Goal: Task Accomplishment & Management: Manage account settings

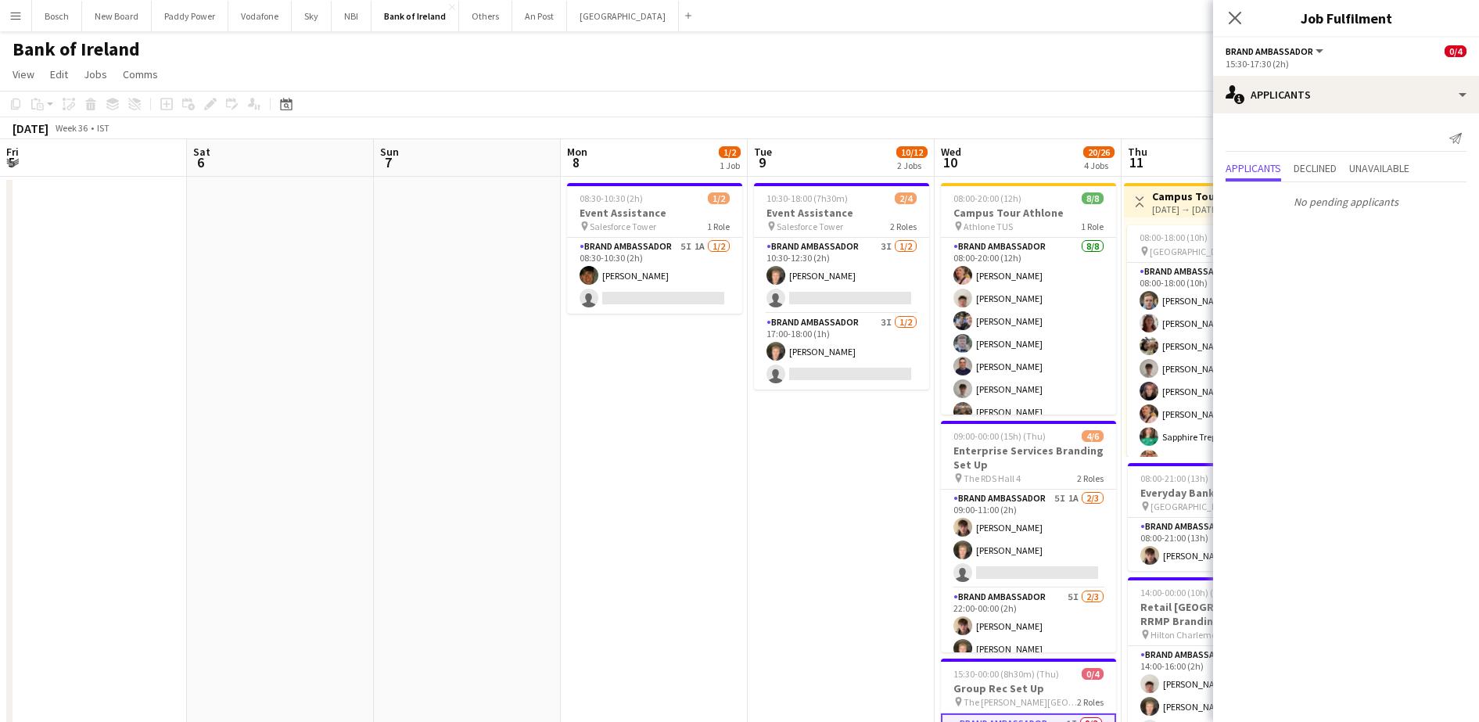
scroll to position [18, 0]
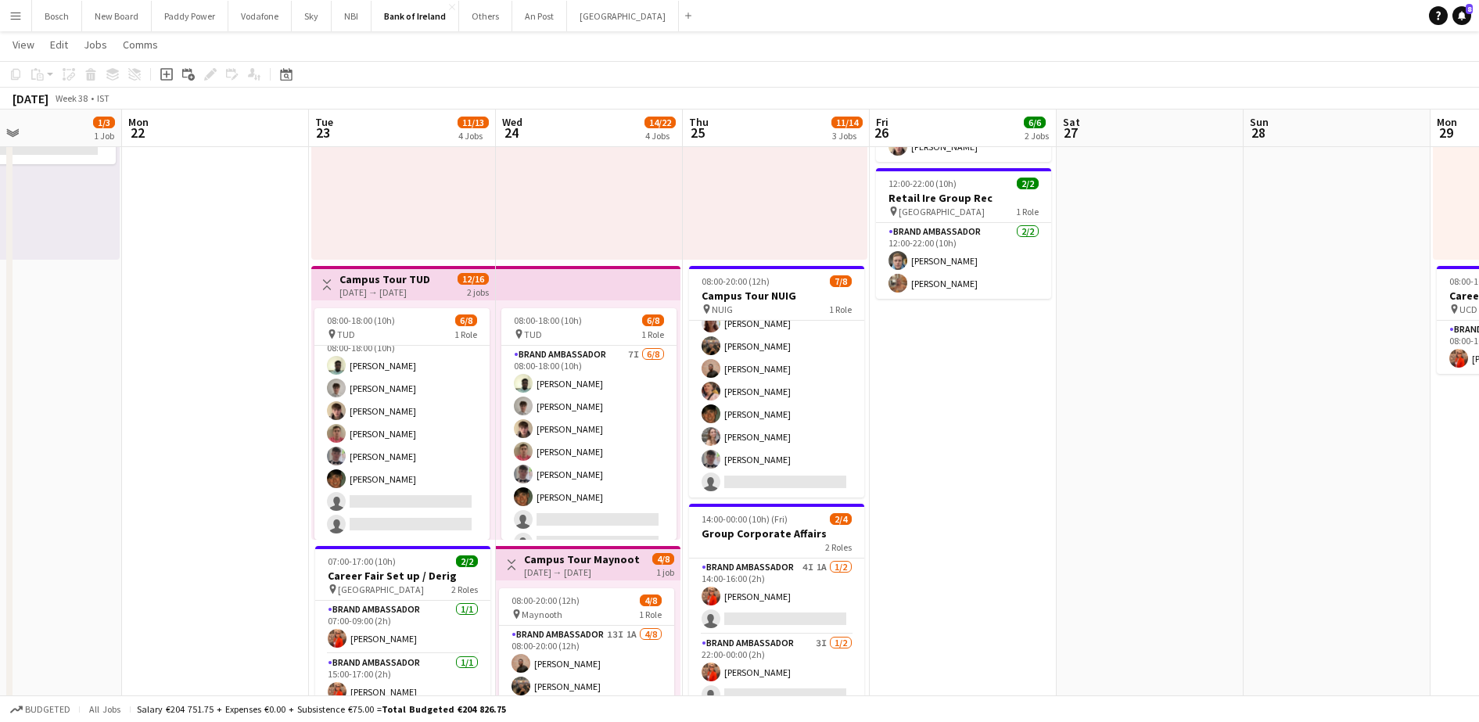
scroll to position [0, 0]
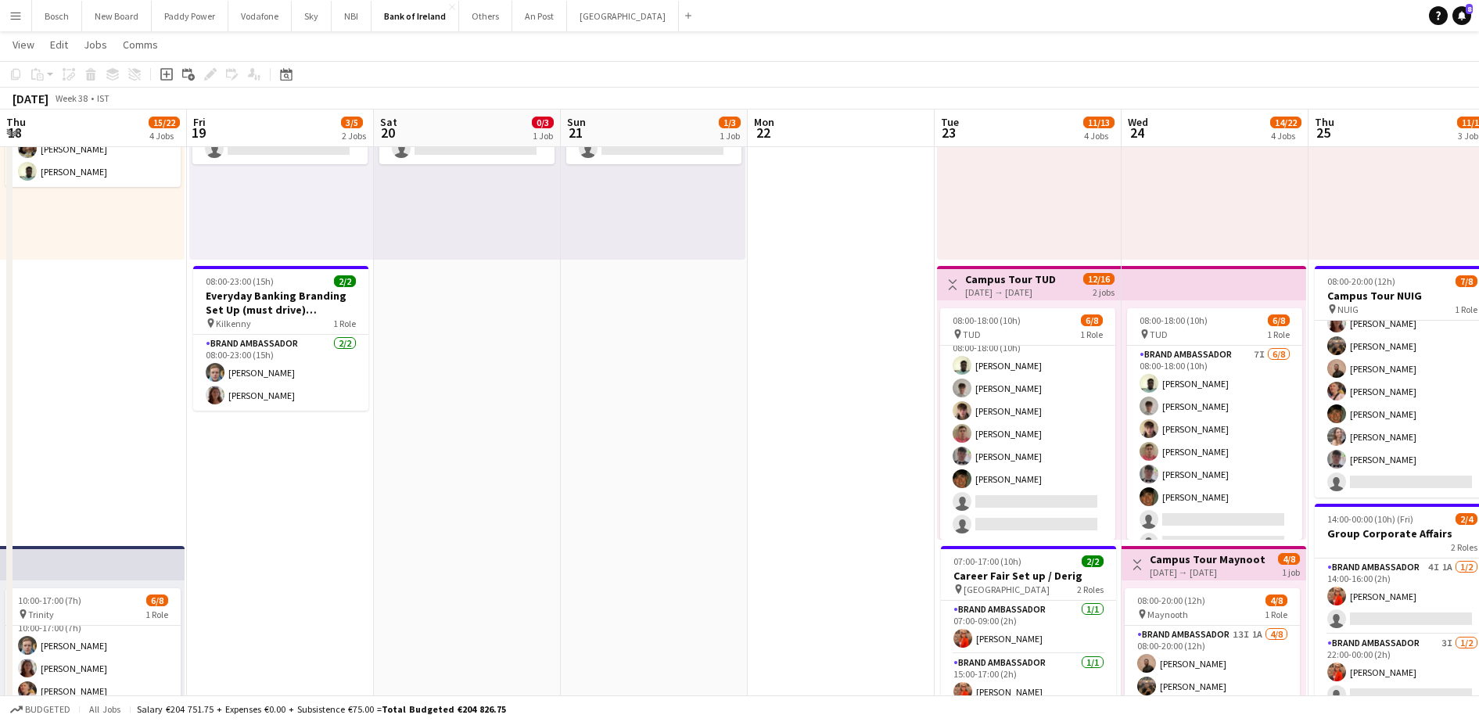
drag, startPoint x: 385, startPoint y: 402, endPoint x: 814, endPoint y: 387, distance: 429.7
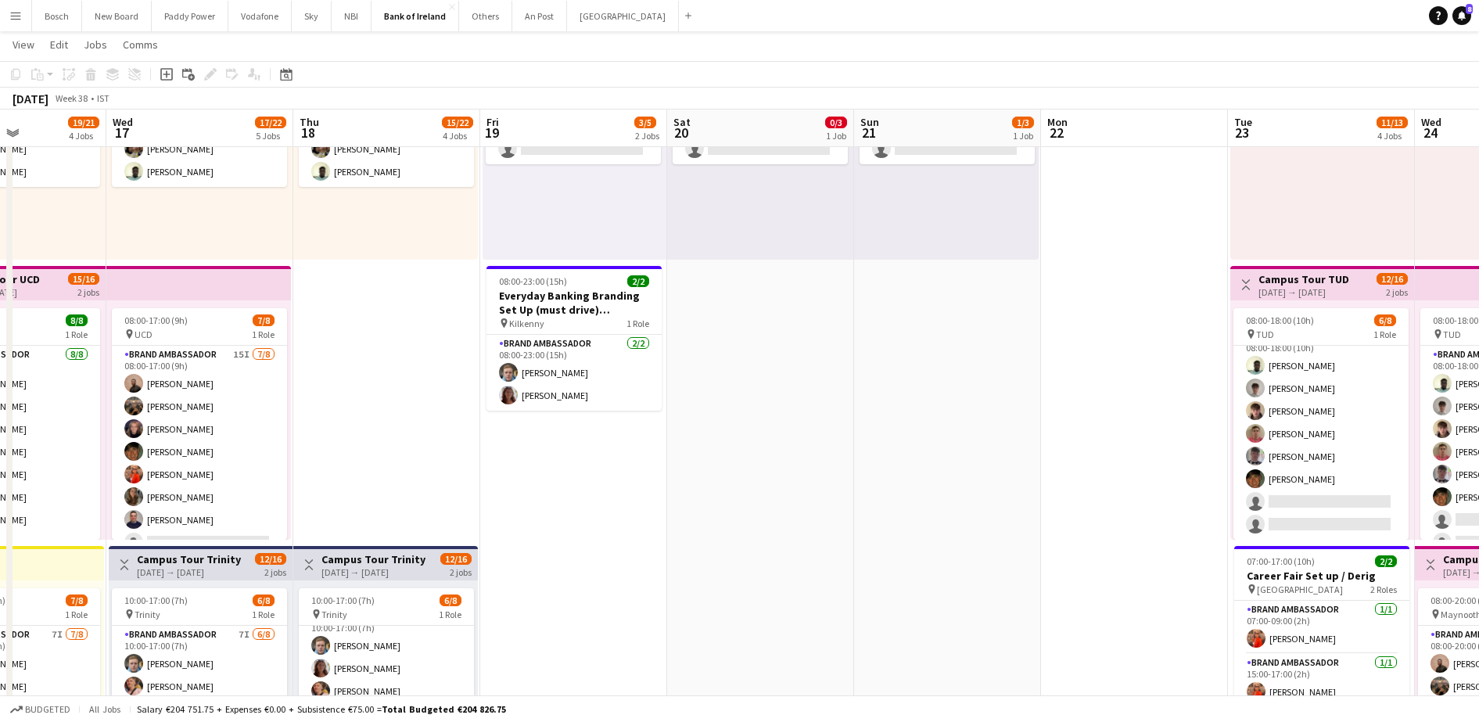
drag, startPoint x: 826, startPoint y: 415, endPoint x: 1167, endPoint y: 411, distance: 341.1
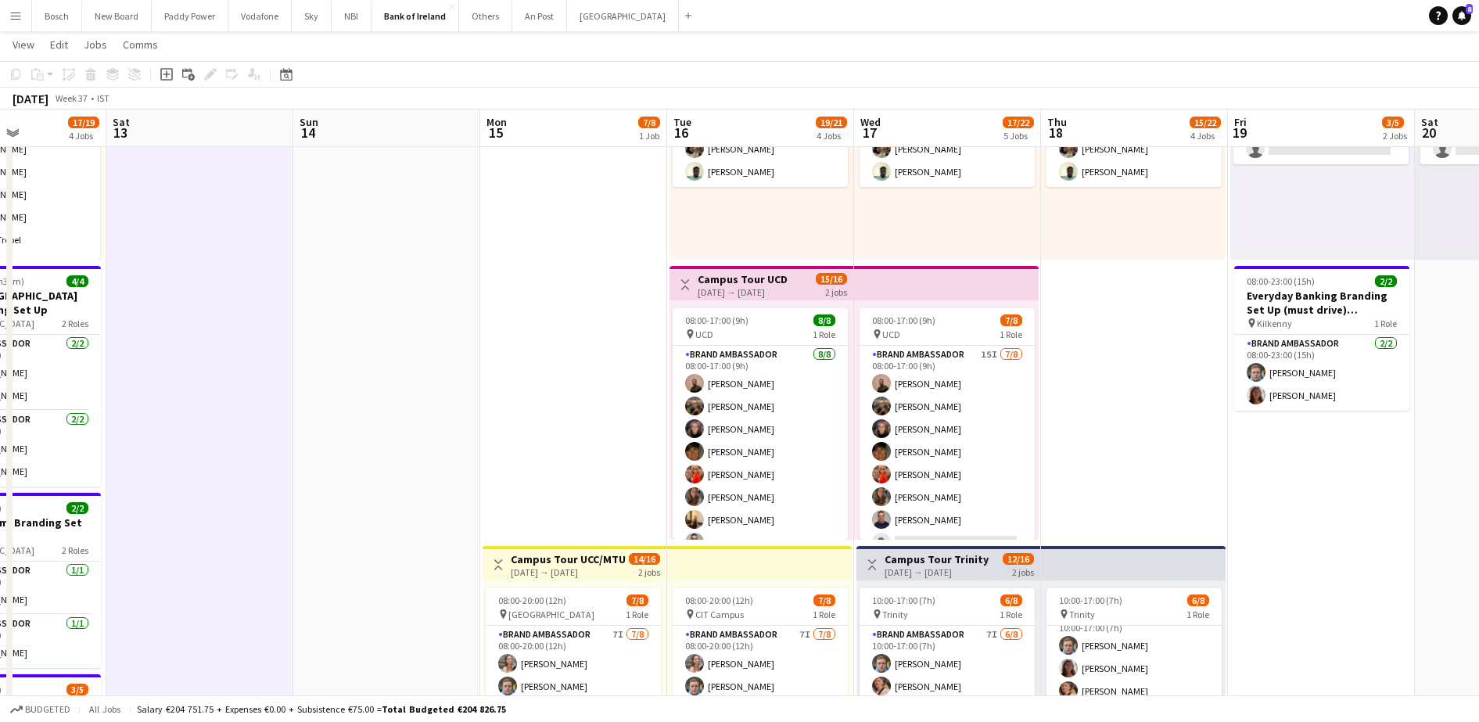
scroll to position [0, 454]
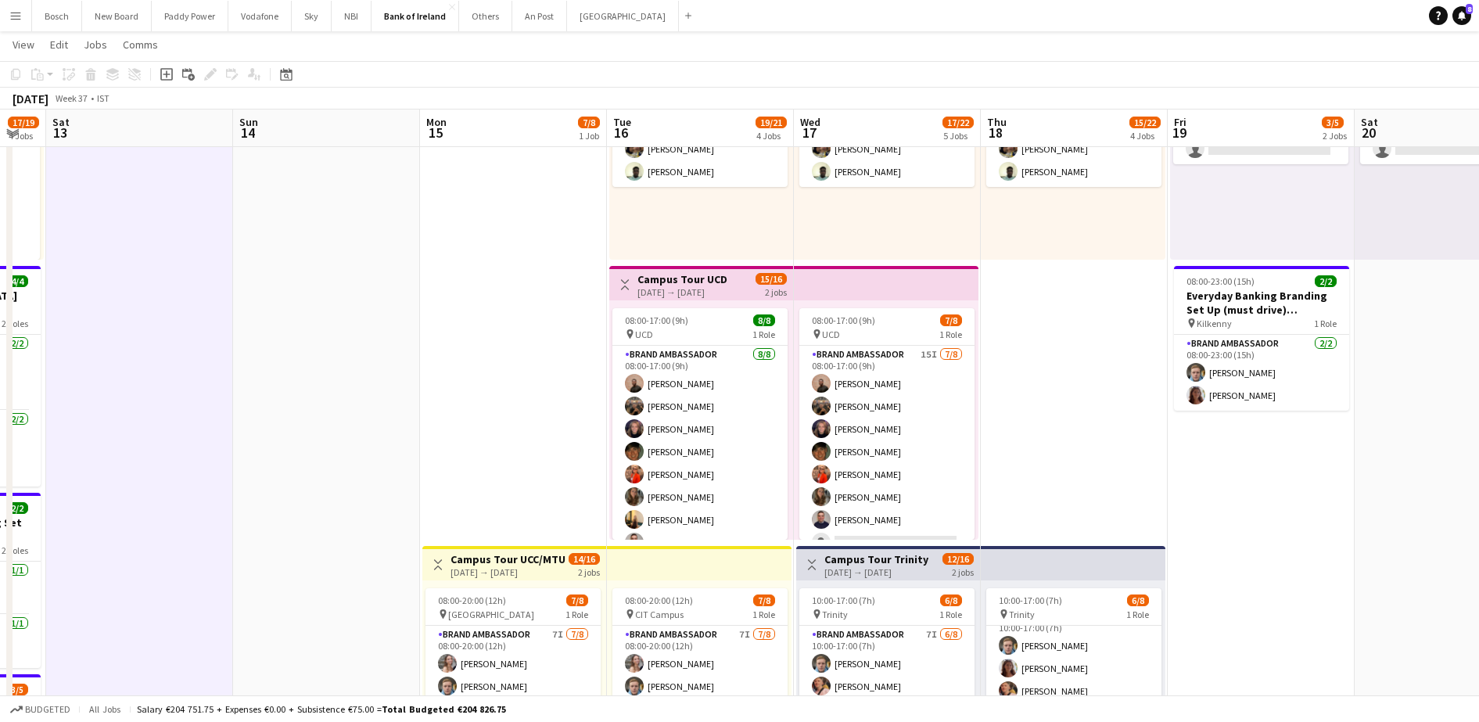
drag, startPoint x: 699, startPoint y: 437, endPoint x: 1016, endPoint y: 466, distance: 318.1
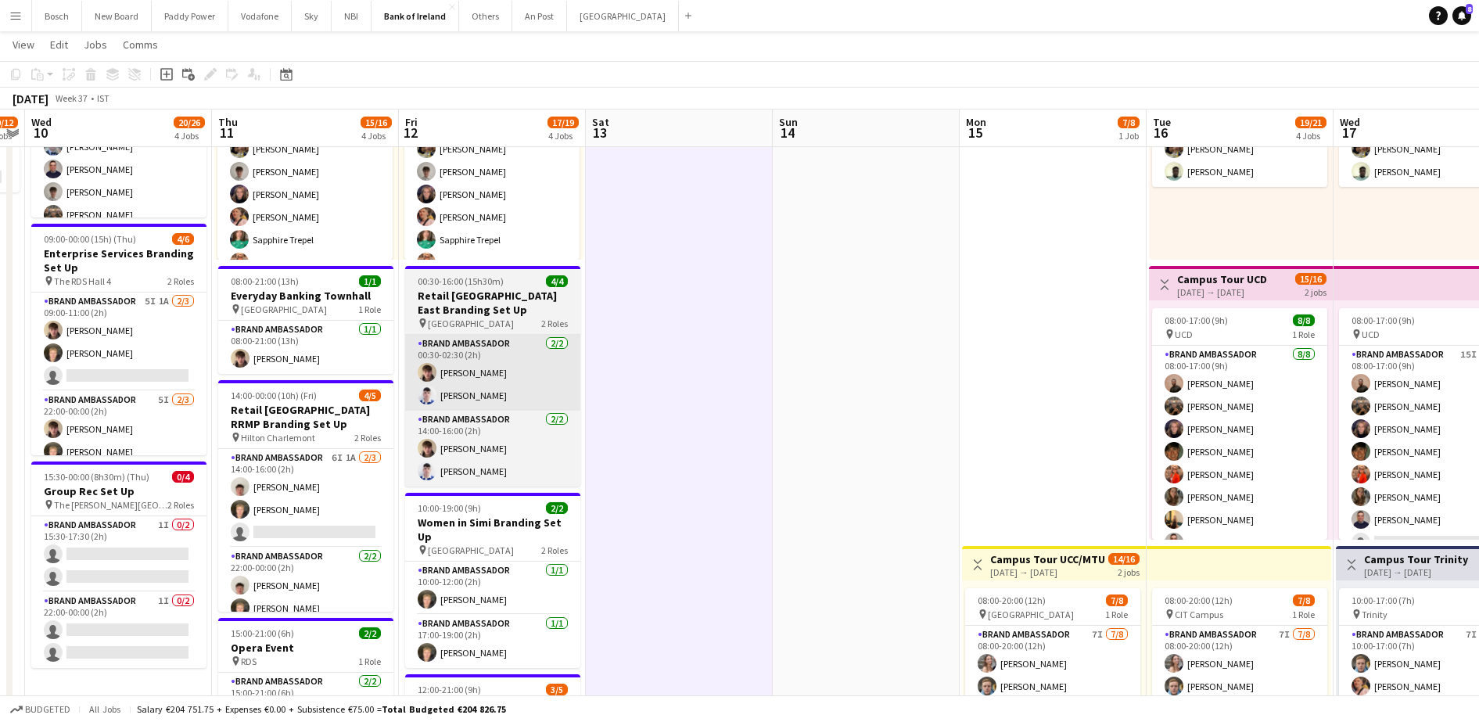
drag, startPoint x: 365, startPoint y: 296, endPoint x: 563, endPoint y: 334, distance: 201.4
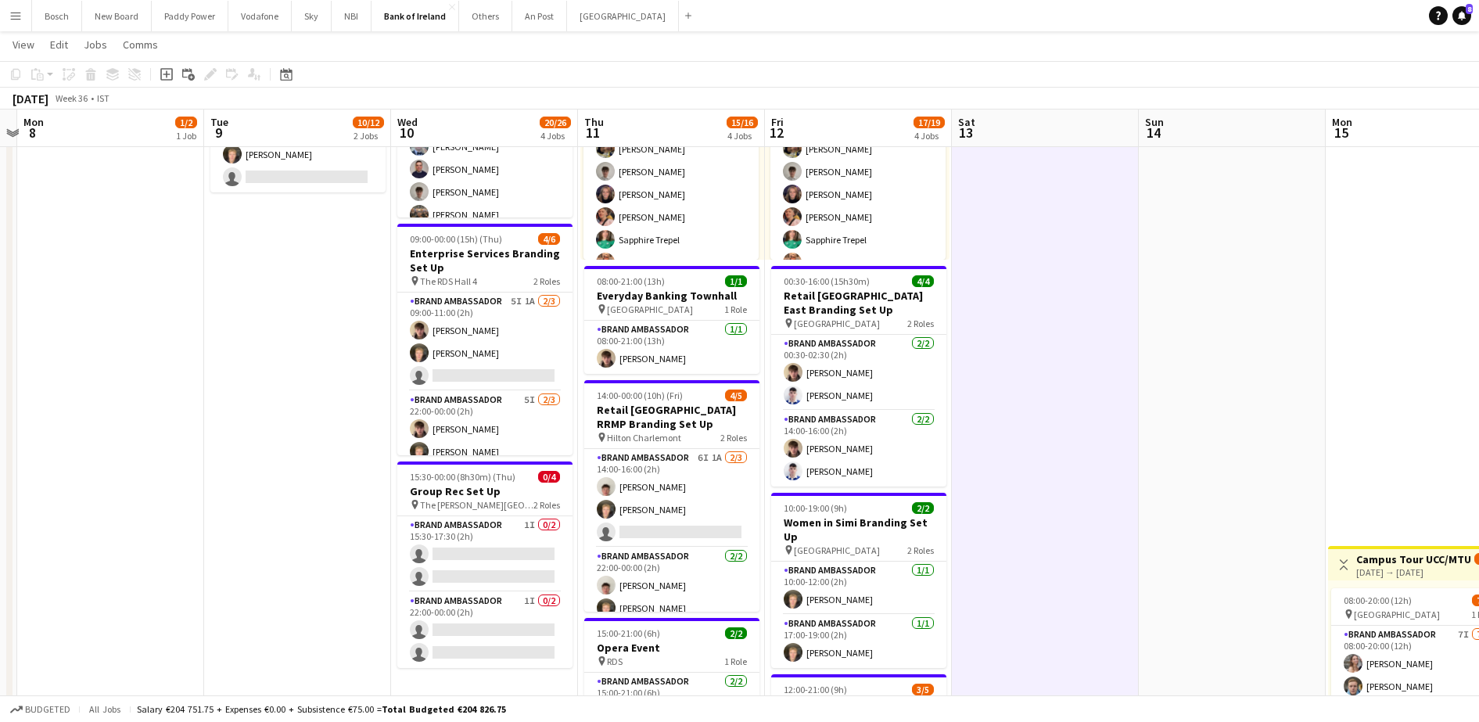
scroll to position [0, 548]
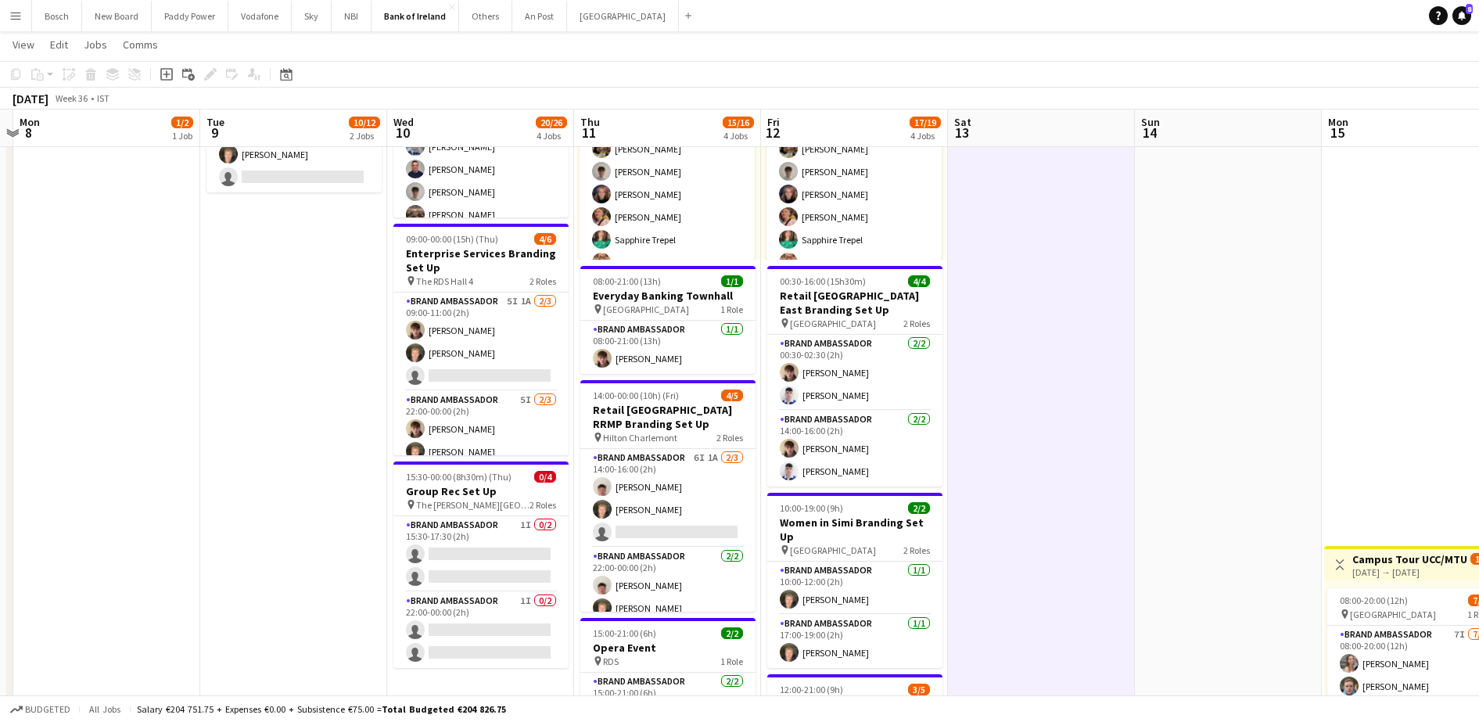
drag, startPoint x: 651, startPoint y: 412, endPoint x: 1012, endPoint y: 365, distance: 364.5
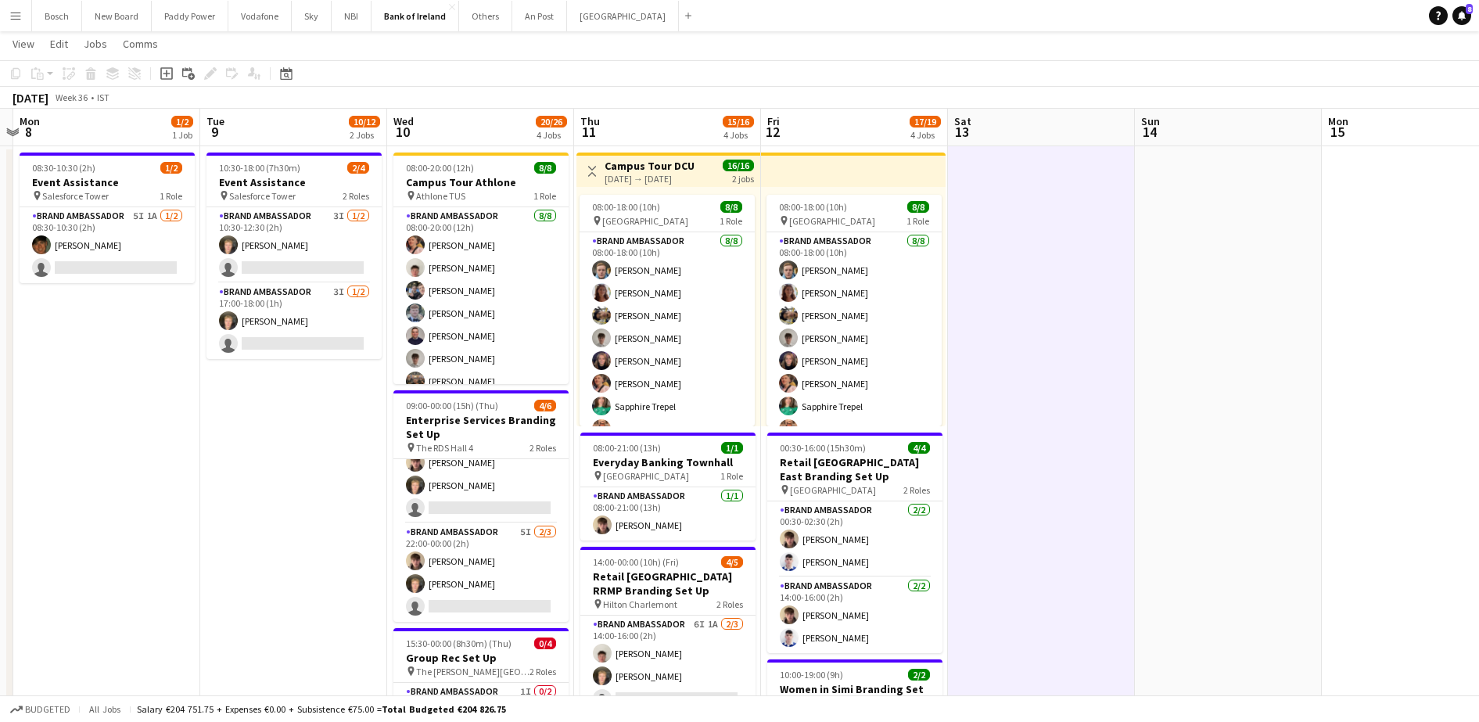
scroll to position [0, 0]
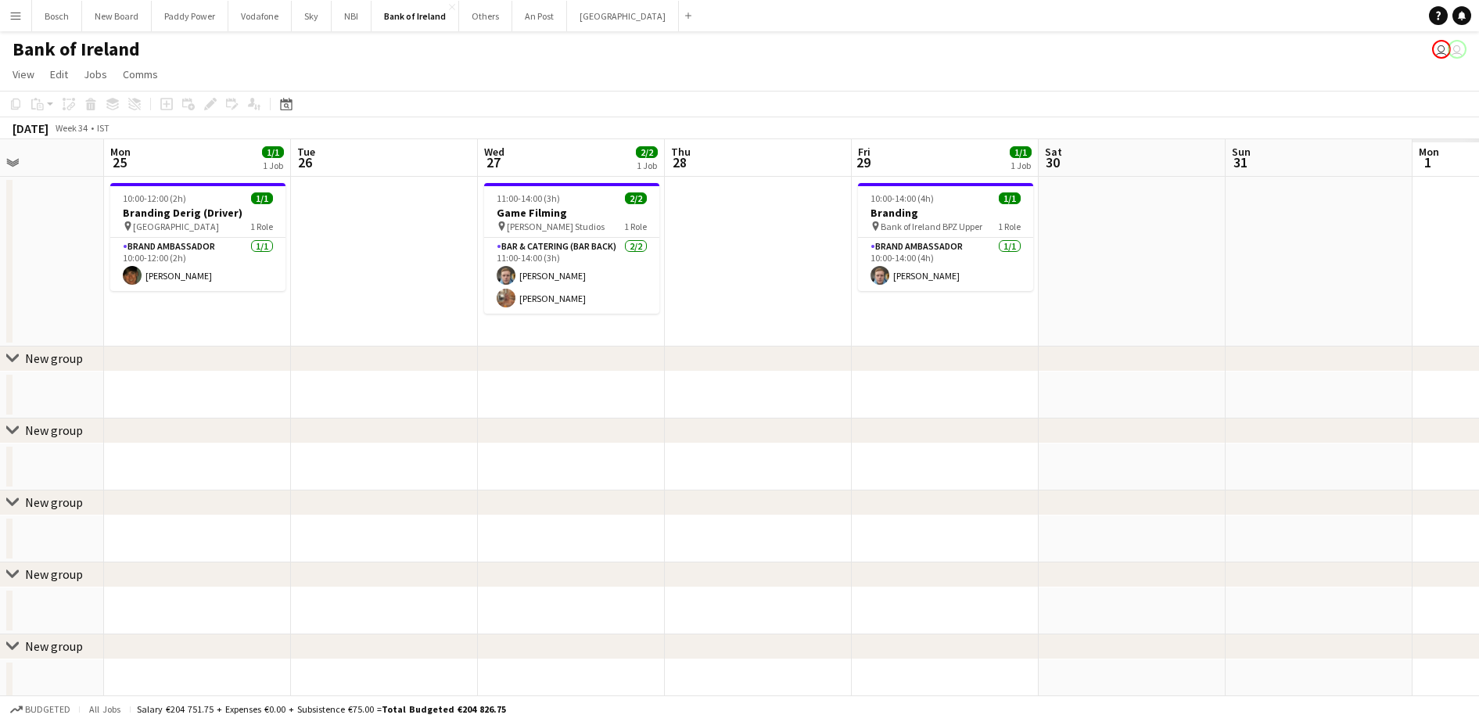
scroll to position [0, 462]
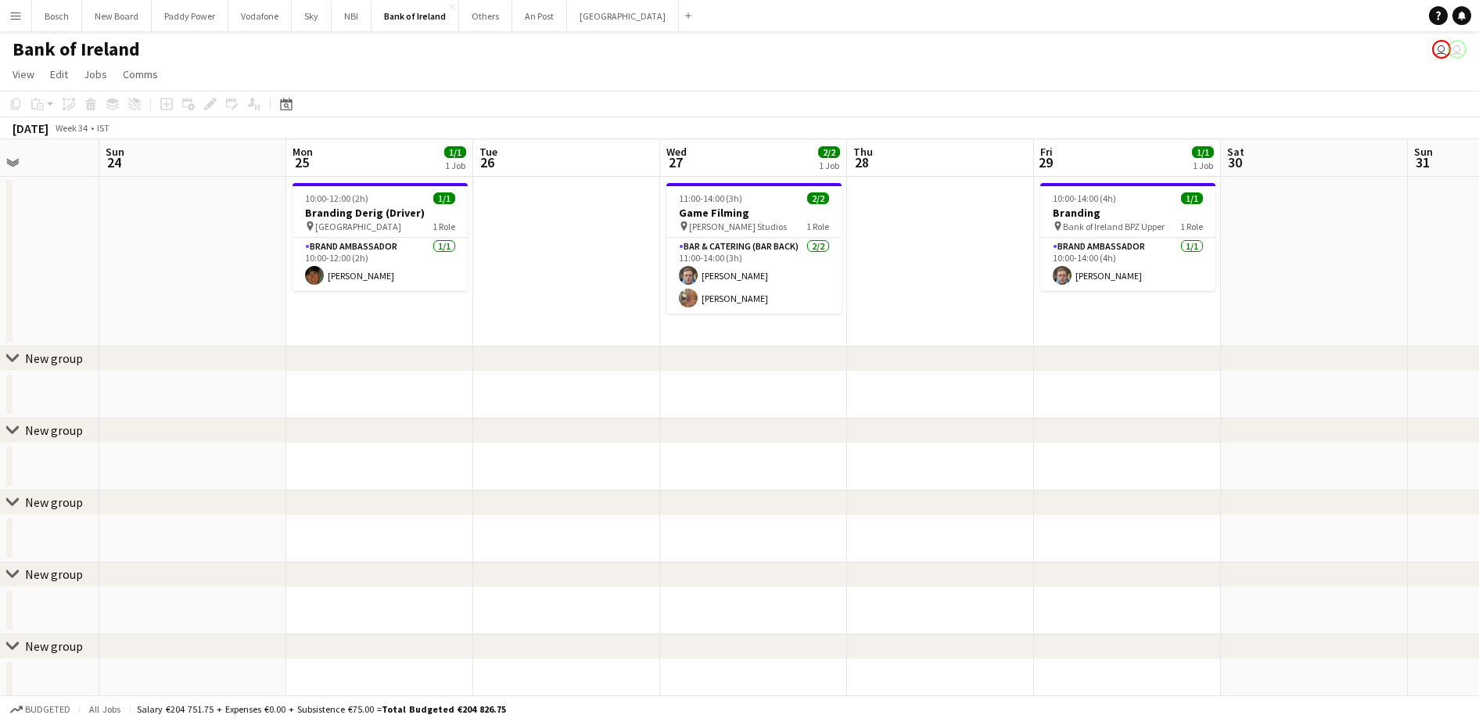
drag, startPoint x: 689, startPoint y: 267, endPoint x: -4, endPoint y: 225, distance: 694.3
click at [0, 225] on html "Menu Boards Boards Boards All jobs Status Workforce Workforce My Workforce Recr…" at bounding box center [739, 726] width 1479 height 1453
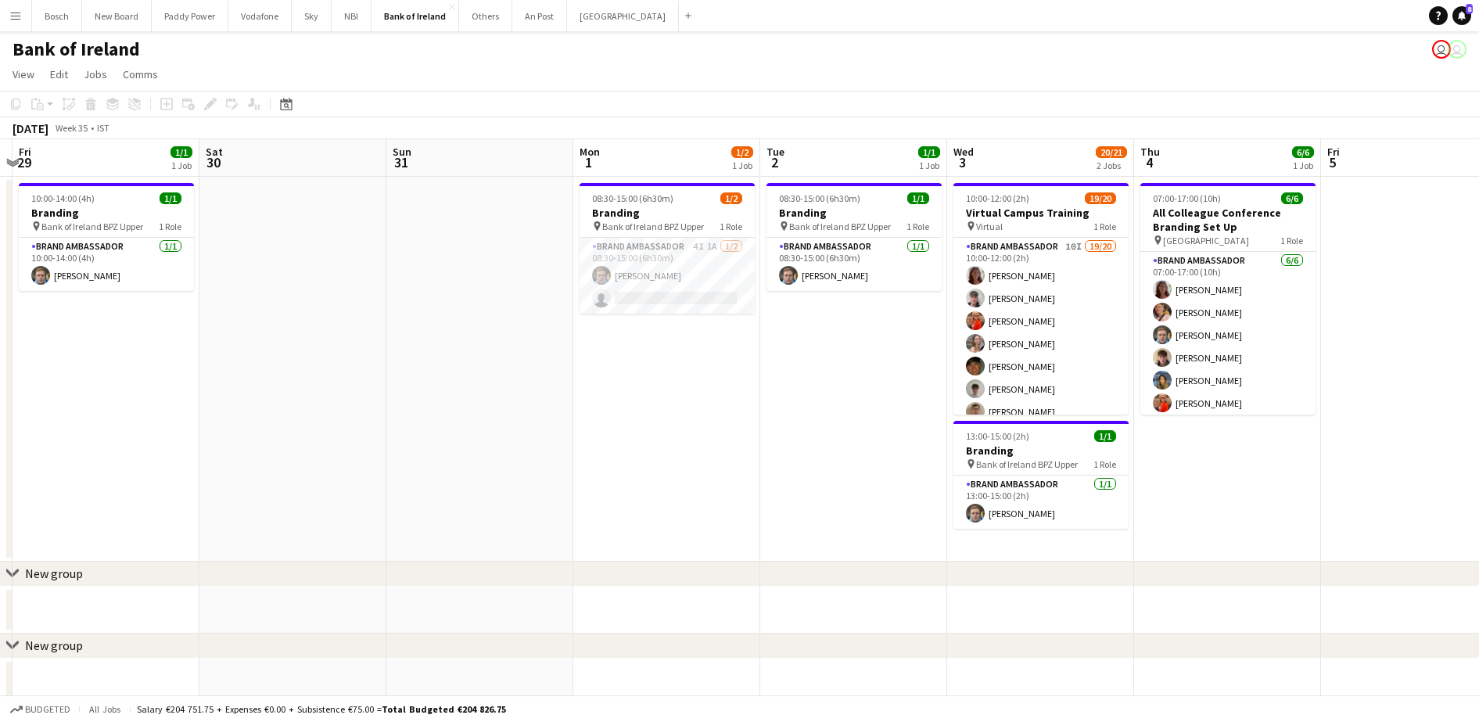
scroll to position [0, 501]
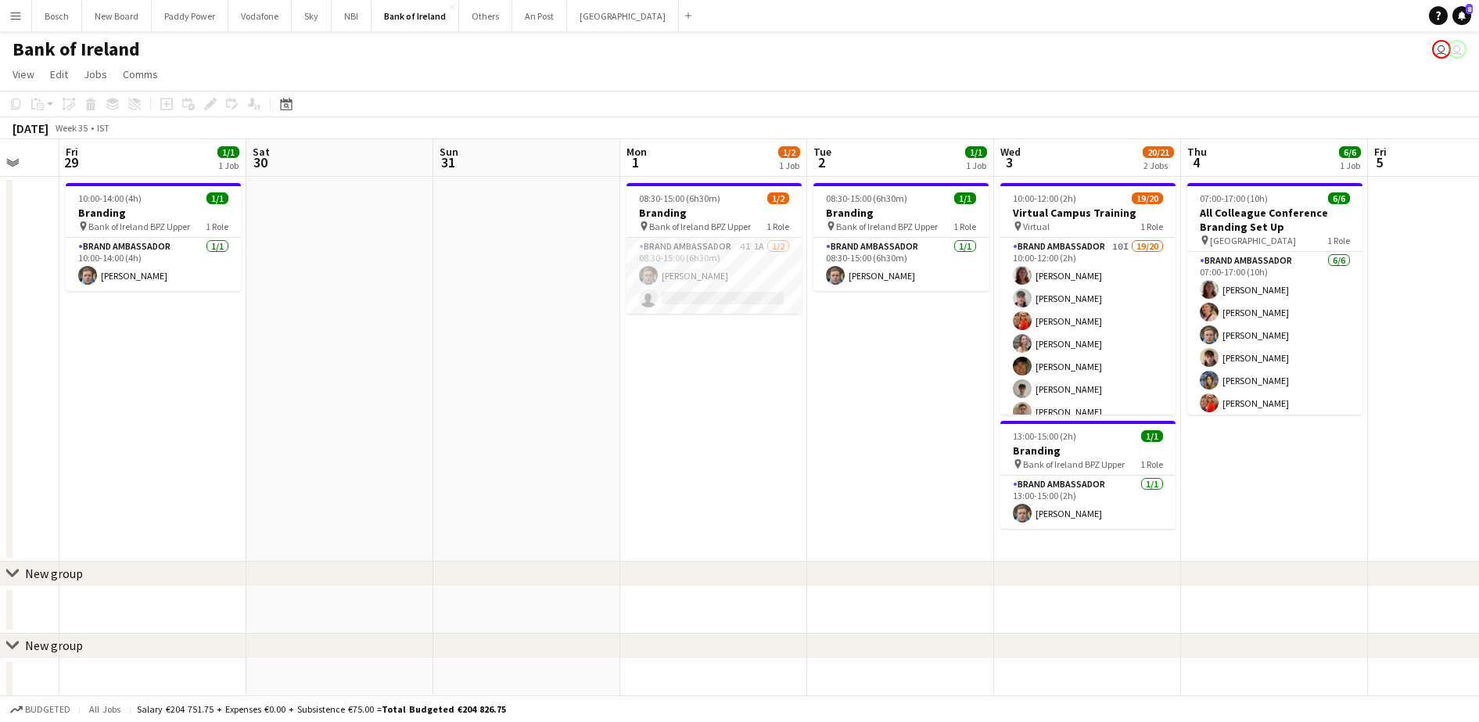
drag, startPoint x: 988, startPoint y: 278, endPoint x: -4, endPoint y: 270, distance: 992.0
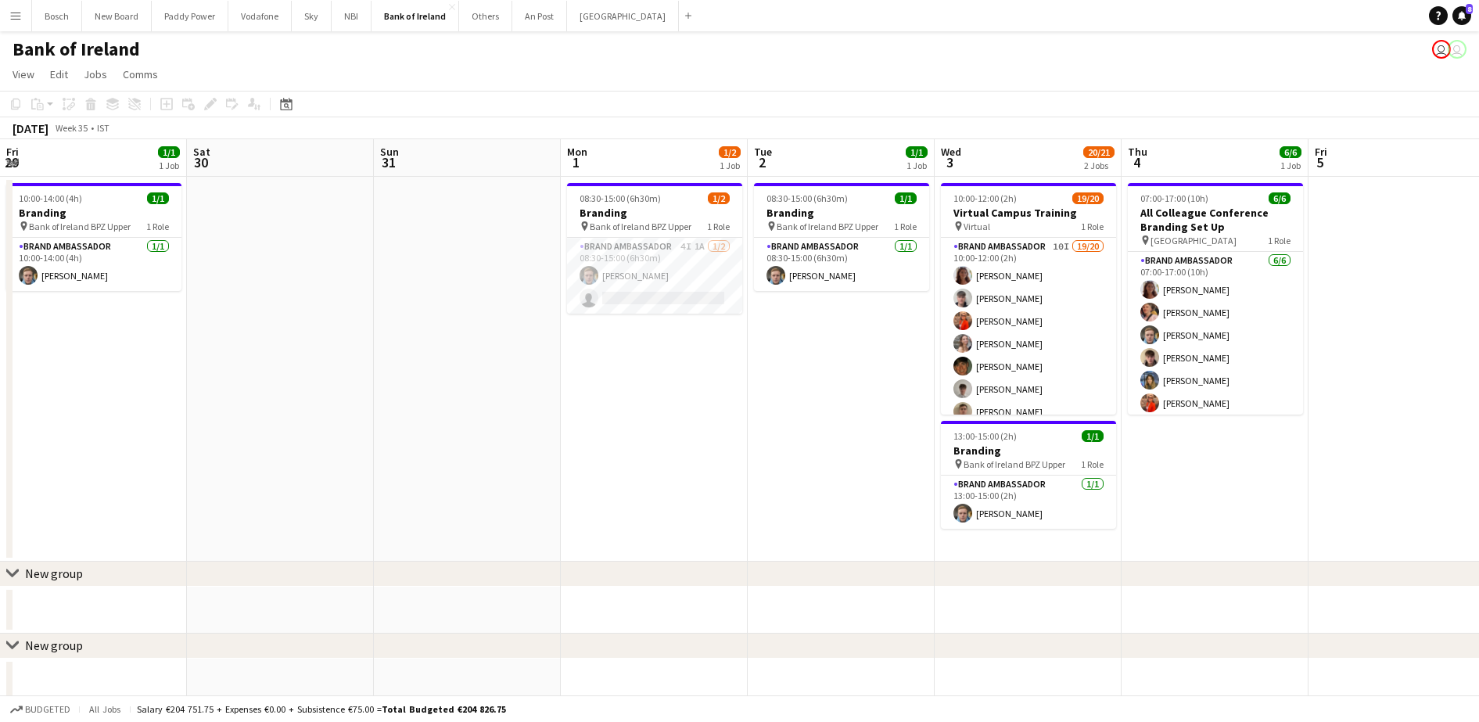
scroll to position [0, 409]
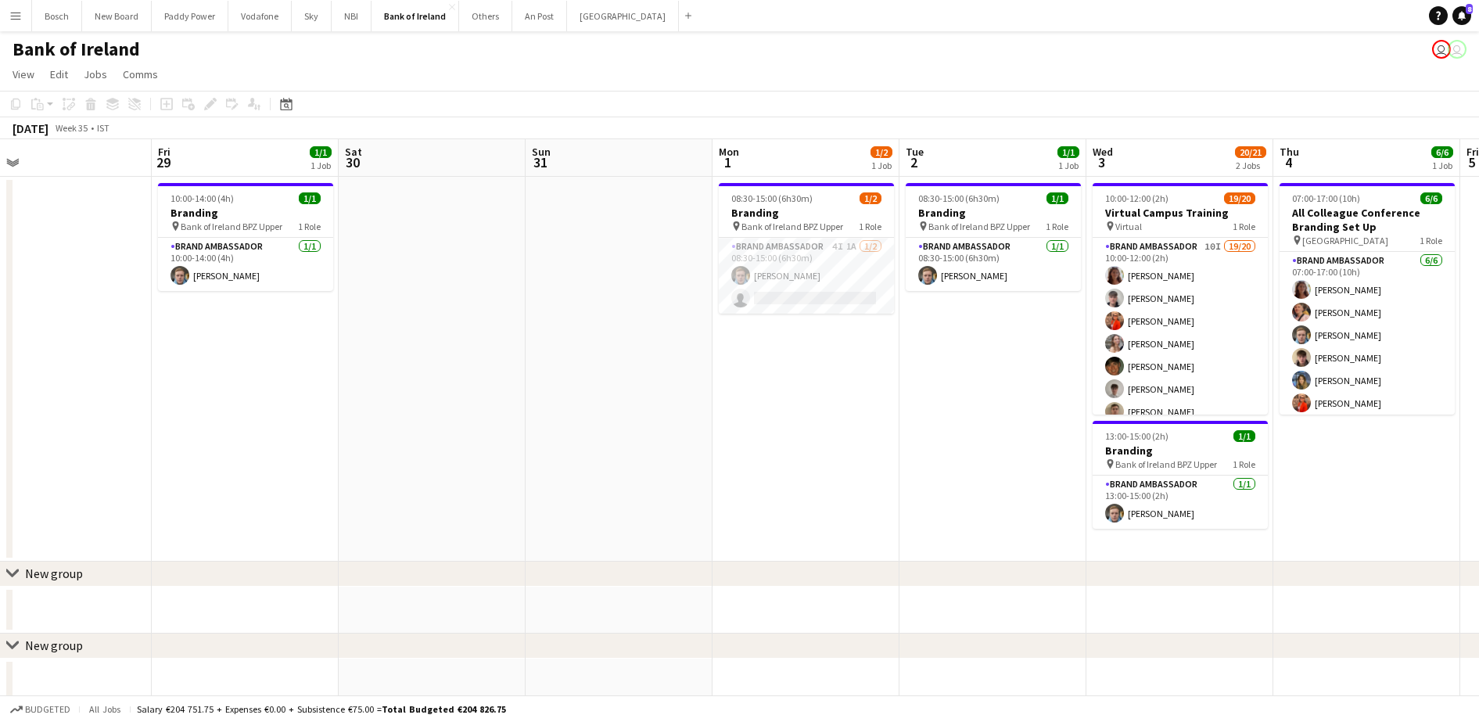
drag, startPoint x: 894, startPoint y: 390, endPoint x: 477, endPoint y: 361, distance: 418.0
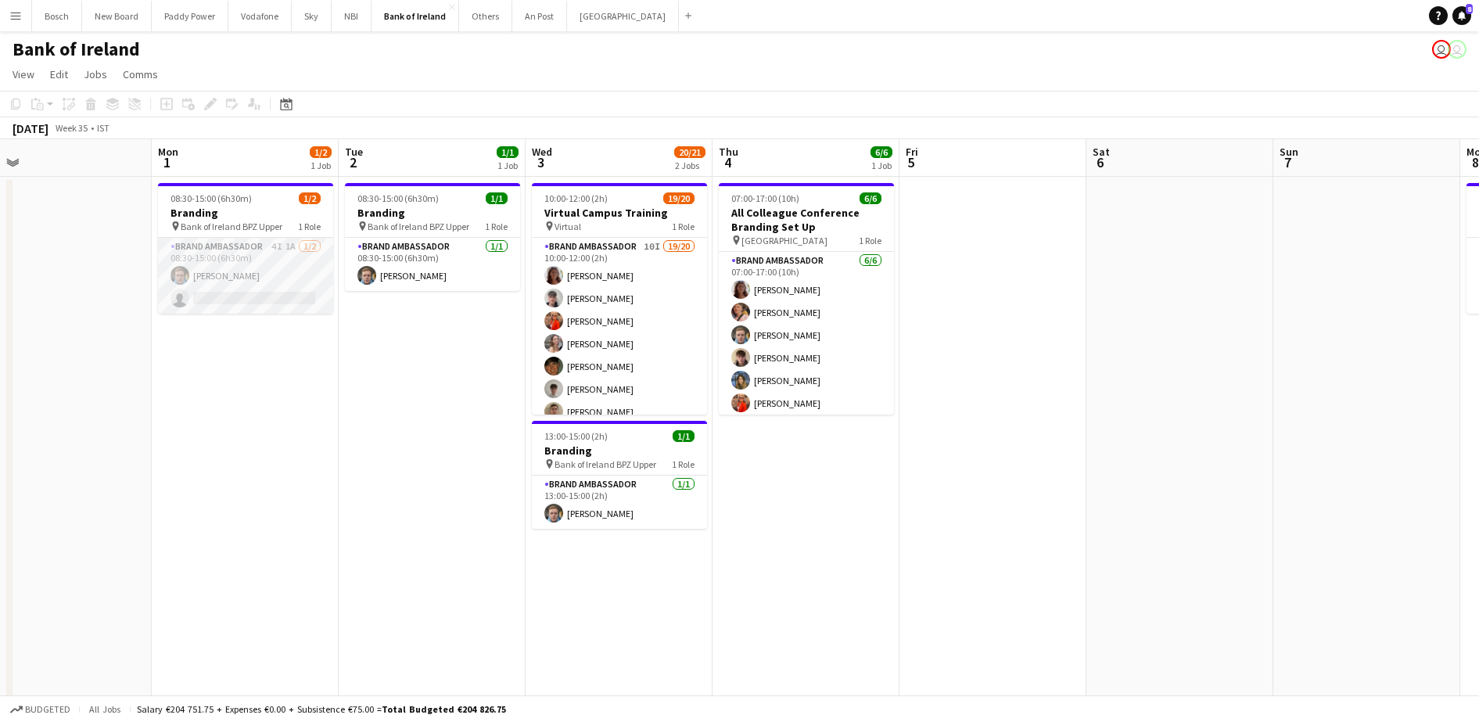
click at [199, 248] on app-card-role "Brand Ambassador 4I 1A [DATE] 08:30-15:00 (6h30m) [PERSON_NAME] single-neutral-…" at bounding box center [245, 276] width 175 height 76
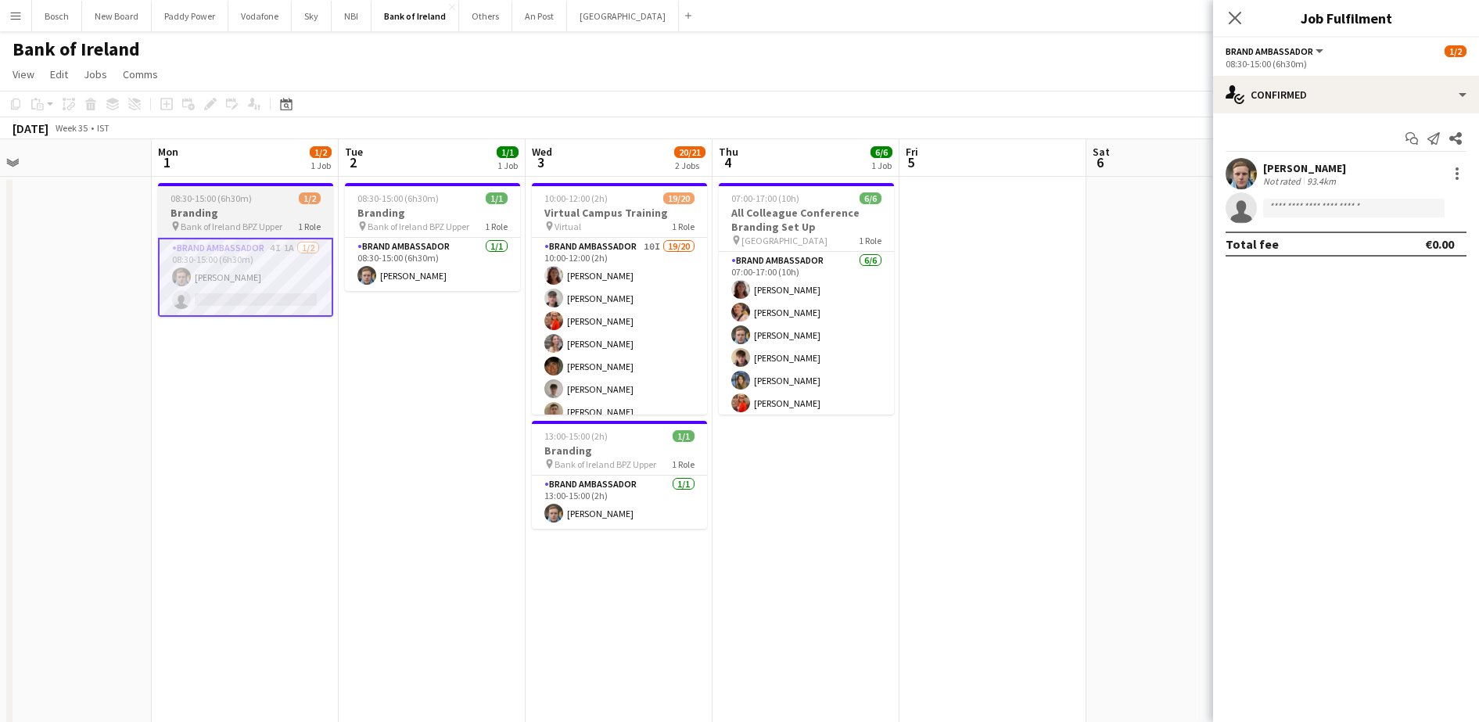
click at [254, 206] on h3 "Branding" at bounding box center [245, 213] width 175 height 14
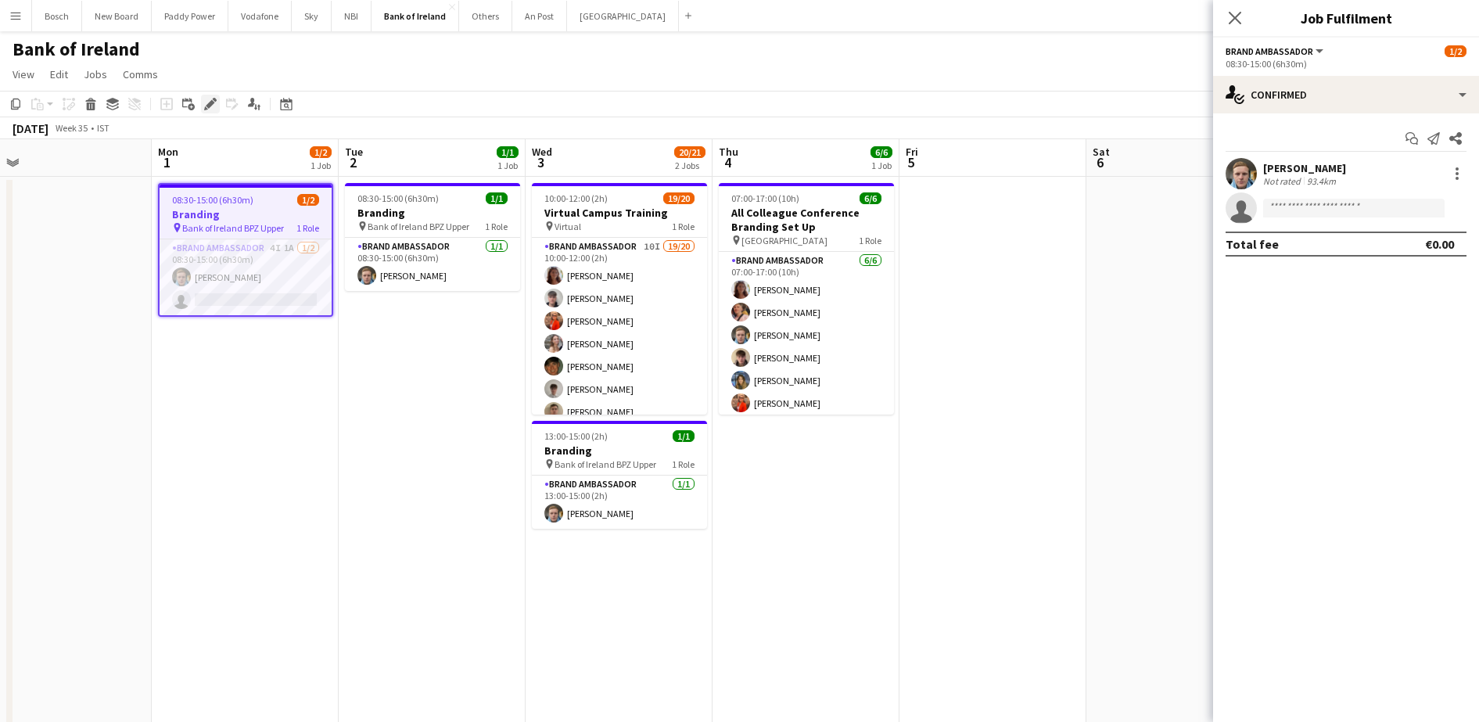
click at [212, 104] on icon at bounding box center [210, 104] width 9 height 9
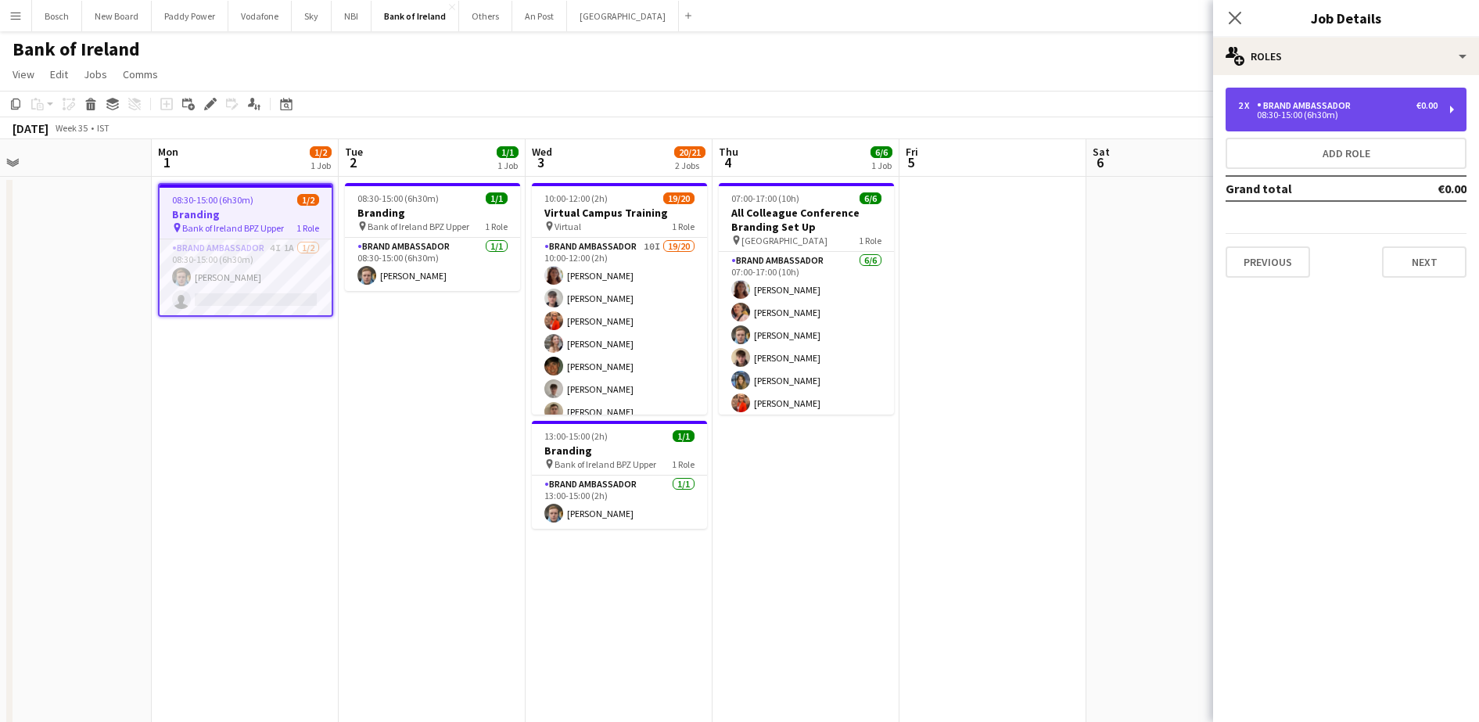
click at [1319, 98] on div "2 x Brand Ambassador €0.00 08:30-15:00 (6h30m)" at bounding box center [1346, 110] width 241 height 44
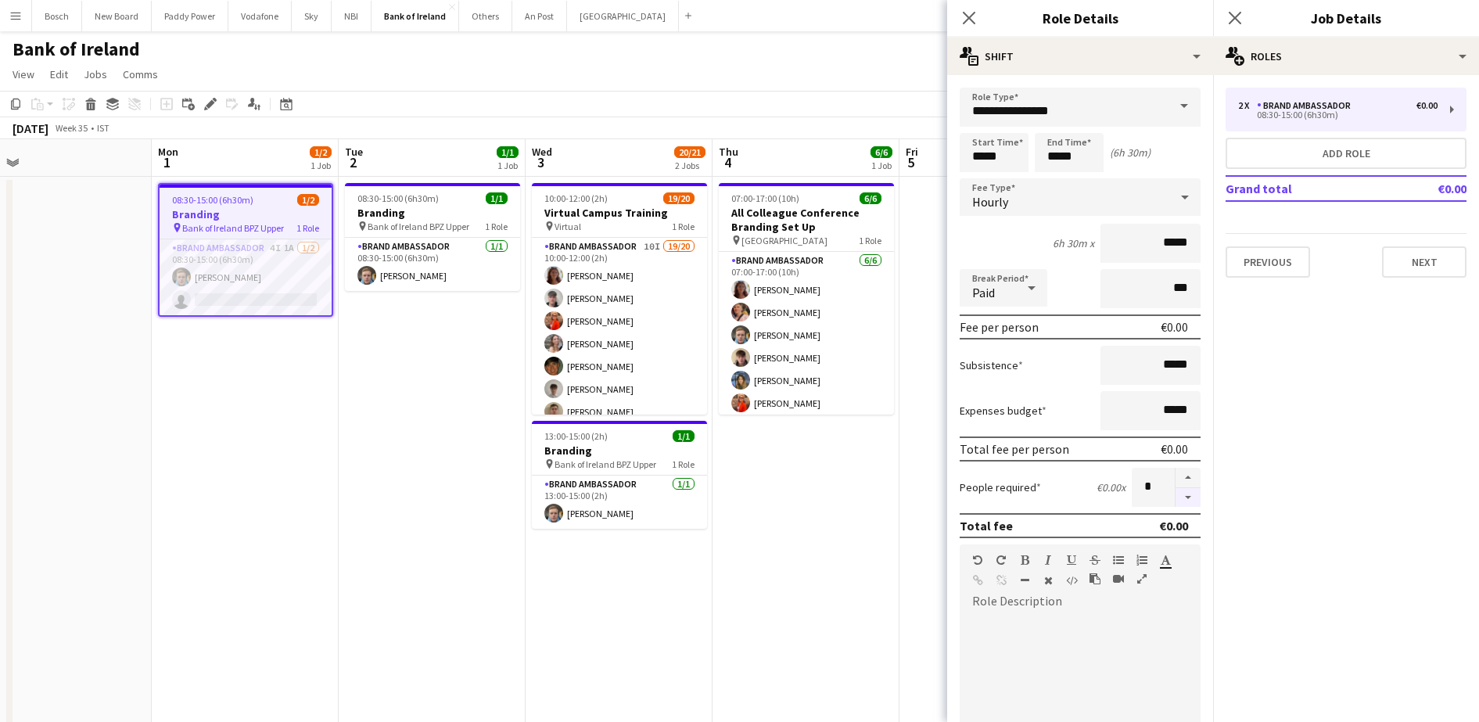
click at [1176, 499] on button "button" at bounding box center [1188, 498] width 25 height 20
type input "*"
click at [1447, 251] on button "Next" at bounding box center [1424, 261] width 84 height 31
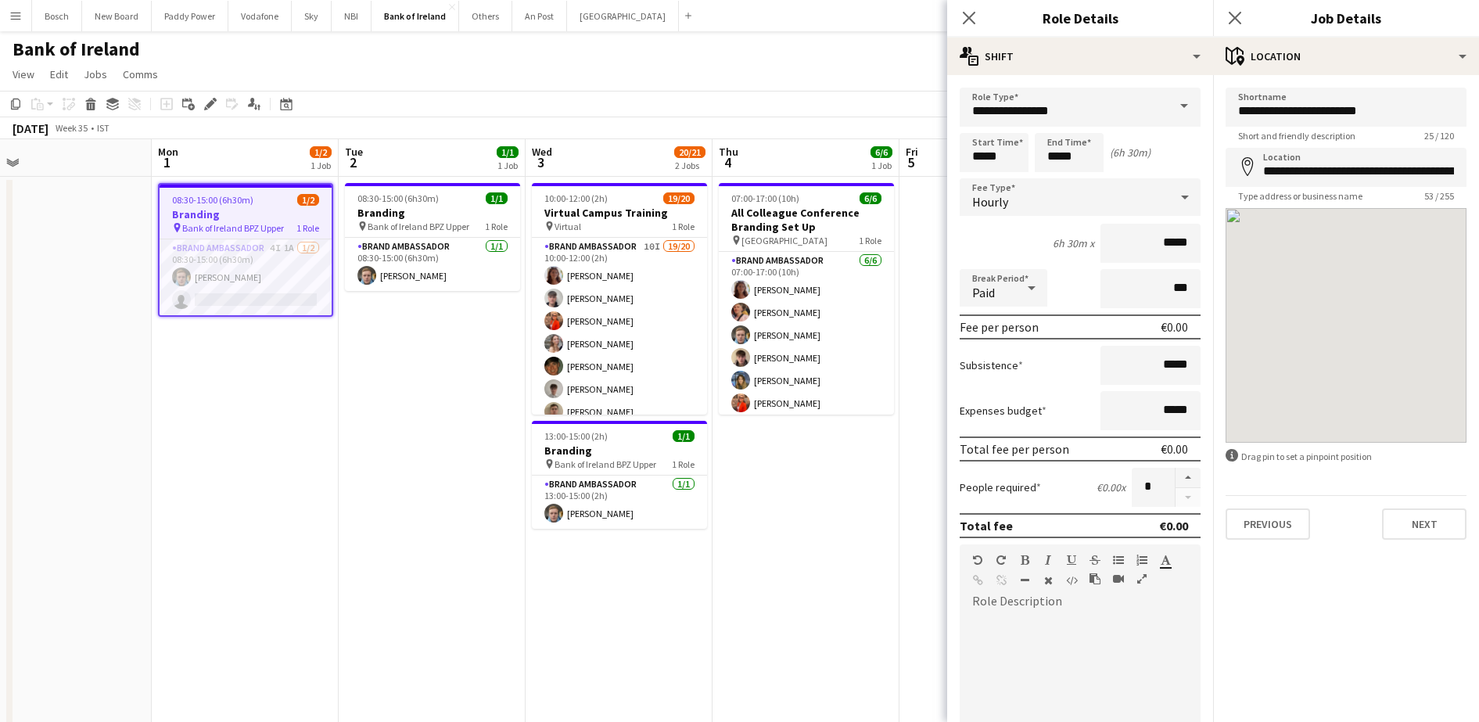
scroll to position [338, 0]
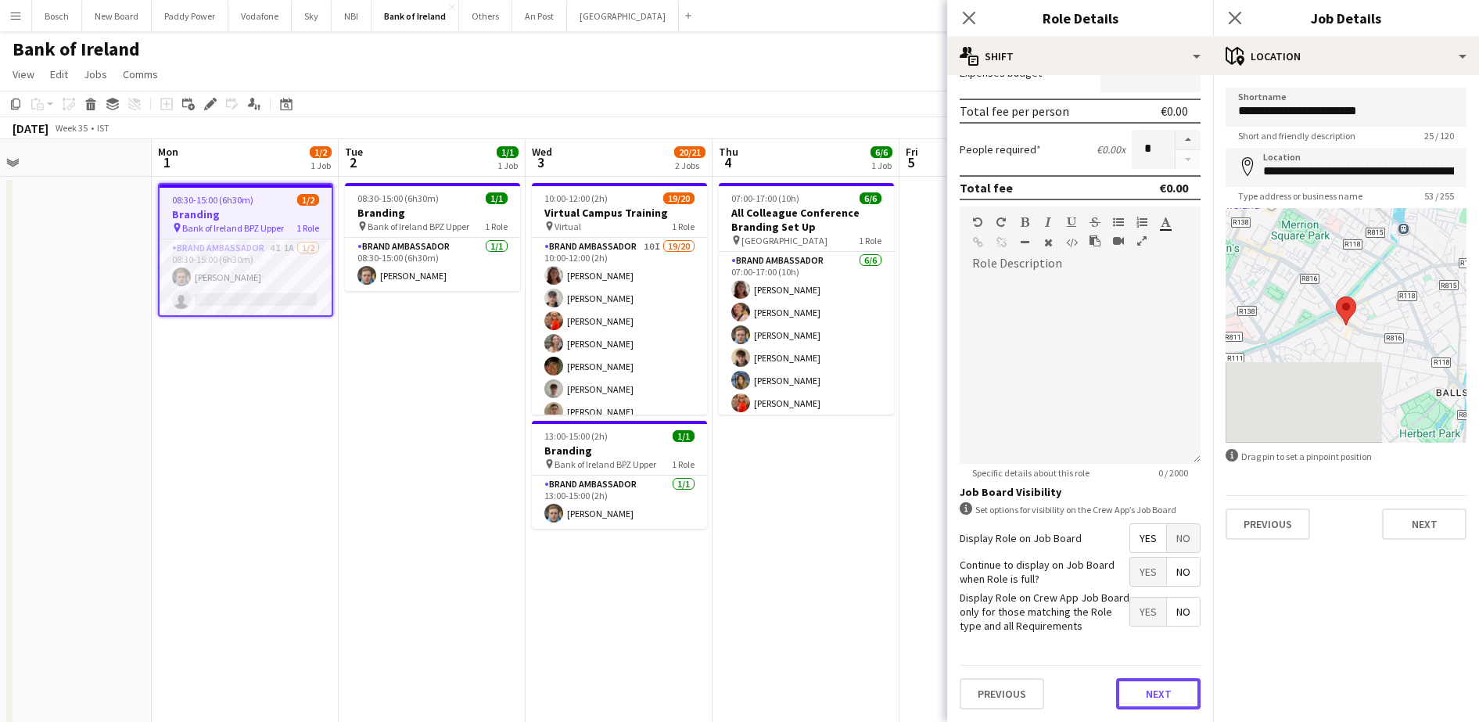
click at [1171, 708] on button "Next" at bounding box center [1158, 693] width 84 height 31
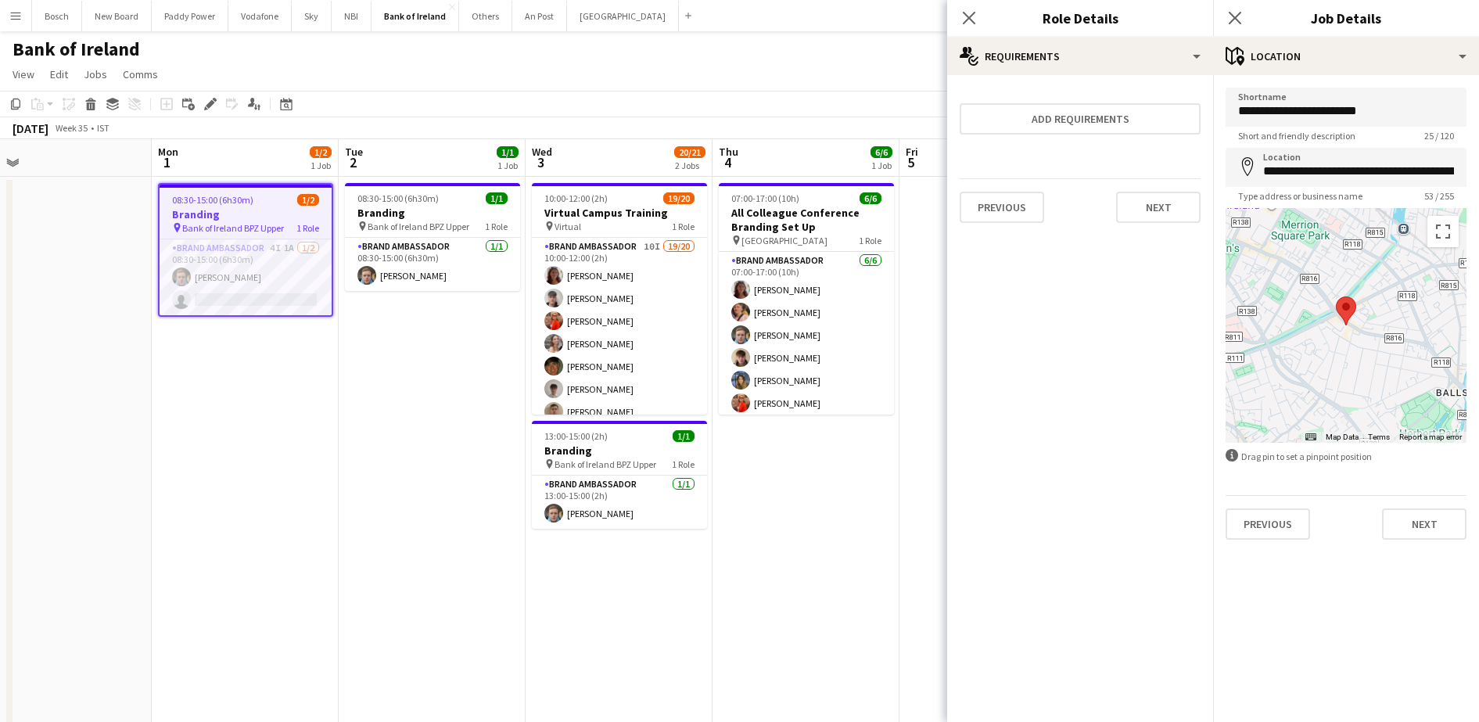
click at [1166, 695] on mat-expansion-panel "medal-empty Requirements Add requirements Previous Next" at bounding box center [1080, 398] width 266 height 647
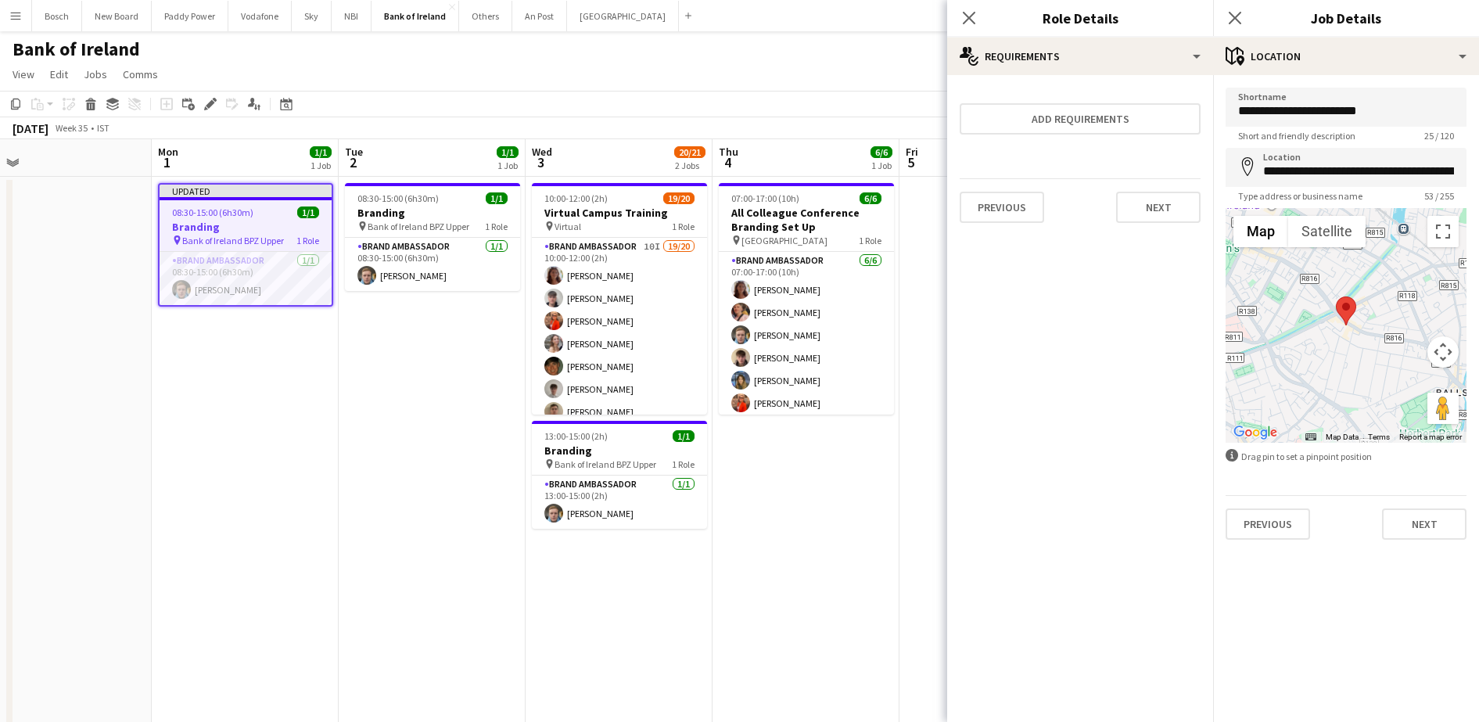
scroll to position [0, 0]
click at [735, 41] on div "Bank of Ireland user user" at bounding box center [739, 46] width 1479 height 30
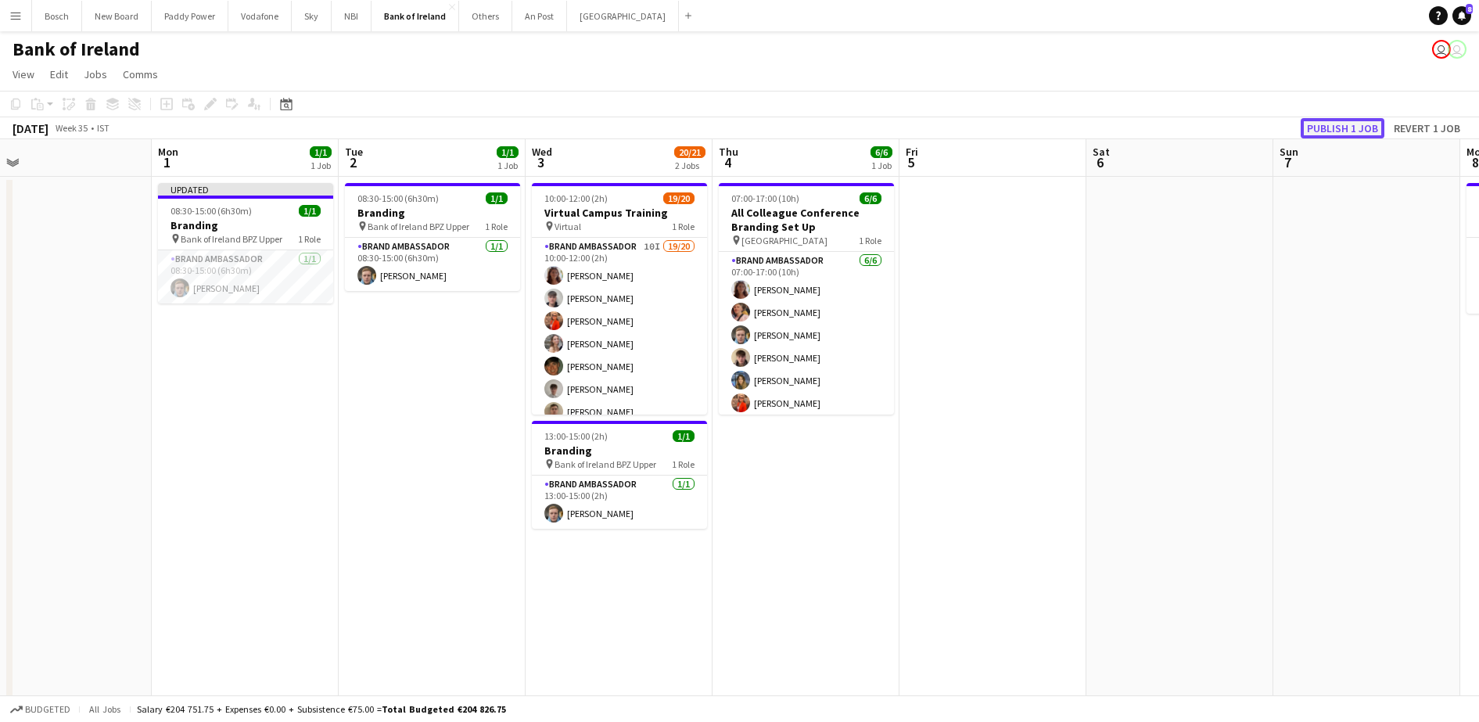
click at [1363, 132] on button "Publish 1 job" at bounding box center [1343, 128] width 84 height 20
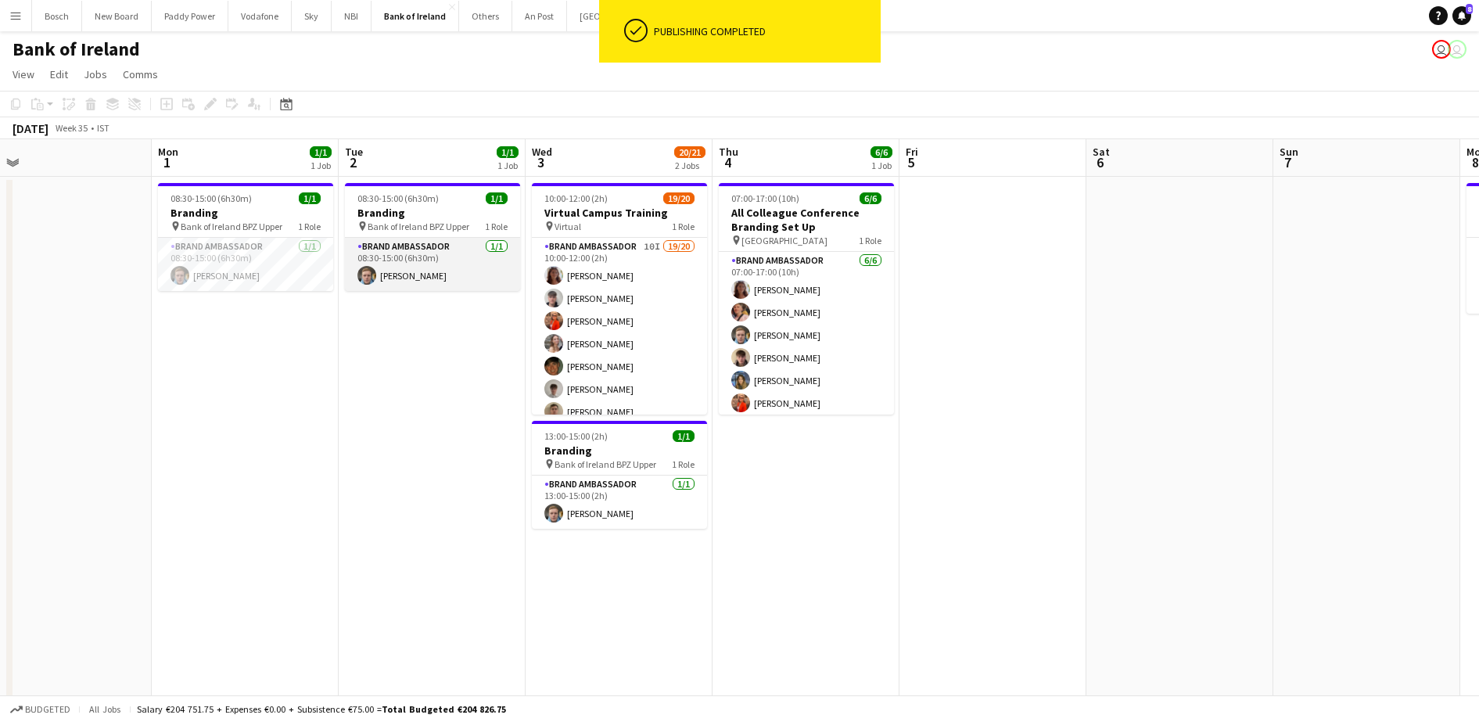
click at [488, 254] on app-card-role "Brand Ambassador [DATE] 08:30-15:00 (6h30m) [PERSON_NAME]" at bounding box center [432, 264] width 175 height 53
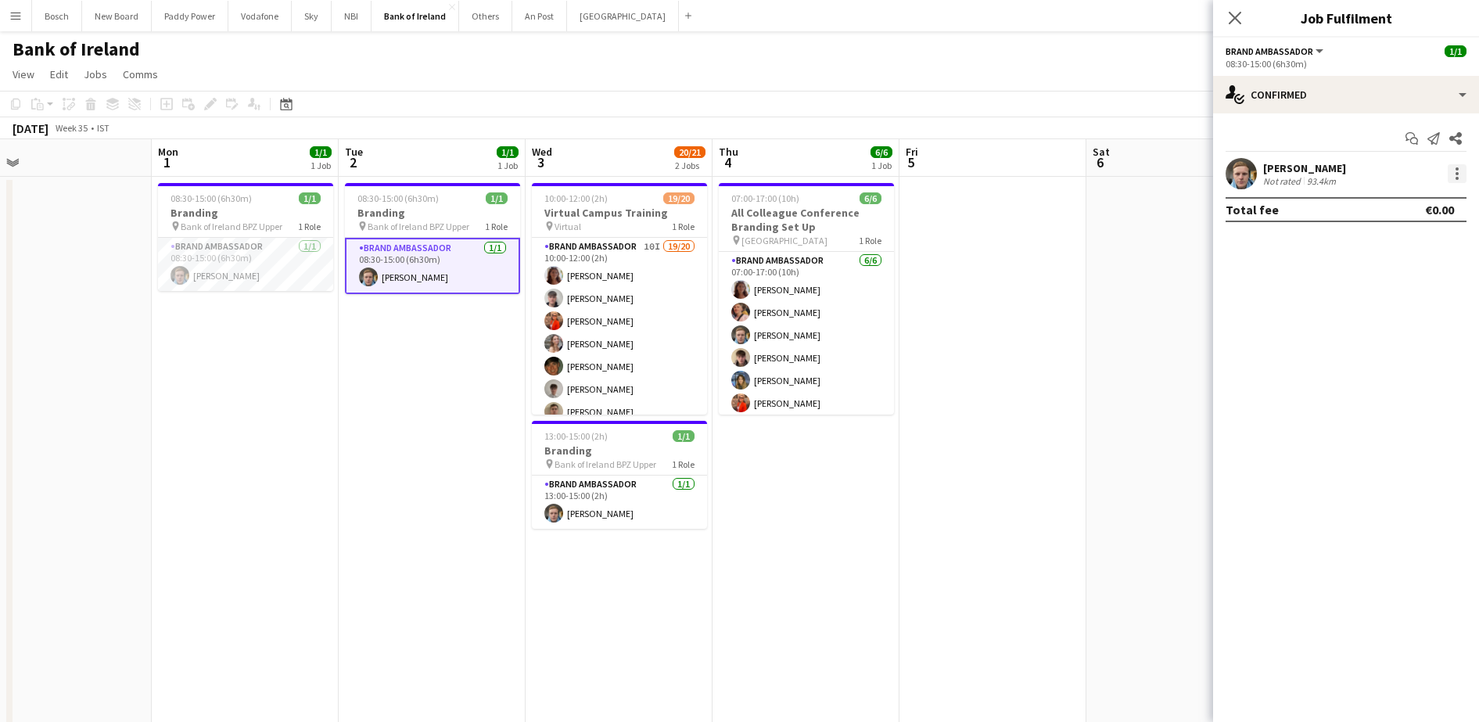
click at [1464, 181] on div at bounding box center [1457, 173] width 19 height 19
click at [1363, 90] on div at bounding box center [739, 361] width 1479 height 722
click at [1356, 119] on div "Start chat Send notification Share [PERSON_NAME] Not rated 93.4km Total fee €0.…" at bounding box center [1346, 173] width 266 height 121
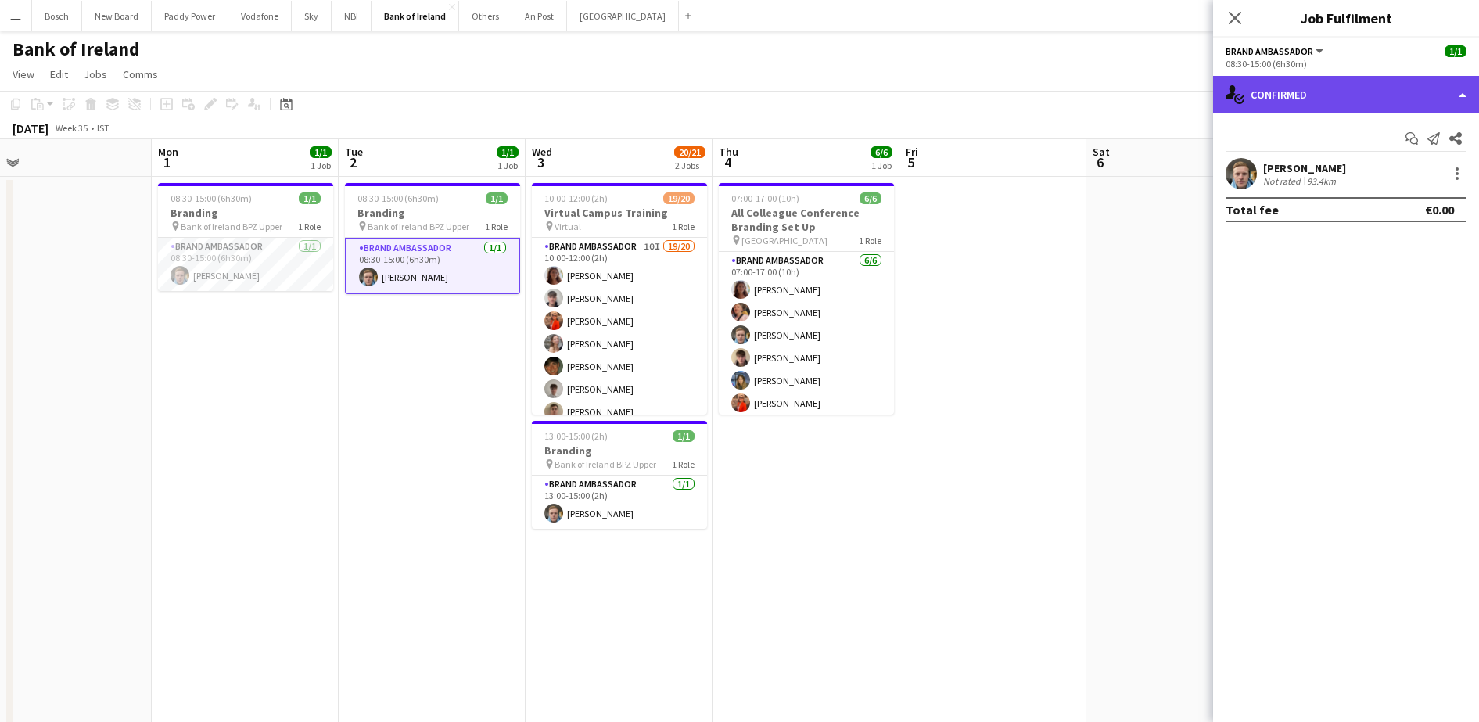
click at [1356, 102] on div "single-neutral-actions-check-2 Confirmed" at bounding box center [1346, 95] width 266 height 38
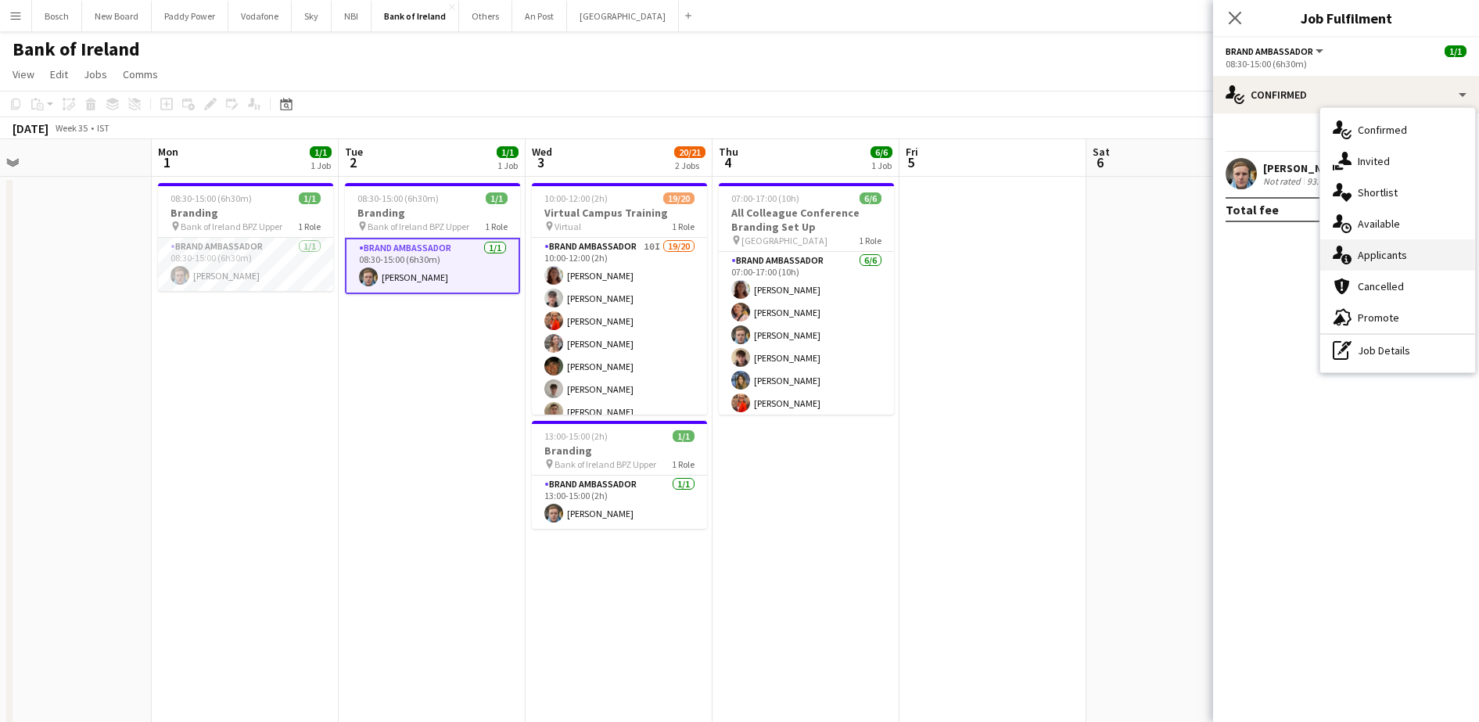
drag, startPoint x: 1366, startPoint y: 232, endPoint x: 1371, endPoint y: 251, distance: 19.4
click at [1371, 251] on div "single-neutral-actions-check-2 Confirmed single-neutral-actions-share-1 Invited…" at bounding box center [1397, 240] width 155 height 264
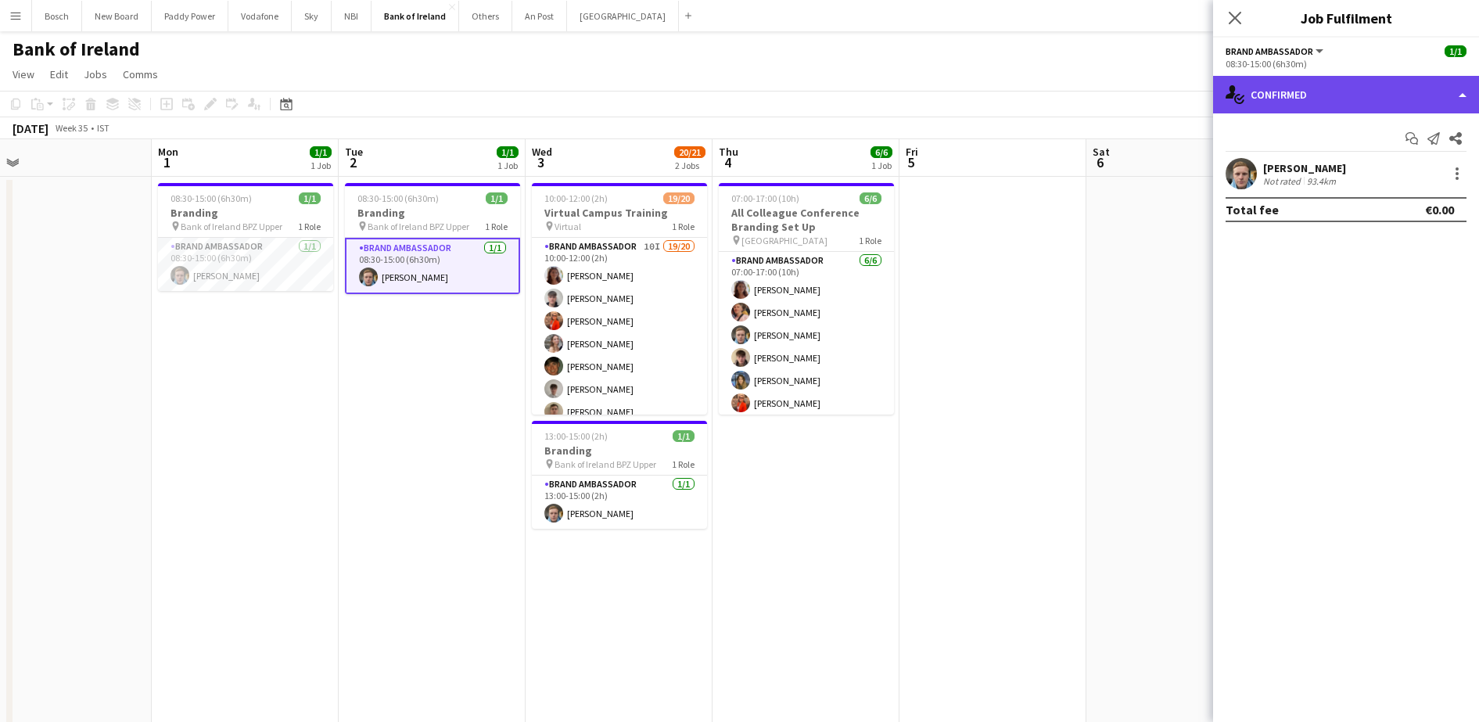
click at [1306, 95] on div "single-neutral-actions-check-2 Confirmed" at bounding box center [1346, 95] width 266 height 38
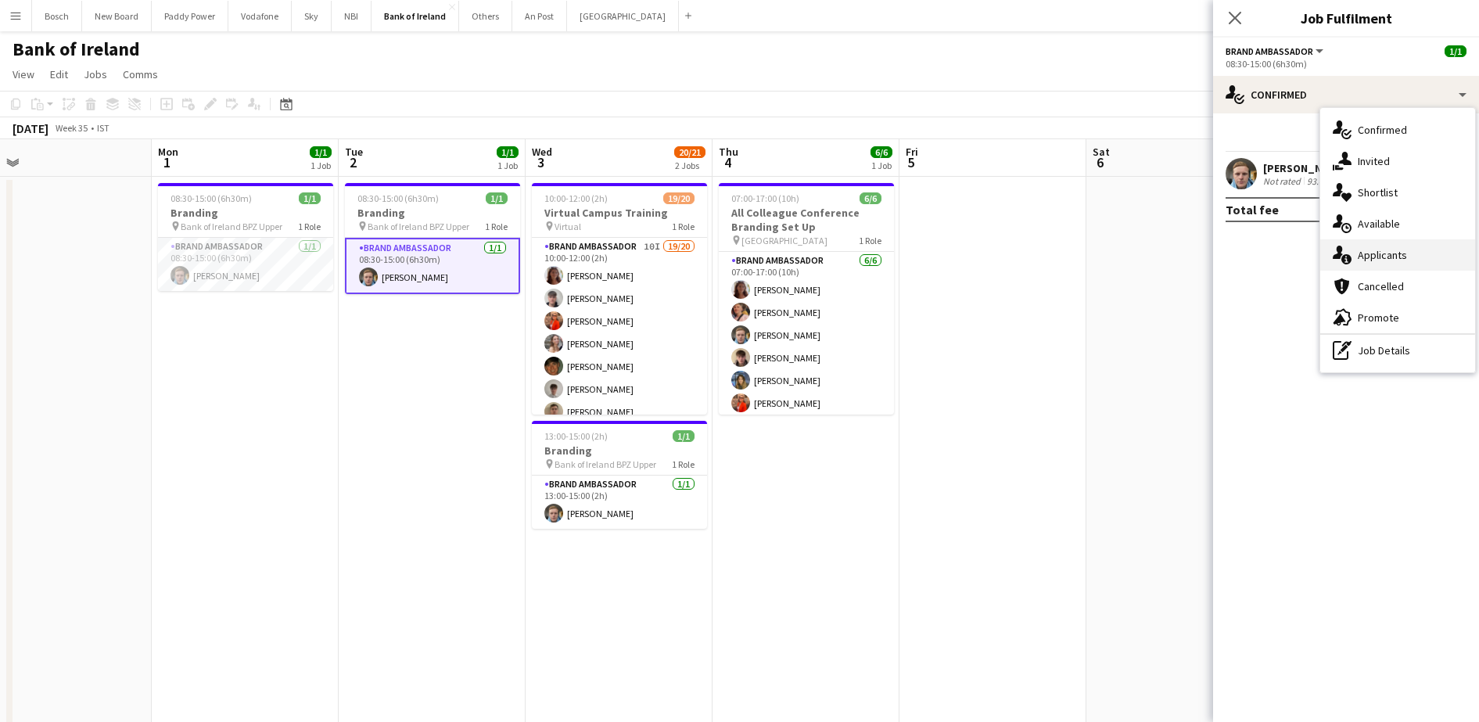
click at [1357, 248] on div "single-neutral-actions-information Applicants" at bounding box center [1397, 254] width 155 height 31
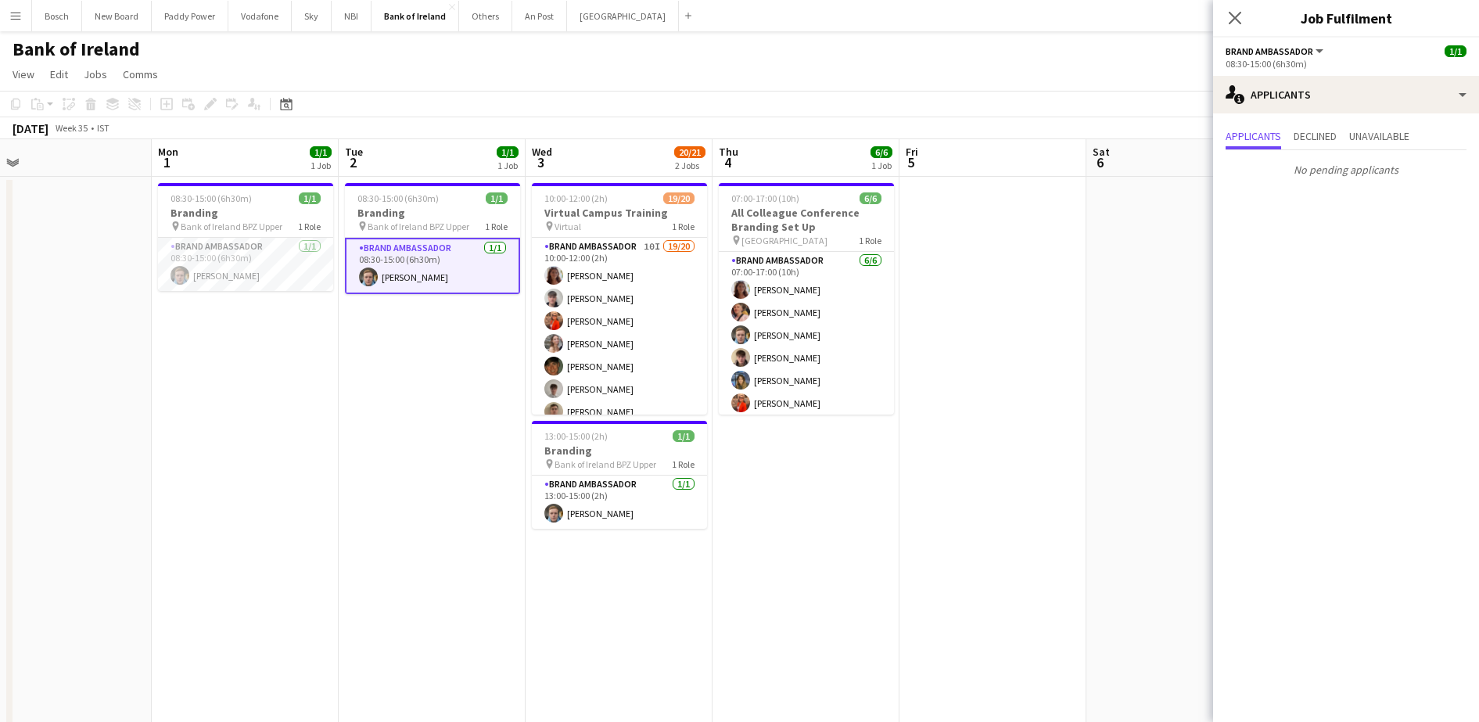
click at [467, 255] on app-card-role "Brand Ambassador [DATE] 08:30-15:00 (6h30m) [PERSON_NAME]" at bounding box center [432, 266] width 175 height 56
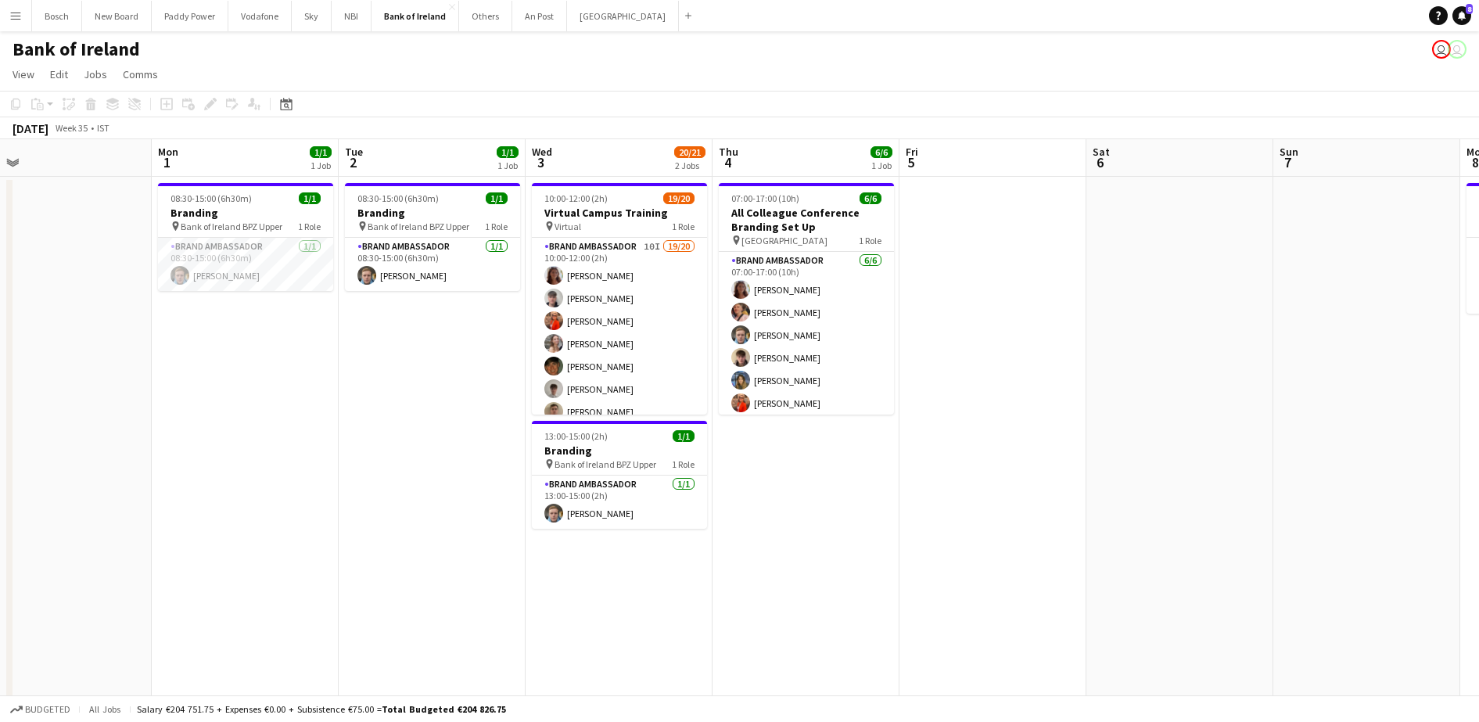
drag, startPoint x: 427, startPoint y: 242, endPoint x: 852, endPoint y: 138, distance: 437.3
click at [426, 243] on app-card-role "Brand Ambassador [DATE] 08:30-15:00 (6h30m) [PERSON_NAME]" at bounding box center [432, 264] width 175 height 53
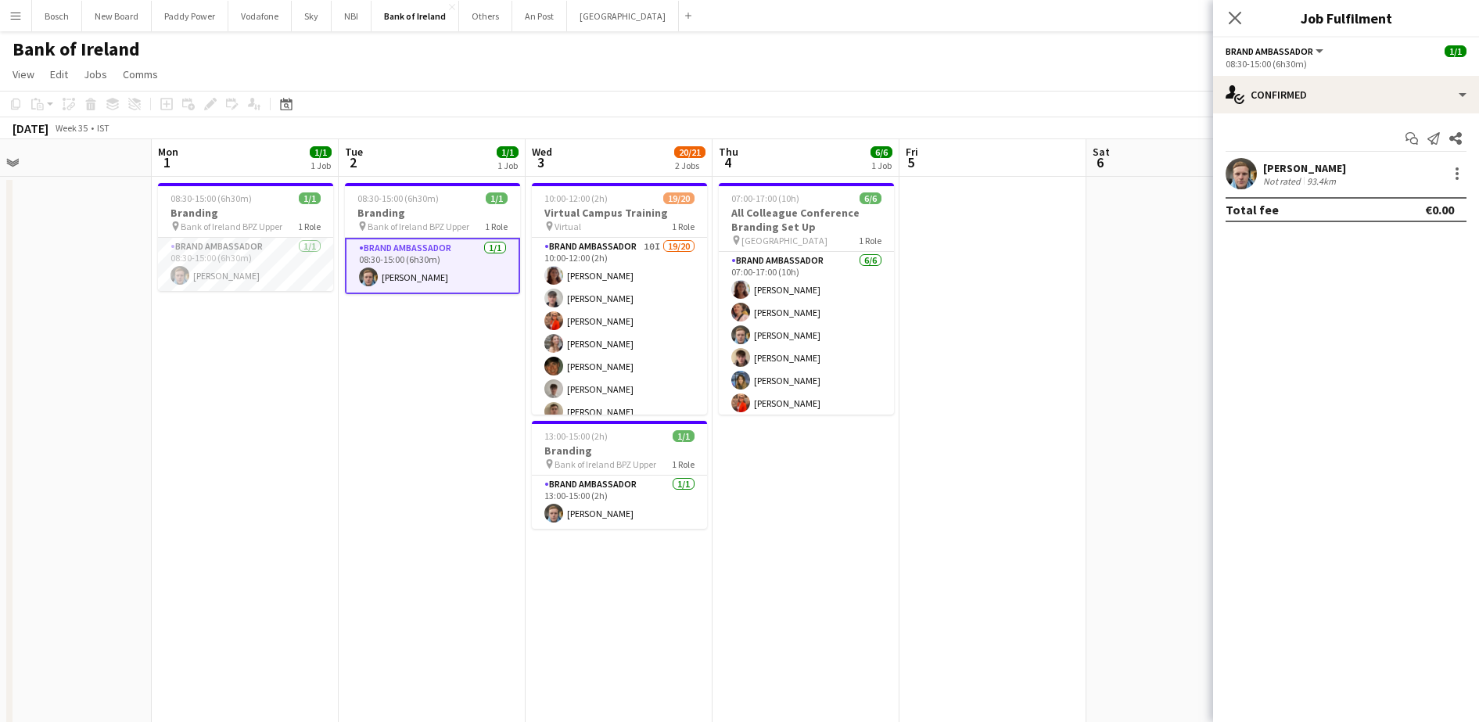
click at [1333, 114] on div "Start chat Send notification Share [PERSON_NAME] Not rated 93.4km Total fee €0.…" at bounding box center [1346, 173] width 266 height 121
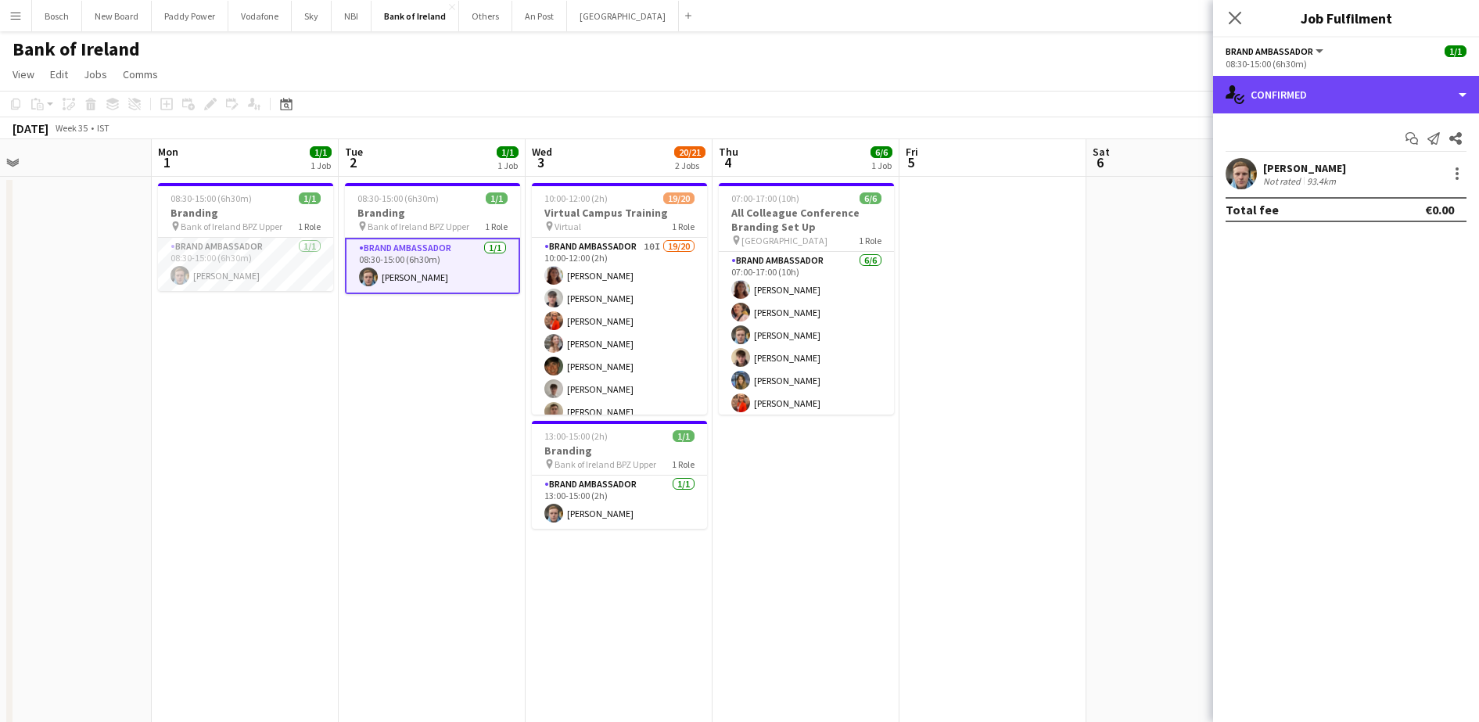
drag, startPoint x: 1336, startPoint y: 92, endPoint x: 1367, endPoint y: 148, distance: 63.4
click at [1337, 92] on div "single-neutral-actions-check-2 Confirmed" at bounding box center [1346, 95] width 266 height 38
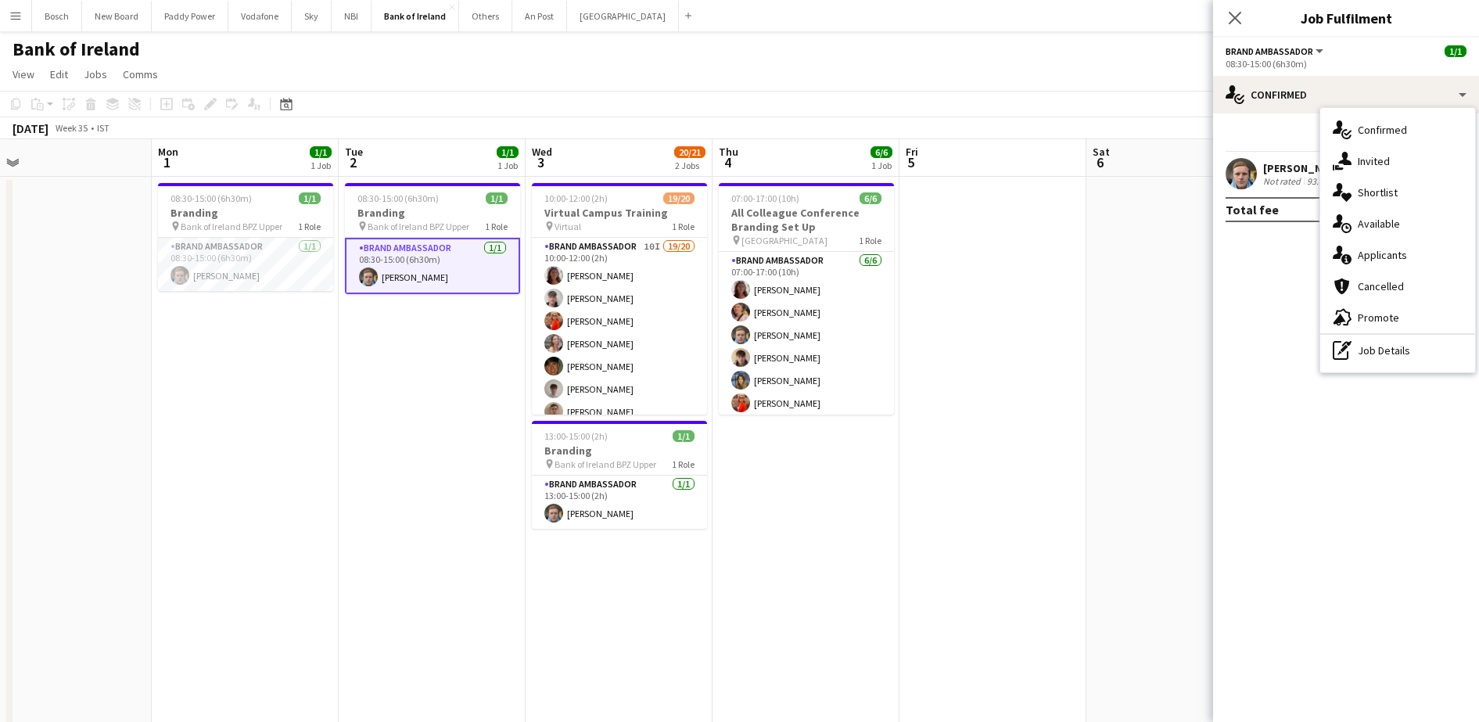
click at [1248, 214] on div "Total fee" at bounding box center [1252, 210] width 53 height 16
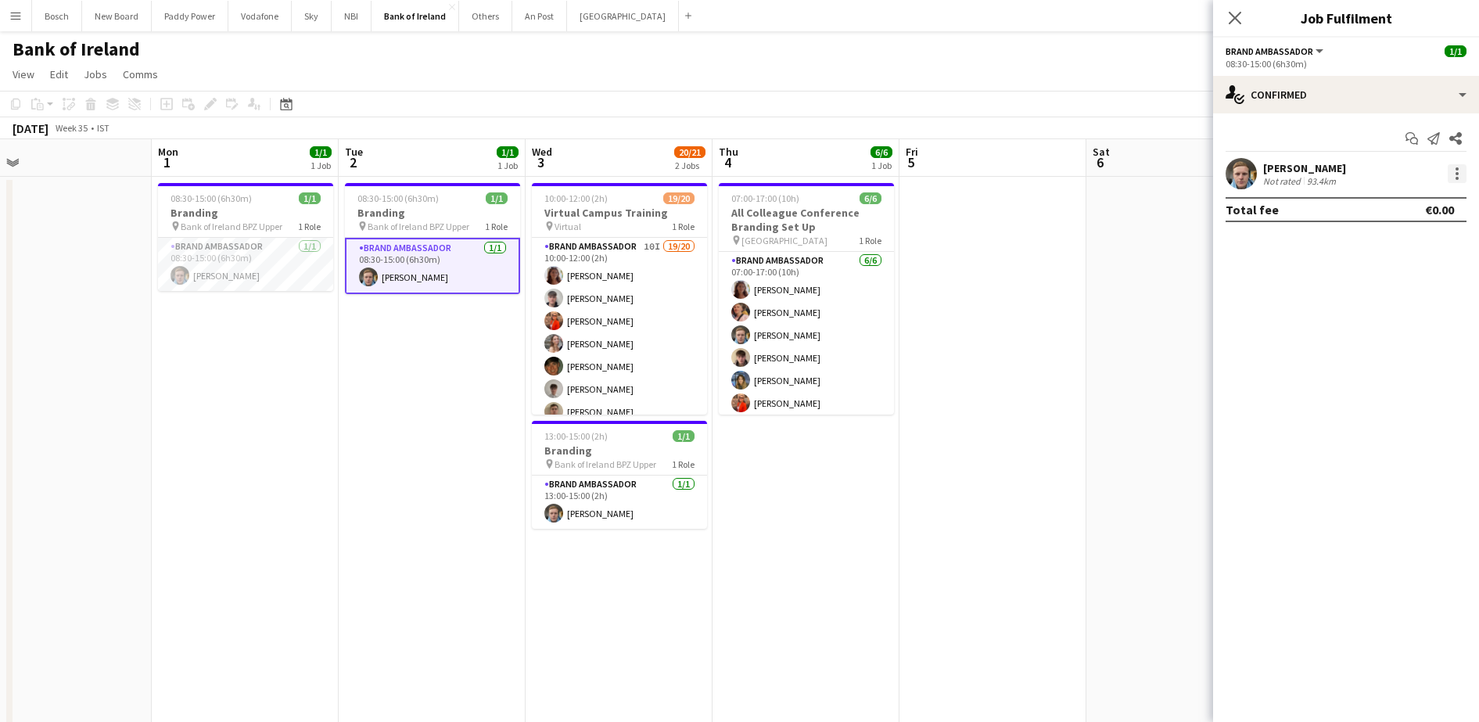
click at [1457, 174] on div at bounding box center [1457, 173] width 3 height 3
click at [1399, 351] on span "Remove" at bounding box center [1380, 352] width 47 height 13
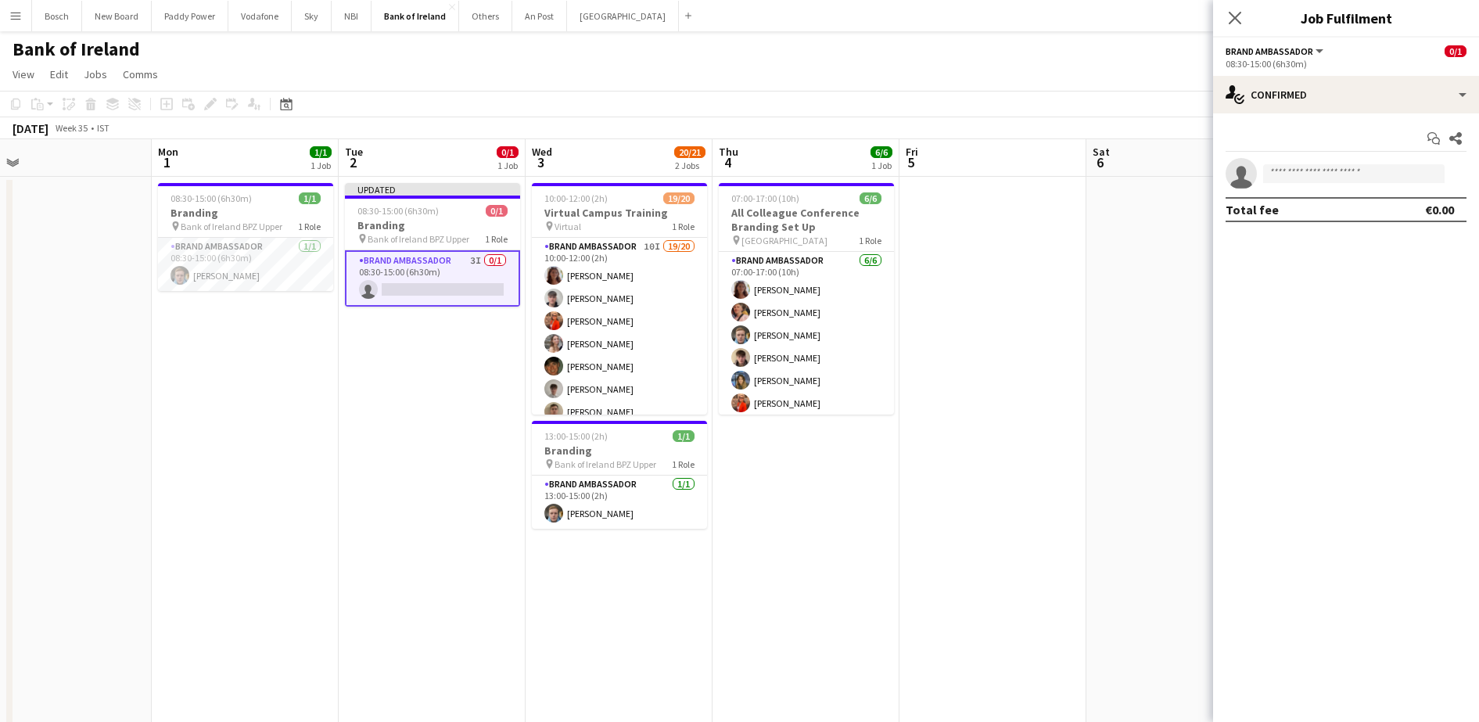
click at [1305, 113] on div "Start chat Share single-neutral-actions Total fee €0.00" at bounding box center [1346, 173] width 266 height 121
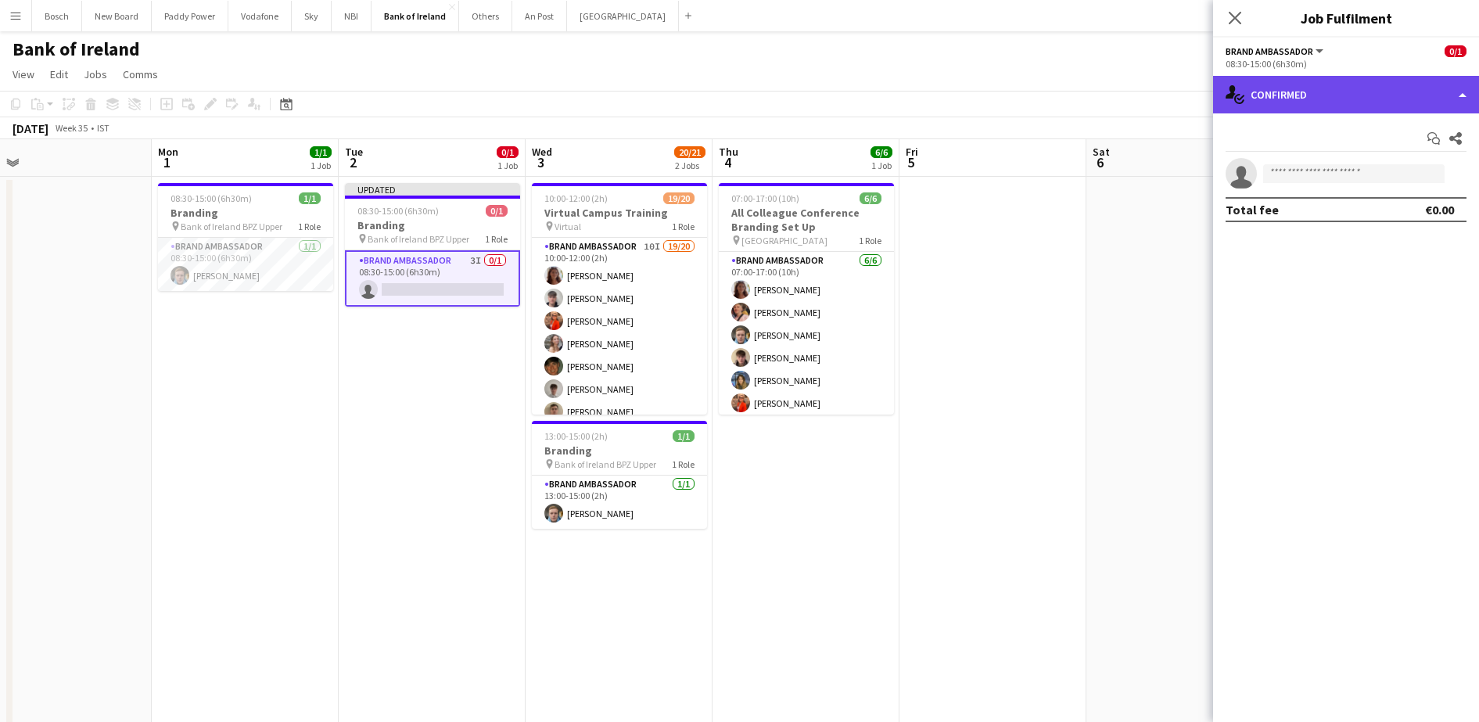
click at [1310, 107] on div "single-neutral-actions-check-2 Confirmed" at bounding box center [1346, 95] width 266 height 38
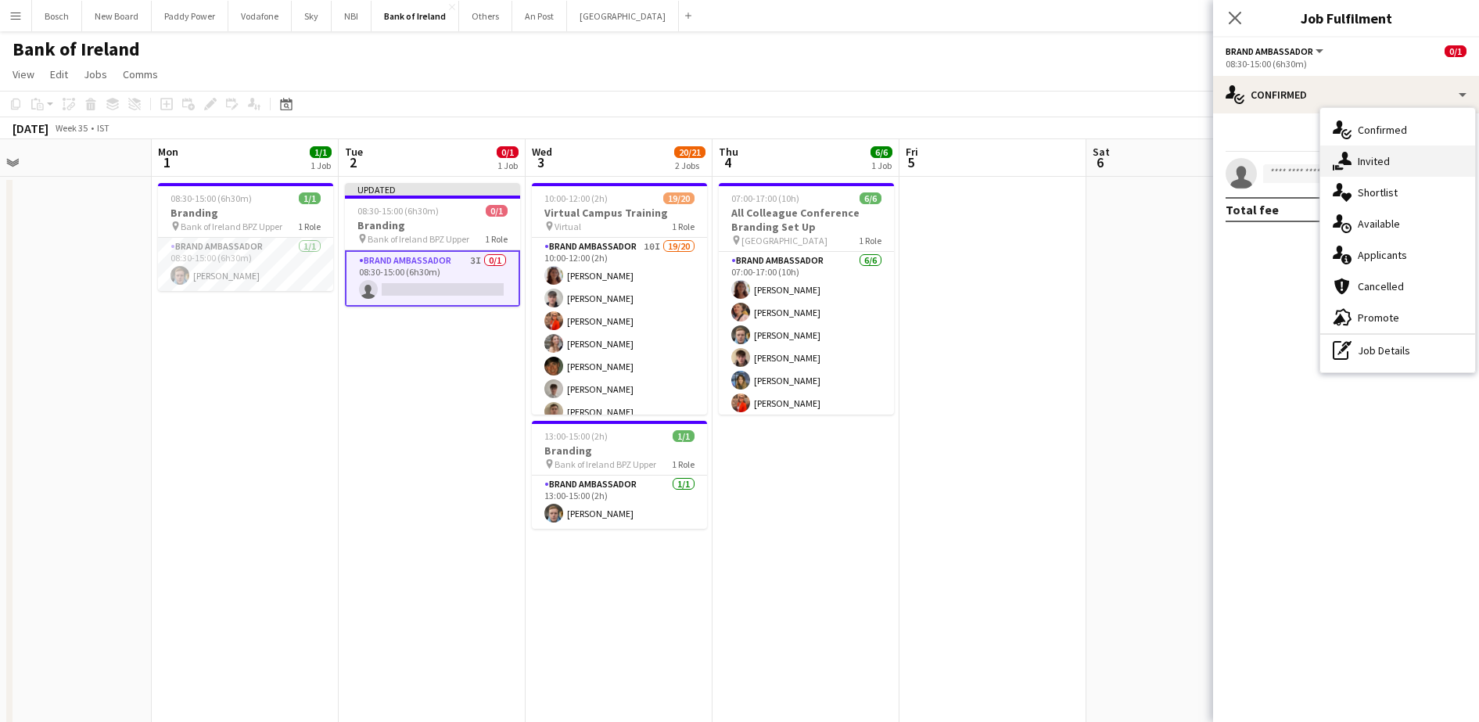
click at [1370, 152] on div "single-neutral-actions-share-1 Invited" at bounding box center [1397, 161] width 155 height 31
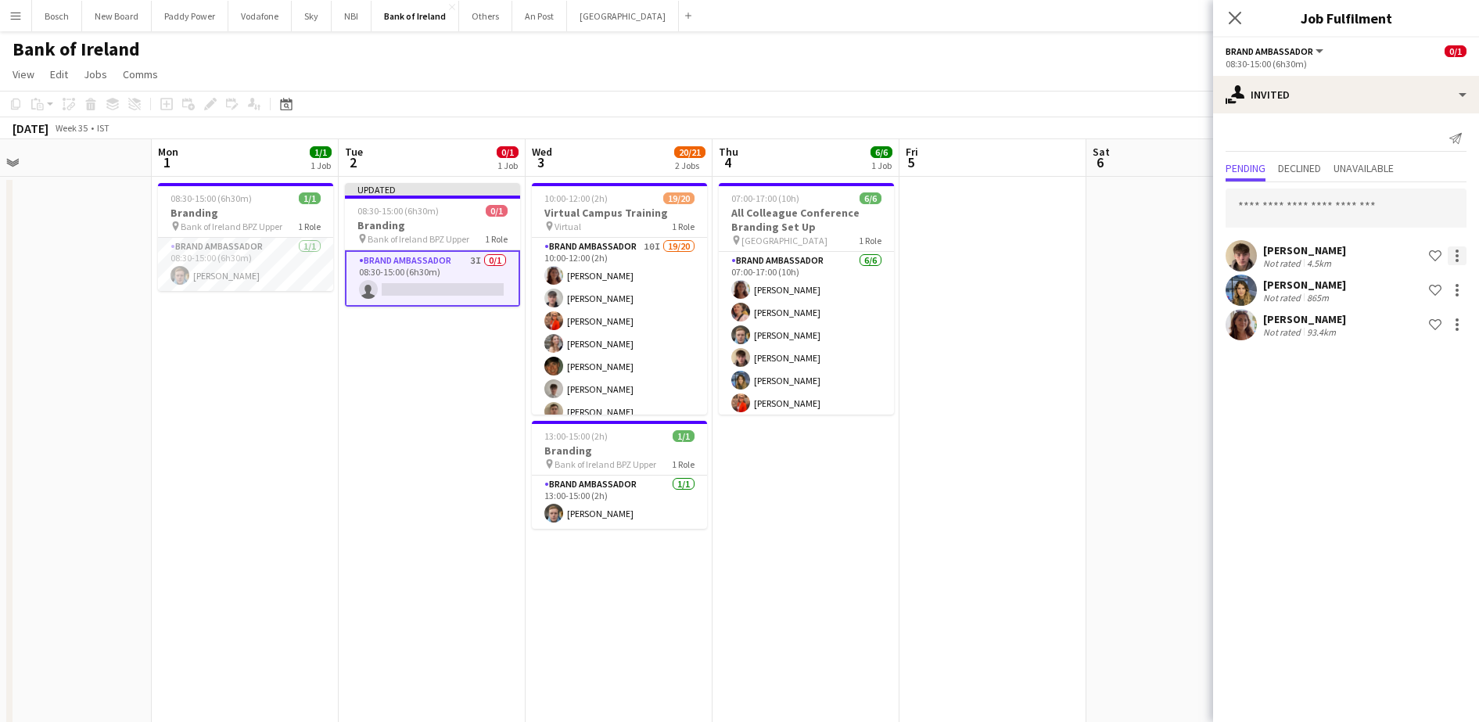
click at [1457, 252] on div at bounding box center [1457, 251] width 3 height 3
click at [1387, 325] on span "Send notification" at bounding box center [1408, 321] width 92 height 13
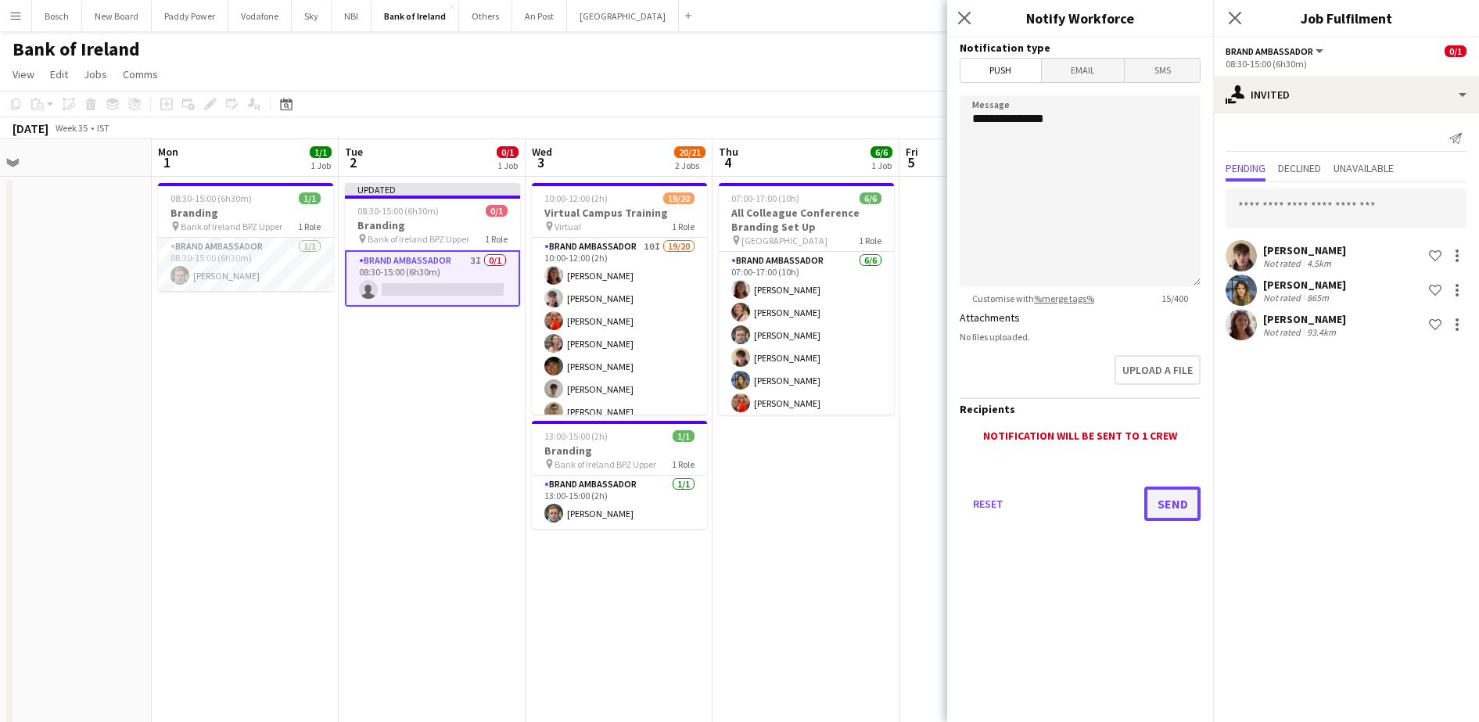
click at [1167, 502] on button "Send" at bounding box center [1172, 504] width 56 height 34
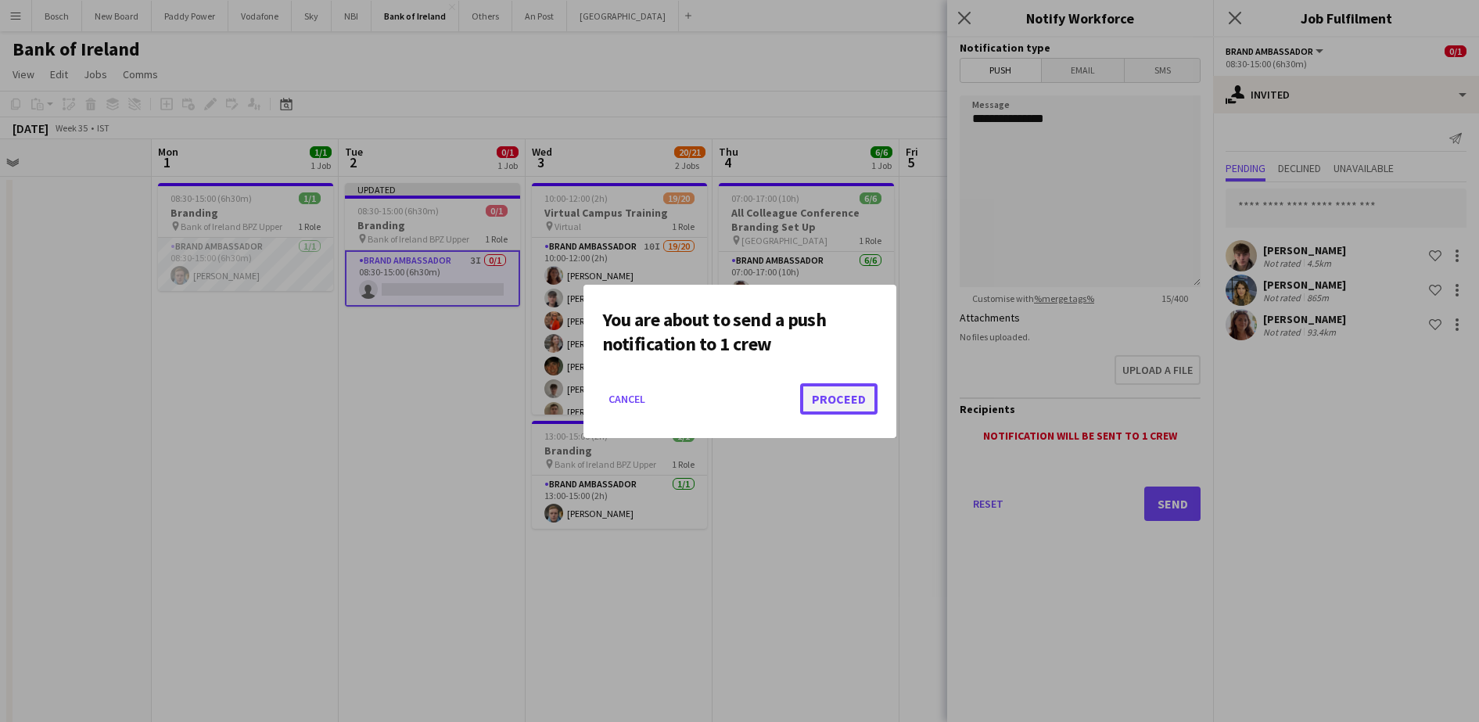
click at [832, 388] on button "Proceed" at bounding box center [838, 398] width 77 height 31
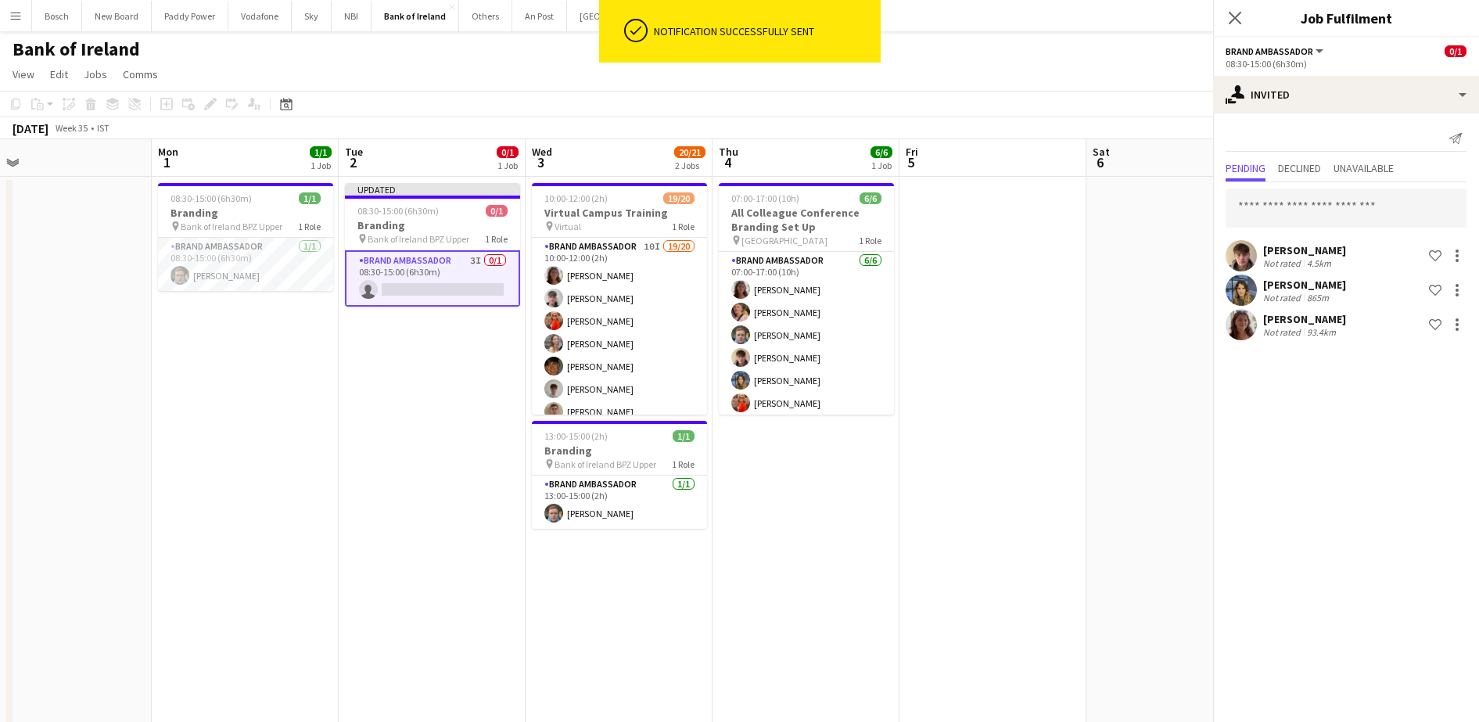
click at [843, 81] on app-page-menu "View Day view expanded Day view collapsed Month view Date picker Jump to [DATE]…" at bounding box center [739, 76] width 1479 height 30
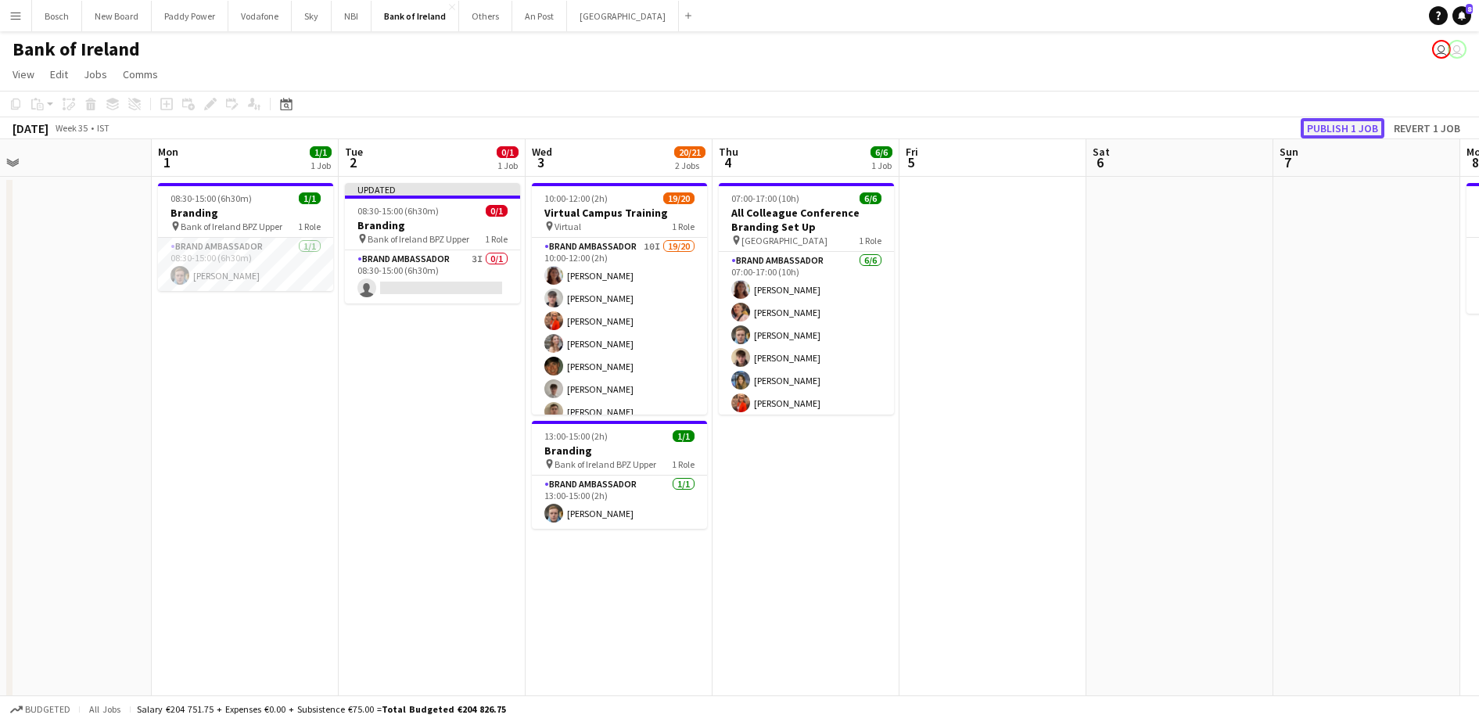
click at [1378, 131] on button "Publish 1 job" at bounding box center [1343, 128] width 84 height 20
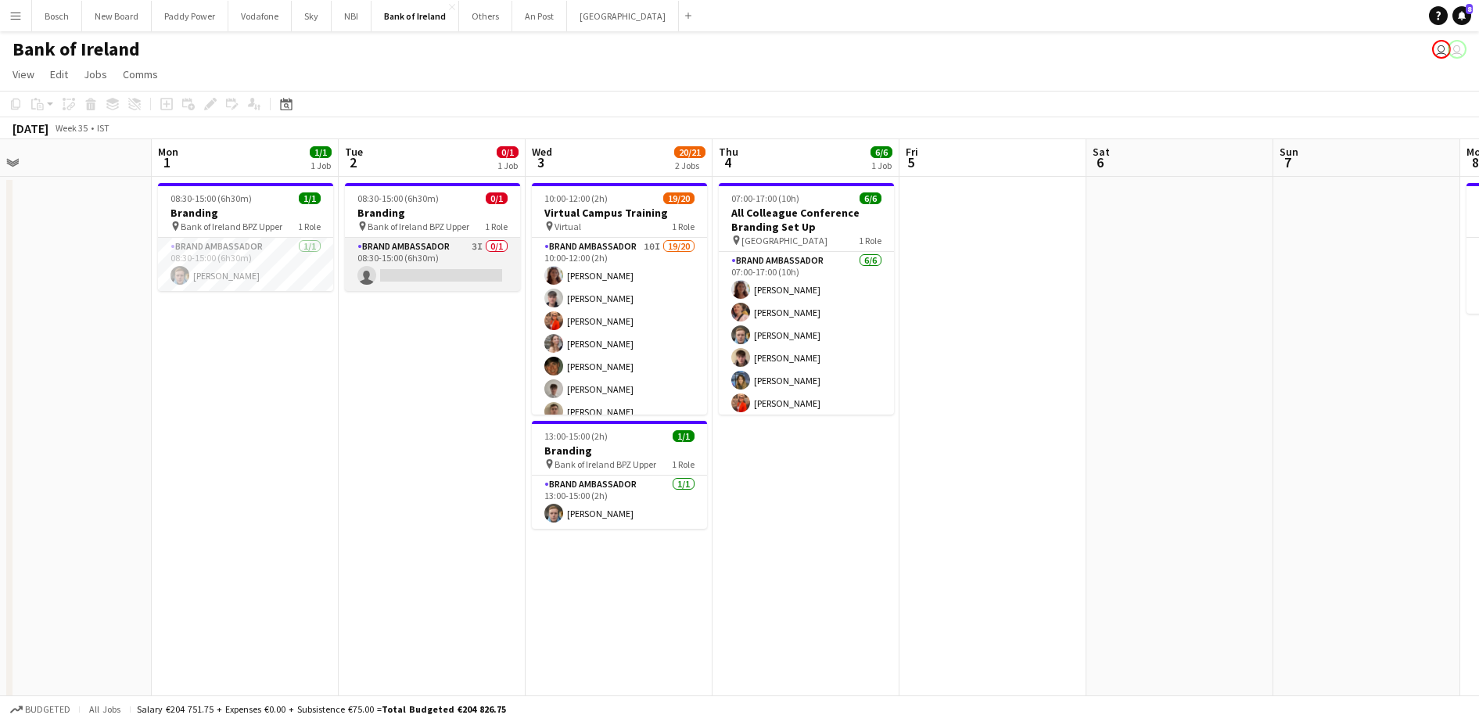
click at [410, 252] on app-card-role "Brand Ambassador 3I 0/1 08:30-15:00 (6h30m) single-neutral-actions" at bounding box center [432, 264] width 175 height 53
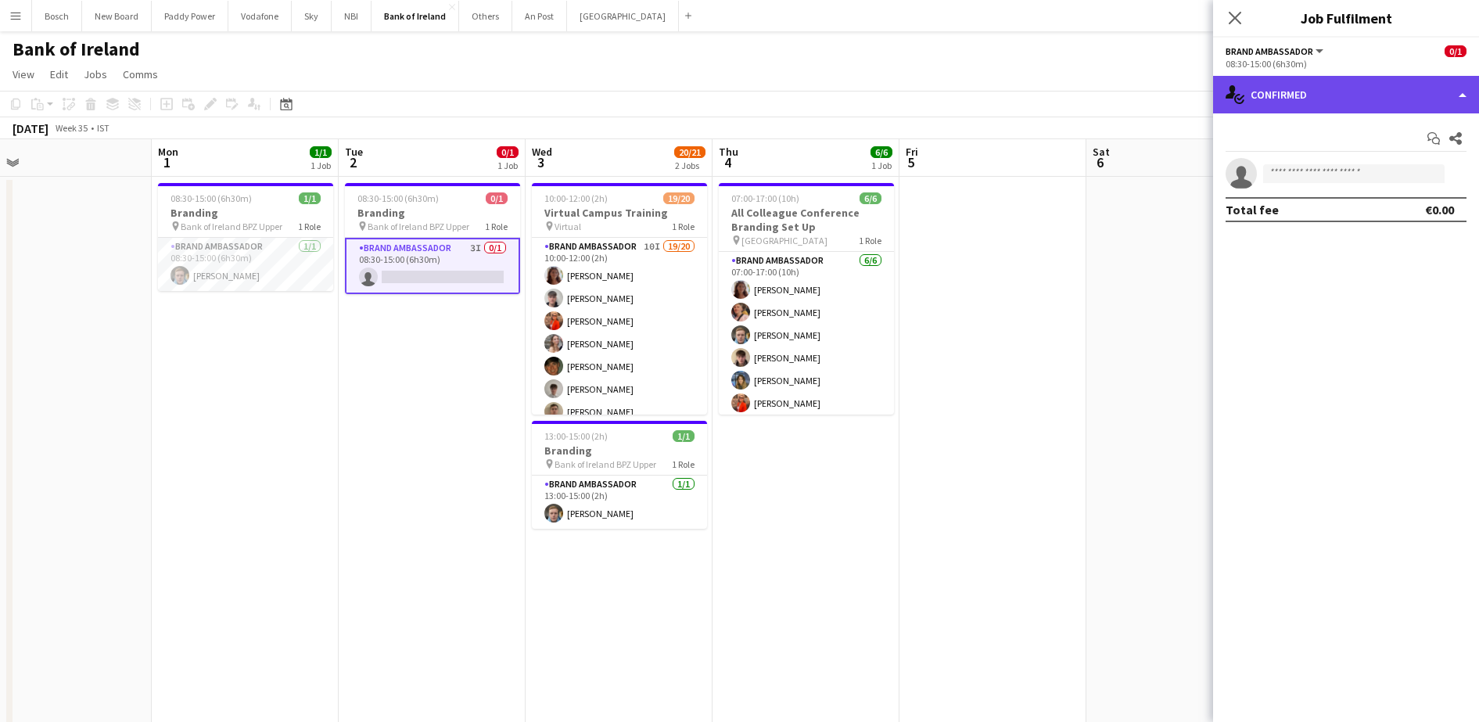
click at [1277, 84] on div "single-neutral-actions-check-2 Confirmed" at bounding box center [1346, 95] width 266 height 38
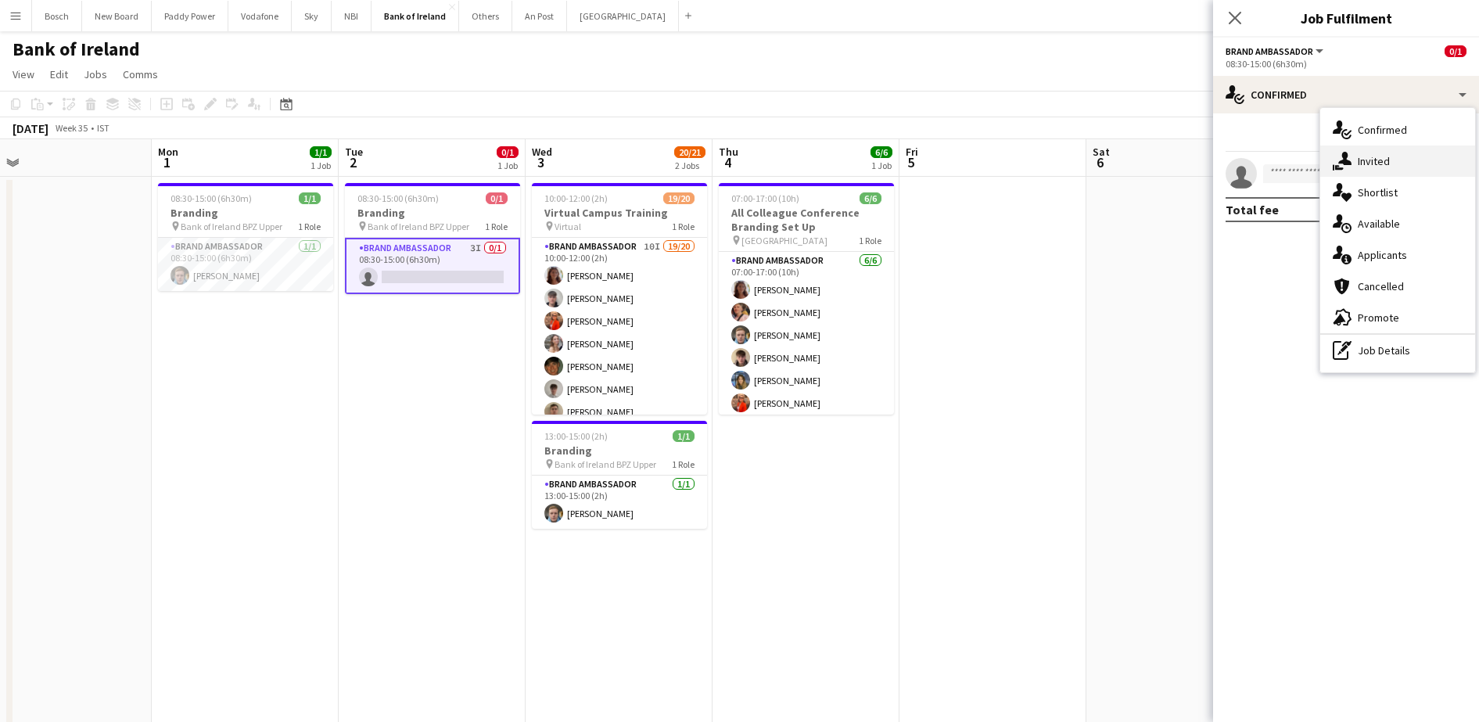
click at [1375, 168] on div "single-neutral-actions-share-1 Invited" at bounding box center [1397, 161] width 155 height 31
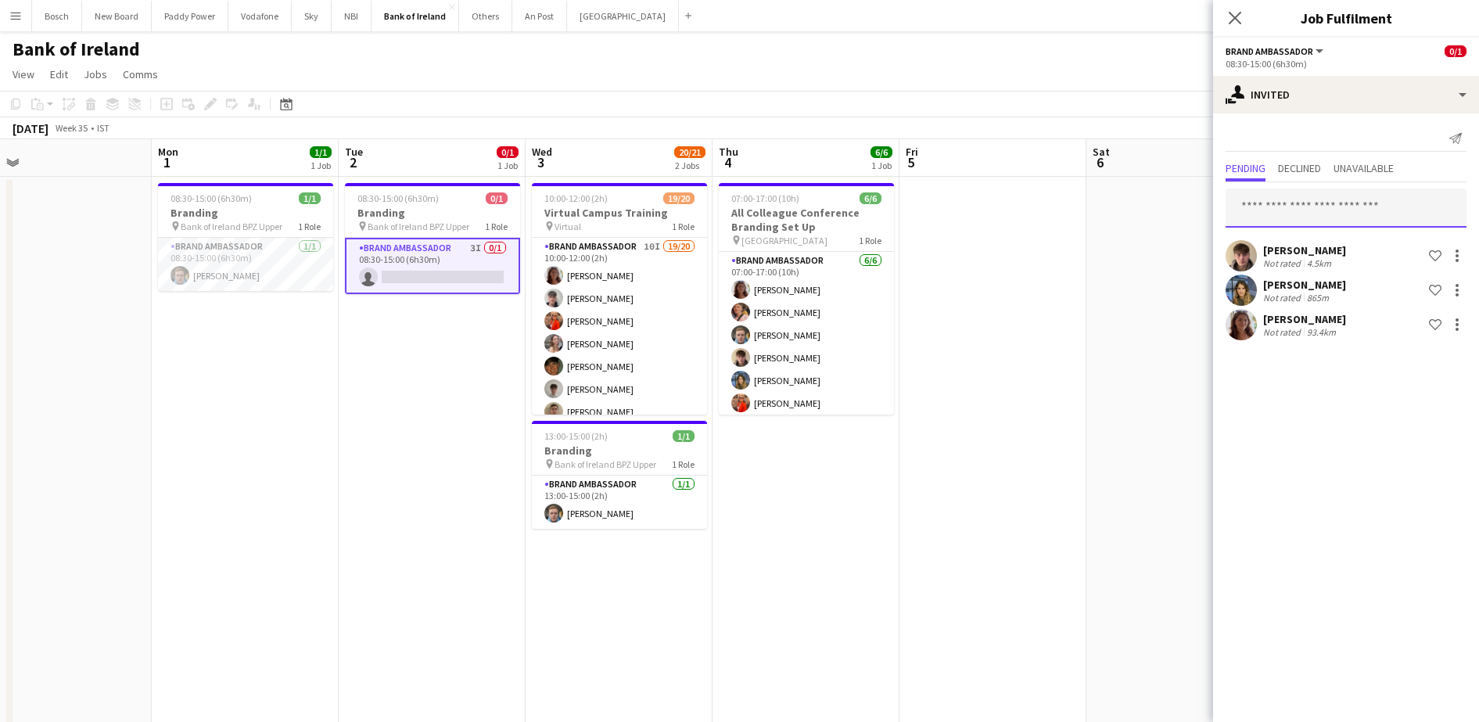
click at [1299, 206] on input "text" at bounding box center [1346, 208] width 241 height 39
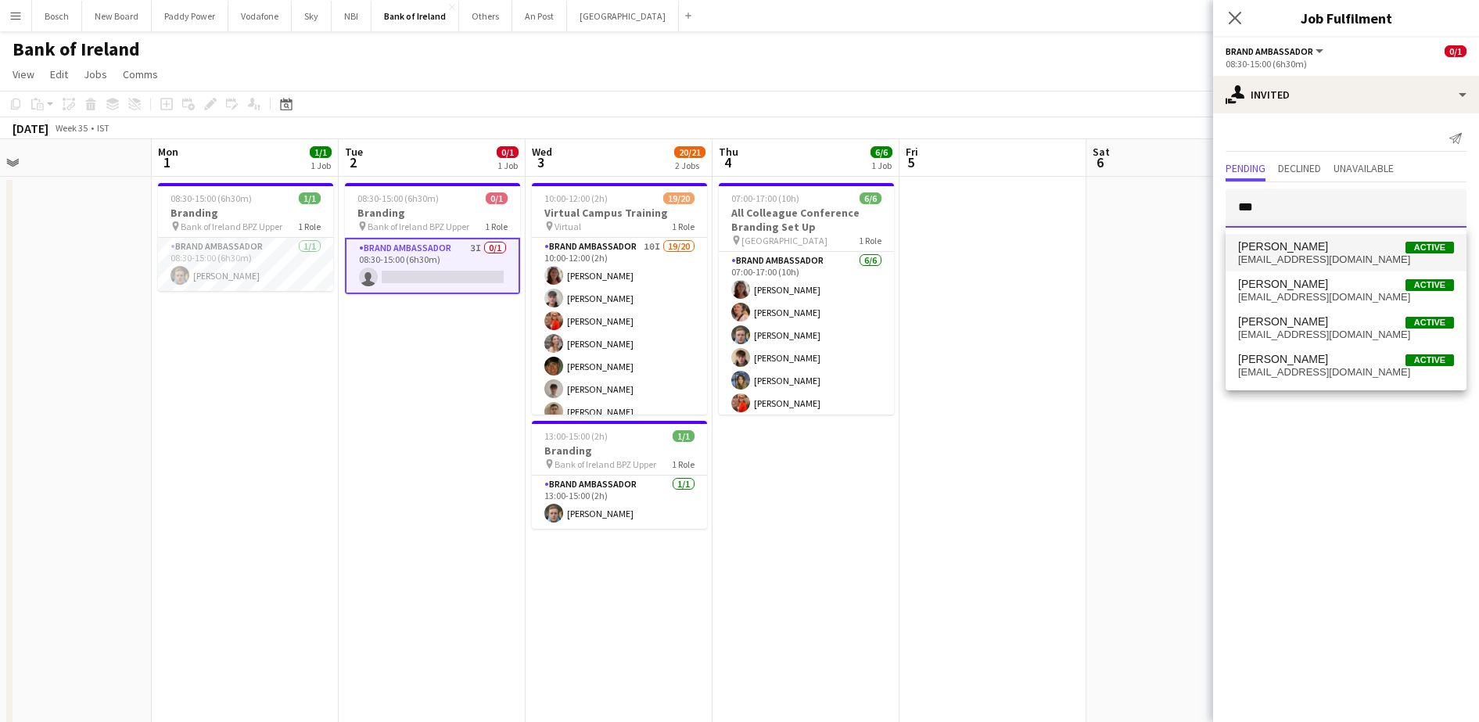
type input "***"
drag, startPoint x: 1332, startPoint y: 254, endPoint x: 1338, endPoint y: 278, distance: 24.1
click at [1332, 253] on span "[EMAIL_ADDRESS][DOMAIN_NAME]" at bounding box center [1346, 259] width 216 height 13
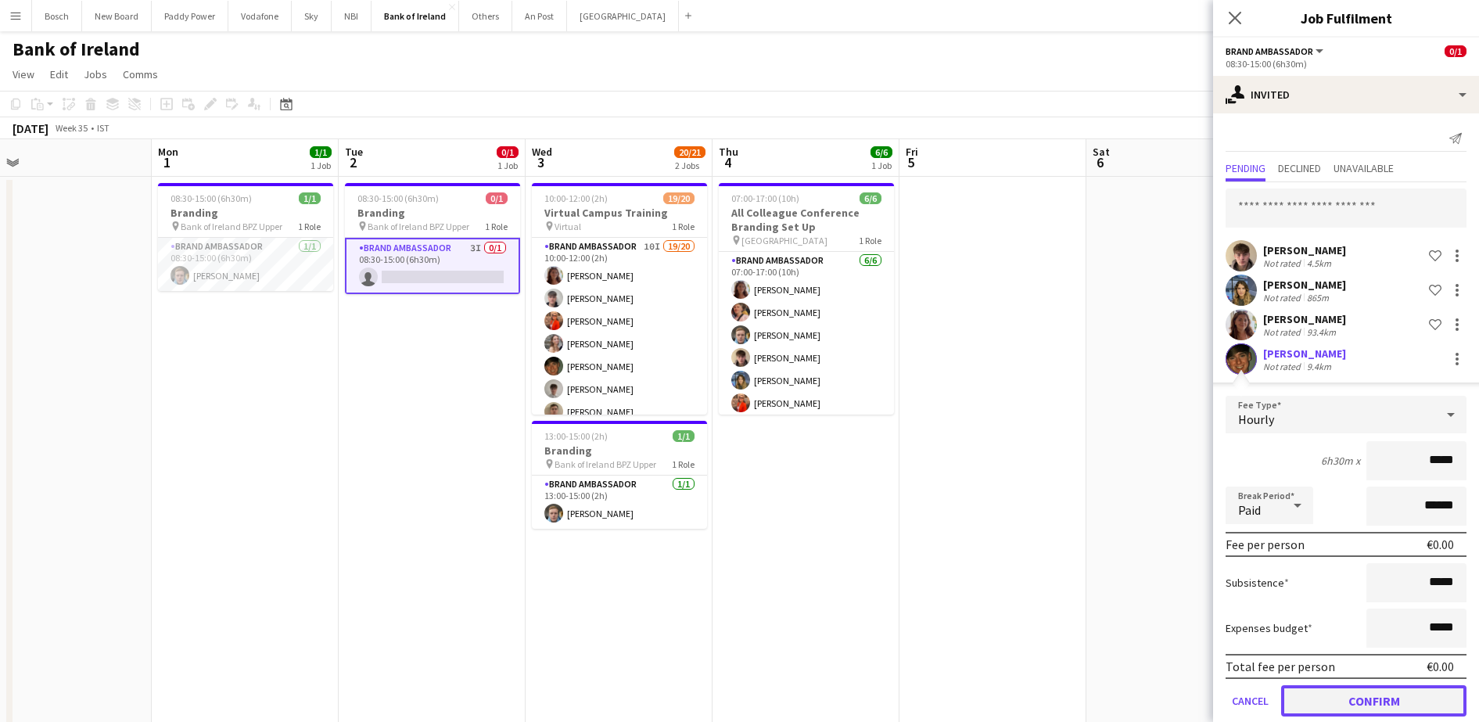
click at [1375, 698] on button "Confirm" at bounding box center [1373, 700] width 185 height 31
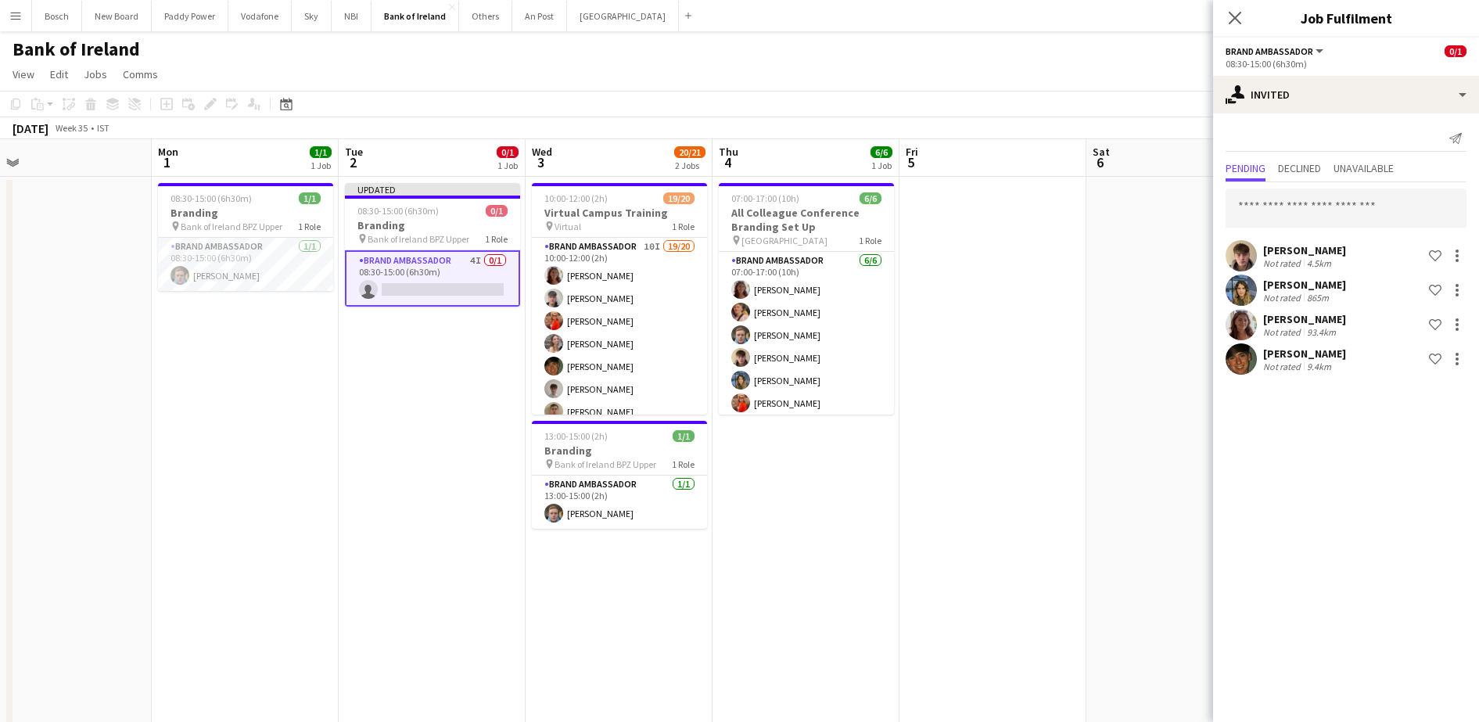
click at [900, 123] on div "[DATE] Week 35 • IST Publish 1 job Revert 1 job" at bounding box center [739, 128] width 1479 height 22
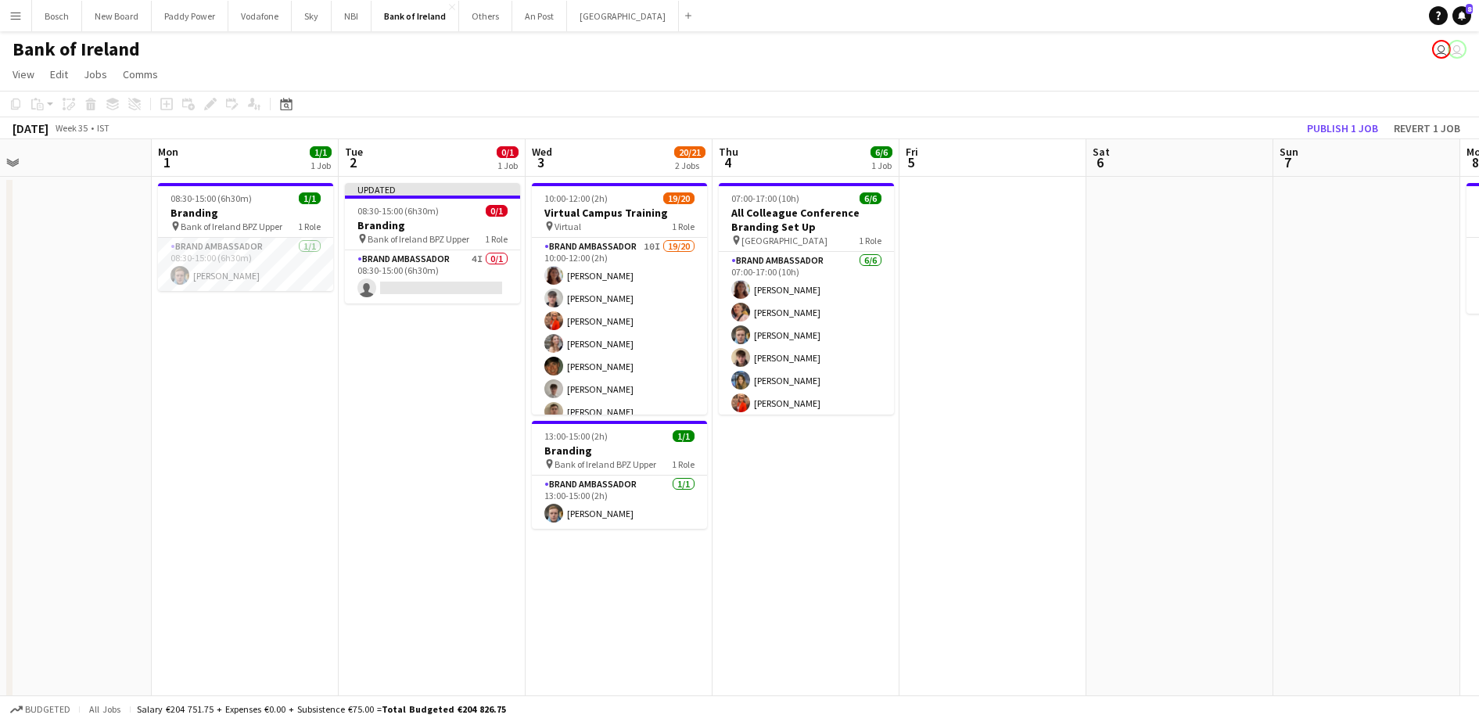
click at [1341, 143] on app-board-header-date "Sun 7" at bounding box center [1367, 158] width 187 height 38
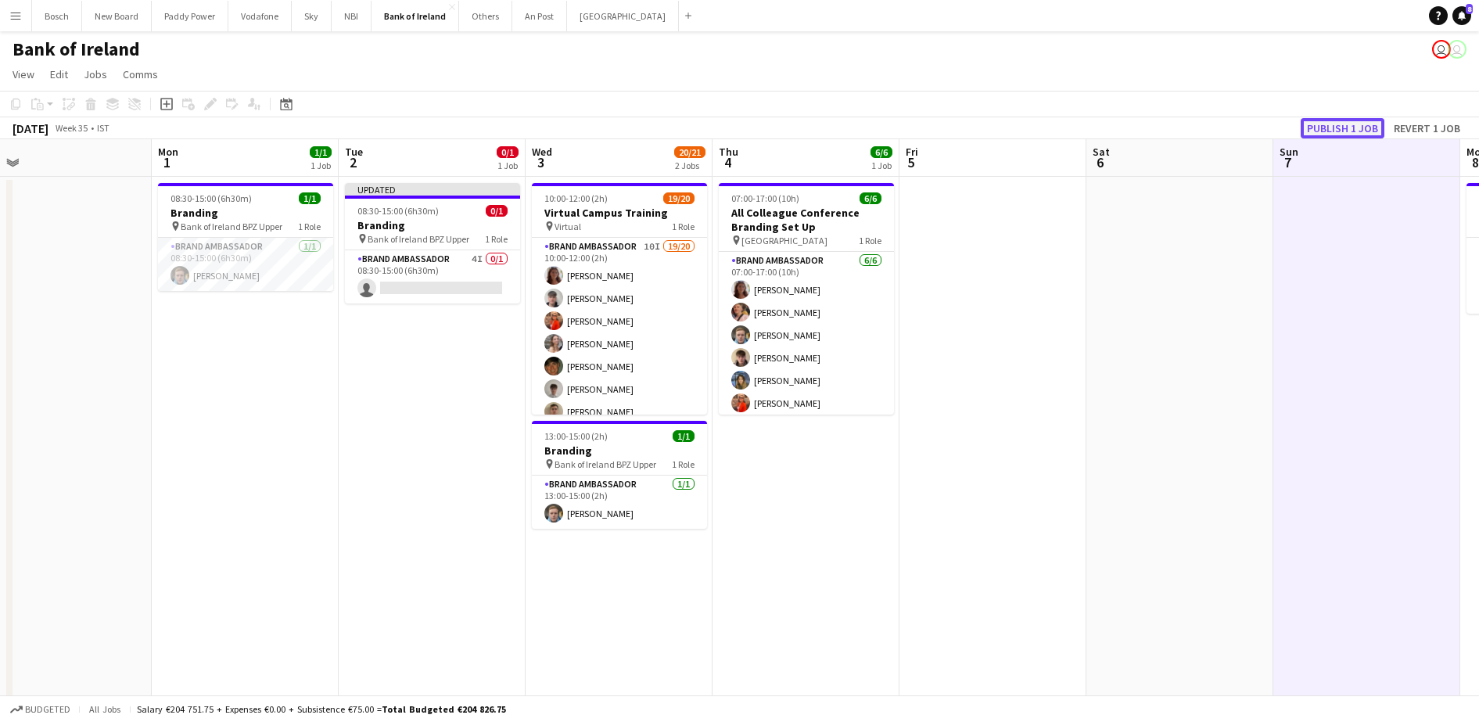
click at [1342, 125] on button "Publish 1 job" at bounding box center [1343, 128] width 84 height 20
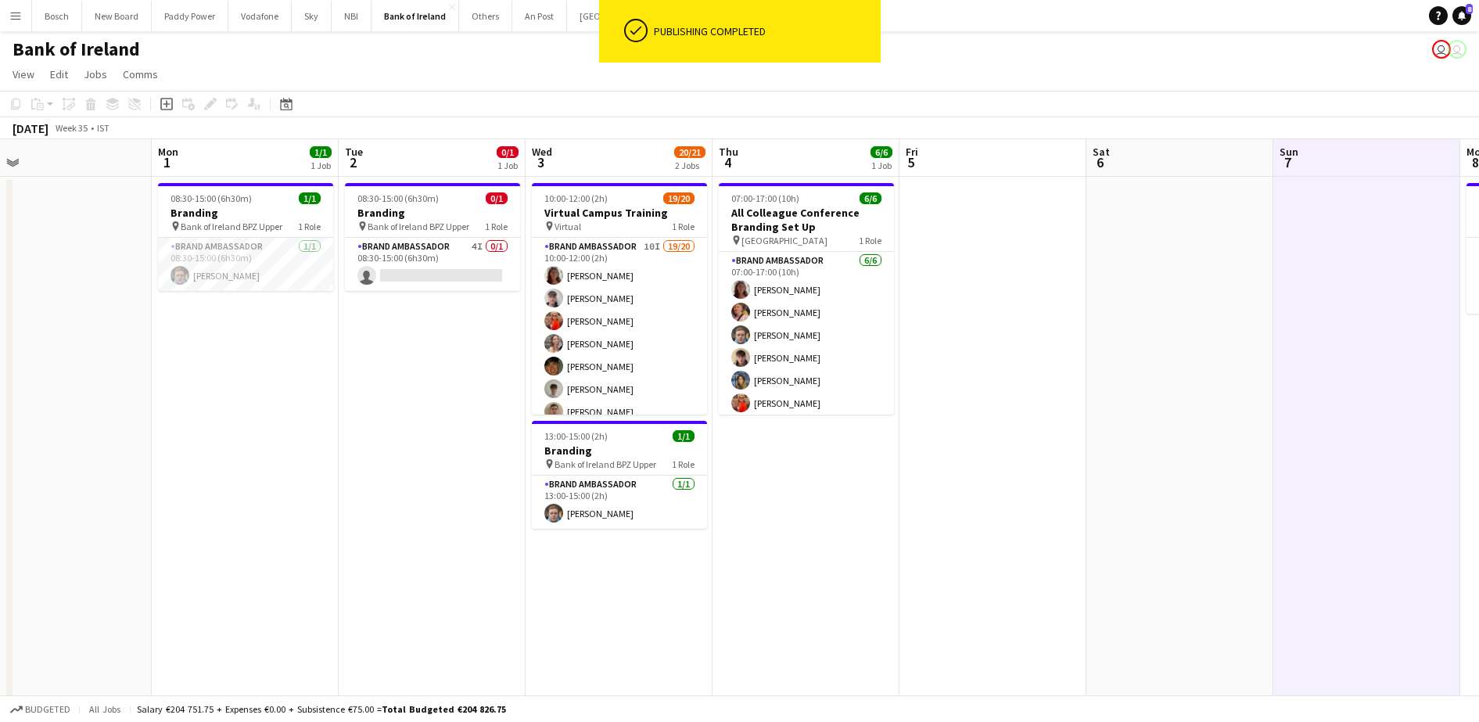
click at [1041, 56] on div "Bank of Ireland user user" at bounding box center [739, 46] width 1479 height 30
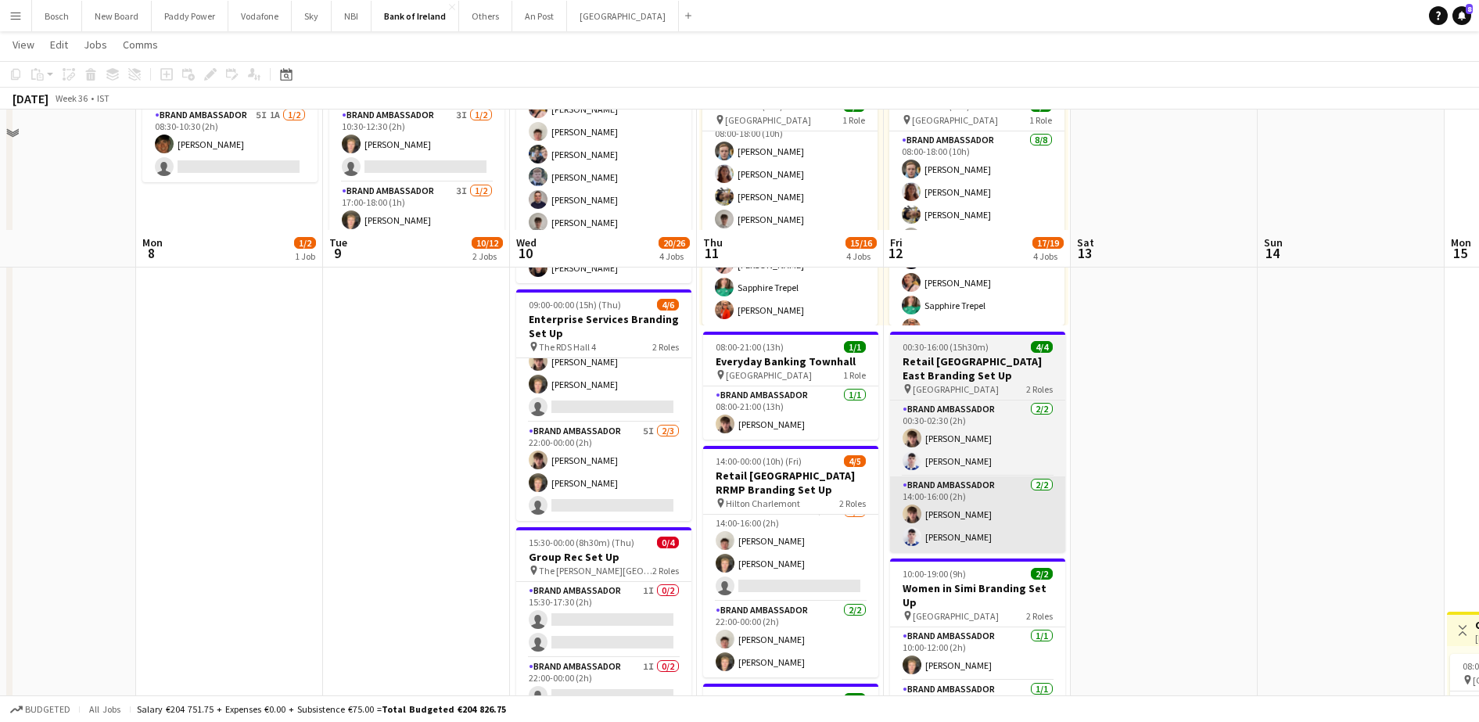
scroll to position [98, 0]
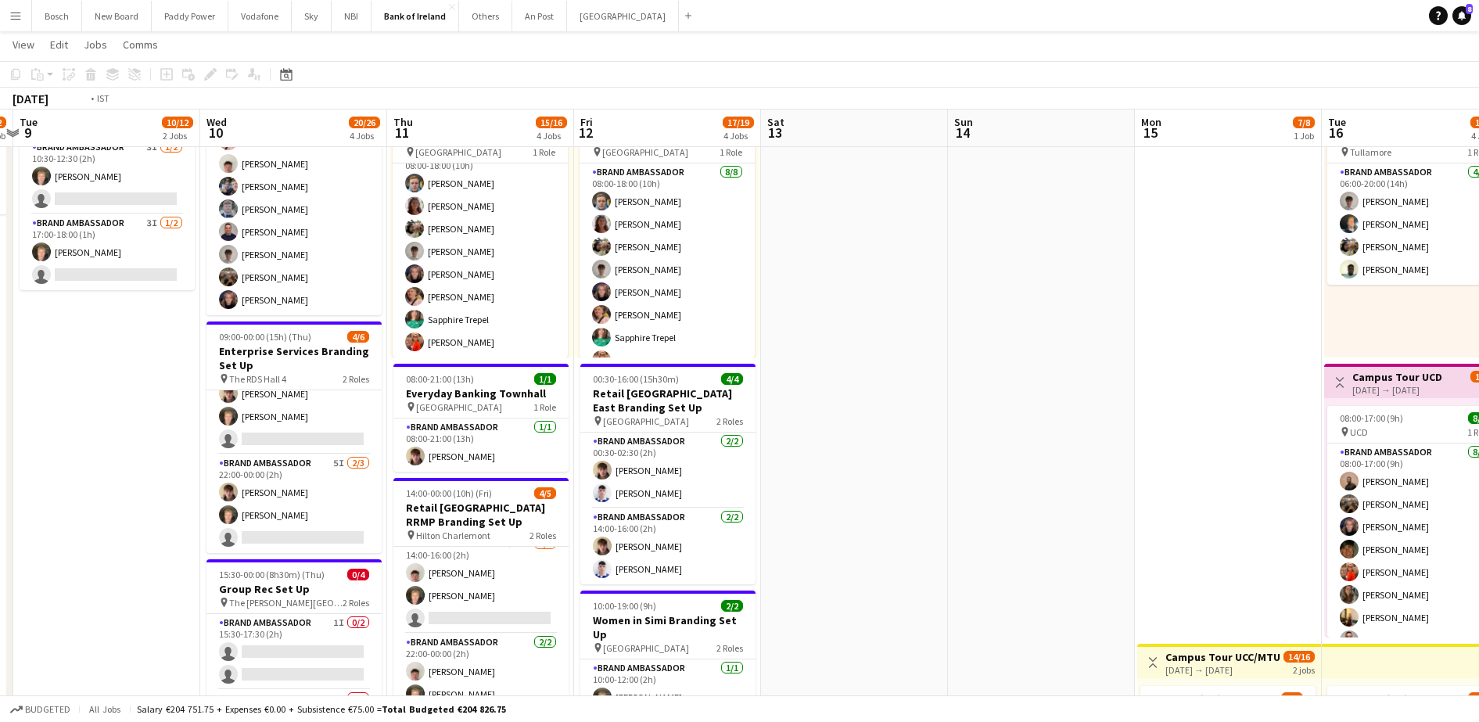
drag, startPoint x: 1054, startPoint y: 306, endPoint x: 749, endPoint y: 287, distance: 306.4
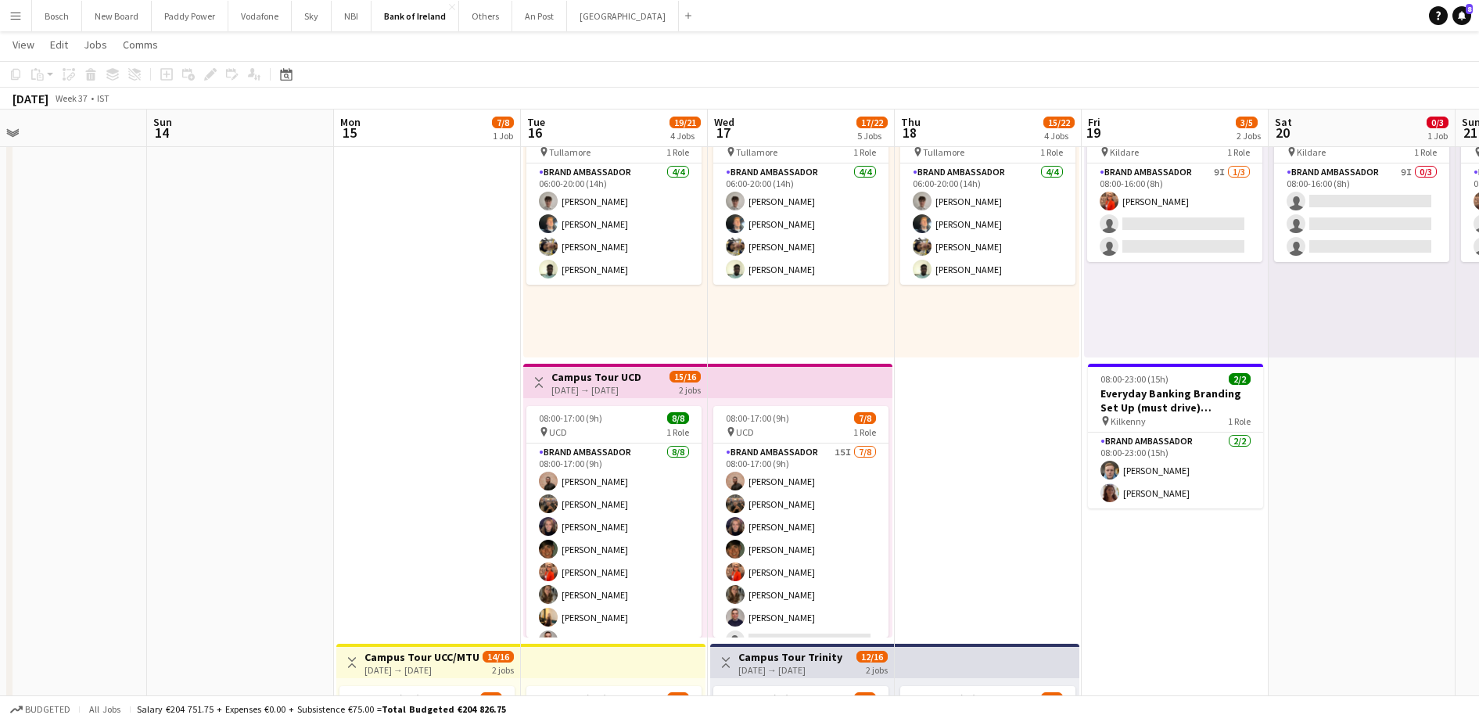
drag, startPoint x: 629, startPoint y: 315, endPoint x: 465, endPoint y: 310, distance: 163.6
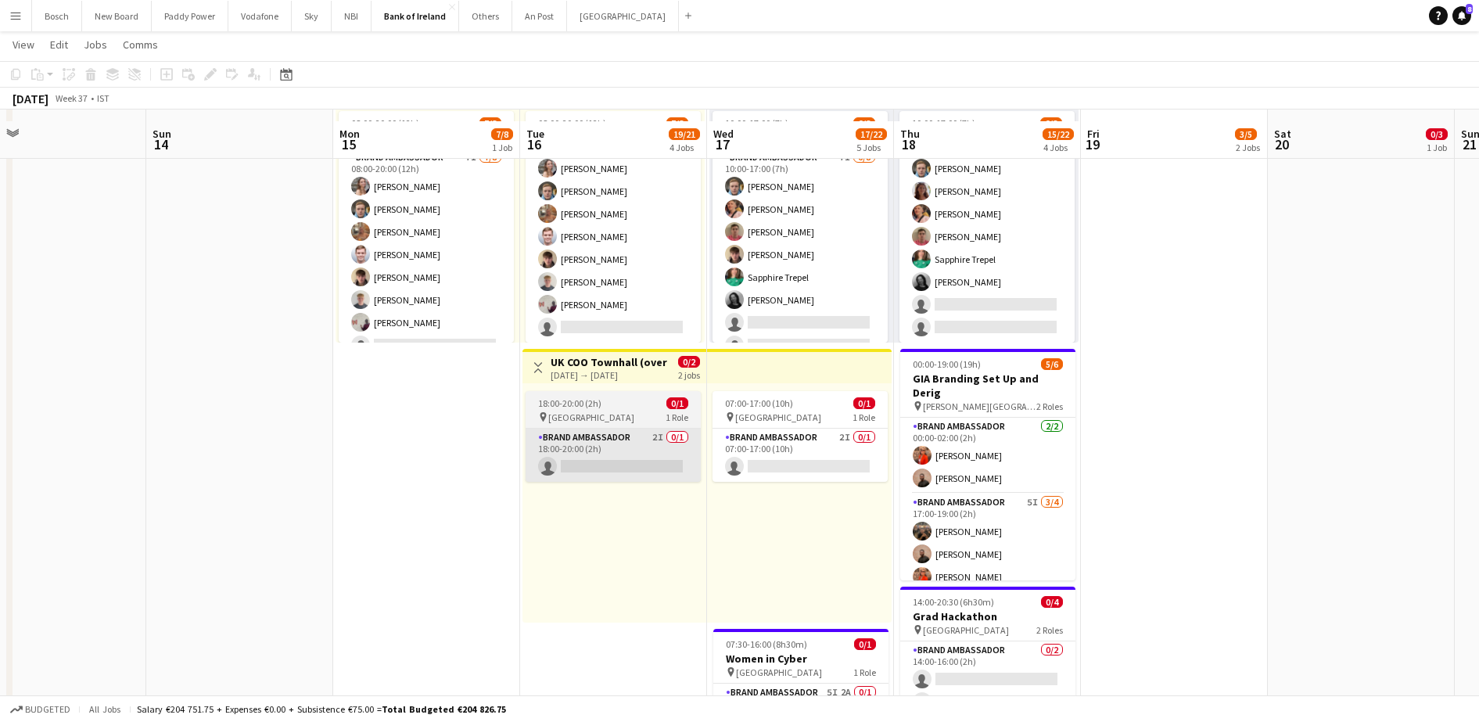
scroll to position [684, 0]
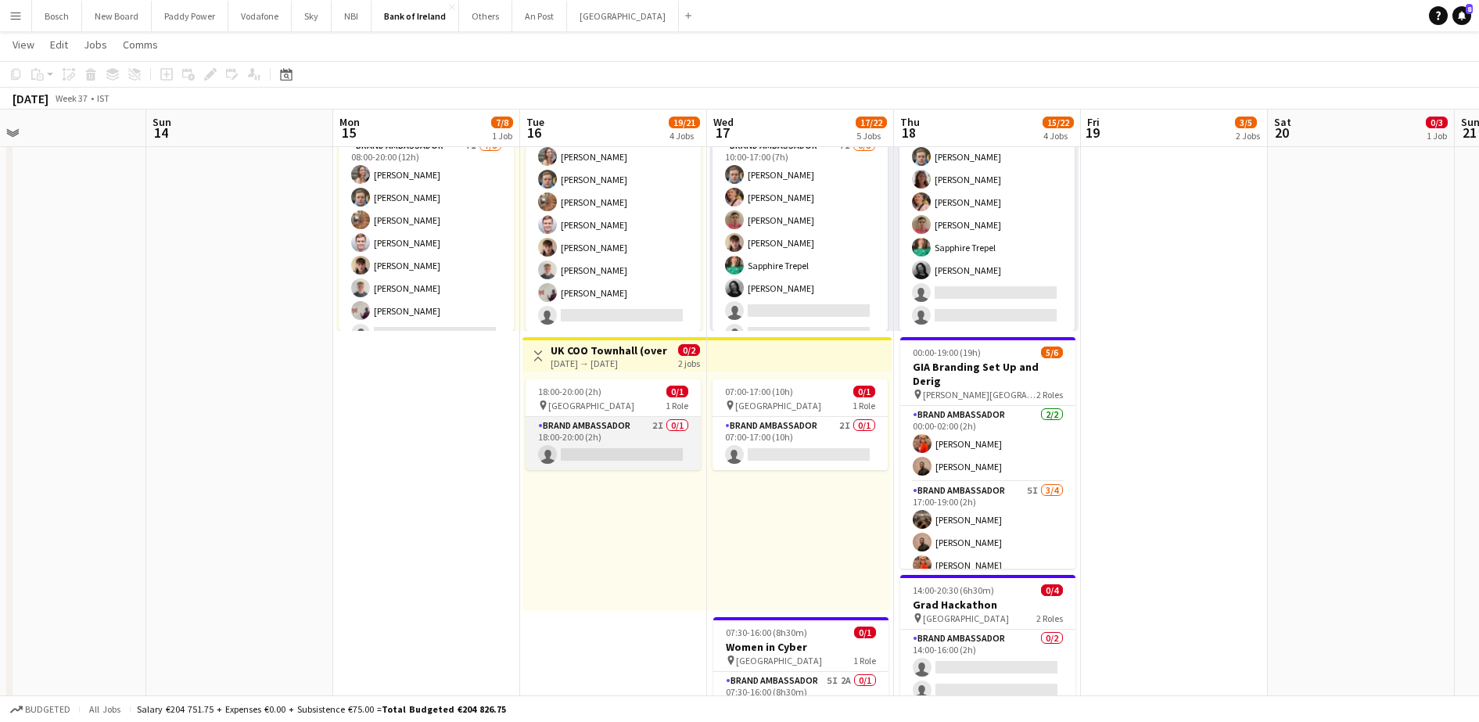
click at [637, 421] on app-card-role "Brand Ambassador 2I 0/1 18:00-20:00 (2h) single-neutral-actions" at bounding box center [613, 443] width 175 height 53
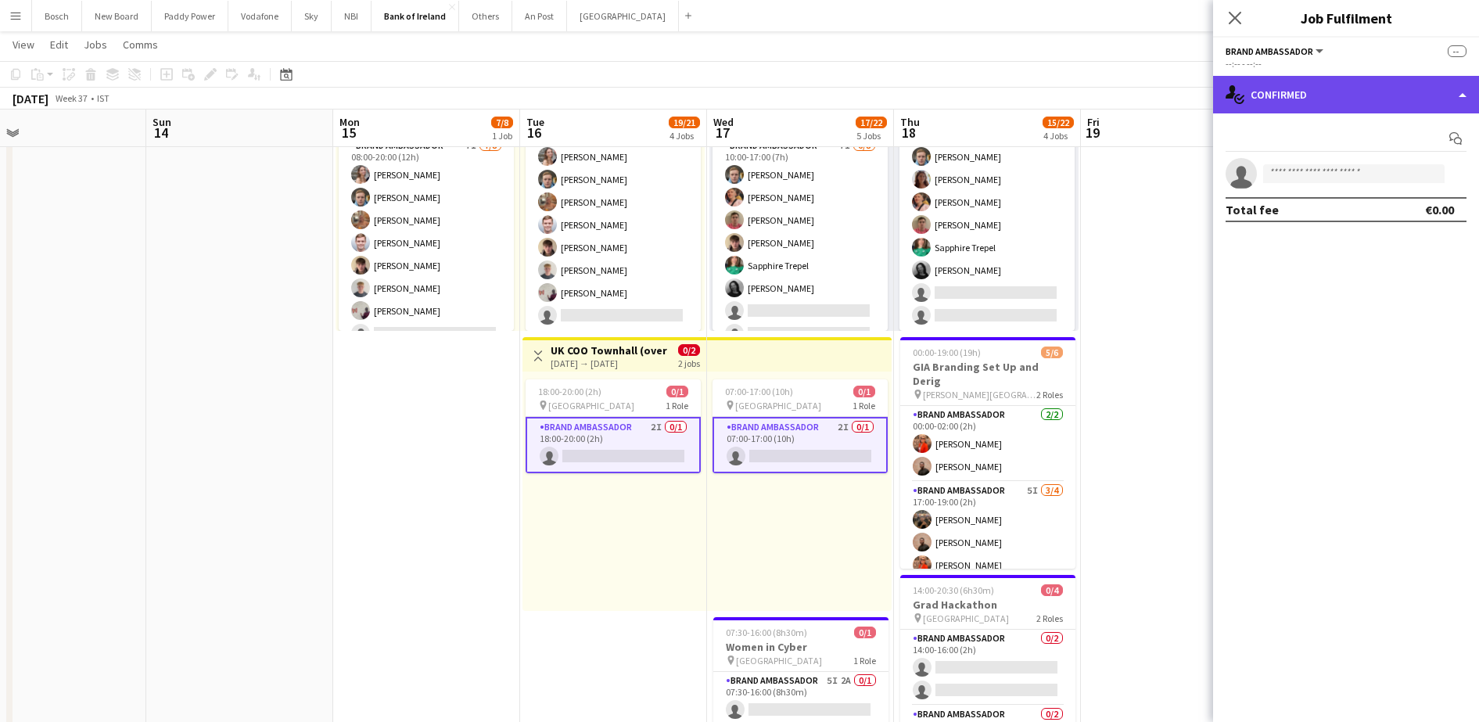
click at [1369, 77] on div "single-neutral-actions-check-2 Confirmed" at bounding box center [1346, 95] width 266 height 38
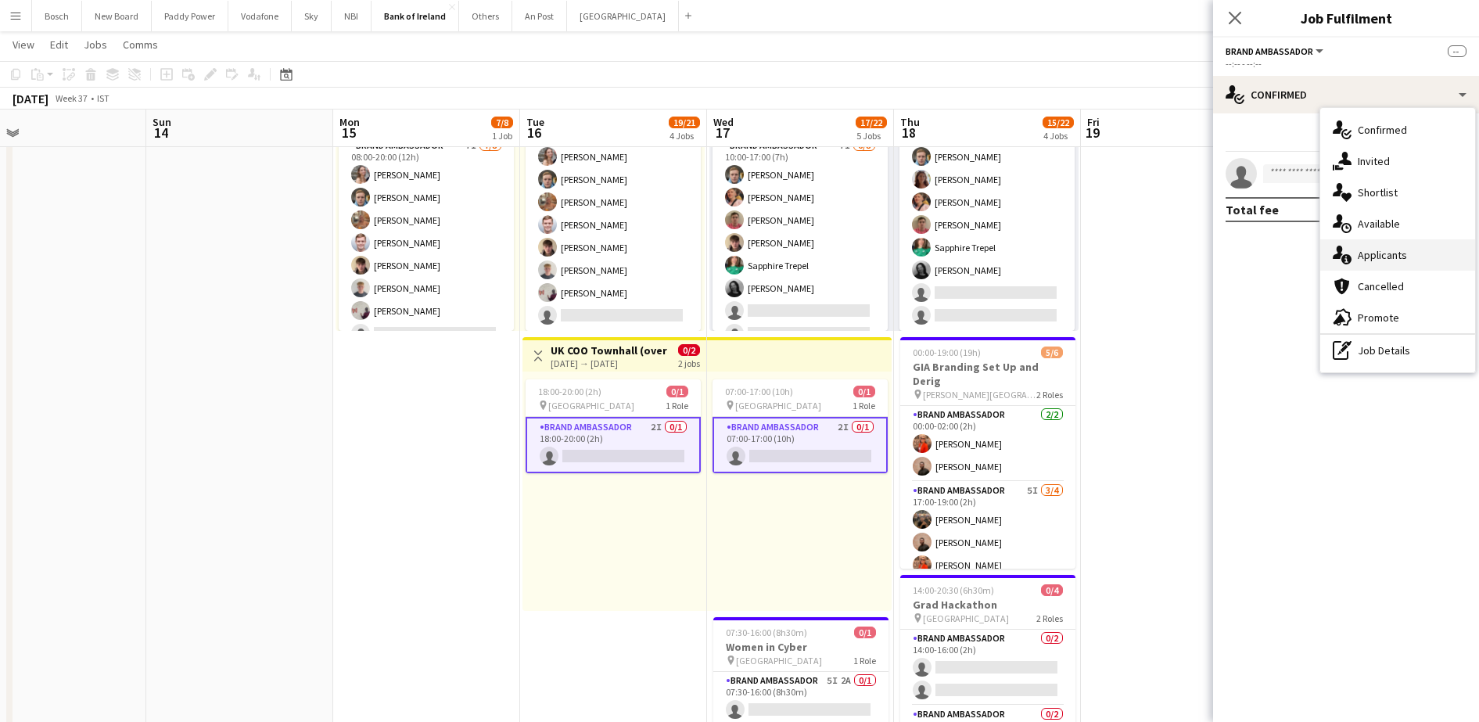
click at [1367, 262] on div "single-neutral-actions-information Applicants" at bounding box center [1397, 254] width 155 height 31
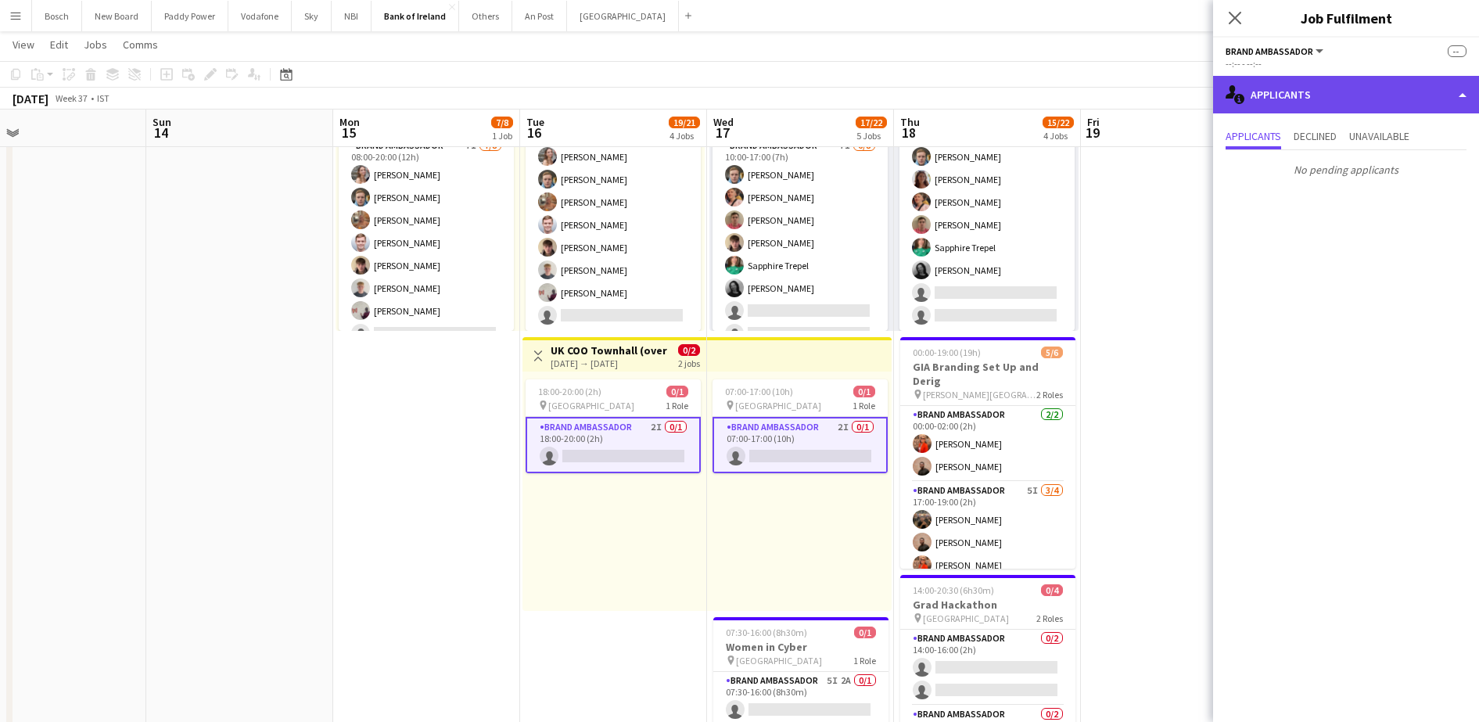
click at [1378, 104] on div "single-neutral-actions-information Applicants" at bounding box center [1346, 95] width 266 height 38
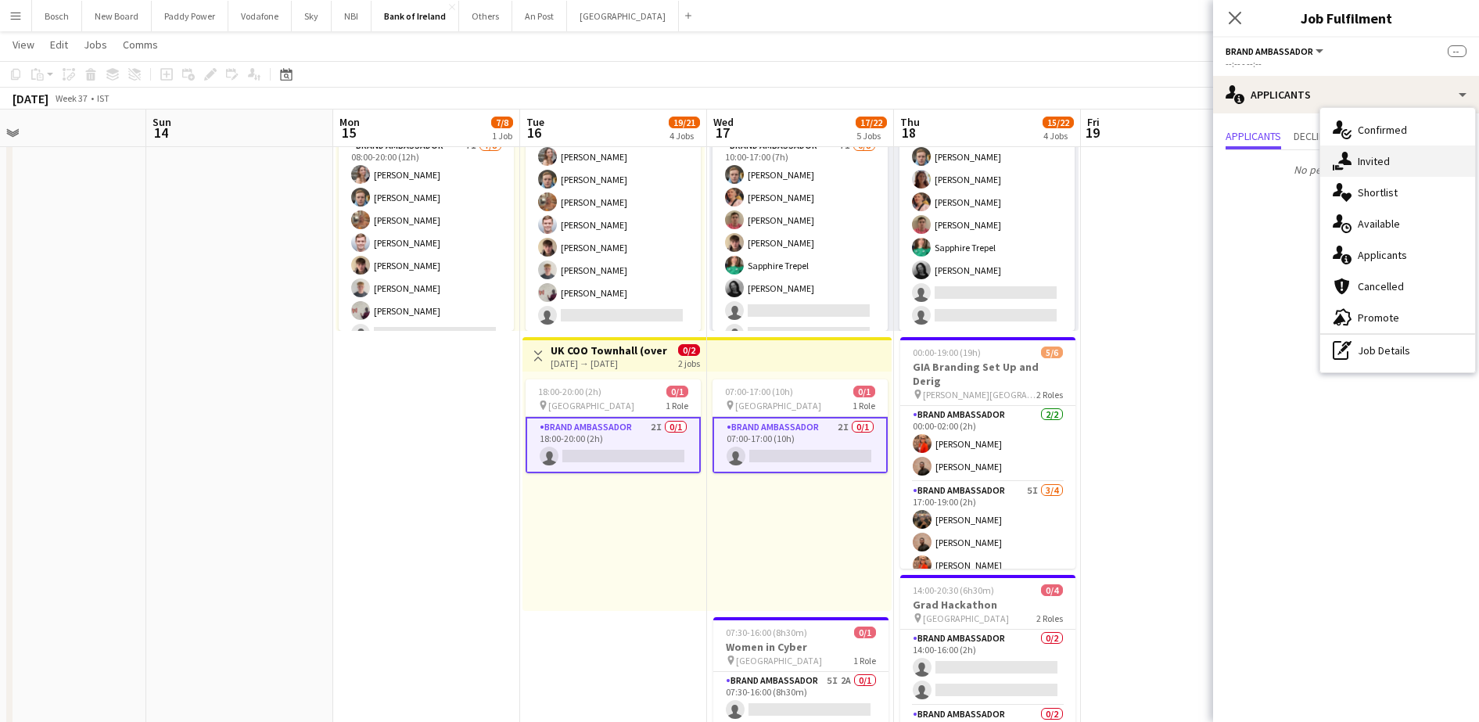
click at [1394, 162] on div "single-neutral-actions-share-1 Invited" at bounding box center [1397, 161] width 155 height 31
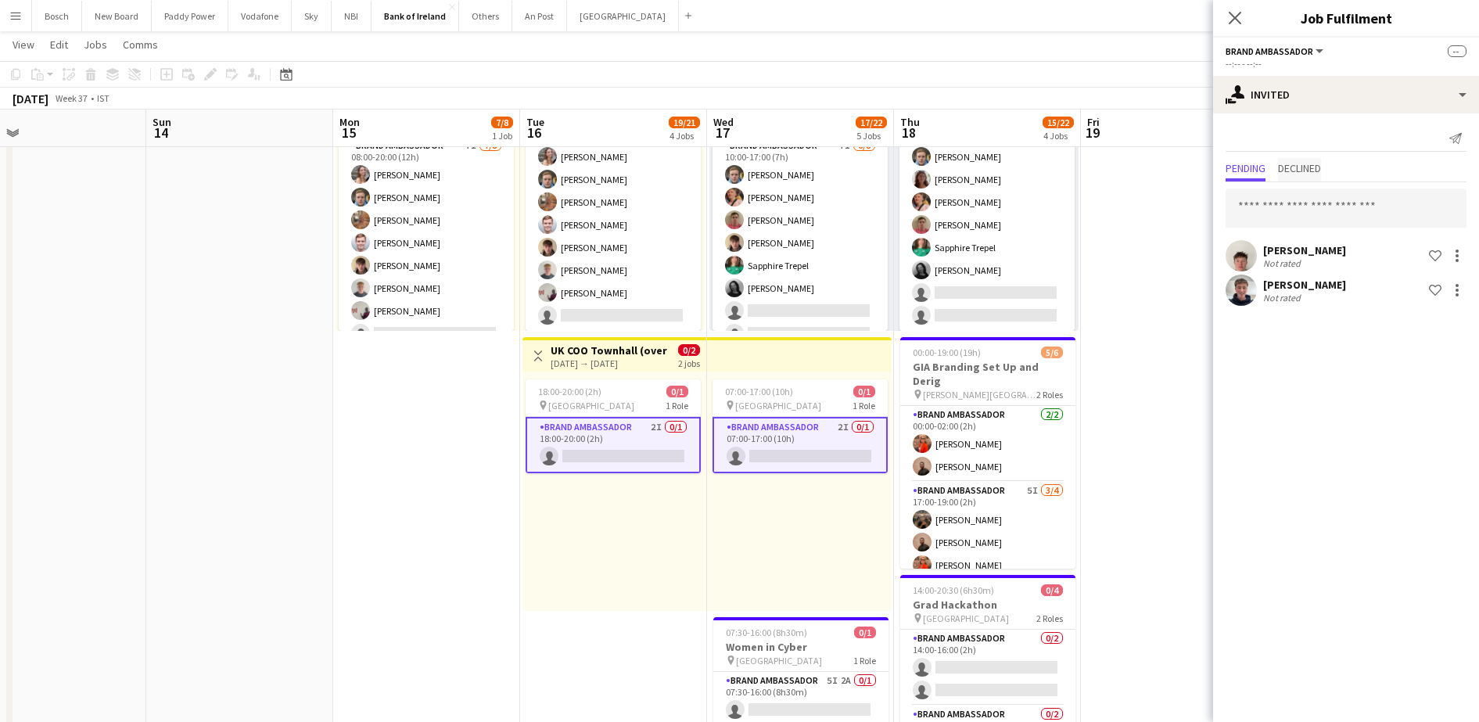
click at [1316, 165] on span "Declined" at bounding box center [1299, 168] width 43 height 11
click at [1235, 174] on span "Pending" at bounding box center [1246, 168] width 40 height 11
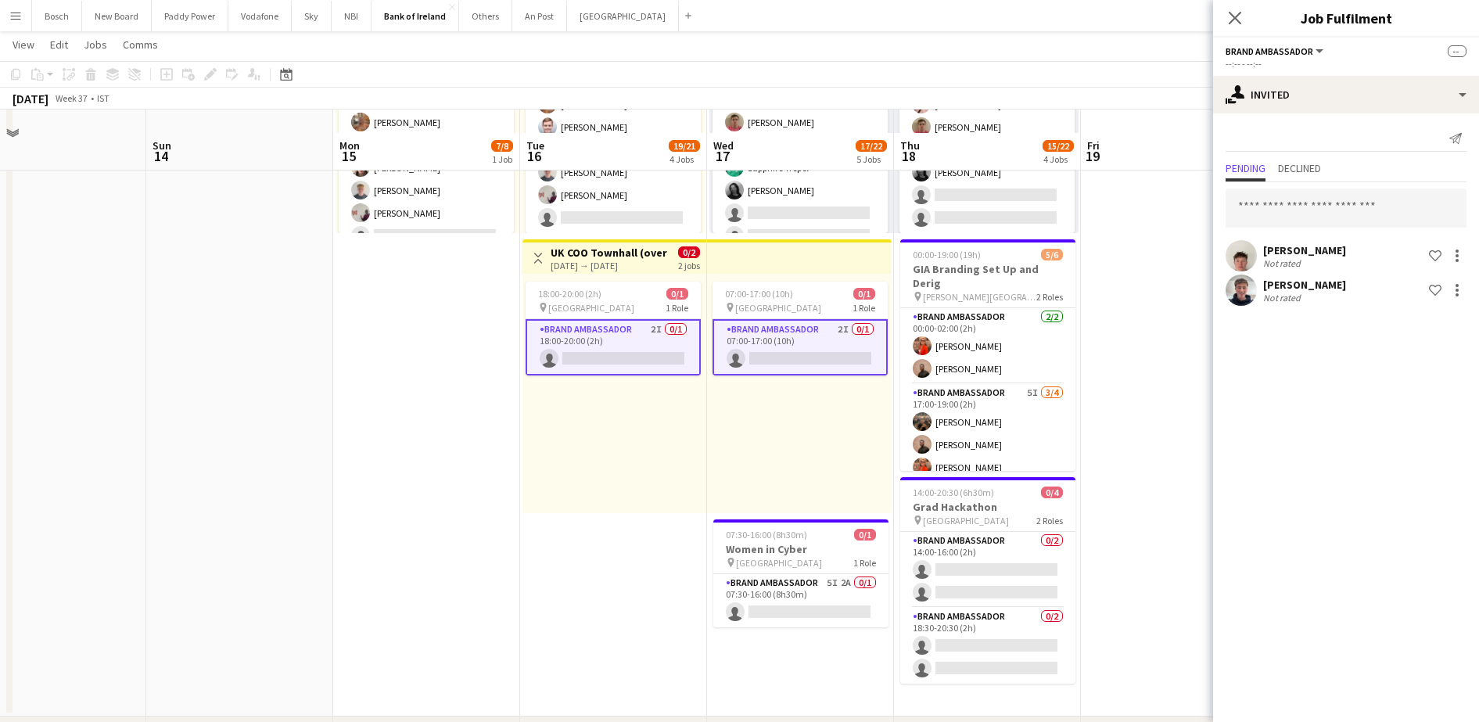
scroll to position [880, 0]
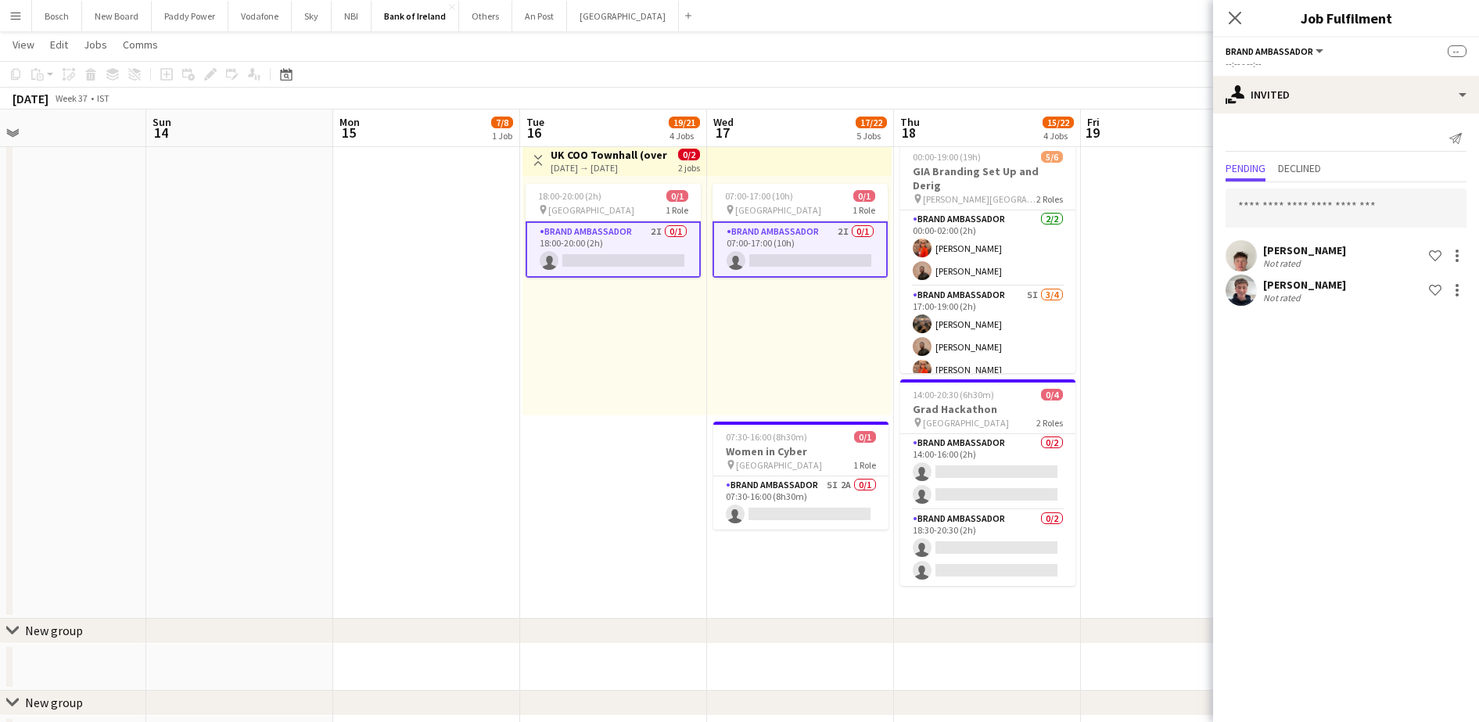
click at [808, 478] on app-card-role "Brand Ambassador 5I 2A 0/1 07:30-16:00 (8h30m) single-neutral-actions" at bounding box center [800, 502] width 175 height 53
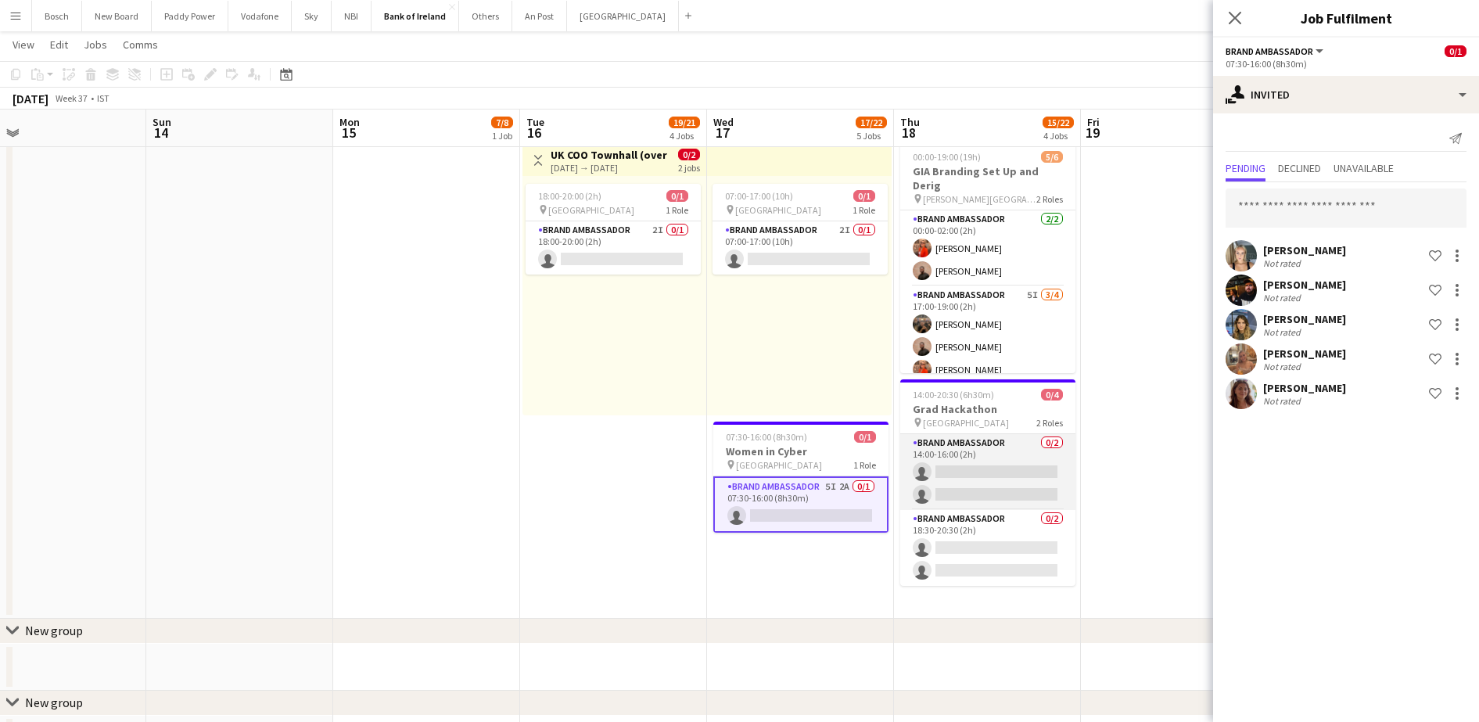
click at [1001, 453] on app-card-role "Brand Ambassador 0/2 14:00-16:00 (2h) single-neutral-actions single-neutral-act…" at bounding box center [987, 472] width 175 height 76
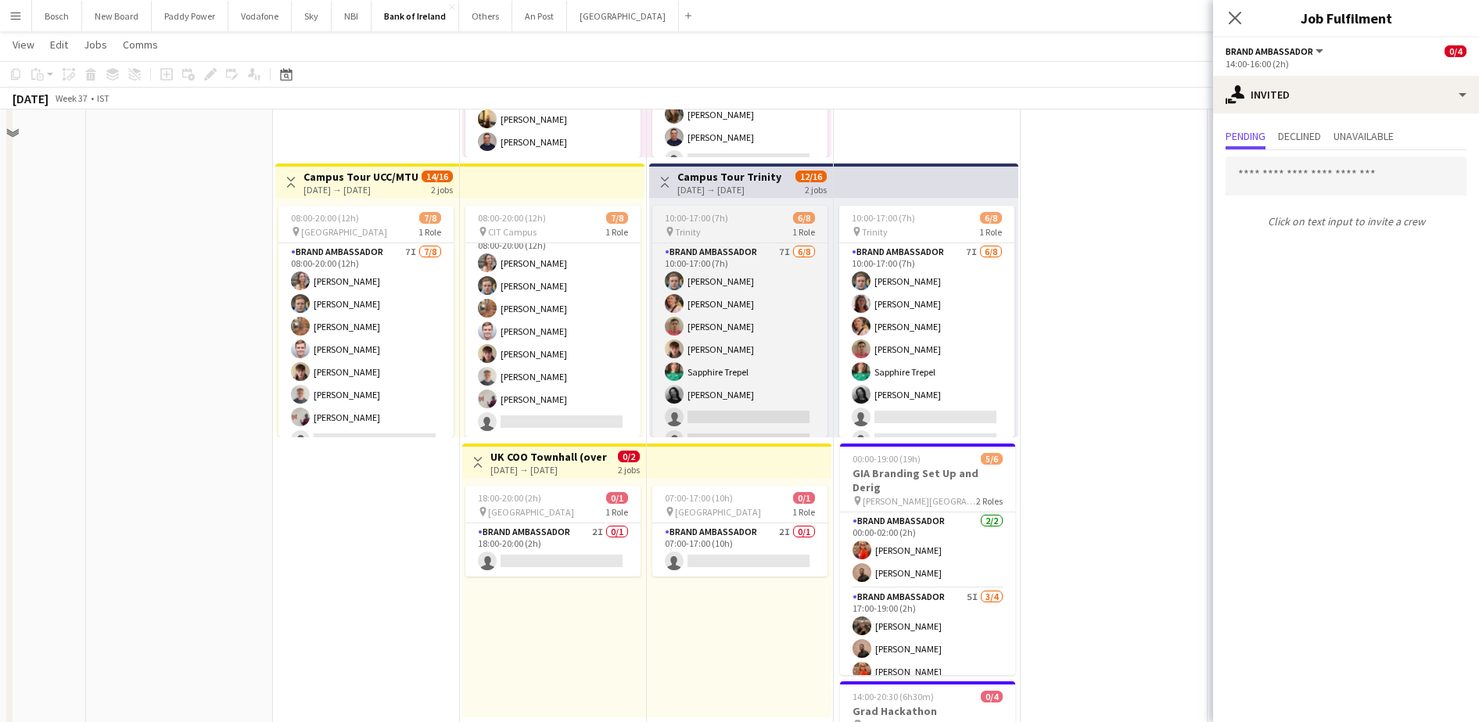
scroll to position [587, 0]
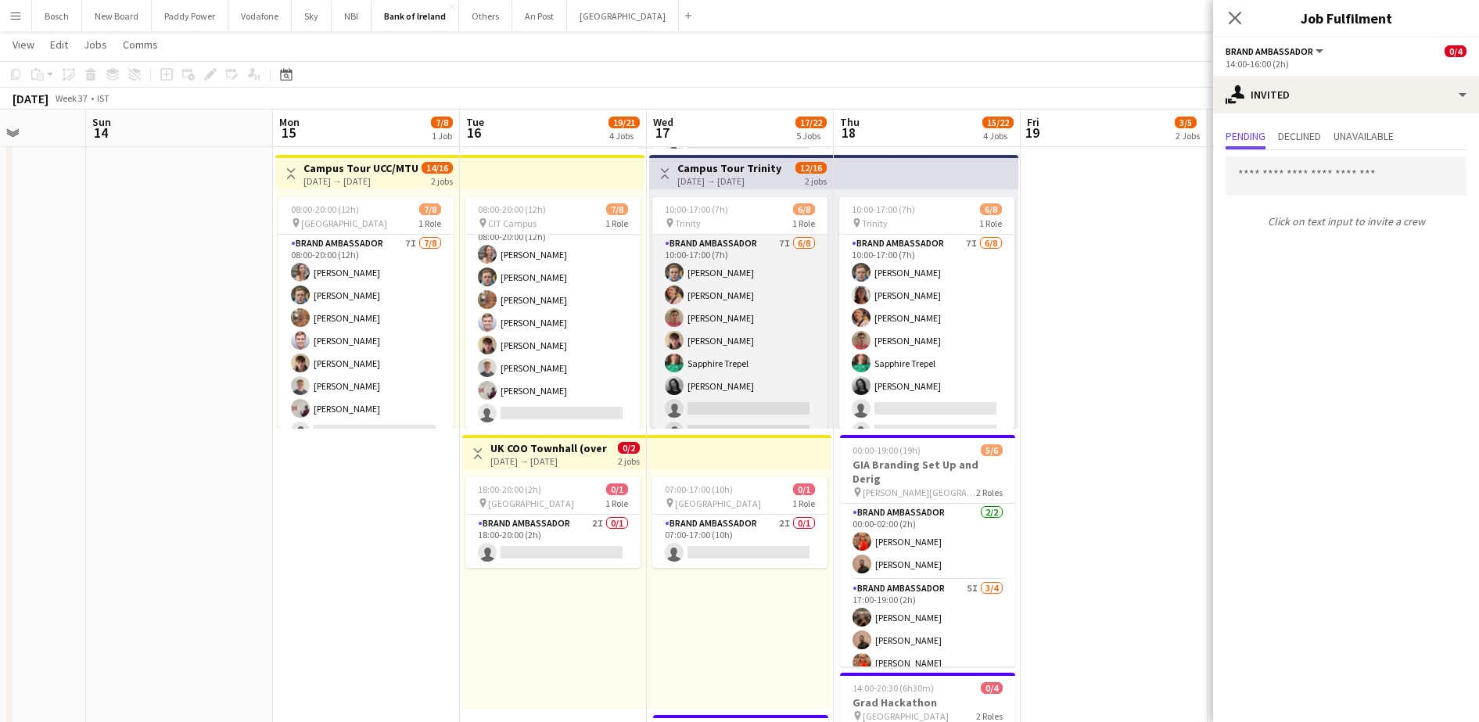
click at [743, 337] on app-card-role "Brand Ambassador 7I [DATE] 10:00-17:00 (7h) [PERSON_NAME] [PERSON_NAME] [PERSON…" at bounding box center [739, 341] width 175 height 212
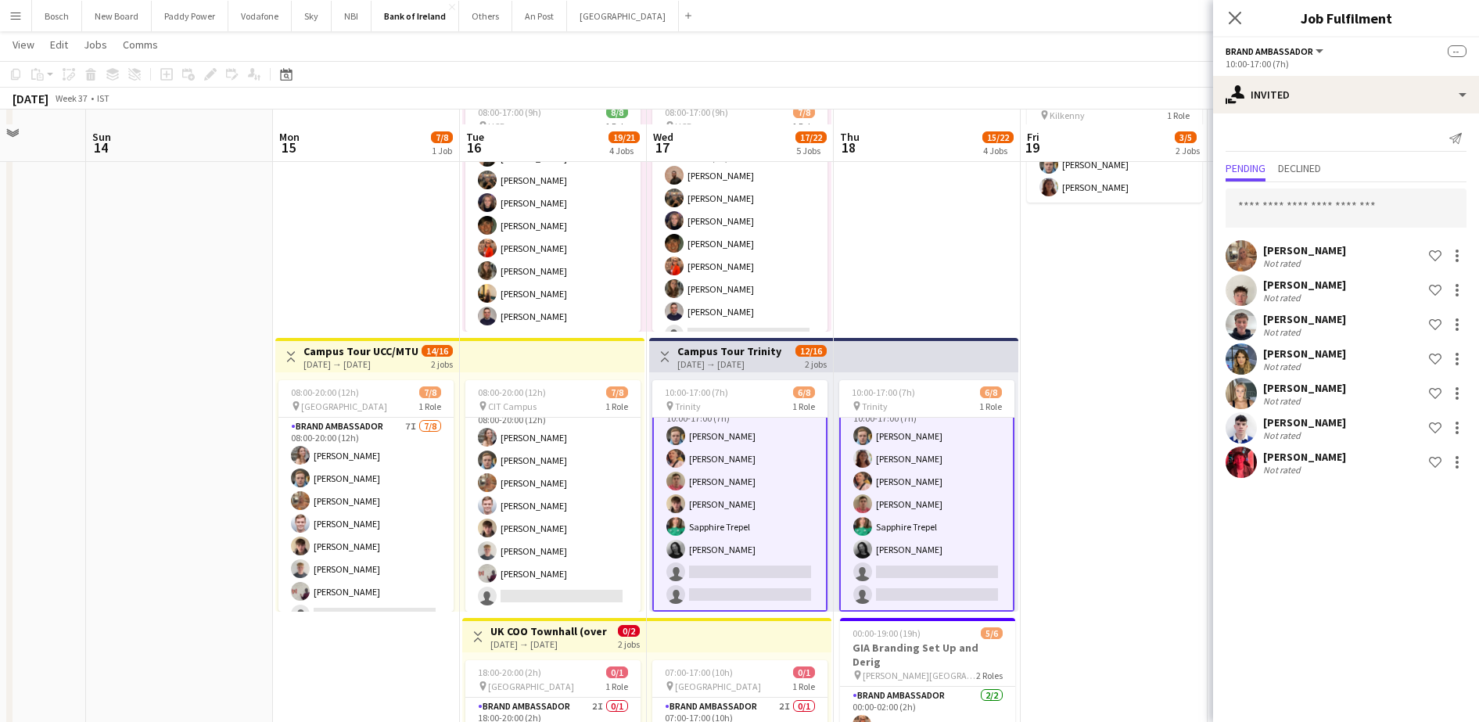
scroll to position [391, 0]
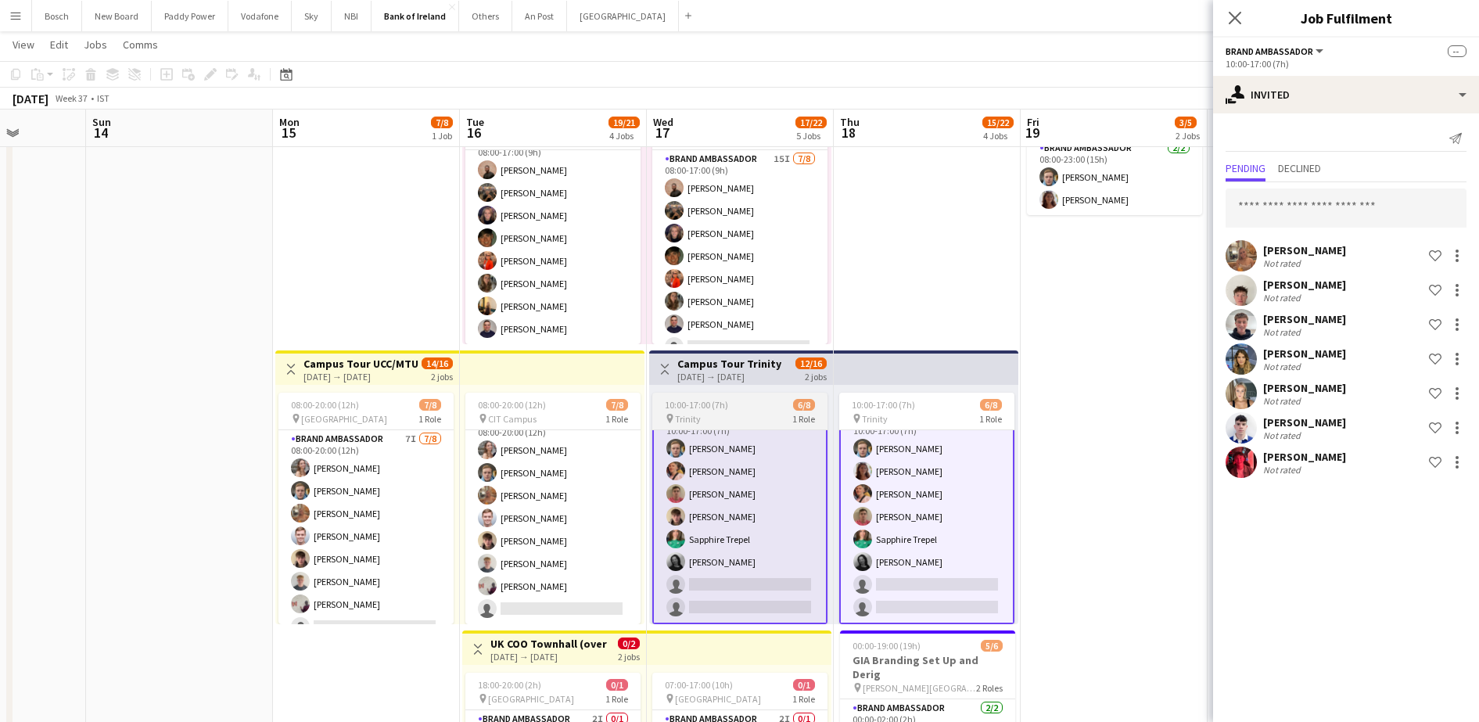
click at [749, 404] on div "10:00-17:00 (7h) 6/8" at bounding box center [739, 405] width 175 height 12
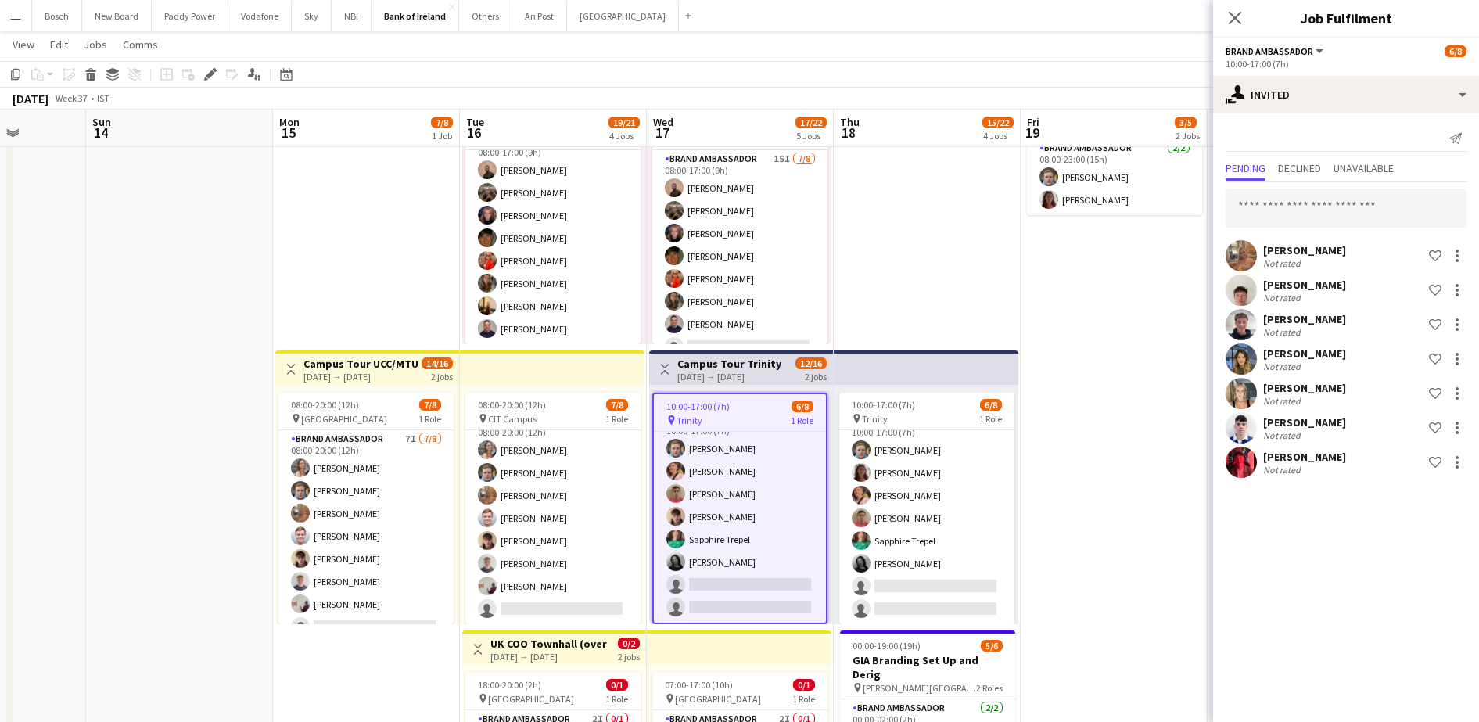
scroll to position [20, 0]
click at [812, 372] on div "2 jobs" at bounding box center [816, 375] width 22 height 13
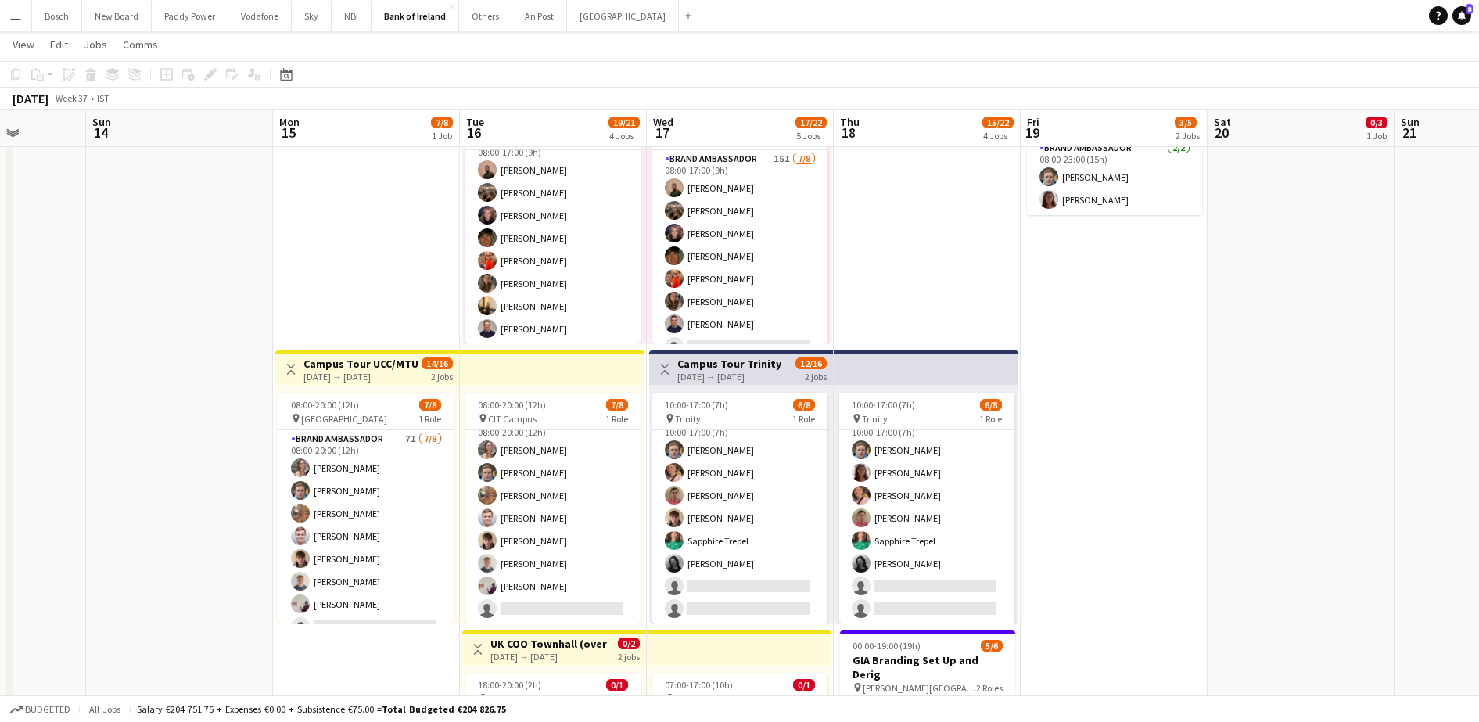
scroll to position [18, 0]
click at [692, 386] on div "10:00-17:00 (7h) 6/8 pin Trinity 1 Role Brand Ambassador 7I [DATE] 10:00-17:00 …" at bounding box center [741, 504] width 184 height 239
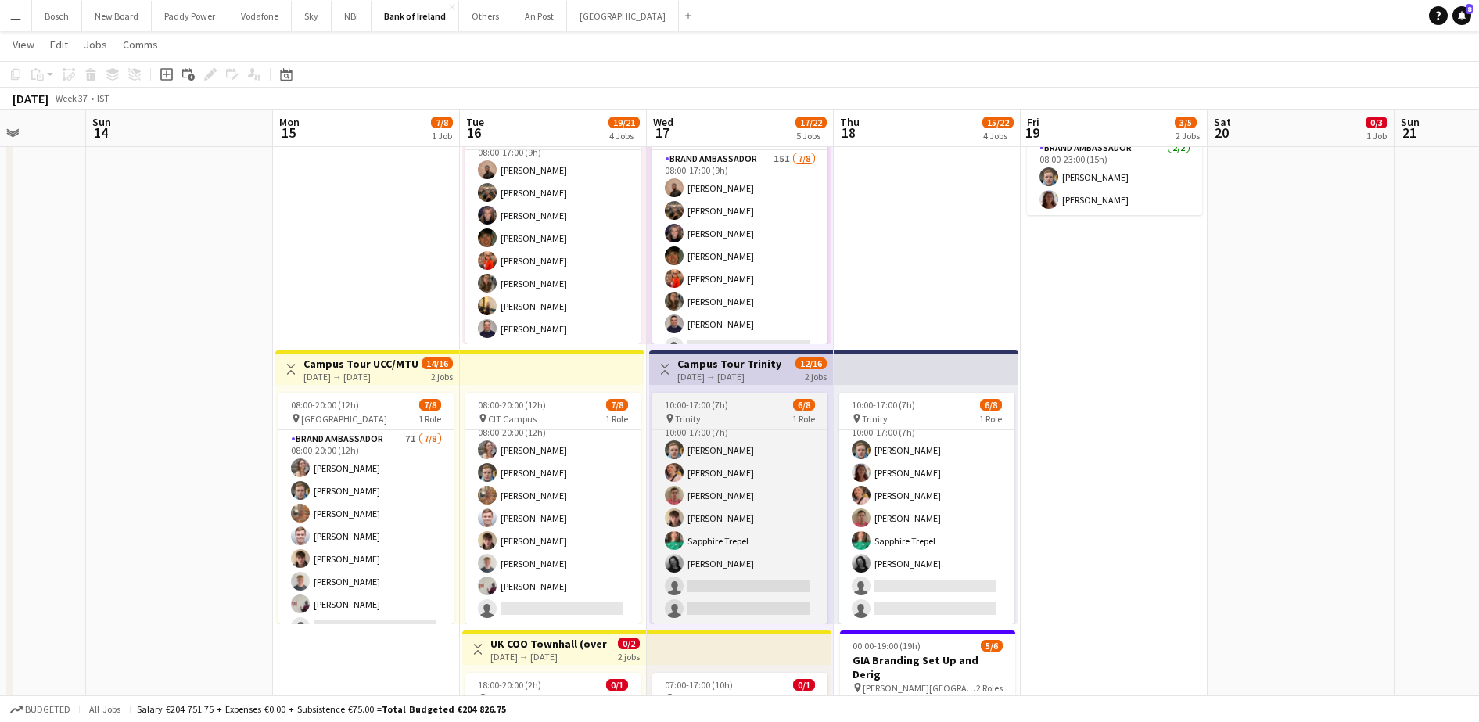
click at [713, 415] on div "pin Trinity 1 Role" at bounding box center [739, 418] width 175 height 13
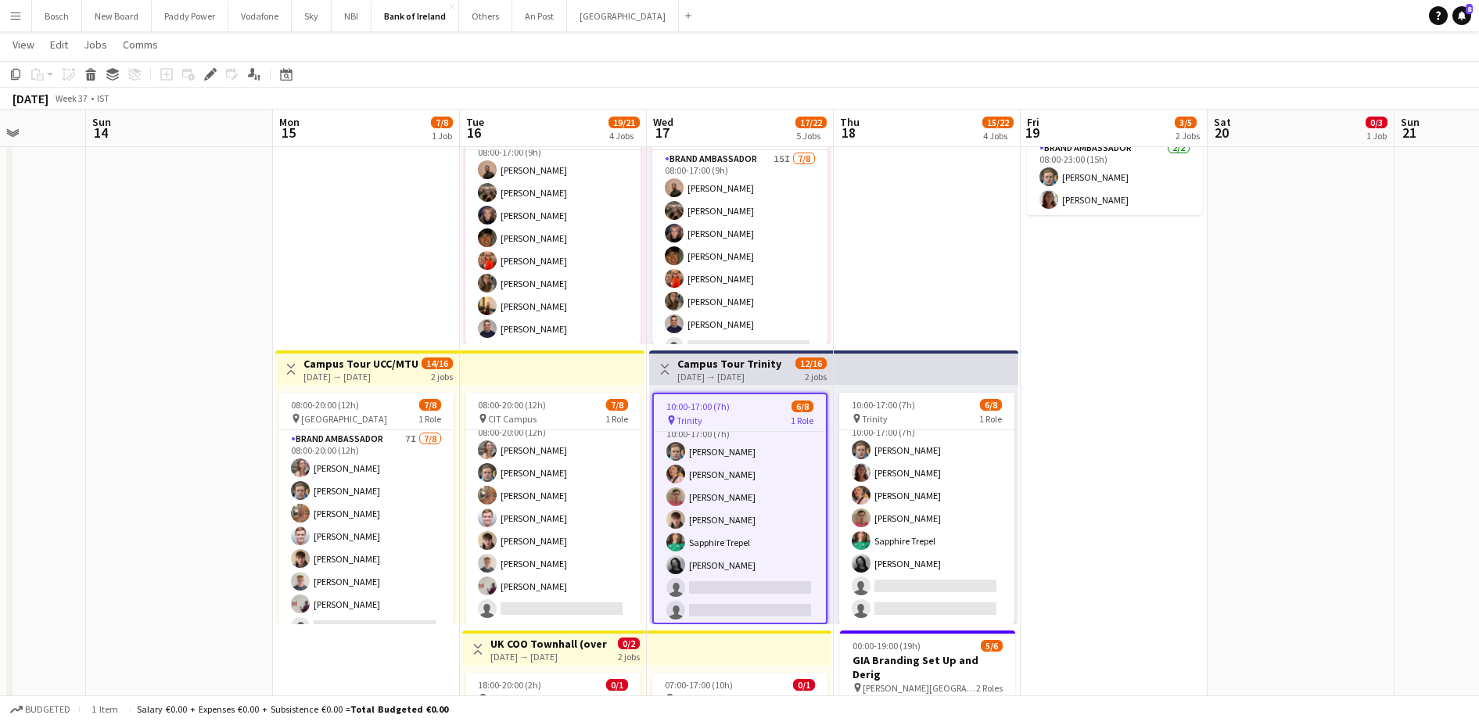
scroll to position [20, 0]
drag, startPoint x: 934, startPoint y: 478, endPoint x: 691, endPoint y: 426, distance: 248.9
click at [932, 478] on app-card-role "Brand Ambassador 7I [DATE] 10:00-17:00 (7h) [PERSON_NAME] [PERSON_NAME] [PERSON…" at bounding box center [926, 518] width 175 height 212
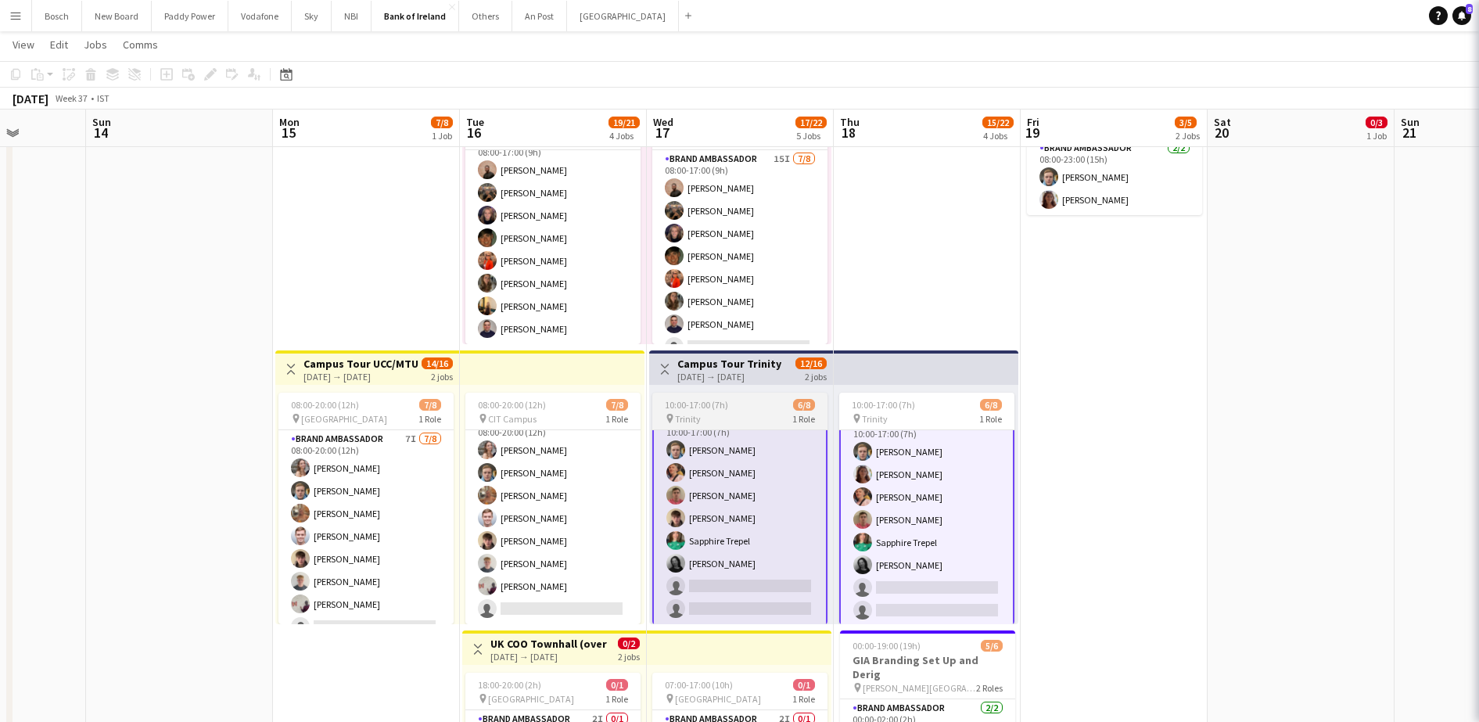
scroll to position [0, 0]
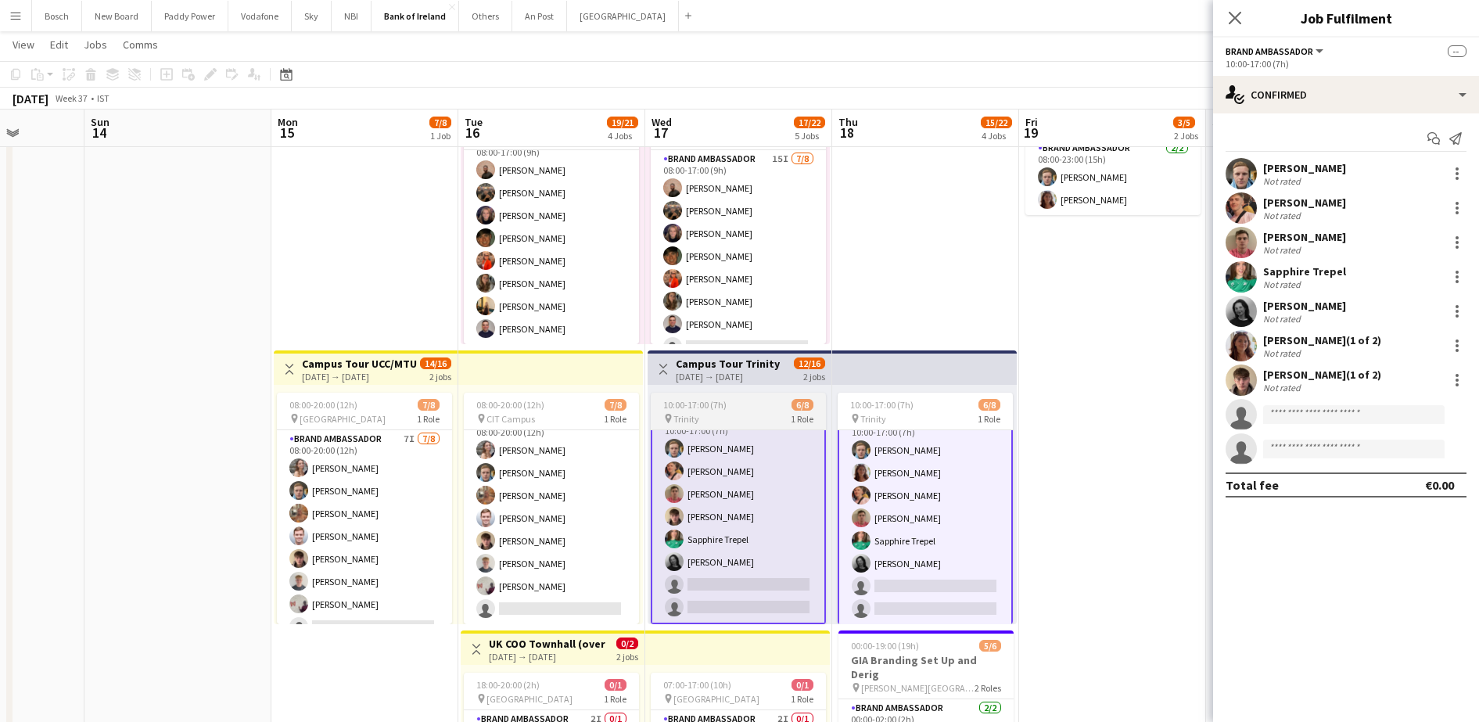
click at [767, 415] on div "pin Trinity 1 Role" at bounding box center [738, 418] width 175 height 13
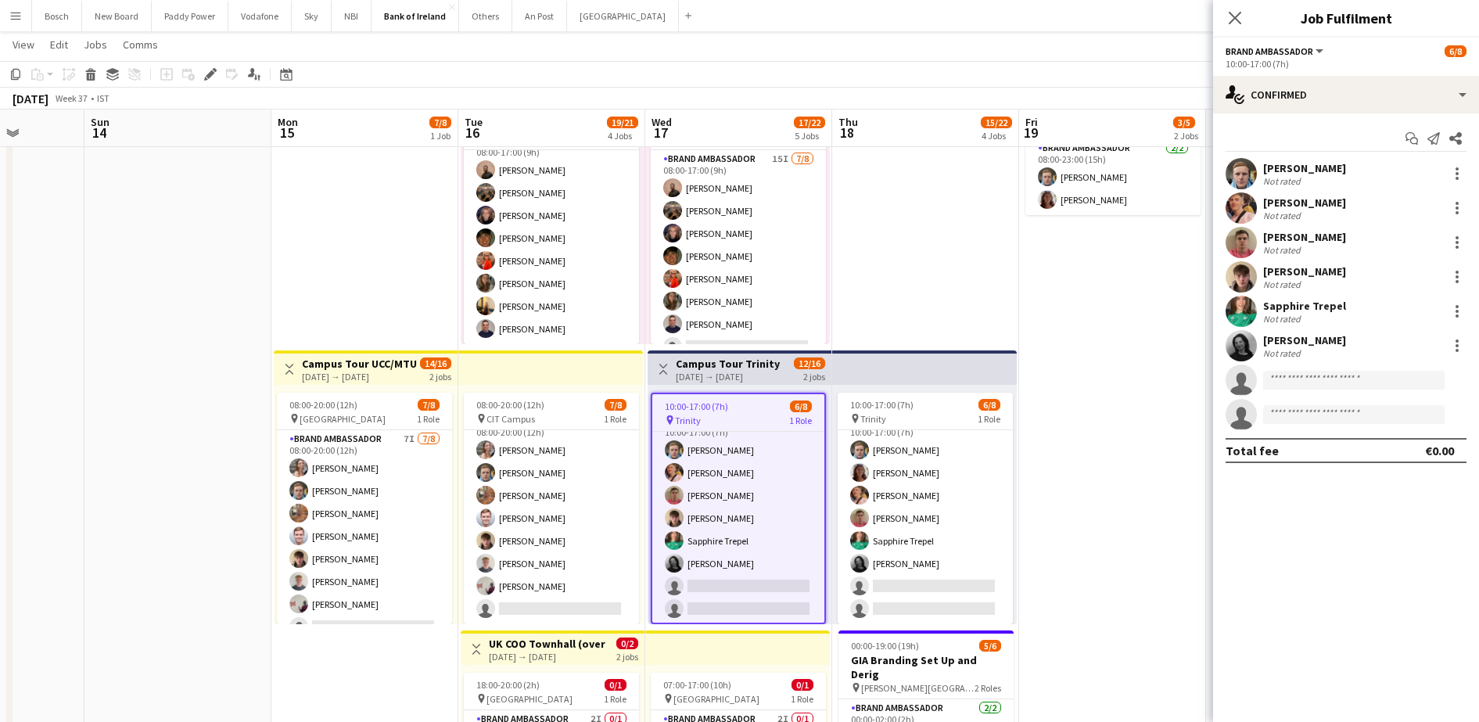
click at [753, 382] on div "Toggle View Campus Tour Trinity [DATE] → [DATE] 12/16 2 jobs" at bounding box center [739, 369] width 171 height 27
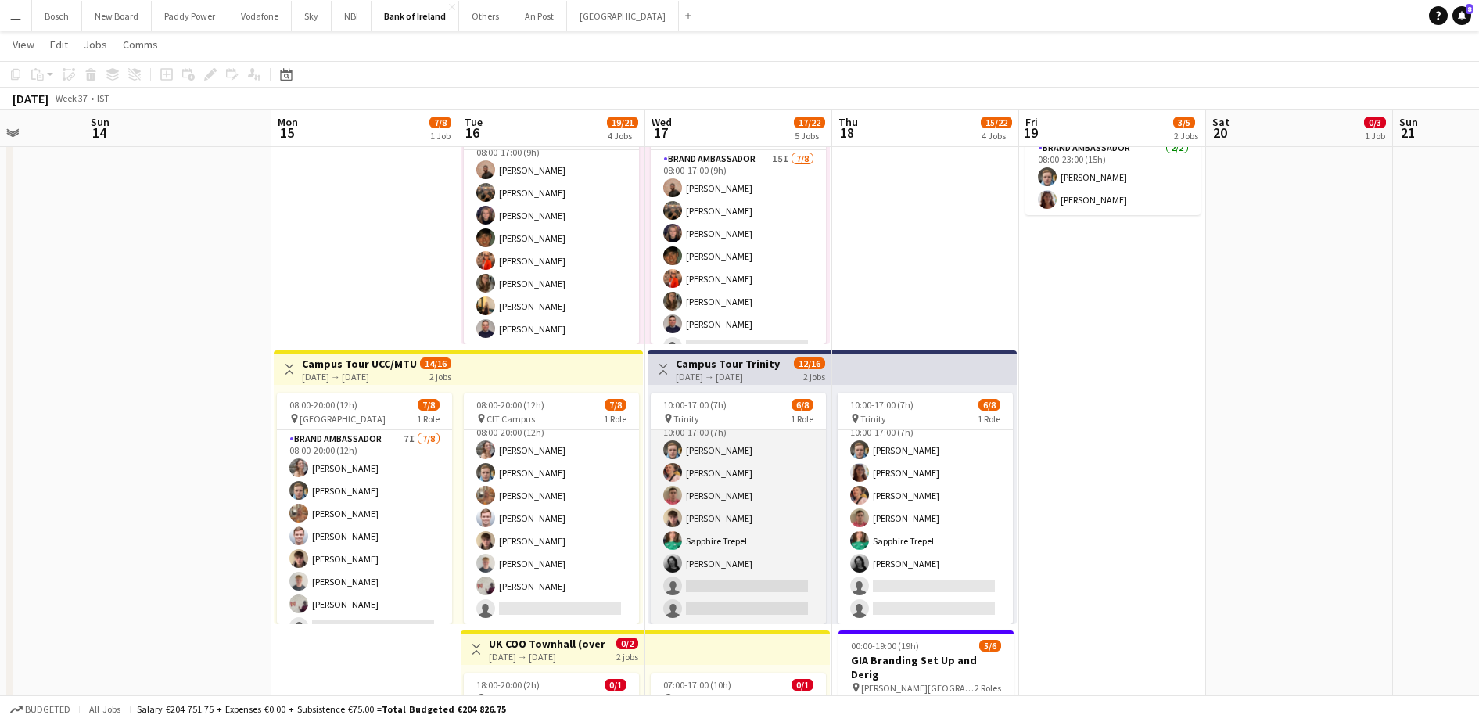
click at [760, 505] on app-card-role "Brand Ambassador 7I [DATE] 10:00-17:00 (7h) [PERSON_NAME] [PERSON_NAME] [PERSON…" at bounding box center [738, 518] width 175 height 212
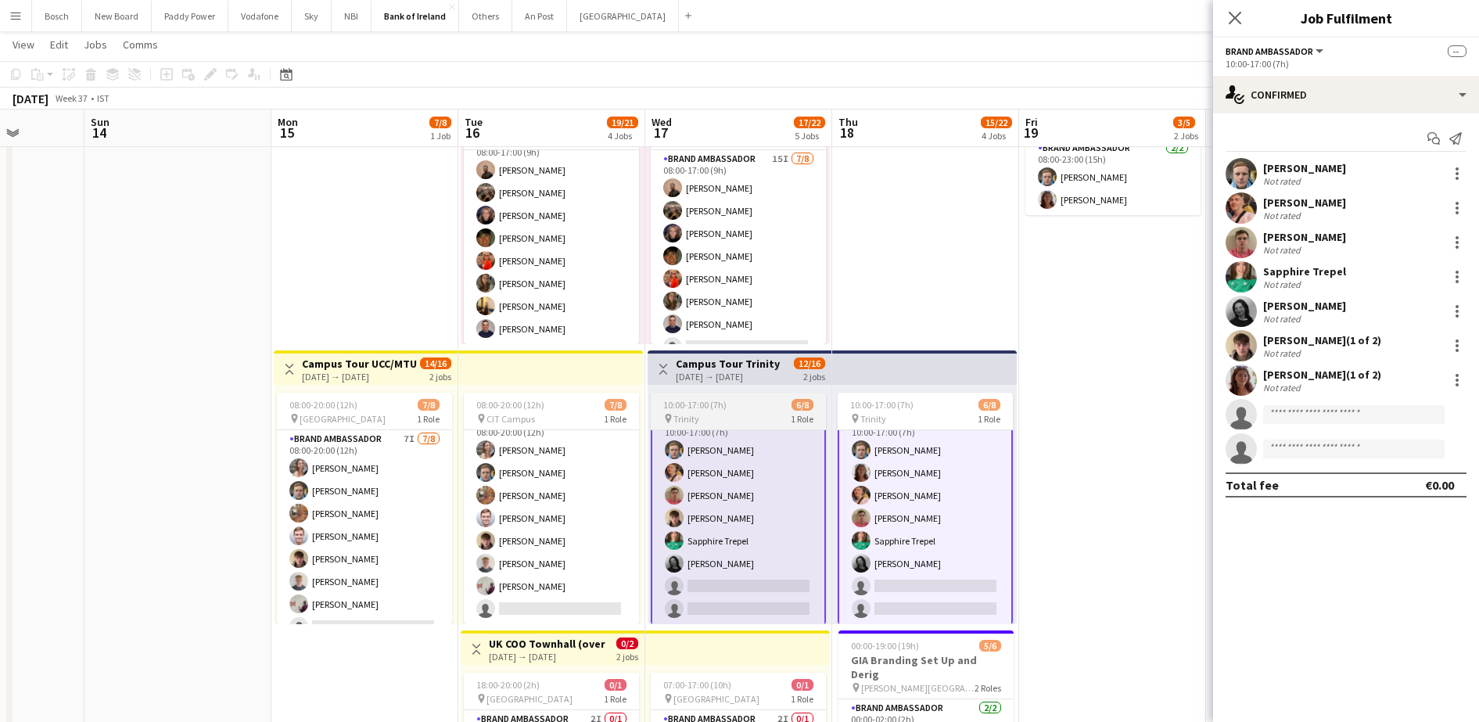
click at [718, 413] on div "pin Trinity 1 Role" at bounding box center [738, 418] width 175 height 13
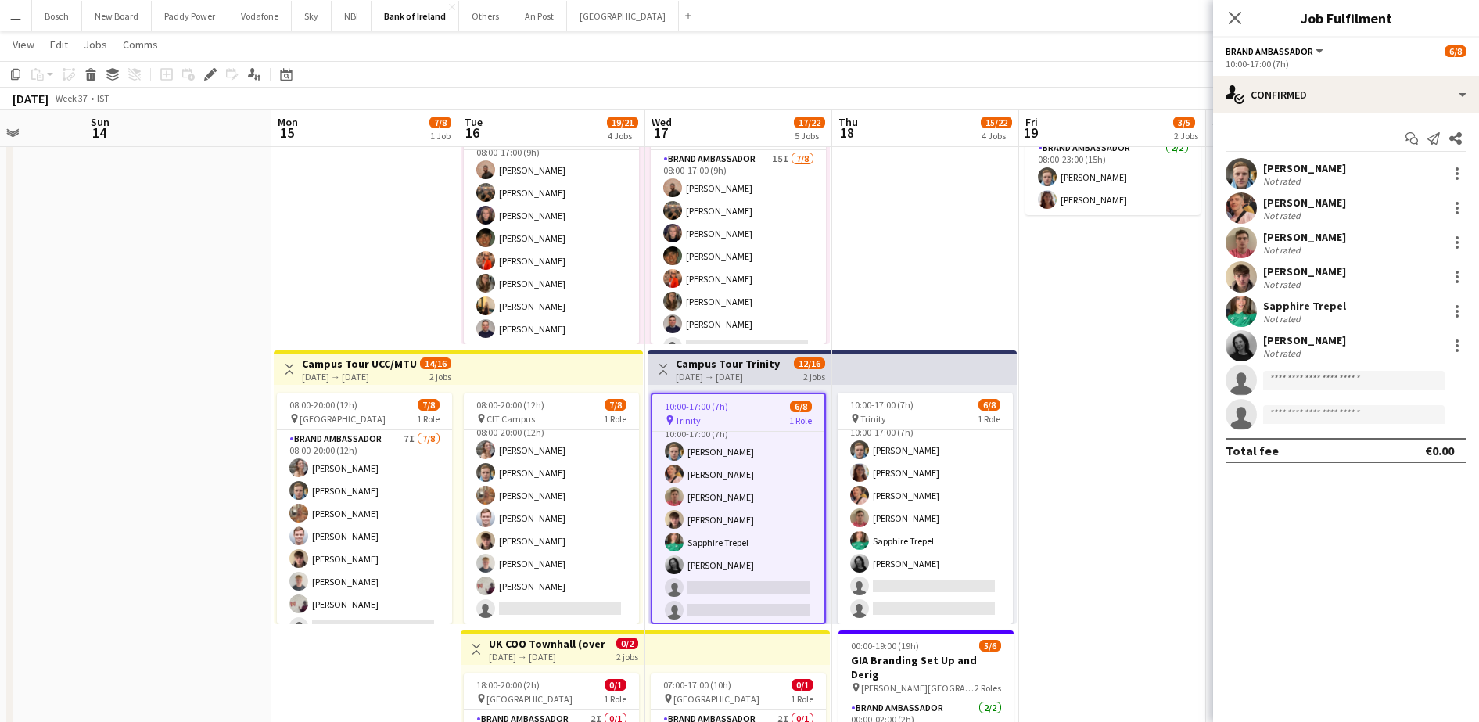
click at [1083, 447] on app-date-cell "Toggle View [GEOGRAPHIC_DATA] Branding [DATE] → [DATE] 2/9 3 jobs 08:00-16:00 (…" at bounding box center [1112, 446] width 187 height 1324
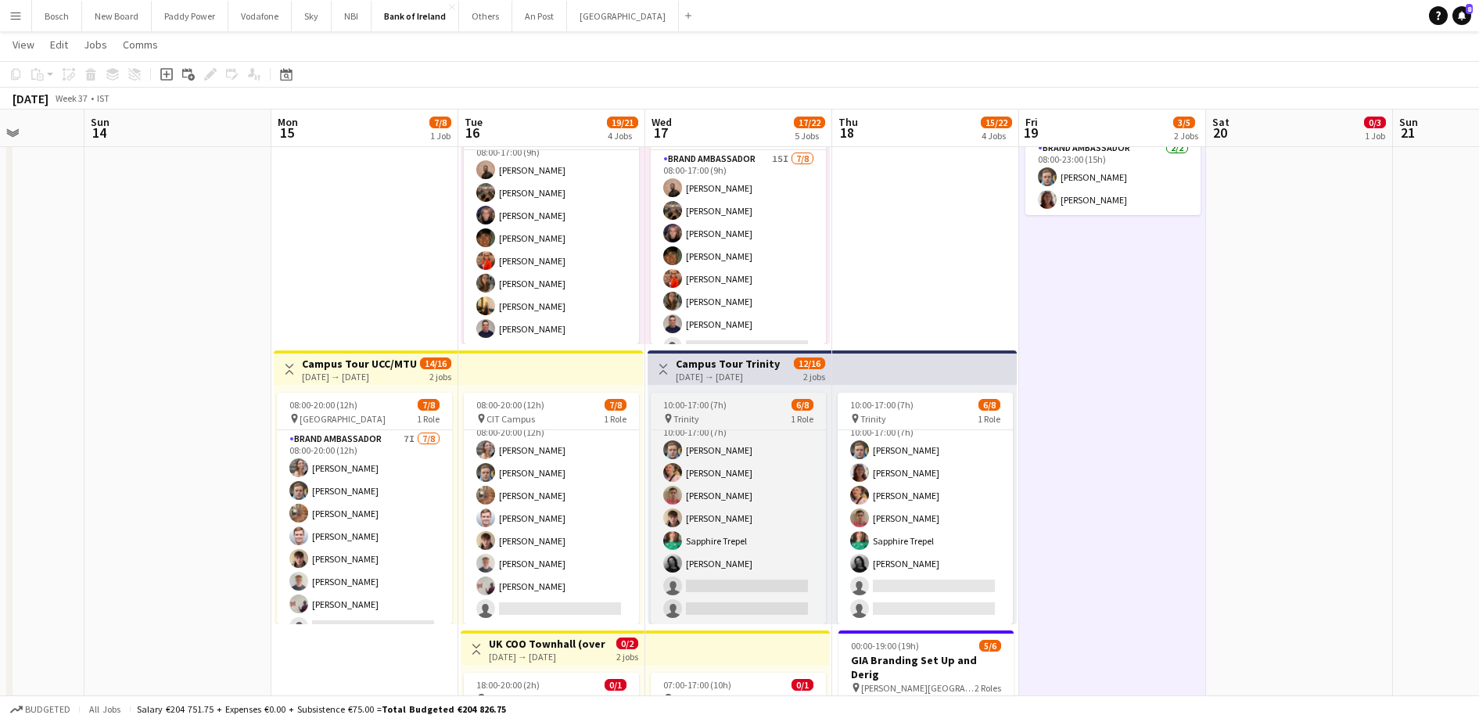
click at [763, 411] on app-job-card "10:00-17:00 (7h) 6/8 pin Trinity 1 Role Brand Ambassador 7I [DATE] 10:00-17:00 …" at bounding box center [738, 509] width 175 height 232
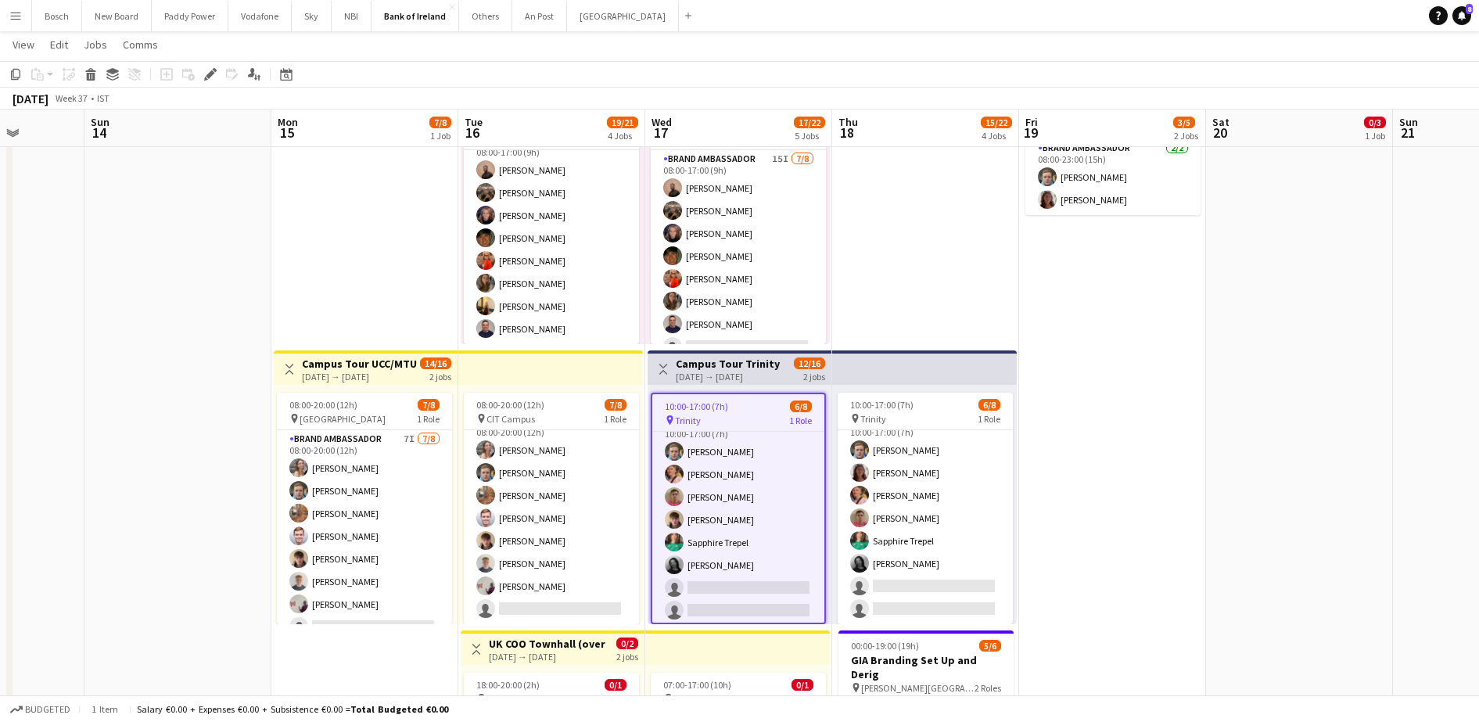
click at [200, 81] on div "Add job Add linked Job Edit Edit linked Job Applicants" at bounding box center [204, 74] width 120 height 19
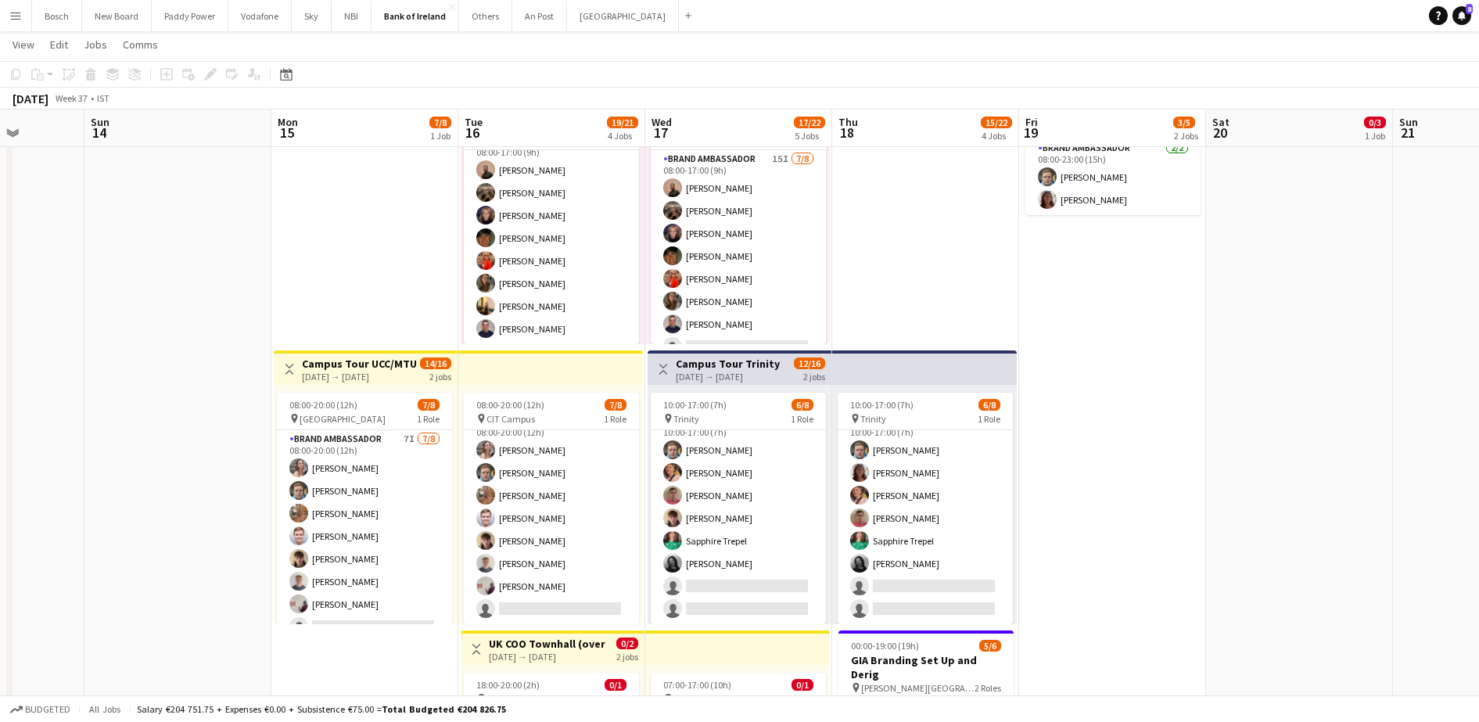
click at [862, 386] on div "10:00-17:00 (7h) 6/8 pin Trinity 1 Role Brand Ambassador 7I [DATE] 10:00-17:00 …" at bounding box center [924, 504] width 185 height 239
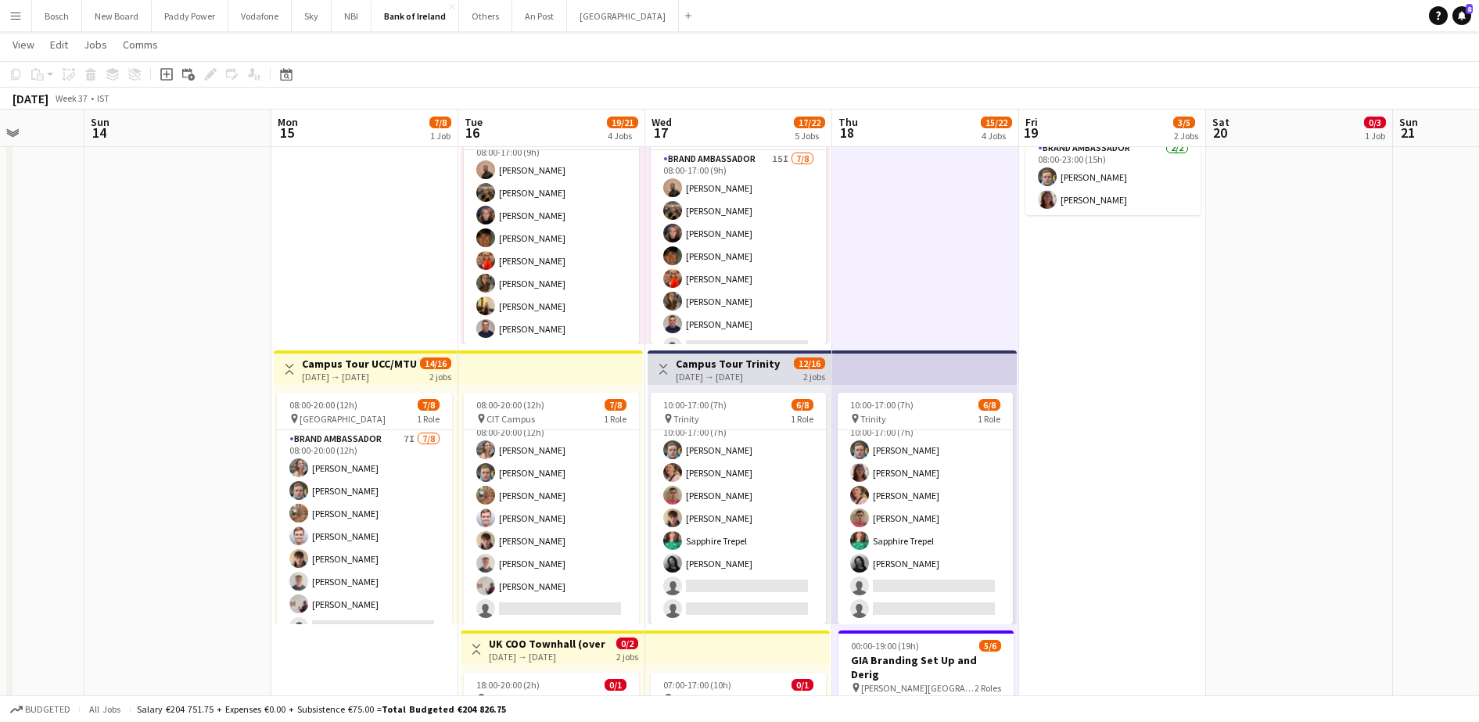
click at [1127, 419] on app-date-cell "Toggle View [GEOGRAPHIC_DATA] Branding [DATE] → [DATE] 2/9 3 jobs 08:00-16:00 (…" at bounding box center [1112, 446] width 187 height 1324
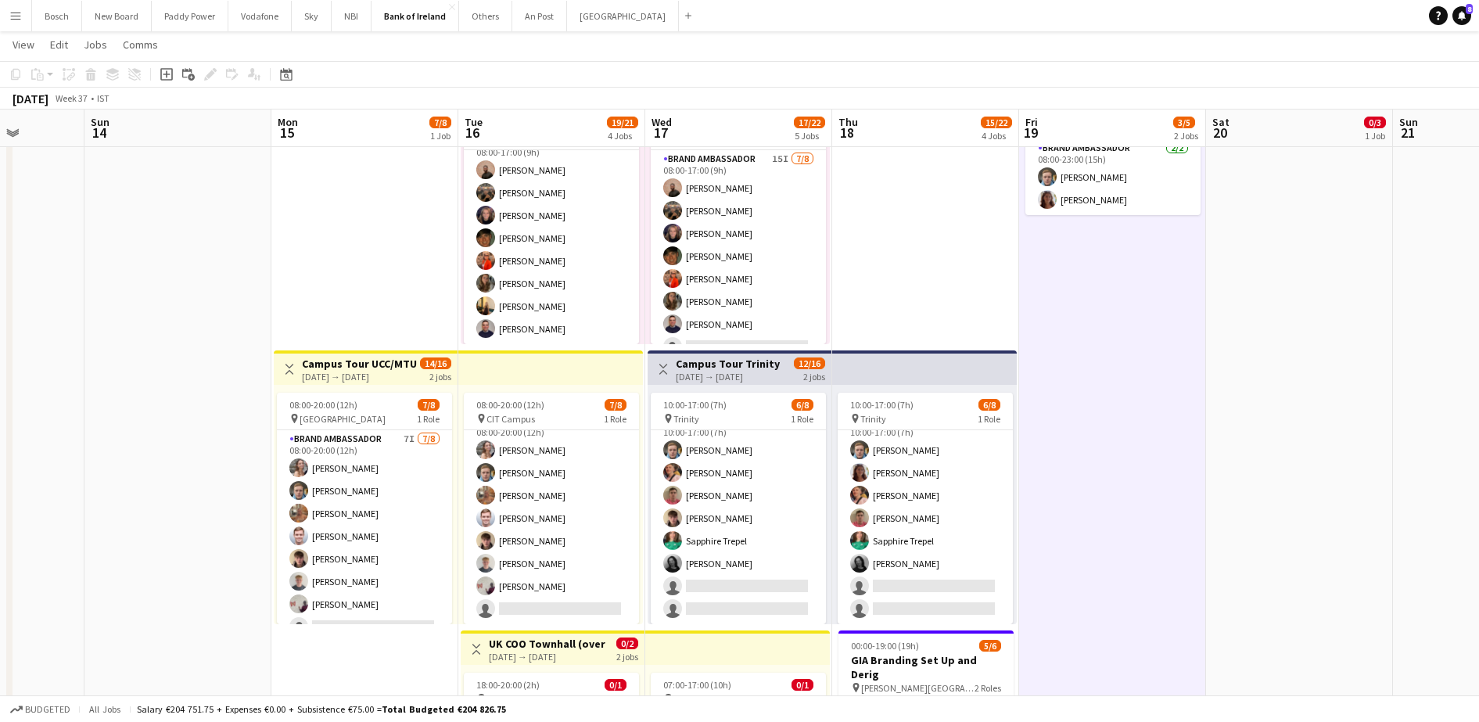
click at [750, 373] on div "[DATE] → [DATE]" at bounding box center [728, 377] width 104 height 12
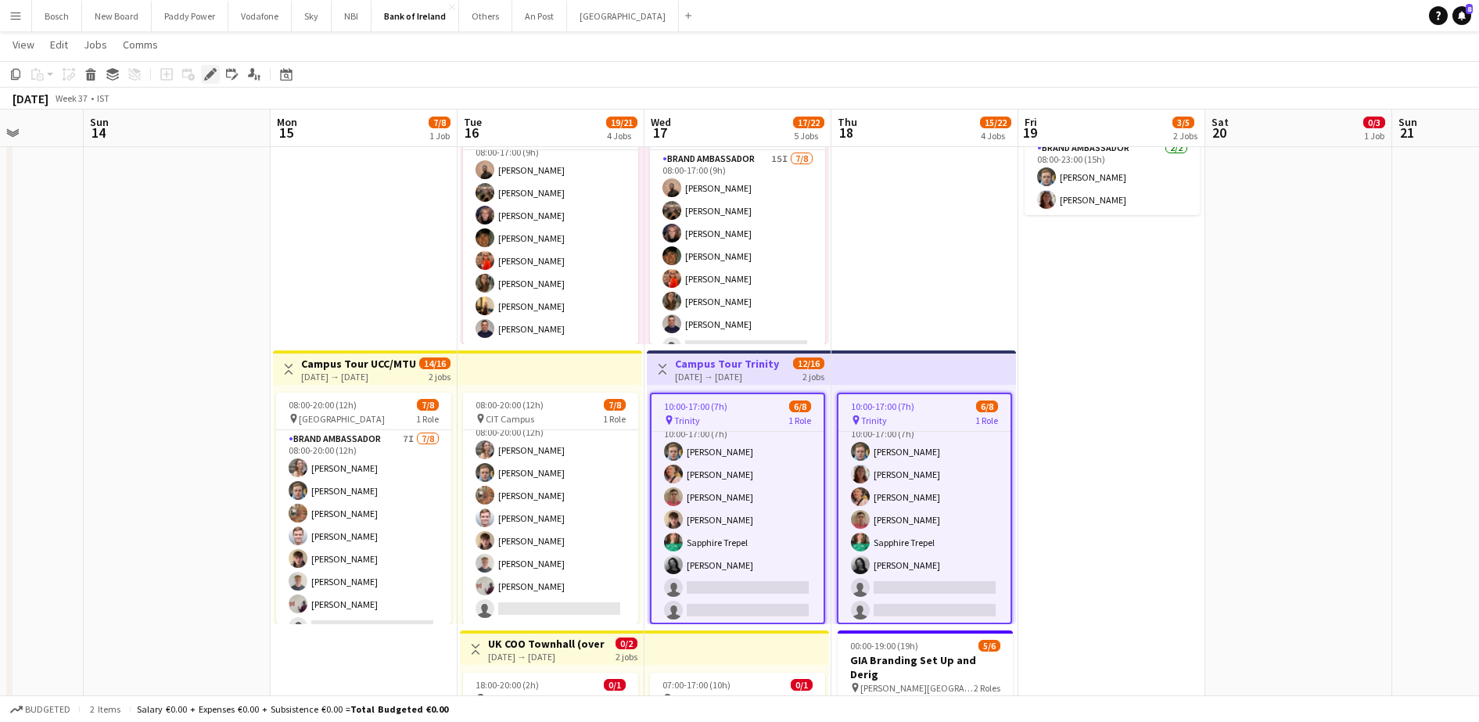
click at [207, 77] on icon "Edit" at bounding box center [210, 74] width 13 height 13
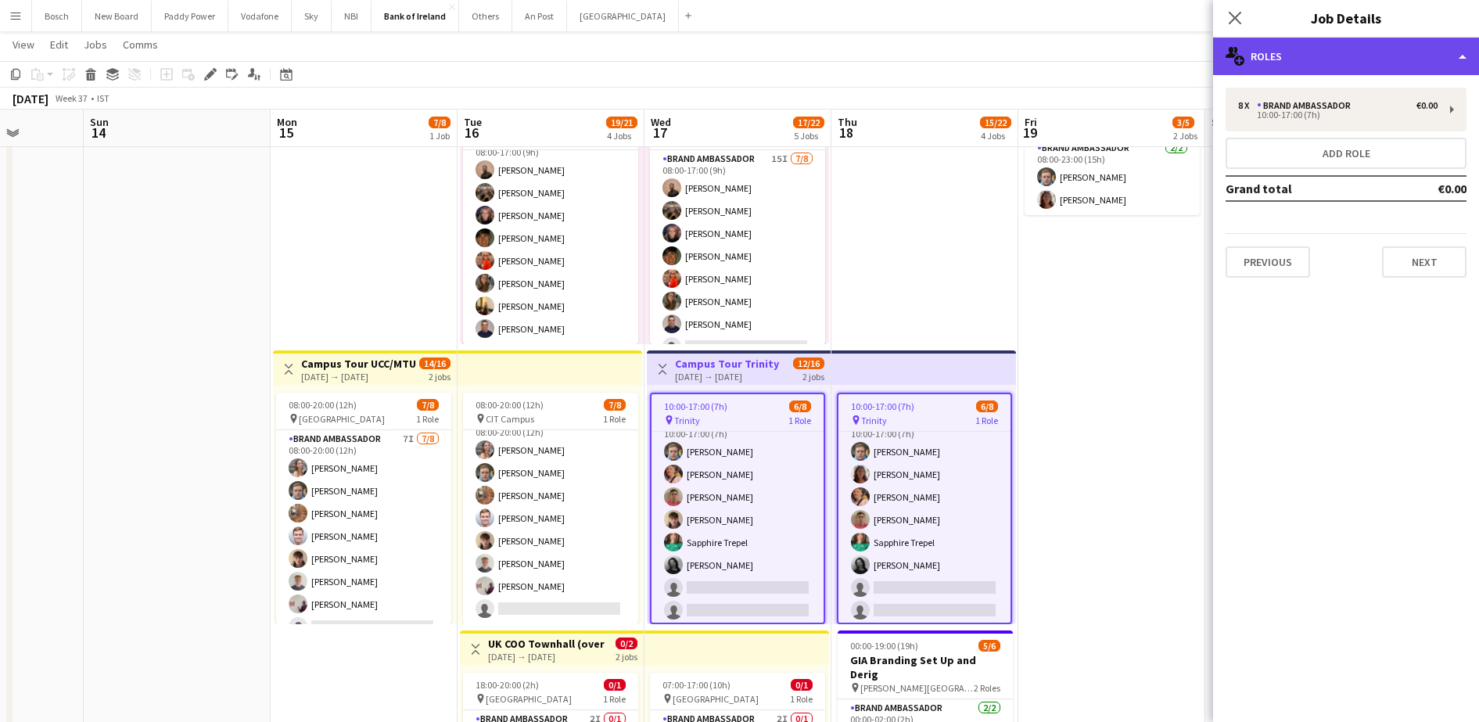
click at [1470, 65] on div "multiple-users-add Roles" at bounding box center [1346, 57] width 266 height 38
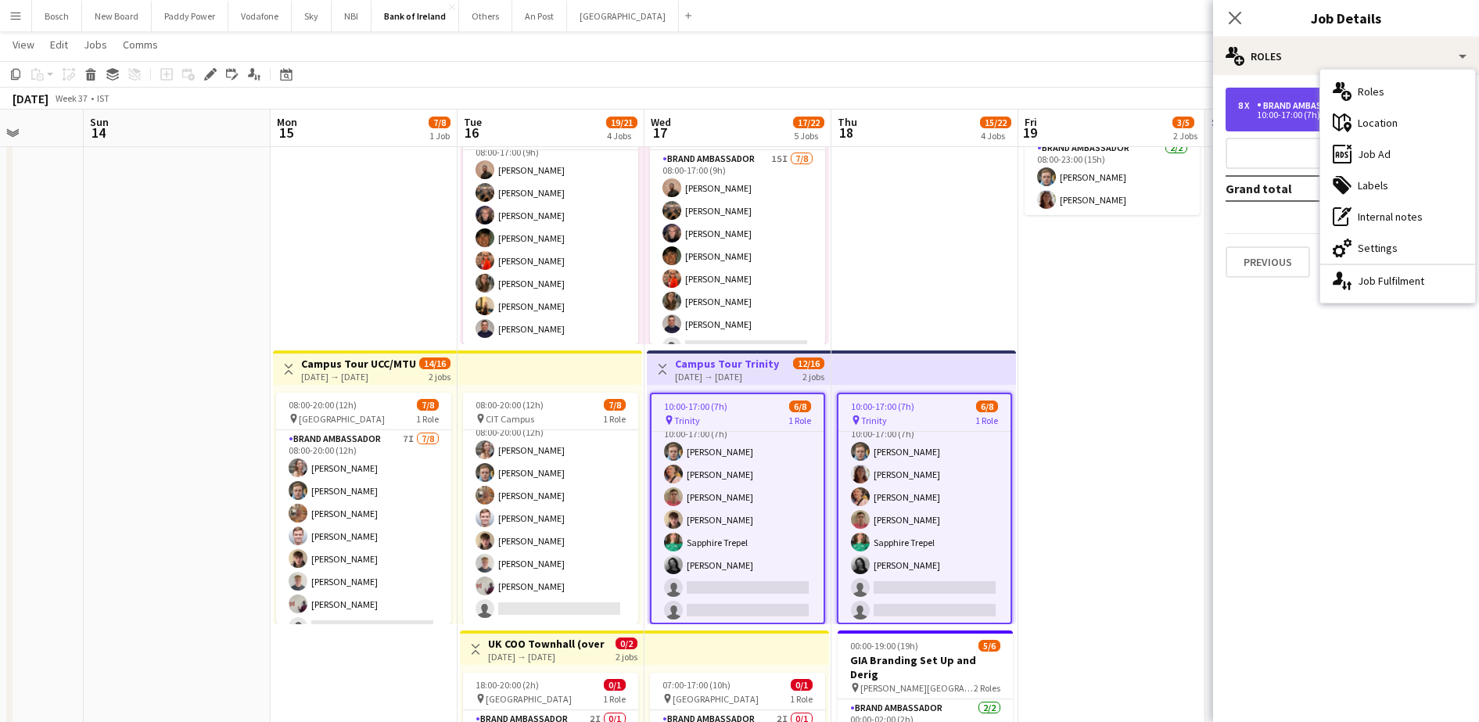
click at [1267, 118] on div "10:00-17:00 (7h)" at bounding box center [1337, 115] width 199 height 8
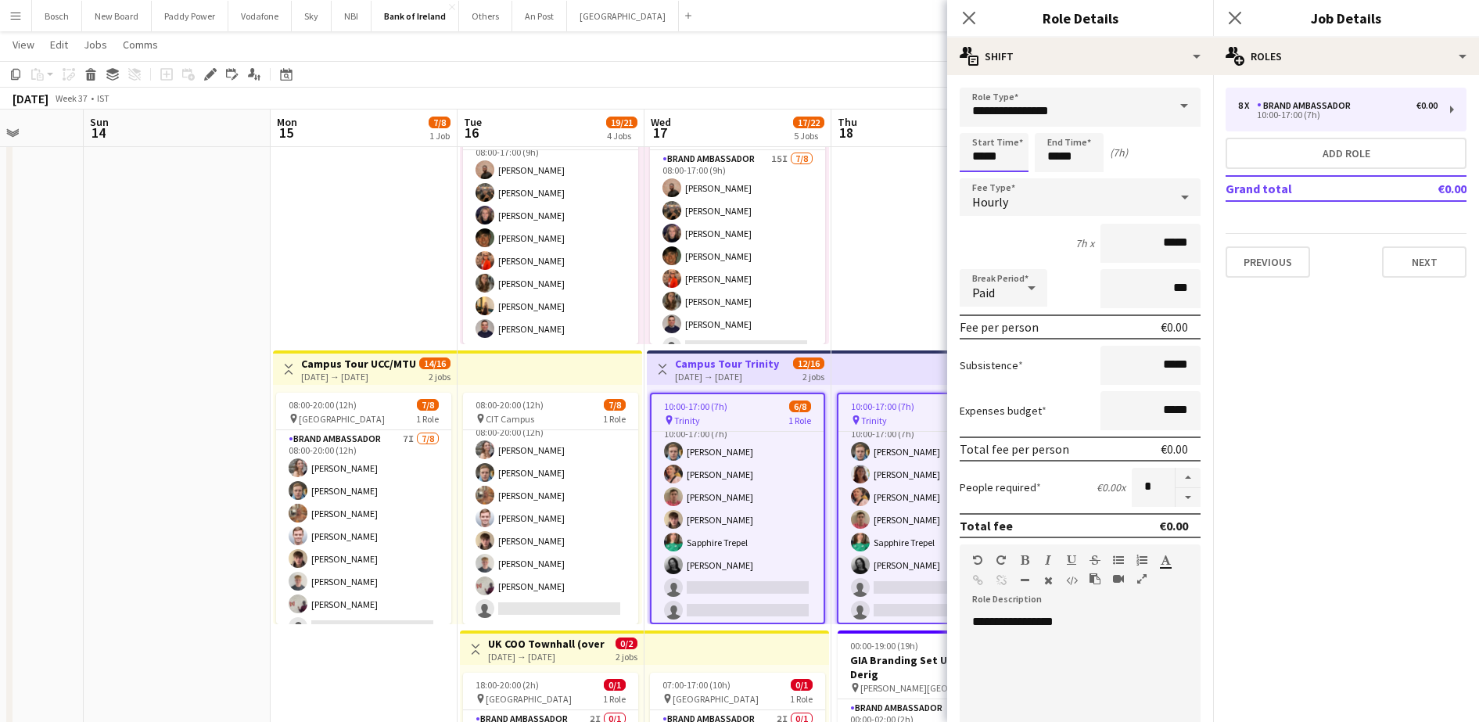
click at [1003, 160] on input "*****" at bounding box center [994, 152] width 69 height 39
type input "*****"
click at [1049, 160] on input "*****" at bounding box center [1069, 152] width 69 height 39
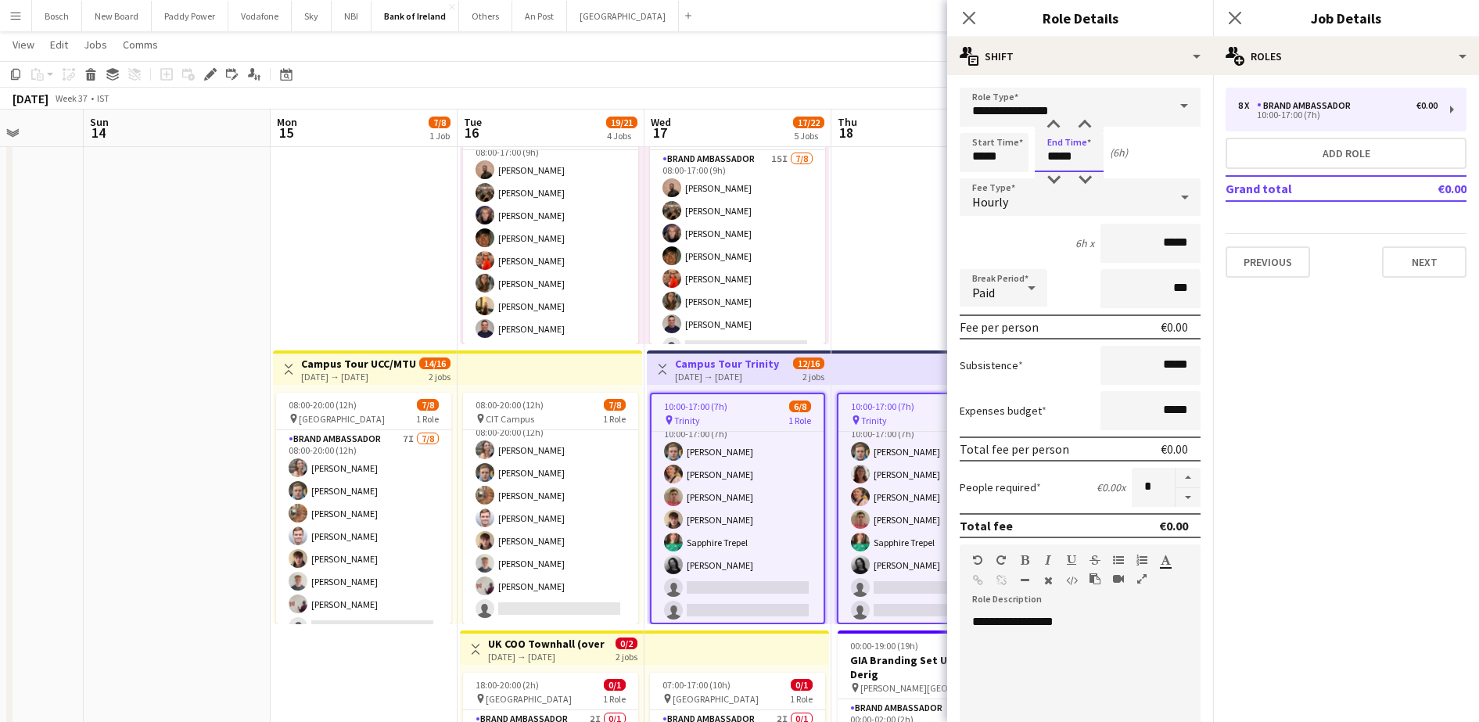
click at [1049, 160] on input "*****" at bounding box center [1069, 152] width 69 height 39
type input "*****"
click at [833, 73] on app-toolbar "Copy Paste Paste Ctrl+V Paste with crew Ctrl+Shift+V Paste linked Job [GEOGRAPH…" at bounding box center [739, 74] width 1479 height 27
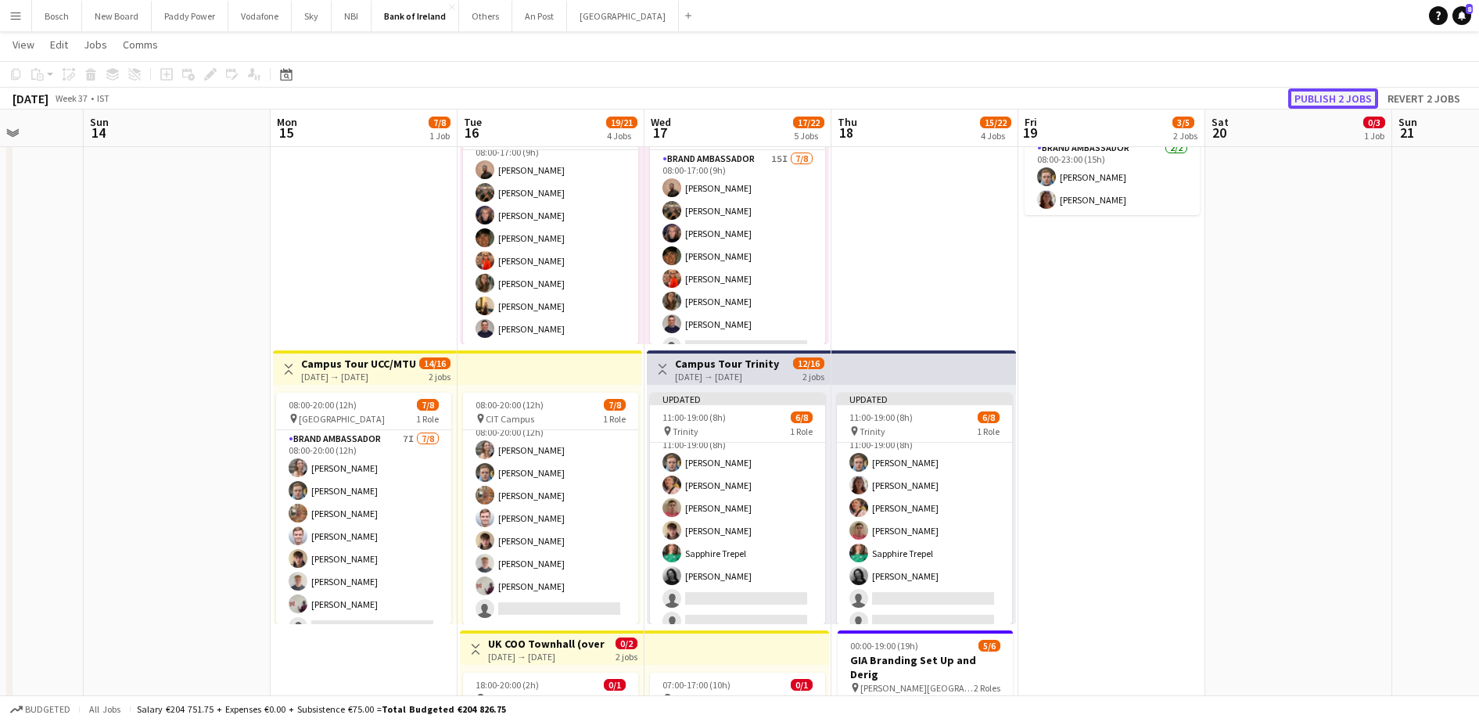
click at [1331, 102] on button "Publish 2 jobs" at bounding box center [1333, 98] width 90 height 20
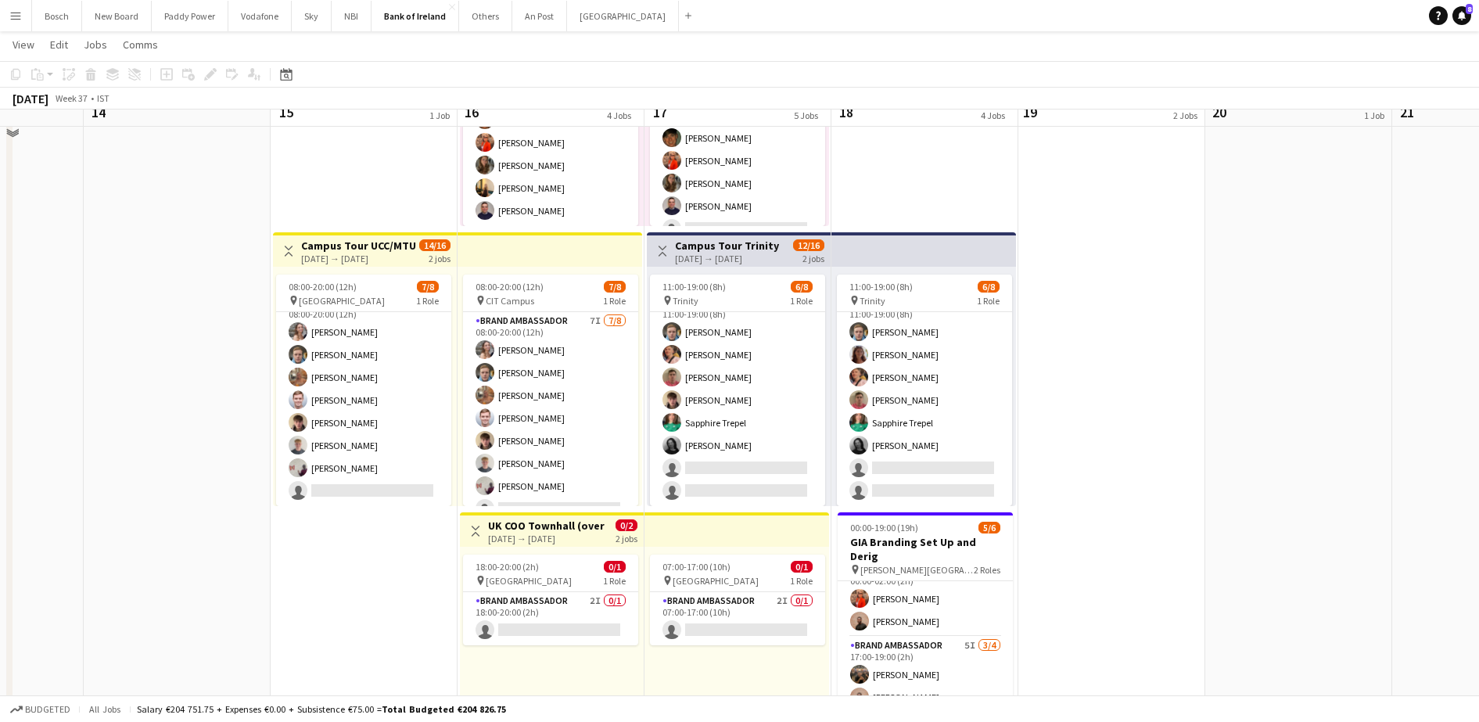
scroll to position [489, 0]
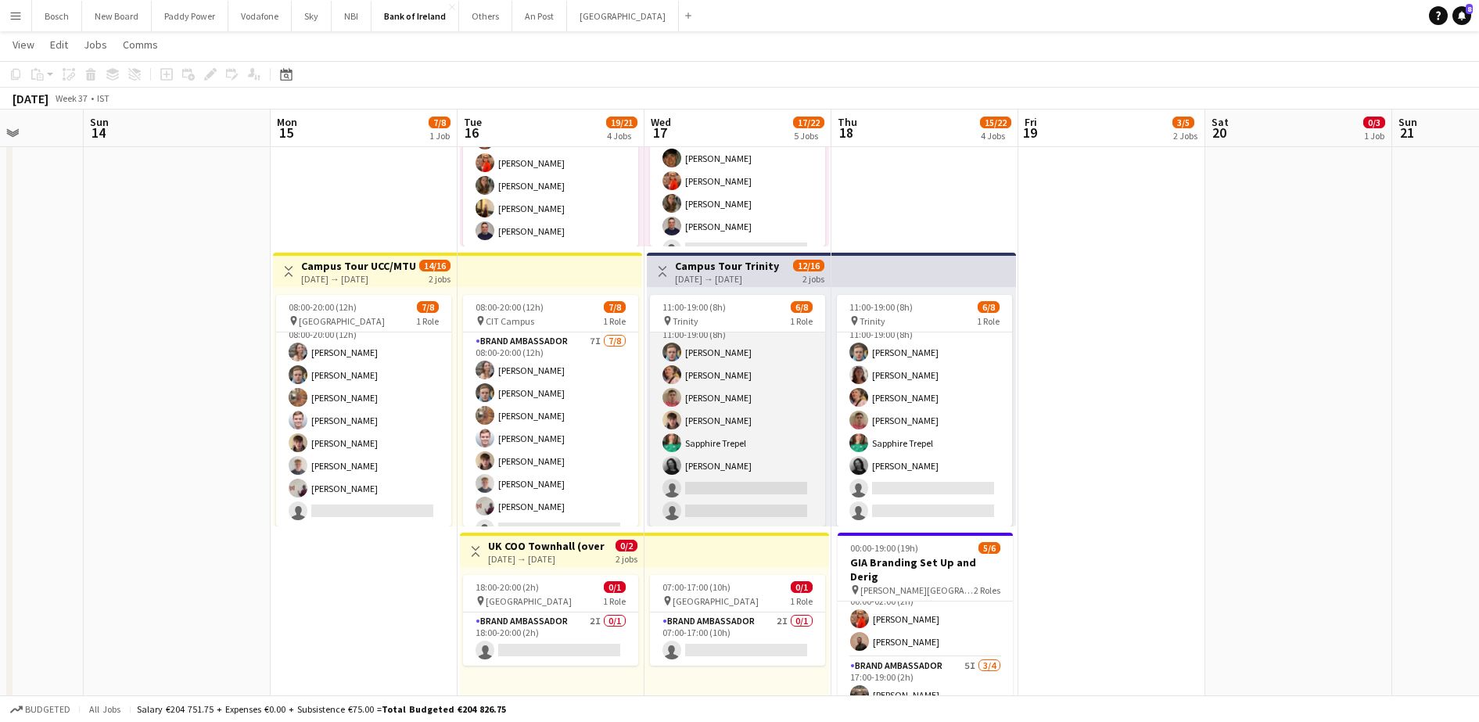
click at [723, 407] on app-card-role "Brand Ambassador 7I [DATE] 11:00-19:00 (8h) [PERSON_NAME] [PERSON_NAME] [PERSON…" at bounding box center [737, 420] width 175 height 212
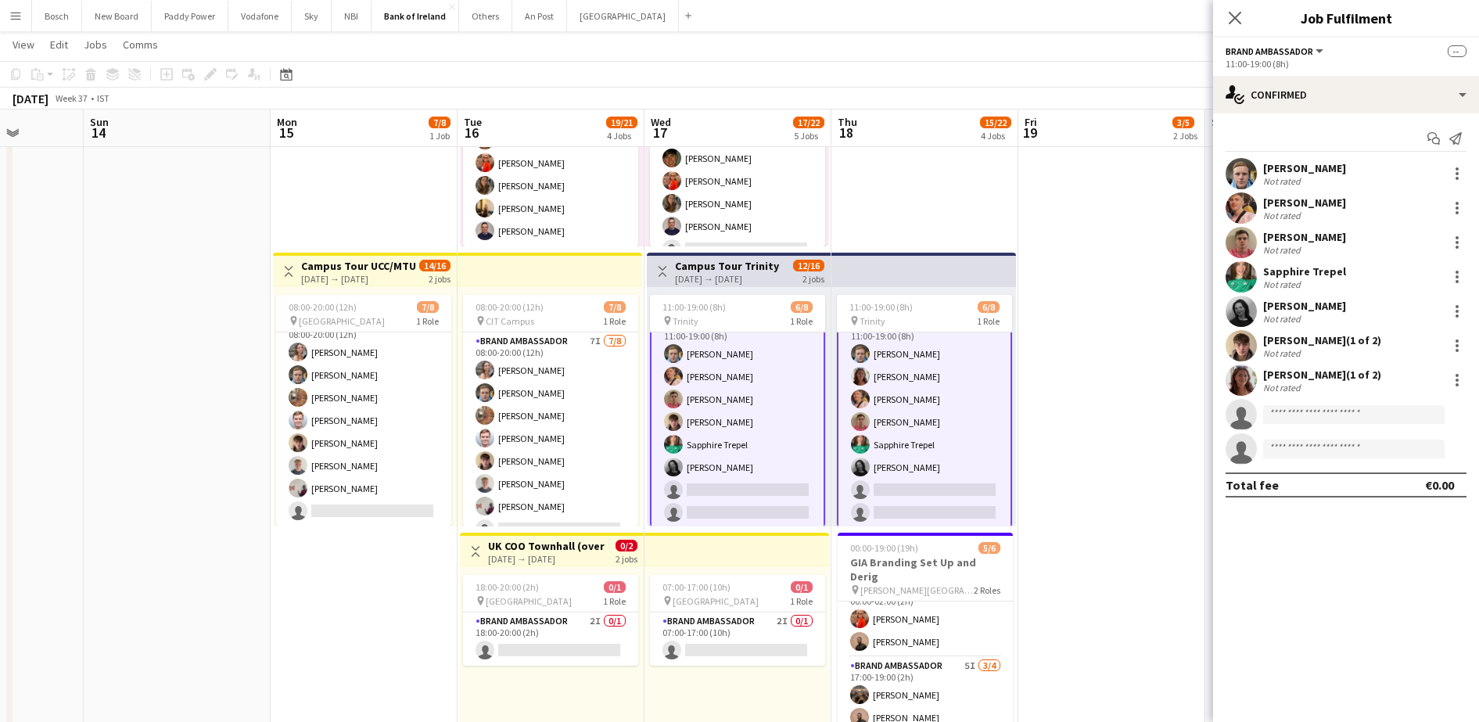
scroll to position [20, 0]
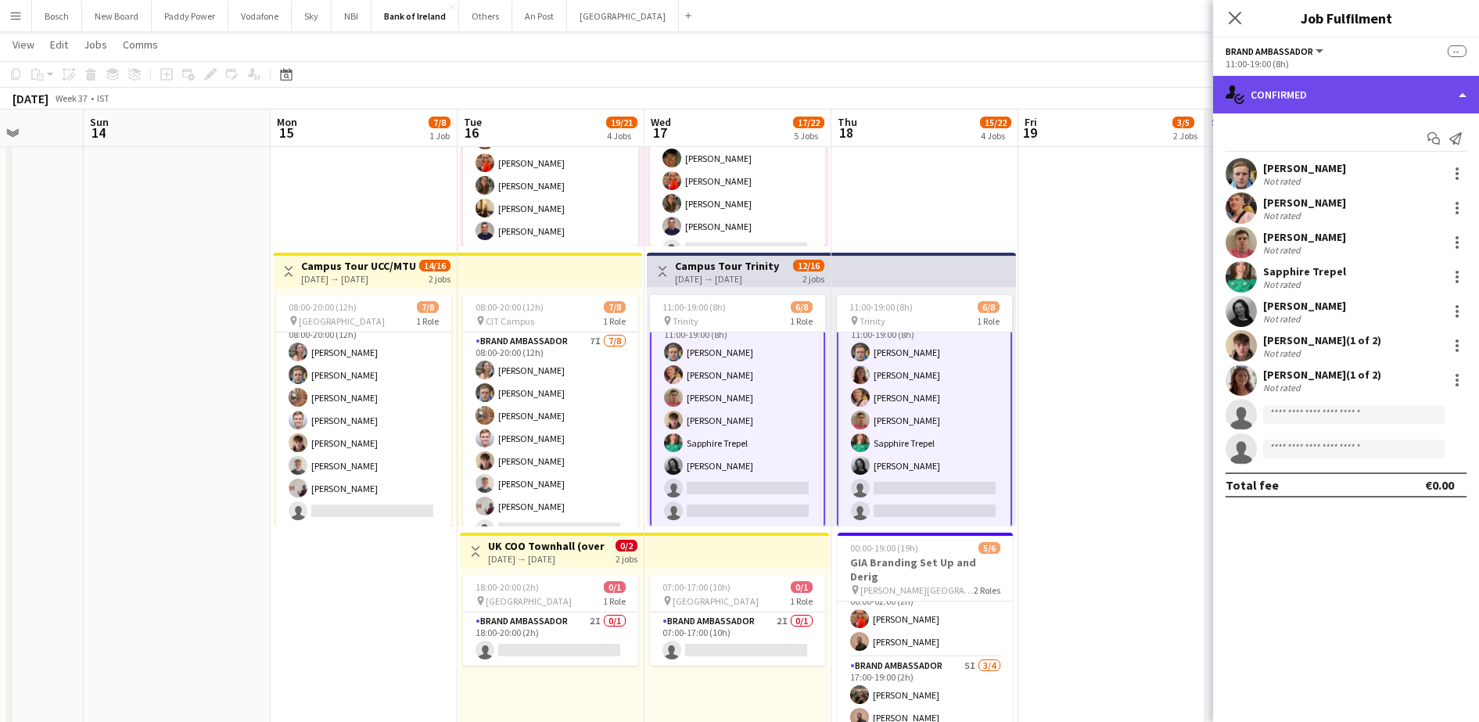
click at [1389, 93] on div "single-neutral-actions-check-2 Confirmed" at bounding box center [1346, 95] width 266 height 38
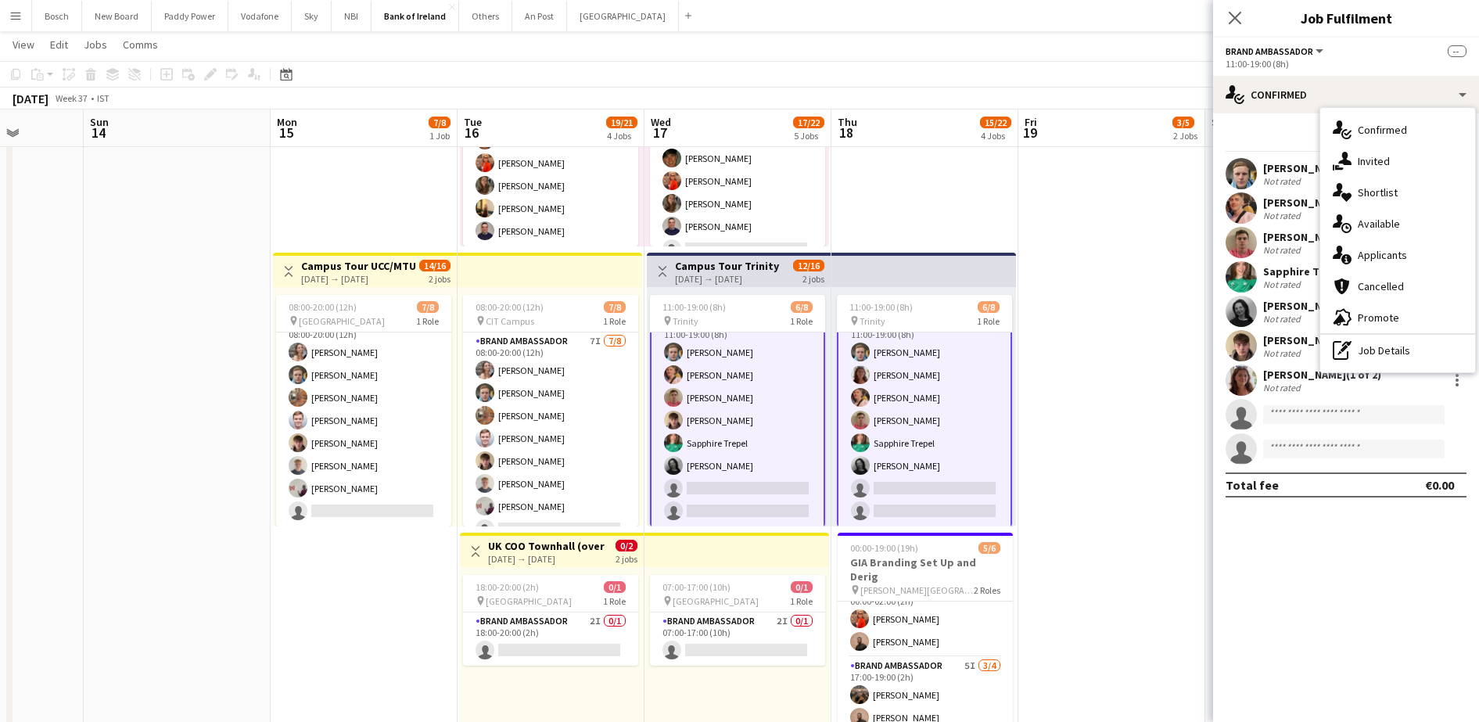
drag, startPoint x: 1423, startPoint y: 157, endPoint x: 1421, endPoint y: 182, distance: 25.1
click at [1423, 158] on div "single-neutral-actions-share-1 Invited" at bounding box center [1397, 161] width 155 height 31
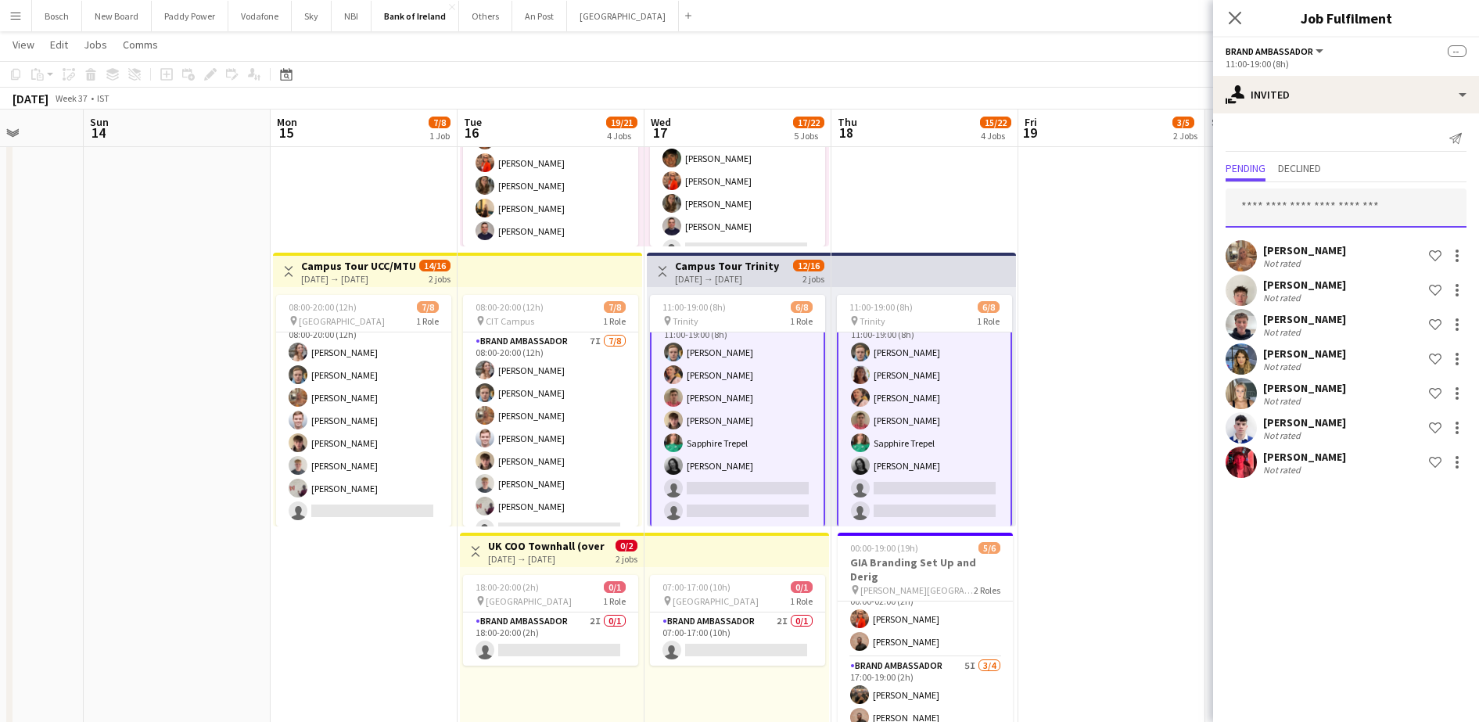
click at [1274, 211] on input "text" at bounding box center [1346, 208] width 241 height 39
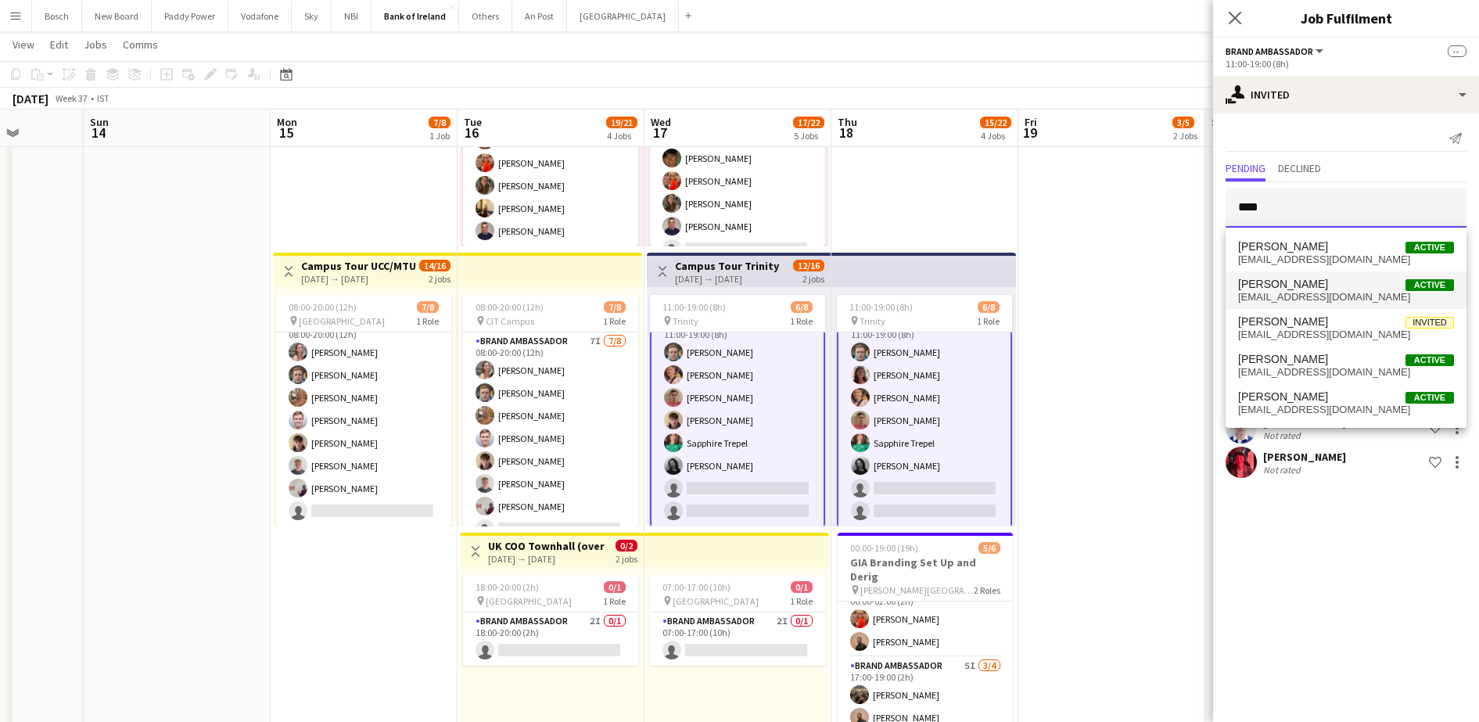
type input "****"
click at [1350, 300] on span "[EMAIL_ADDRESS][DOMAIN_NAME]" at bounding box center [1346, 297] width 216 height 13
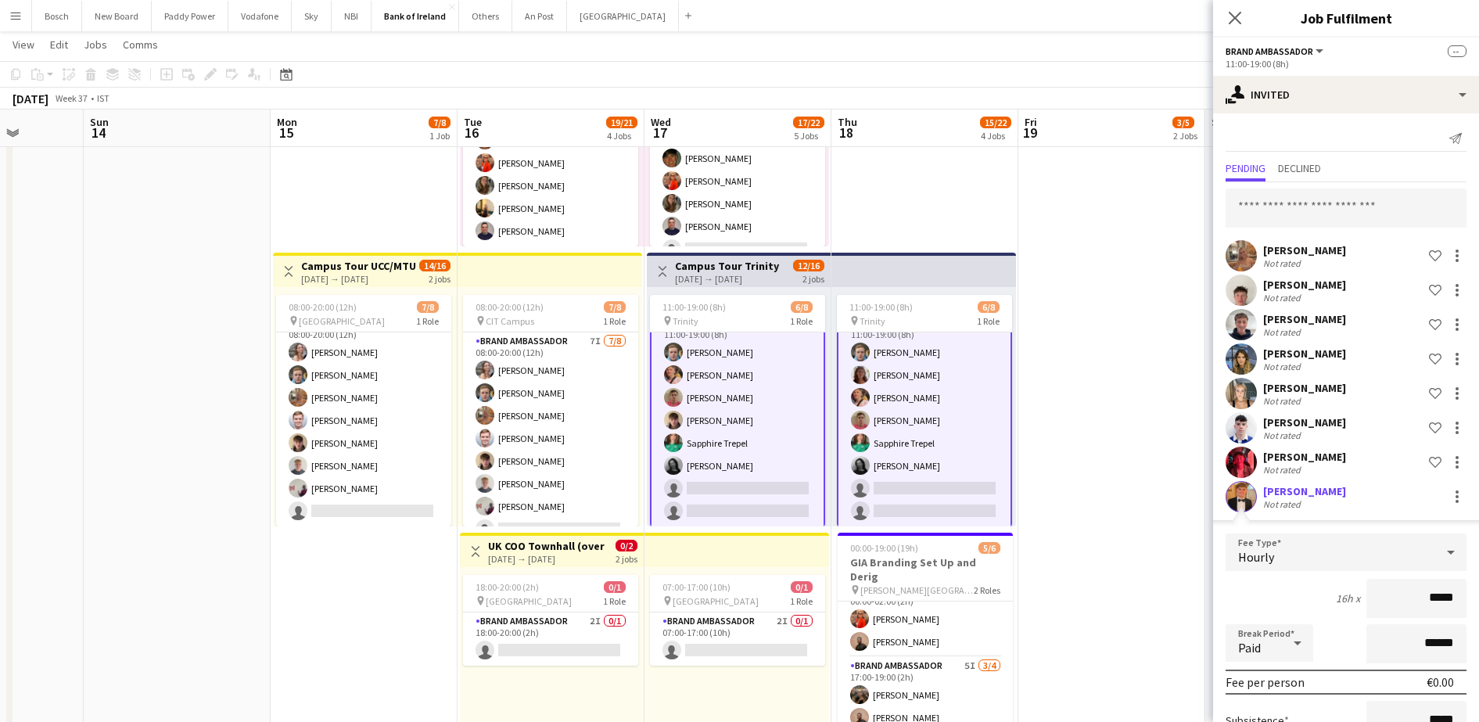
scroll to position [161, 0]
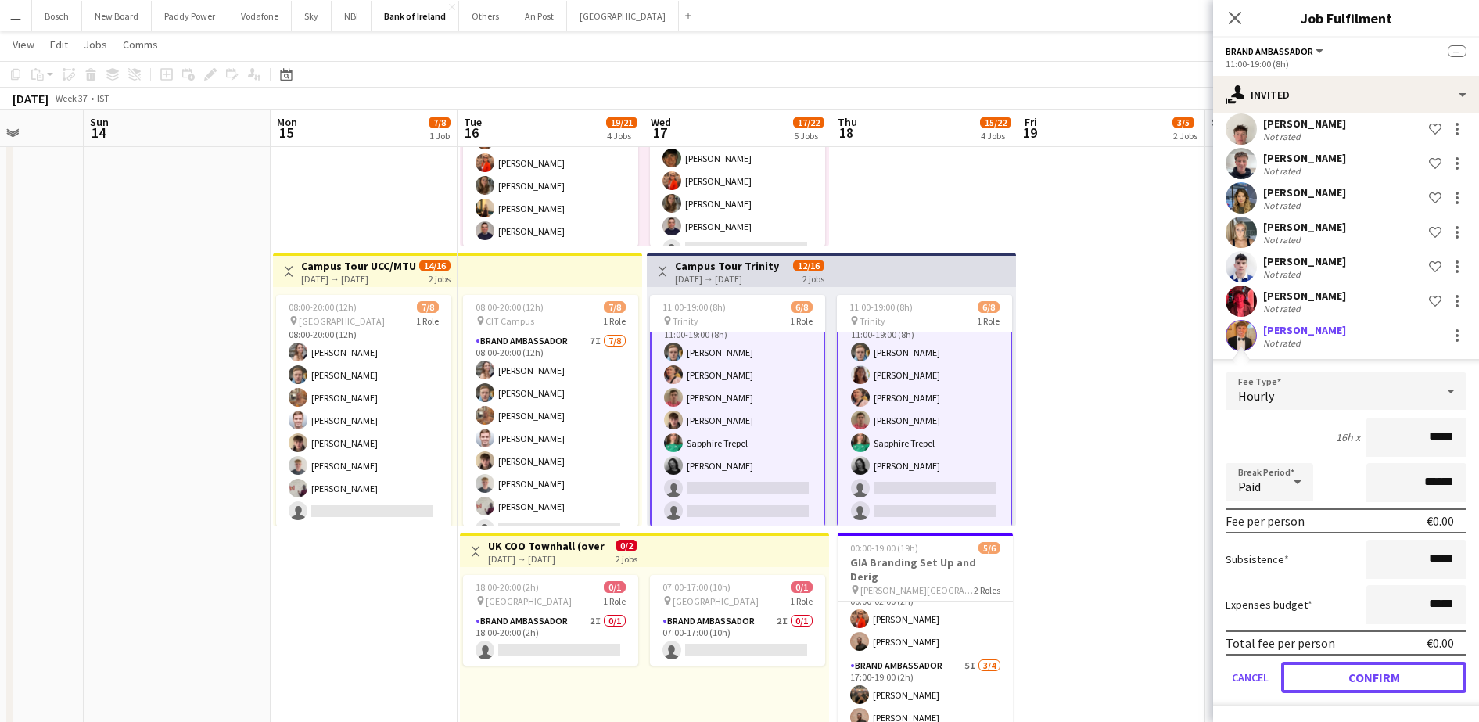
drag, startPoint x: 1383, startPoint y: 670, endPoint x: 1303, endPoint y: 492, distance: 194.7
click at [1384, 670] on button "Confirm" at bounding box center [1373, 677] width 185 height 31
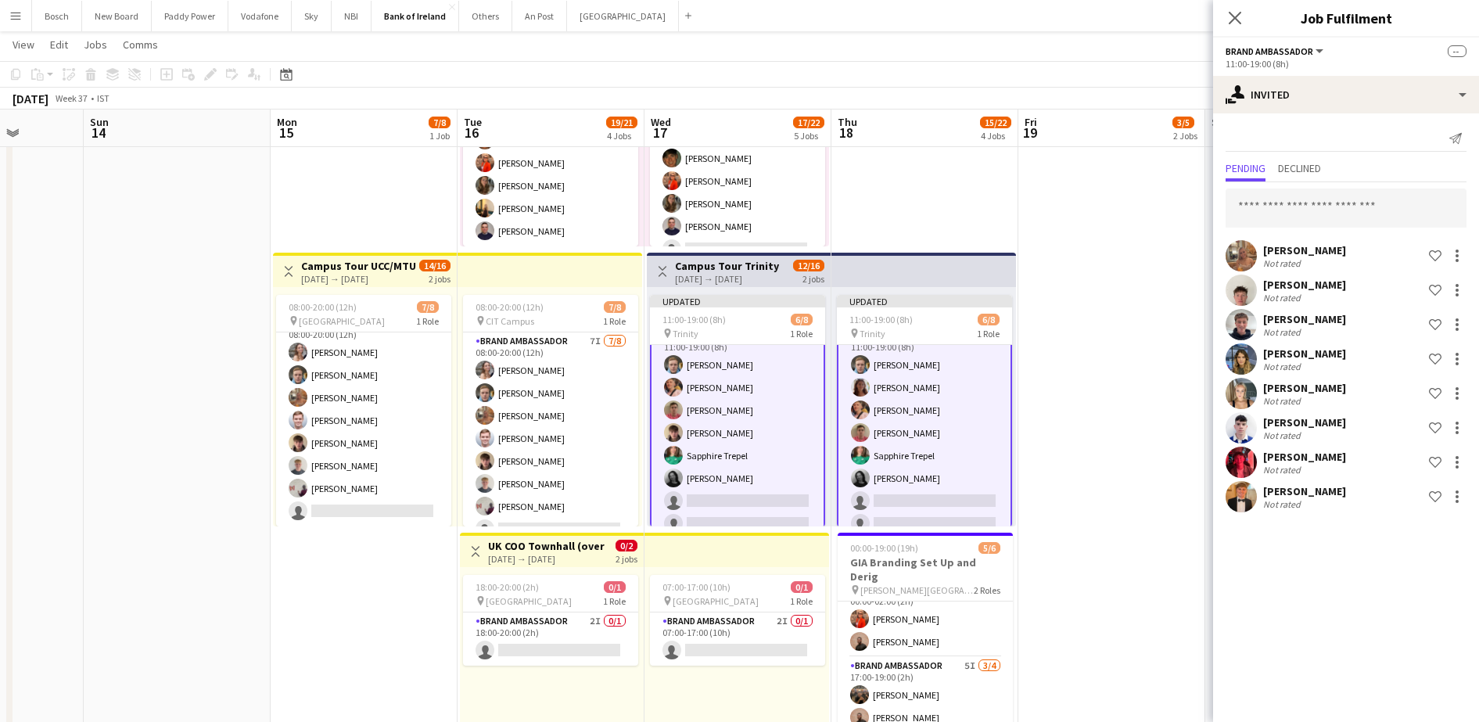
scroll to position [0, 0]
click at [1111, 52] on app-page-menu "View Day view expanded Day view collapsed Month view Date picker Jump to [DATE]…" at bounding box center [739, 46] width 1479 height 30
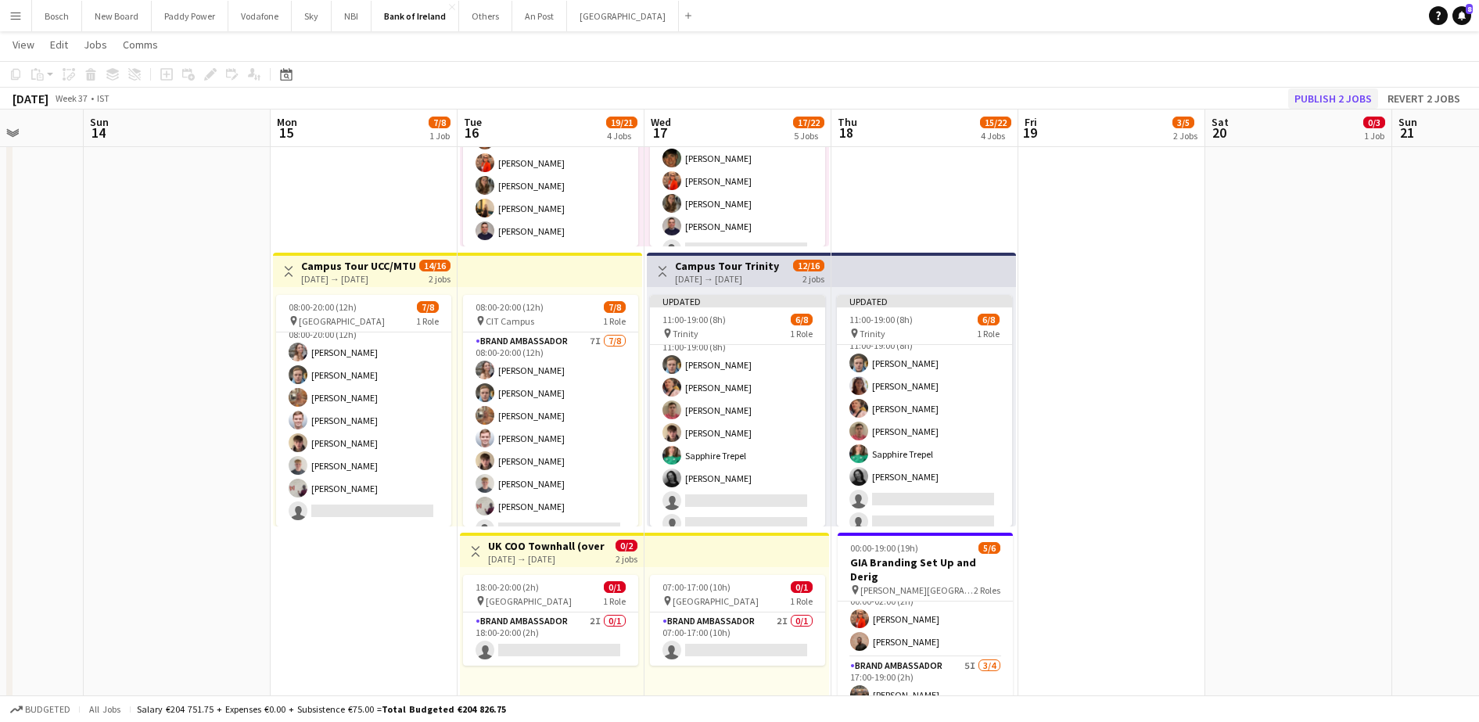
scroll to position [18, 0]
click at [1327, 104] on button "Publish 2 jobs" at bounding box center [1333, 98] width 90 height 20
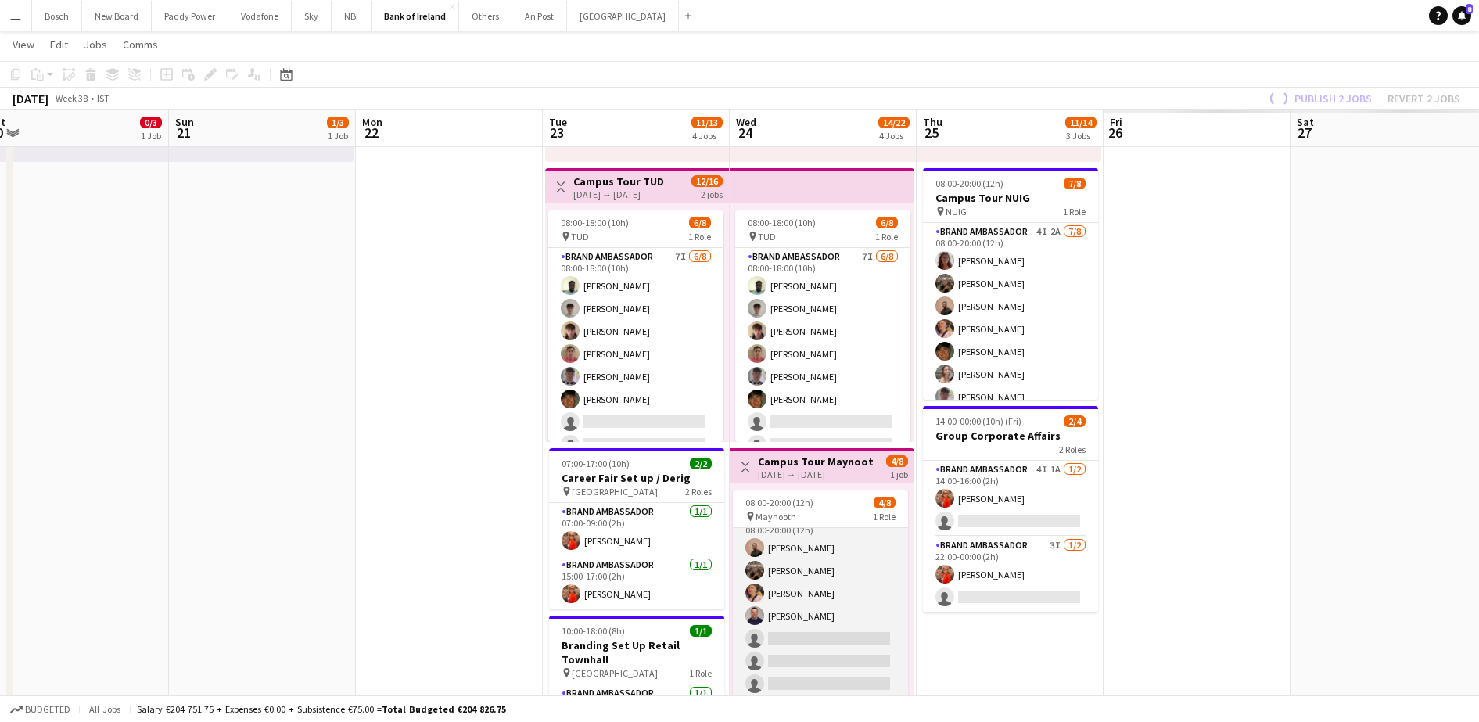
click at [824, 569] on app-card-role "Brand Ambassador 13I 1A [DATE] 08:00-20:00 (12h) [PERSON_NAME] [PERSON_NAME] [P…" at bounding box center [820, 616] width 175 height 212
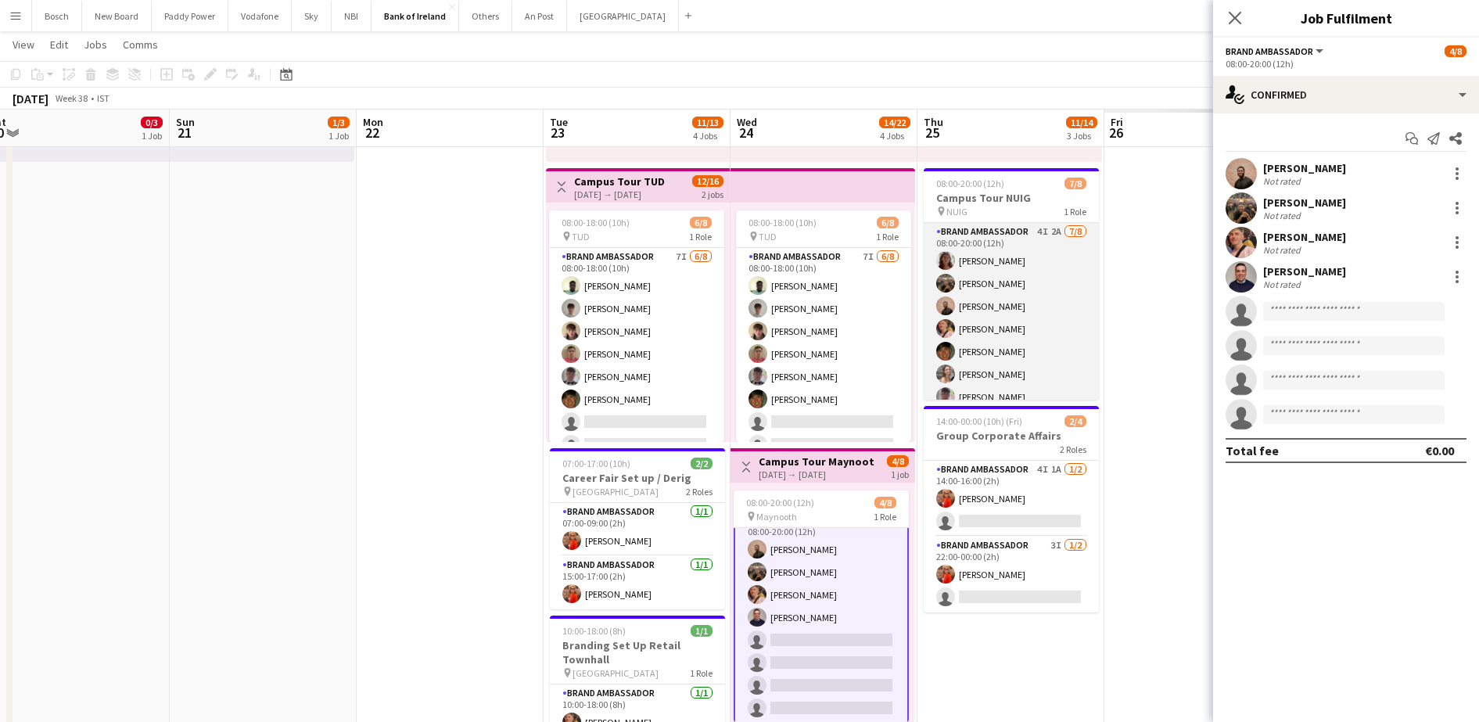
scroll to position [20, 0]
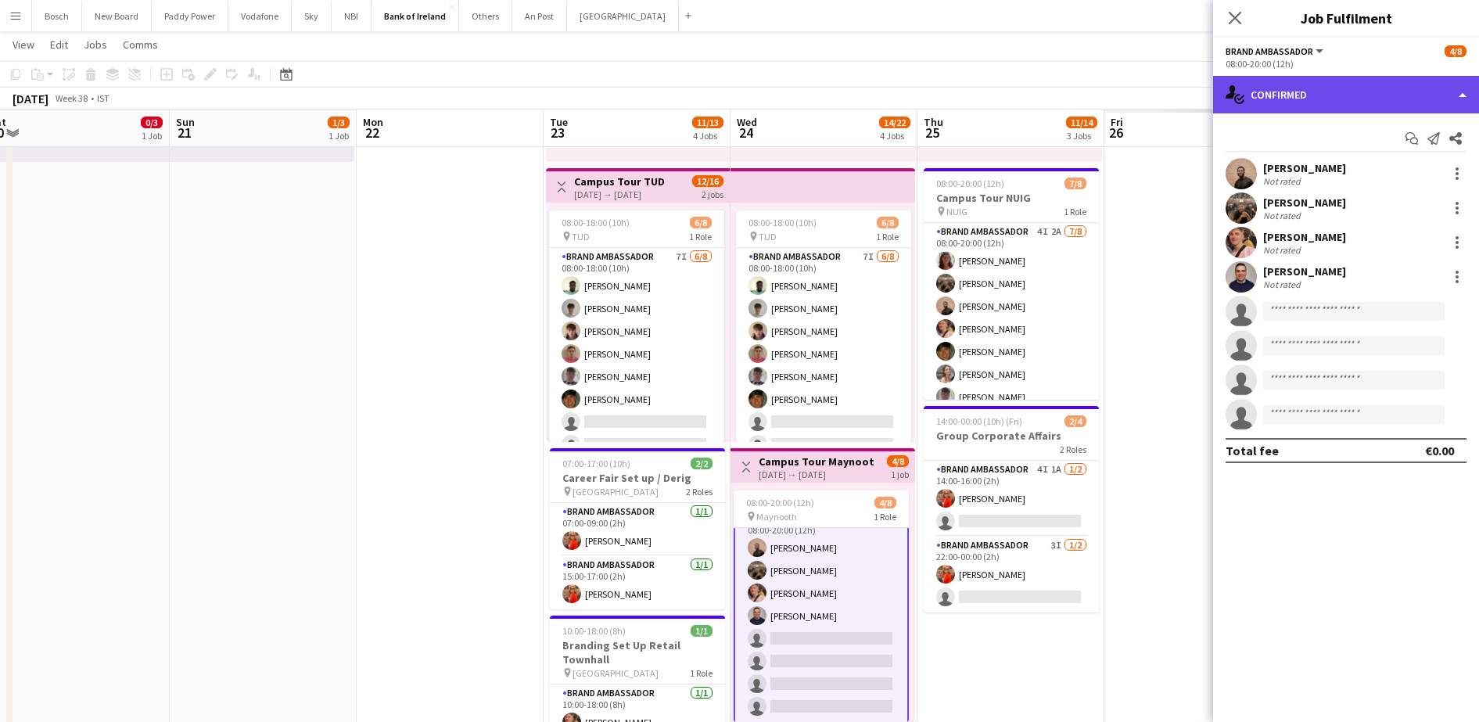
click at [1268, 83] on div "single-neutral-actions-check-2 Confirmed" at bounding box center [1346, 95] width 266 height 38
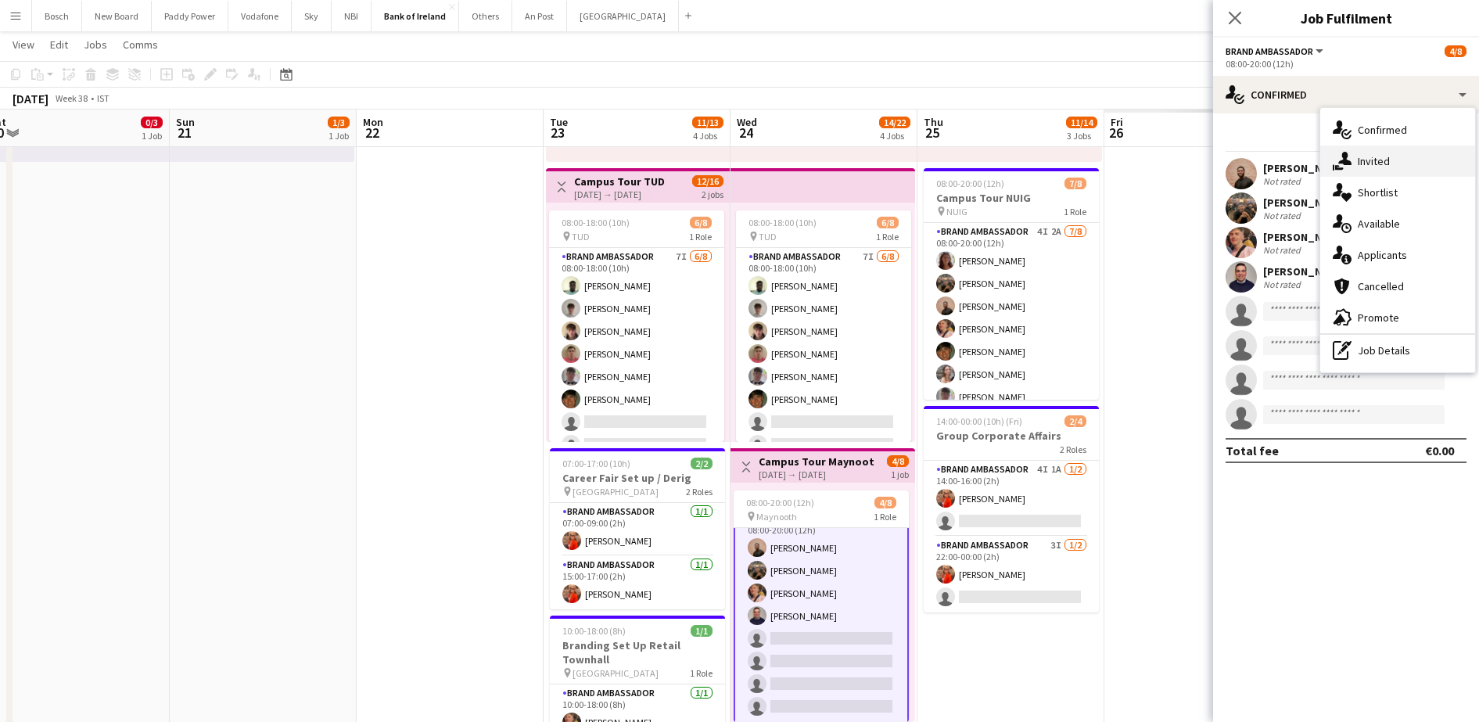
click at [1374, 171] on div "single-neutral-actions-share-1 Invited" at bounding box center [1397, 161] width 155 height 31
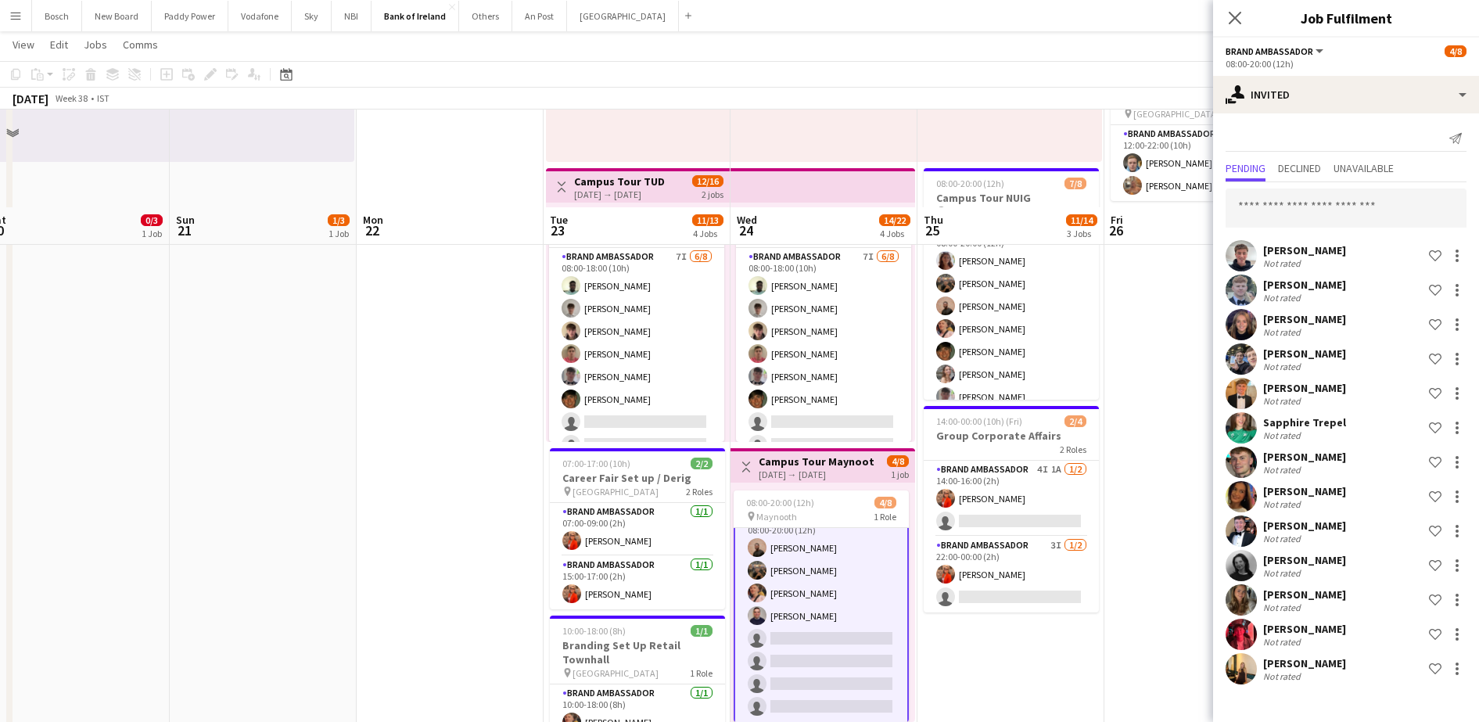
scroll to position [391, 0]
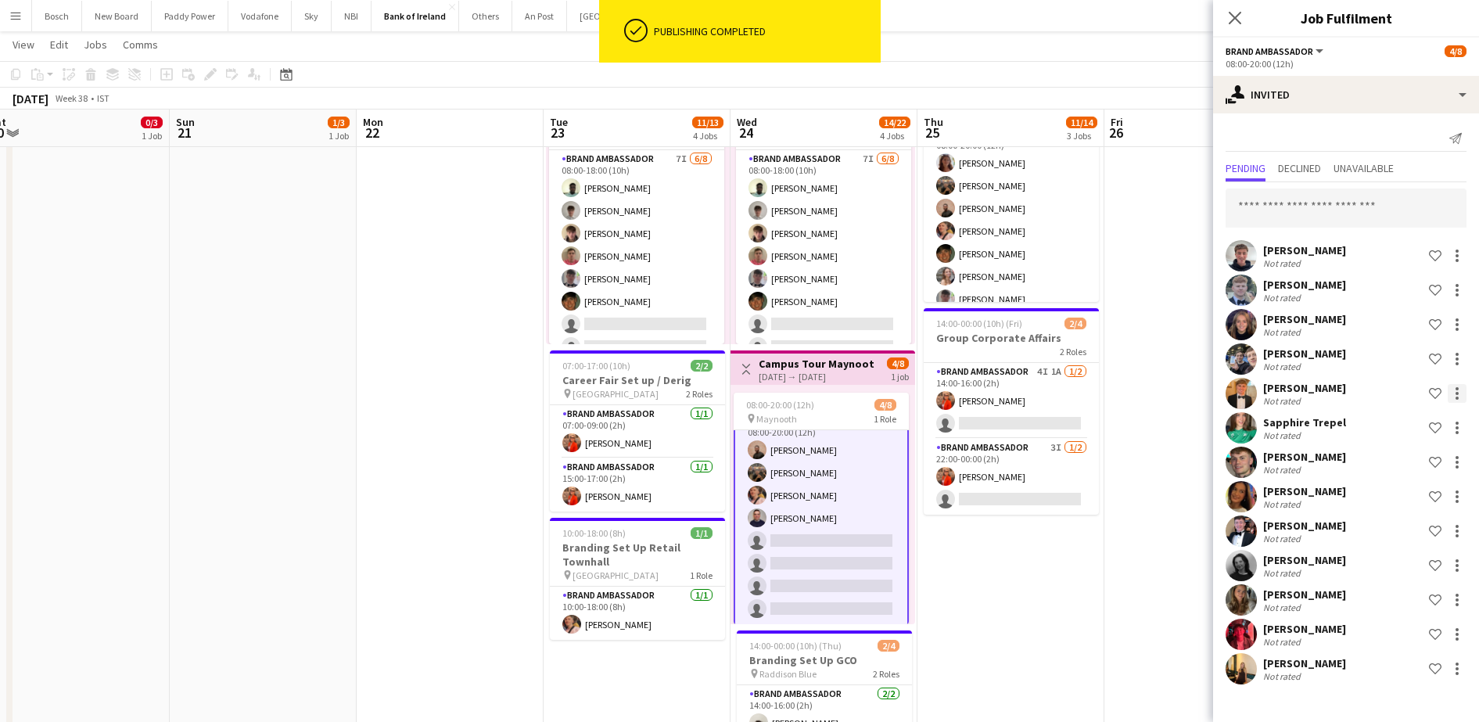
click at [1458, 395] on div at bounding box center [1457, 393] width 19 height 19
click at [1405, 459] on span "Send notification" at bounding box center [1408, 459] width 92 height 13
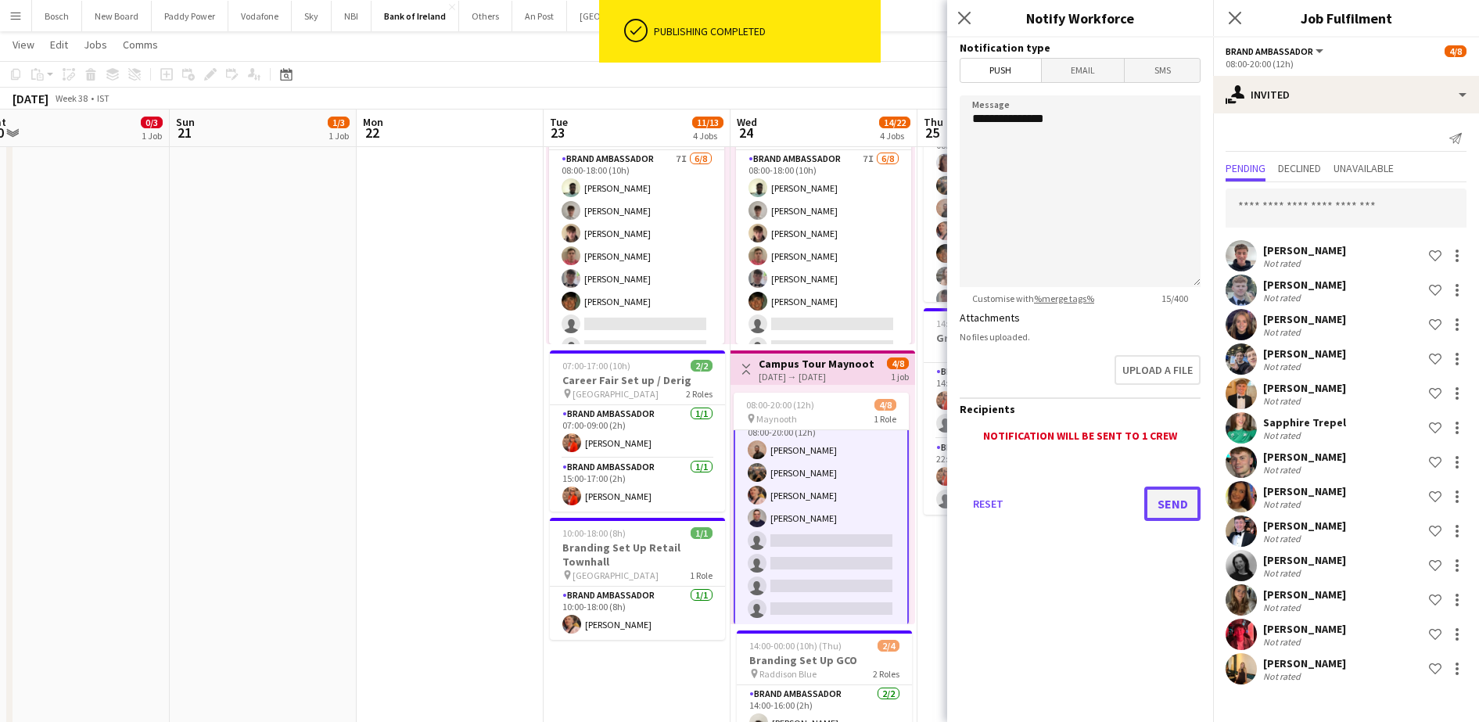
click at [1162, 493] on button "Send" at bounding box center [1172, 504] width 56 height 34
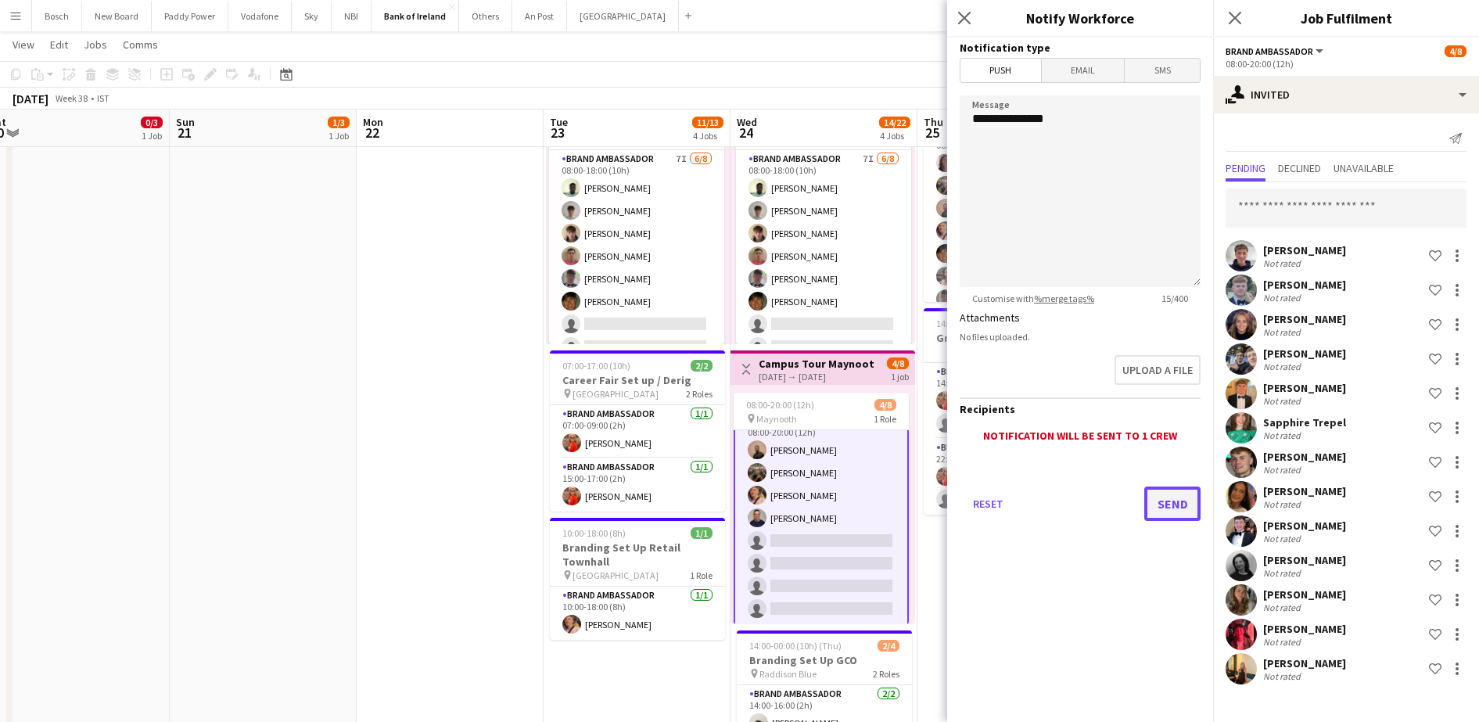
scroll to position [0, 0]
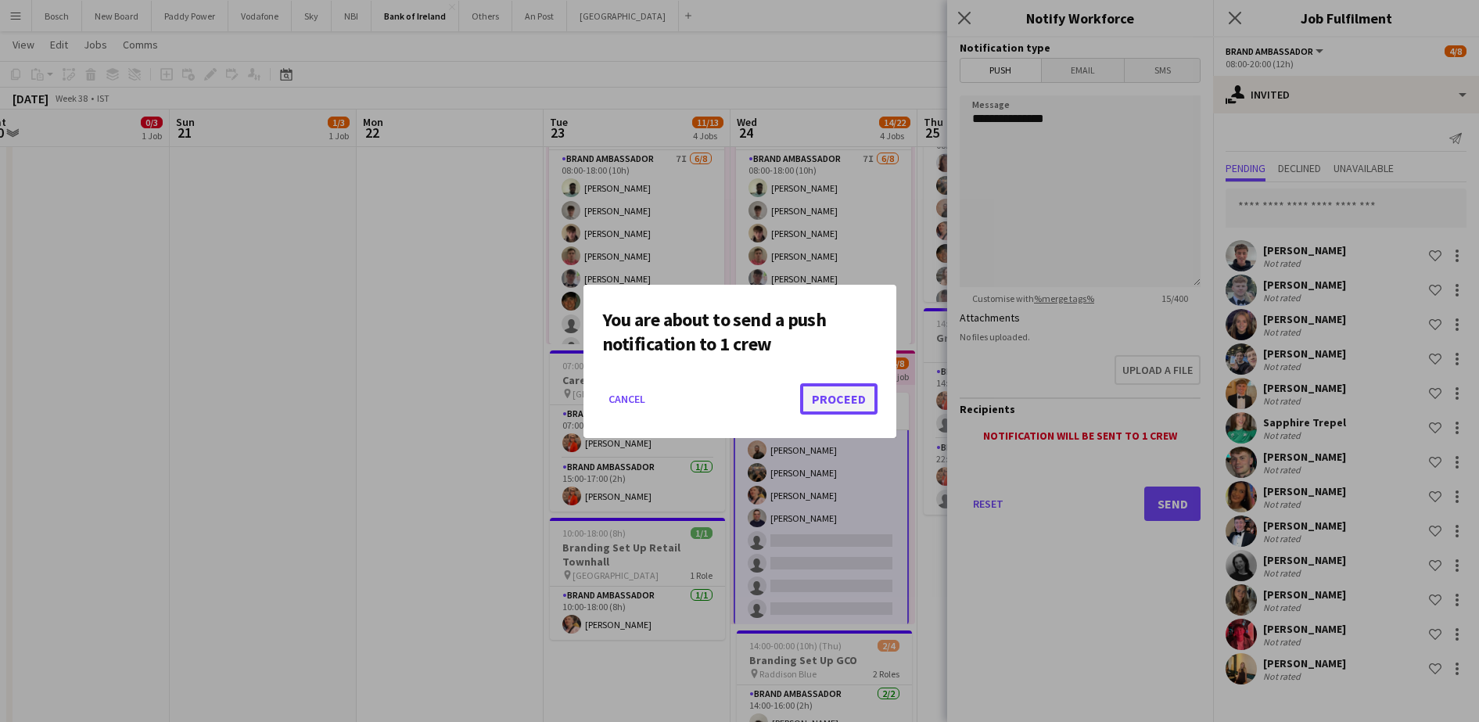
click at [807, 392] on button "Proceed" at bounding box center [838, 398] width 77 height 31
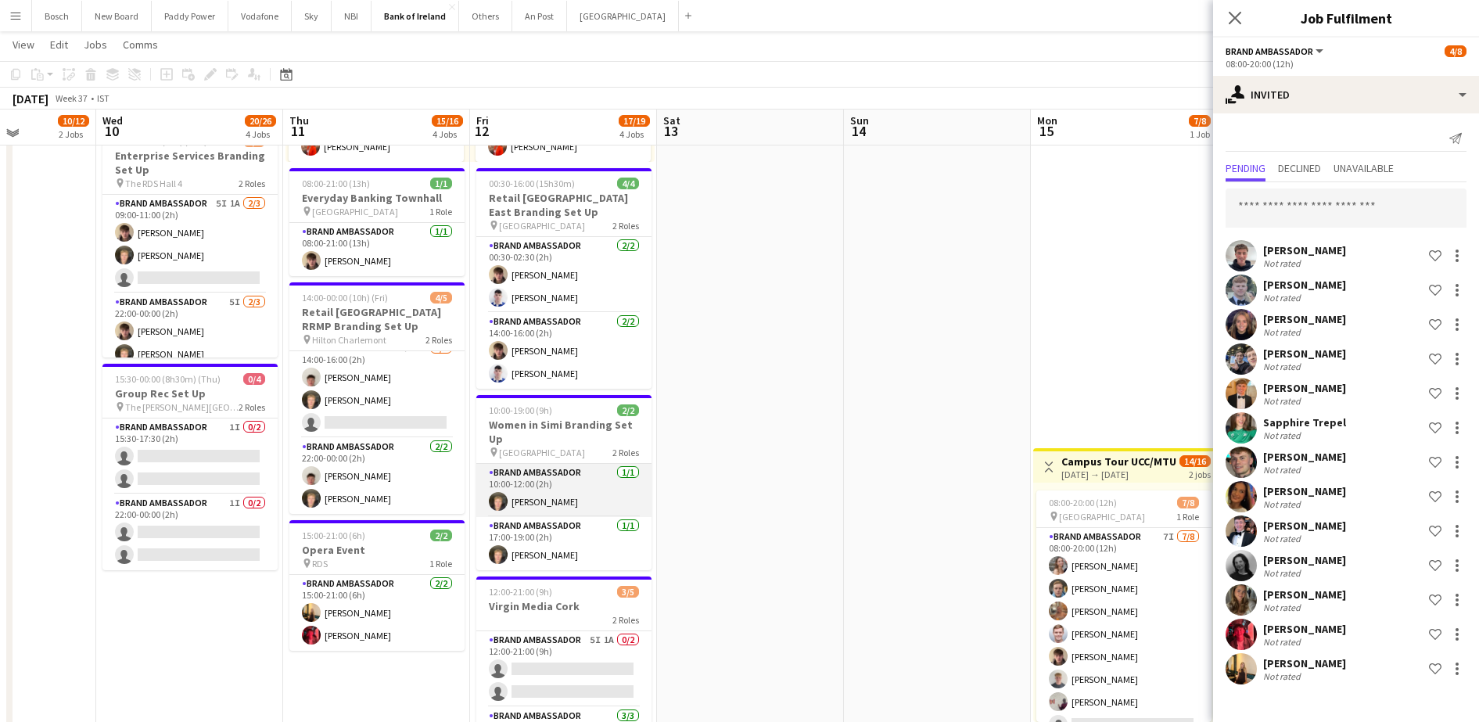
scroll to position [196, 0]
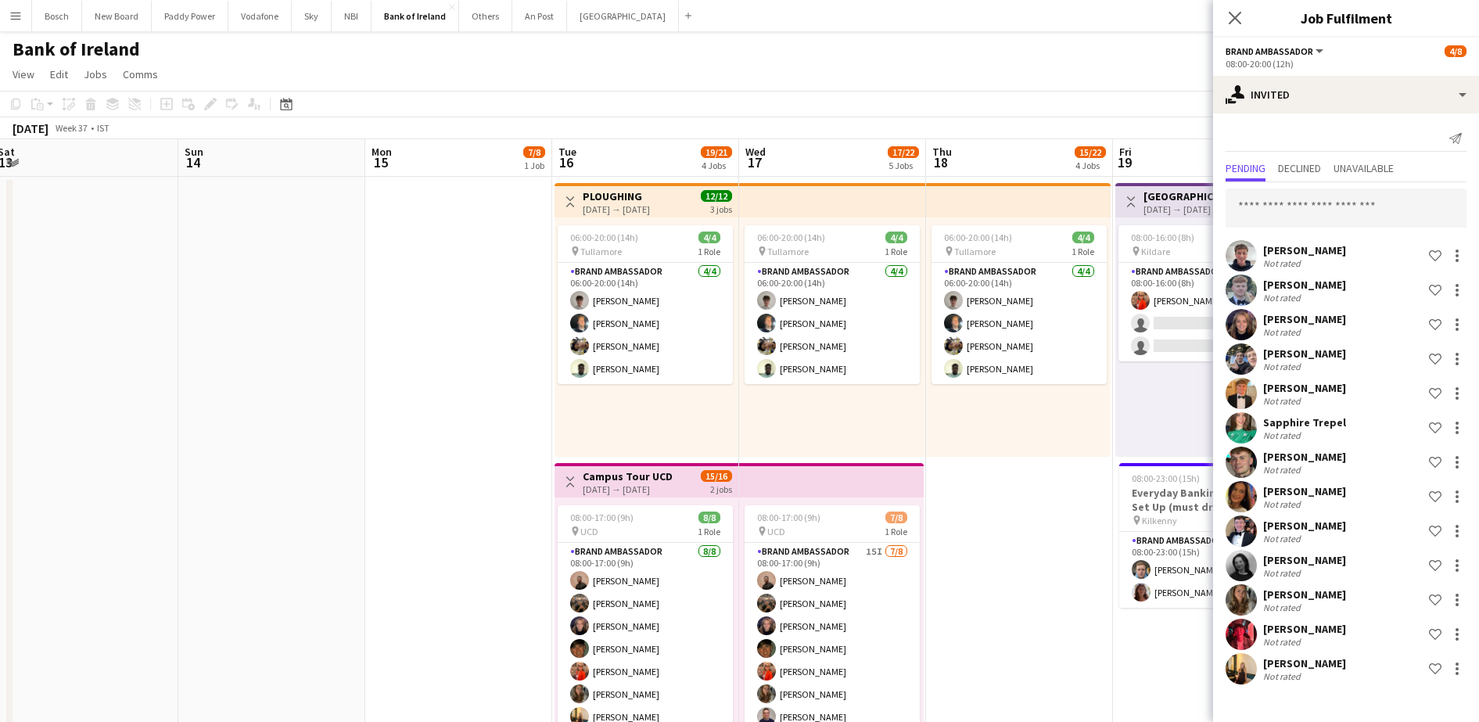
drag, startPoint x: 891, startPoint y: 428, endPoint x: -4, endPoint y: 372, distance: 896.6
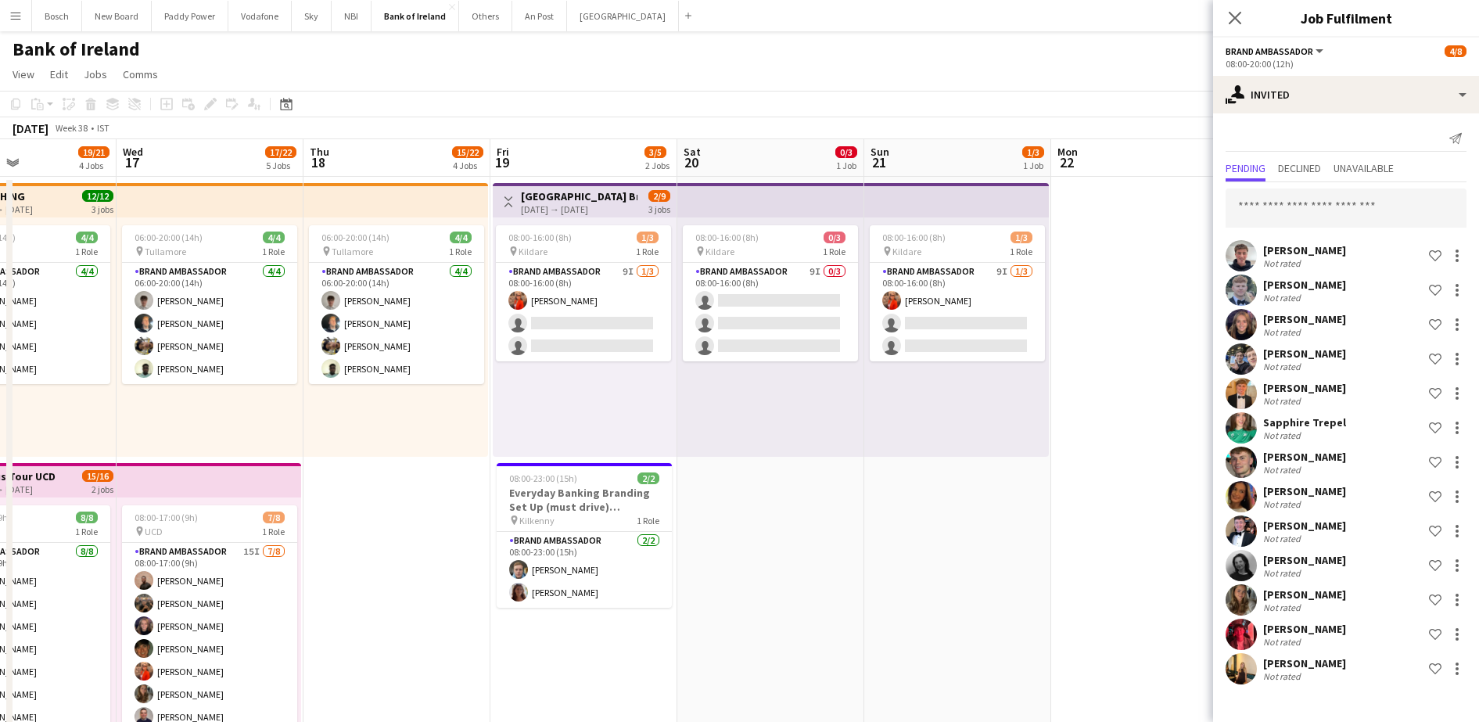
scroll to position [0, 379]
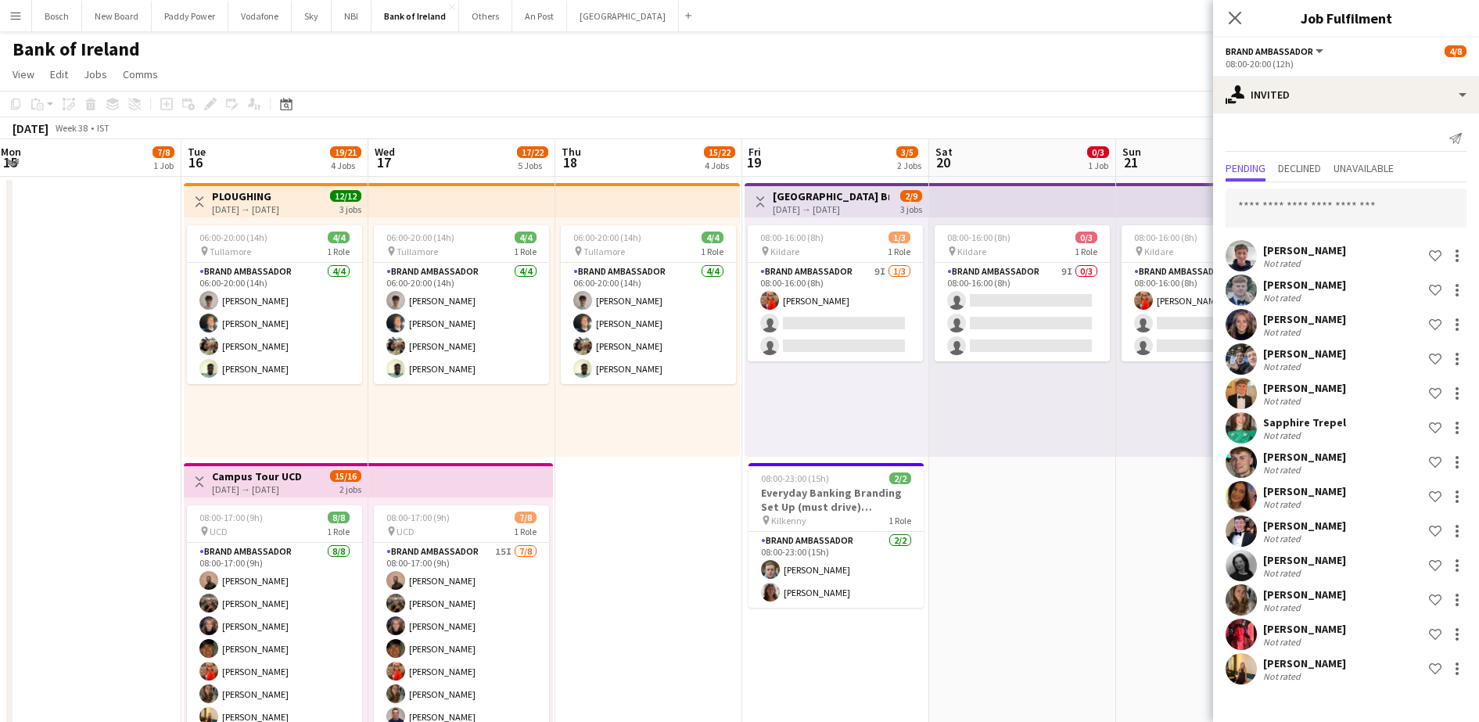
drag, startPoint x: 655, startPoint y: 435, endPoint x: 284, endPoint y: 429, distance: 370.8
click at [828, 309] on app-card-role "Brand Ambassador 9I [DATE] 08:00-16:00 (8h) [PERSON_NAME] single-neutral-action…" at bounding box center [835, 312] width 175 height 99
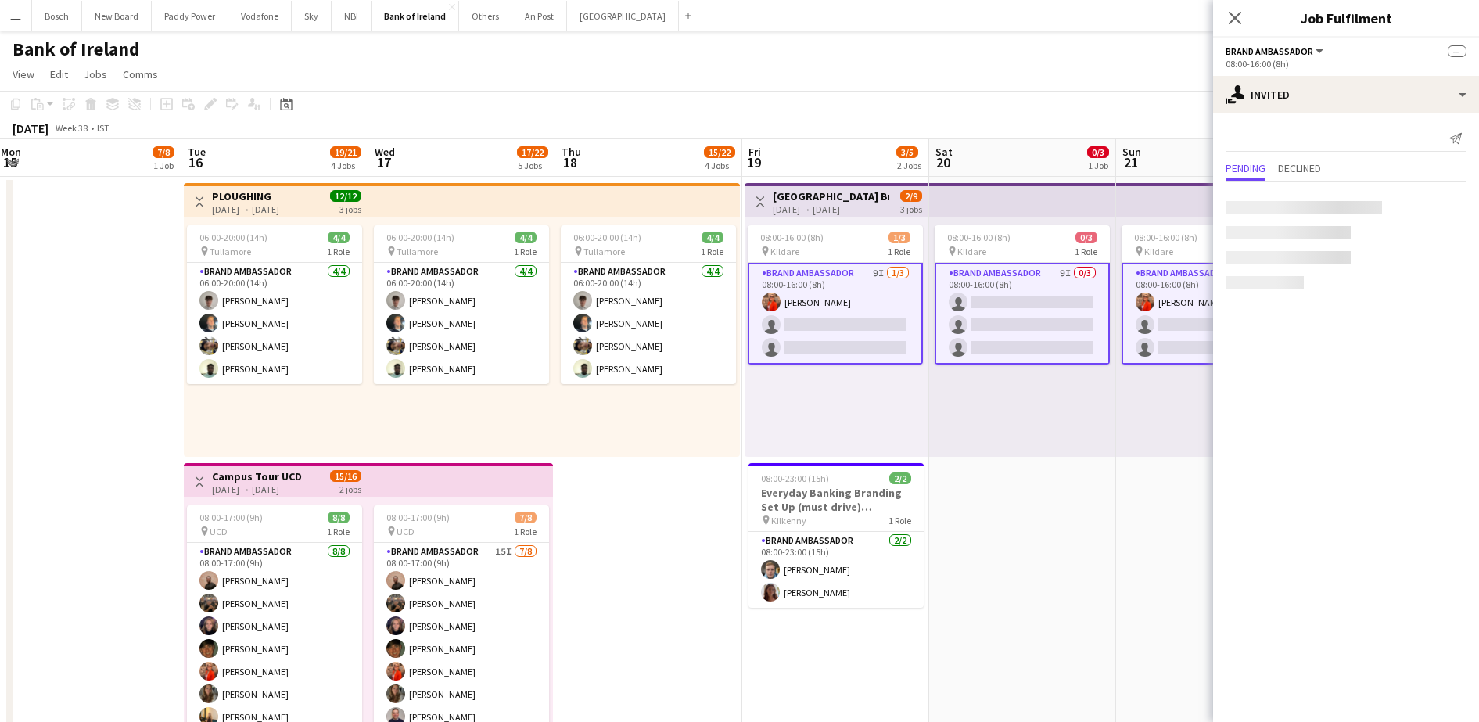
scroll to position [0, 379]
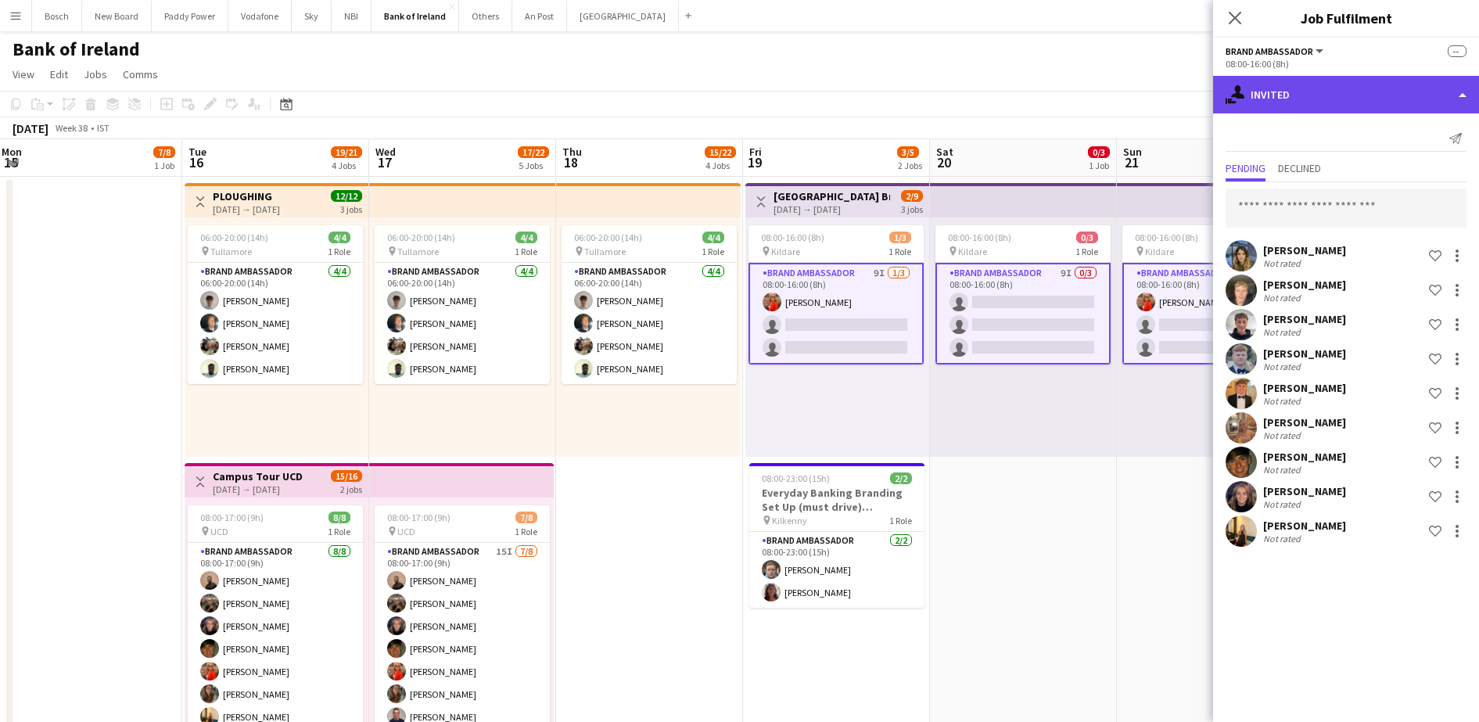
click at [1347, 90] on div "single-neutral-actions-share-1 Invited" at bounding box center [1346, 95] width 266 height 38
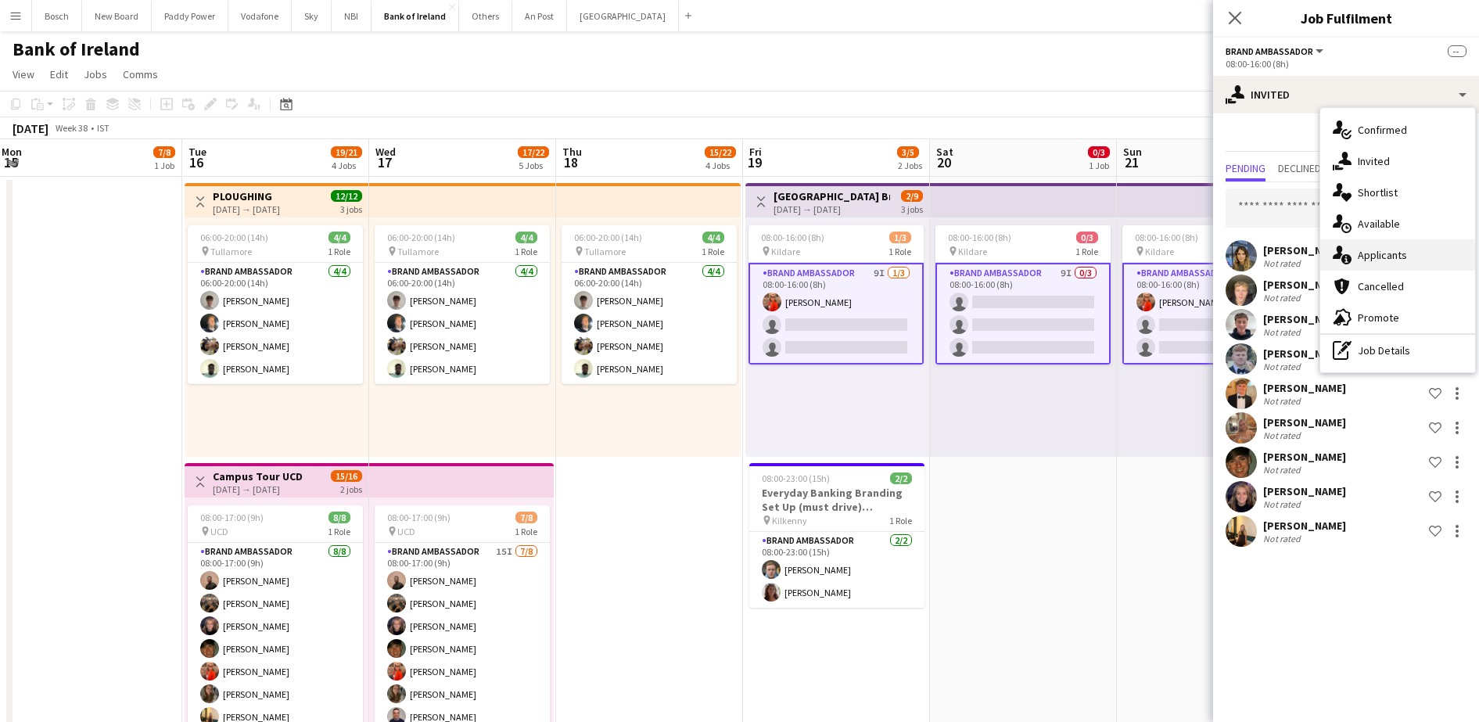
click at [1417, 260] on div "single-neutral-actions-information Applicants" at bounding box center [1397, 254] width 155 height 31
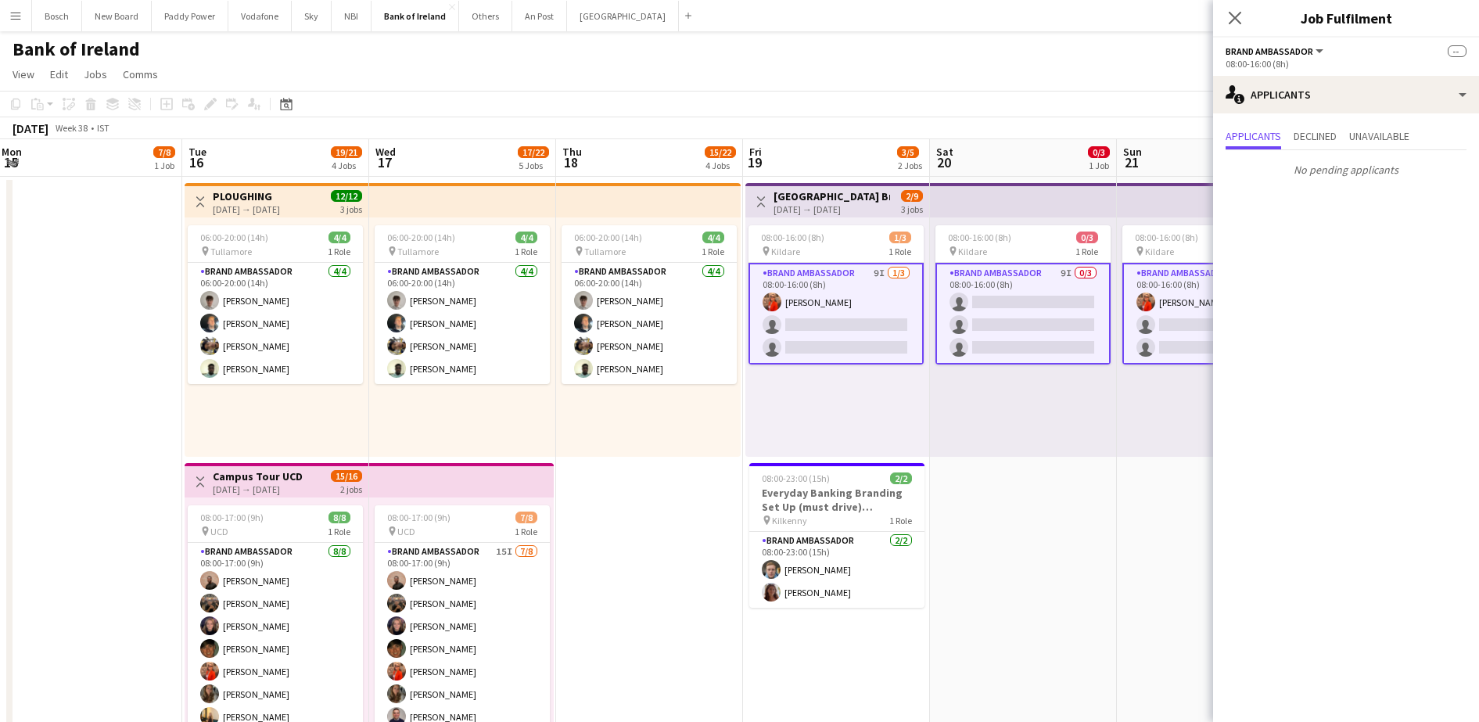
click at [1029, 329] on app-card-role "Brand Ambassador 9I 0/3 08:00-16:00 (8h) single-neutral-actions single-neutral-…" at bounding box center [1023, 314] width 175 height 102
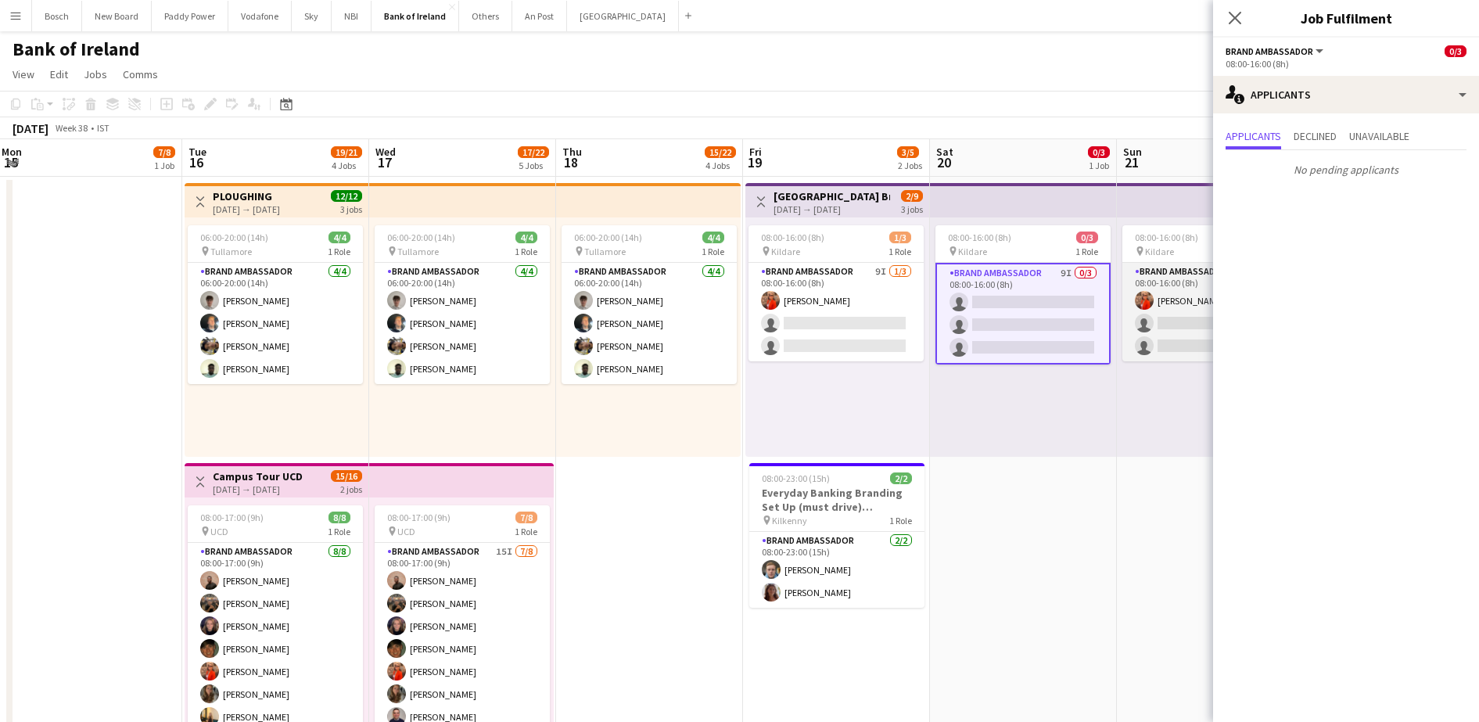
click at [1140, 326] on app-card-role "Brand Ambassador 9I [DATE] 08:00-16:00 (8h) [PERSON_NAME] single-neutral-action…" at bounding box center [1210, 312] width 175 height 99
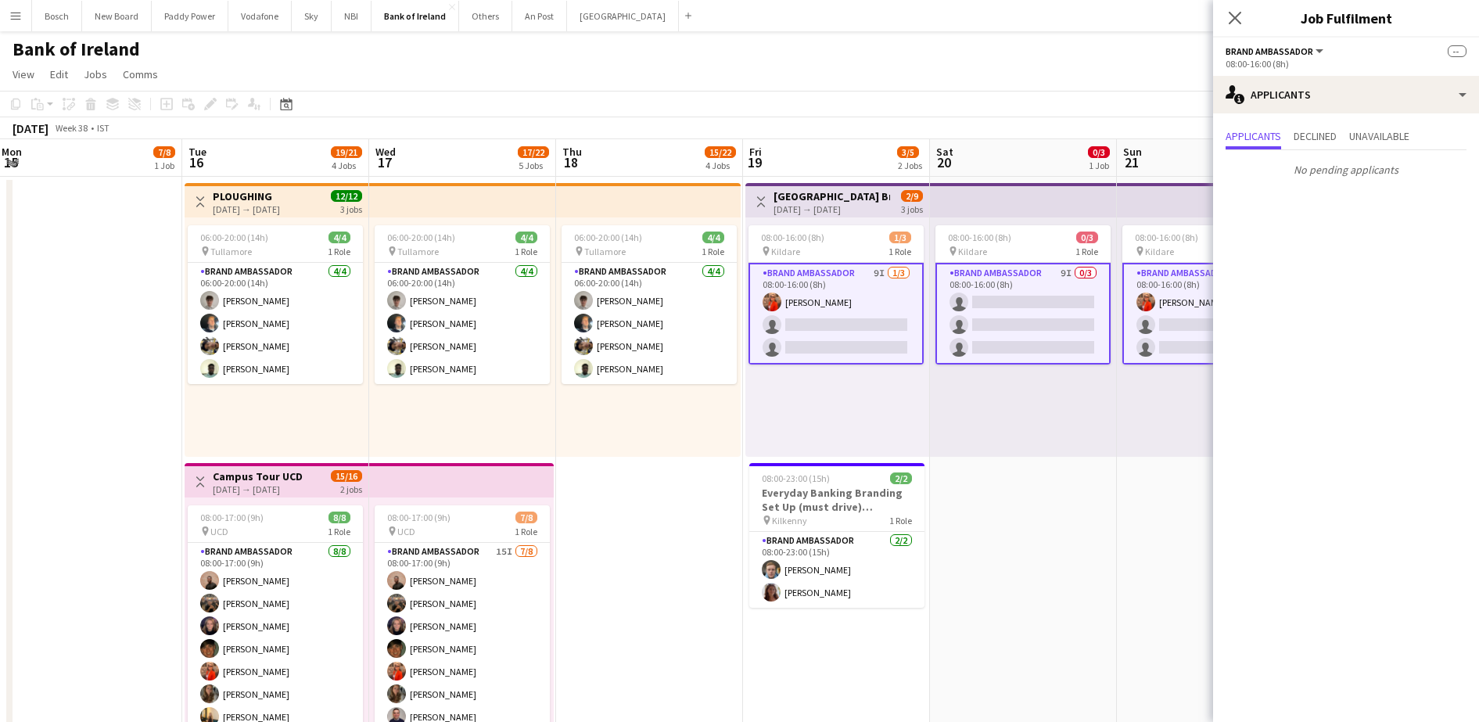
click at [872, 314] on app-card-role "Brand Ambassador 9I [DATE] 08:00-16:00 (8h) [PERSON_NAME] single-neutral-action…" at bounding box center [836, 314] width 175 height 102
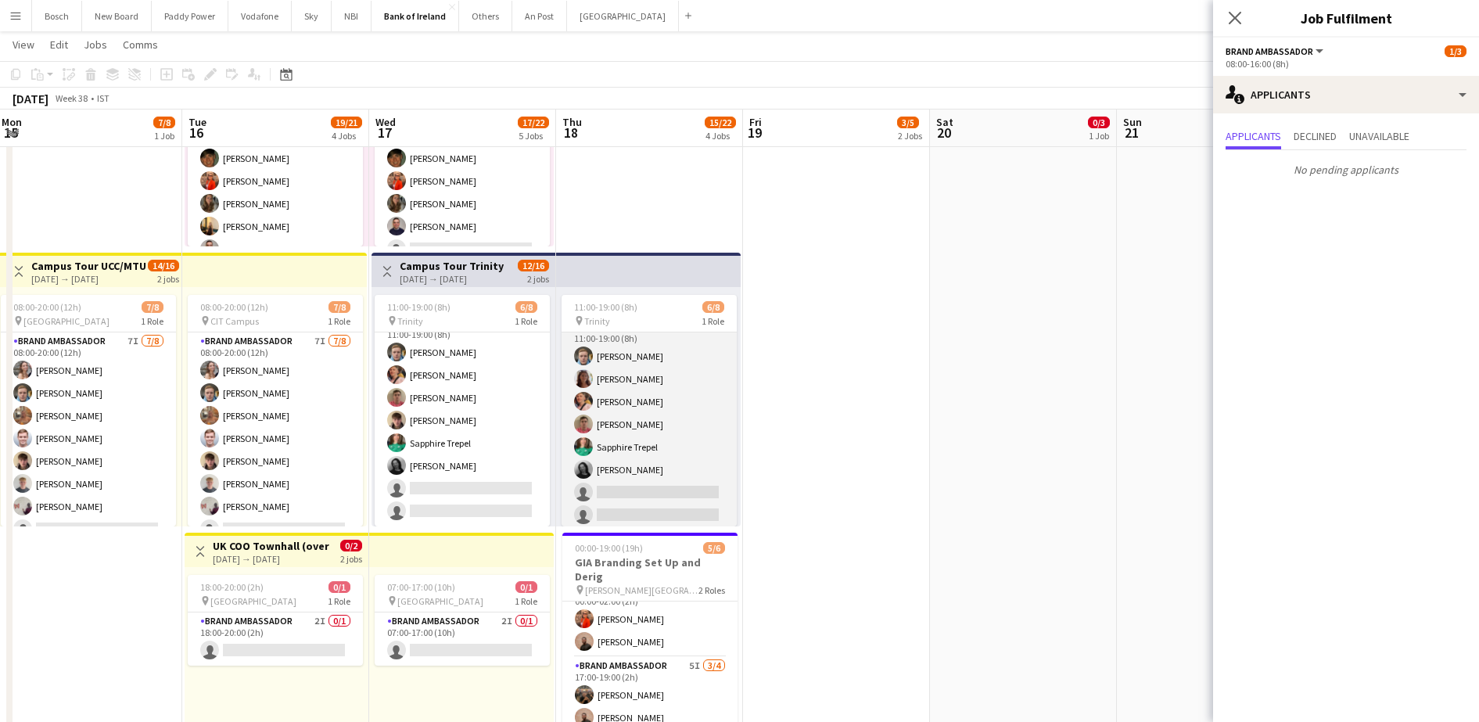
scroll to position [18, 0]
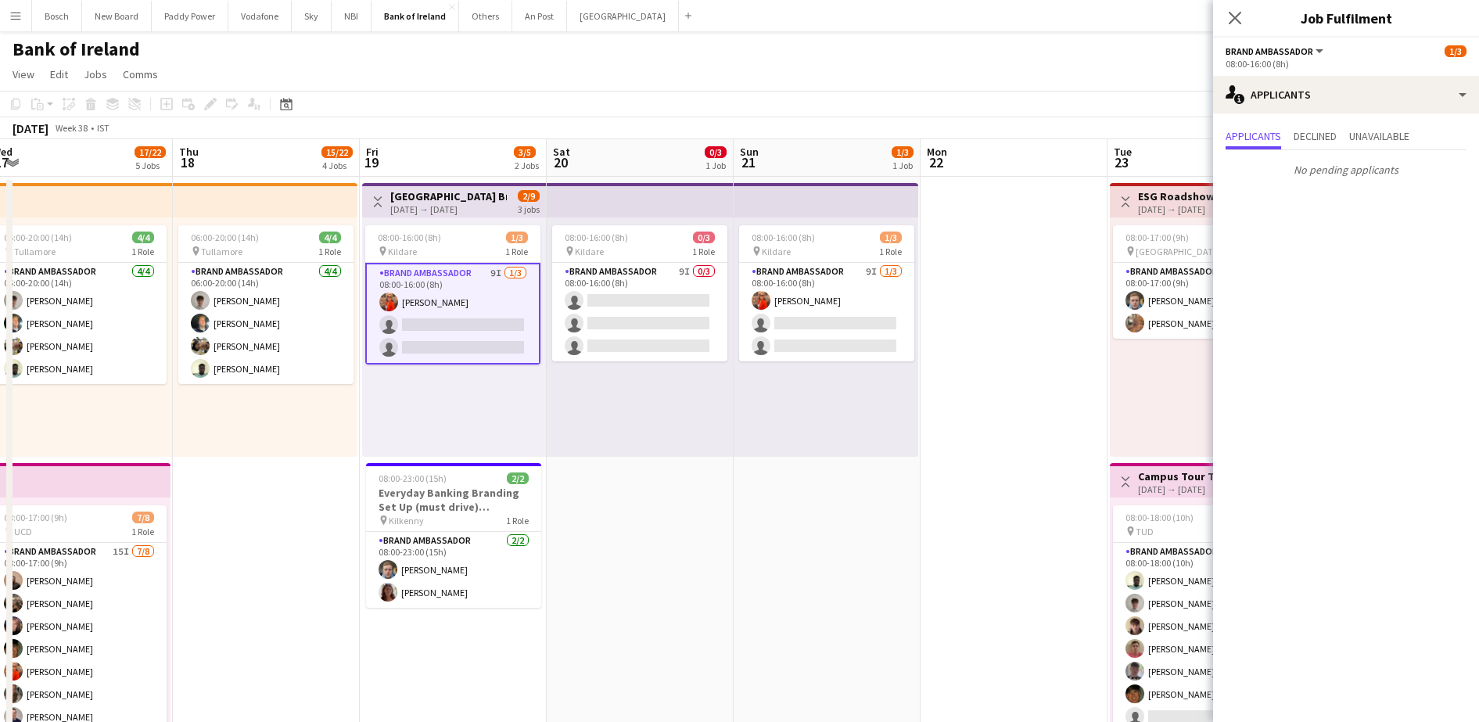
drag, startPoint x: 851, startPoint y: 430, endPoint x: 468, endPoint y: 417, distance: 383.5
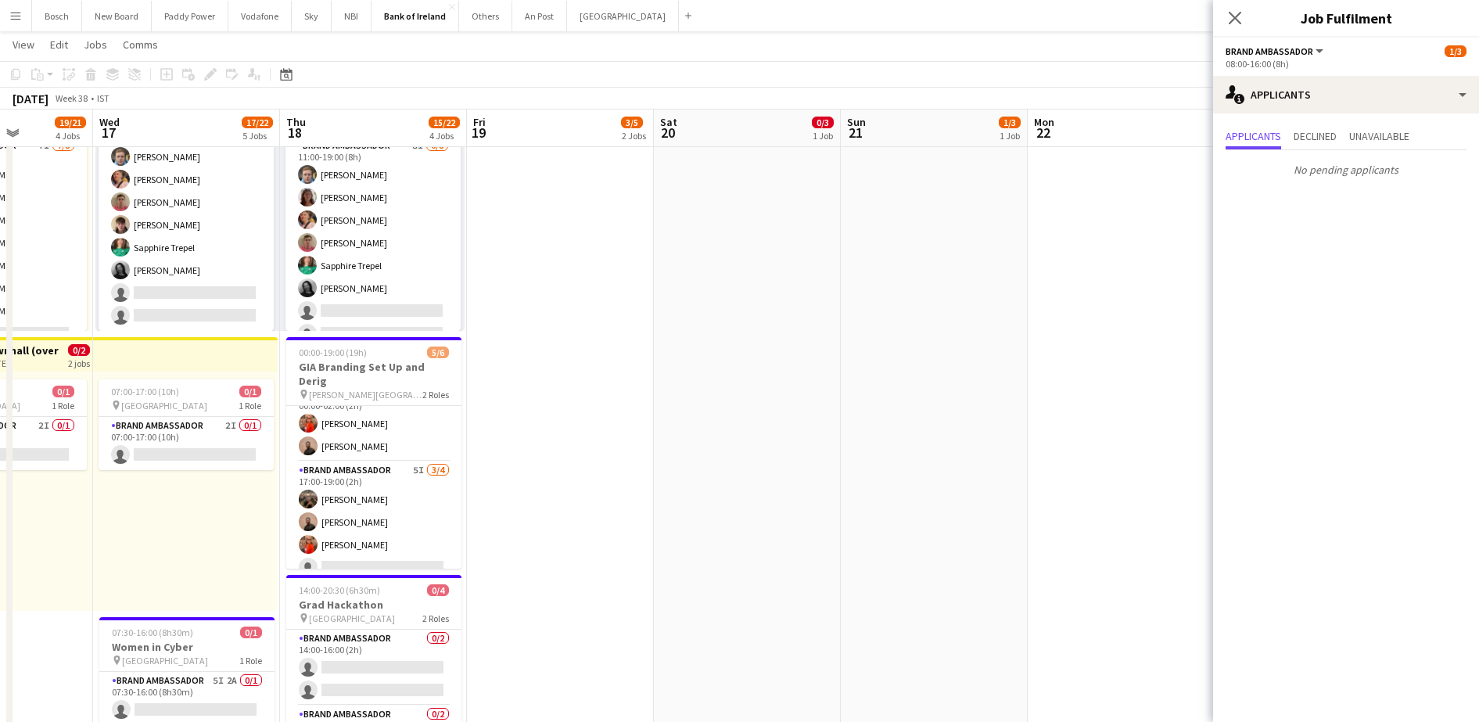
drag, startPoint x: 476, startPoint y: 458, endPoint x: 583, endPoint y: 454, distance: 107.2
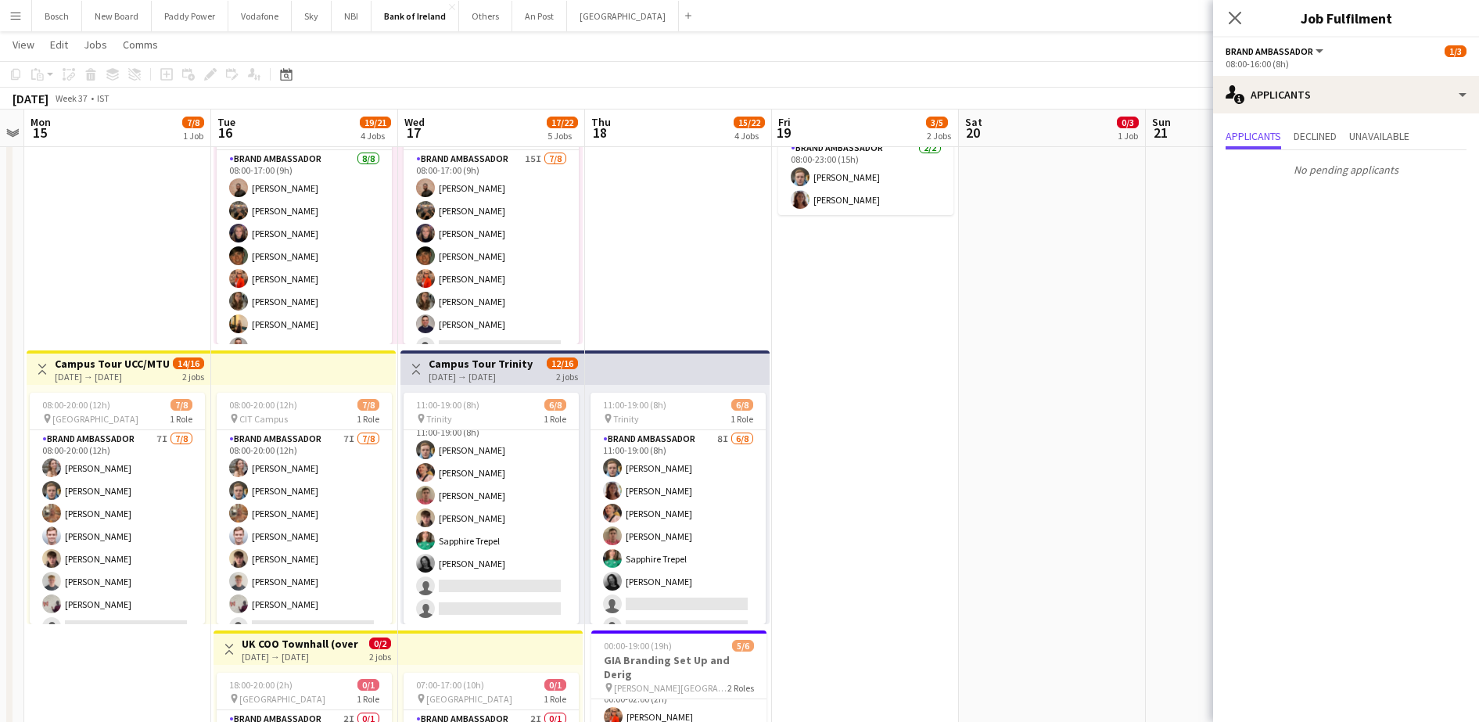
drag, startPoint x: 352, startPoint y: 268, endPoint x: 657, endPoint y: 314, distance: 308.6
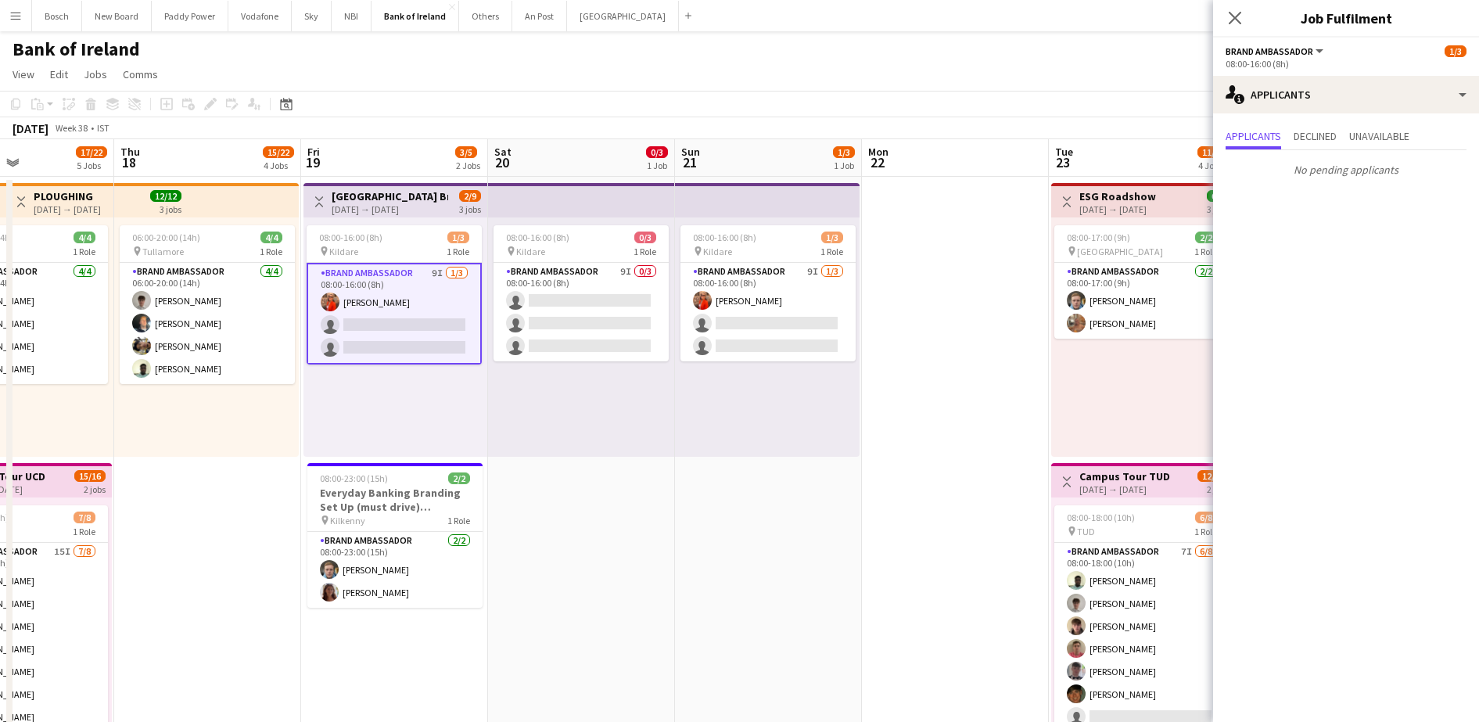
drag, startPoint x: 1030, startPoint y: 426, endPoint x: 559, endPoint y: 462, distance: 472.3
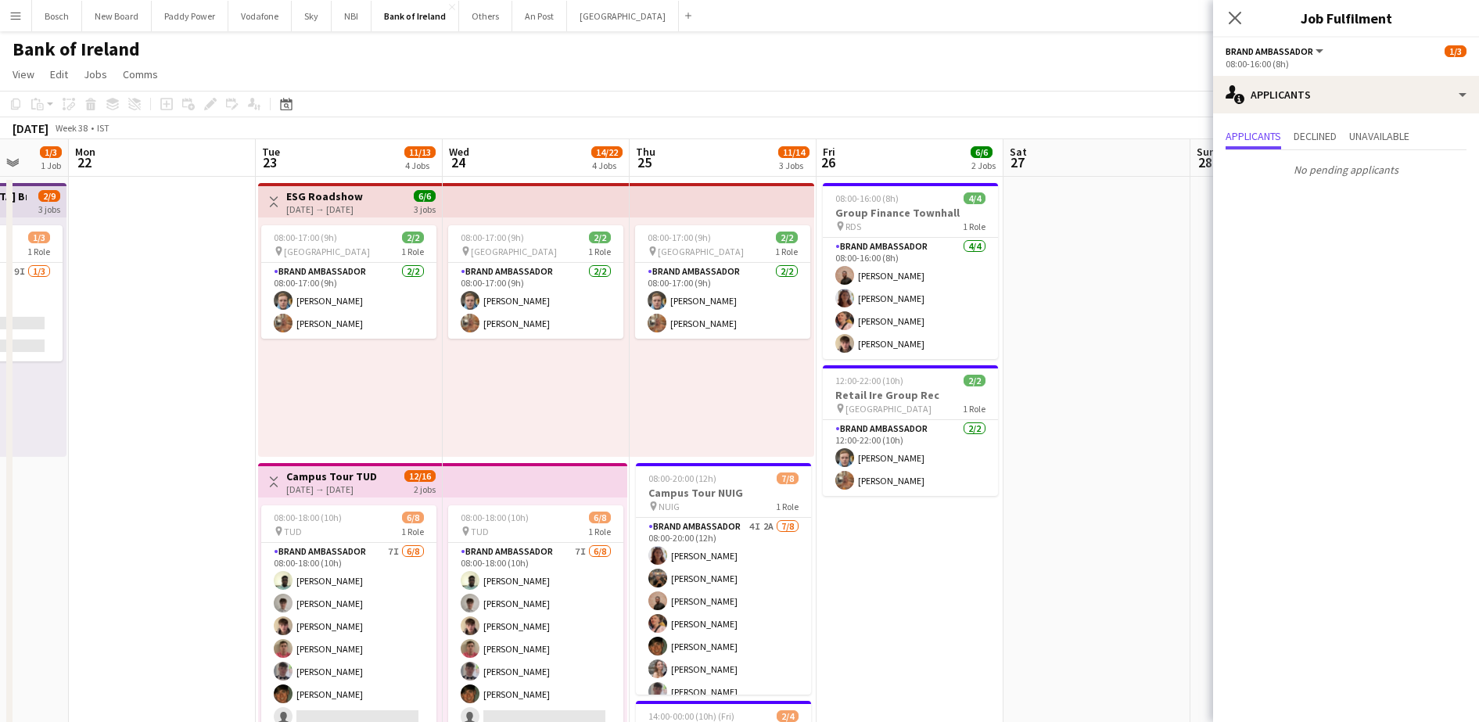
drag, startPoint x: 872, startPoint y: 444, endPoint x: 89, endPoint y: 346, distance: 789.1
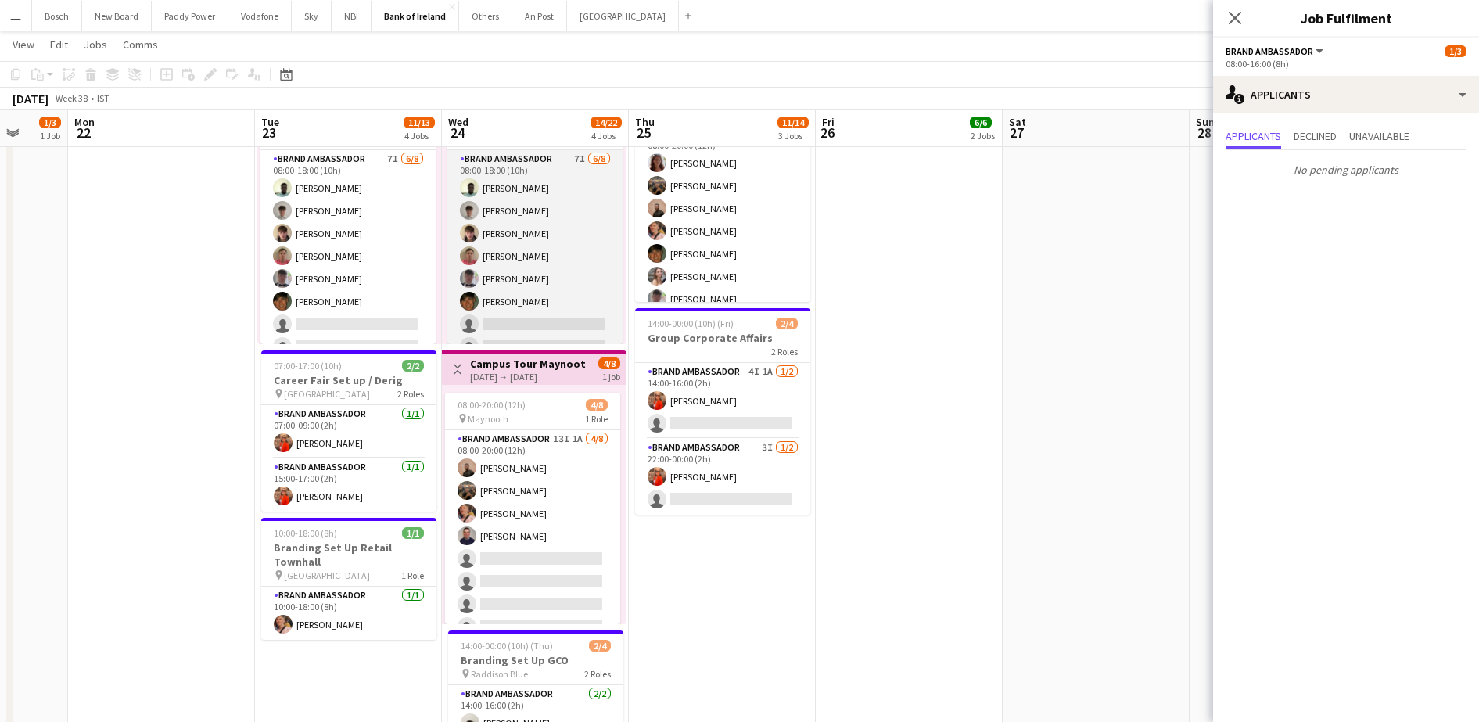
click at [532, 302] on app-card-role "Brand Ambassador 7I [DATE] 08:00-18:00 (10h) [PERSON_NAME] [PERSON_NAME] [PERSO…" at bounding box center [534, 256] width 175 height 212
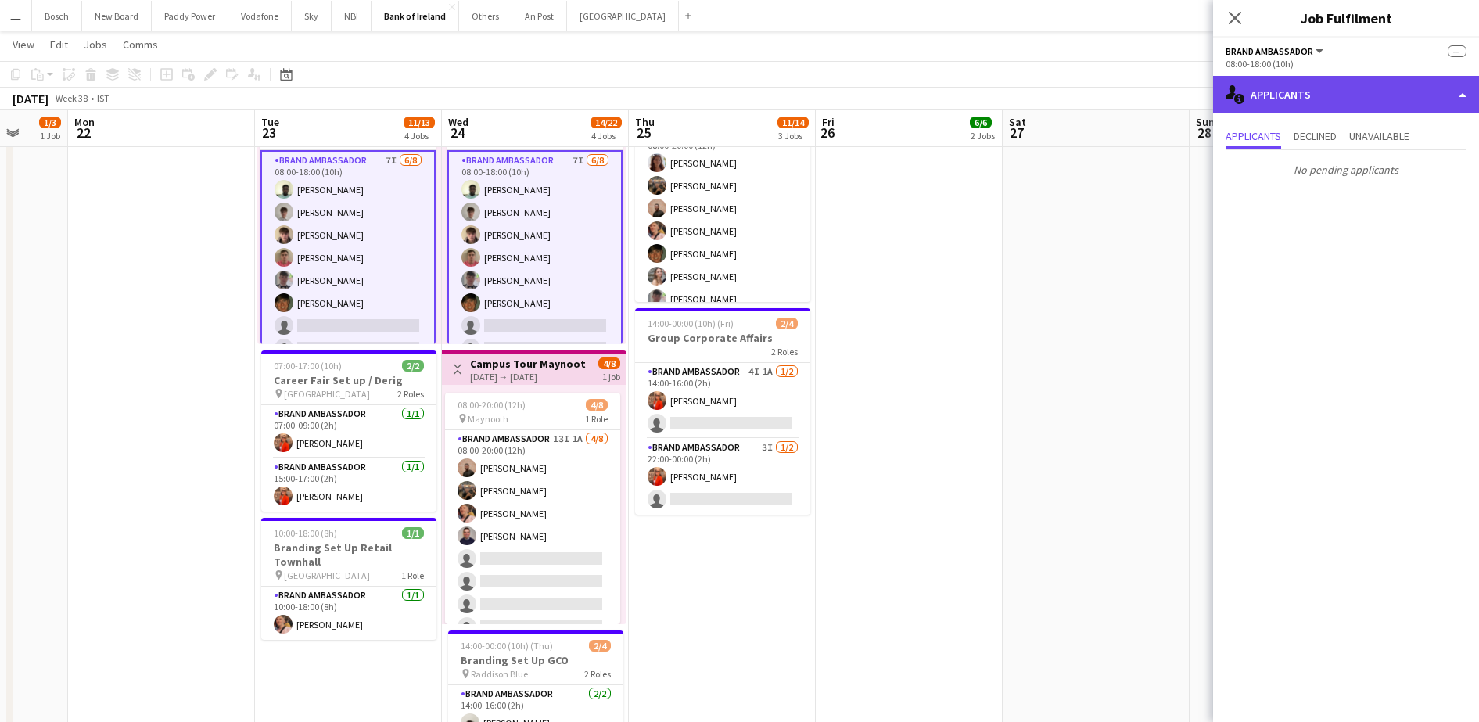
click at [1396, 92] on div "single-neutral-actions-information Applicants" at bounding box center [1346, 95] width 266 height 38
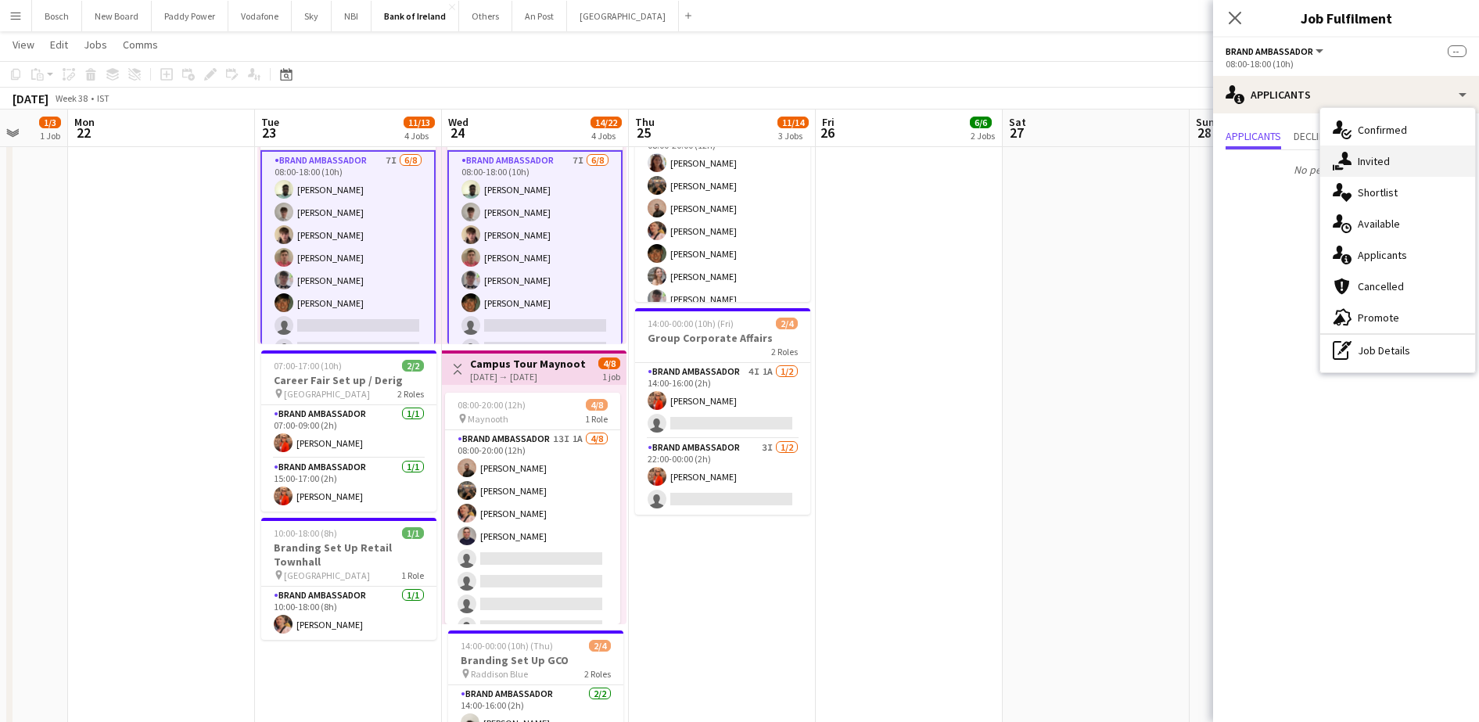
click at [1382, 165] on div "single-neutral-actions-share-1 Invited" at bounding box center [1397, 161] width 155 height 31
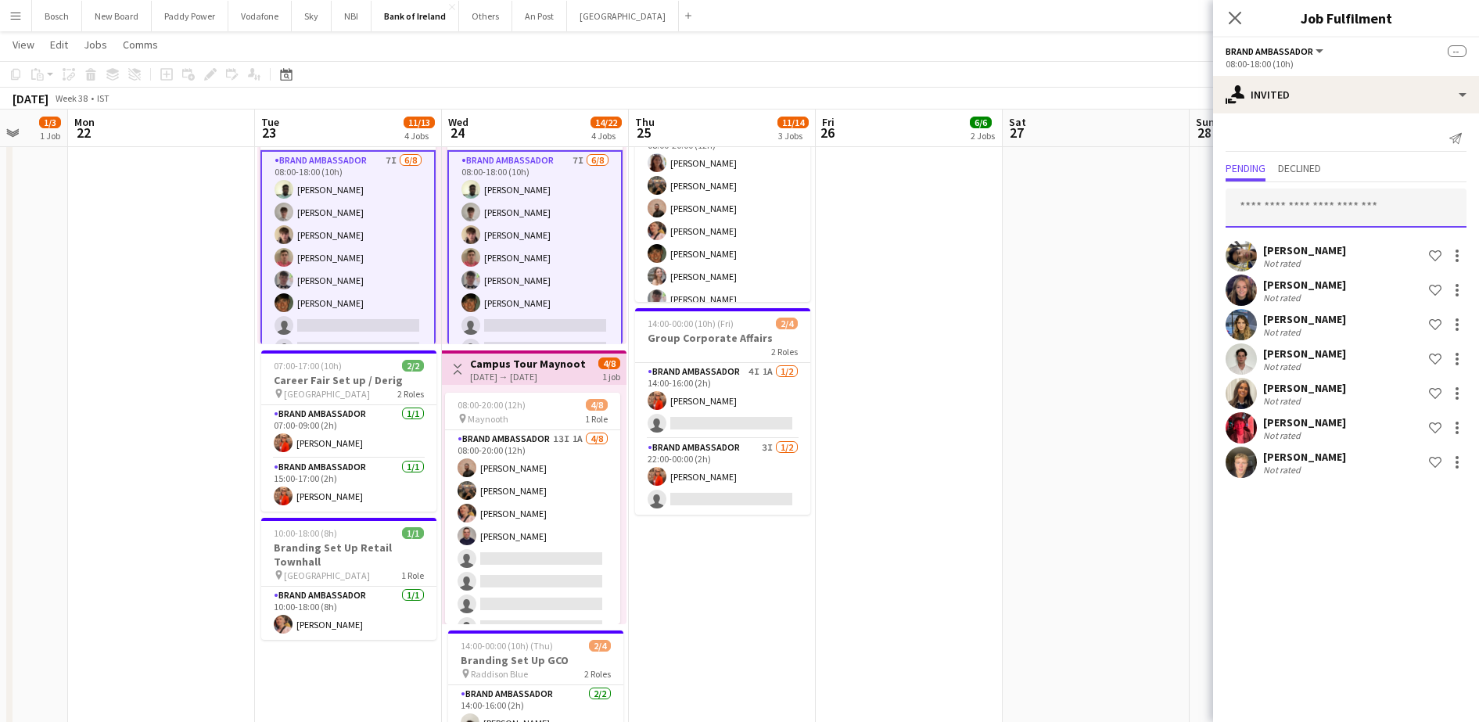
click at [1342, 205] on input "text" at bounding box center [1346, 208] width 241 height 39
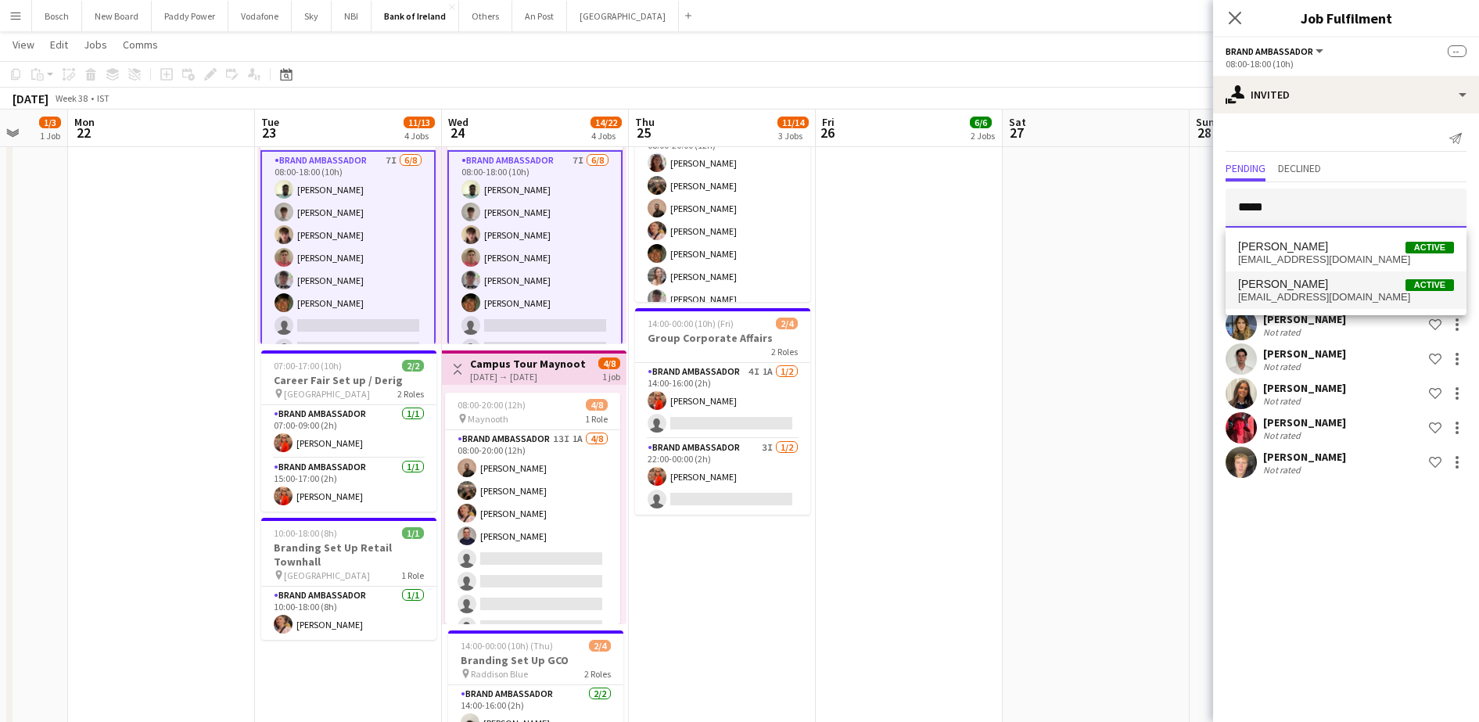
type input "*****"
click at [1339, 282] on span "[PERSON_NAME] Active" at bounding box center [1346, 284] width 216 height 13
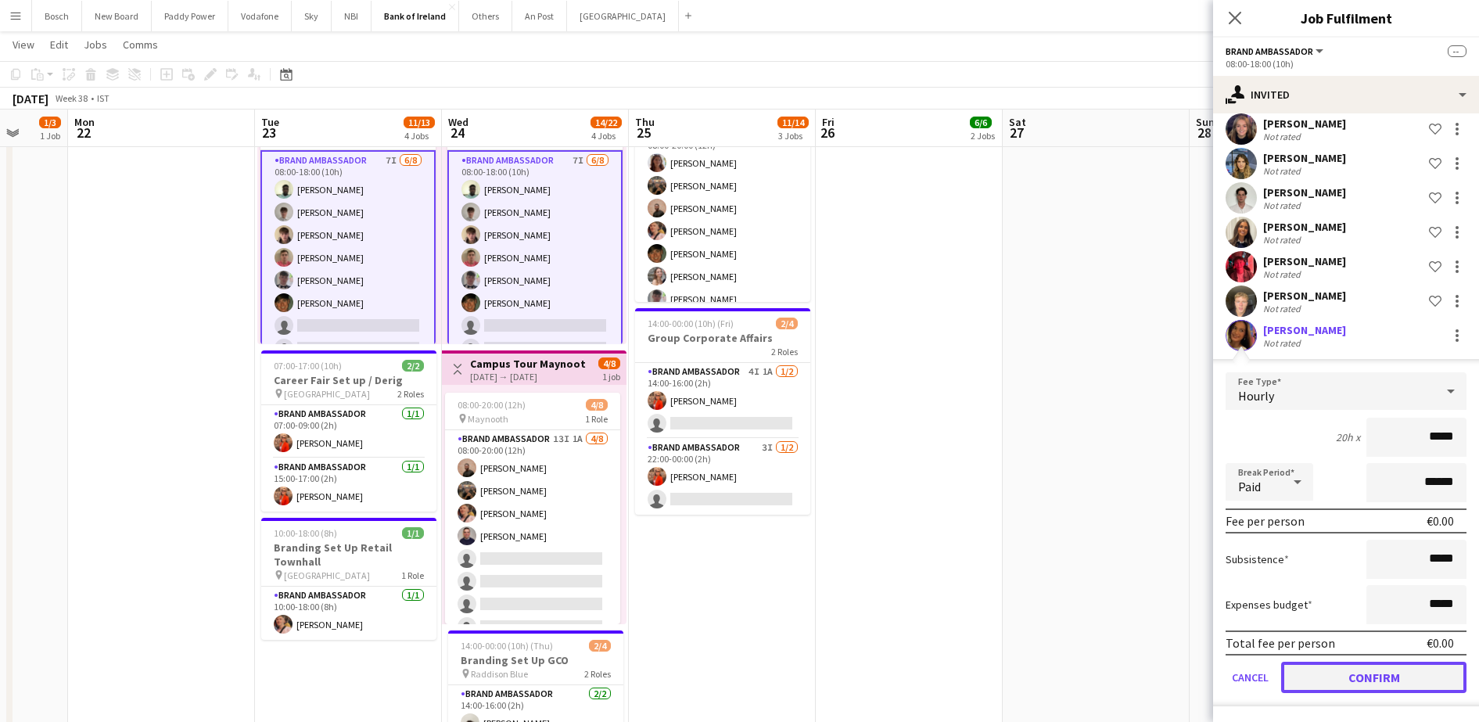
click at [1359, 668] on button "Confirm" at bounding box center [1373, 677] width 185 height 31
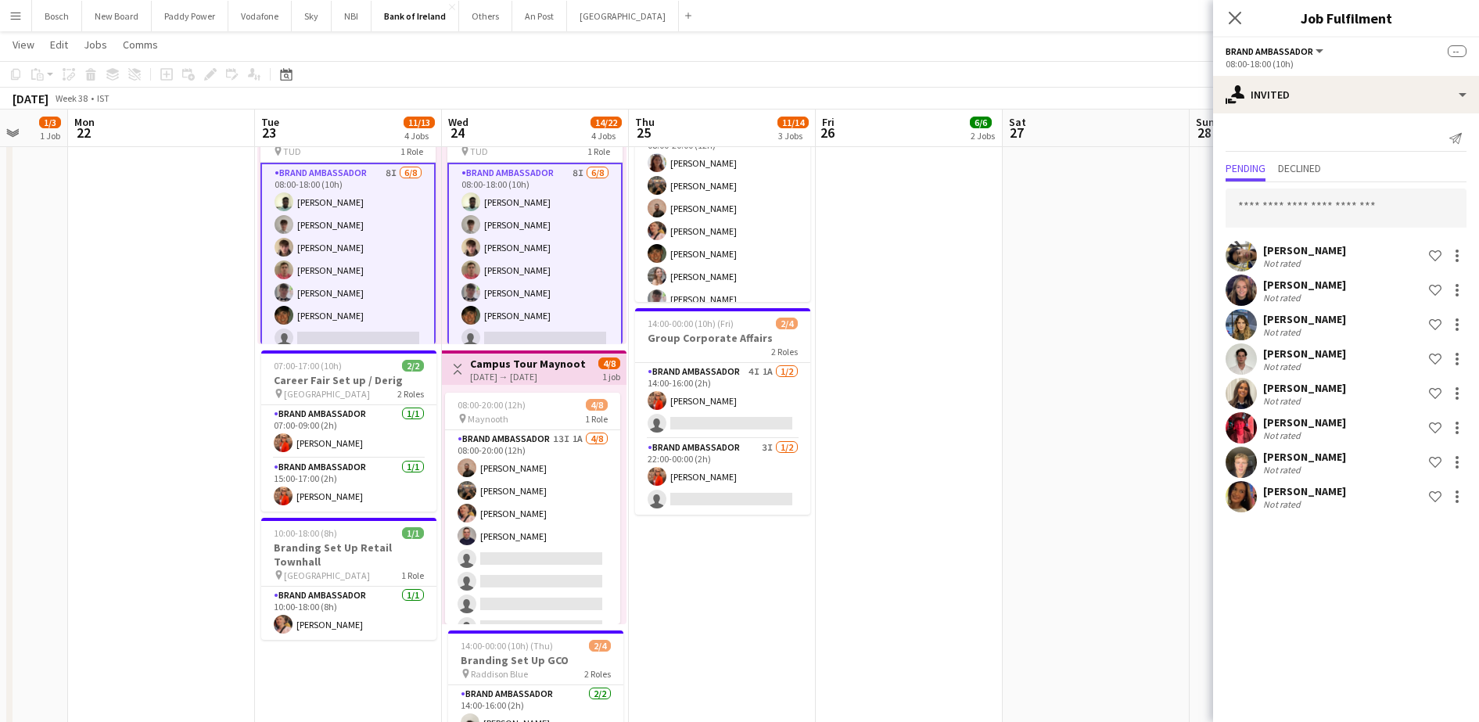
click at [1121, 99] on div "[DATE] Week 38 • IST Publish 2 jobs Revert 2 jobs" at bounding box center [739, 99] width 1479 height 22
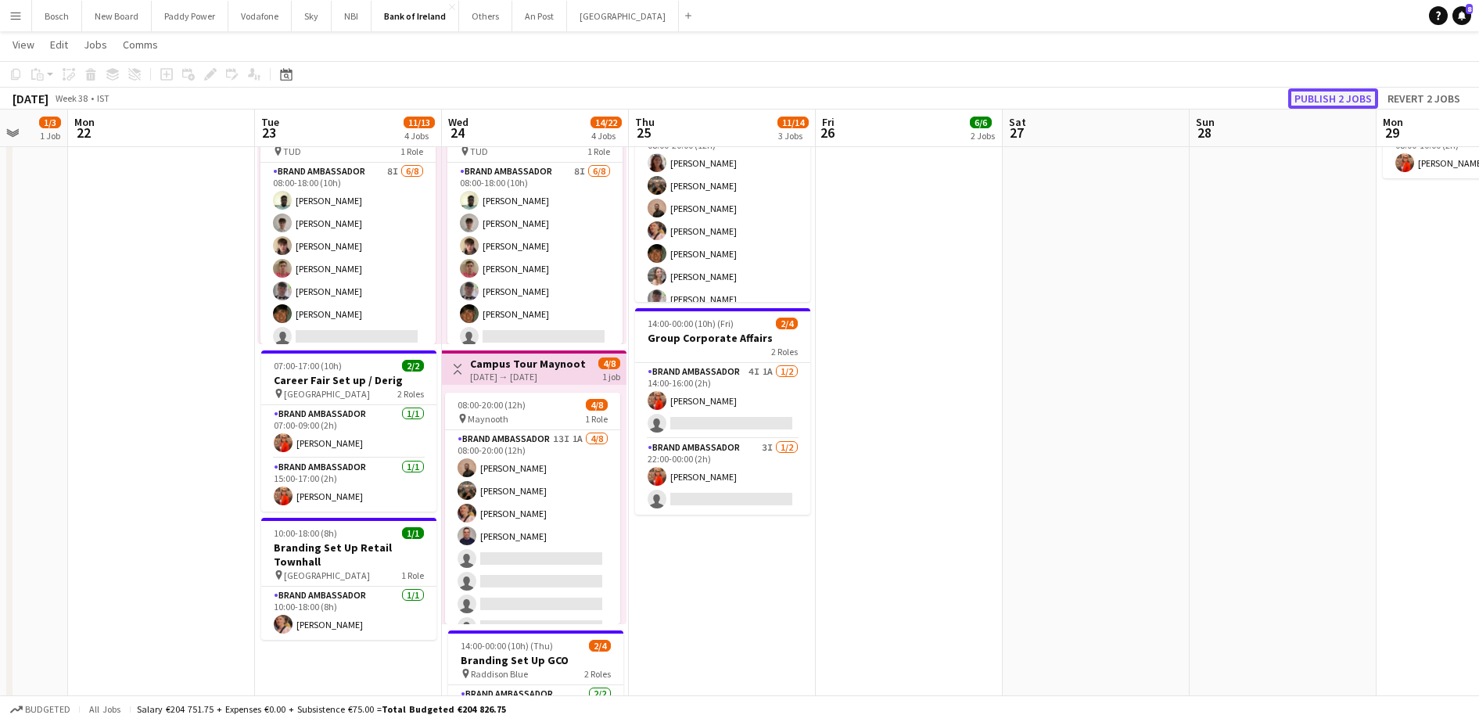
click at [1328, 92] on button "Publish 2 jobs" at bounding box center [1333, 98] width 90 height 20
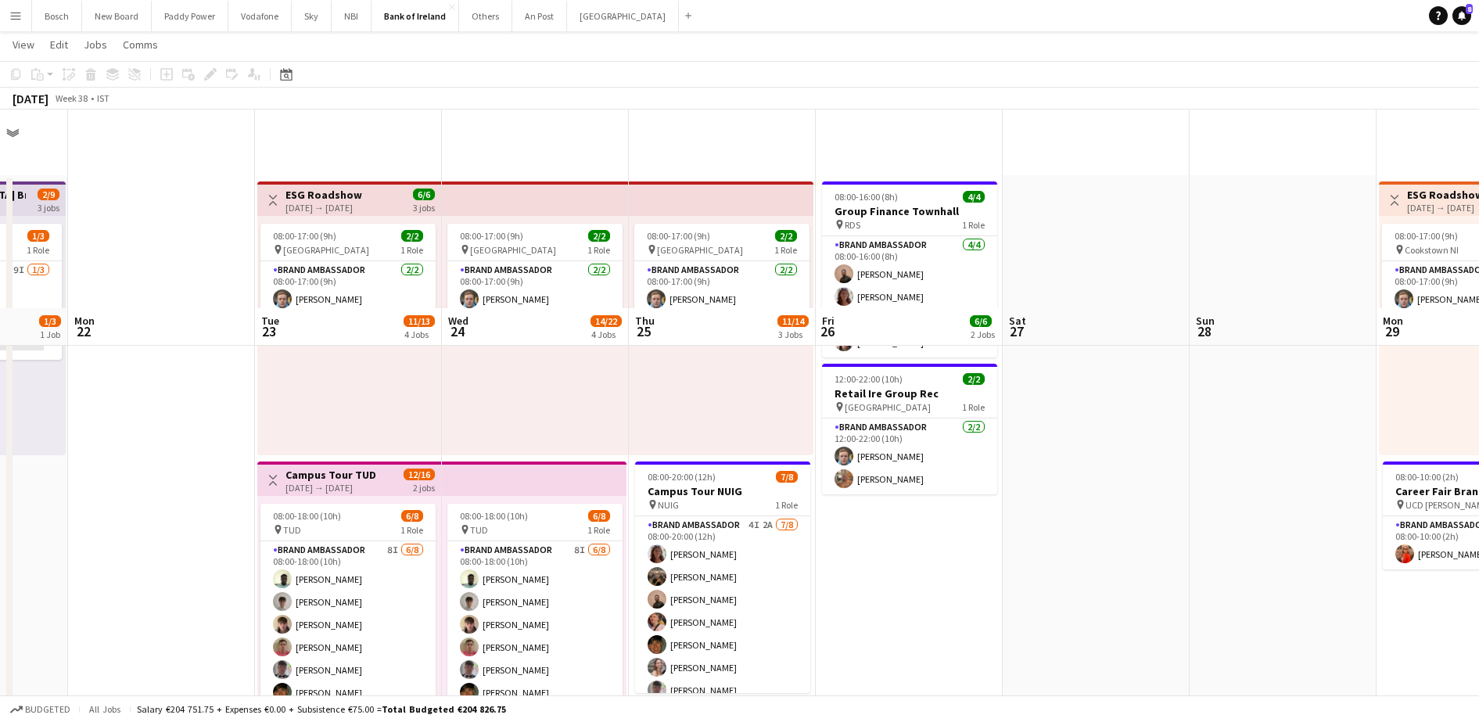
scroll to position [293, 0]
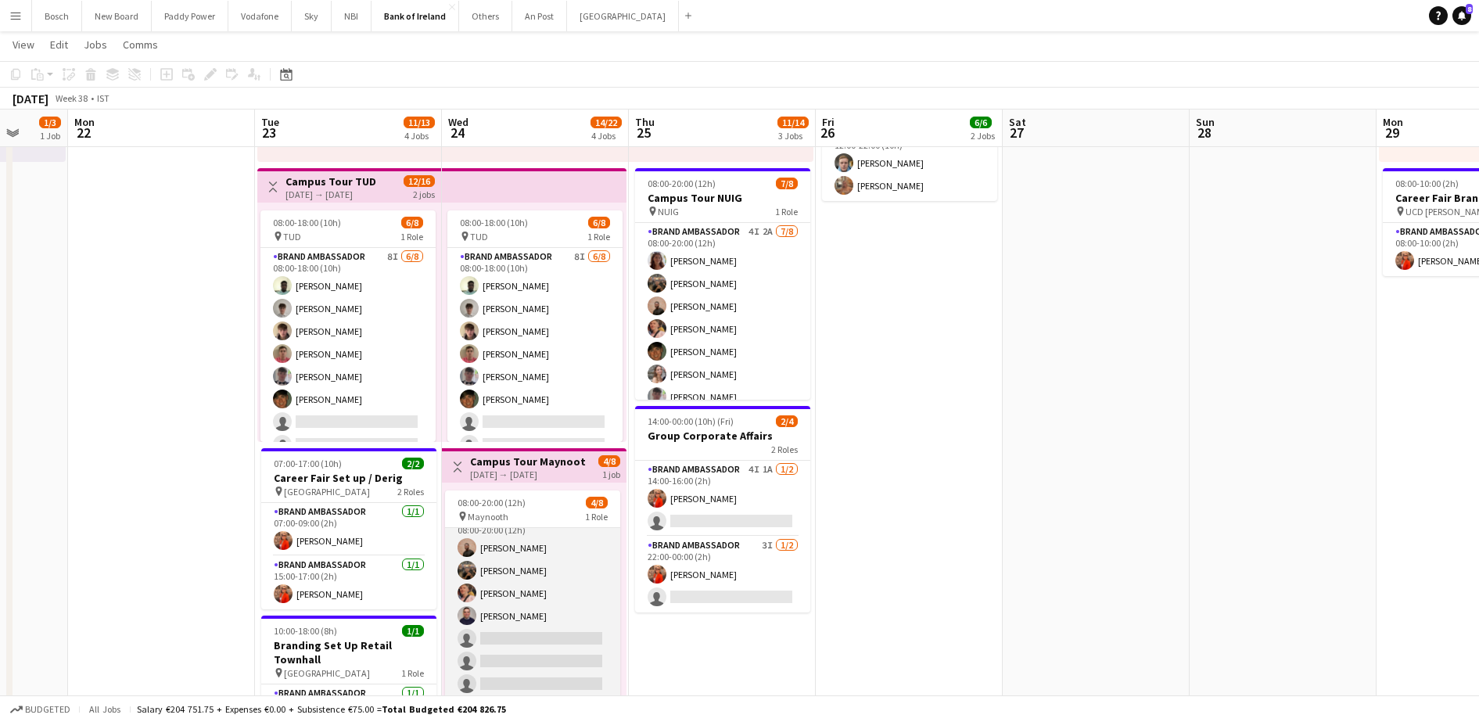
click at [518, 587] on app-card-role "Brand Ambassador 13I 1A [DATE] 08:00-20:00 (12h) [PERSON_NAME] [PERSON_NAME] [P…" at bounding box center [532, 616] width 175 height 212
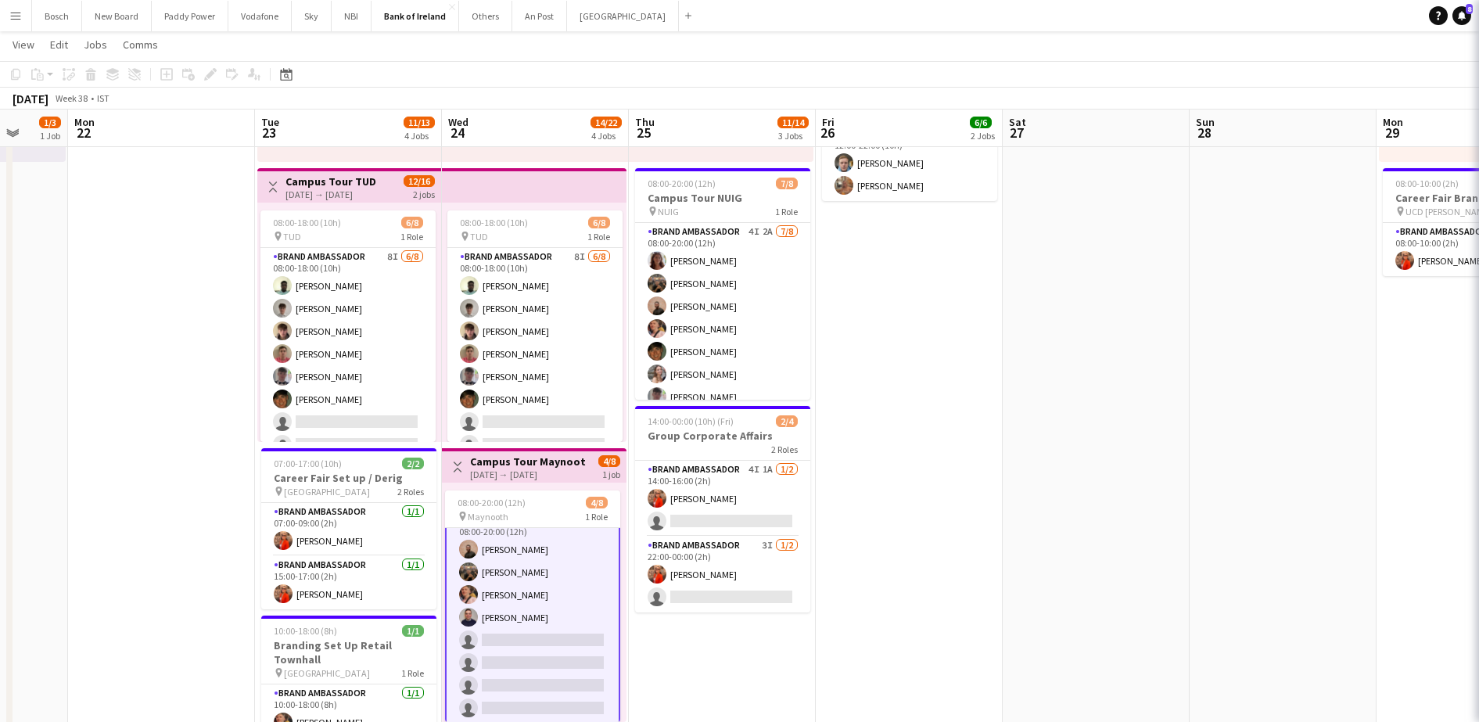
scroll to position [20, 0]
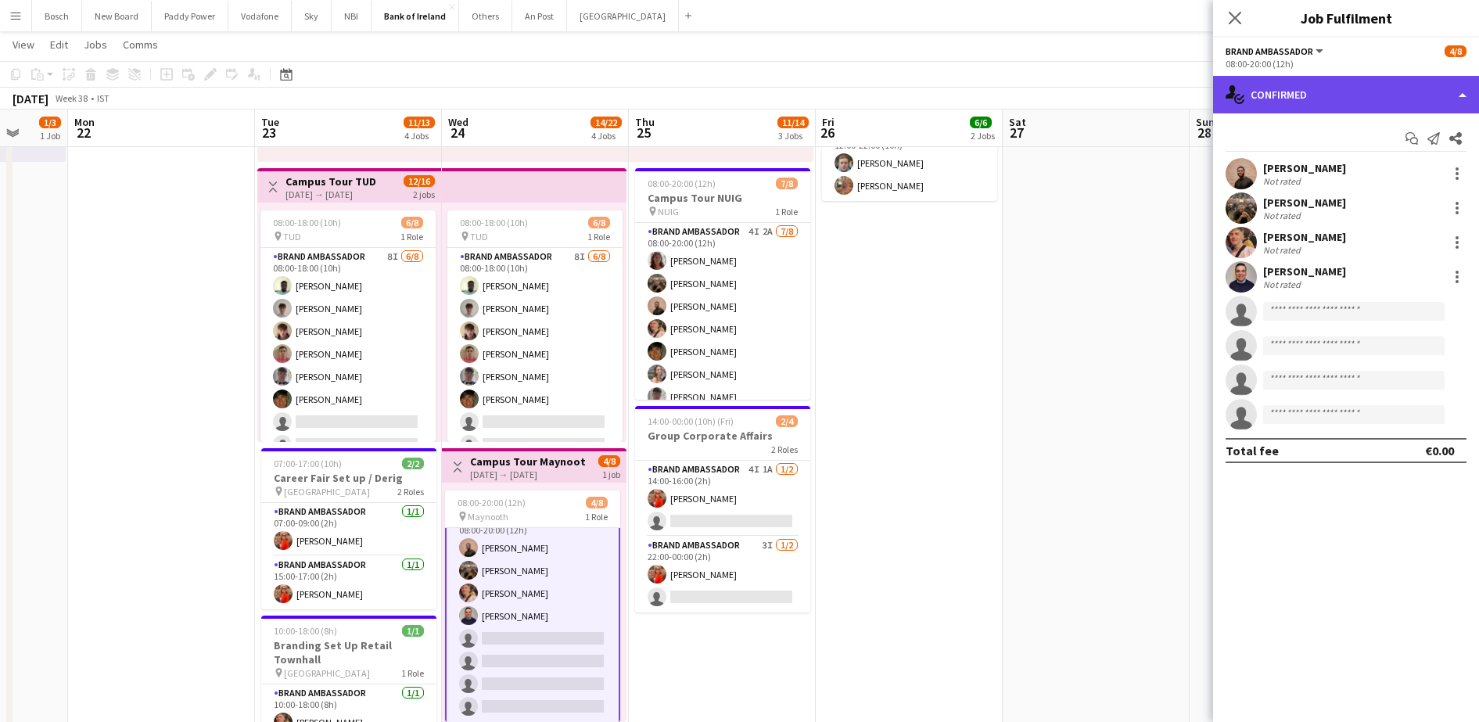
click at [1266, 77] on div "single-neutral-actions-check-2 Confirmed" at bounding box center [1346, 95] width 266 height 38
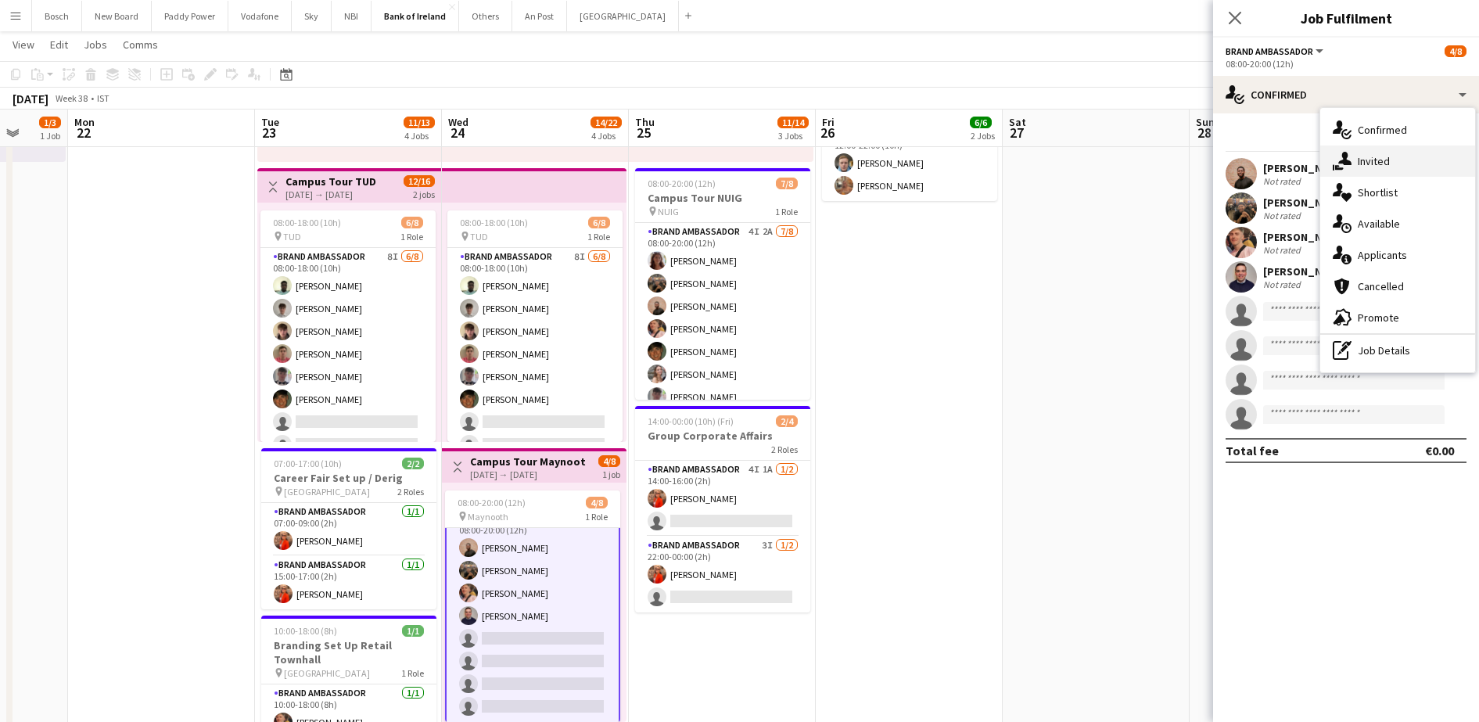
click at [1373, 168] on div "single-neutral-actions-share-1 Invited" at bounding box center [1397, 161] width 155 height 31
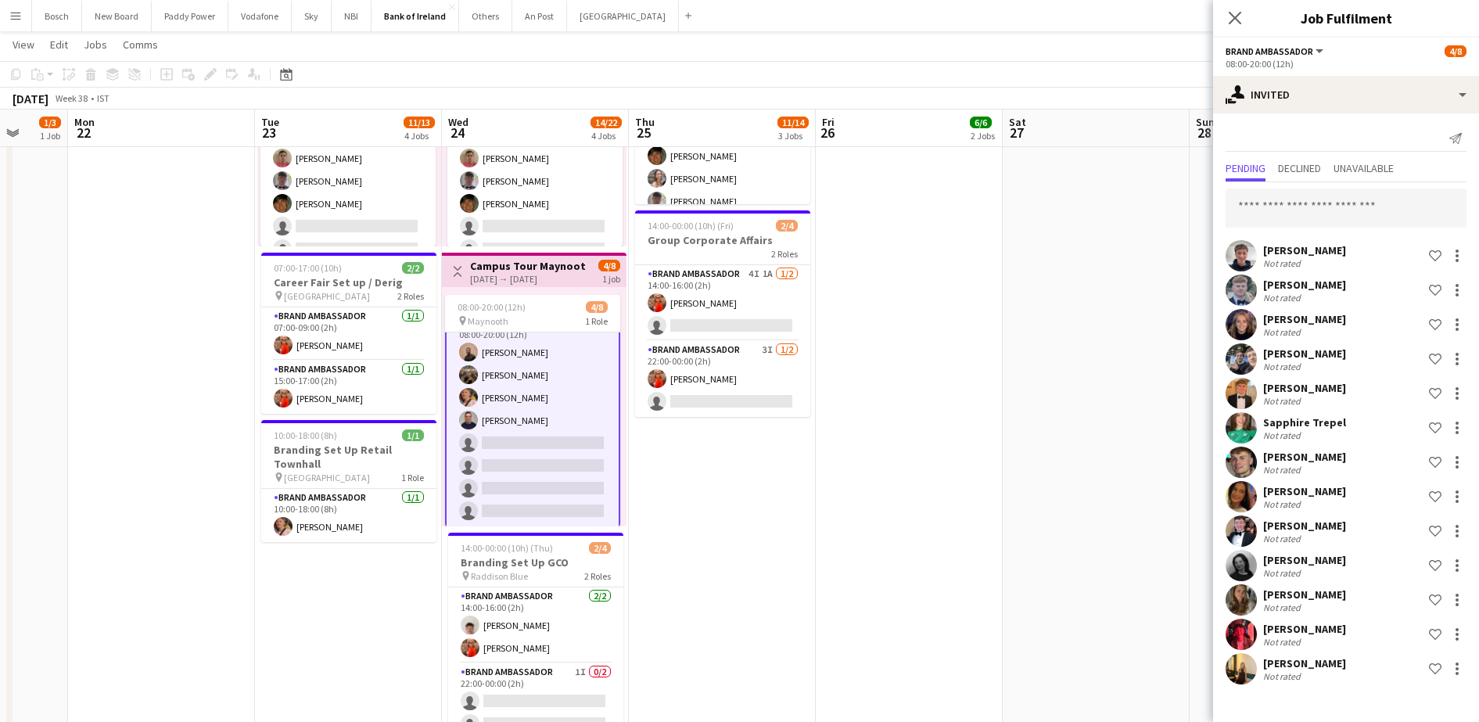
scroll to position [0, 390]
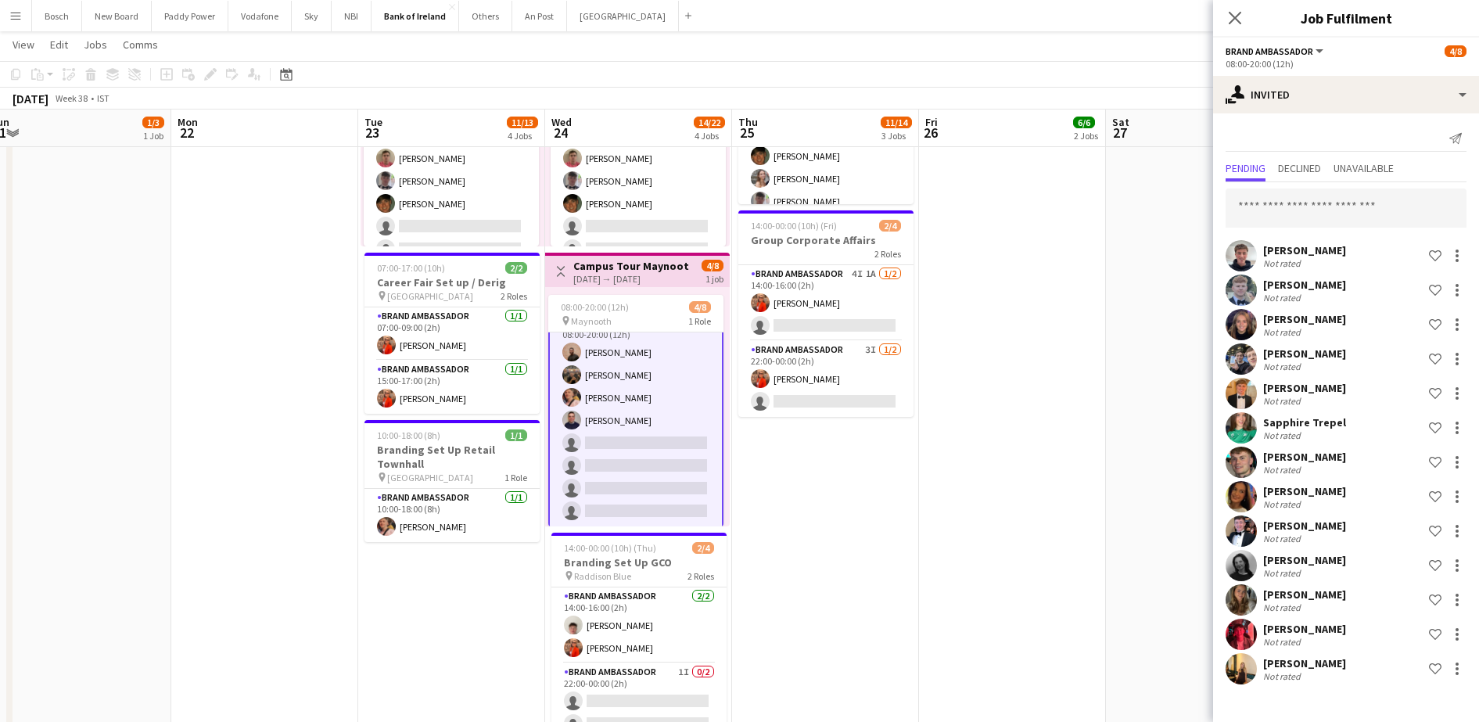
drag, startPoint x: 752, startPoint y: 518, endPoint x: 854, endPoint y: 534, distance: 103.7
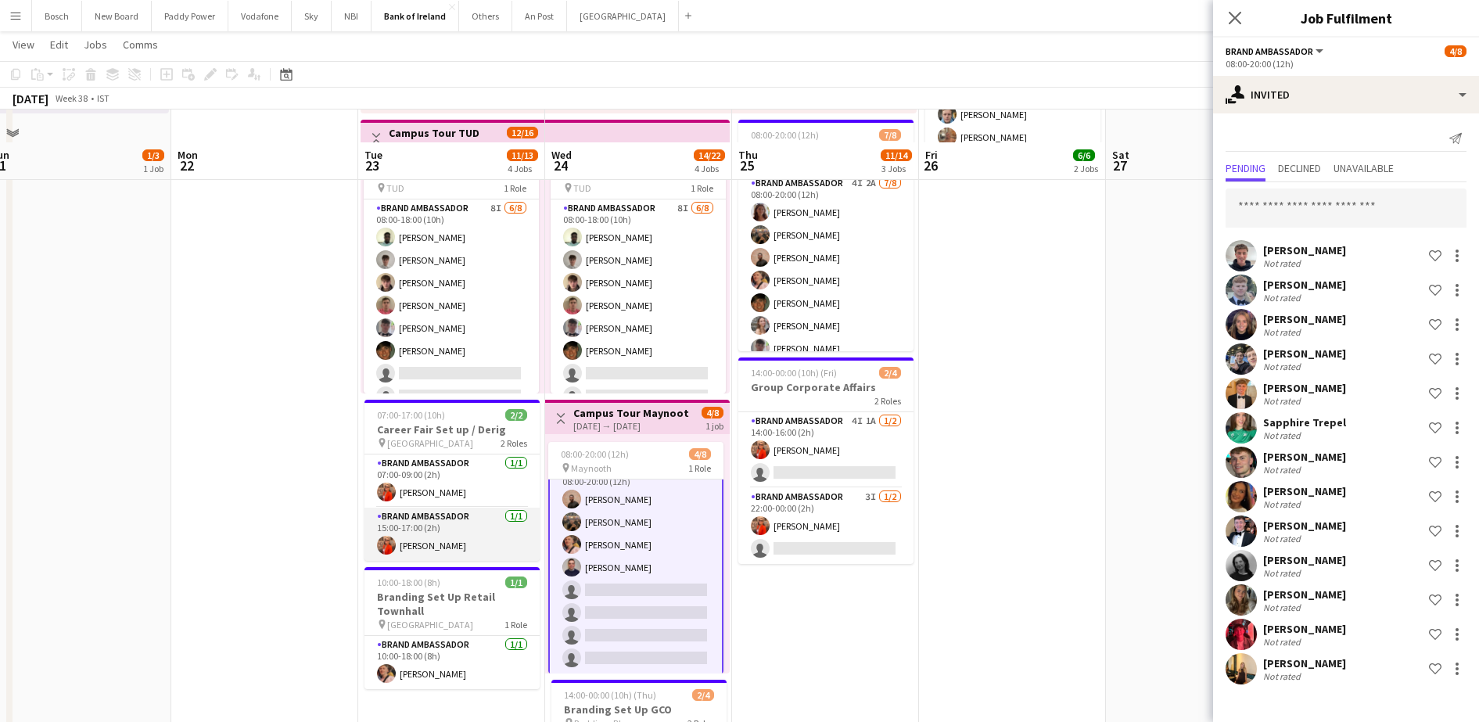
scroll to position [391, 0]
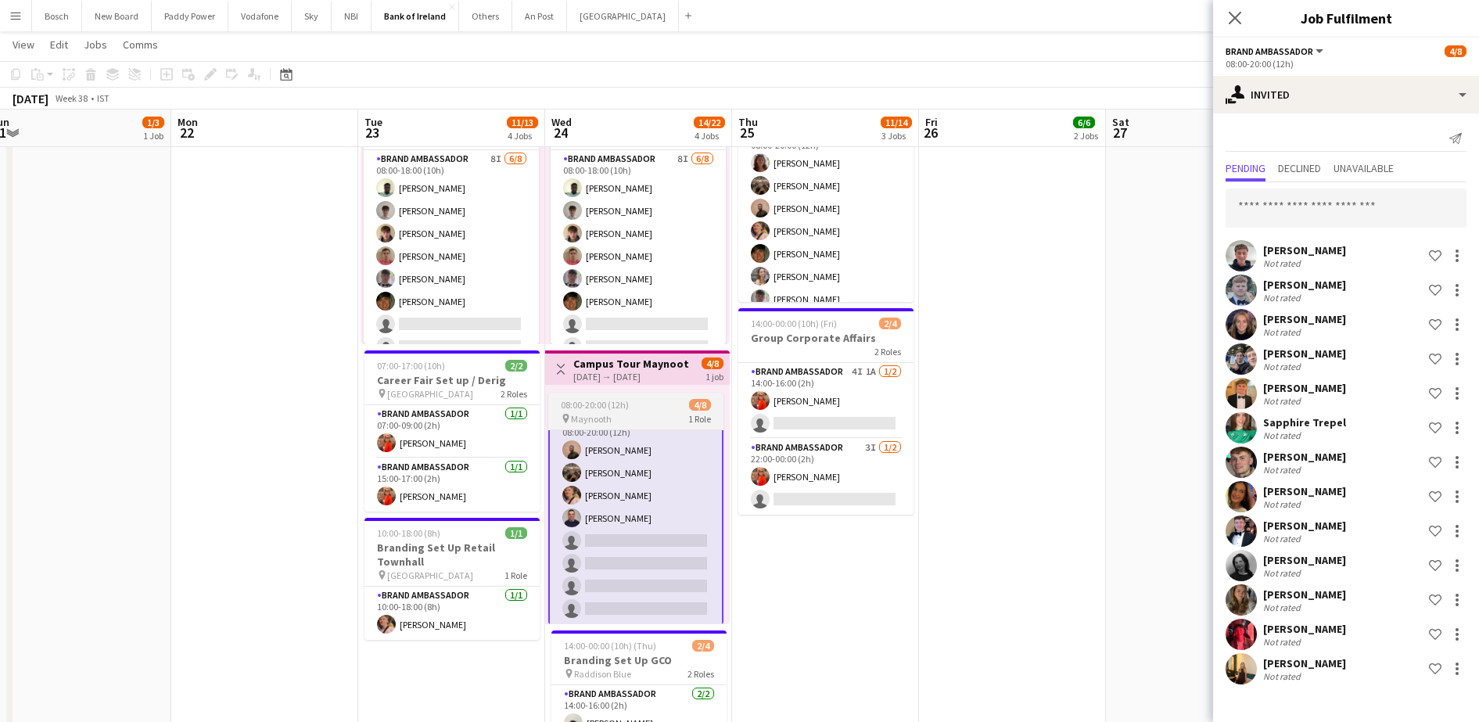
click at [640, 417] on div "pin Maynooth 1 Role" at bounding box center [635, 418] width 175 height 13
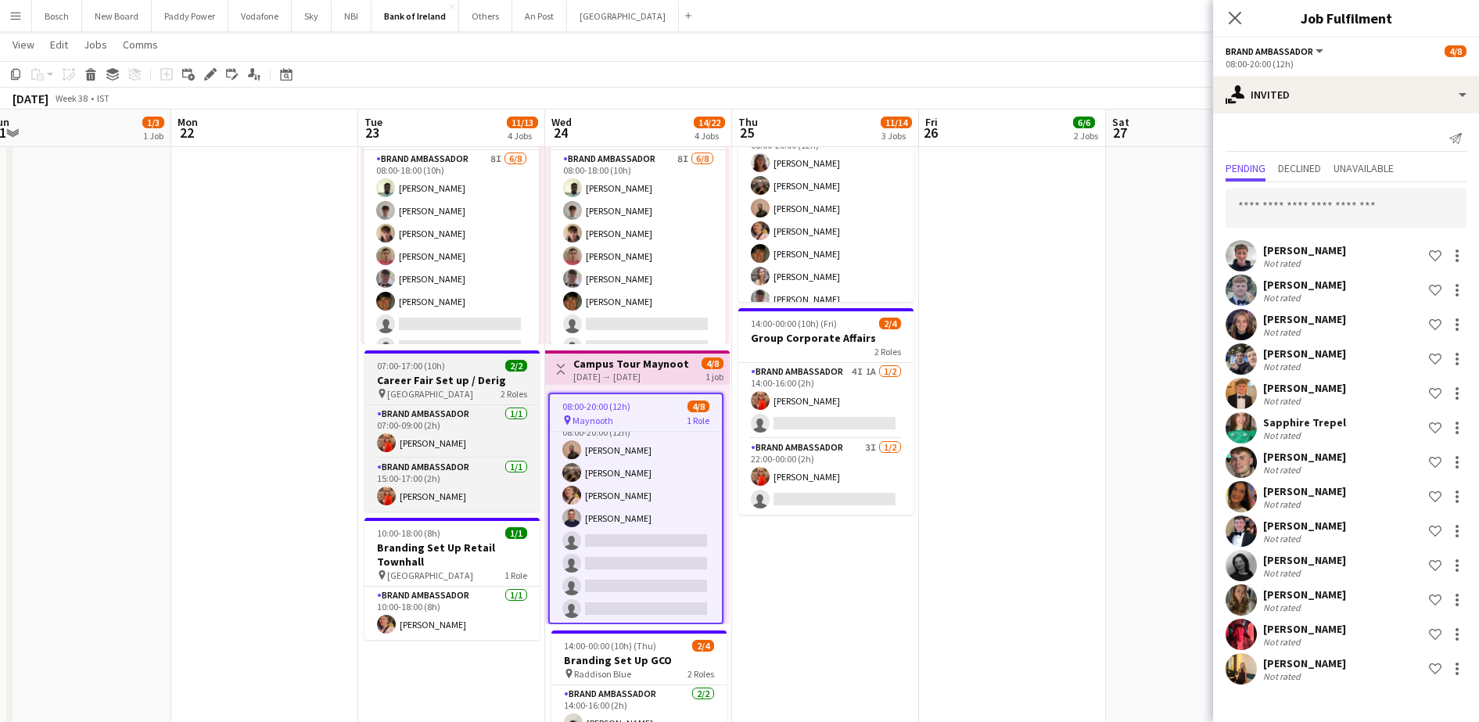
scroll to position [18, 0]
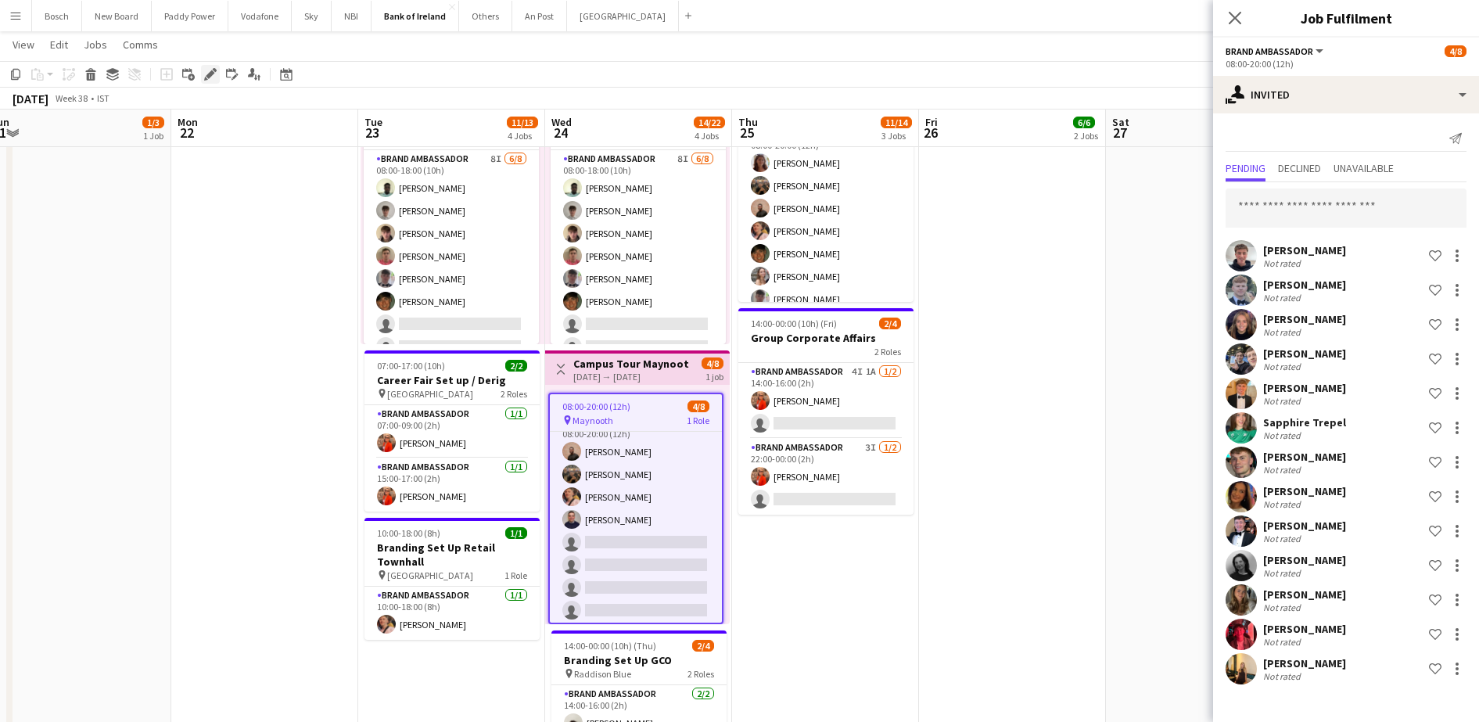
click at [203, 74] on div "Edit" at bounding box center [210, 74] width 19 height 19
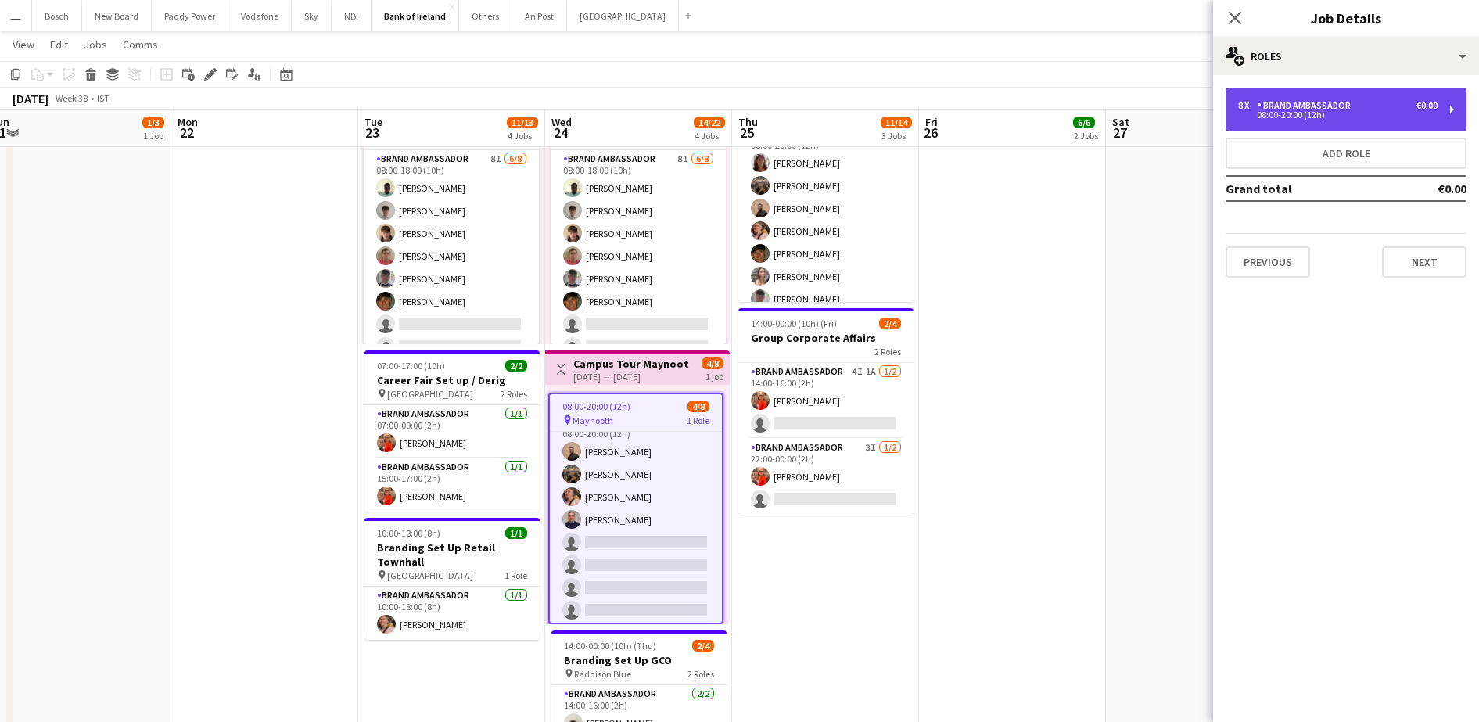
click at [1328, 106] on div "Brand Ambassador" at bounding box center [1307, 105] width 100 height 11
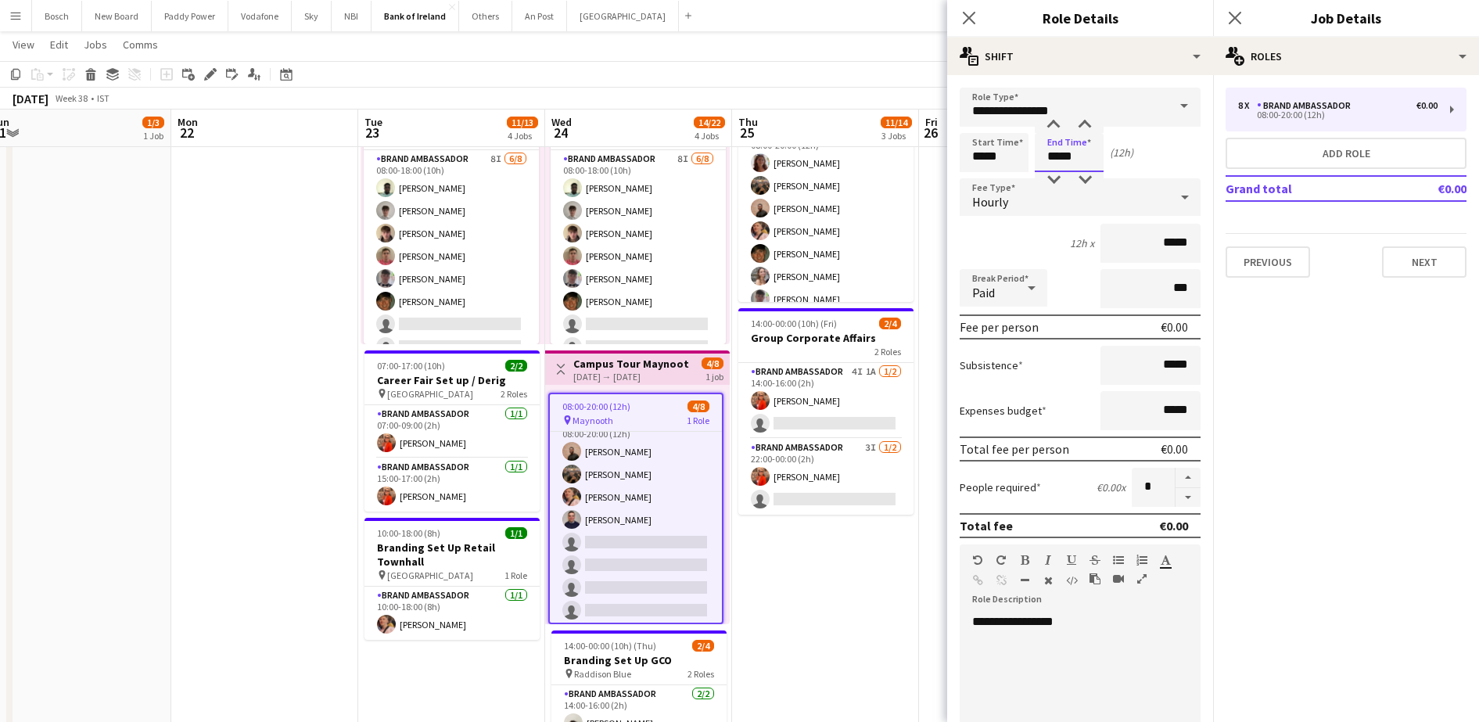
click at [1072, 148] on input "*****" at bounding box center [1069, 152] width 69 height 39
type input "*****"
click at [895, 65] on app-toolbar "Copy Paste Paste Ctrl+V Paste with crew Ctrl+Shift+V Paste linked Job [GEOGRAPH…" at bounding box center [739, 74] width 1479 height 27
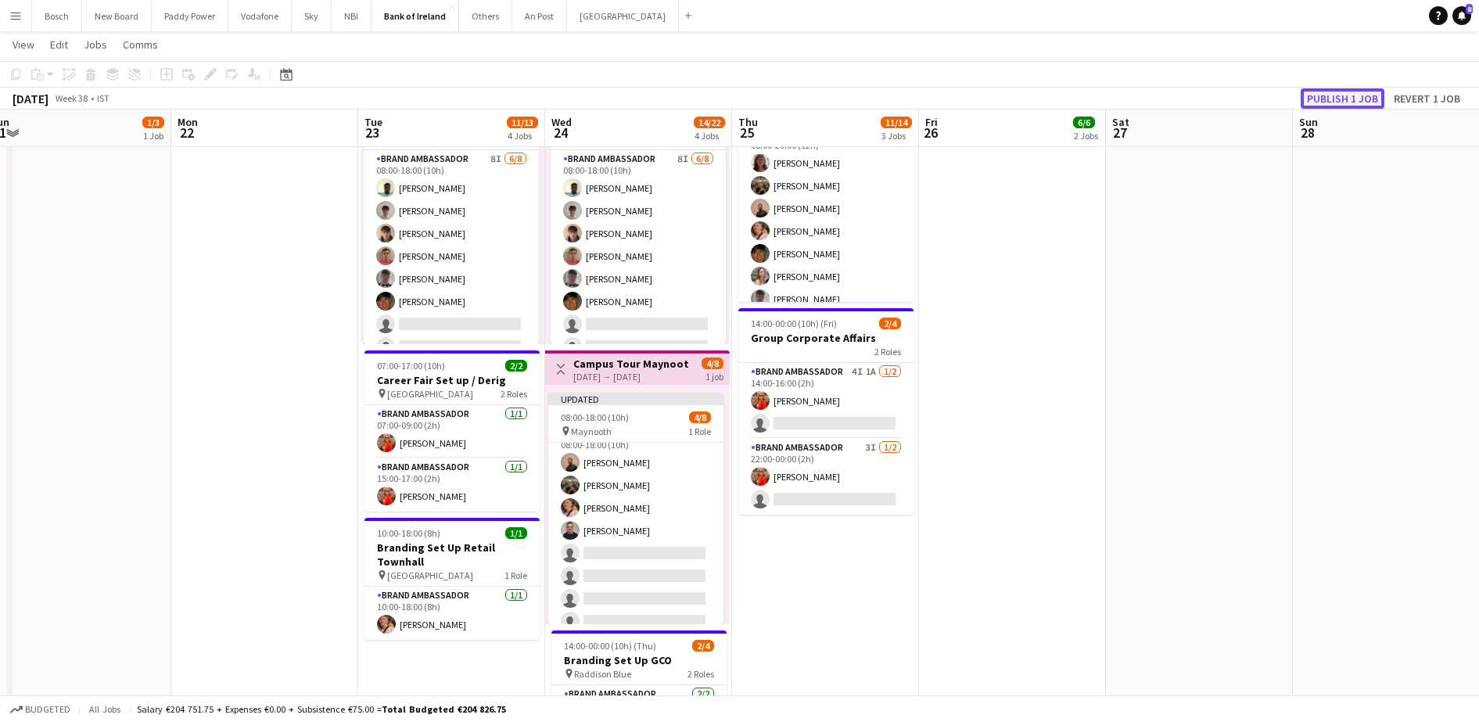
click at [1365, 98] on button "Publish 1 job" at bounding box center [1343, 98] width 84 height 20
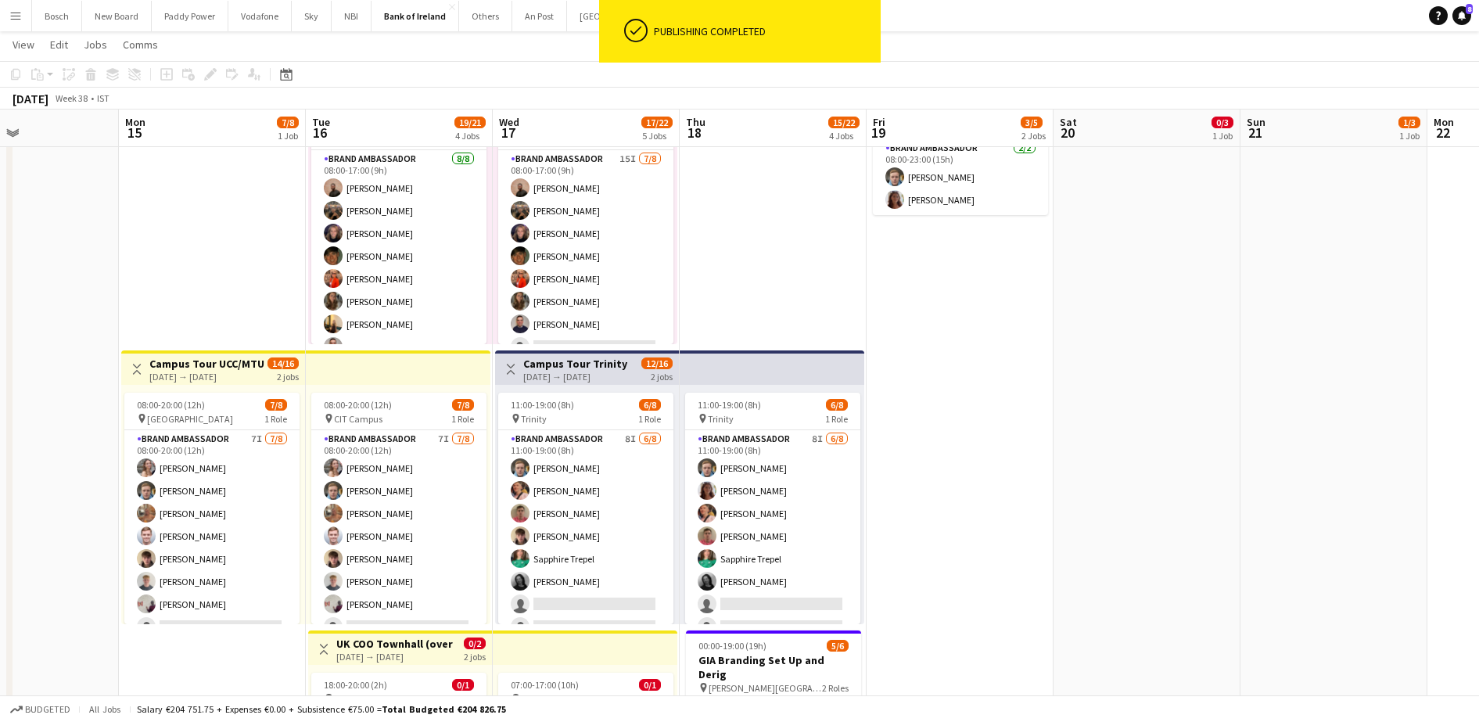
drag, startPoint x: 74, startPoint y: 350, endPoint x: 1320, endPoint y: 372, distance: 1247.1
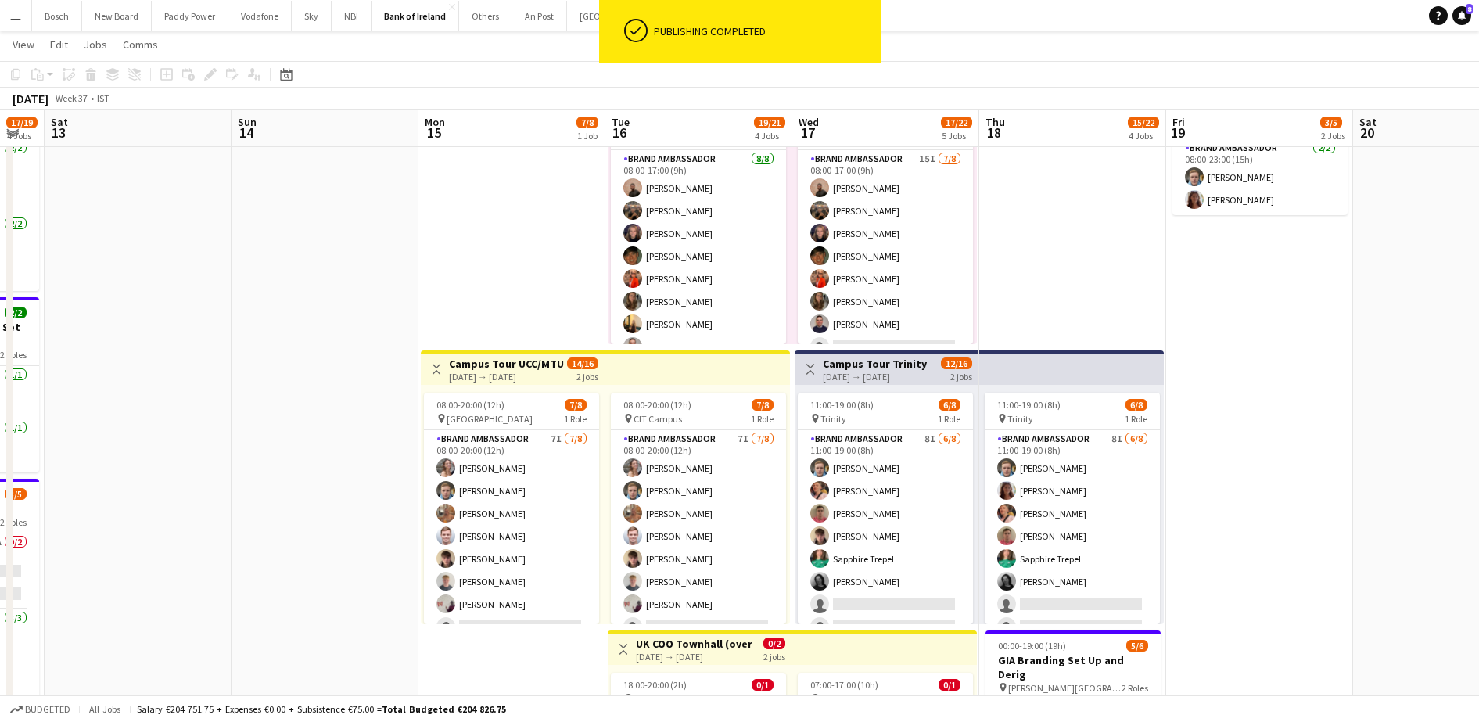
scroll to position [0, 478]
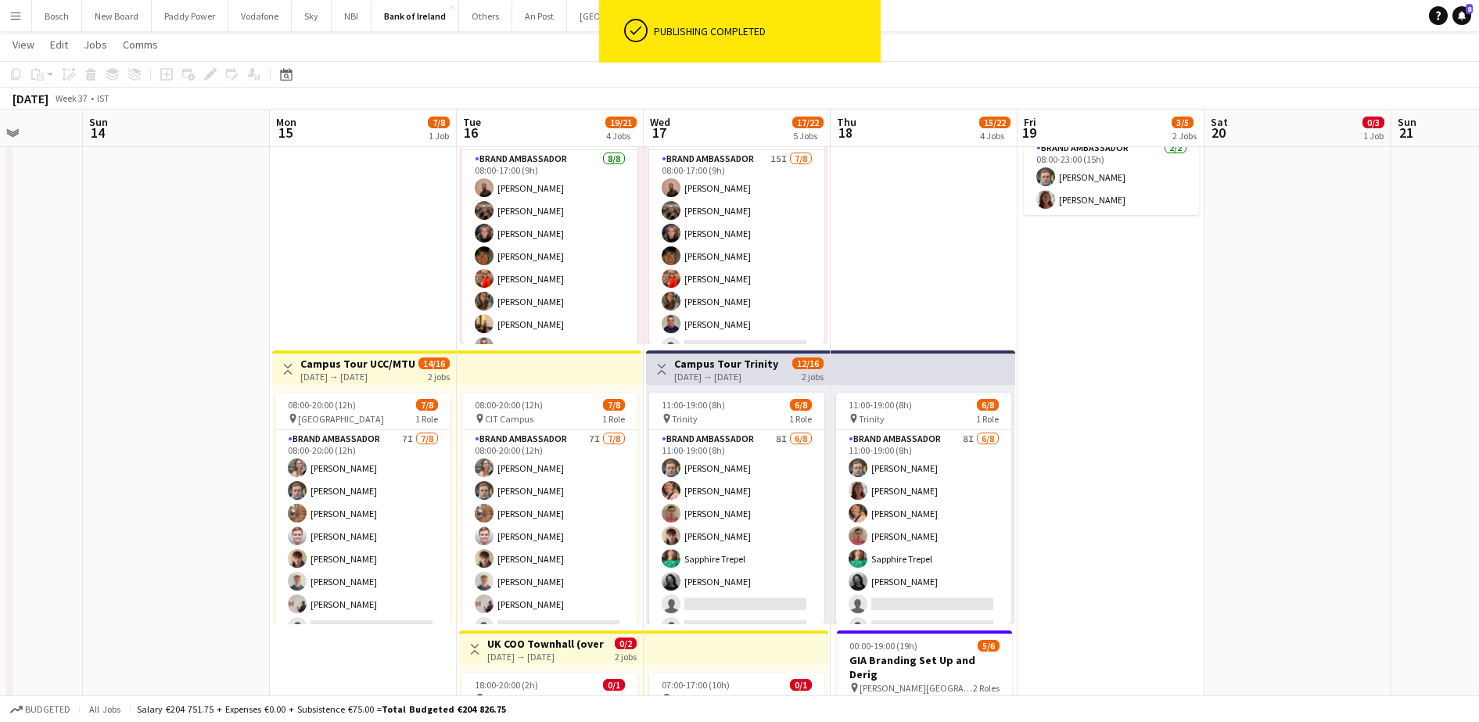
drag, startPoint x: 1062, startPoint y: 371, endPoint x: 1216, endPoint y: 358, distance: 154.6
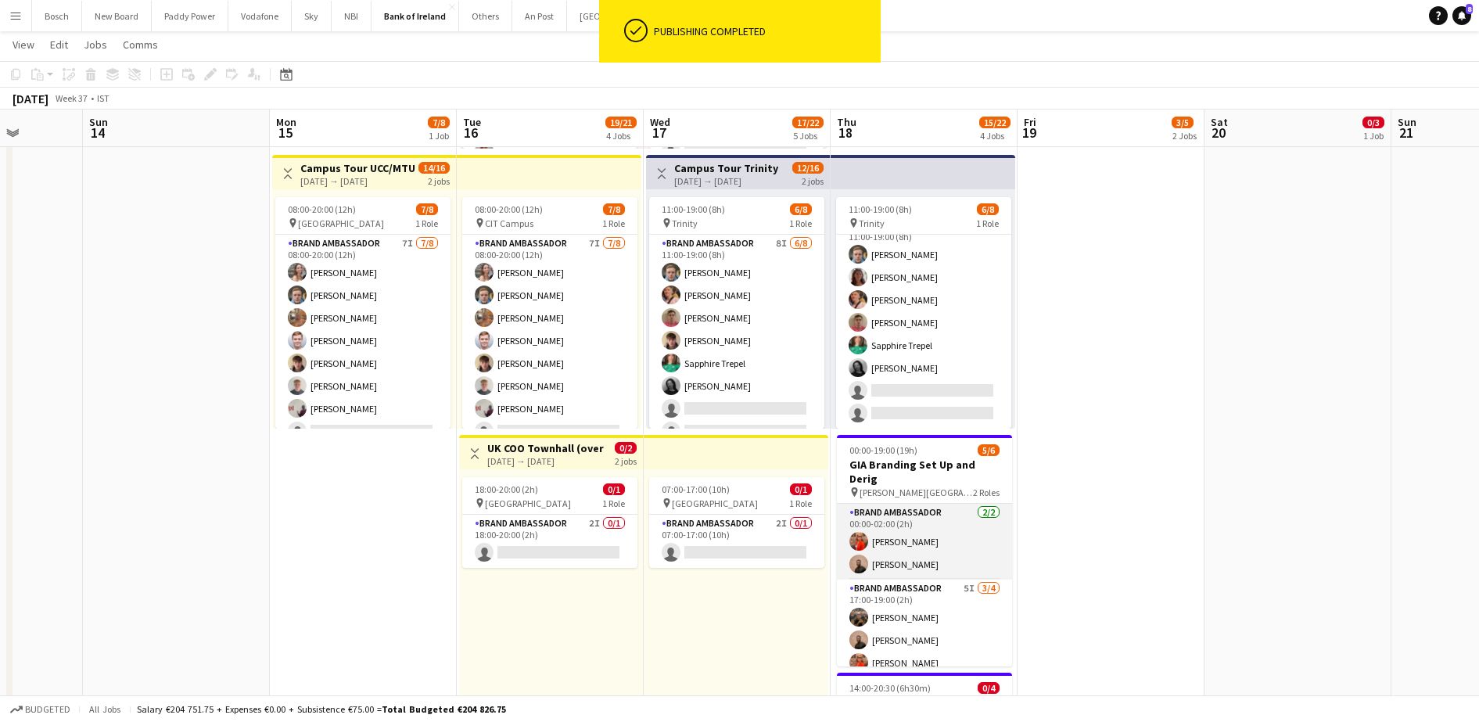
scroll to position [20, 0]
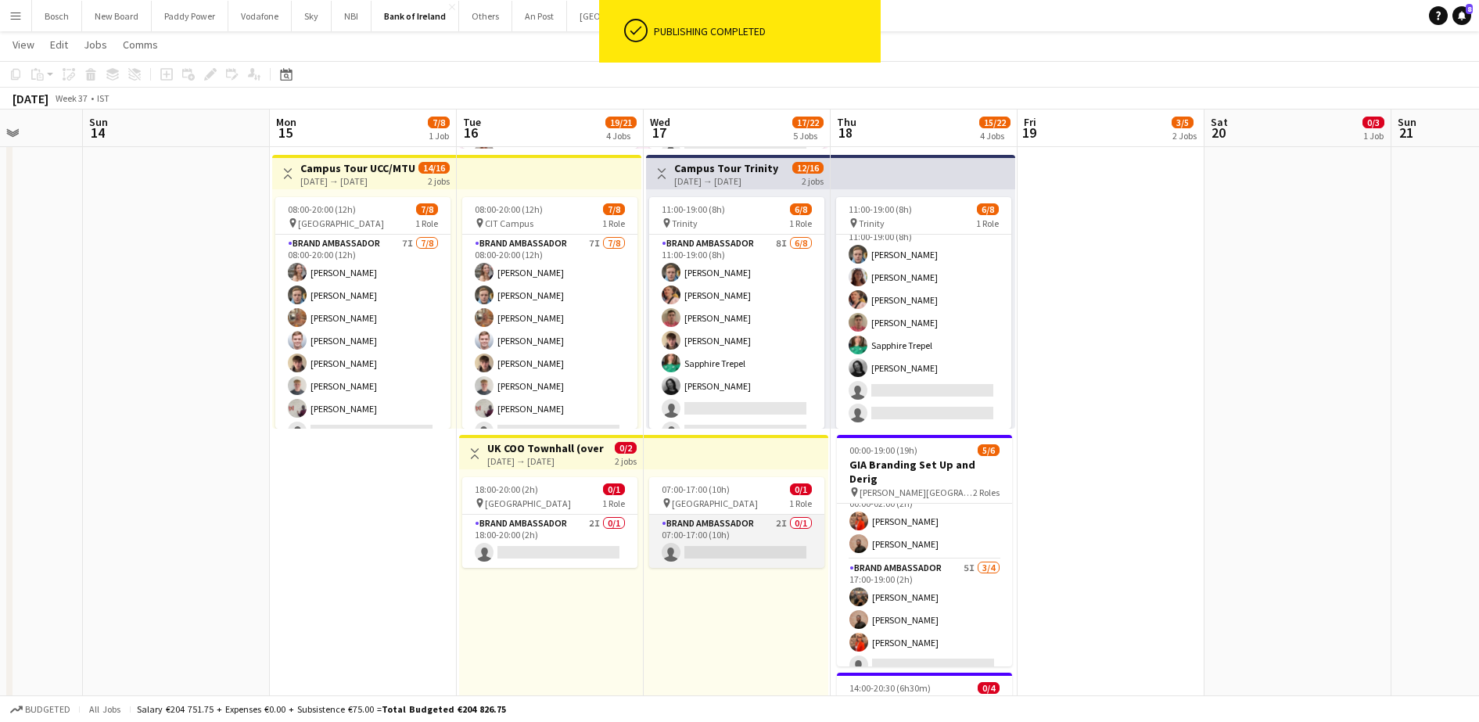
click at [670, 548] on app-card-role "Brand Ambassador 2I 0/1 07:00-17:00 (10h) single-neutral-actions" at bounding box center [736, 541] width 175 height 53
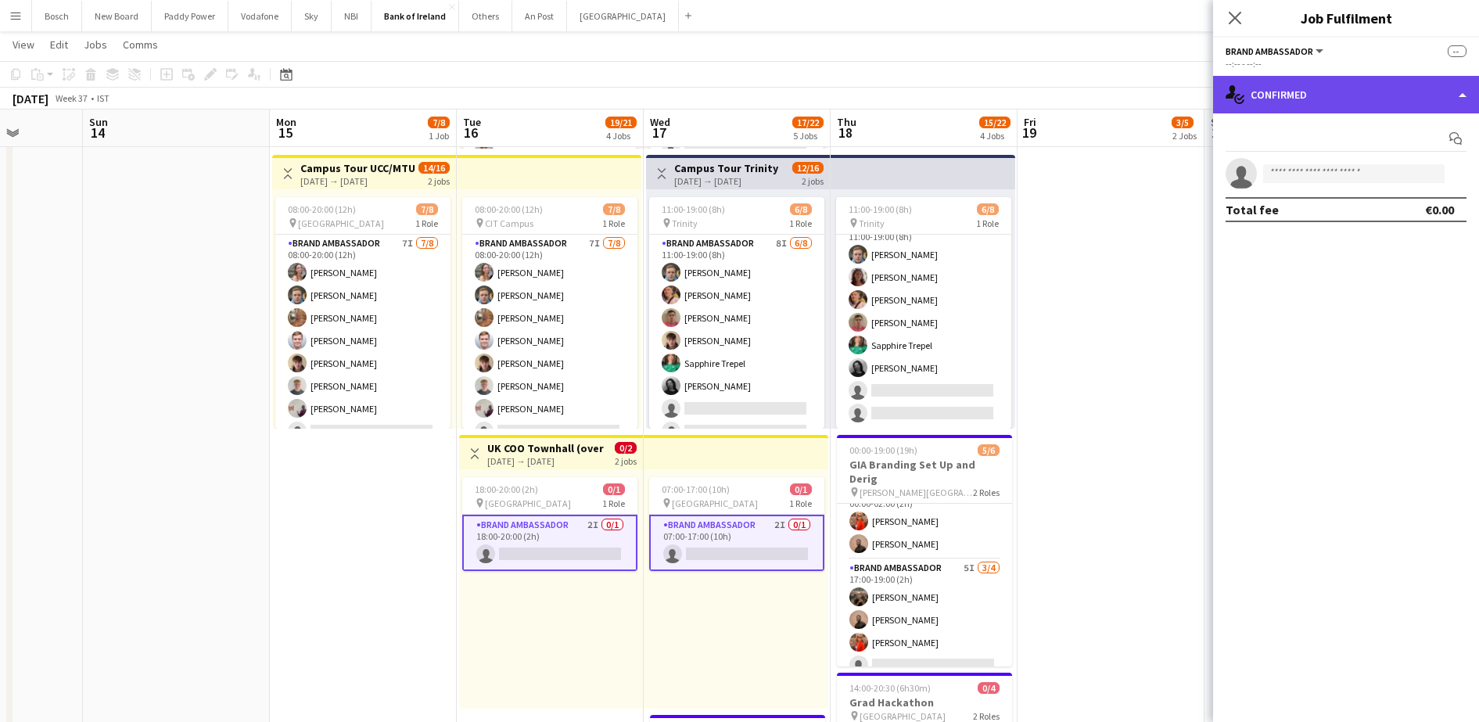
click at [1305, 95] on div "single-neutral-actions-check-2 Confirmed" at bounding box center [1346, 95] width 266 height 38
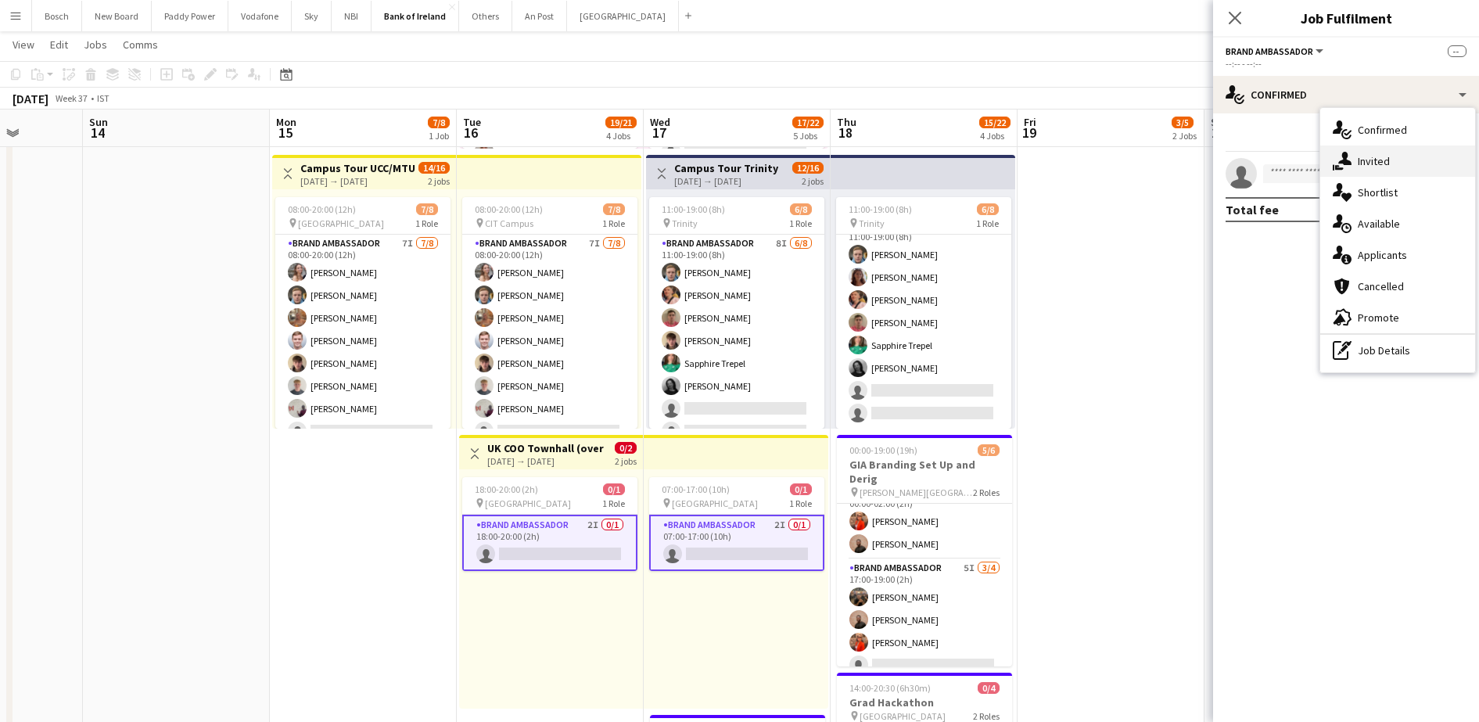
click at [1344, 161] on icon at bounding box center [1344, 158] width 13 height 13
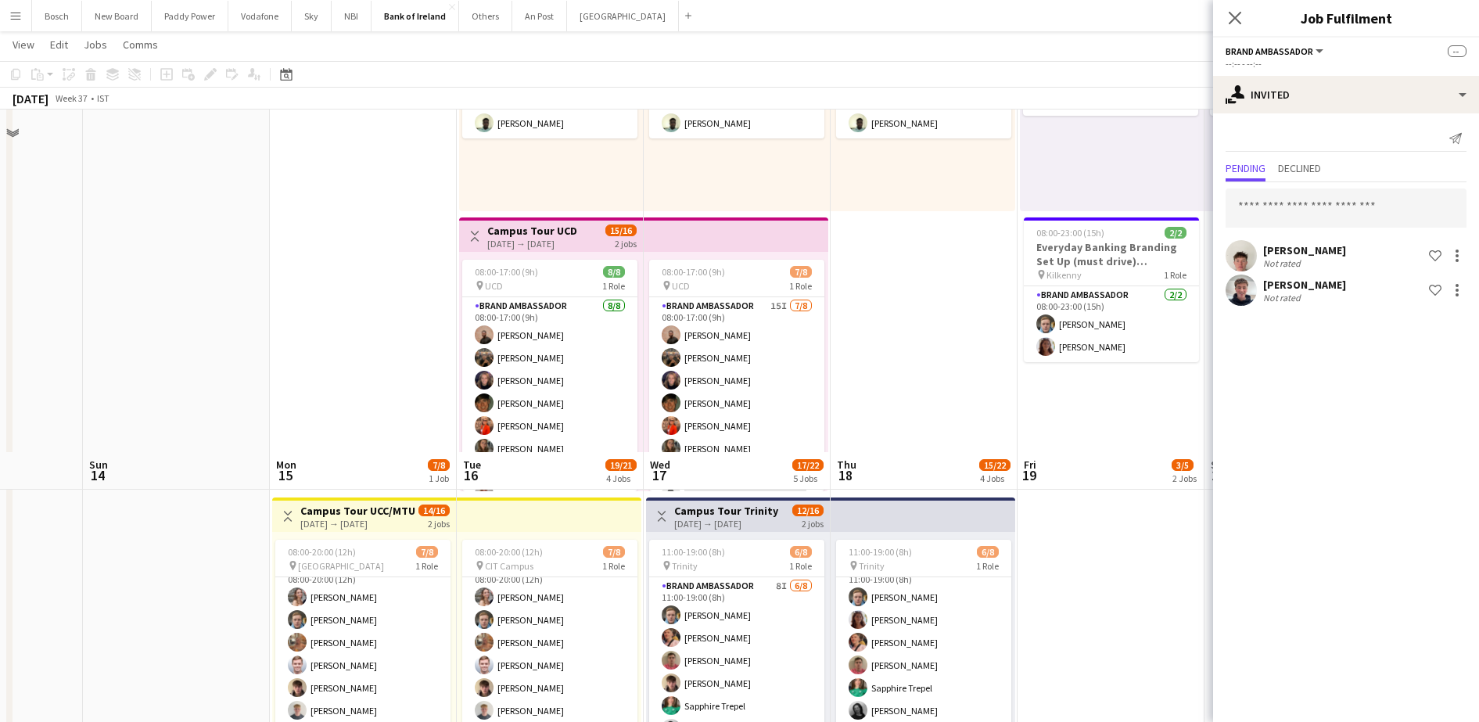
scroll to position [0, 0]
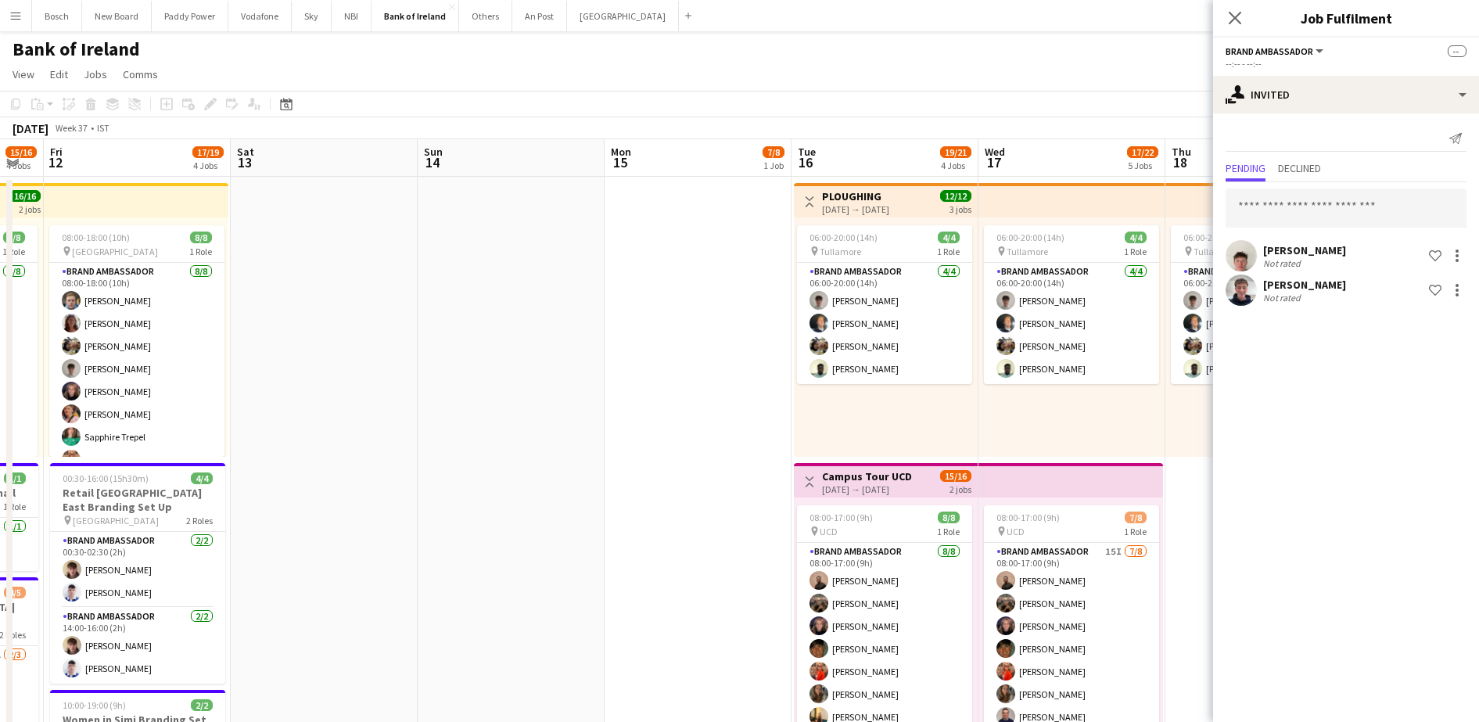
drag, startPoint x: 282, startPoint y: 472, endPoint x: 1497, endPoint y: 411, distance: 1216.4
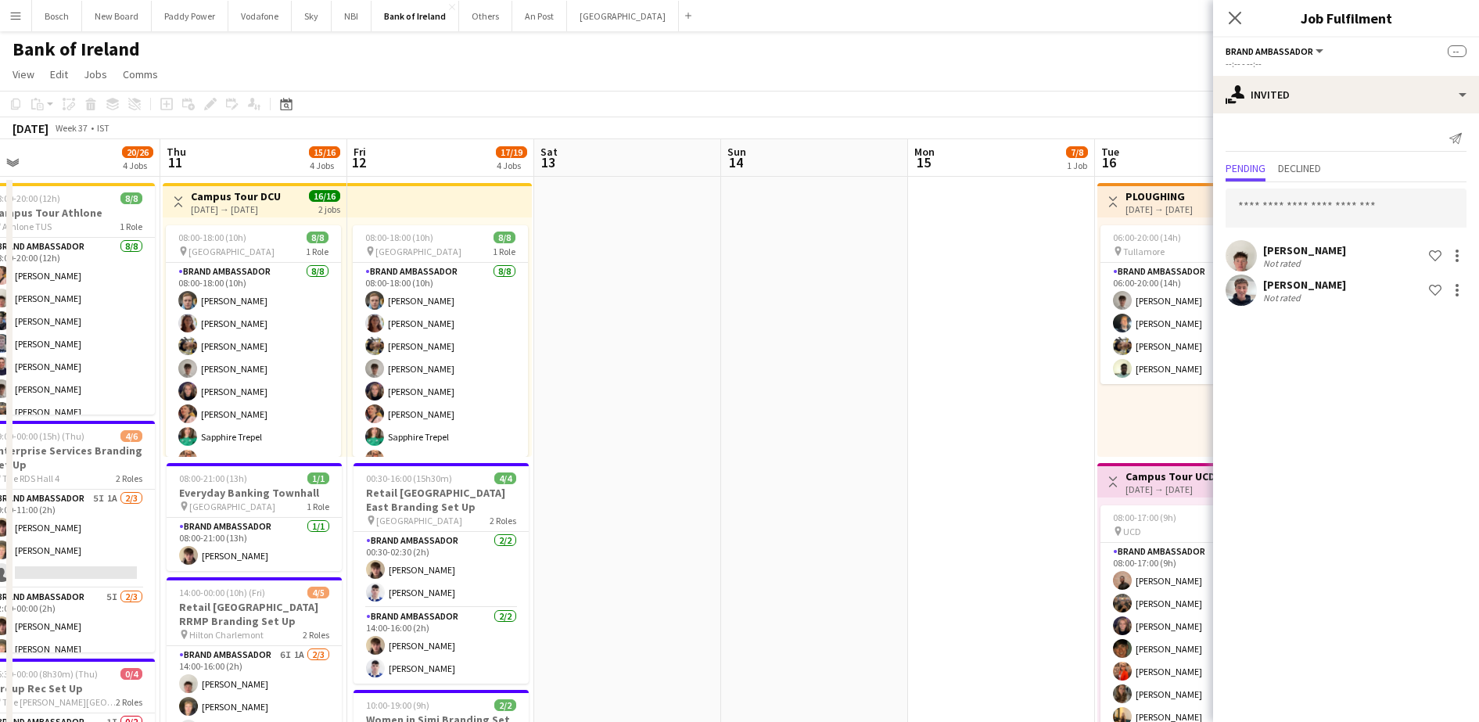
drag, startPoint x: 1460, startPoint y: 429, endPoint x: 1453, endPoint y: 431, distance: 8.0
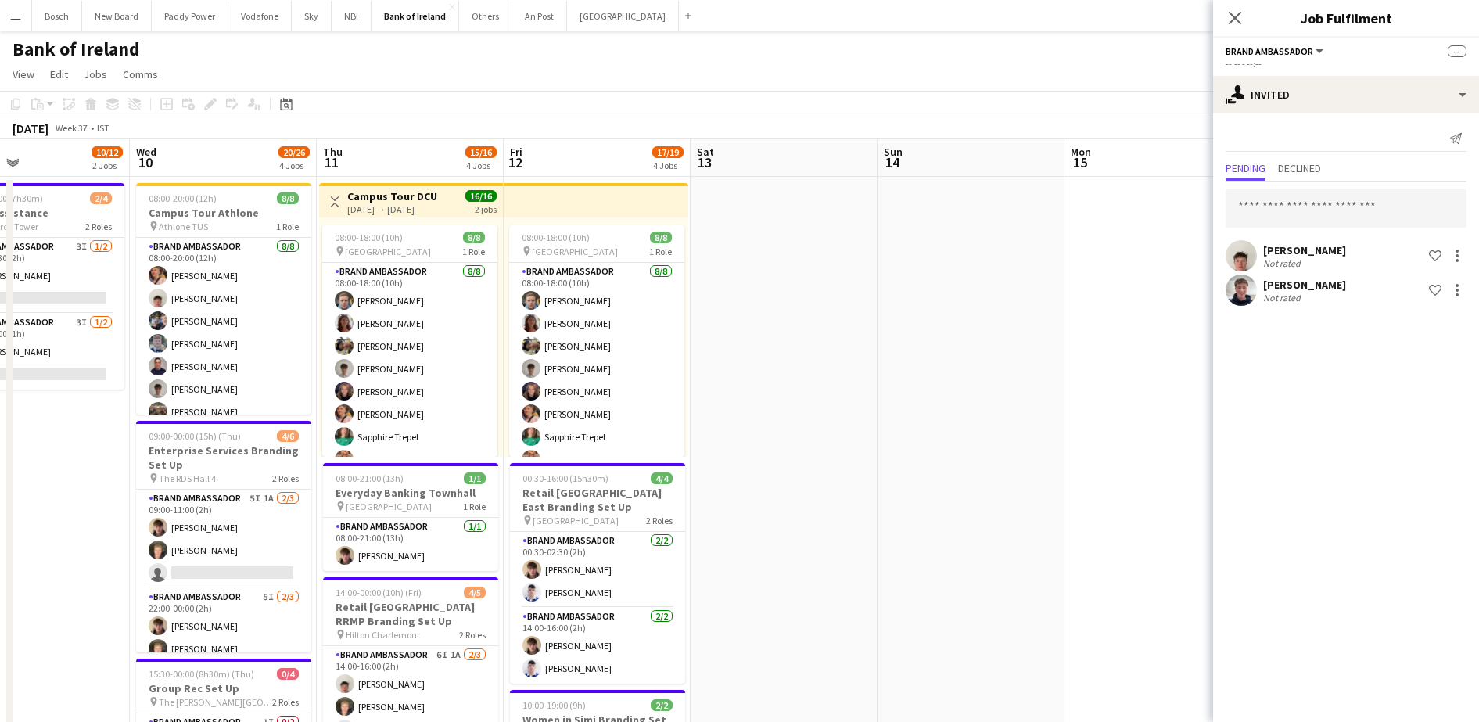
drag, startPoint x: 846, startPoint y: 432, endPoint x: 1486, endPoint y: 424, distance: 640.7
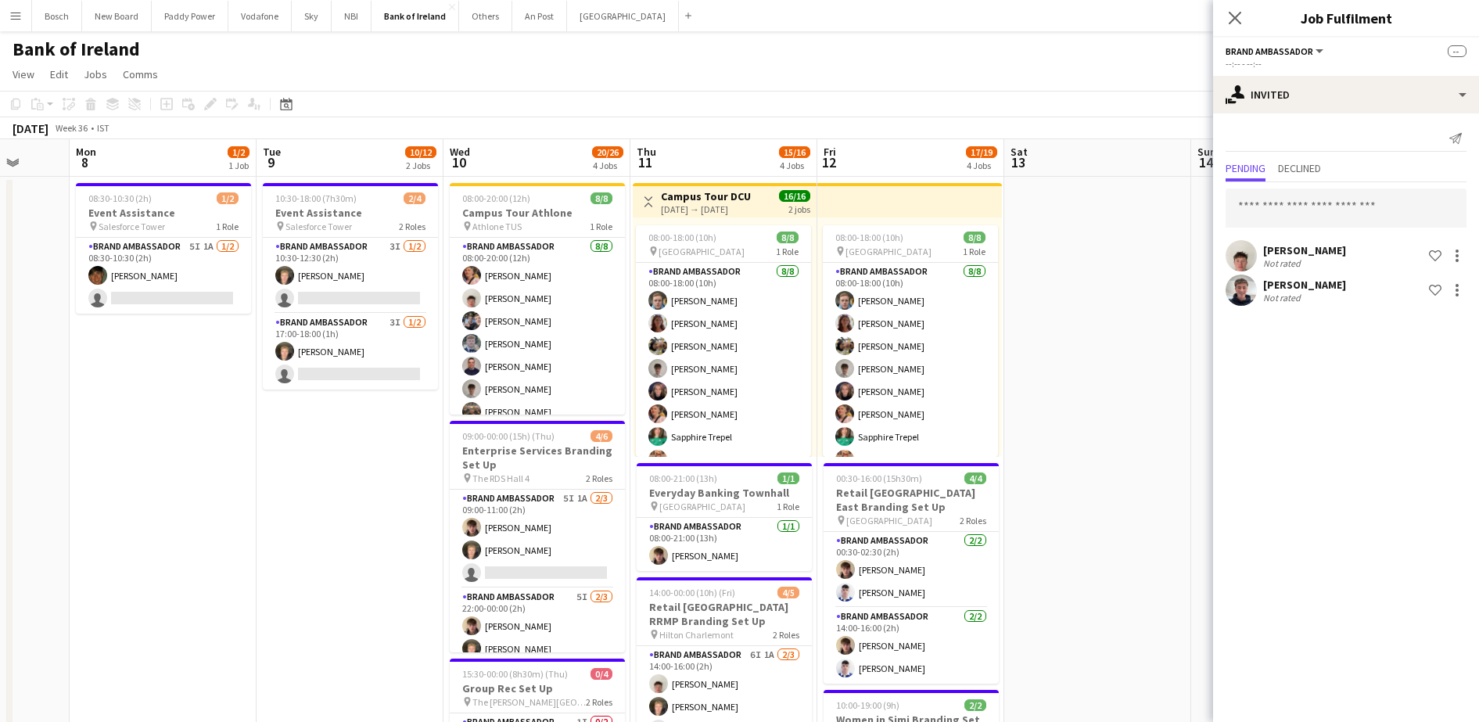
drag, startPoint x: 748, startPoint y: 414, endPoint x: 1231, endPoint y: 419, distance: 483.5
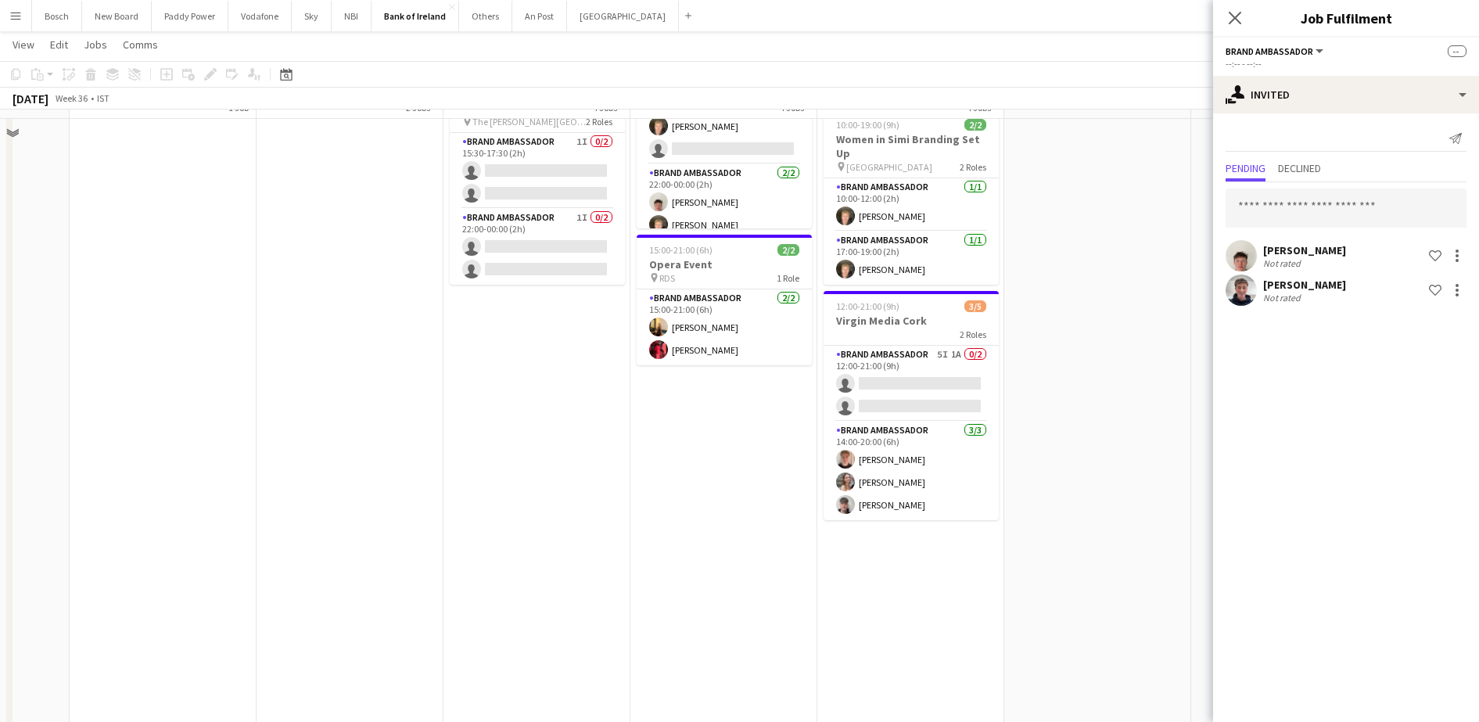
scroll to position [587, 0]
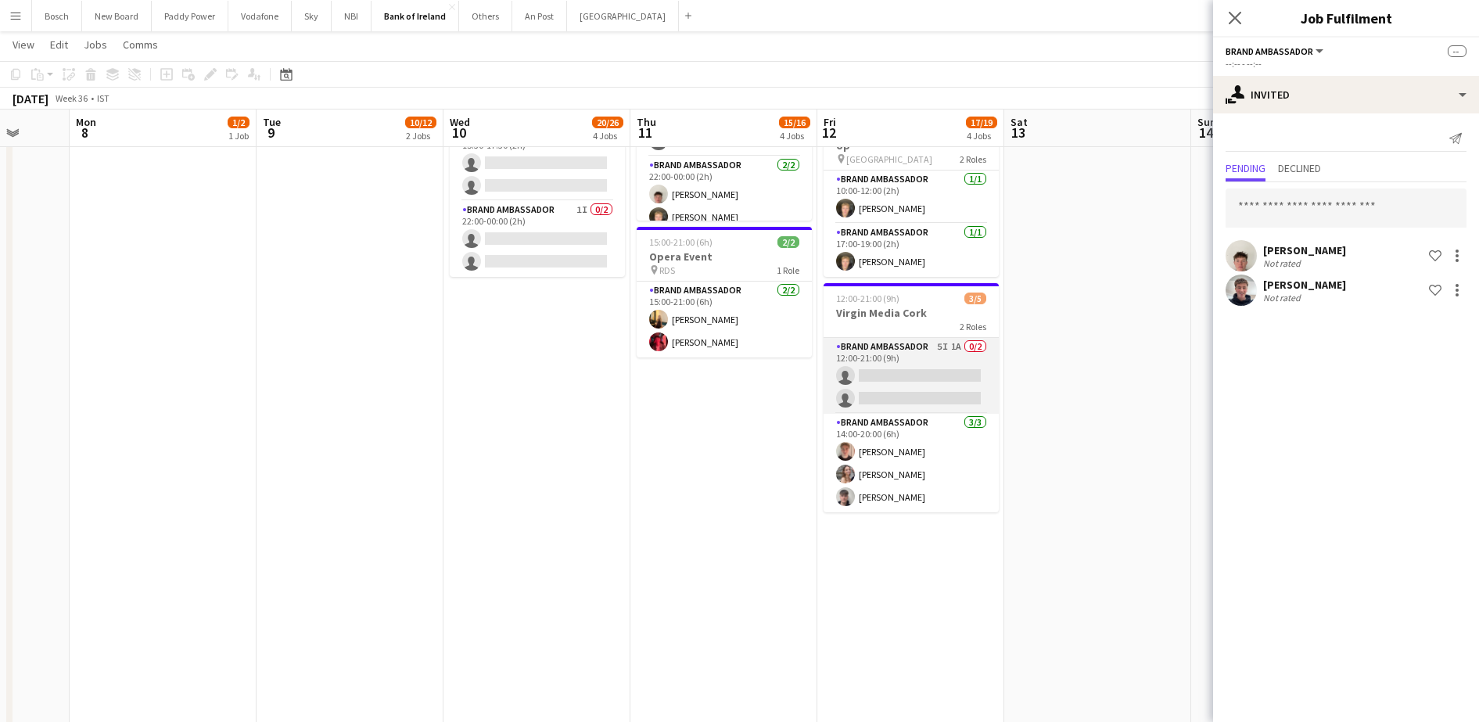
click at [900, 381] on app-card-role "Brand Ambassador 5I 1A 0/2 12:00-21:00 (9h) single-neutral-actions single-neutr…" at bounding box center [911, 376] width 175 height 76
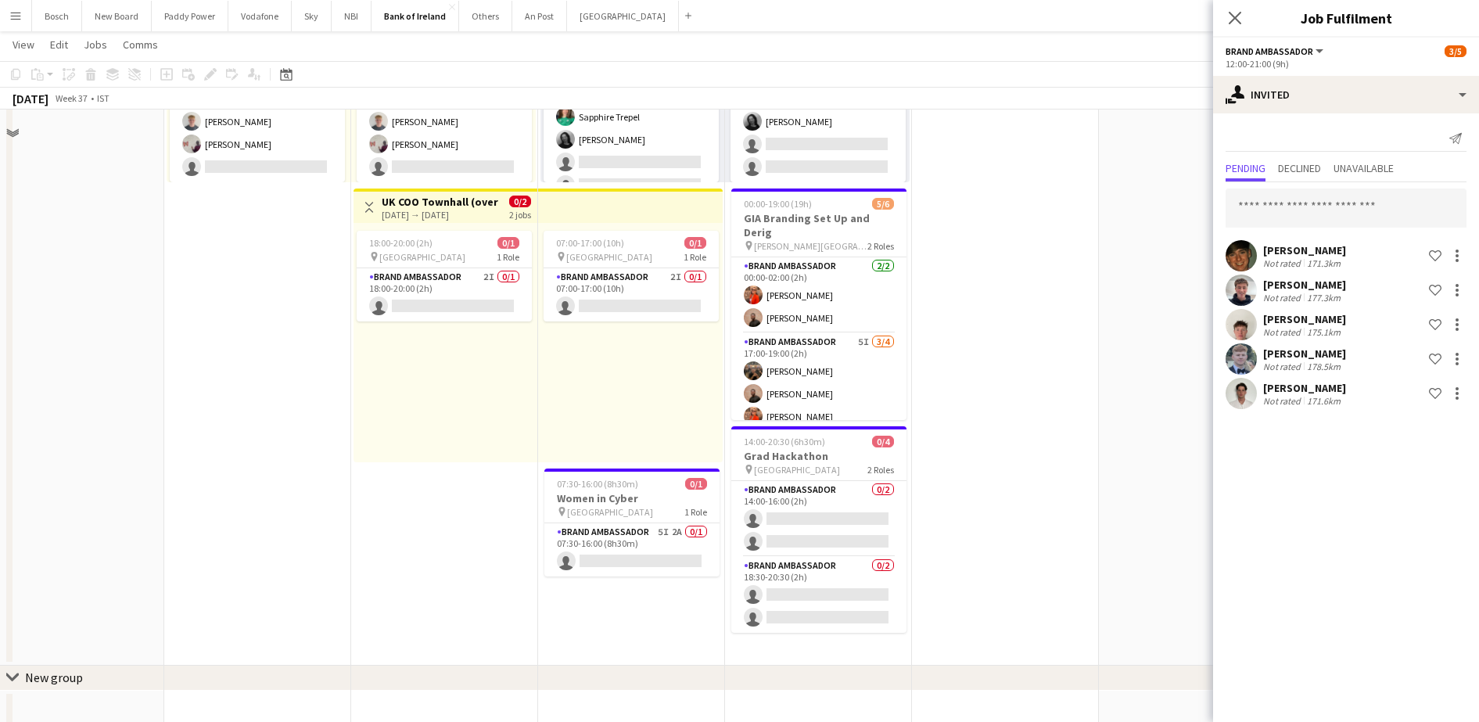
scroll to position [880, 0]
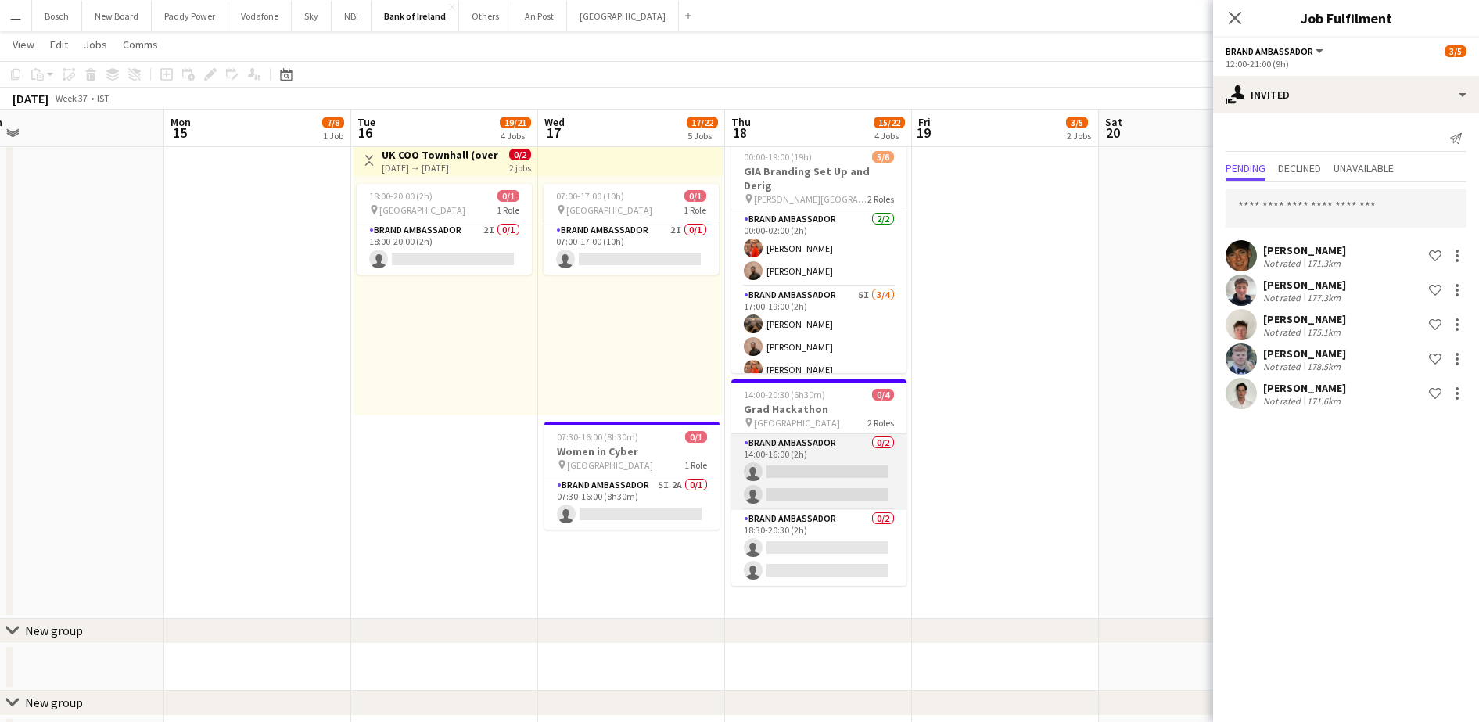
click at [812, 469] on app-card-role "Brand Ambassador 0/2 14:00-16:00 (2h) single-neutral-actions single-neutral-act…" at bounding box center [818, 472] width 175 height 76
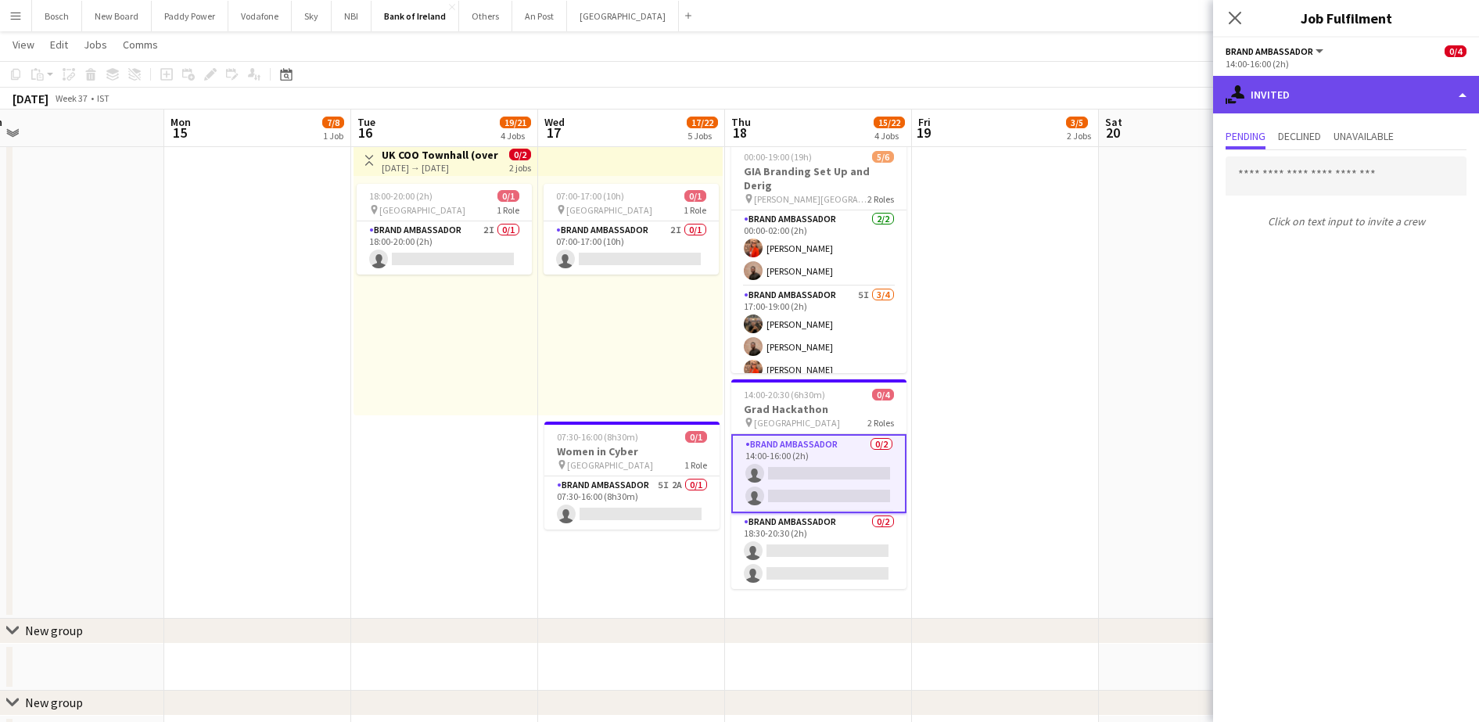
click at [1279, 89] on div "single-neutral-actions-share-1 Invited" at bounding box center [1346, 95] width 266 height 38
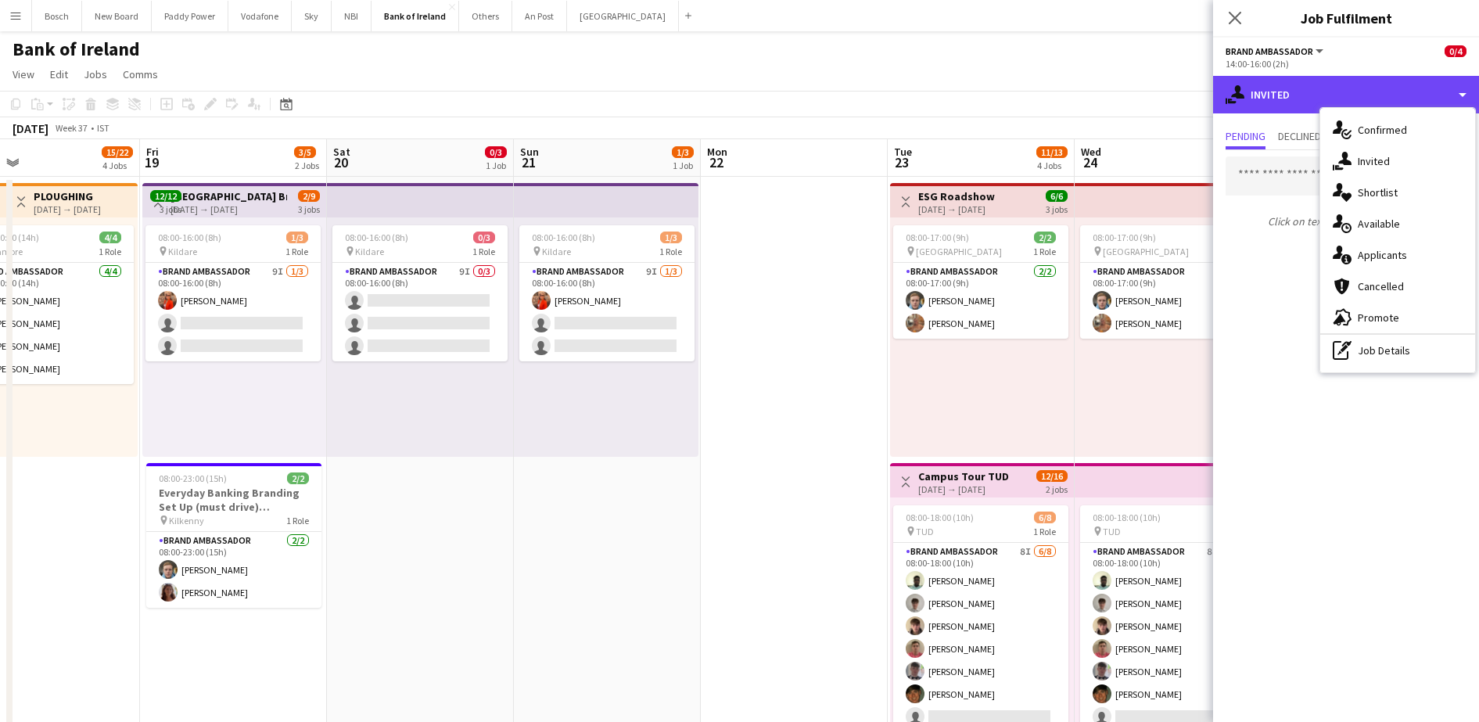
scroll to position [0, 455]
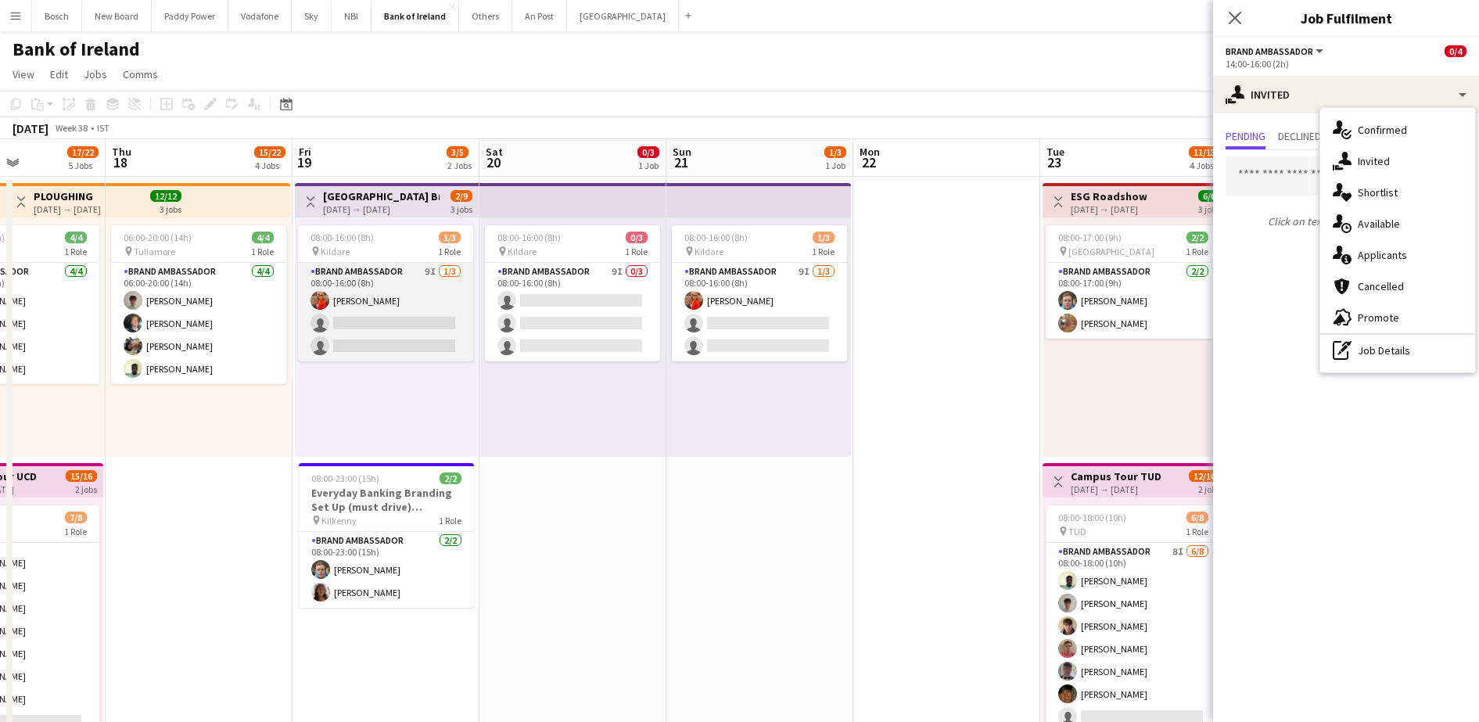
click at [390, 347] on app-card-role "Brand Ambassador 9I [DATE] 08:00-16:00 (8h) [PERSON_NAME] single-neutral-action…" at bounding box center [385, 312] width 175 height 99
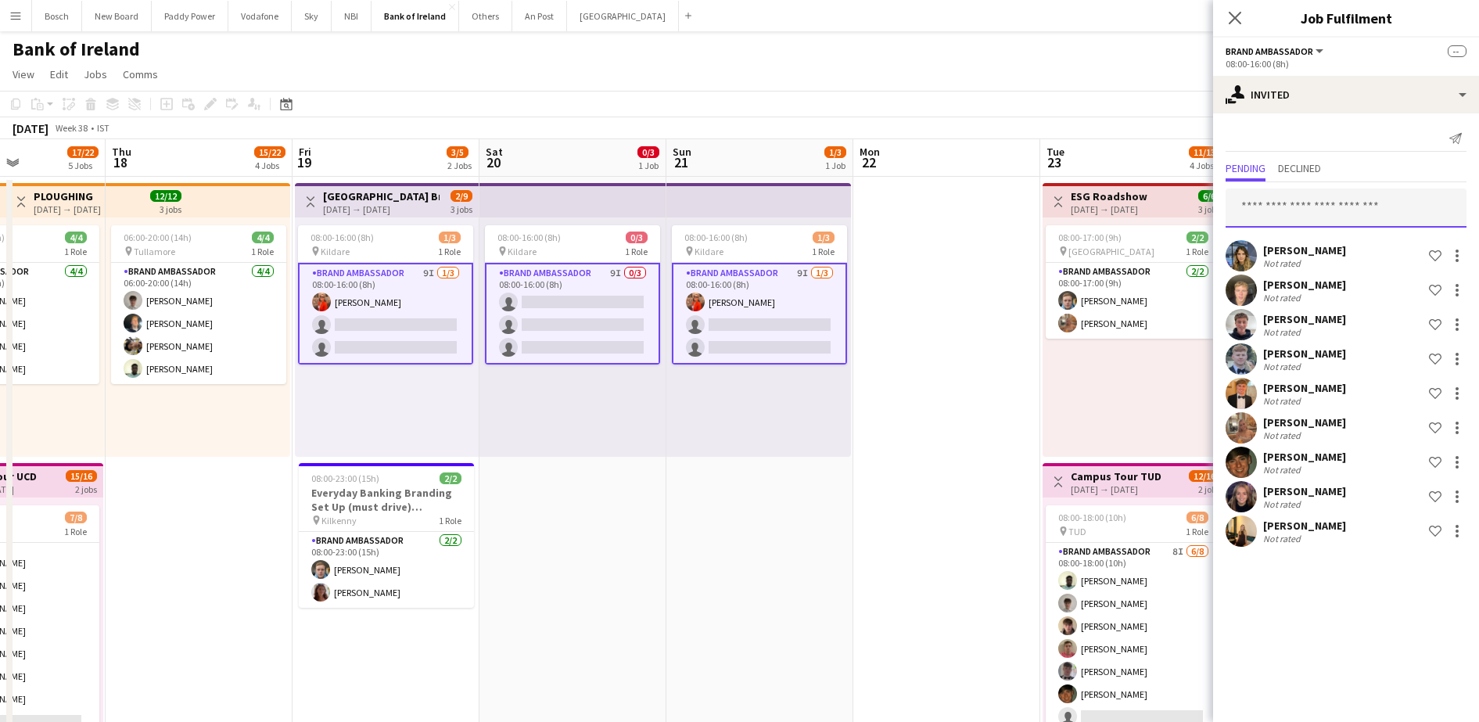
click at [1279, 192] on input "text" at bounding box center [1346, 208] width 241 height 39
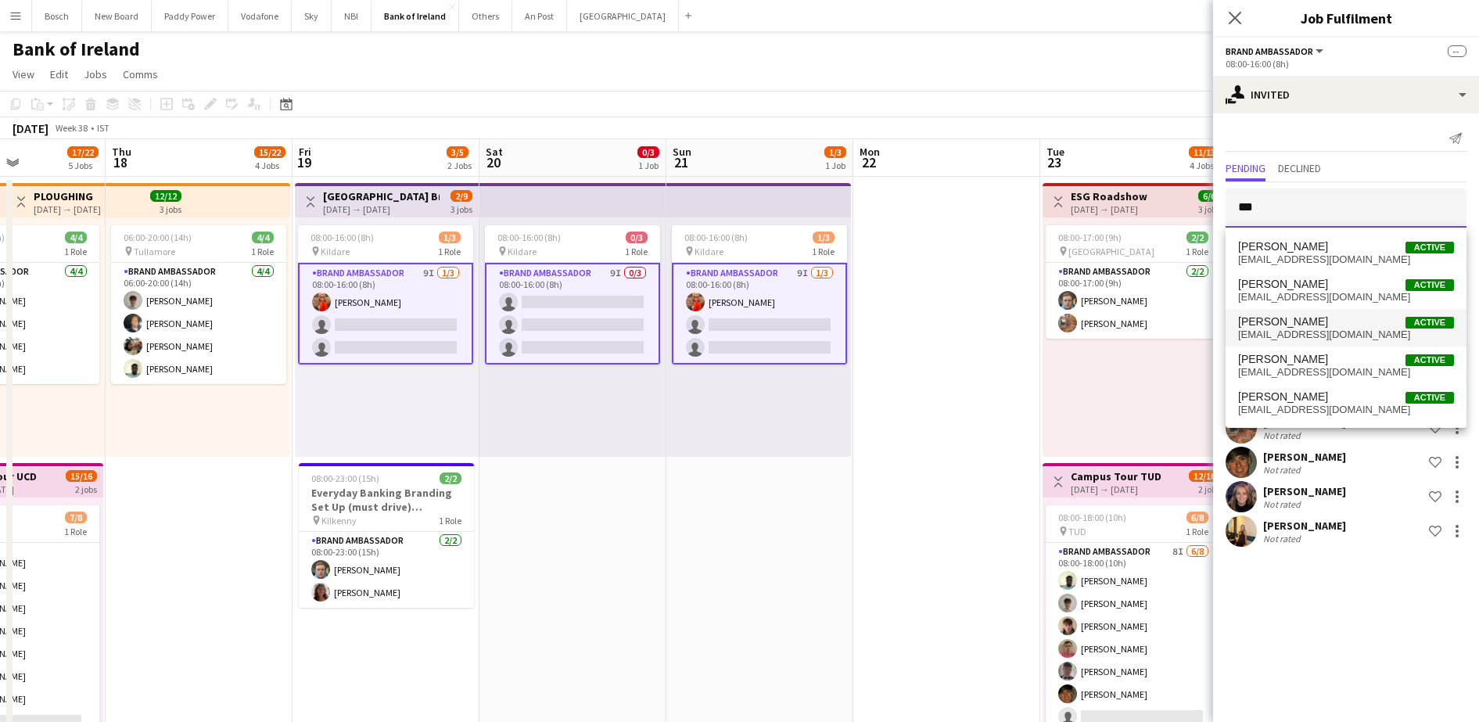
type input "***"
click at [1303, 336] on span "[EMAIL_ADDRESS][DOMAIN_NAME]" at bounding box center [1346, 335] width 216 height 13
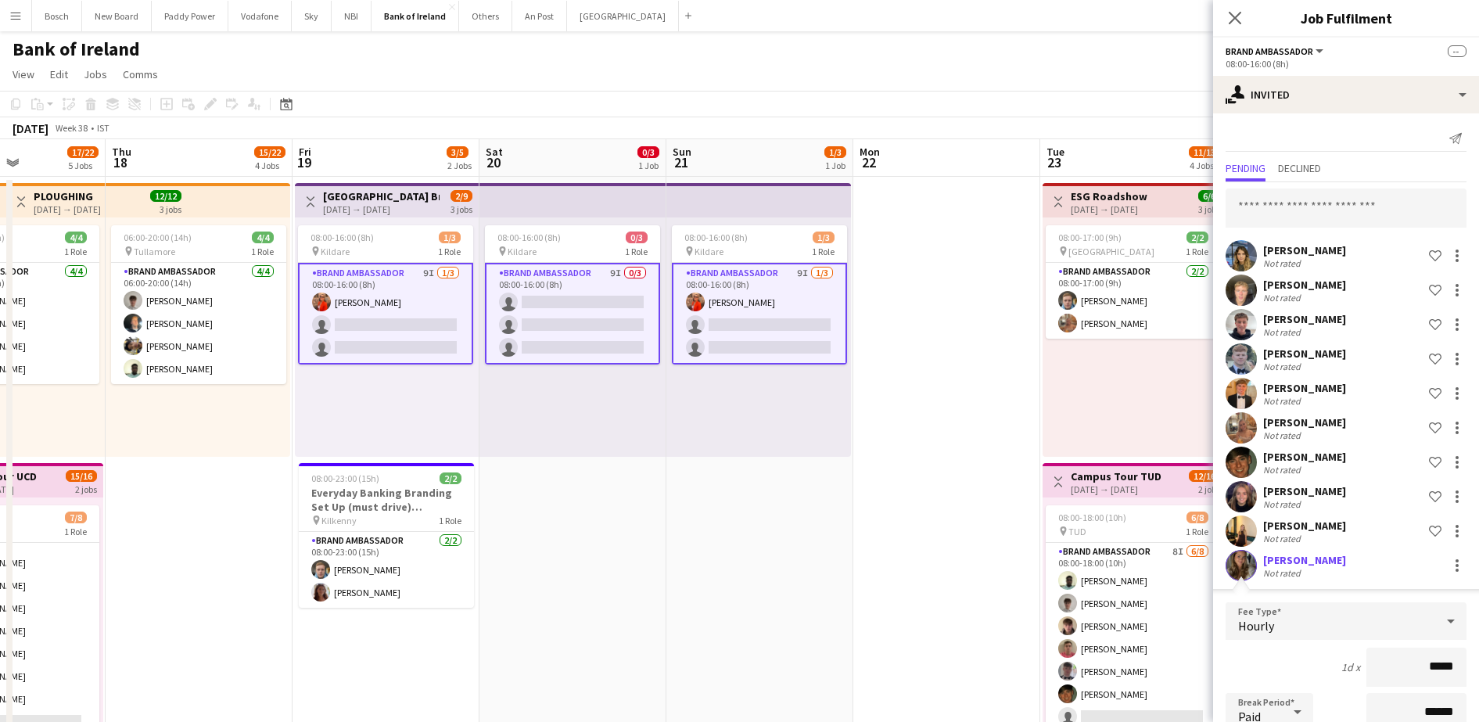
scroll to position [230, 0]
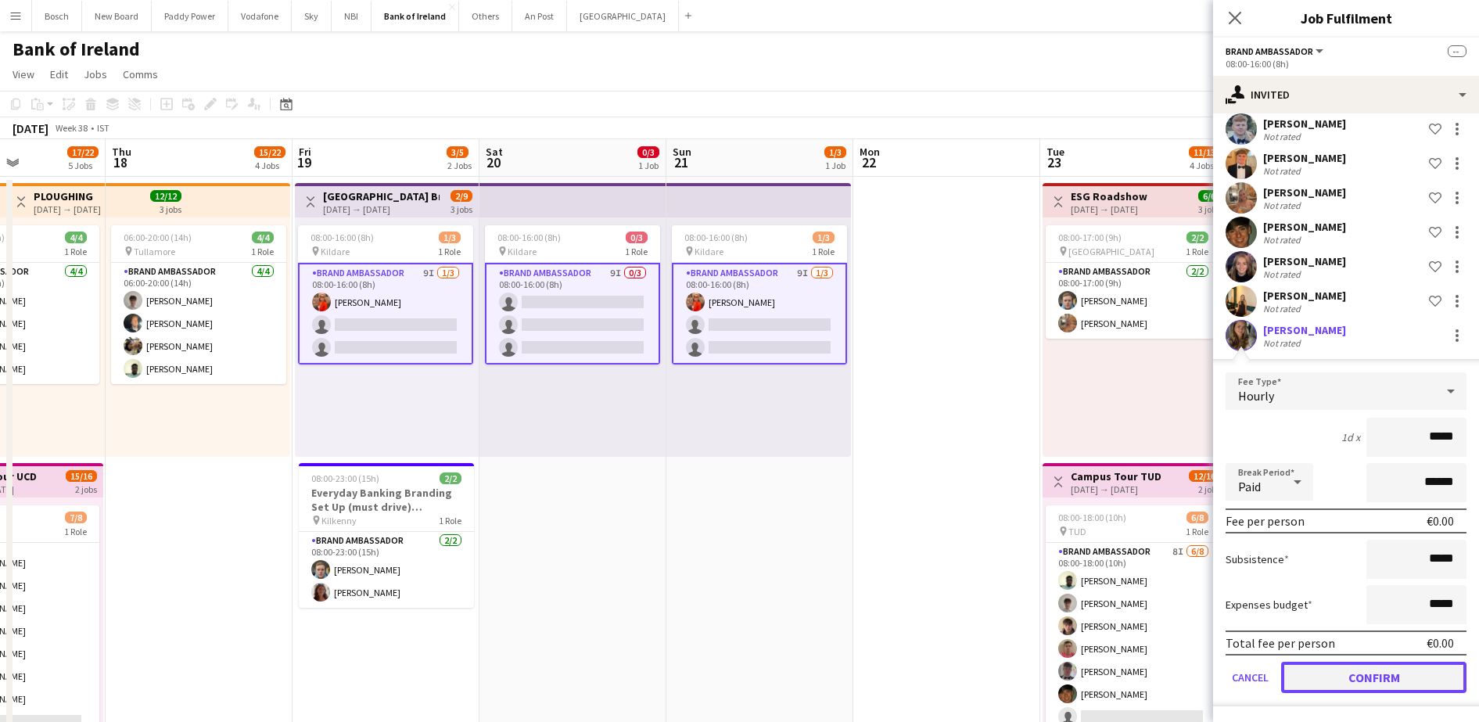
click at [1419, 686] on button "Confirm" at bounding box center [1373, 677] width 185 height 31
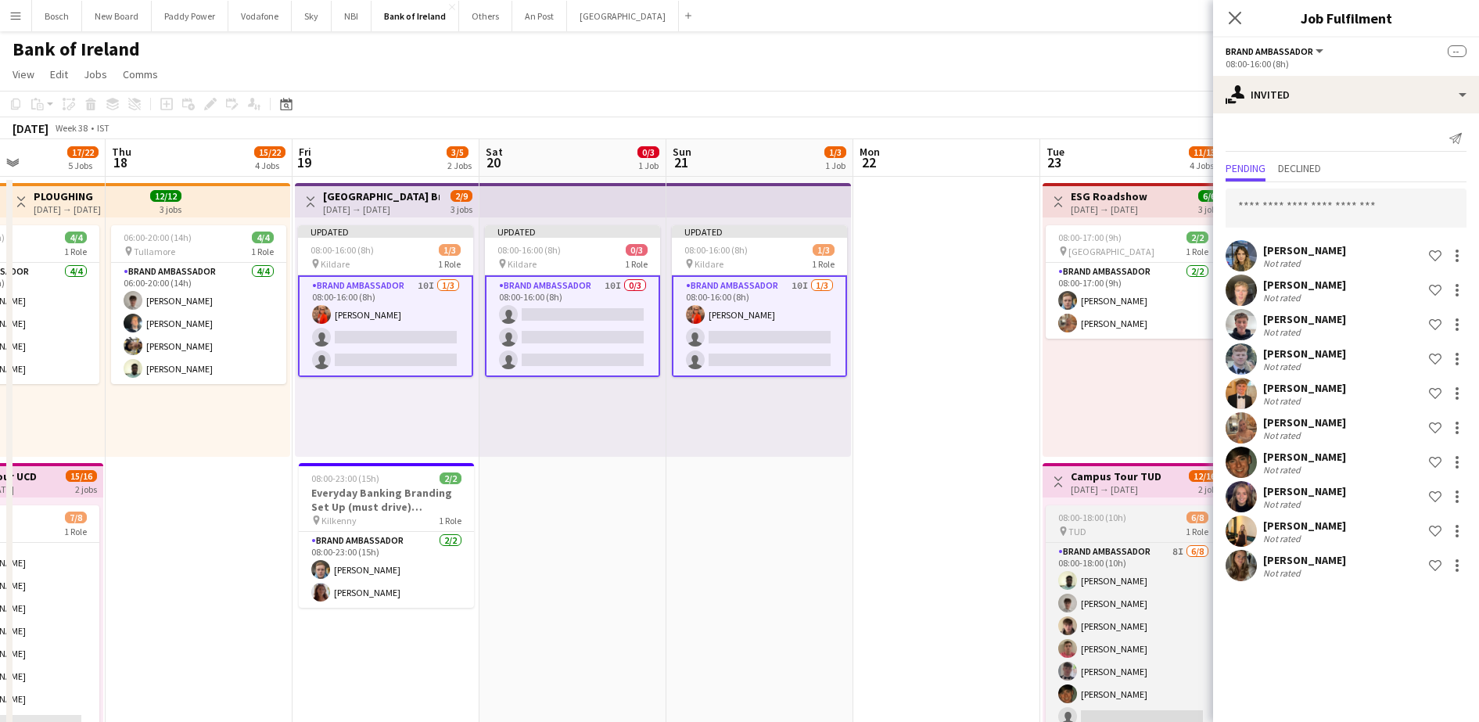
scroll to position [0, 0]
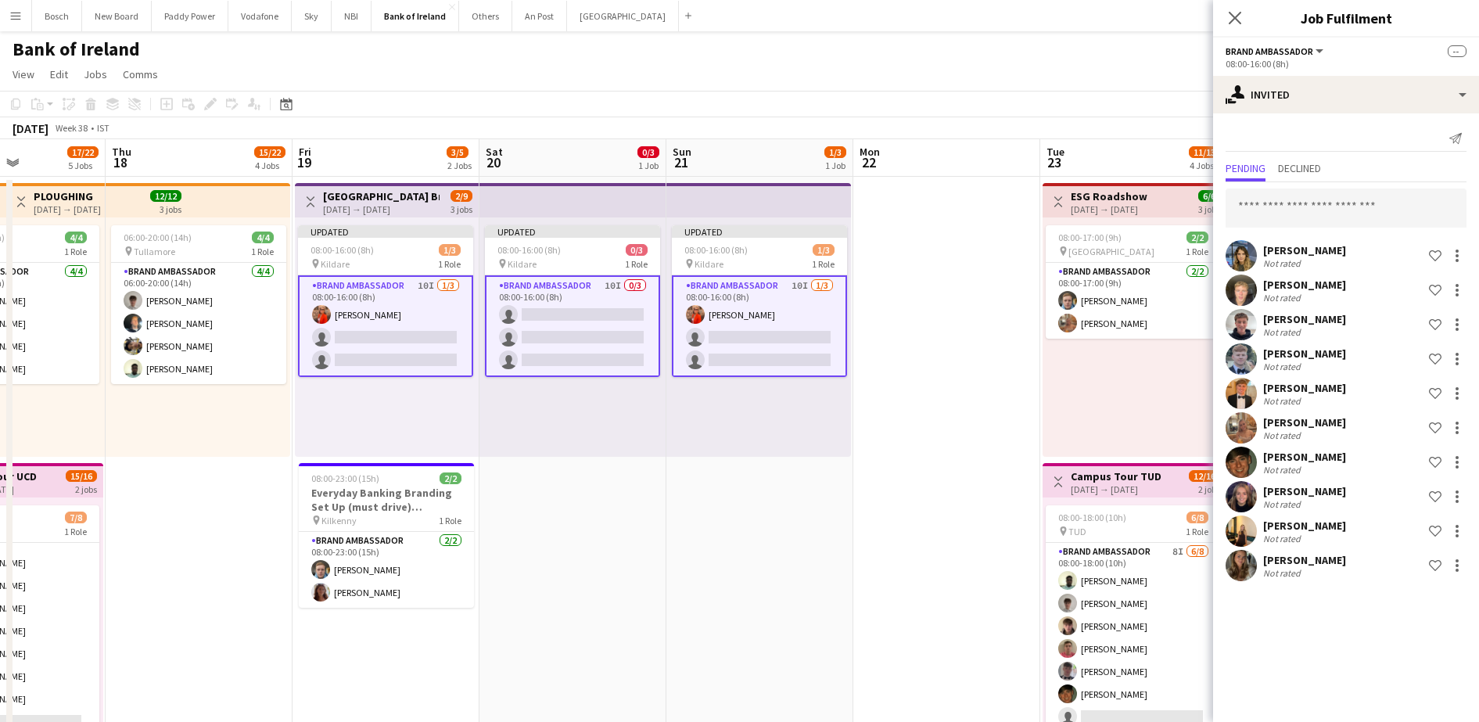
click at [1042, 98] on app-toolbar "Copy Paste Paste Ctrl+V Paste with crew Ctrl+Shift+V Paste linked Job [GEOGRAPH…" at bounding box center [739, 104] width 1479 height 27
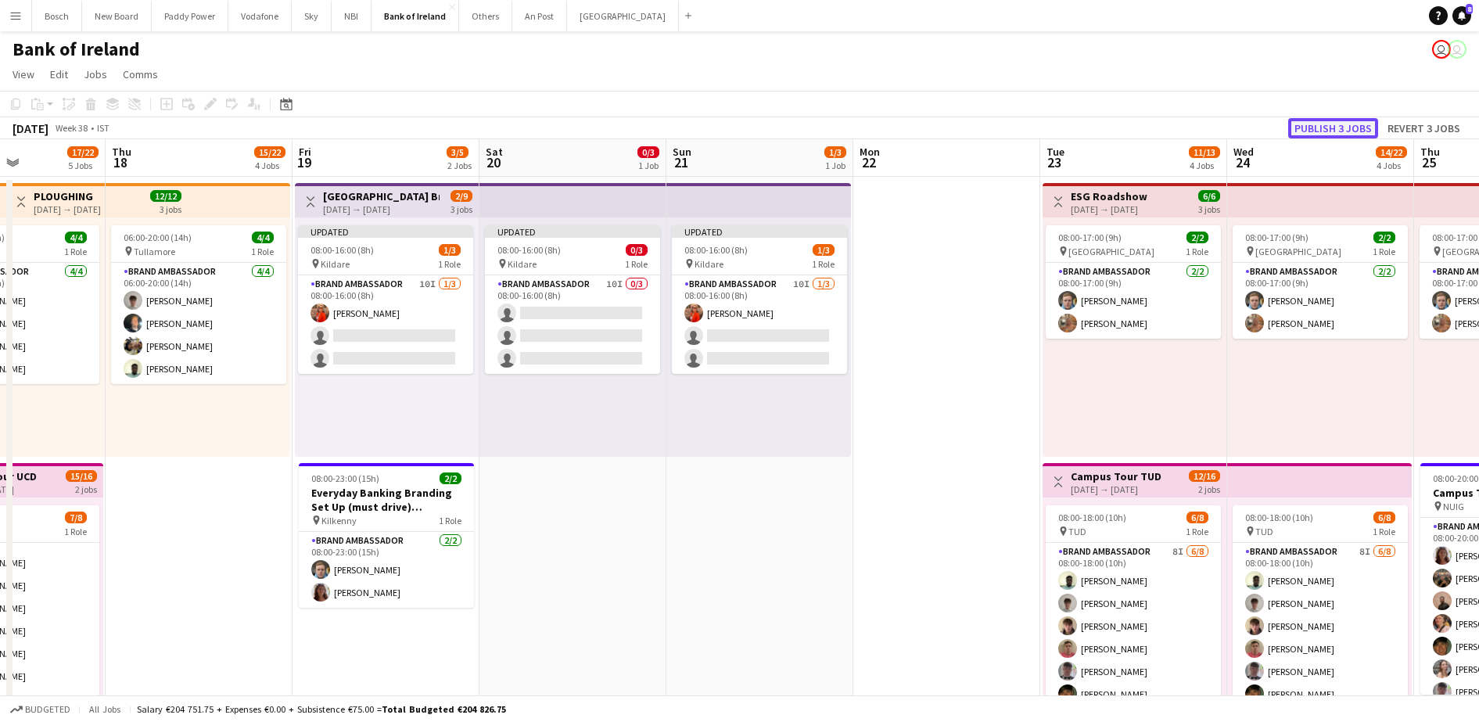
click at [1316, 121] on button "Publish 3 jobs" at bounding box center [1333, 128] width 90 height 20
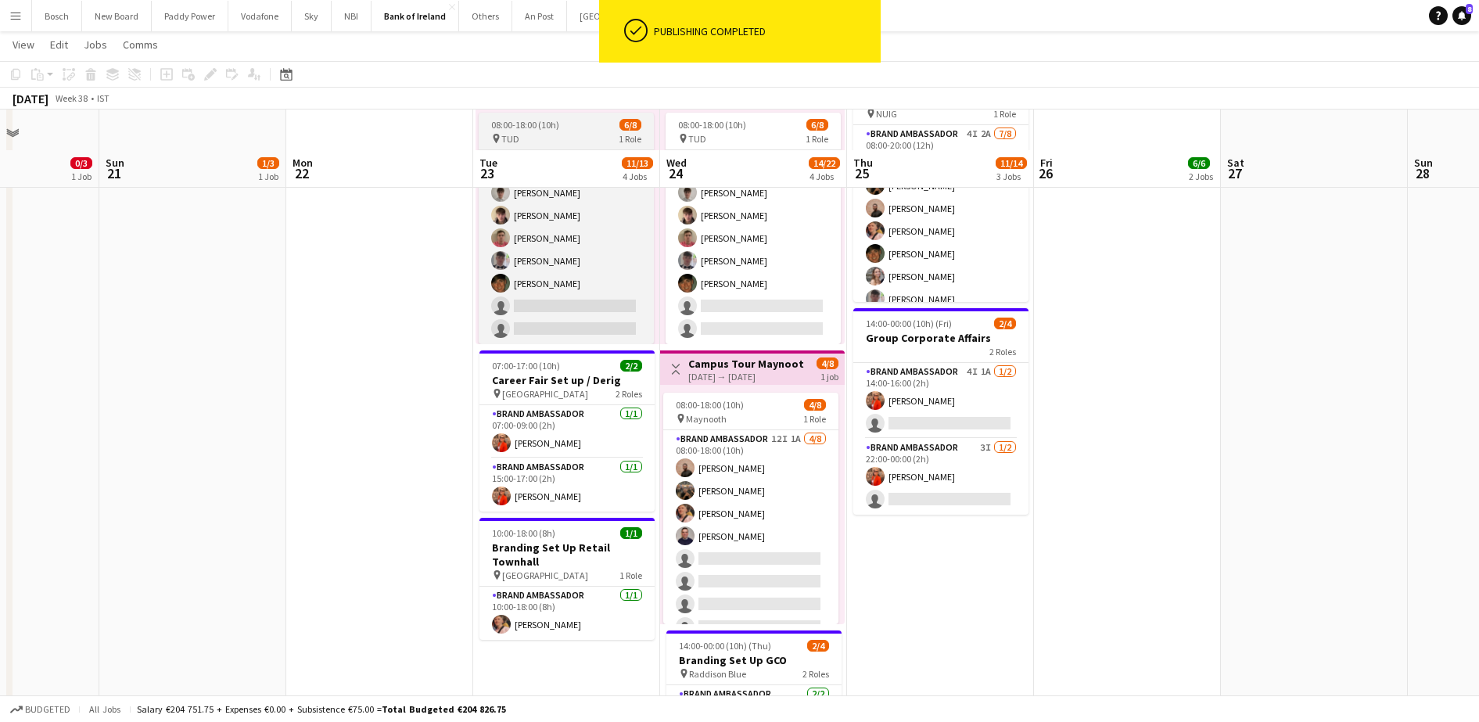
scroll to position [489, 0]
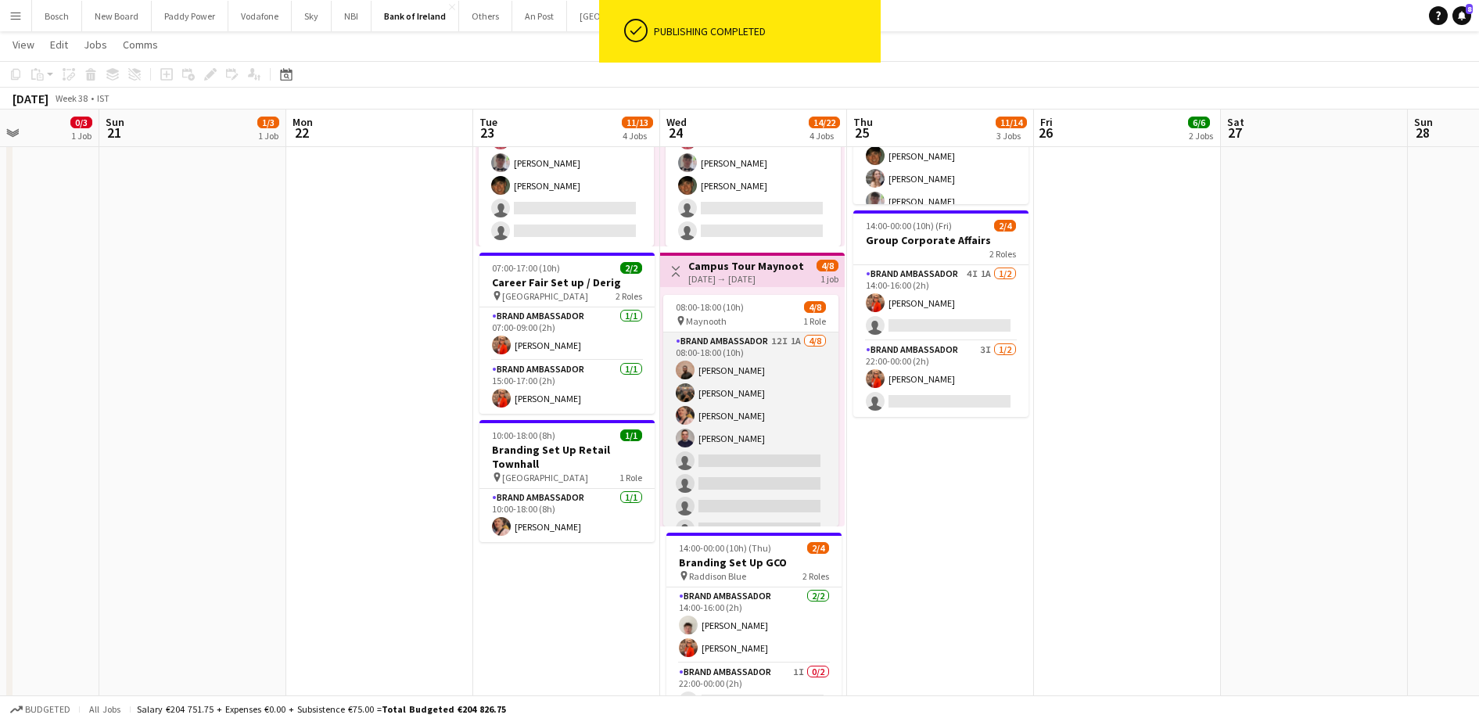
click at [756, 429] on app-card-role "Brand Ambassador 12I 1A [DATE] 08:00-18:00 (10h) [PERSON_NAME] [PERSON_NAME] [P…" at bounding box center [750, 438] width 175 height 212
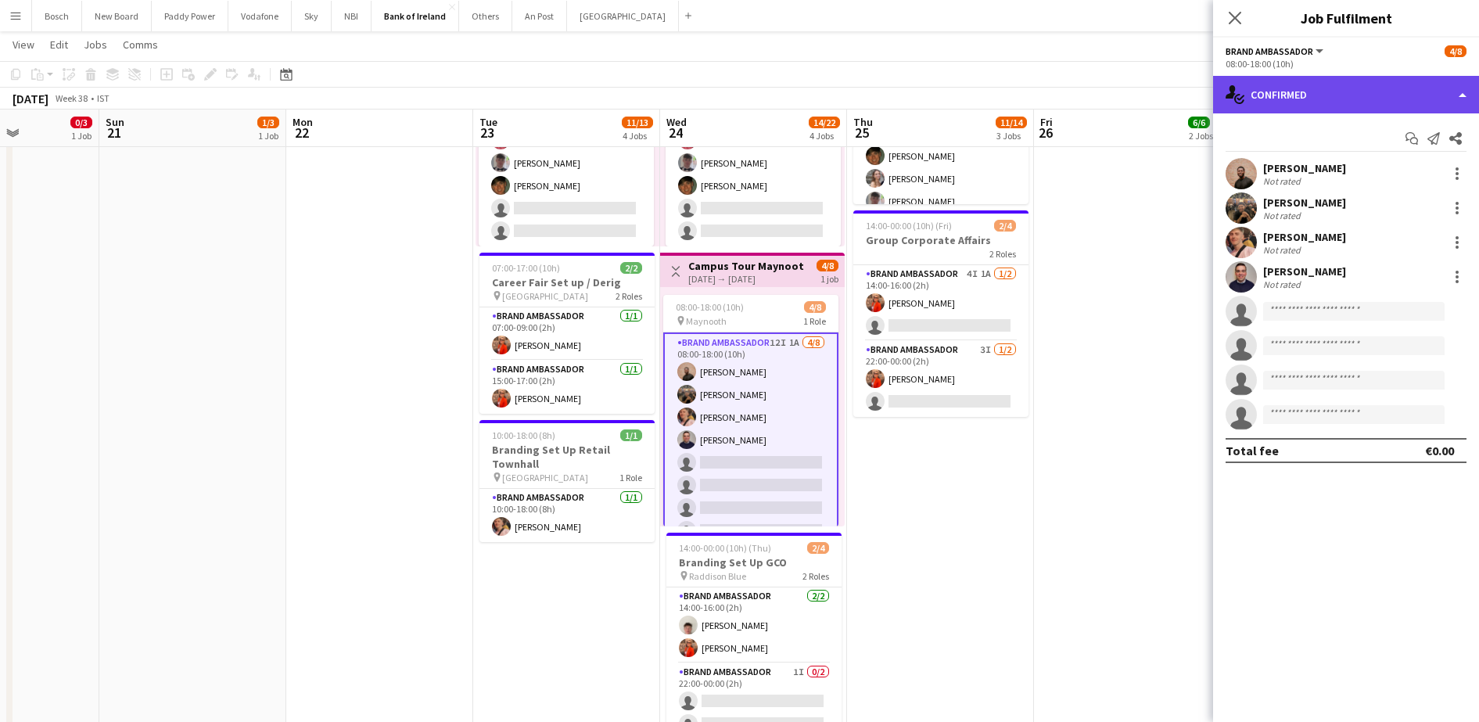
click at [1349, 81] on div "single-neutral-actions-check-2 Confirmed" at bounding box center [1346, 95] width 266 height 38
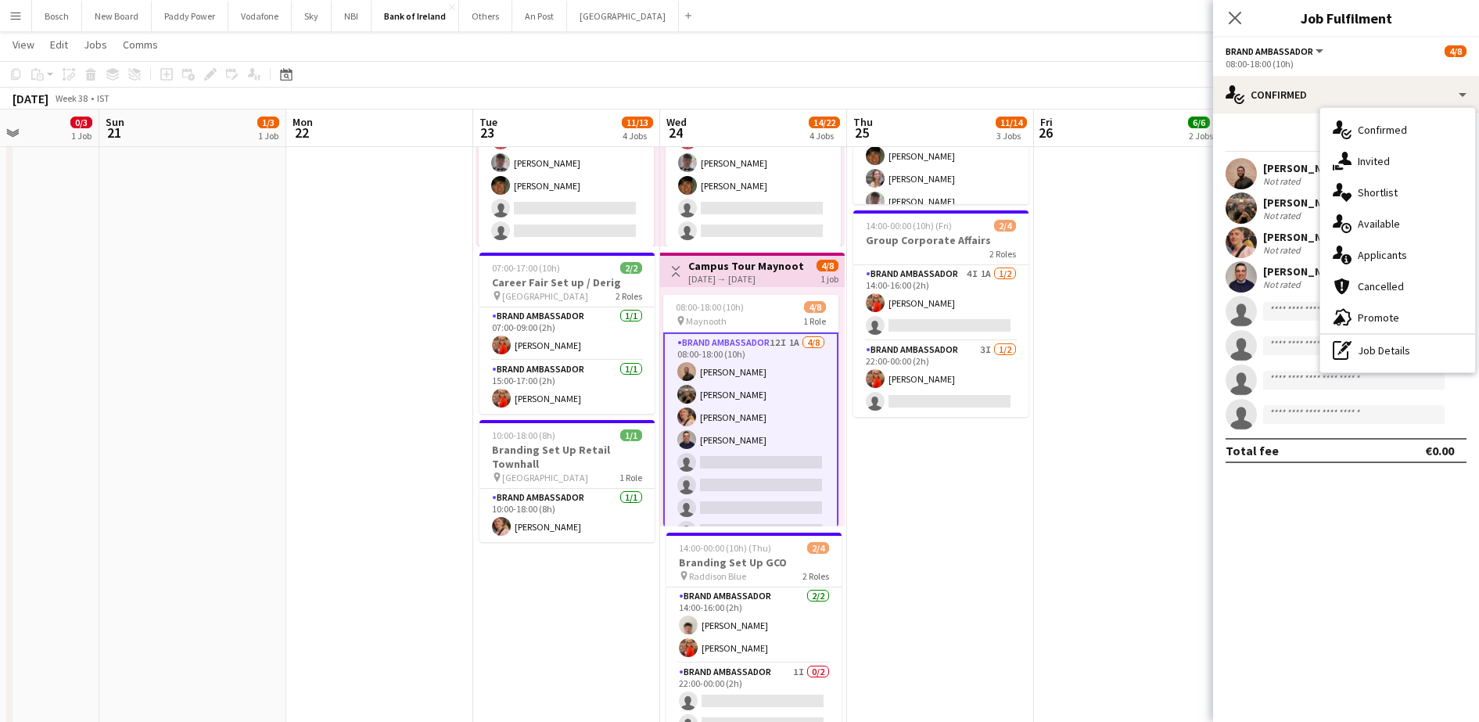
click at [1432, 155] on div "single-neutral-actions-share-1 Invited" at bounding box center [1397, 161] width 155 height 31
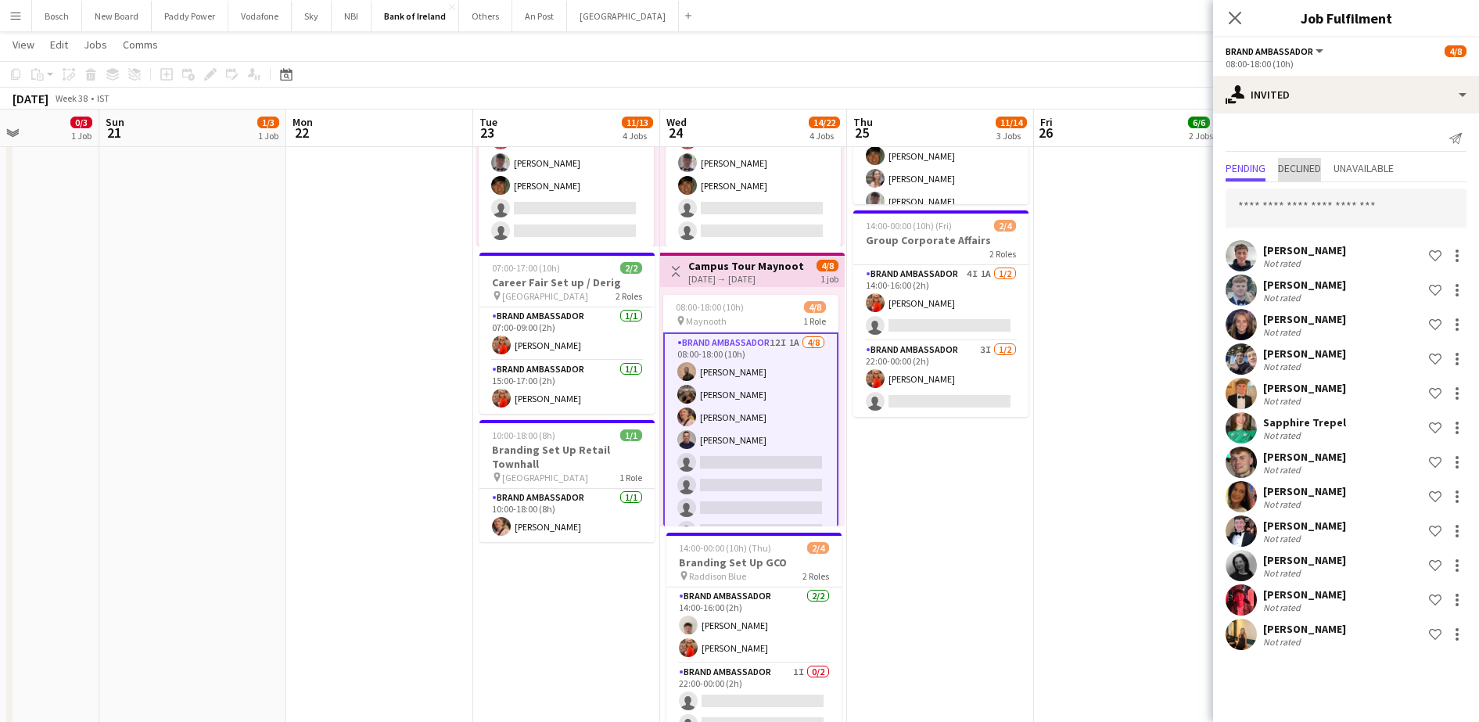
click at [1312, 170] on span "Declined" at bounding box center [1299, 168] width 43 height 11
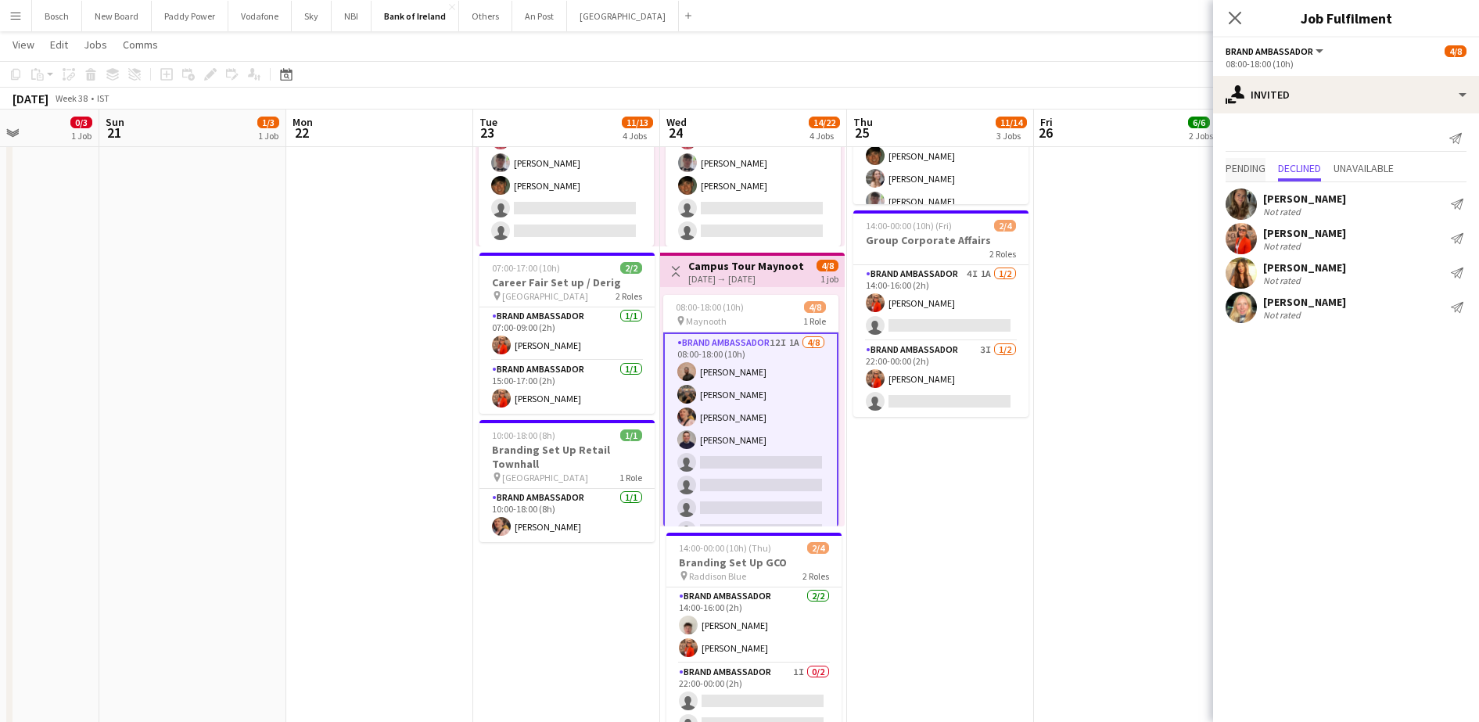
drag, startPoint x: 1252, startPoint y: 163, endPoint x: 1233, endPoint y: 170, distance: 20.8
click at [1250, 163] on span "Pending" at bounding box center [1246, 168] width 40 height 11
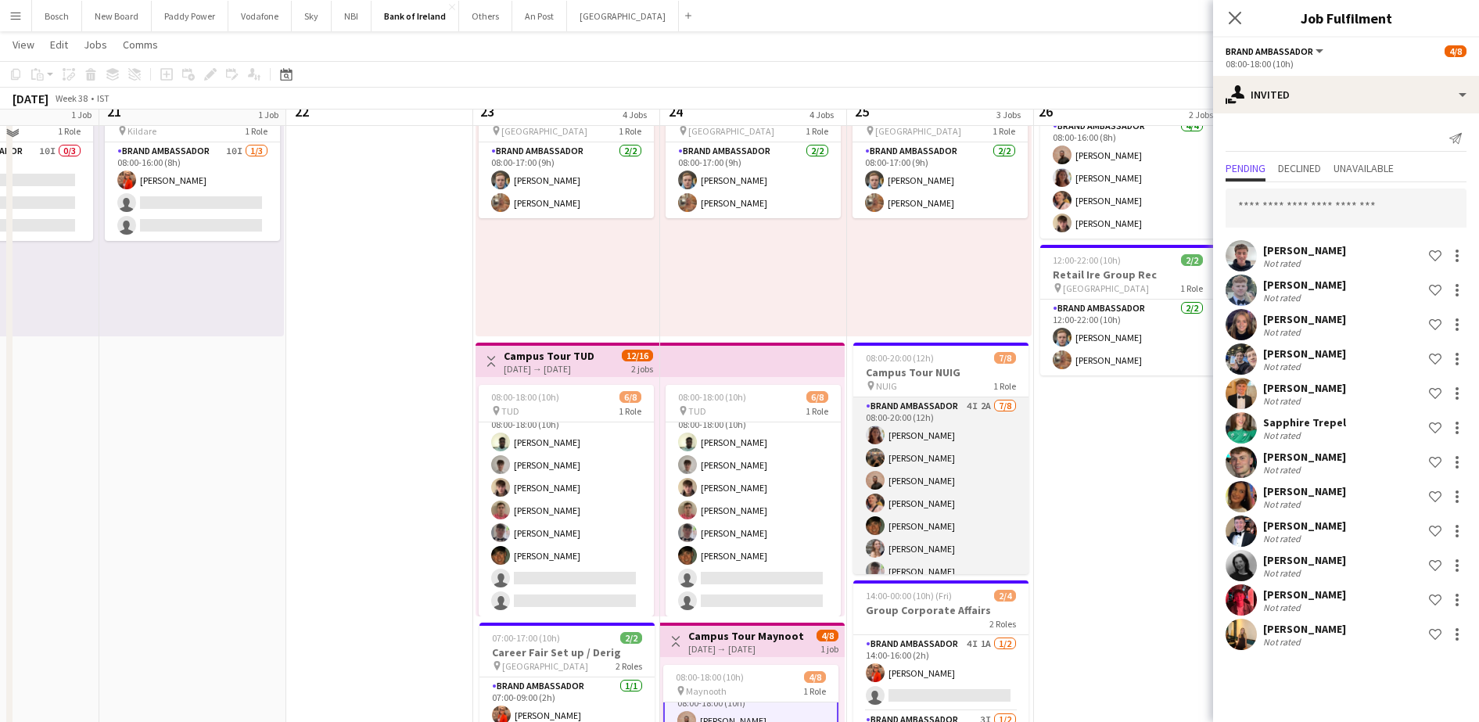
scroll to position [98, 0]
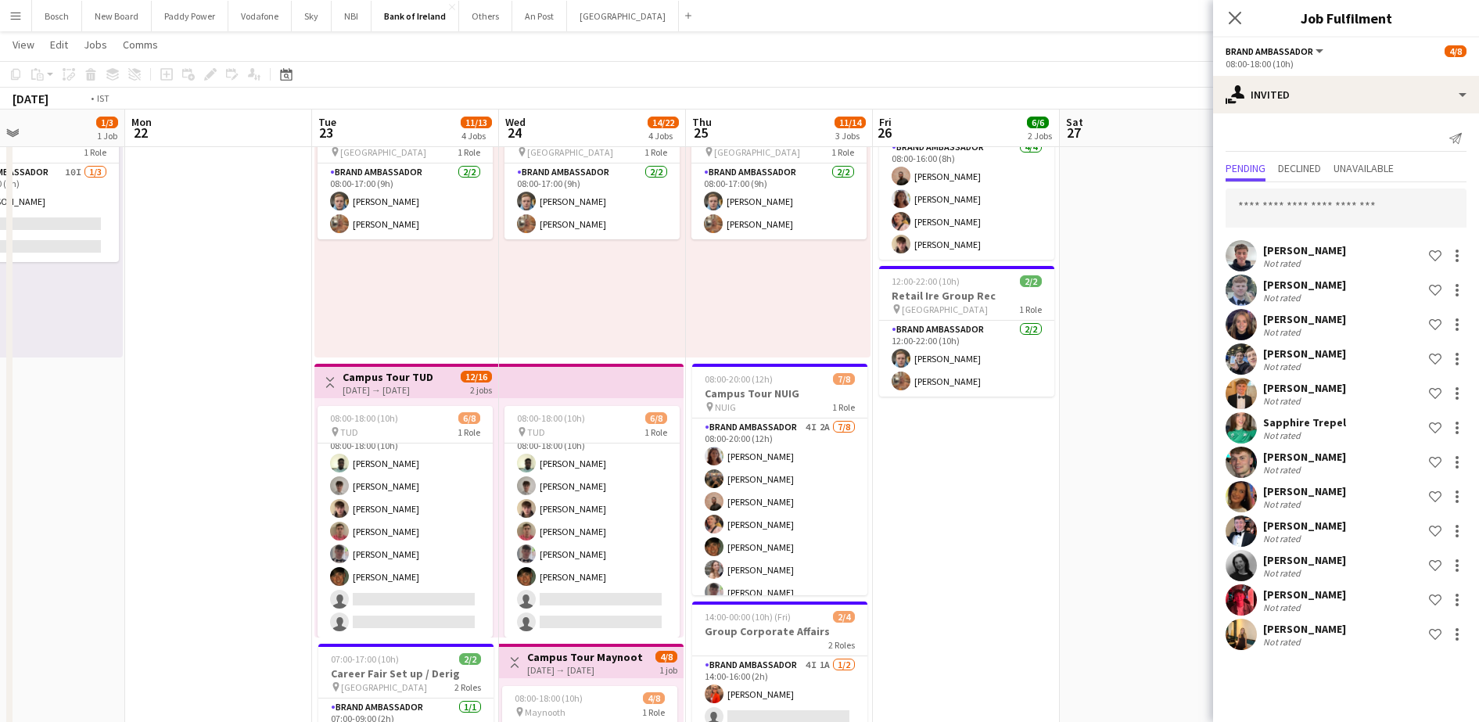
drag, startPoint x: 1124, startPoint y: 469, endPoint x: 726, endPoint y: 468, distance: 398.2
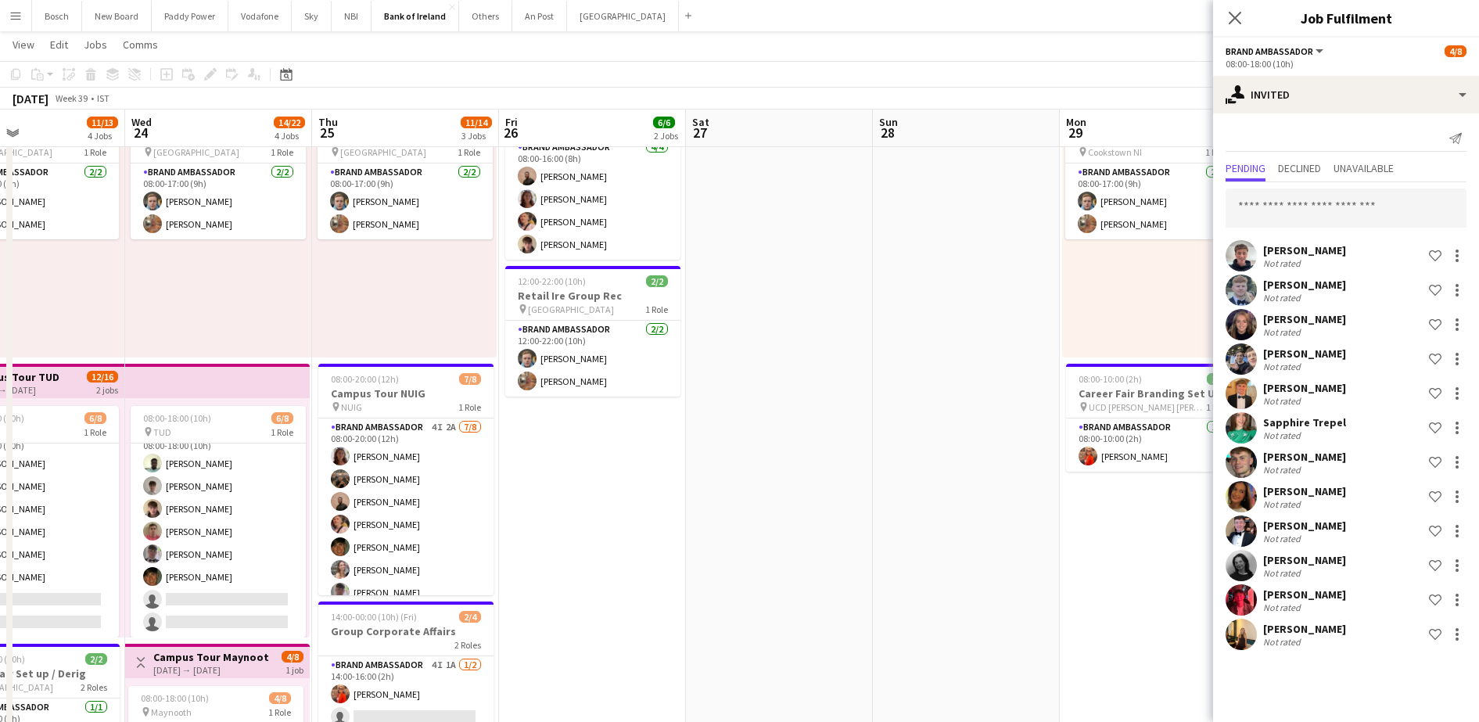
scroll to position [0, 485]
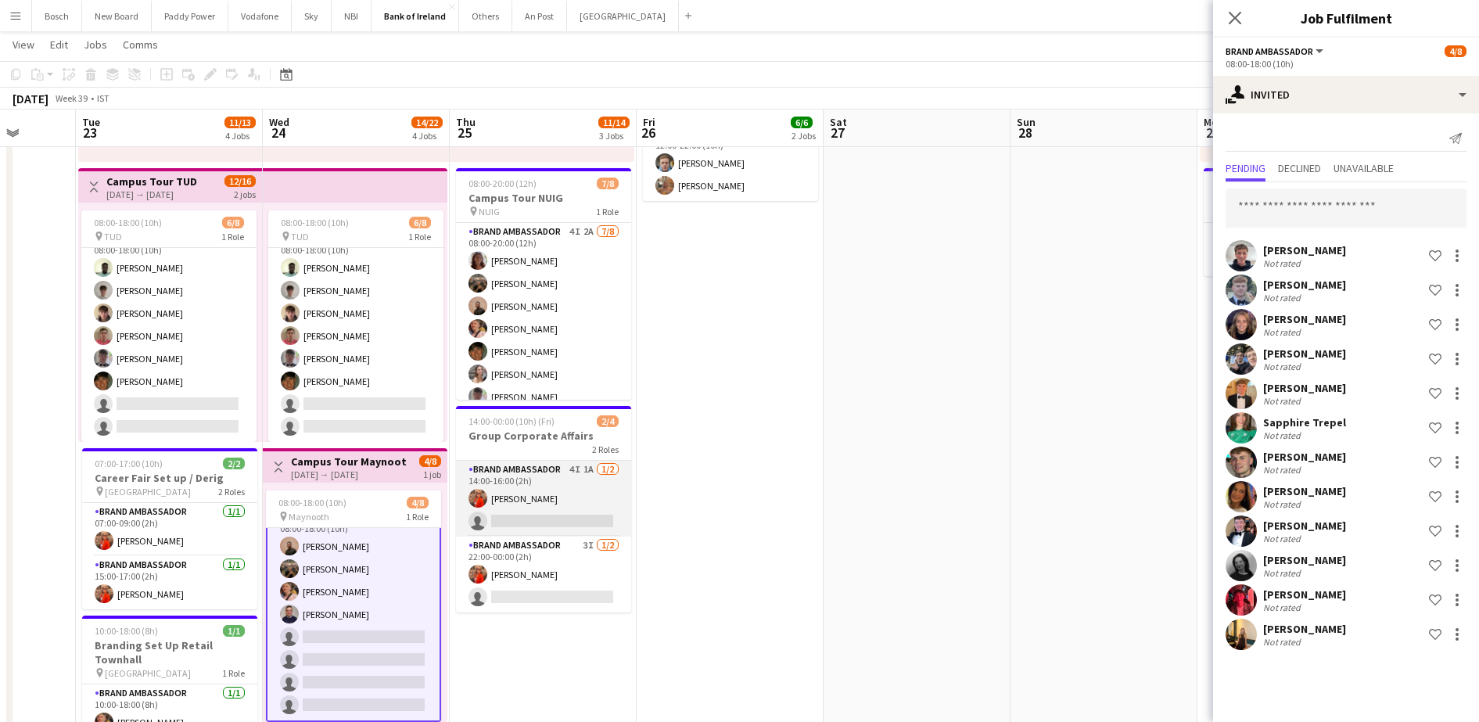
click at [551, 509] on app-card-role "Brand Ambassador 4I 1A [DATE] 14:00-16:00 (2h) [PERSON_NAME] single-neutral-act…" at bounding box center [543, 499] width 175 height 76
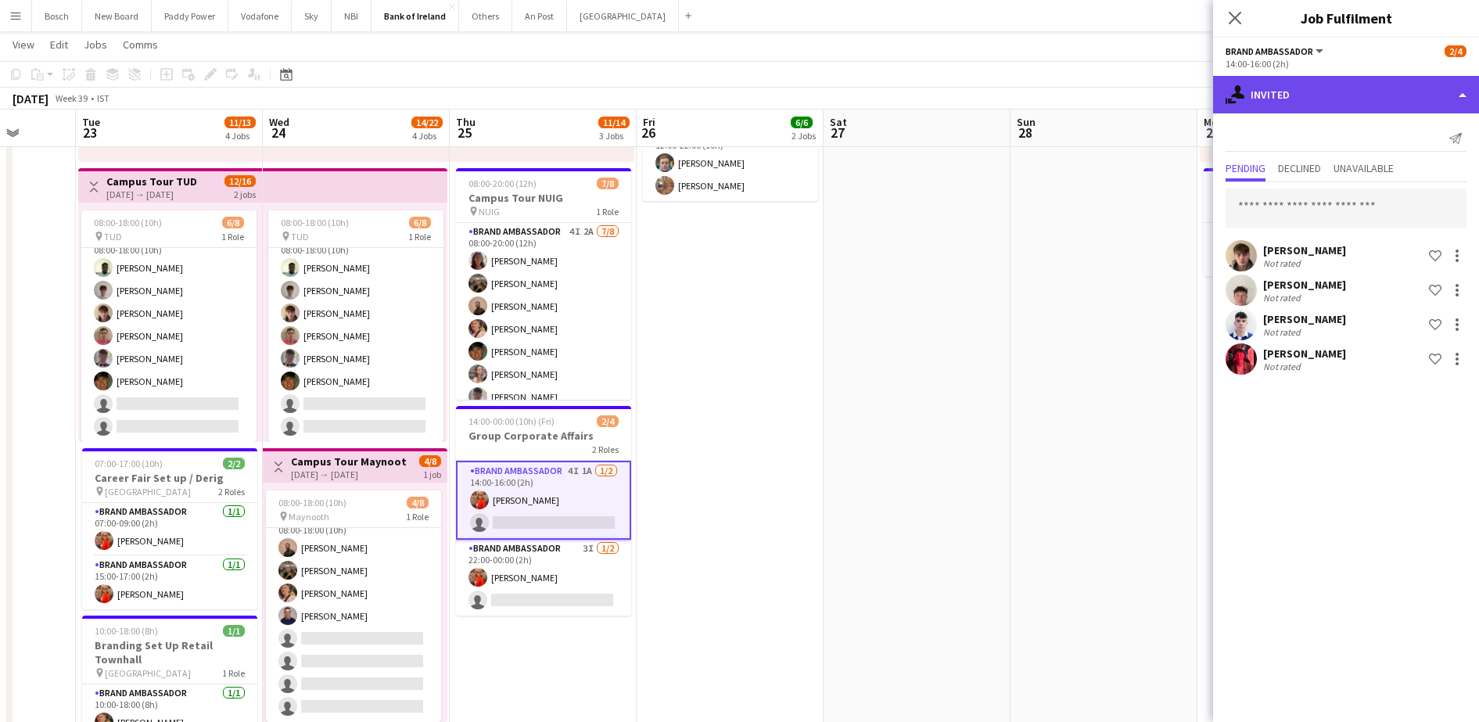
click at [1291, 97] on div "single-neutral-actions-share-1 Invited" at bounding box center [1346, 95] width 266 height 38
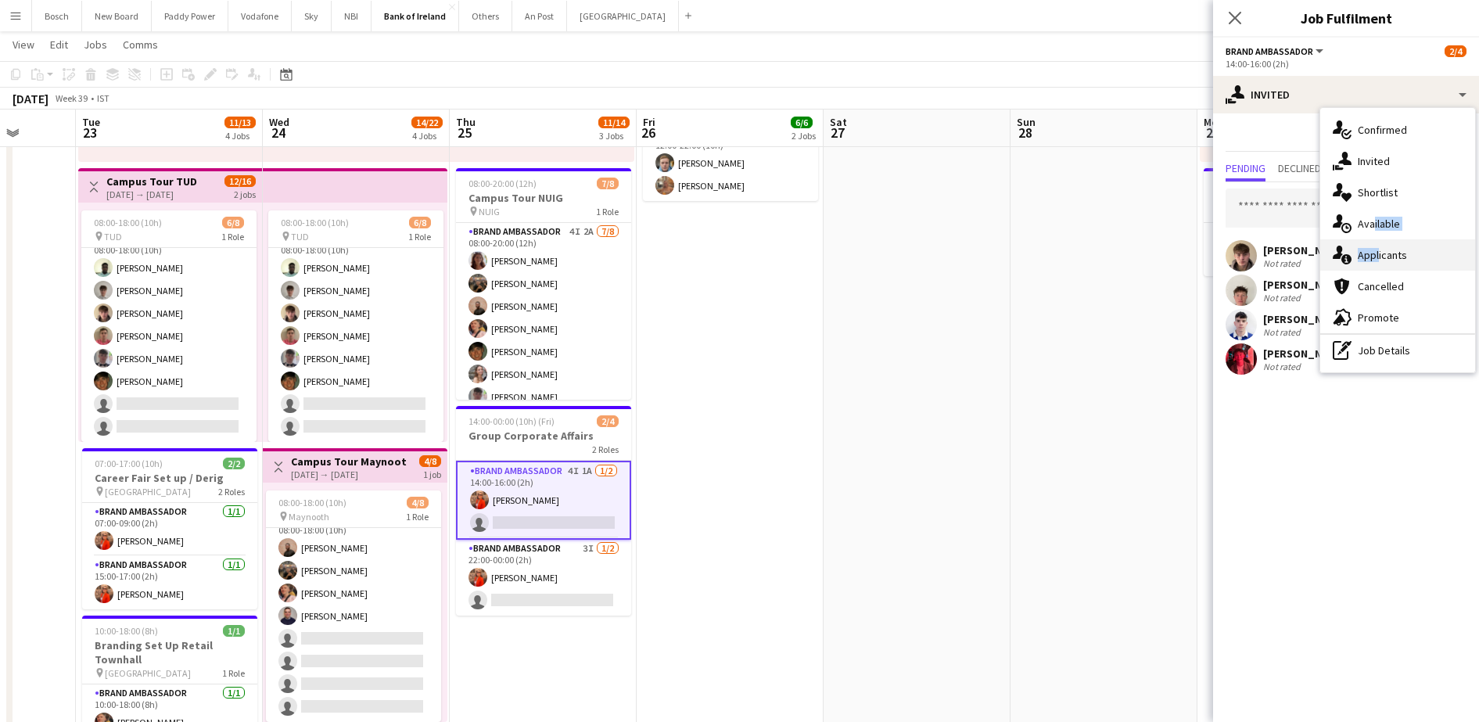
drag, startPoint x: 1371, startPoint y: 221, endPoint x: 1374, endPoint y: 250, distance: 29.1
click at [1374, 250] on div "single-neutral-actions-check-2 Confirmed single-neutral-actions-share-1 Invited…" at bounding box center [1397, 240] width 155 height 264
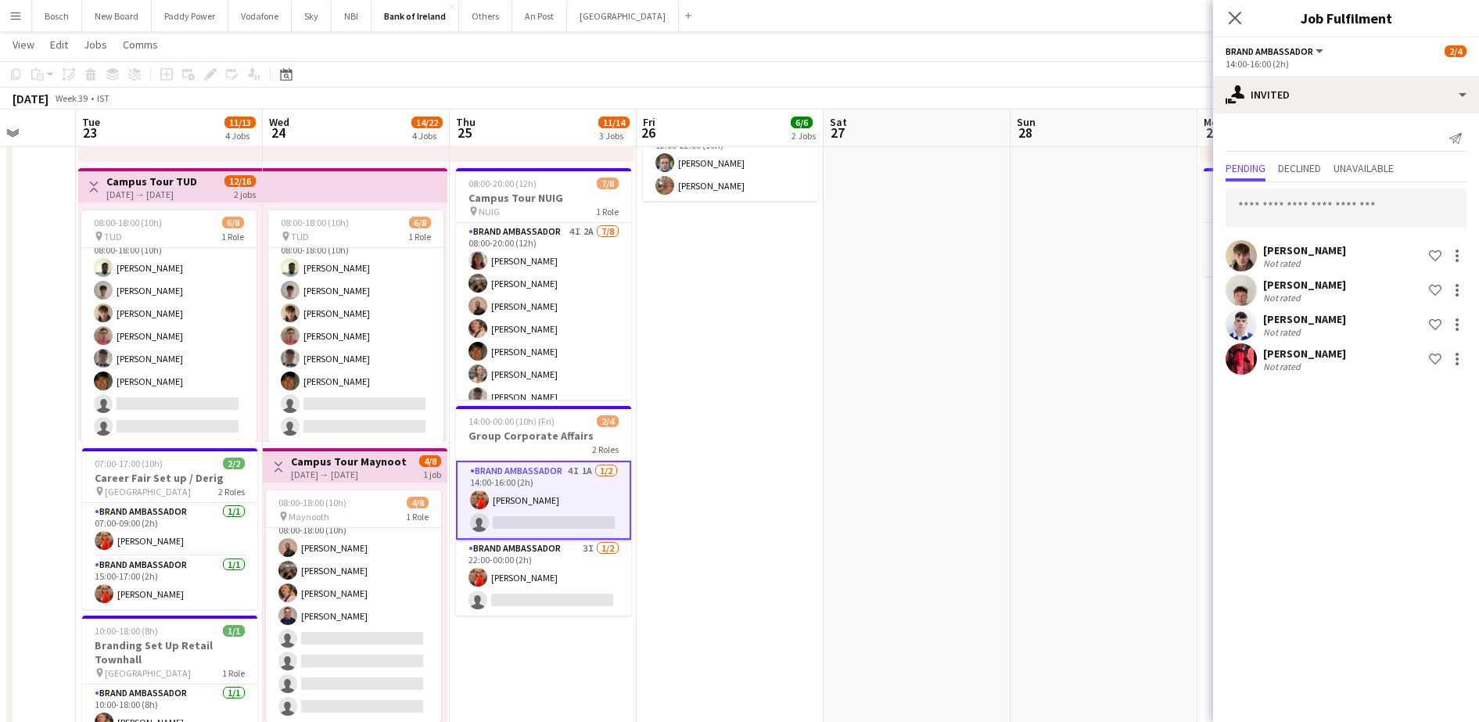
click at [1374, 250] on div "[PERSON_NAME] Not rated Shortlist crew" at bounding box center [1346, 255] width 266 height 31
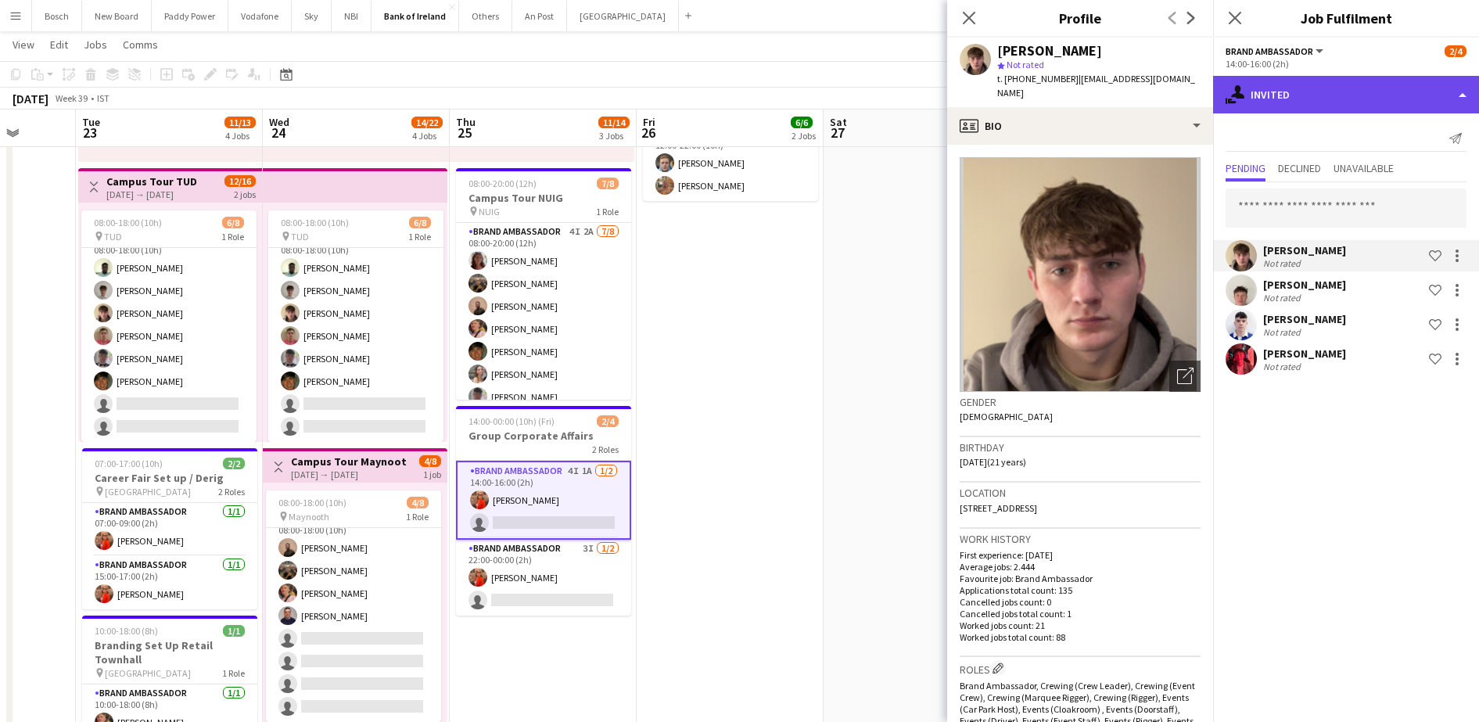
click at [1351, 107] on div "single-neutral-actions-share-1 Invited" at bounding box center [1346, 95] width 266 height 38
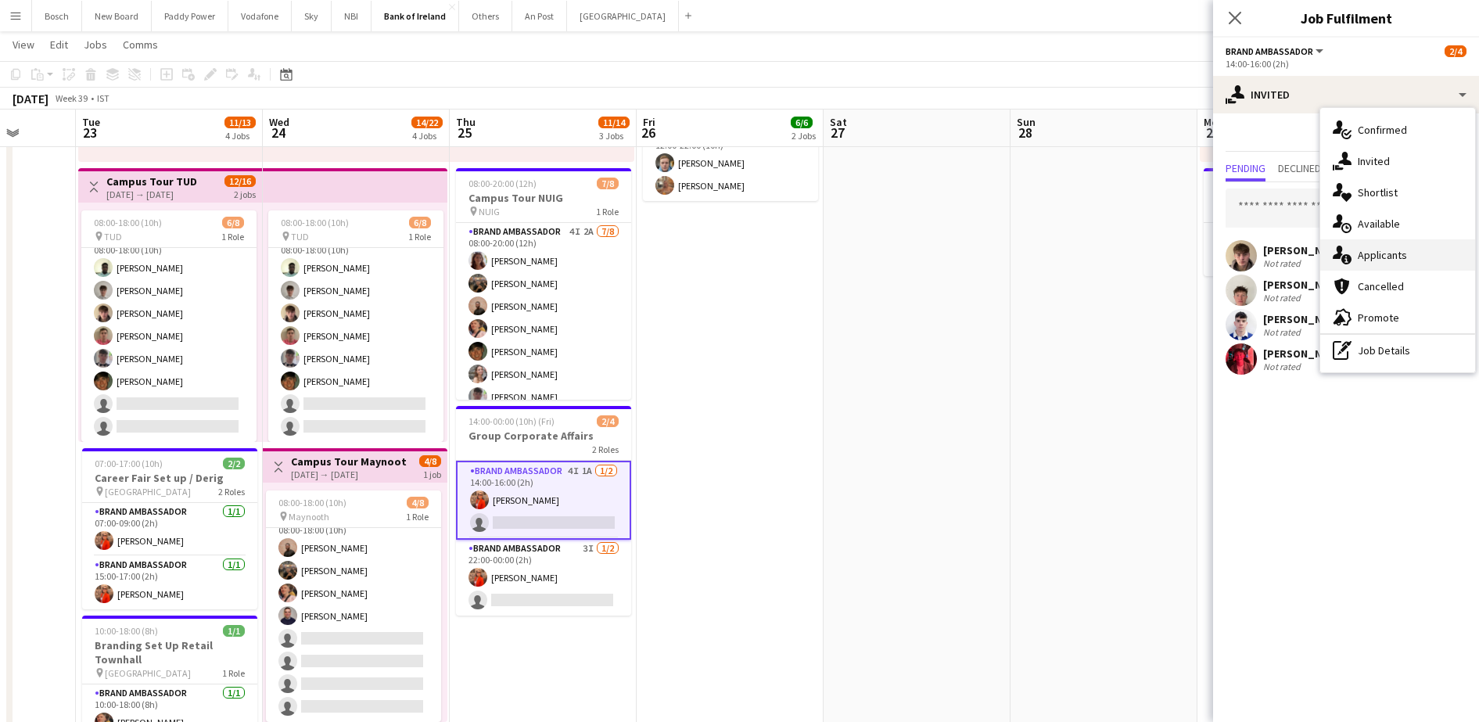
click at [1392, 250] on div "single-neutral-actions-information Applicants" at bounding box center [1397, 254] width 155 height 31
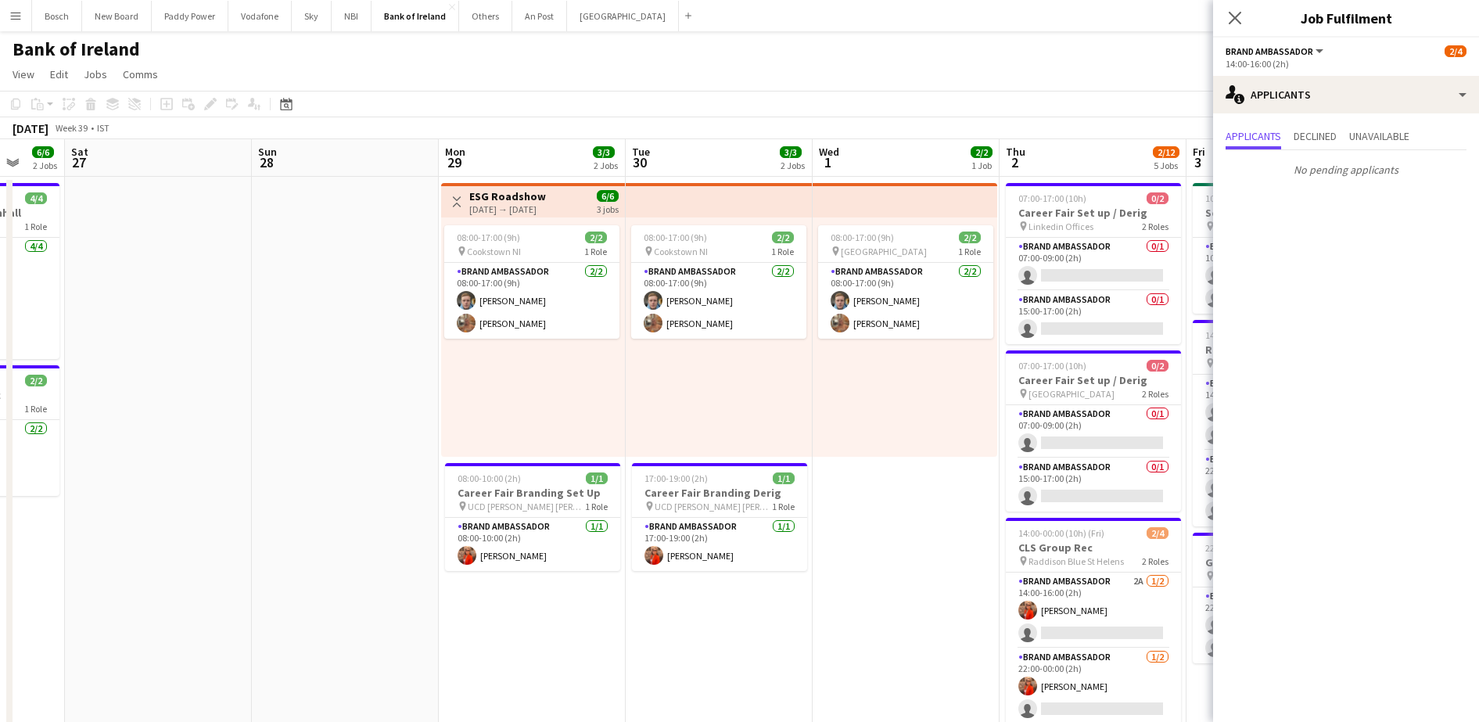
drag, startPoint x: 1058, startPoint y: 359, endPoint x: 299, endPoint y: 300, distance: 761.1
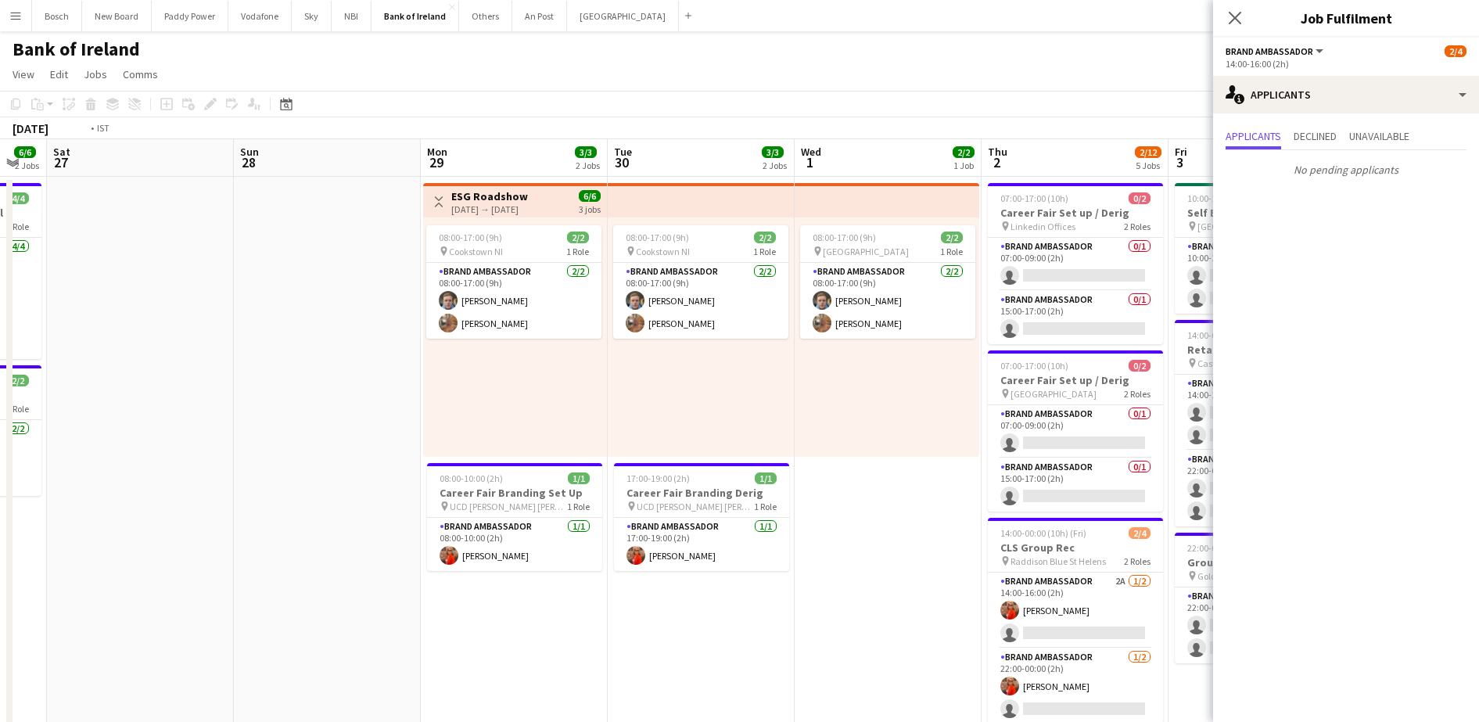
drag, startPoint x: 684, startPoint y: 381, endPoint x: 105, endPoint y: 355, distance: 579.5
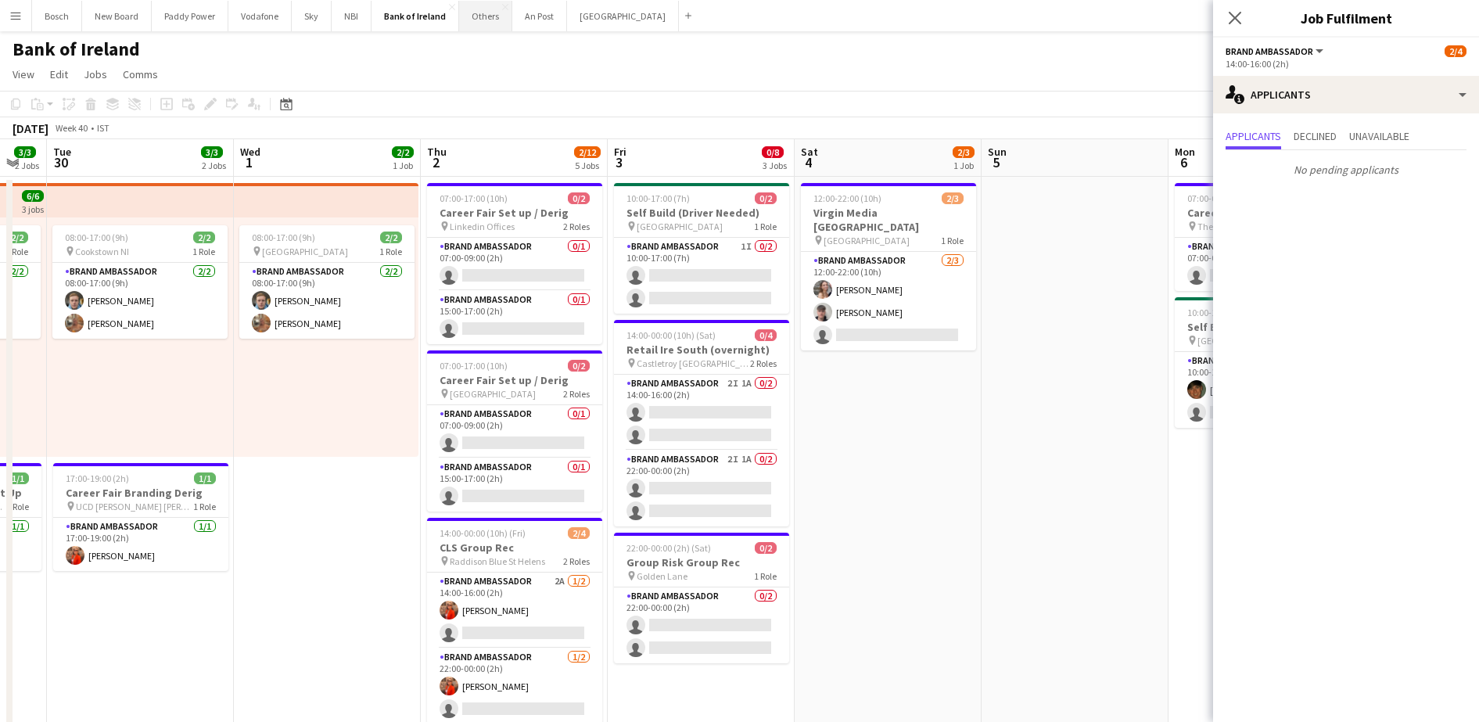
click at [489, 14] on button "Others Close" at bounding box center [485, 16] width 53 height 31
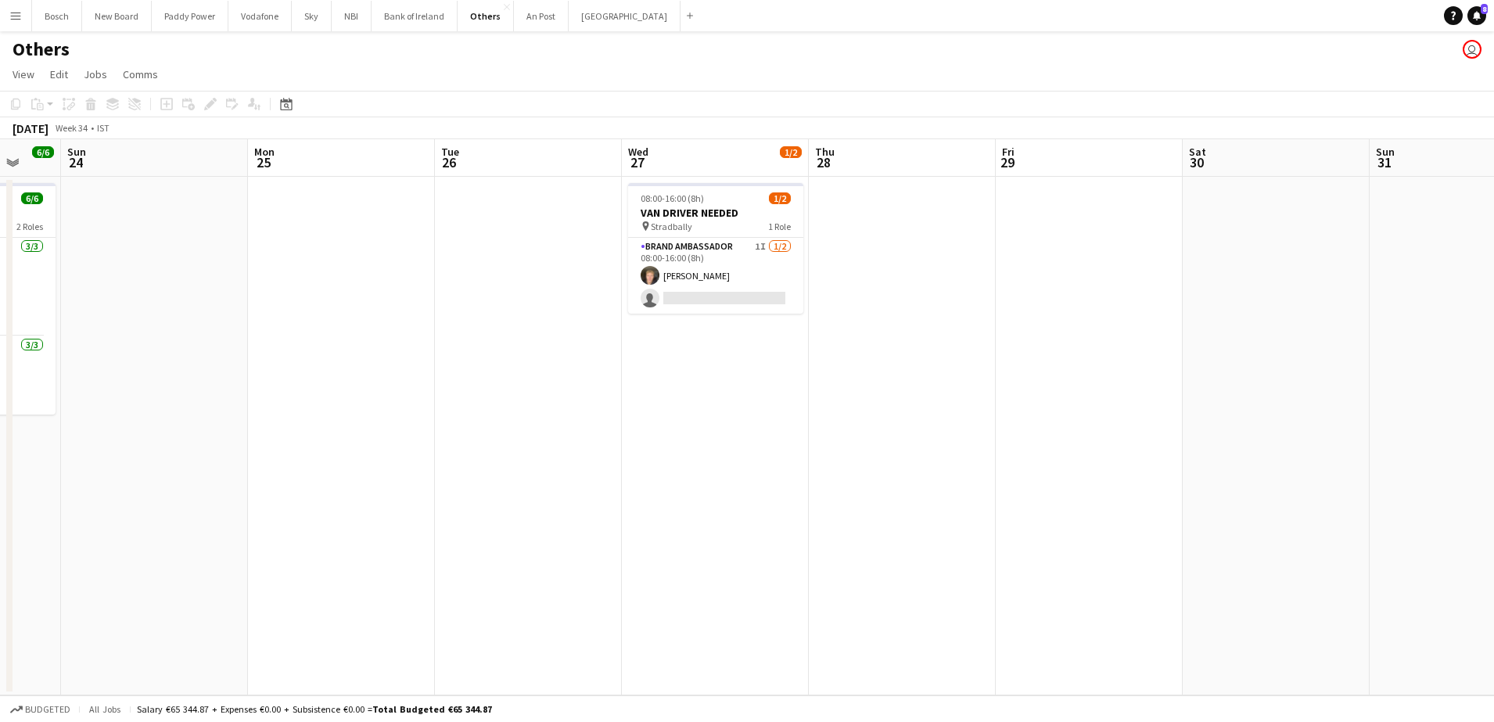
drag, startPoint x: 1158, startPoint y: 452, endPoint x: 593, endPoint y: 328, distance: 578.3
click at [471, 377] on app-calendar-viewport "Thu 21 Fri 22 Sat 23 6/6 1 Job Sun 24 Mon 25 Tue 26 Wed 27 1/2 1 Job Thu 28 Fri…" at bounding box center [747, 417] width 1494 height 556
click at [809, 261] on app-date-cell at bounding box center [901, 436] width 187 height 519
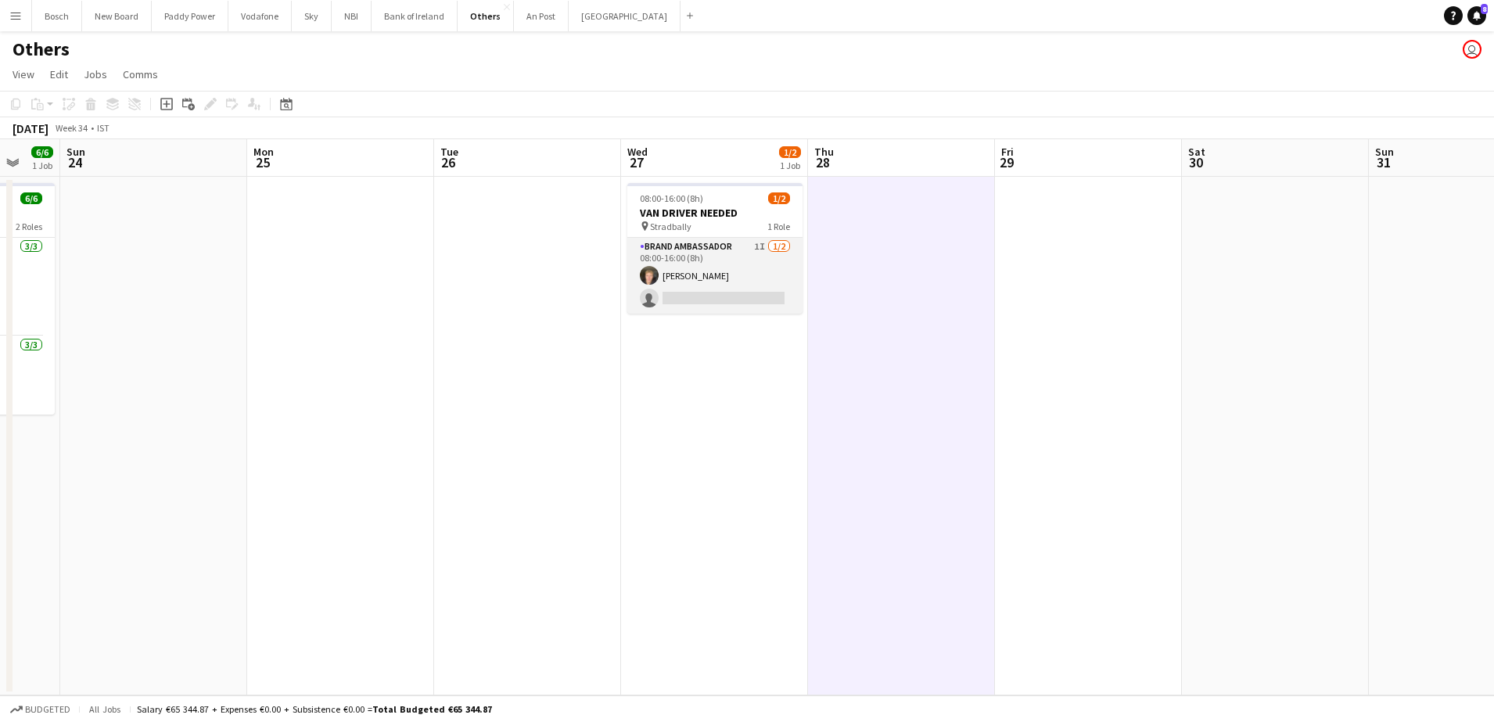
click at [758, 275] on app-card-role "Brand Ambassador 1I [DATE] 08:00-16:00 (8h) [PERSON_NAME] single-neutral-actions" at bounding box center [714, 276] width 175 height 76
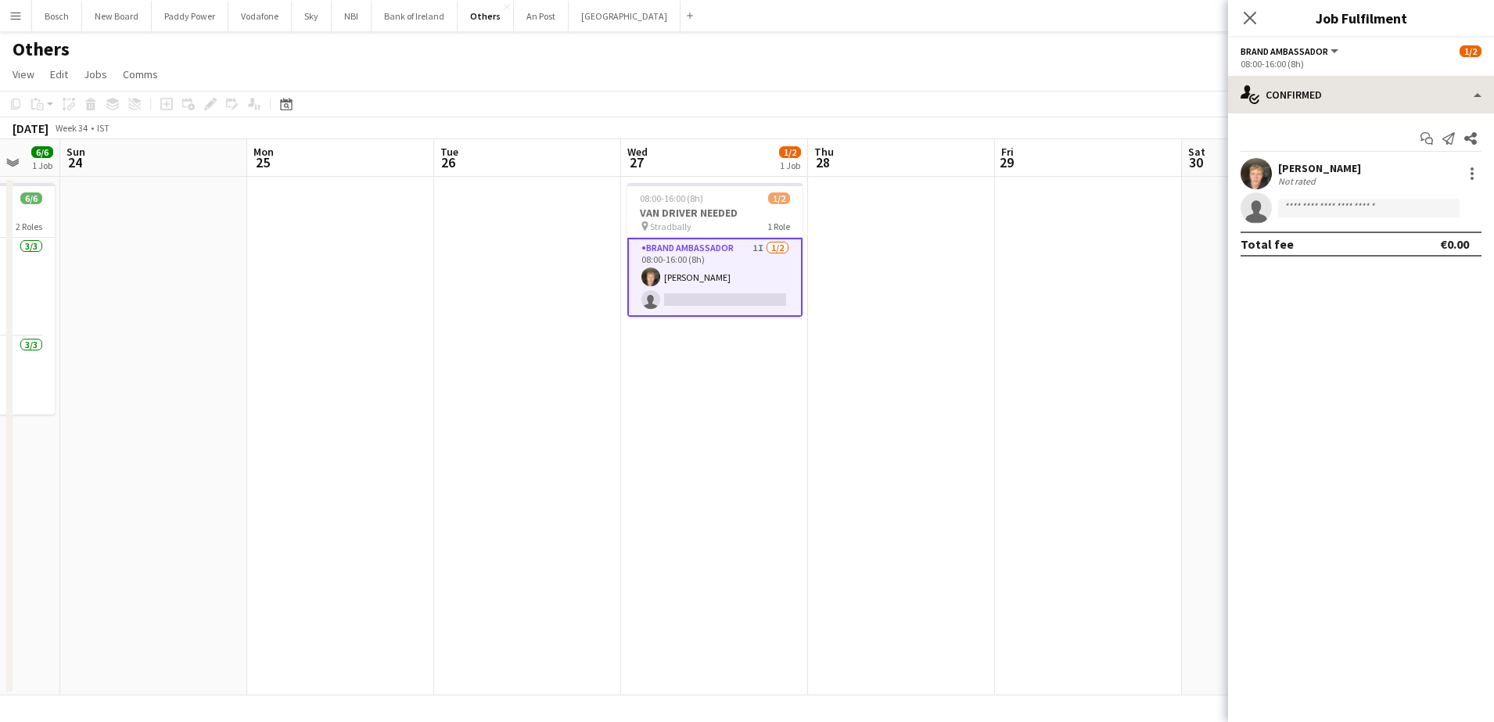
drag, startPoint x: 1354, startPoint y: 117, endPoint x: 1356, endPoint y: 100, distance: 16.6
click at [1355, 112] on div "single-neutral-actions-check-2 Confirmed single-neutral-actions-check-2 Confirm…" at bounding box center [1361, 399] width 266 height 646
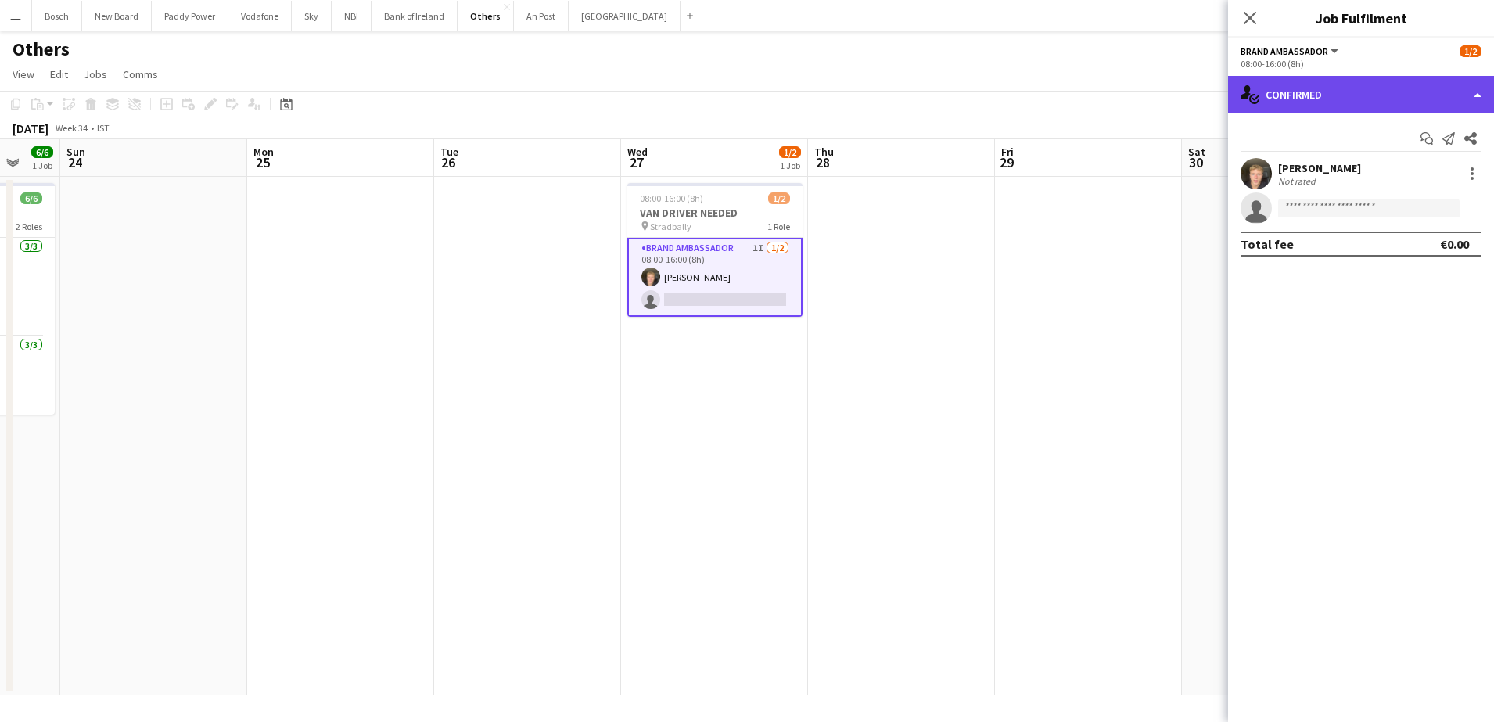
click at [1357, 100] on div "single-neutral-actions-check-2 Confirmed" at bounding box center [1361, 95] width 266 height 38
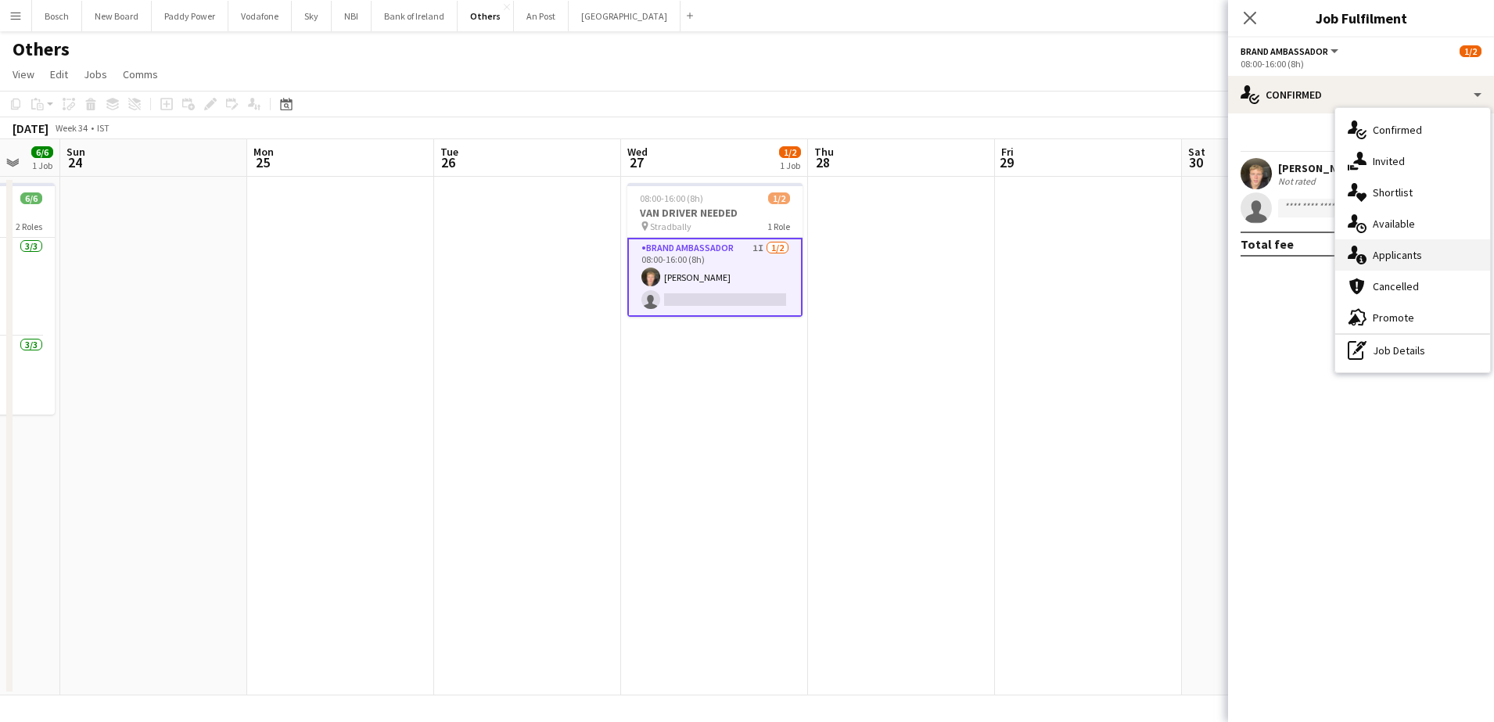
click at [1450, 242] on div "single-neutral-actions-information Applicants" at bounding box center [1412, 254] width 155 height 31
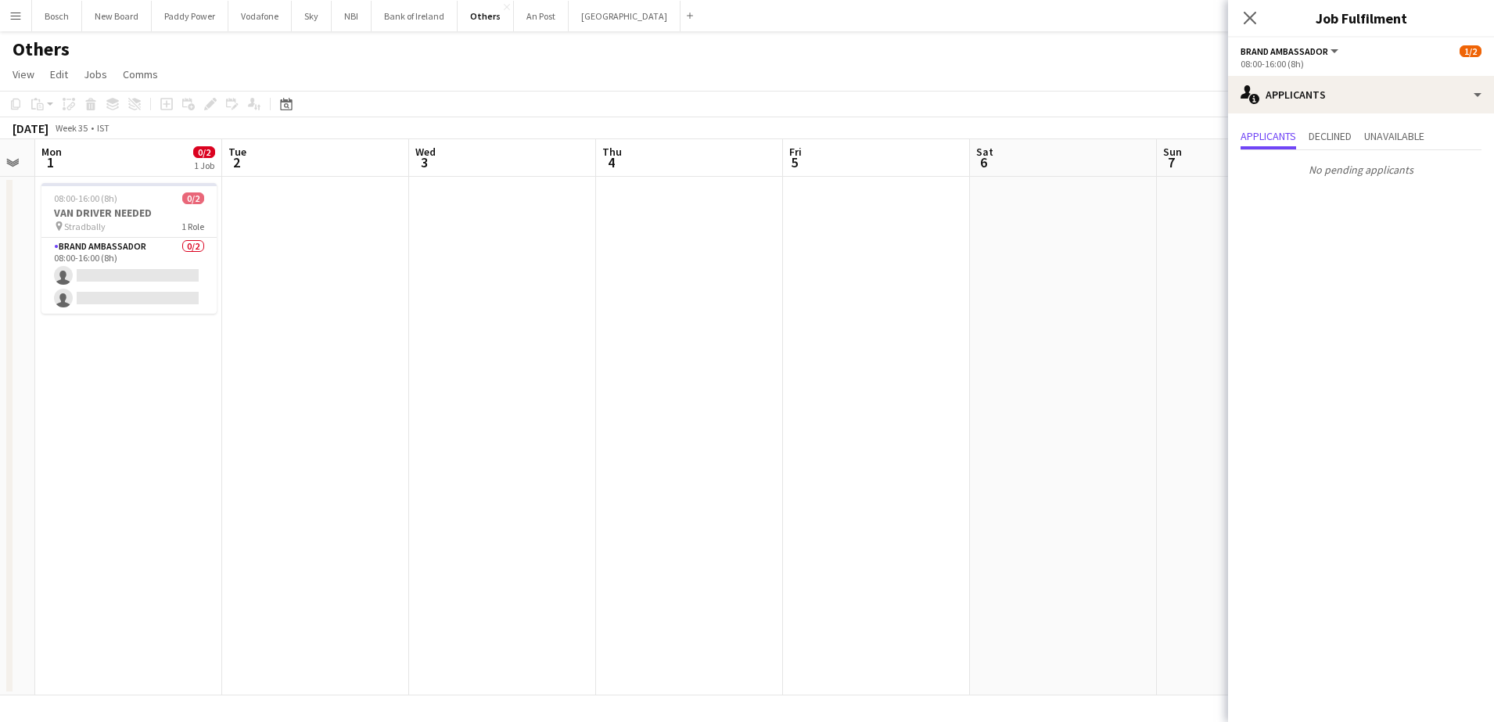
scroll to position [0, 526]
click at [233, 289] on app-date-cell at bounding box center [314, 436] width 187 height 519
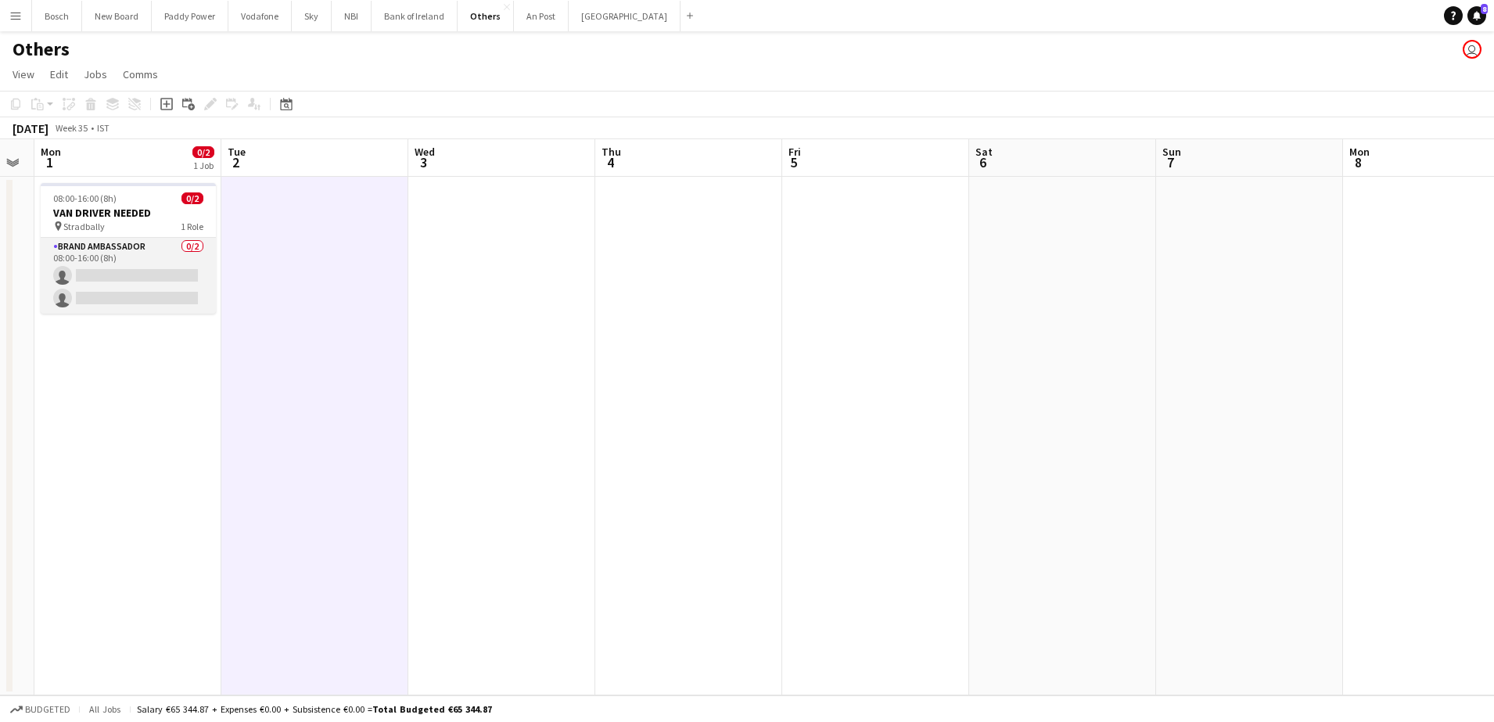
click at [142, 294] on app-card-role "Brand Ambassador 0/2 08:00-16:00 (8h) single-neutral-actions single-neutral-act…" at bounding box center [128, 276] width 175 height 76
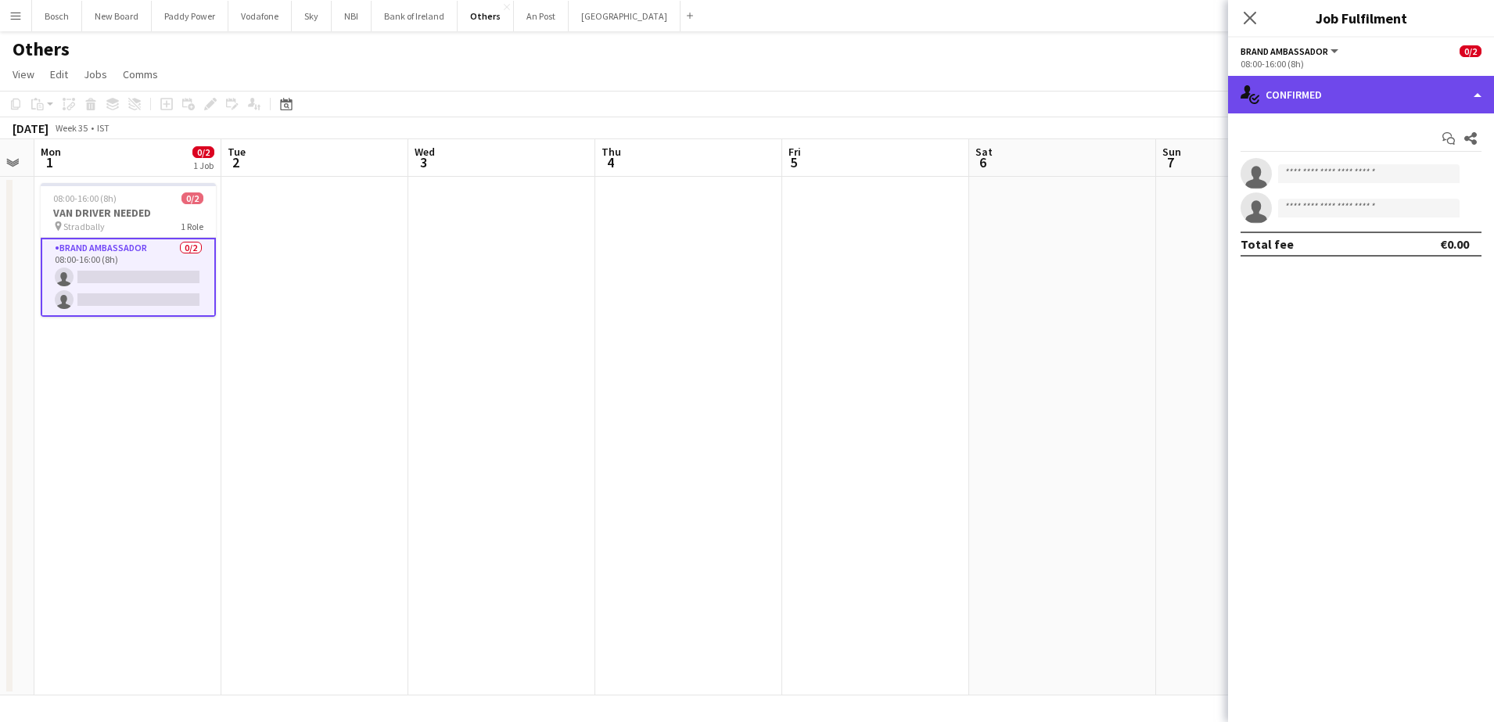
click at [1432, 86] on div "single-neutral-actions-check-2 Confirmed" at bounding box center [1361, 95] width 266 height 38
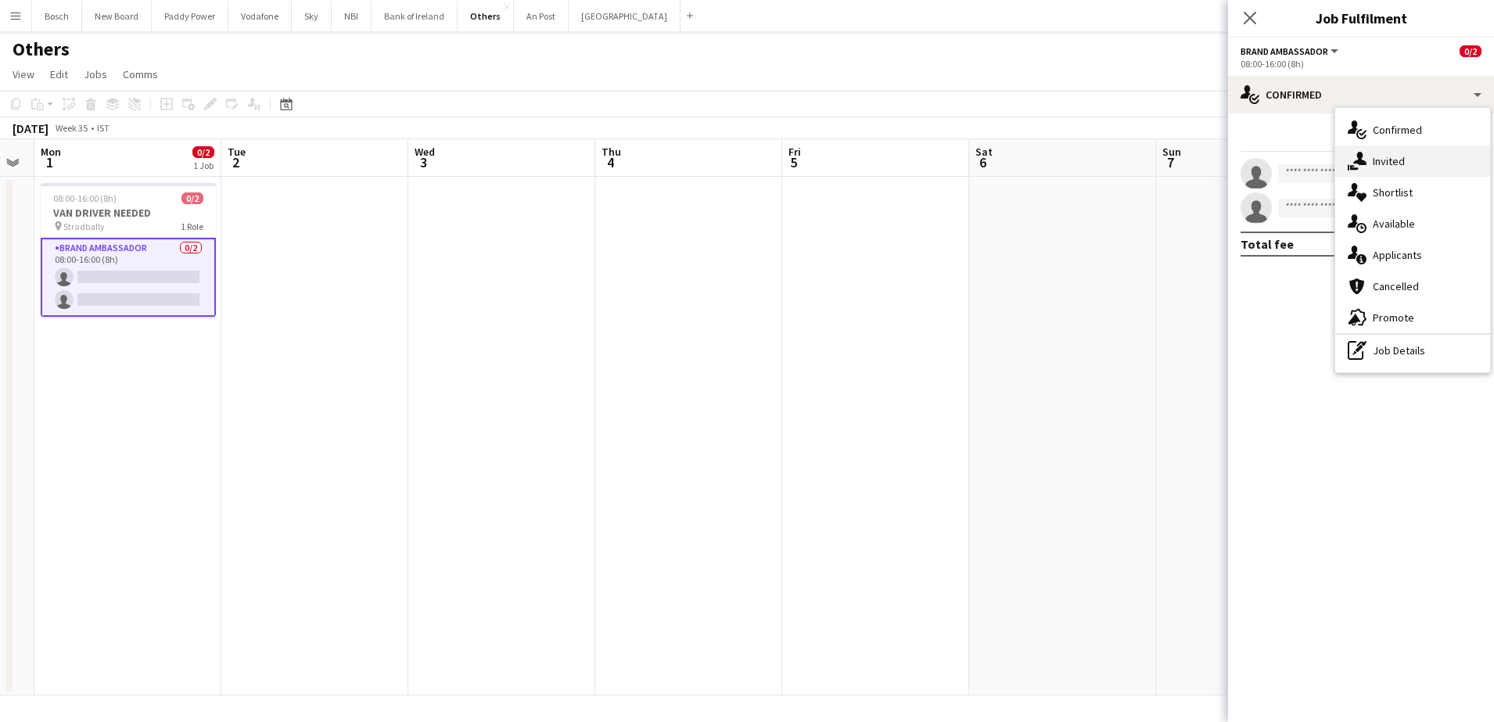
click at [1411, 161] on div "single-neutral-actions-share-1 Invited" at bounding box center [1412, 161] width 155 height 31
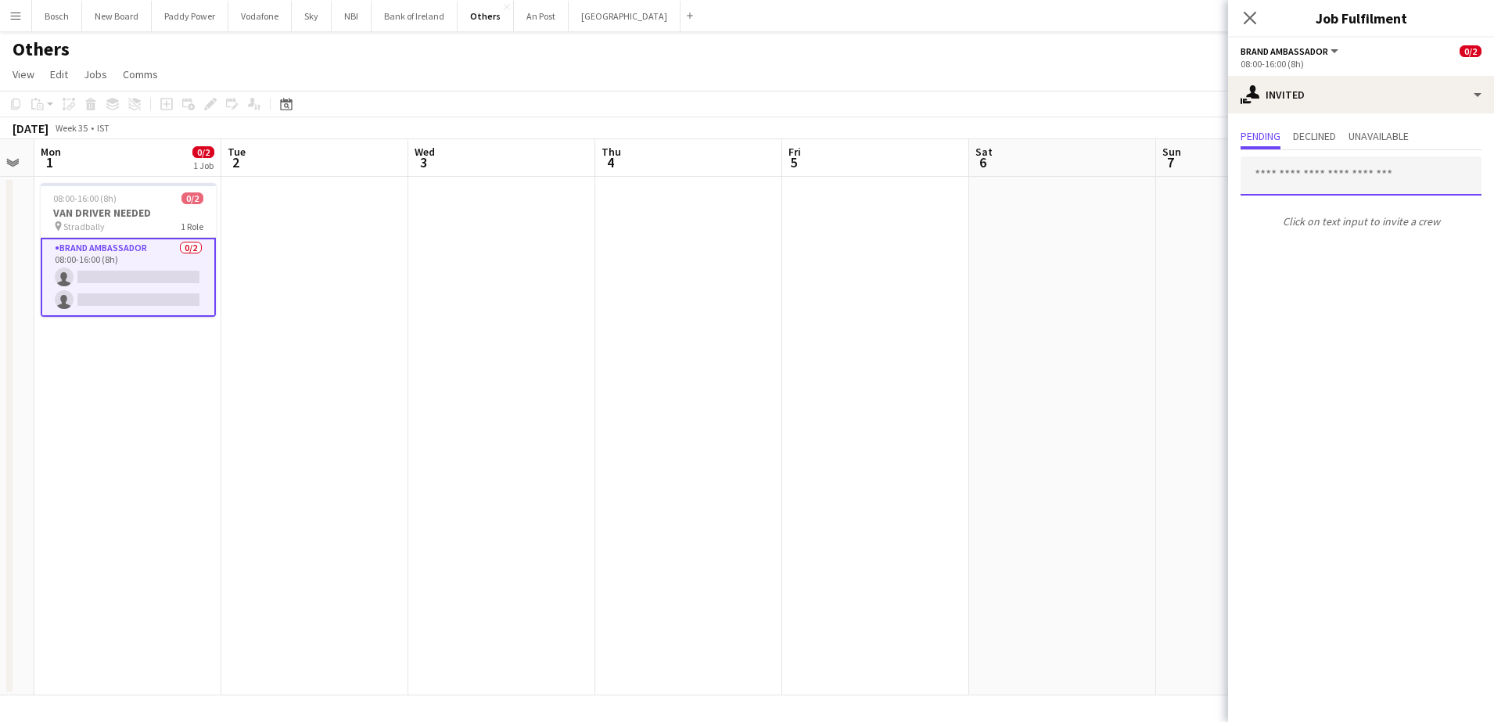
click at [1335, 181] on input "text" at bounding box center [1361, 175] width 241 height 39
type input "***"
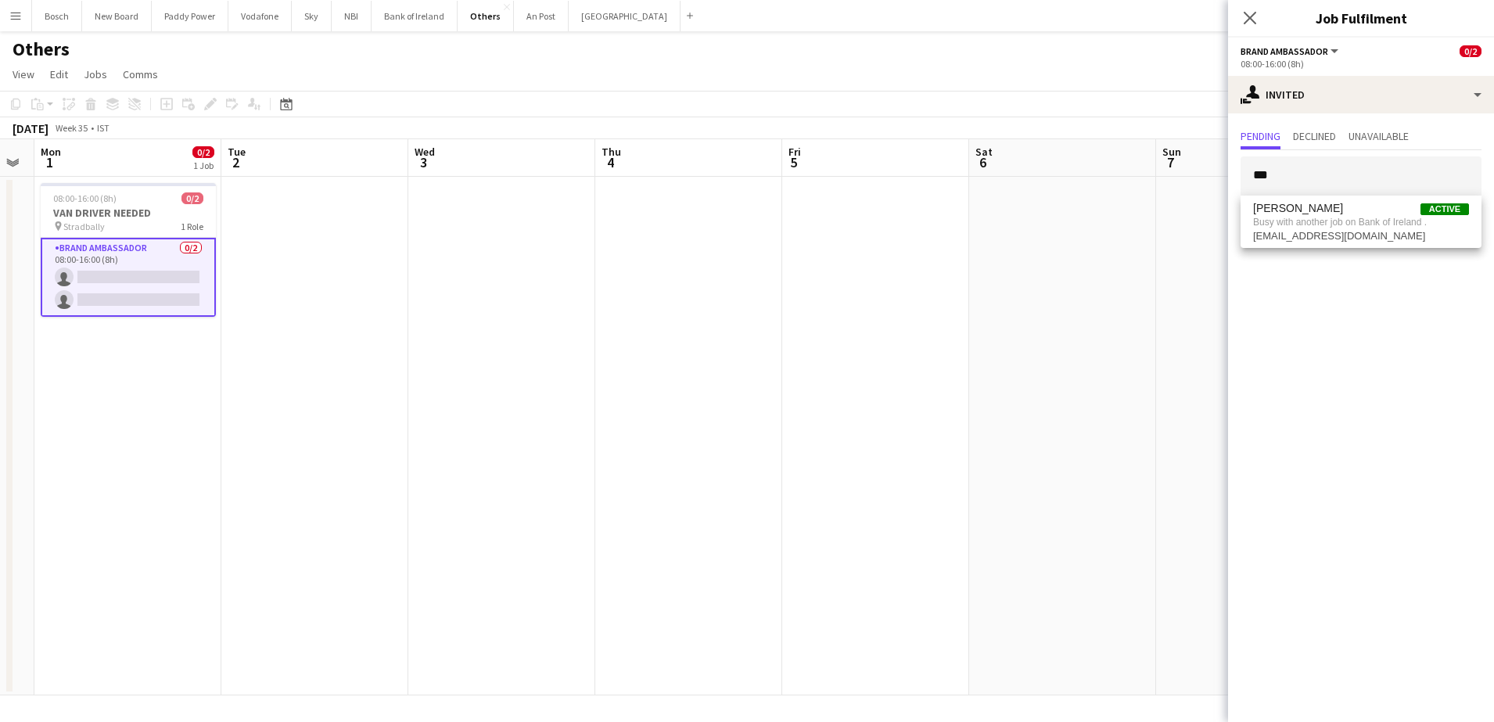
click at [983, 149] on span "Sat" at bounding box center [983, 152] width 17 height 14
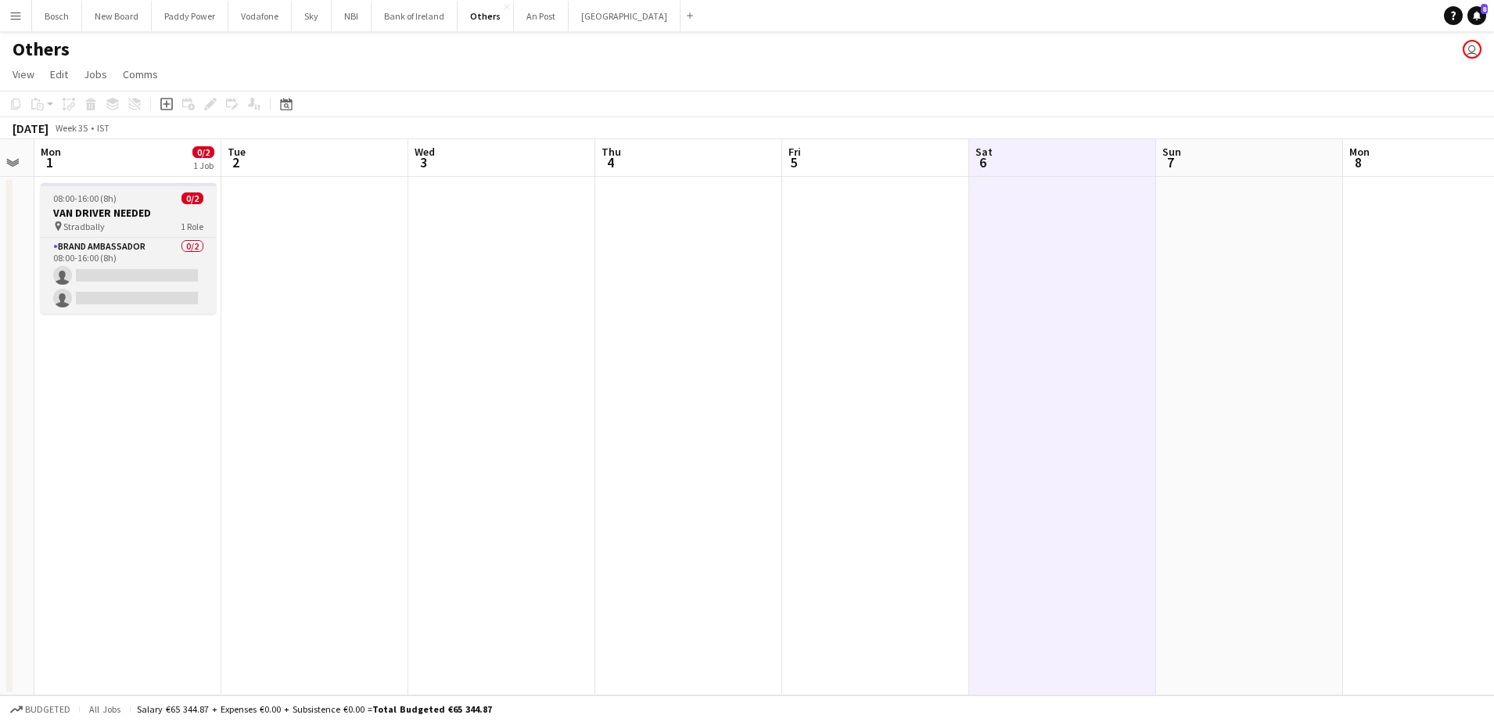
click at [173, 228] on div "pin Stradbally 1 Role" at bounding box center [128, 226] width 175 height 13
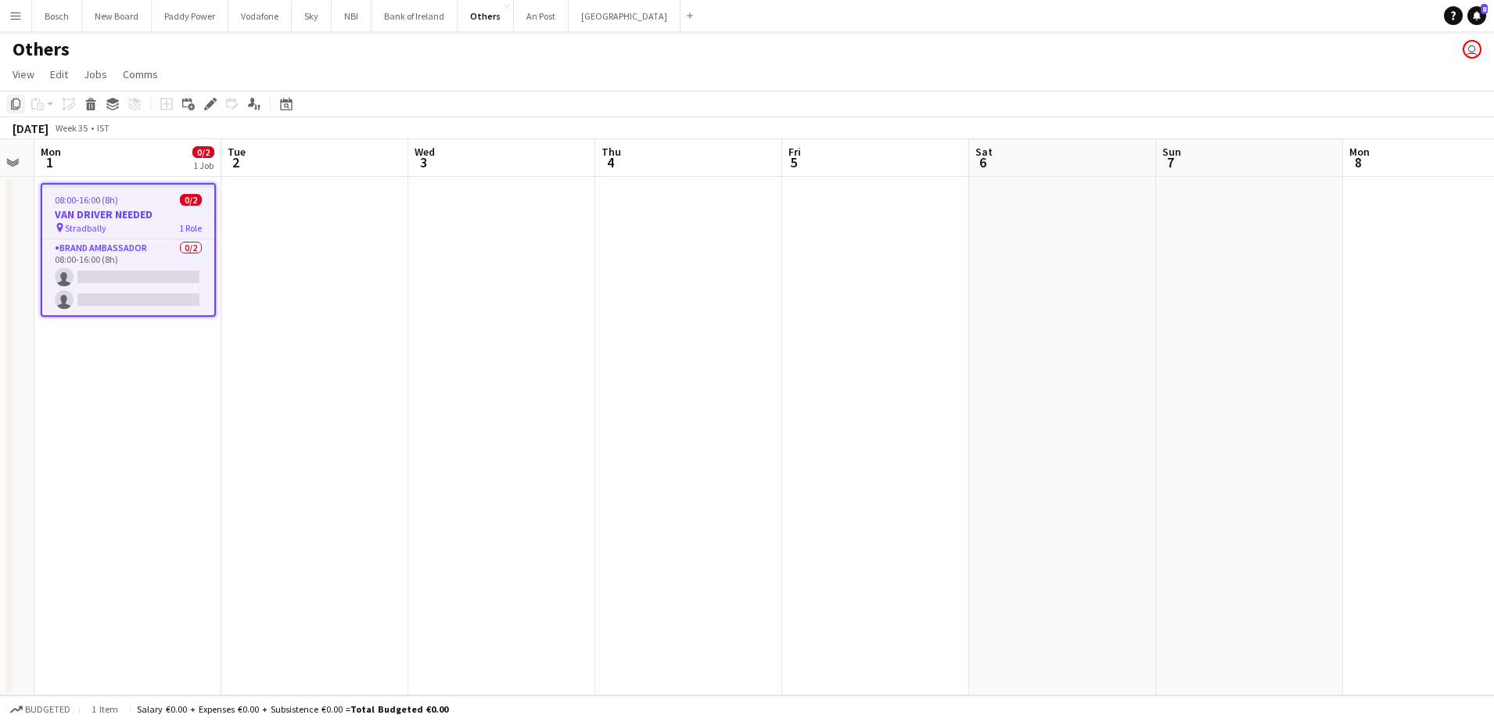
click at [20, 102] on icon at bounding box center [15, 104] width 9 height 11
click at [351, 205] on app-date-cell at bounding box center [314, 436] width 187 height 519
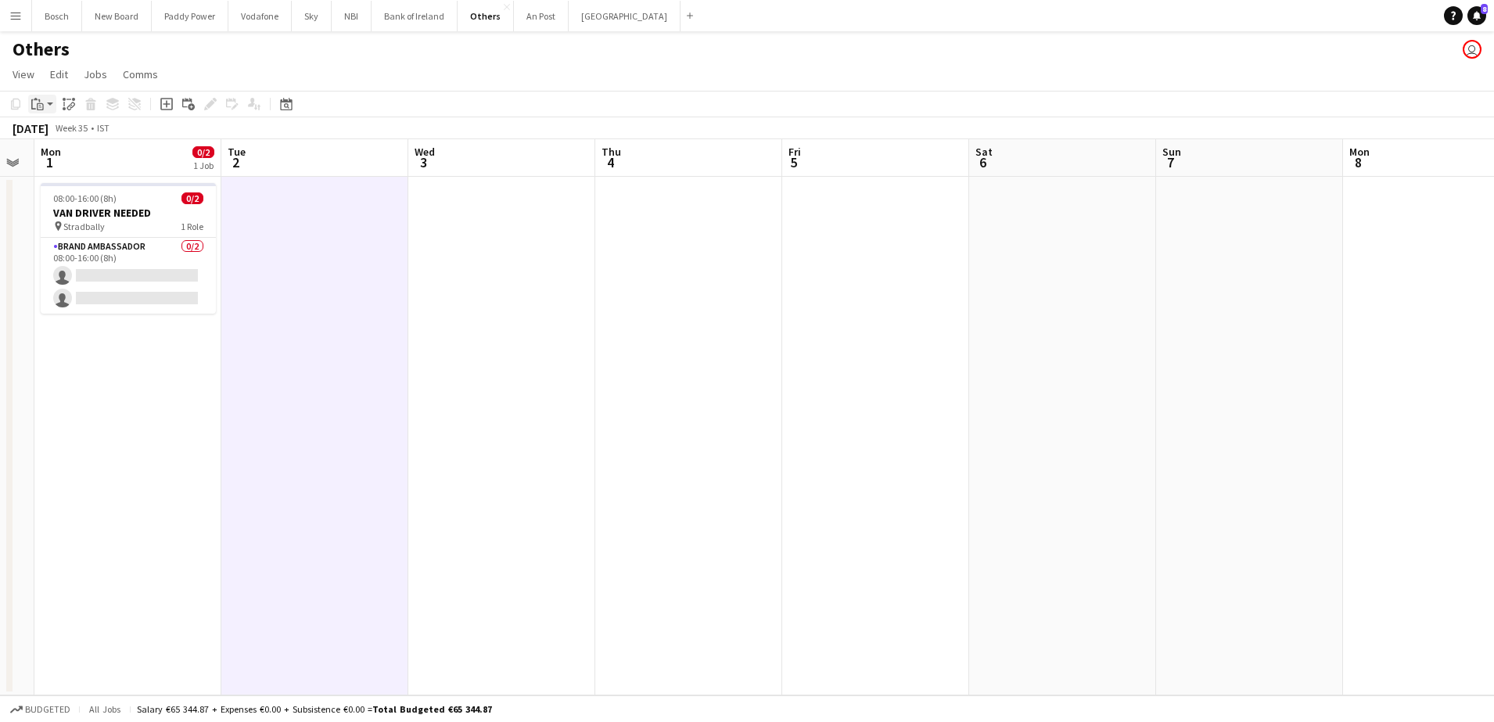
click at [42, 103] on icon at bounding box center [40, 106] width 7 height 7
click at [82, 128] on link "Paste Ctrl+V" at bounding box center [114, 134] width 147 height 14
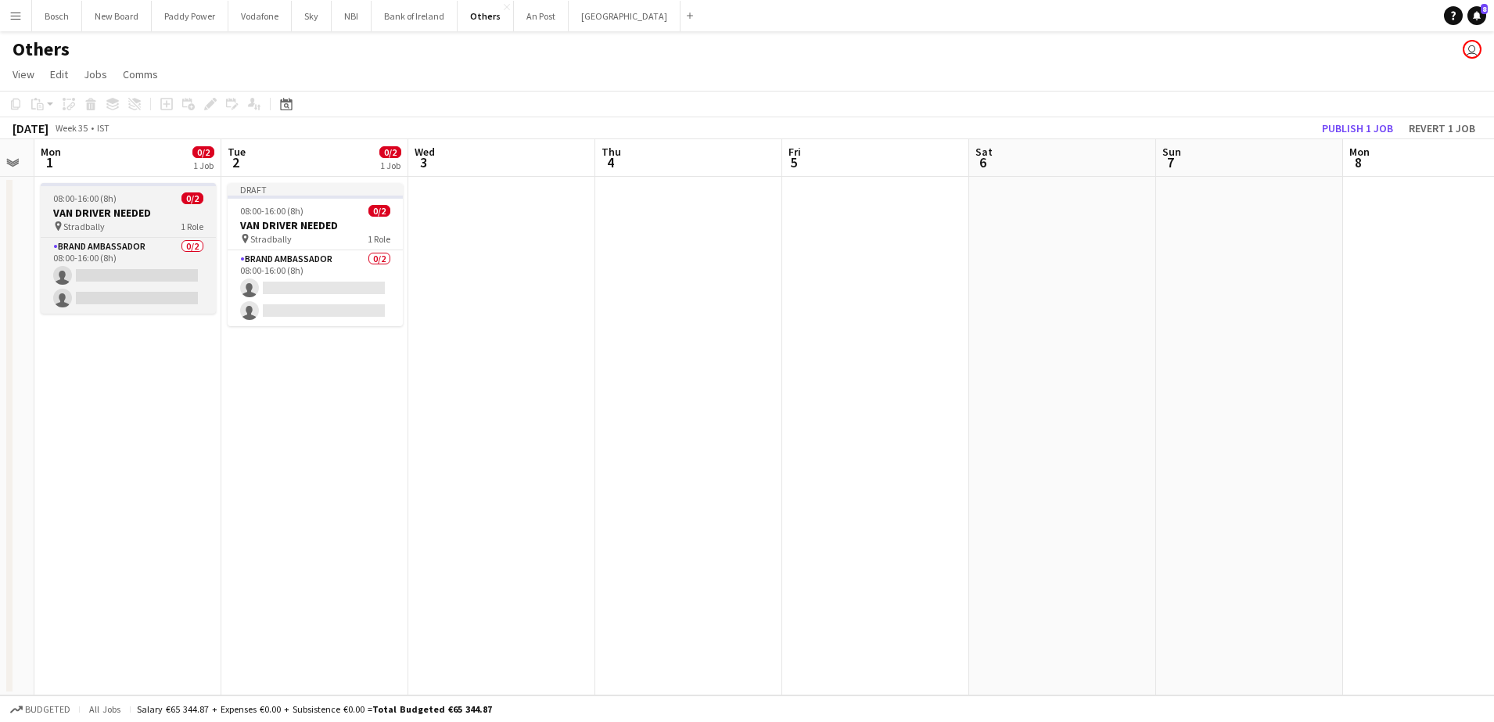
click at [106, 195] on span "08:00-16:00 (8h)" at bounding box center [84, 198] width 63 height 12
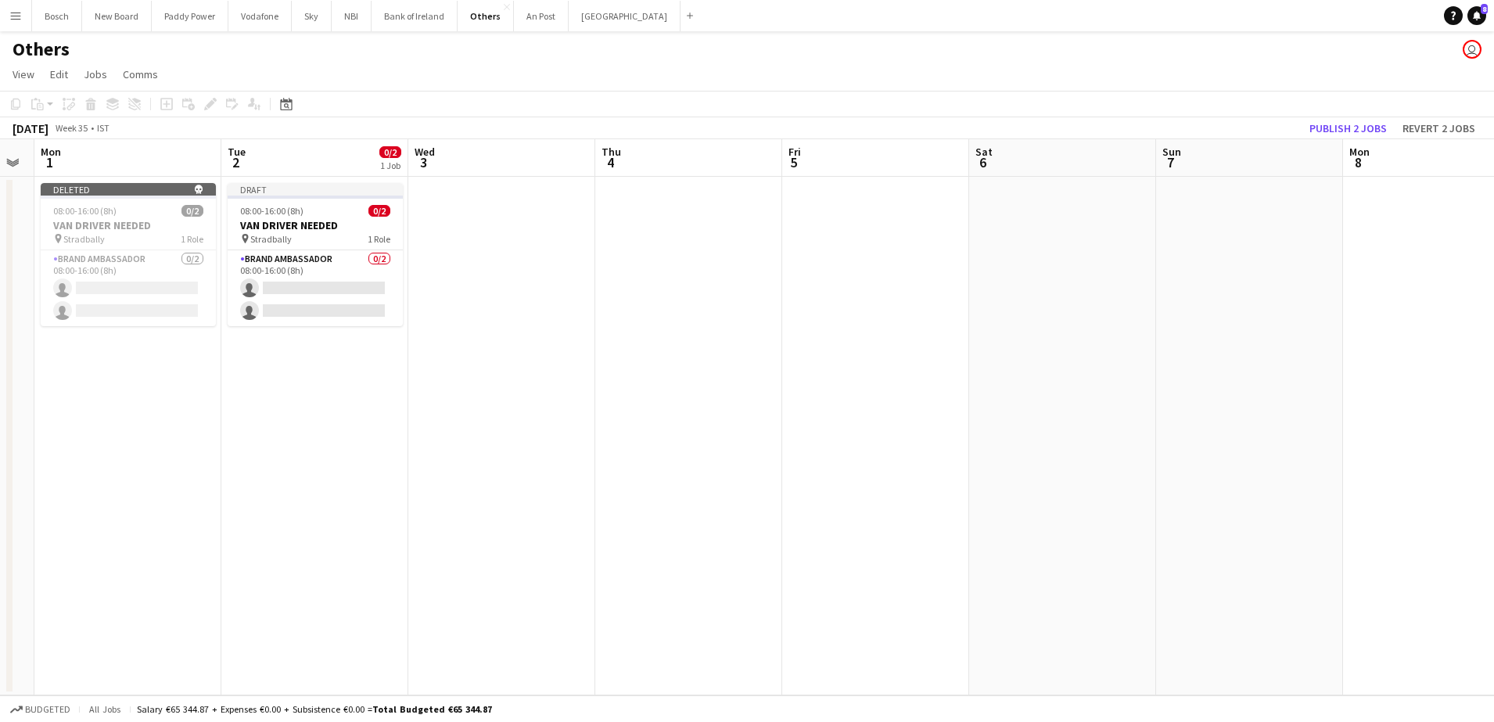
click at [1359, 117] on div "[DATE] Week 35 • IST Publish 2 jobs Revert 2 jobs" at bounding box center [747, 128] width 1494 height 22
click at [1322, 128] on button "Publish 2 jobs" at bounding box center [1348, 128] width 90 height 20
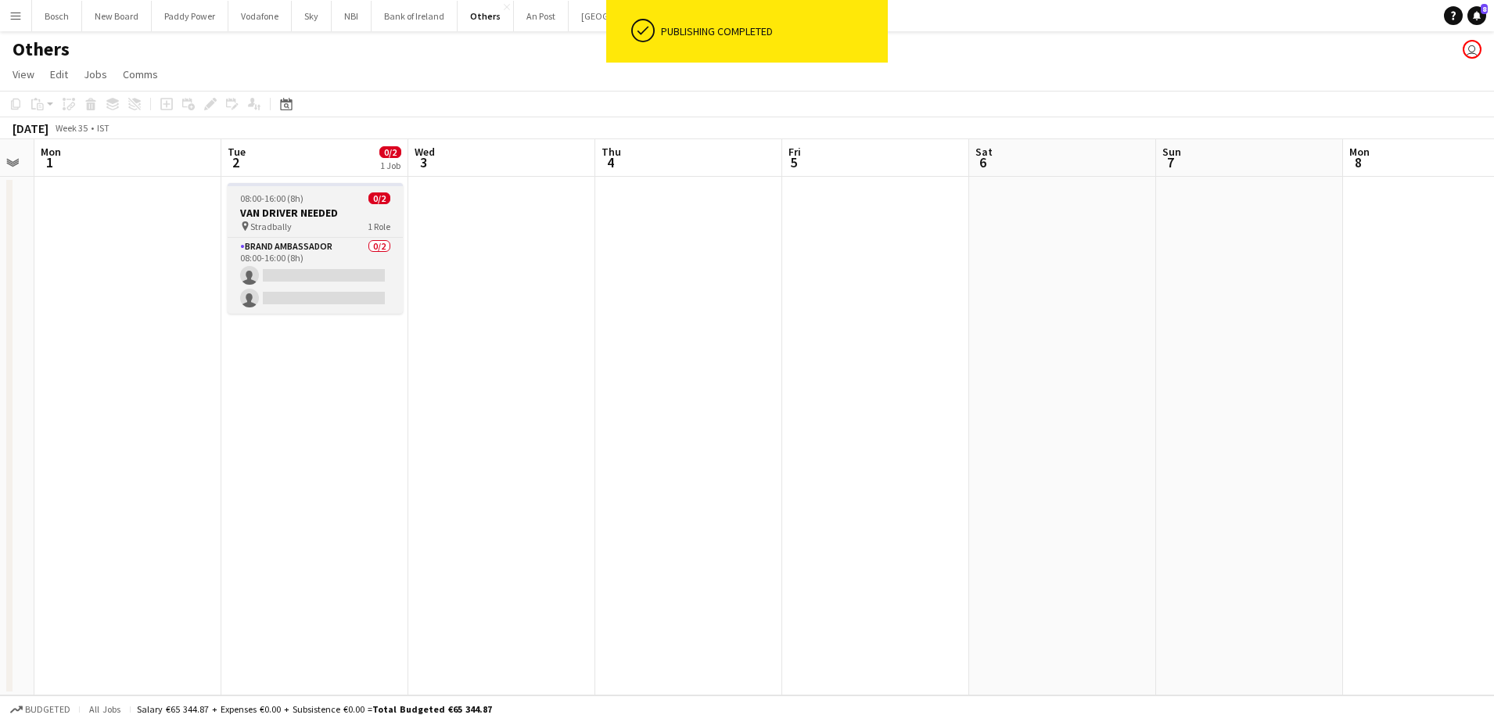
click at [300, 225] on div "pin Stradbally 1 Role" at bounding box center [315, 226] width 175 height 13
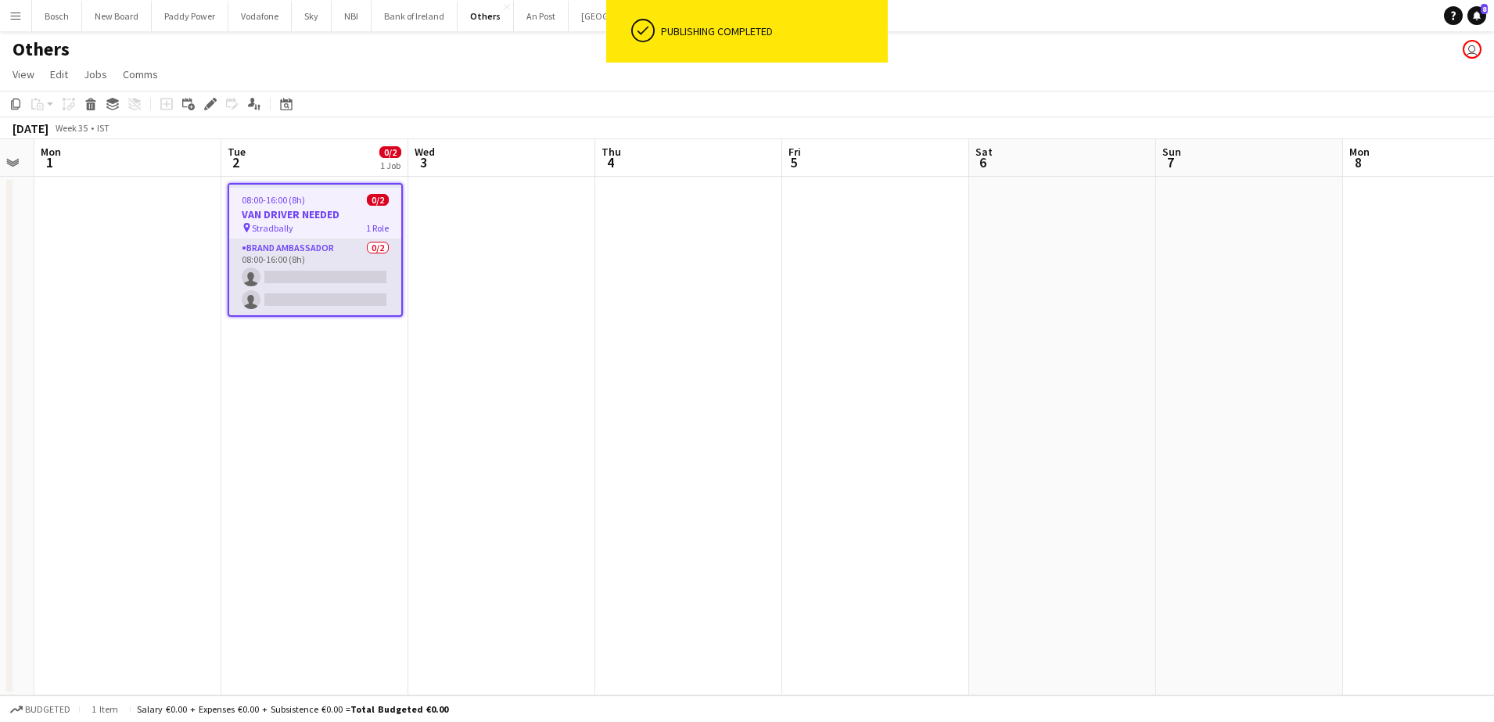
click at [300, 253] on app-card-role "Brand Ambassador 0/2 08:00-16:00 (8h) single-neutral-actions single-neutral-act…" at bounding box center [315, 277] width 172 height 76
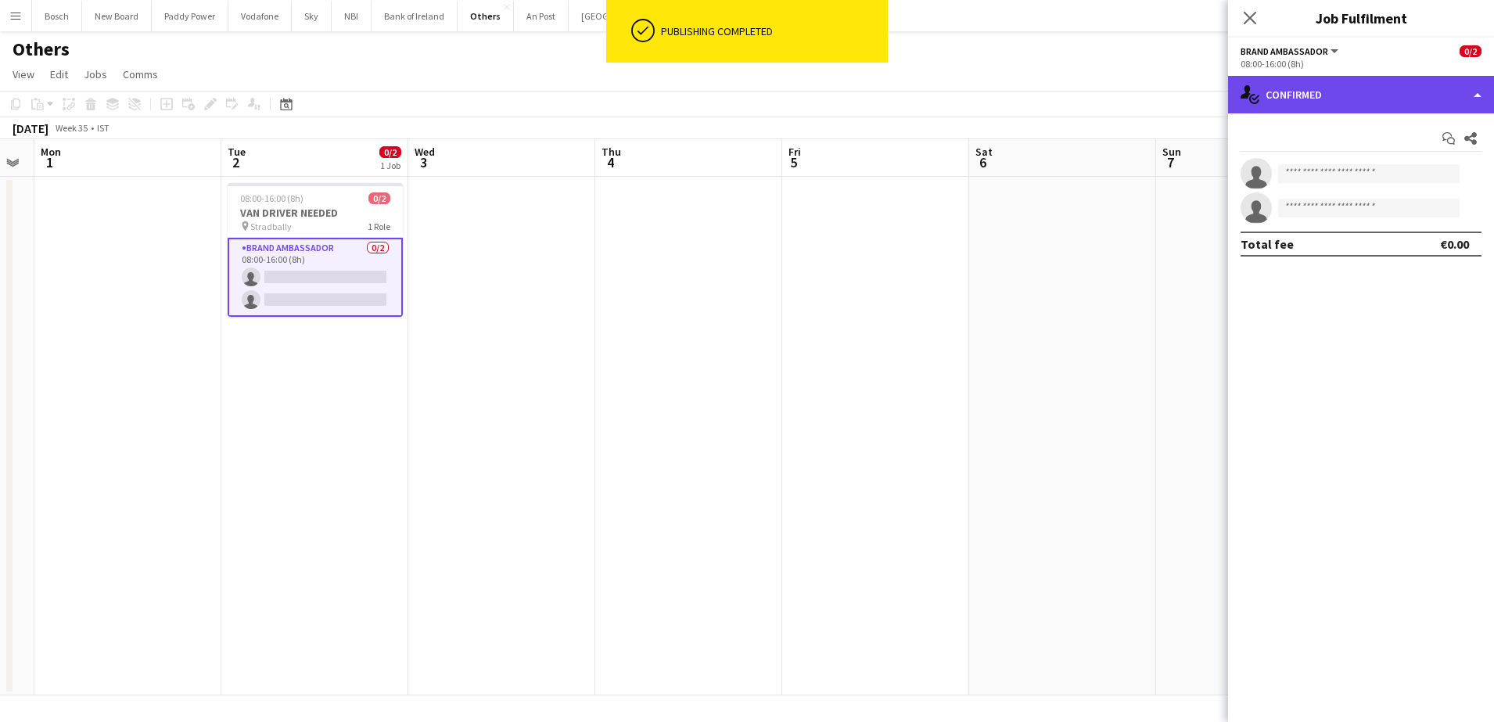
click at [1316, 93] on div "single-neutral-actions-check-2 Confirmed" at bounding box center [1361, 95] width 266 height 38
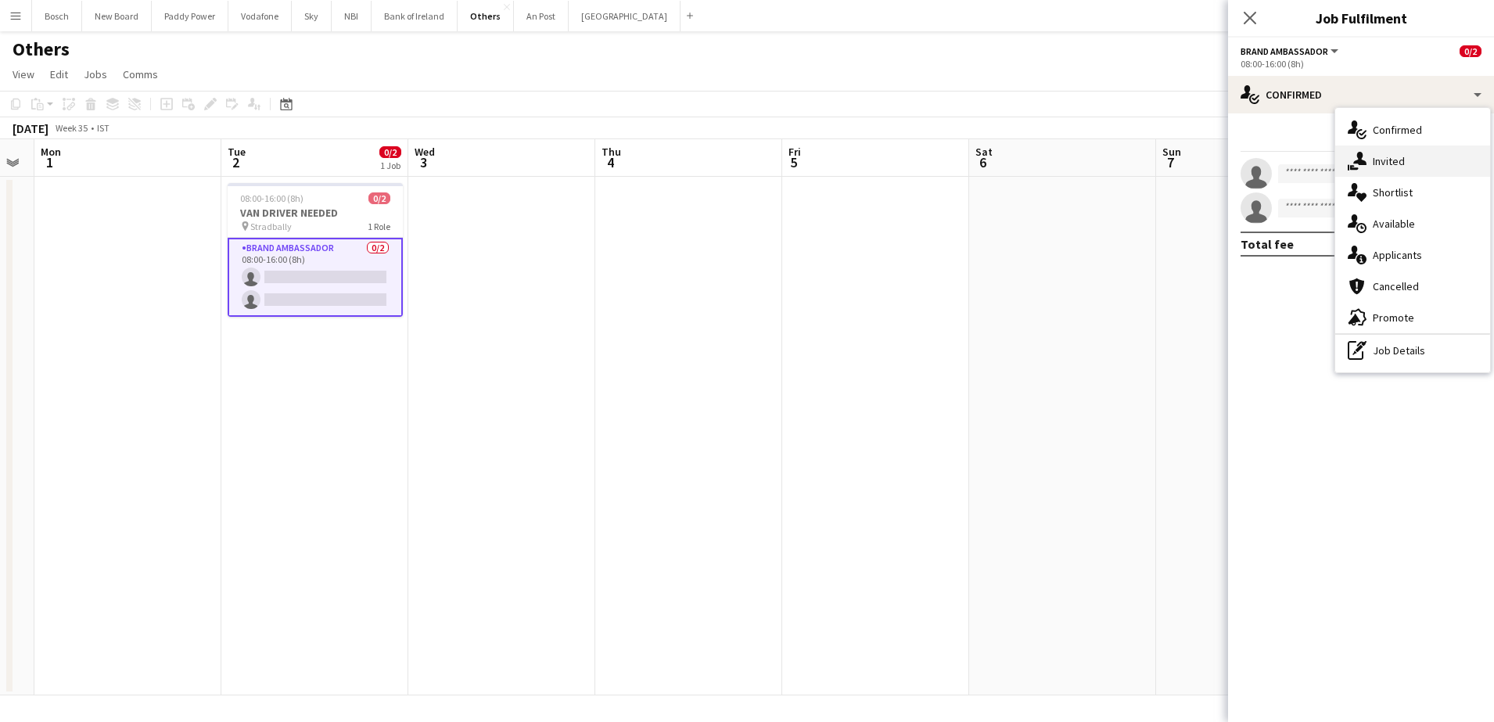
click at [1409, 169] on div "single-neutral-actions-share-1 Invited" at bounding box center [1412, 161] width 155 height 31
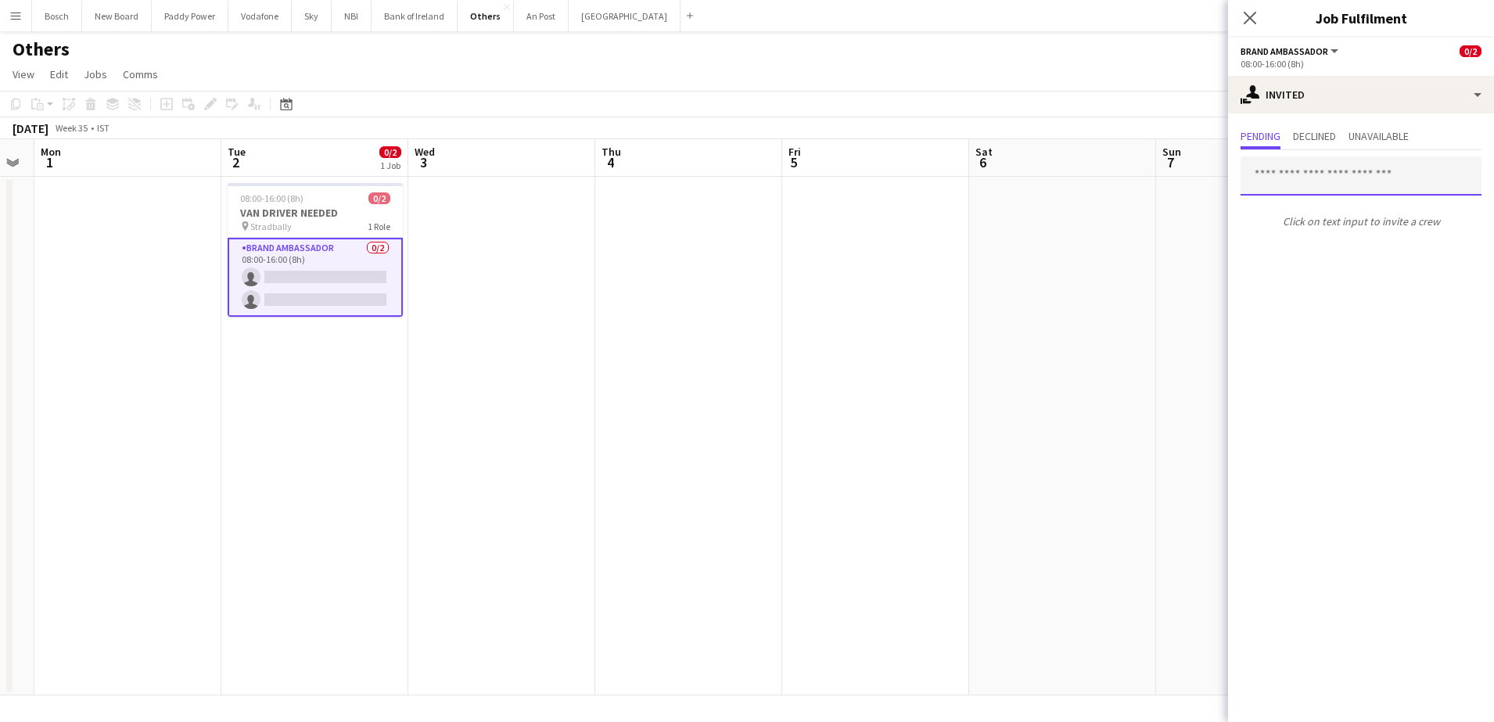
click at [1372, 186] on input "text" at bounding box center [1361, 175] width 241 height 39
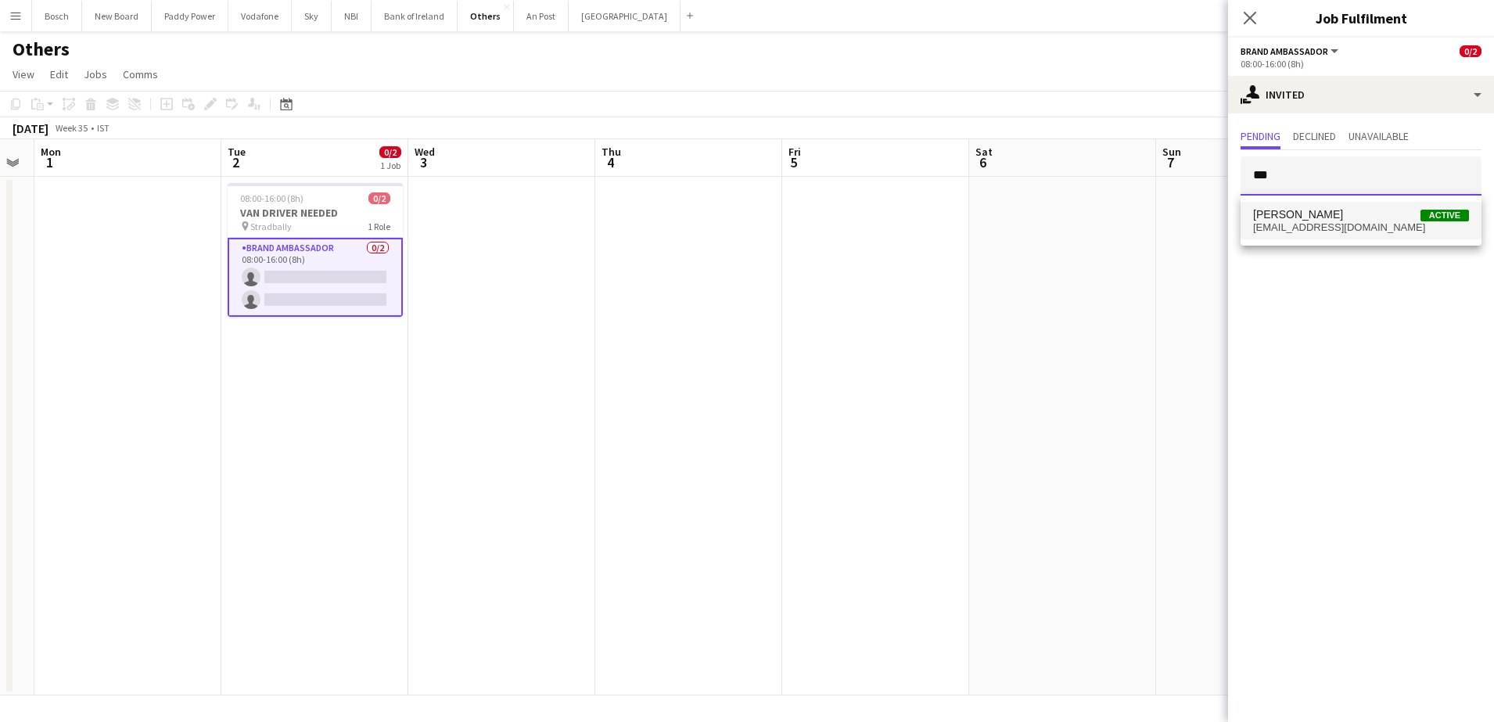
type input "***"
click at [1361, 226] on span "[EMAIL_ADDRESS][DOMAIN_NAME]" at bounding box center [1361, 227] width 216 height 13
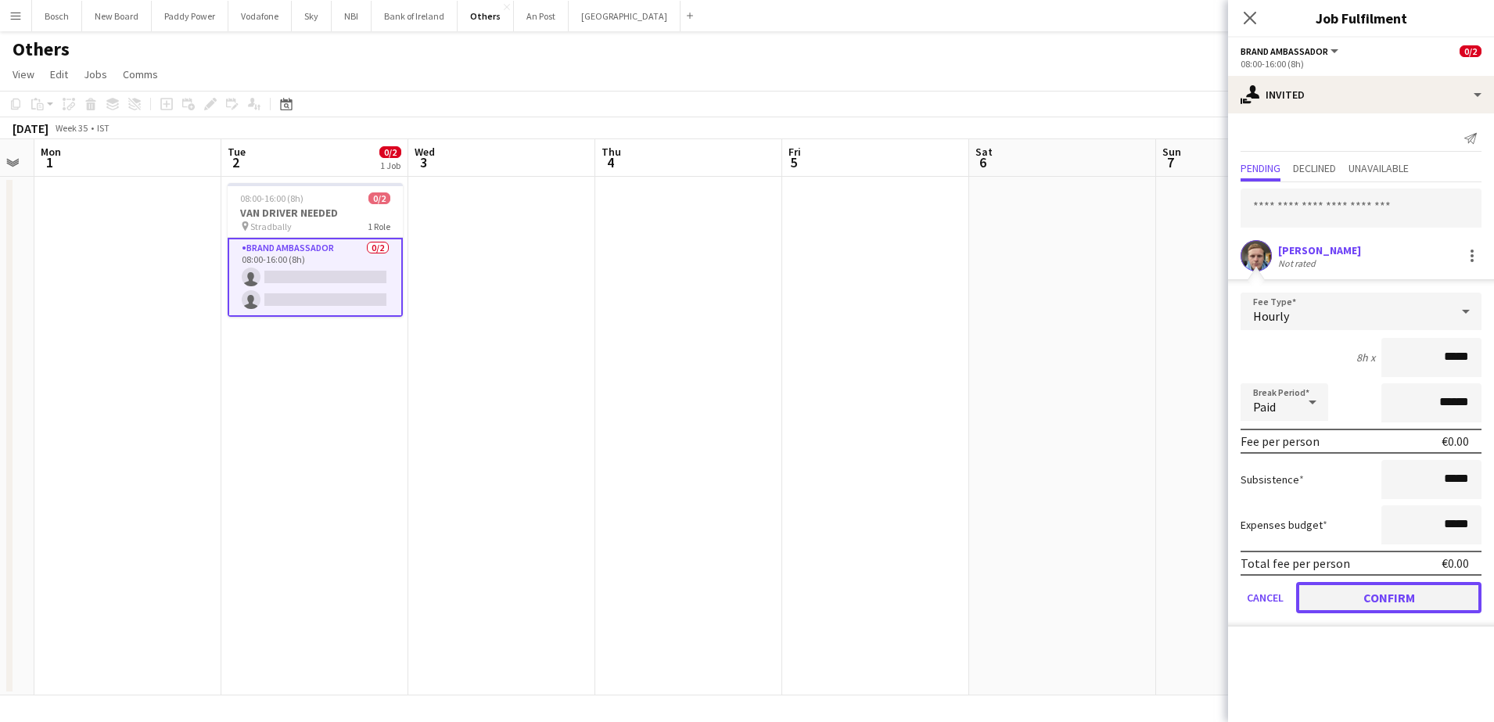
click at [1412, 595] on button "Confirm" at bounding box center [1388, 597] width 185 height 31
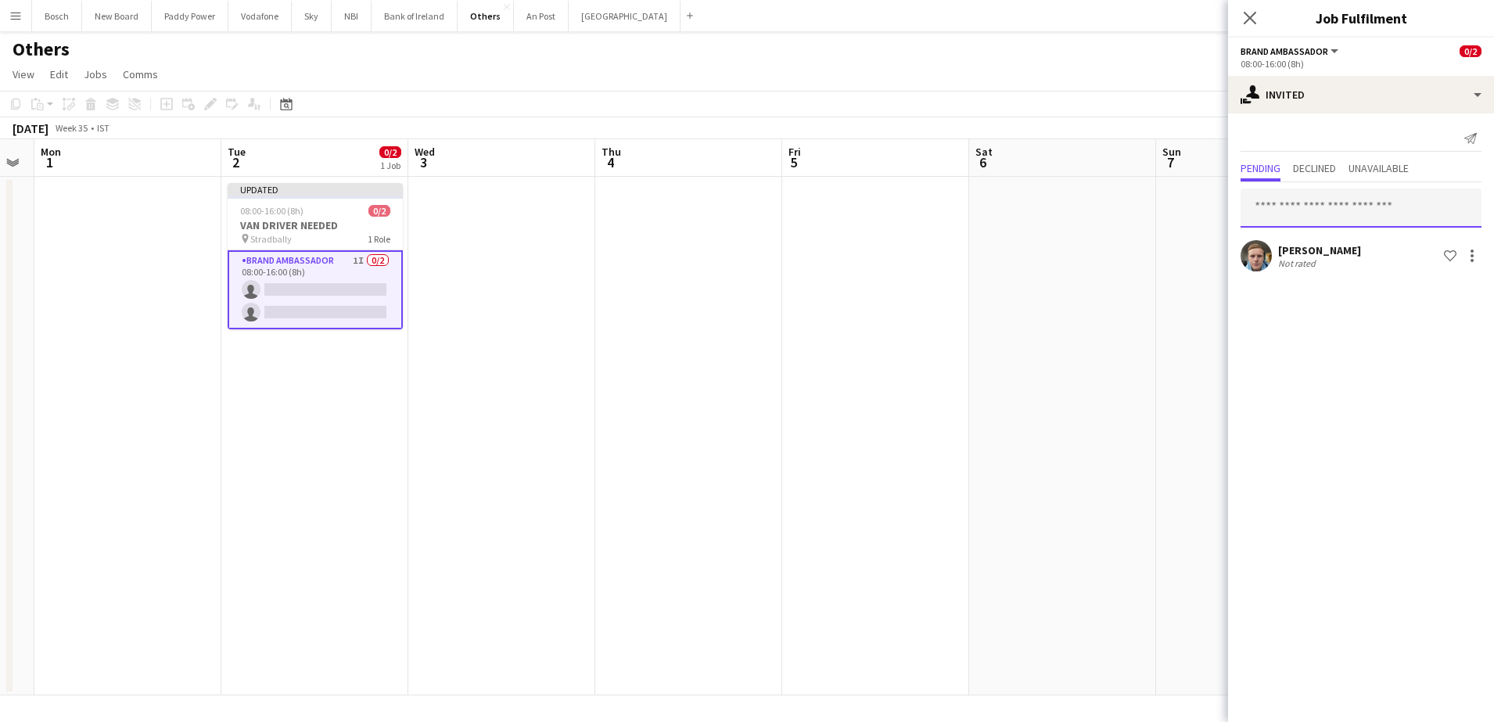
click at [1328, 205] on input "text" at bounding box center [1361, 208] width 241 height 39
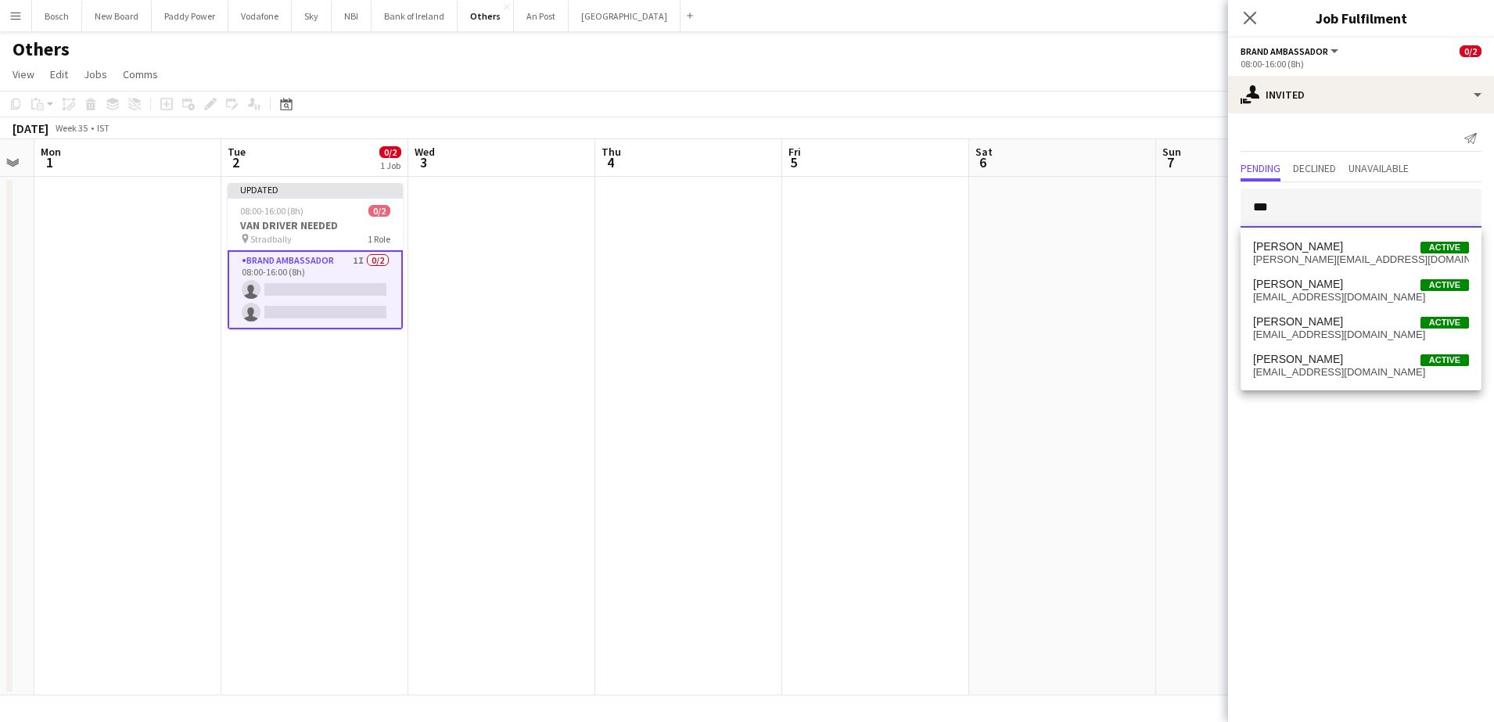
type input "***"
click at [1317, 269] on mat-option "[PERSON_NAME] Active [PERSON_NAME][EMAIL_ADDRESS][DOMAIN_NAME]" at bounding box center [1361, 253] width 241 height 38
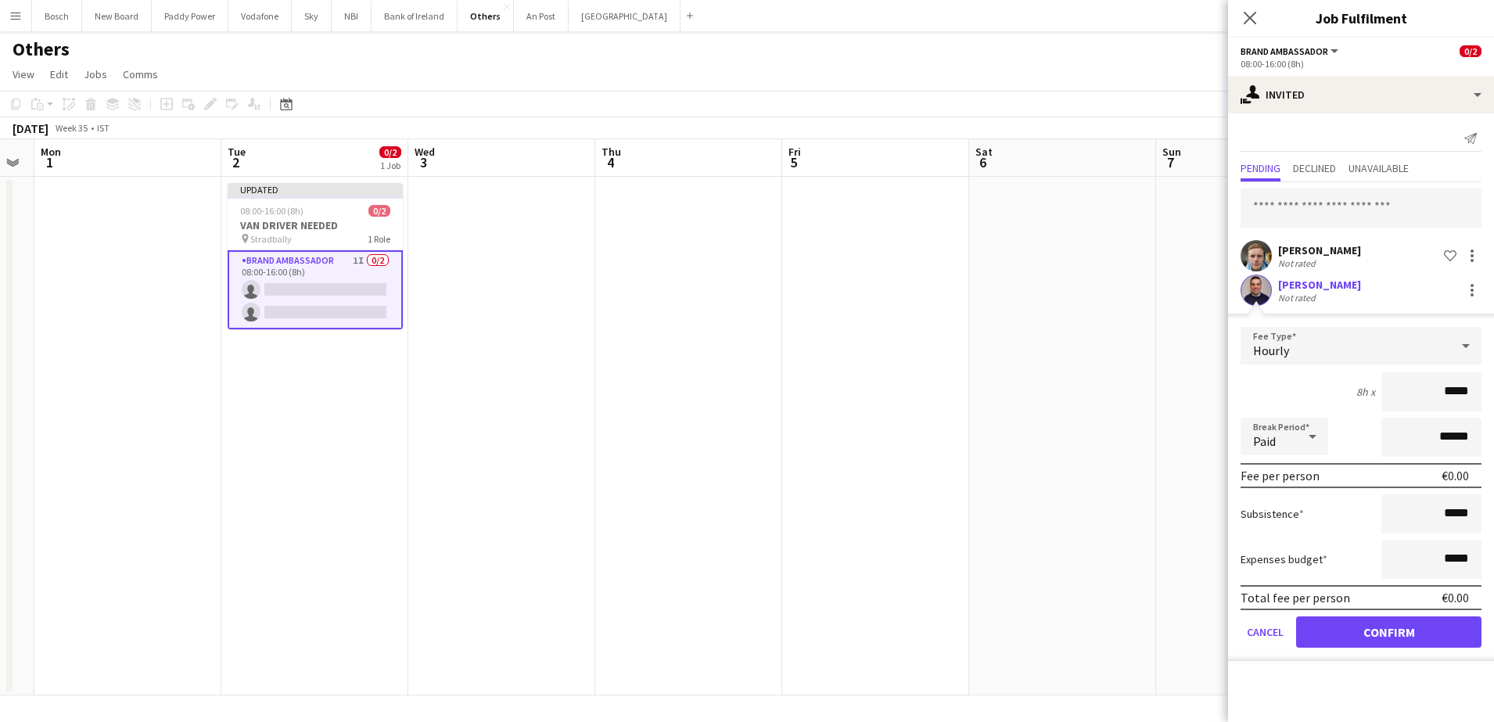
click at [1353, 615] on form "Fee Type Hourly 8h x ***** Break Period Paid ****** Fee per person €0.00 Subsis…" at bounding box center [1361, 494] width 266 height 334
click at [1354, 620] on button "Confirm" at bounding box center [1388, 631] width 185 height 31
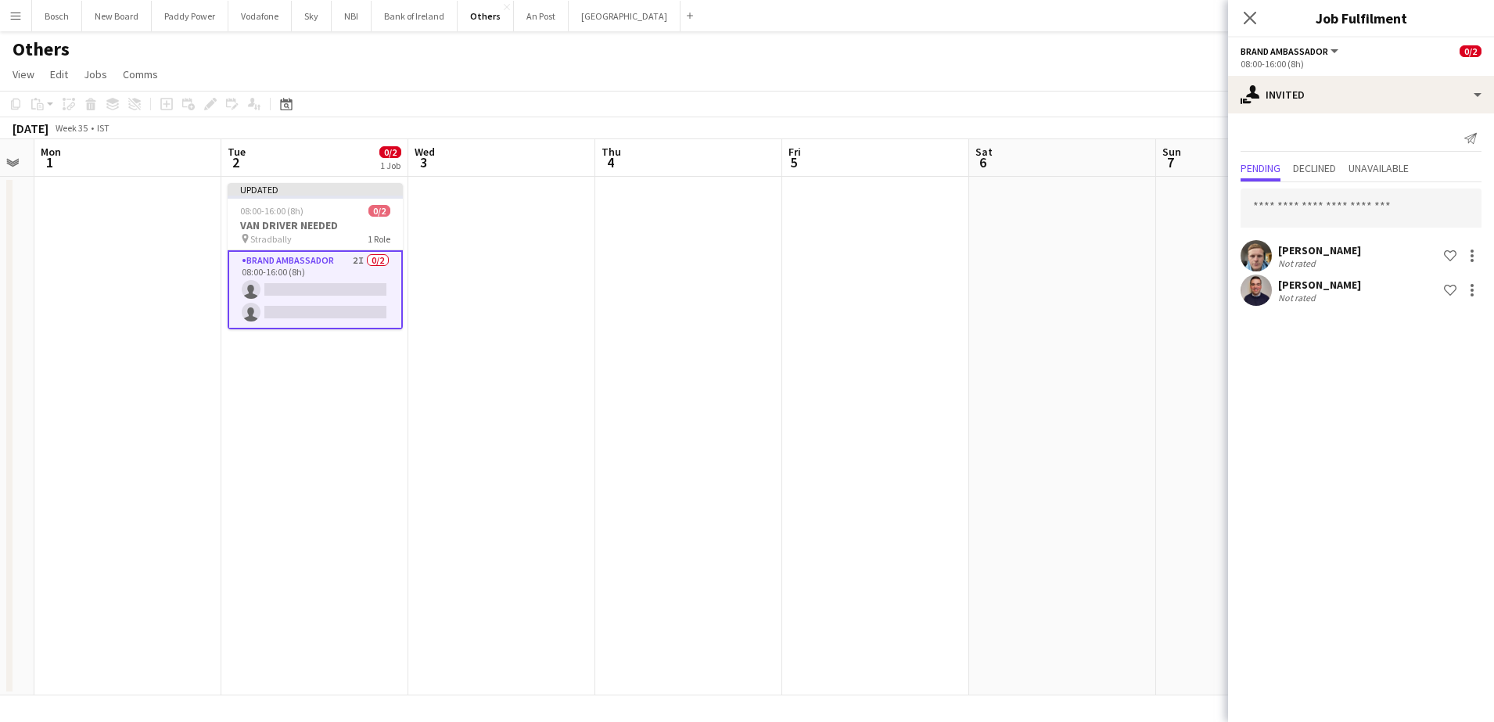
click at [1161, 58] on div "Others user" at bounding box center [747, 46] width 1494 height 30
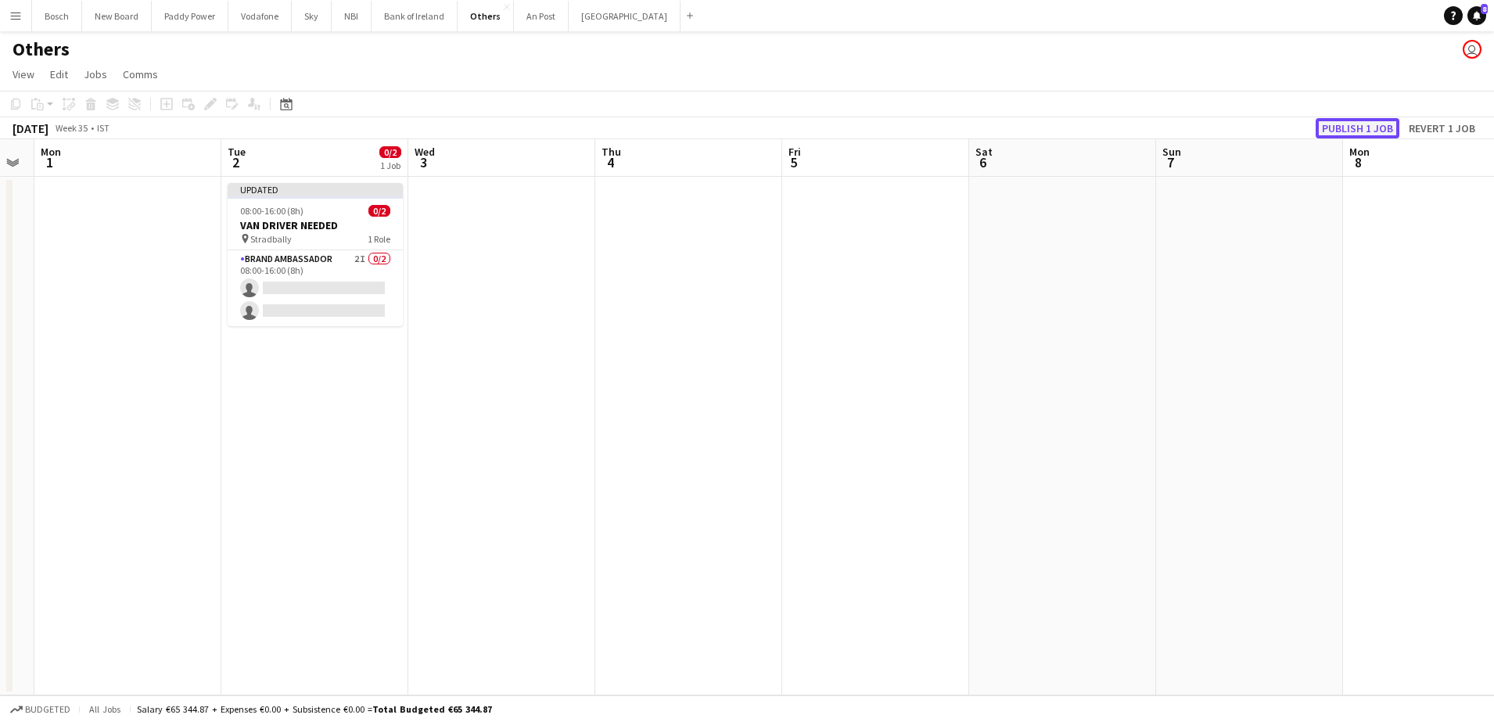
click at [1359, 128] on button "Publish 1 job" at bounding box center [1358, 128] width 84 height 20
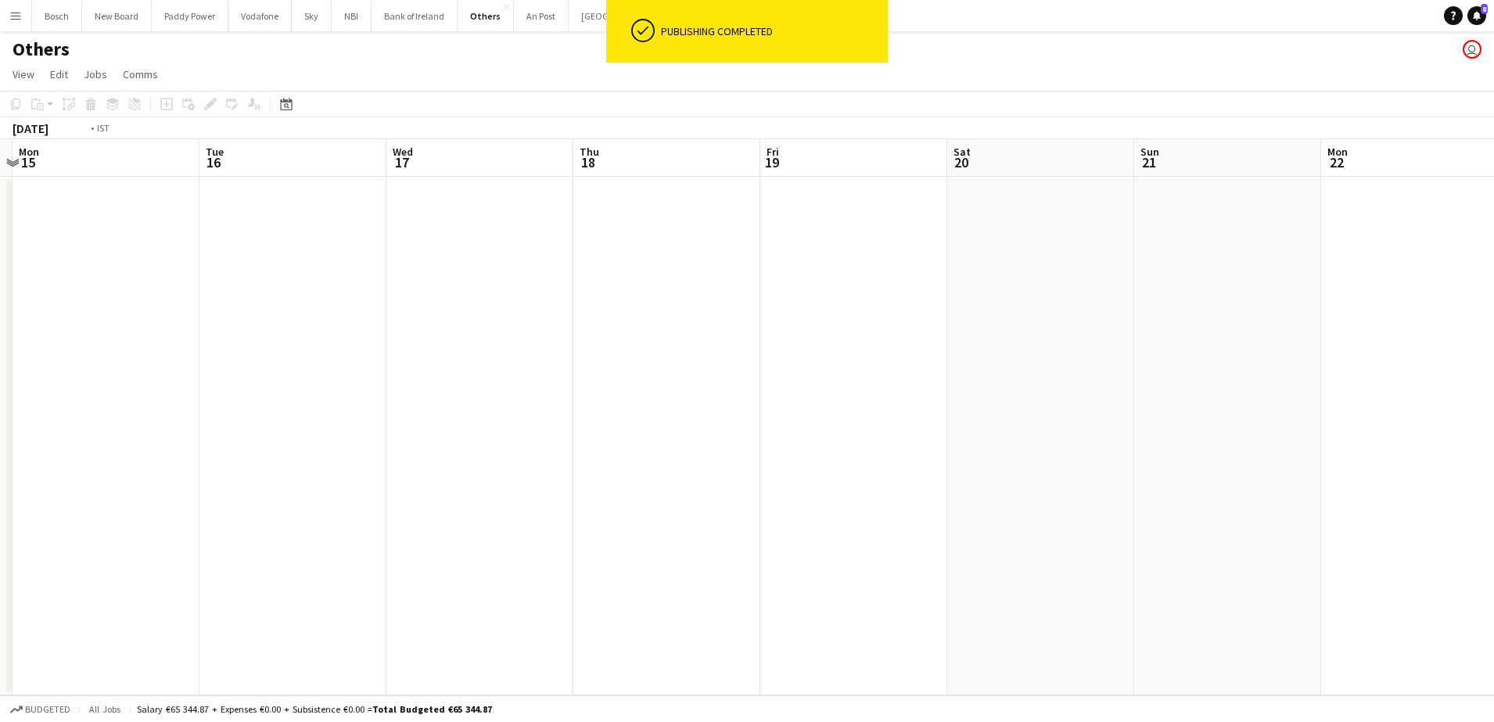
scroll to position [0, 576]
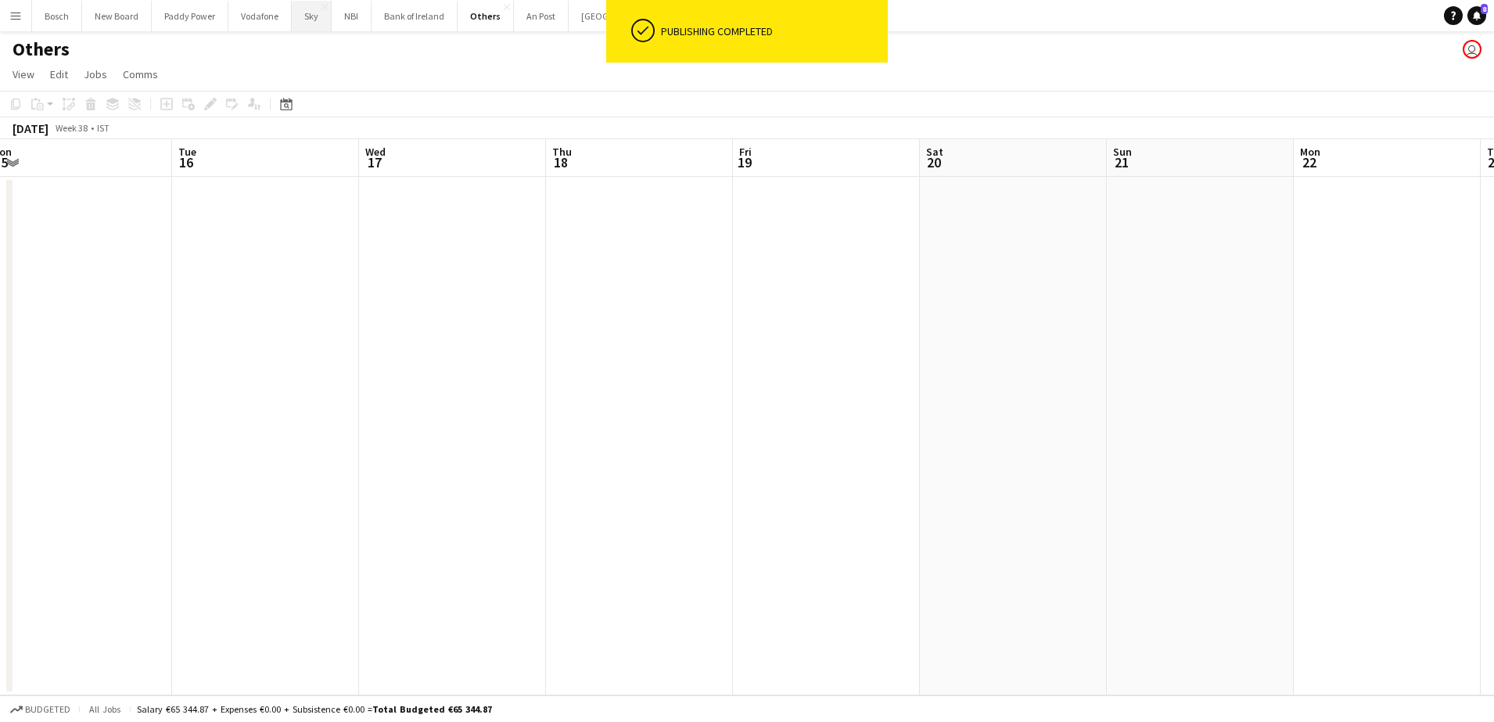
click at [300, 16] on button "Sky Close" at bounding box center [312, 16] width 40 height 31
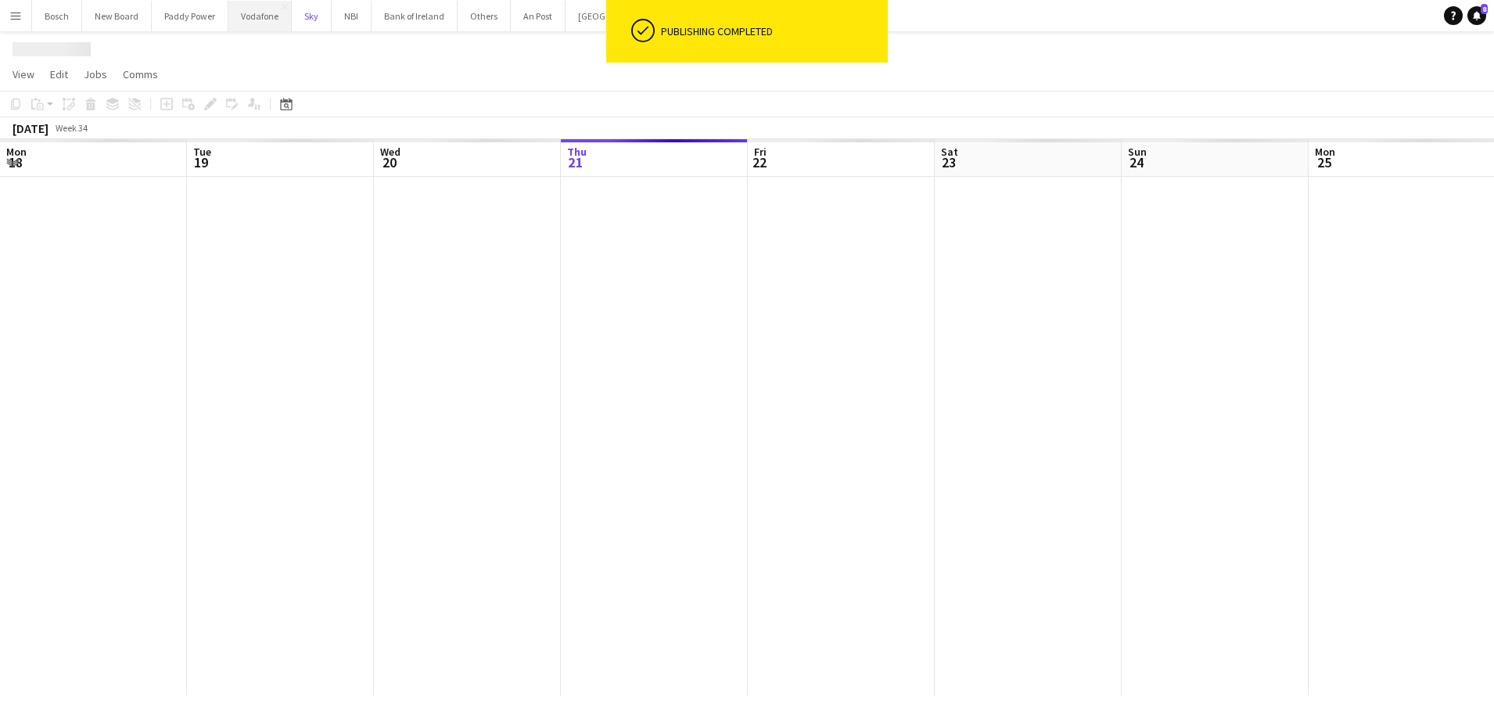
scroll to position [0, 374]
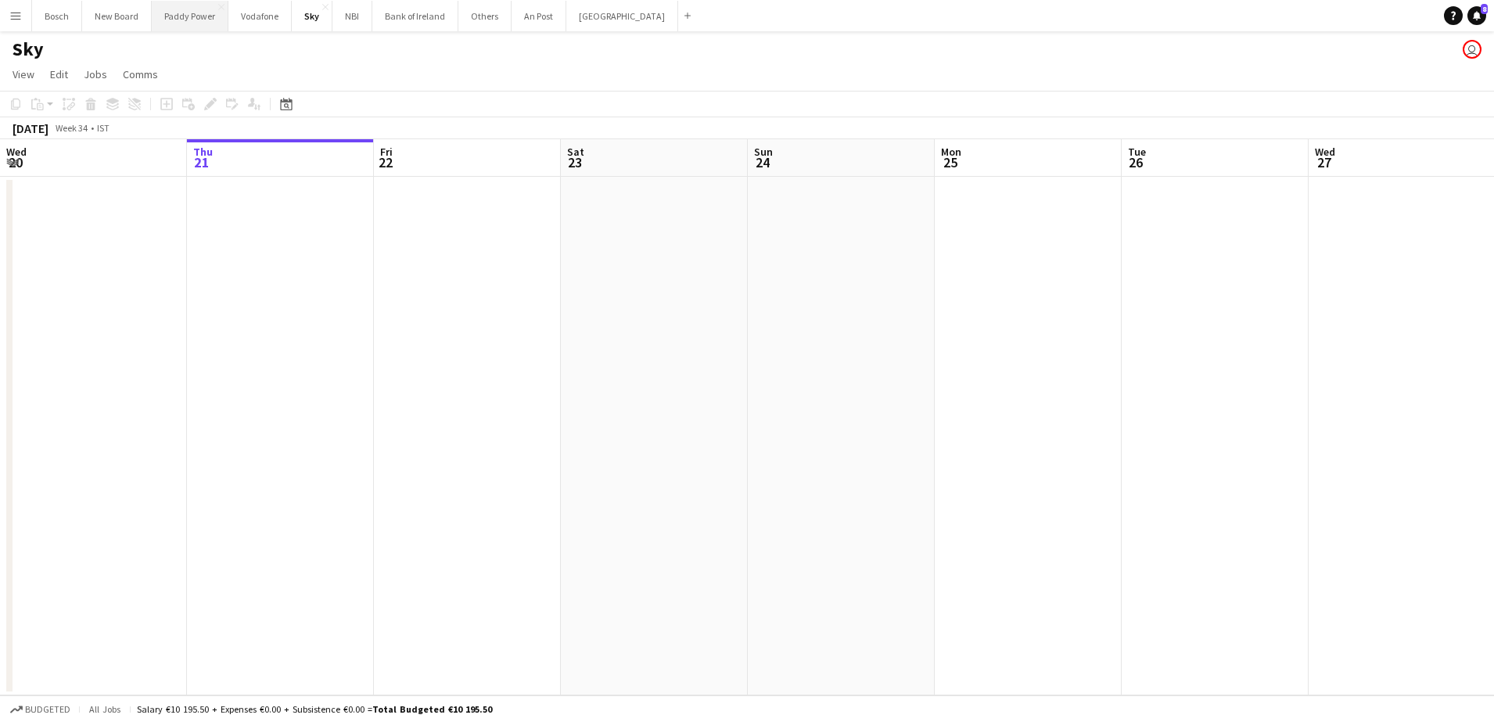
click at [171, 19] on button "Paddy Power Close" at bounding box center [190, 16] width 77 height 31
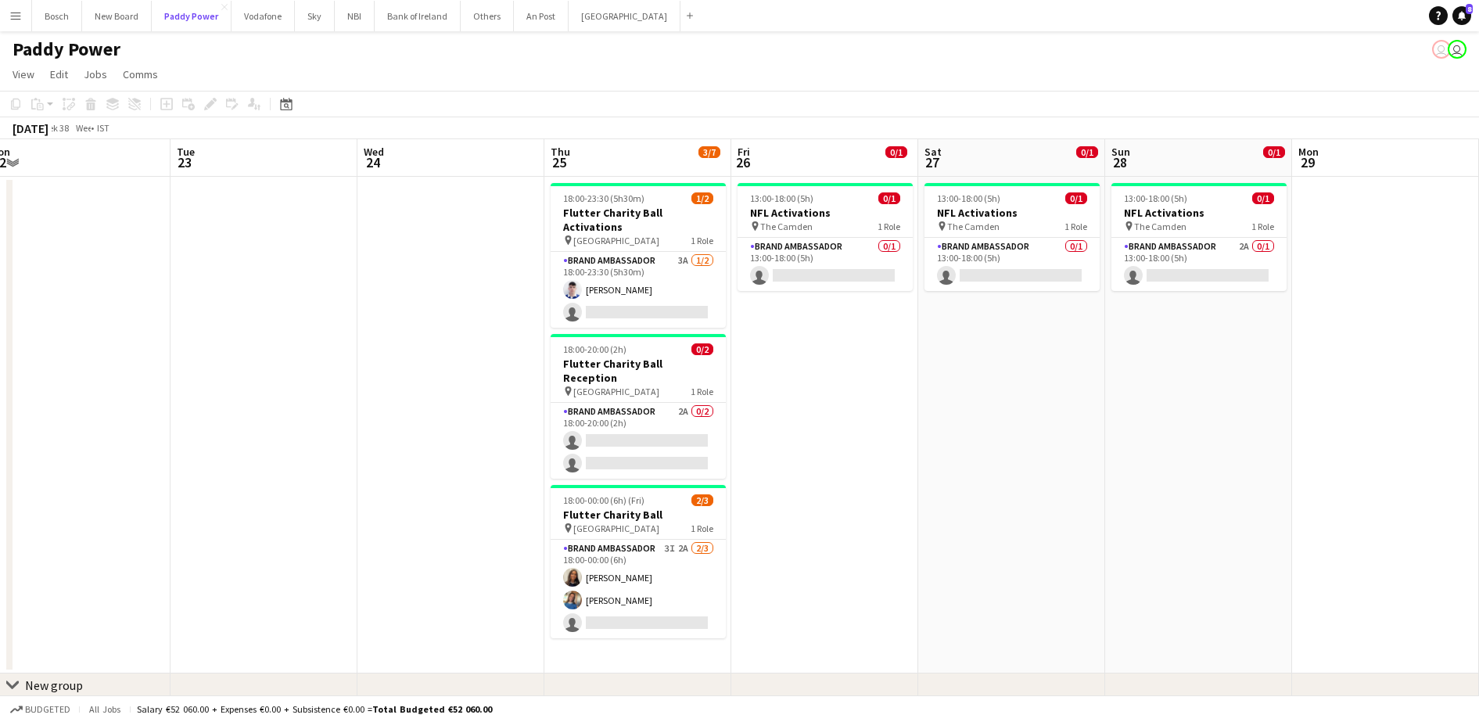
scroll to position [0, 438]
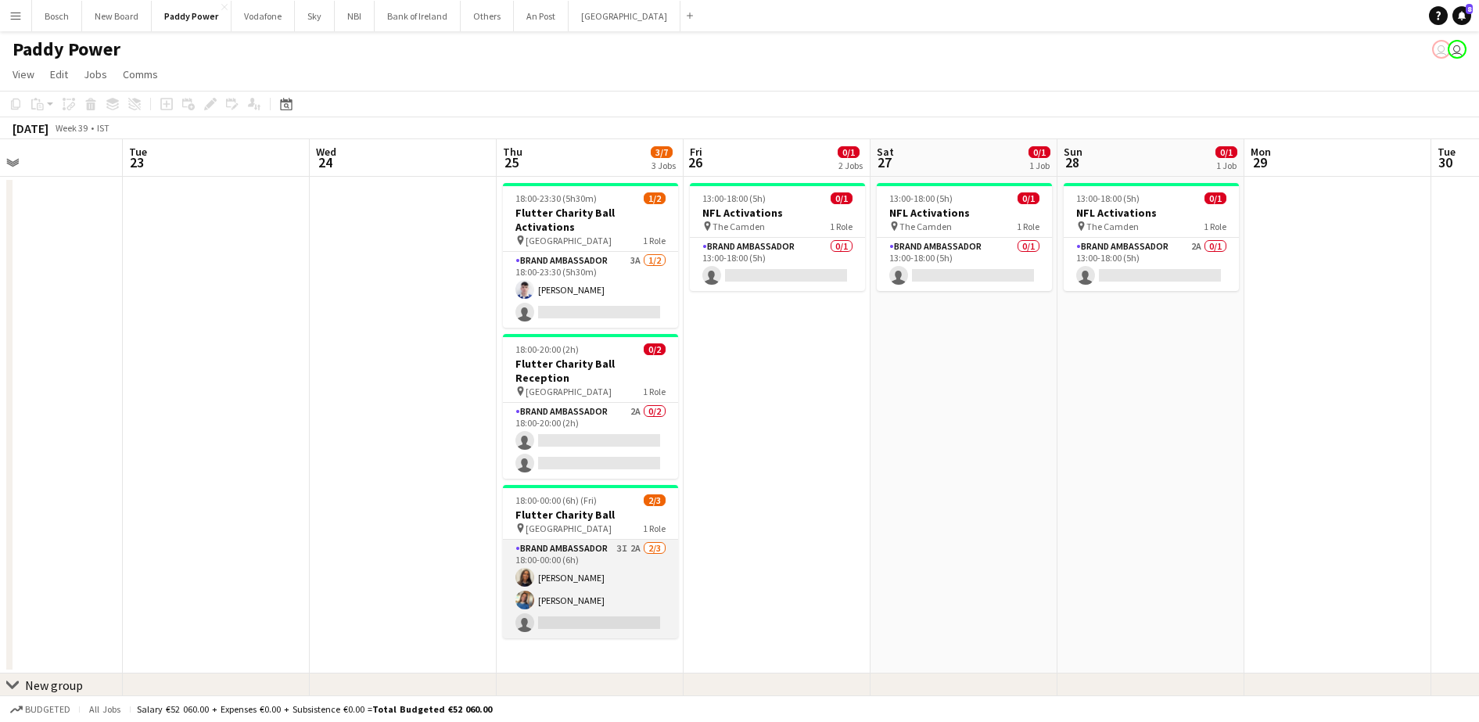
click at [636, 596] on app-card-role "Brand Ambassador 3I 2A [DATE] 18:00-00:00 (6h) [PERSON_NAME] [PERSON_NAME] sing…" at bounding box center [590, 589] width 175 height 99
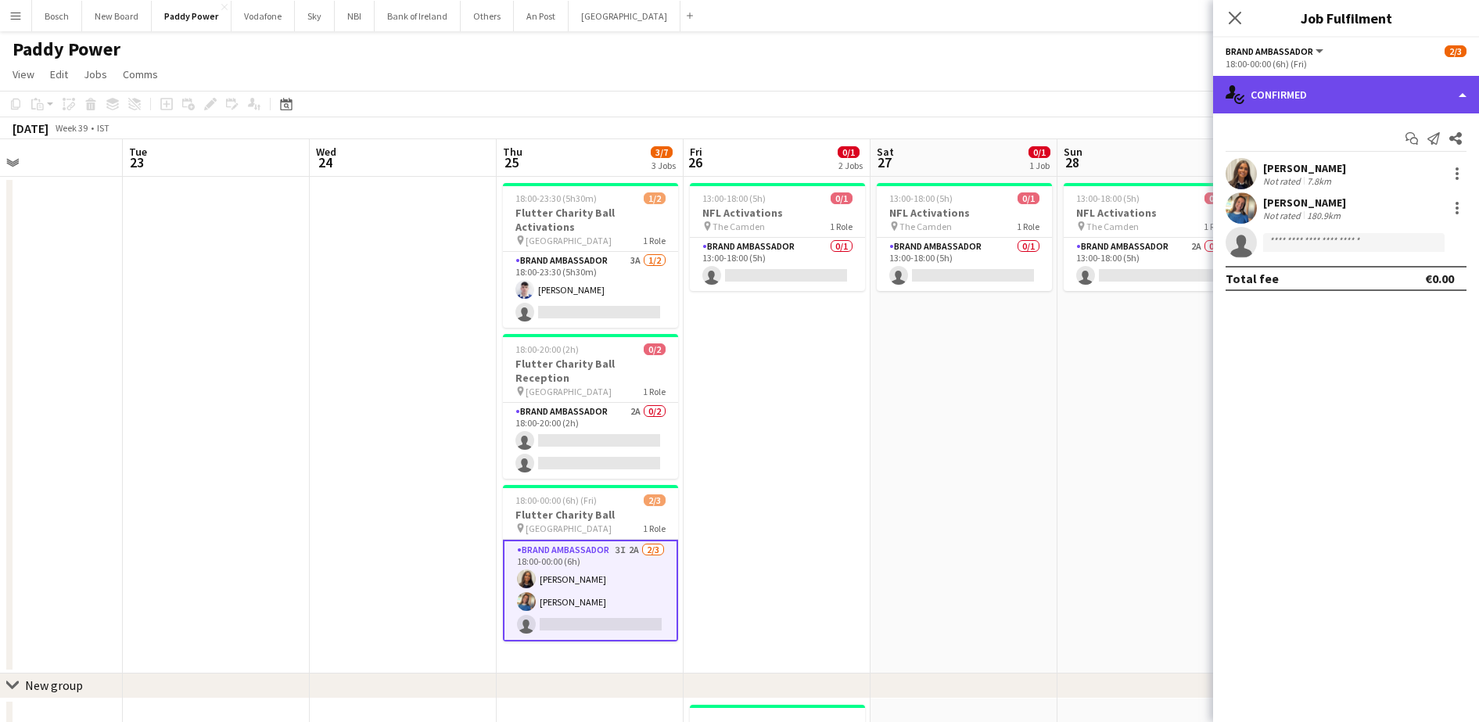
click at [1297, 85] on div "single-neutral-actions-check-2 Confirmed" at bounding box center [1346, 95] width 266 height 38
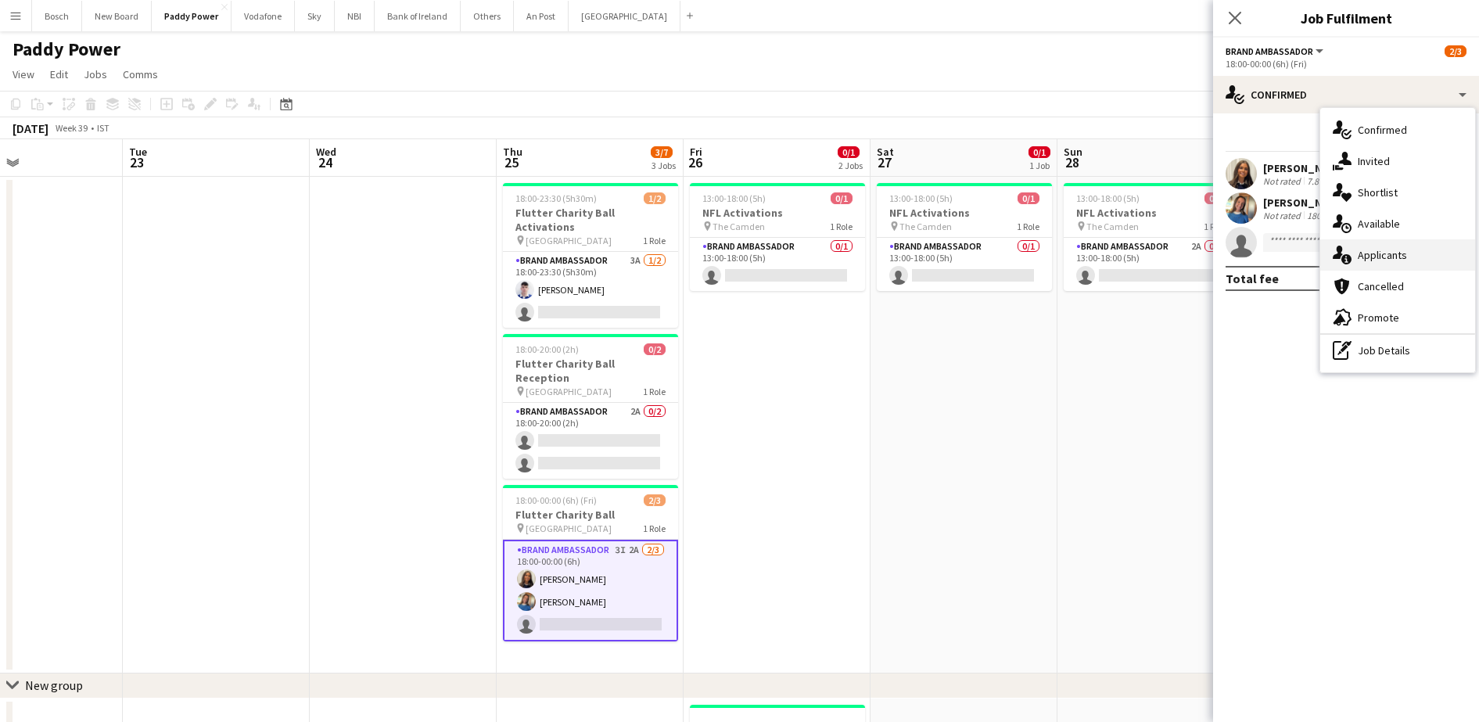
click at [1360, 264] on div "single-neutral-actions-information Applicants" at bounding box center [1397, 254] width 155 height 31
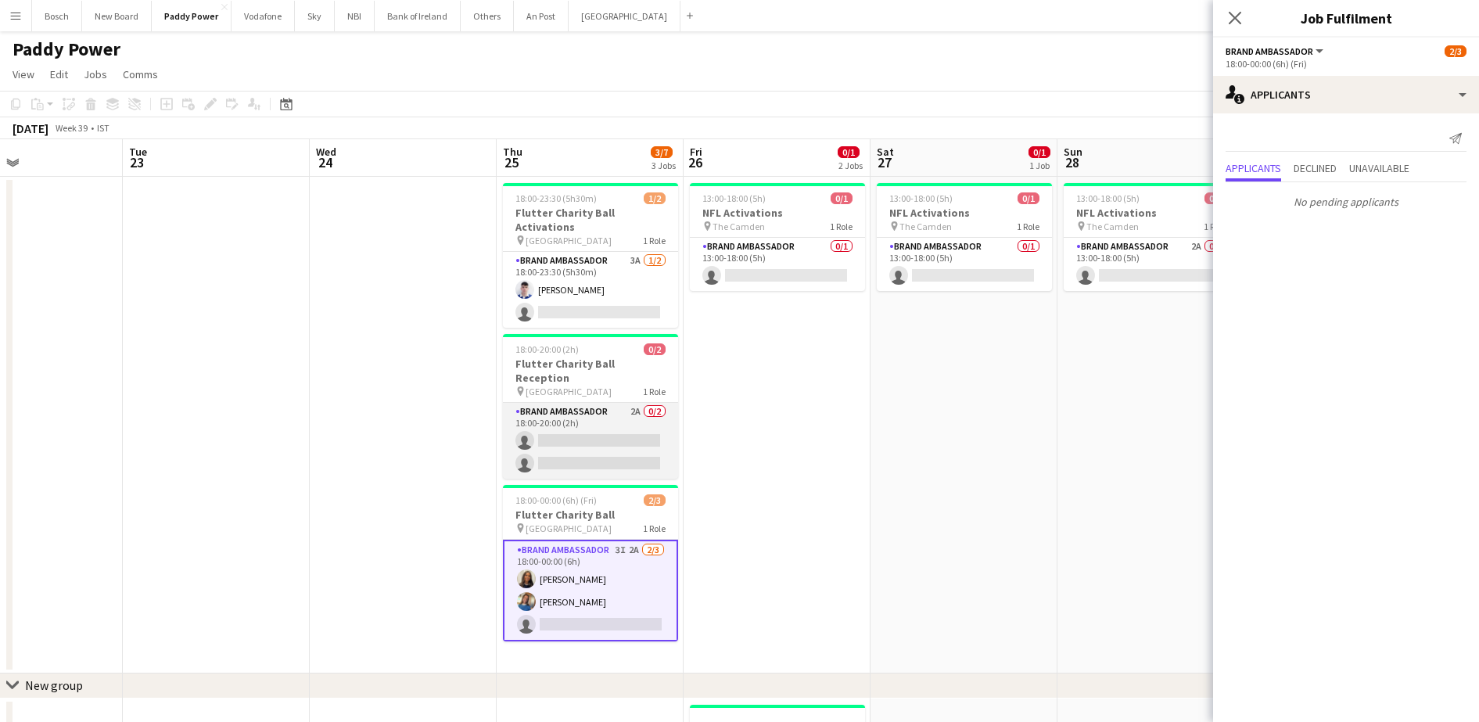
click at [521, 403] on app-card-role "Brand Ambassador 2A 0/2 18:00-20:00 (2h) single-neutral-actions single-neutral-…" at bounding box center [590, 441] width 175 height 76
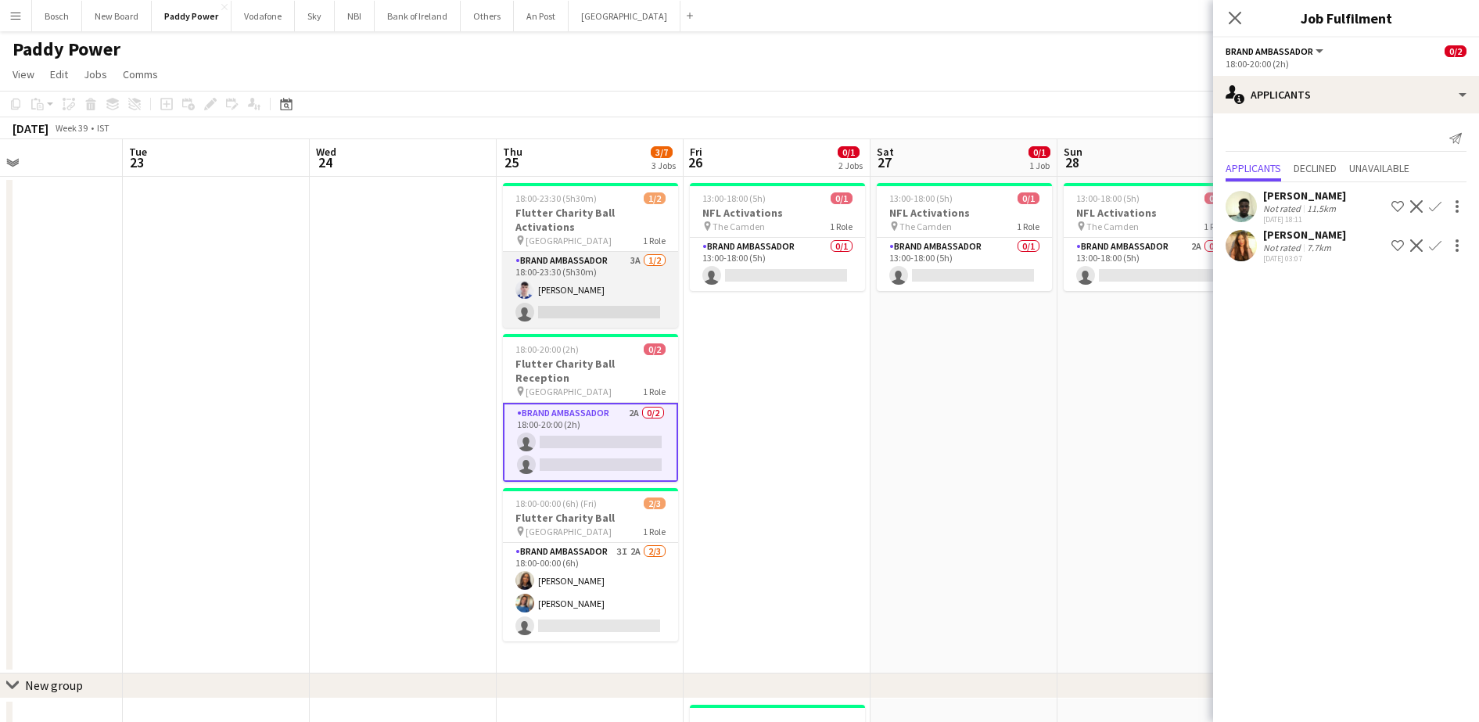
click at [580, 304] on app-card-role "Brand Ambassador 3A [DATE] 18:00-23:30 (5h30m) [PERSON_NAME] single-neutral-act…" at bounding box center [590, 290] width 175 height 76
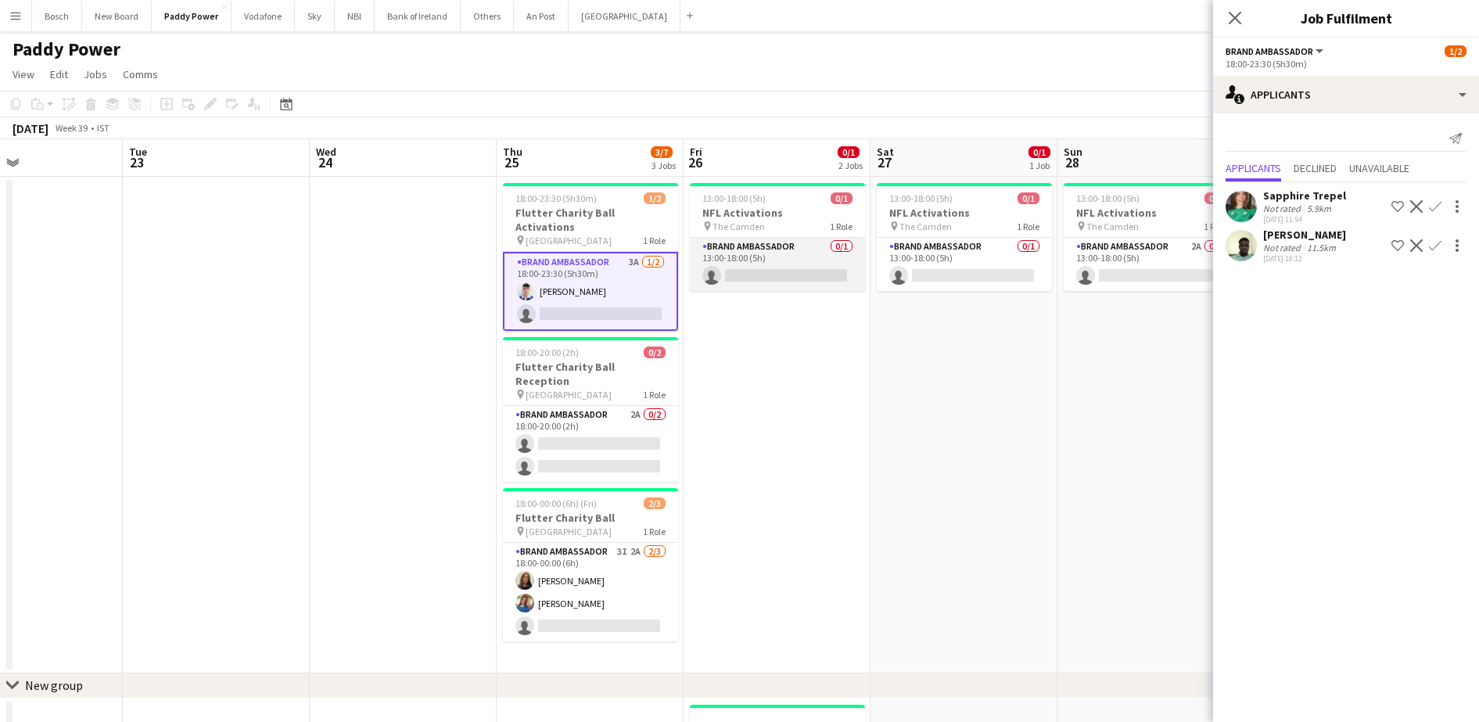
click at [766, 286] on app-card-role "Brand Ambassador 0/1 13:00-18:00 (5h) single-neutral-actions" at bounding box center [777, 264] width 175 height 53
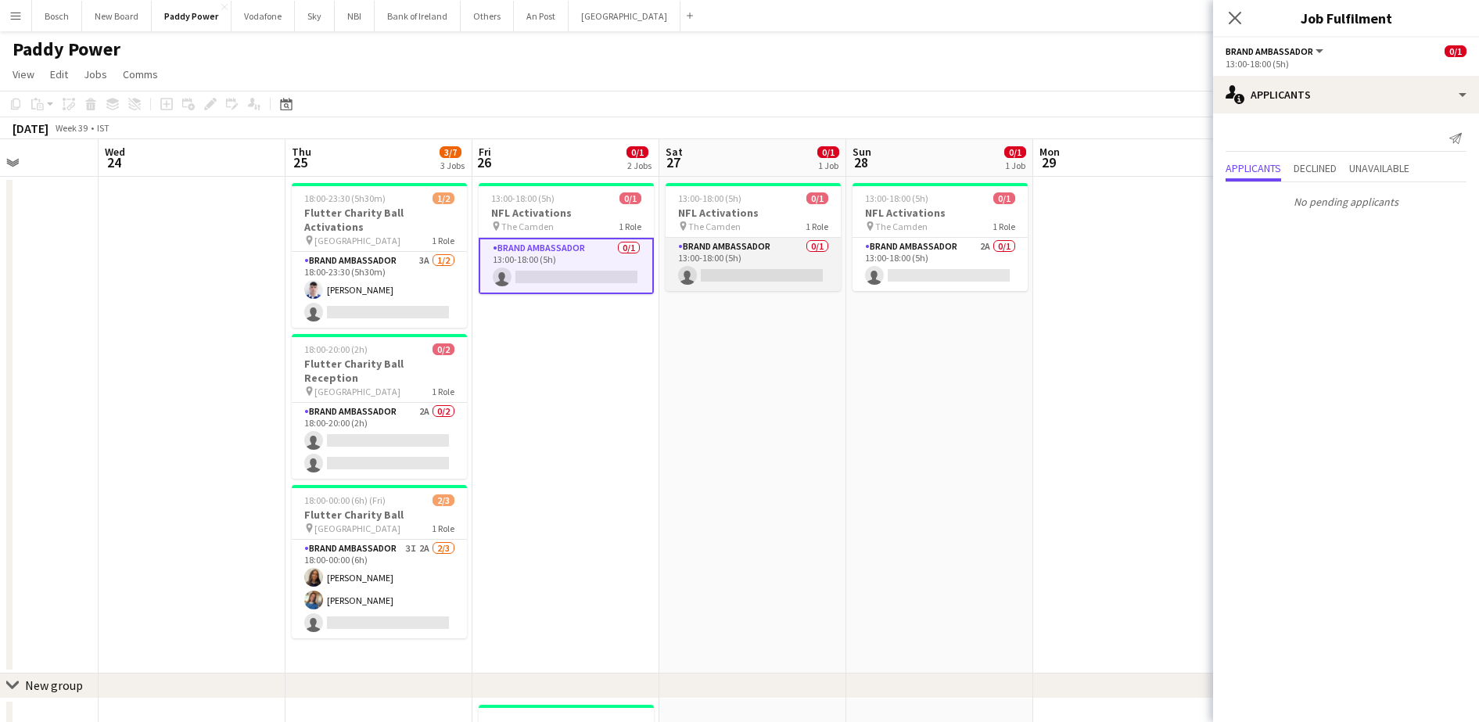
click at [789, 260] on app-card-role "Brand Ambassador 0/1 13:00-18:00 (5h) single-neutral-actions" at bounding box center [753, 264] width 175 height 53
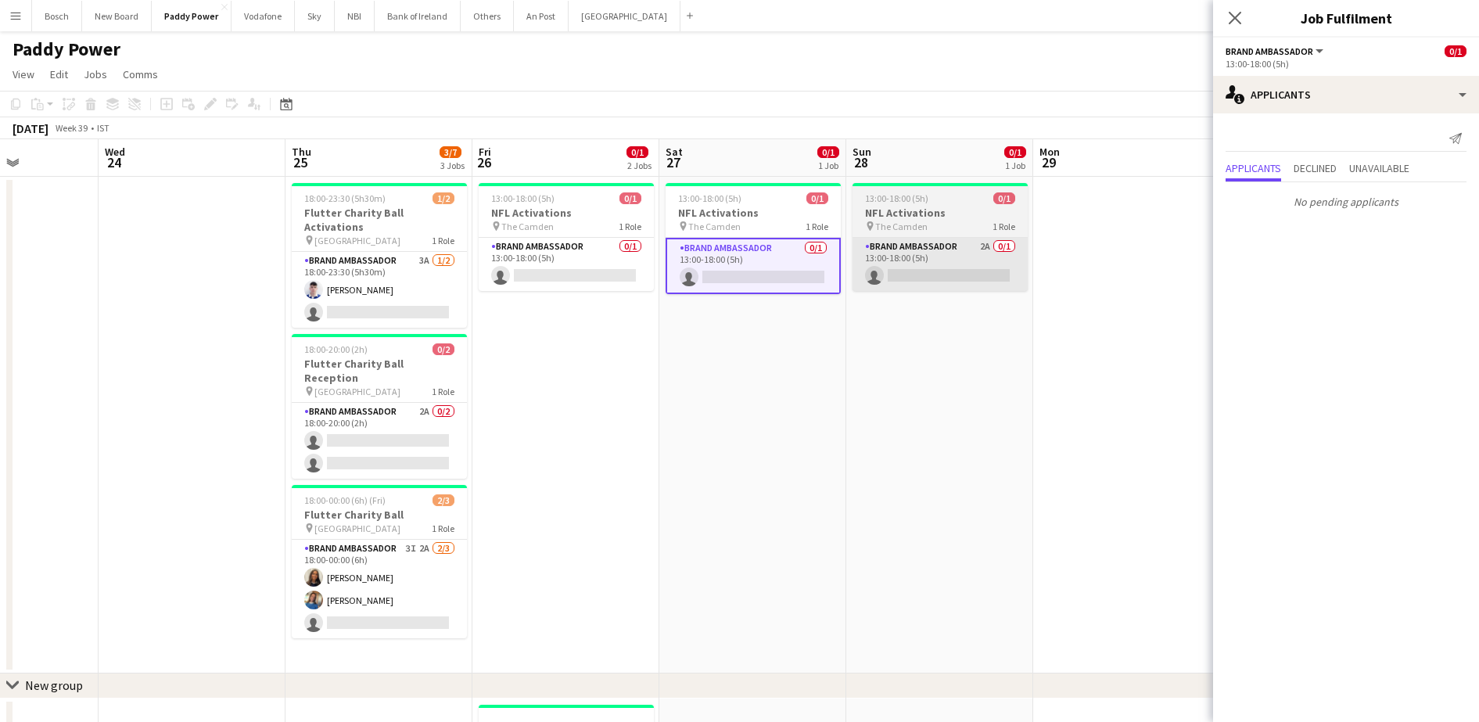
click at [925, 264] on app-card-role "Brand Ambassador 2A 0/1 13:00-18:00 (5h) single-neutral-actions" at bounding box center [940, 264] width 175 height 53
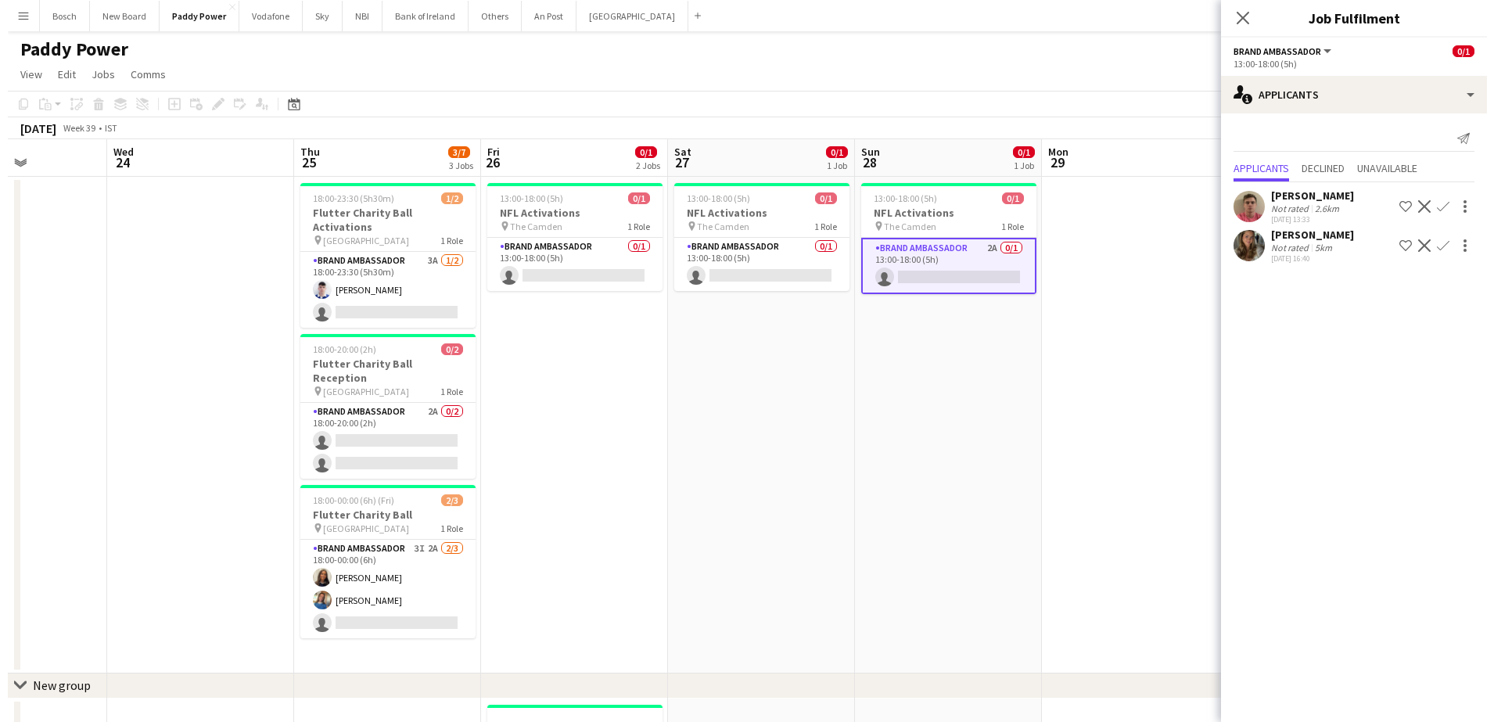
scroll to position [0, 330]
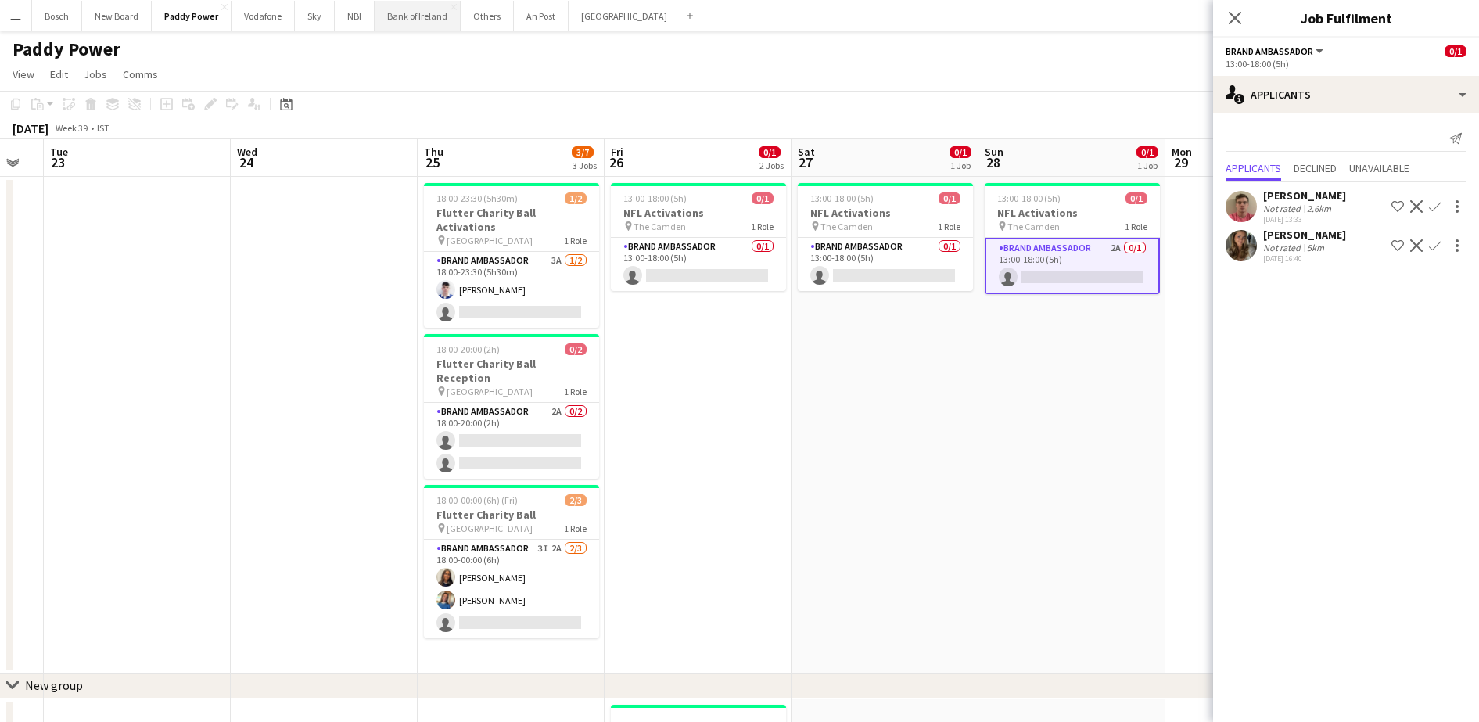
click at [412, 30] on button "Bank of Ireland Close" at bounding box center [418, 16] width 86 height 31
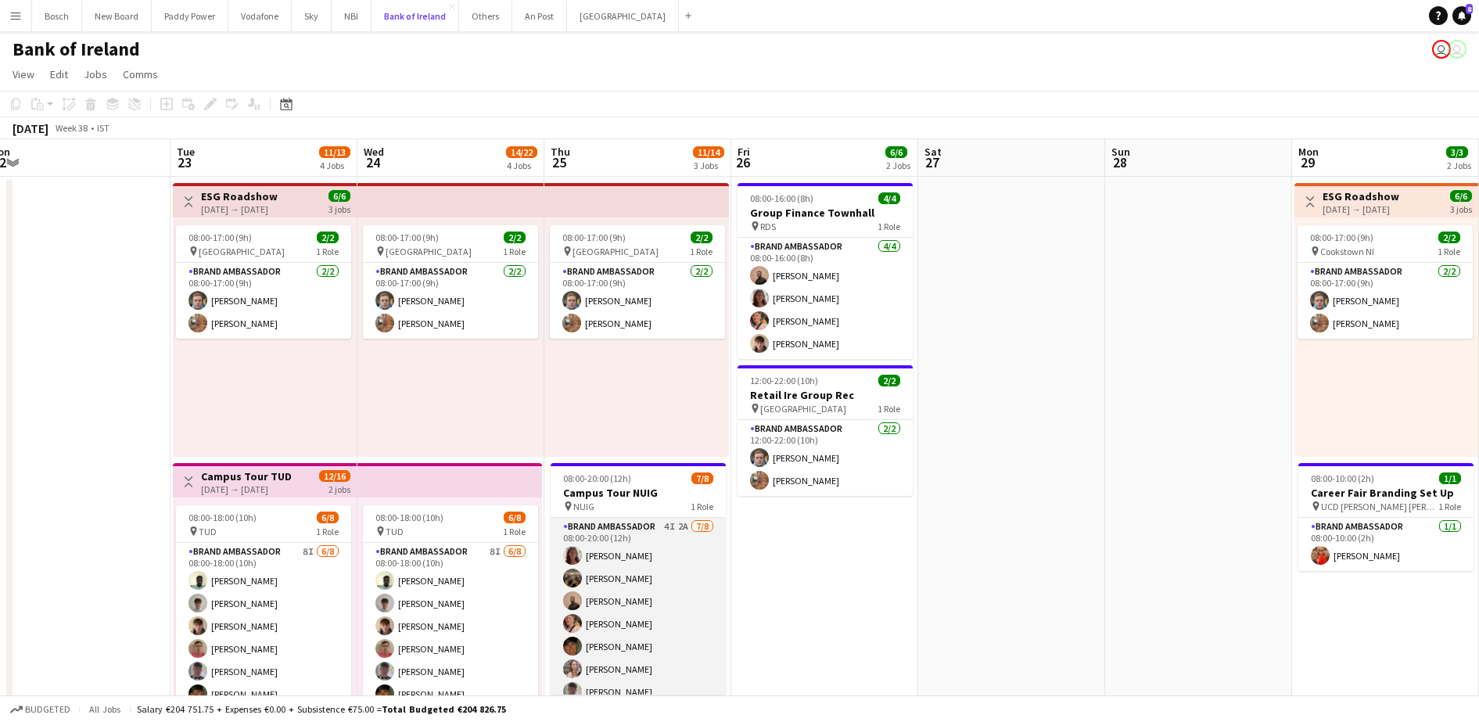
scroll to position [0, 444]
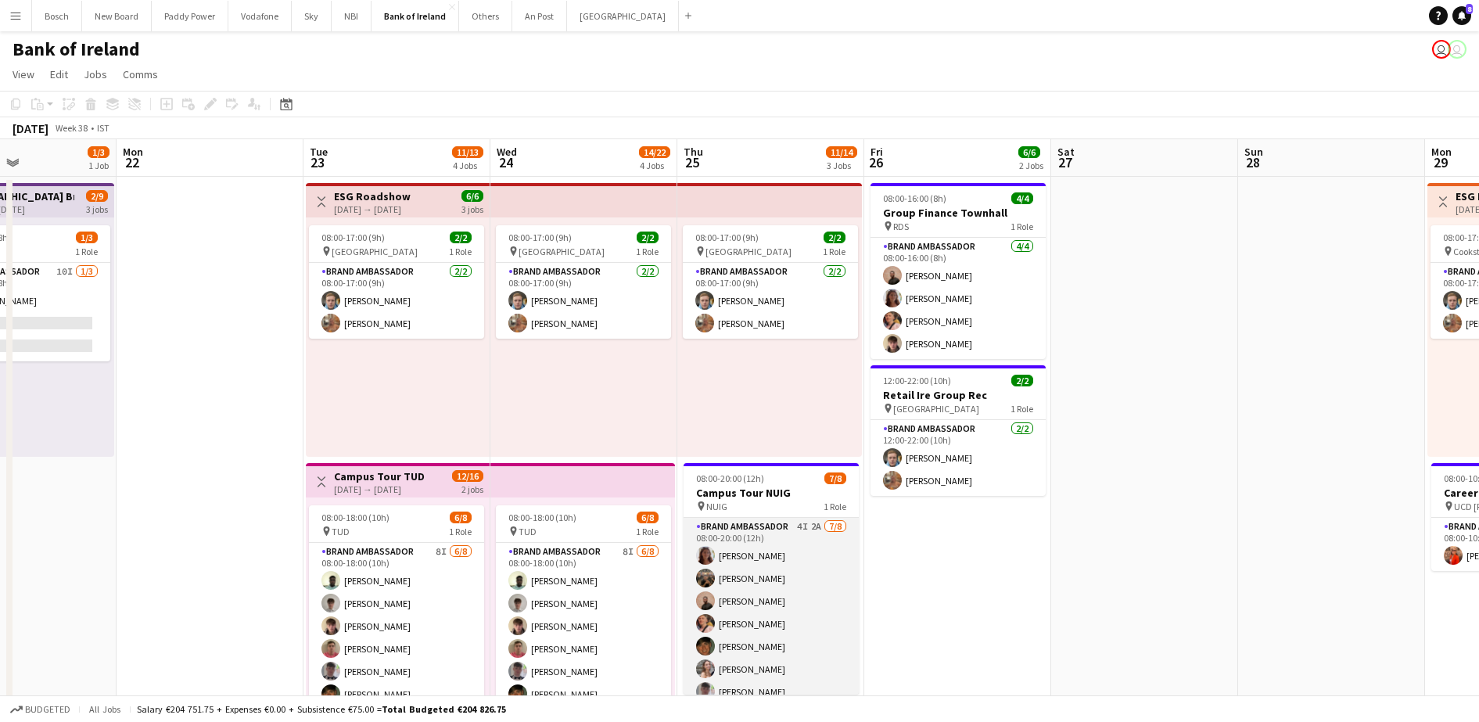
click at [810, 587] on app-card-role "Brand Ambassador 4I 2A [DATE] 08:00-20:00 (12h) [PERSON_NAME] Morycka [PERSON_N…" at bounding box center [771, 624] width 175 height 212
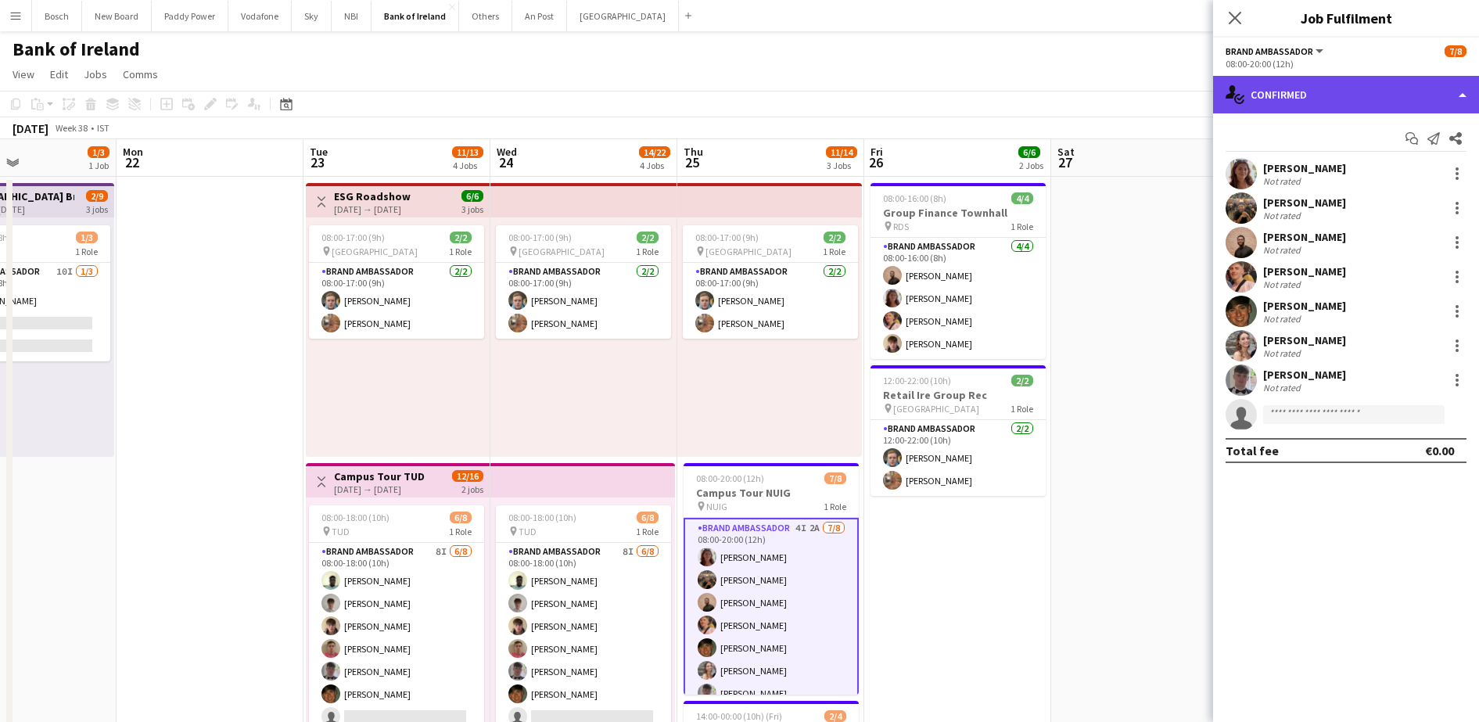
click at [1311, 104] on div "single-neutral-actions-check-2 Confirmed" at bounding box center [1346, 95] width 266 height 38
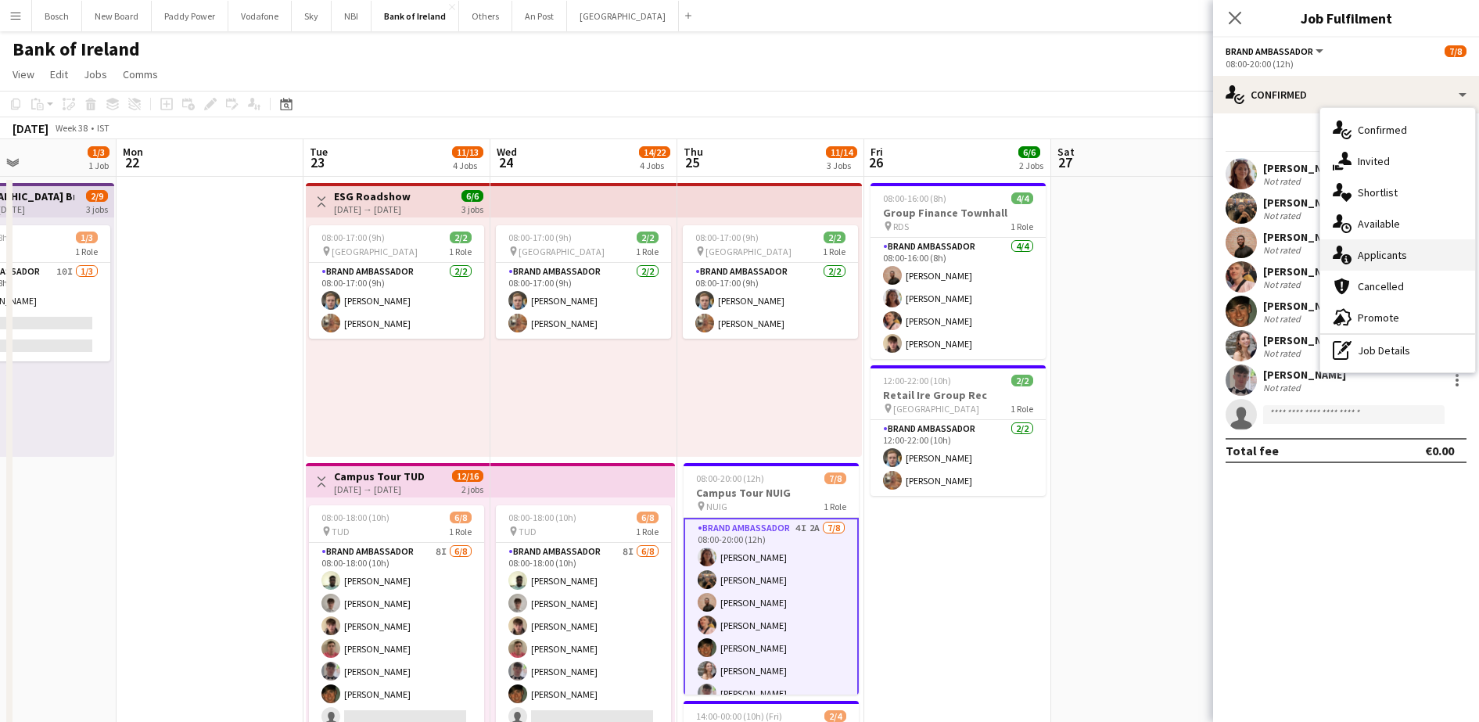
click at [1392, 253] on div "single-neutral-actions-information Applicants" at bounding box center [1397, 254] width 155 height 31
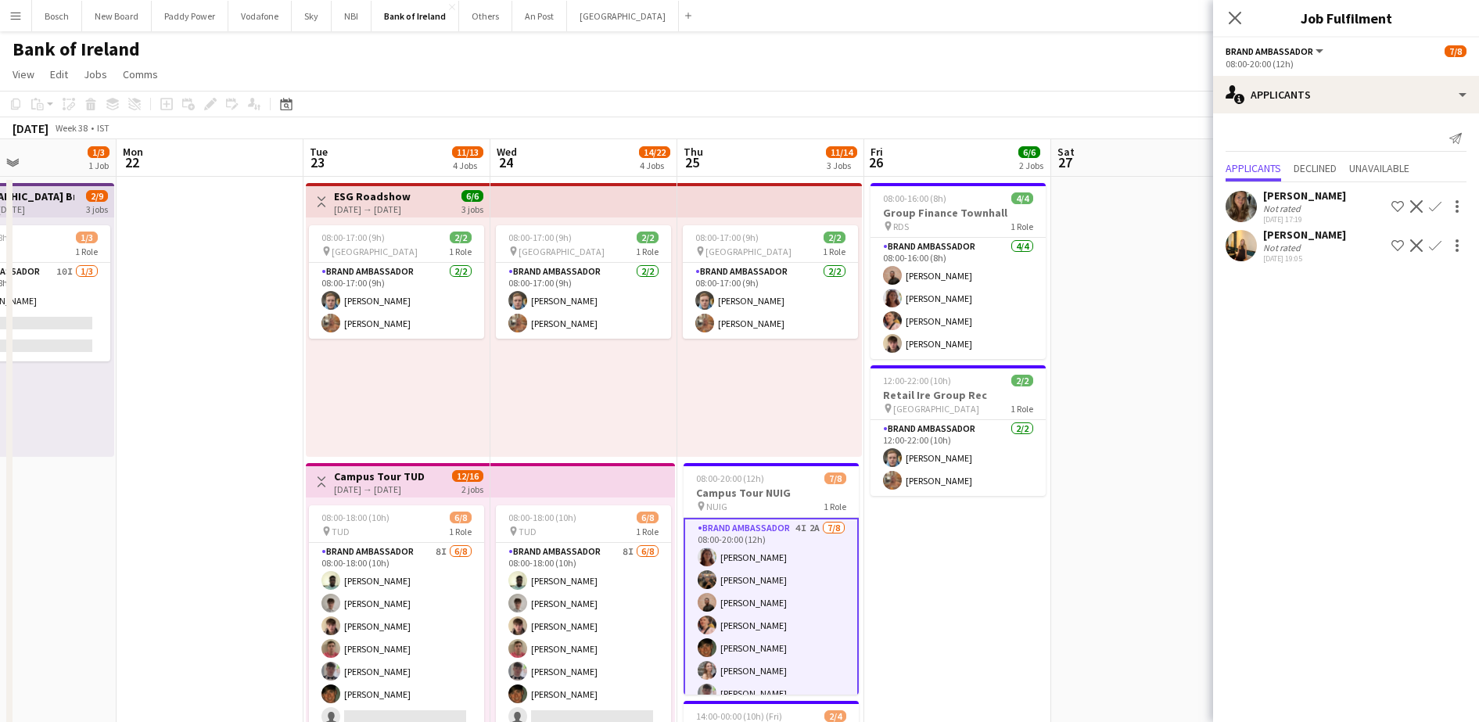
click at [1421, 207] on app-icon "Decline" at bounding box center [1416, 206] width 13 height 13
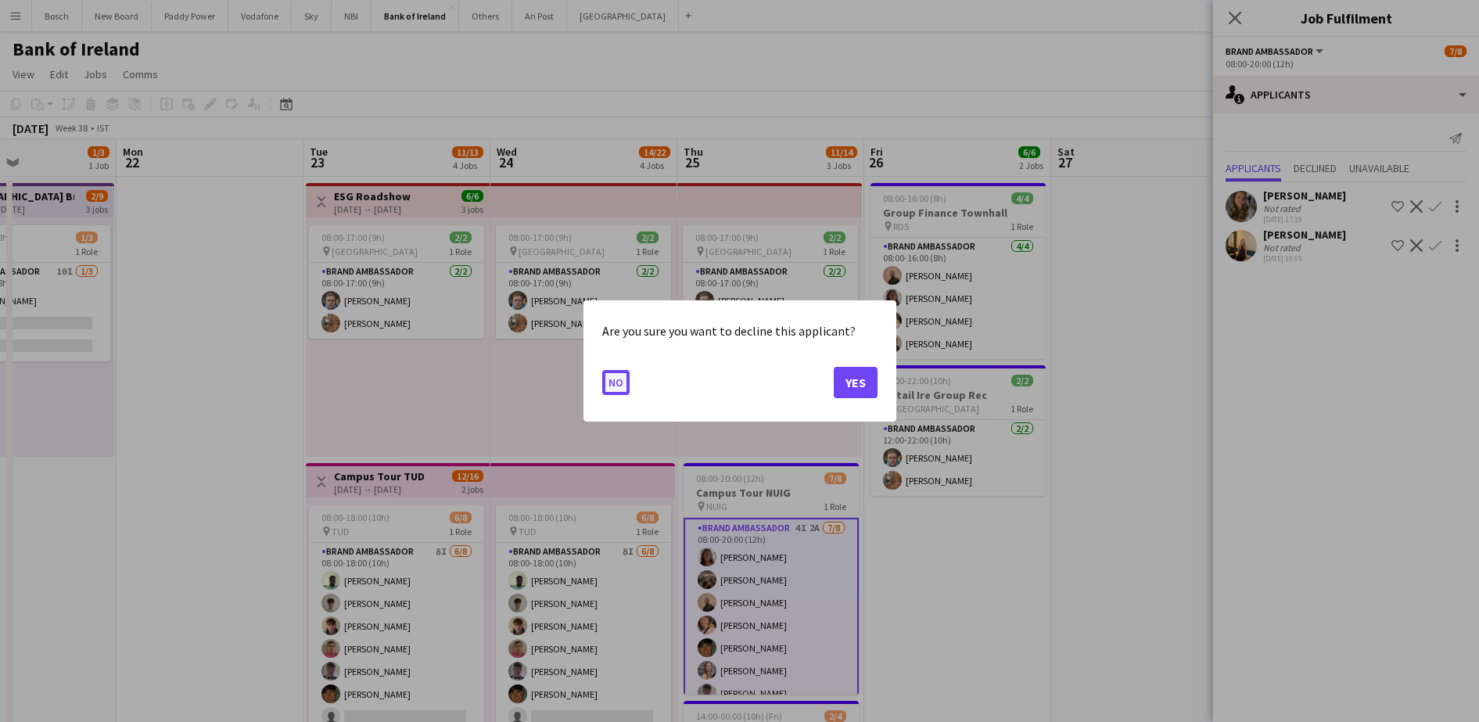
click at [626, 386] on button "No" at bounding box center [615, 382] width 27 height 25
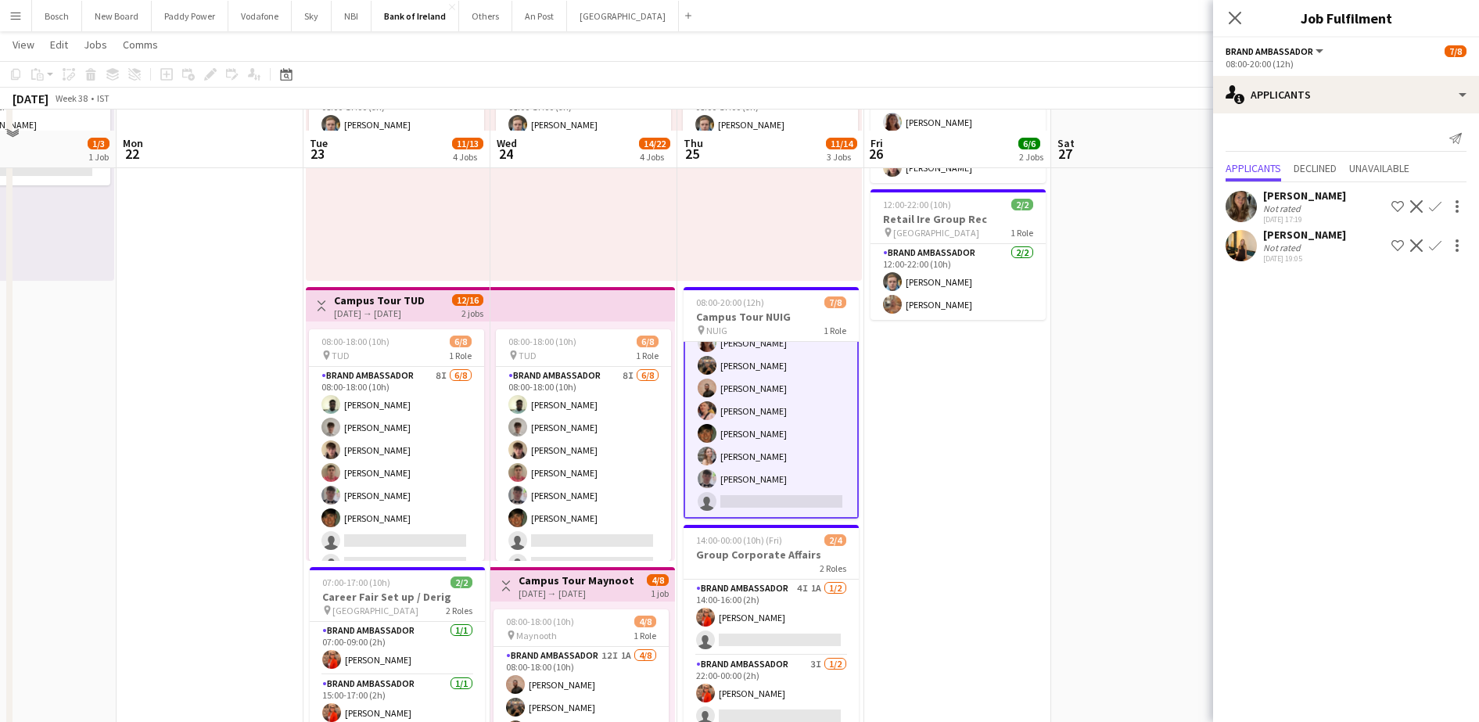
scroll to position [196, 0]
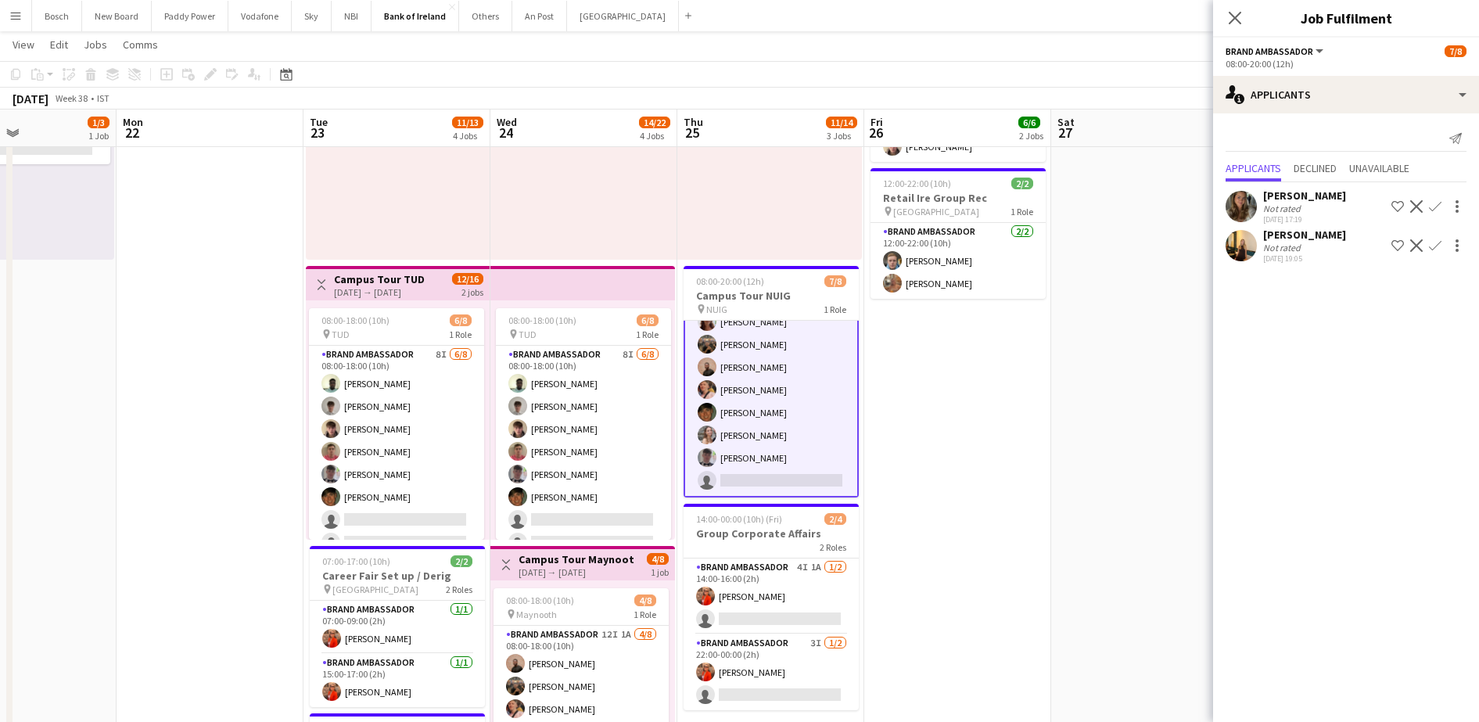
click at [756, 449] on app-card-role "Brand Ambassador 4I 2A [DATE] 08:00-20:00 (12h) [PERSON_NAME] Morycka [PERSON_N…" at bounding box center [771, 389] width 175 height 215
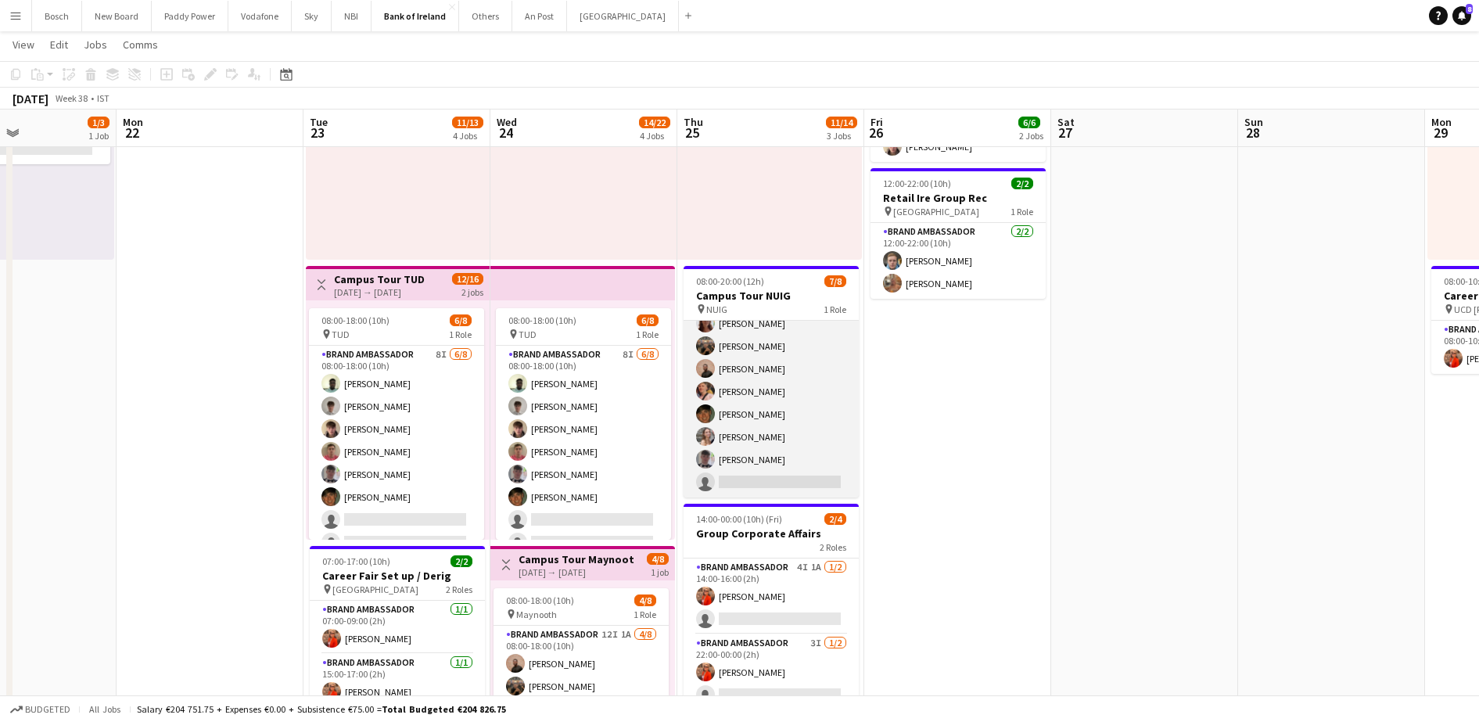
scroll to position [35, 0]
click at [756, 449] on app-card-role "Brand Ambassador 4I 2A [DATE] 08:00-20:00 (12h) [PERSON_NAME] Morycka [PERSON_N…" at bounding box center [771, 392] width 175 height 212
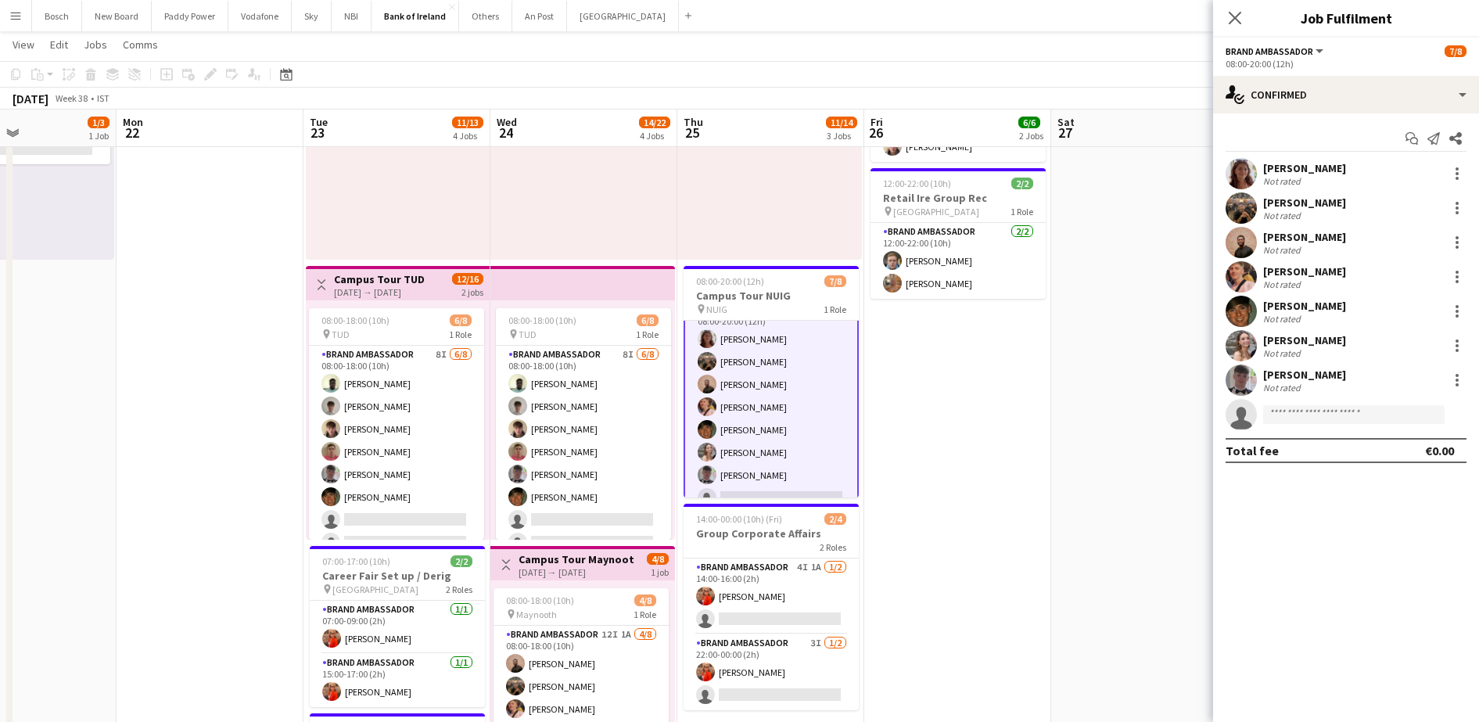
scroll to position [38, 0]
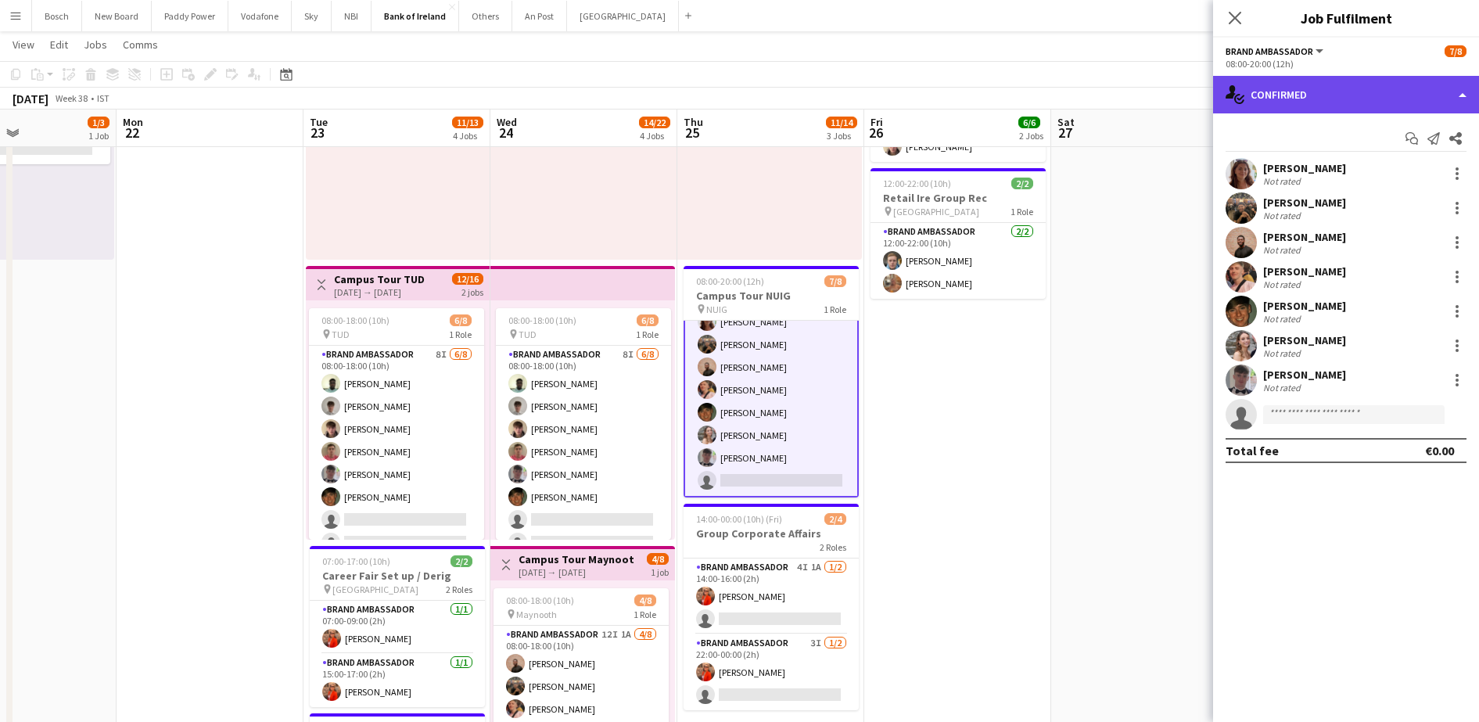
click at [1373, 106] on div "single-neutral-actions-check-2 Confirmed" at bounding box center [1346, 95] width 266 height 38
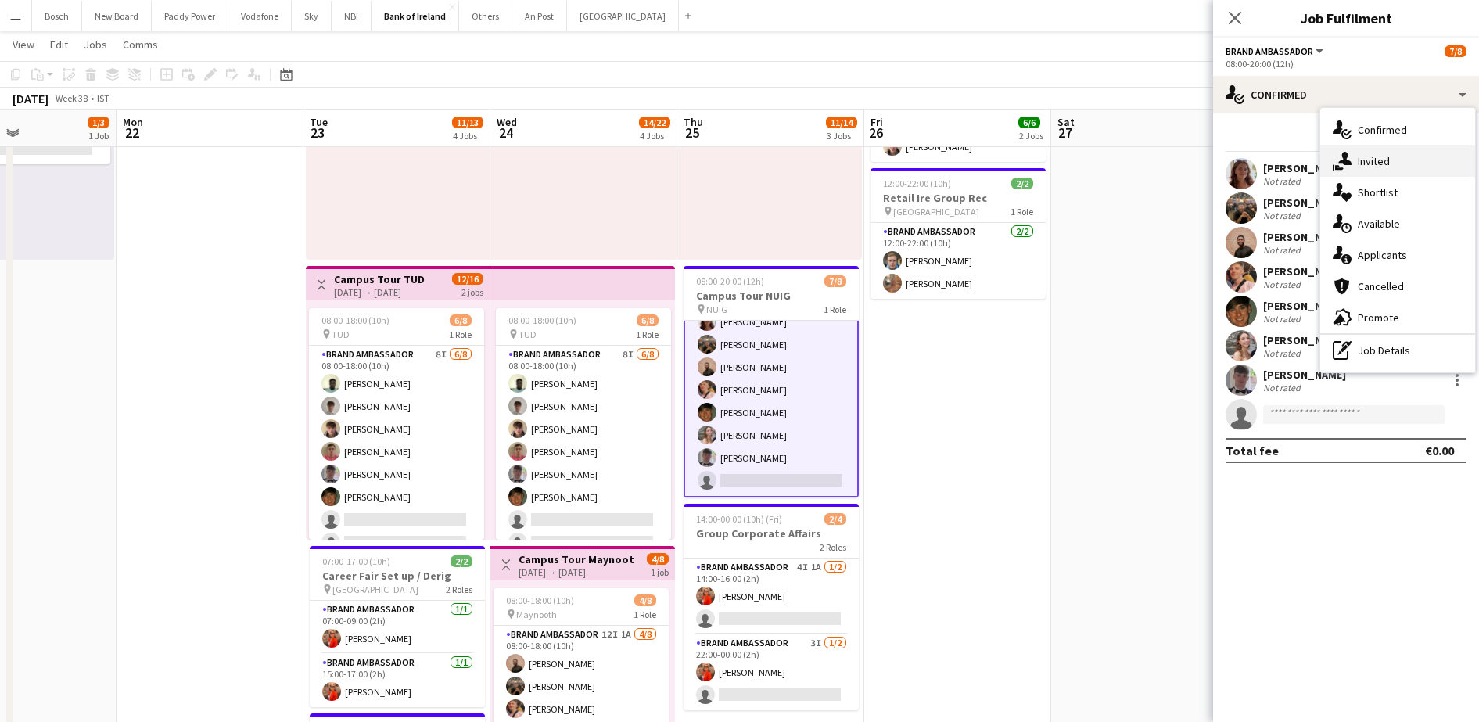
click at [1374, 162] on div "single-neutral-actions-share-1 Invited" at bounding box center [1397, 161] width 155 height 31
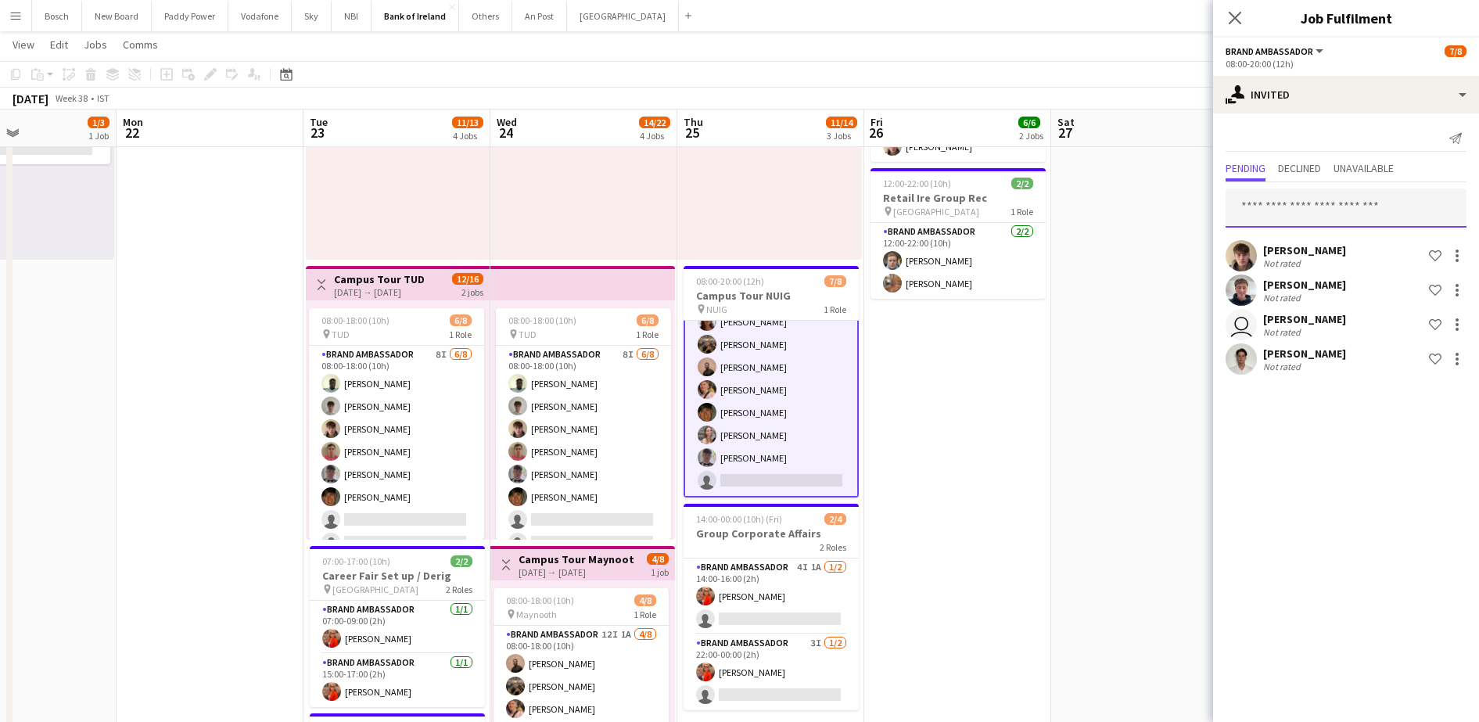
click at [1314, 209] on input "text" at bounding box center [1346, 208] width 241 height 39
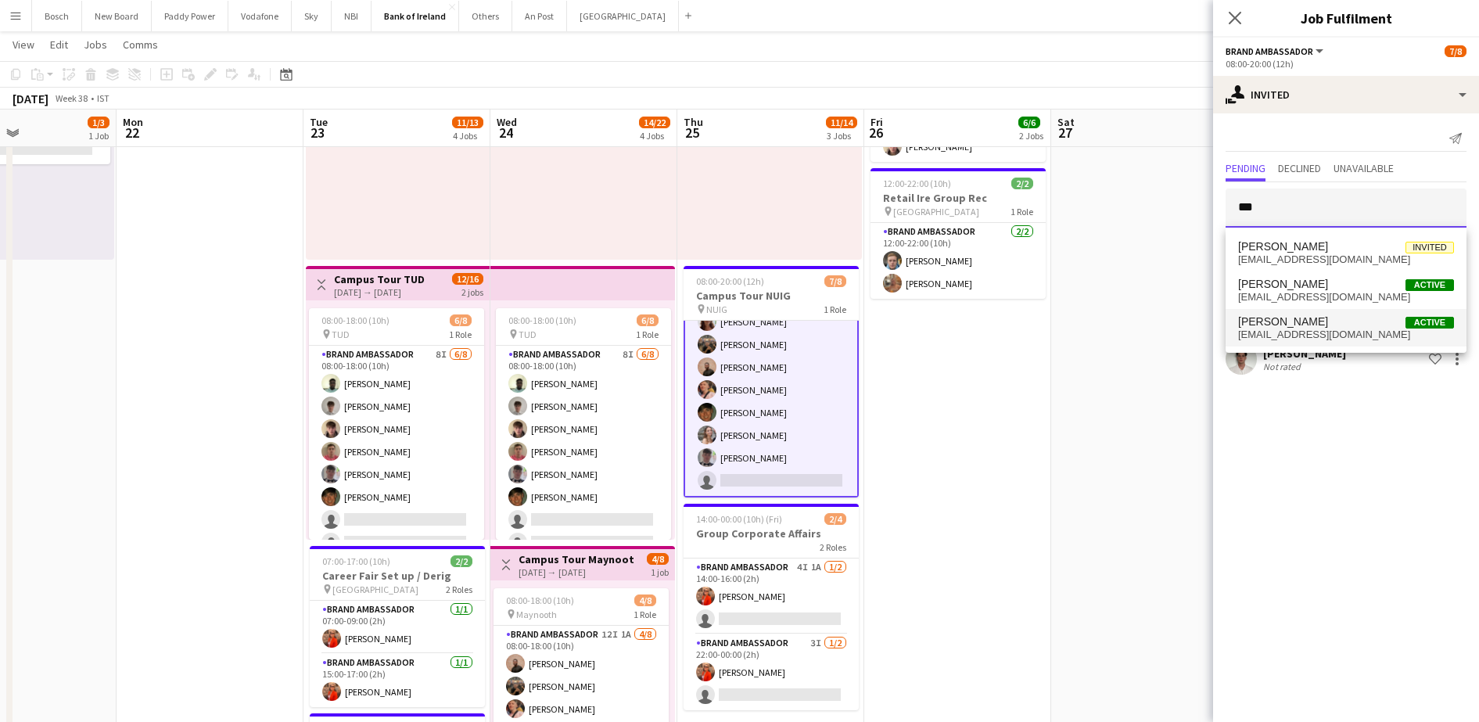
type input "***"
click at [1318, 319] on span "[PERSON_NAME]" at bounding box center [1283, 321] width 90 height 13
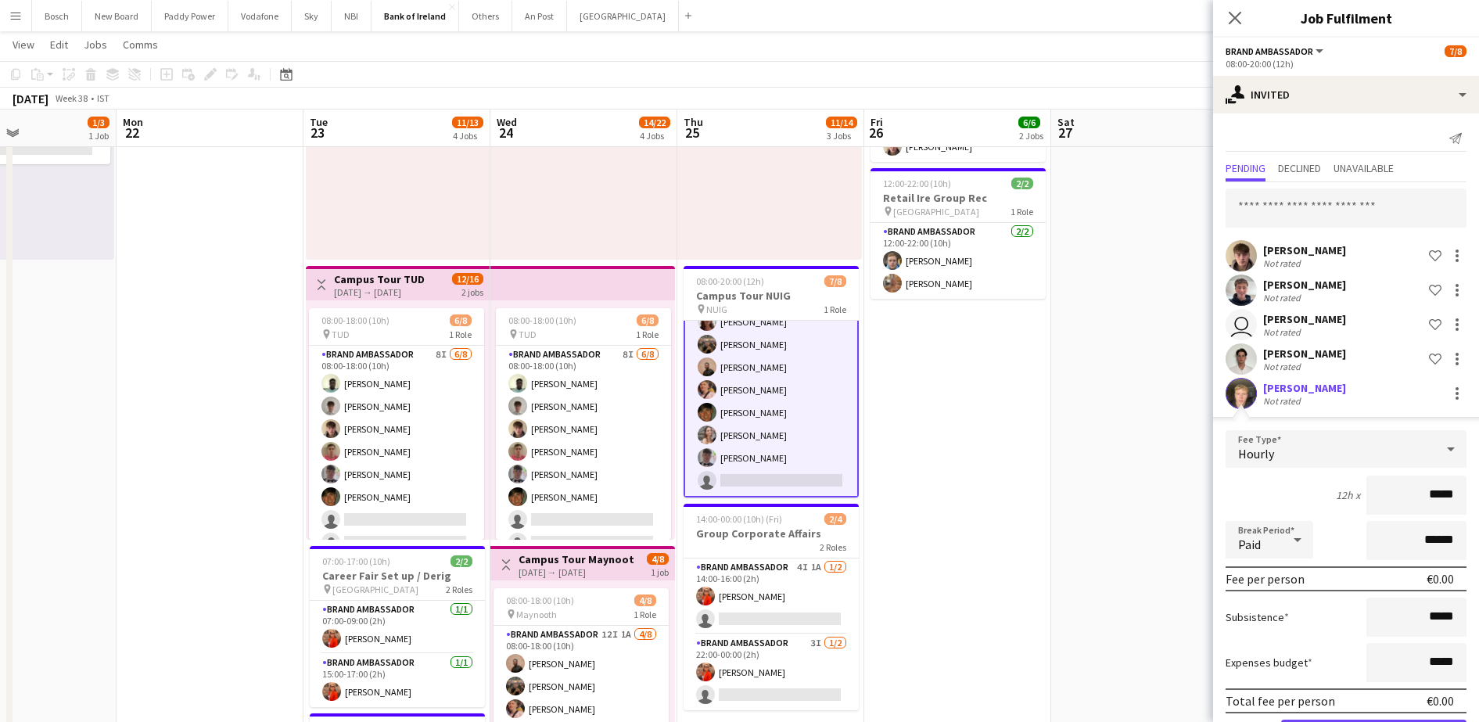
scroll to position [58, 0]
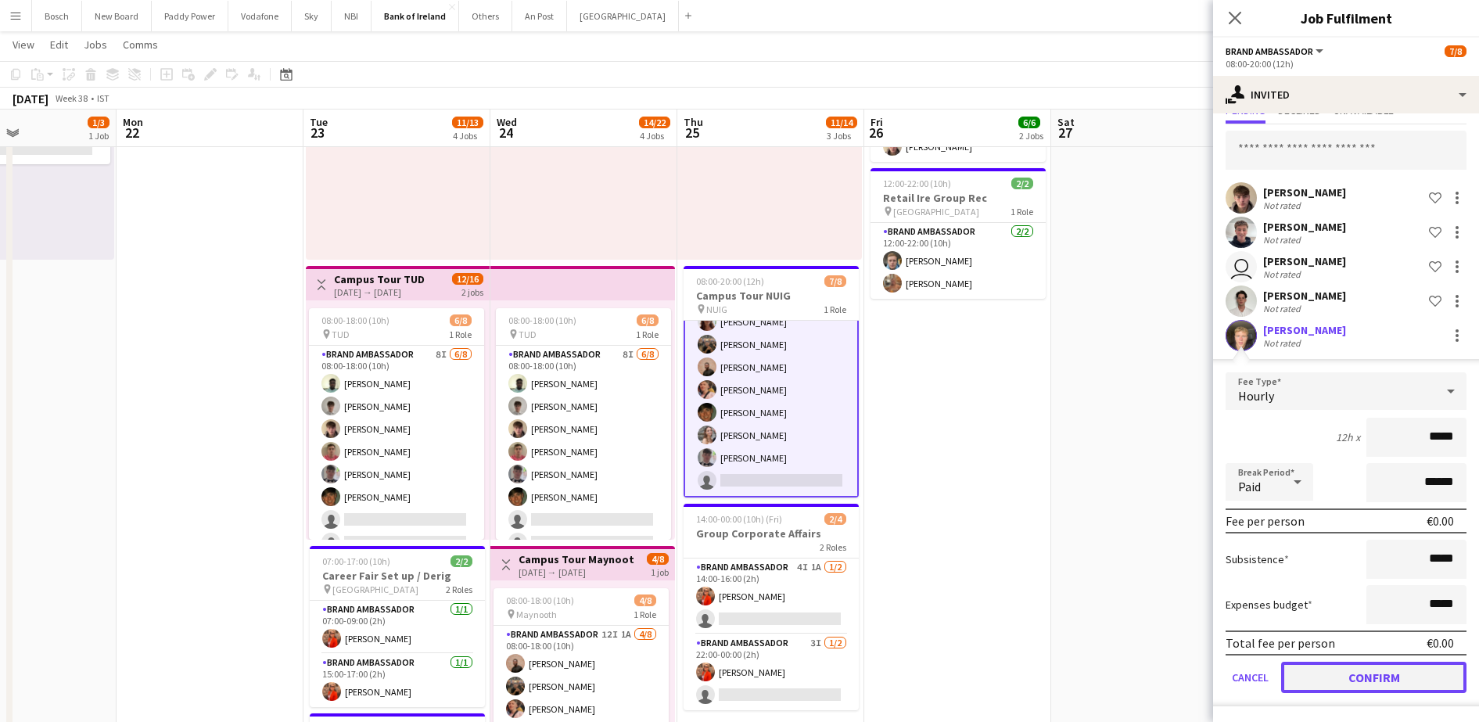
click at [1338, 664] on button "Confirm" at bounding box center [1373, 677] width 185 height 31
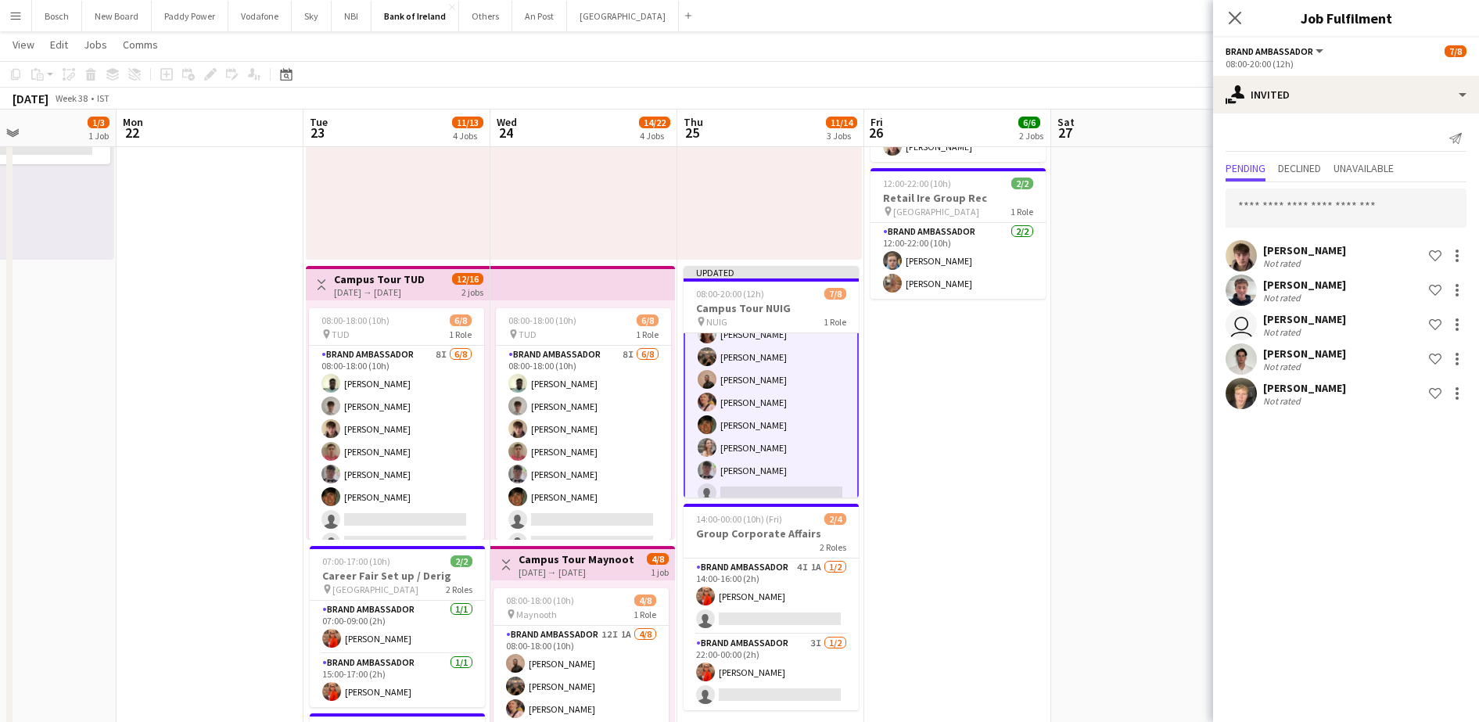
scroll to position [0, 0]
click at [1166, 166] on app-date-cell at bounding box center [1144, 642] width 187 height 1324
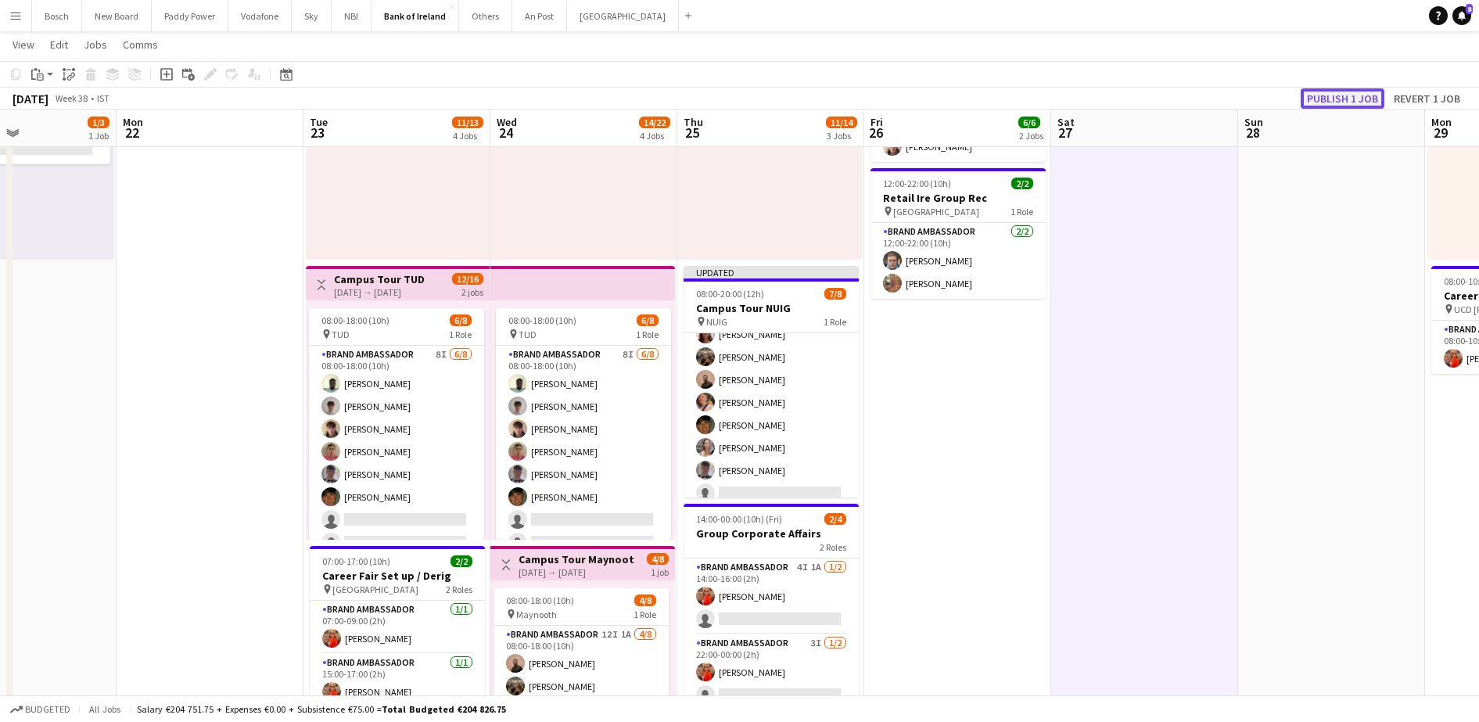
click at [1370, 96] on button "Publish 1 job" at bounding box center [1343, 98] width 84 height 20
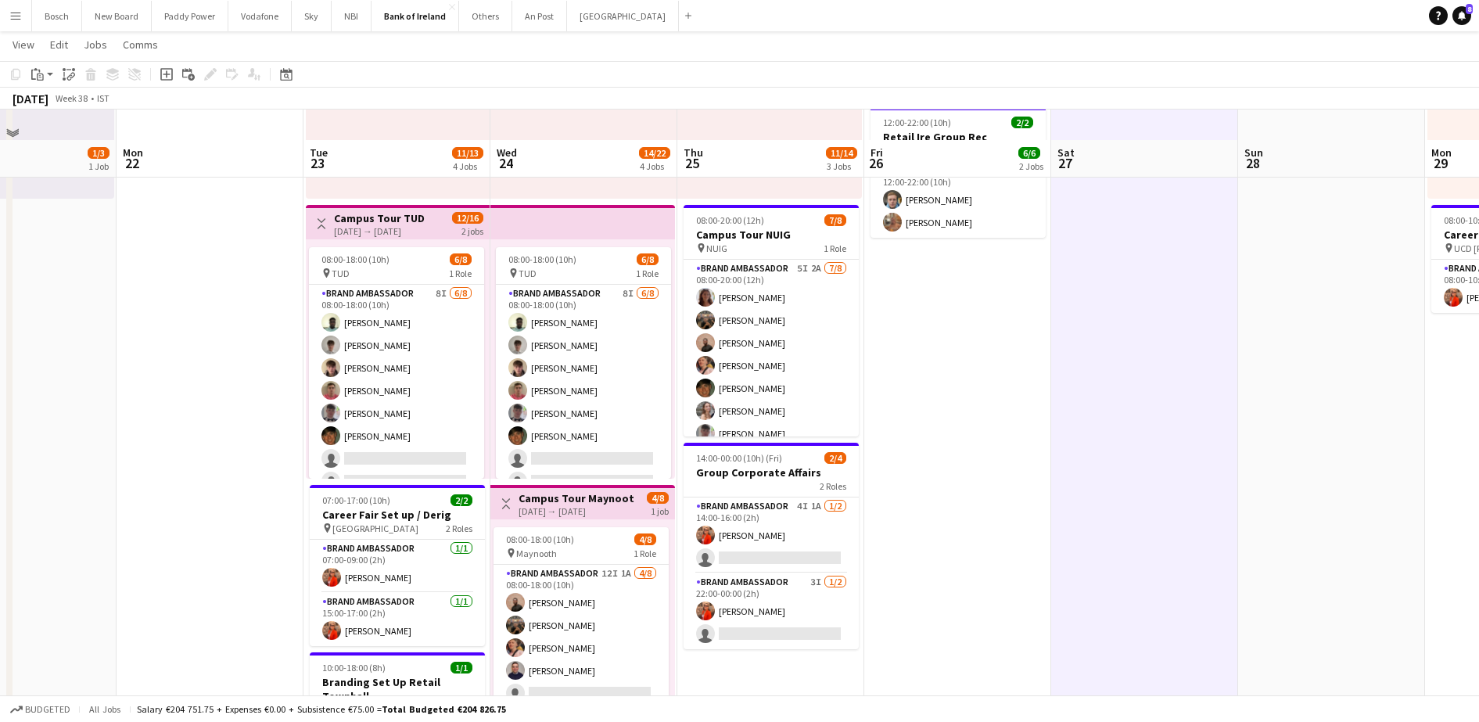
scroll to position [196, 0]
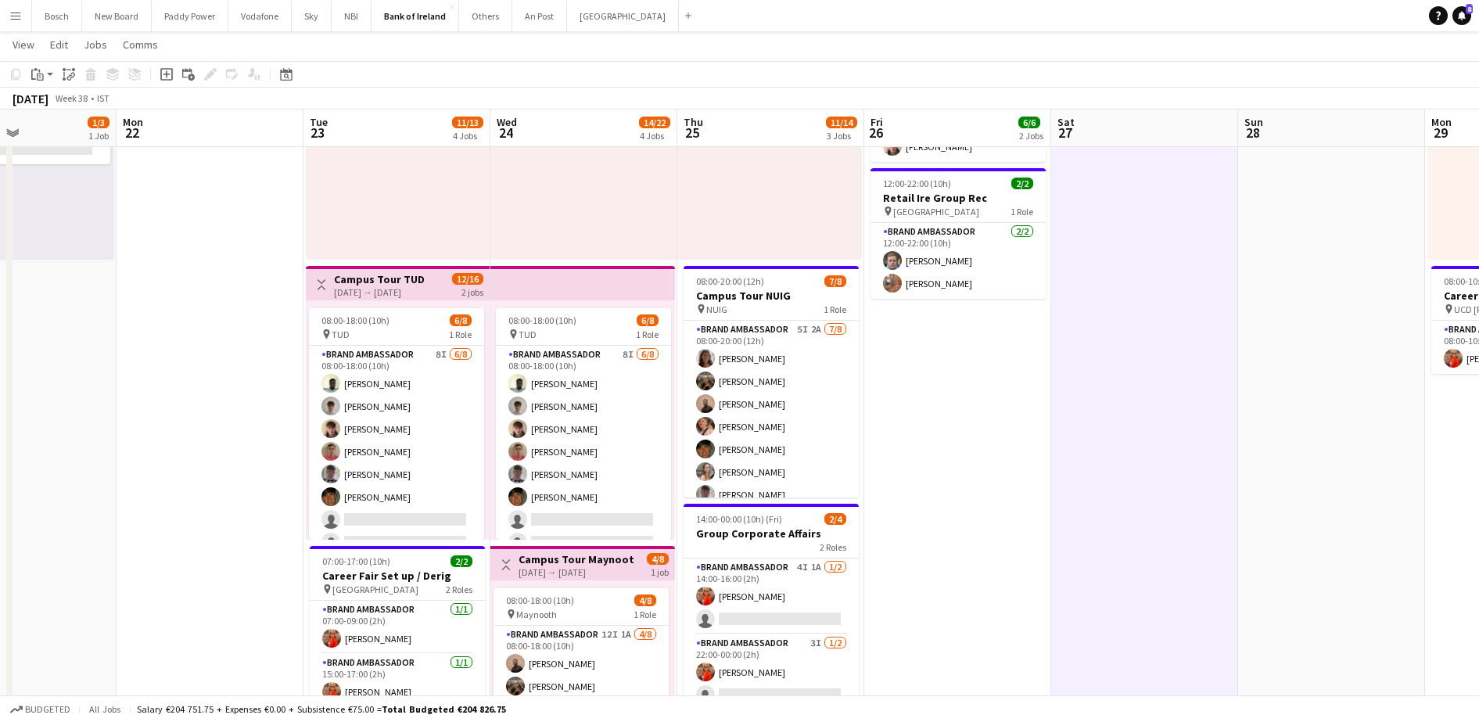
click at [589, 477] on app-card-role "Brand Ambassador 8I [DATE] 08:00-18:00 (10h) [PERSON_NAME] [PERSON_NAME] [PERSO…" at bounding box center [583, 452] width 175 height 212
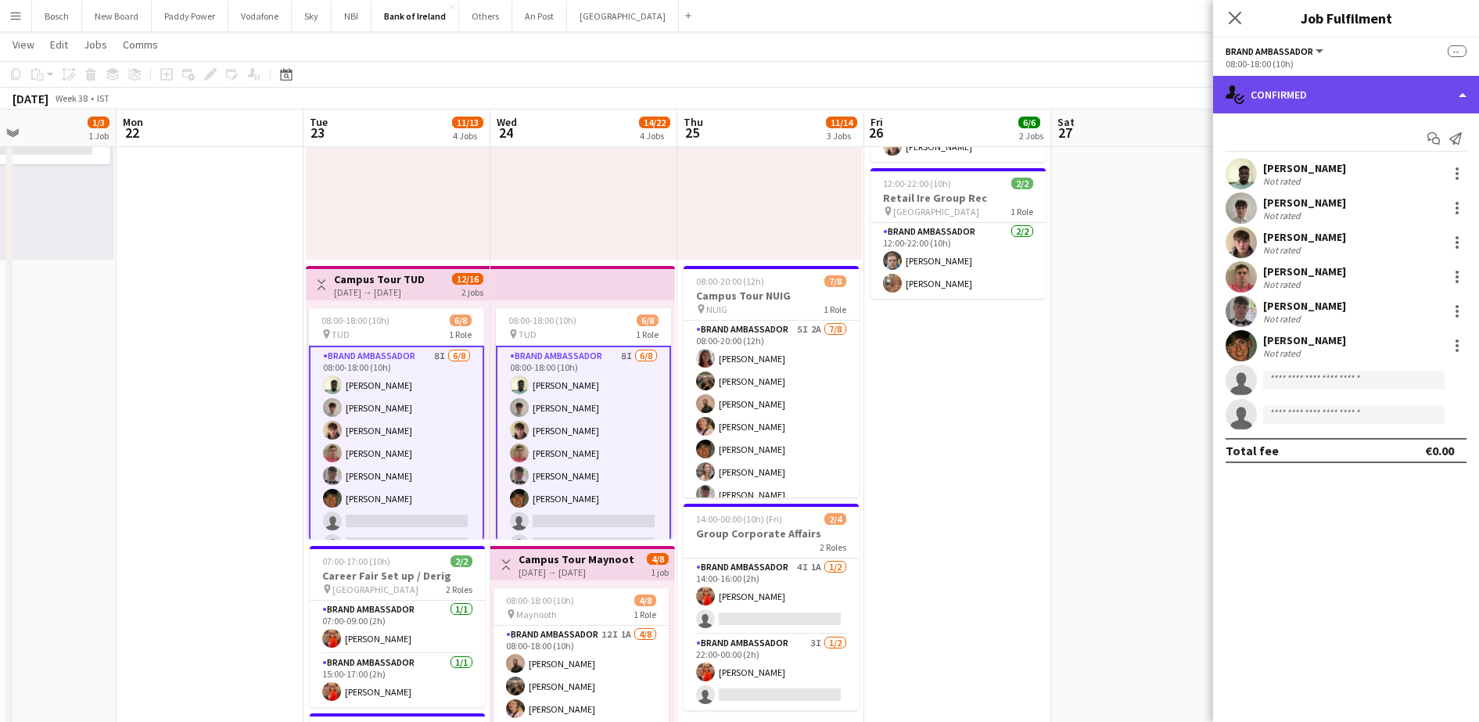
click at [1369, 89] on div "single-neutral-actions-check-2 Confirmed" at bounding box center [1346, 95] width 266 height 38
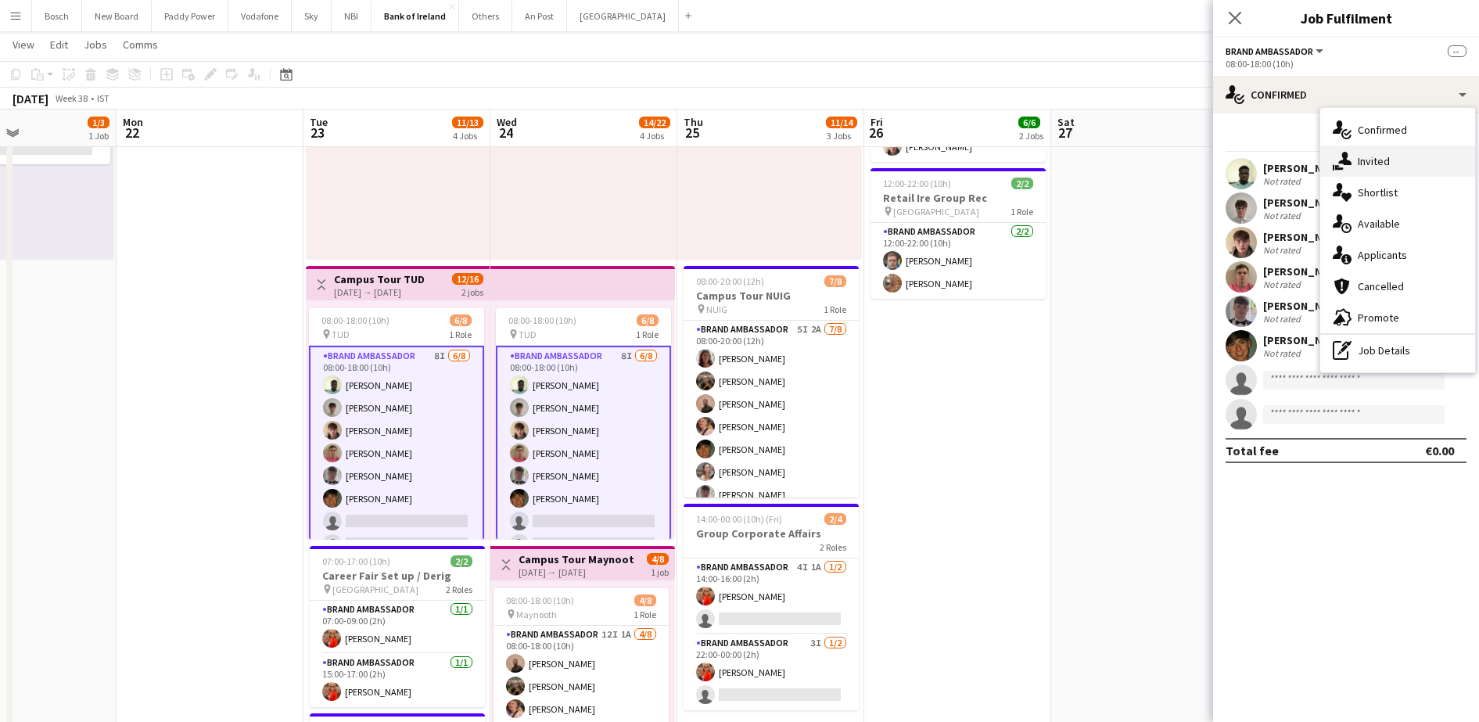
click at [1363, 160] on div "single-neutral-actions-share-1 Invited" at bounding box center [1397, 161] width 155 height 31
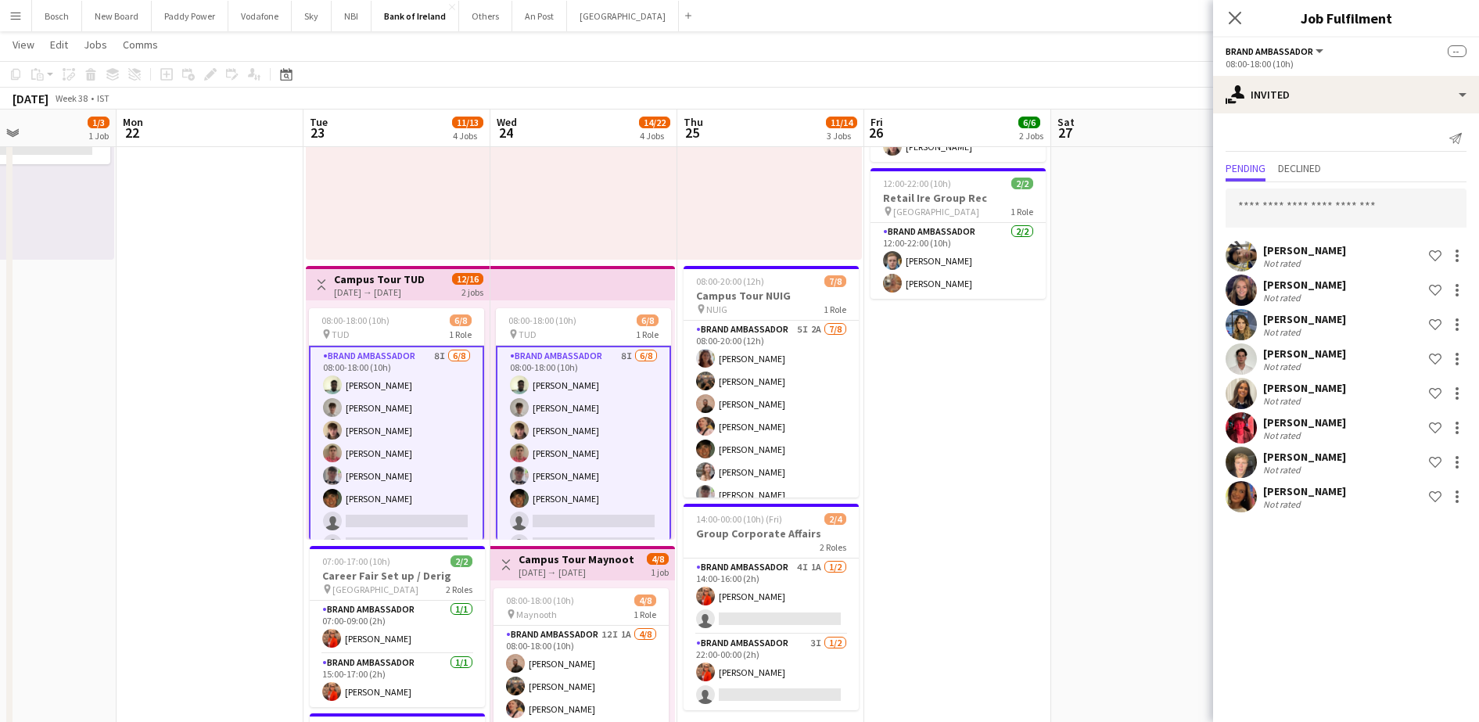
click at [875, 42] on app-page-menu "View Day view expanded Day view collapsed Month view Date picker Jump to [DATE]…" at bounding box center [739, 46] width 1479 height 30
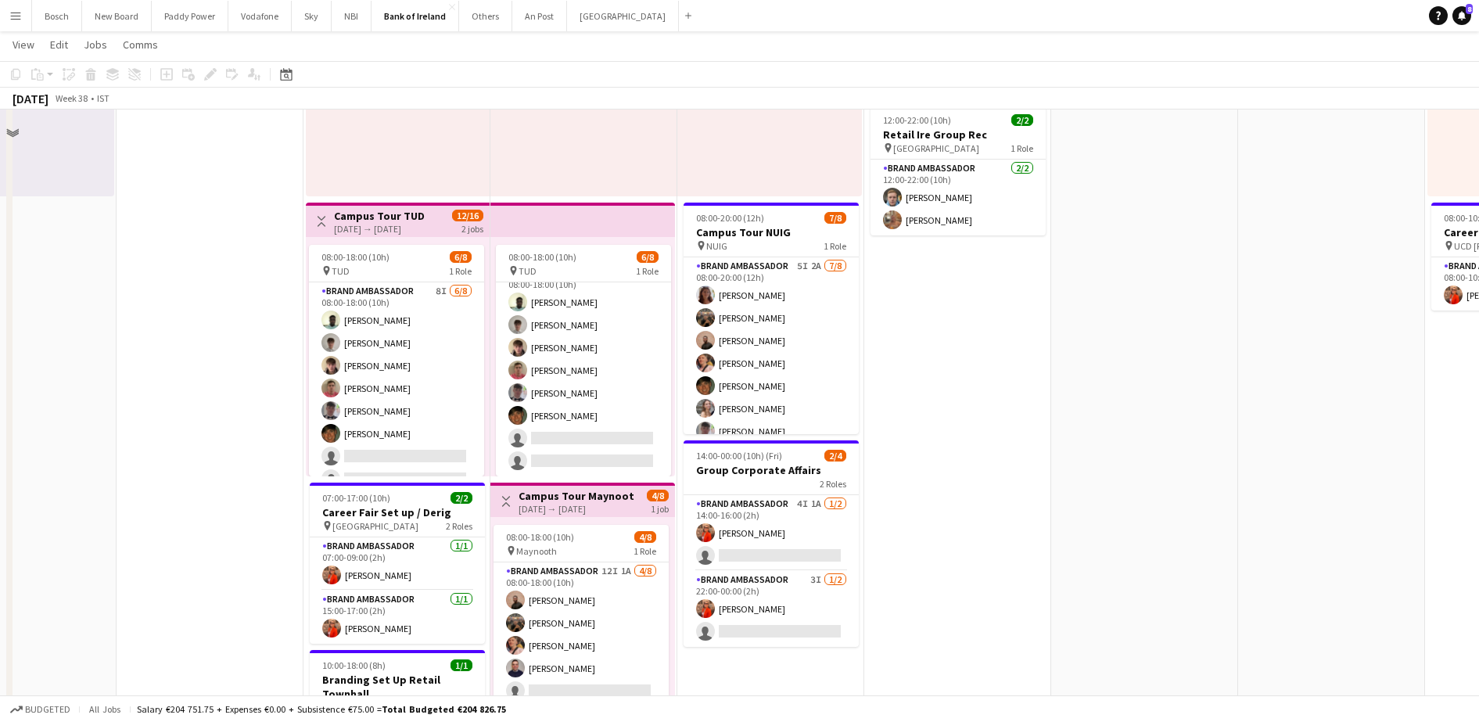
scroll to position [293, 0]
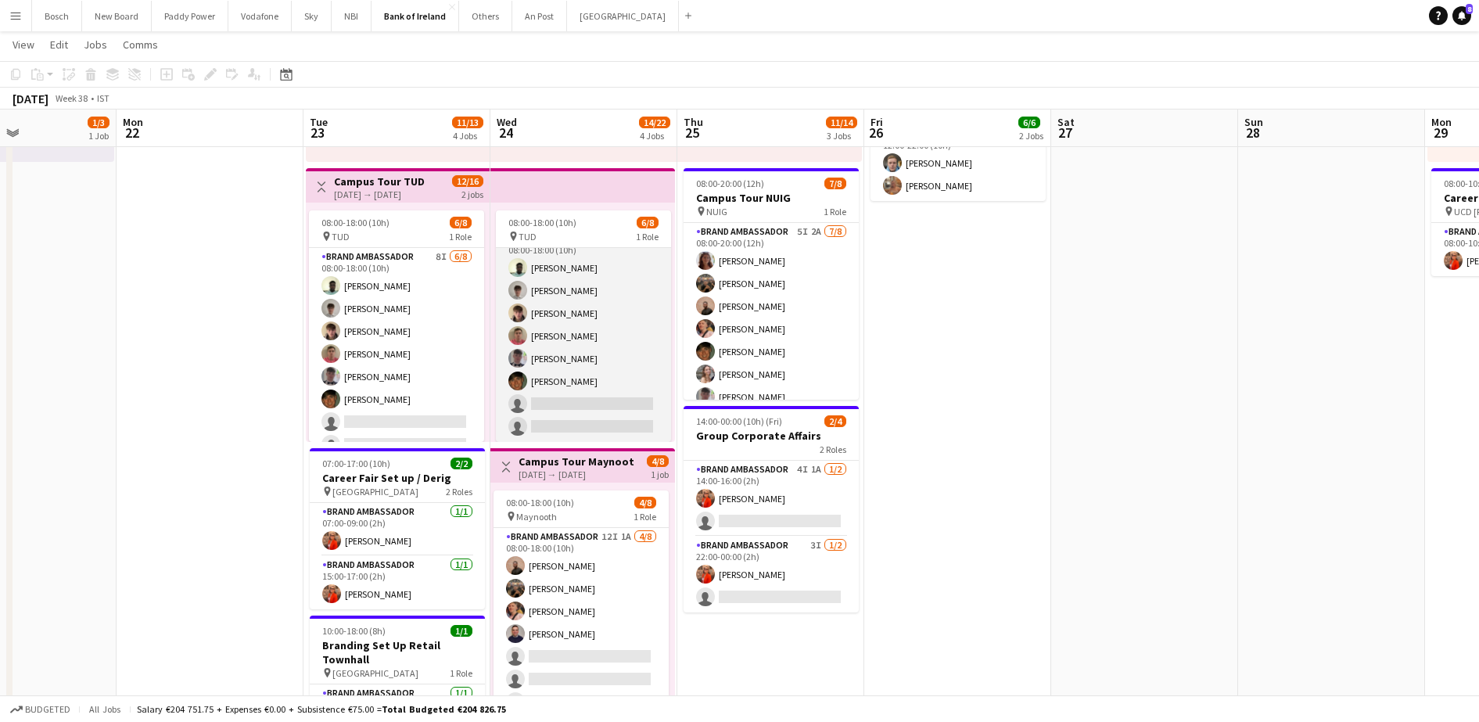
click at [617, 379] on app-card-role "Brand Ambassador 8I [DATE] 08:00-18:00 (10h) [PERSON_NAME] [PERSON_NAME] [PERSO…" at bounding box center [583, 336] width 175 height 212
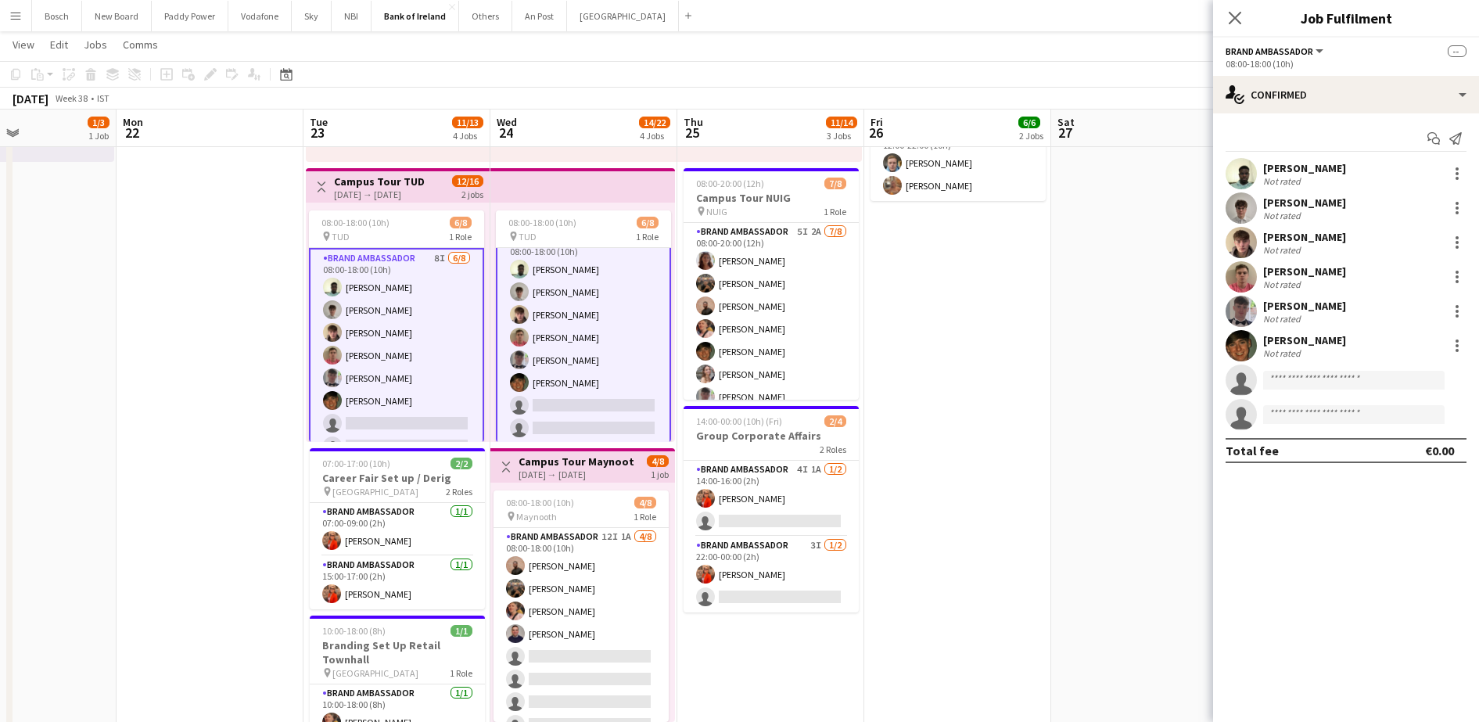
scroll to position [20, 0]
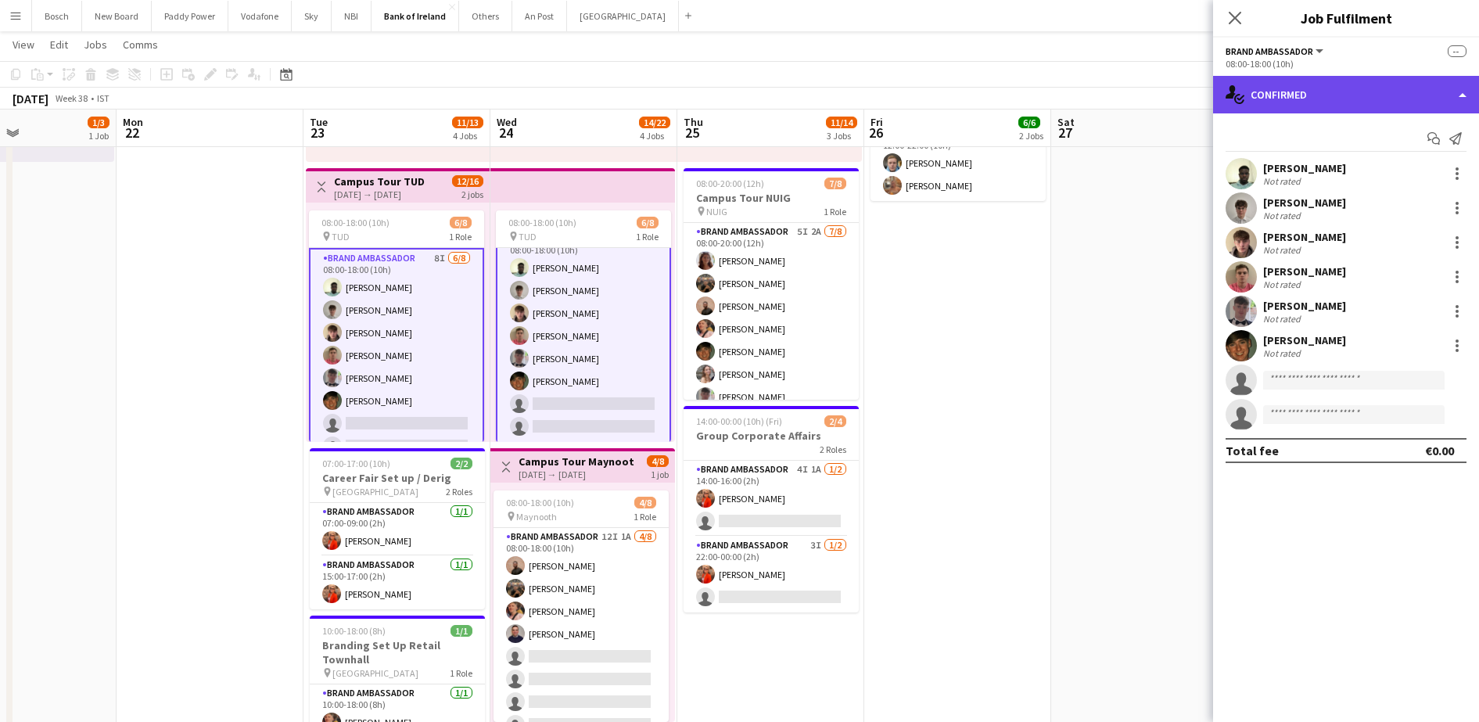
click at [1410, 85] on div "single-neutral-actions-check-2 Confirmed" at bounding box center [1346, 95] width 266 height 38
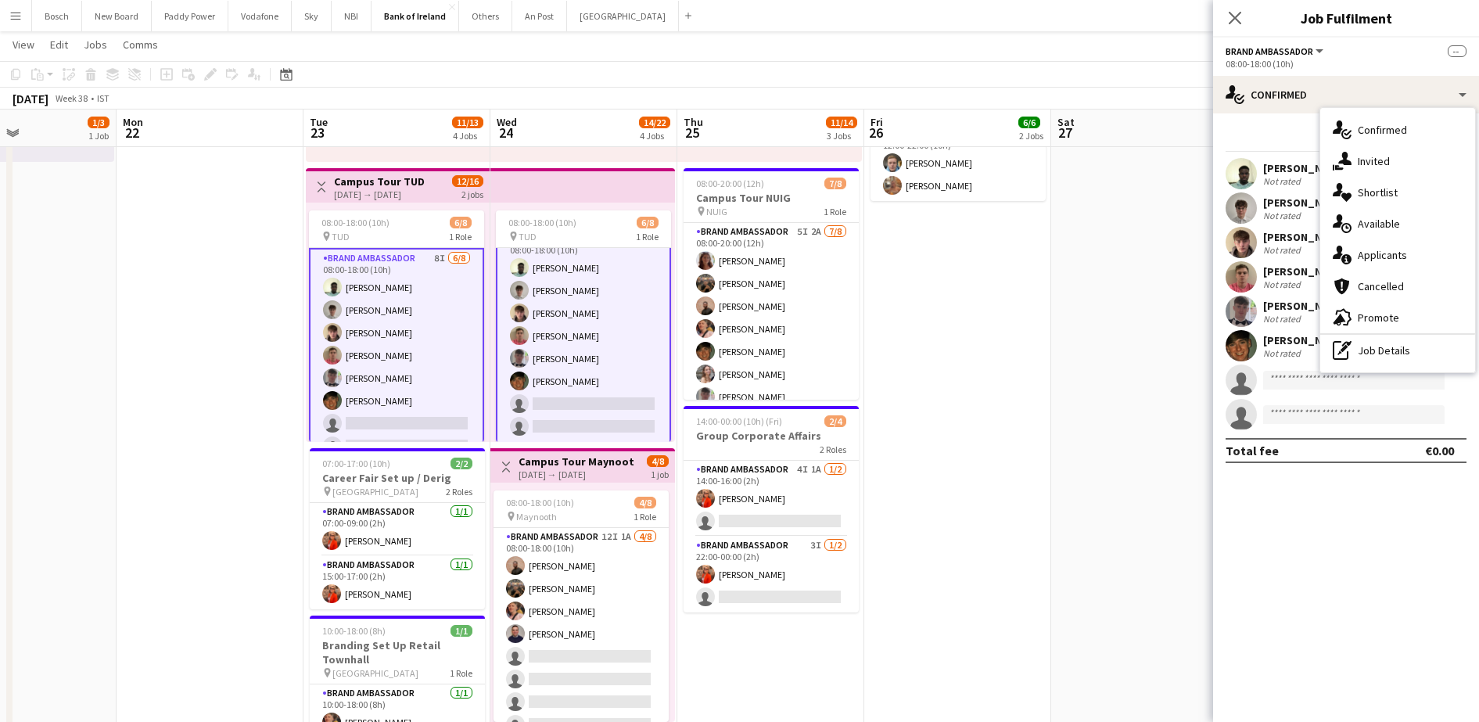
click at [1396, 144] on div "single-neutral-actions-check-2 Confirmed" at bounding box center [1397, 129] width 155 height 31
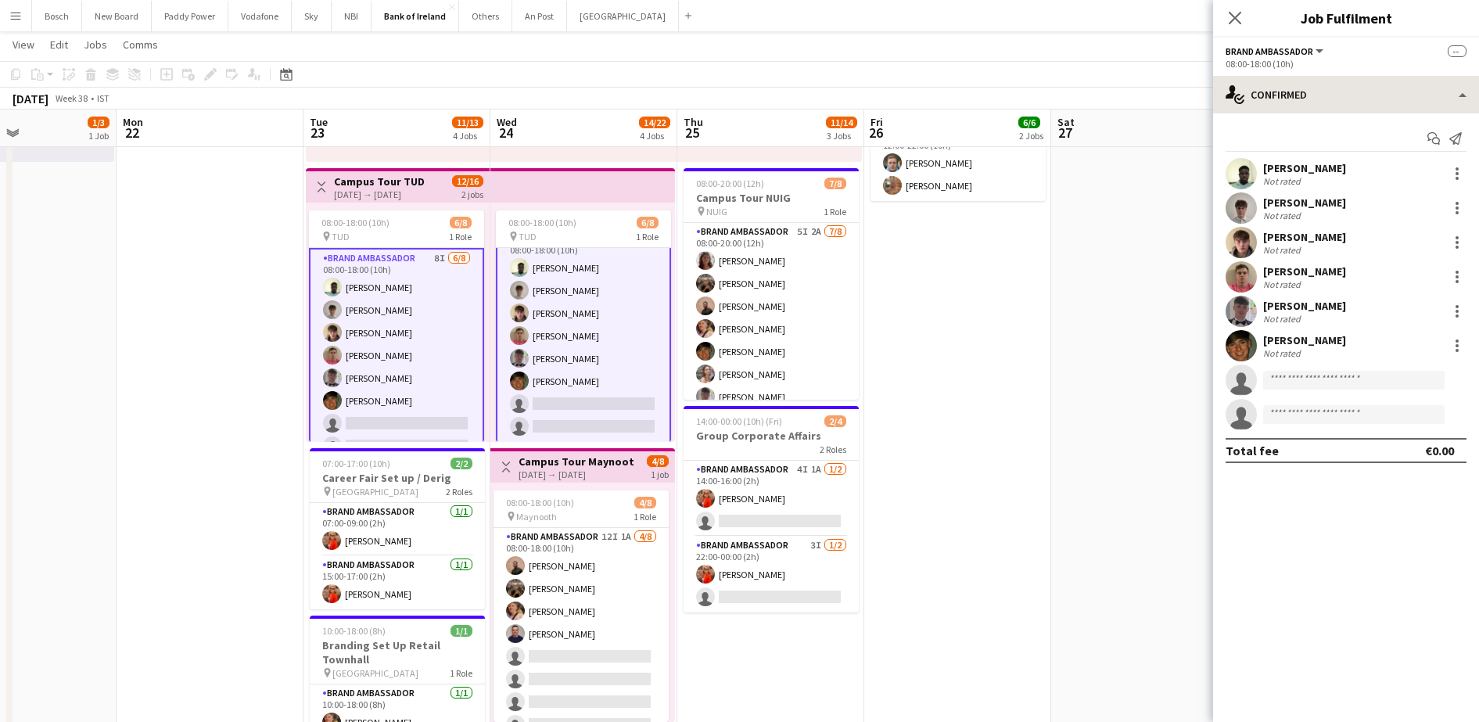
drag, startPoint x: 1332, startPoint y: 74, endPoint x: 1333, endPoint y: 82, distance: 8.6
click at [1332, 77] on div "Brand Ambassador All roles Brand Ambassador -- 08:00-18:00 (10h) single-neutral…" at bounding box center [1346, 380] width 266 height 684
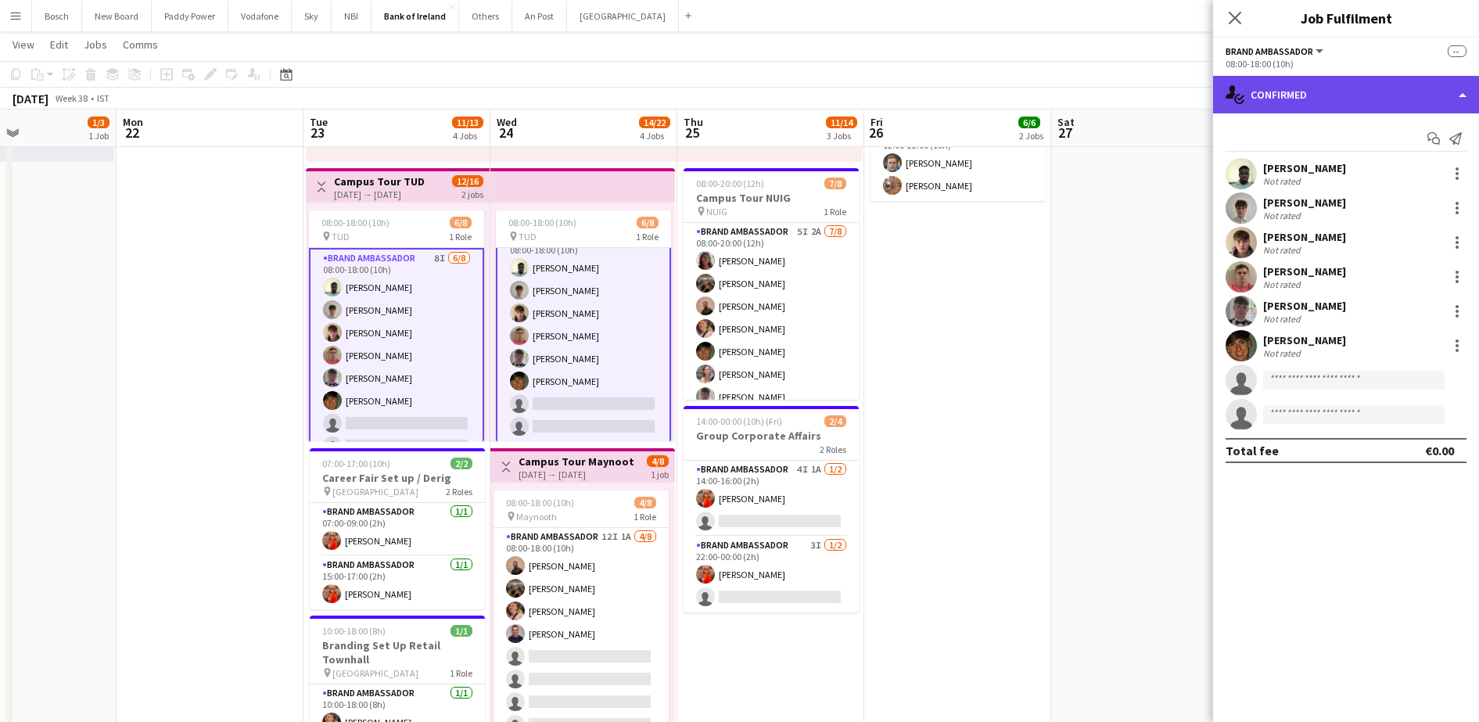
click at [1333, 82] on div "single-neutral-actions-check-2 Confirmed" at bounding box center [1346, 95] width 266 height 38
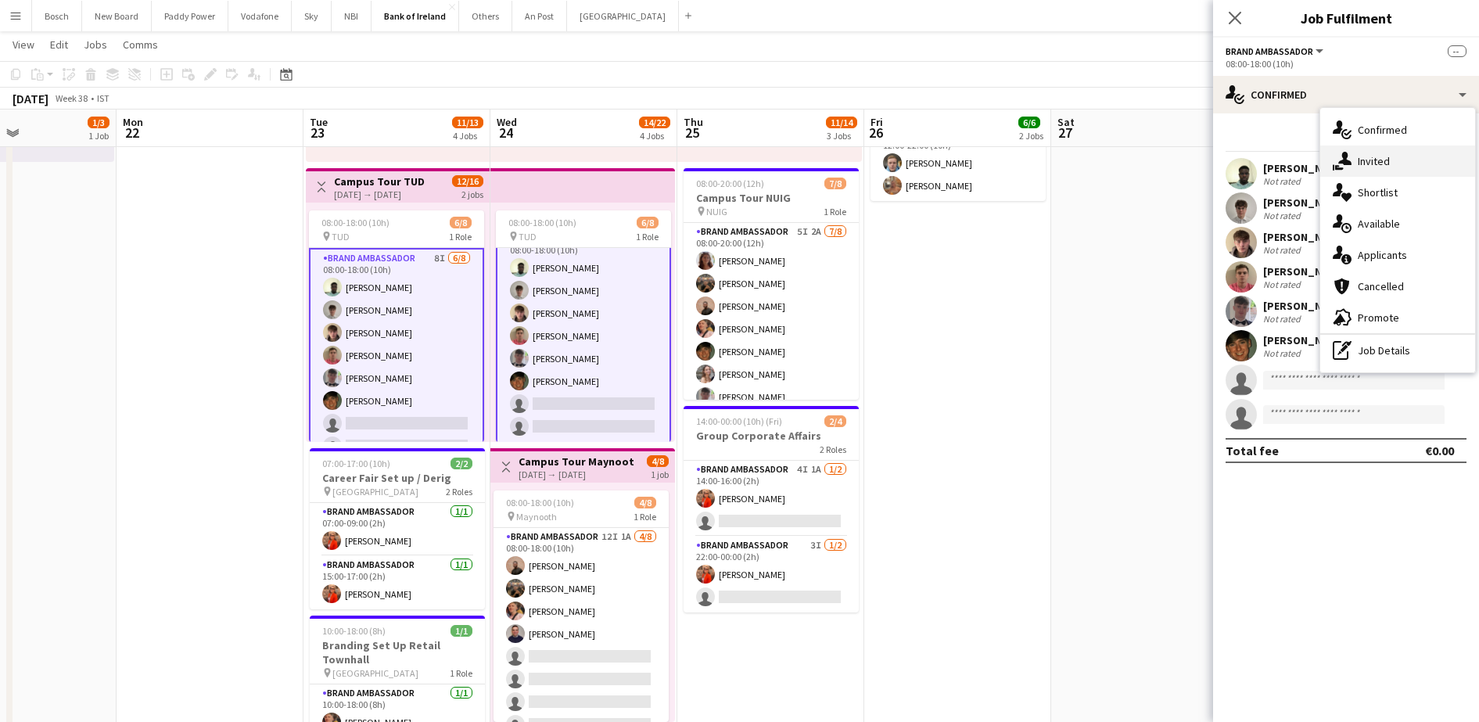
click at [1367, 159] on div "single-neutral-actions-share-1 Invited" at bounding box center [1397, 161] width 155 height 31
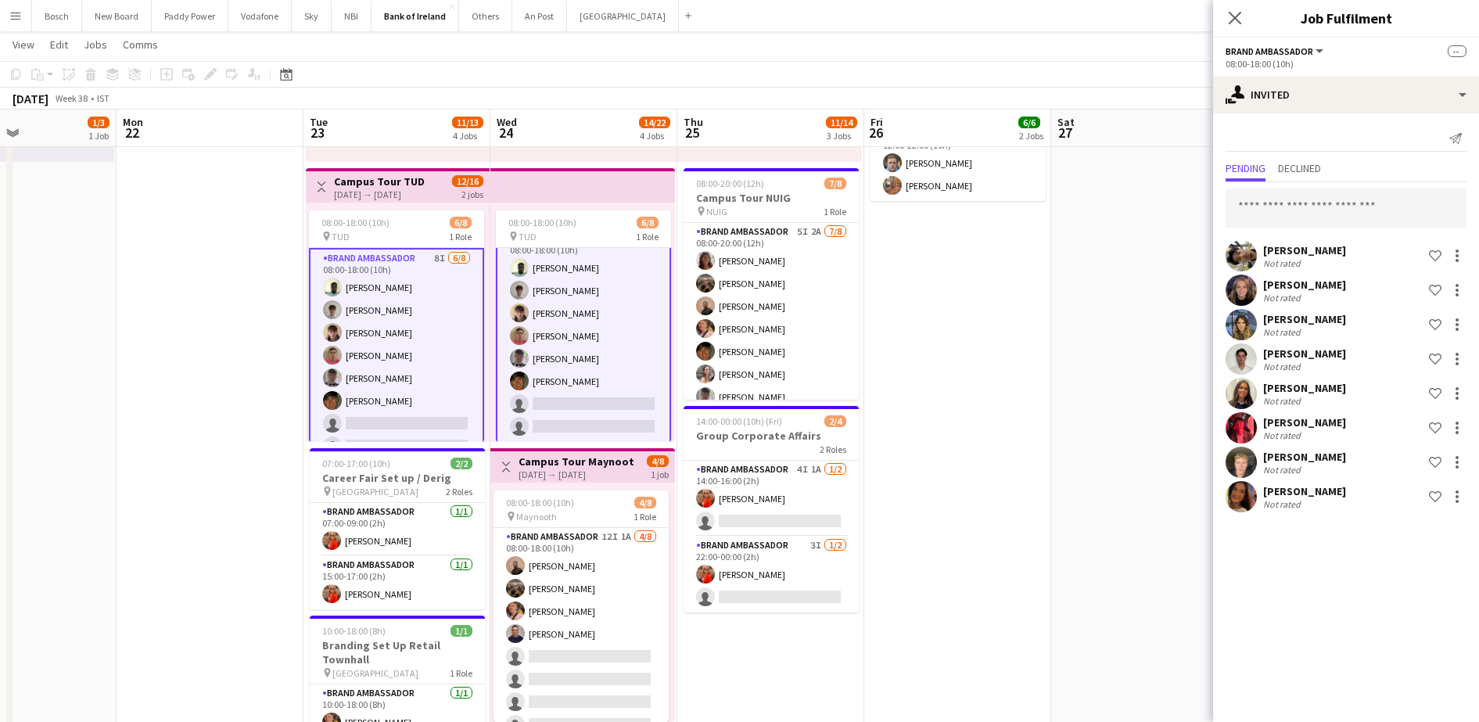
click at [1457, 512] on div "[PERSON_NAME] Not rated Shortlist crew" at bounding box center [1346, 496] width 266 height 31
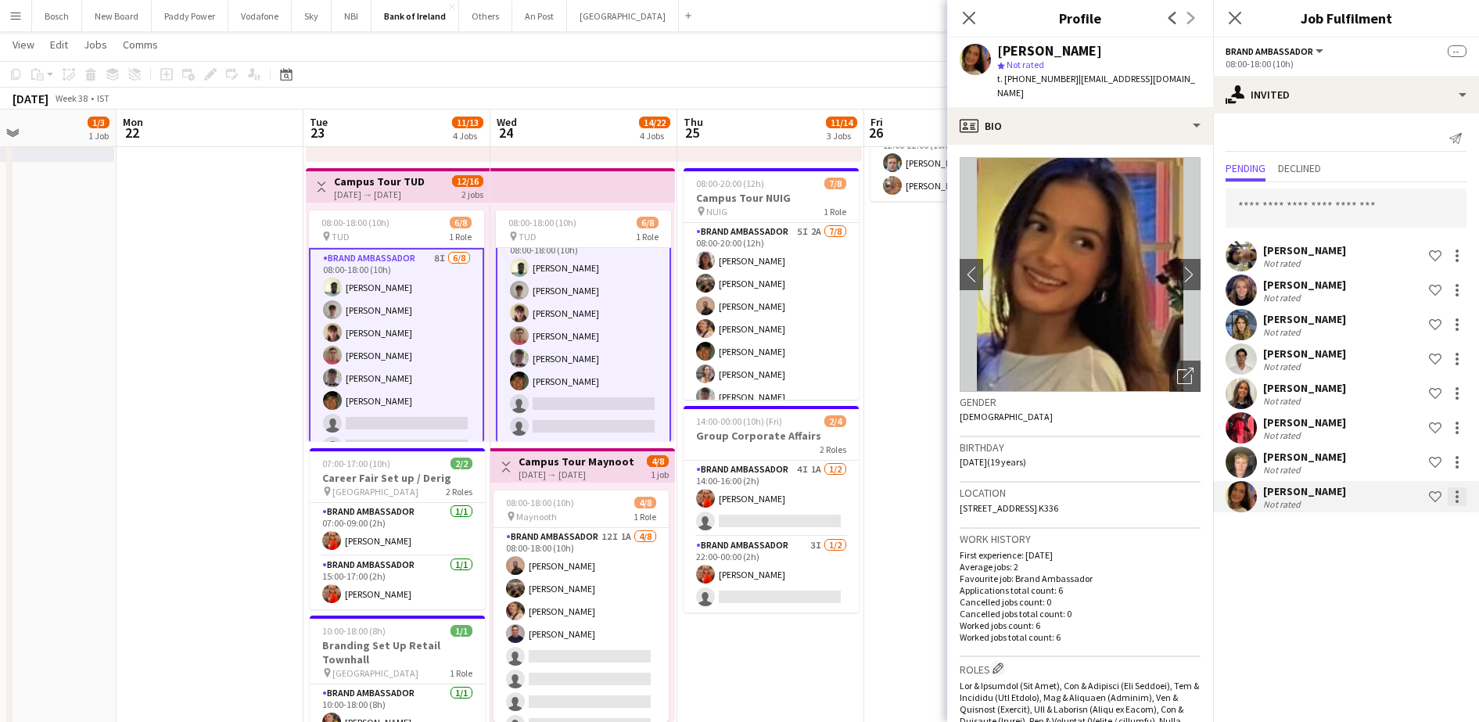
click at [1458, 503] on div at bounding box center [1457, 496] width 19 height 19
drag, startPoint x: 1402, startPoint y: 631, endPoint x: 1394, endPoint y: 625, distance: 10.0
click at [1397, 633] on span "Cancel invitation" at bounding box center [1408, 637] width 92 height 13
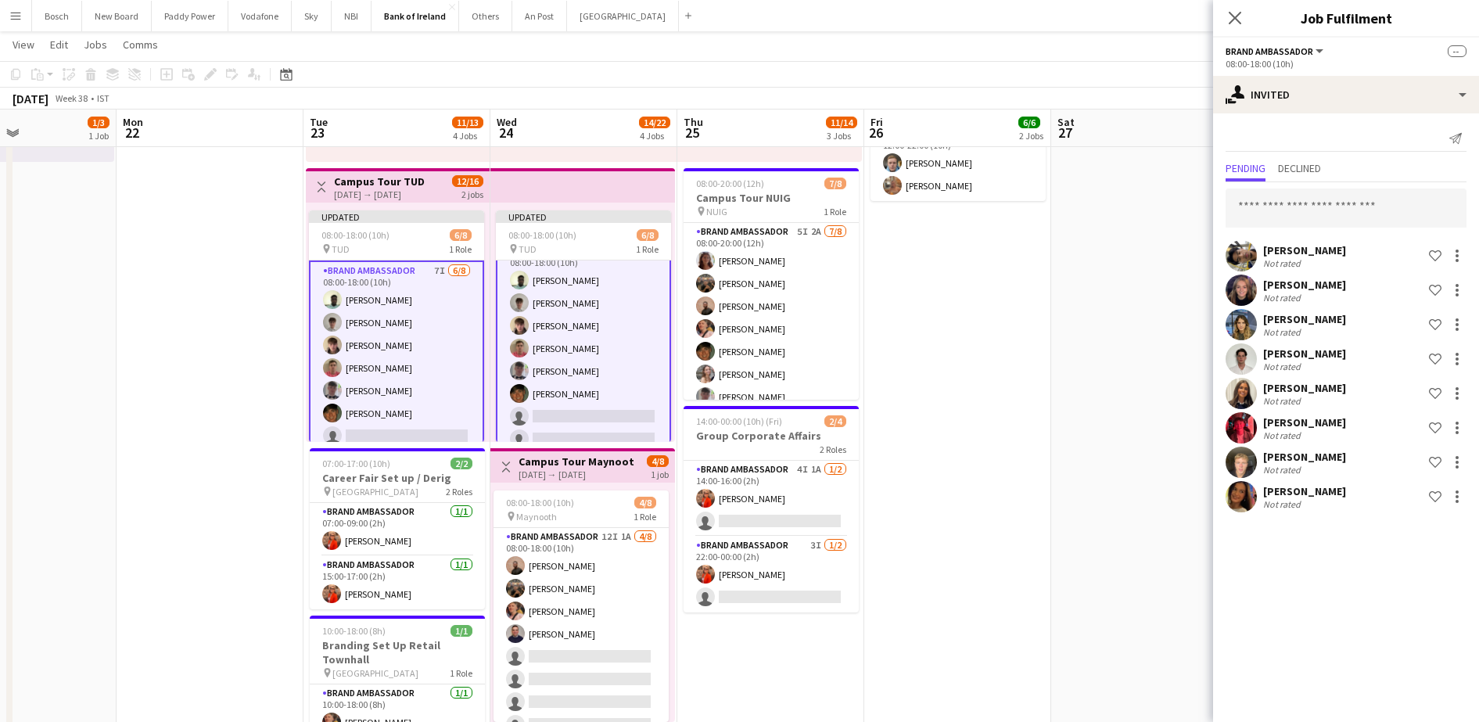
click at [1123, 42] on app-page-menu "View Day view expanded Day view collapsed Month view Date picker Jump to [DATE]…" at bounding box center [739, 46] width 1479 height 30
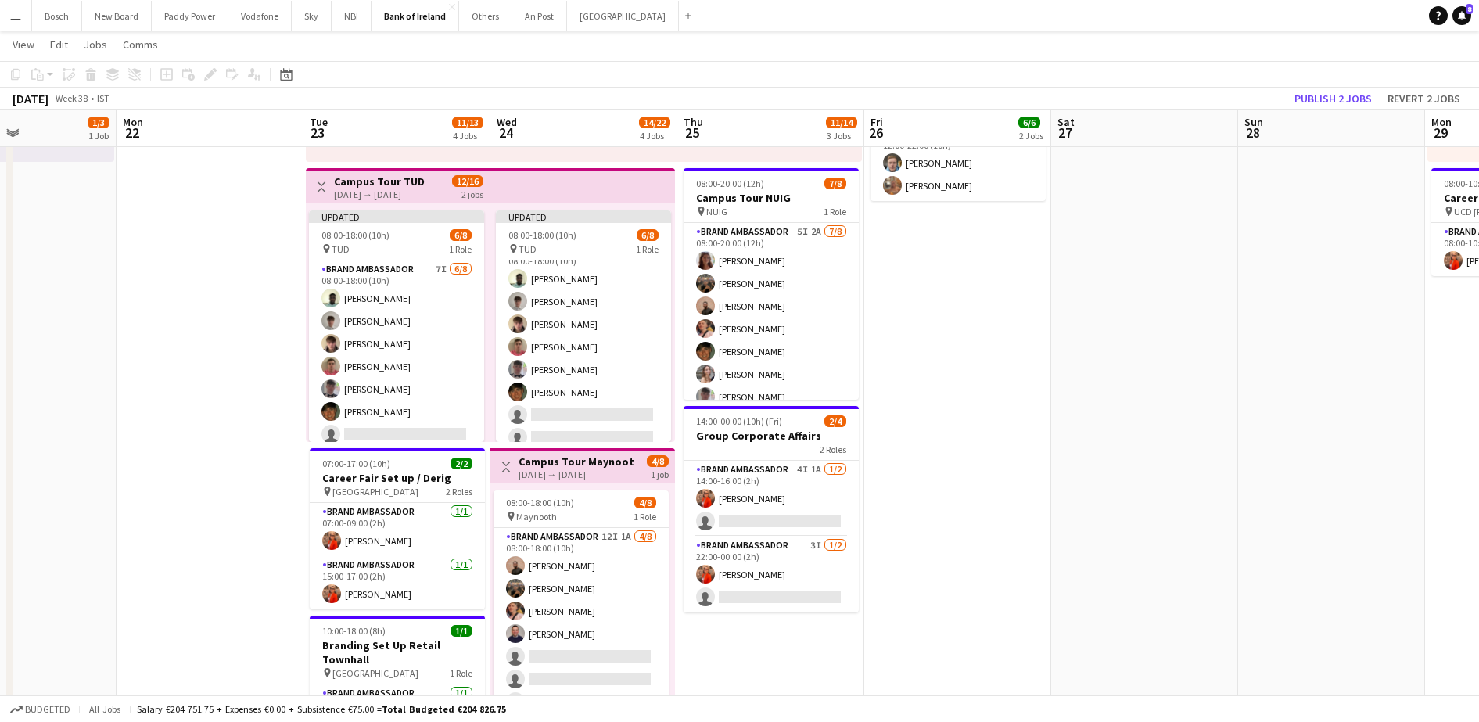
scroll to position [18, 0]
click at [1295, 84] on app-toolbar "Copy Paste Paste Ctrl+V Paste with crew Ctrl+Shift+V Paste linked Job [GEOGRAPH…" at bounding box center [739, 74] width 1479 height 27
click at [1323, 107] on button "Publish 2 jobs" at bounding box center [1333, 98] width 90 height 20
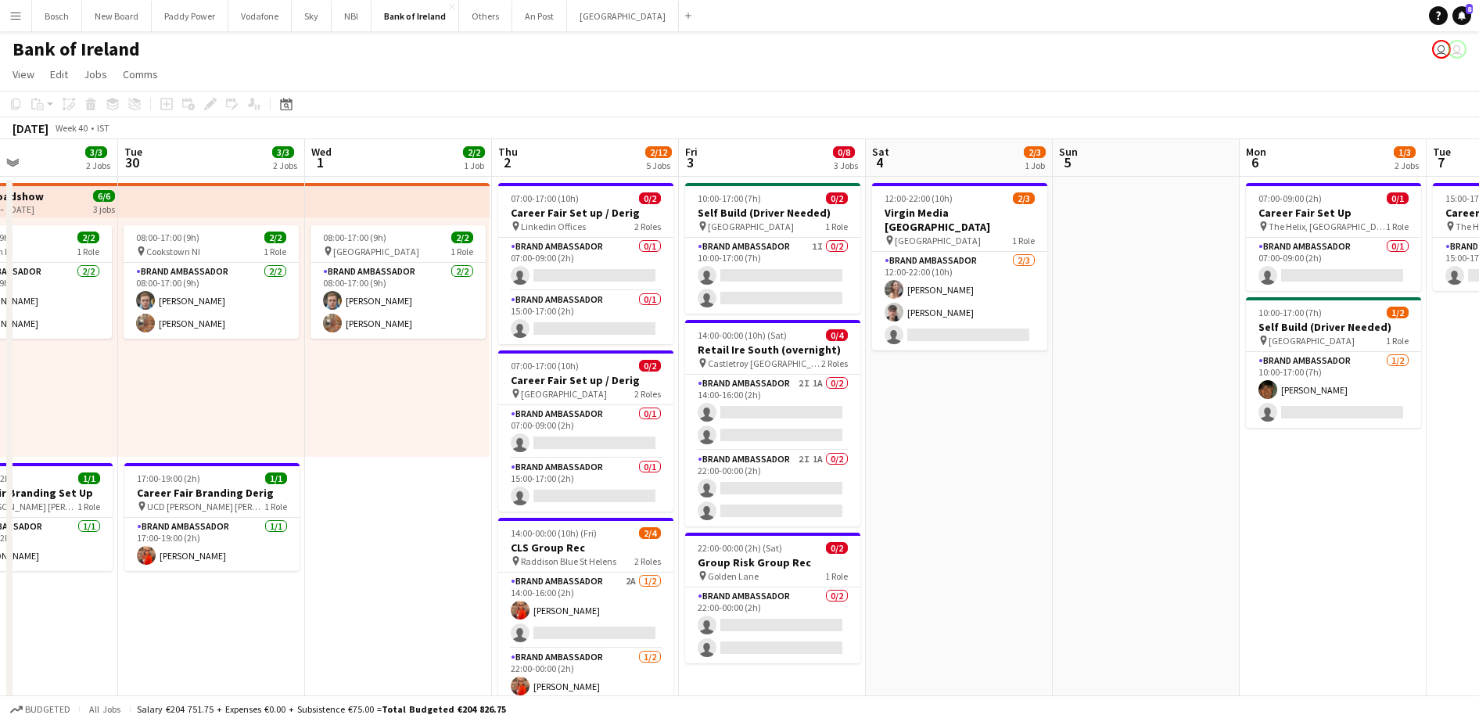
scroll to position [0, 444]
click at [940, 283] on app-card-role "Brand Ambassador [DATE] 12:00-22:00 (10h) [PERSON_NAME] [PERSON_NAME] single-ne…" at bounding box center [958, 301] width 175 height 99
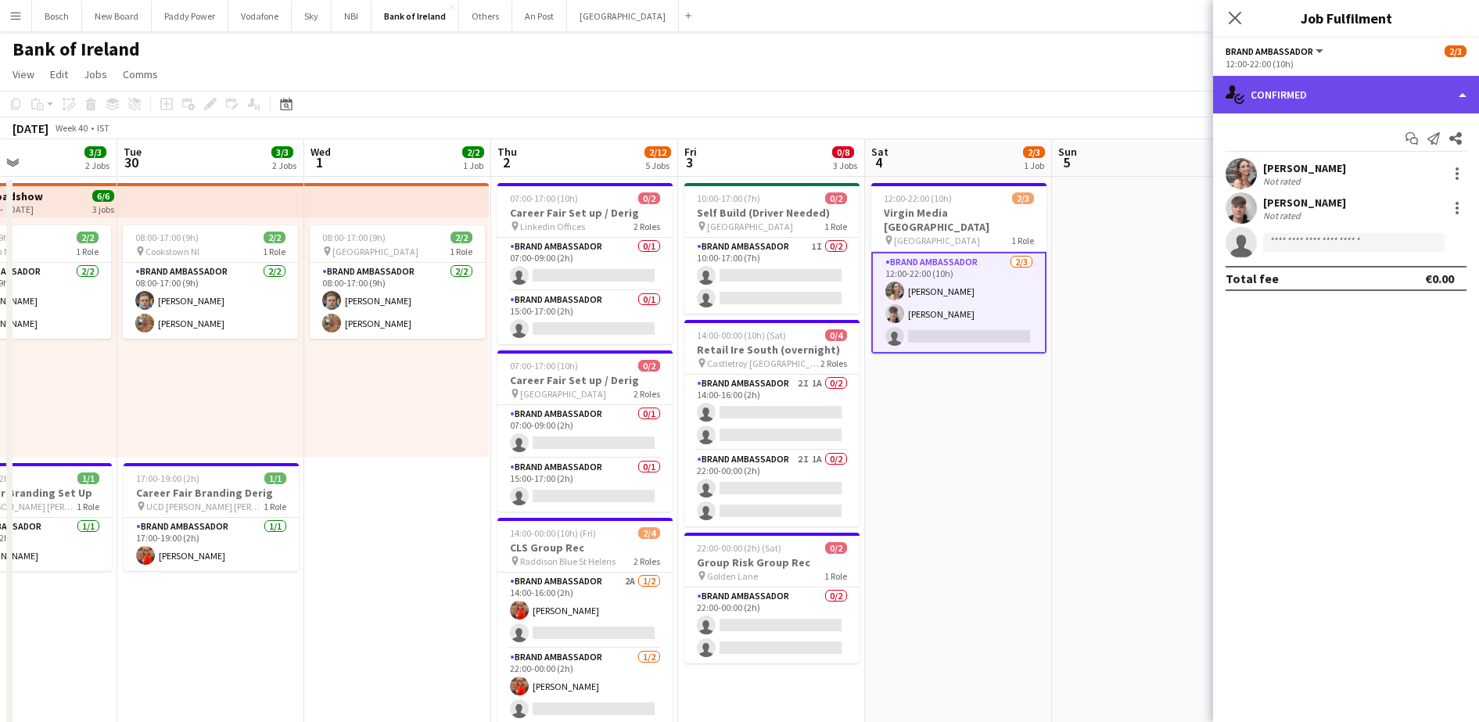
click at [1306, 81] on div "single-neutral-actions-check-2 Confirmed" at bounding box center [1346, 95] width 266 height 38
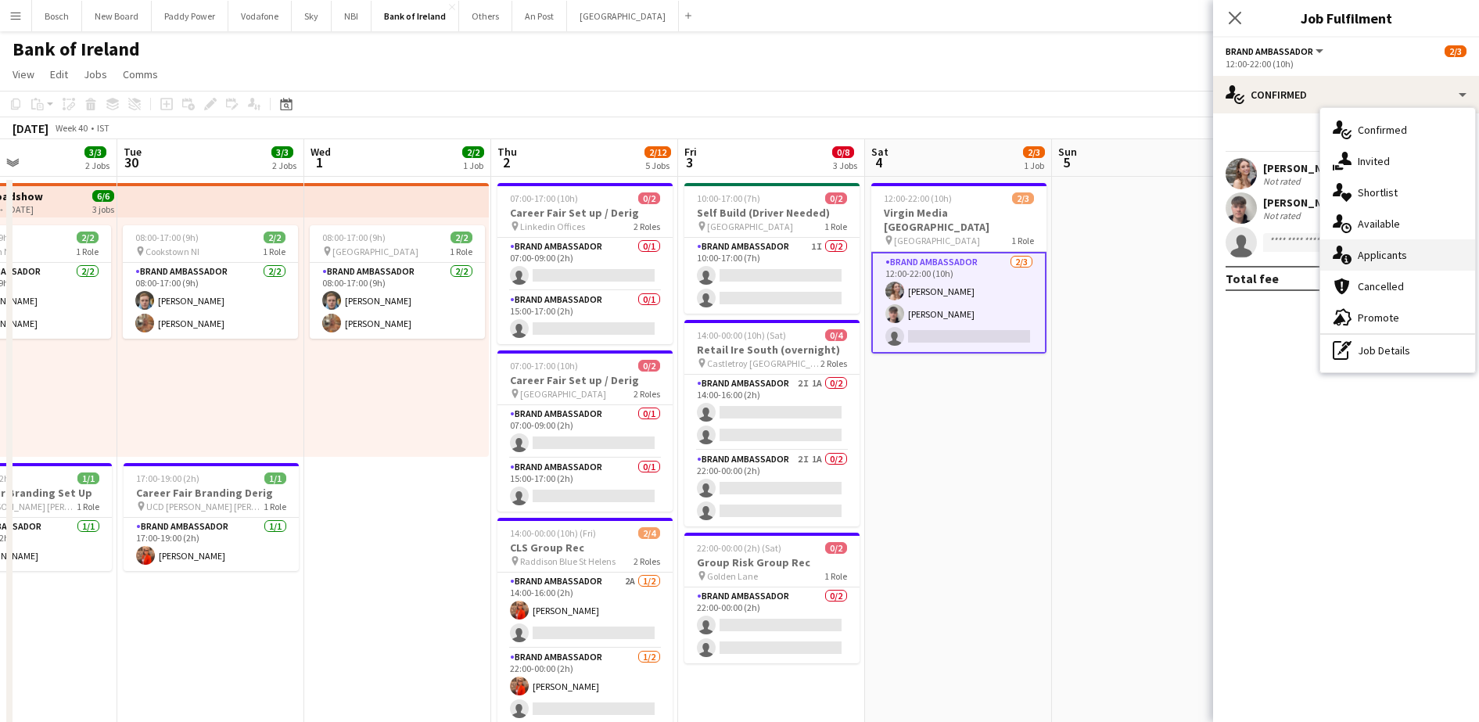
click at [1379, 260] on div "single-neutral-actions-information Applicants" at bounding box center [1397, 254] width 155 height 31
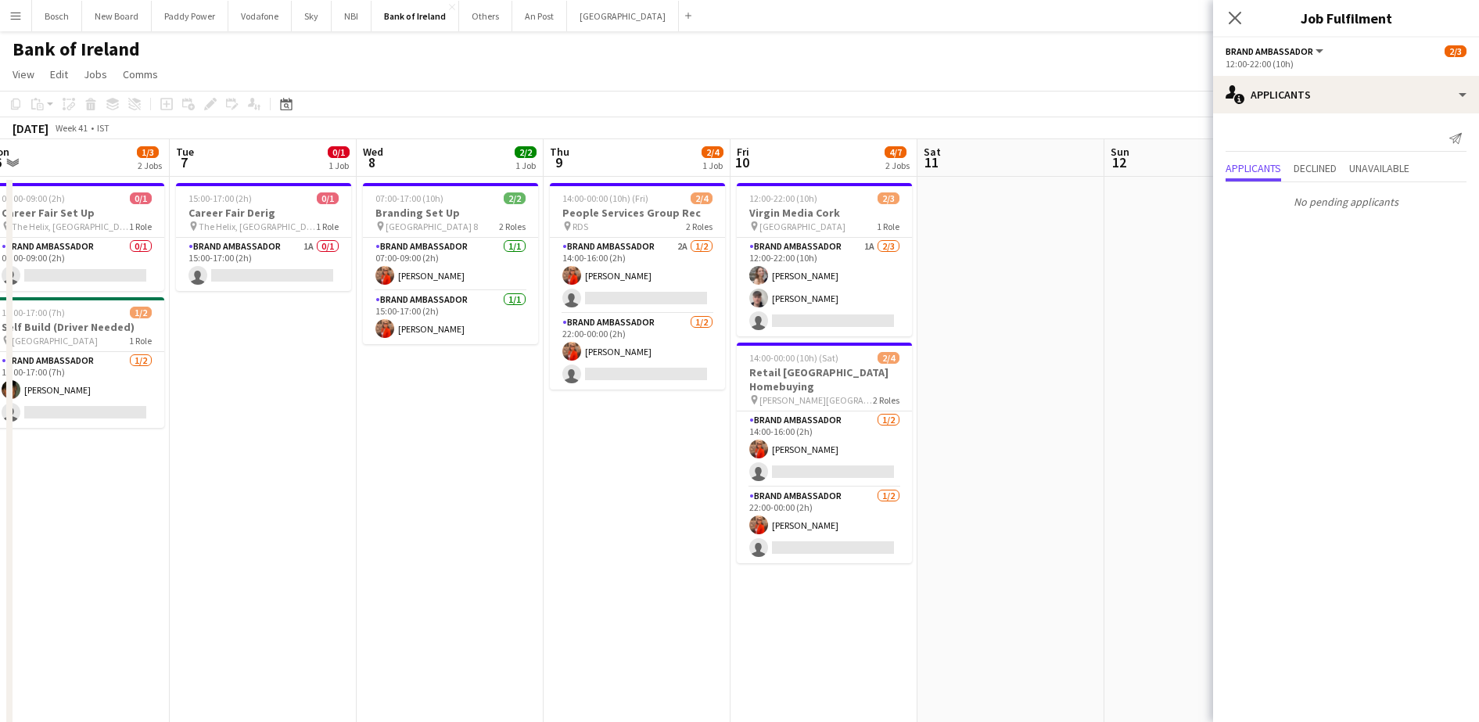
scroll to position [0, 580]
click at [806, 271] on app-card-role "Brand Ambassador 1A [DATE] 12:00-22:00 (10h) [PERSON_NAME] [PERSON_NAME] single…" at bounding box center [822, 287] width 175 height 99
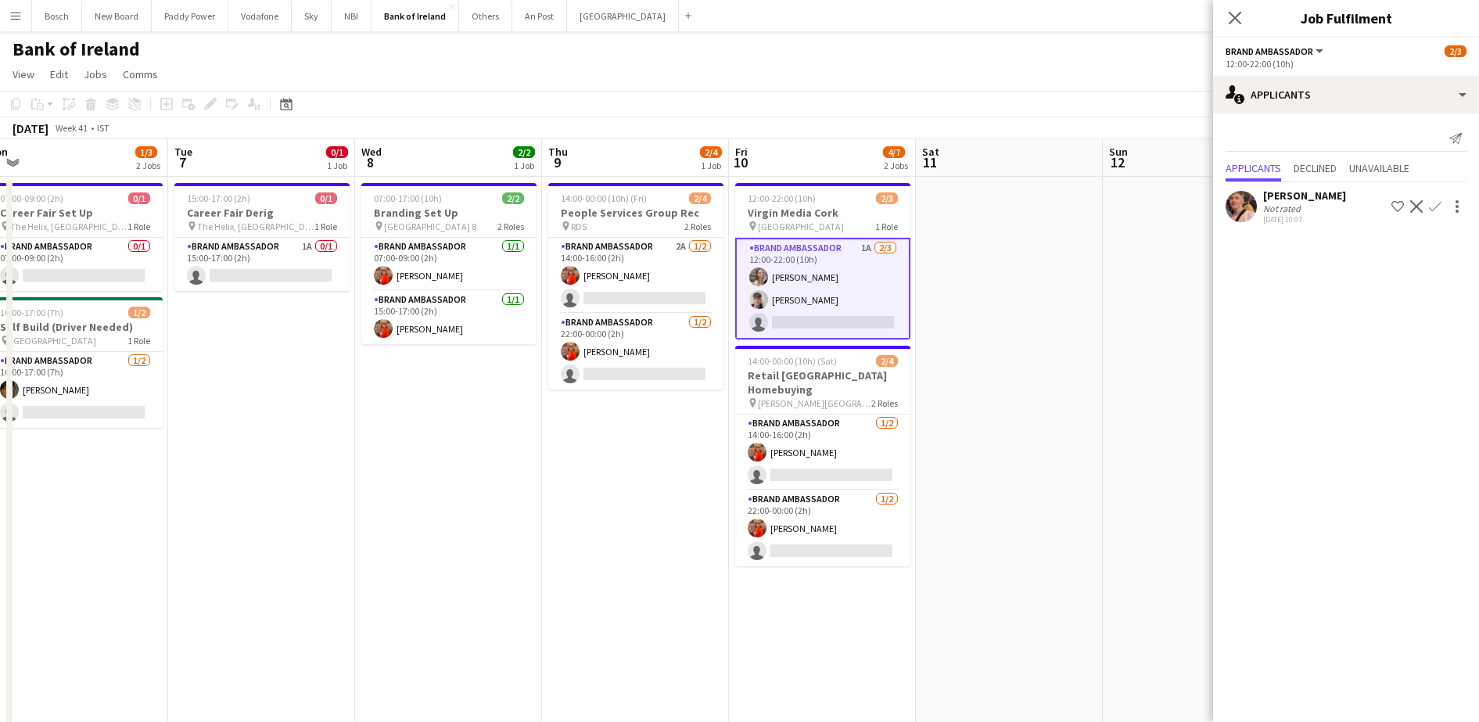
click at [1439, 203] on app-icon "Confirm" at bounding box center [1435, 206] width 13 height 13
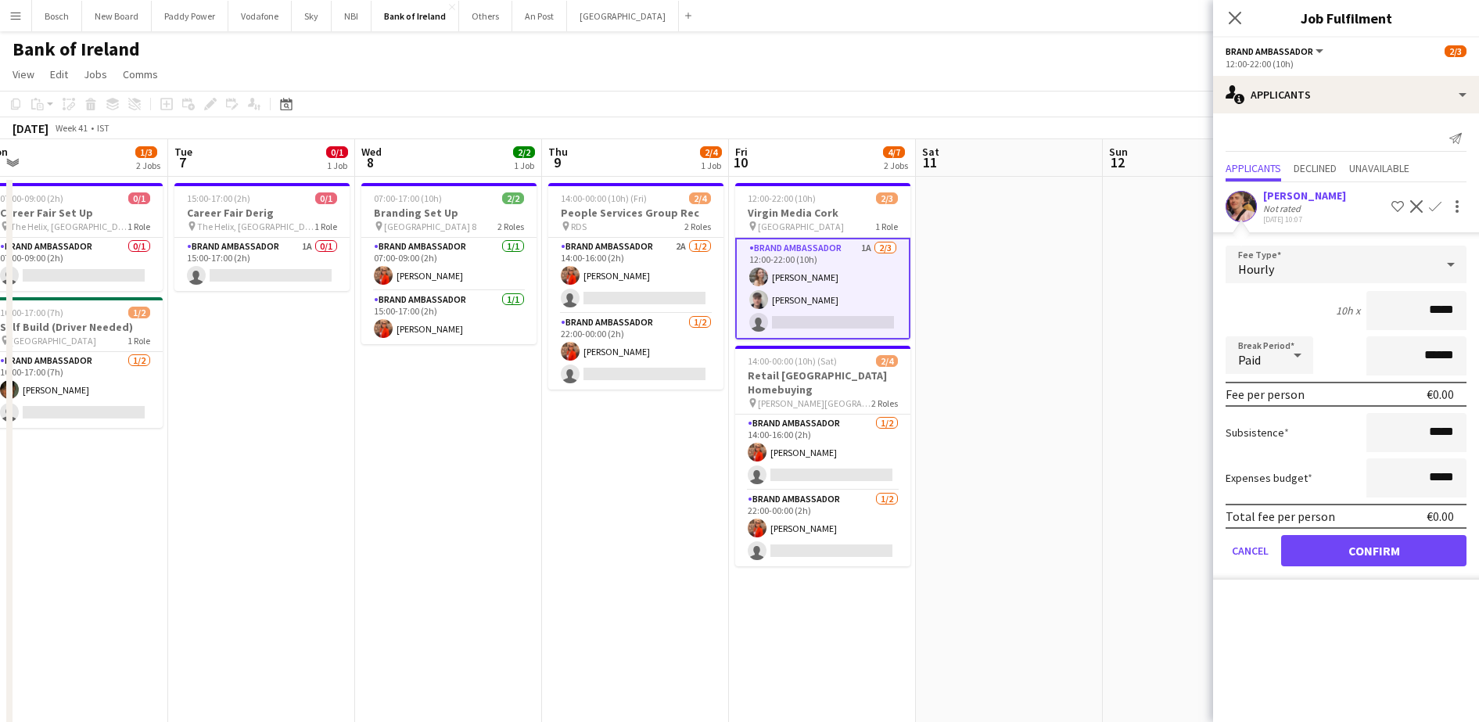
click at [1367, 568] on form "Fee Type Hourly 10h x ***** Break Period Paid ****** Fee per person €0.00 Subsi…" at bounding box center [1346, 413] width 266 height 334
click at [1364, 544] on button "Confirm" at bounding box center [1373, 550] width 185 height 31
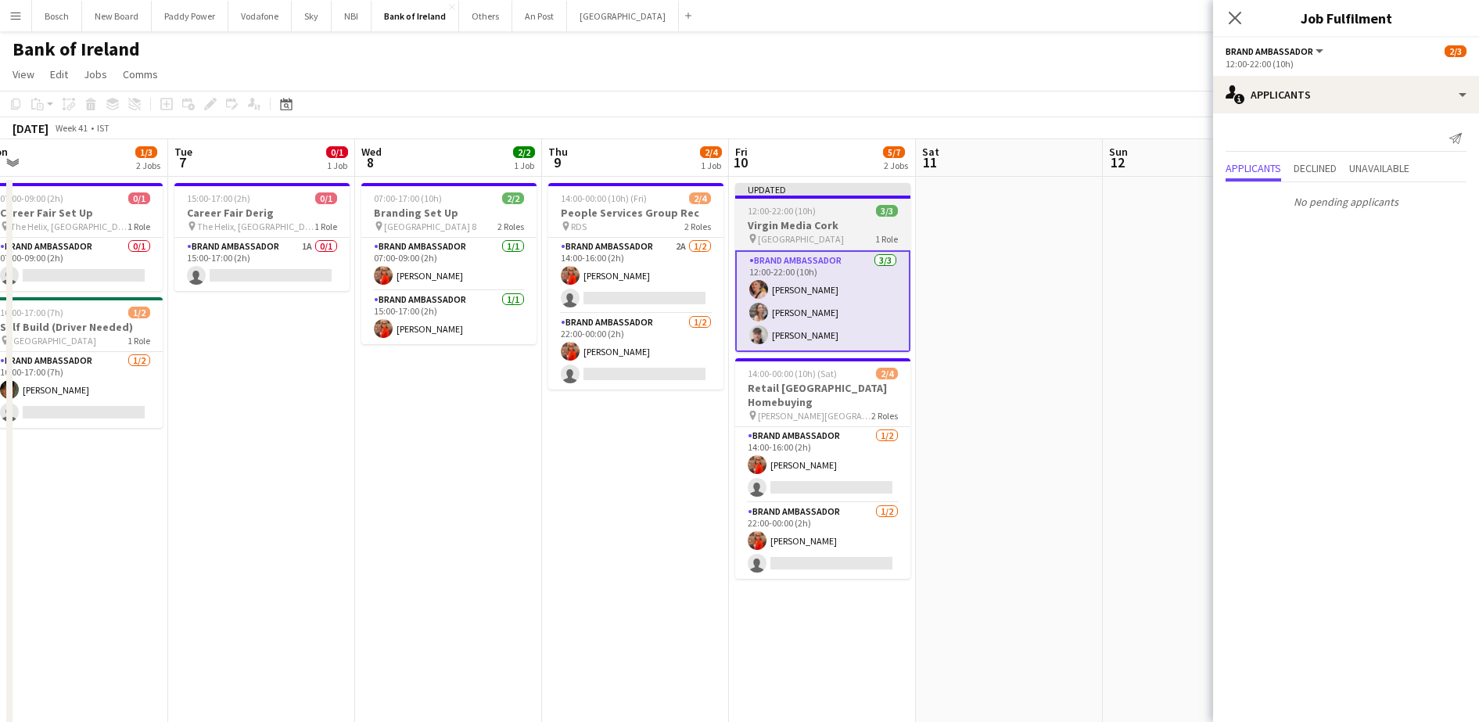
click at [792, 228] on h3 "Virgin Media Cork" at bounding box center [822, 225] width 175 height 14
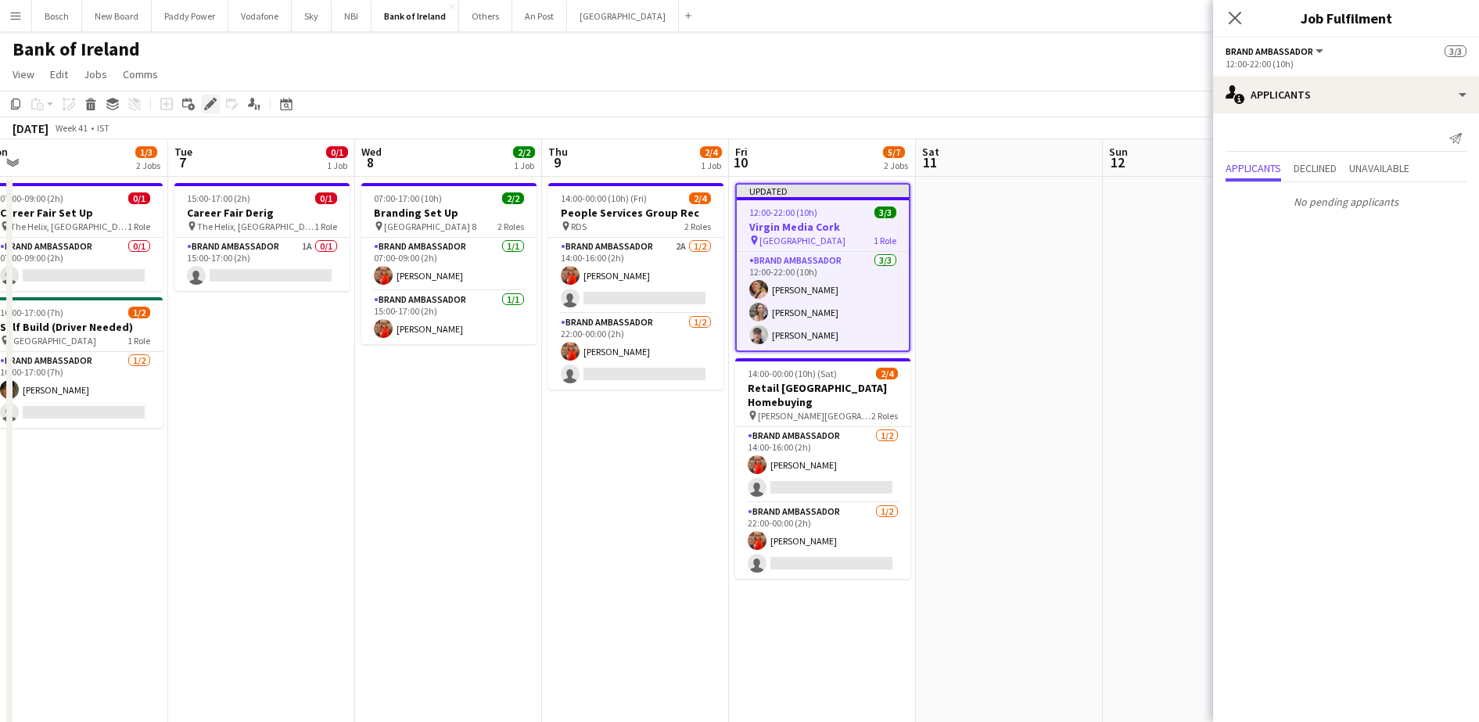
click at [213, 102] on icon at bounding box center [210, 104] width 9 height 9
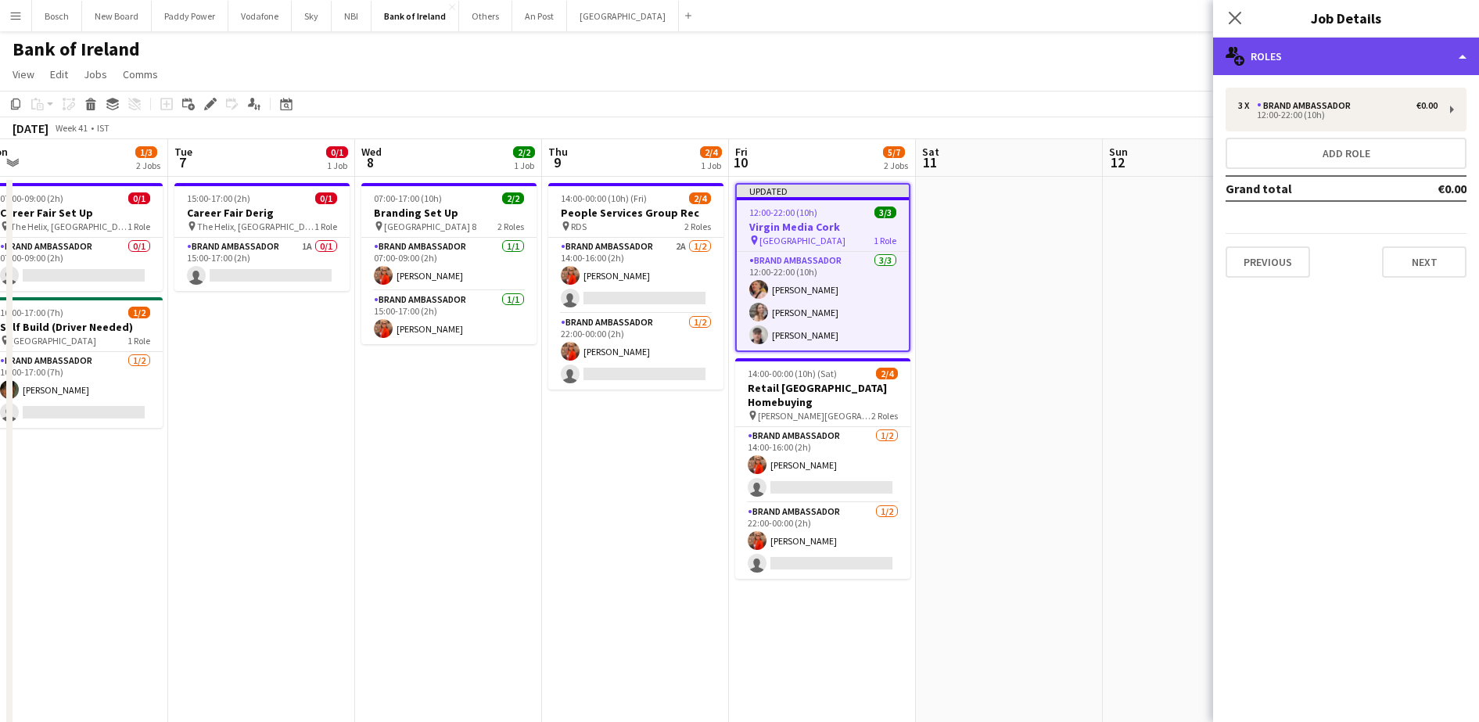
click at [1334, 61] on div "multiple-users-add Roles" at bounding box center [1346, 57] width 266 height 38
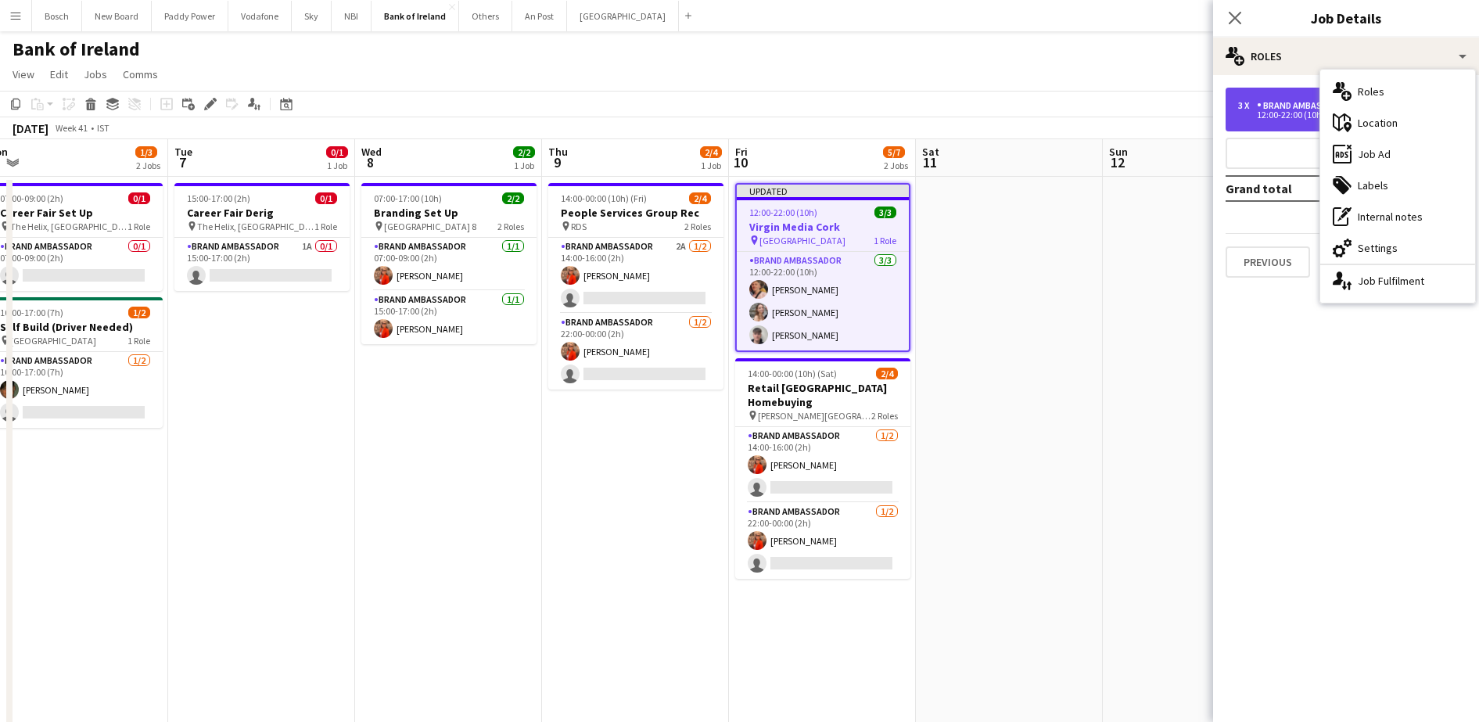
click at [1267, 120] on div "3 x Brand Ambassador €0.00 12:00-22:00 (10h)" at bounding box center [1346, 110] width 241 height 44
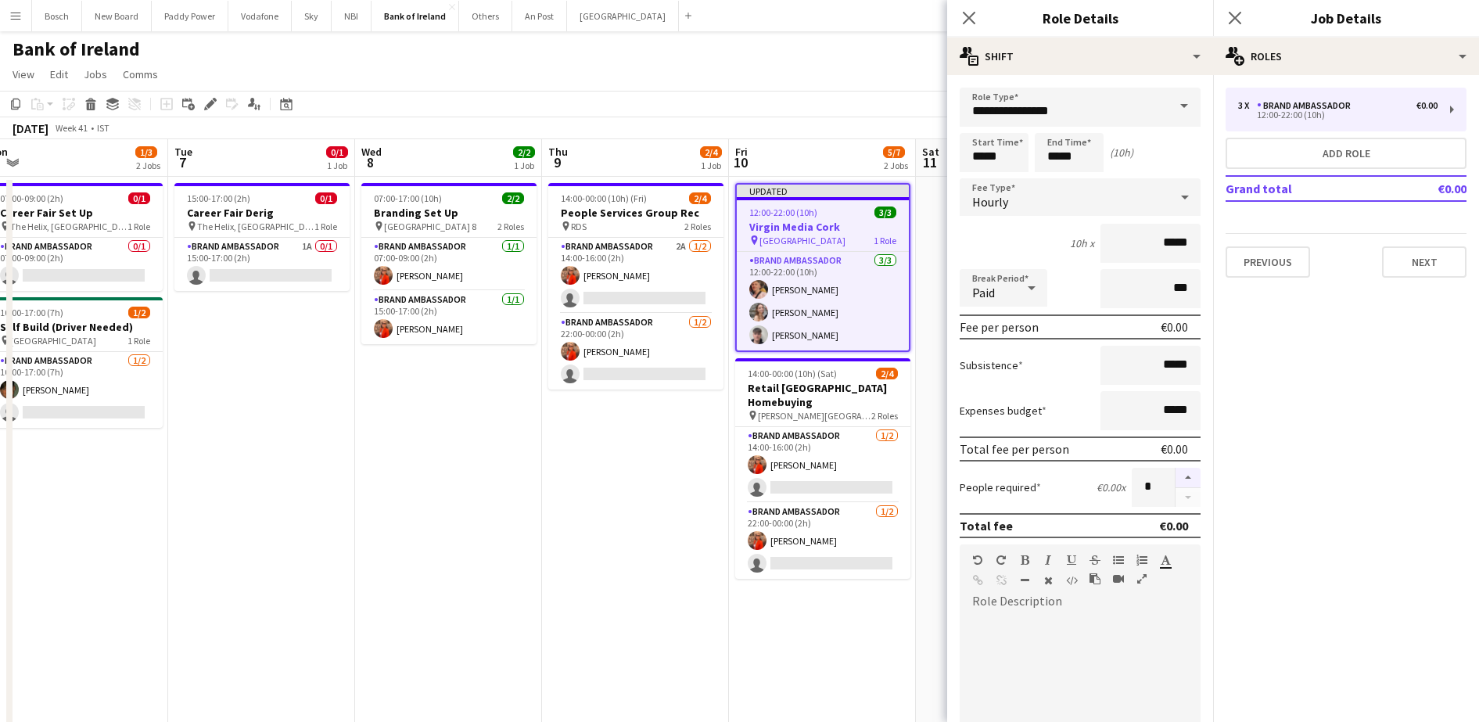
click at [1176, 476] on button "button" at bounding box center [1188, 478] width 25 height 20
type input "*"
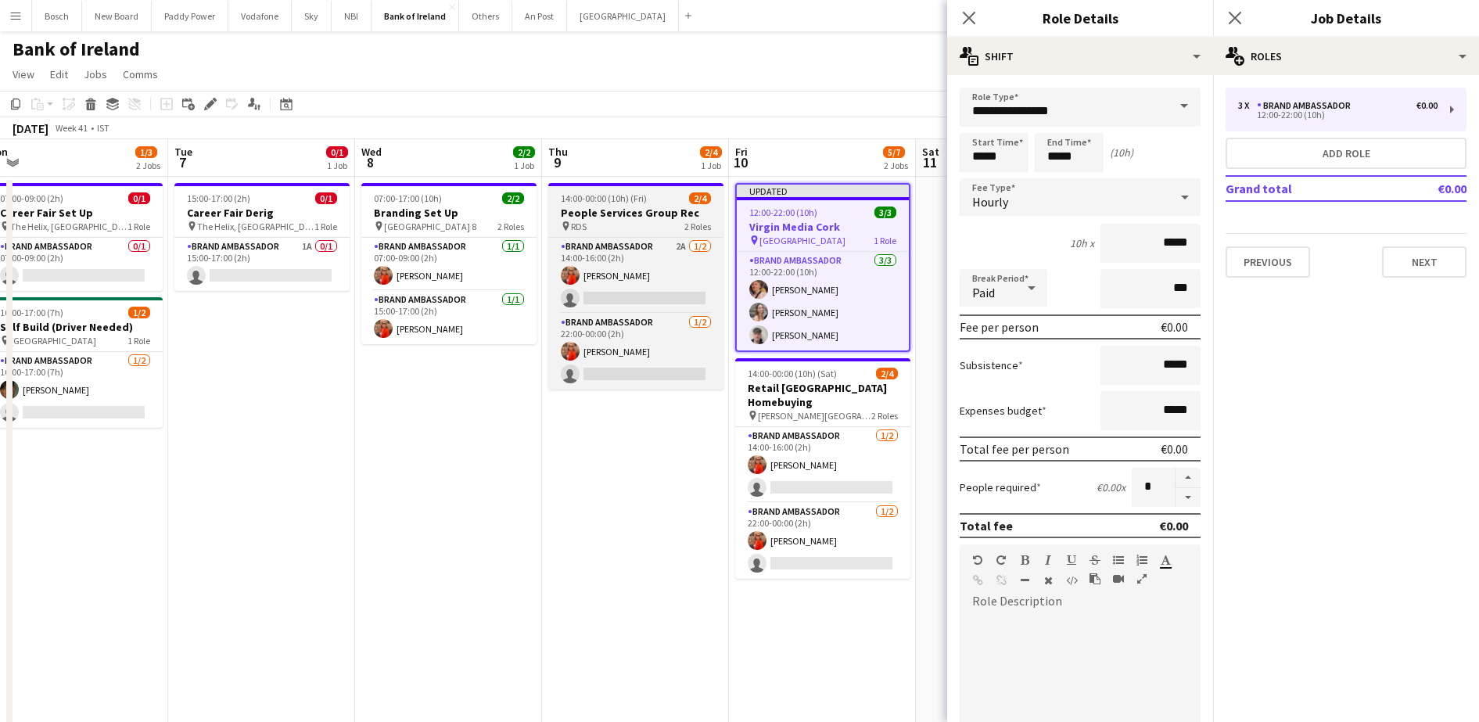
click at [623, 202] on span "14:00-00:00 (10h) (Fri)" at bounding box center [604, 198] width 86 height 12
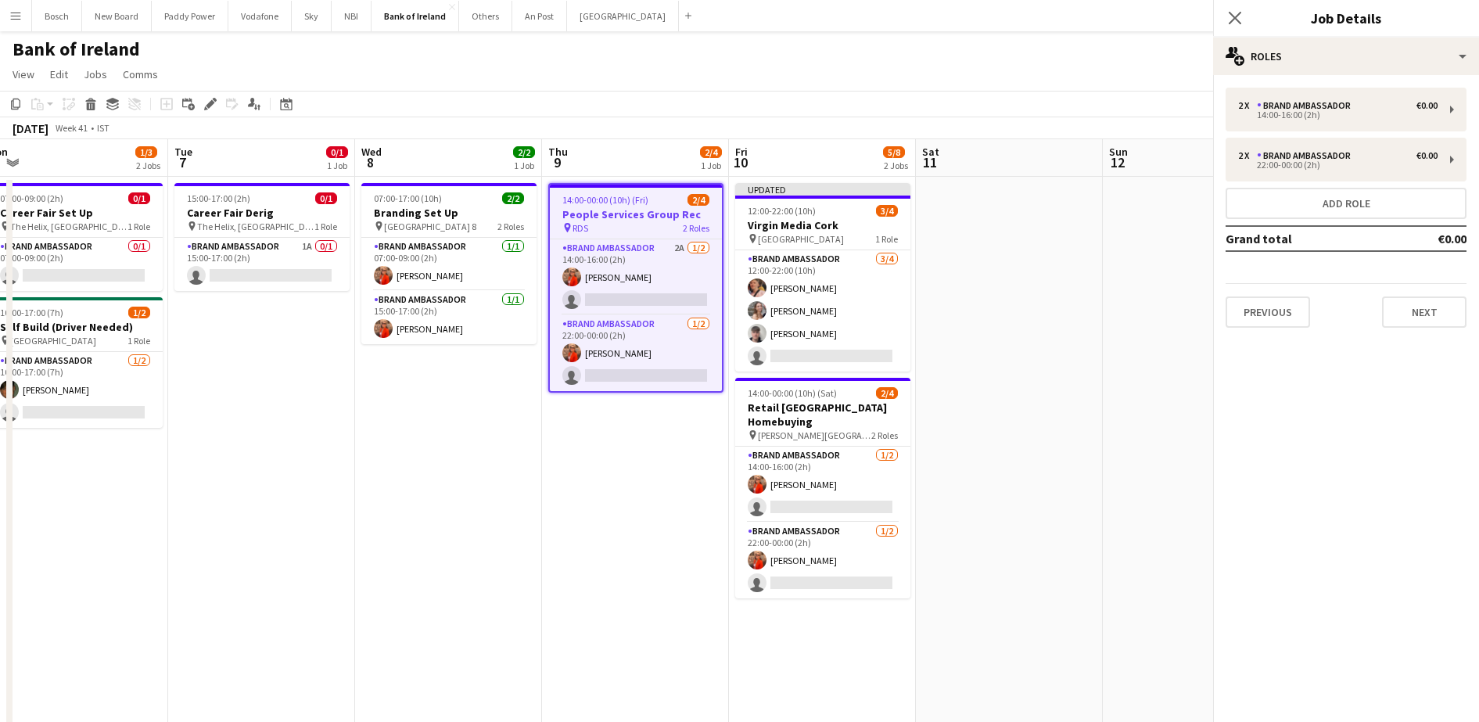
scroll to position [0, 580]
click at [1119, 69] on app-page-menu "View Day view expanded Day view collapsed Month view Date picker Jump to [DATE]…" at bounding box center [739, 76] width 1479 height 30
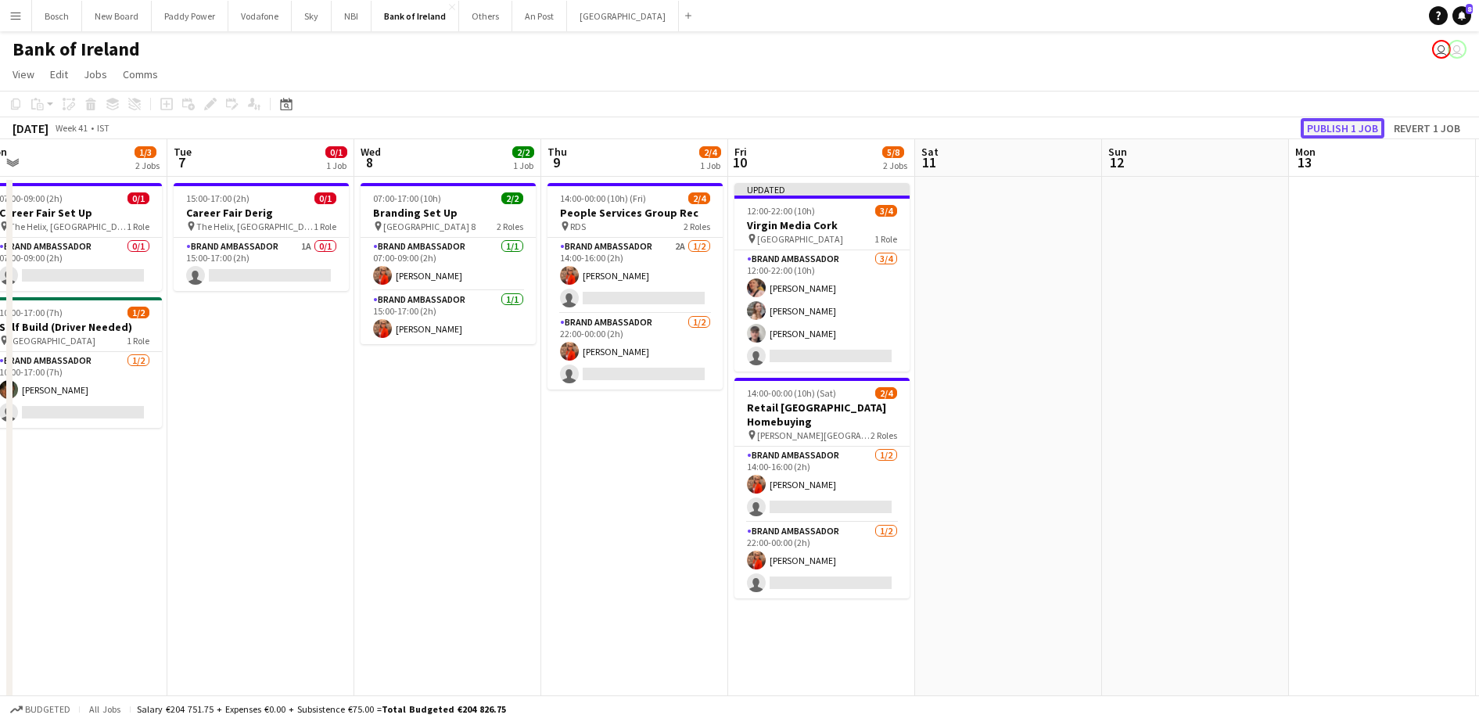
click at [1342, 126] on button "Publish 1 job" at bounding box center [1343, 128] width 84 height 20
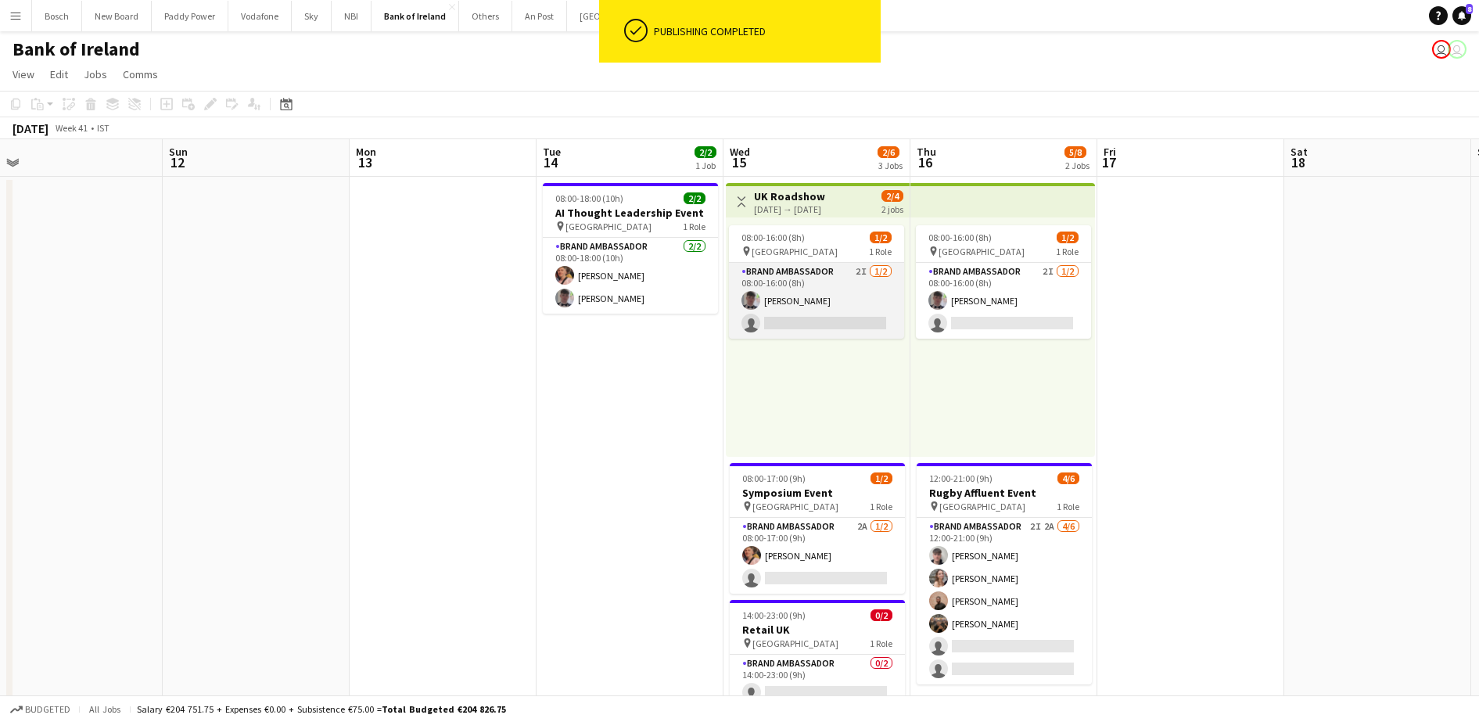
scroll to position [0, 586]
click at [834, 305] on app-card-role "Brand Ambassador 2I [DATE] 08:00-16:00 (8h) [PERSON_NAME] single-neutral-actions" at bounding box center [815, 301] width 175 height 76
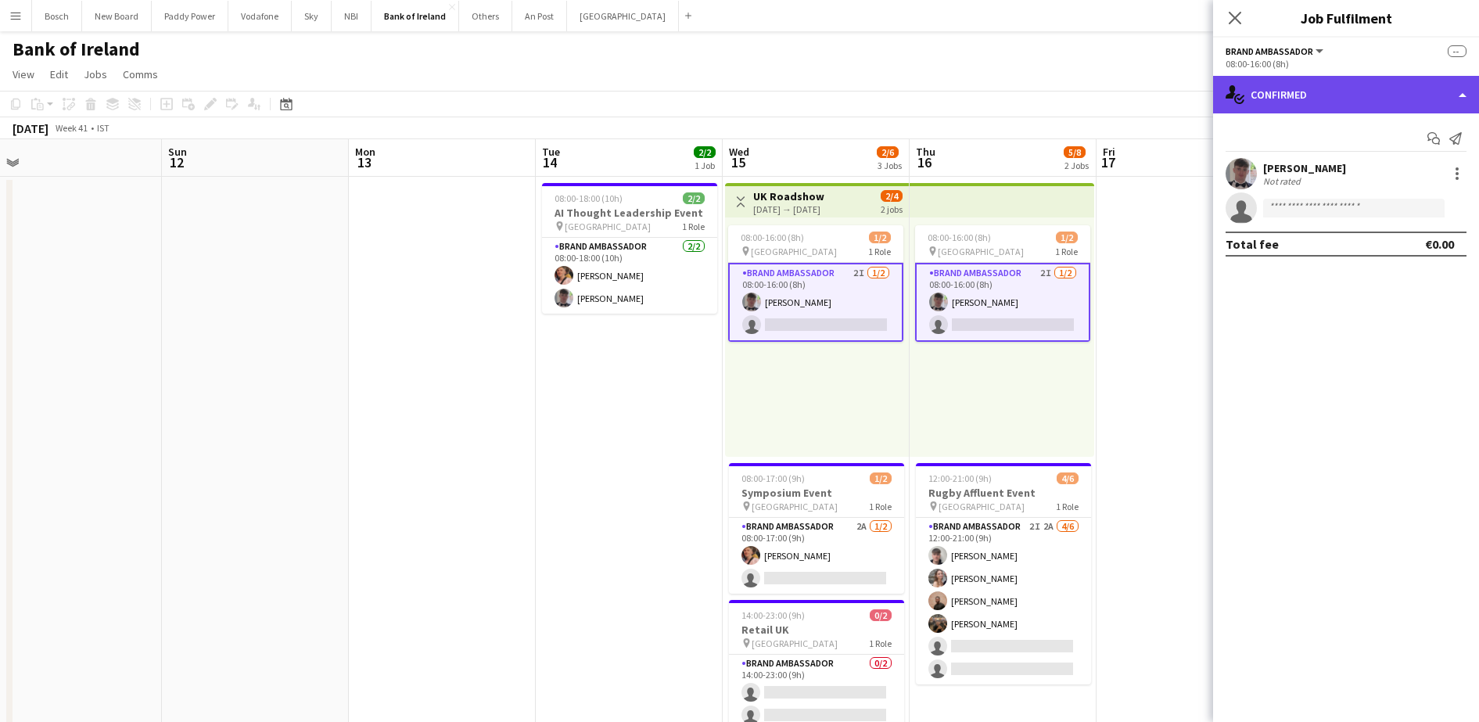
click at [1298, 87] on div "single-neutral-actions-check-2 Confirmed" at bounding box center [1346, 95] width 266 height 38
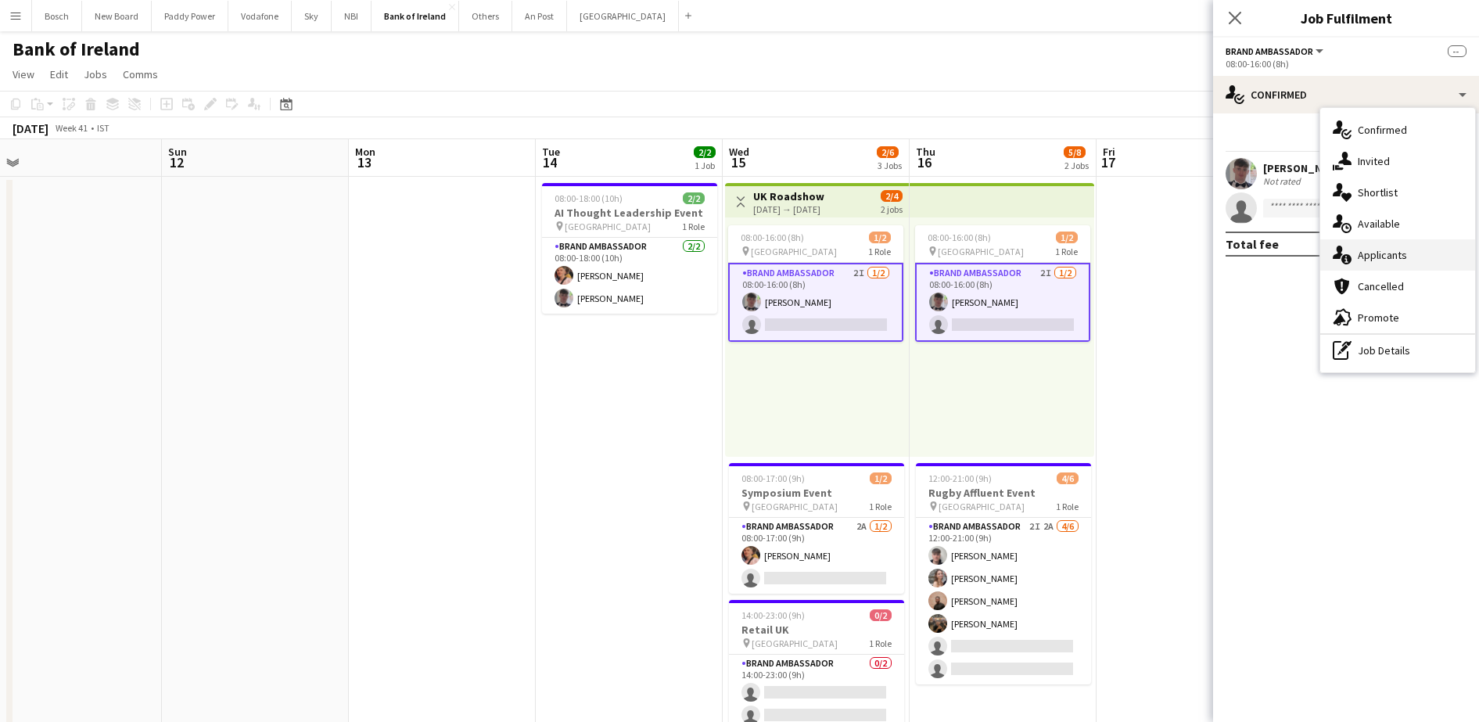
click at [1382, 253] on div "single-neutral-actions-information Applicants" at bounding box center [1397, 254] width 155 height 31
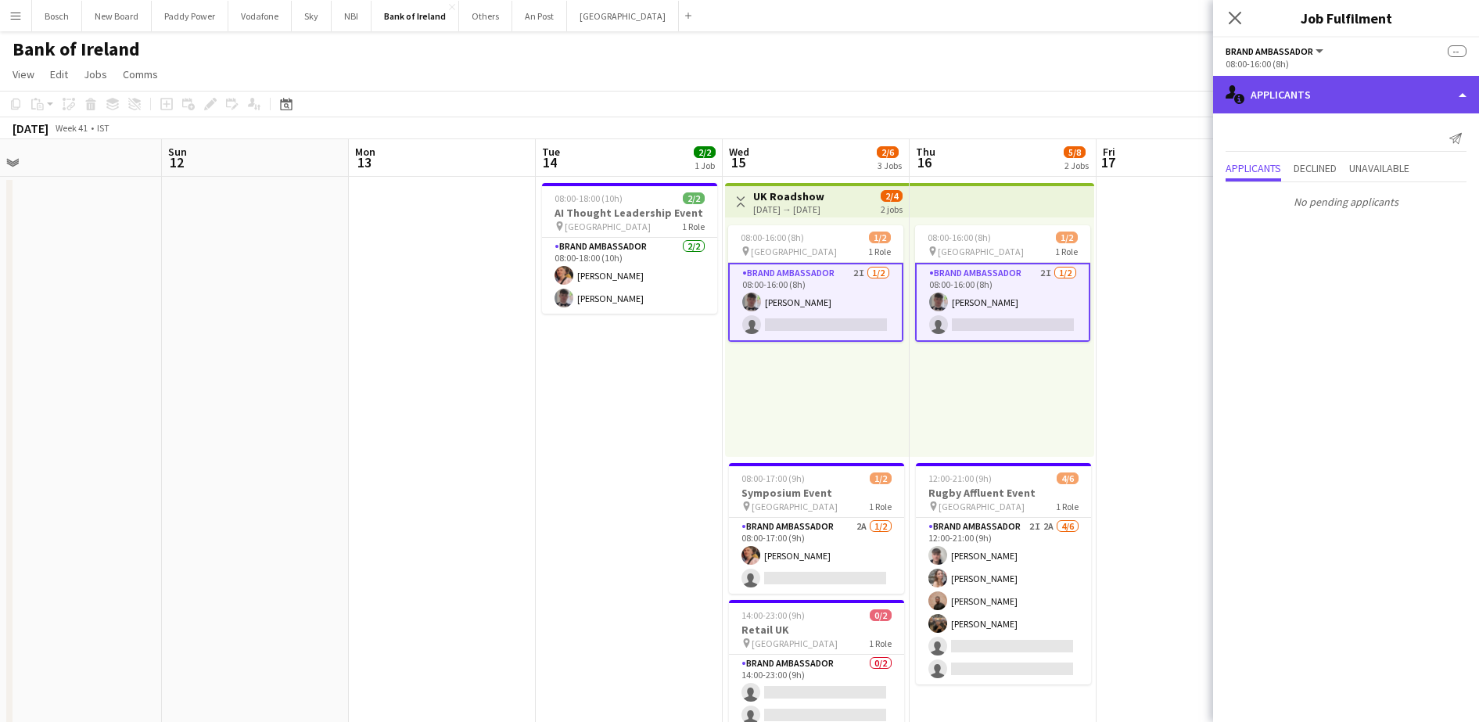
click at [1305, 94] on div "single-neutral-actions-information Applicants" at bounding box center [1346, 95] width 266 height 38
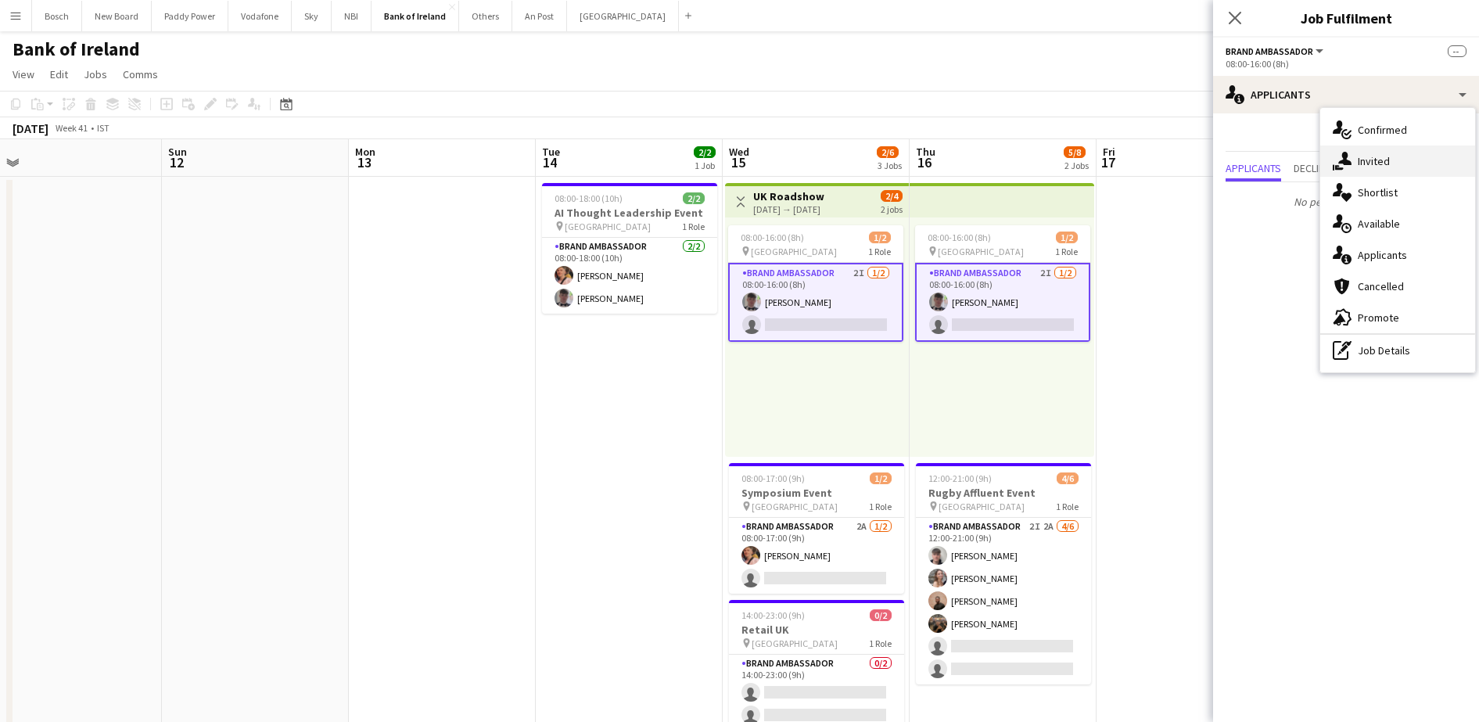
click at [1367, 167] on div "single-neutral-actions-share-1 Invited" at bounding box center [1397, 161] width 155 height 31
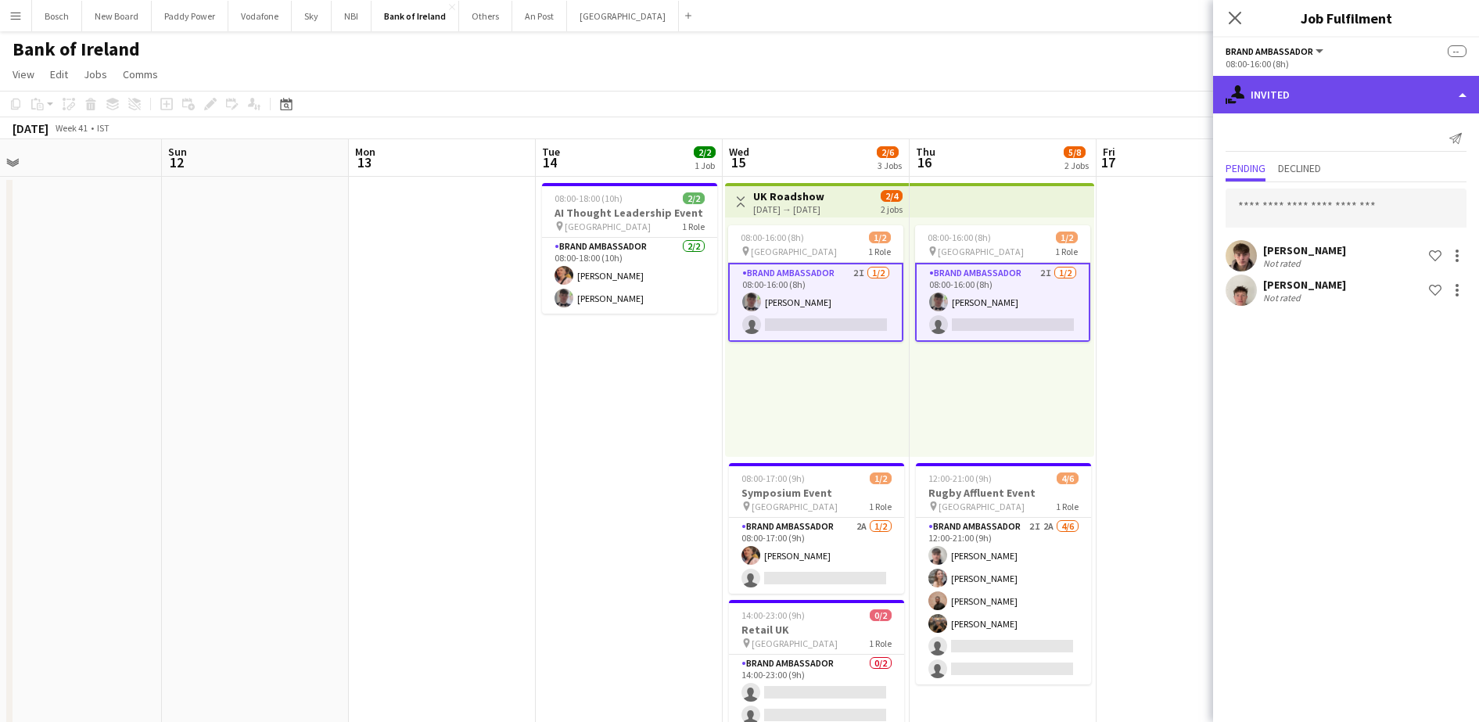
click at [1356, 99] on div "single-neutral-actions-share-1 Invited" at bounding box center [1346, 95] width 266 height 38
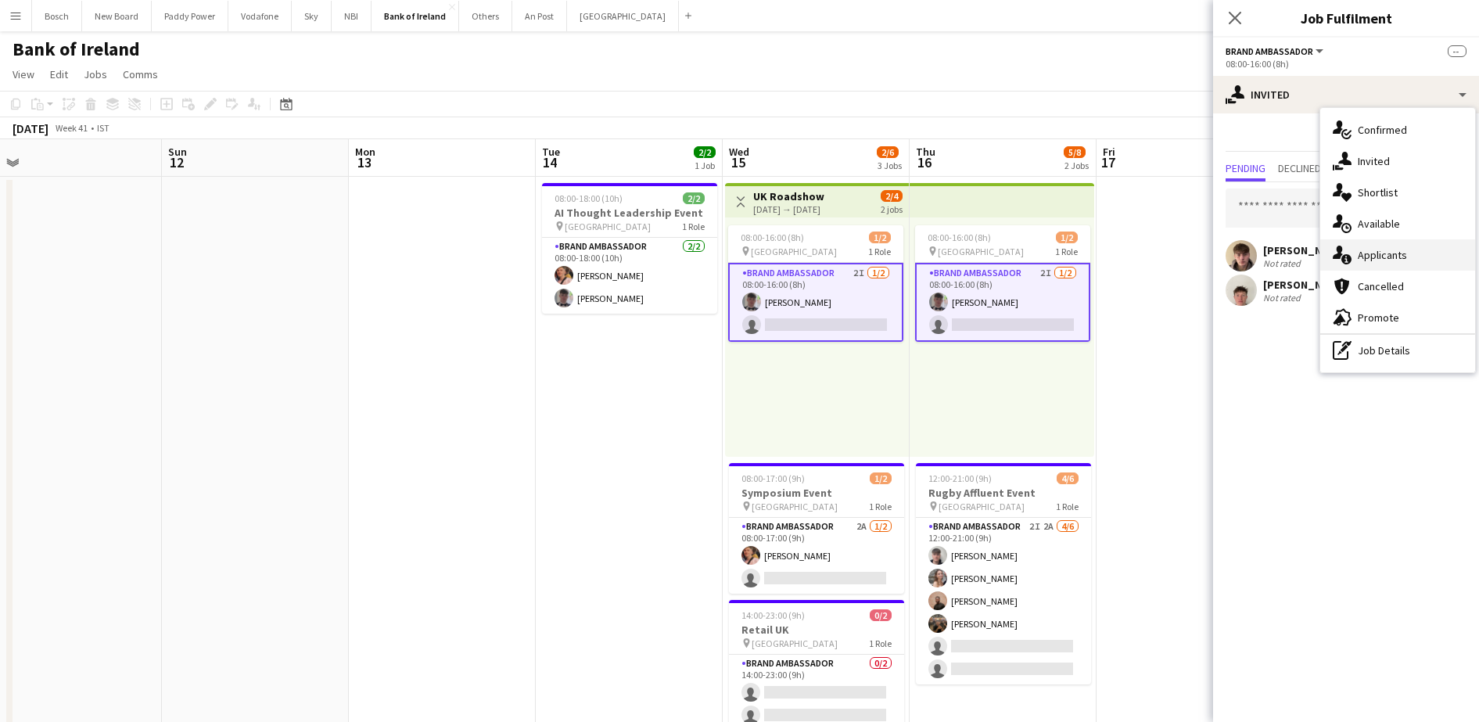
click at [1409, 239] on div "single-neutral-actions-information Applicants" at bounding box center [1397, 254] width 155 height 31
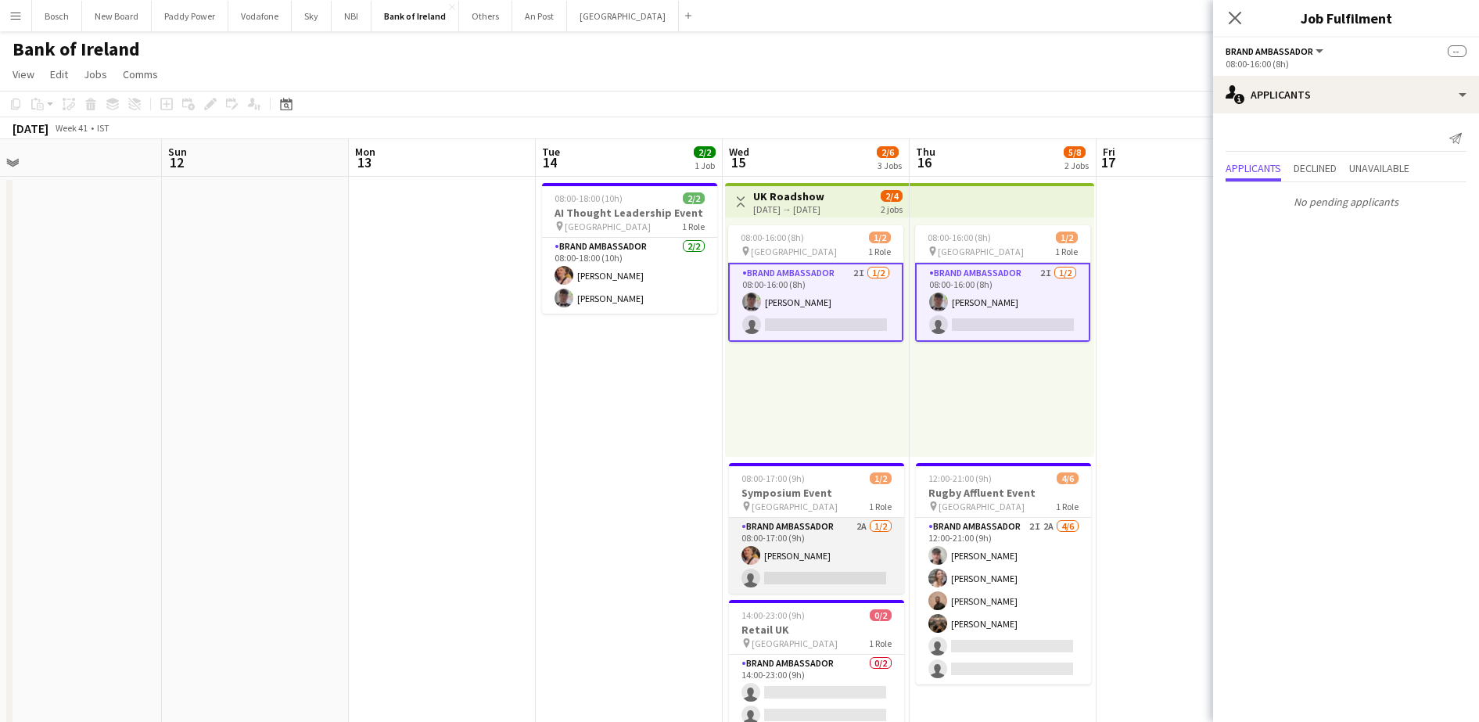
click at [769, 558] on app-card-role "Brand Ambassador 2A [DATE] 08:00-17:00 (9h) [PERSON_NAME] single-neutral-actions" at bounding box center [816, 556] width 175 height 76
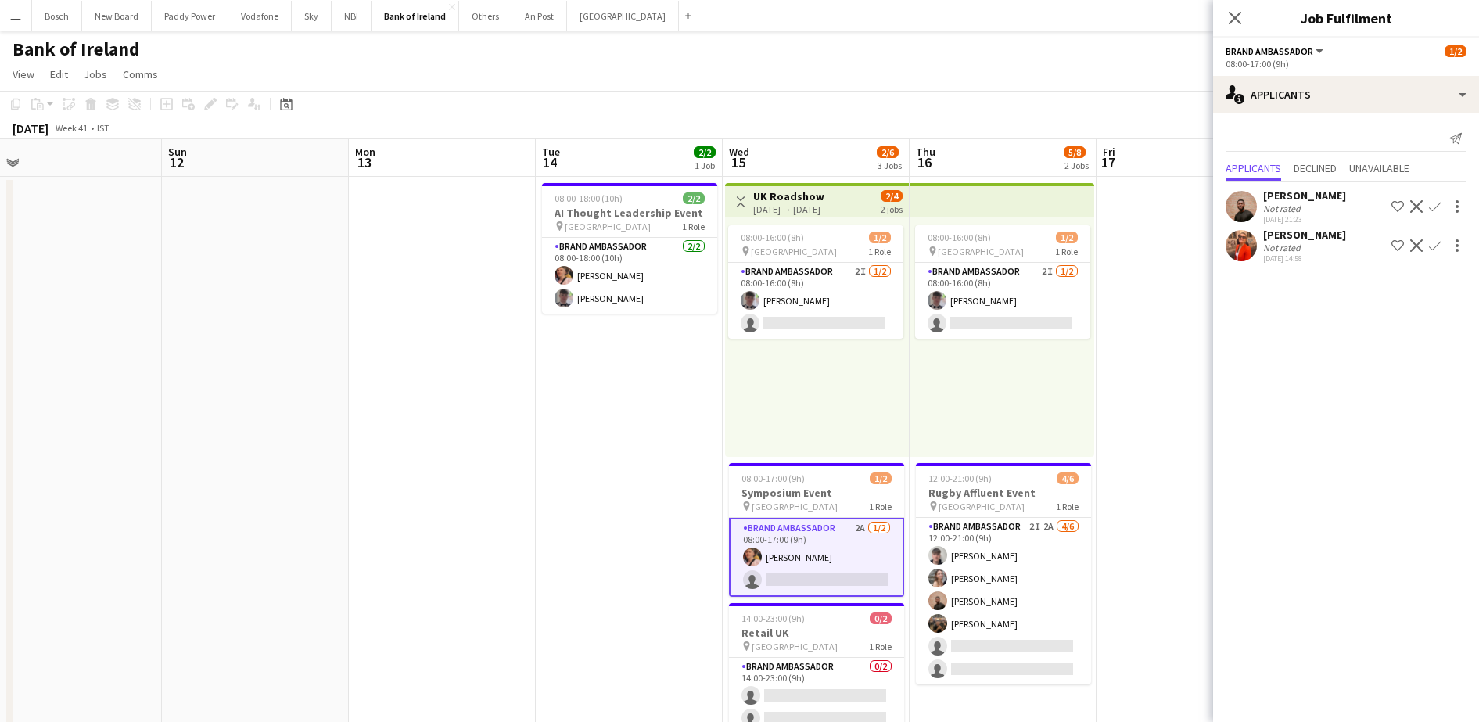
scroll to position [196, 0]
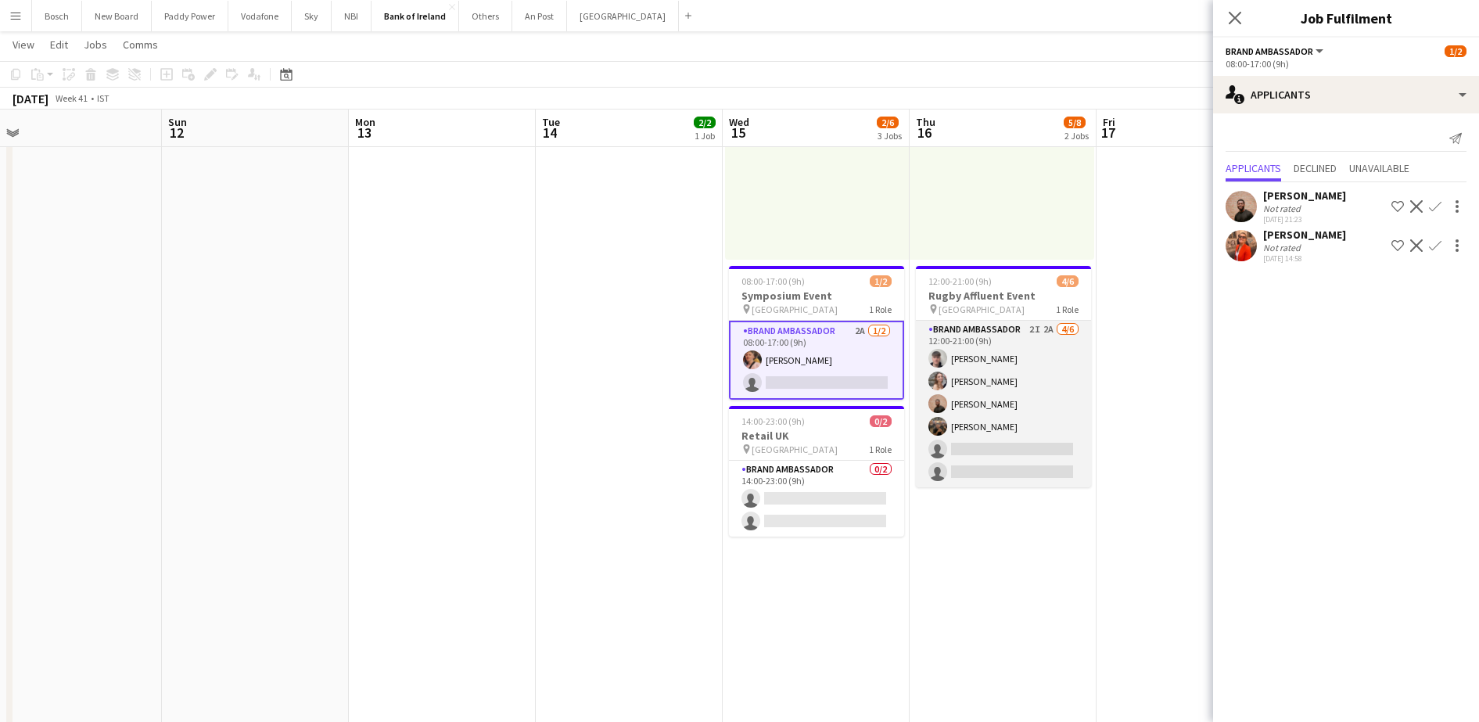
click at [948, 411] on app-card-role "Brand Ambassador 2I 2A [DATE] 12:00-21:00 (9h) [PERSON_NAME] [PERSON_NAME] [PER…" at bounding box center [1003, 404] width 175 height 167
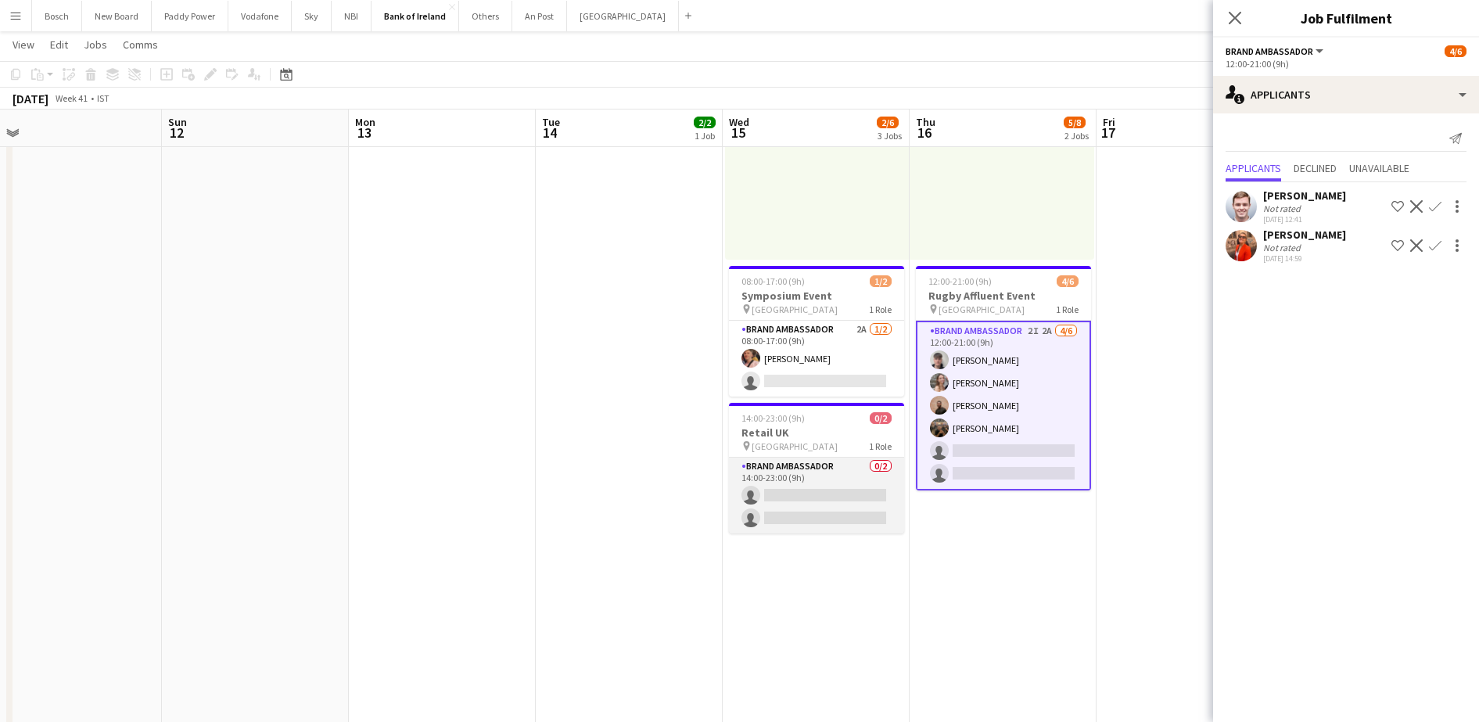
click at [838, 486] on app-card-role "Brand Ambassador 0/2 14:00-23:00 (9h) single-neutral-actions single-neutral-act…" at bounding box center [816, 496] width 175 height 76
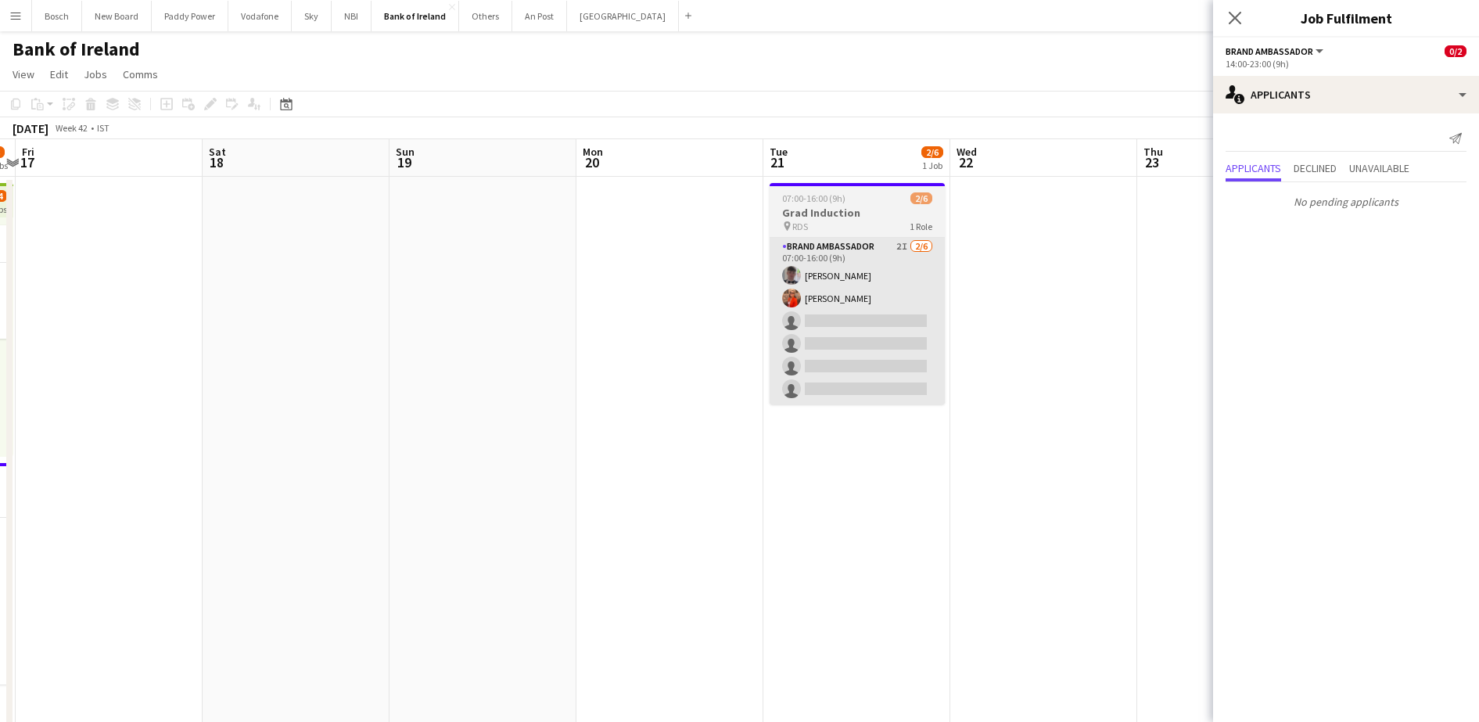
scroll to position [0, 548]
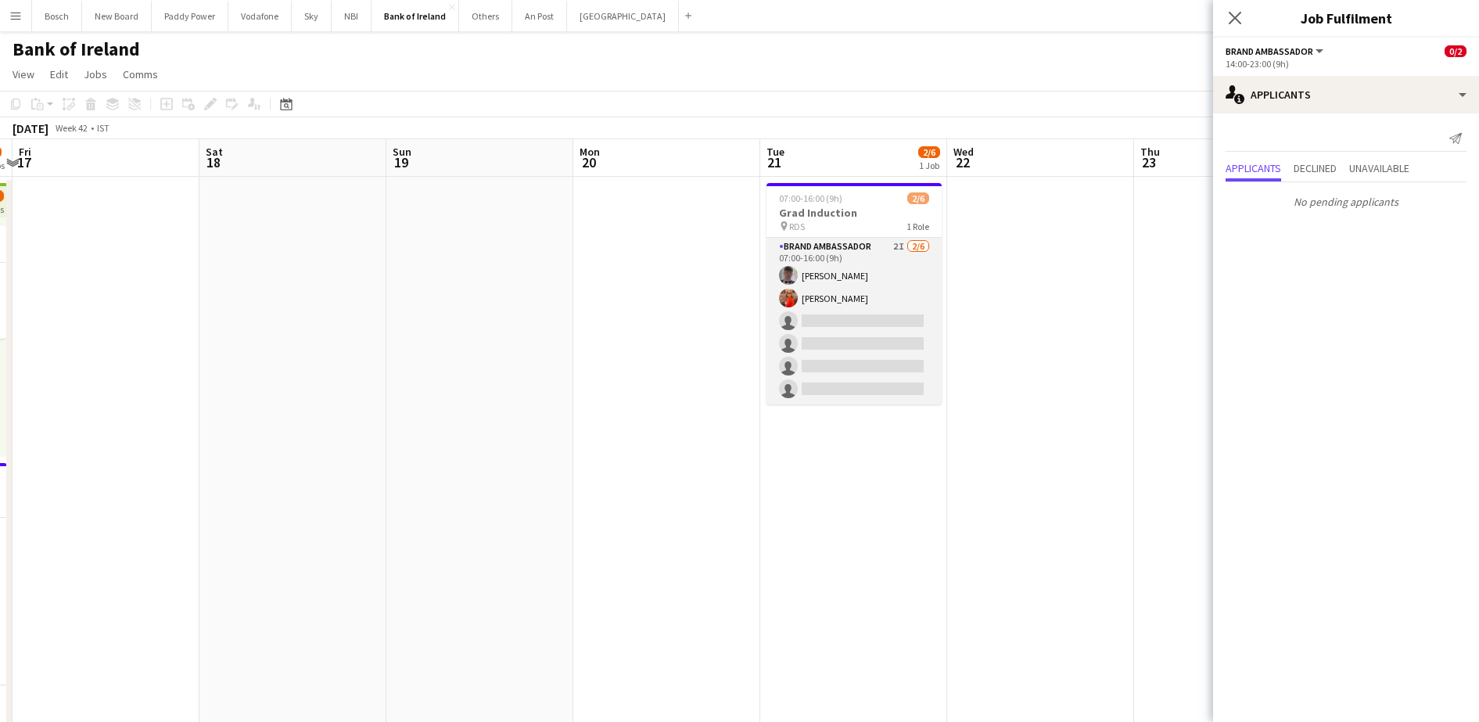
click at [871, 395] on app-card-role "Brand Ambassador 2I [DATE] 07:00-16:00 (9h) [PERSON_NAME] [PERSON_NAME] single-…" at bounding box center [854, 321] width 175 height 167
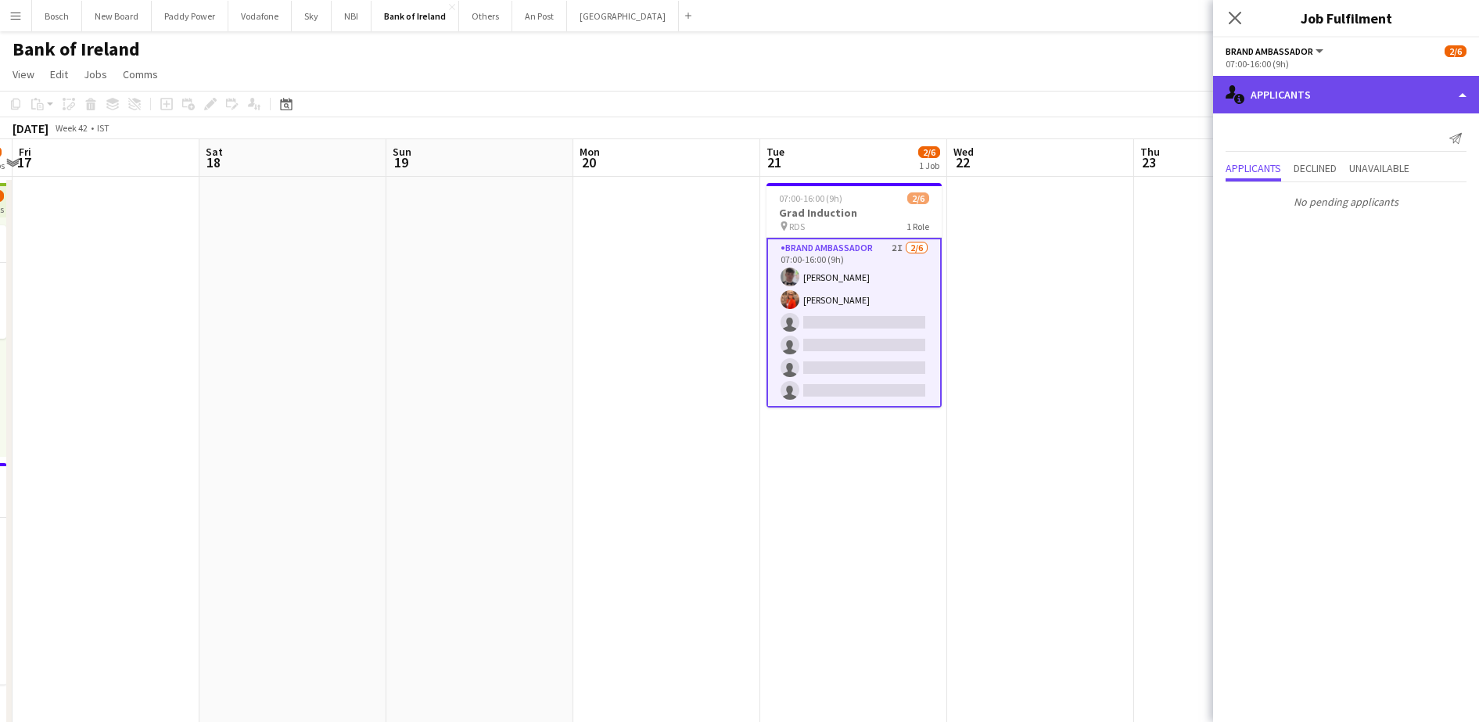
click at [1328, 97] on div "single-neutral-actions-information Applicants" at bounding box center [1346, 95] width 266 height 38
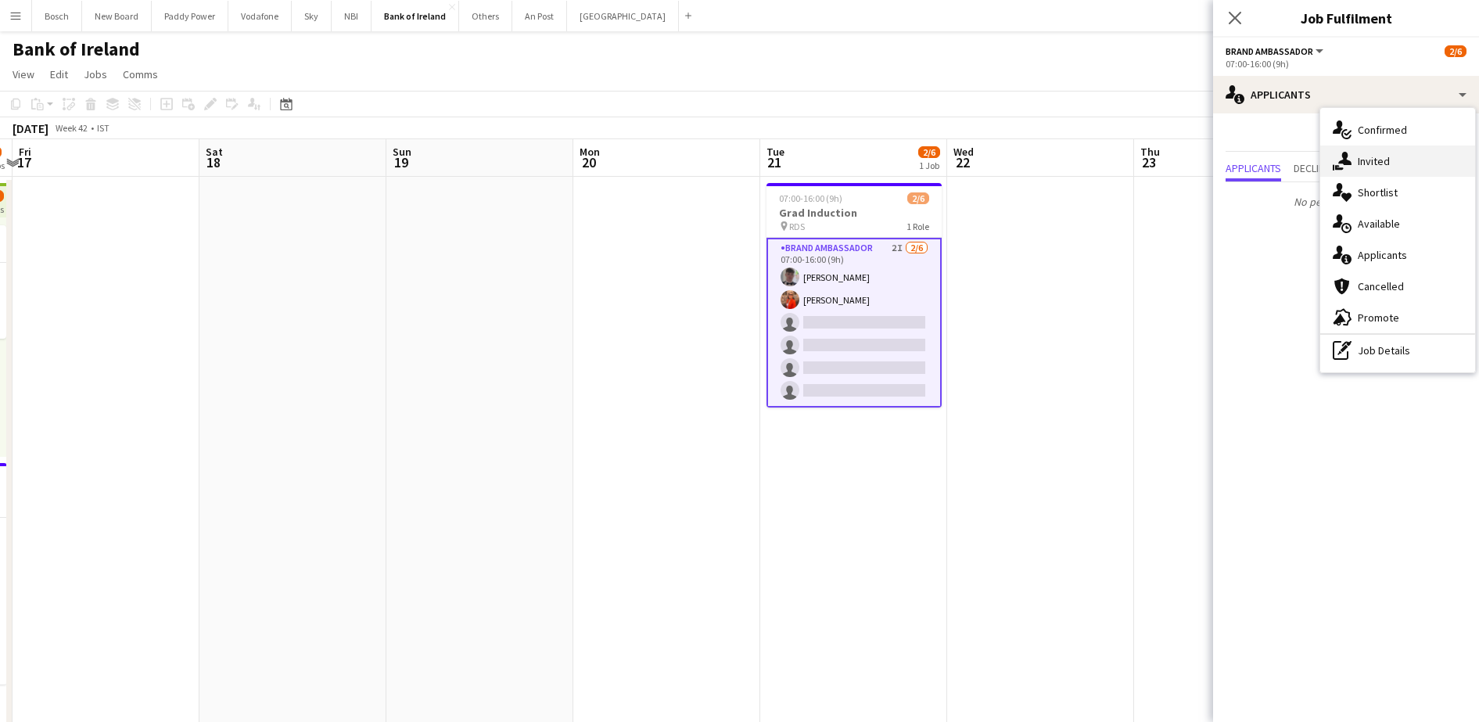
click at [1360, 162] on div "single-neutral-actions-share-1 Invited" at bounding box center [1397, 161] width 155 height 31
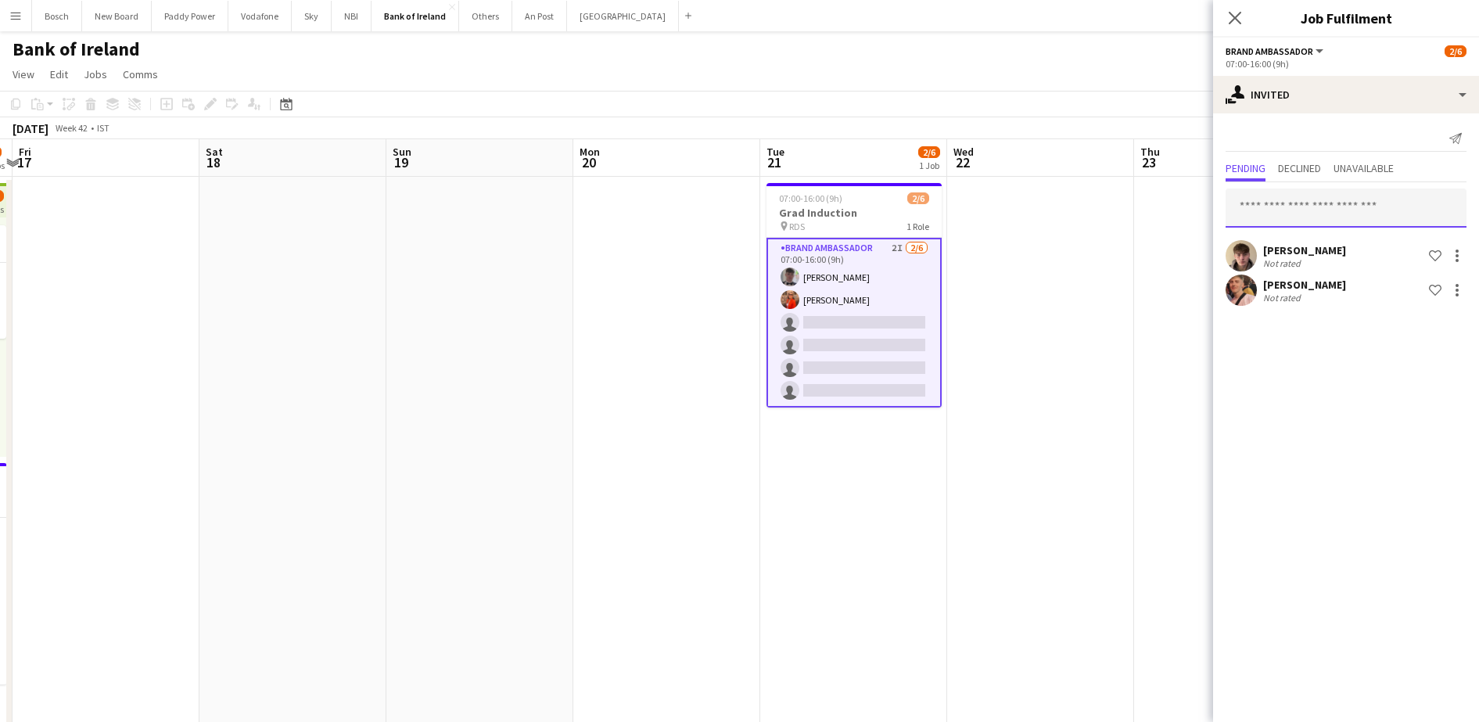
click at [1308, 210] on input "text" at bounding box center [1346, 208] width 241 height 39
click at [1308, 210] on input "*" at bounding box center [1346, 208] width 241 height 39
type input "*"
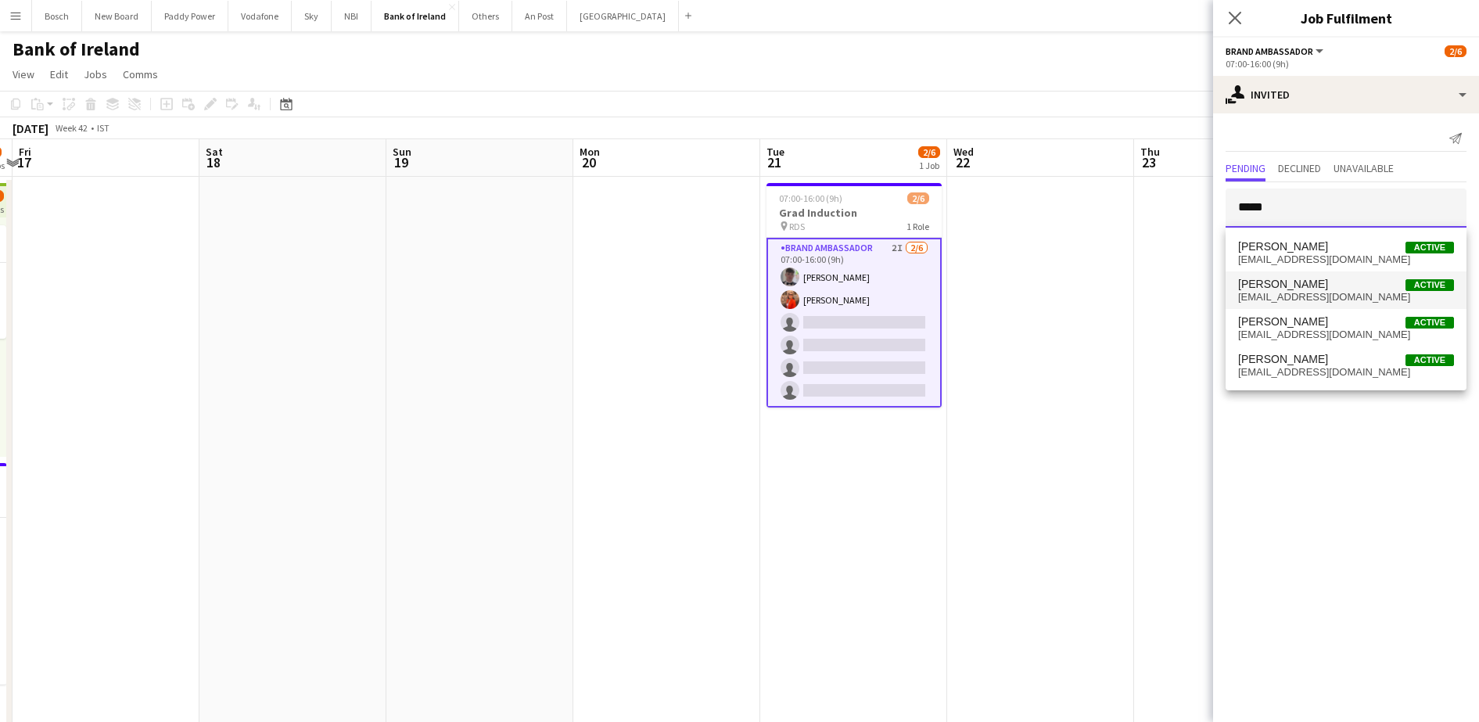
type input "*****"
click at [1302, 297] on span "[EMAIL_ADDRESS][DOMAIN_NAME]" at bounding box center [1346, 297] width 216 height 13
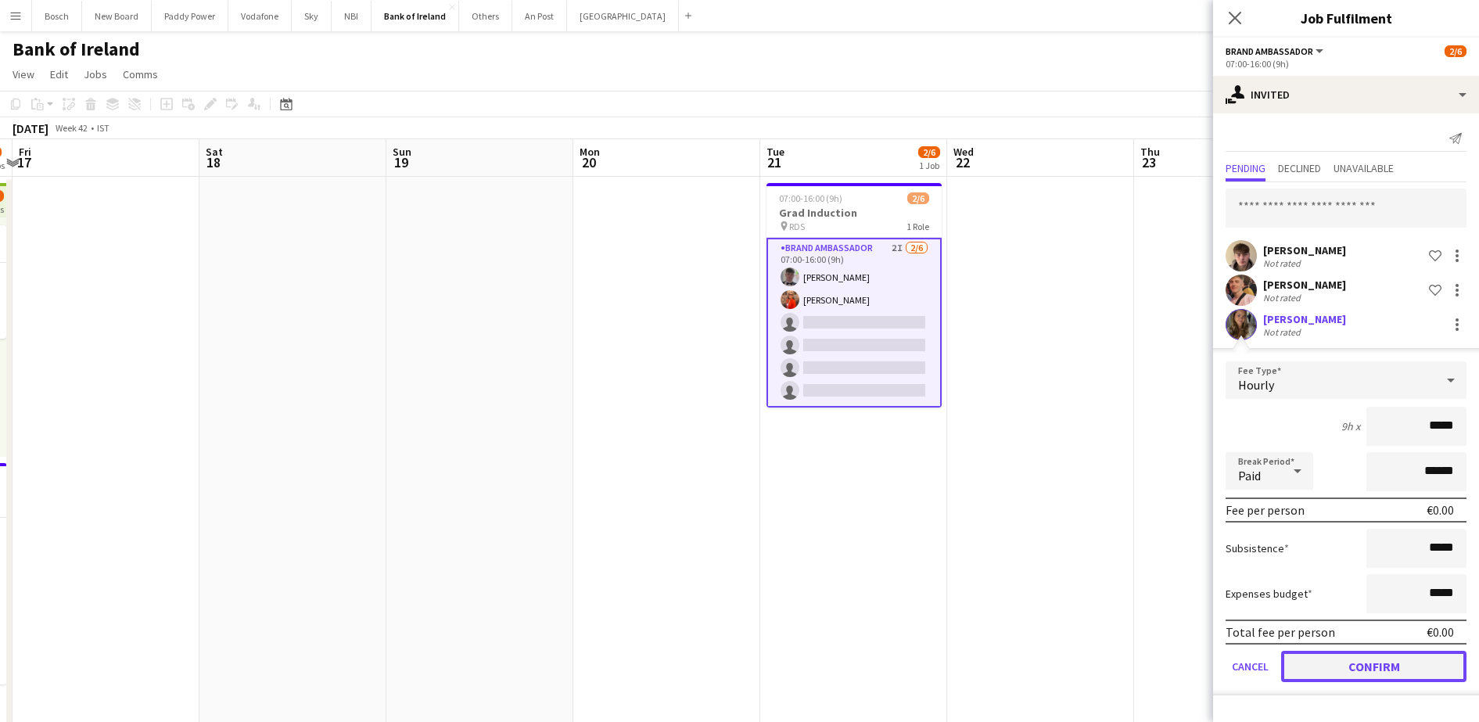
click at [1364, 671] on button "Confirm" at bounding box center [1373, 666] width 185 height 31
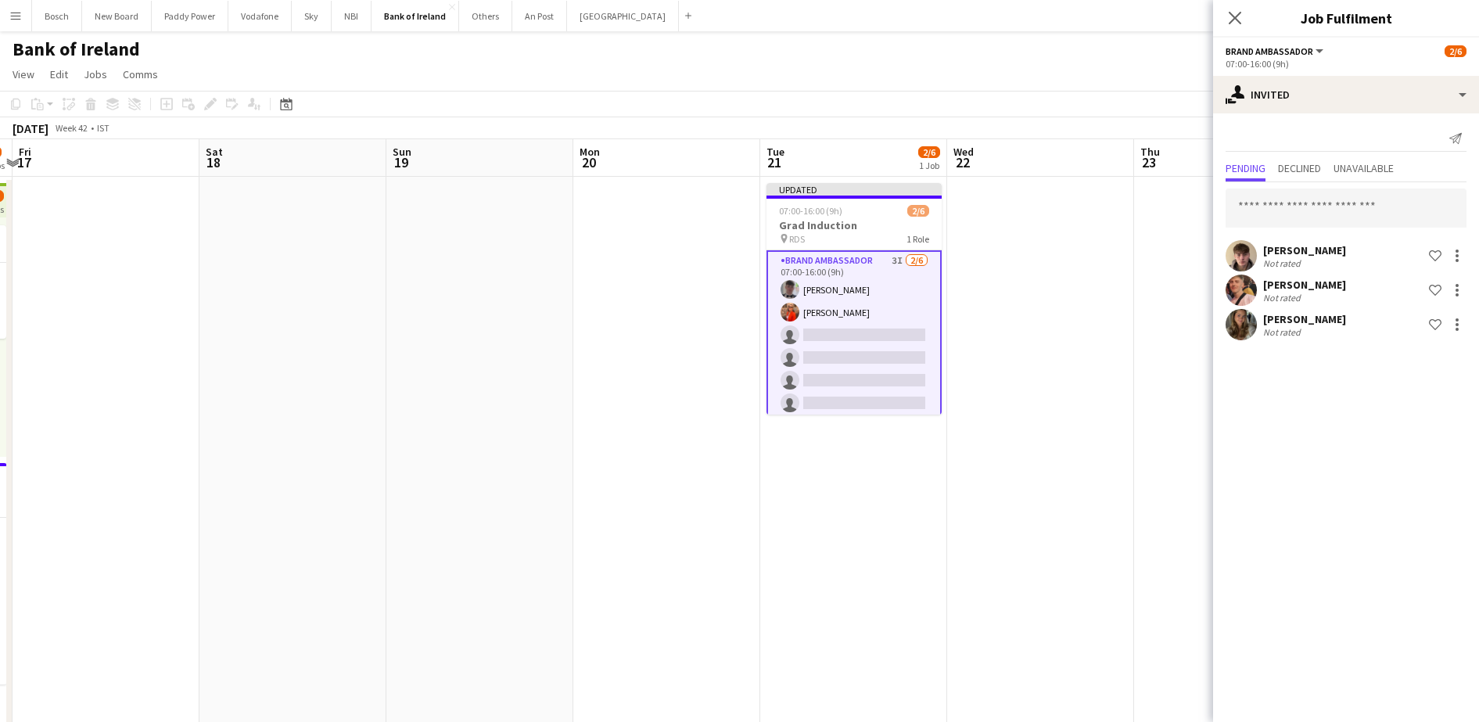
click at [1137, 76] on app-page-menu "View Day view expanded Day view collapsed Month view Date picker Jump to [DATE]…" at bounding box center [739, 76] width 1479 height 30
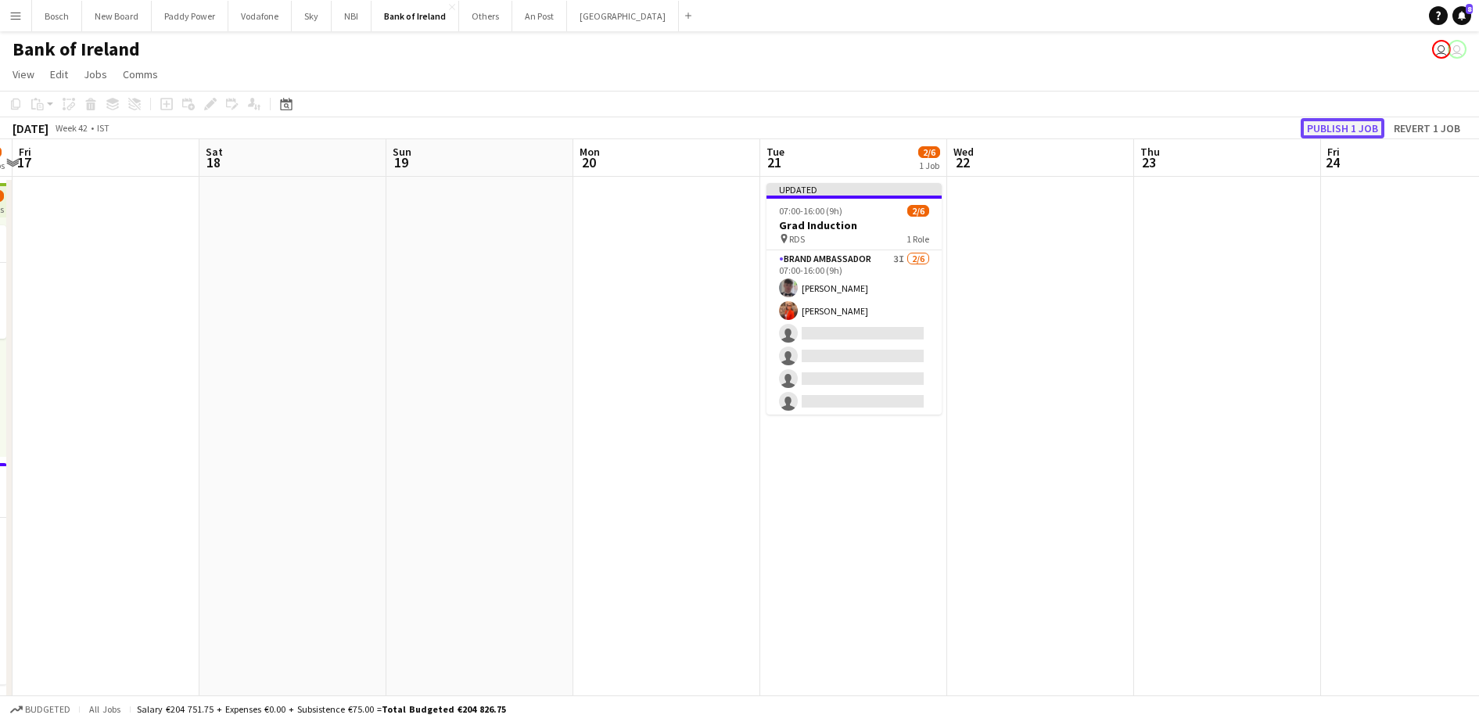
click at [1335, 123] on button "Publish 1 job" at bounding box center [1343, 128] width 84 height 20
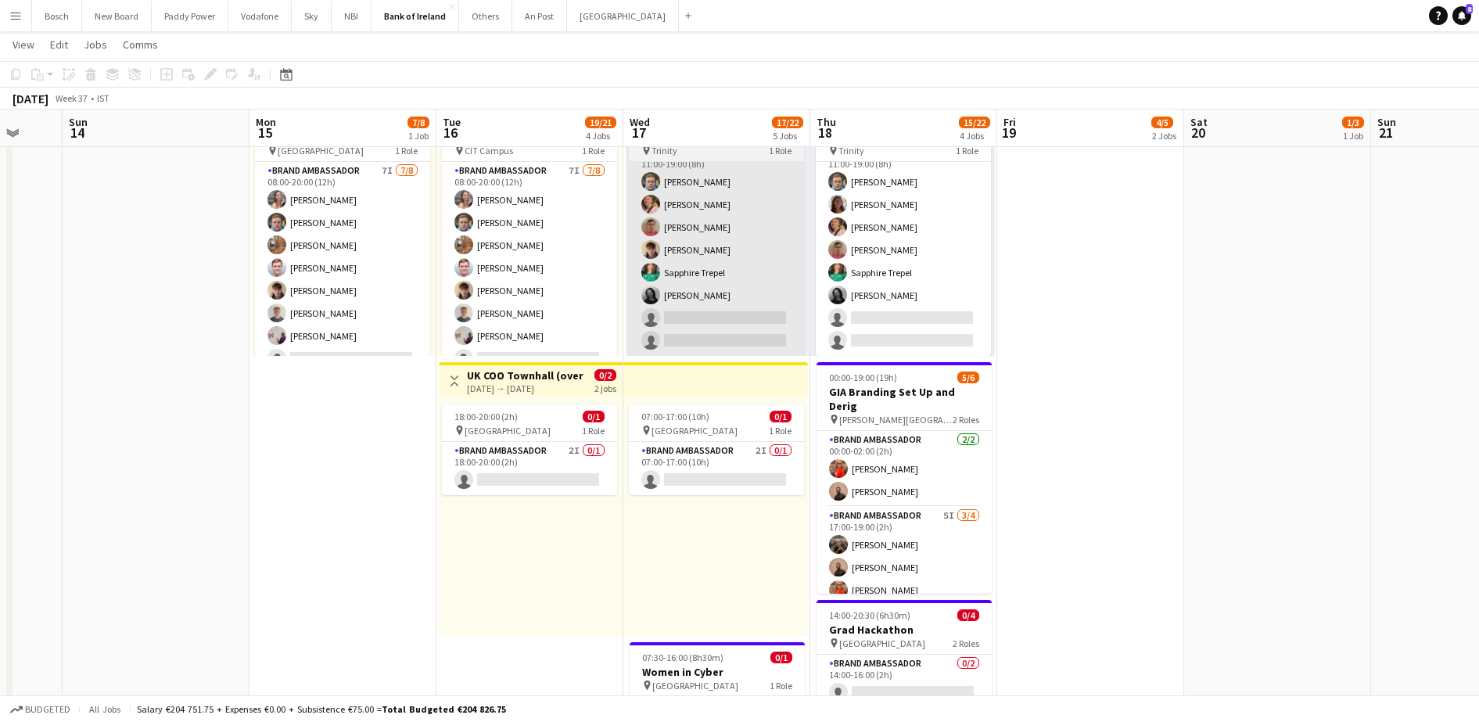
scroll to position [782, 0]
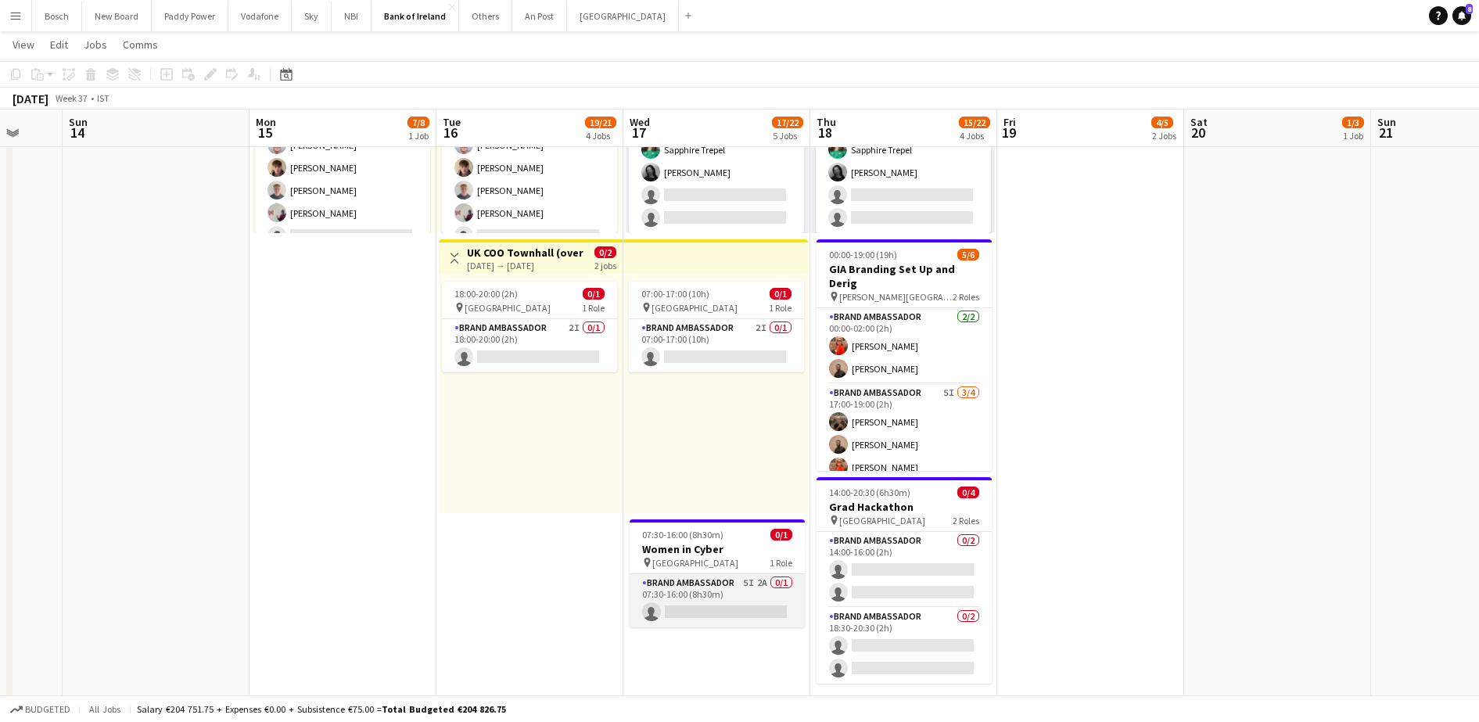
click at [734, 592] on app-card-role "Brand Ambassador 5I 2A 0/1 07:30-16:00 (8h30m) single-neutral-actions" at bounding box center [717, 600] width 175 height 53
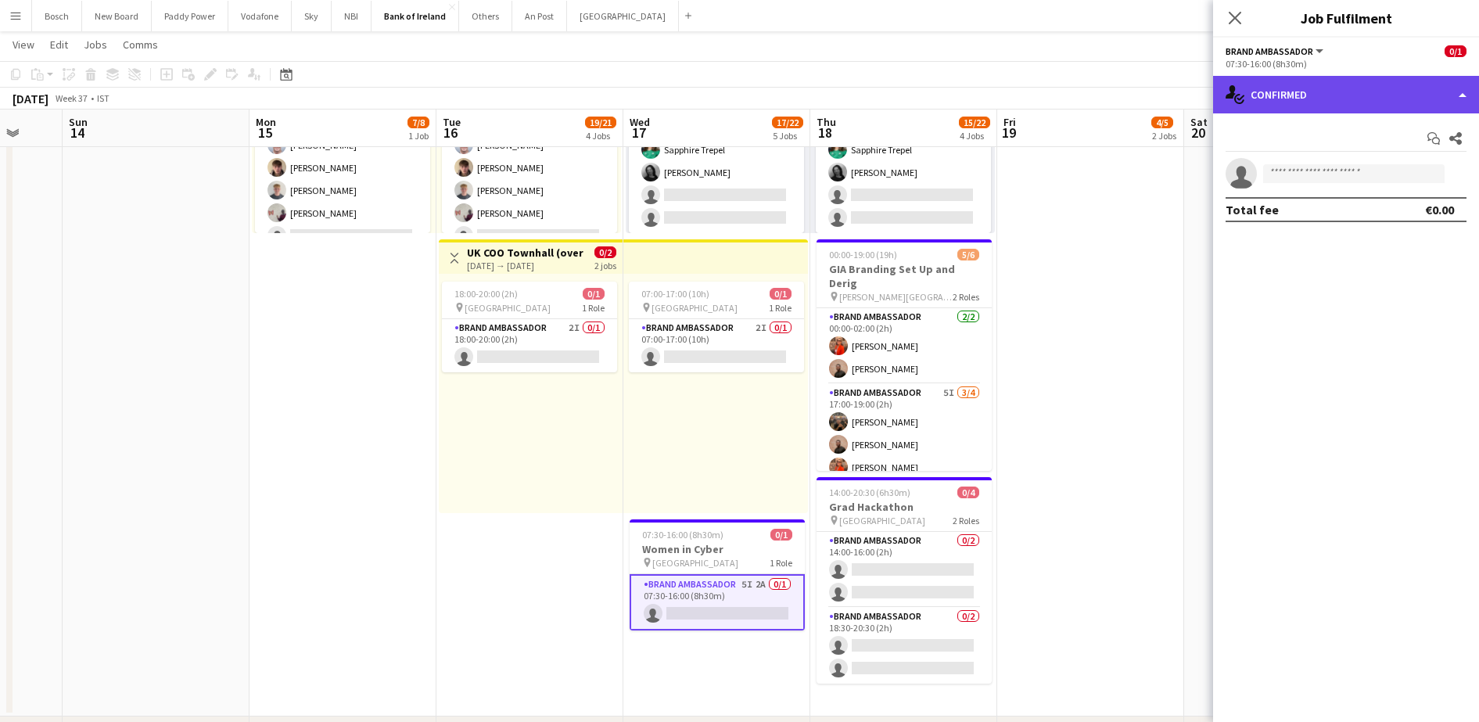
click at [1287, 103] on div "single-neutral-actions-check-2 Confirmed" at bounding box center [1346, 95] width 266 height 38
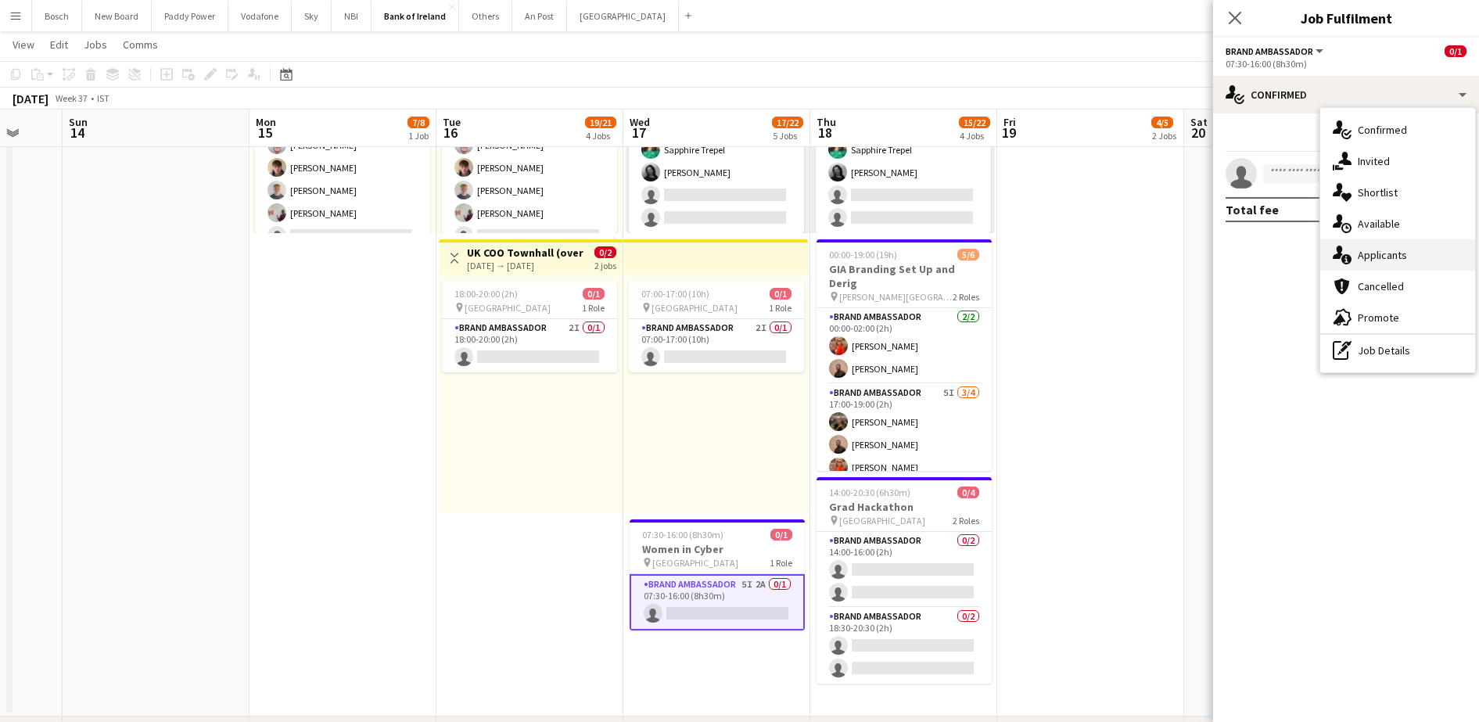
click at [1363, 249] on div "single-neutral-actions-information Applicants" at bounding box center [1397, 254] width 155 height 31
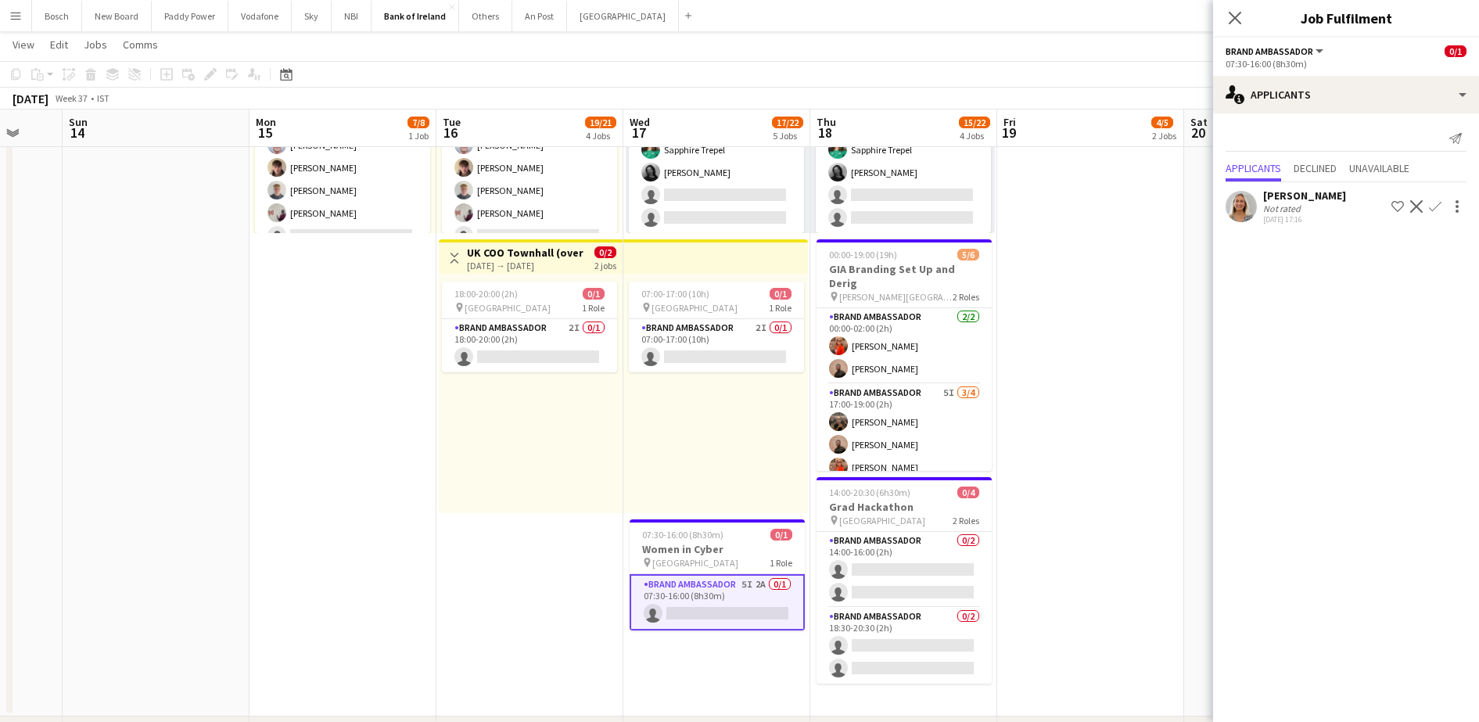
click at [1424, 203] on button "Decline" at bounding box center [1416, 206] width 19 height 19
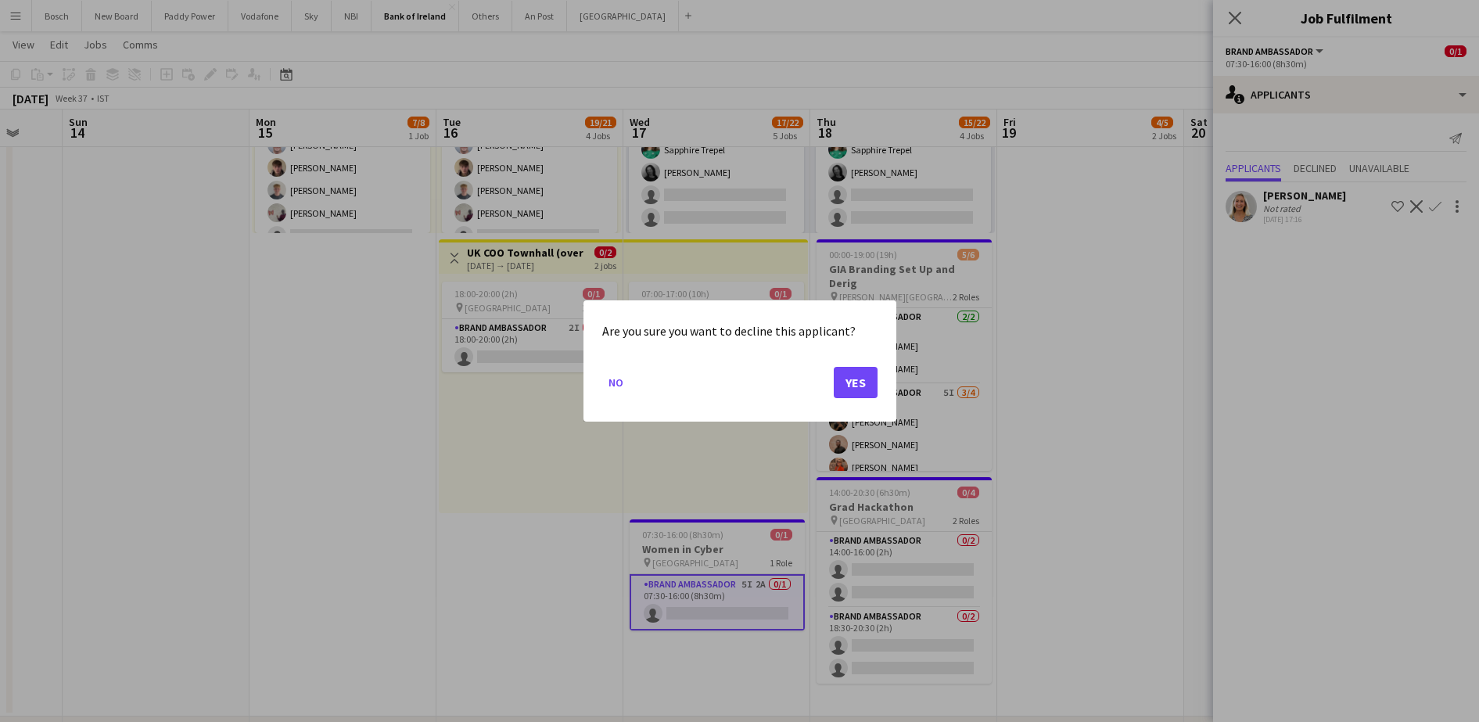
scroll to position [0, 0]
click at [869, 378] on button "Yes" at bounding box center [856, 382] width 44 height 31
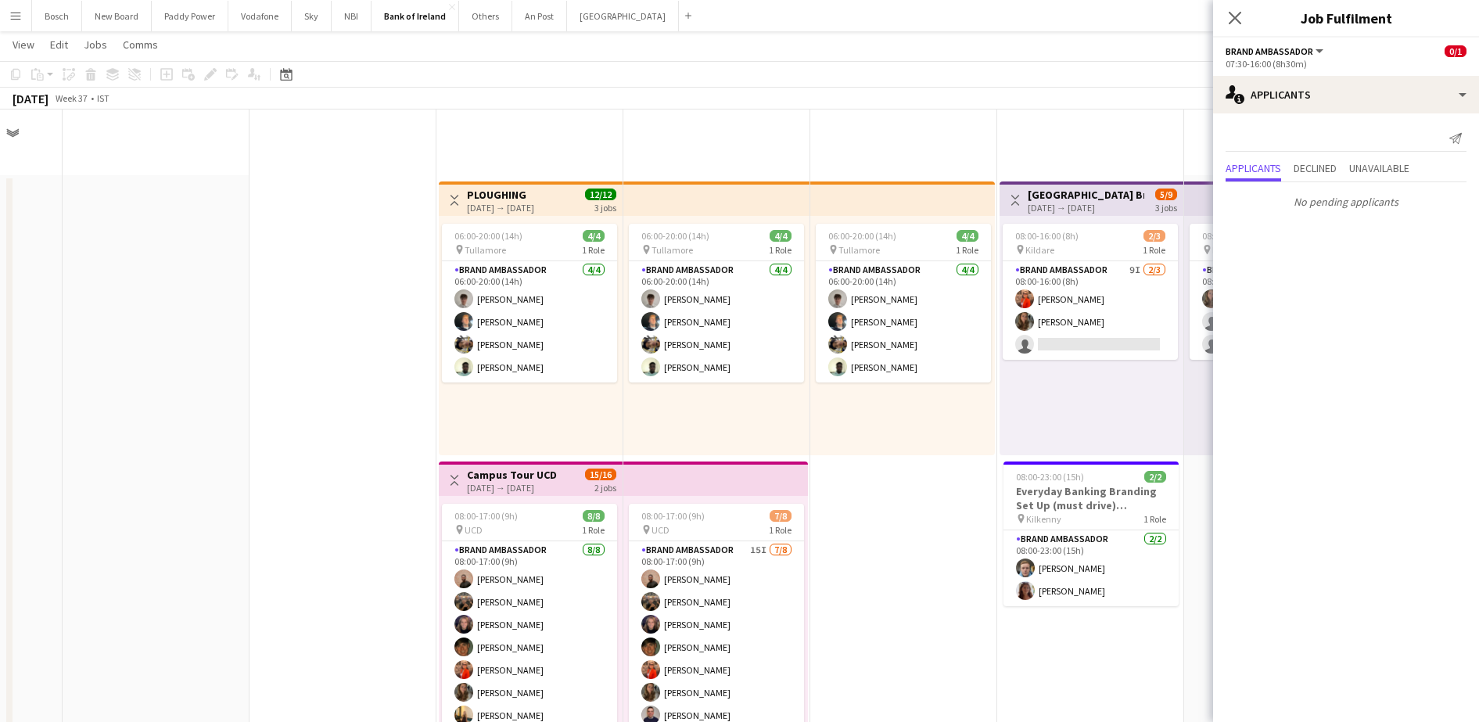
scroll to position [782, 0]
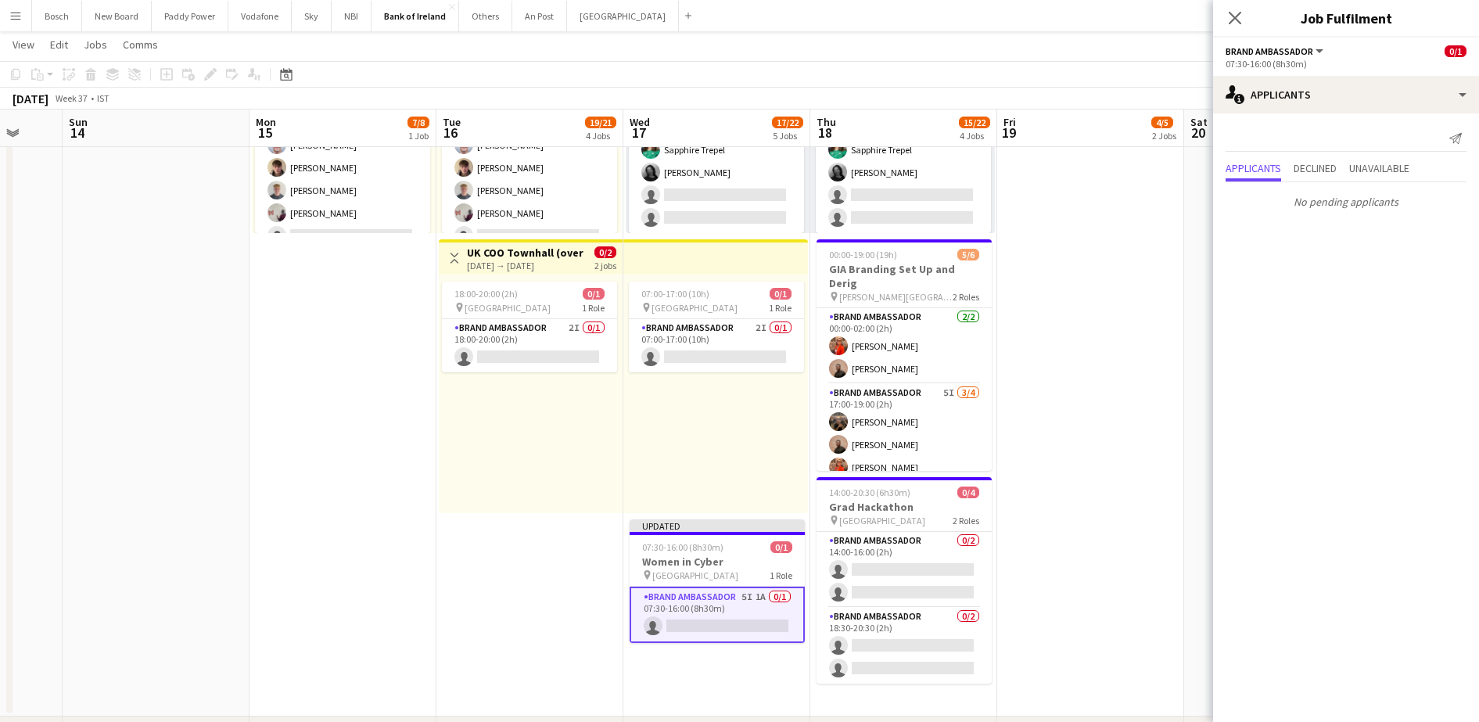
click at [1115, 82] on app-toolbar "Copy Paste Paste Ctrl+V Paste with crew Ctrl+Shift+V Paste linked Job [GEOGRAPH…" at bounding box center [739, 74] width 1479 height 27
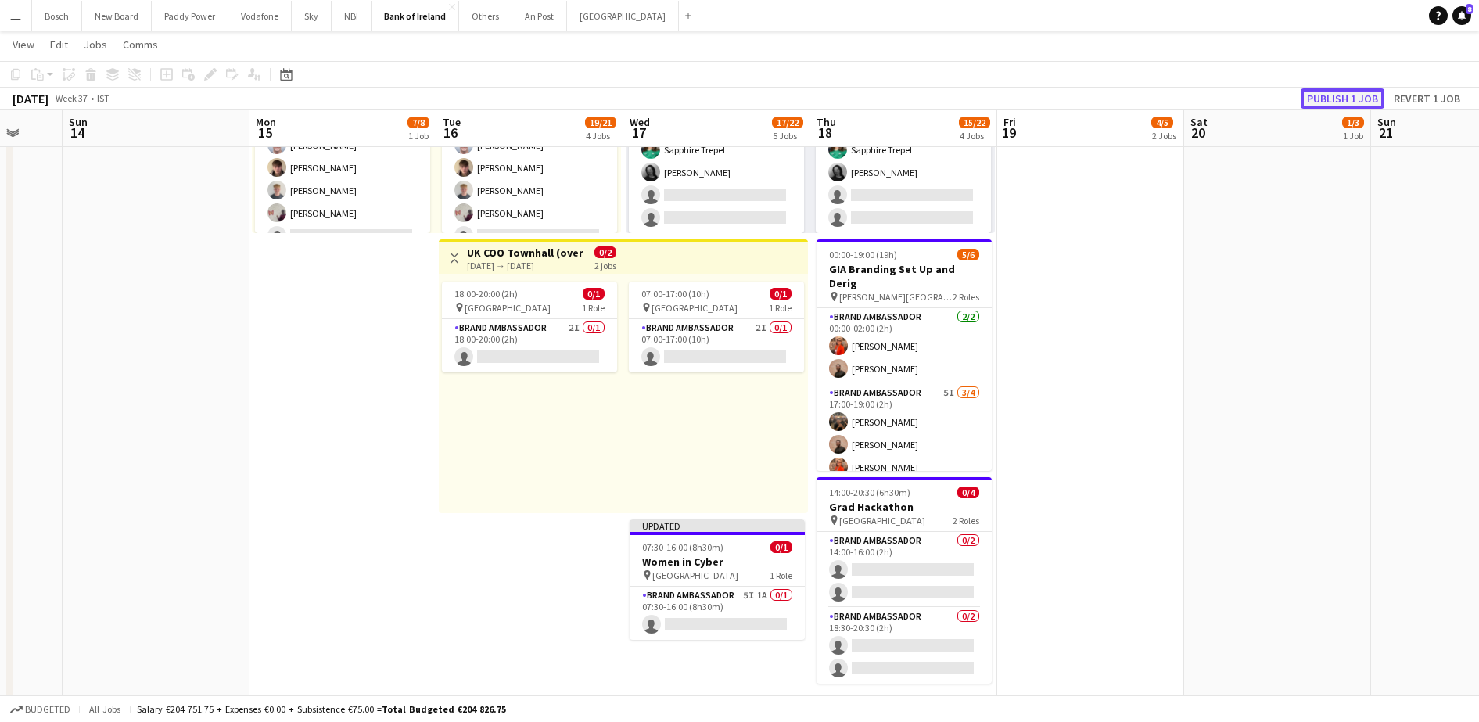
click at [1342, 99] on button "Publish 1 job" at bounding box center [1343, 98] width 84 height 20
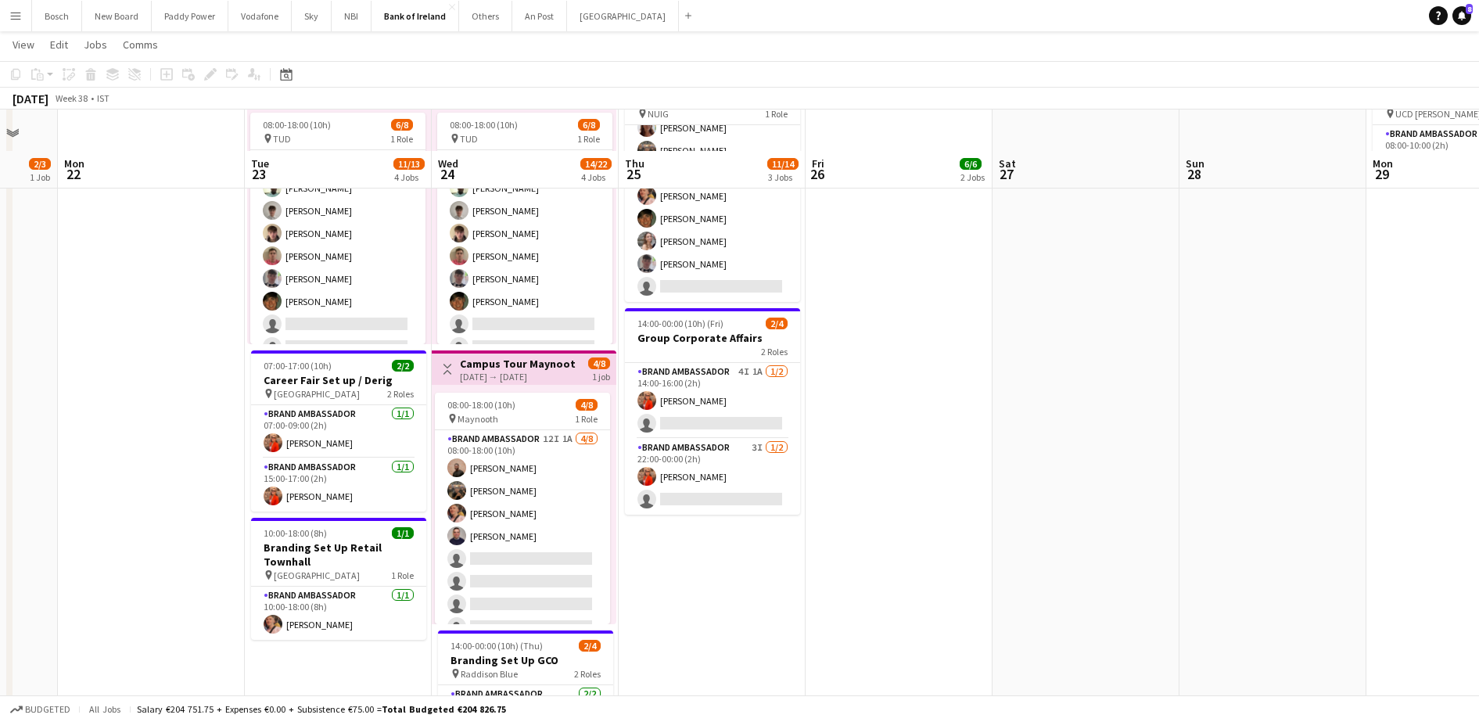
scroll to position [489, 0]
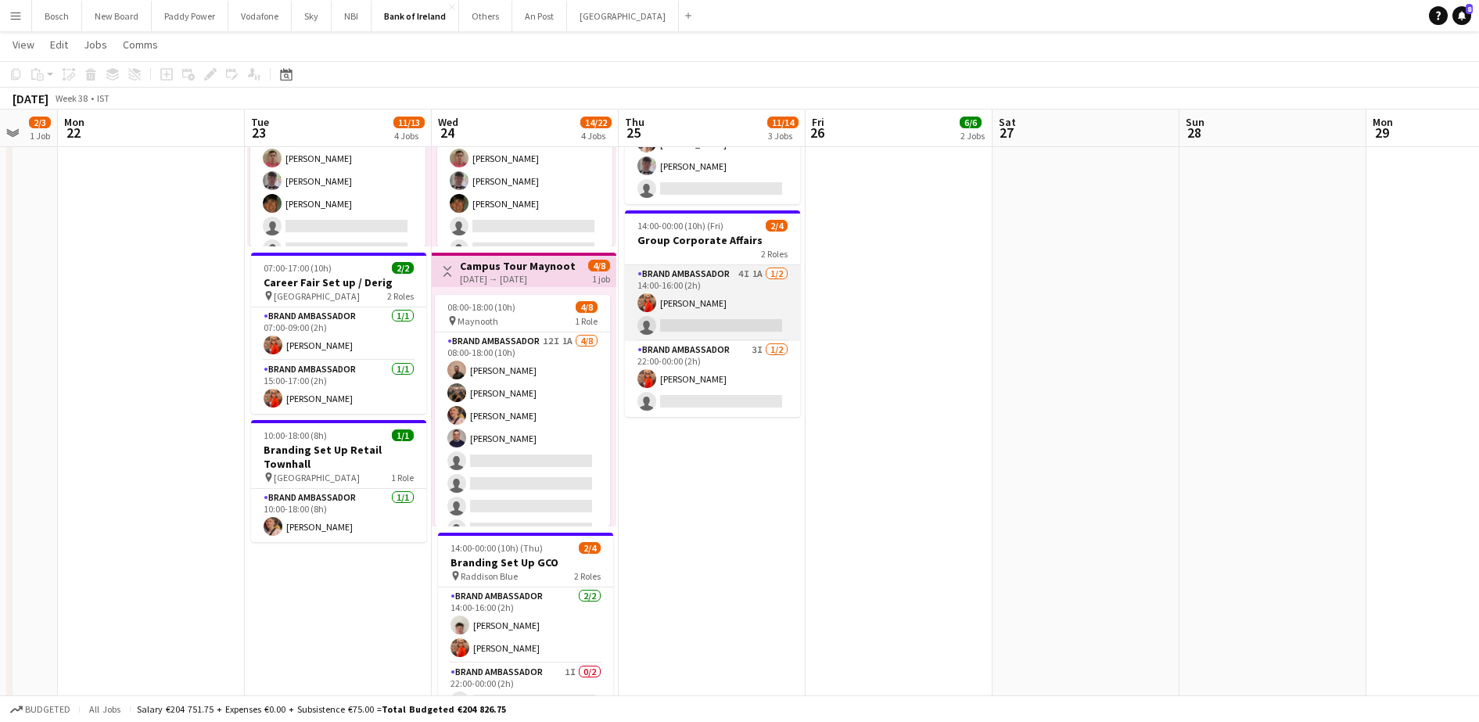
click at [696, 270] on app-card-role "Brand Ambassador 4I 1A [DATE] 14:00-16:00 (2h) [PERSON_NAME] single-neutral-act…" at bounding box center [712, 303] width 175 height 76
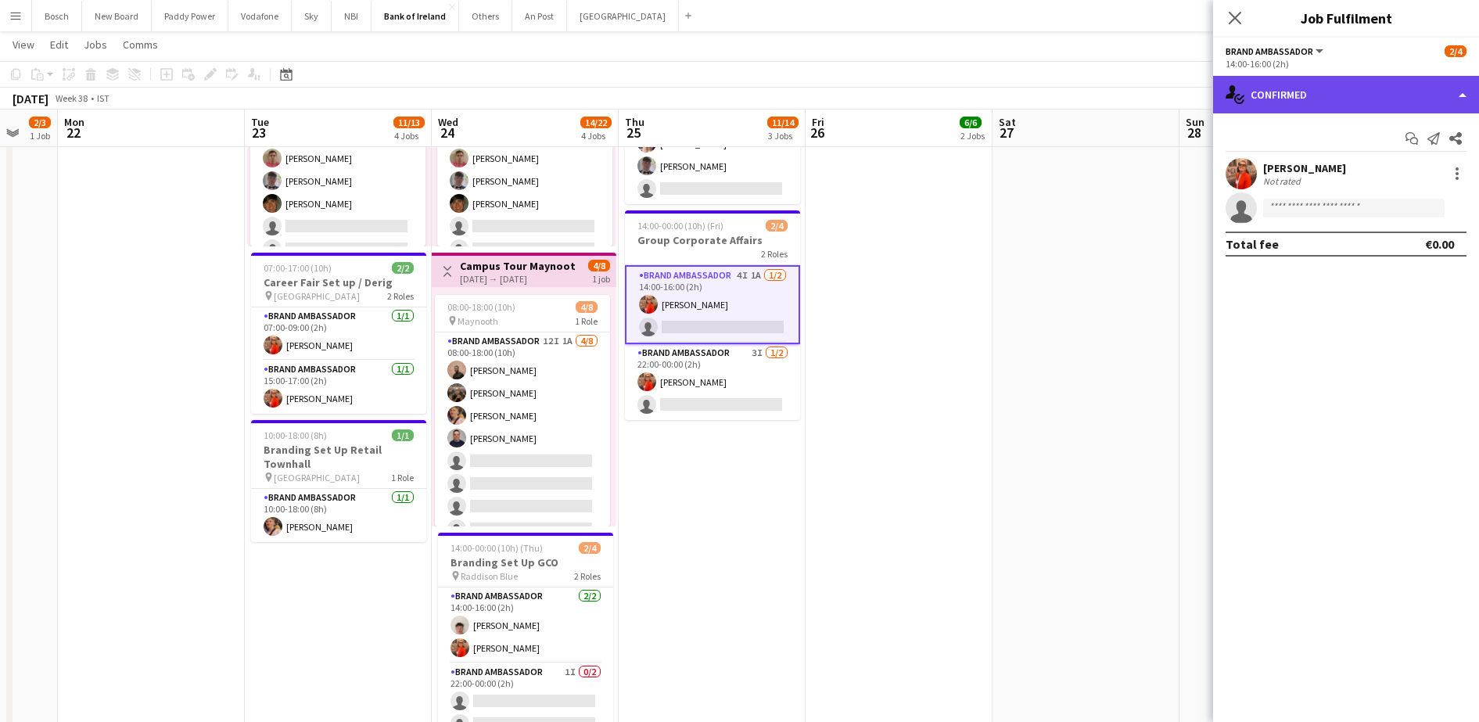
click at [1317, 100] on div "single-neutral-actions-check-2 Confirmed" at bounding box center [1346, 95] width 266 height 38
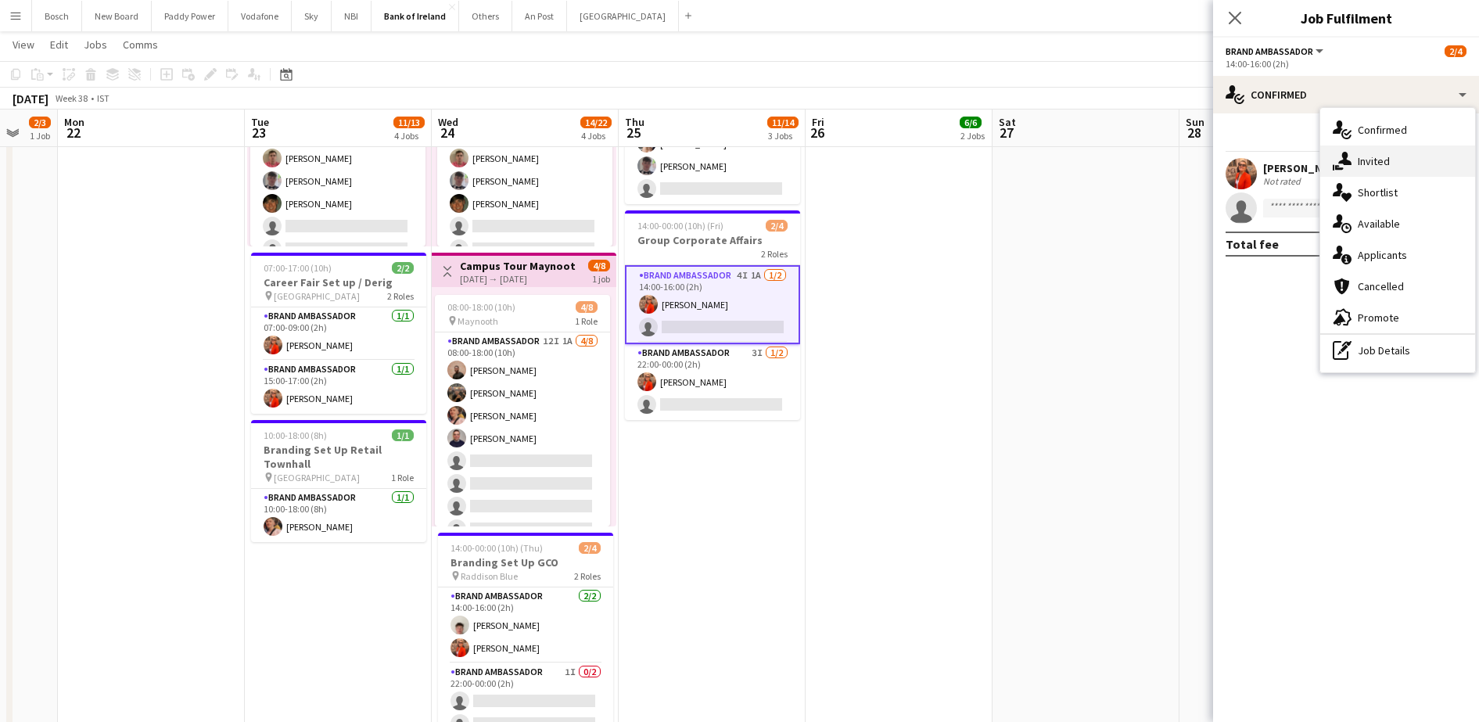
click at [1361, 150] on div "single-neutral-actions-share-1 Invited" at bounding box center [1397, 161] width 155 height 31
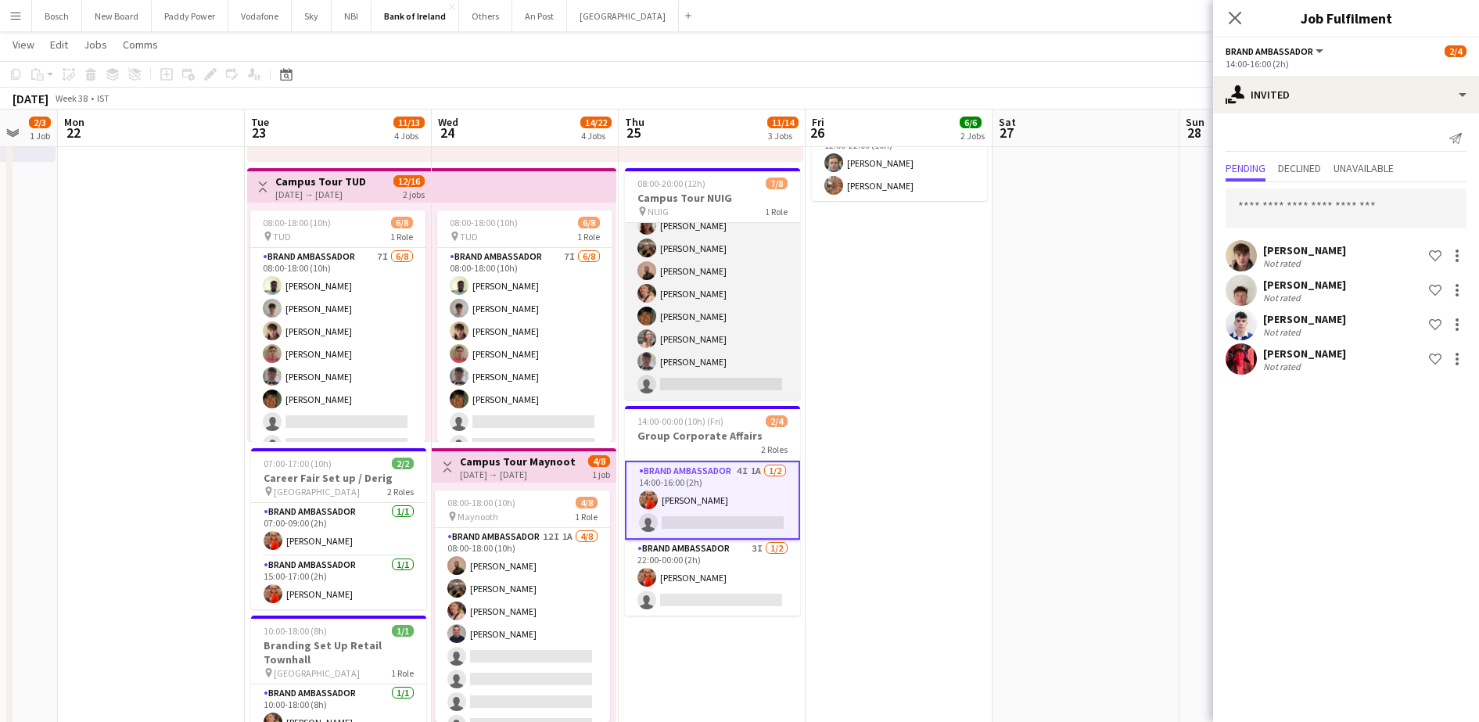
scroll to position [0, 0]
click at [727, 385] on app-card-role "Brand Ambassador 5I 2A [DATE] 08:00-20:00 (12h) [PERSON_NAME] Morycka [PERSON_N…" at bounding box center [712, 329] width 175 height 212
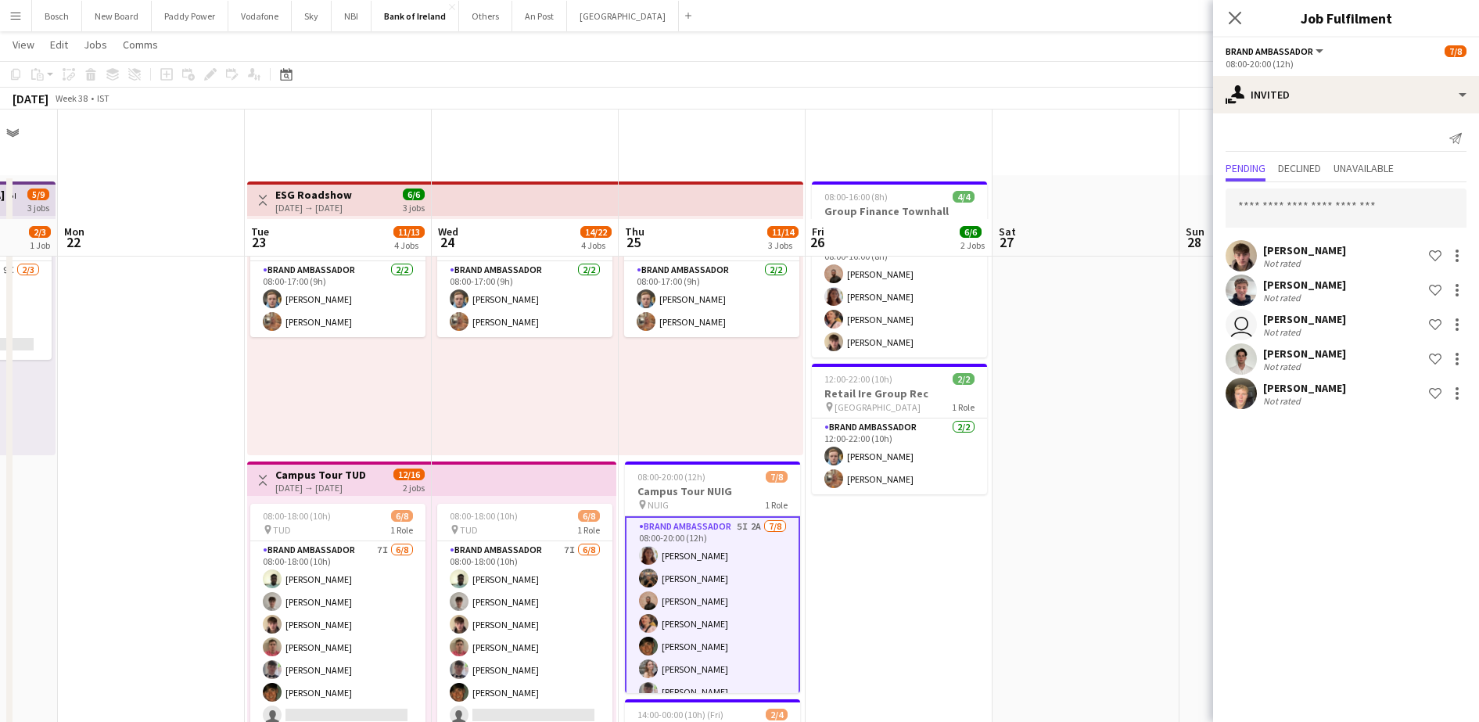
scroll to position [391, 0]
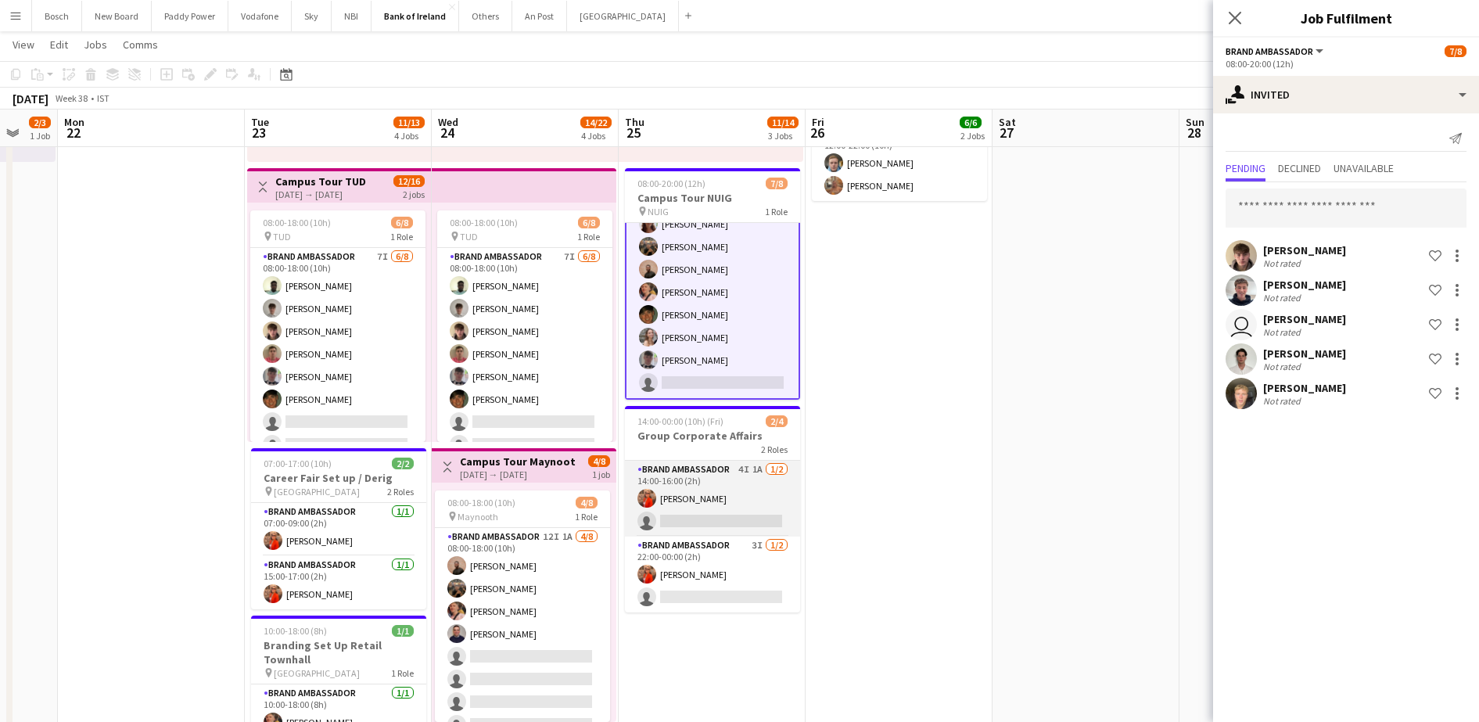
click at [701, 470] on app-card-role "Brand Ambassador 4I 1A [DATE] 14:00-16:00 (2h) [PERSON_NAME] single-neutral-act…" at bounding box center [712, 499] width 175 height 76
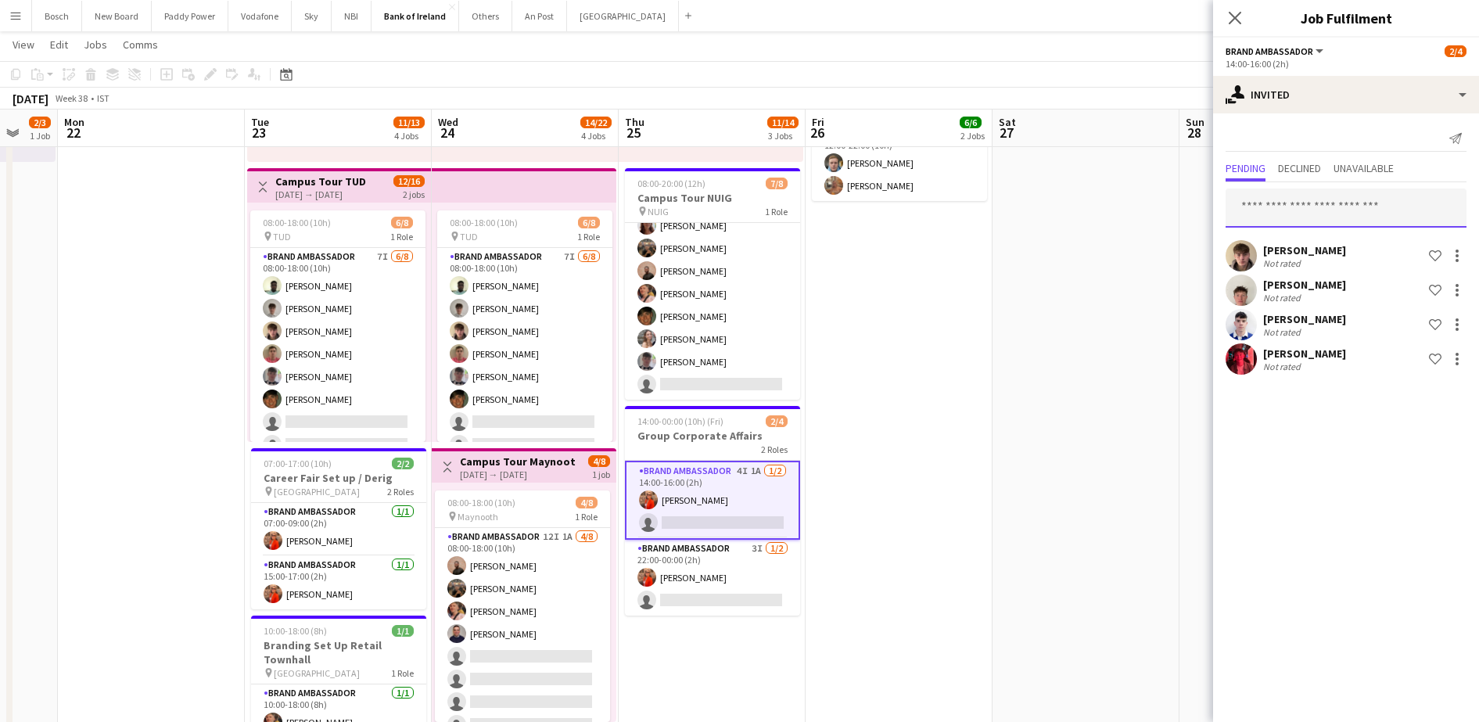
click at [1320, 198] on input "text" at bounding box center [1346, 208] width 241 height 39
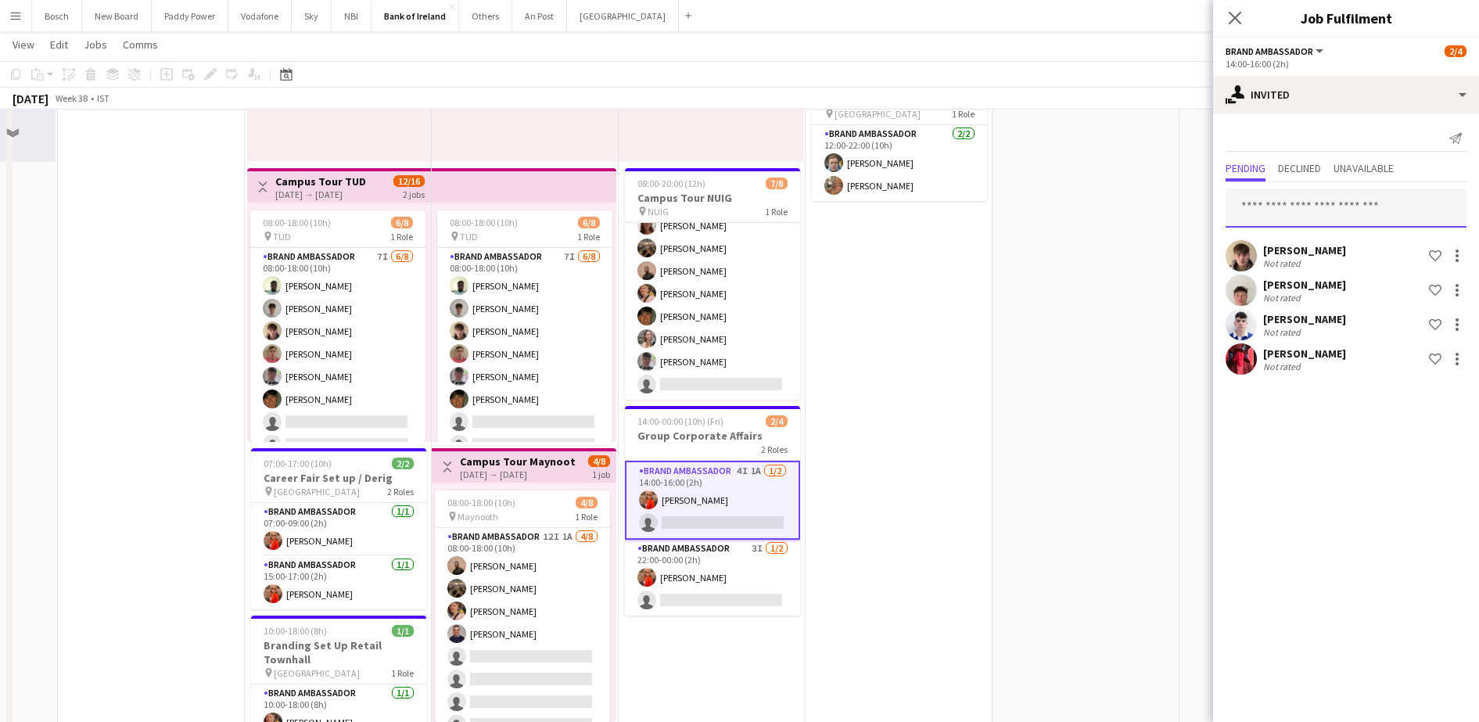
scroll to position [0, 0]
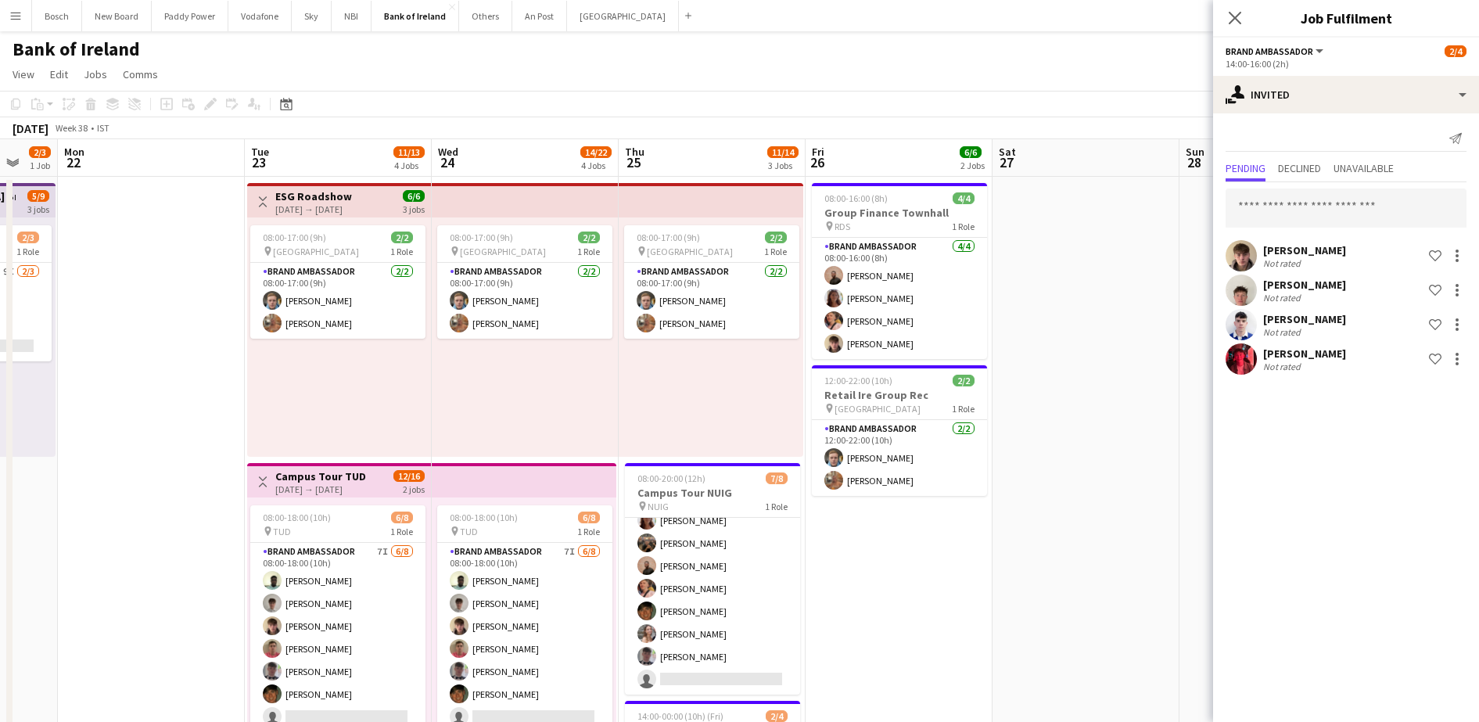
click at [893, 52] on div "Bank of Ireland user user" at bounding box center [739, 46] width 1479 height 30
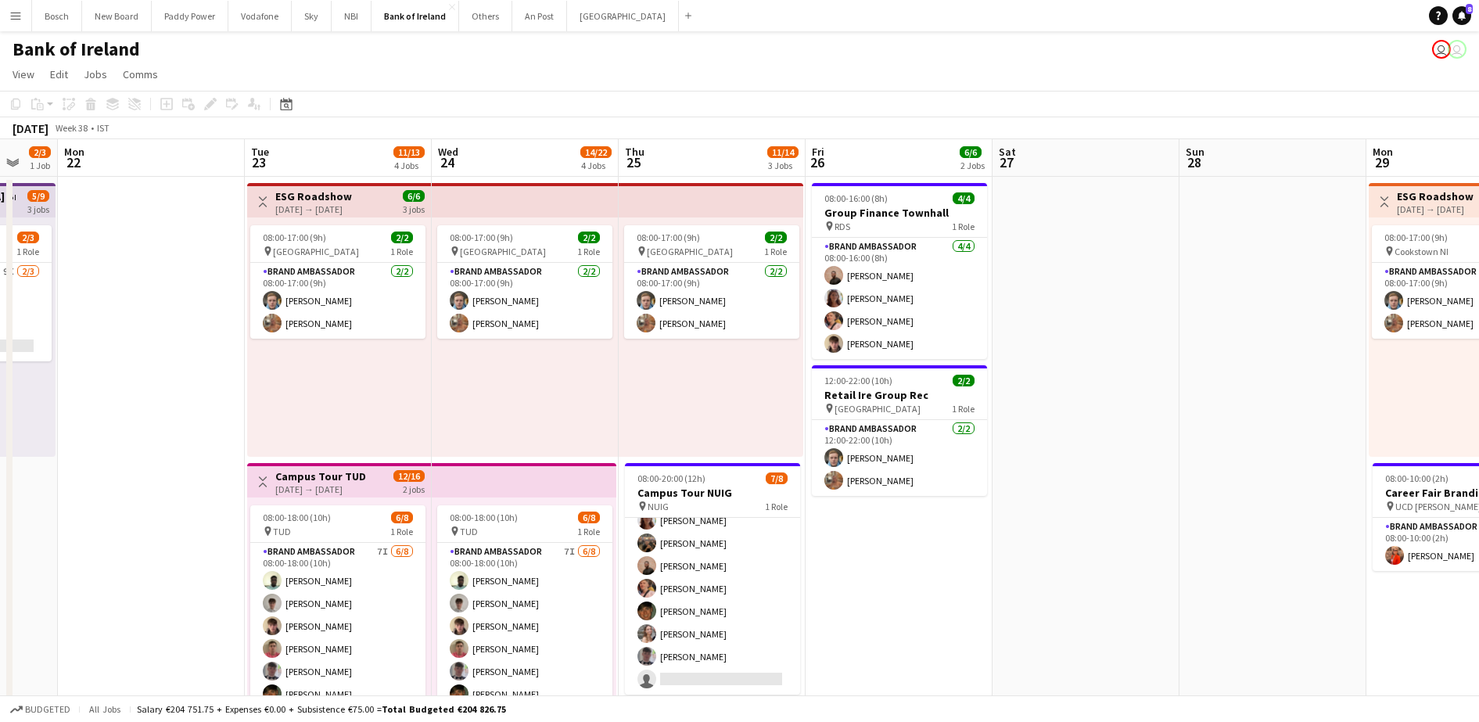
drag, startPoint x: 890, startPoint y: 72, endPoint x: 1173, endPoint y: 113, distance: 286.2
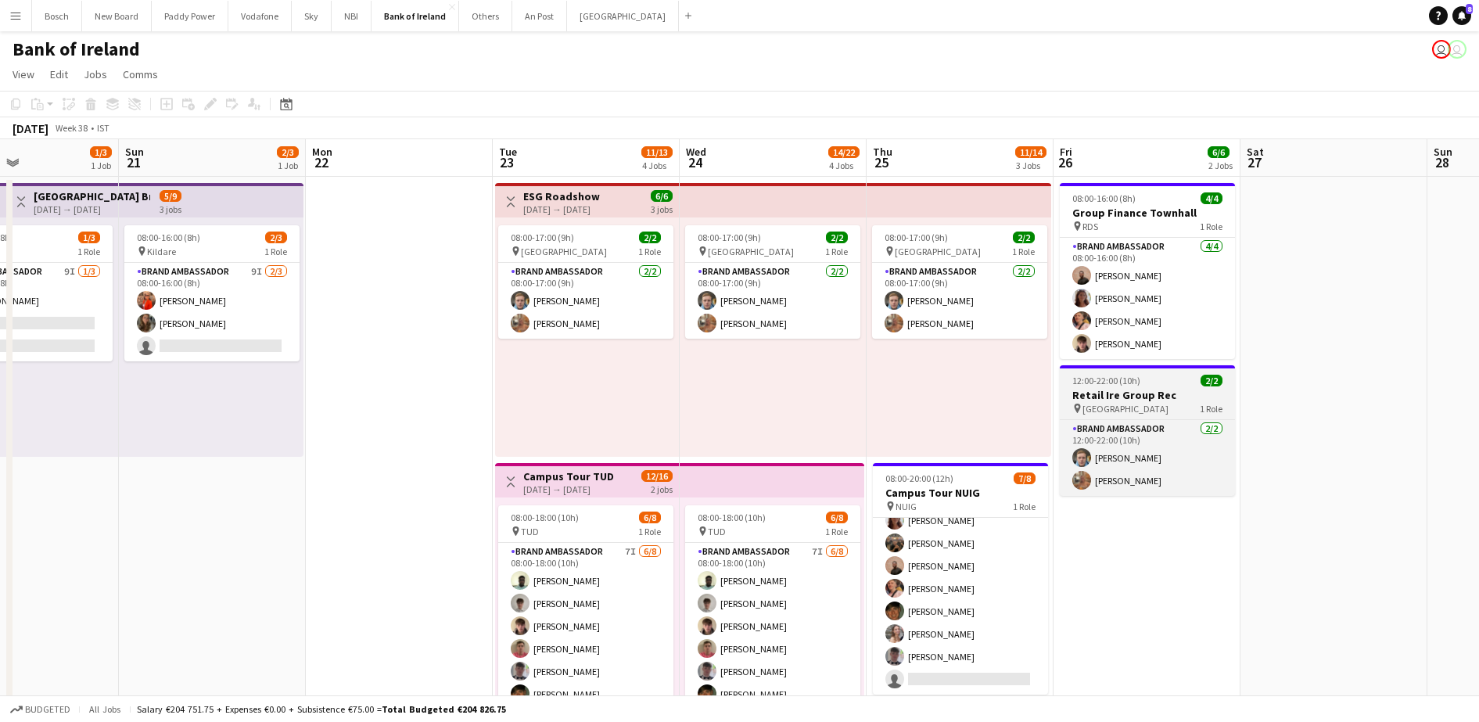
drag, startPoint x: 1173, startPoint y: 365, endPoint x: 1248, endPoint y: 368, distance: 75.9
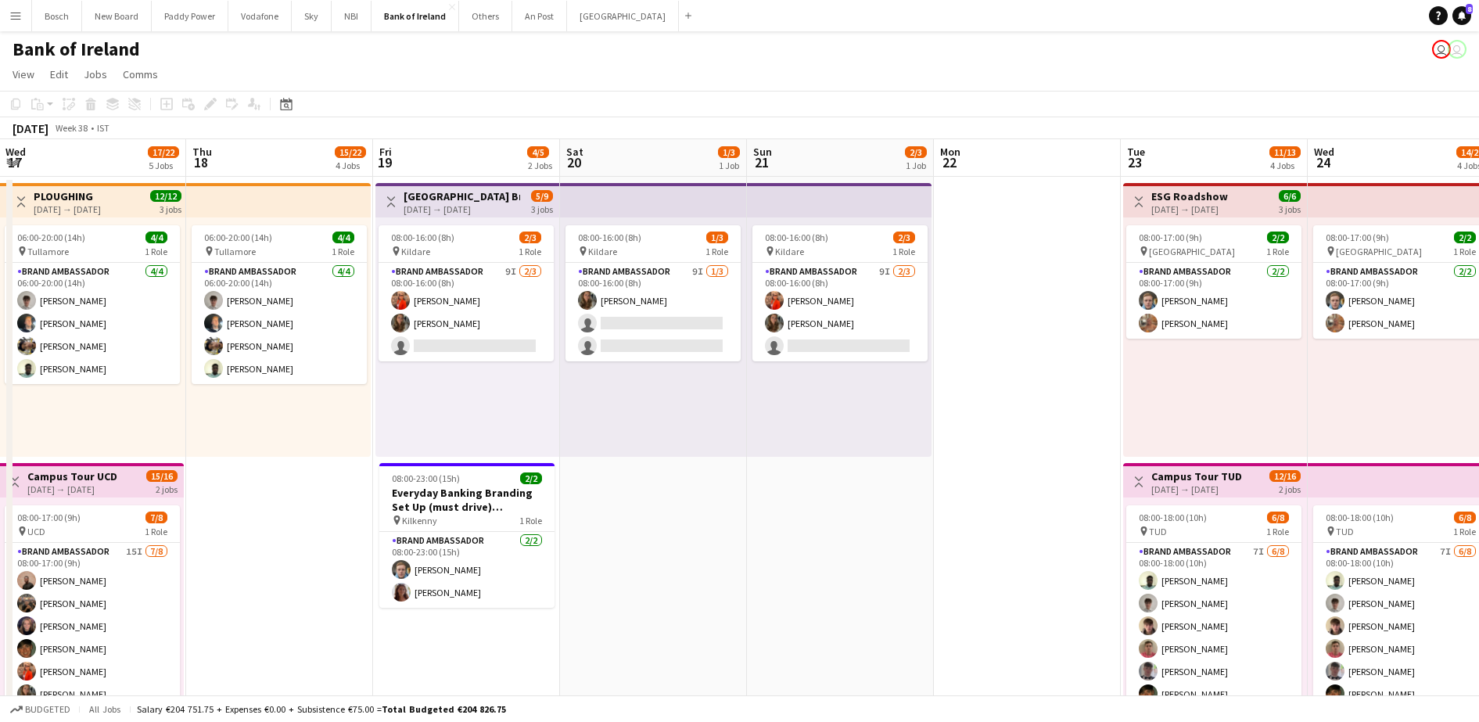
drag, startPoint x: 545, startPoint y: 593, endPoint x: 914, endPoint y: 505, distance: 379.5
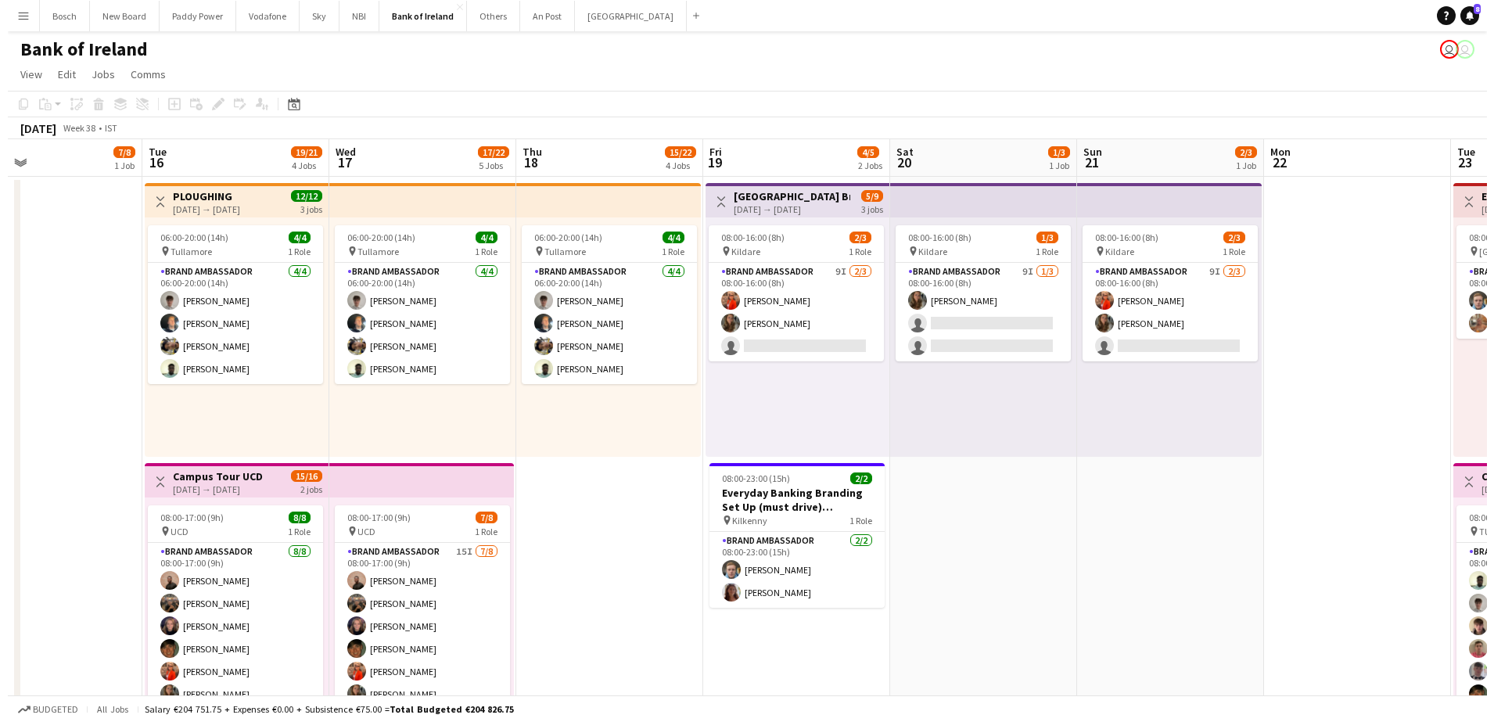
scroll to position [0, 424]
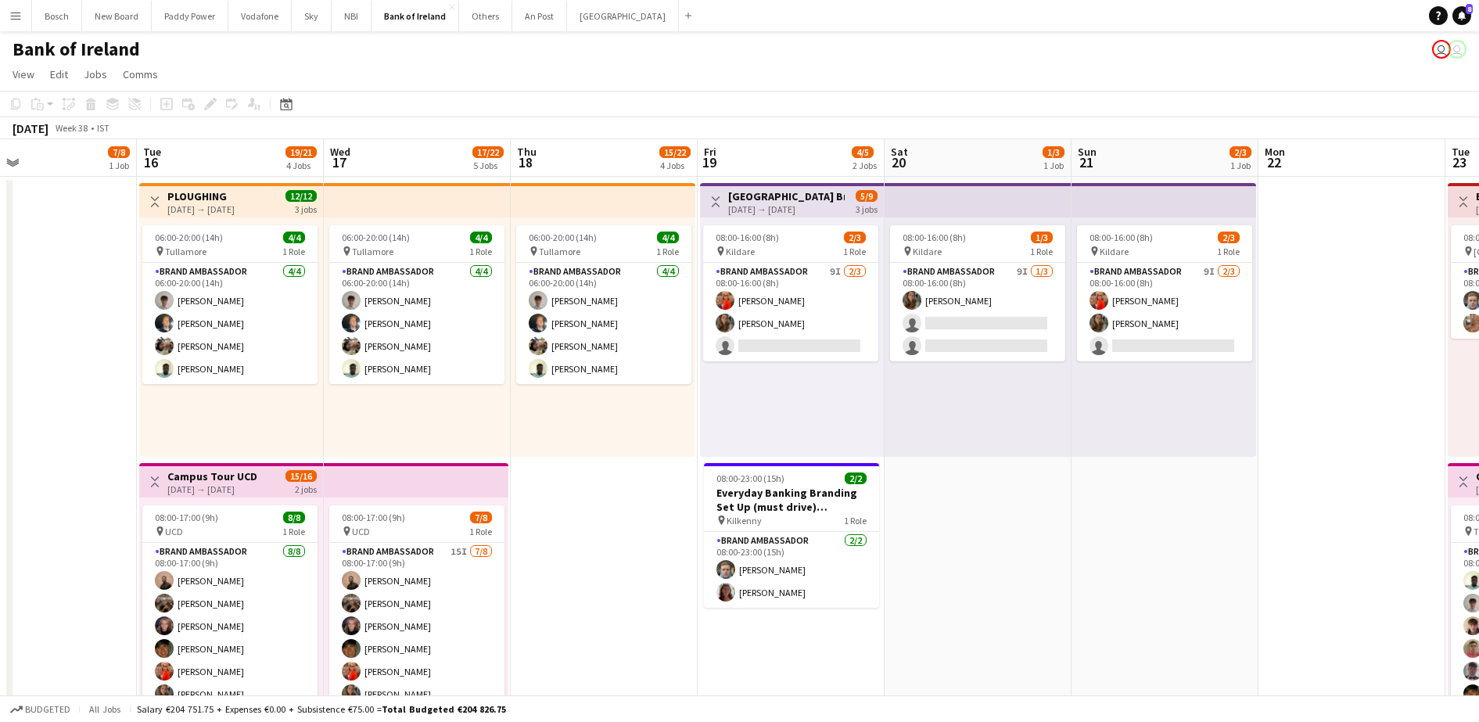
drag, startPoint x: 591, startPoint y: 535, endPoint x: 937, endPoint y: 507, distance: 346.9
click at [202, 21] on button "Paddy Power Close" at bounding box center [190, 16] width 77 height 31
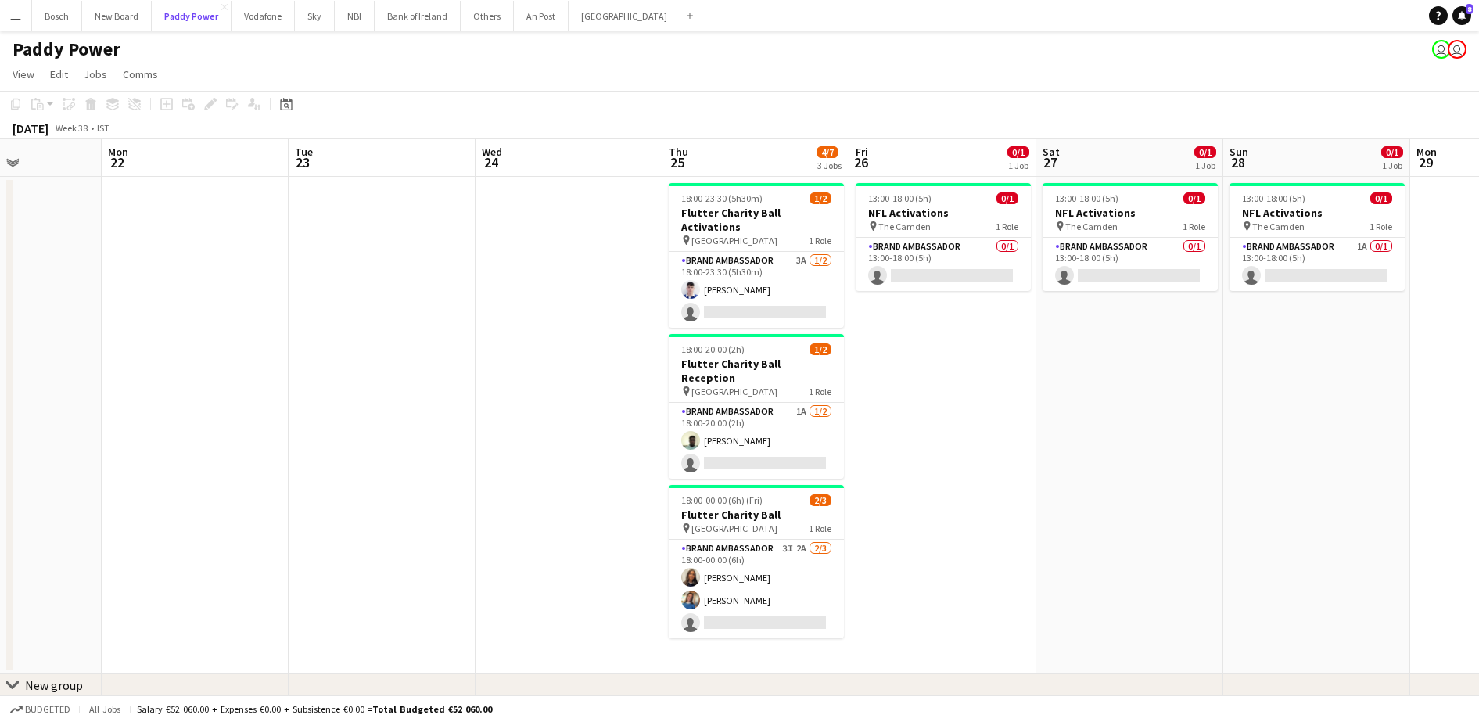
scroll to position [0, 591]
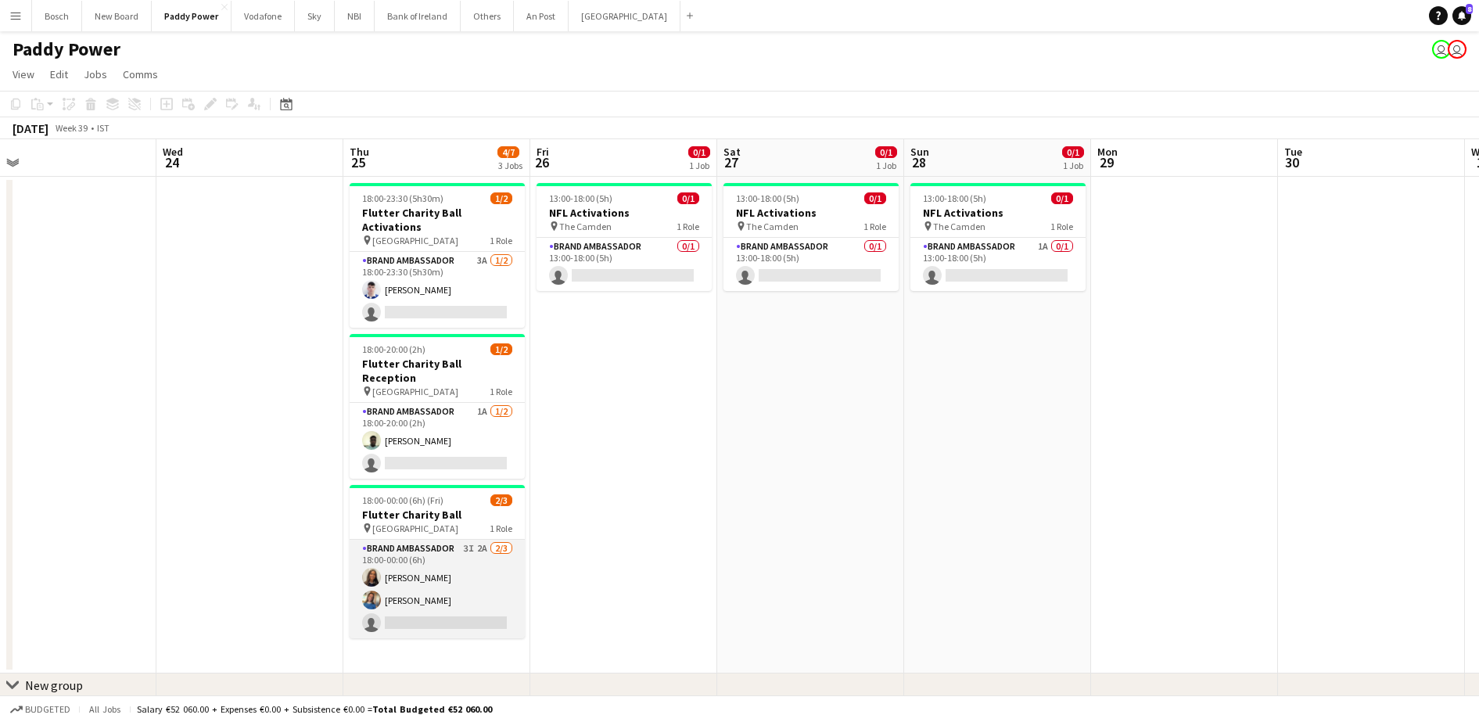
click at [422, 559] on app-card-role "Brand Ambassador 3I 2A [DATE] 18:00-00:00 (6h) [PERSON_NAME] [PERSON_NAME] sing…" at bounding box center [437, 589] width 175 height 99
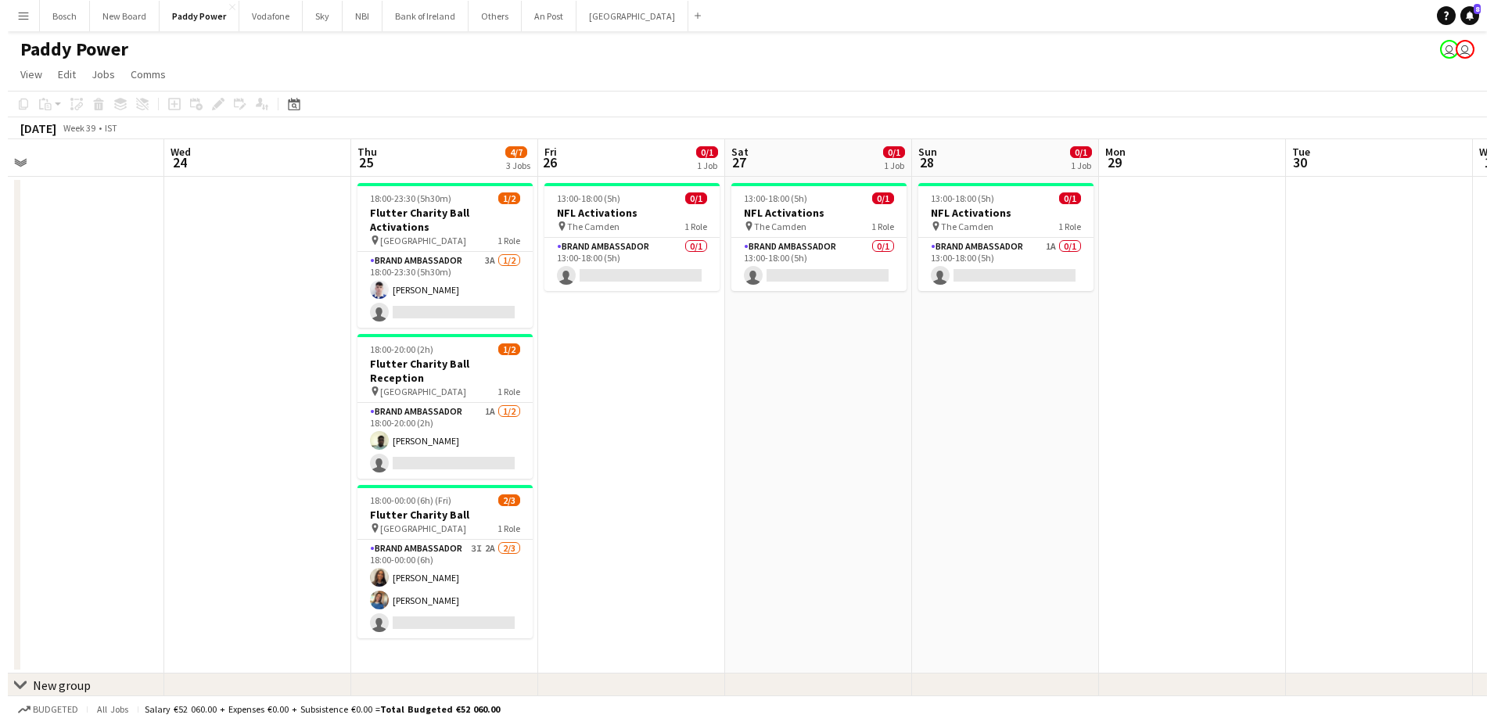
scroll to position [0, 591]
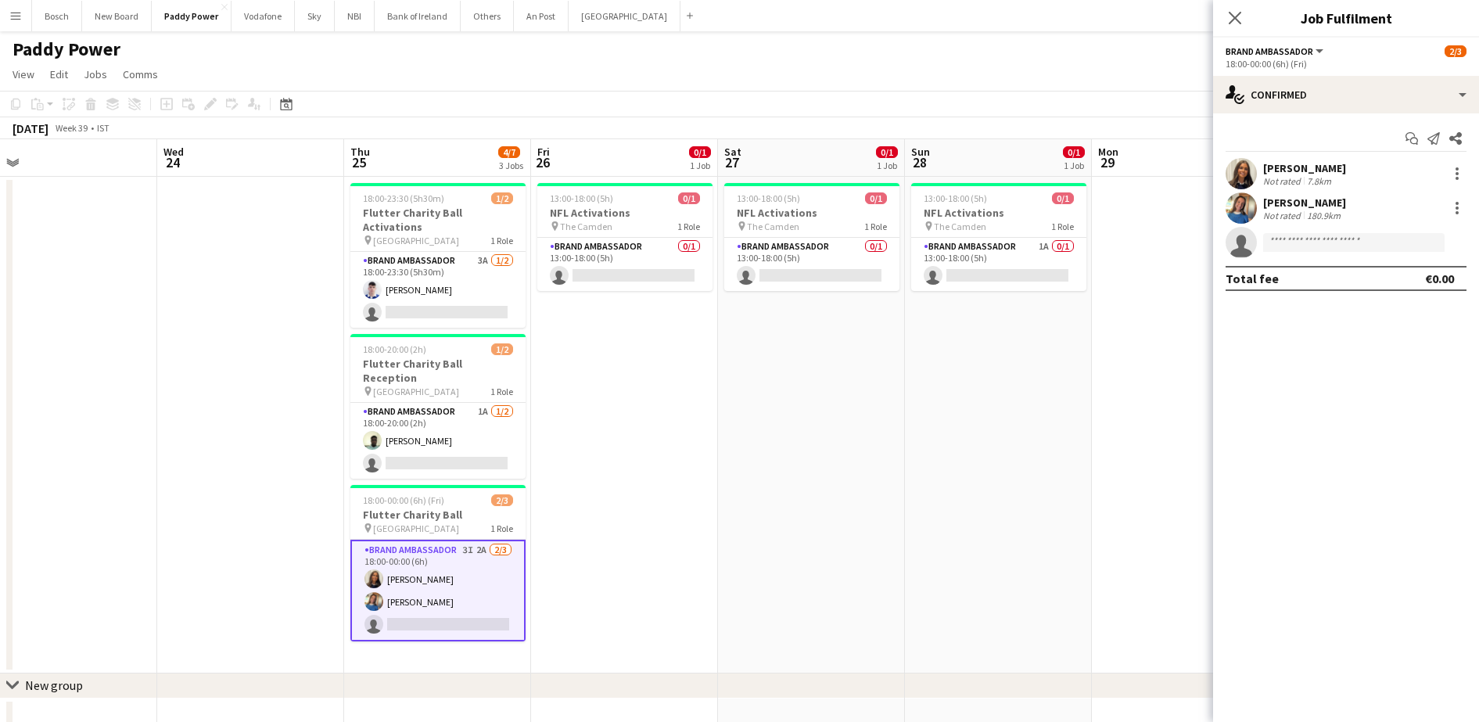
click at [1266, 73] on app-options-switcher "Brand Ambassador All roles Brand Ambassador [DATE] 18:00-00:00 (6h) (Fri)" at bounding box center [1346, 57] width 266 height 38
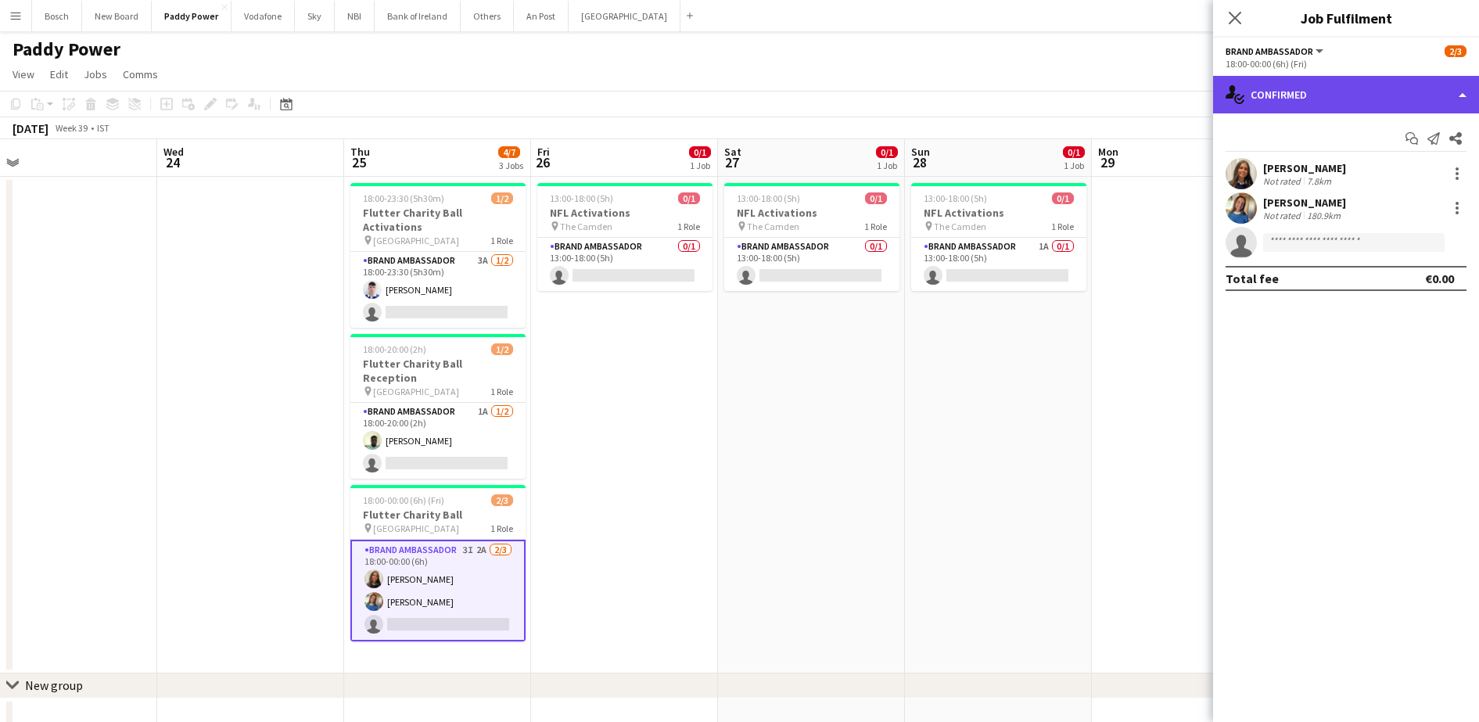
click at [1275, 100] on div "single-neutral-actions-check-2 Confirmed" at bounding box center [1346, 95] width 266 height 38
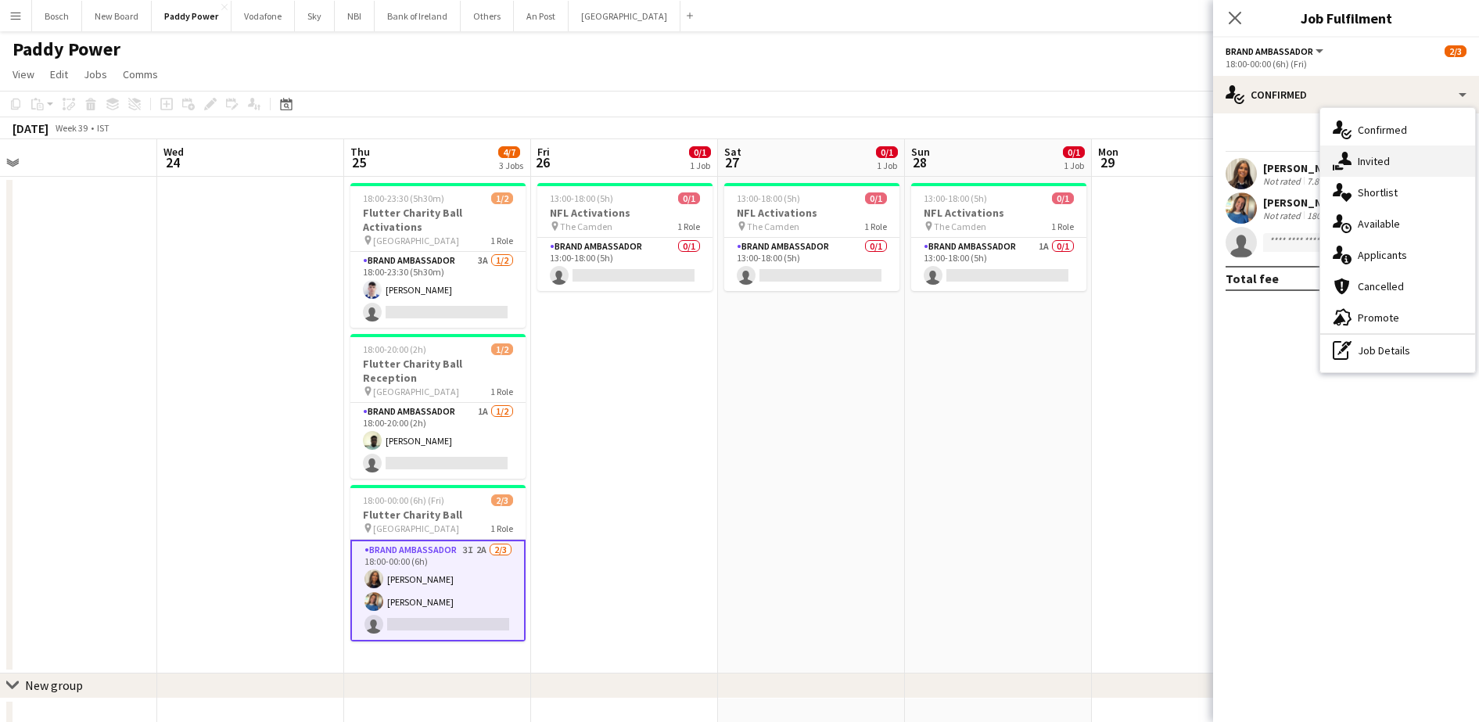
click at [1405, 168] on div "single-neutral-actions-share-1 Invited" at bounding box center [1397, 161] width 155 height 31
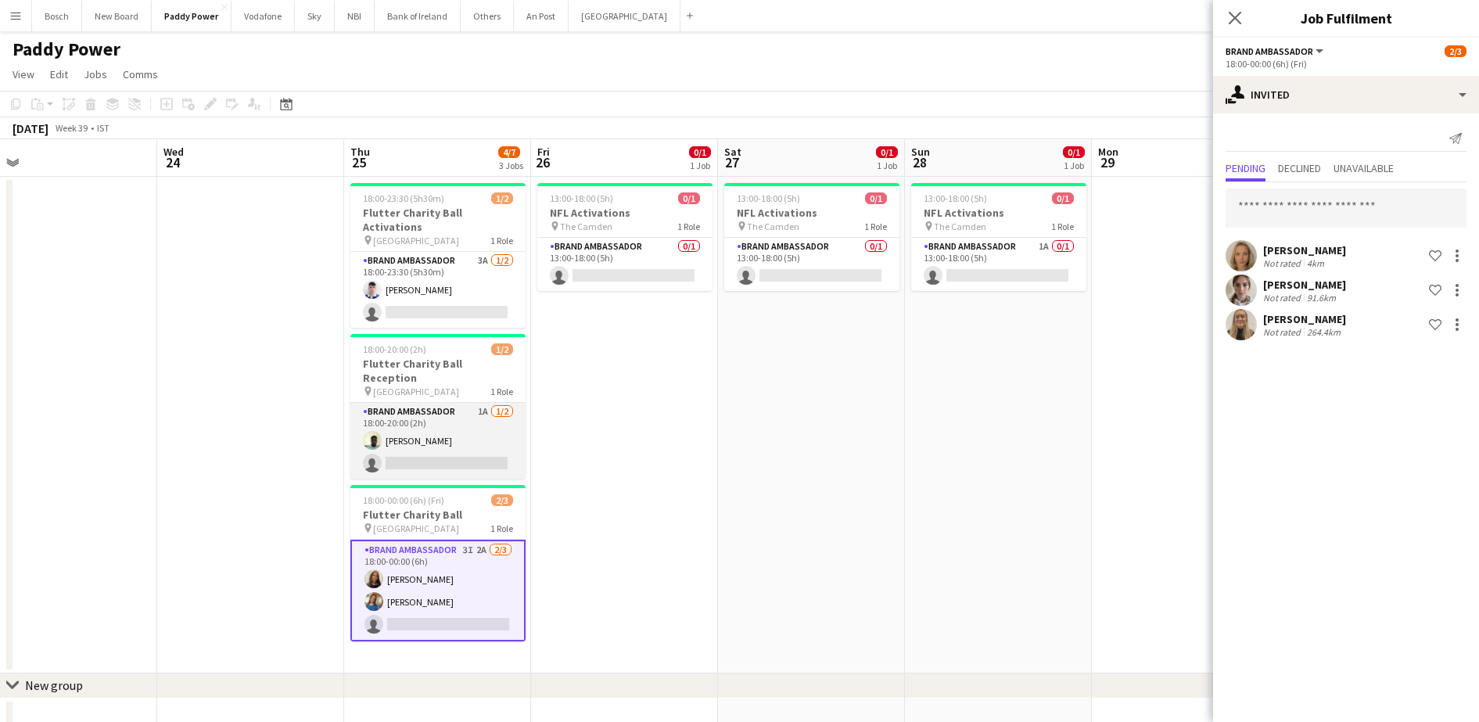
click at [455, 432] on app-card-role "Brand Ambassador 1A [DATE] 18:00-20:00 (2h) [PERSON_NAME] single-neutral-actions" at bounding box center [437, 441] width 175 height 76
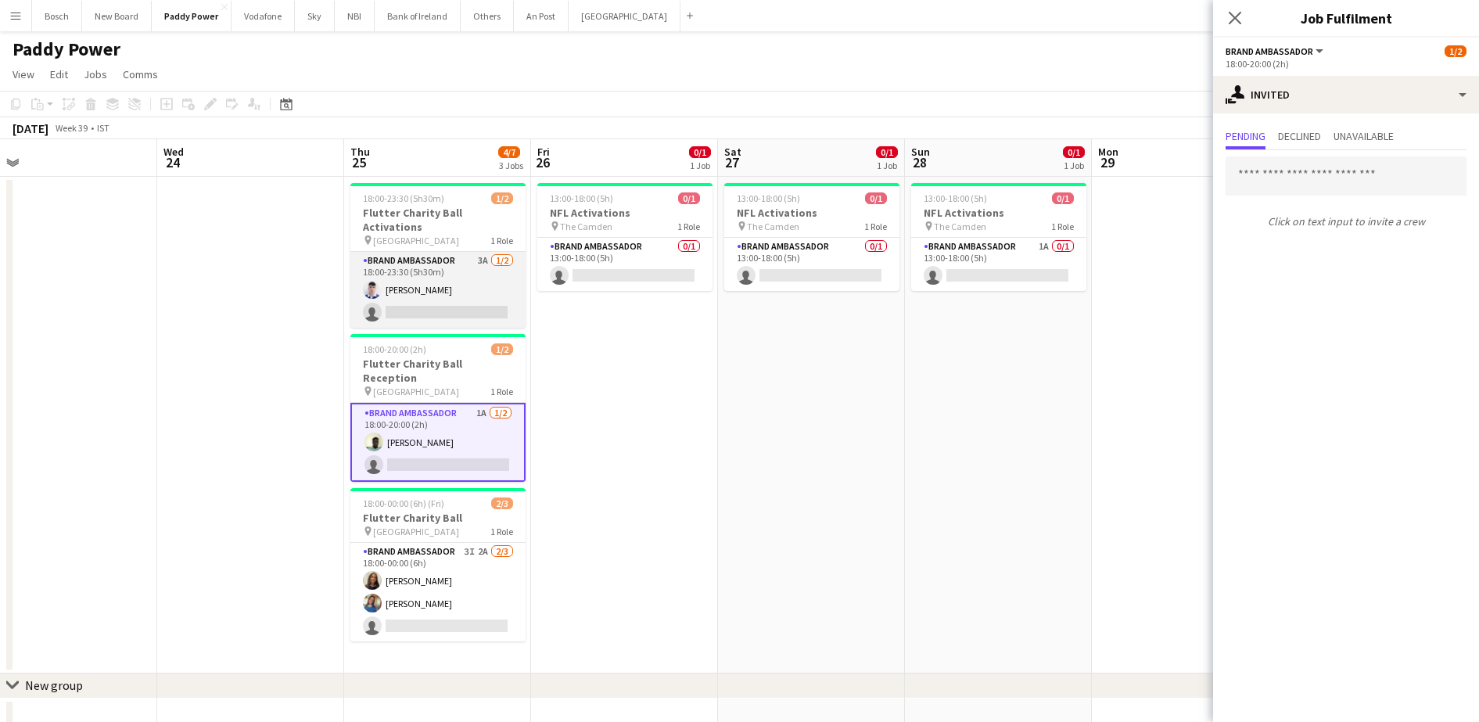
click at [465, 288] on app-card-role "Brand Ambassador 3A [DATE] 18:00-23:30 (5h30m) [PERSON_NAME] single-neutral-act…" at bounding box center [437, 290] width 175 height 76
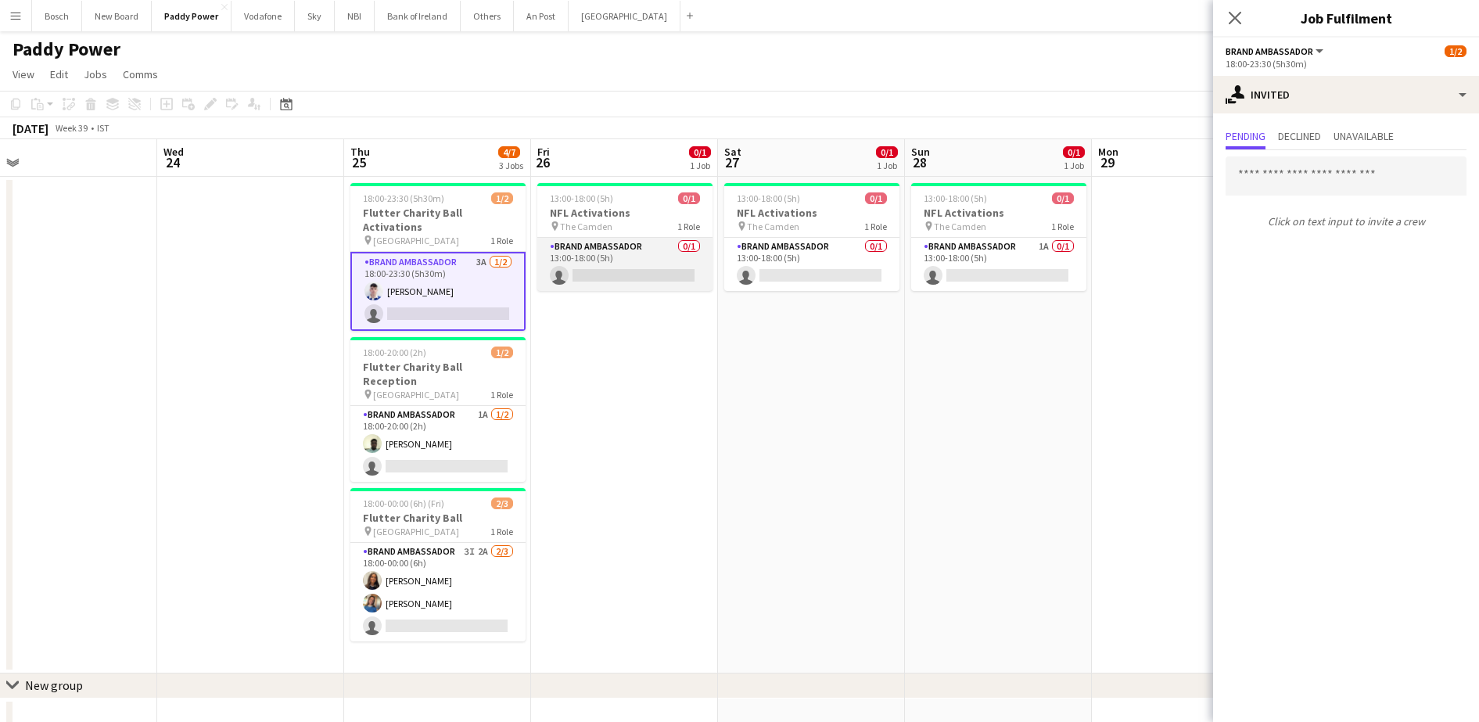
click at [674, 260] on app-card-role "Brand Ambassador 0/1 13:00-18:00 (5h) single-neutral-actions" at bounding box center [624, 264] width 175 height 53
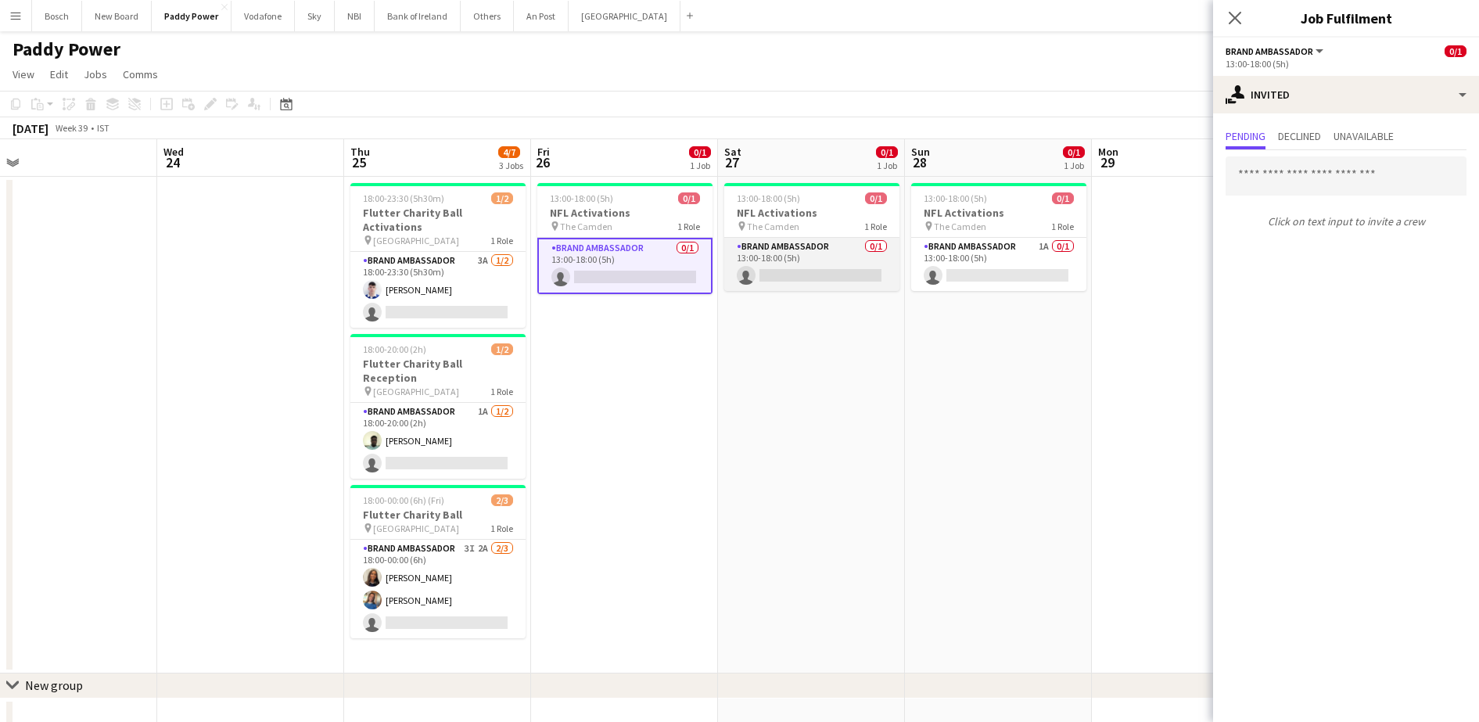
click at [794, 264] on app-card-role "Brand Ambassador 0/1 13:00-18:00 (5h) single-neutral-actions" at bounding box center [811, 264] width 175 height 53
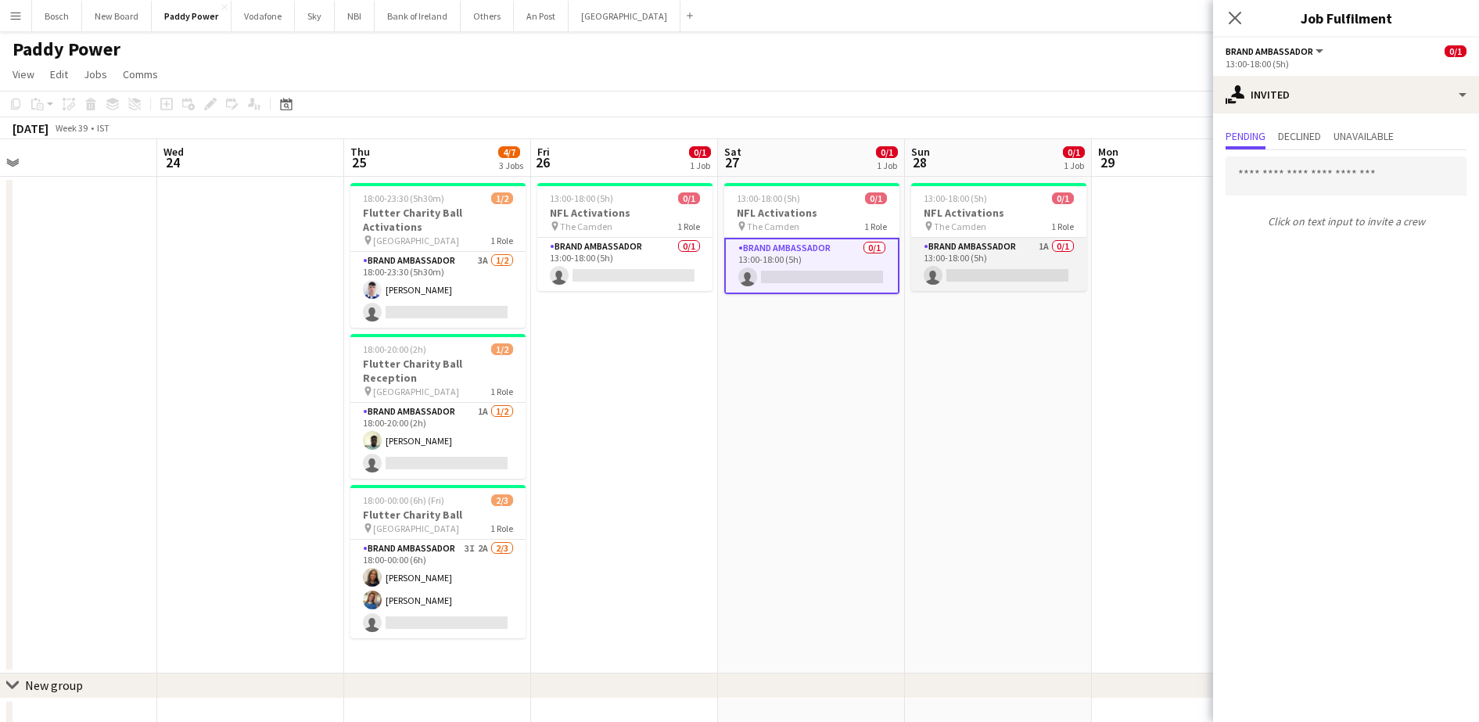
click at [1008, 257] on app-card-role "Brand Ambassador 1A 0/1 13:00-18:00 (5h) single-neutral-actions" at bounding box center [998, 264] width 175 height 53
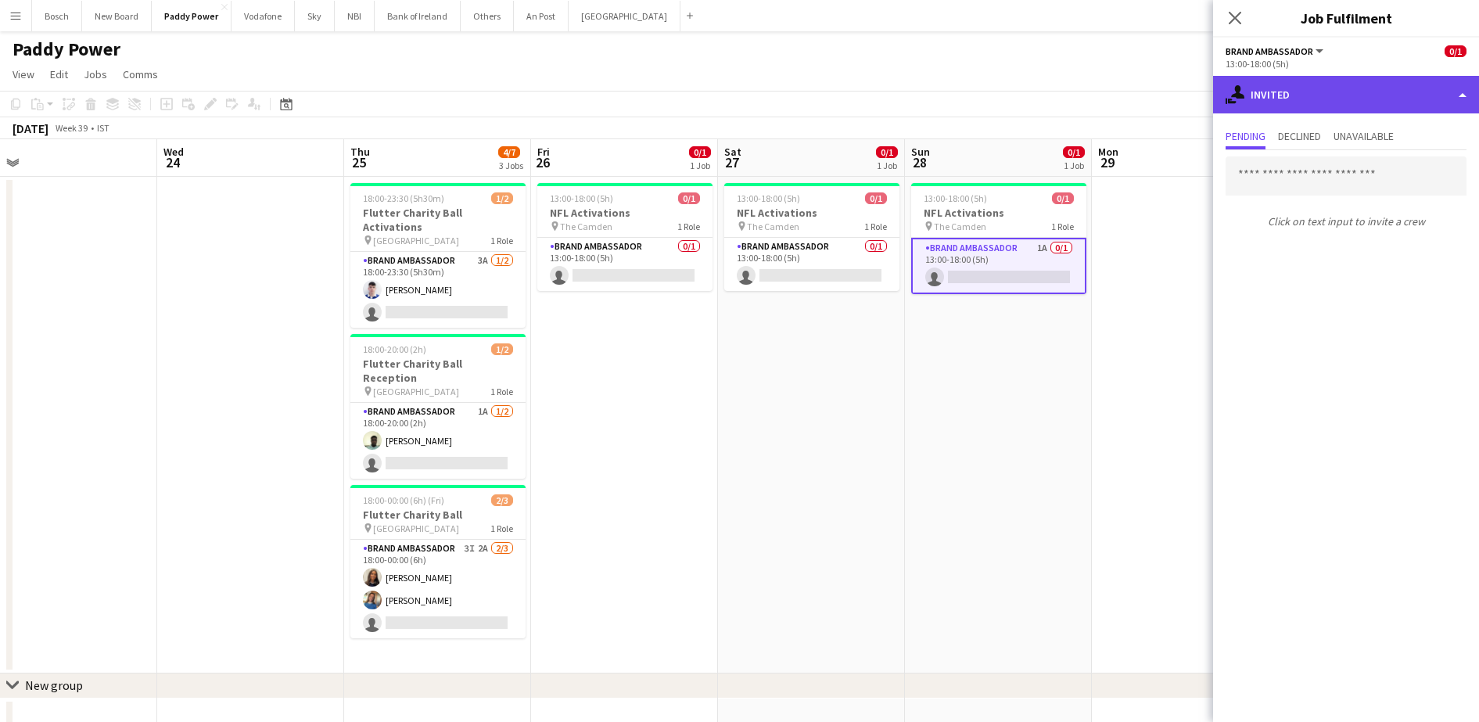
click at [1285, 99] on div "single-neutral-actions-share-1 Invited" at bounding box center [1346, 95] width 266 height 38
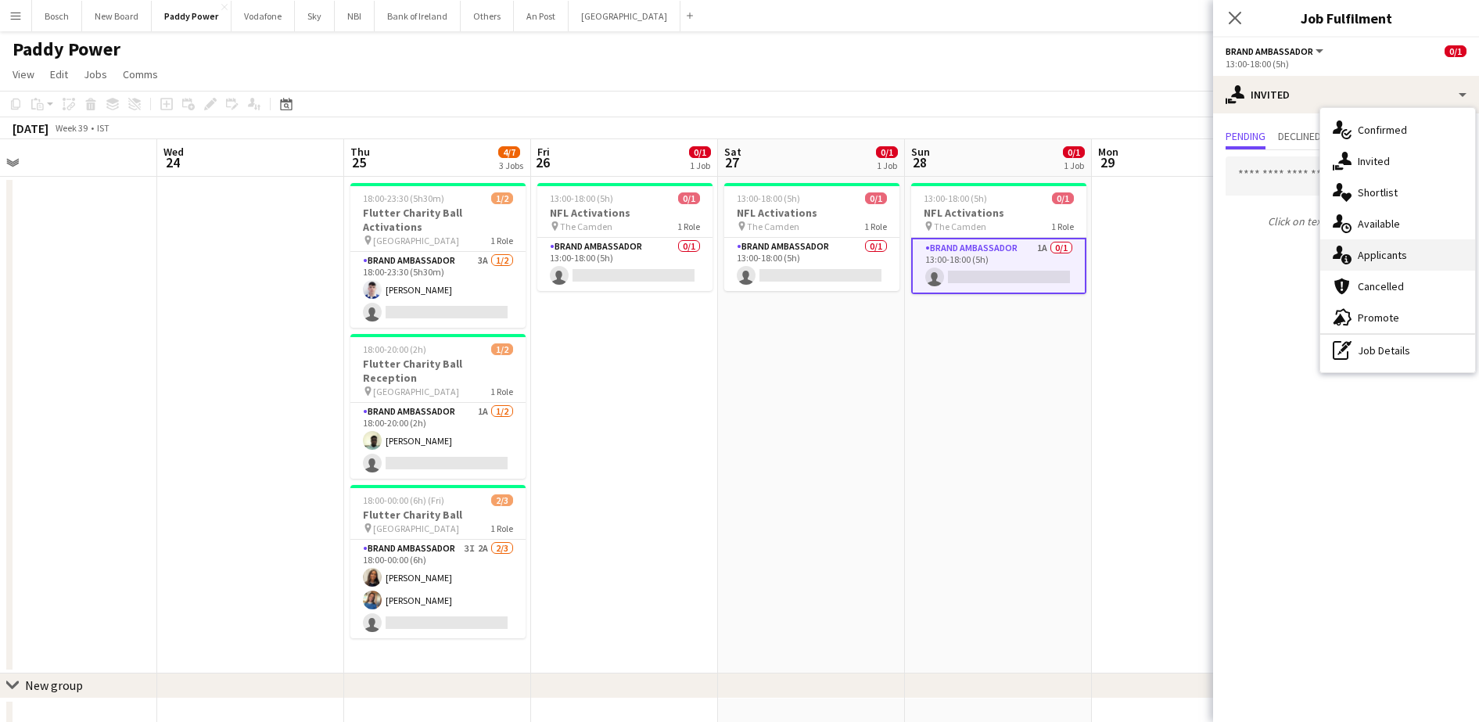
click at [1369, 252] on div "single-neutral-actions-information Applicants" at bounding box center [1397, 254] width 155 height 31
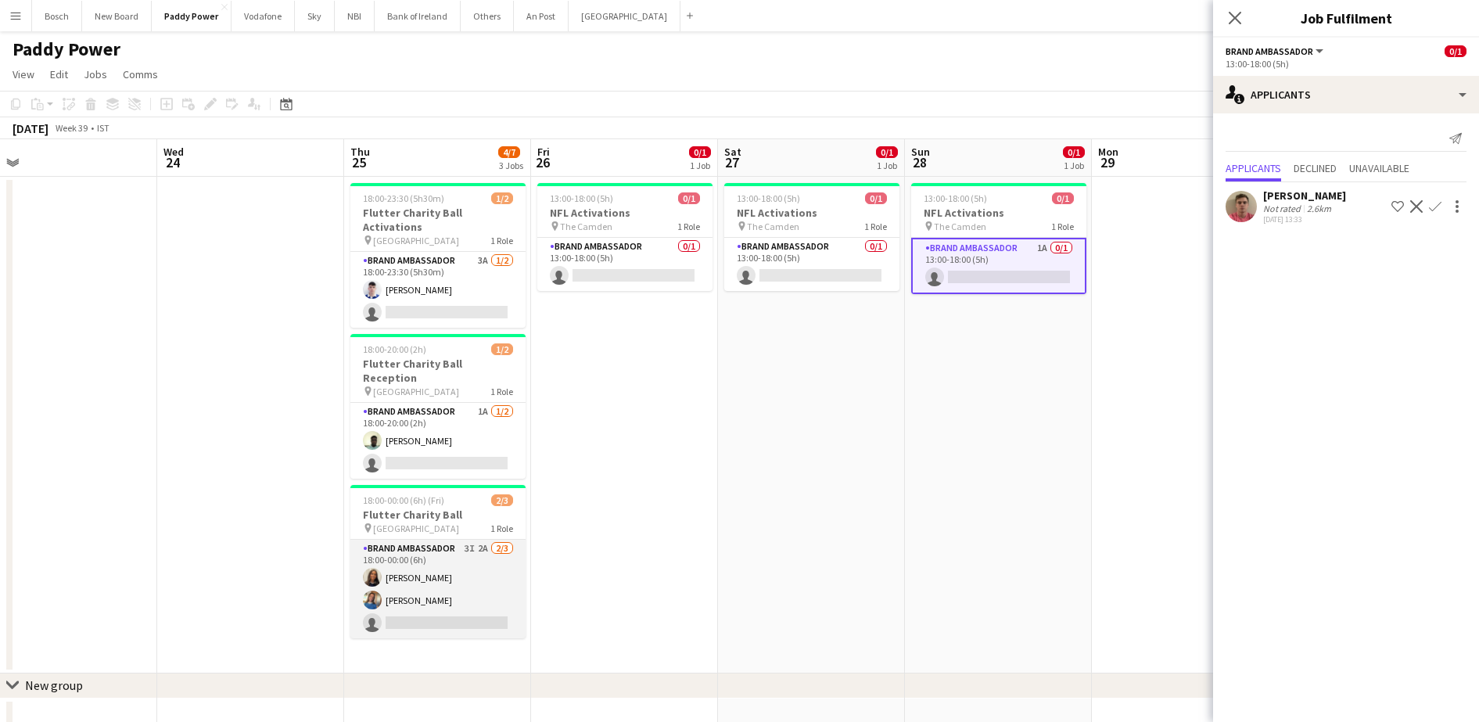
click at [465, 570] on app-card-role "Brand Ambassador 3I 2A [DATE] 18:00-00:00 (6h) [PERSON_NAME] [PERSON_NAME] sing…" at bounding box center [437, 589] width 175 height 99
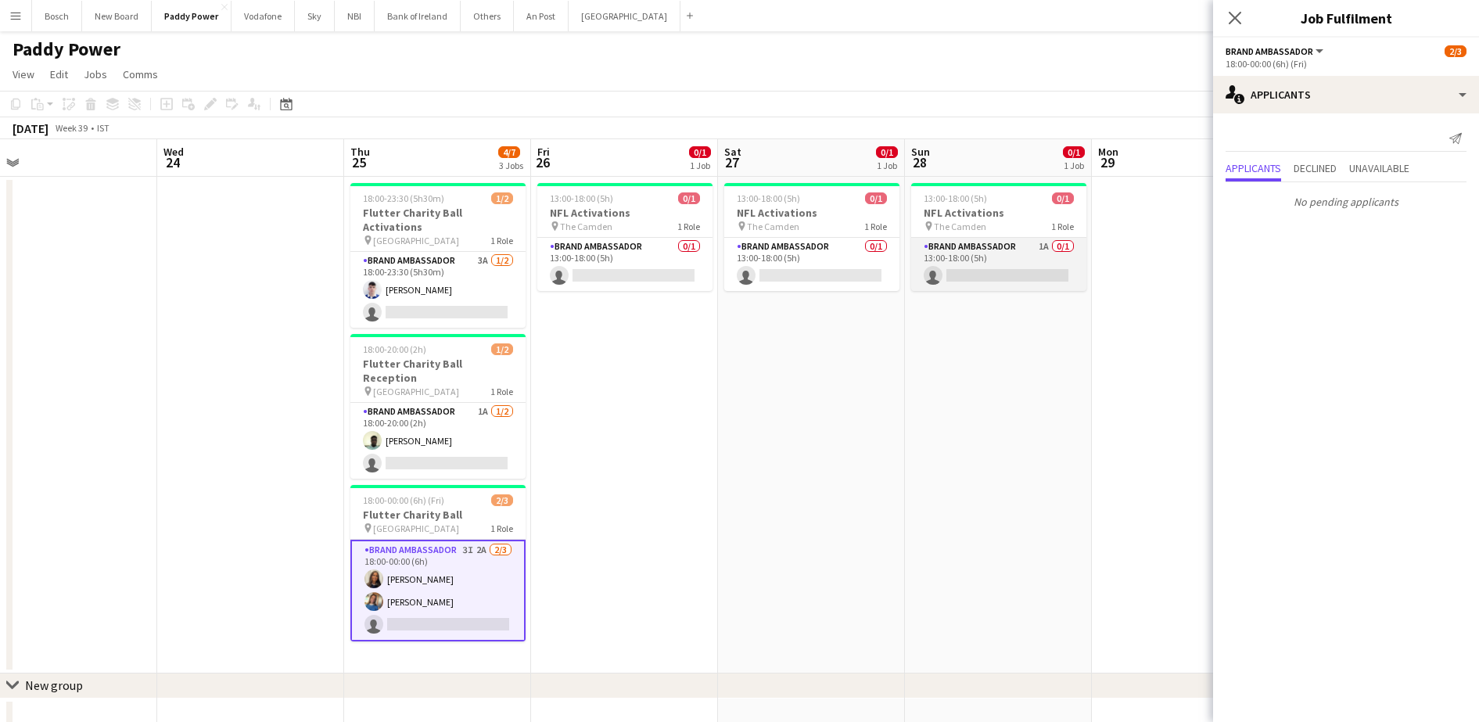
click at [1050, 272] on app-card-role "Brand Ambassador 1A 0/1 13:00-18:00 (5h) single-neutral-actions" at bounding box center [998, 264] width 175 height 53
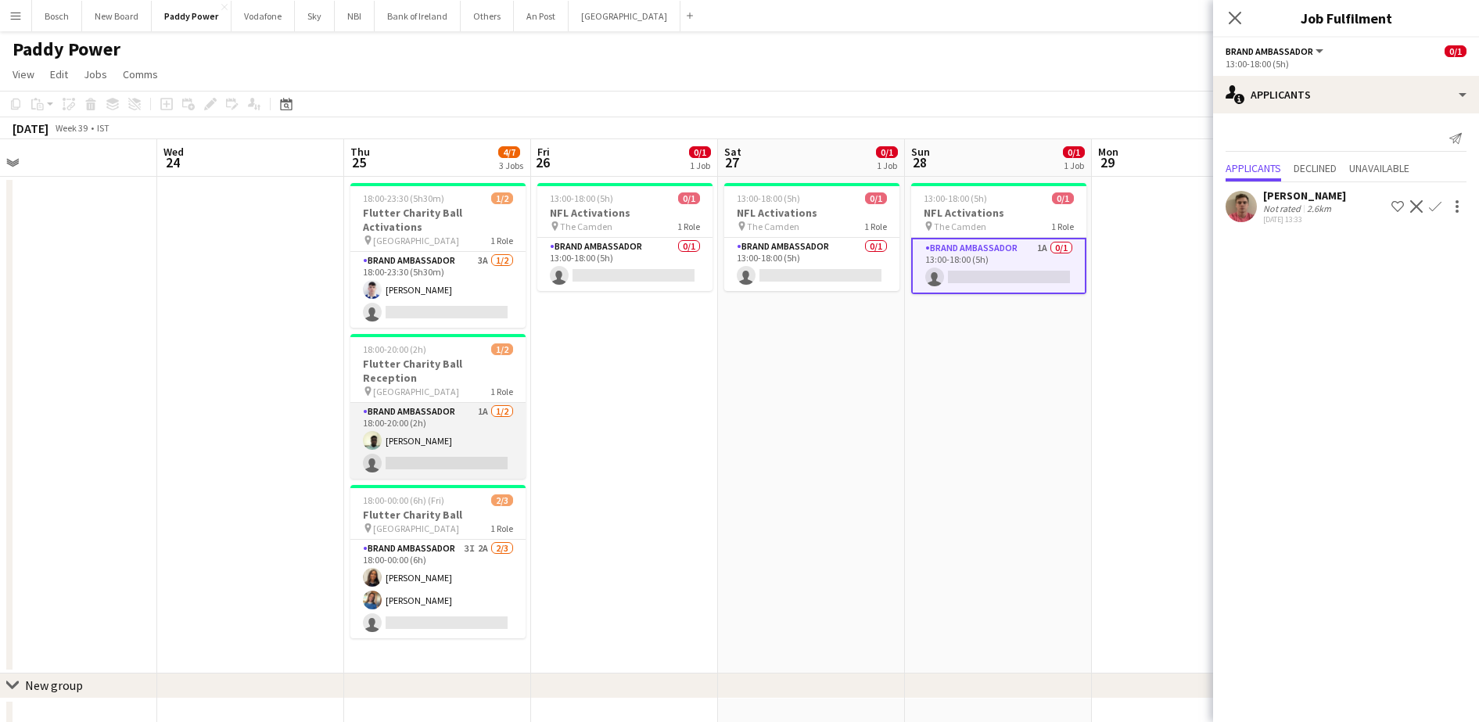
click at [462, 422] on app-card-role "Brand Ambassador 1A [DATE] 18:00-20:00 (2h) [PERSON_NAME] single-neutral-actions" at bounding box center [437, 441] width 175 height 76
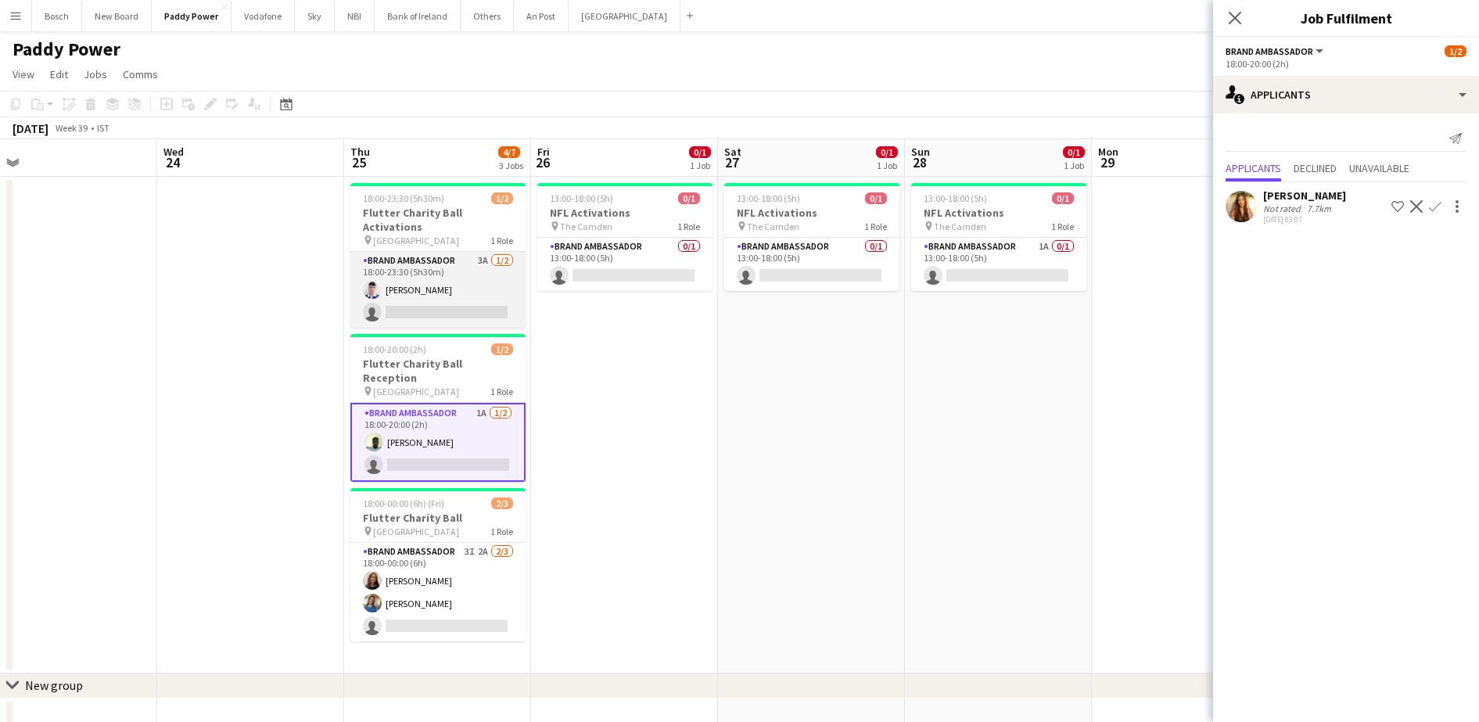
click at [449, 282] on app-card-role "Brand Ambassador 3A [DATE] 18:00-23:30 (5h30m) [PERSON_NAME] single-neutral-act…" at bounding box center [437, 290] width 175 height 76
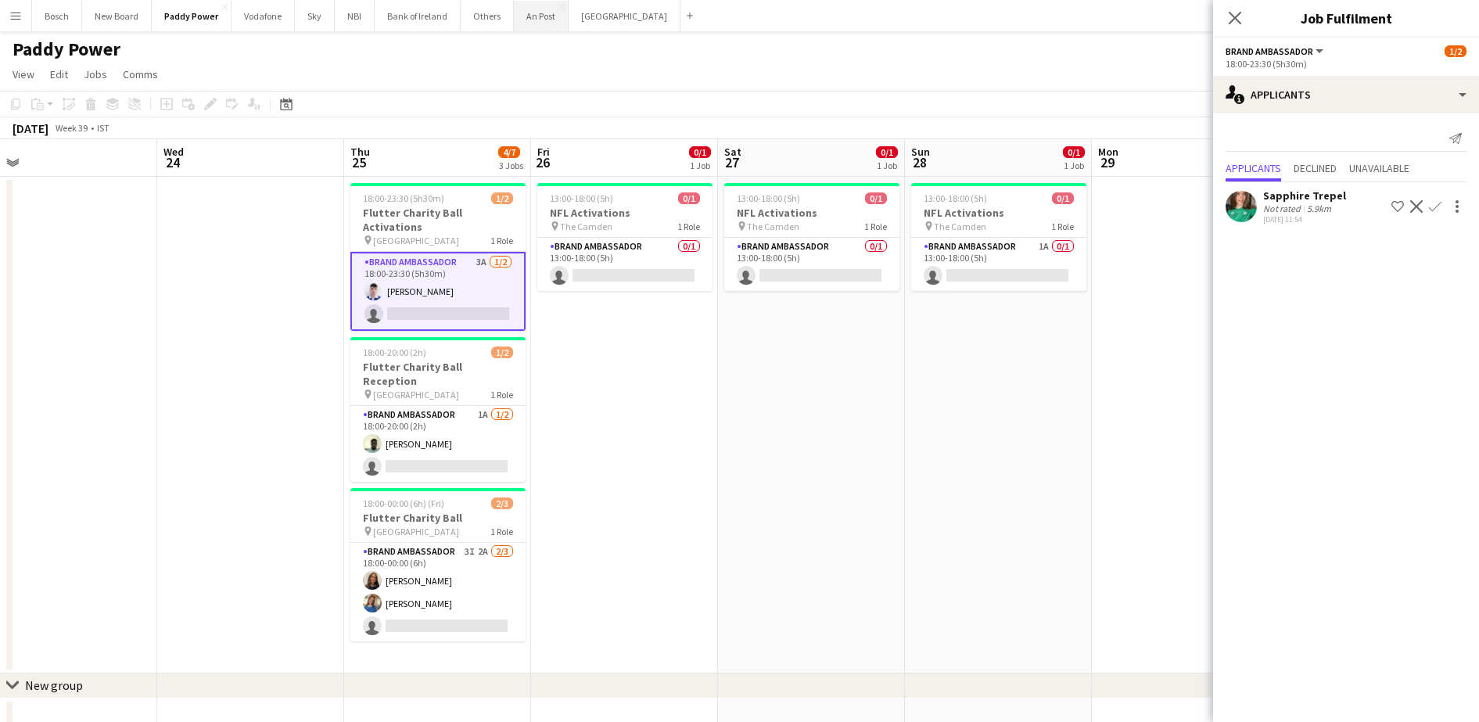
click at [555, 23] on button "An Post Close" at bounding box center [541, 16] width 55 height 31
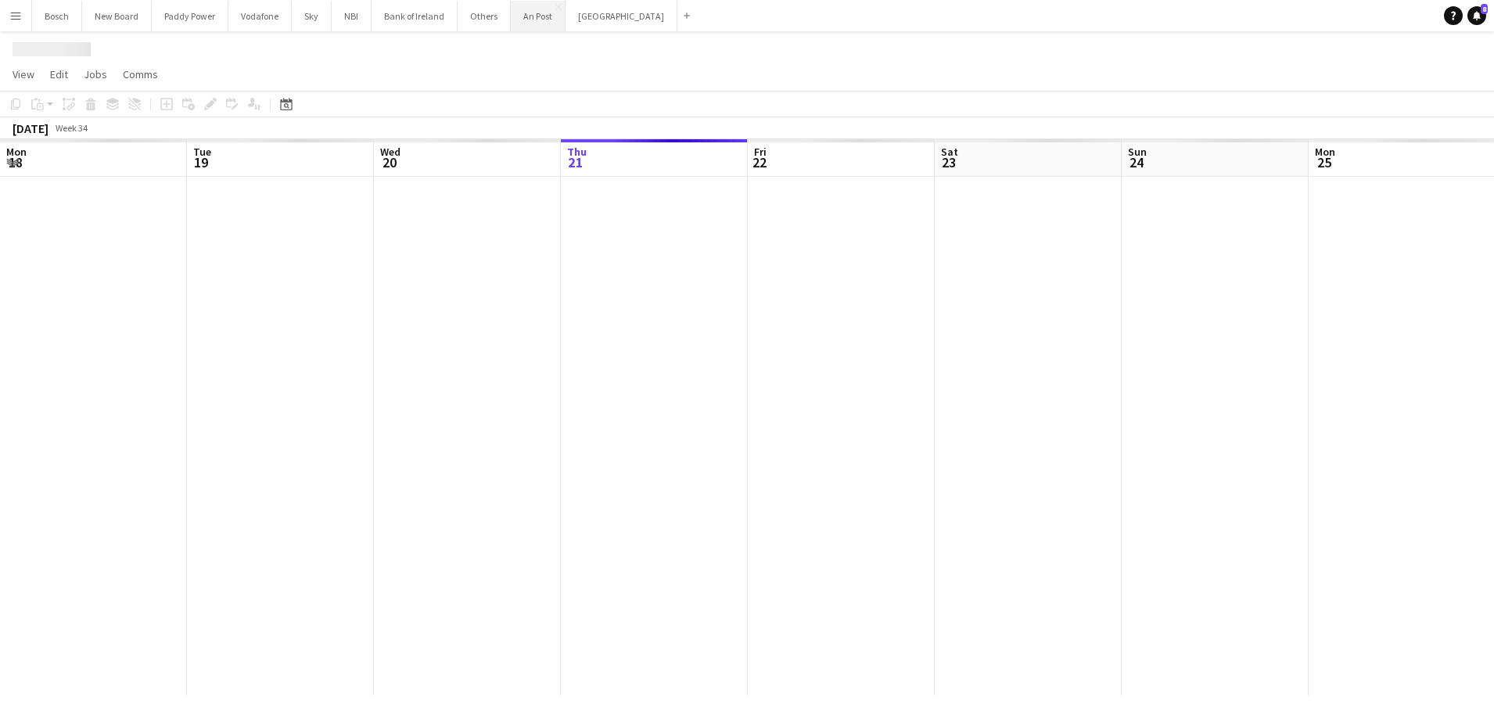
scroll to position [0, 374]
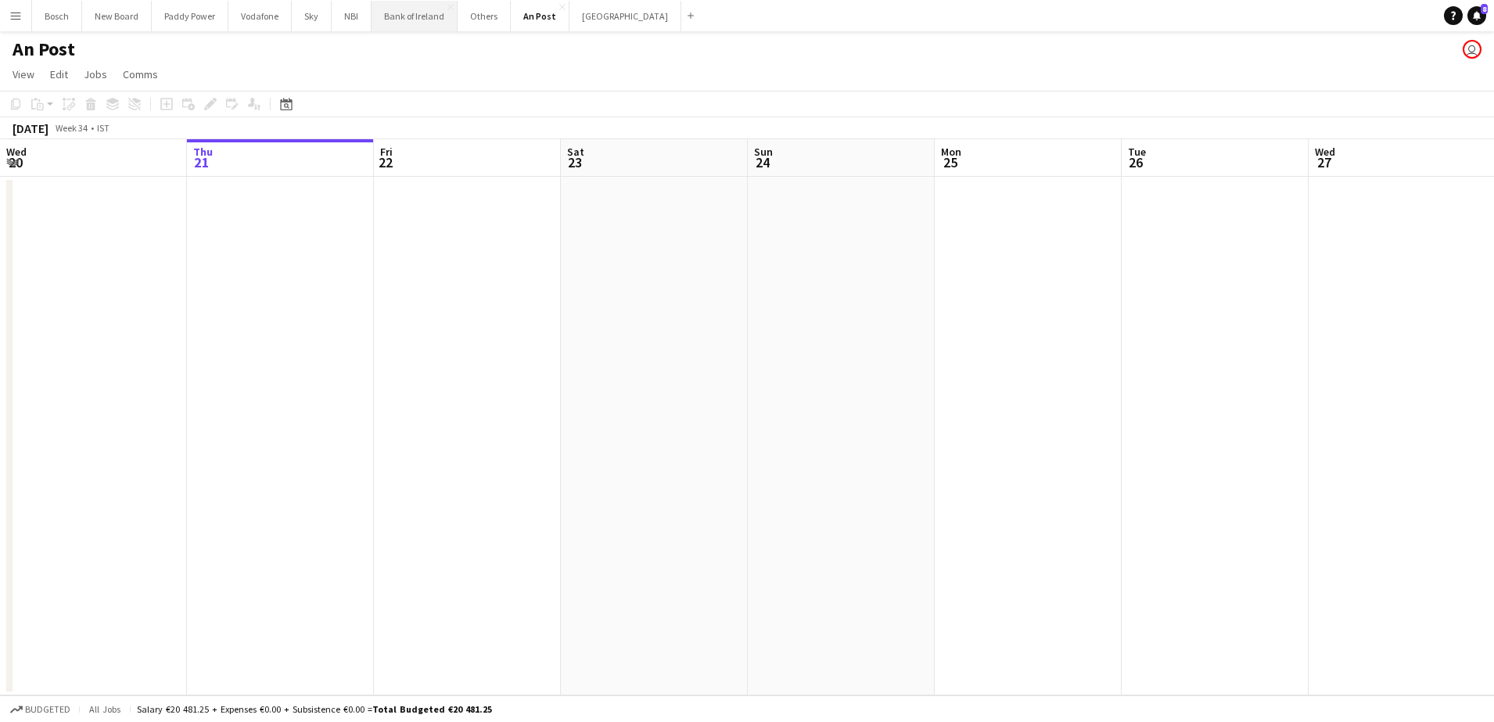
click at [405, 20] on button "Bank of Ireland Close" at bounding box center [415, 16] width 86 height 31
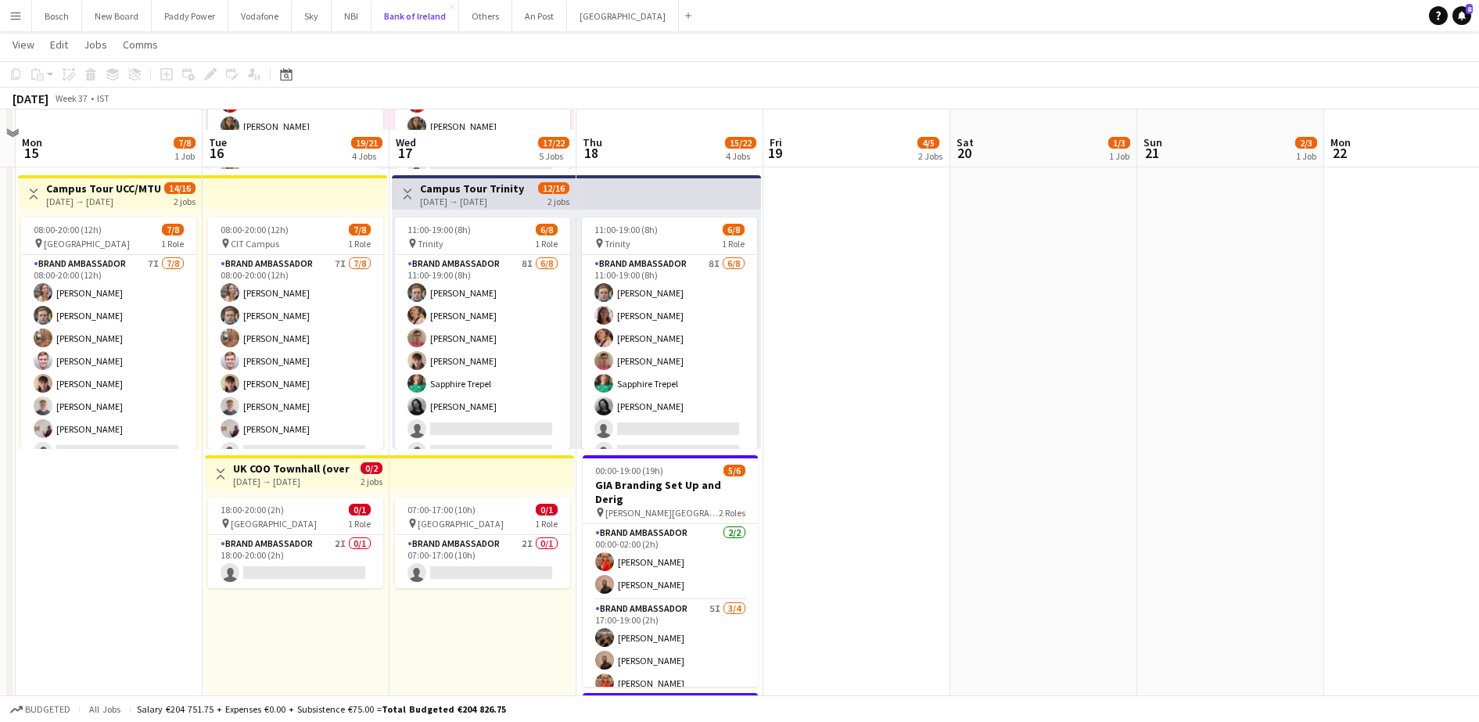
scroll to position [587, 0]
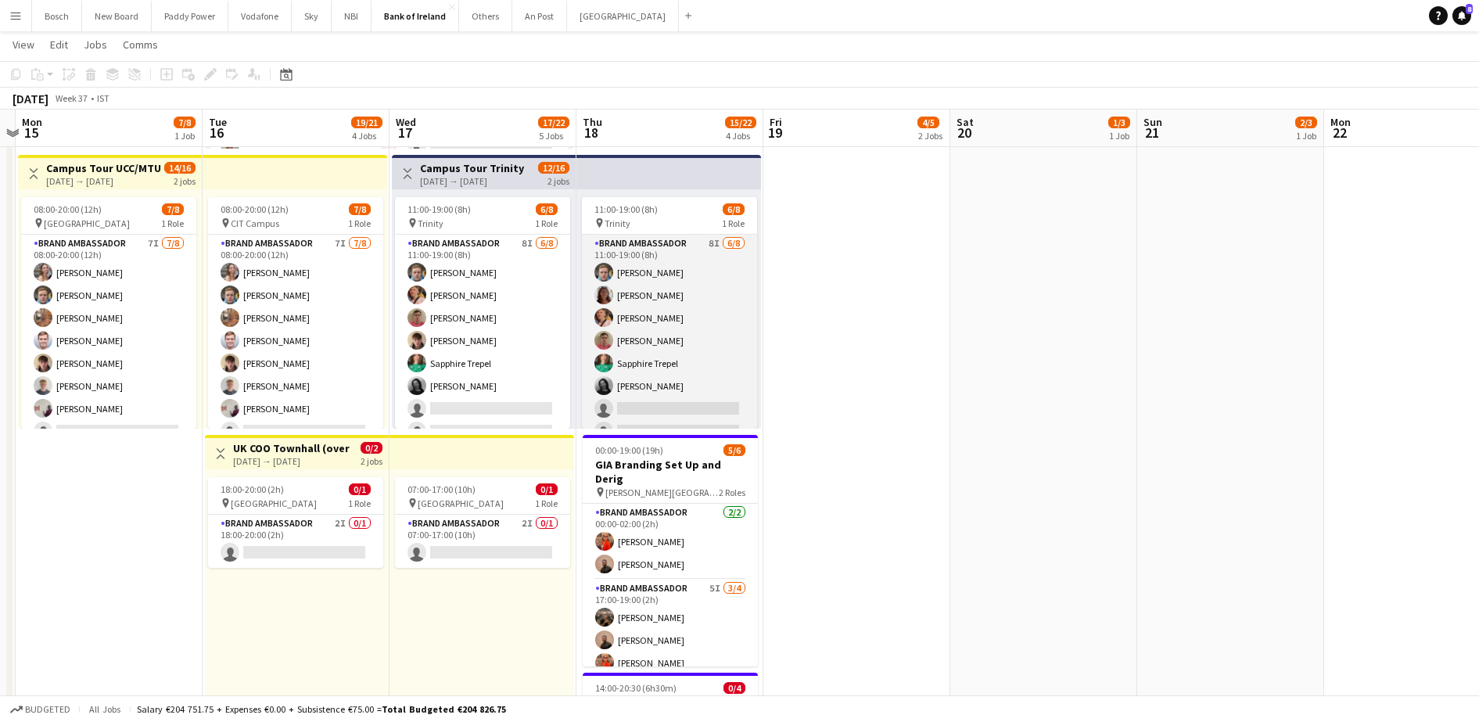
click at [671, 368] on app-card-role "Brand Ambassador 8I [DATE] 11:00-19:00 (8h) [PERSON_NAME] [PERSON_NAME] [PERSON…" at bounding box center [669, 341] width 175 height 212
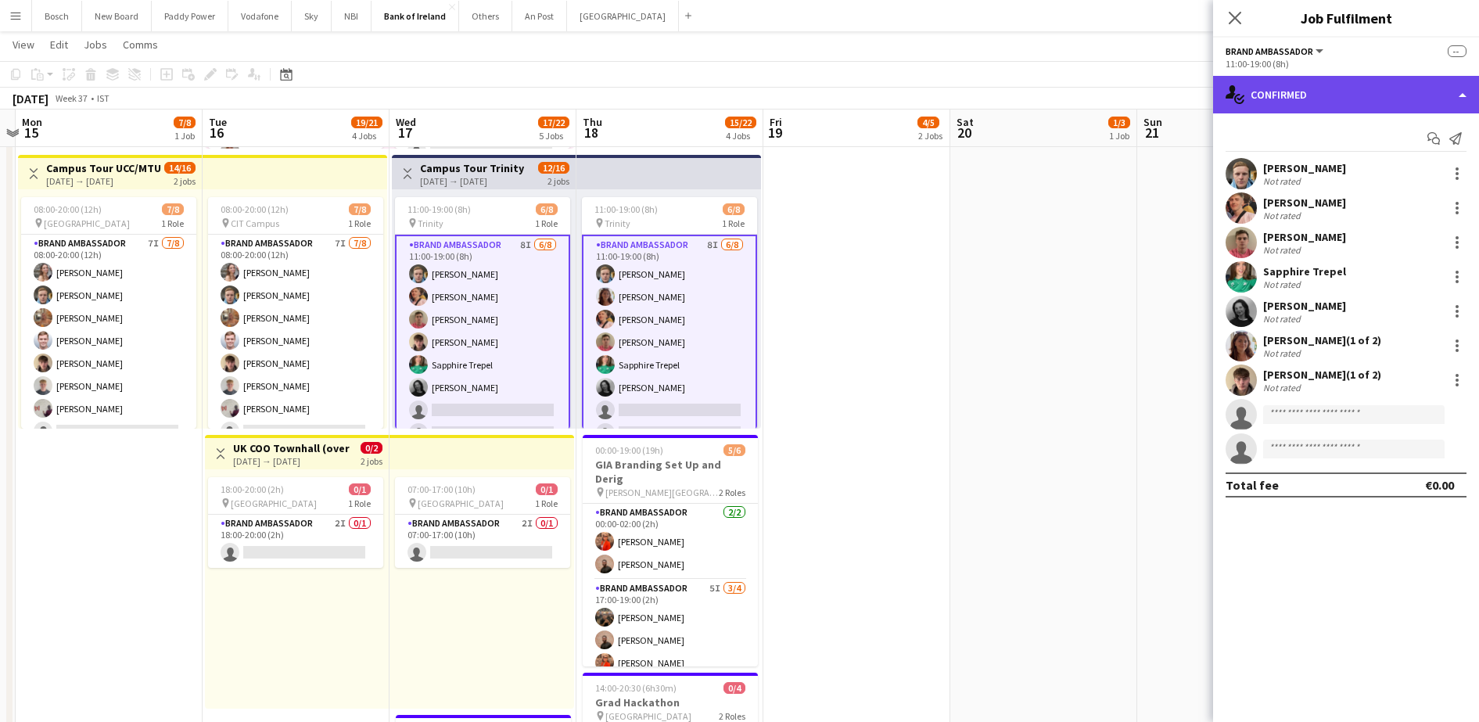
click at [1360, 98] on div "single-neutral-actions-check-2 Confirmed" at bounding box center [1346, 95] width 266 height 38
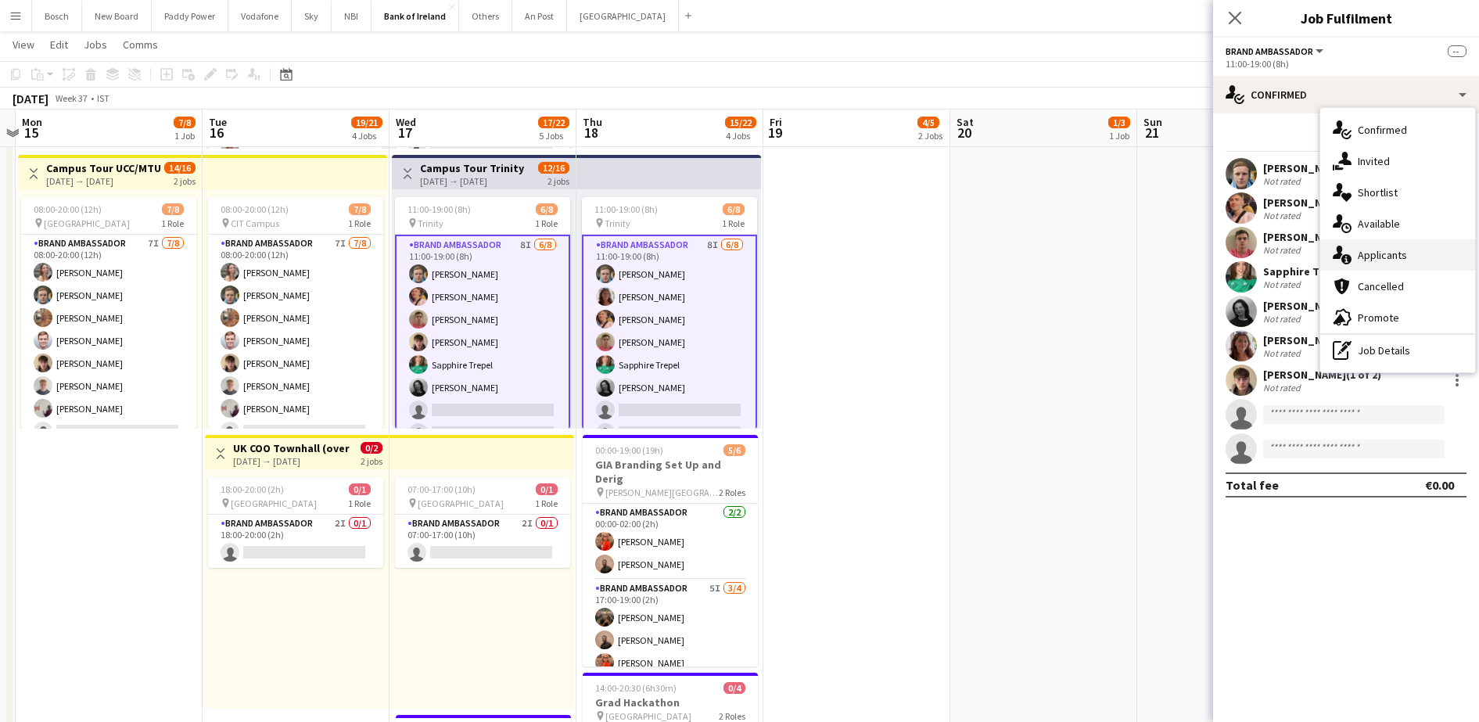
click at [1409, 259] on div "single-neutral-actions-information Applicants" at bounding box center [1397, 254] width 155 height 31
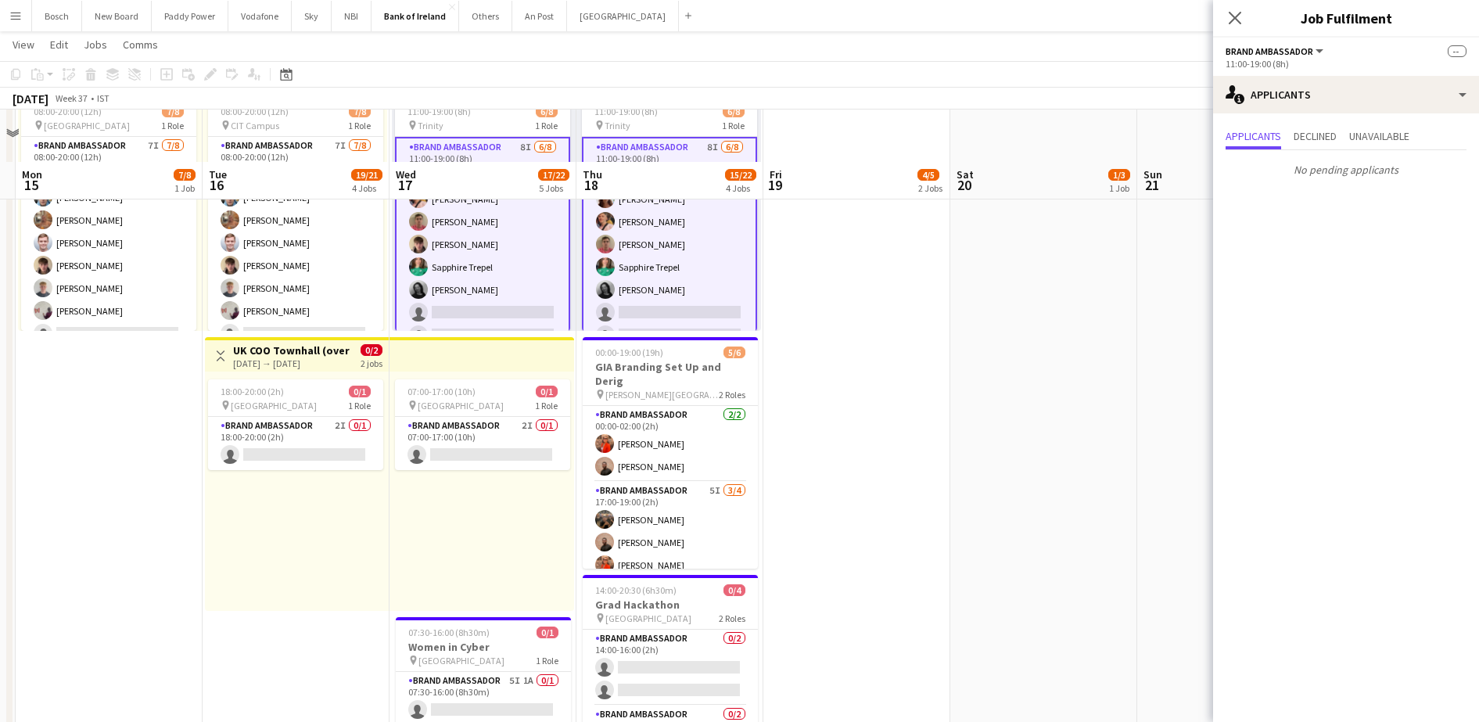
scroll to position [782, 0]
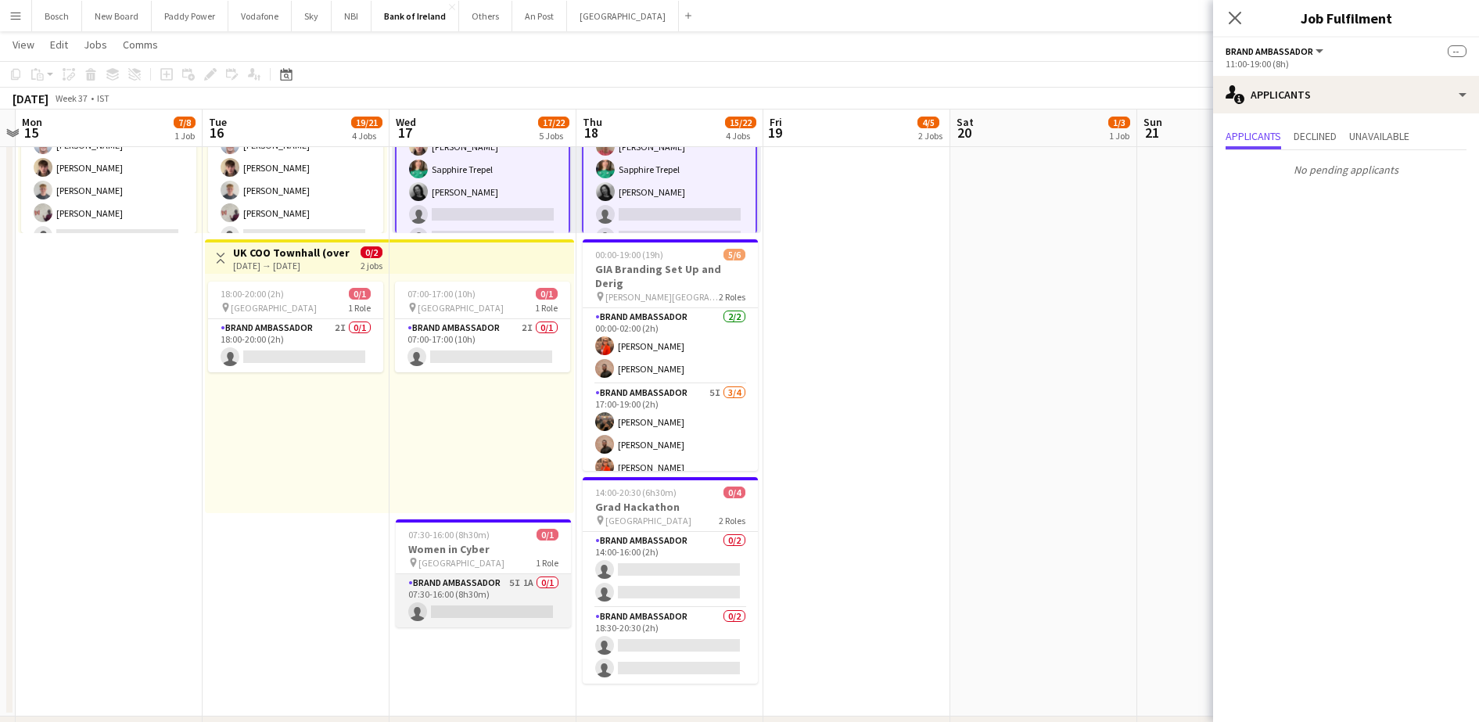
click at [559, 584] on app-card-role "Brand Ambassador 5I 1A 0/1 07:30-16:00 (8h30m) single-neutral-actions" at bounding box center [483, 600] width 175 height 53
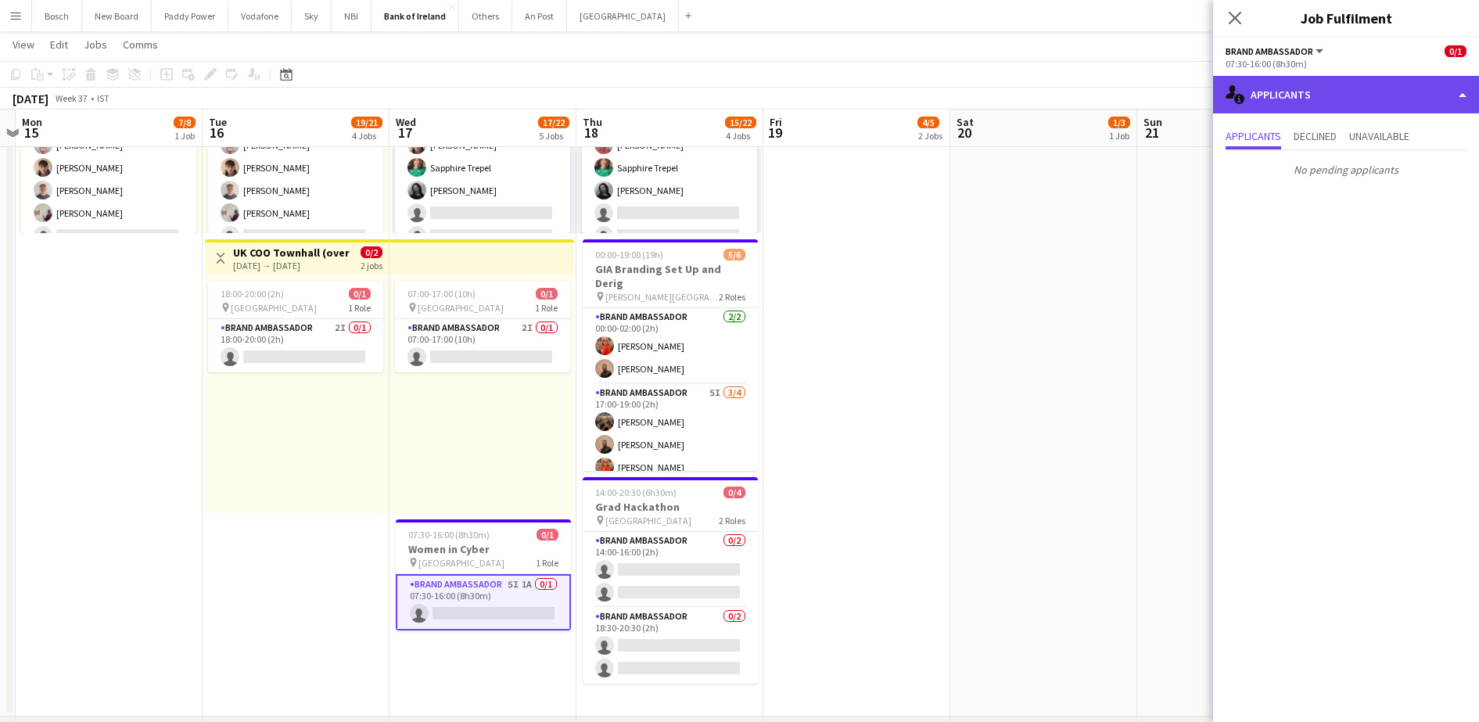
click at [1351, 86] on div "single-neutral-actions-information Applicants" at bounding box center [1346, 95] width 266 height 38
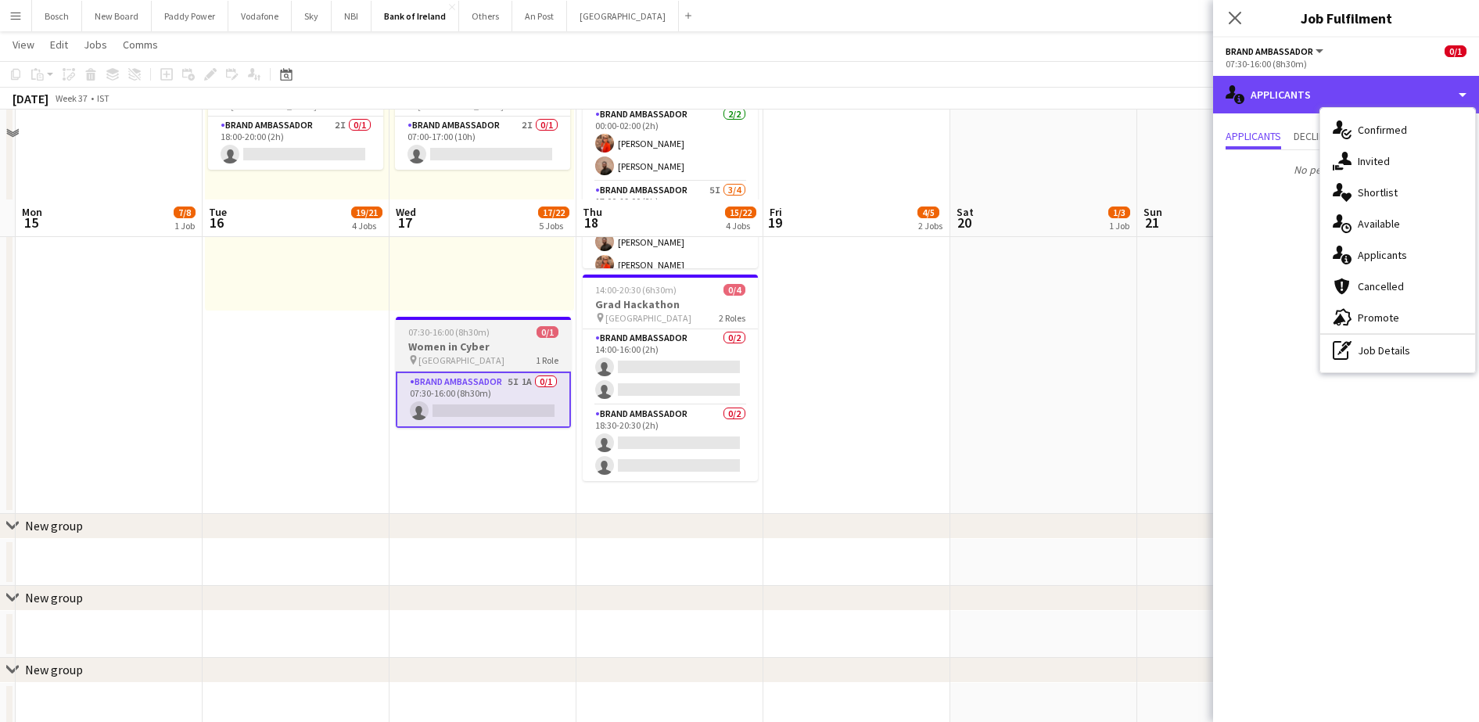
scroll to position [1076, 0]
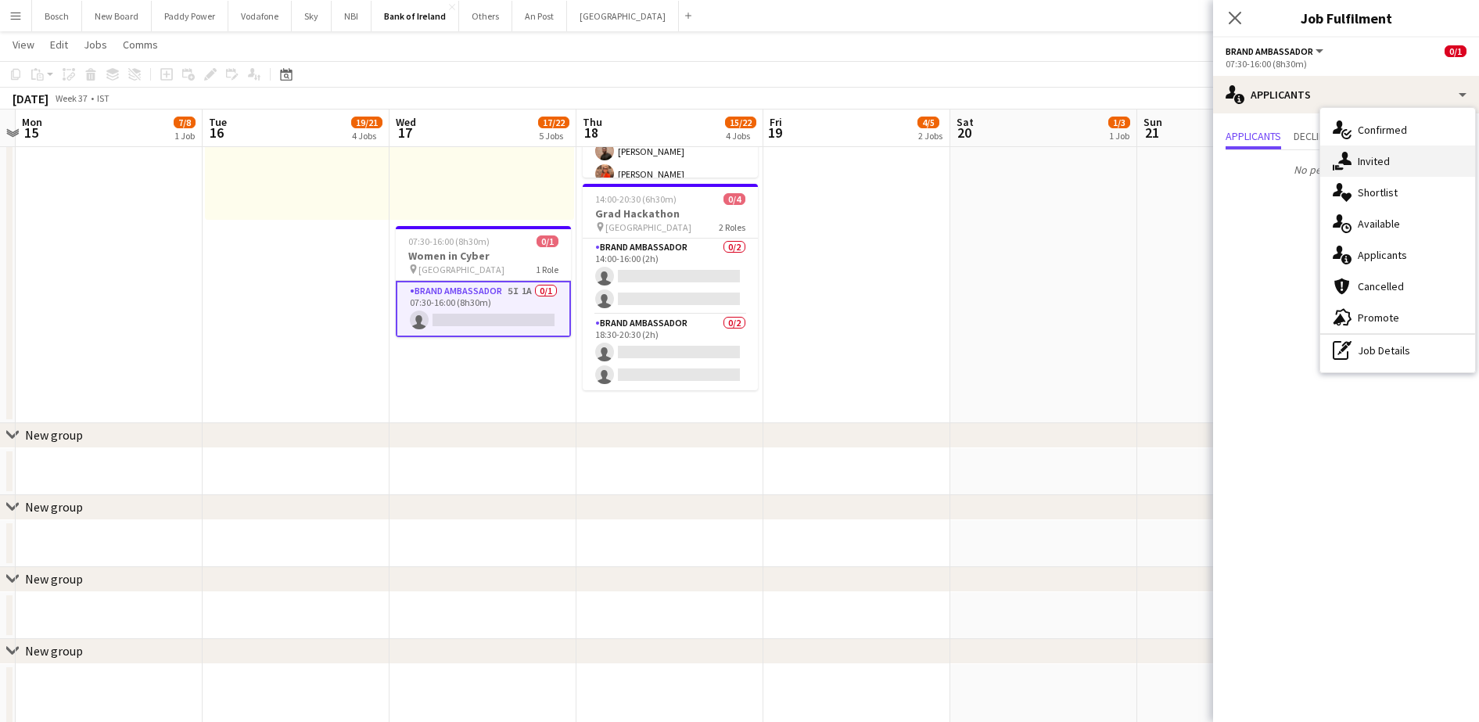
click at [1419, 149] on div "single-neutral-actions-share-1 Invited" at bounding box center [1397, 161] width 155 height 31
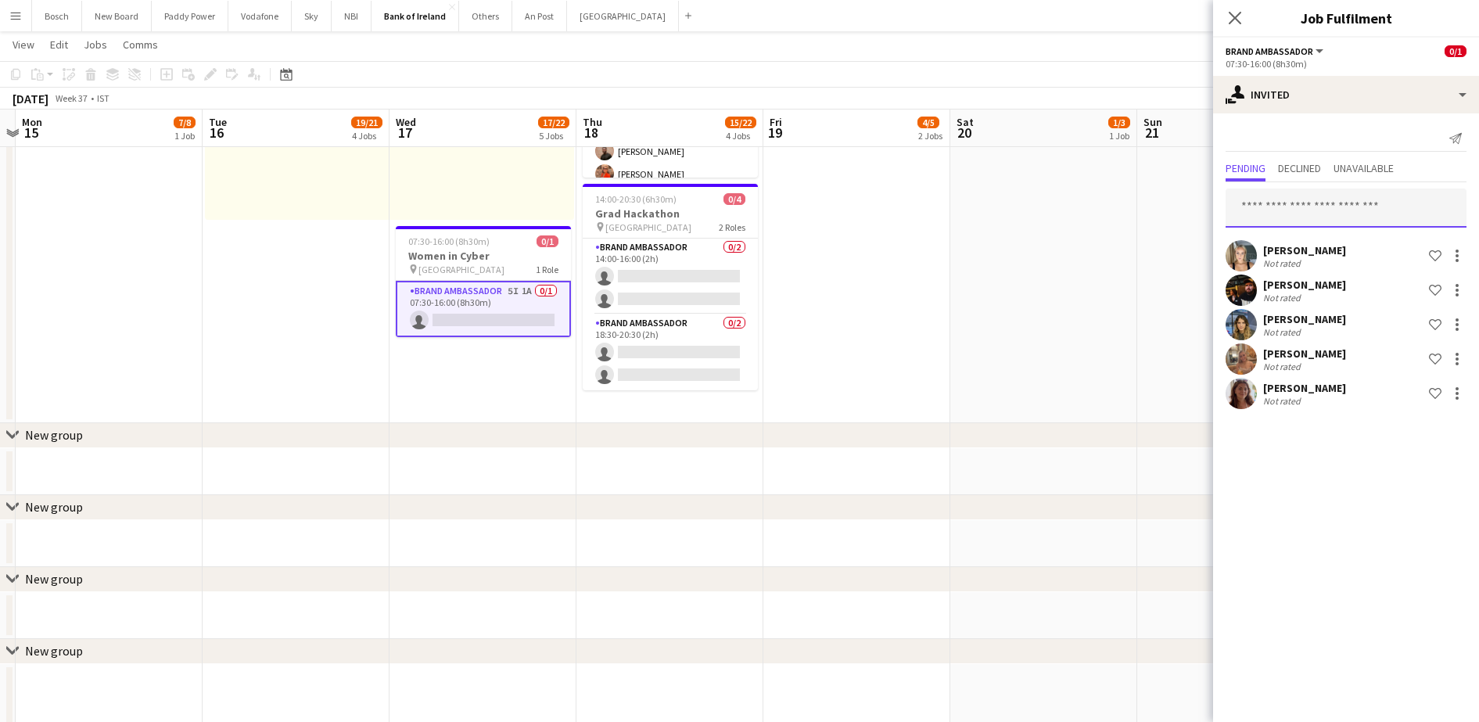
click at [1290, 196] on input "text" at bounding box center [1346, 208] width 241 height 39
click at [1460, 362] on div at bounding box center [1457, 359] width 19 height 19
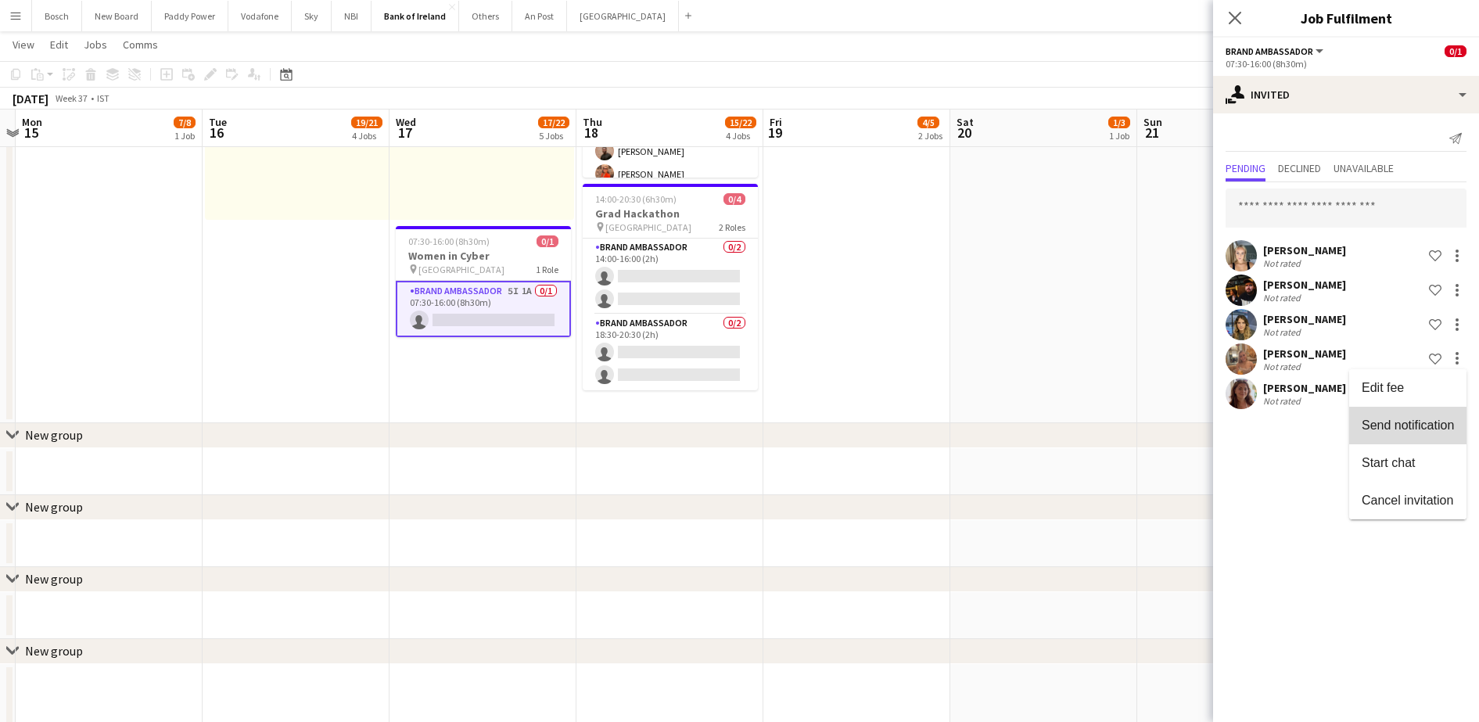
click at [1417, 417] on button "Send notification" at bounding box center [1407, 426] width 117 height 38
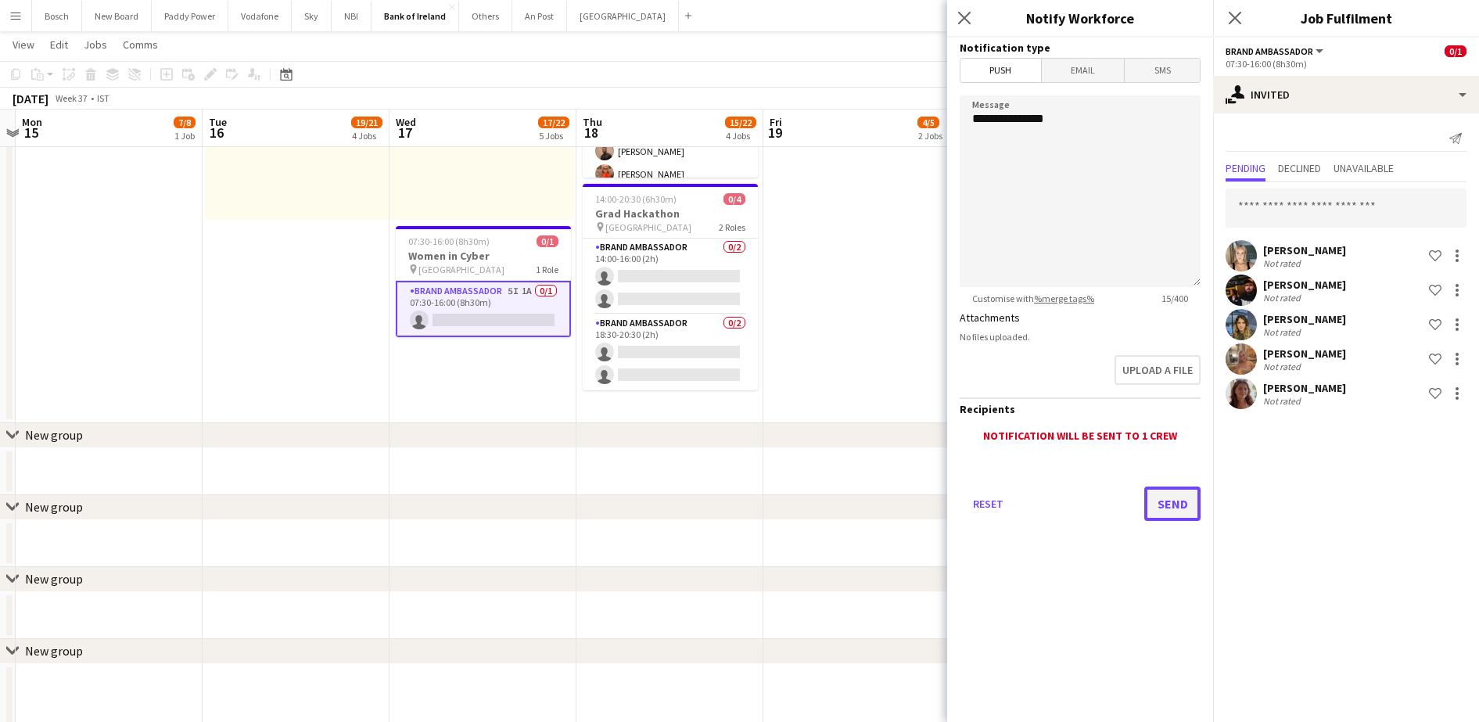
click at [1188, 506] on button "Send" at bounding box center [1172, 504] width 56 height 34
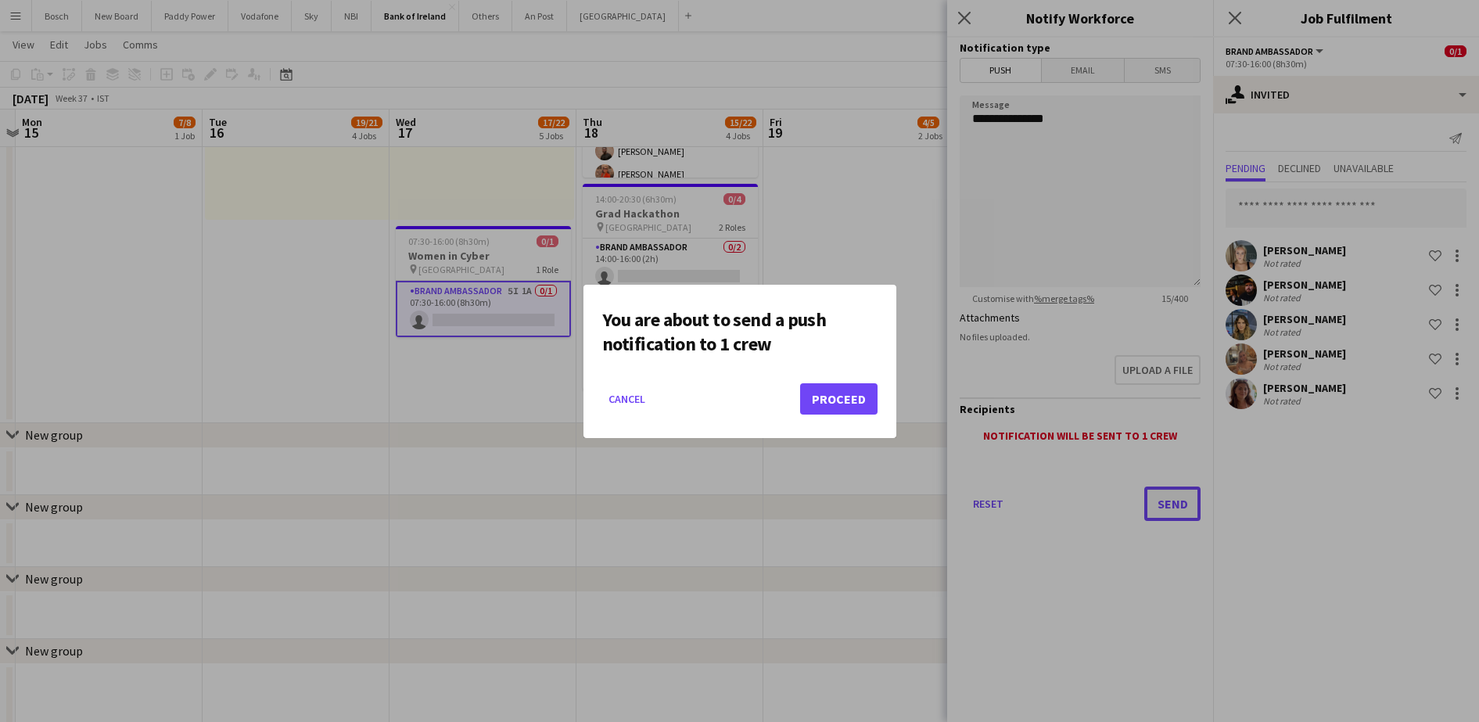
scroll to position [0, 0]
click at [833, 399] on button "Proceed" at bounding box center [838, 398] width 77 height 31
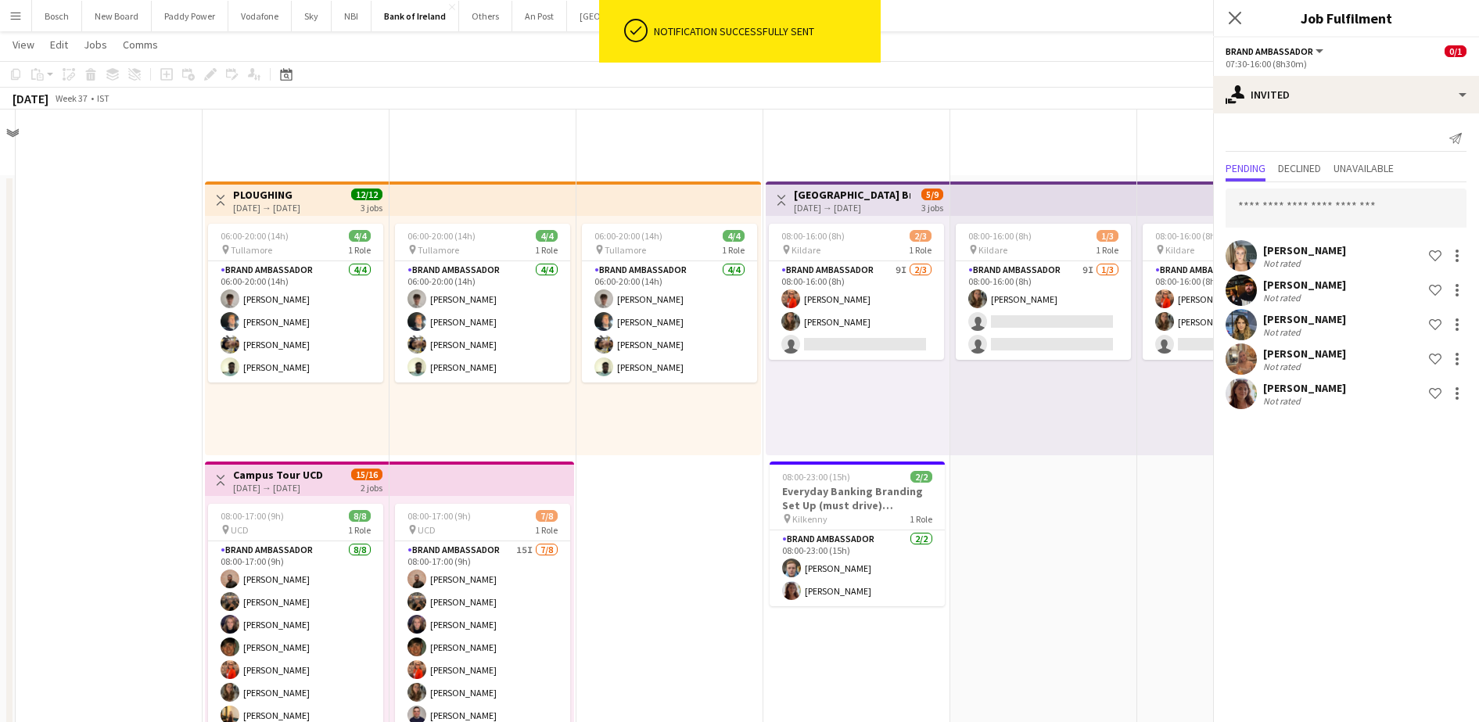
scroll to position [1076, 0]
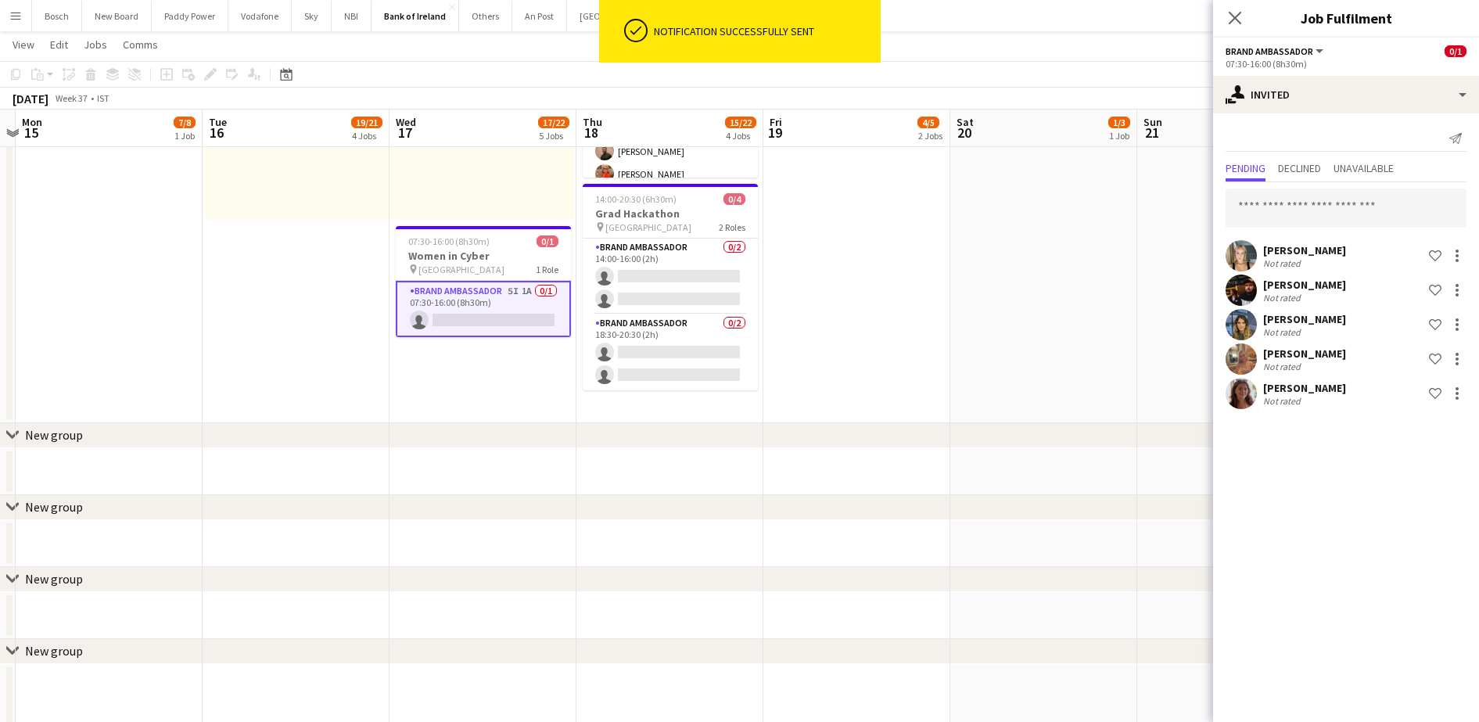
click at [1169, 43] on app-page-menu "View Day view expanded Day view collapsed Month view Date picker Jump to [DATE]…" at bounding box center [739, 46] width 1479 height 30
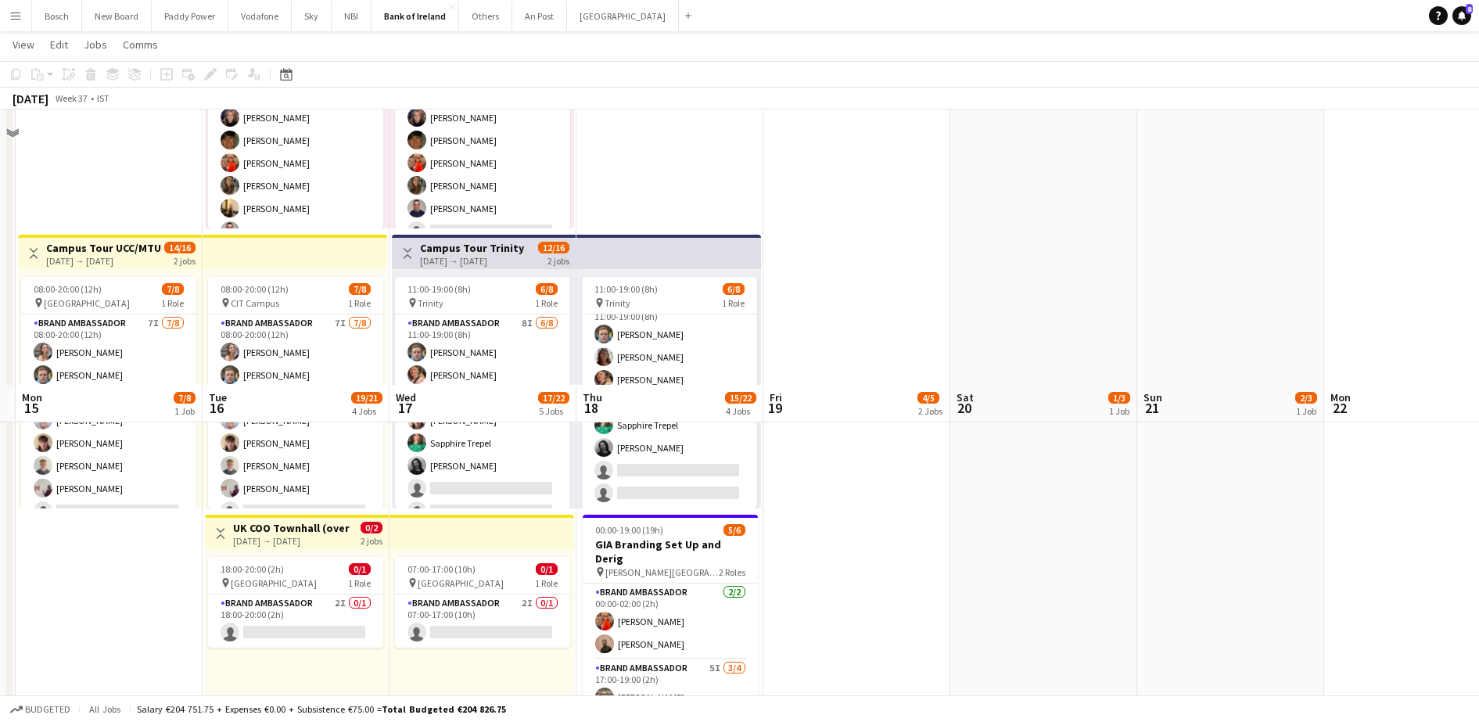
scroll to position [293, 0]
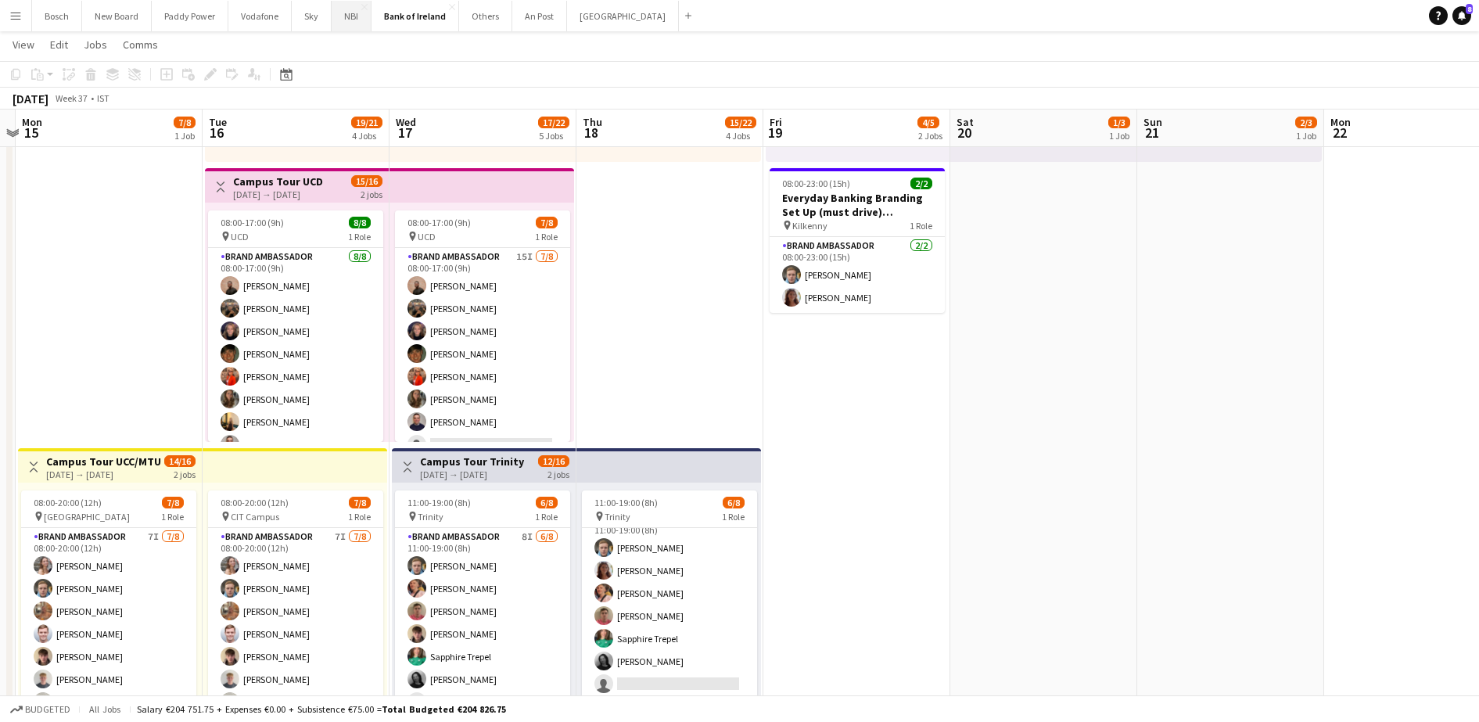
click at [357, 20] on button "NBI Close" at bounding box center [352, 16] width 40 height 31
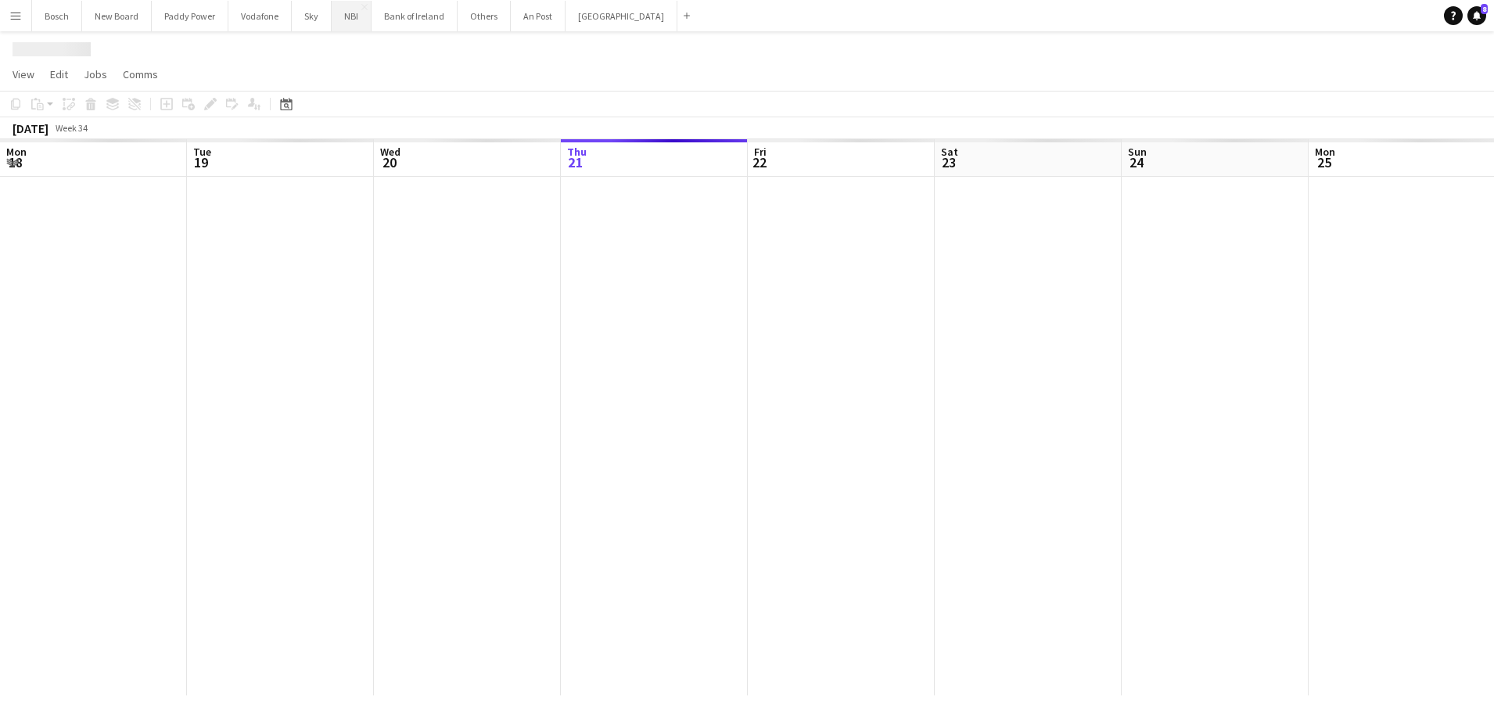
scroll to position [0, 374]
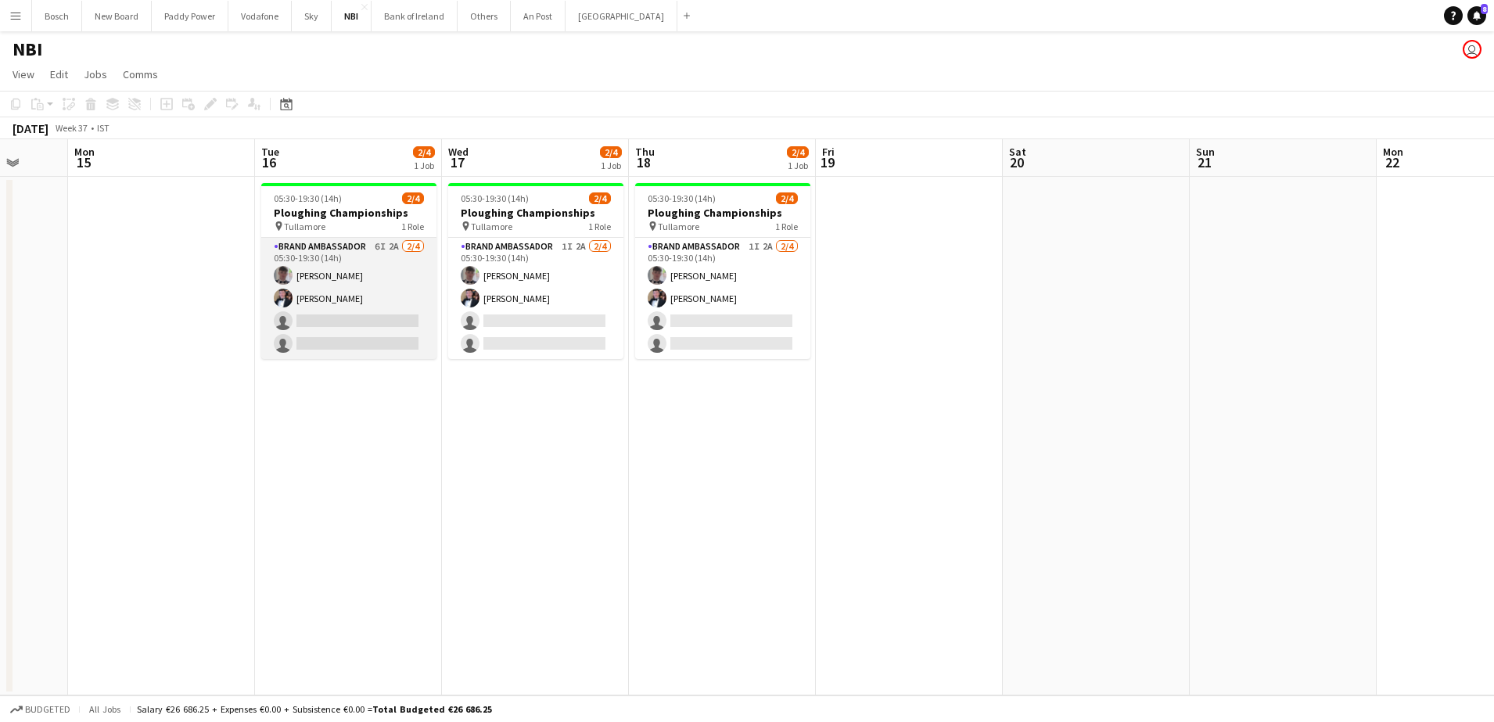
click at [368, 343] on app-card-role "Brand Ambassador 6I 2A [DATE] 05:30-19:30 (14h) [PERSON_NAME] [PERSON_NAME] sin…" at bounding box center [348, 298] width 175 height 121
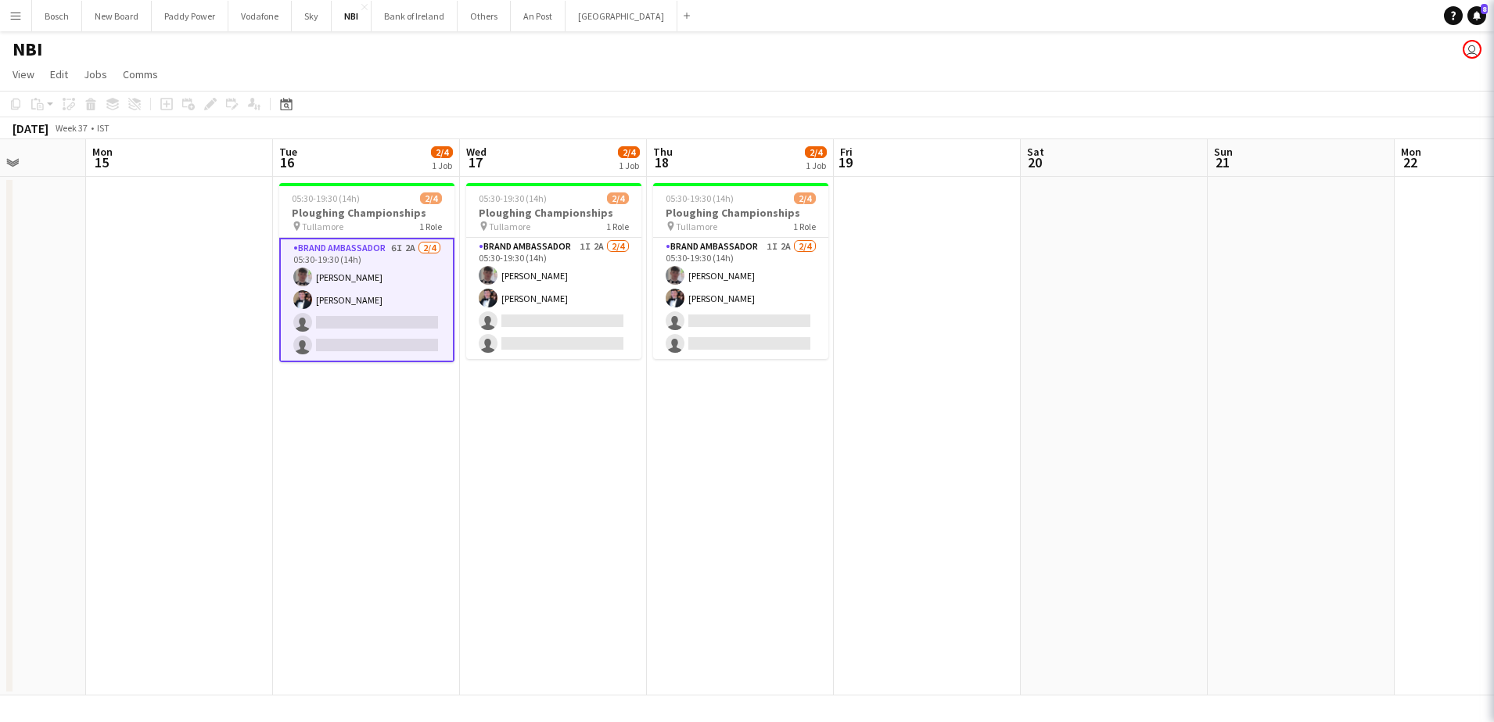
scroll to position [0, 474]
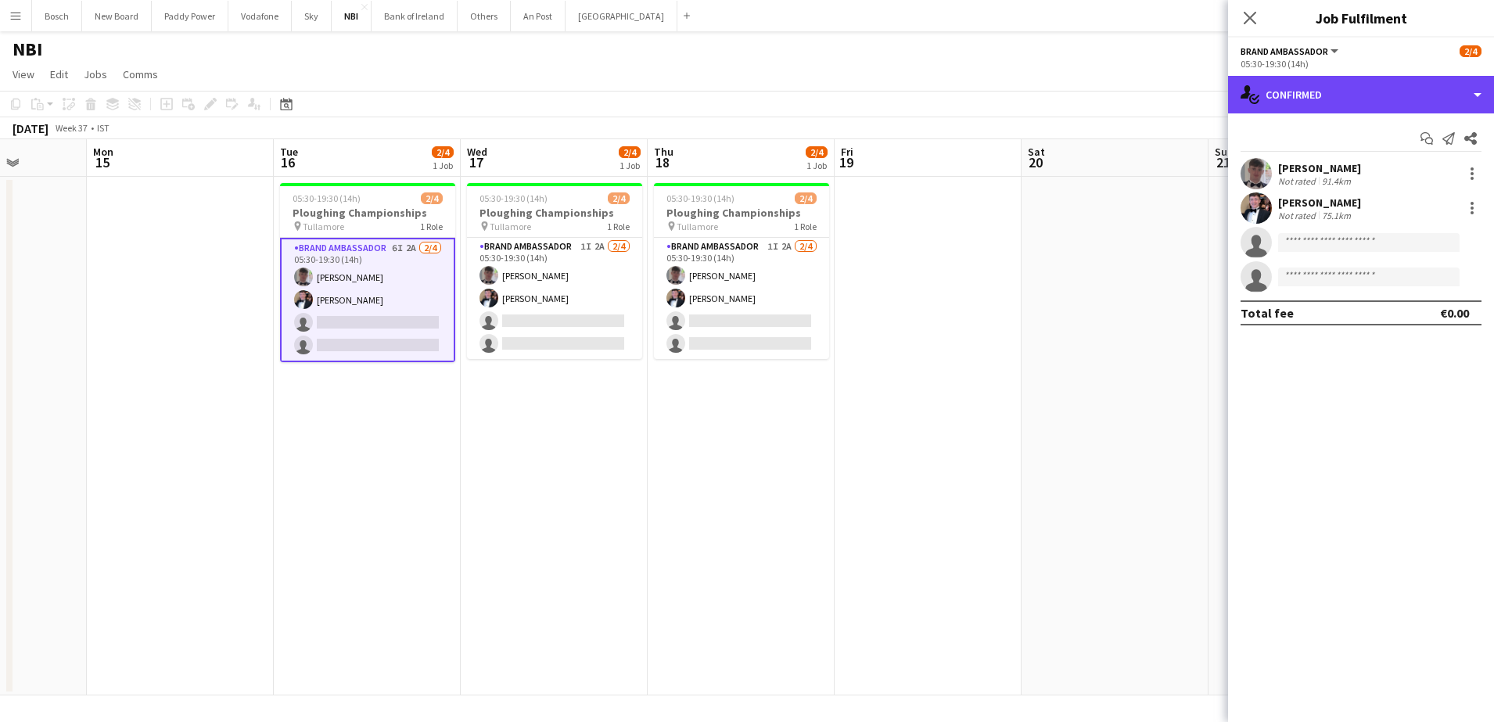
drag, startPoint x: 1363, startPoint y: 101, endPoint x: 1373, endPoint y: 147, distance: 47.1
click at [1360, 101] on div "single-neutral-actions-check-2 Confirmed" at bounding box center [1361, 95] width 266 height 38
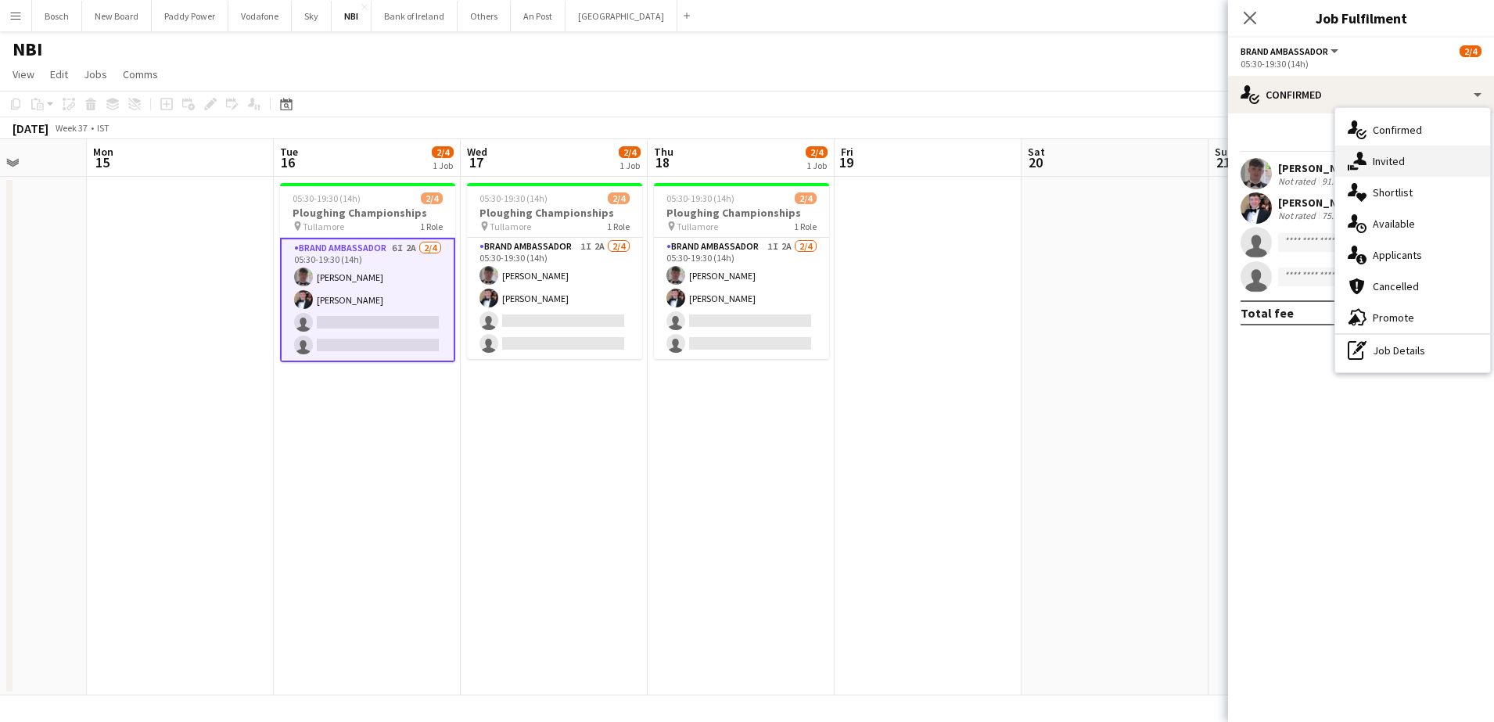
click at [1409, 158] on div "single-neutral-actions-share-1 Invited" at bounding box center [1412, 161] width 155 height 31
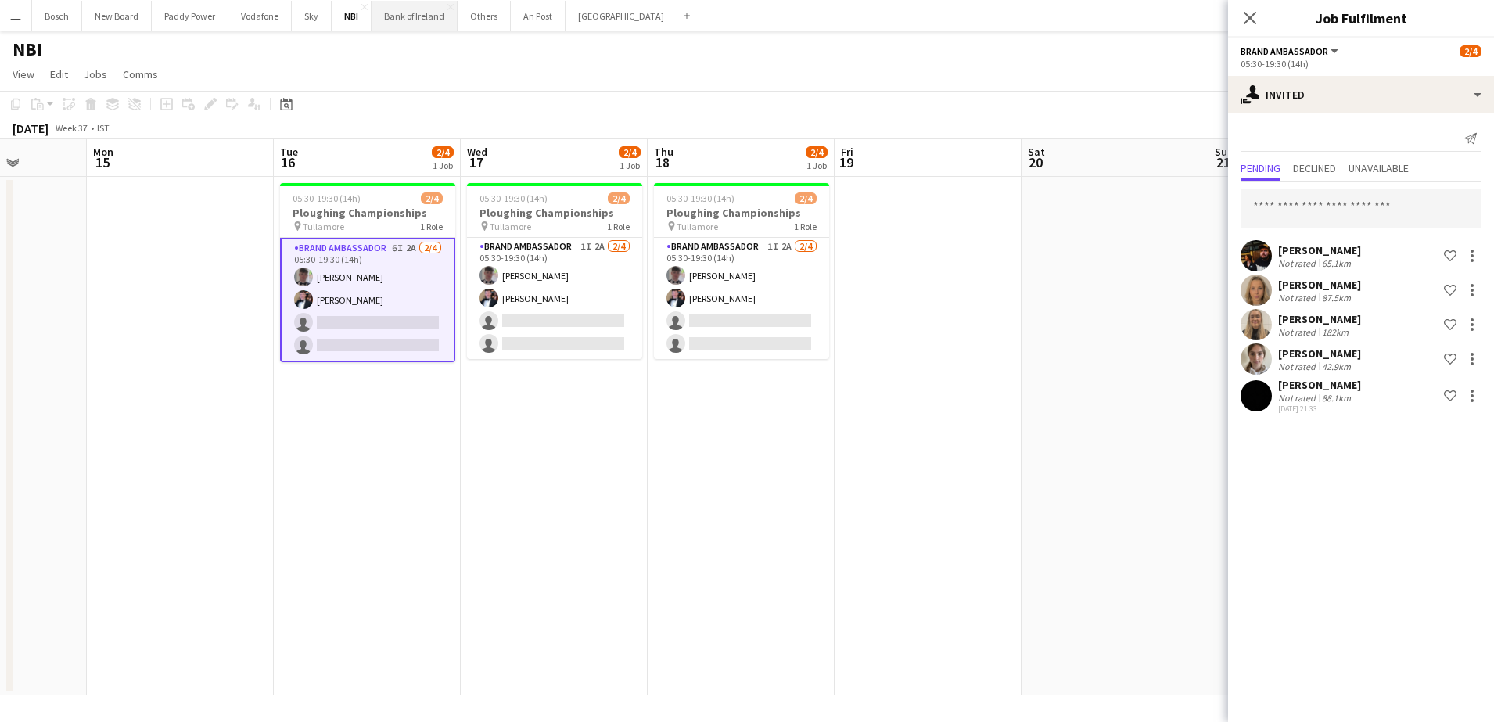
click at [389, 23] on button "Bank of Ireland Close" at bounding box center [415, 16] width 86 height 31
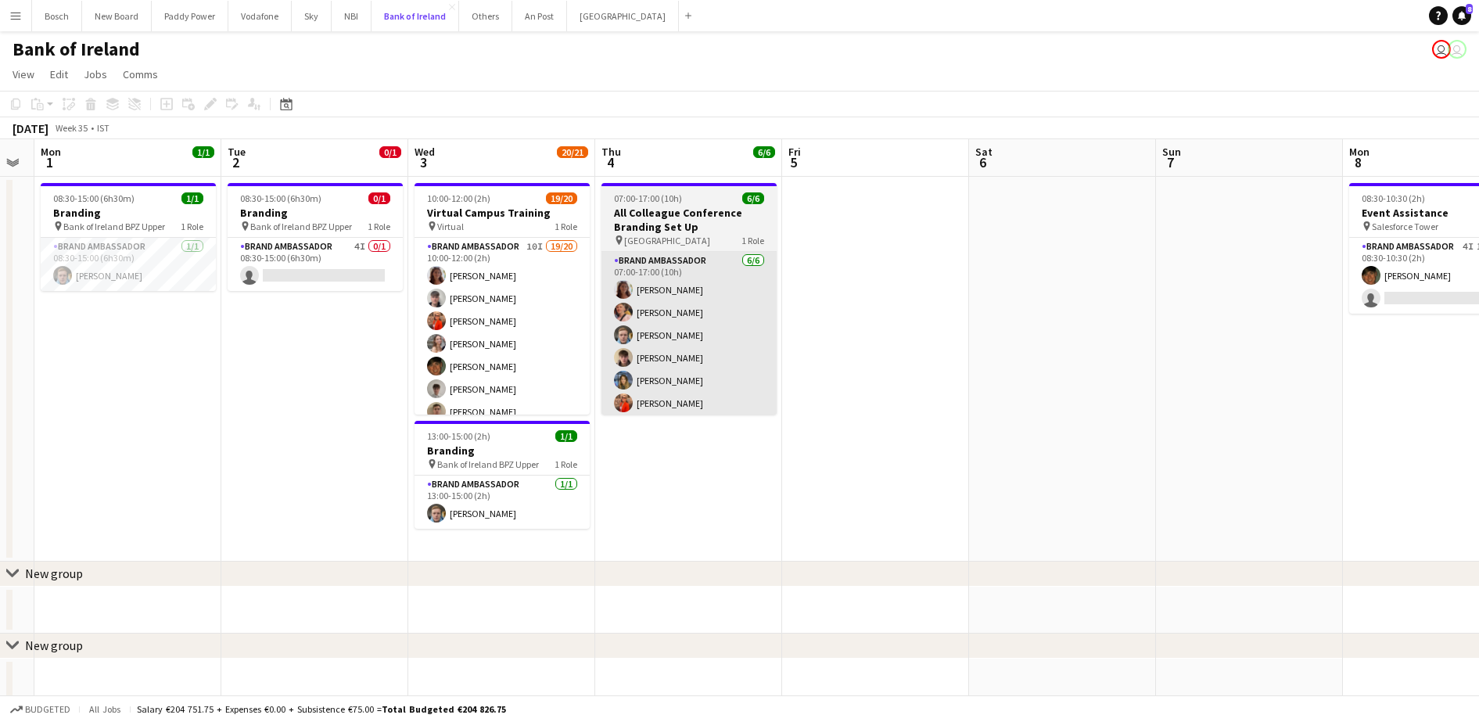
scroll to position [0, 475]
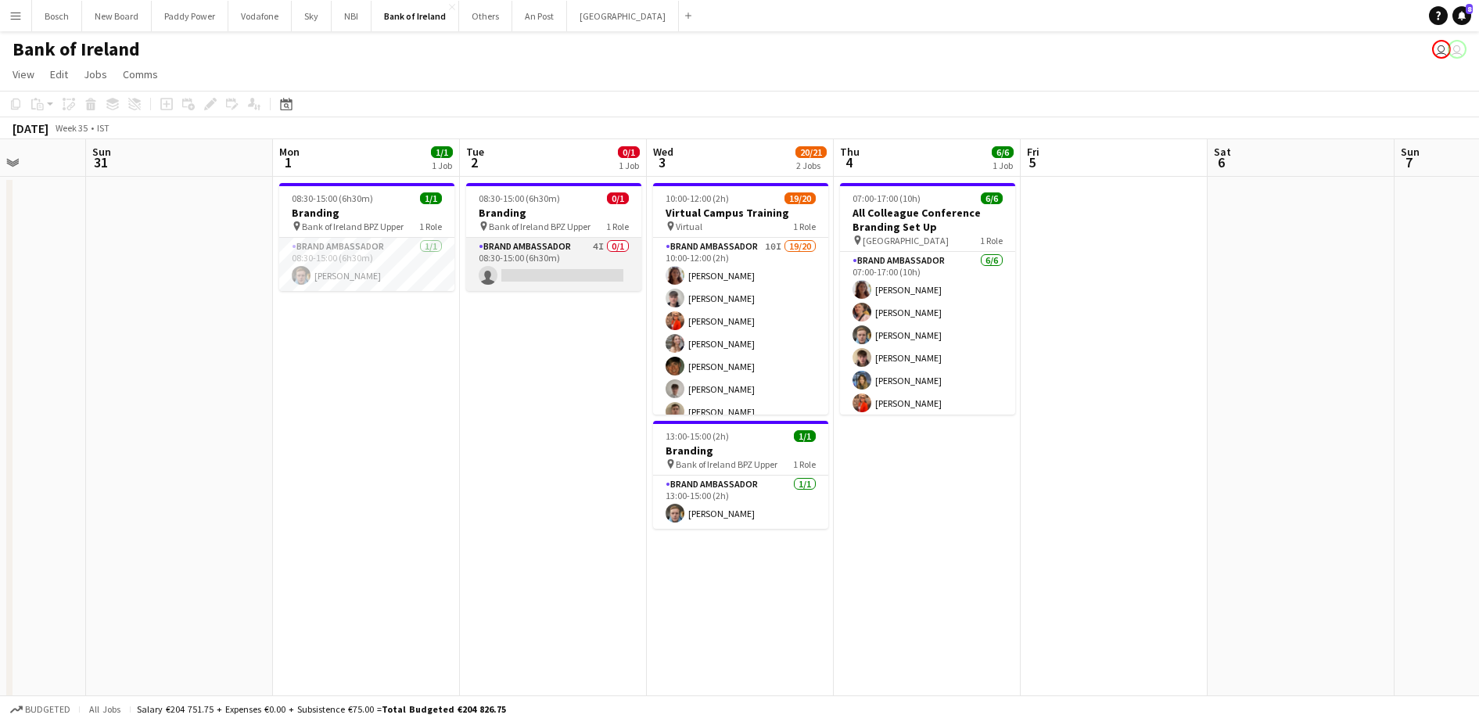
click at [537, 254] on app-card-role "Brand Ambassador 4I 0/1 08:30-15:00 (6h30m) single-neutral-actions" at bounding box center [553, 264] width 175 height 53
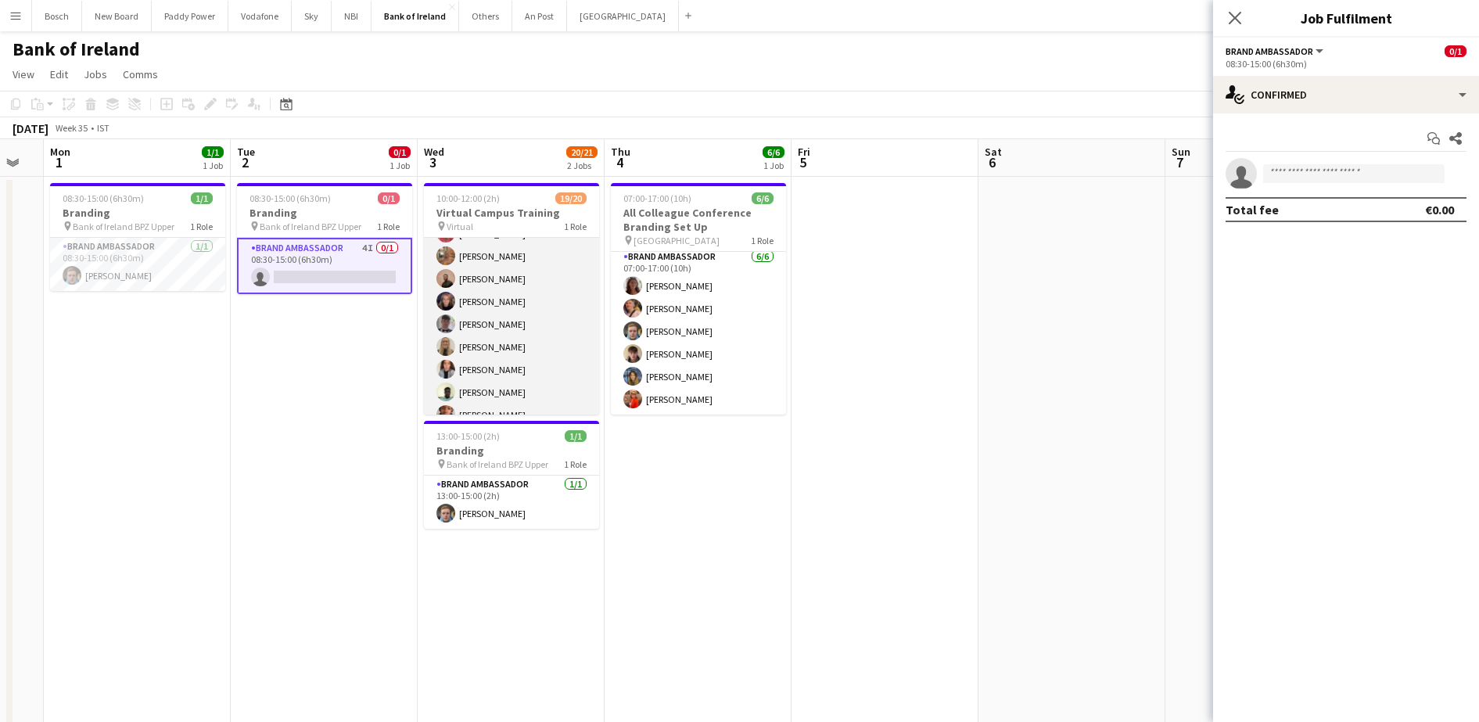
scroll to position [307, 0]
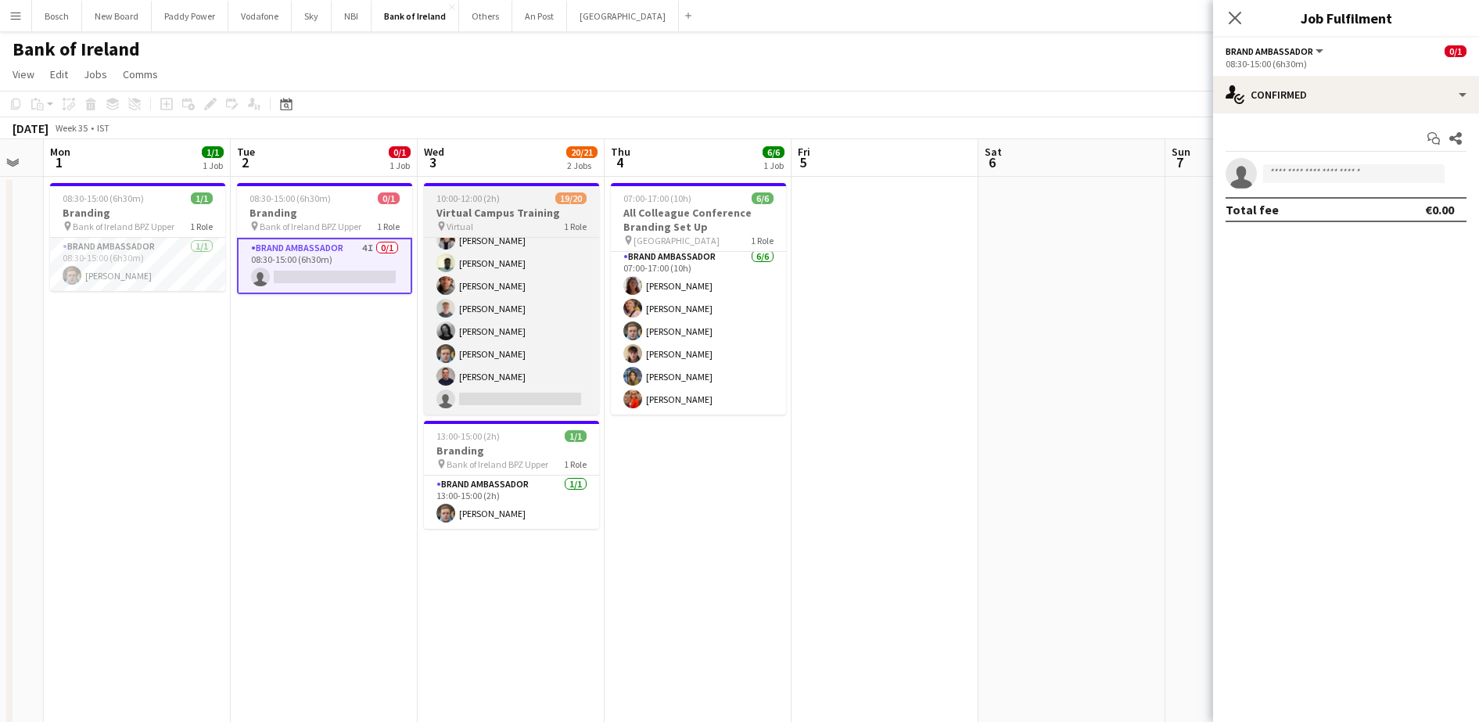
click at [464, 199] on span "10:00-12:00 (2h)" at bounding box center [468, 198] width 63 height 12
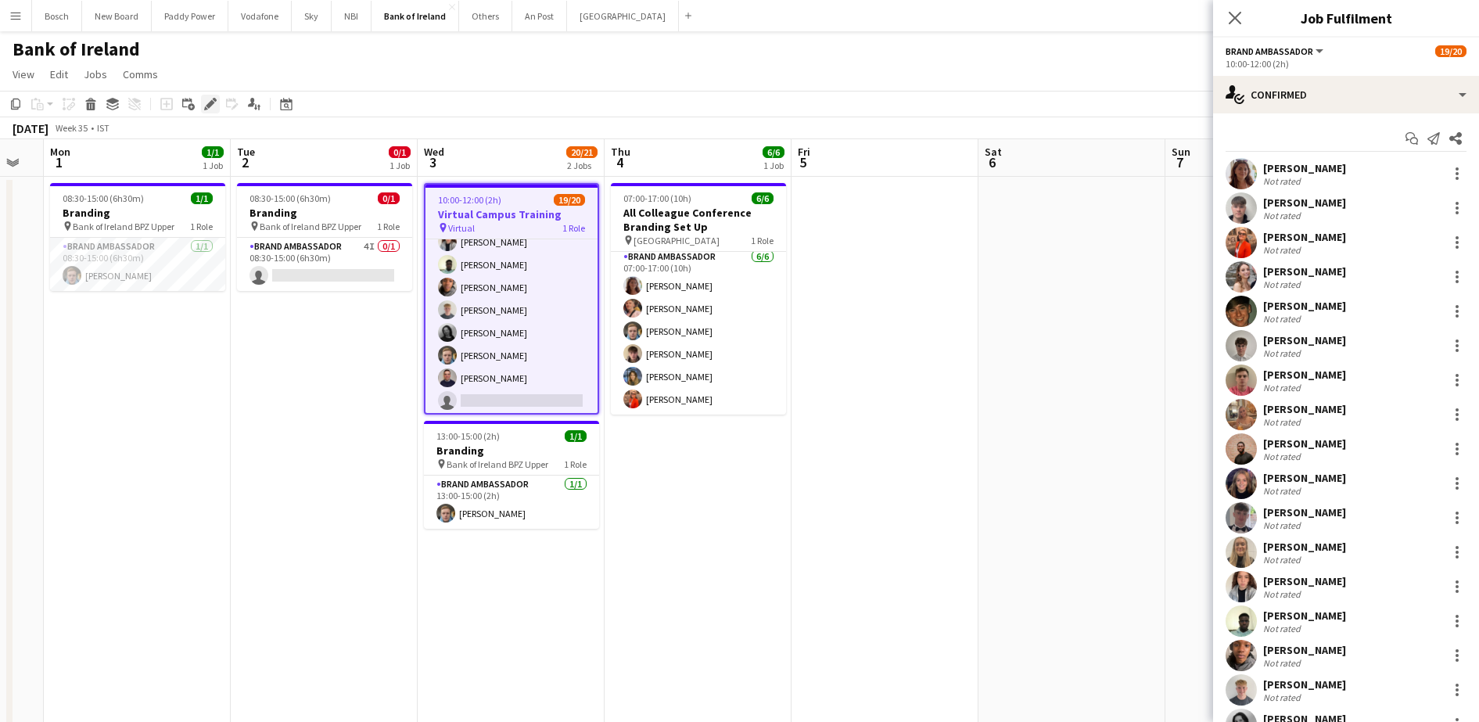
click at [208, 108] on icon "Edit" at bounding box center [210, 104] width 13 height 13
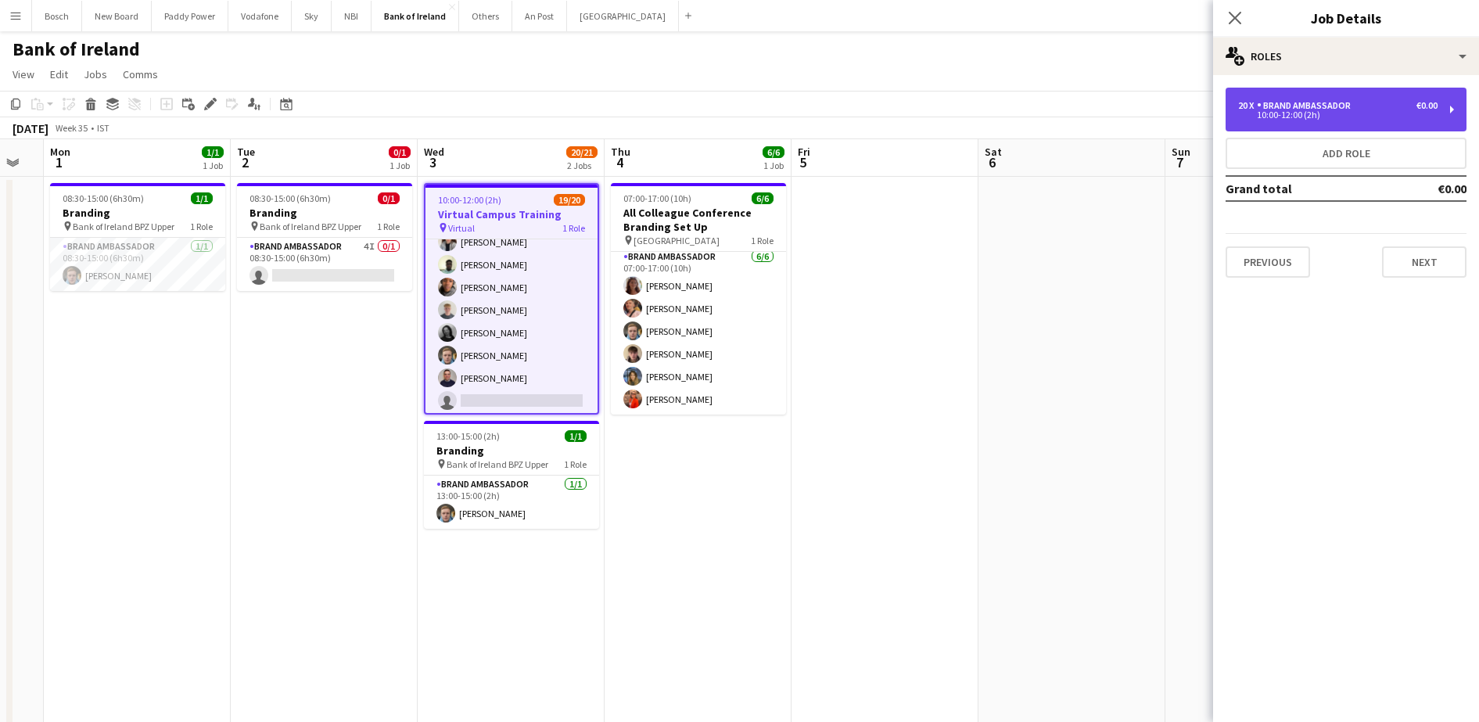
click at [1338, 113] on div "10:00-12:00 (2h)" at bounding box center [1337, 115] width 199 height 8
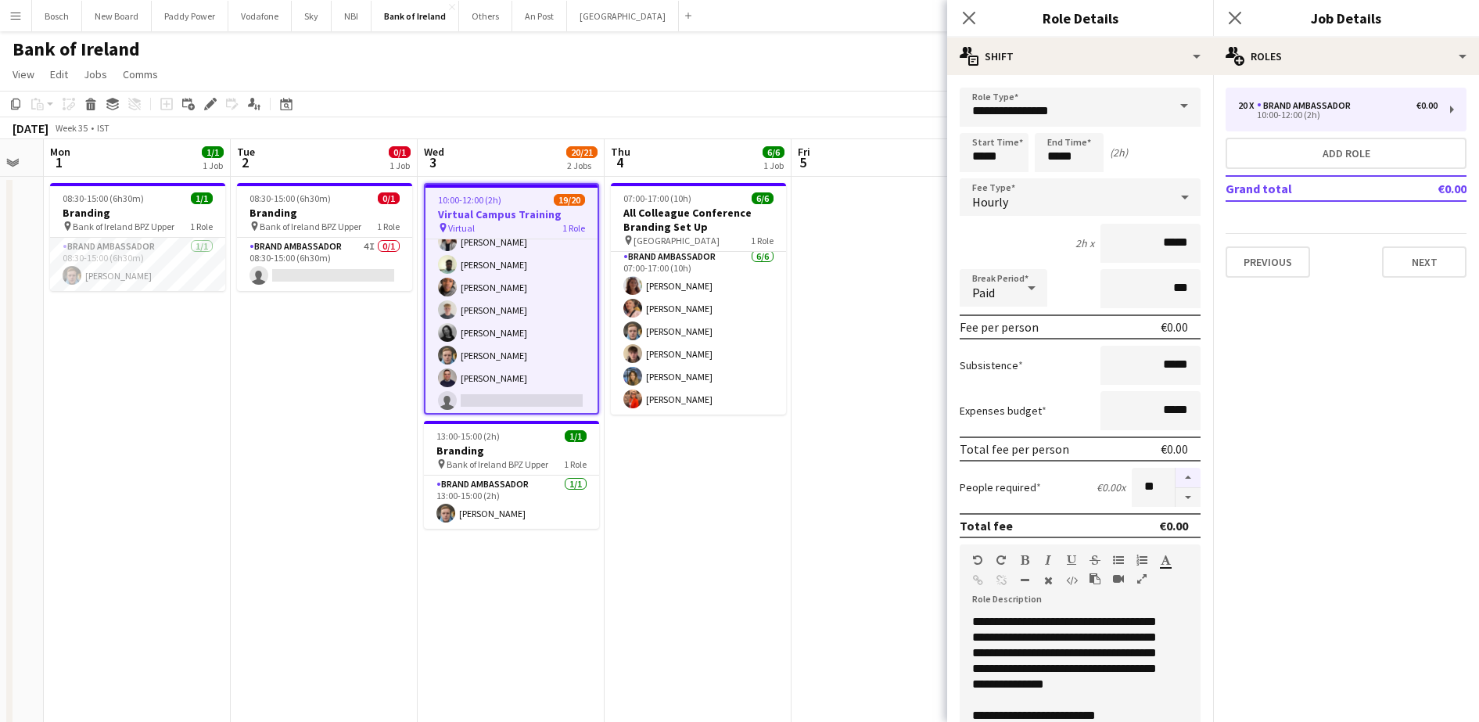
click at [1176, 476] on button "button" at bounding box center [1188, 478] width 25 height 20
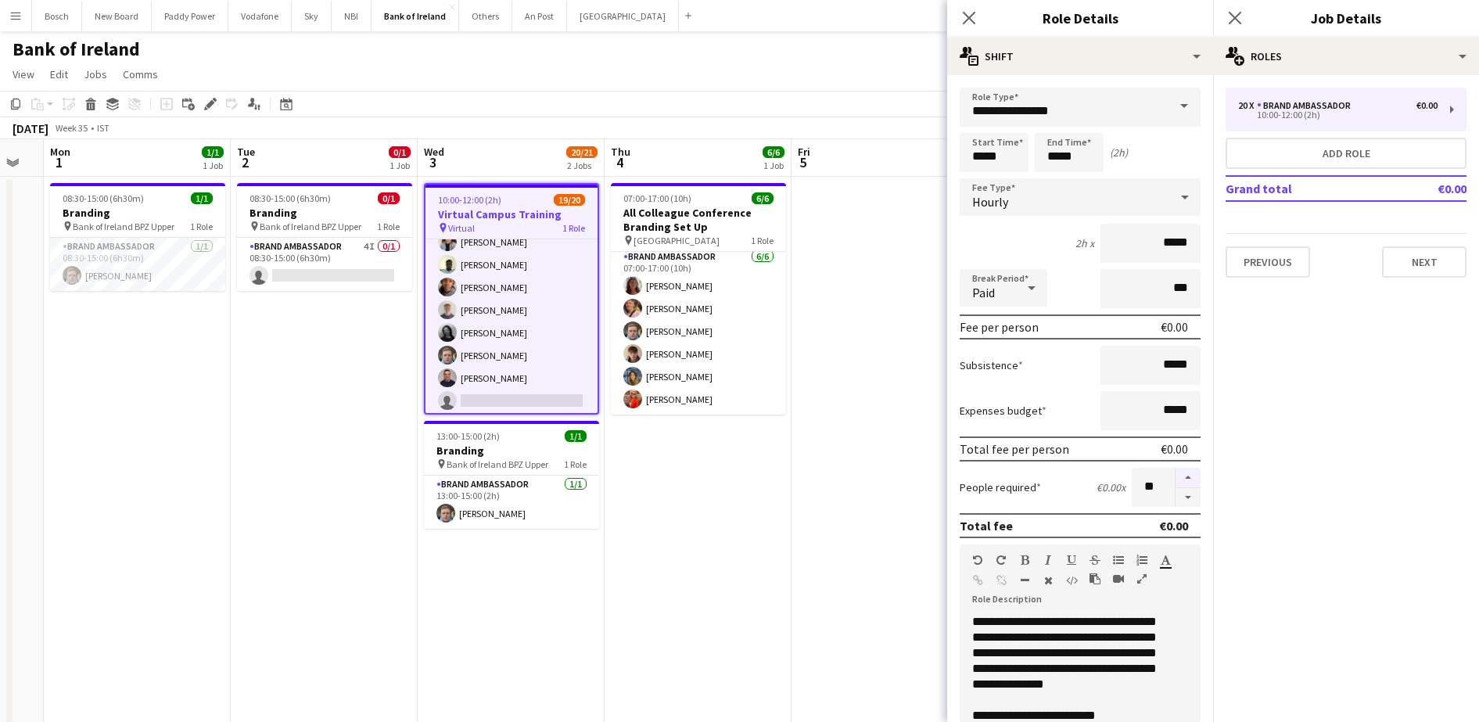
type input "**"
drag, startPoint x: 848, startPoint y: 57, endPoint x: 954, endPoint y: 91, distance: 111.6
click at [849, 56] on div "Bank of Ireland user user" at bounding box center [739, 46] width 1479 height 30
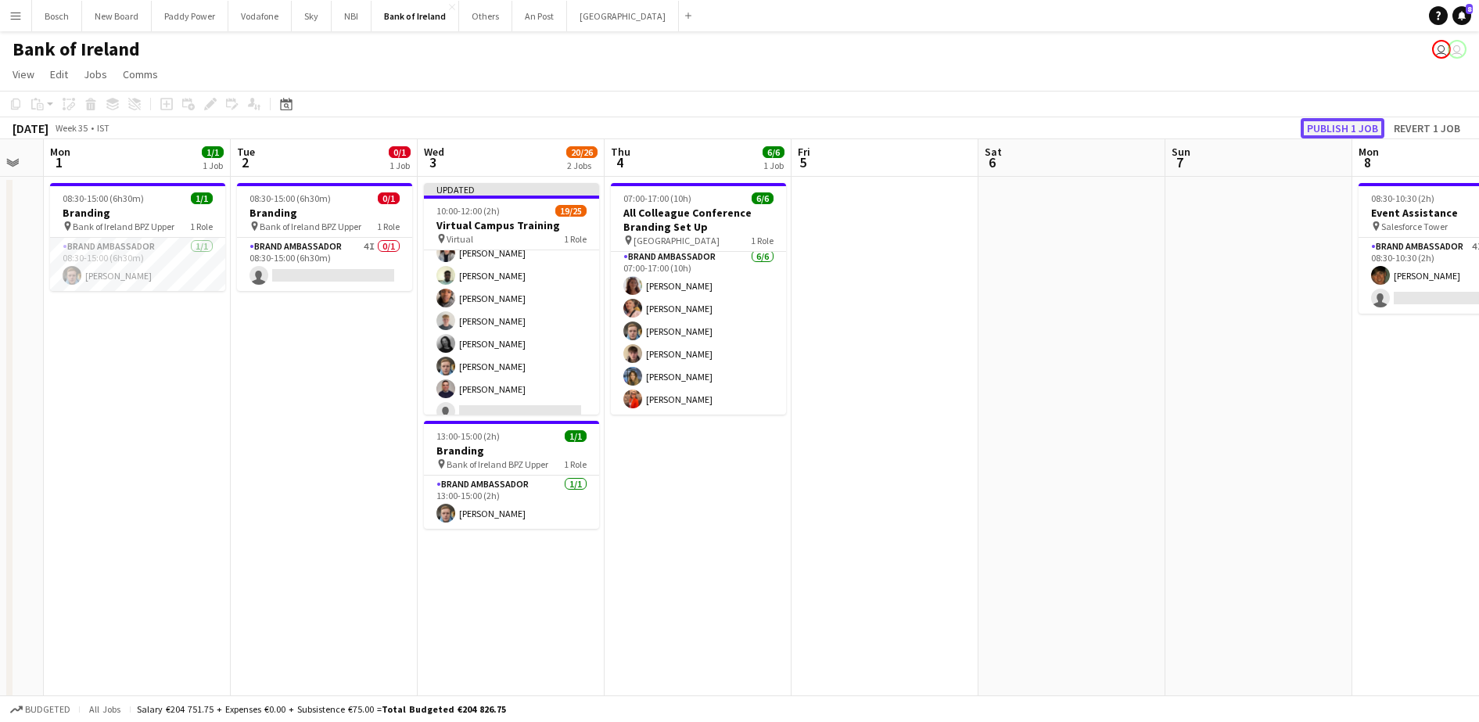
click at [1346, 131] on button "Publish 1 job" at bounding box center [1343, 128] width 84 height 20
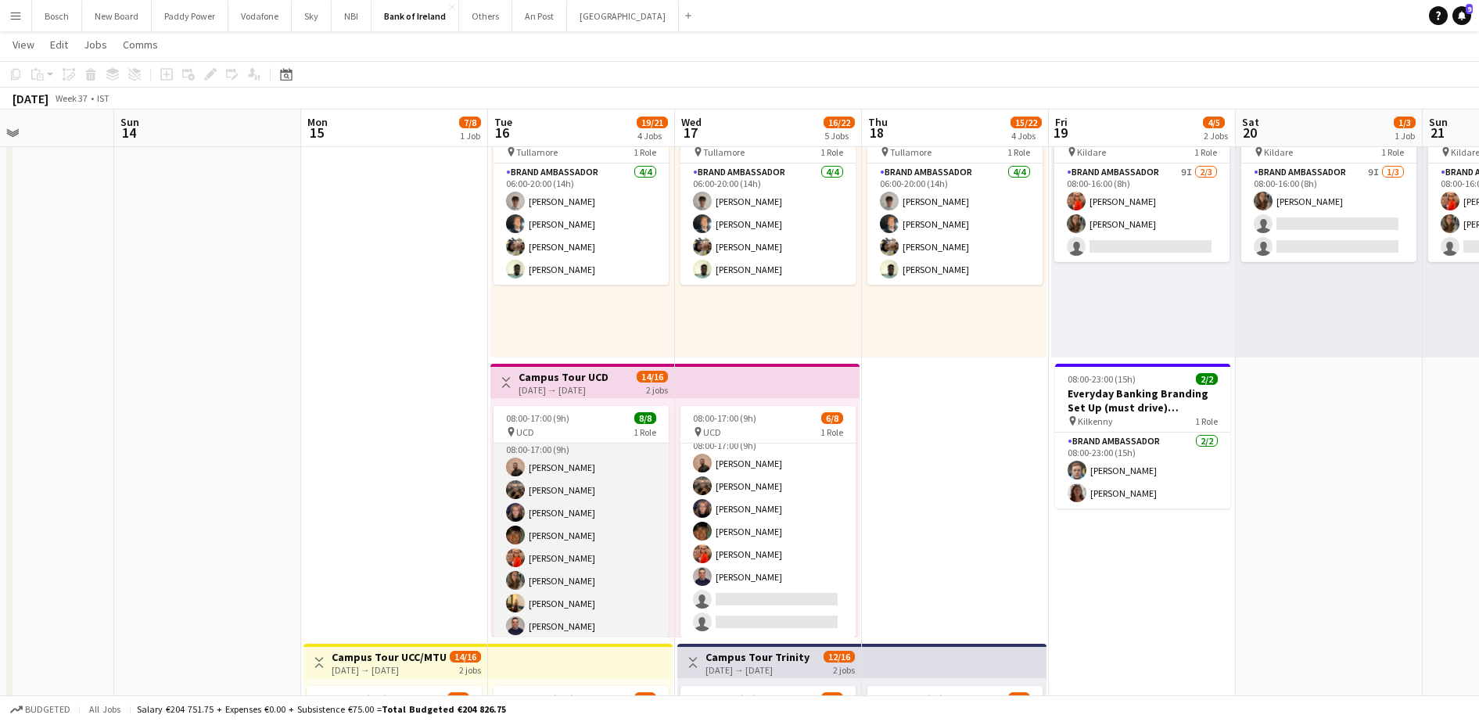
scroll to position [18, 0]
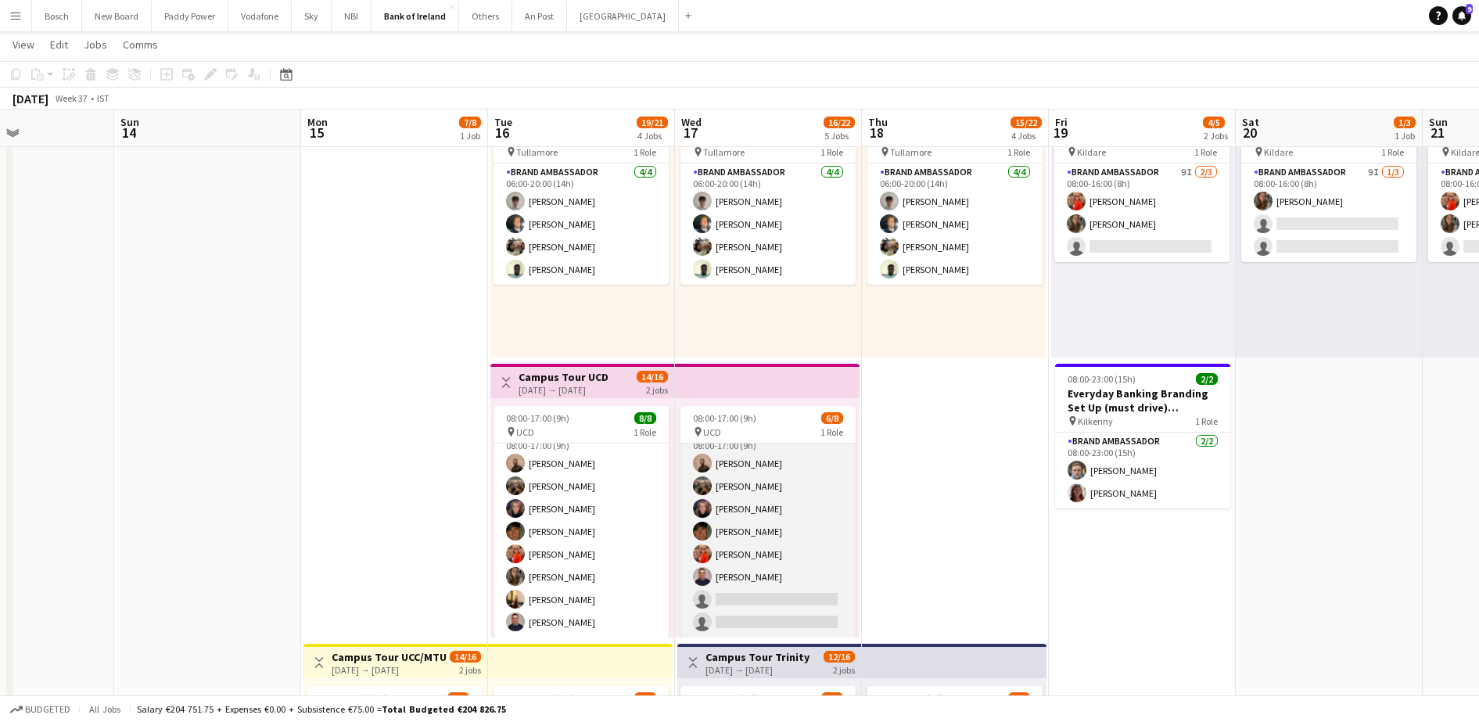
click at [754, 538] on app-card-role "Brand Ambassador 15I [DATE] 08:00-17:00 (9h) [PERSON_NAME] [PERSON_NAME] [PERSO…" at bounding box center [768, 532] width 175 height 212
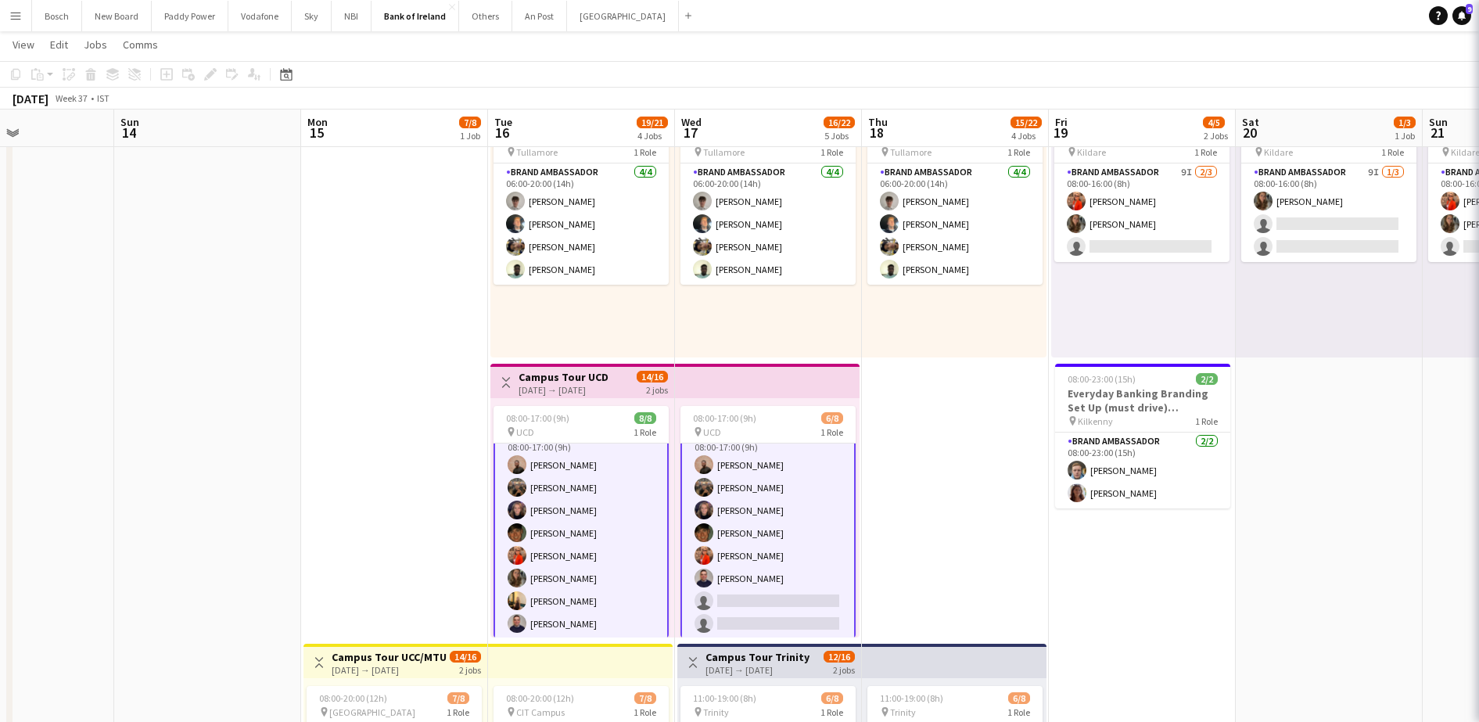
scroll to position [20, 0]
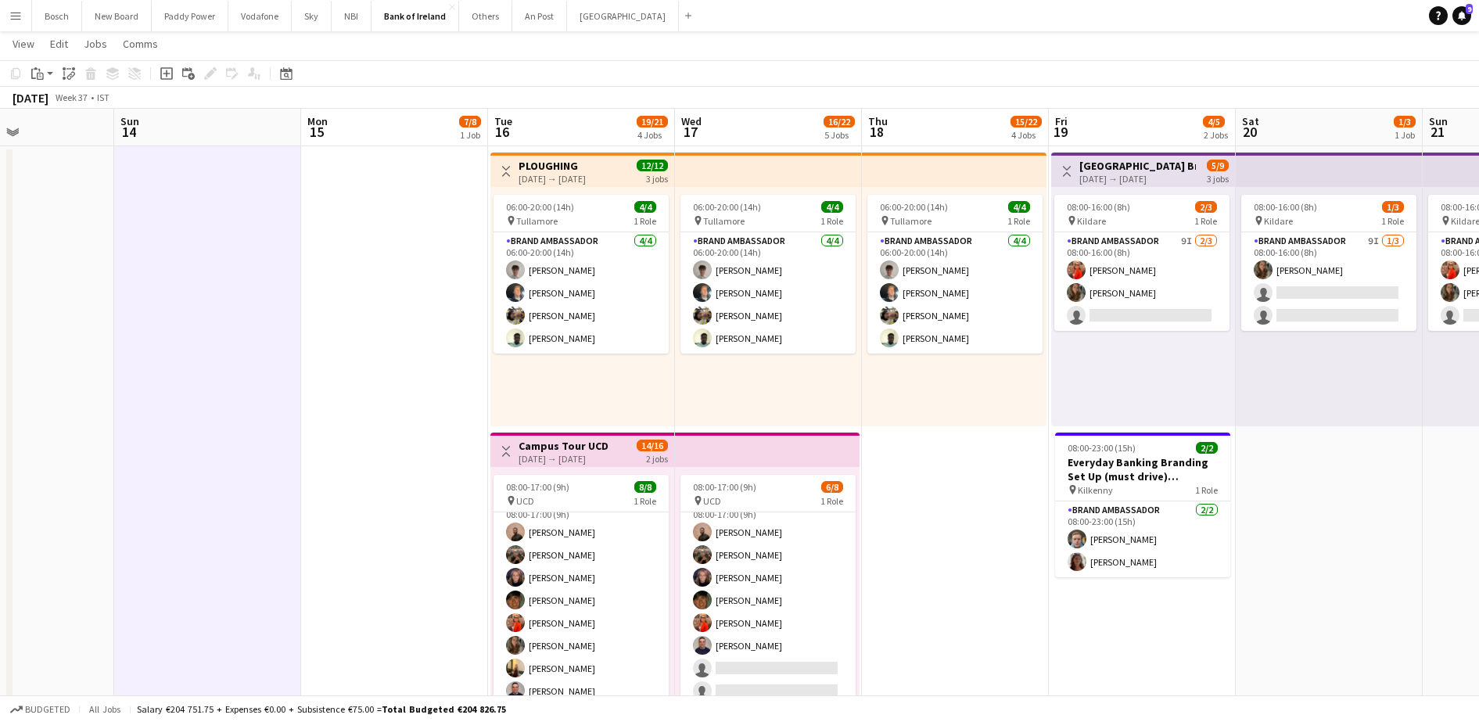
scroll to position [0, 0]
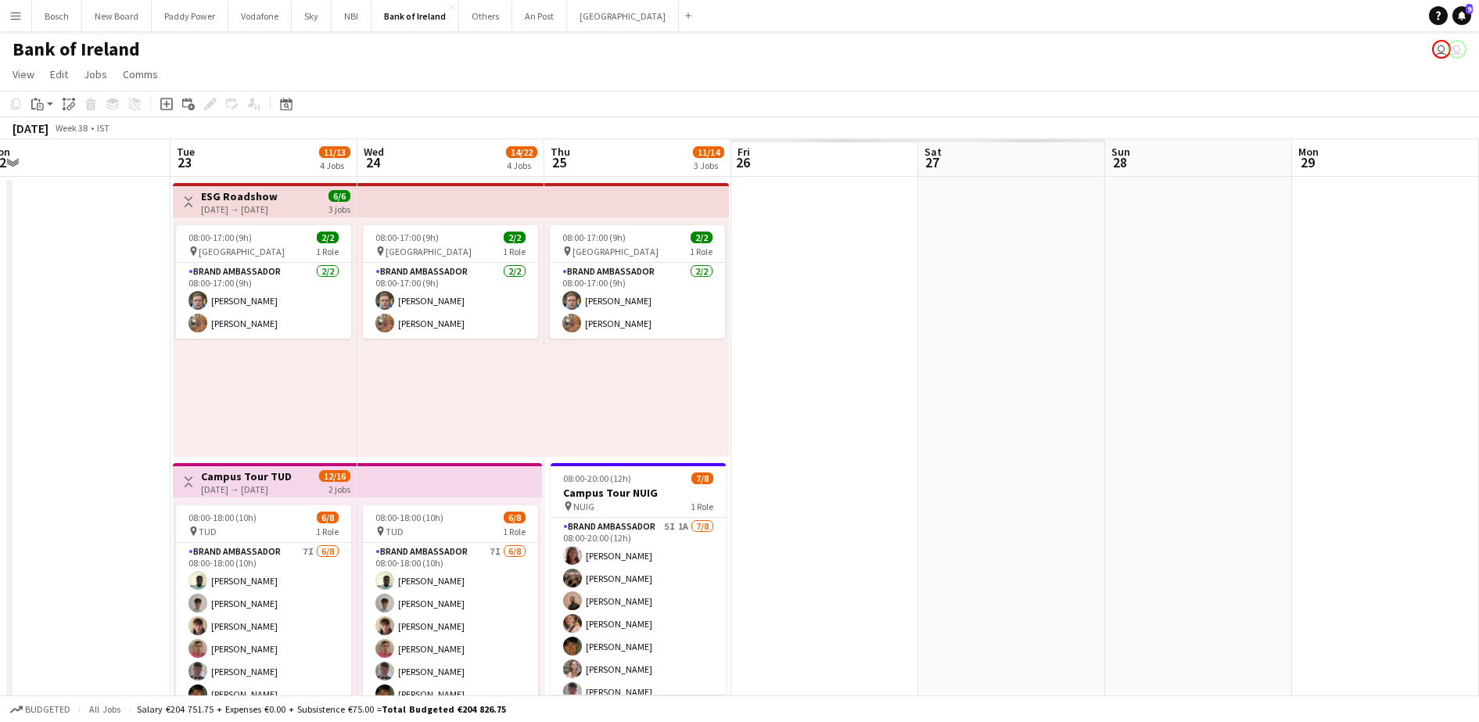
drag, startPoint x: 1322, startPoint y: 510, endPoint x: 127, endPoint y: 368, distance: 1203.7
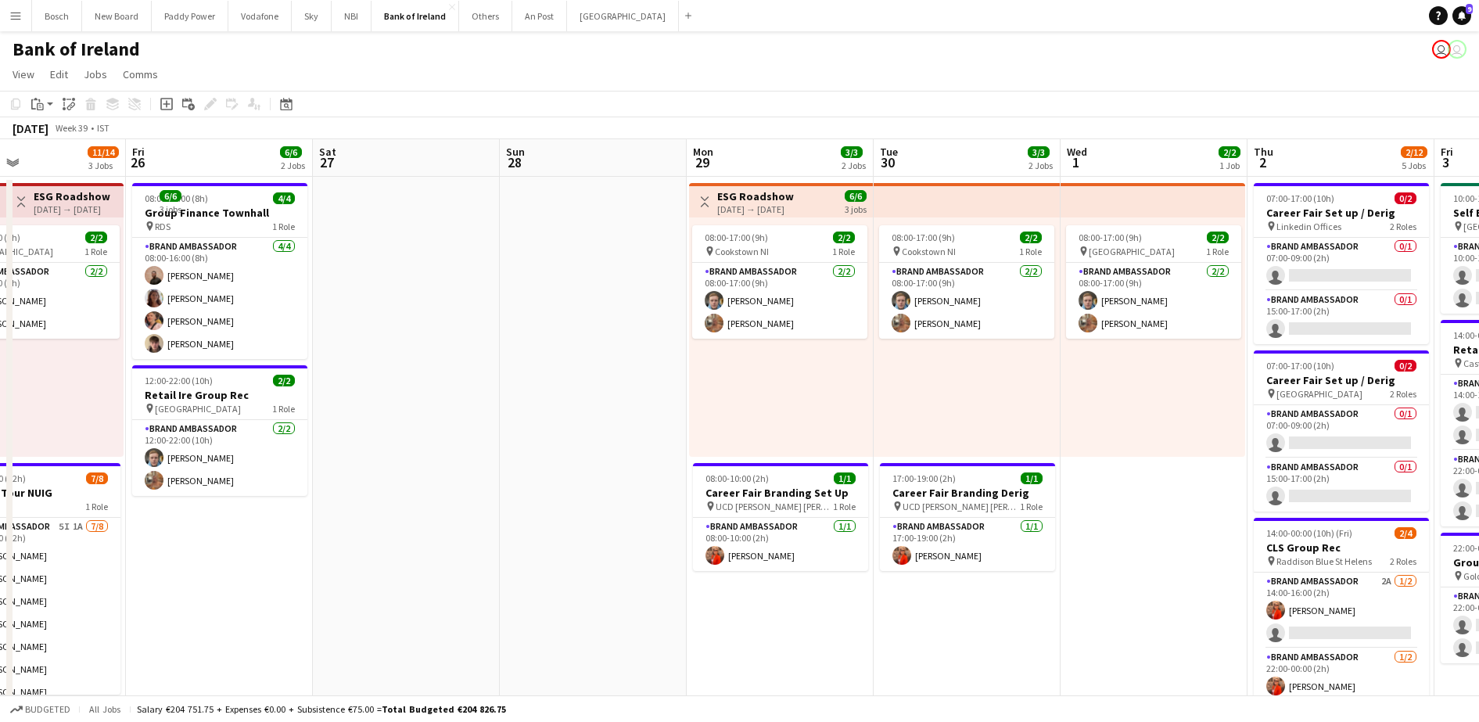
scroll to position [0, 504]
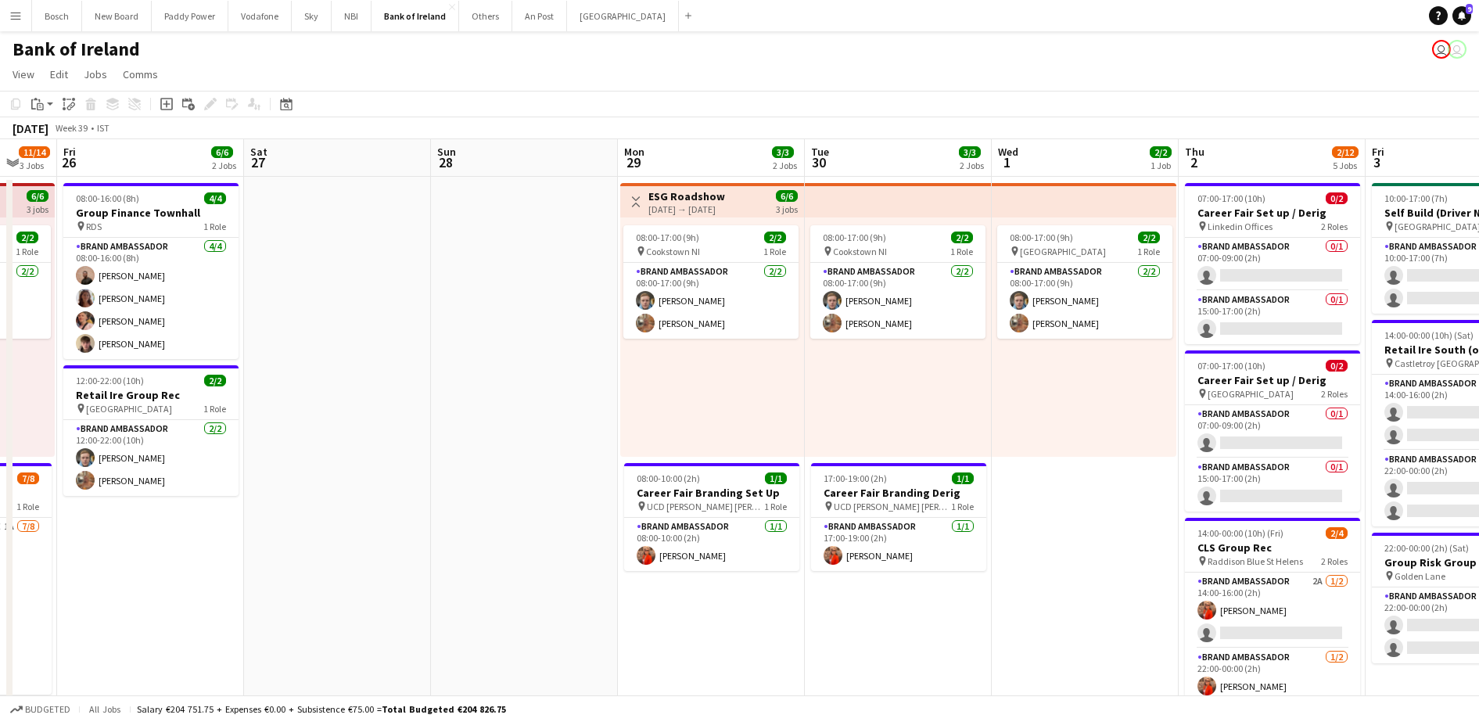
drag, startPoint x: 1346, startPoint y: 534, endPoint x: 242, endPoint y: 419, distance: 1110.5
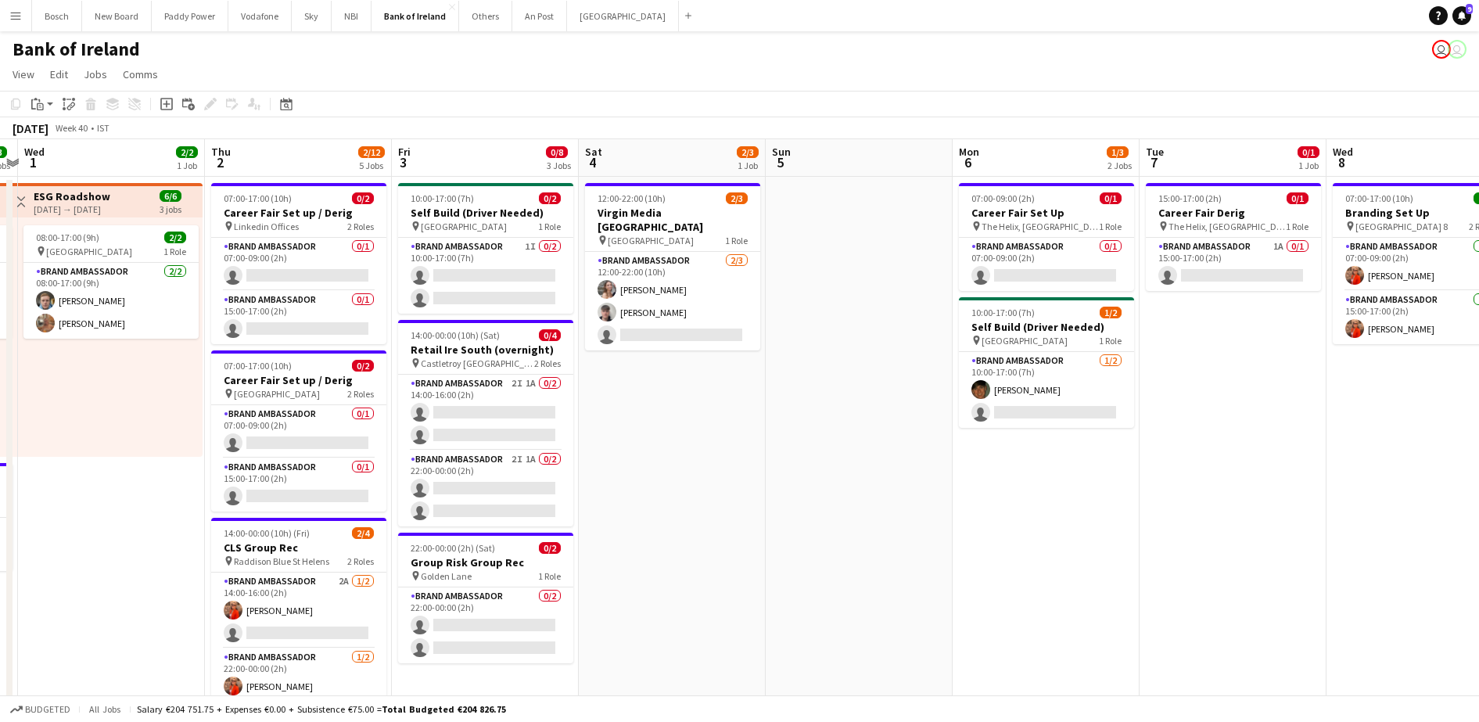
scroll to position [0, 0]
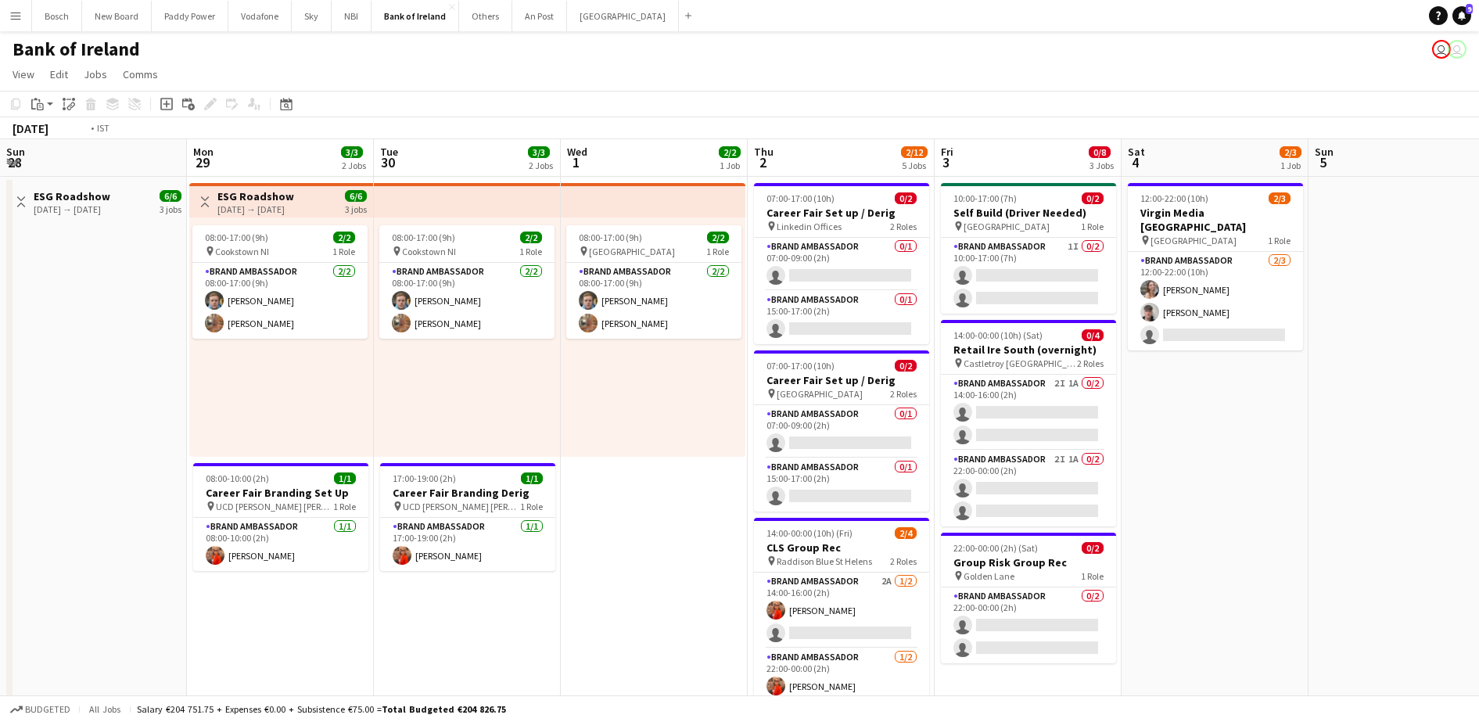
drag, startPoint x: 810, startPoint y: 413, endPoint x: 1202, endPoint y: 381, distance: 392.4
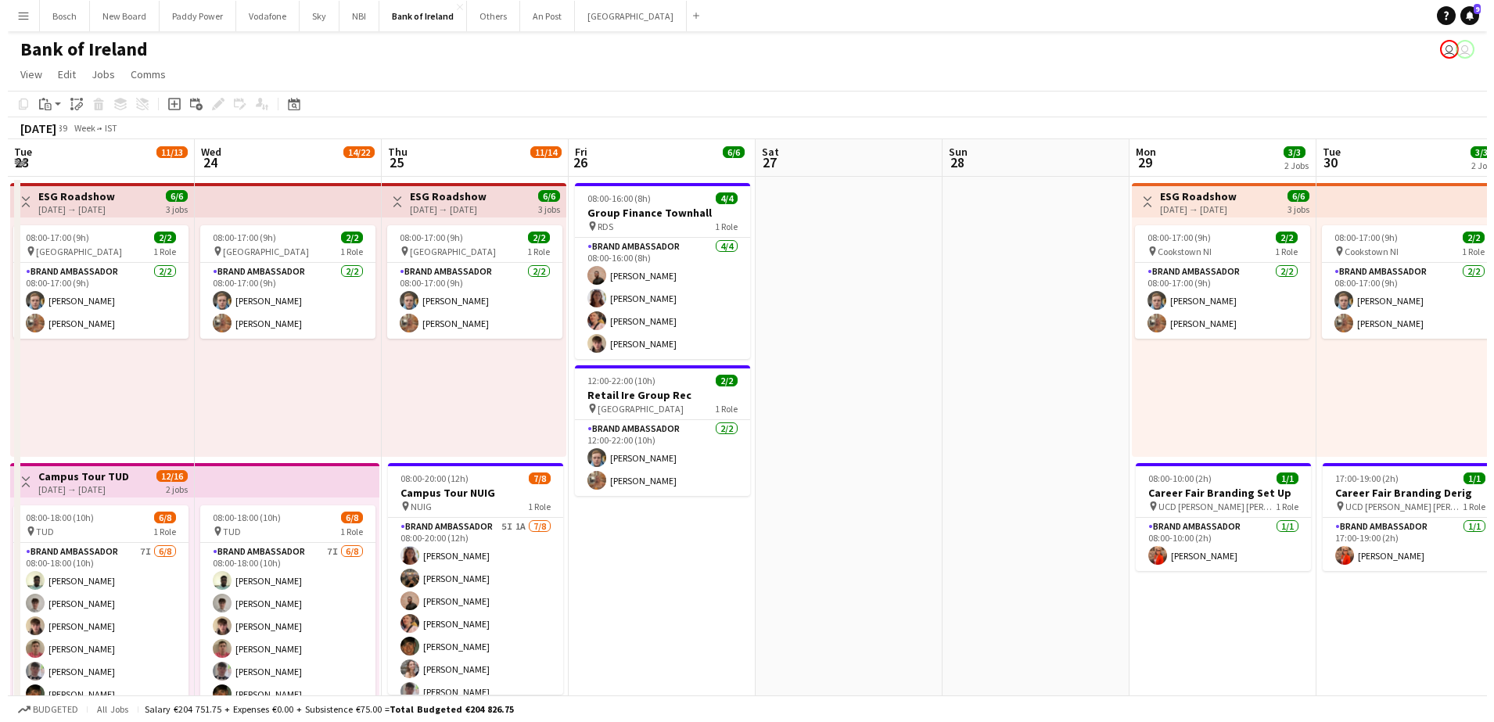
scroll to position [0, 374]
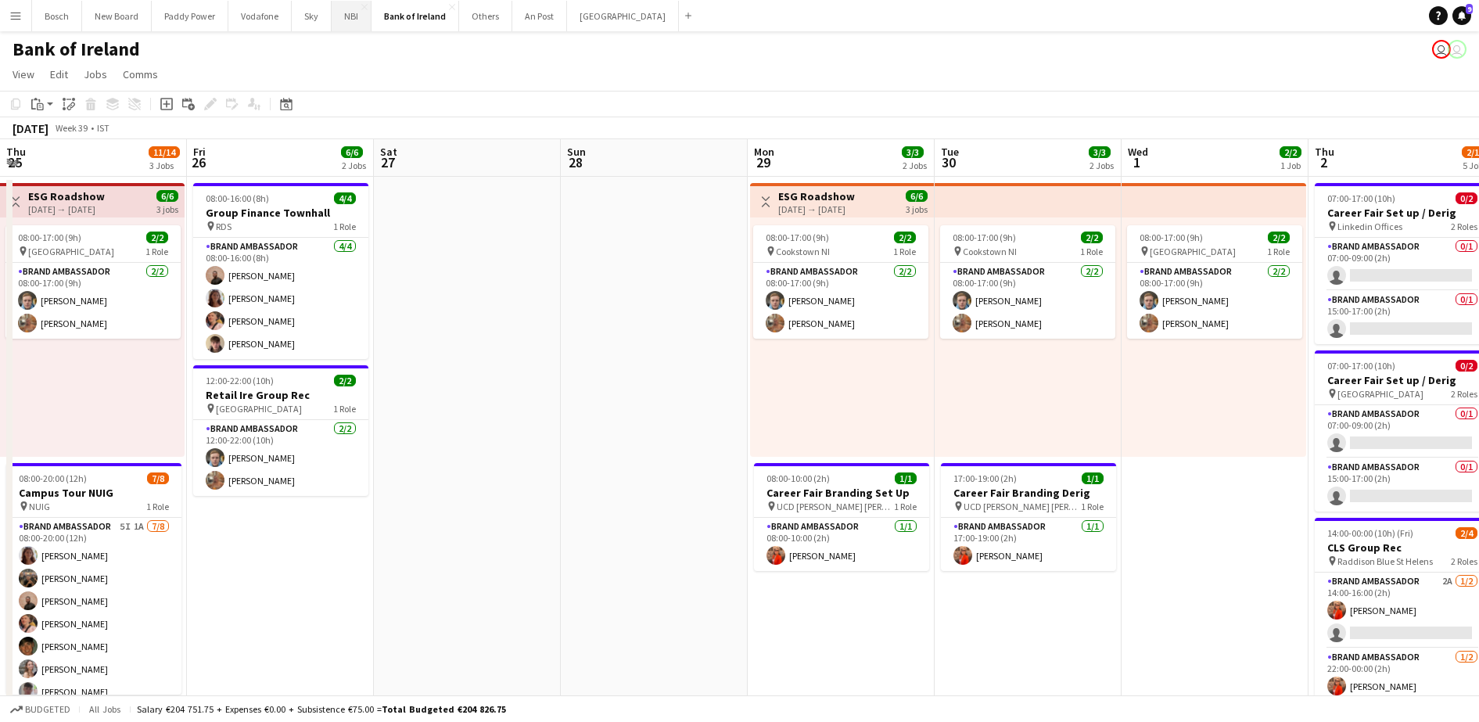
click at [347, 9] on button "NBI Close" at bounding box center [352, 16] width 40 height 31
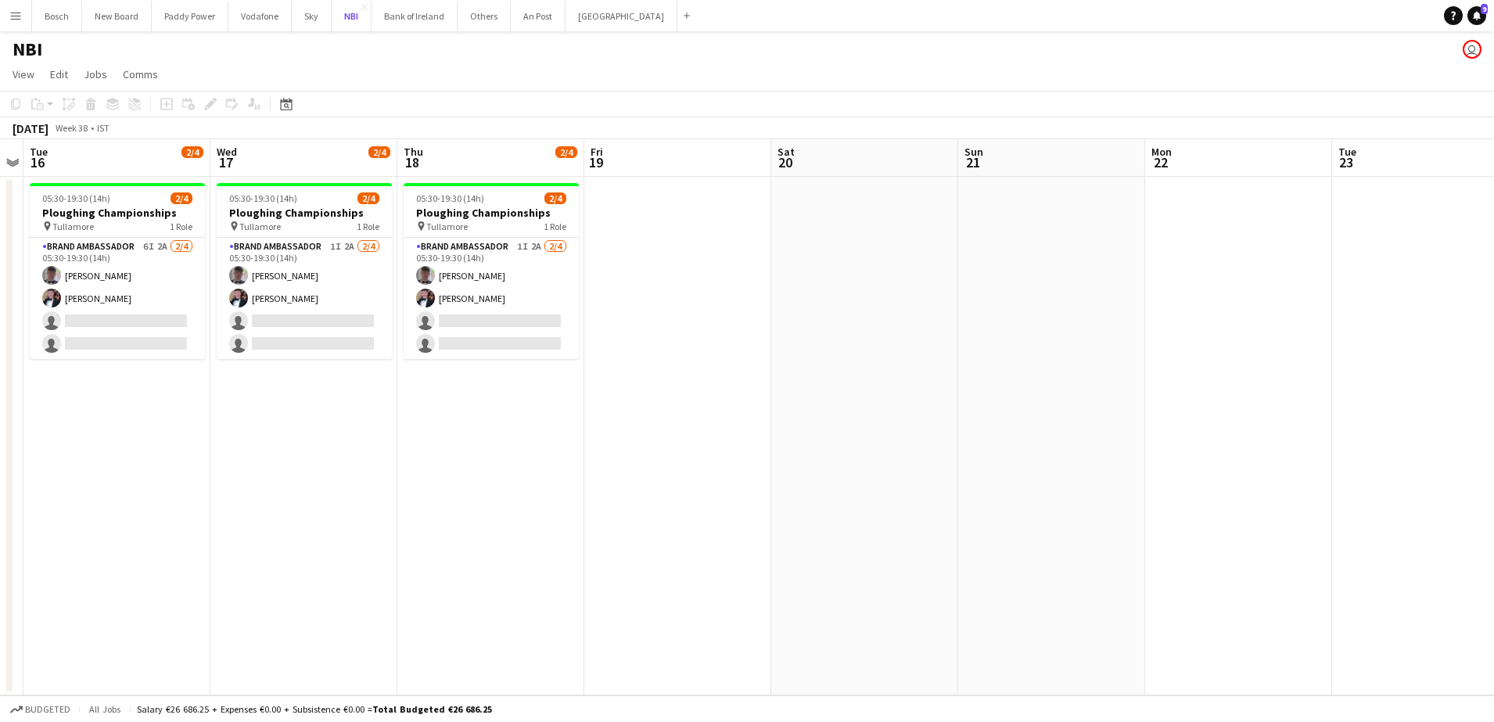
scroll to position [0, 436]
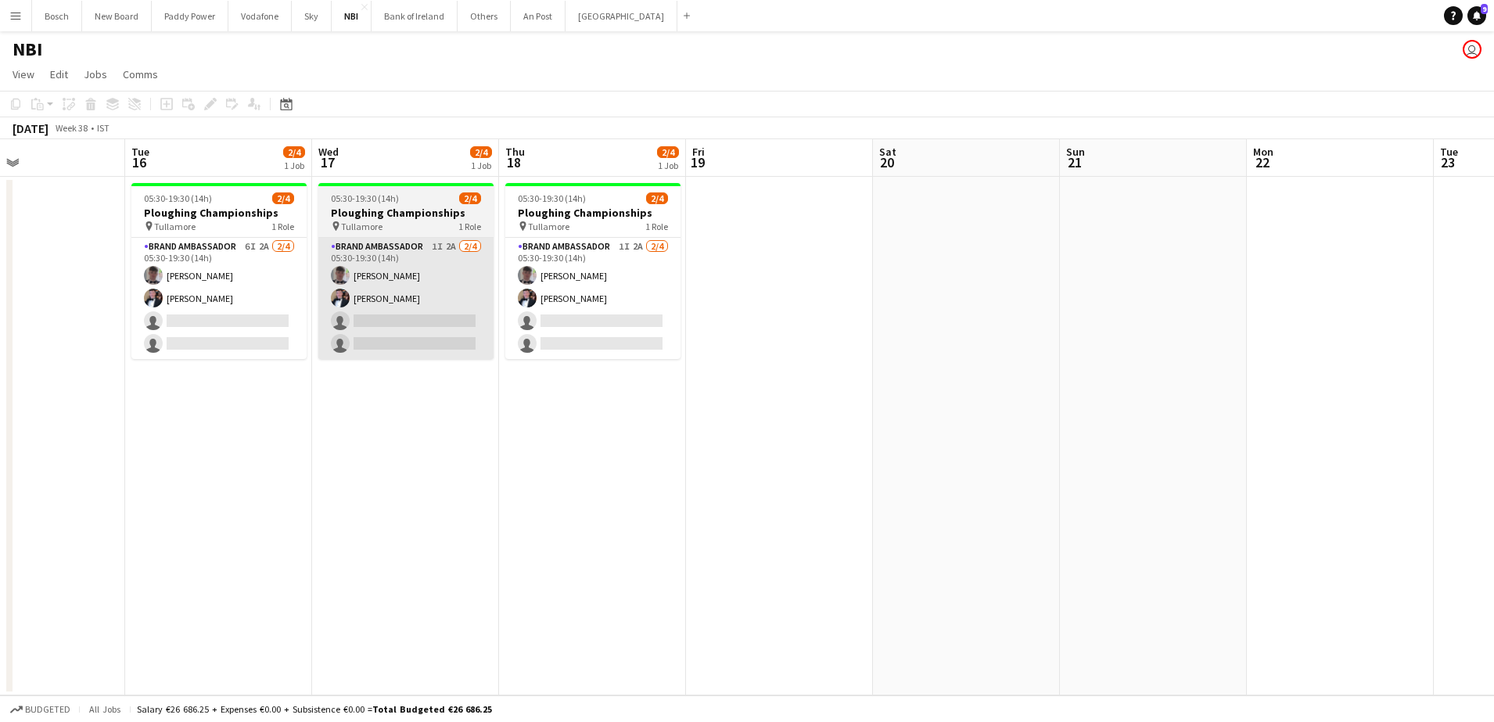
drag, startPoint x: 259, startPoint y: 299, endPoint x: 481, endPoint y: 262, distance: 225.2
click at [259, 298] on app-card-role "Brand Ambassador 6I 2A [DATE] 05:30-19:30 (14h) [PERSON_NAME] [PERSON_NAME] sin…" at bounding box center [218, 298] width 175 height 121
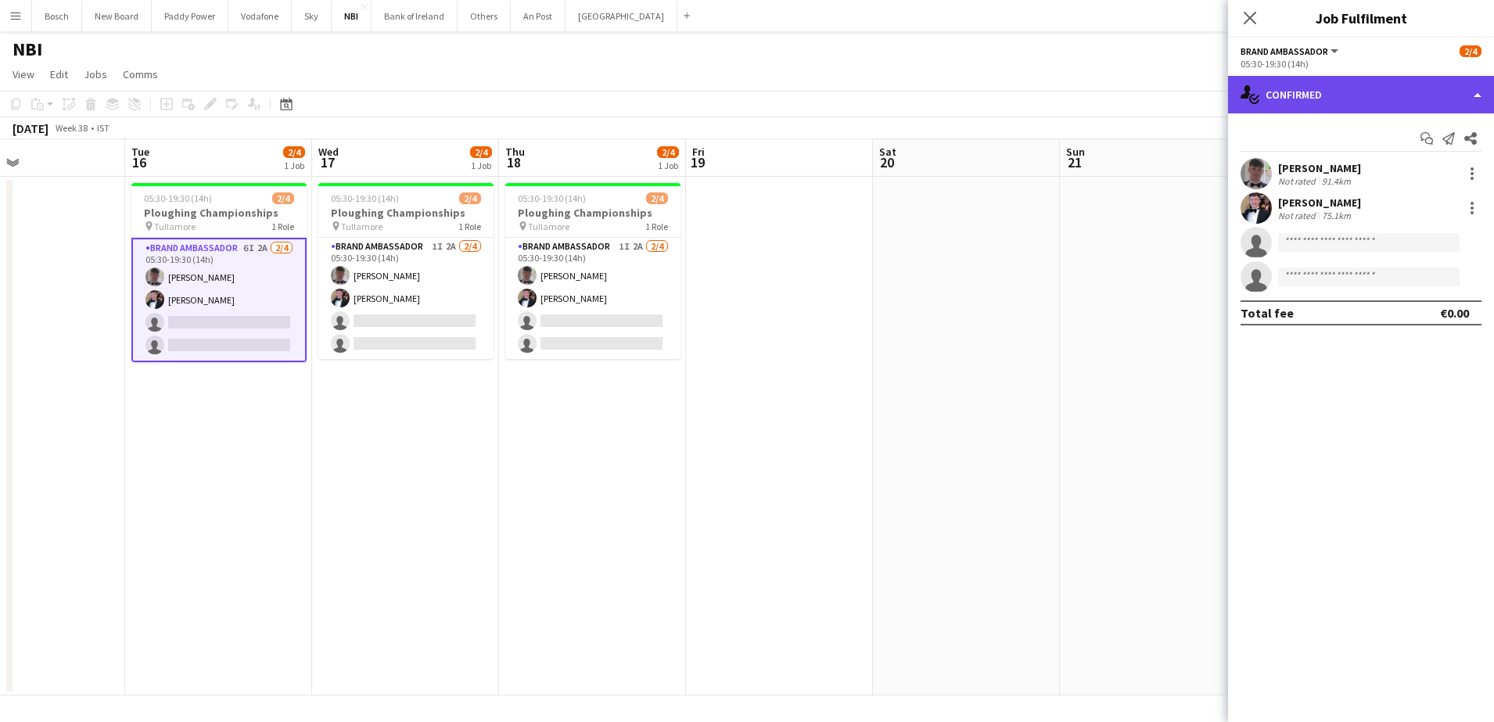
click at [1280, 103] on div "single-neutral-actions-check-2 Confirmed" at bounding box center [1361, 95] width 266 height 38
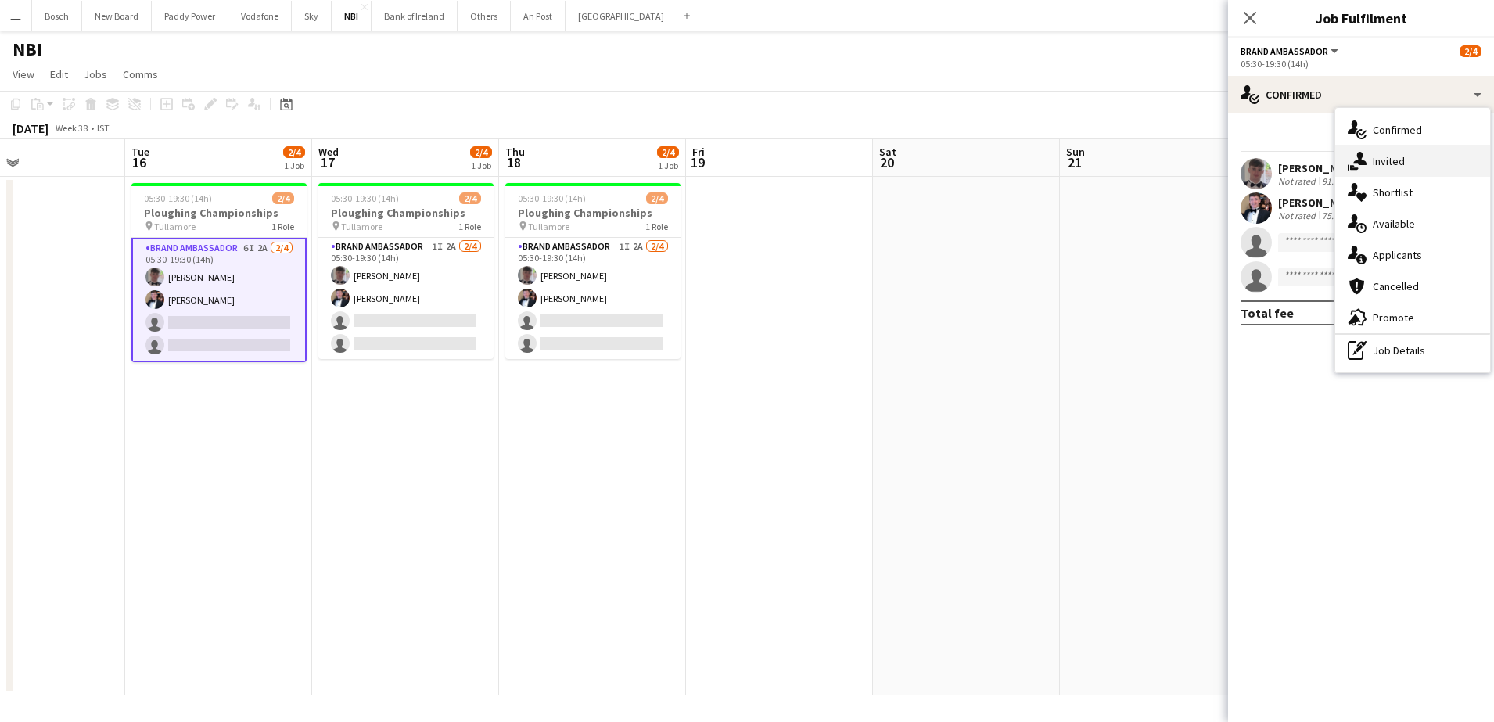
click at [1389, 163] on div "single-neutral-actions-share-1 Invited" at bounding box center [1412, 161] width 155 height 31
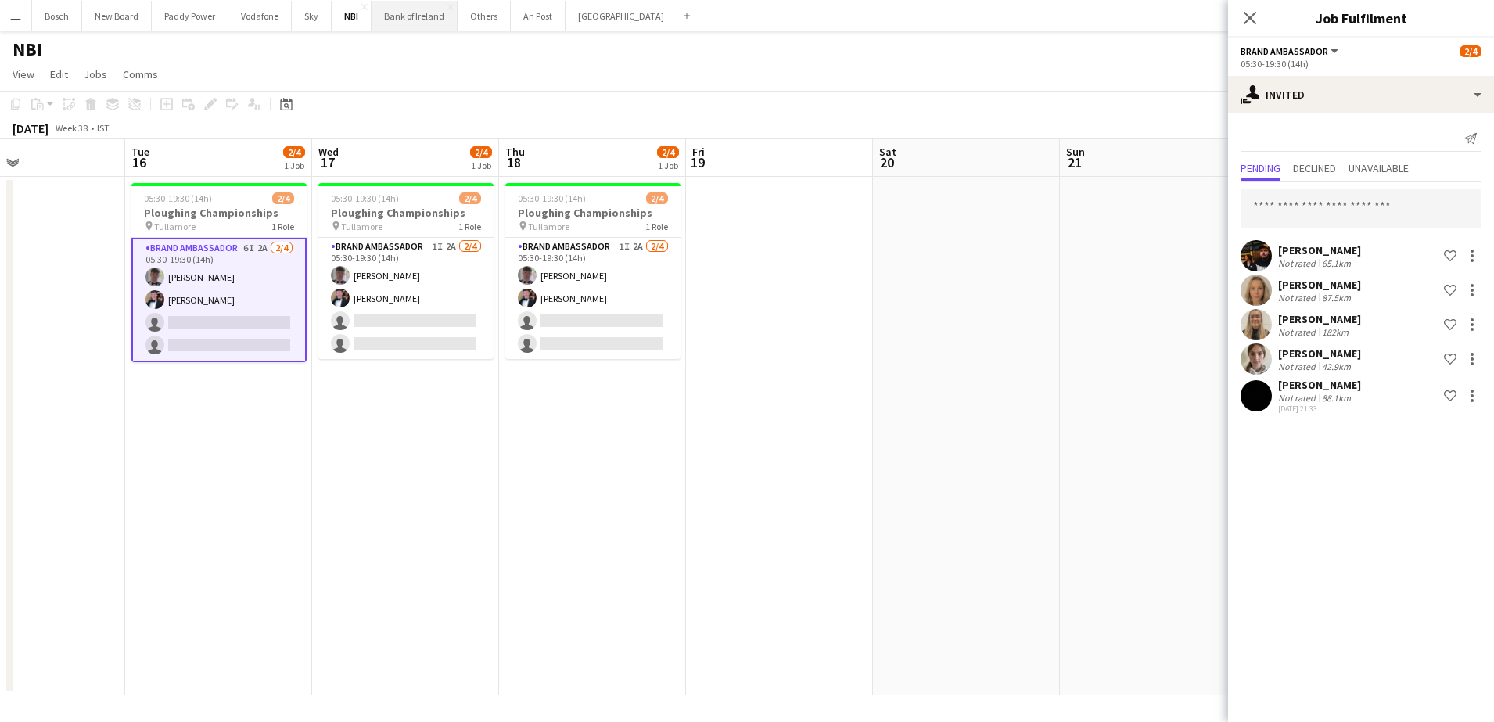
click at [429, 19] on button "Bank of Ireland Close" at bounding box center [415, 16] width 86 height 31
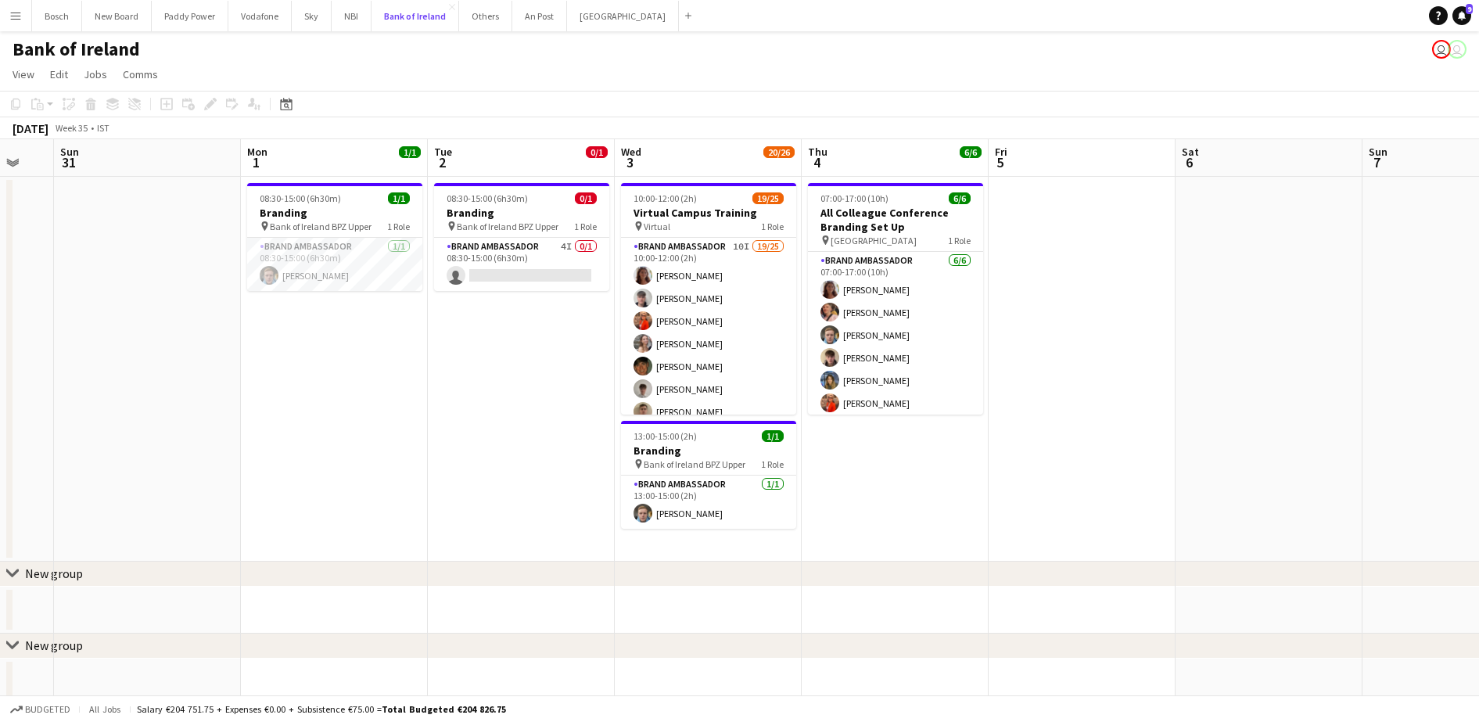
scroll to position [0, 512]
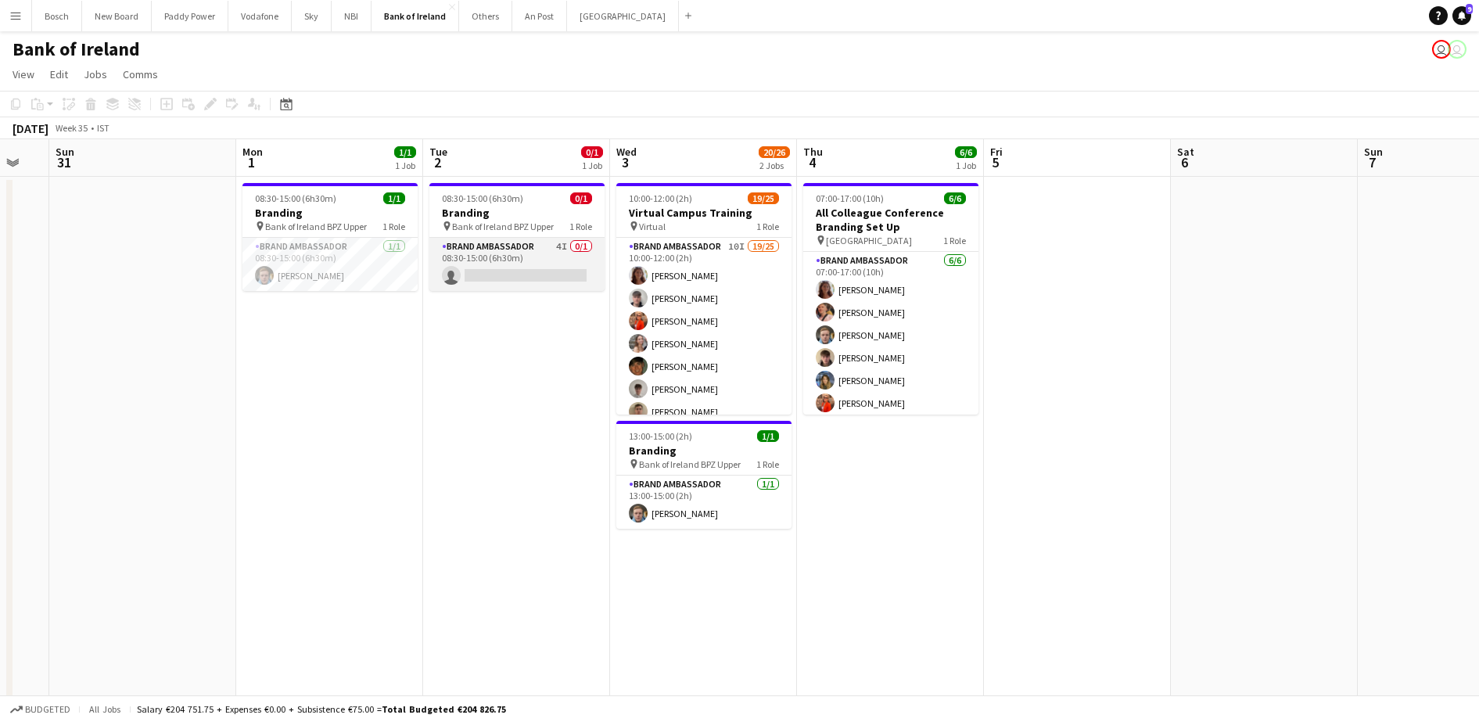
click at [503, 259] on app-card-role "Brand Ambassador 4I 0/1 08:30-15:00 (6h30m) single-neutral-actions" at bounding box center [516, 264] width 175 height 53
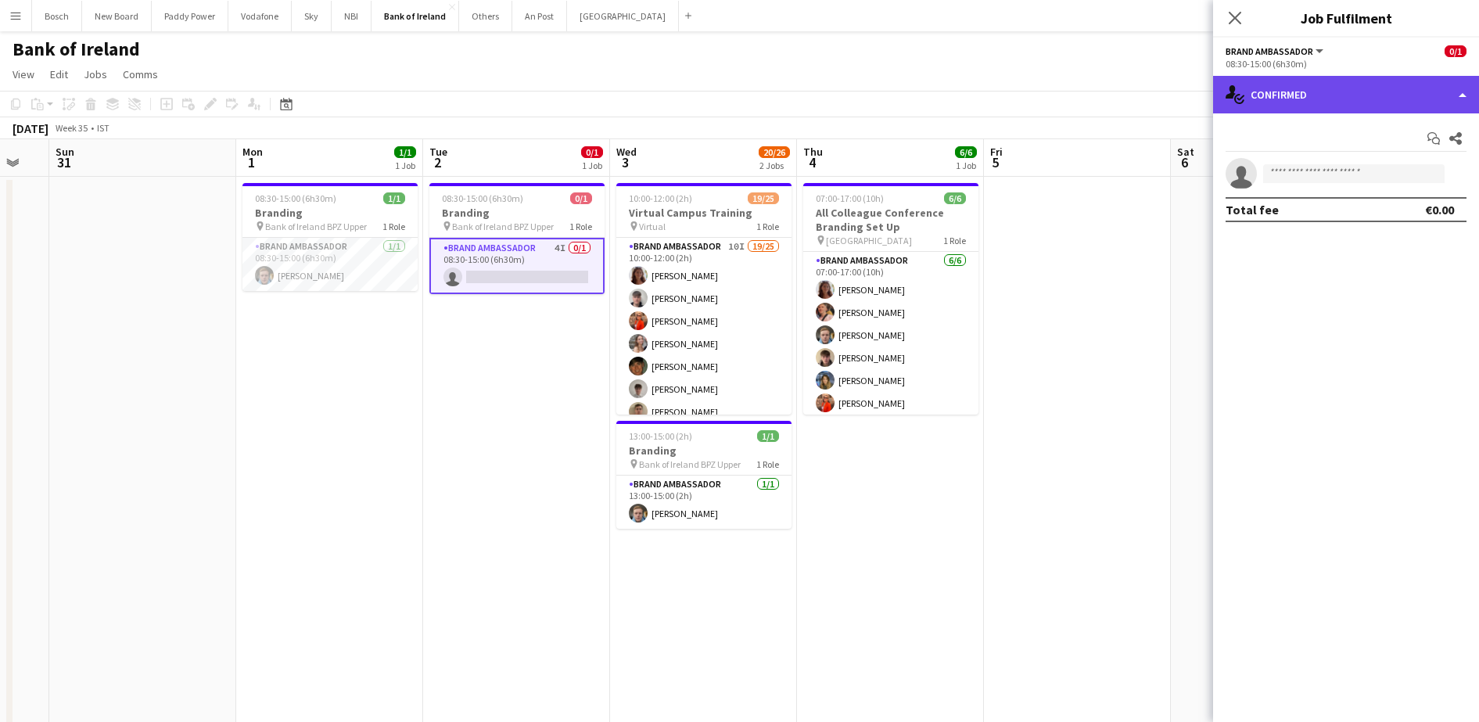
click at [1283, 92] on div "single-neutral-actions-check-2 Confirmed" at bounding box center [1346, 95] width 266 height 38
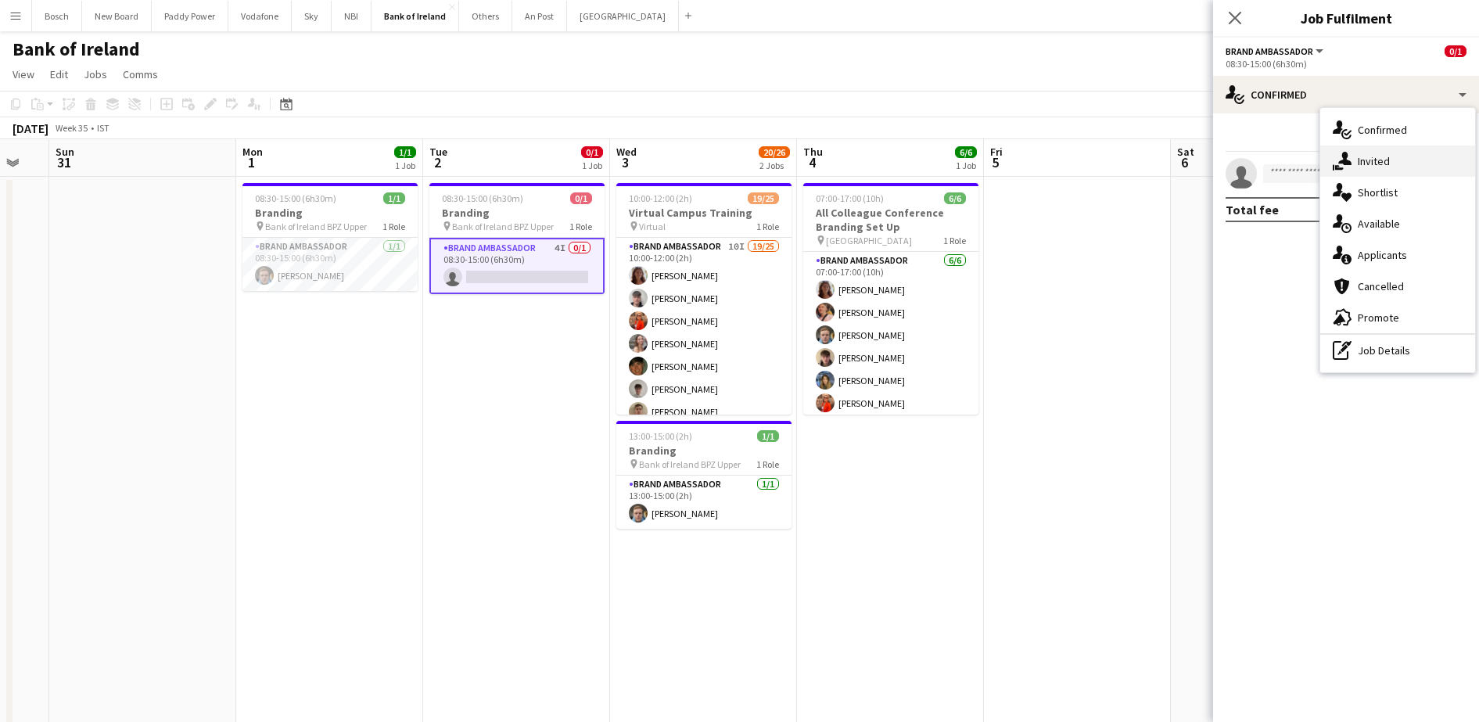
click at [1364, 151] on div "single-neutral-actions-share-1 Invited" at bounding box center [1397, 161] width 155 height 31
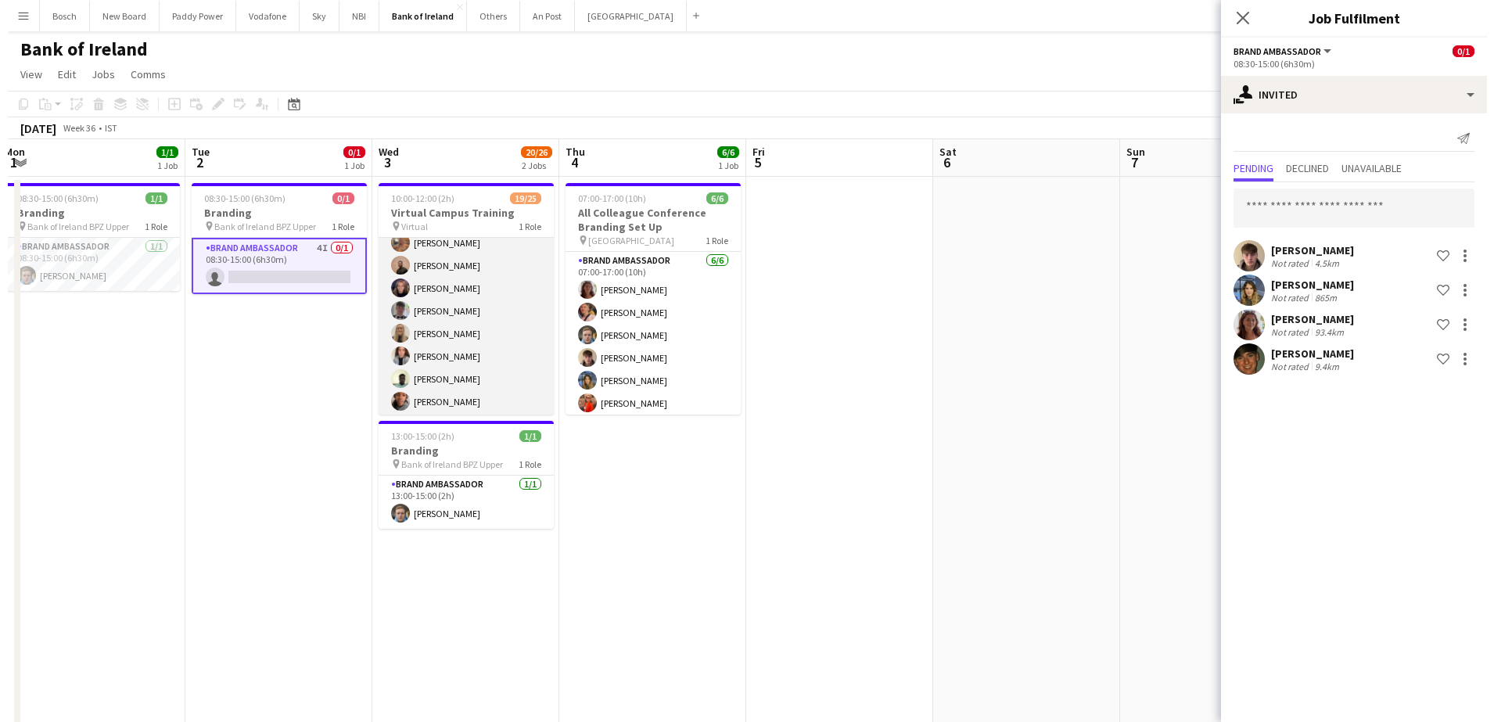
scroll to position [0, 0]
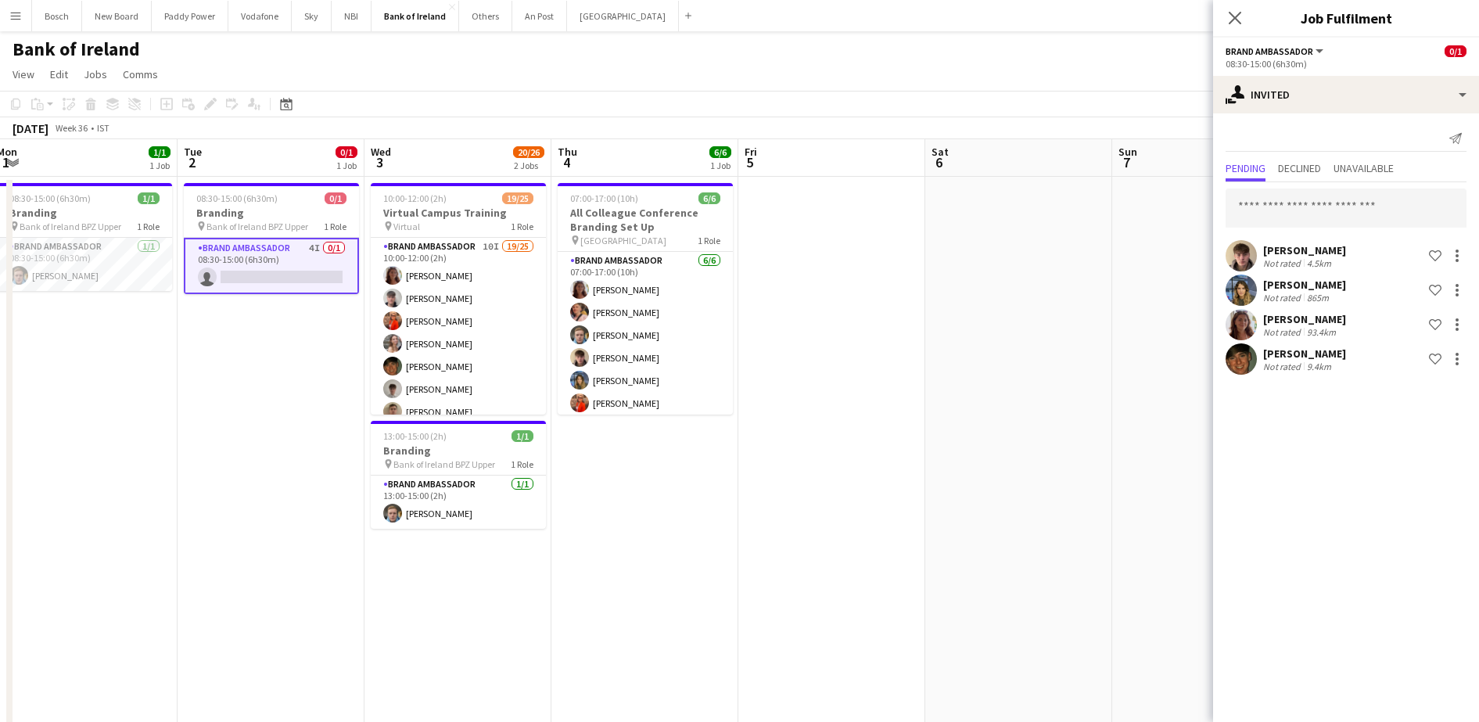
click at [900, 75] on app-page-menu "View Day view expanded Day view collapsed Month view Date picker Jump to [DATE]…" at bounding box center [739, 76] width 1479 height 30
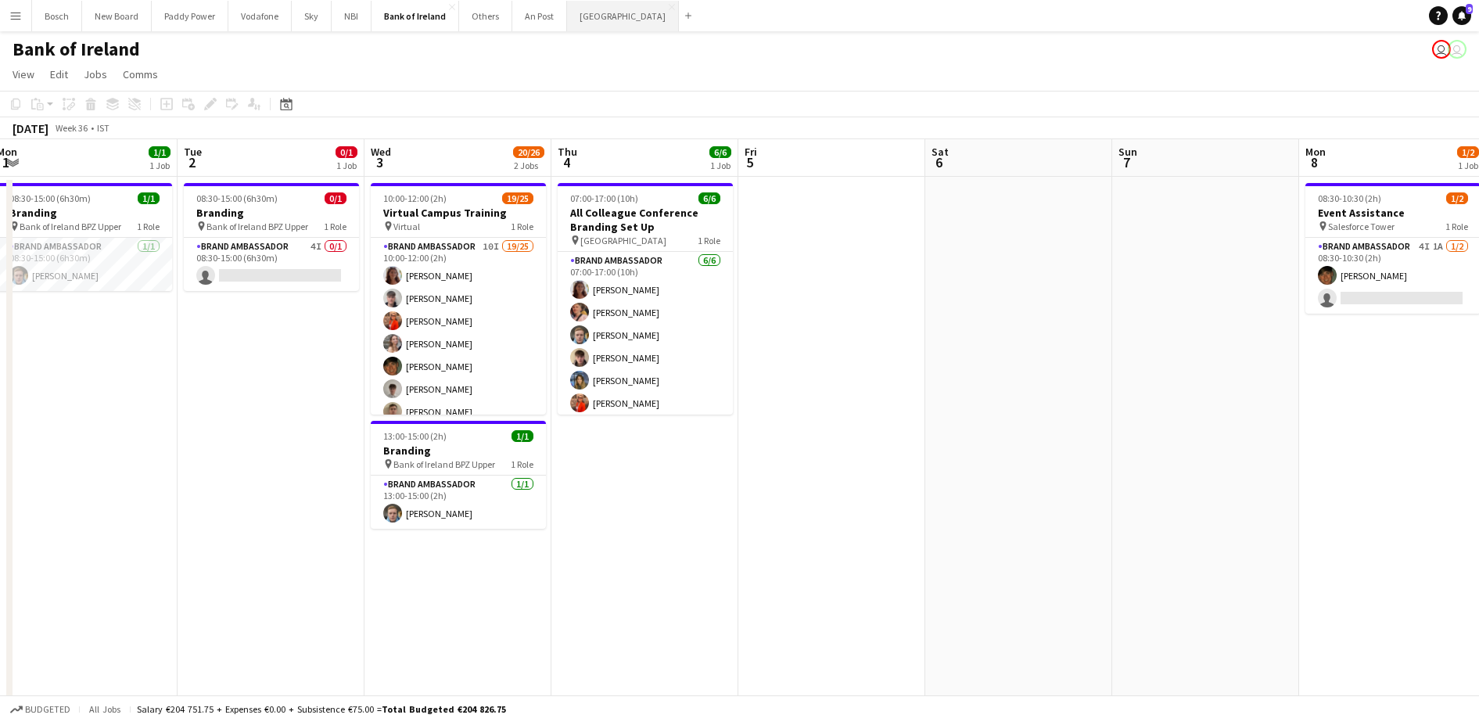
click at [588, 23] on button "[GEOGRAPHIC_DATA] Close" at bounding box center [623, 16] width 112 height 31
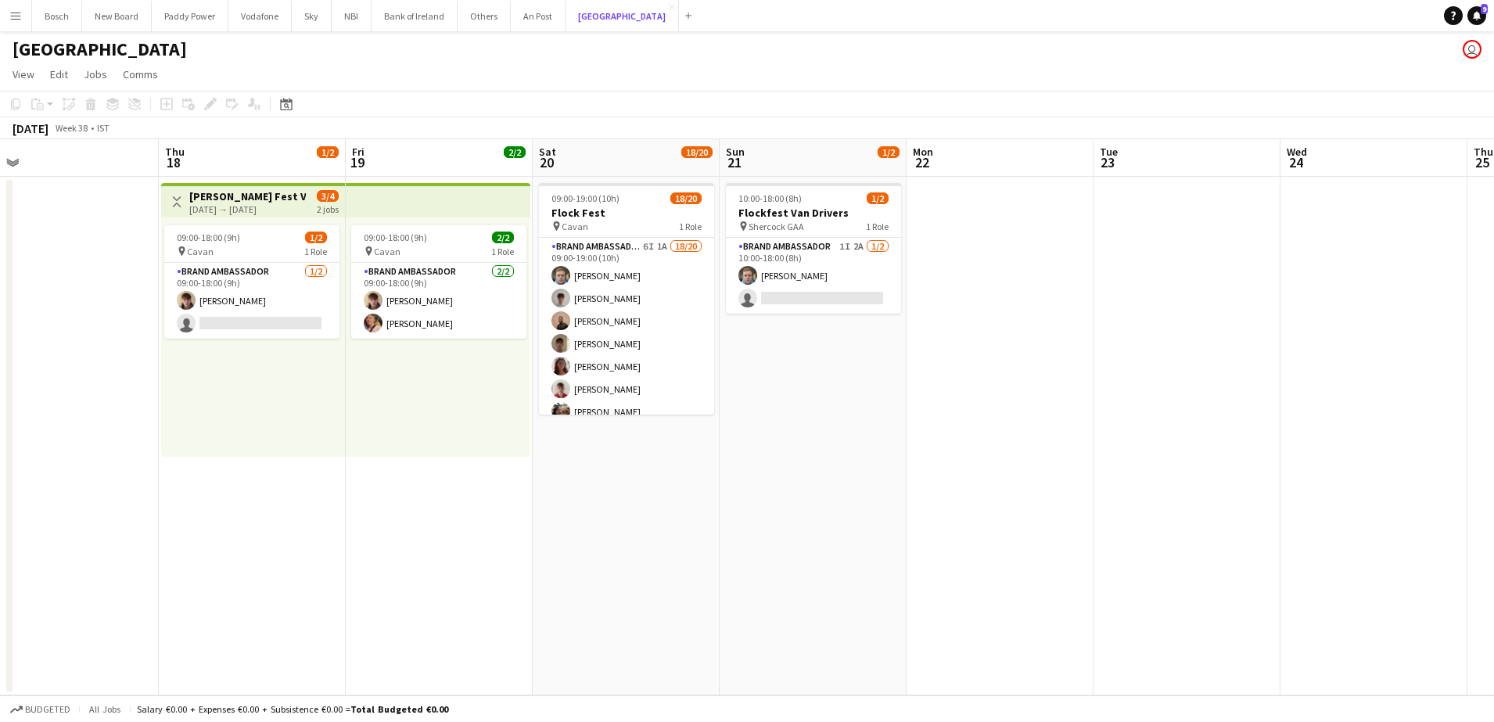
scroll to position [0, 401]
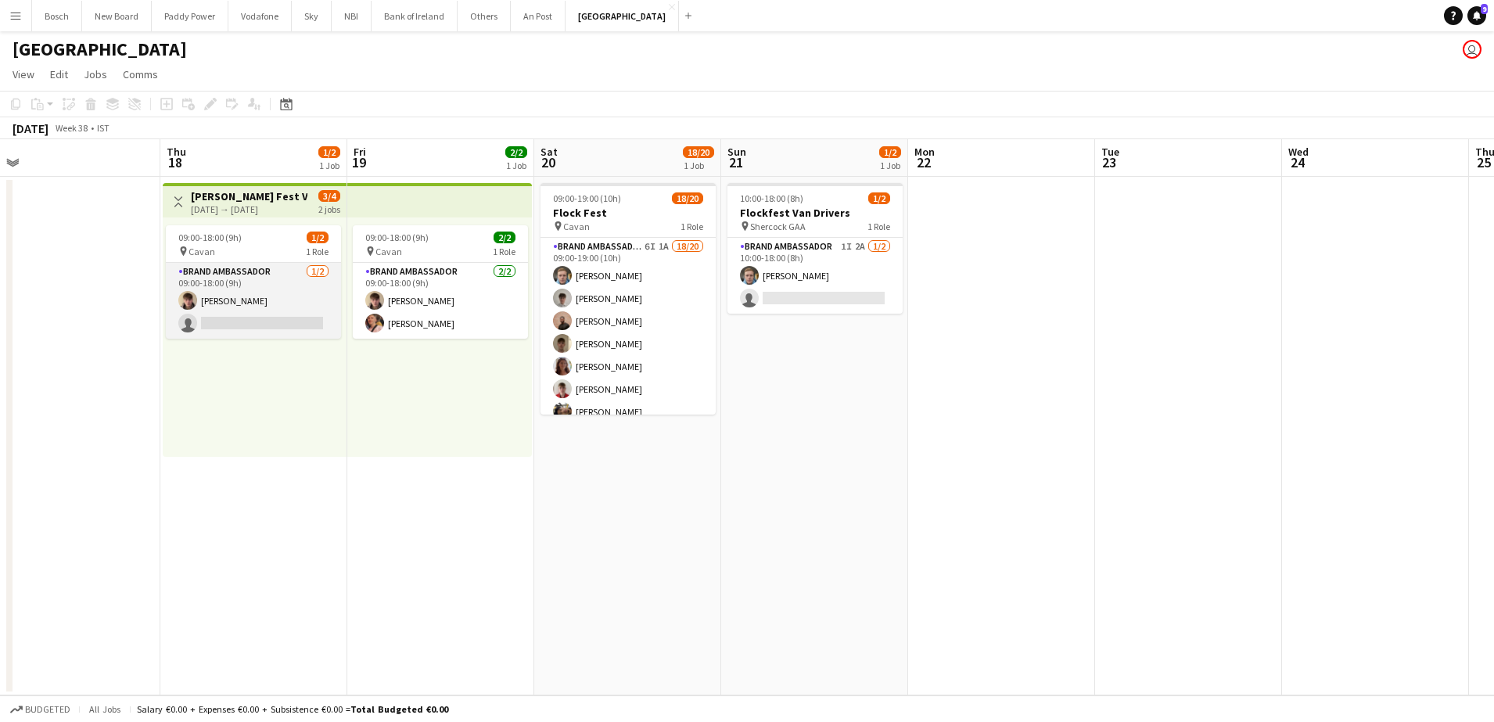
click at [255, 311] on app-card-role "Brand Ambassador [DATE] 09:00-18:00 (9h) [PERSON_NAME] single-neutral-actions" at bounding box center [253, 301] width 175 height 76
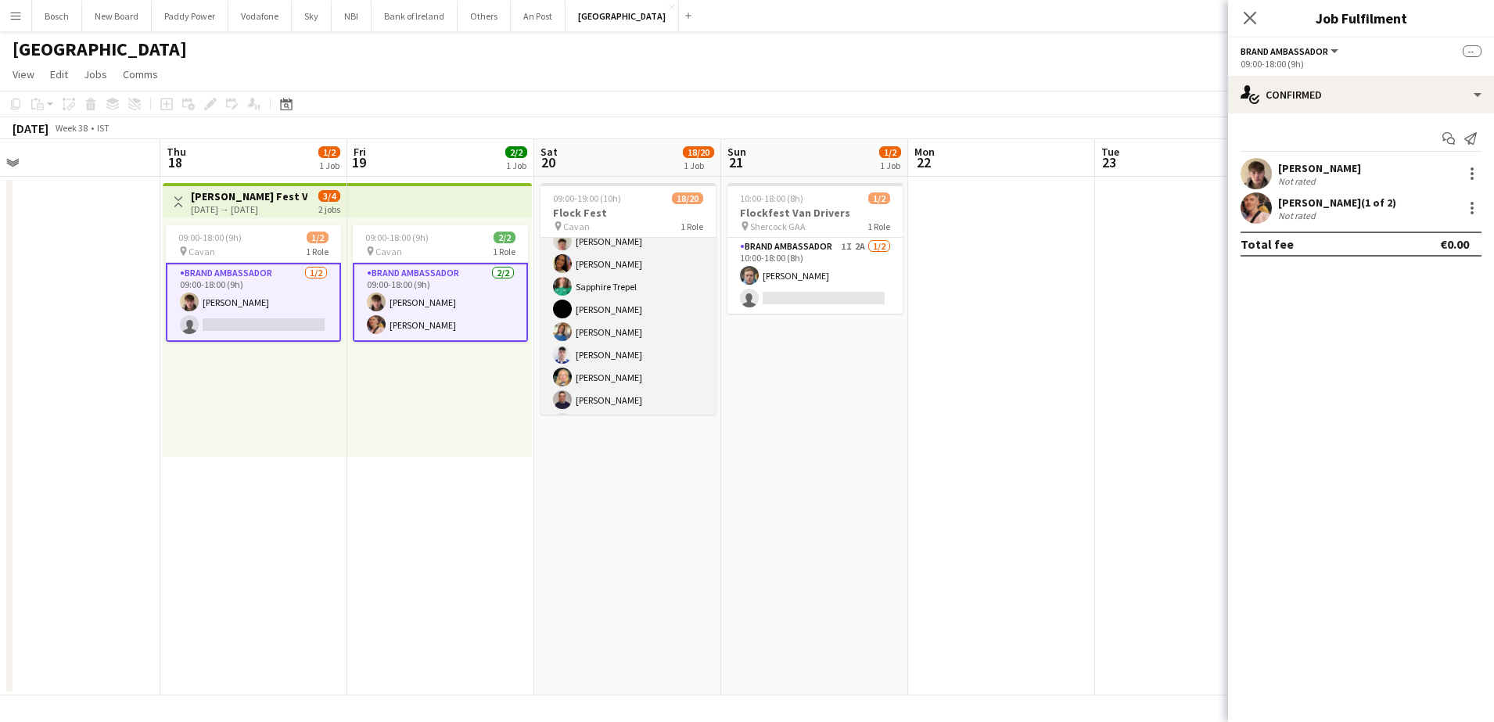
scroll to position [307, 0]
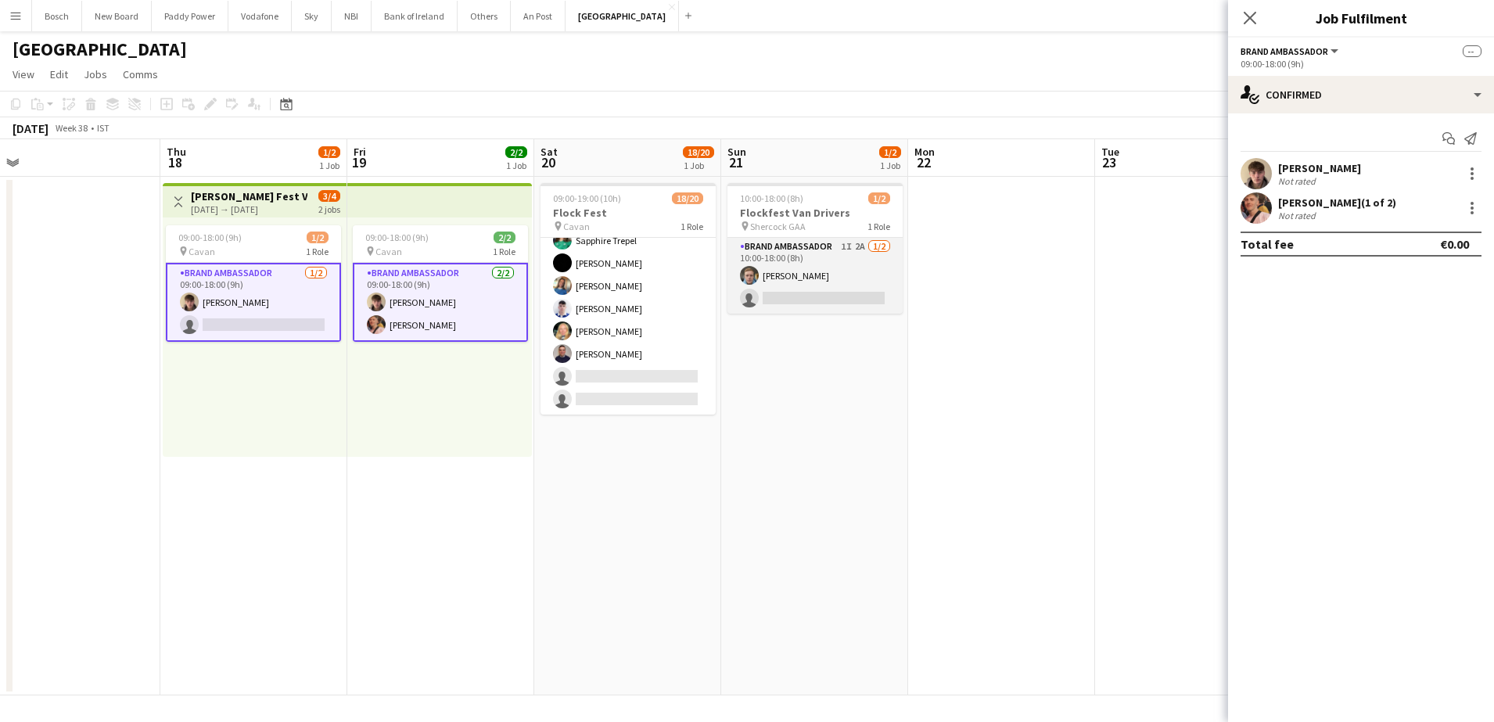
click at [823, 280] on app-card-role "Brand Ambassador 1I 2A [DATE] 10:00-18:00 (8h) [PERSON_NAME] single-neutral-act…" at bounding box center [815, 276] width 175 height 76
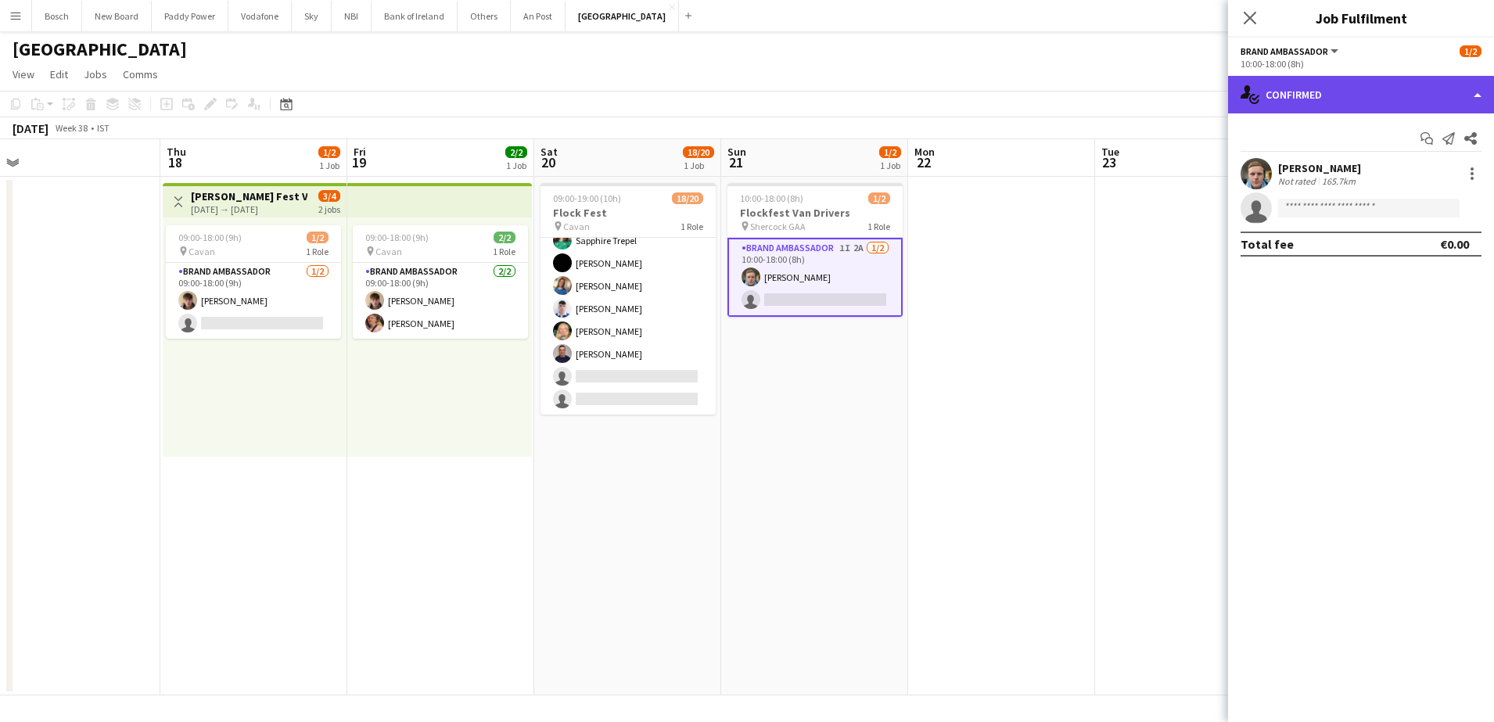
click at [1297, 89] on div "single-neutral-actions-check-2 Confirmed" at bounding box center [1361, 95] width 266 height 38
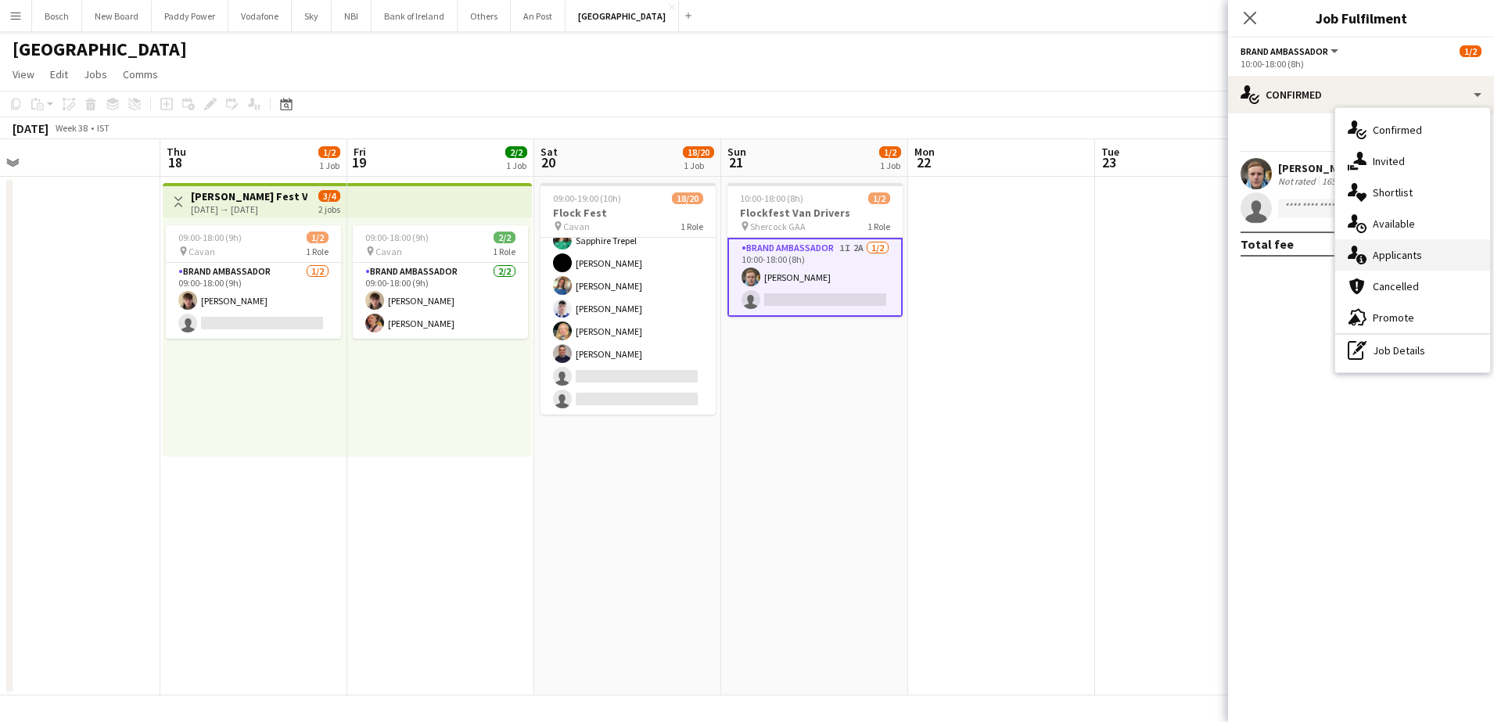
click at [1446, 246] on div "single-neutral-actions-information Applicants" at bounding box center [1412, 254] width 155 height 31
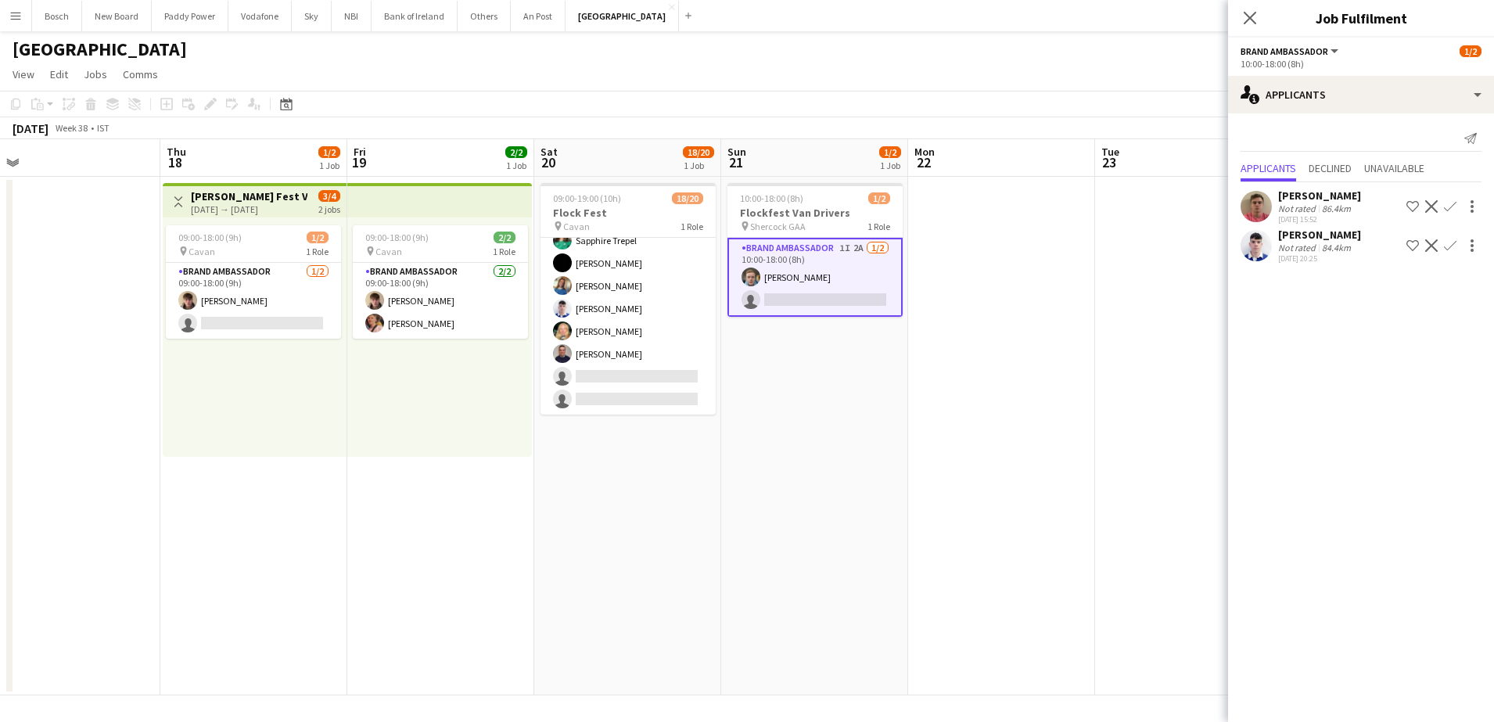
click at [1432, 203] on app-icon "Decline" at bounding box center [1431, 206] width 13 height 13
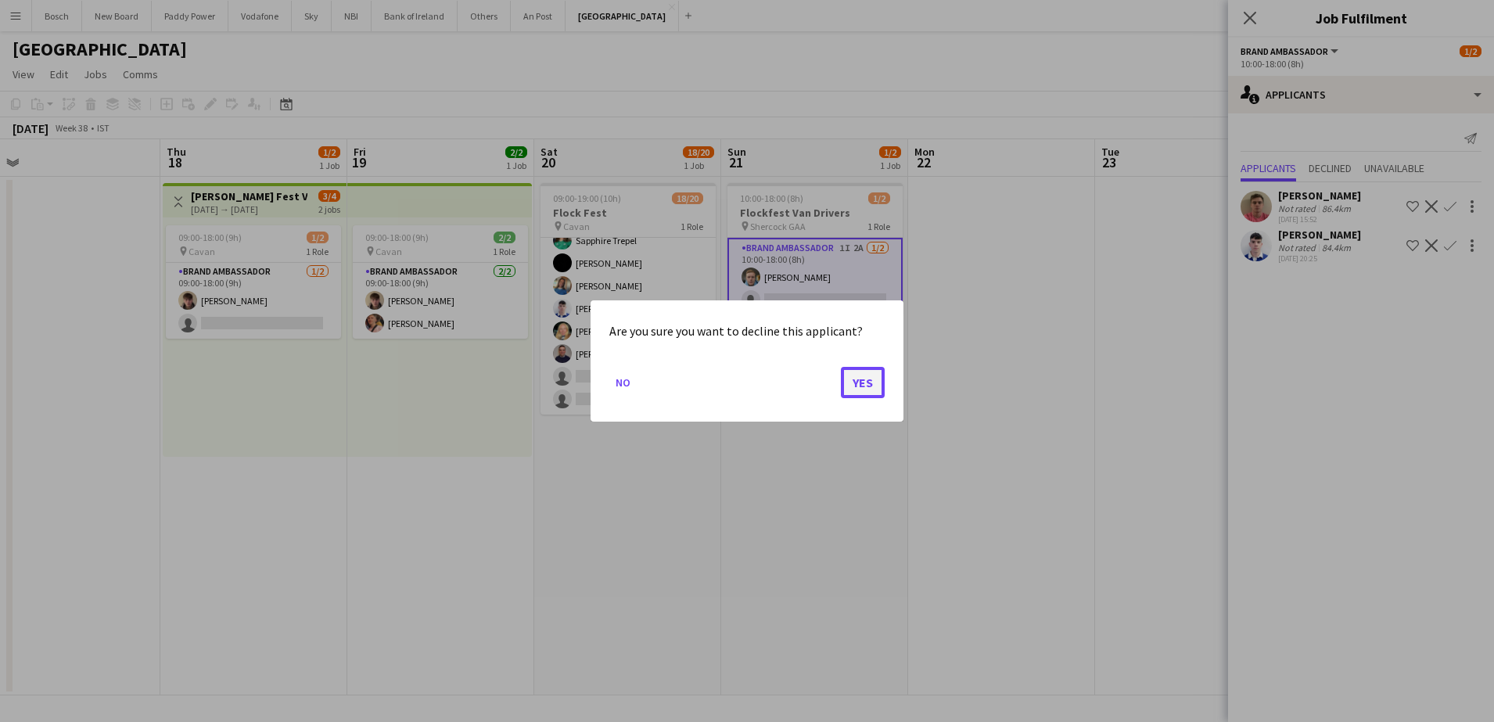
click at [848, 384] on button "Yes" at bounding box center [863, 382] width 44 height 31
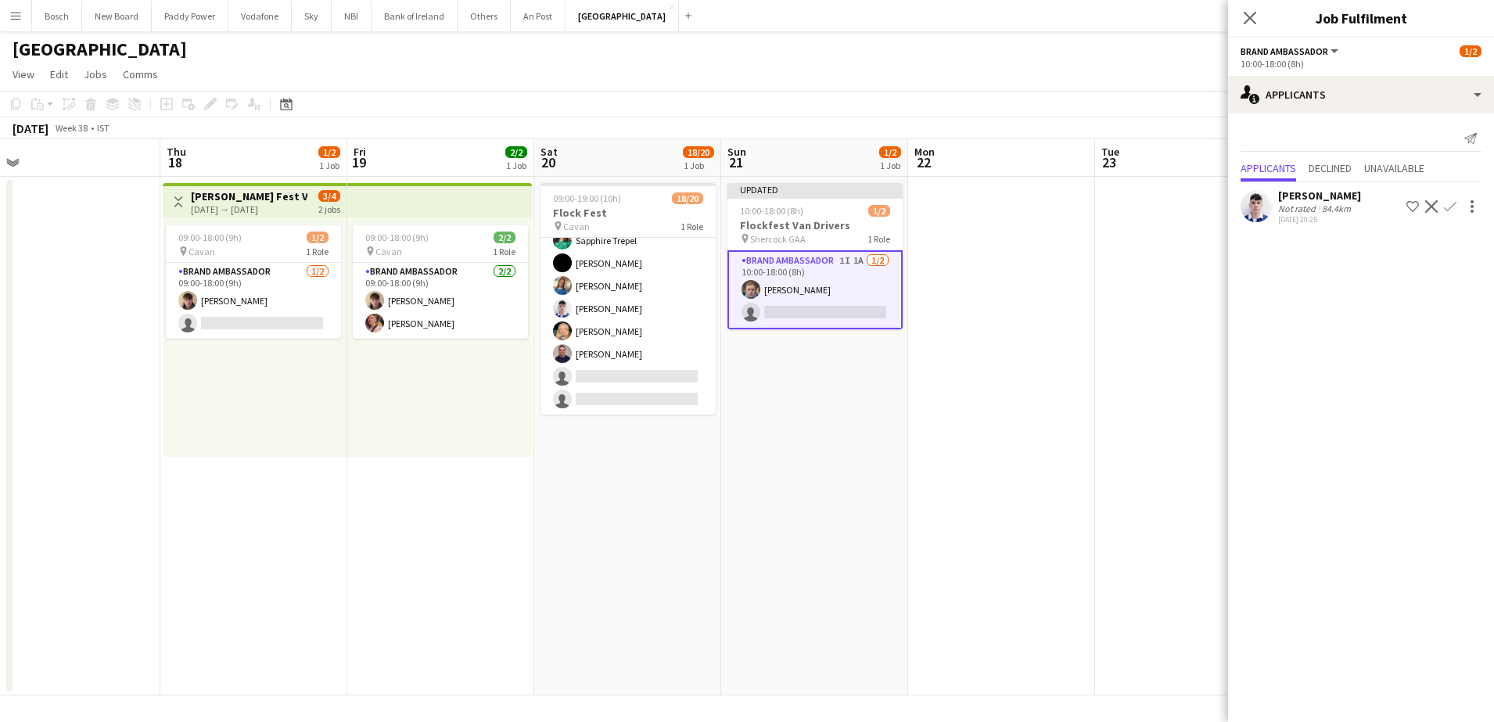
click at [1011, 132] on div "[DATE] Week 38 • IST Publish 1 job Revert 1 job" at bounding box center [747, 128] width 1494 height 22
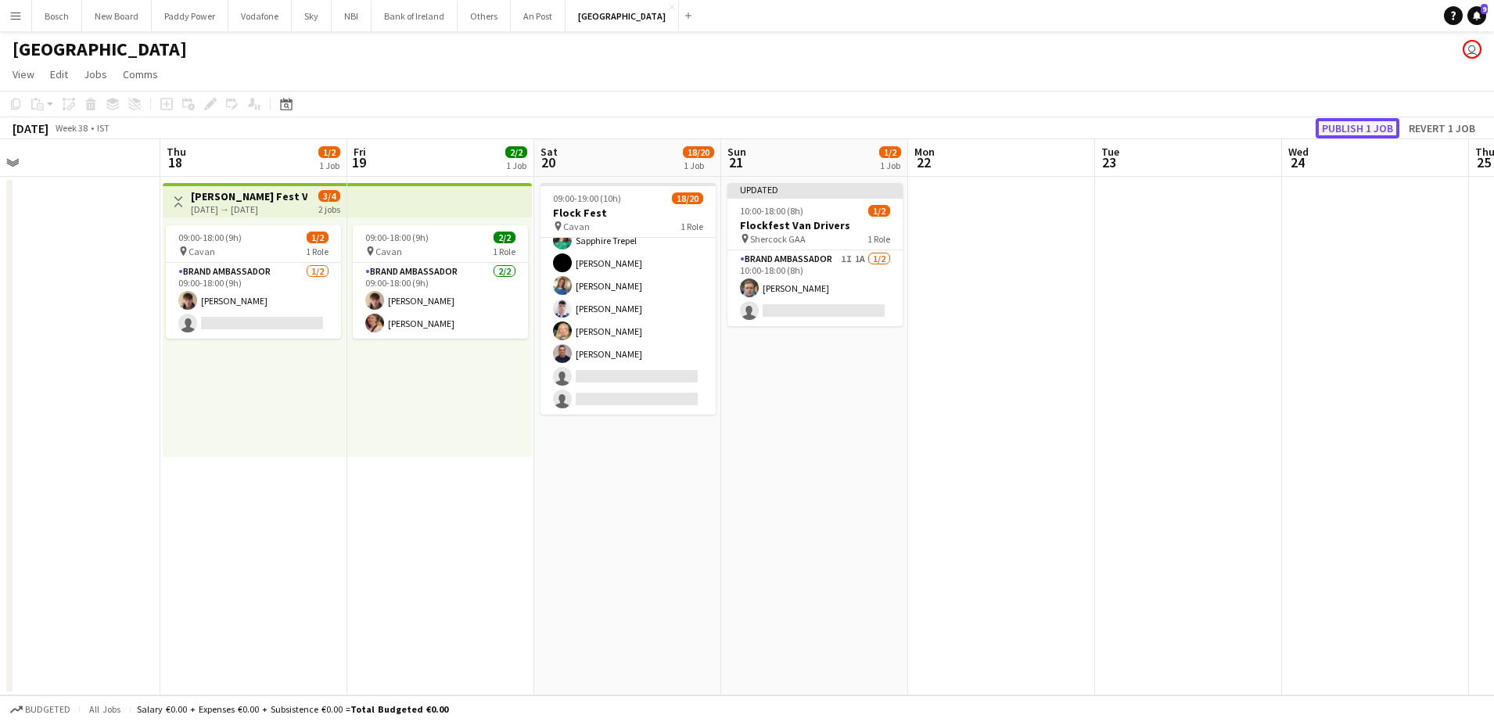
click at [1369, 128] on button "Publish 1 job" at bounding box center [1358, 128] width 84 height 20
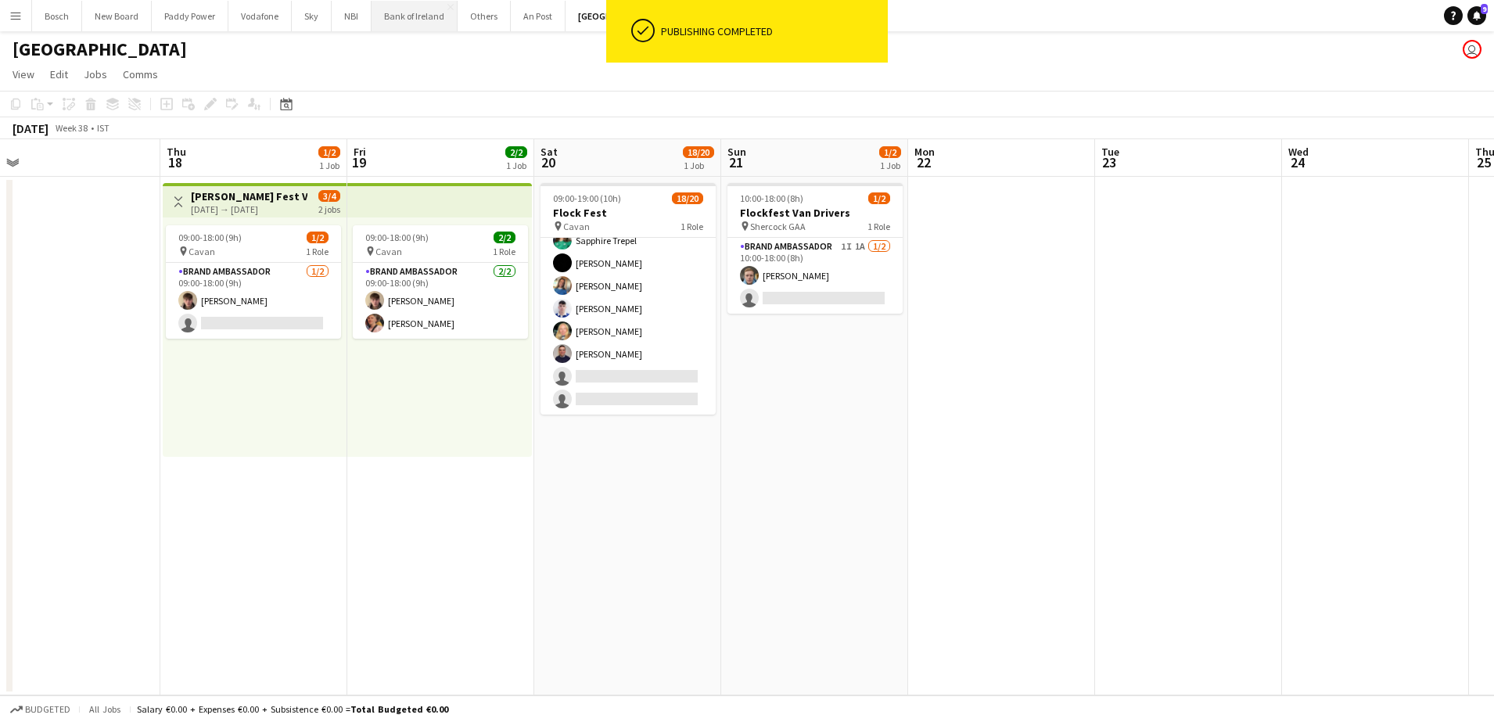
click at [382, 17] on button "Bank of Ireland Close" at bounding box center [415, 16] width 86 height 31
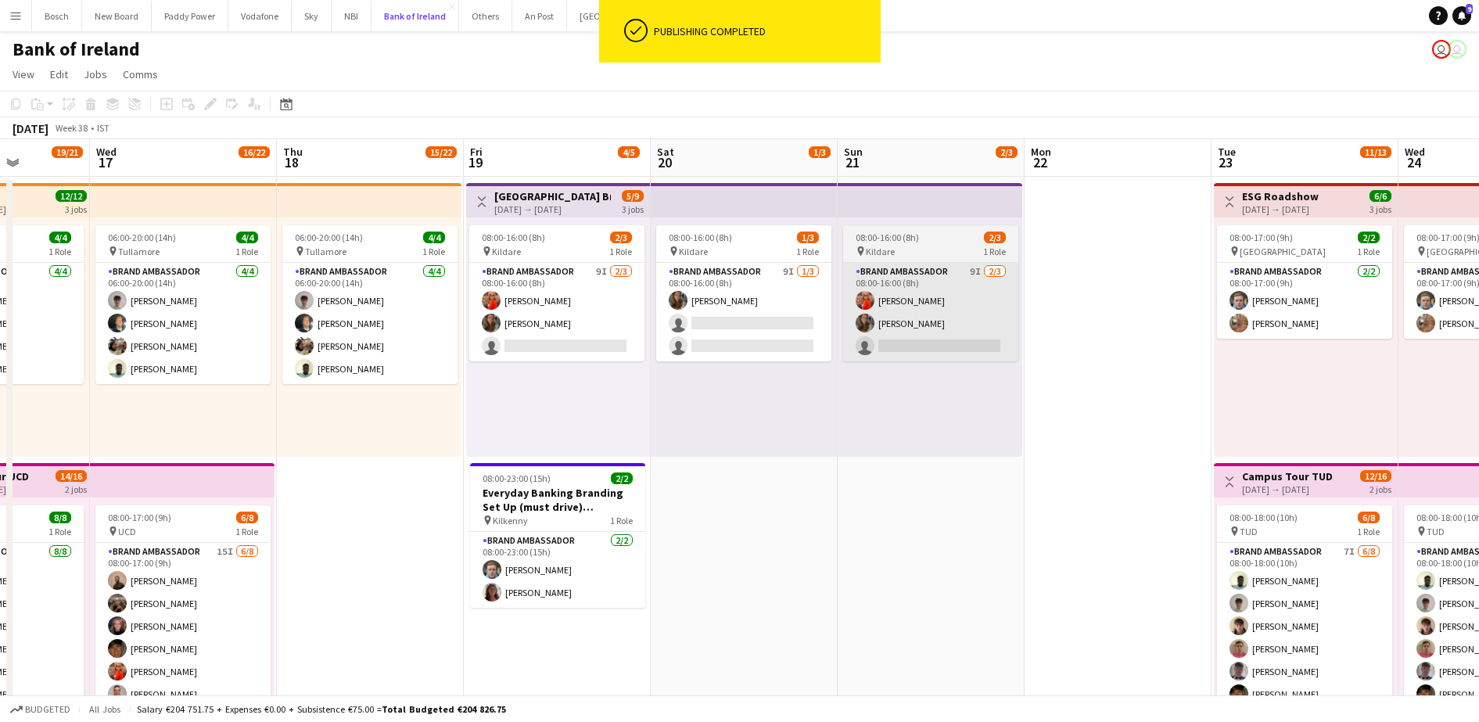
scroll to position [0, 465]
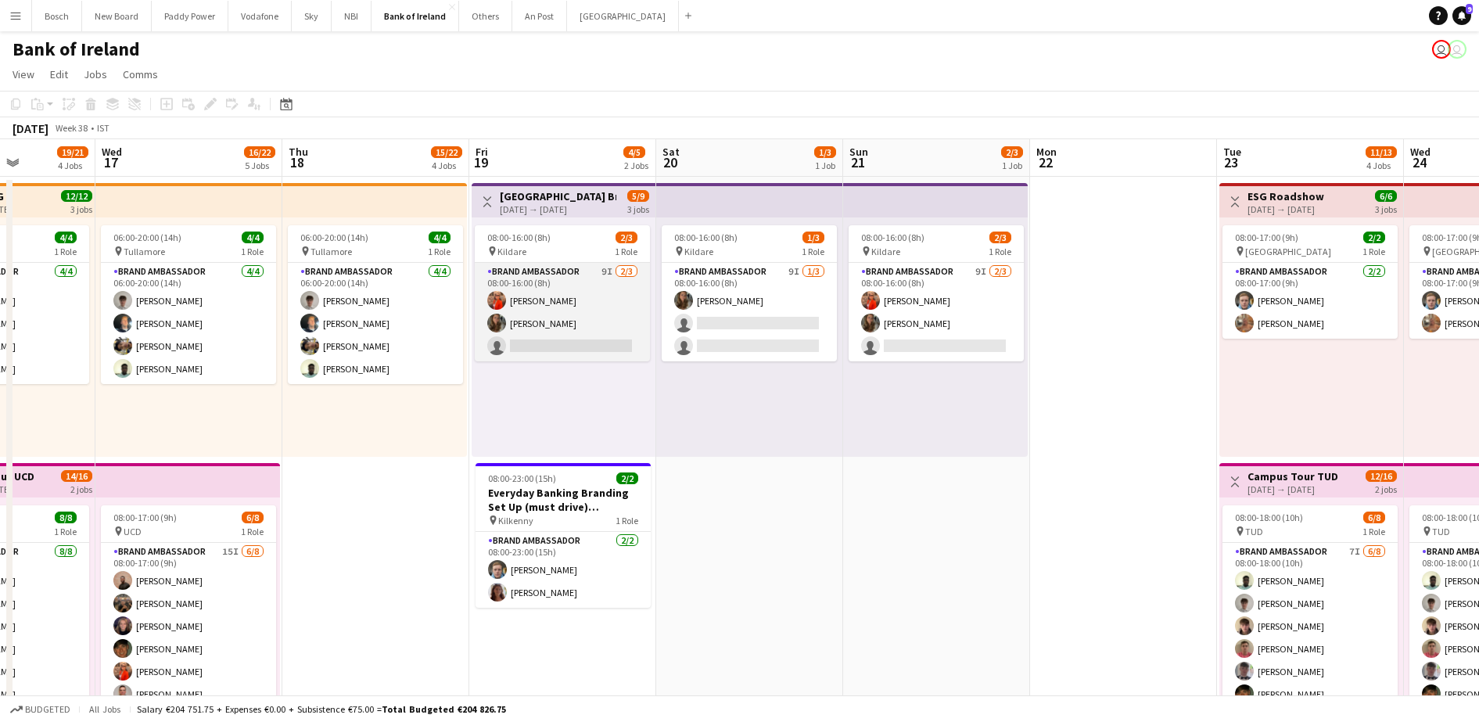
drag, startPoint x: 575, startPoint y: 300, endPoint x: 579, endPoint y: 289, distance: 12.4
click at [575, 300] on app-card-role "Brand Ambassador 9I [DATE] 08:00-16:00 (8h) [PERSON_NAME] [PERSON_NAME] single-…" at bounding box center [562, 312] width 175 height 99
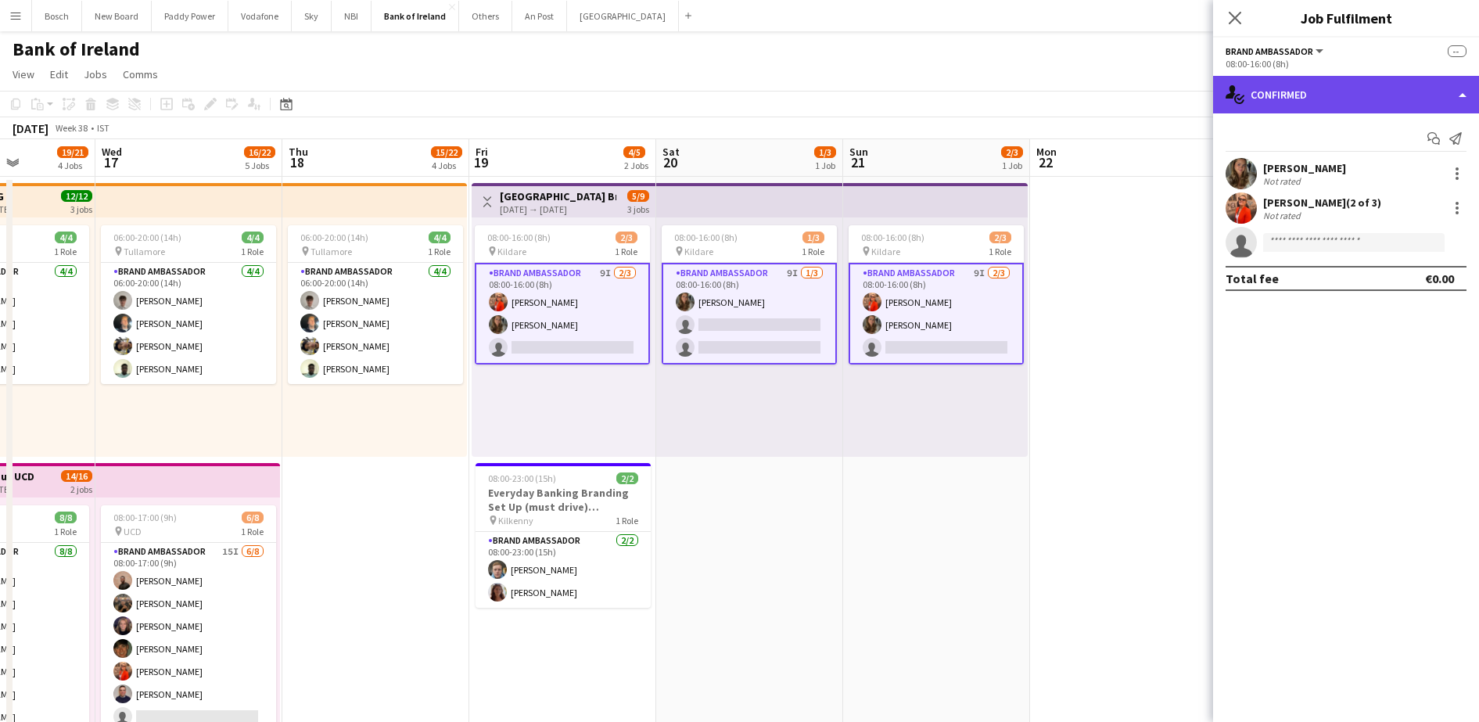
click at [1306, 92] on div "single-neutral-actions-check-2 Confirmed" at bounding box center [1346, 95] width 266 height 38
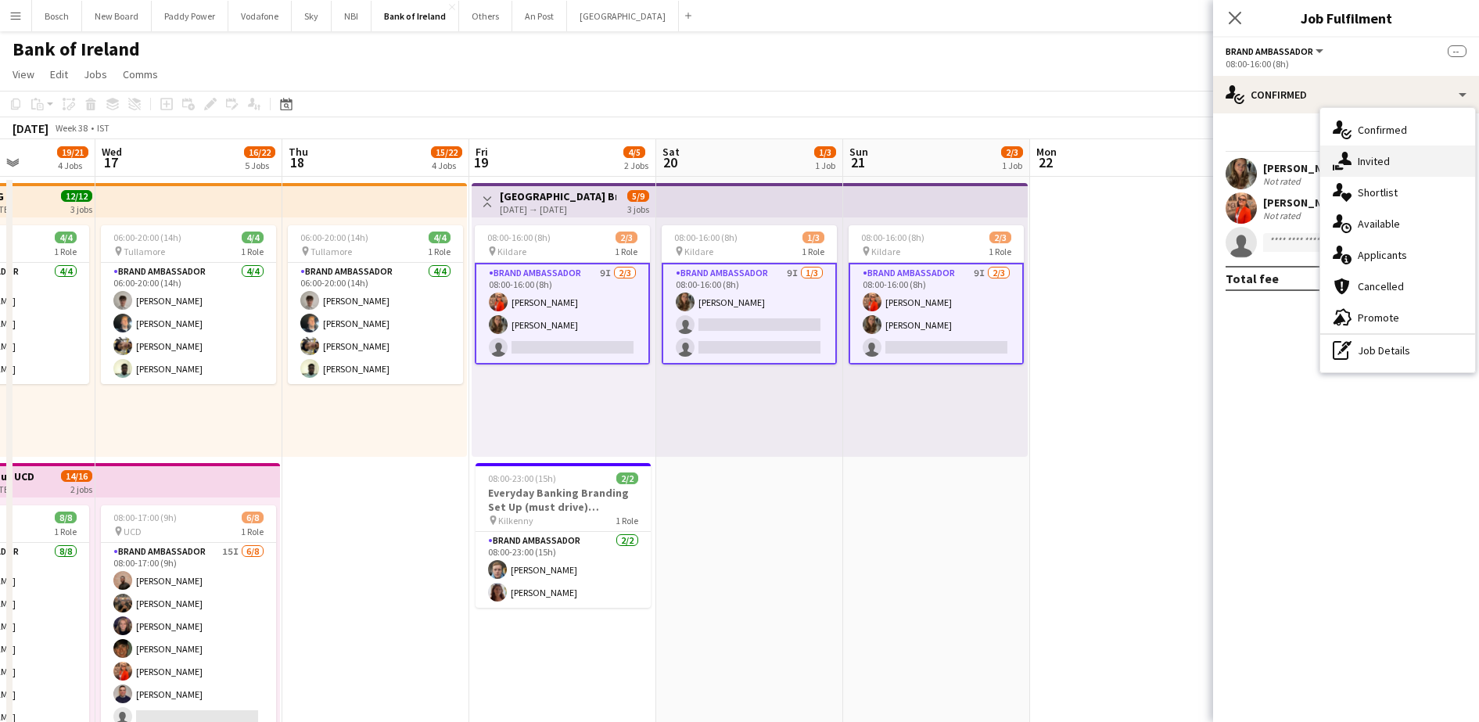
click at [1388, 154] on div "single-neutral-actions-share-1 Invited" at bounding box center [1397, 161] width 155 height 31
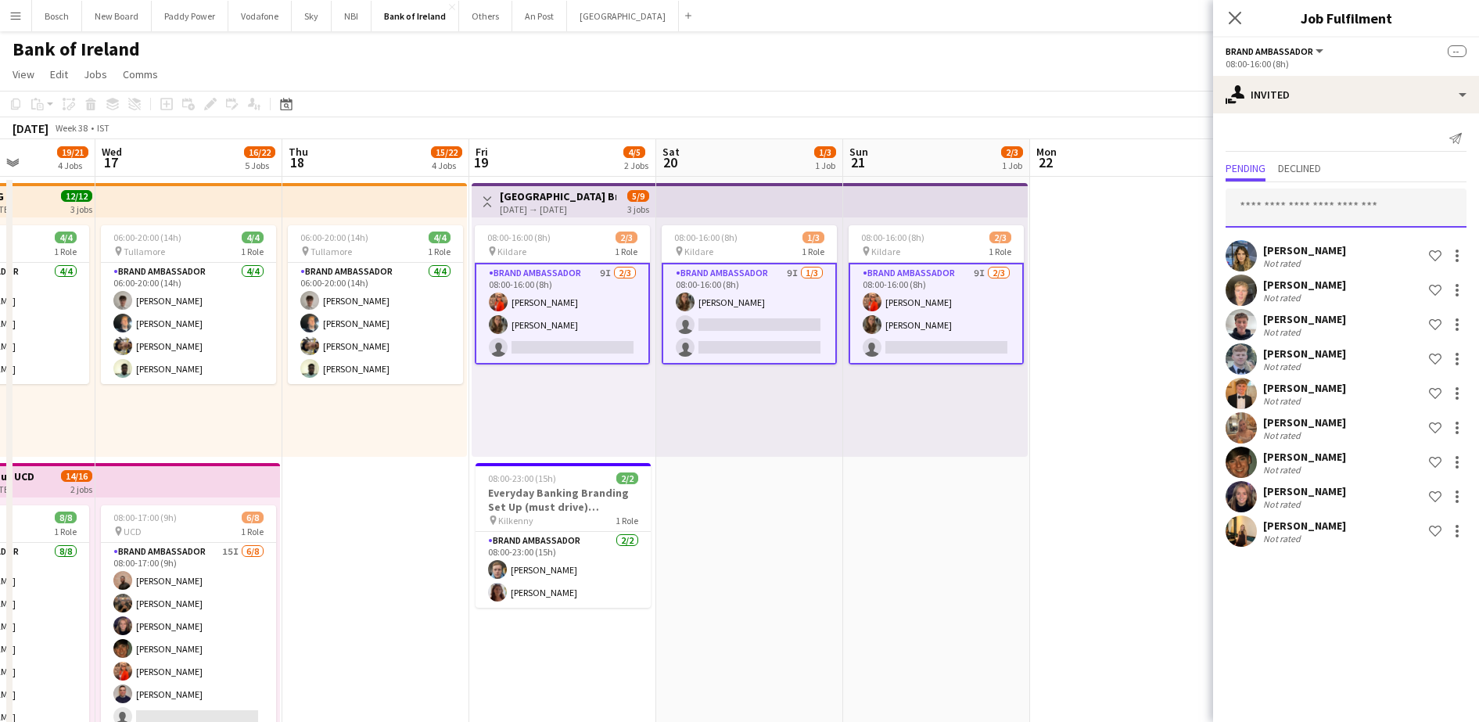
click at [1311, 202] on input "text" at bounding box center [1346, 208] width 241 height 39
type input "****"
click at [1134, 156] on app-board-header-date "Mon 22" at bounding box center [1123, 158] width 187 height 38
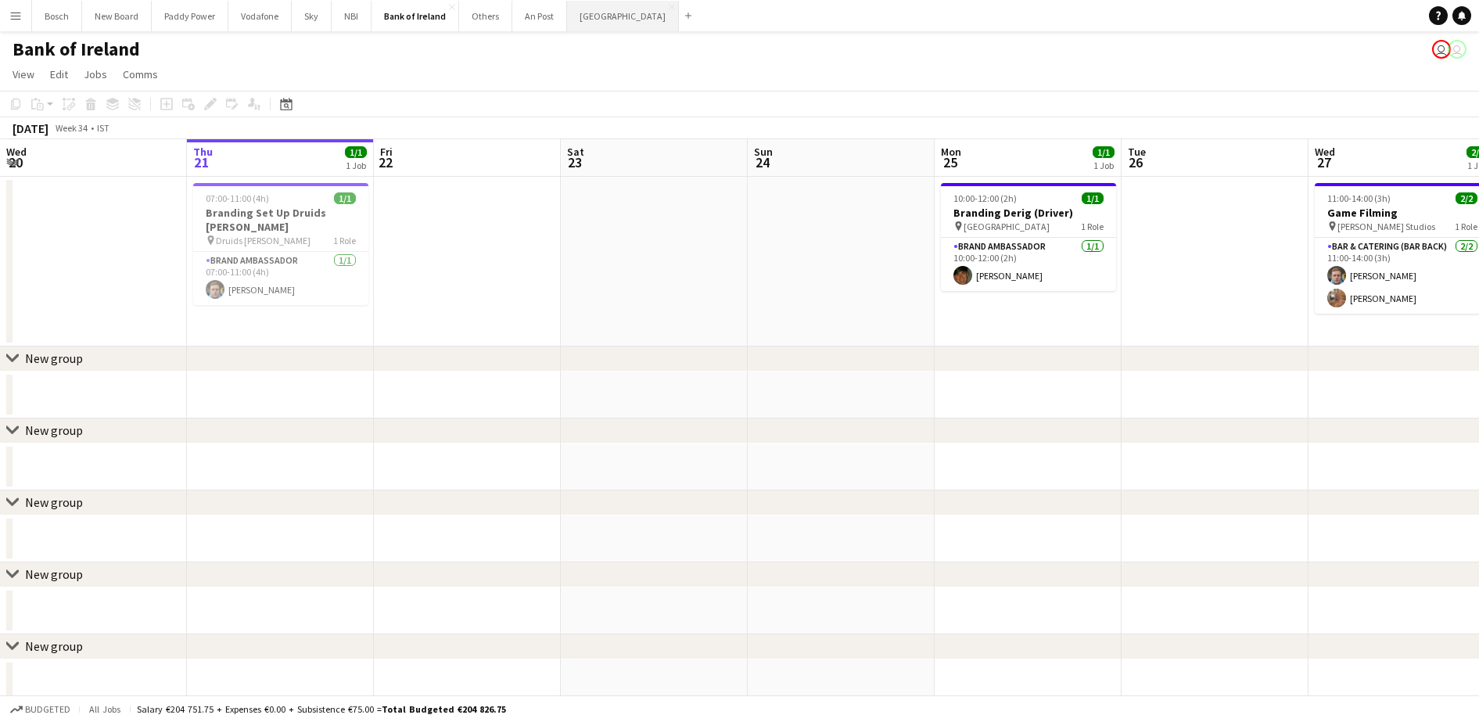
click at [609, 22] on button "[GEOGRAPHIC_DATA] Close" at bounding box center [623, 16] width 112 height 31
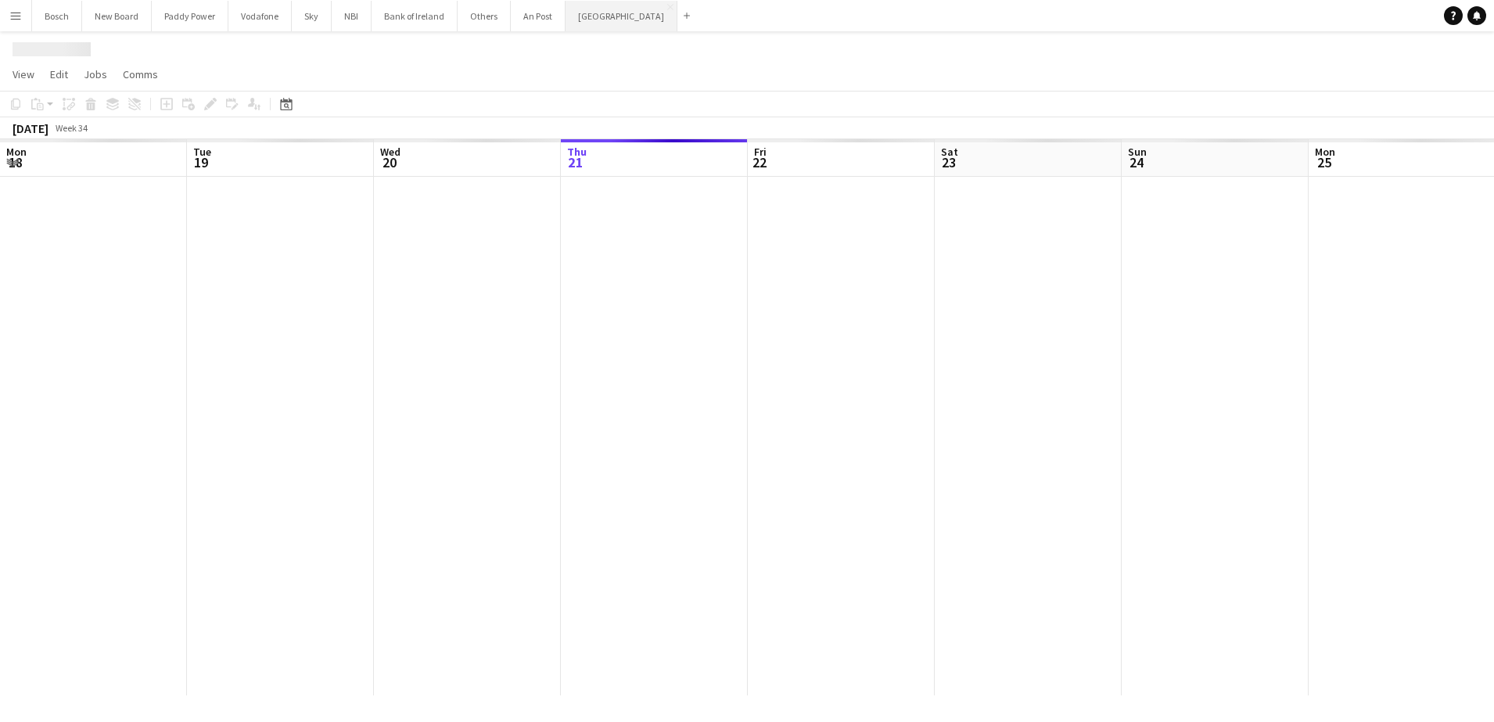
scroll to position [0, 374]
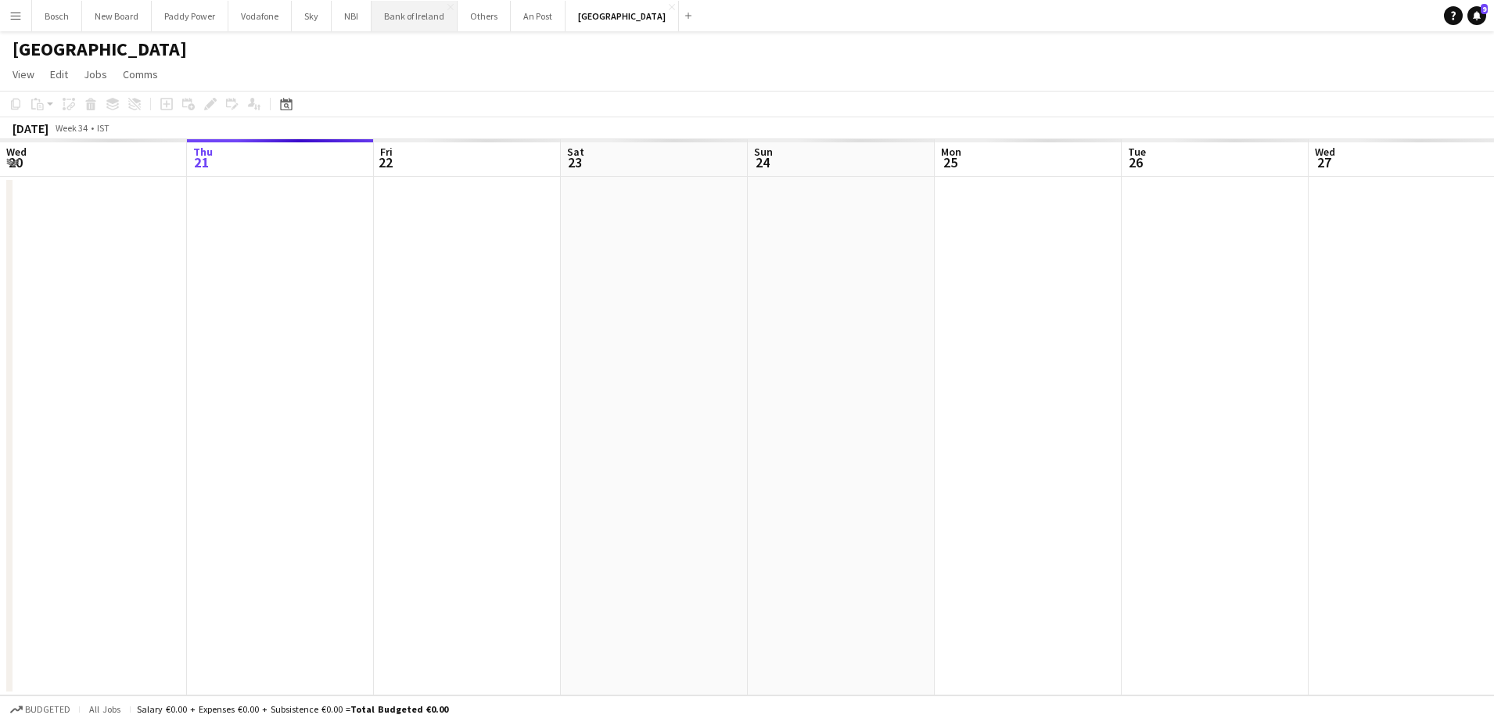
click at [432, 16] on button "Bank of Ireland Close" at bounding box center [415, 16] width 86 height 31
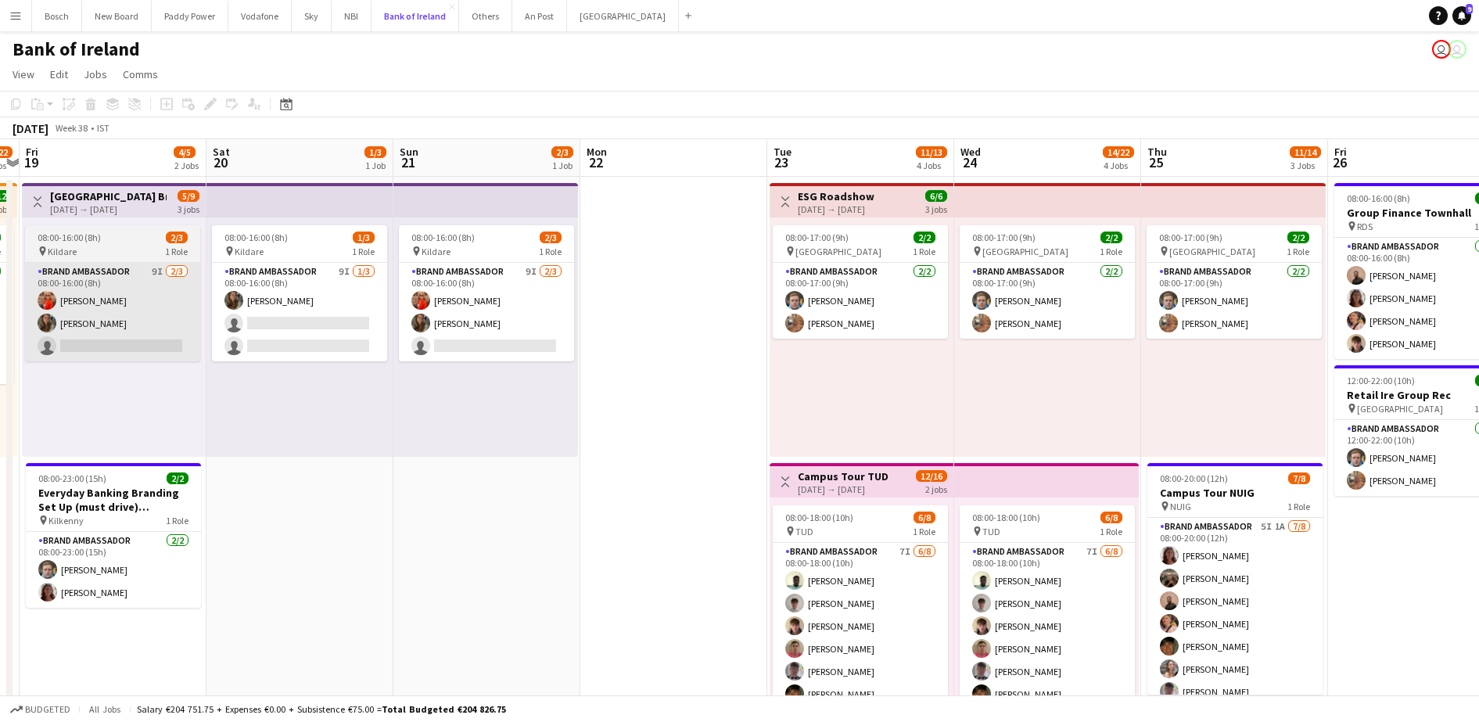
scroll to position [0, 353]
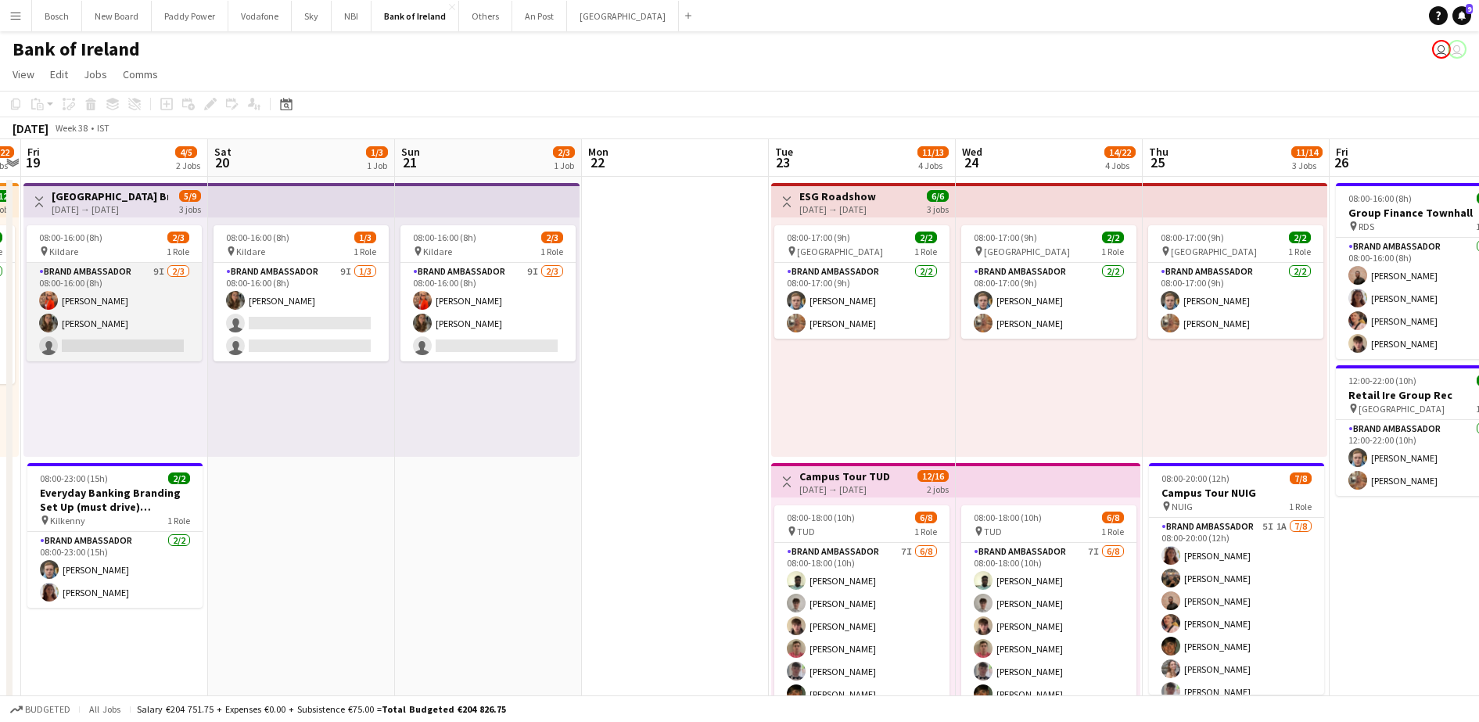
click at [153, 311] on app-card-role "Brand Ambassador 9I [DATE] 08:00-16:00 (8h) [PERSON_NAME] [PERSON_NAME] single-…" at bounding box center [114, 312] width 175 height 99
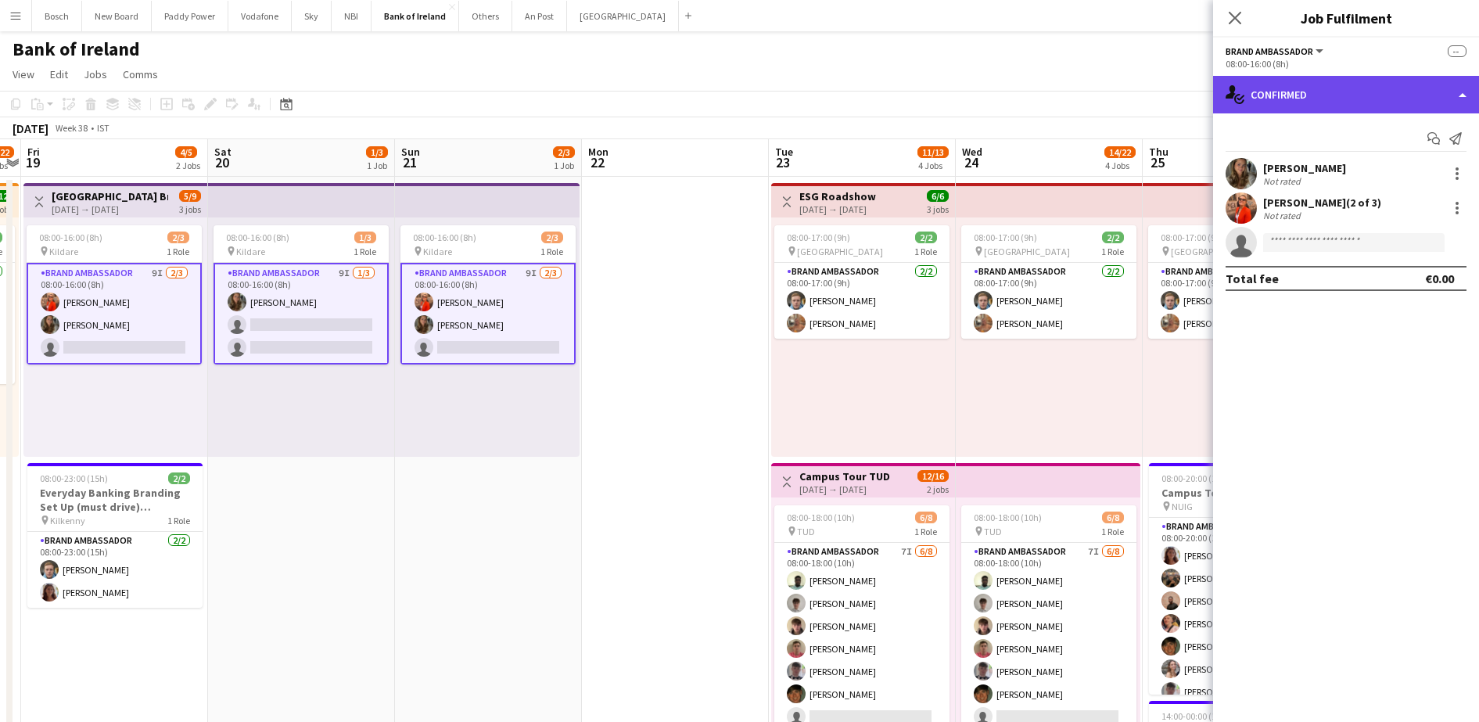
click at [1360, 84] on div "single-neutral-actions-check-2 Confirmed" at bounding box center [1346, 95] width 266 height 38
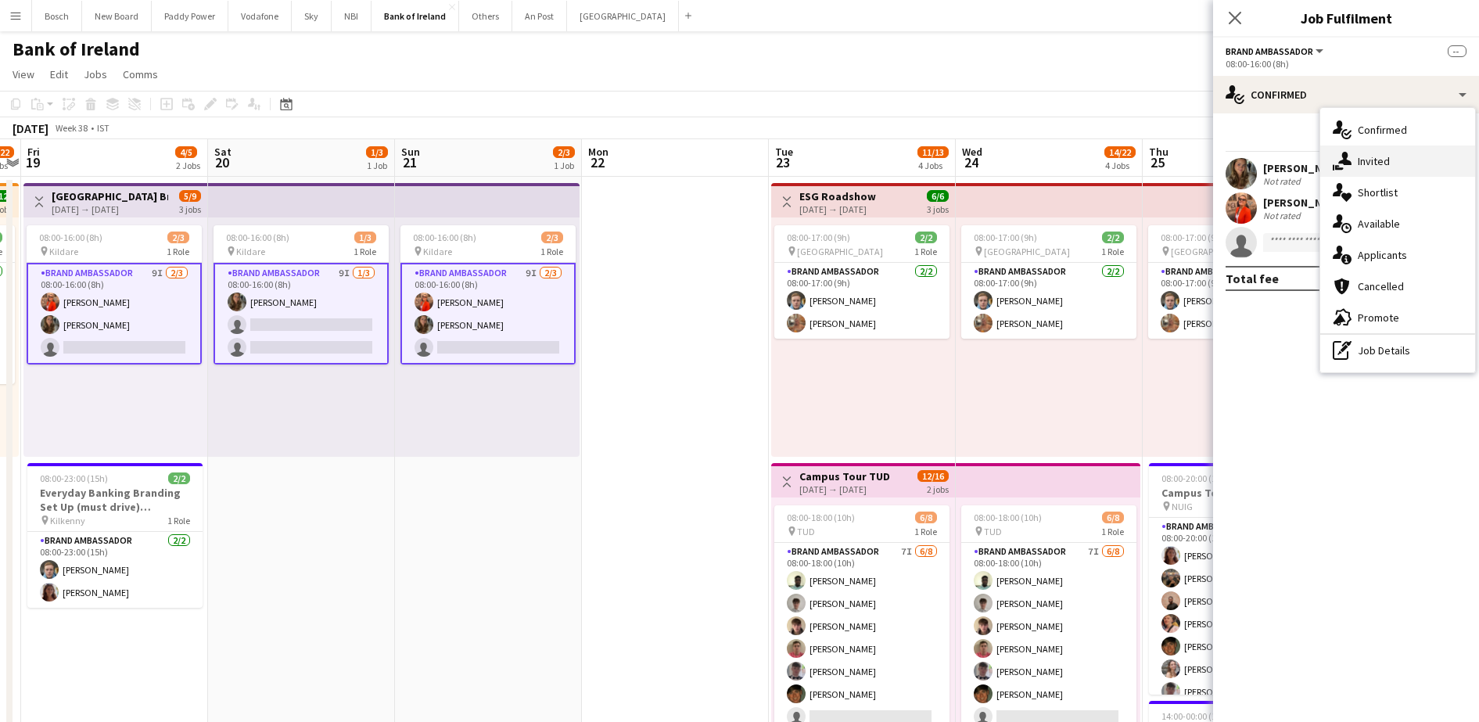
click at [1399, 174] on div "single-neutral-actions-share-1 Invited" at bounding box center [1397, 161] width 155 height 31
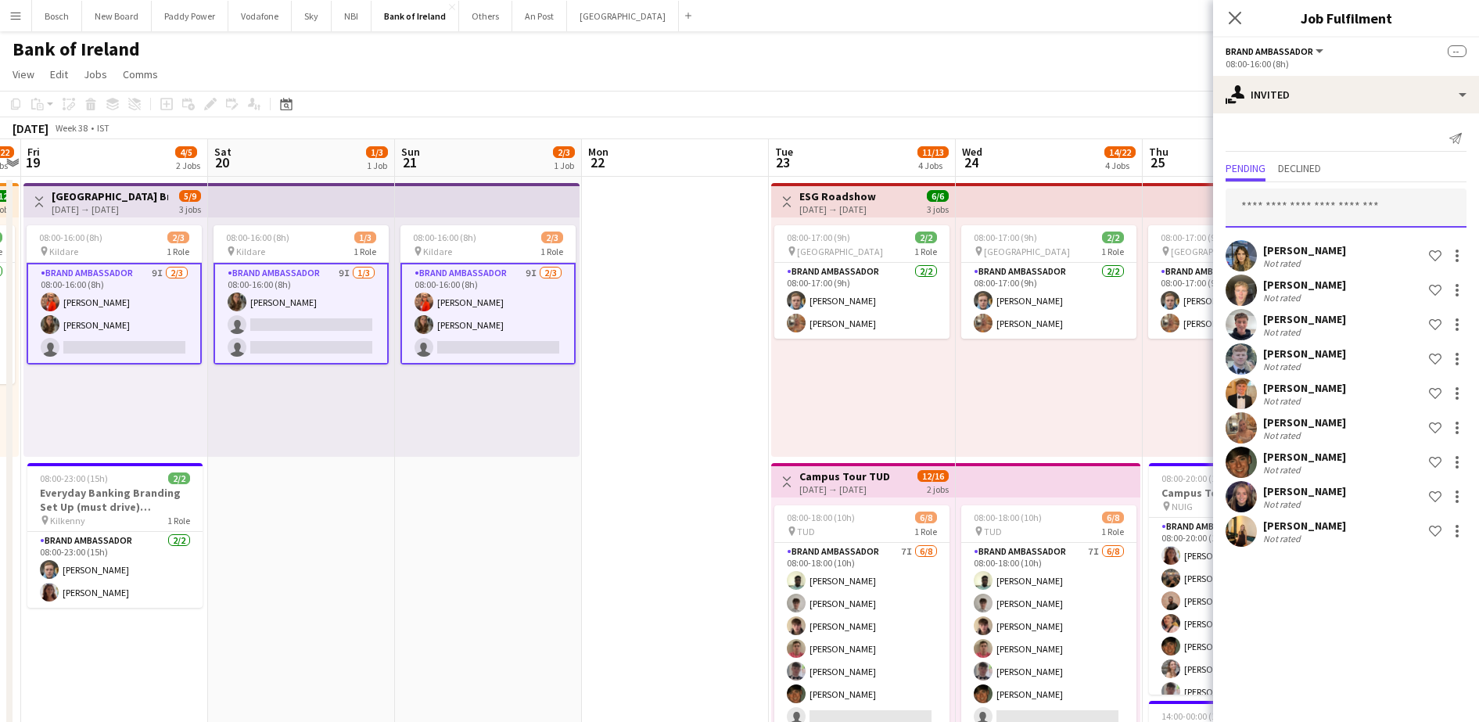
click at [1345, 197] on input "text" at bounding box center [1346, 208] width 241 height 39
type input "*"
type input "***"
click at [1308, 264] on span "[EMAIL_ADDRESS][DOMAIN_NAME]" at bounding box center [1346, 268] width 216 height 13
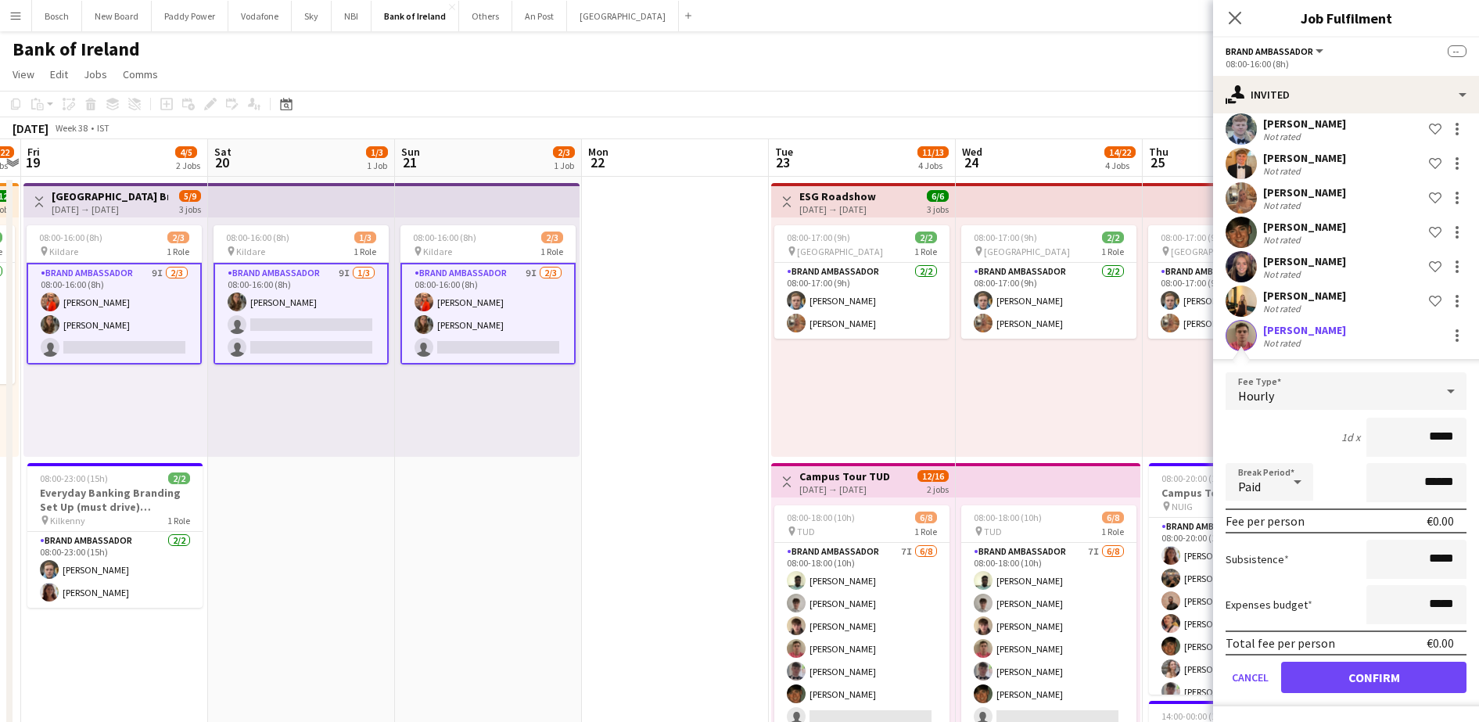
scroll to position [98, 0]
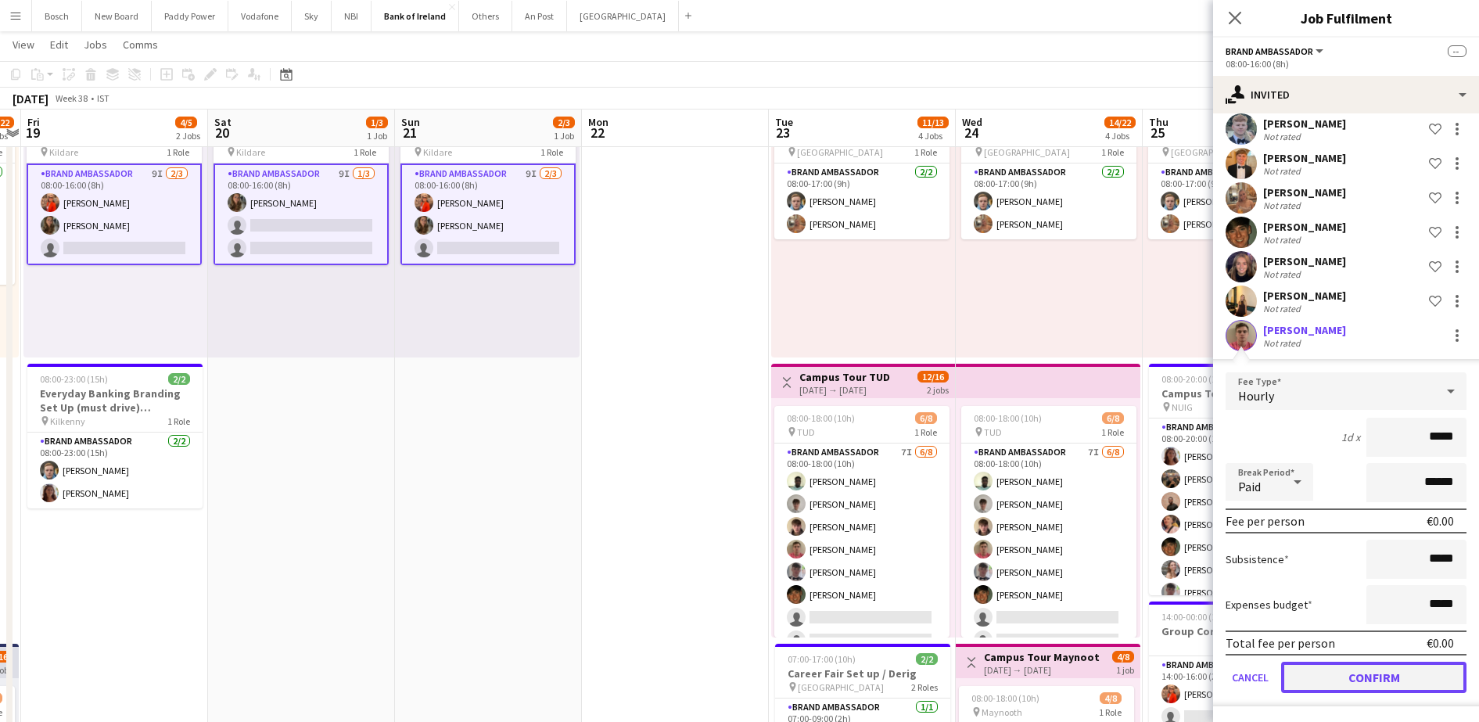
click at [1349, 678] on button "Confirm" at bounding box center [1373, 677] width 185 height 31
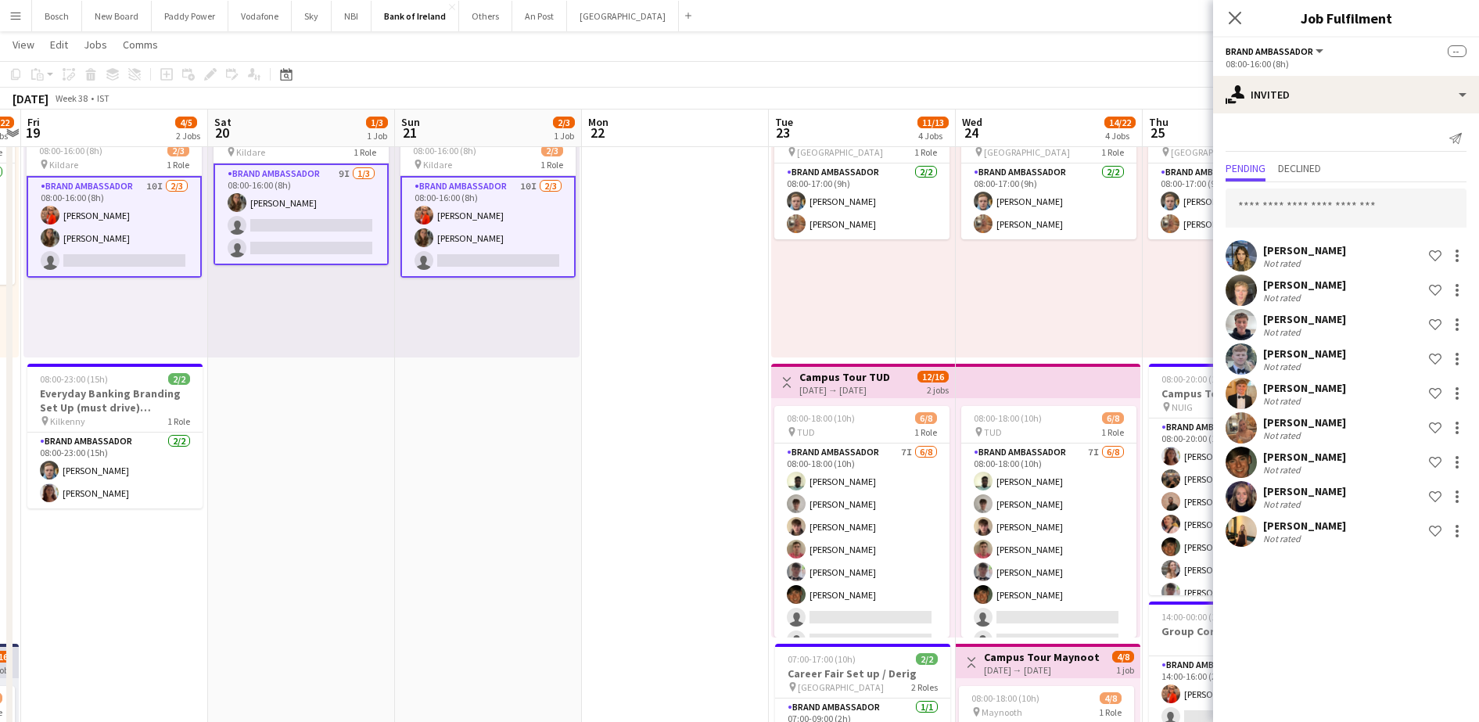
scroll to position [0, 0]
click at [1077, 80] on app-toolbar "Copy Paste Paste Ctrl+V Paste with crew Ctrl+Shift+V Paste linked Job [GEOGRAPH…" at bounding box center [739, 74] width 1479 height 27
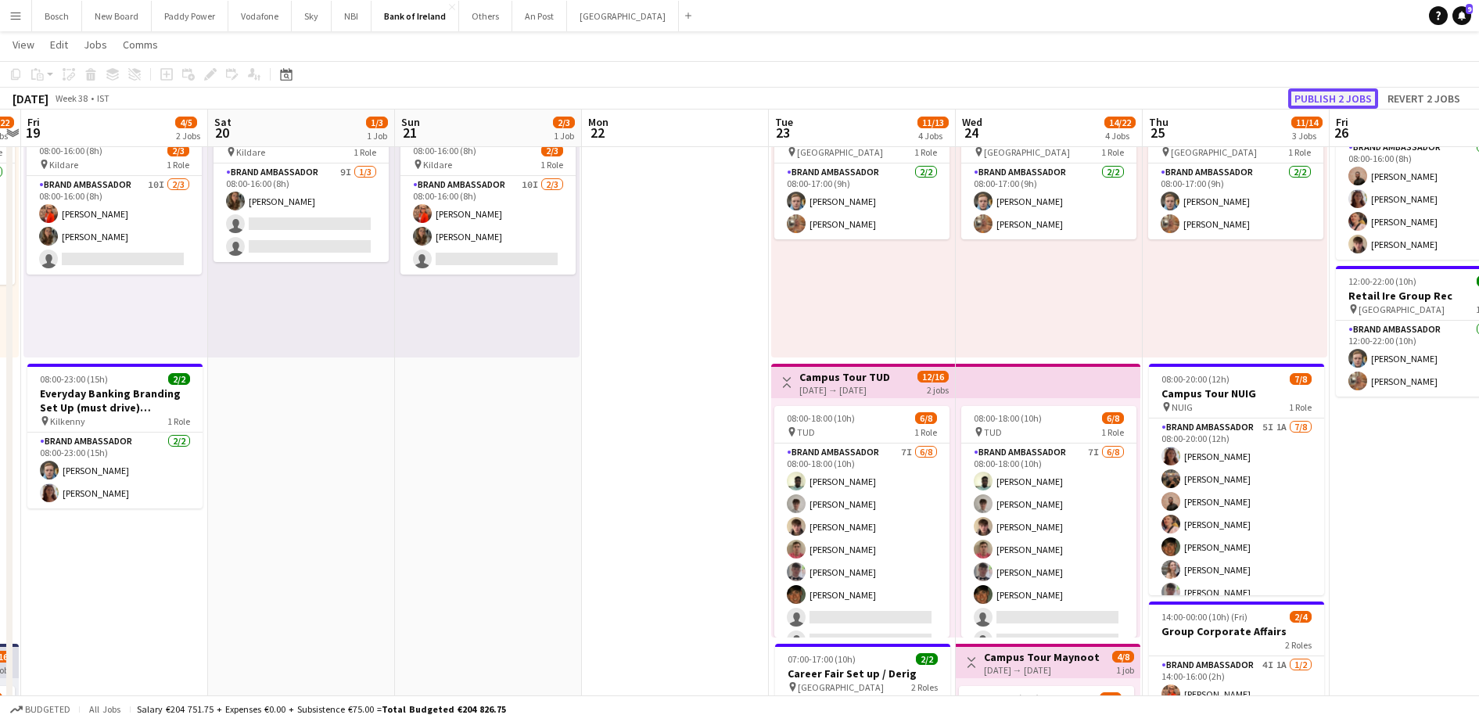
click at [1330, 94] on button "Publish 2 jobs" at bounding box center [1333, 98] width 90 height 20
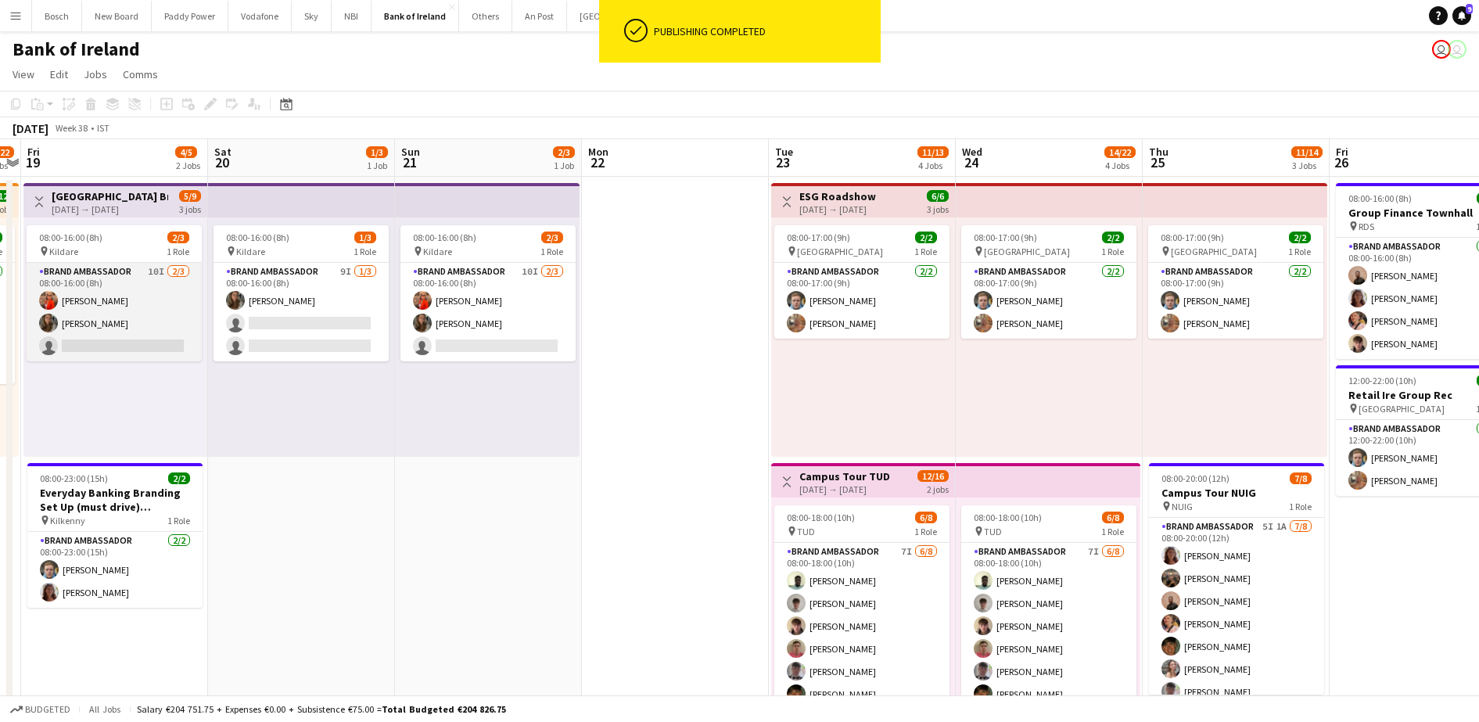
click at [181, 335] on app-card-role "Brand Ambassador 10I 2/3 08:00-16:00 (8h) Muireann O'Gorman Abbie Lyons single-…" at bounding box center [114, 312] width 175 height 99
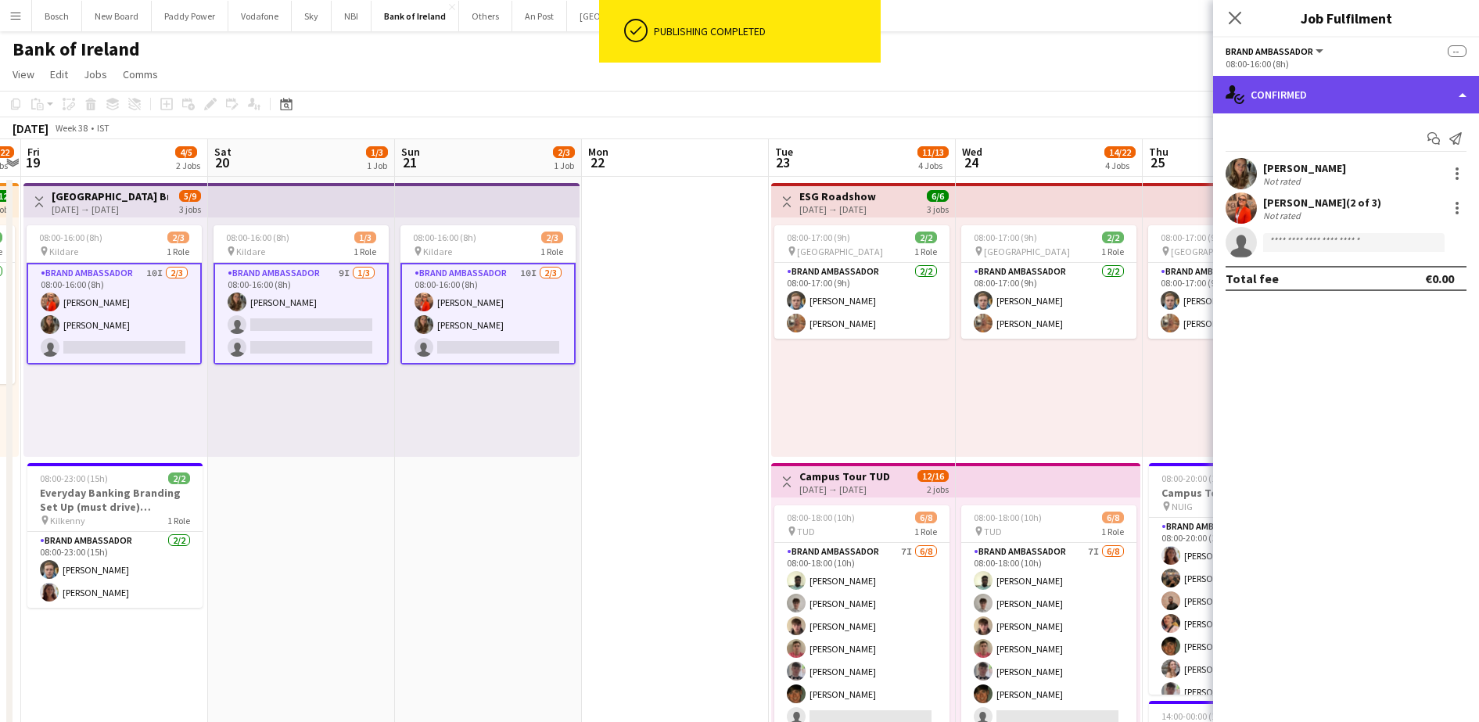
click at [1328, 96] on div "single-neutral-actions-check-2 Confirmed" at bounding box center [1346, 95] width 266 height 38
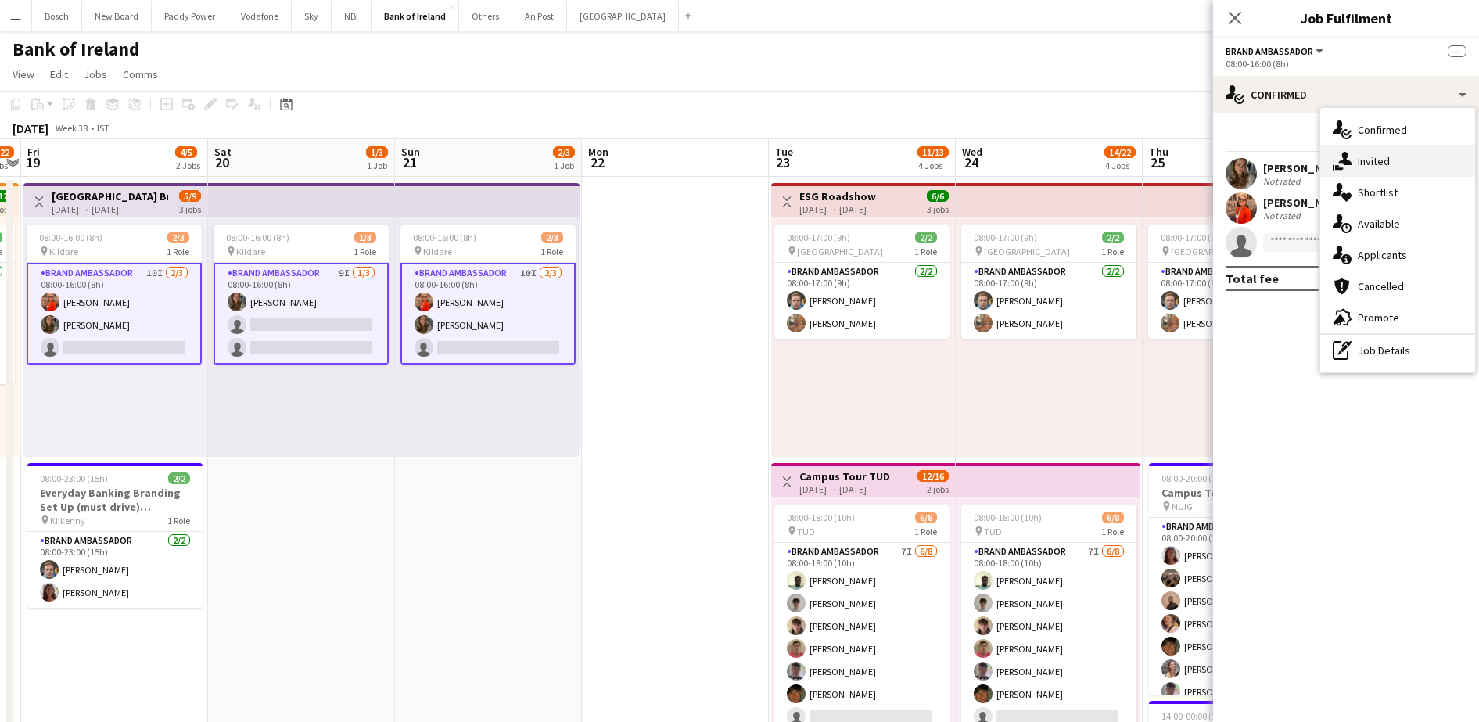
click at [1373, 165] on div "single-neutral-actions-share-1 Invited" at bounding box center [1397, 161] width 155 height 31
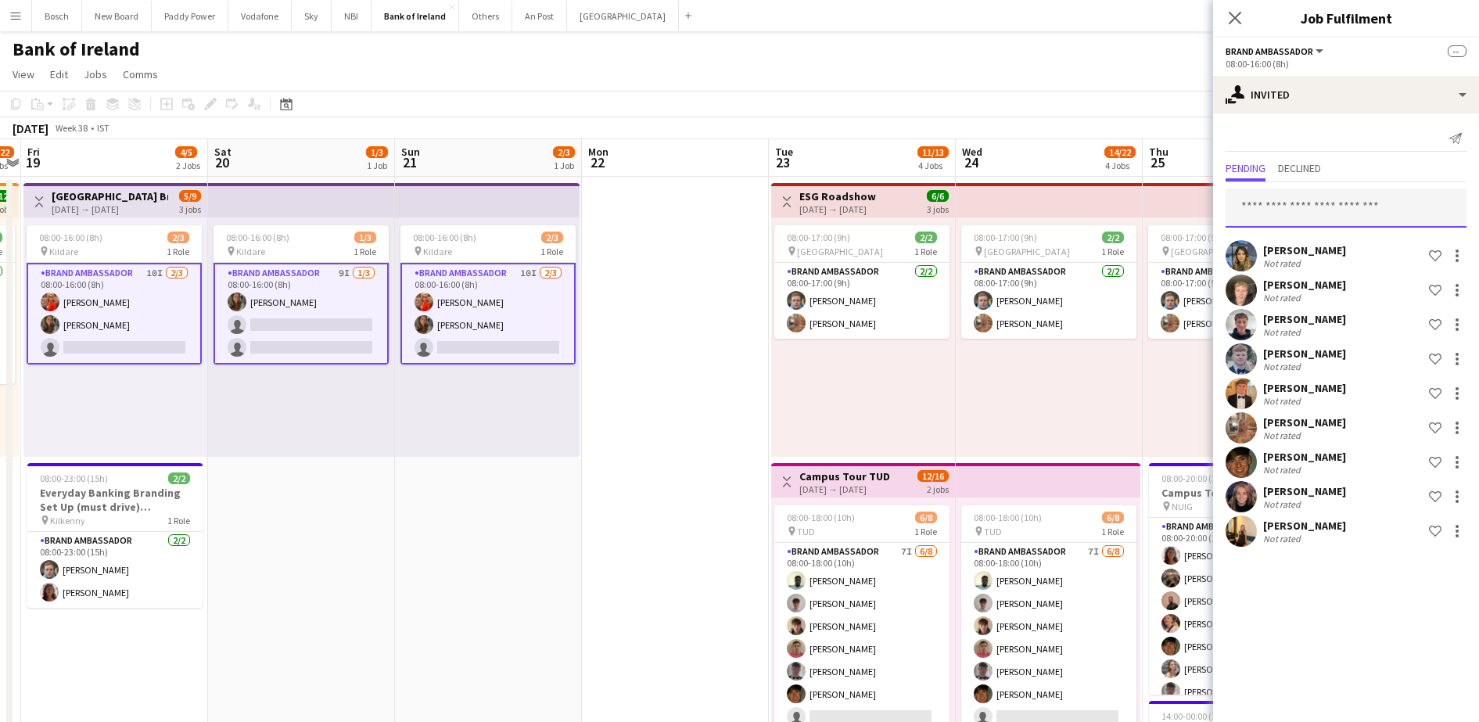
click at [1296, 223] on input "text" at bounding box center [1346, 208] width 241 height 39
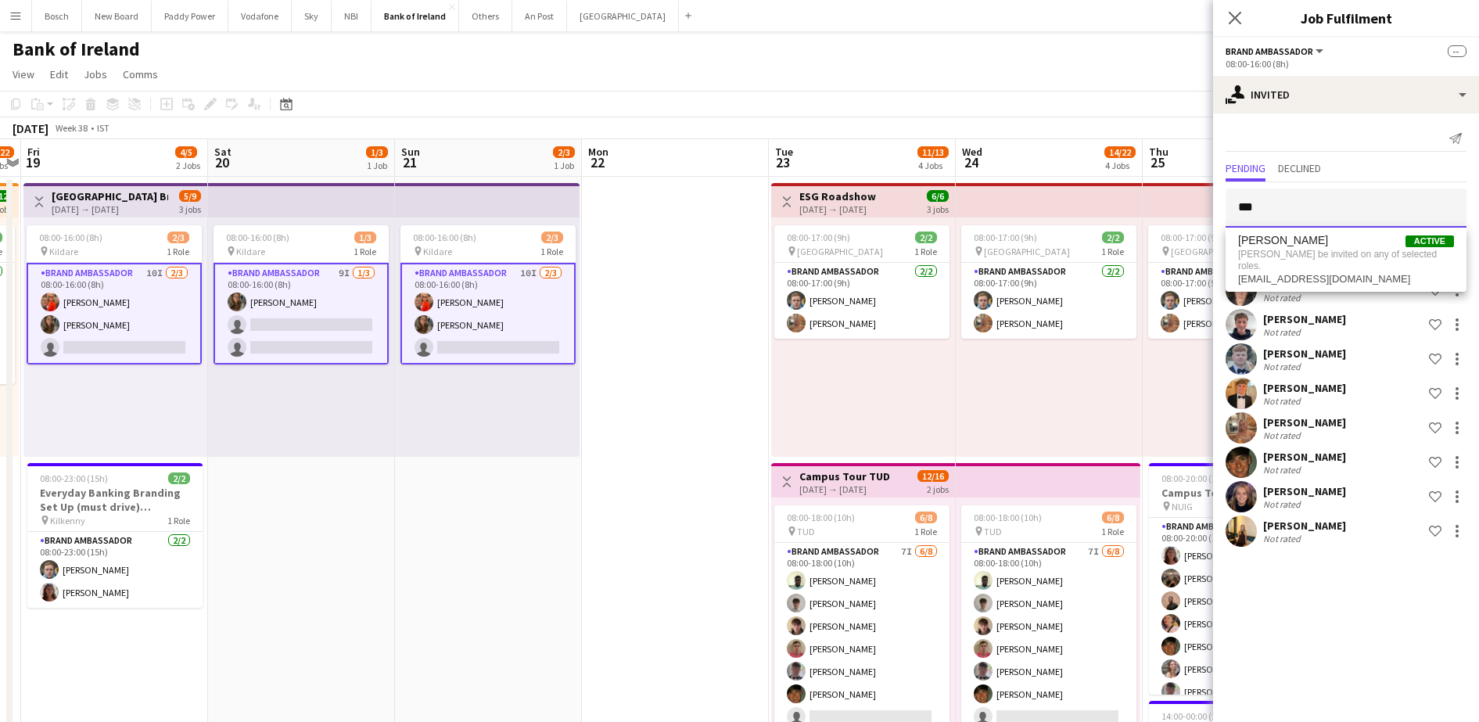
type input "***"
click at [925, 89] on app-page-menu "View Day view expanded Day view collapsed Month view Date picker Jump to [DATE]…" at bounding box center [739, 76] width 1479 height 30
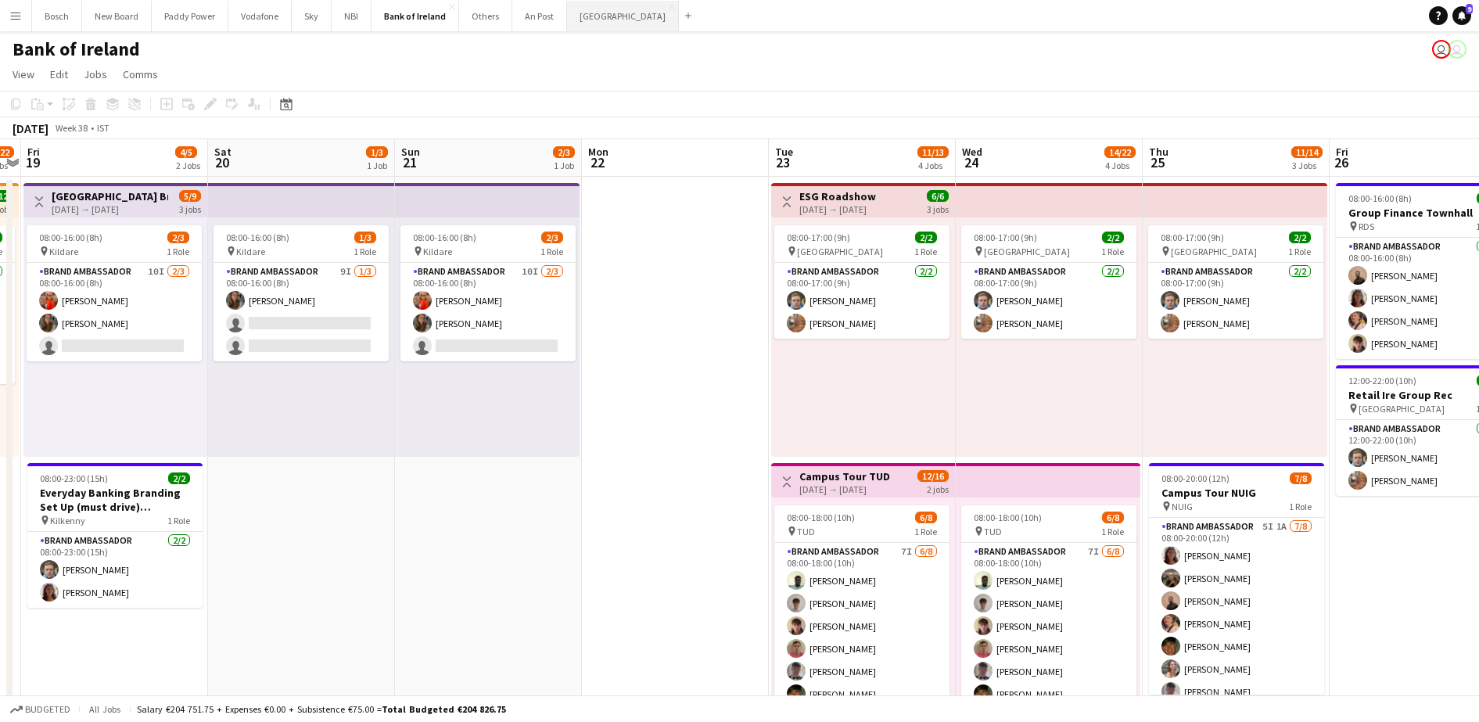
click at [577, 24] on button "[GEOGRAPHIC_DATA] Close" at bounding box center [623, 16] width 112 height 31
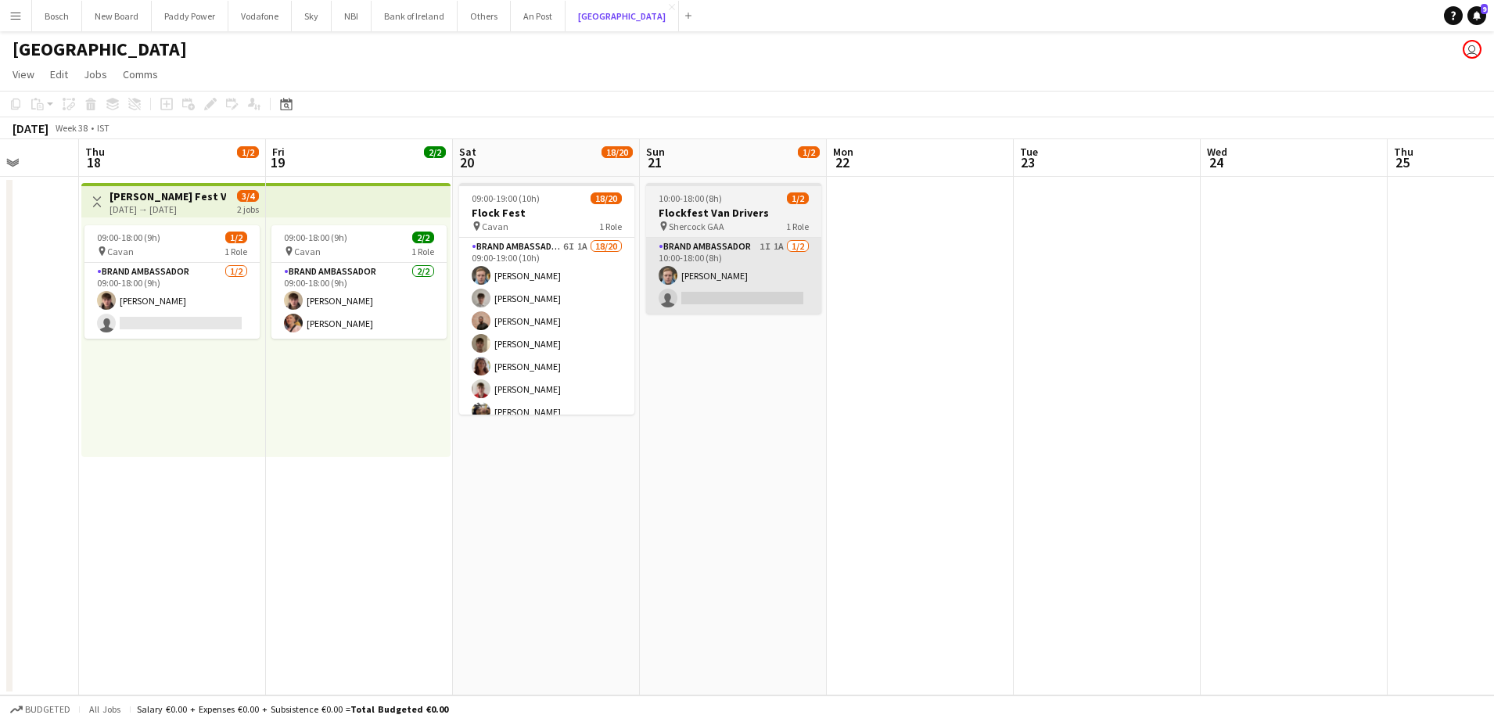
scroll to position [0, 481]
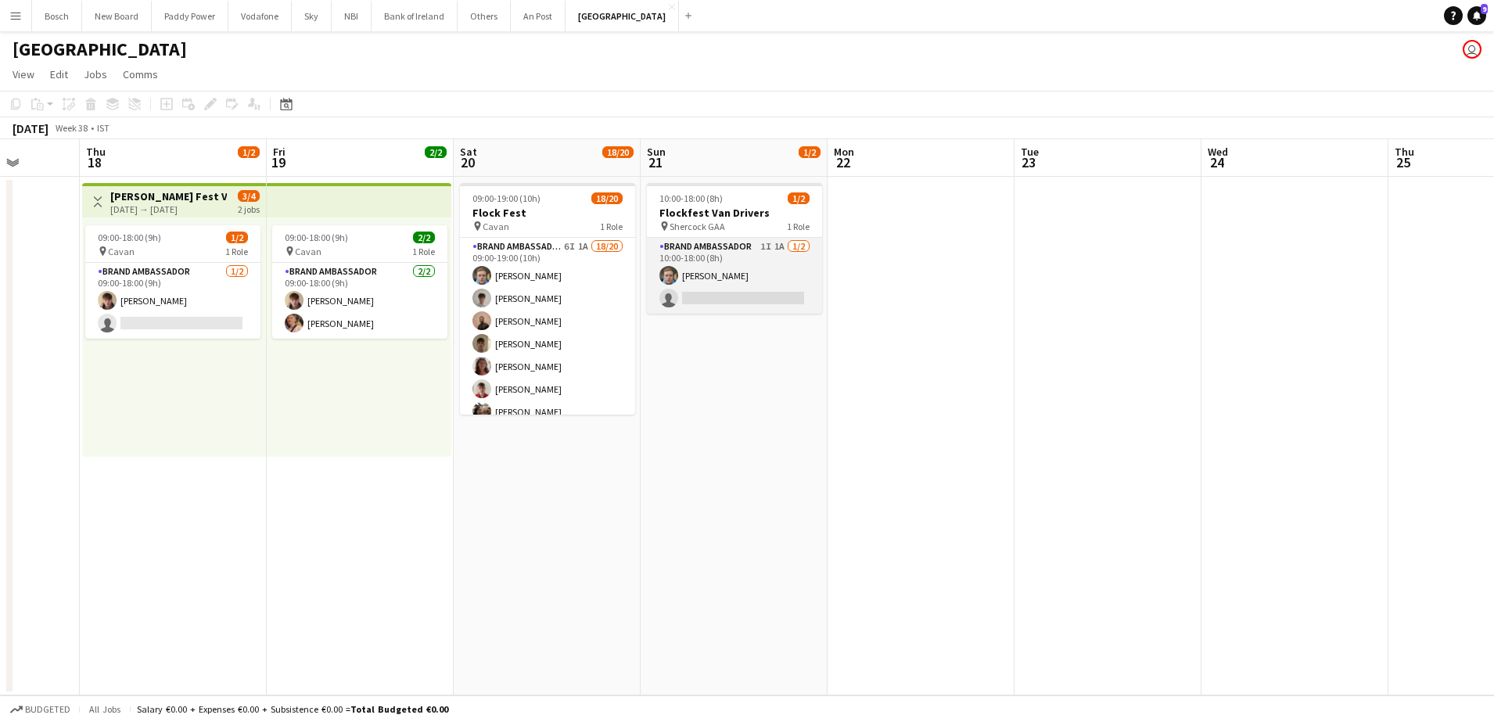
click at [753, 260] on app-card-role "Brand Ambassador 1I 1A 1/2 10:00-18:00 (8h) Dominik Morycki single-neutral-acti…" at bounding box center [734, 276] width 175 height 76
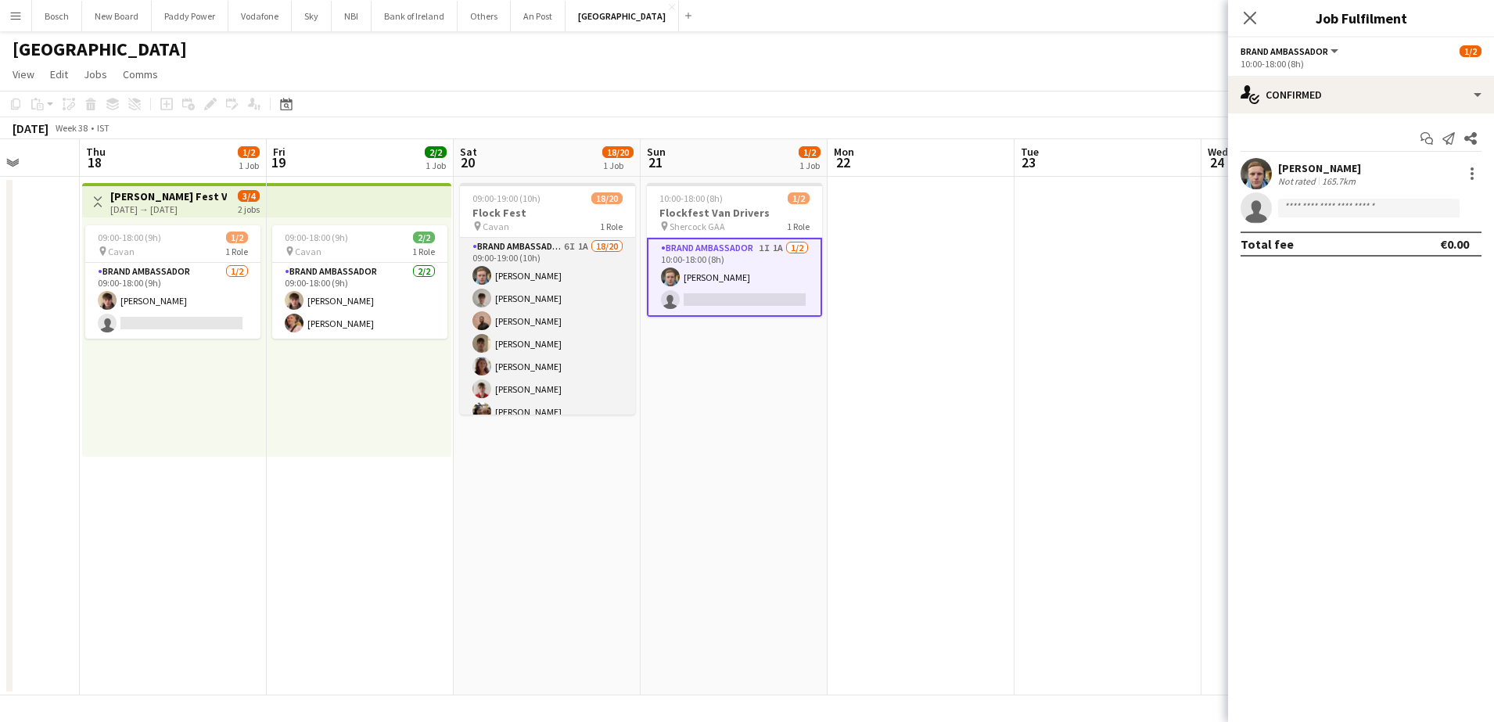
click at [571, 329] on app-card-role "Brand Ambassador 6I 1A 18/20 09:00-19:00 (10h) Dominik Morycki Jakub Kula Andre…" at bounding box center [547, 480] width 175 height 484
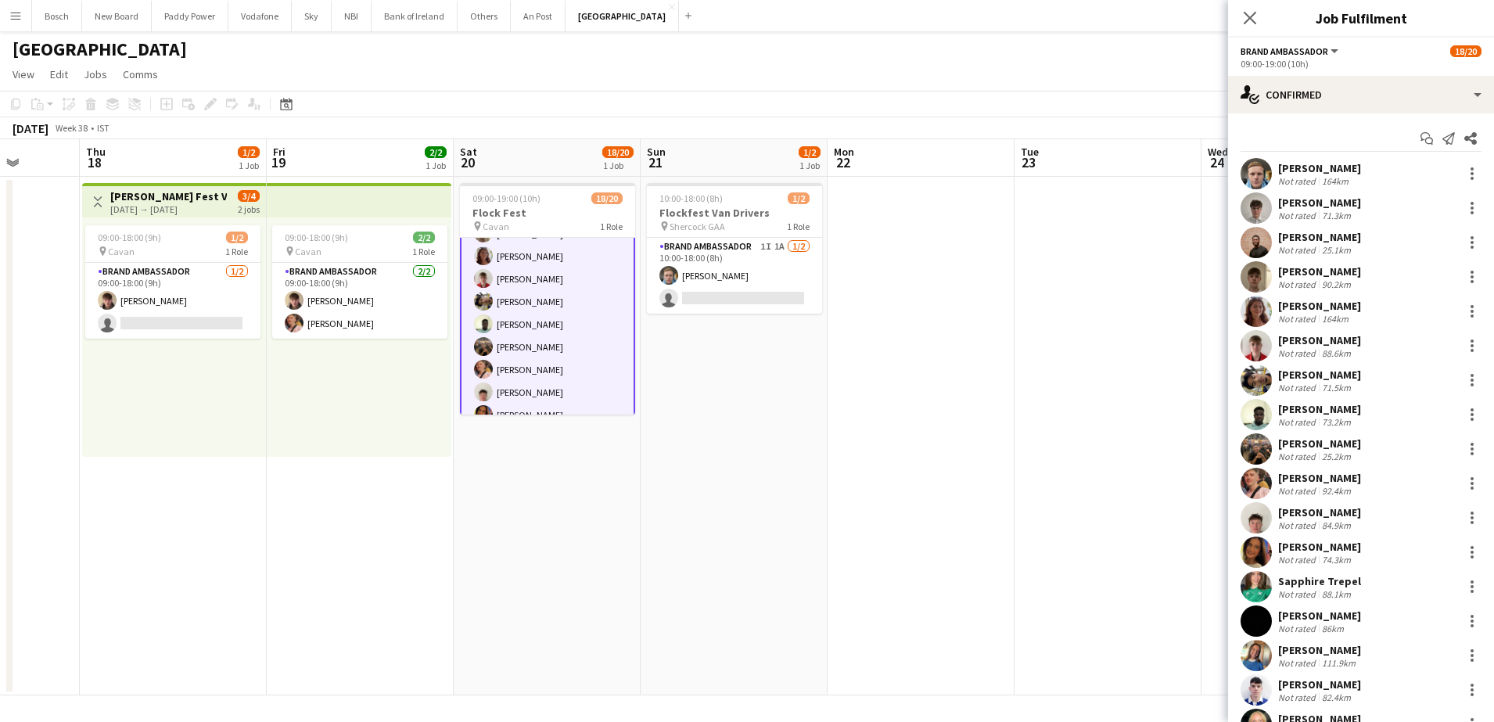
scroll to position [0, 0]
click at [955, 92] on app-toolbar "Copy Paste Paste Ctrl+V Paste with crew Ctrl+Shift+V Paste linked Job [GEOGRAPH…" at bounding box center [747, 104] width 1494 height 27
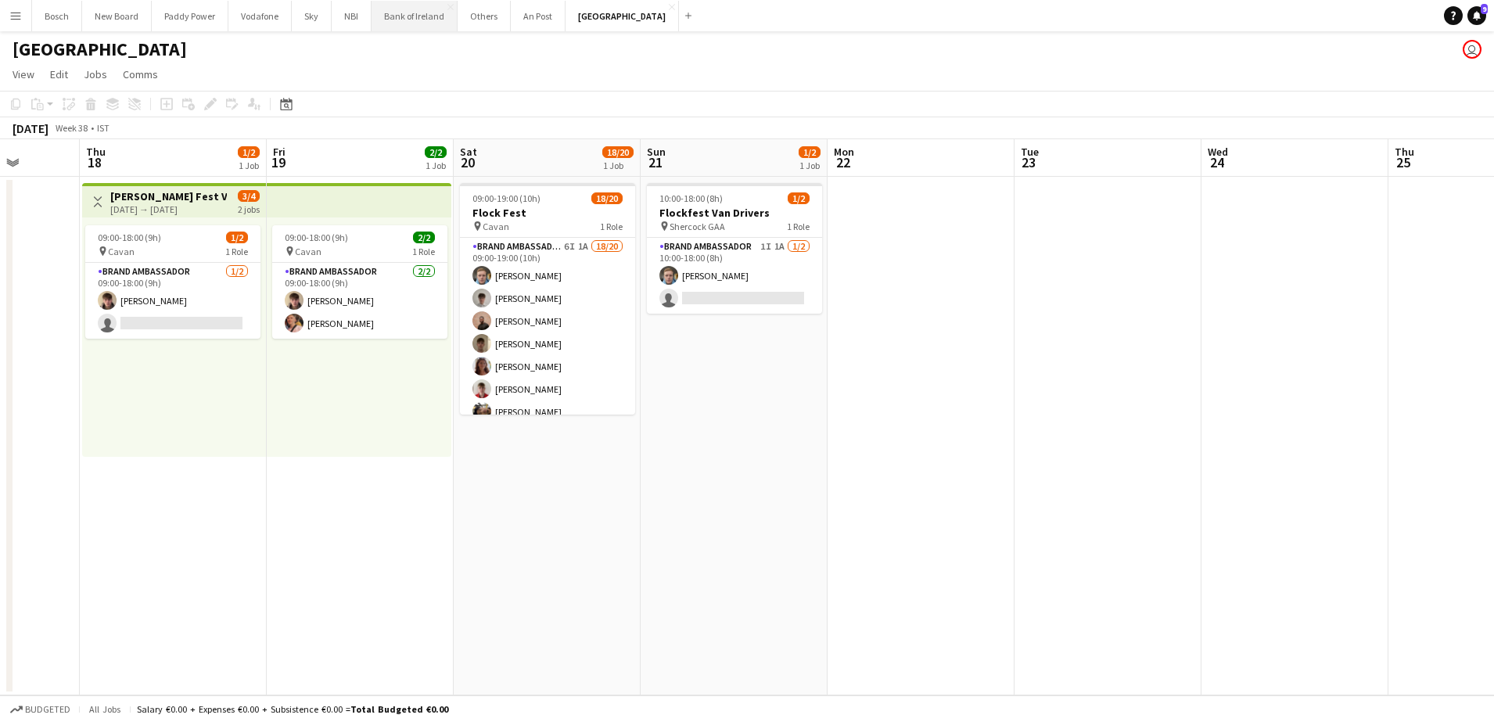
click at [422, 23] on button "Bank of Ireland Close" at bounding box center [415, 16] width 86 height 31
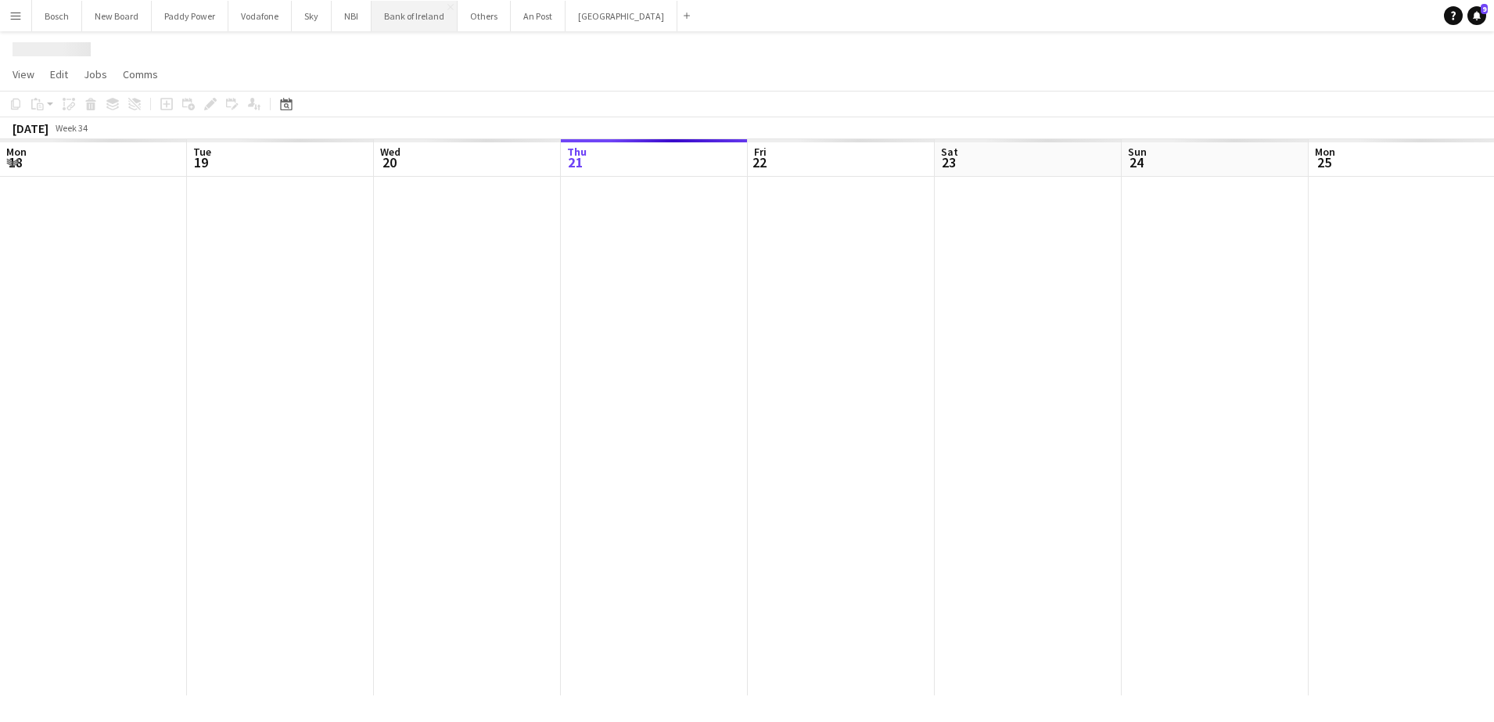
scroll to position [0, 374]
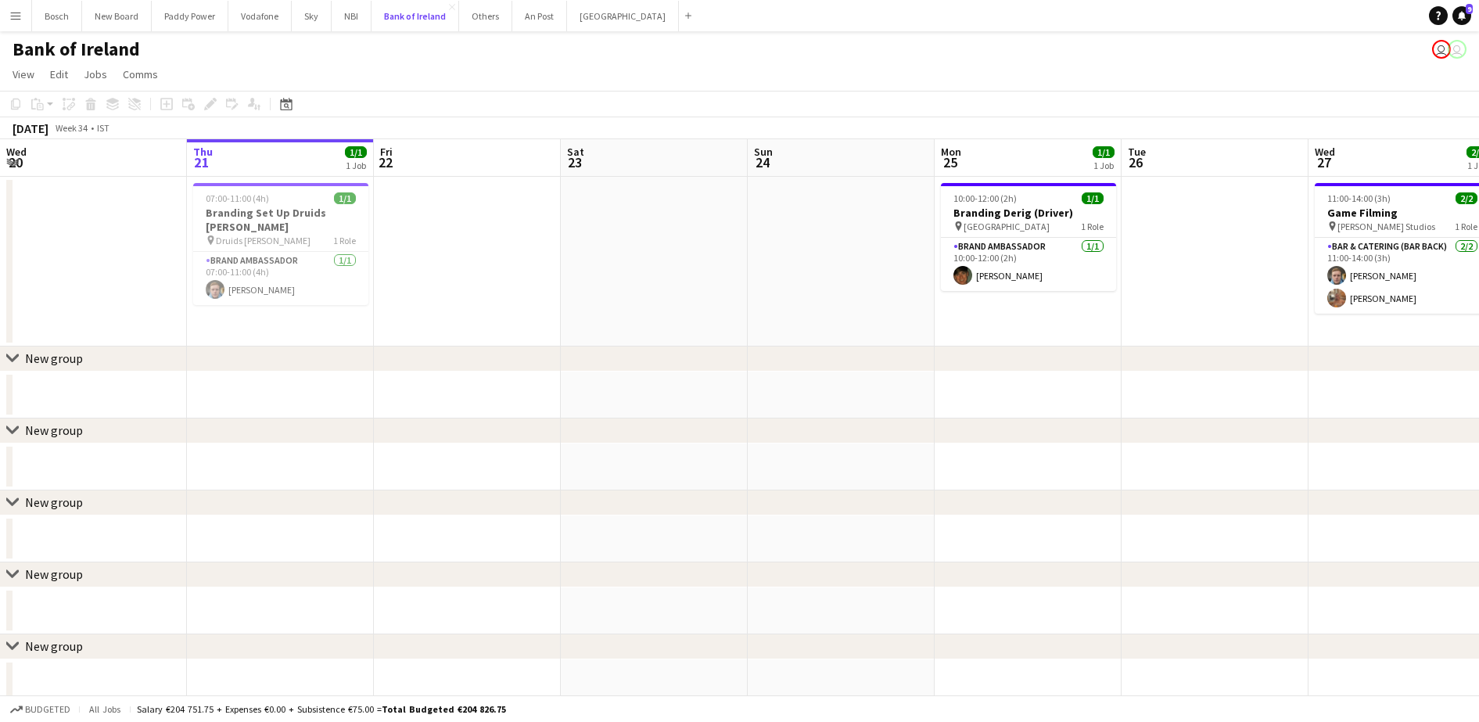
click at [372, 1] on button "Bank of Ireland Close" at bounding box center [416, 16] width 88 height 31
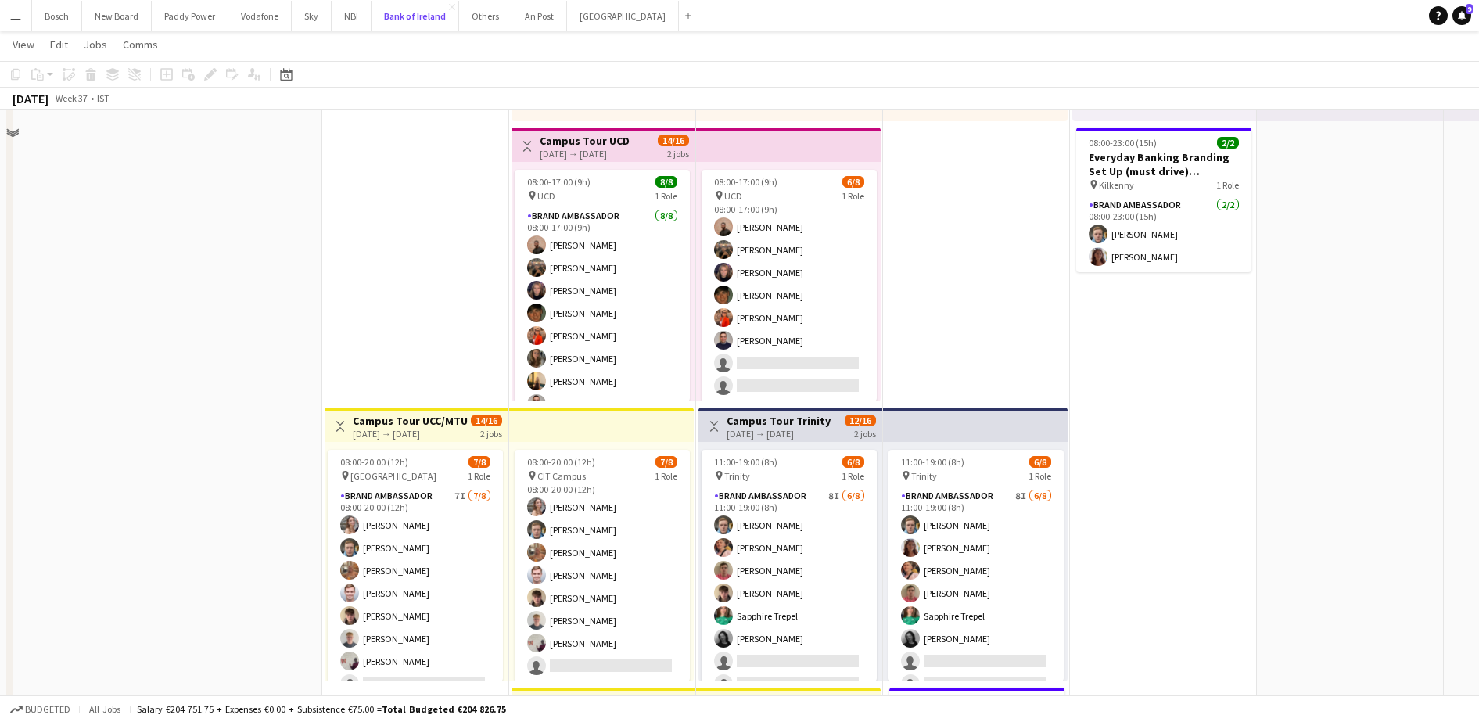
scroll to position [489, 0]
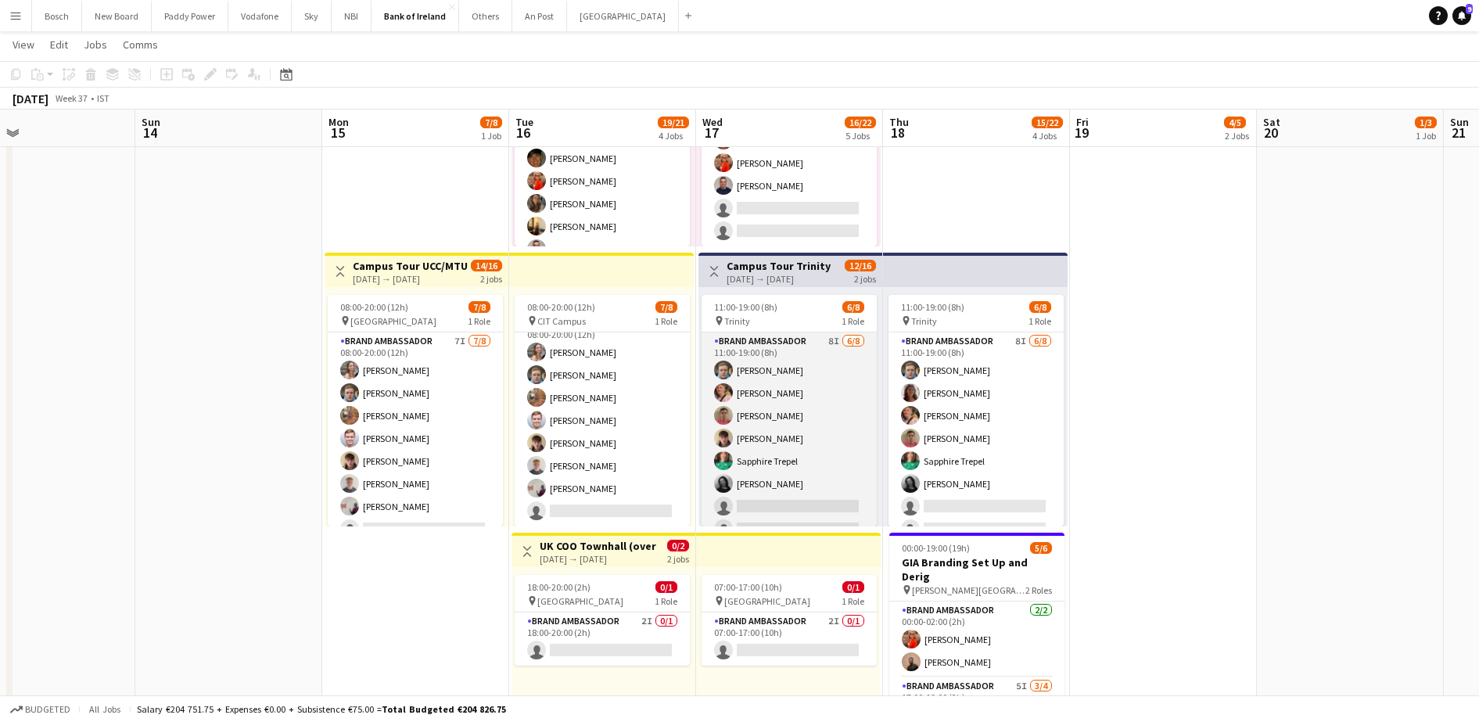
click at [839, 473] on app-card-role "Brand Ambassador 8I 6/8 11:00-19:00 (8h) Dominik Morycki Mark O’Shea Zach Baird…" at bounding box center [789, 438] width 175 height 212
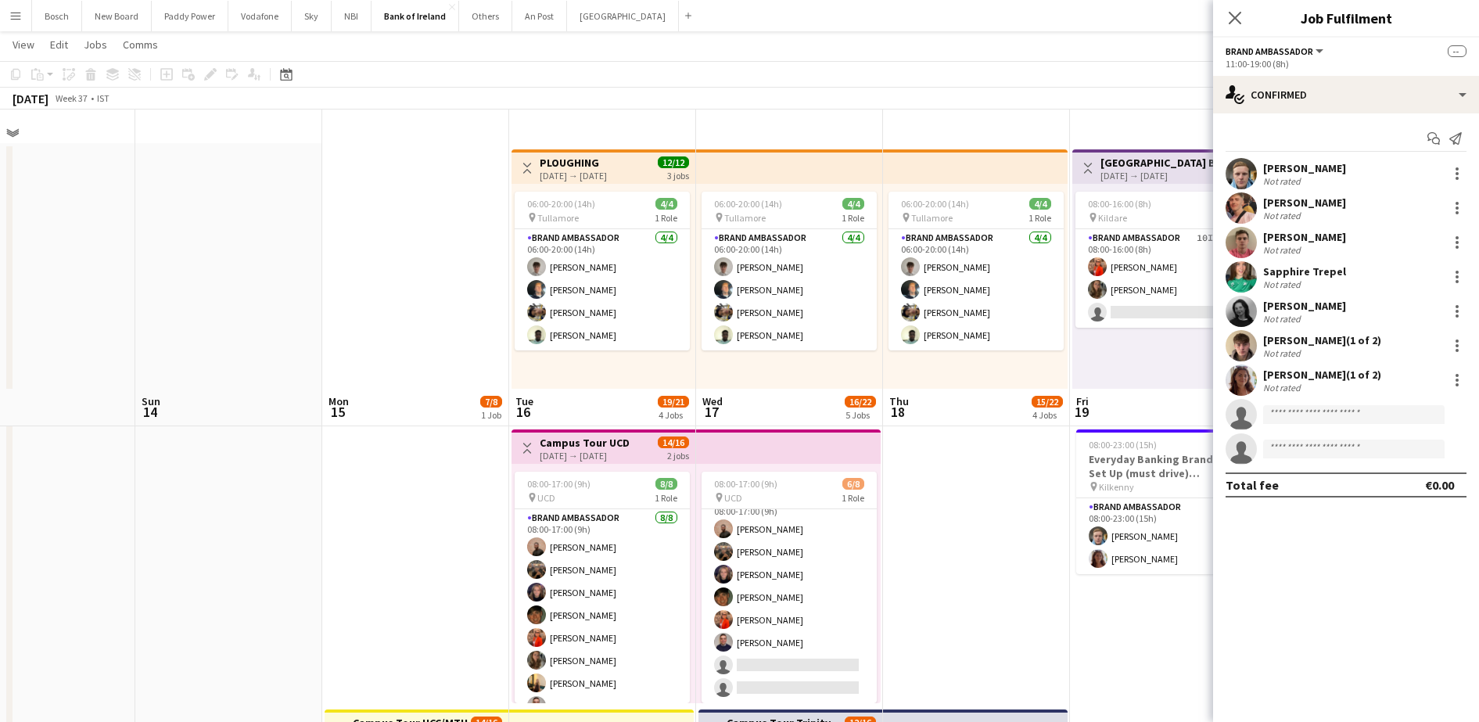
scroll to position [0, 0]
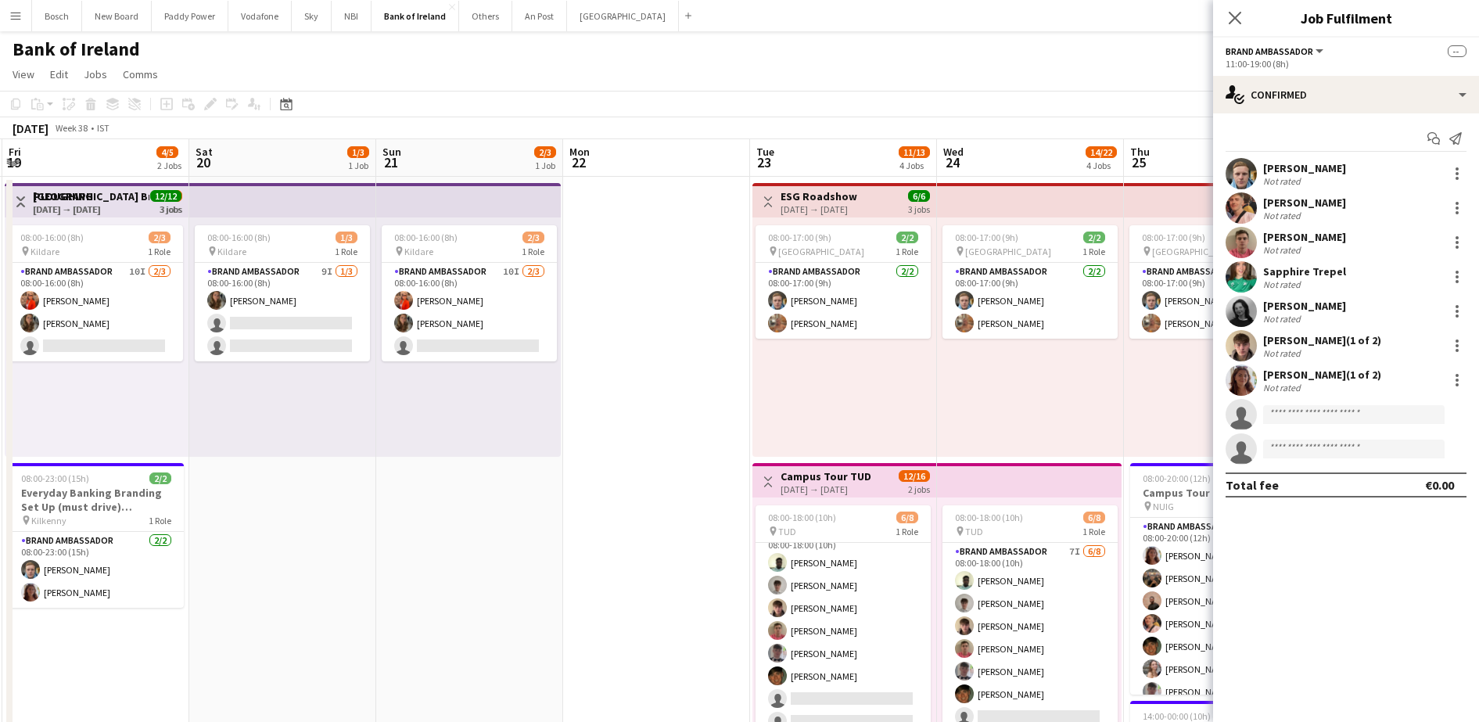
drag, startPoint x: 960, startPoint y: 587, endPoint x: 244, endPoint y: 468, distance: 725.7
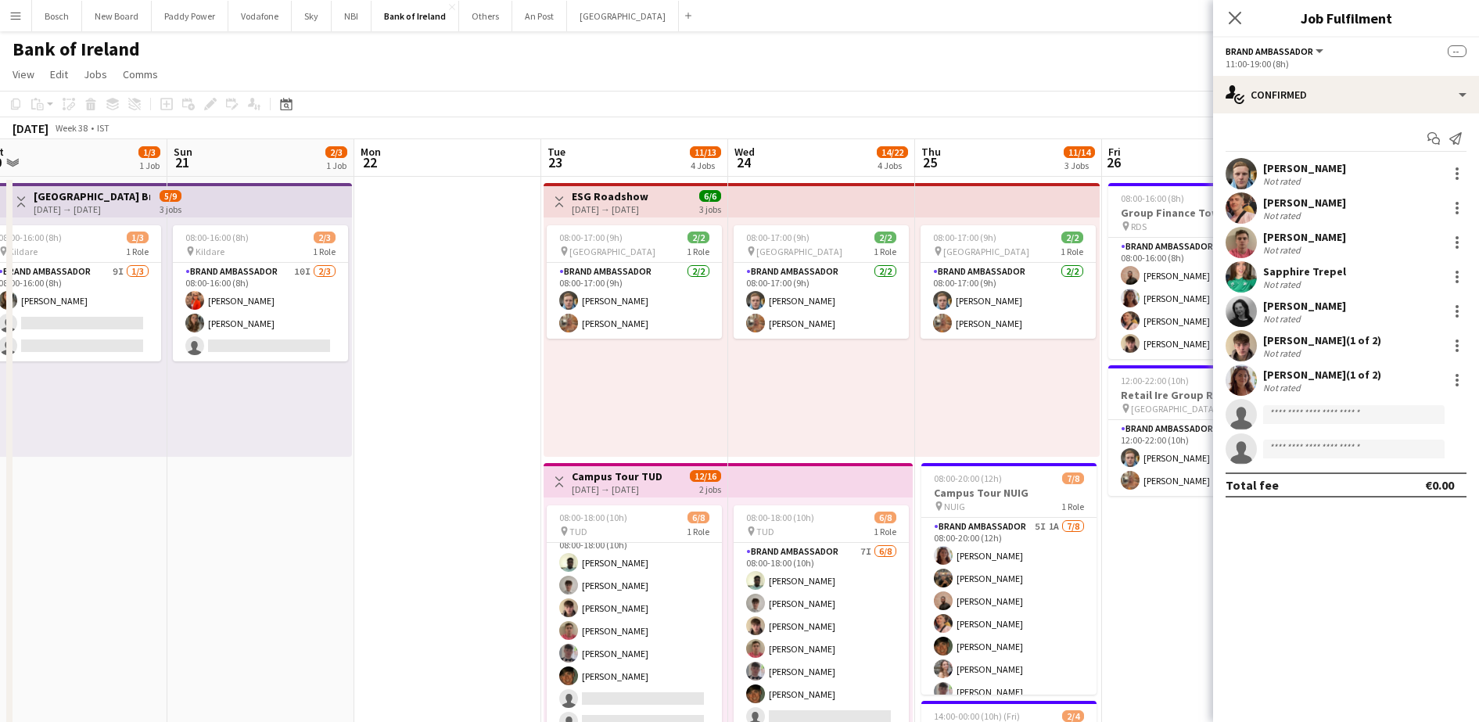
scroll to position [0, 496]
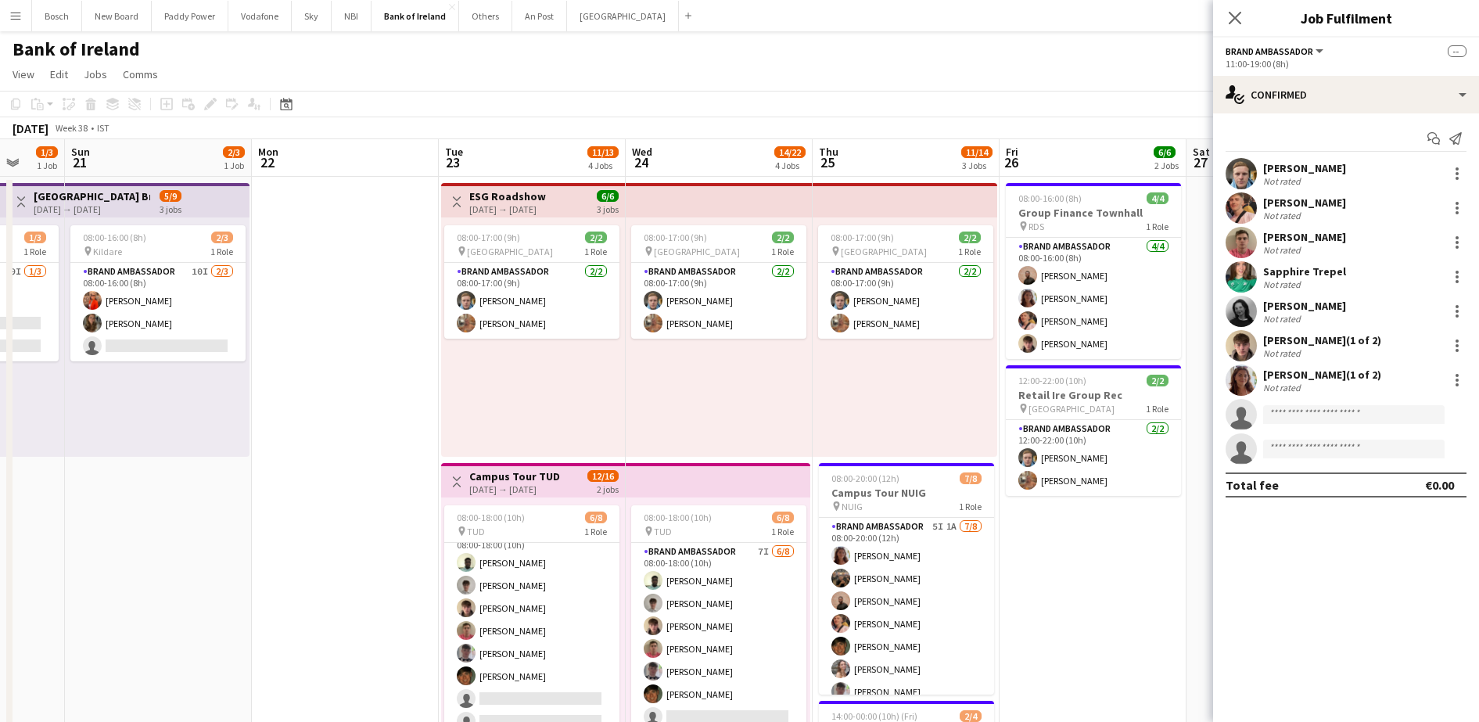
drag, startPoint x: 220, startPoint y: 493, endPoint x: 62, endPoint y: 482, distance: 158.4
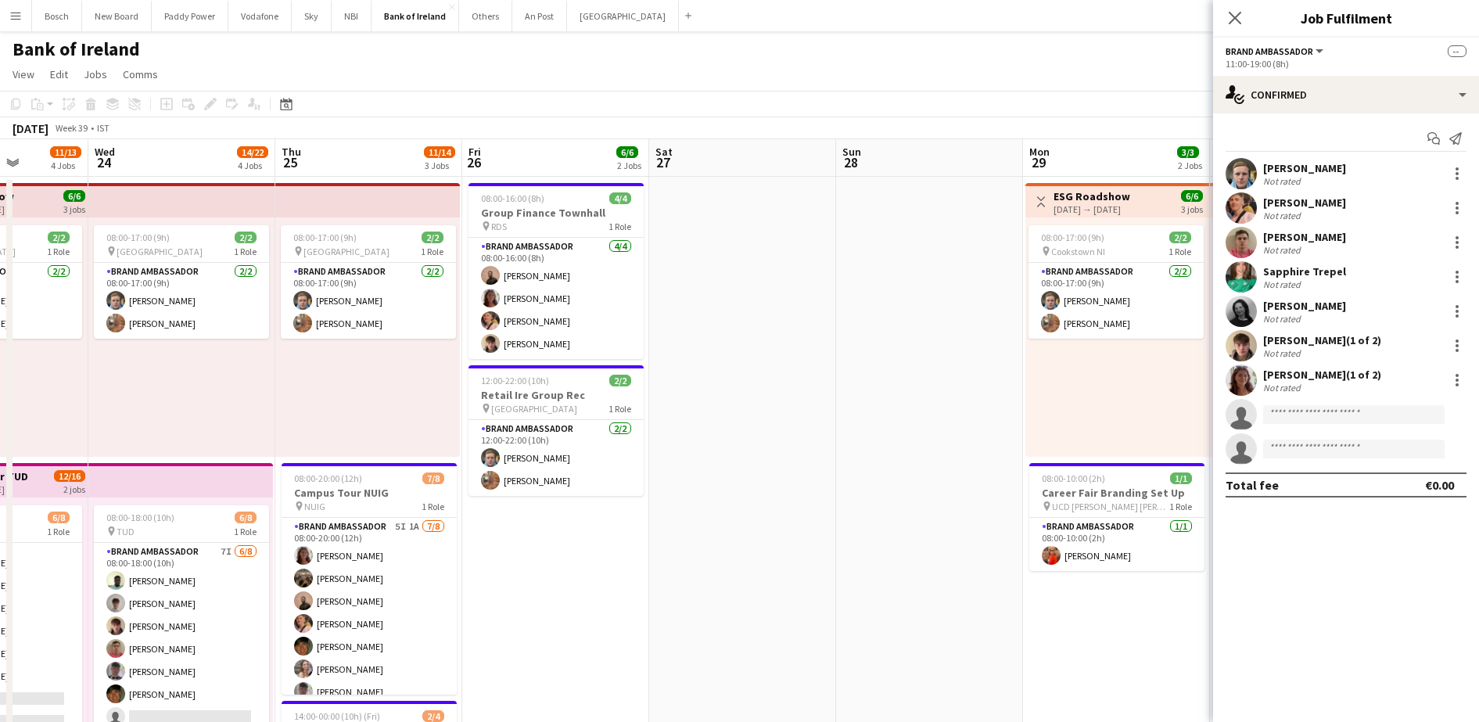
drag, startPoint x: 792, startPoint y: 545, endPoint x: 533, endPoint y: 528, distance: 260.3
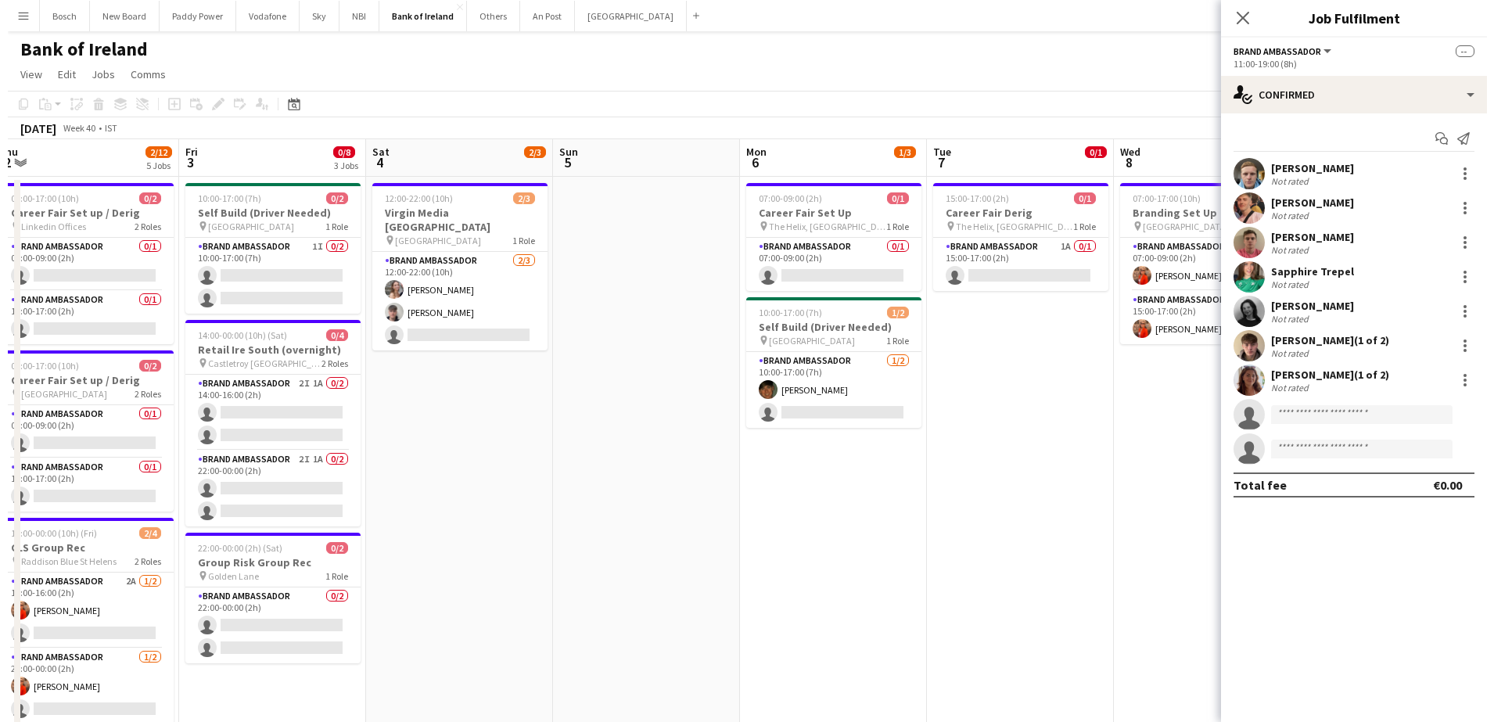
scroll to position [0, 383]
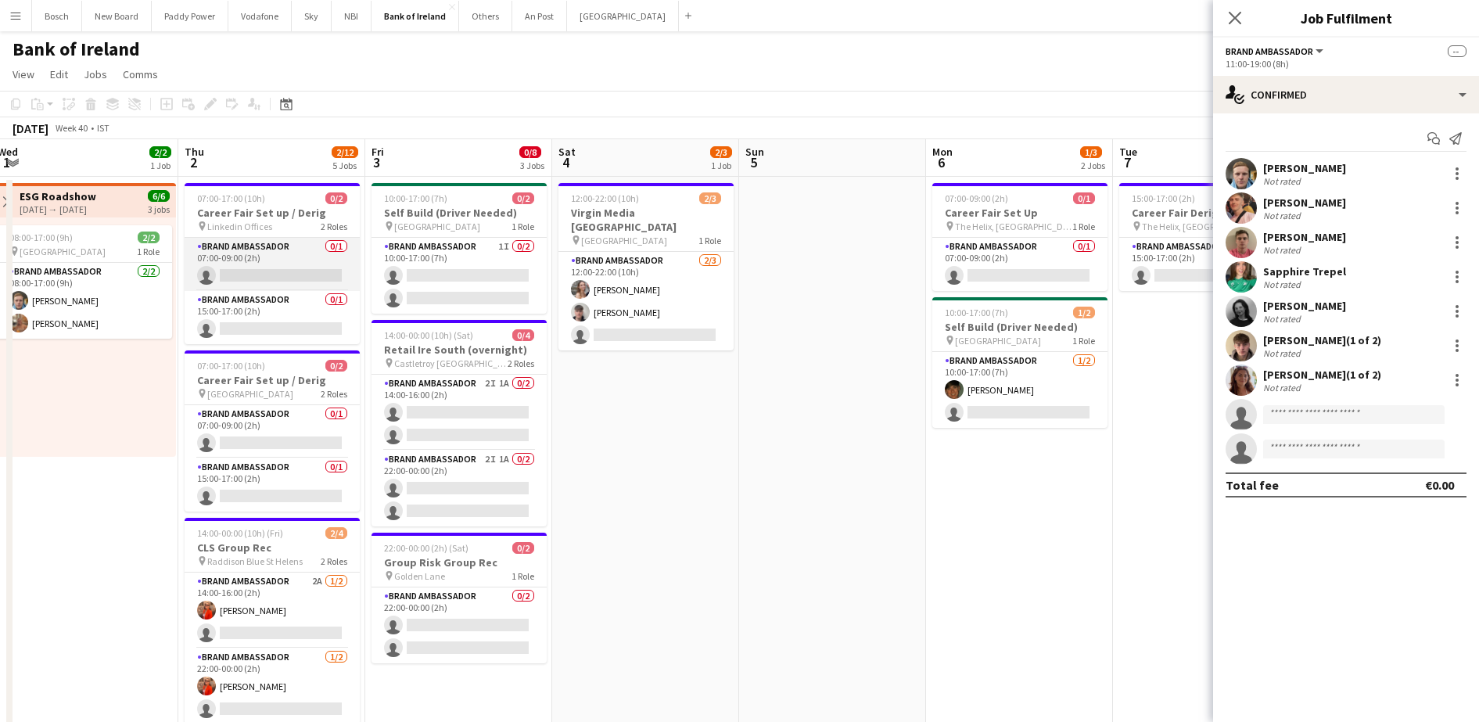
click at [314, 280] on app-card-role "Brand Ambassador 0/1 07:00-09:00 (2h) single-neutral-actions" at bounding box center [272, 264] width 175 height 53
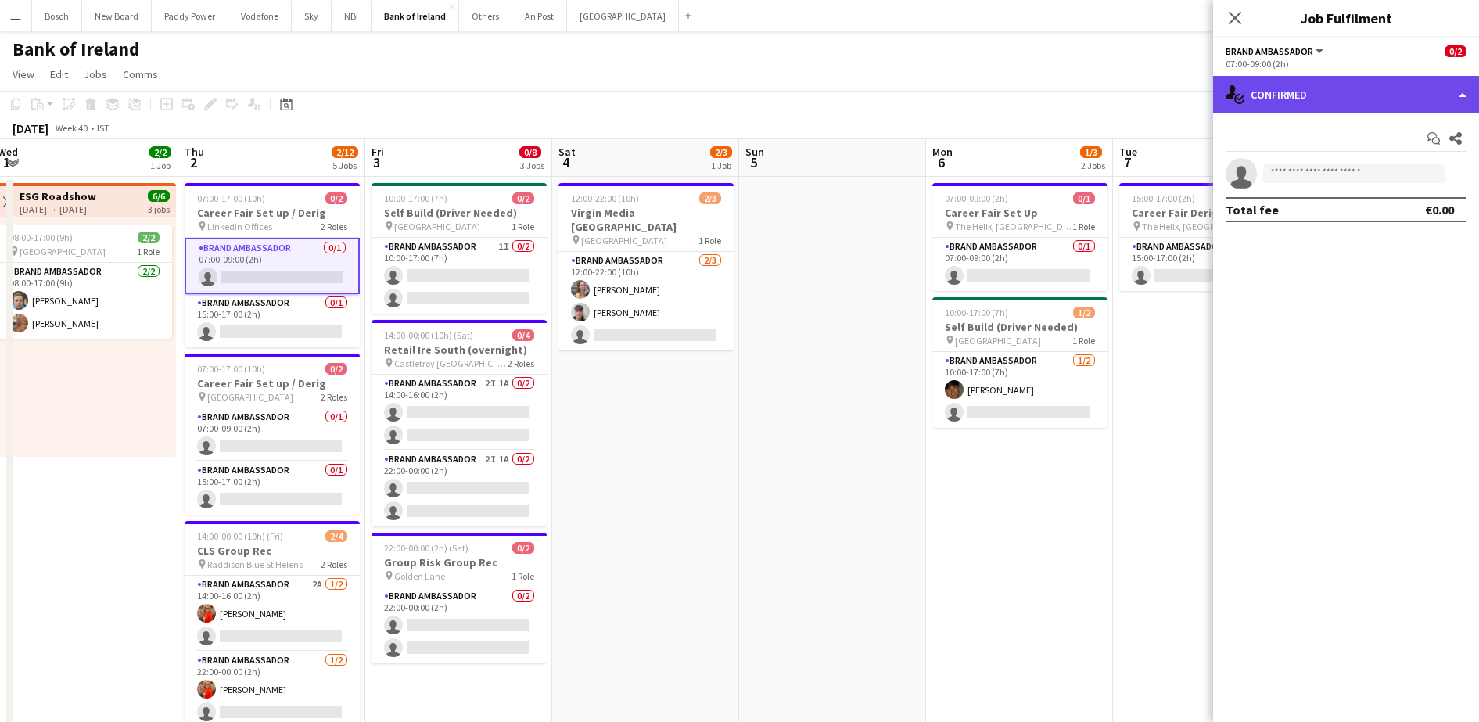
click at [1337, 105] on div "single-neutral-actions-check-2 Confirmed" at bounding box center [1346, 95] width 266 height 38
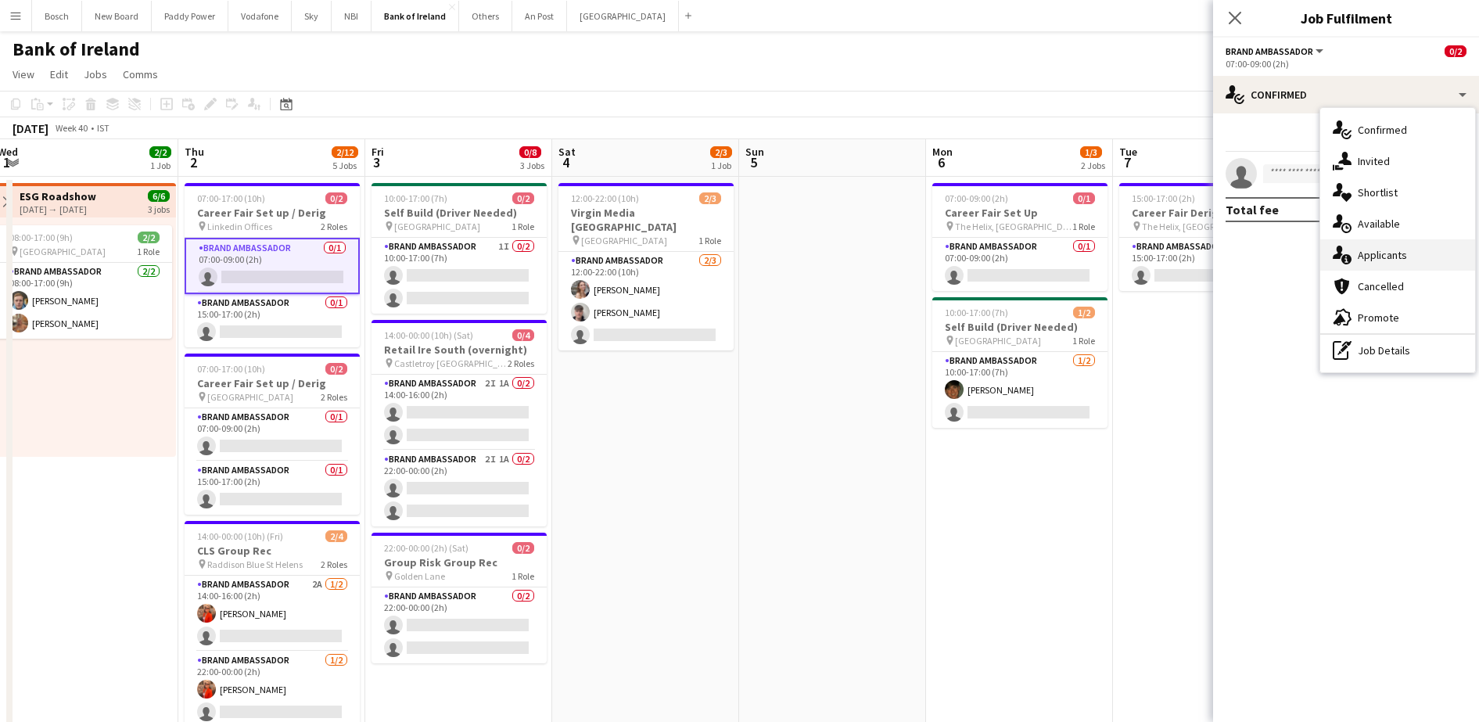
click at [1400, 260] on div "single-neutral-actions-information Applicants" at bounding box center [1397, 254] width 155 height 31
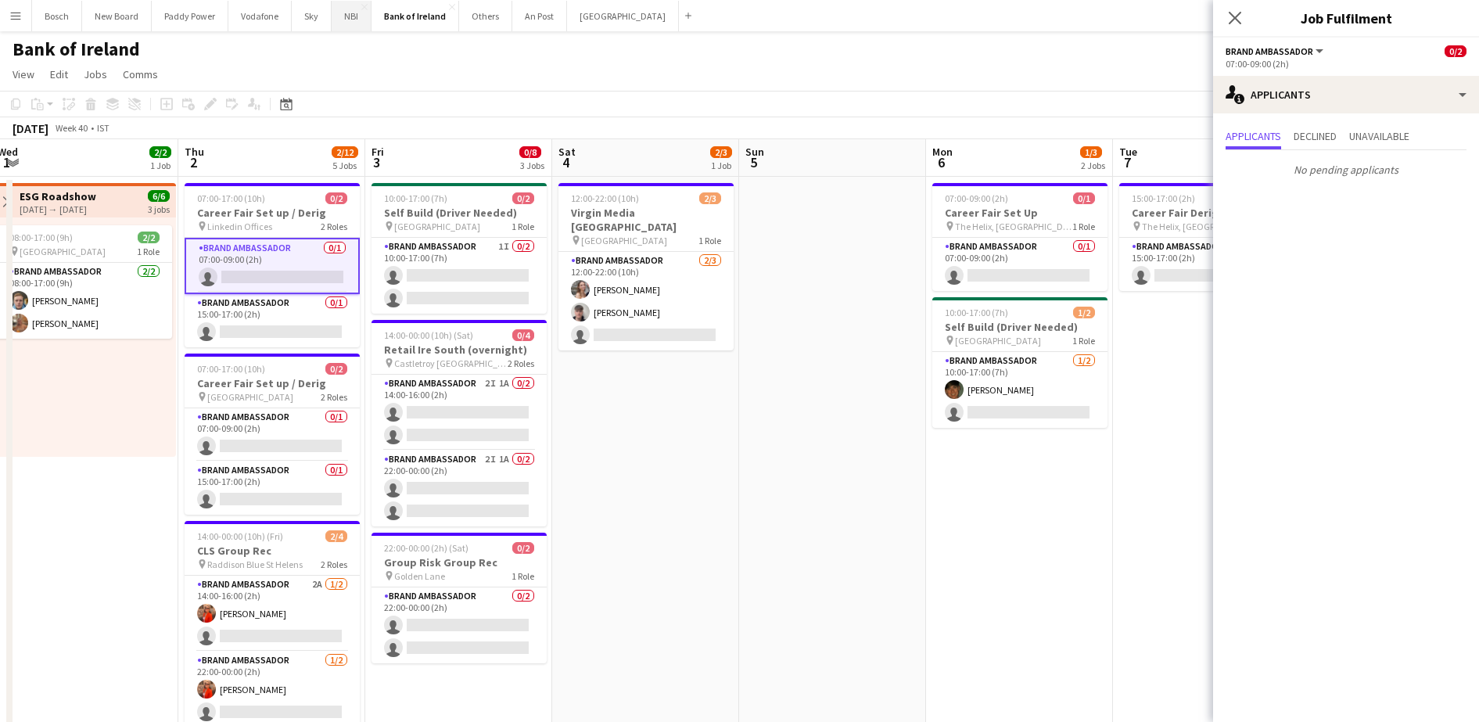
click at [341, 19] on button "NBI Close" at bounding box center [352, 16] width 40 height 31
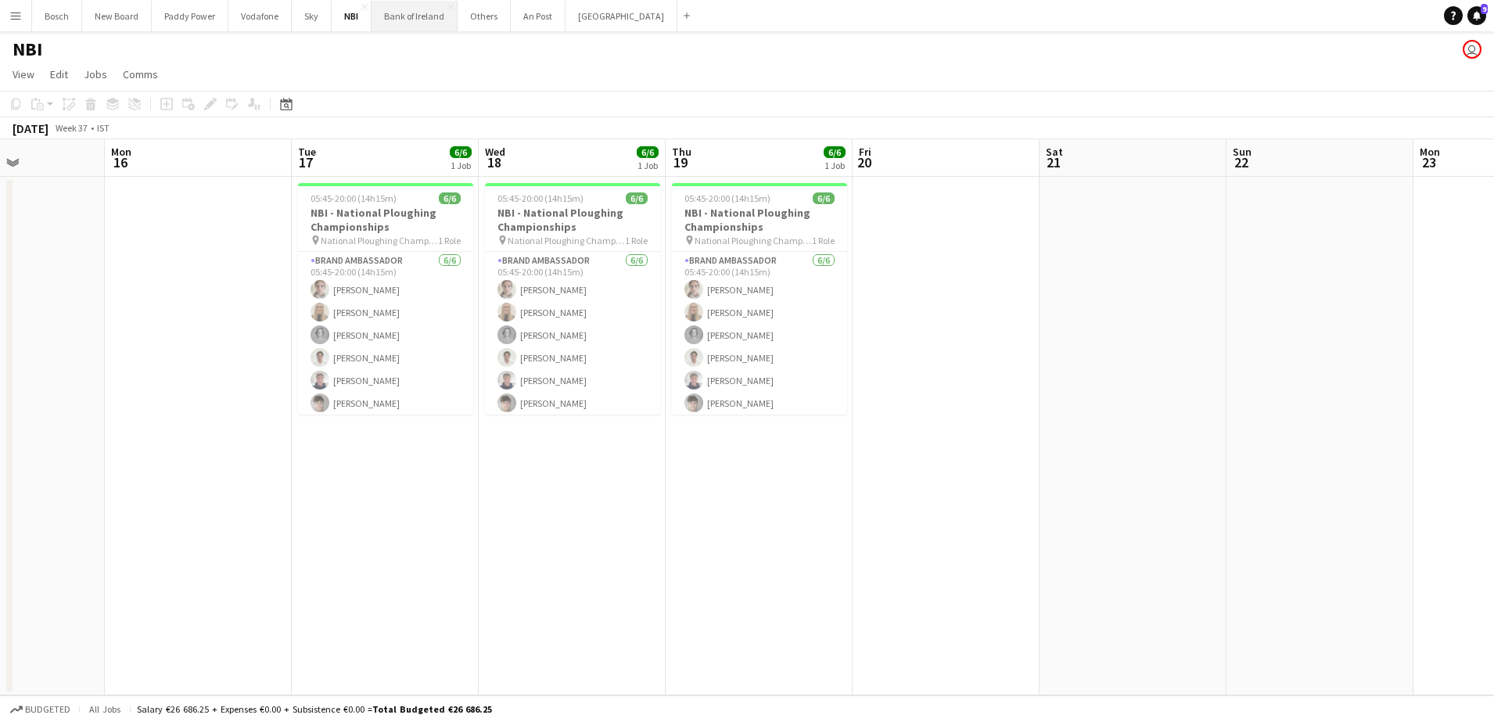
click at [422, 15] on button "Bank of Ireland Close" at bounding box center [415, 16] width 86 height 31
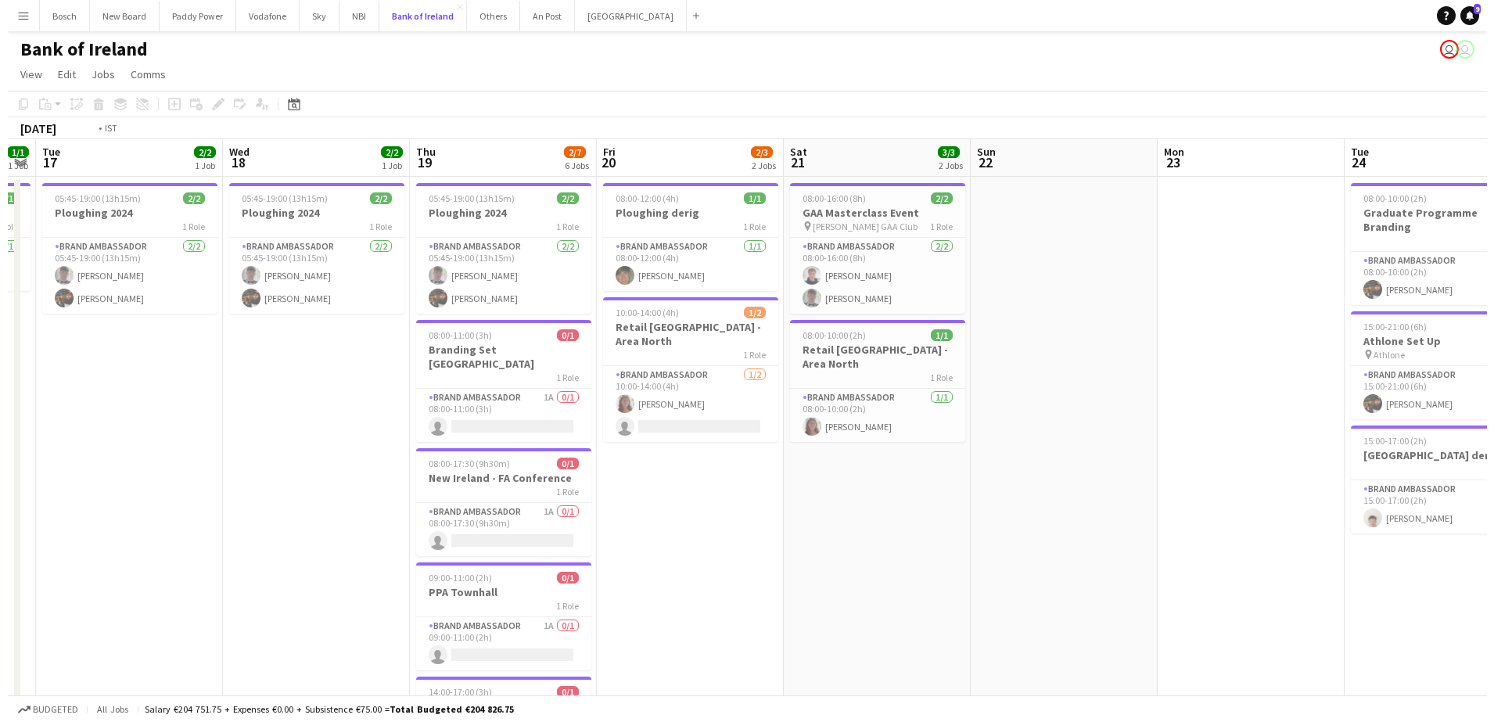
scroll to position [0, 372]
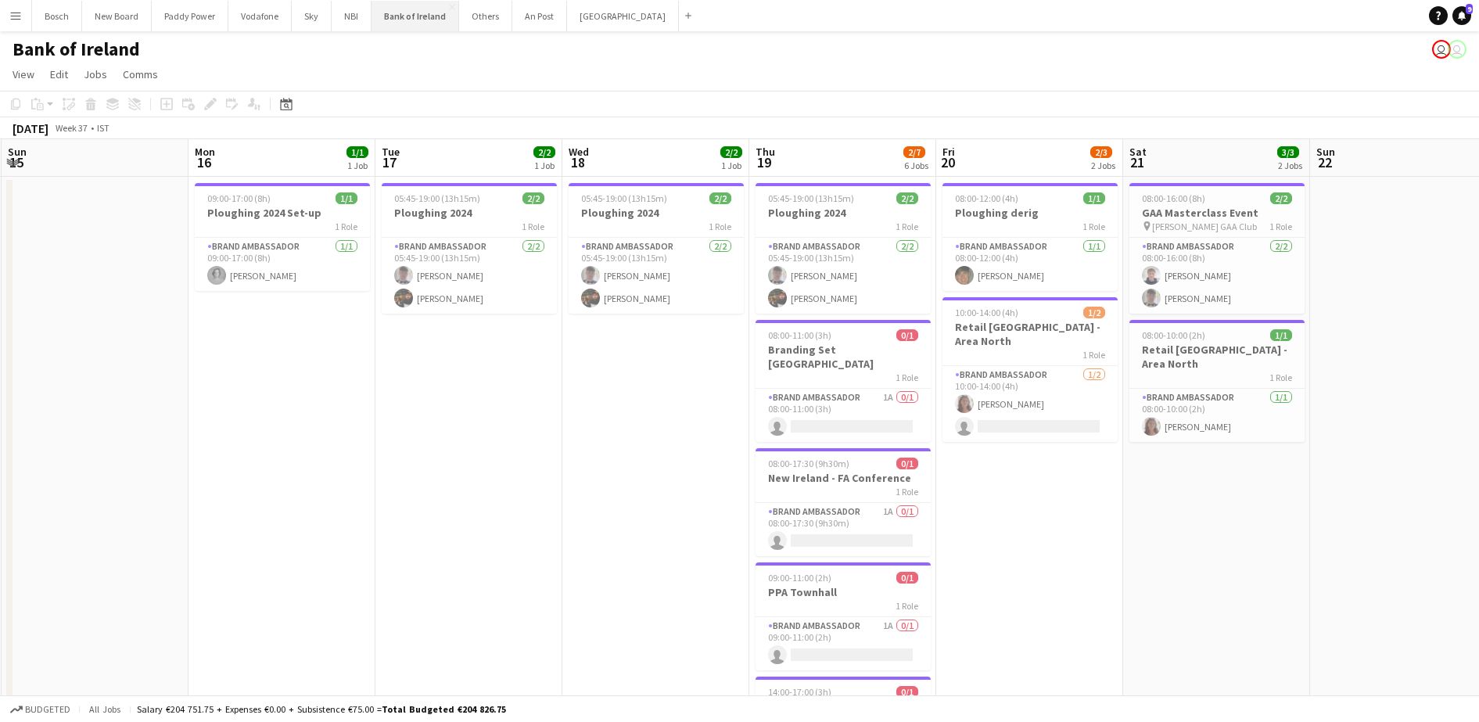
click at [421, 12] on button "Bank of Ireland Close" at bounding box center [416, 16] width 88 height 31
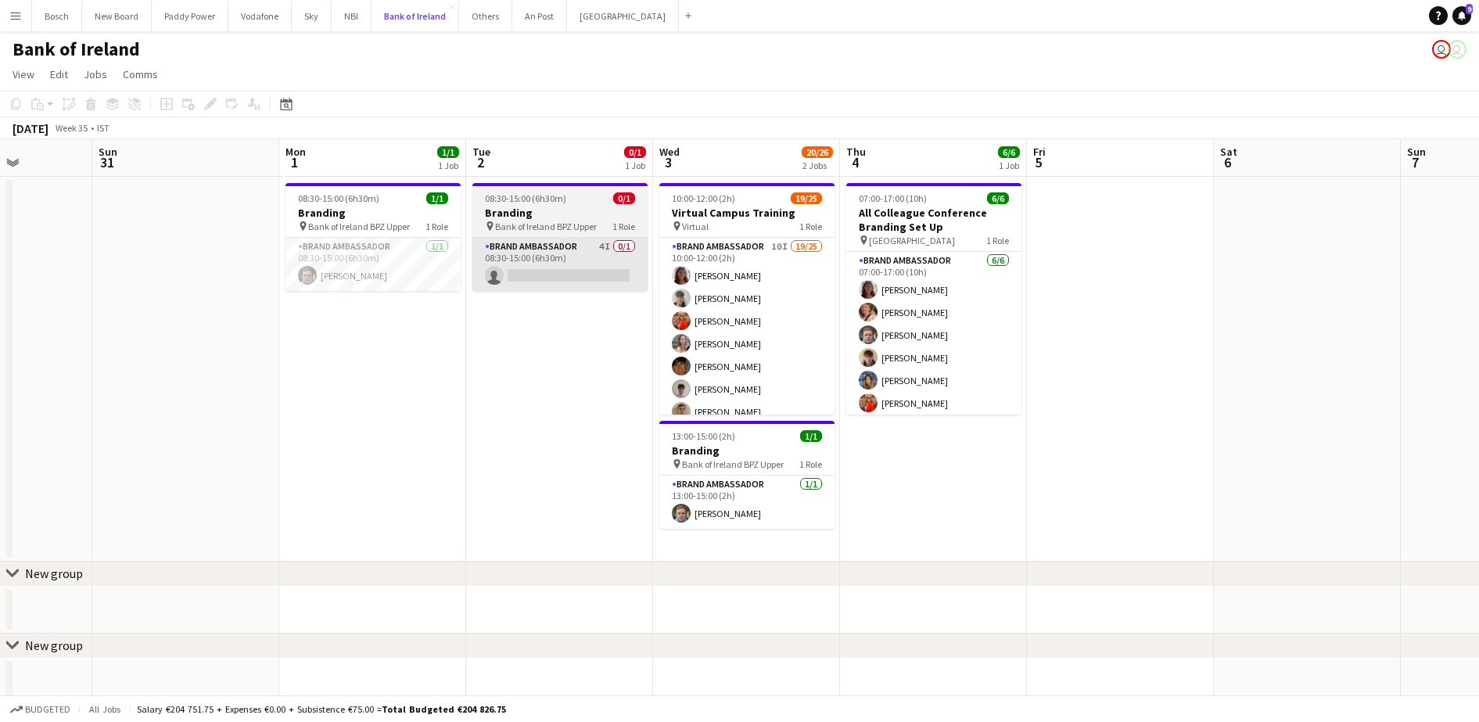
scroll to position [0, 630]
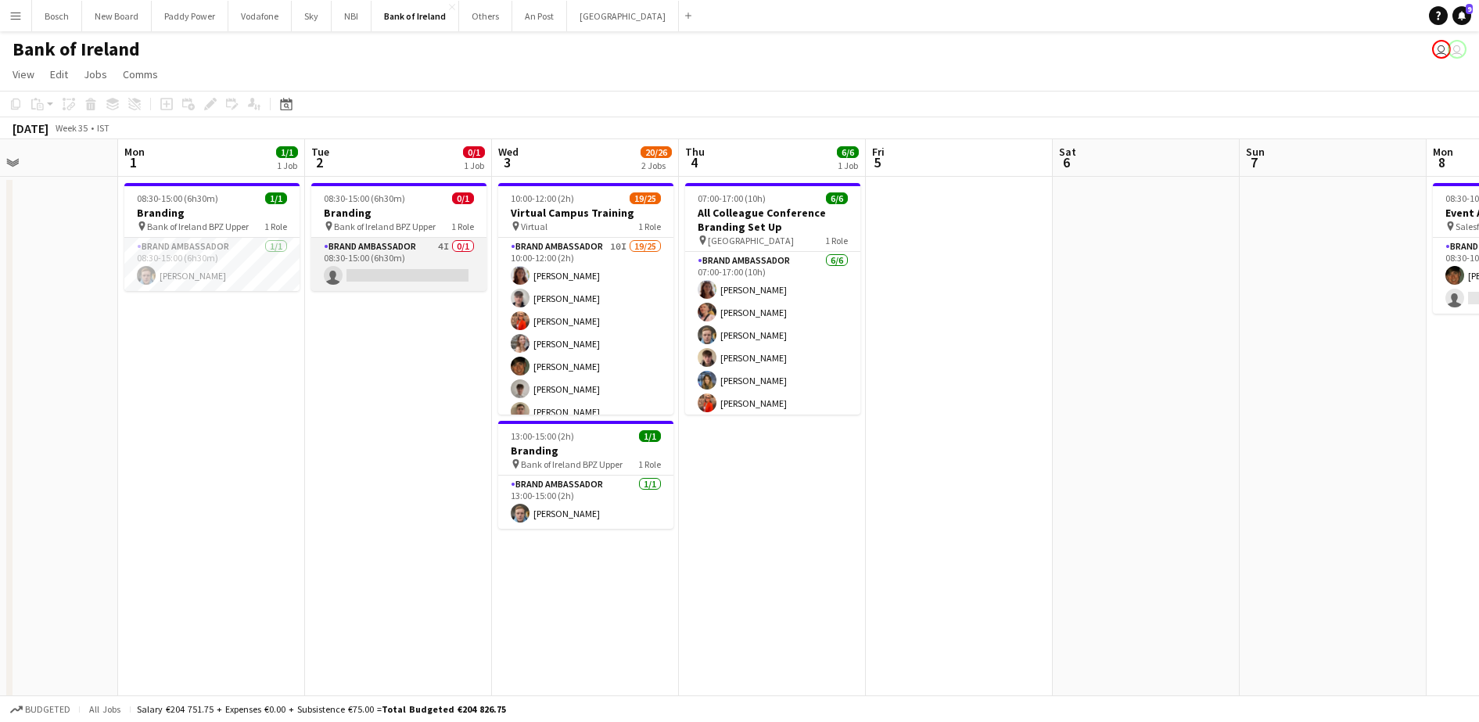
click at [456, 265] on app-card-role "Brand Ambassador 4I 0/1 08:30-15:00 (6h30m) single-neutral-actions" at bounding box center [398, 264] width 175 height 53
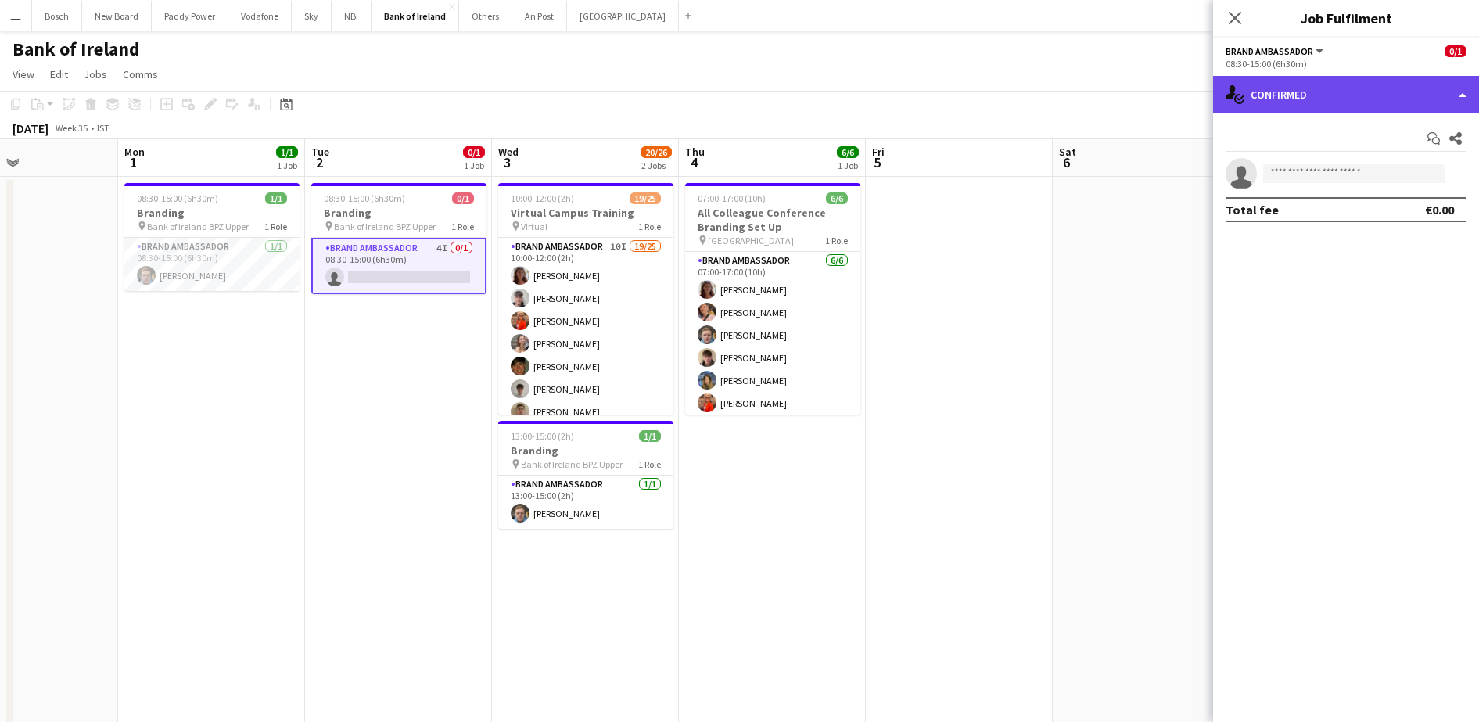
click at [1378, 85] on div "single-neutral-actions-check-2 Confirmed" at bounding box center [1346, 95] width 266 height 38
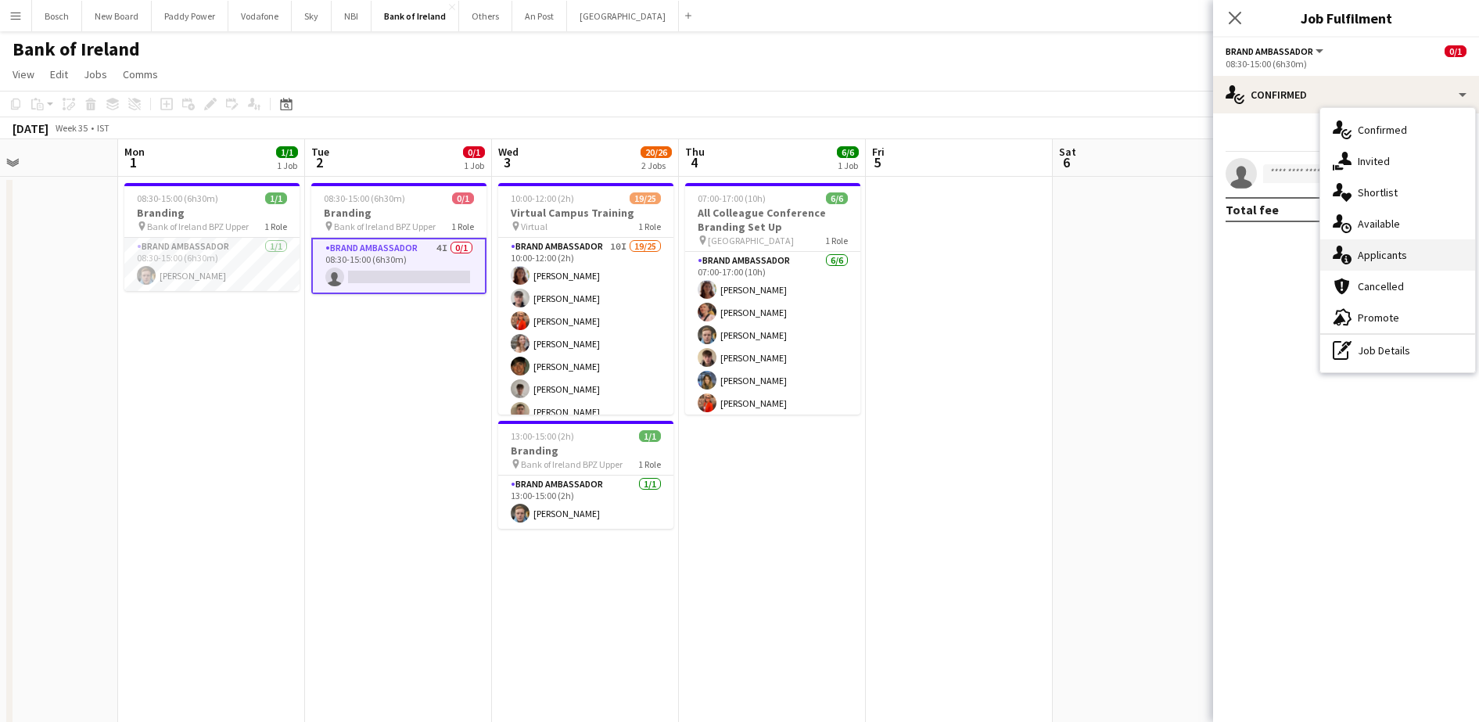
click at [1417, 248] on div "single-neutral-actions-information Applicants" at bounding box center [1397, 254] width 155 height 31
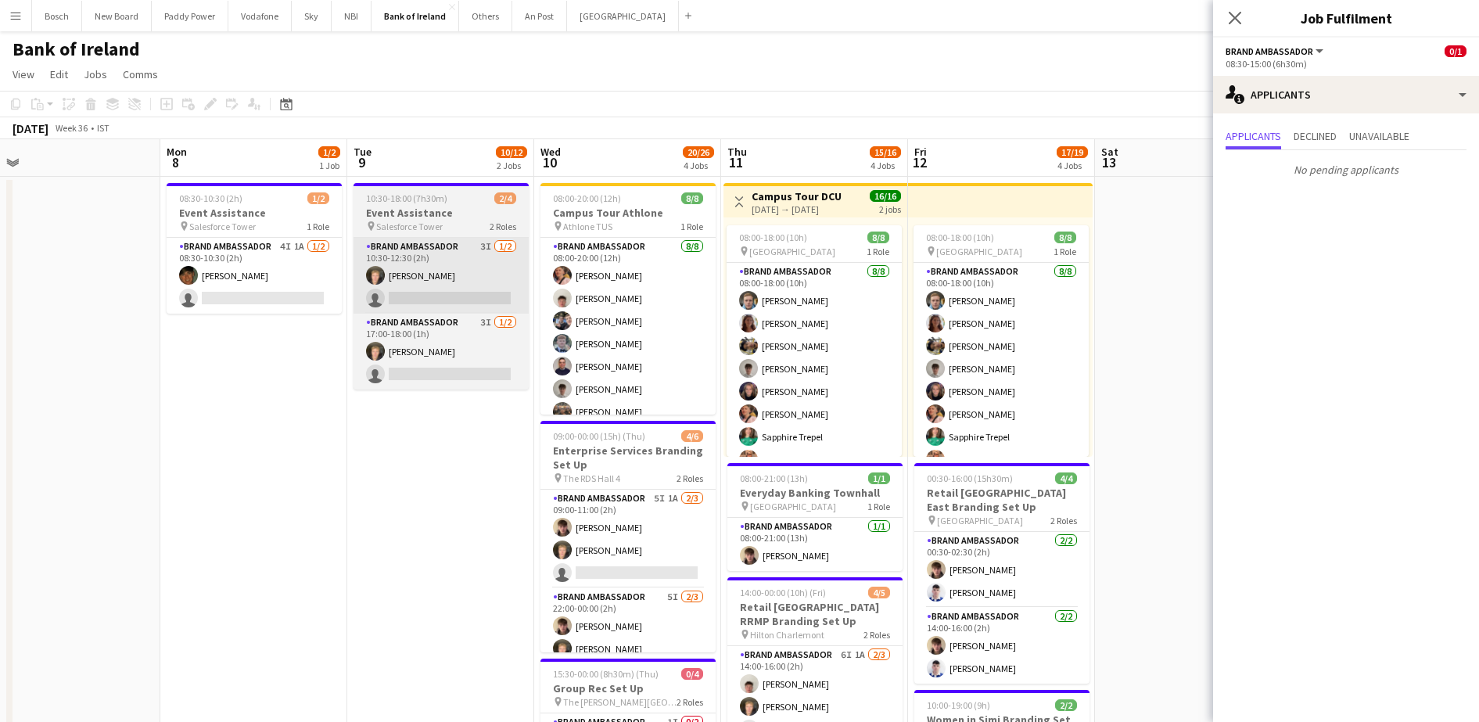
click at [454, 288] on app-card-role "Brand Ambassador 3I 1/2 10:30-12:30 (2h) Ronam Mcloughlin single-neutral-actions" at bounding box center [441, 276] width 175 height 76
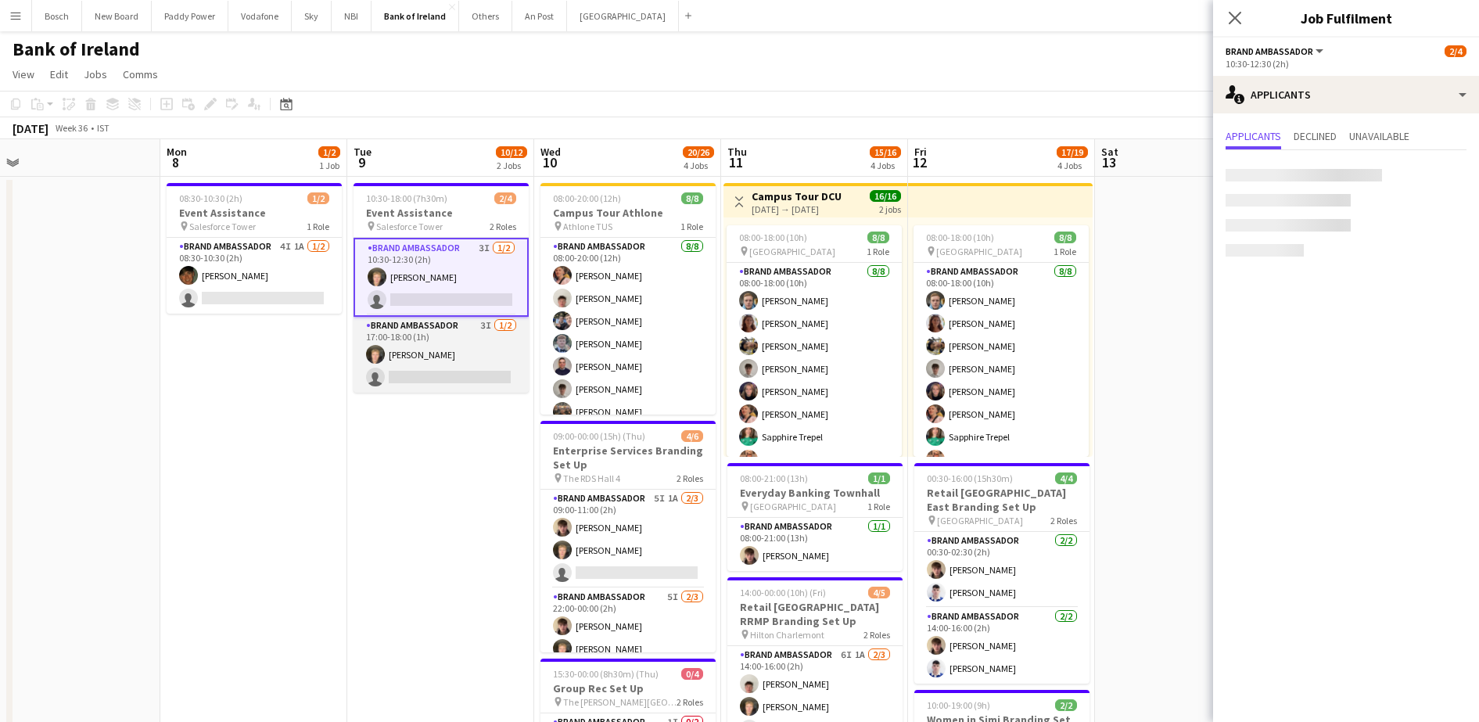
scroll to position [0, 401]
click at [447, 345] on app-card-role "Brand Ambassador 3I 1/2 17:00-18:00 (1h) Ronam Mcloughlin single-neutral-actions" at bounding box center [440, 355] width 175 height 76
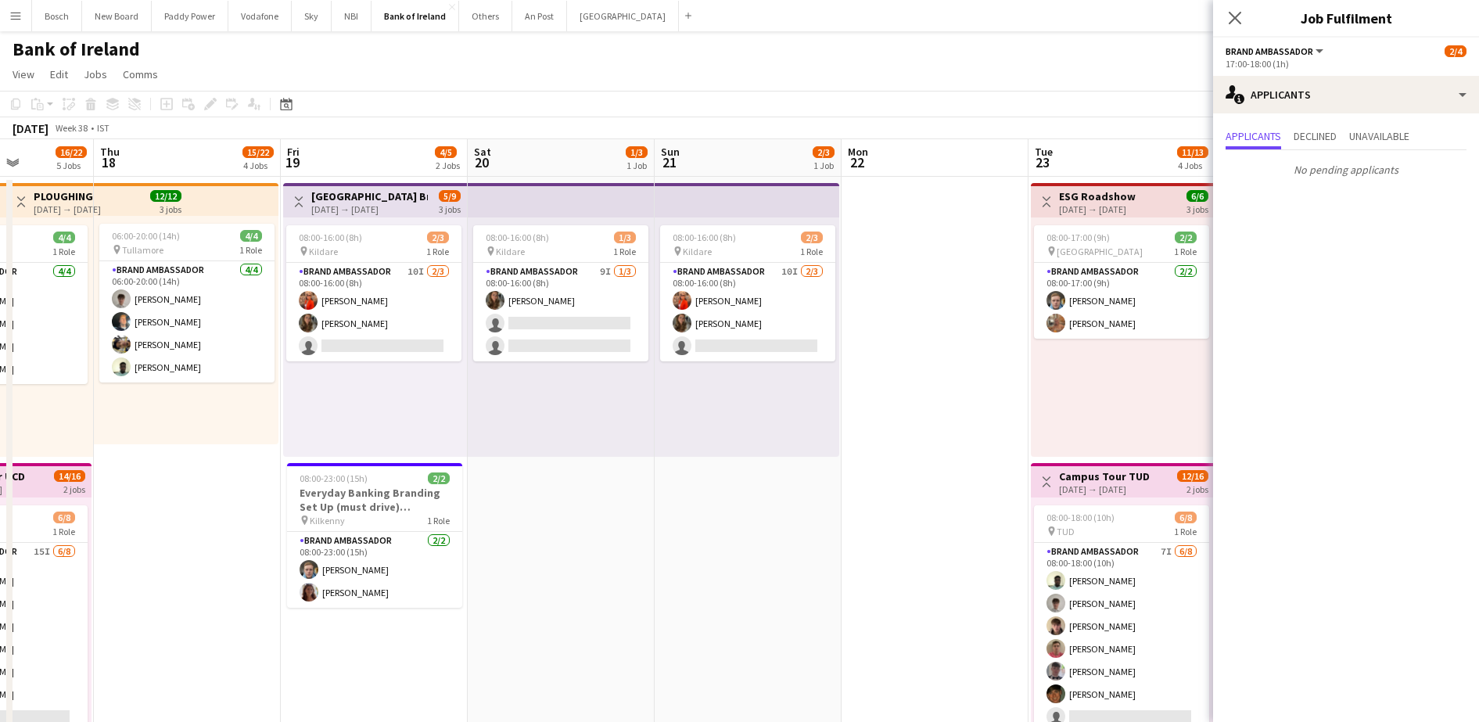
scroll to position [0, 466]
click at [588, 332] on app-card-role "Brand Ambassador 9I 1/3 08:00-16:00 (8h) Abbie Lyons single-neutral-actions sin…" at bounding box center [561, 312] width 175 height 99
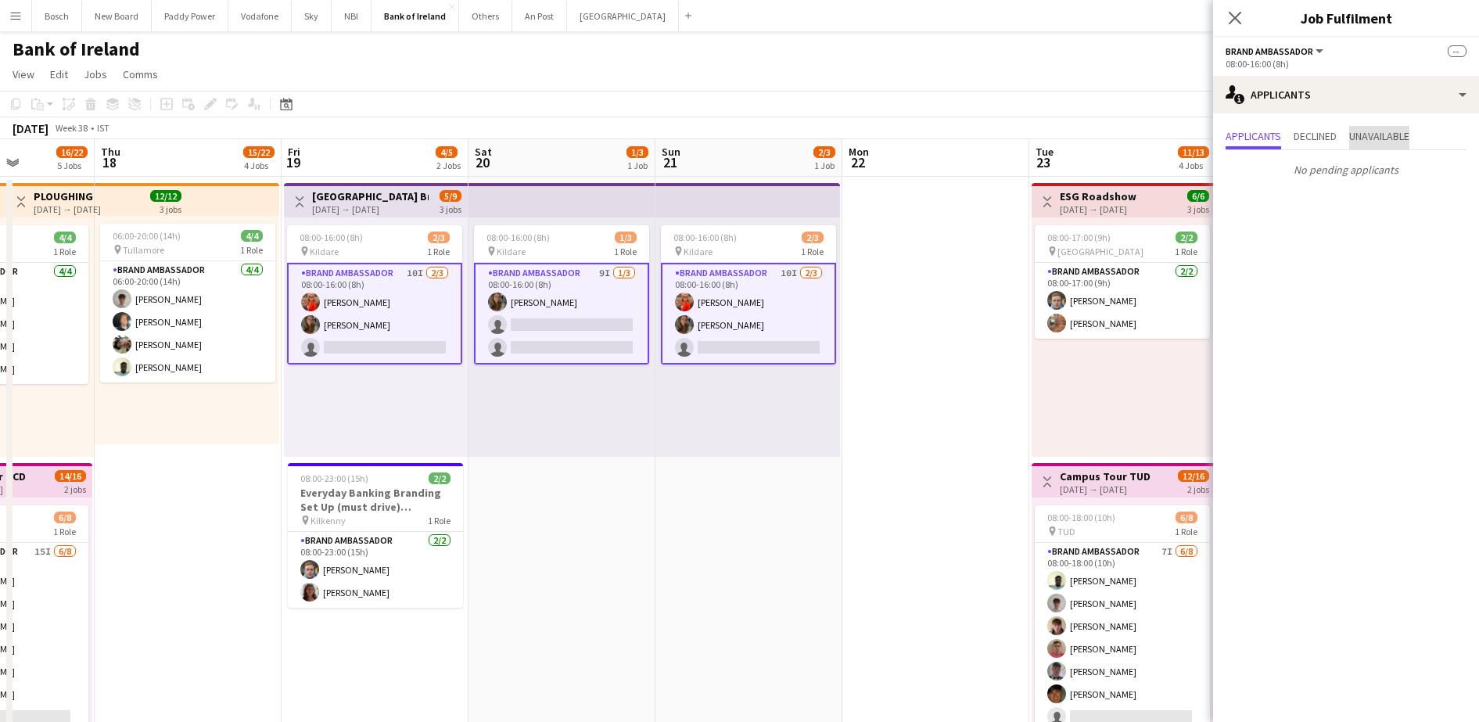
click at [1395, 126] on span "Unavailable" at bounding box center [1379, 137] width 60 height 23
drag, startPoint x: 1235, startPoint y: 138, endPoint x: 1247, endPoint y: 128, distance: 15.5
click at [1236, 138] on span "Applicants" at bounding box center [1254, 136] width 56 height 11
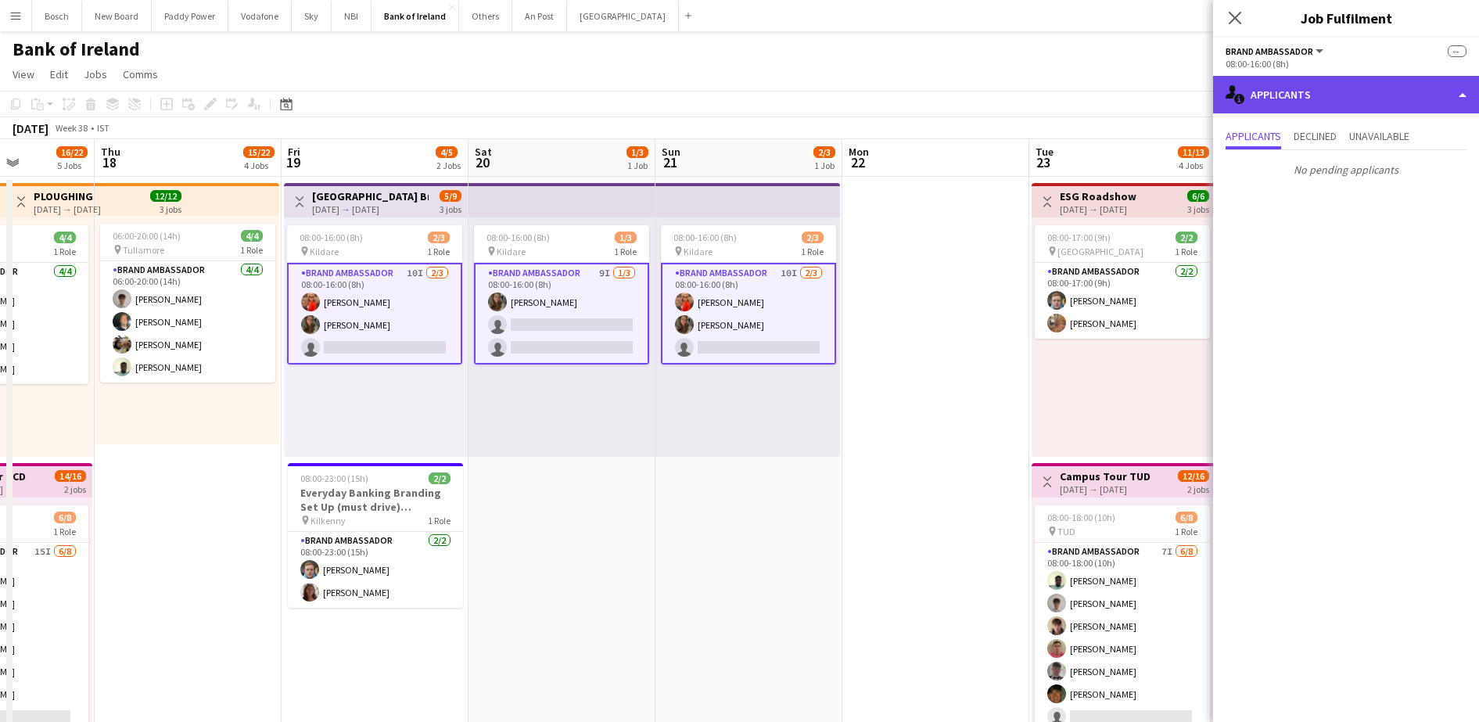
click at [1288, 94] on div "single-neutral-actions-information Applicants" at bounding box center [1346, 95] width 266 height 38
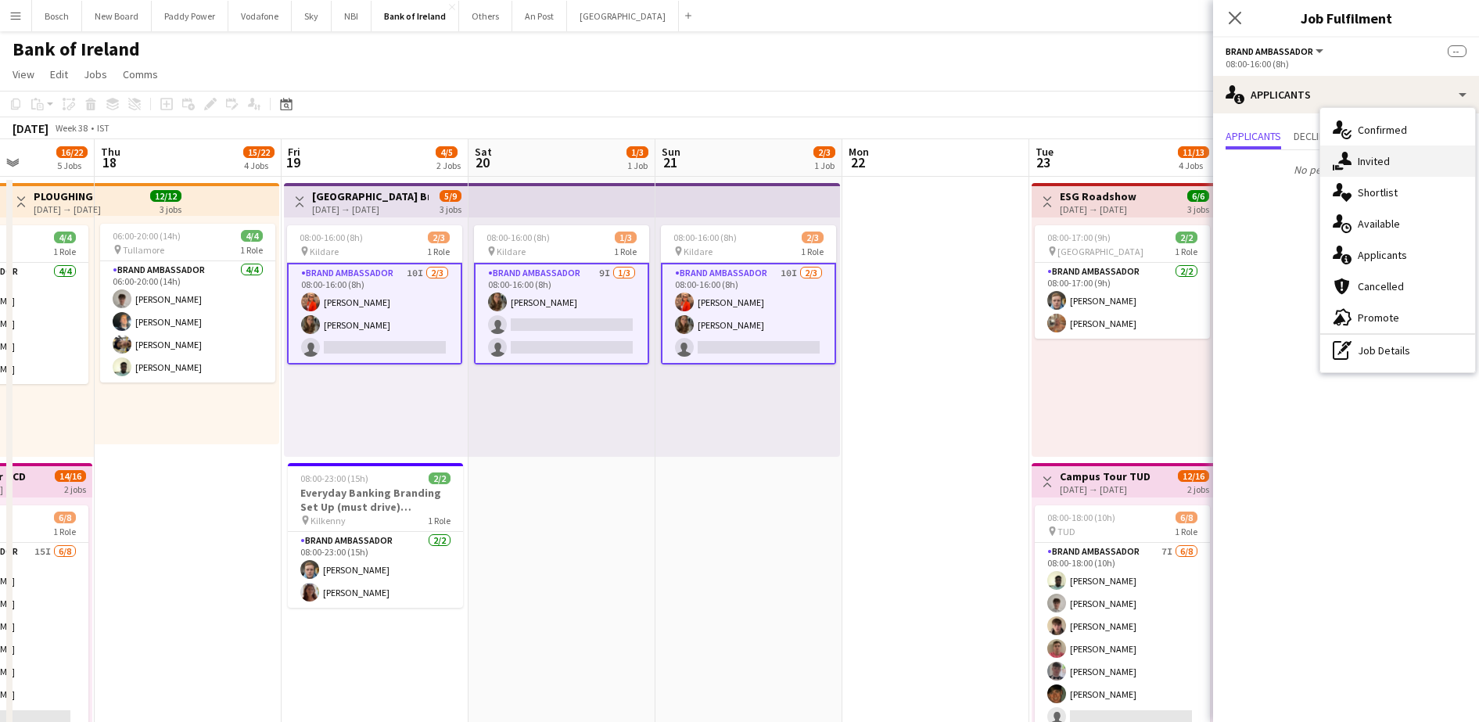
click at [1330, 153] on div "single-neutral-actions-share-1 Invited" at bounding box center [1397, 161] width 155 height 31
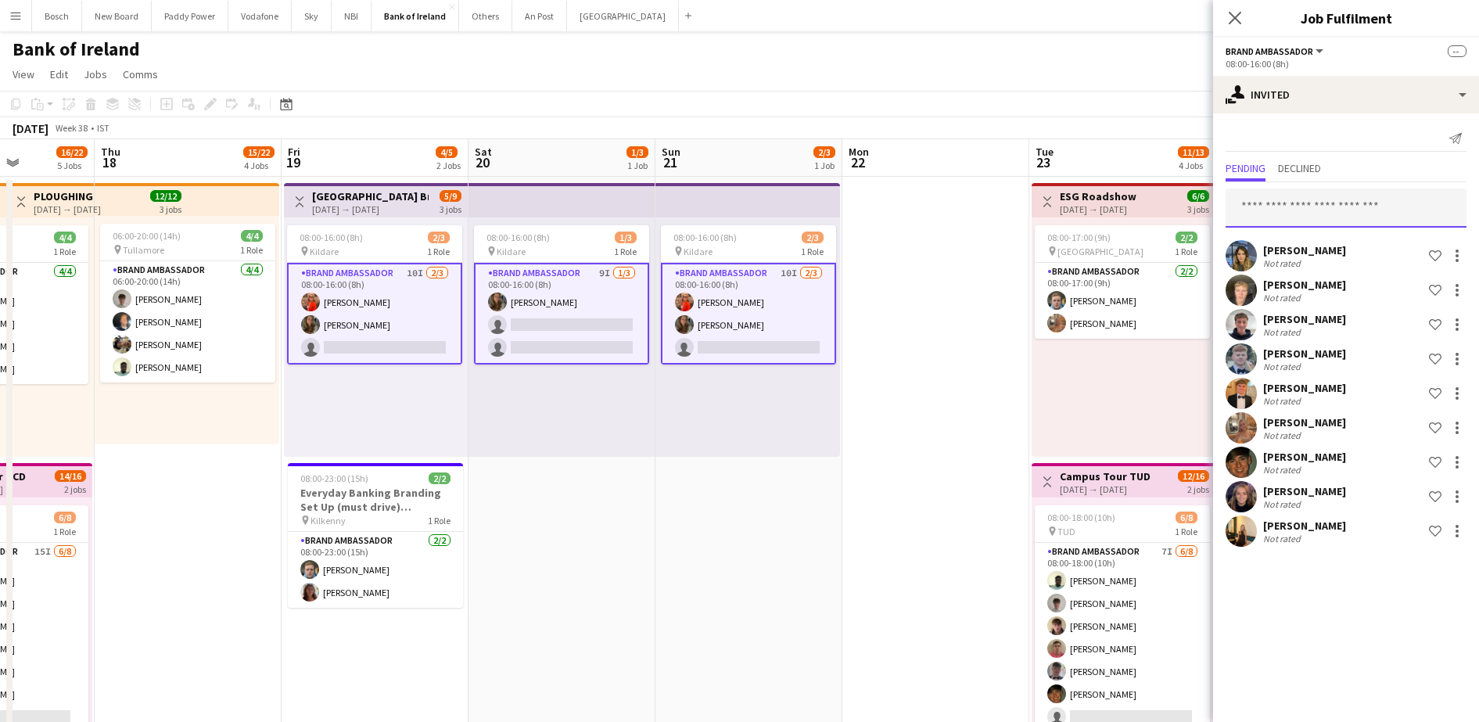
click at [1273, 211] on input "text" at bounding box center [1346, 208] width 241 height 39
click at [1461, 537] on div at bounding box center [1457, 531] width 19 height 19
click at [1416, 607] on button "Send notification" at bounding box center [1407, 598] width 117 height 38
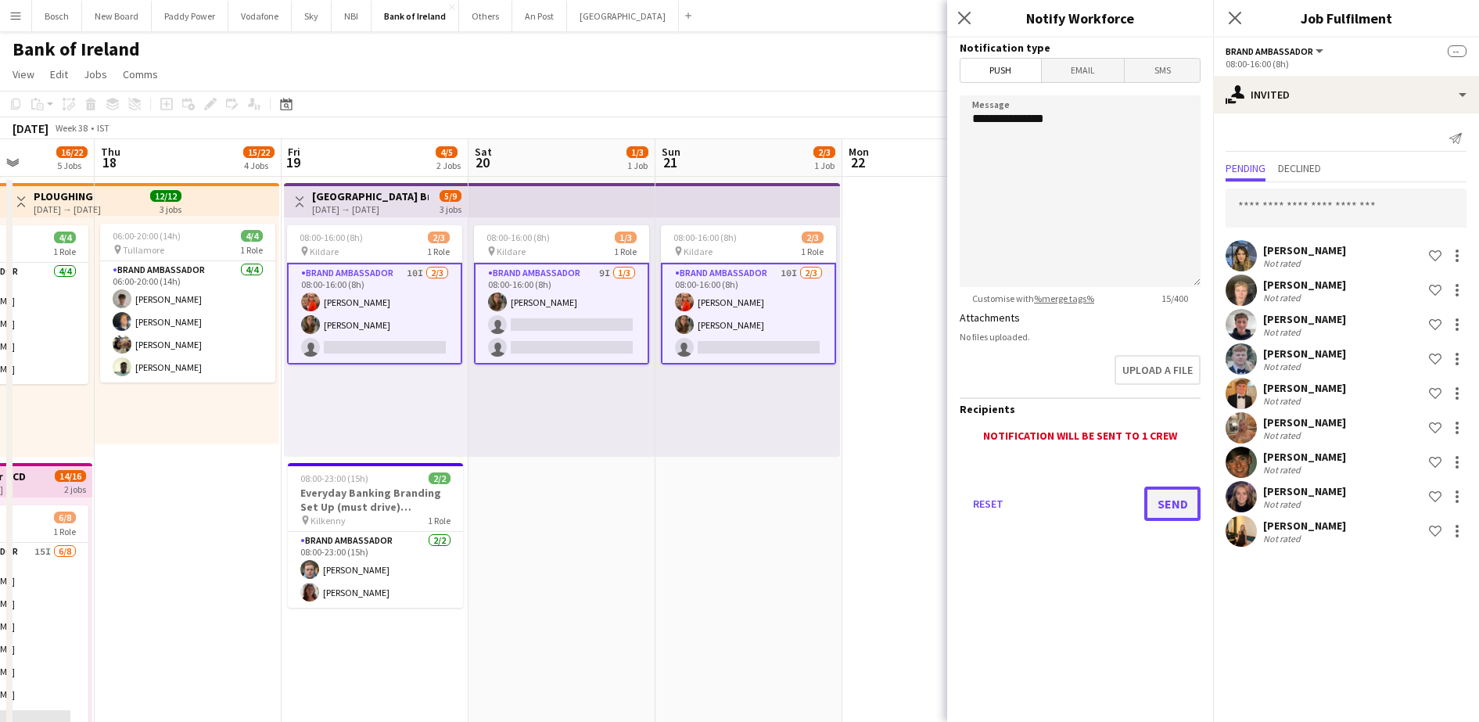
click at [1165, 499] on button "Send" at bounding box center [1172, 504] width 56 height 34
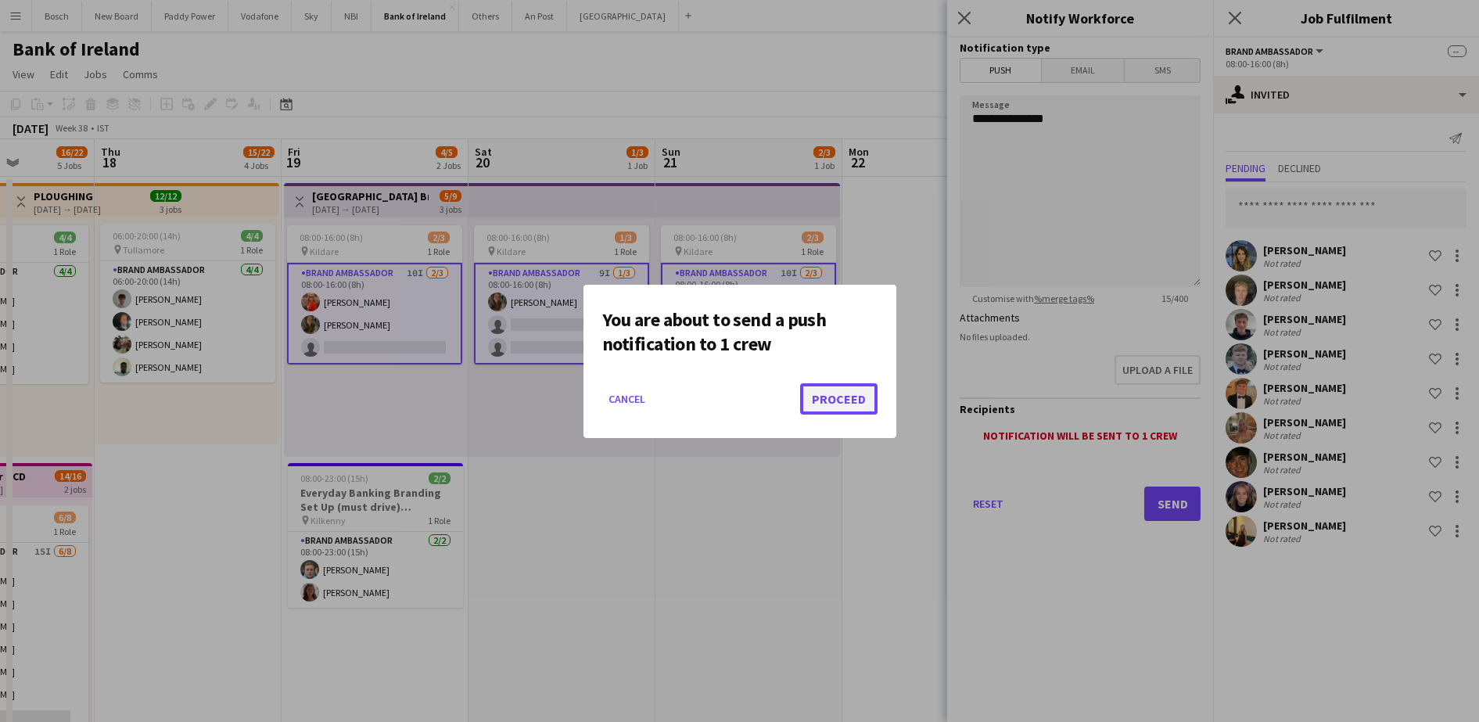
click at [847, 385] on button "Proceed" at bounding box center [838, 398] width 77 height 31
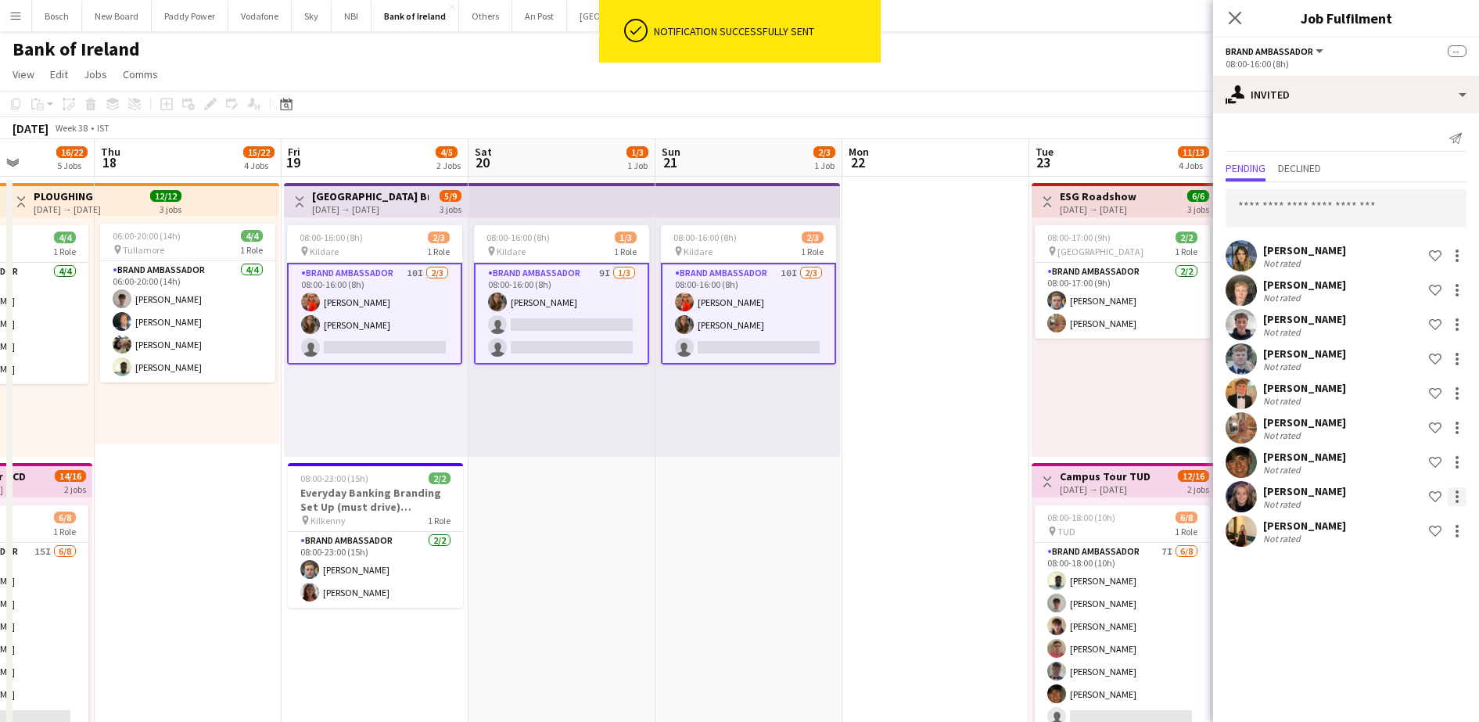
click at [1457, 492] on div at bounding box center [1457, 491] width 3 height 3
click at [1399, 569] on span "Send notification" at bounding box center [1408, 562] width 92 height 13
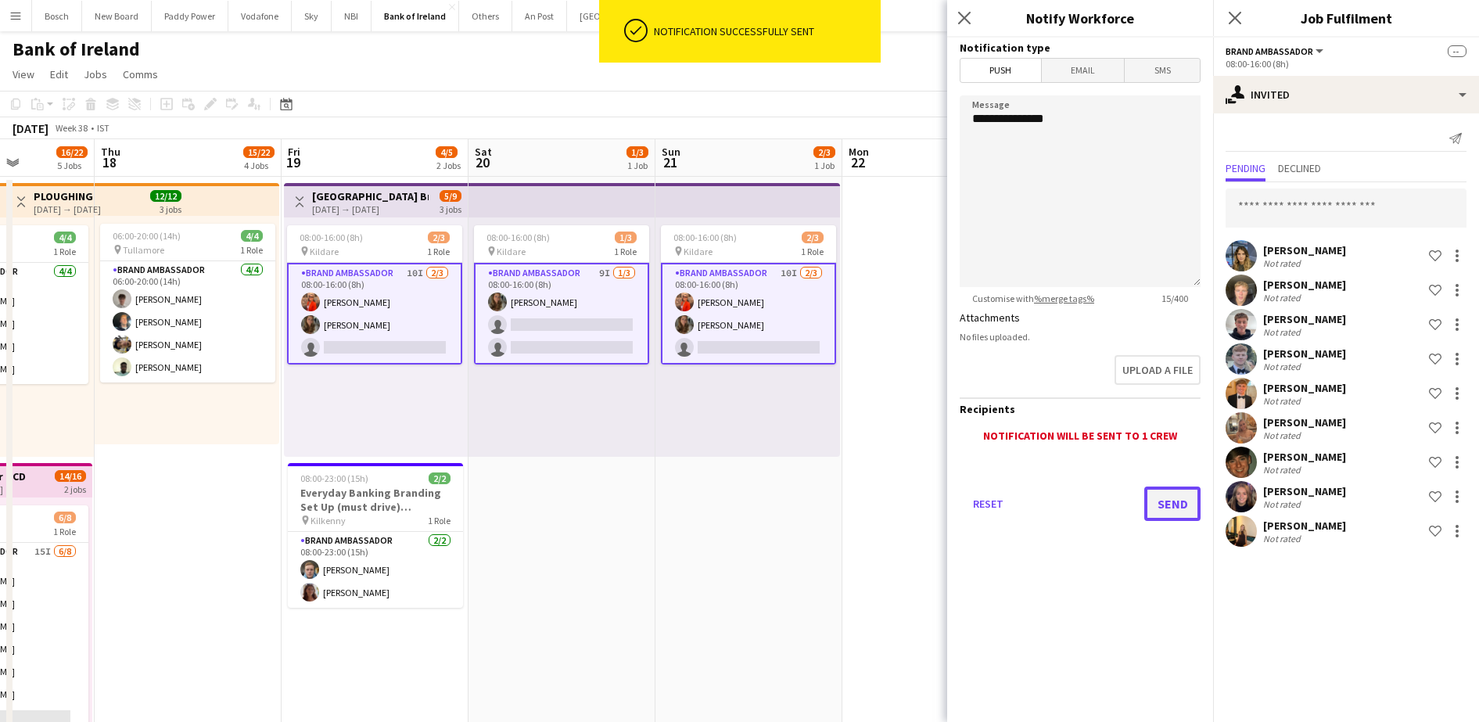
click at [1172, 505] on button "Send" at bounding box center [1172, 504] width 56 height 34
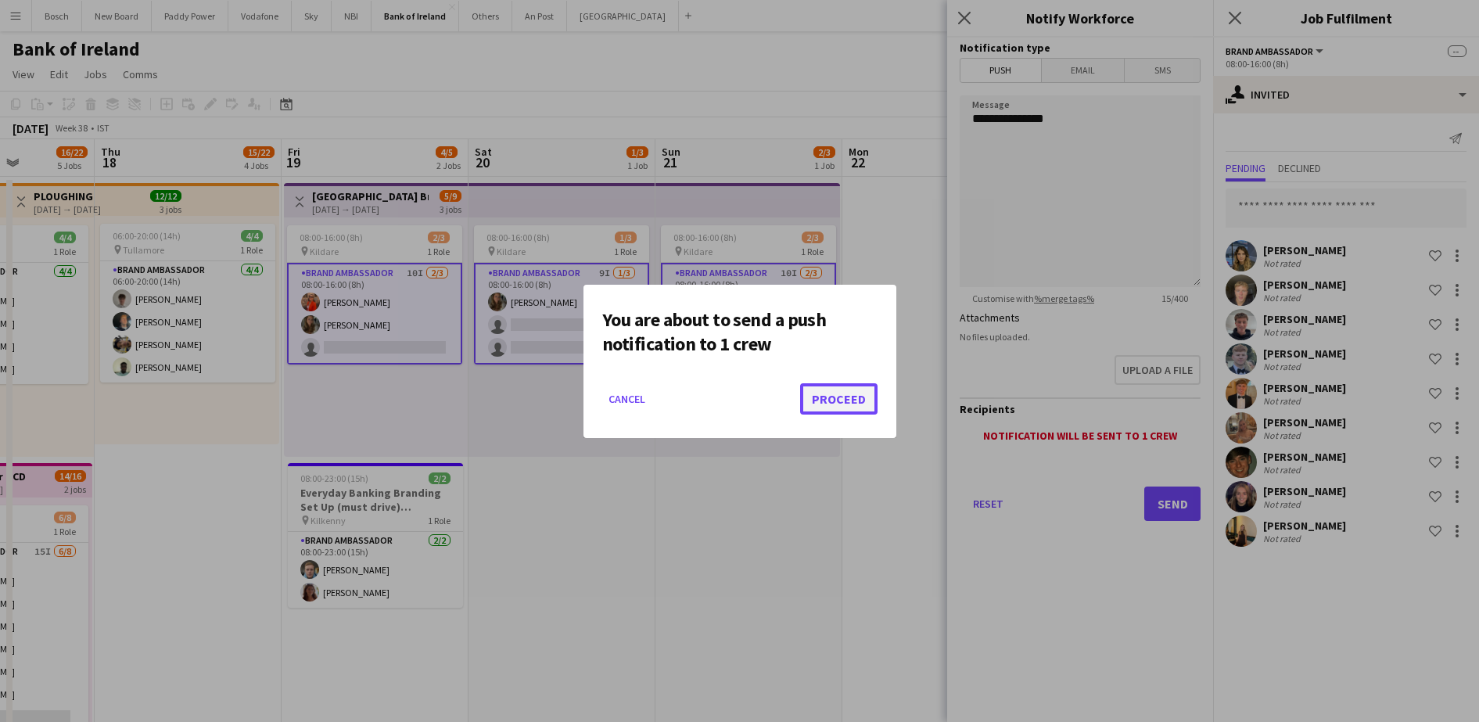
click at [832, 386] on button "Proceed" at bounding box center [838, 398] width 77 height 31
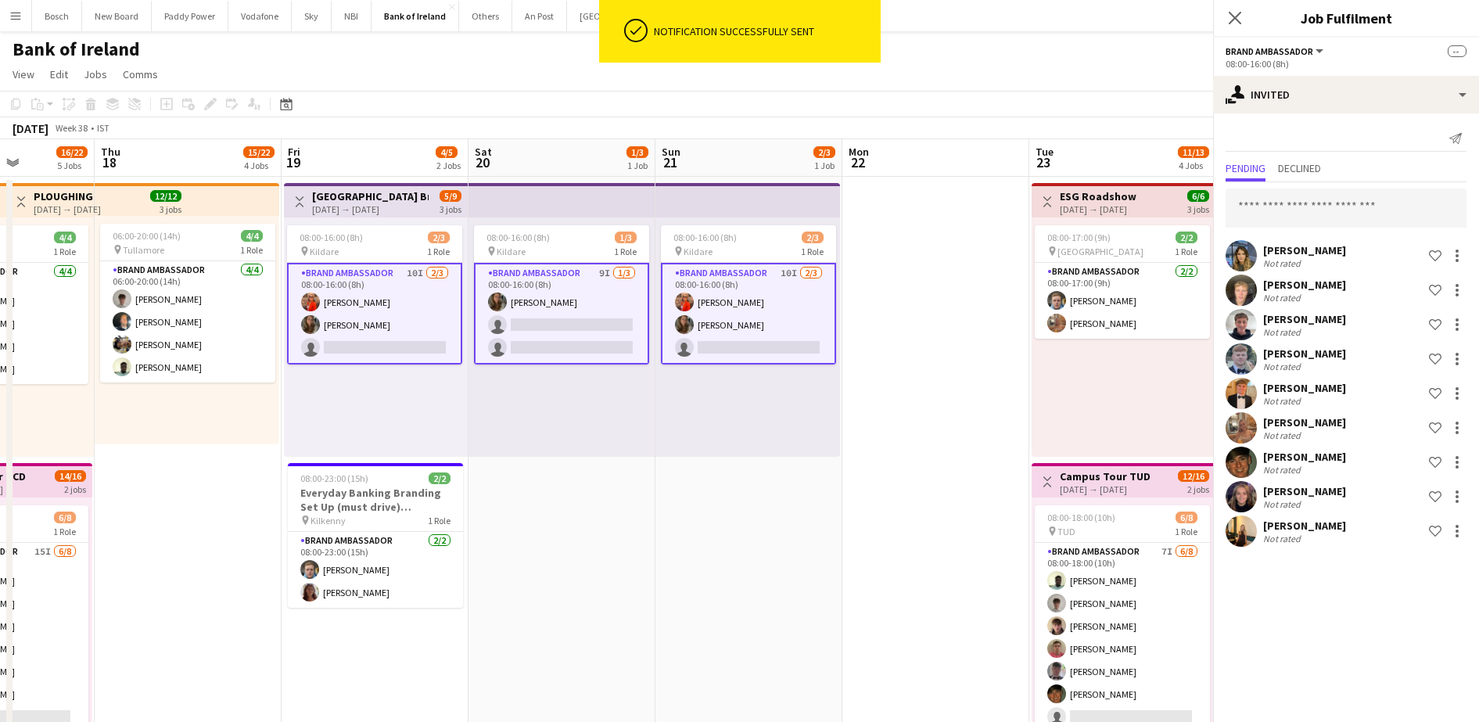
click at [839, 102] on app-toolbar "Copy Paste Paste Ctrl+V Paste with crew Ctrl+Shift+V Paste linked Job [GEOGRAPH…" at bounding box center [739, 104] width 1479 height 27
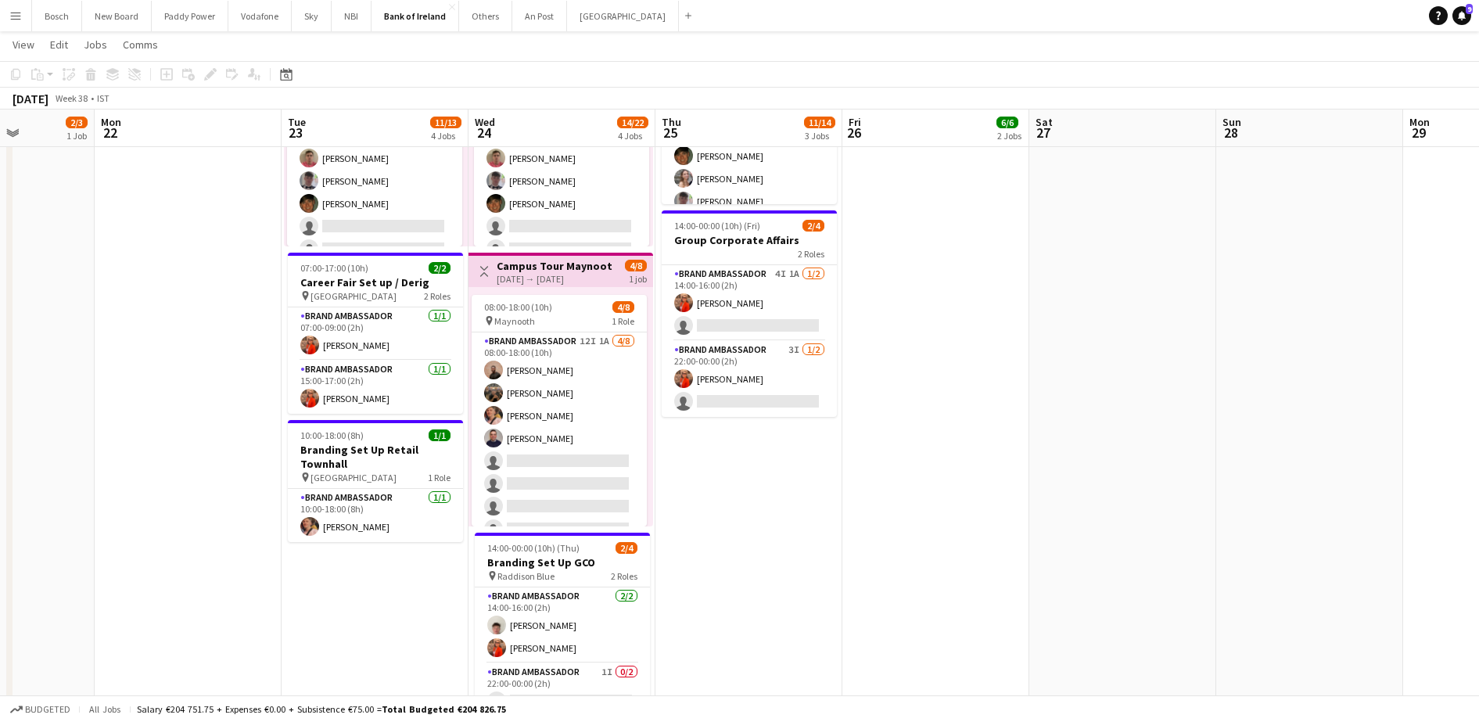
scroll to position [0, 469]
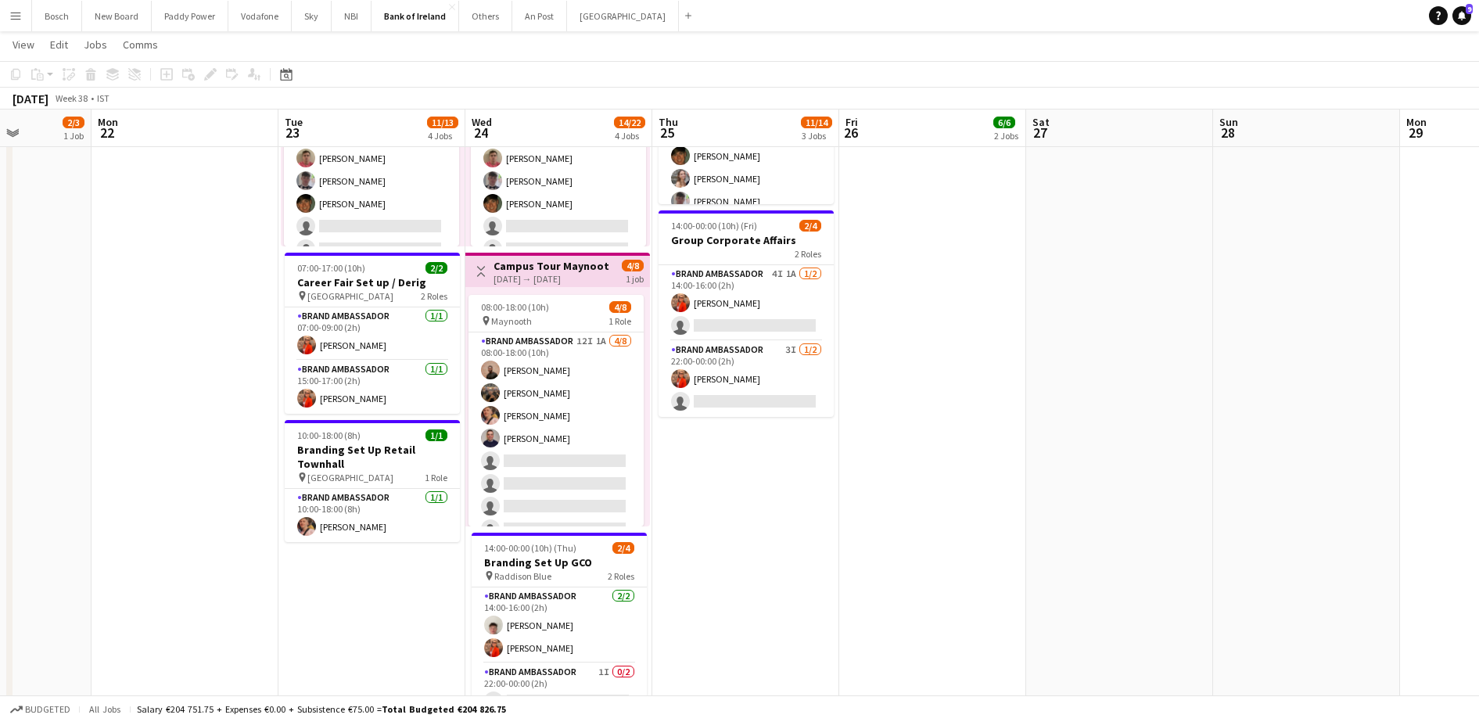
drag, startPoint x: 1075, startPoint y: 386, endPoint x: 1205, endPoint y: 418, distance: 133.6
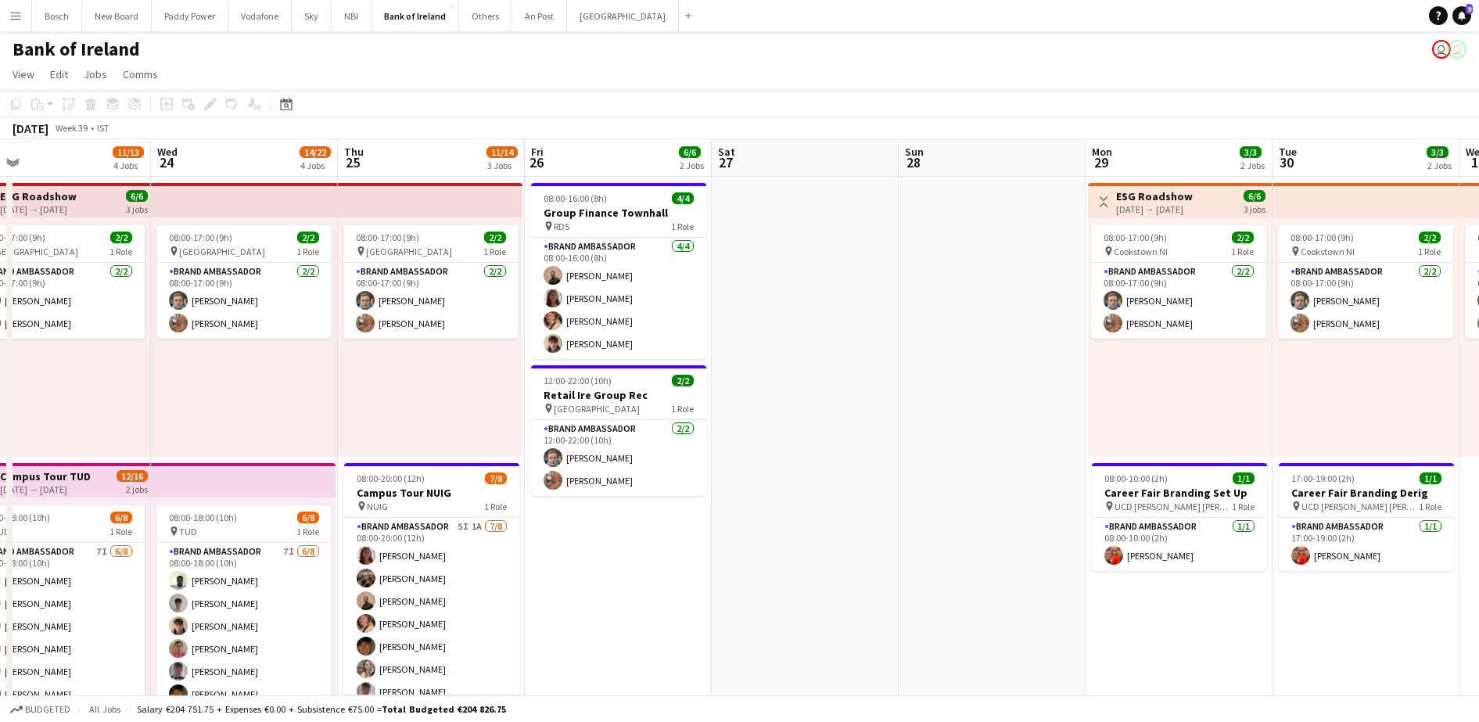
scroll to position [0, 606]
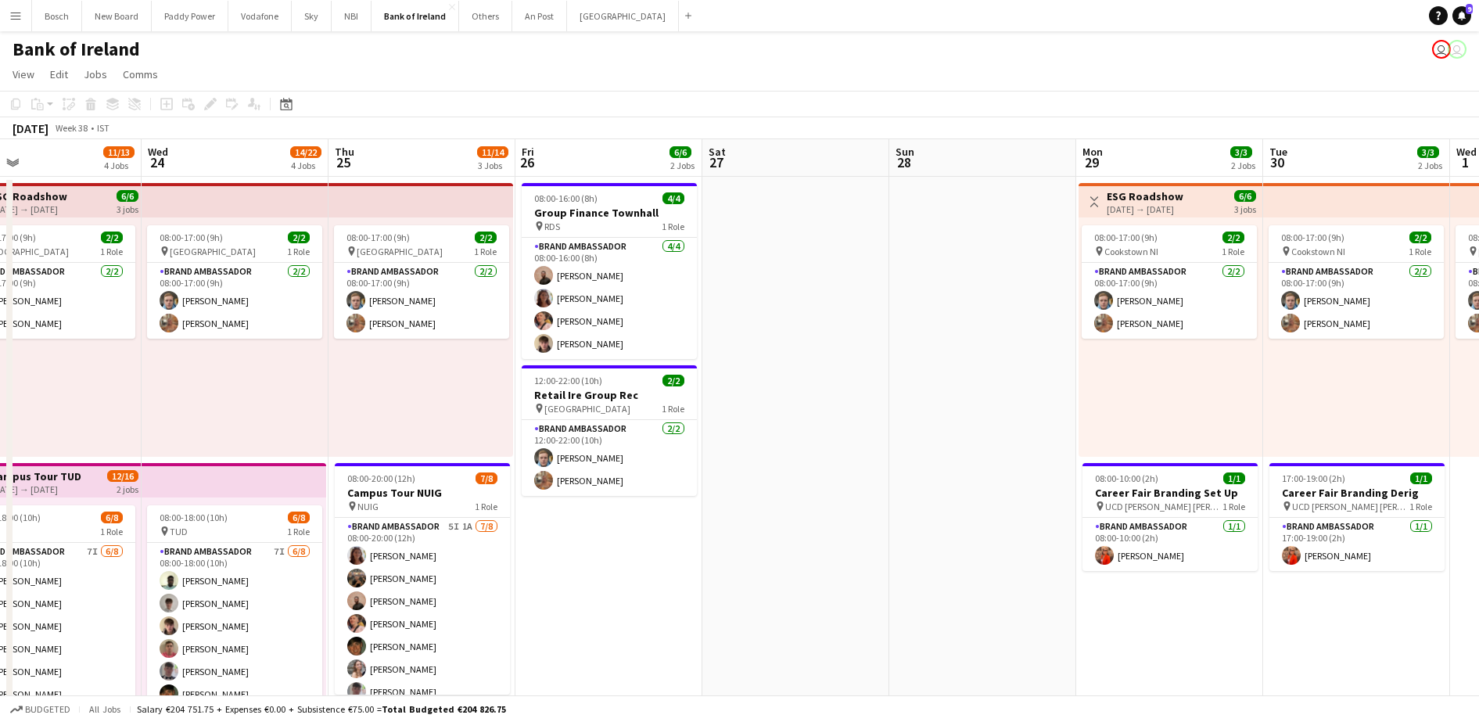
drag, startPoint x: 1193, startPoint y: 377, endPoint x: 875, endPoint y: 375, distance: 318.4
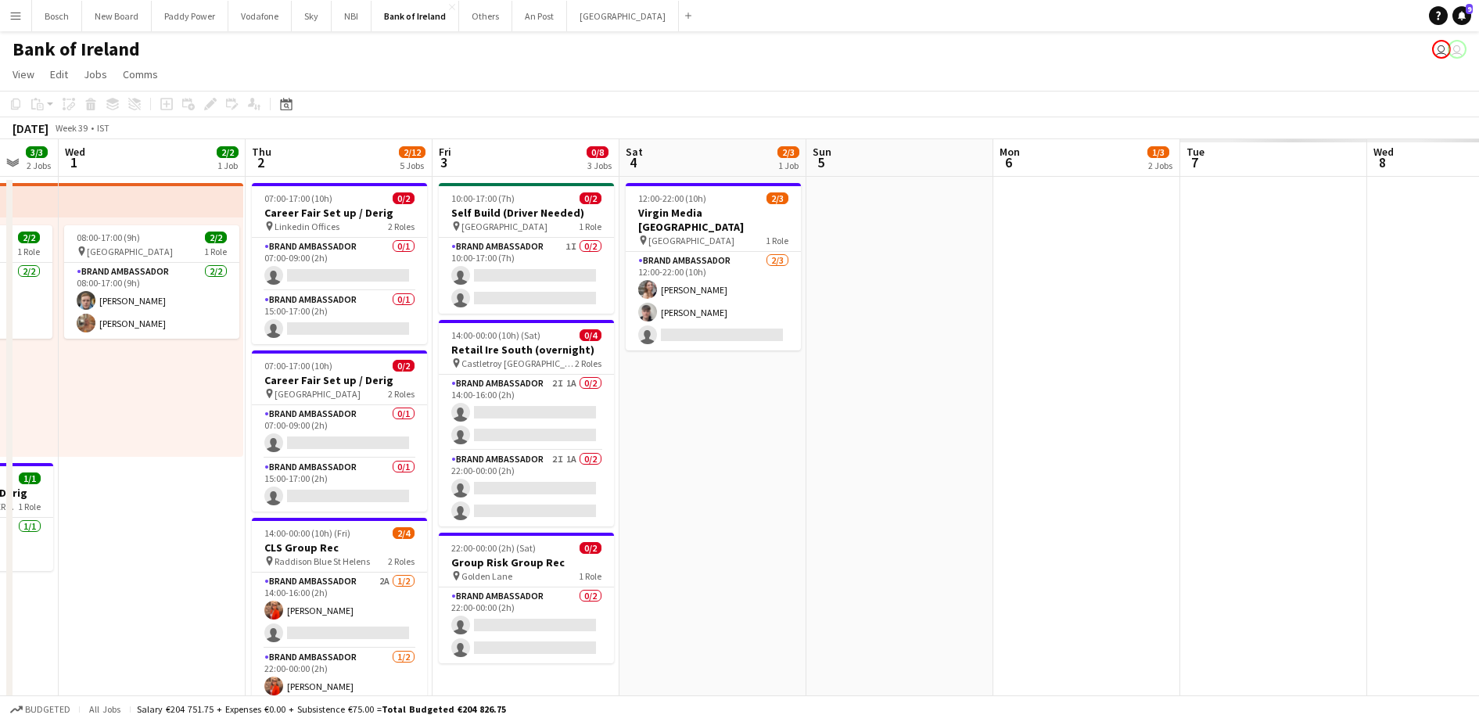
scroll to position [0, 385]
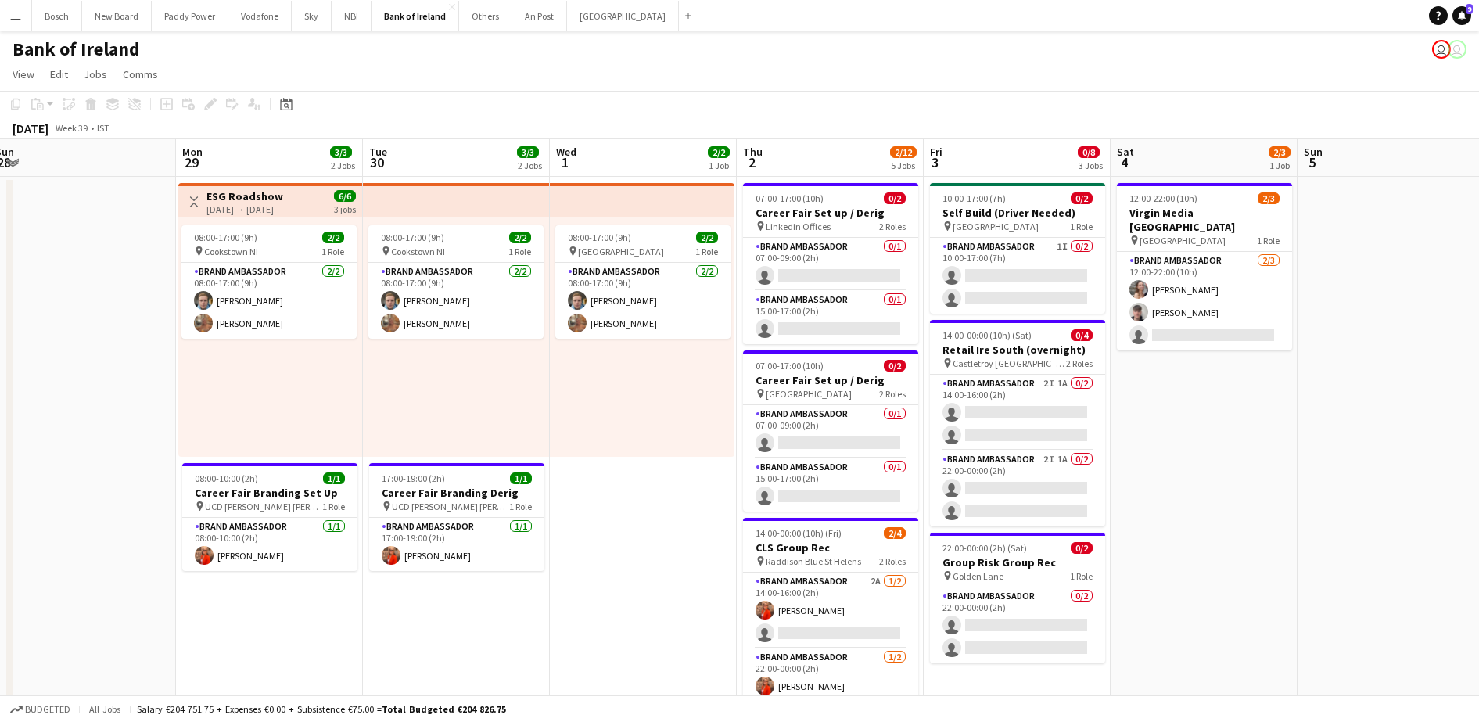
drag, startPoint x: 1205, startPoint y: 611, endPoint x: 416, endPoint y: 469, distance: 801.1
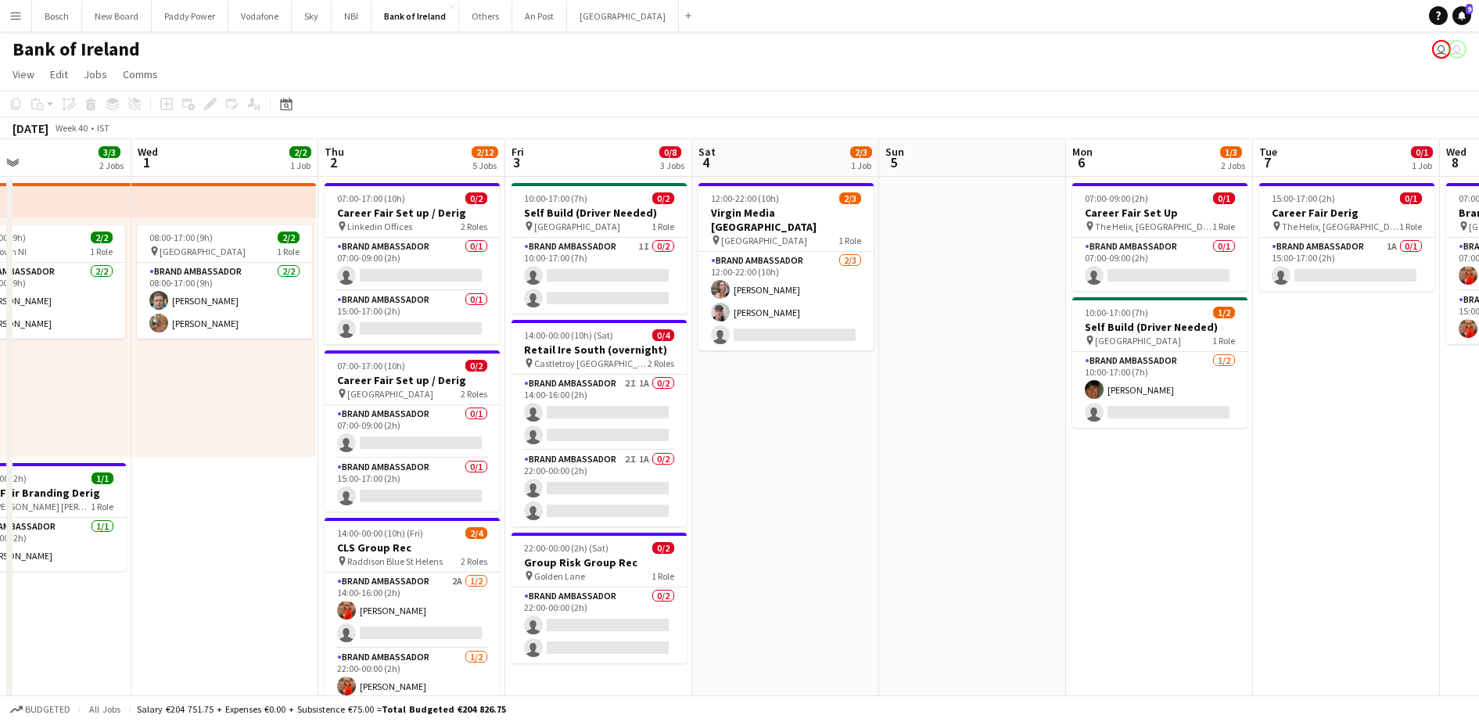
scroll to position [0, 605]
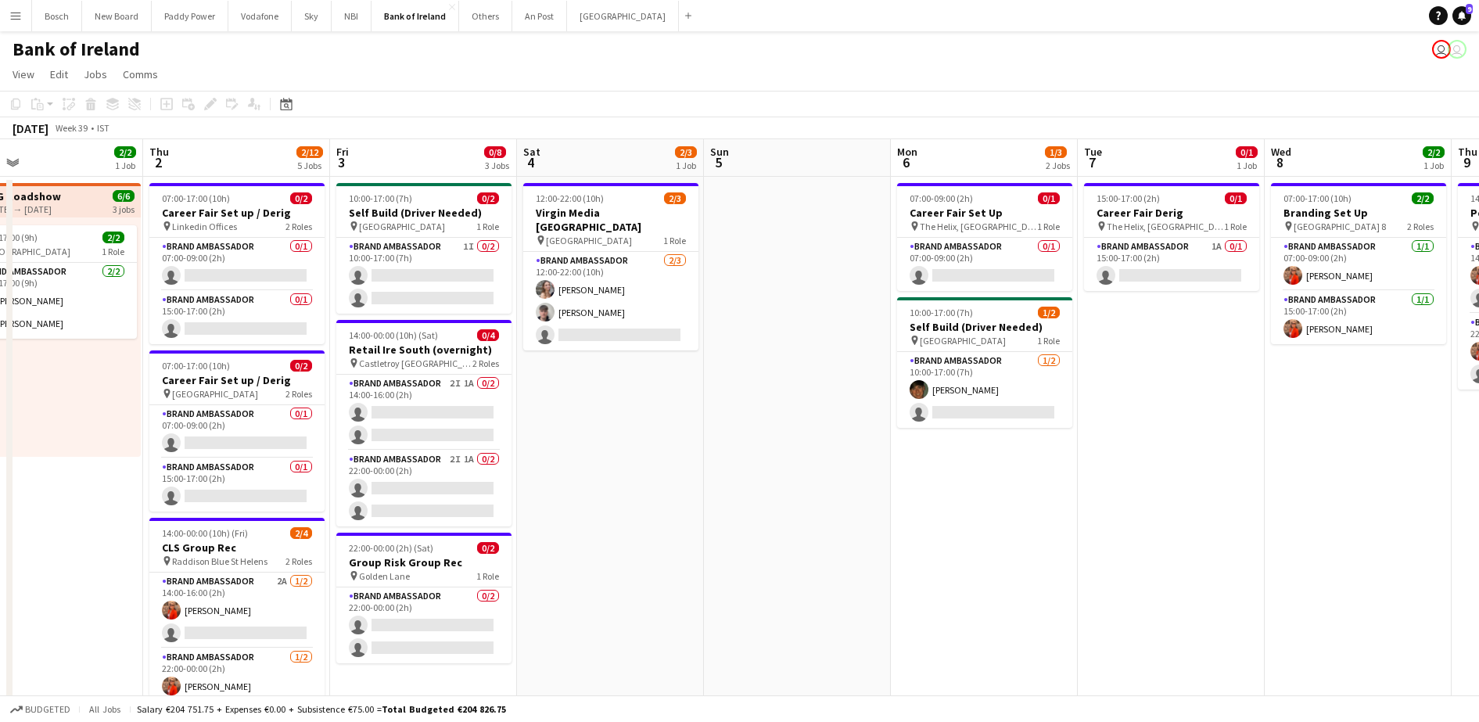
drag, startPoint x: 1124, startPoint y: 345, endPoint x: 530, endPoint y: 310, distance: 594.8
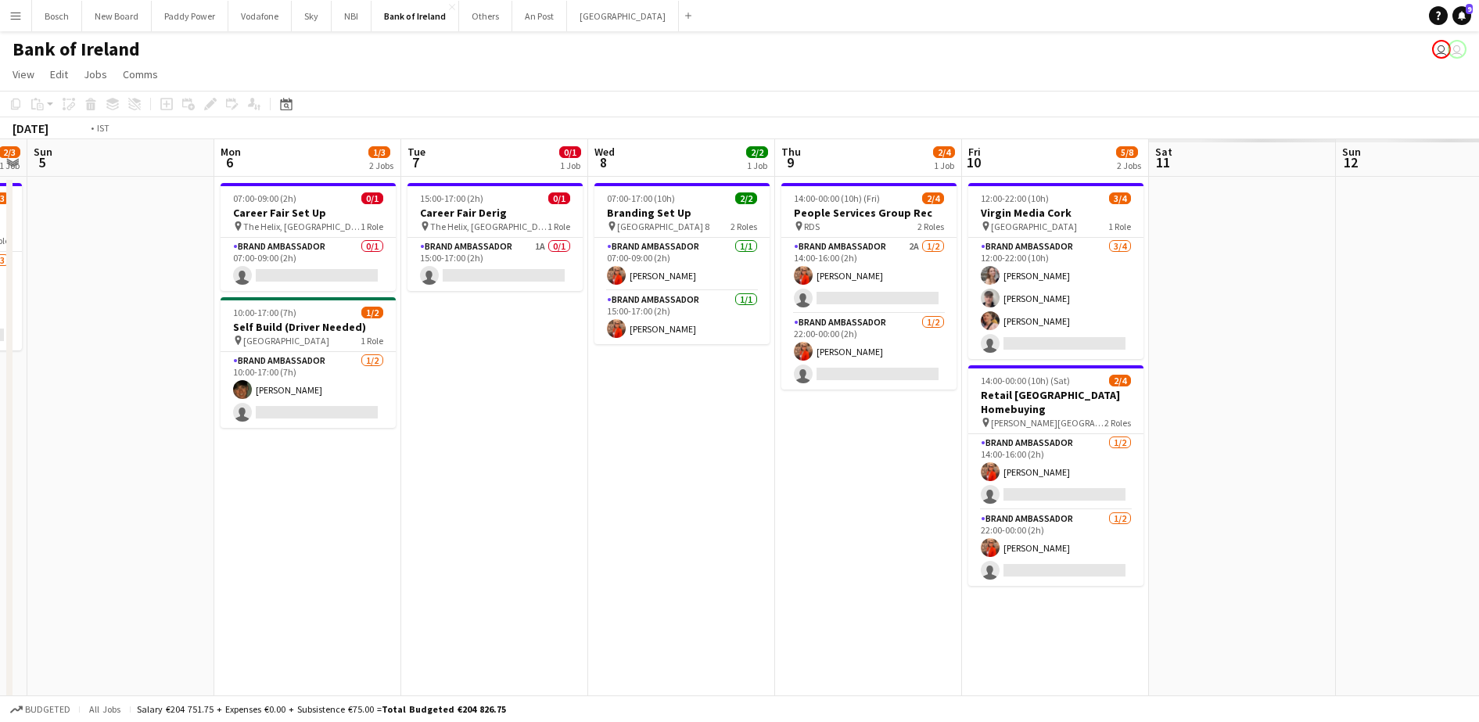
scroll to position [0, 571]
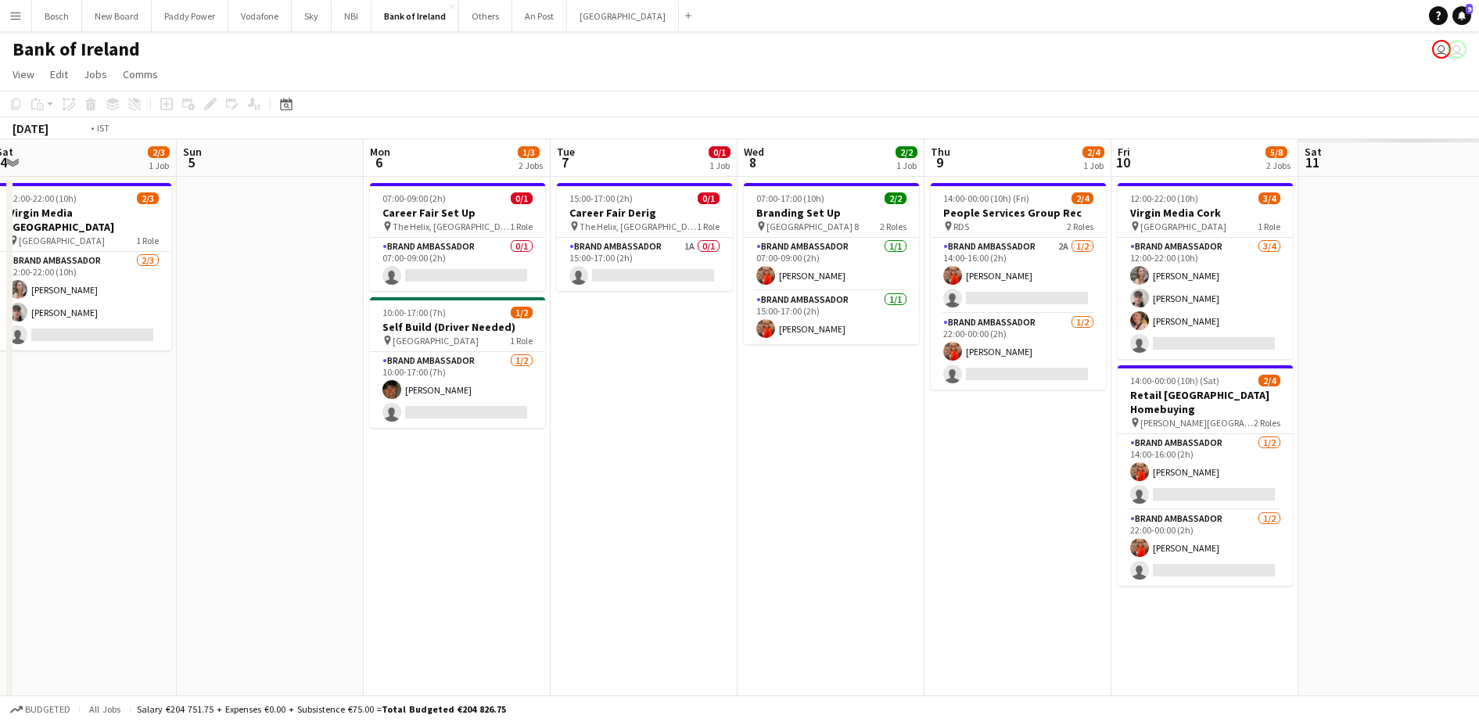
drag, startPoint x: 1226, startPoint y: 413, endPoint x: 322, endPoint y: 368, distance: 905.4
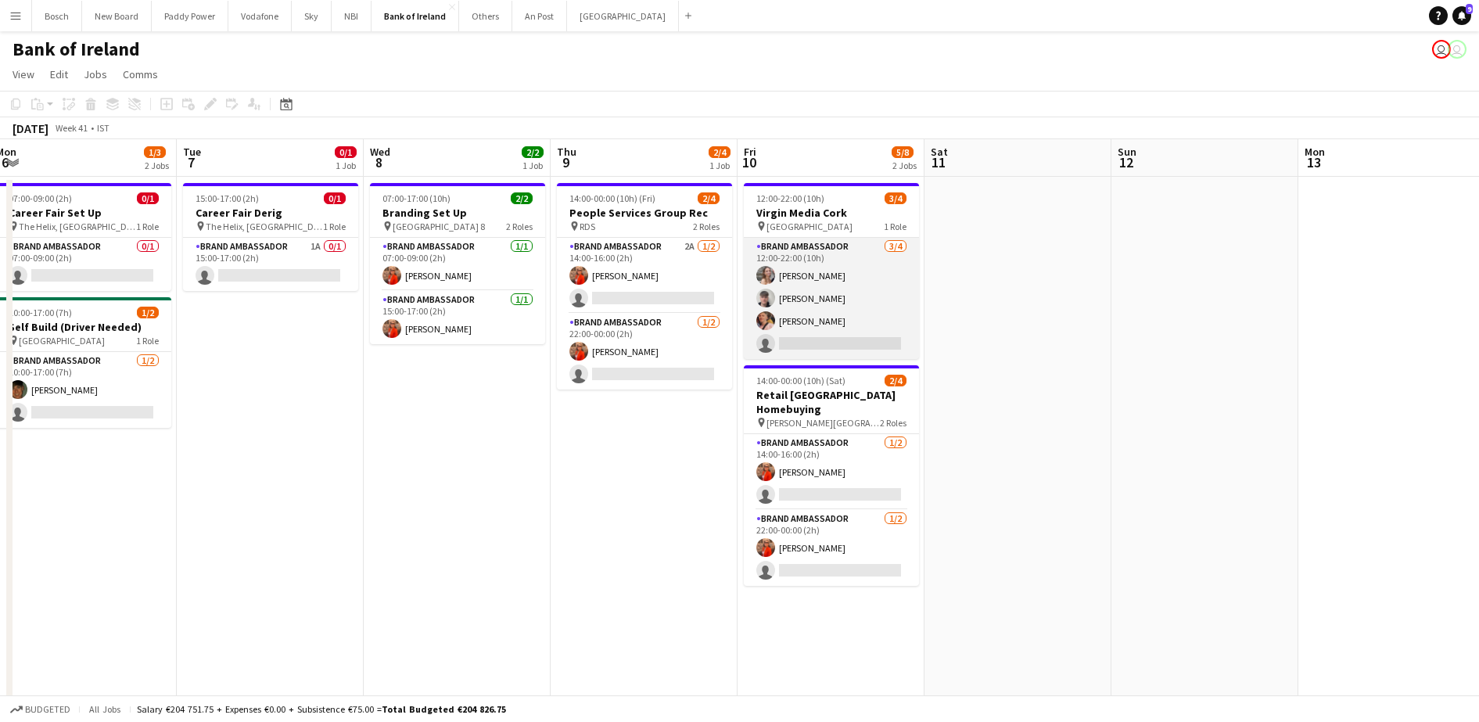
click at [875, 354] on app-card-role "Brand Ambassador 3/4 12:00-22:00 (10h) Clodagh O’ Callaghan David Allen Mark O’…" at bounding box center [831, 298] width 175 height 121
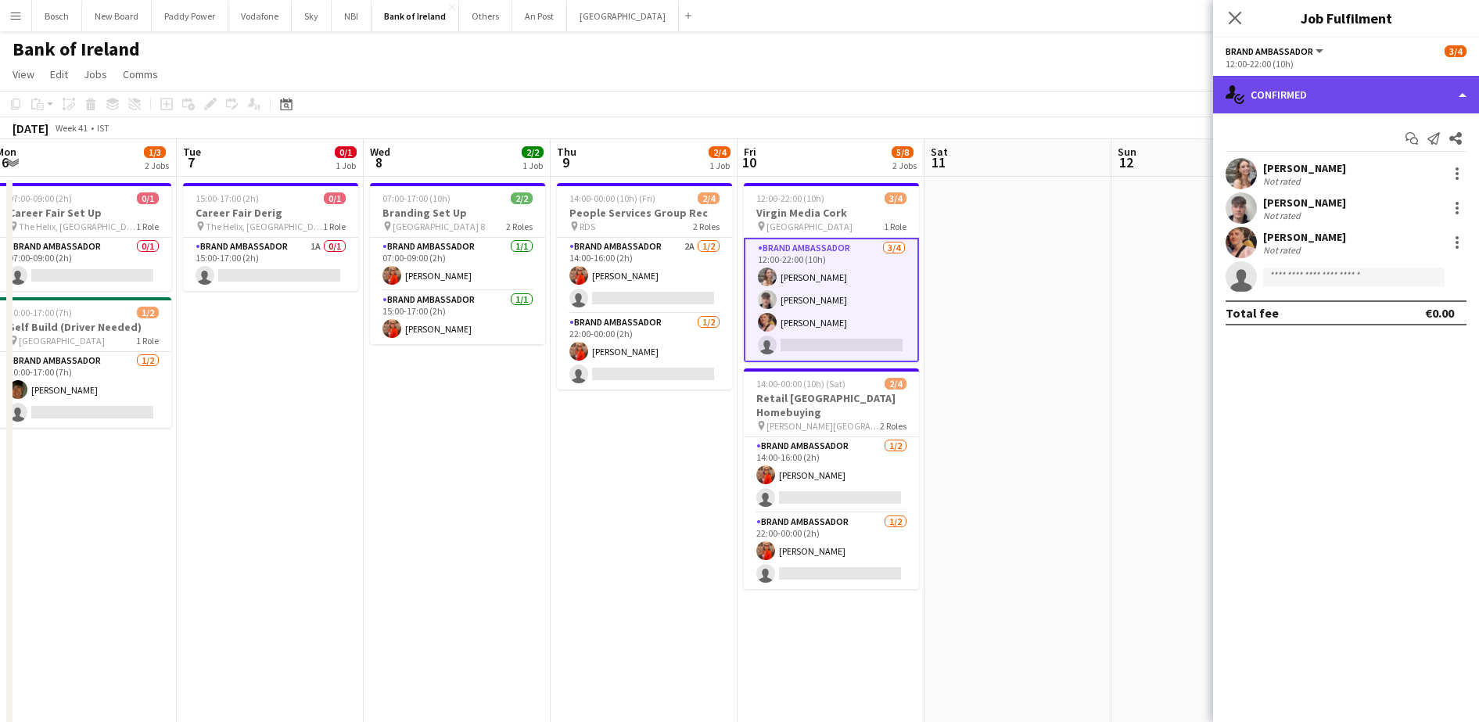
click at [1371, 80] on div "single-neutral-actions-check-2 Confirmed" at bounding box center [1346, 95] width 266 height 38
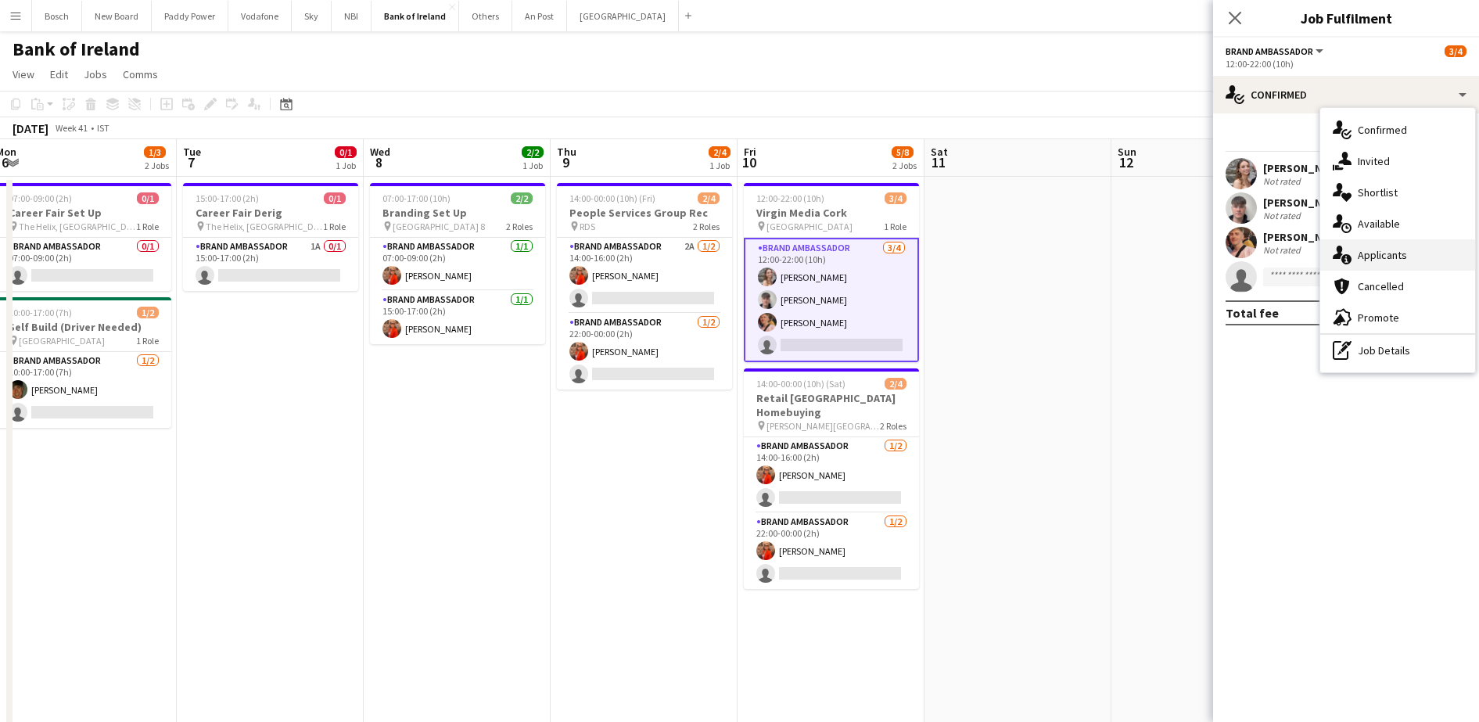
click at [1401, 244] on div "single-neutral-actions-information Applicants" at bounding box center [1397, 254] width 155 height 31
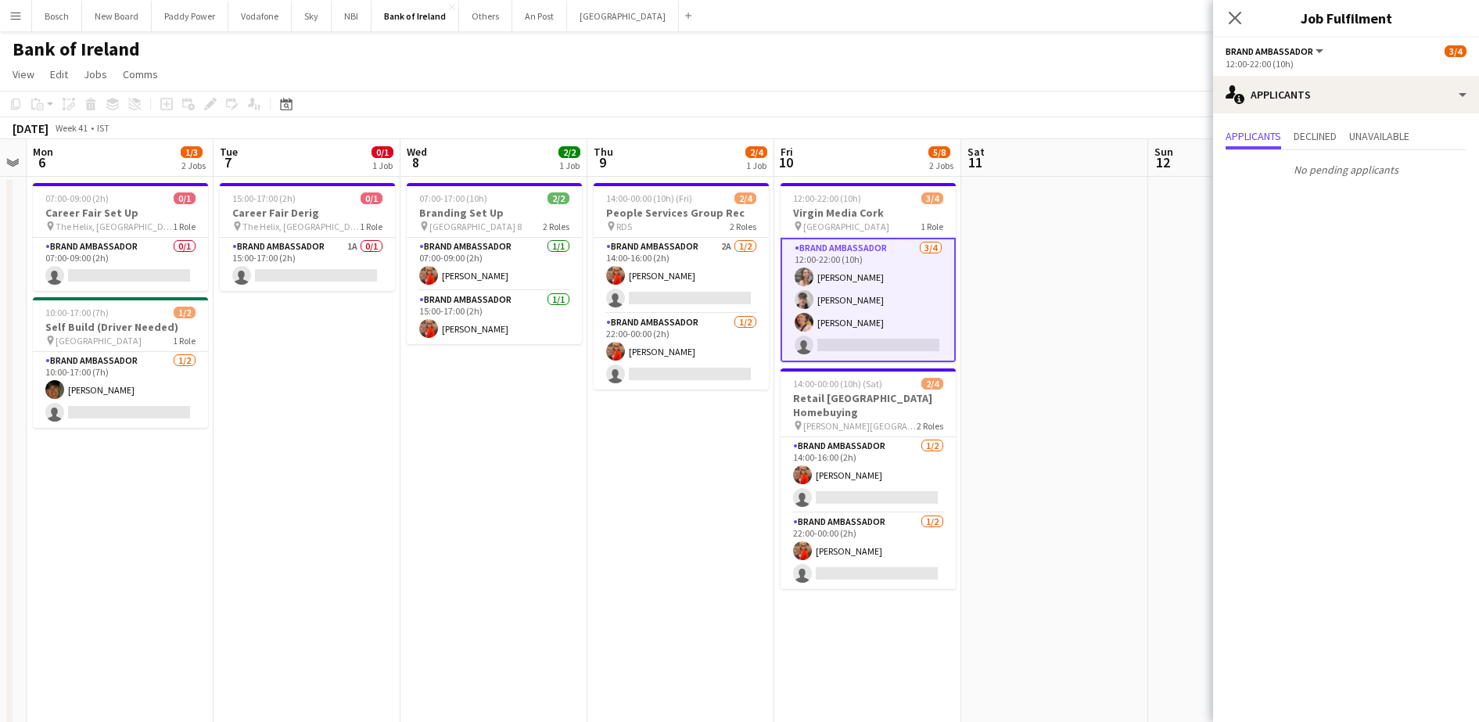
drag, startPoint x: 249, startPoint y: 520, endPoint x: 7, endPoint y: 399, distance: 270.4
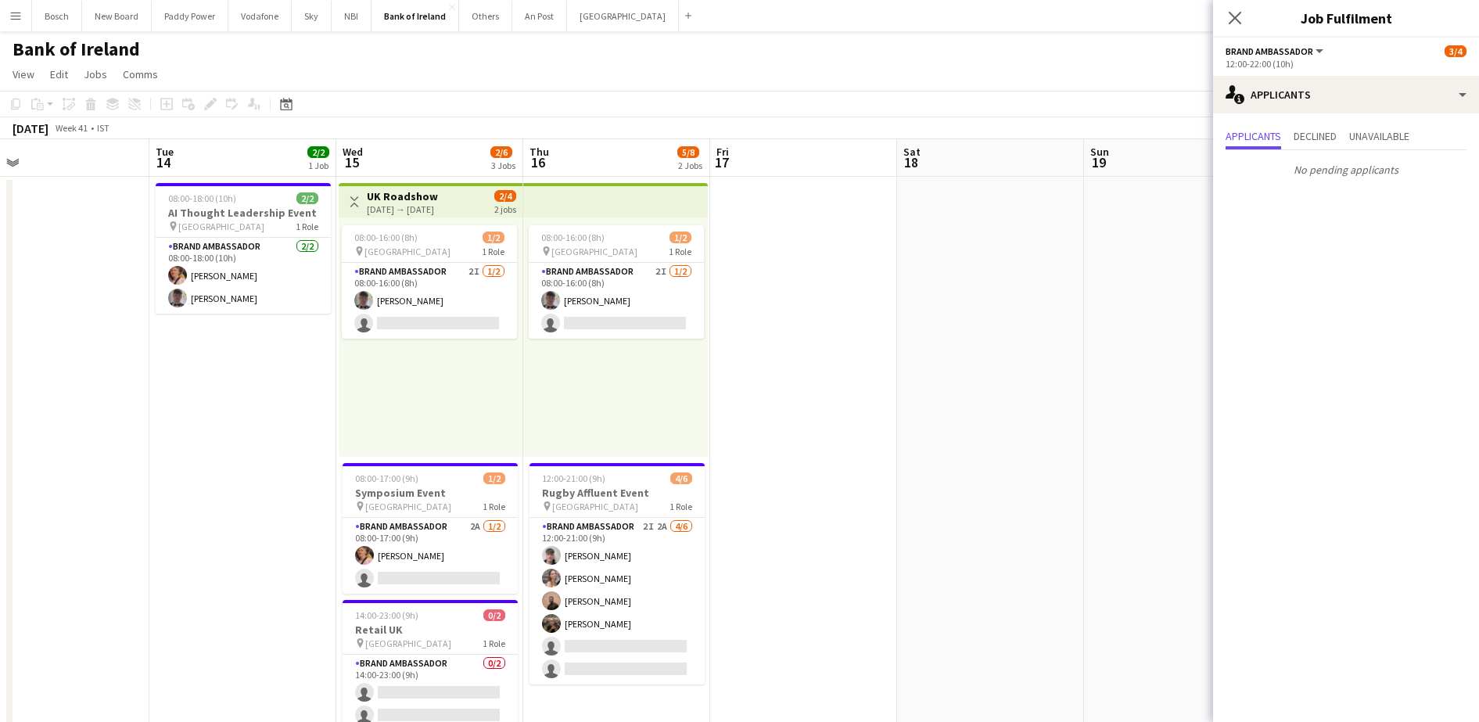
drag, startPoint x: 1052, startPoint y: 422, endPoint x: 233, endPoint y: 360, distance: 821.4
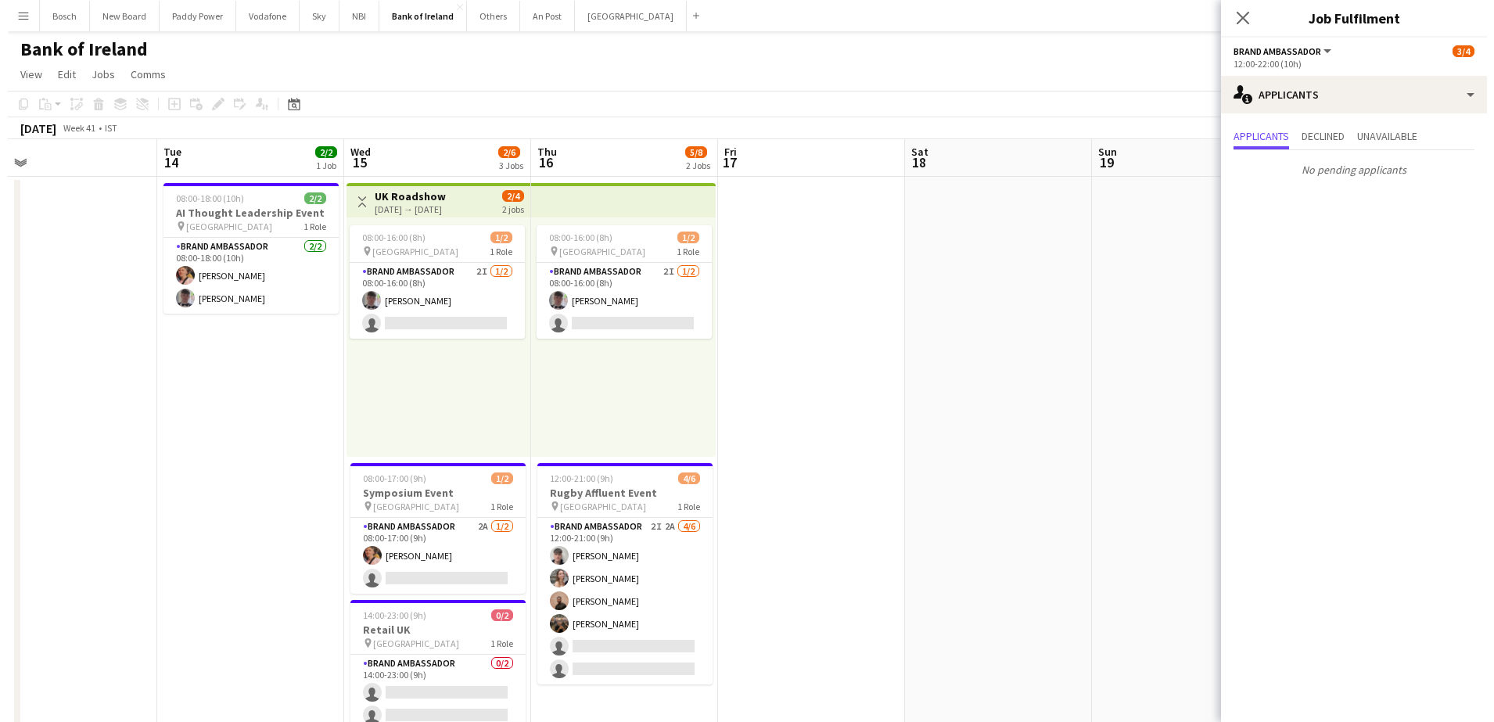
scroll to position [0, 454]
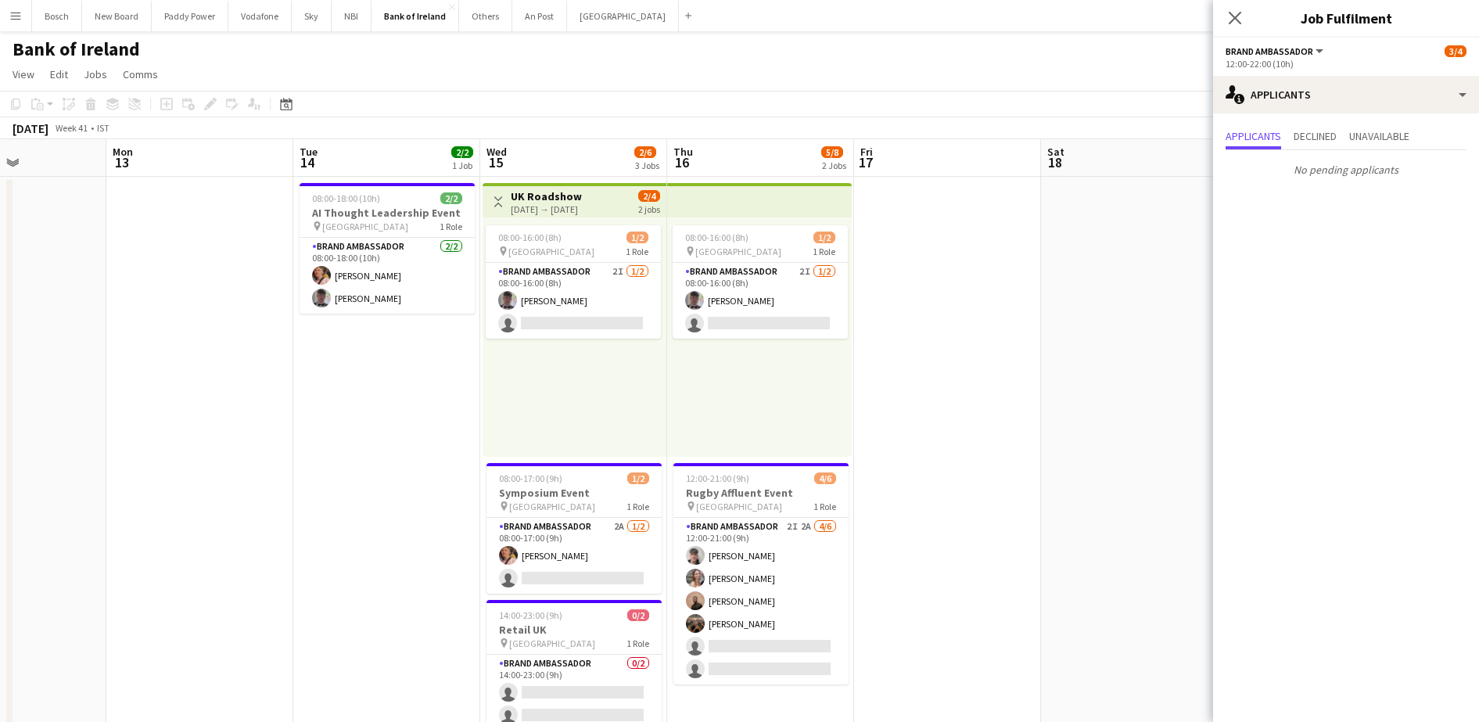
click at [1033, 79] on app-page-menu "View Day view expanded Day view collapsed Month view Date picker Jump to [DATE]…" at bounding box center [739, 76] width 1479 height 30
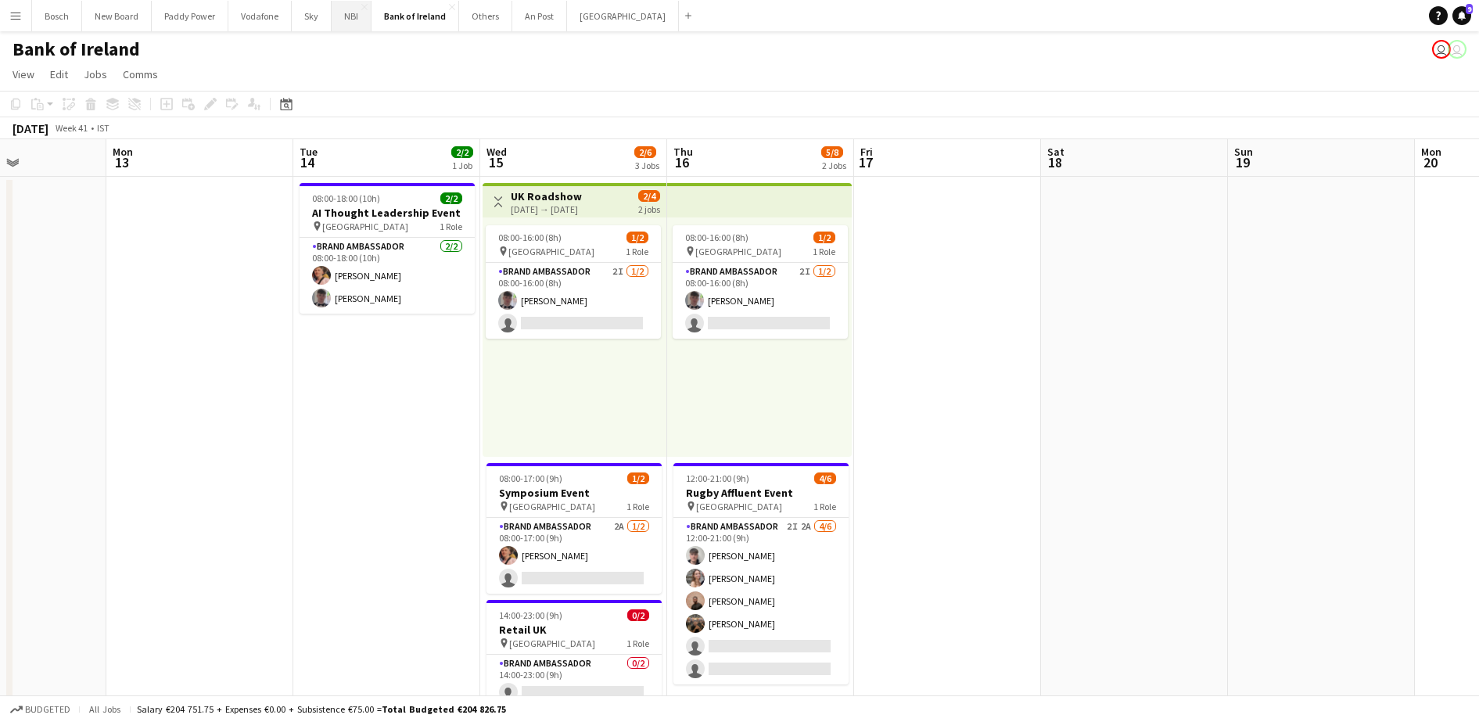
click at [340, 23] on button "NBI Close" at bounding box center [352, 16] width 40 height 31
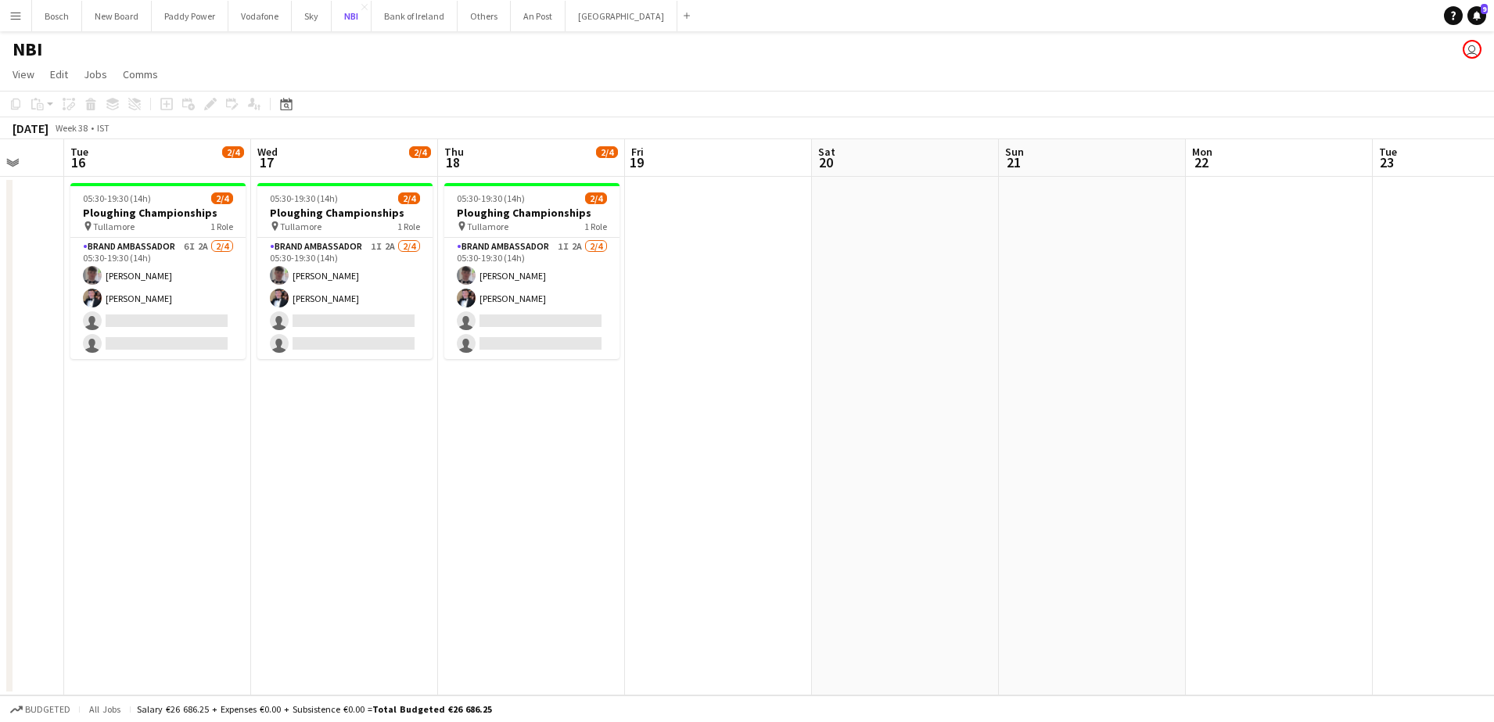
scroll to position [0, 497]
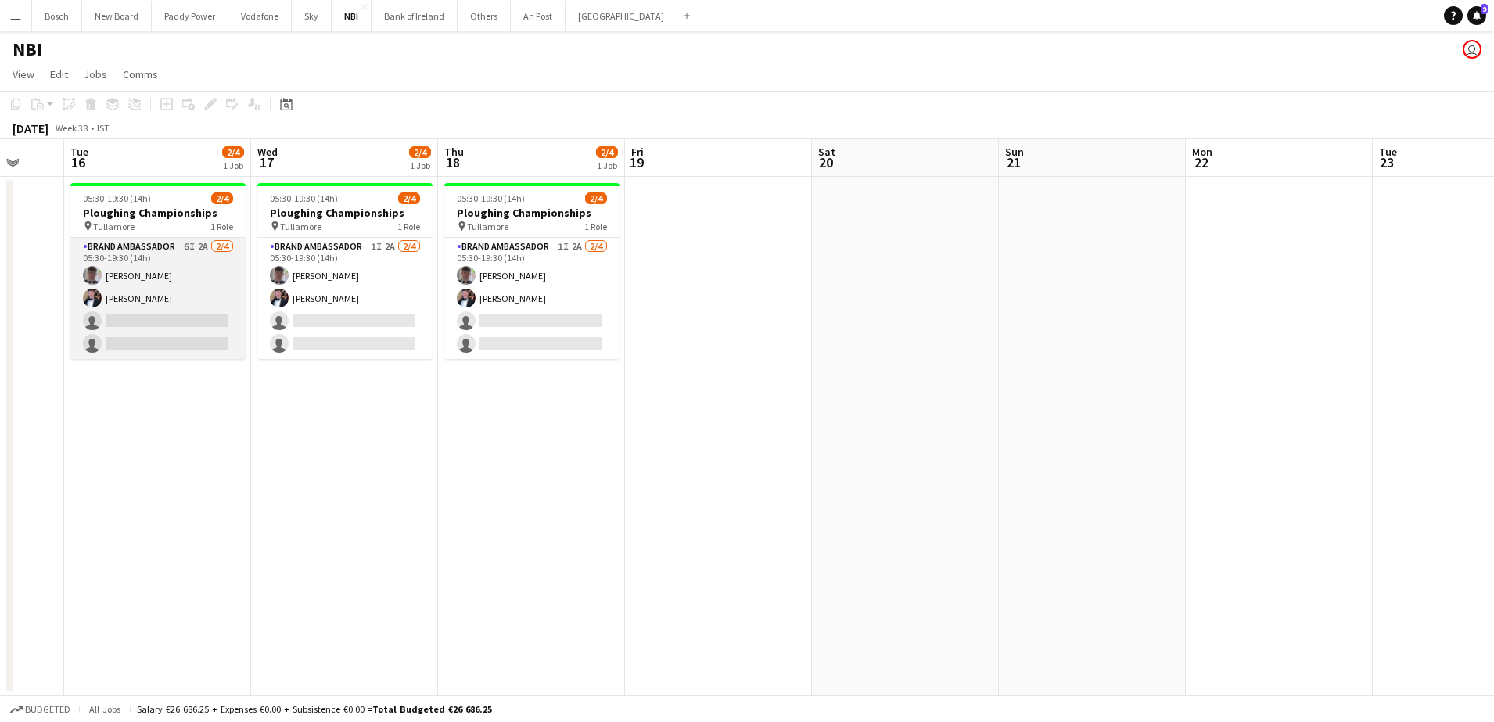
click at [128, 333] on app-card-role "Brand Ambassador 6I 2A [DATE] 05:30-19:30 (14h) [PERSON_NAME] [PERSON_NAME] sin…" at bounding box center [157, 298] width 175 height 121
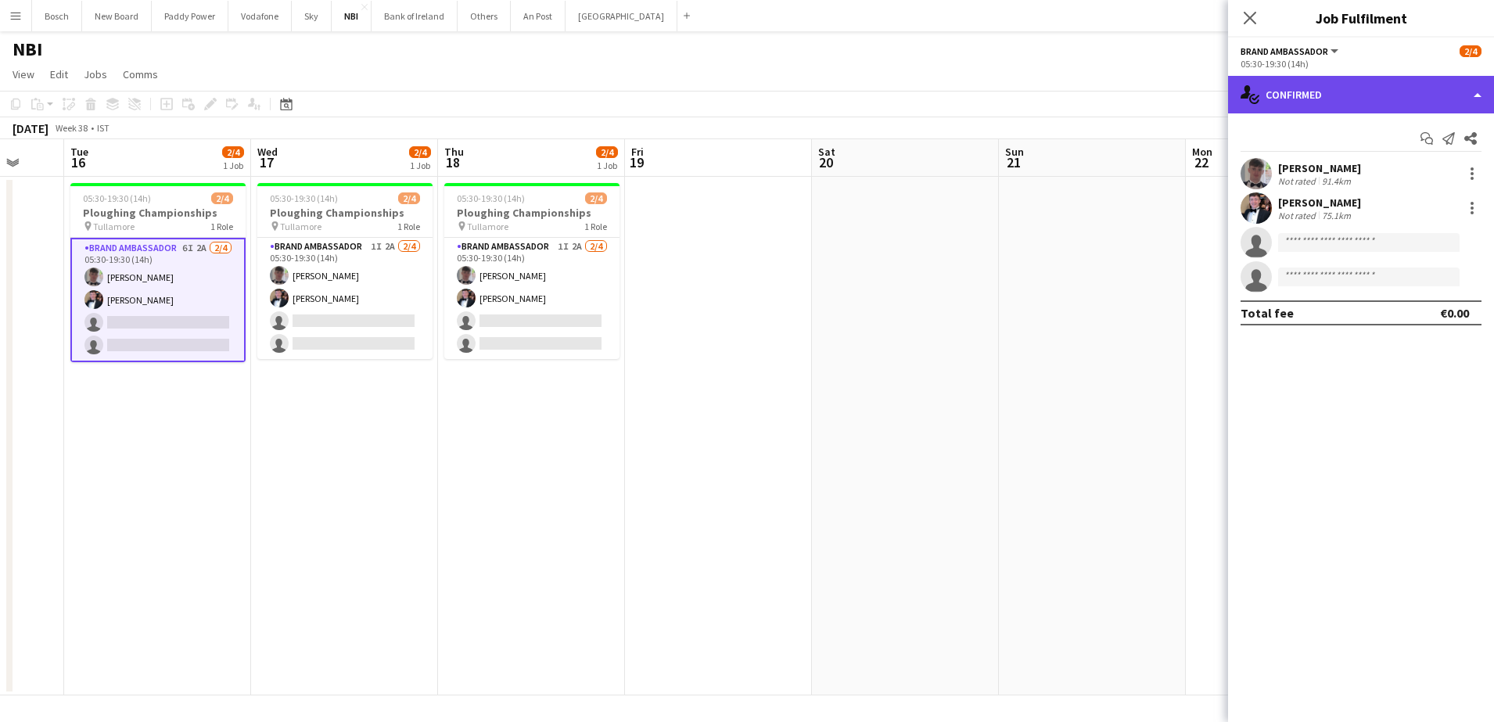
click at [1315, 95] on div "single-neutral-actions-check-2 Confirmed" at bounding box center [1361, 95] width 266 height 38
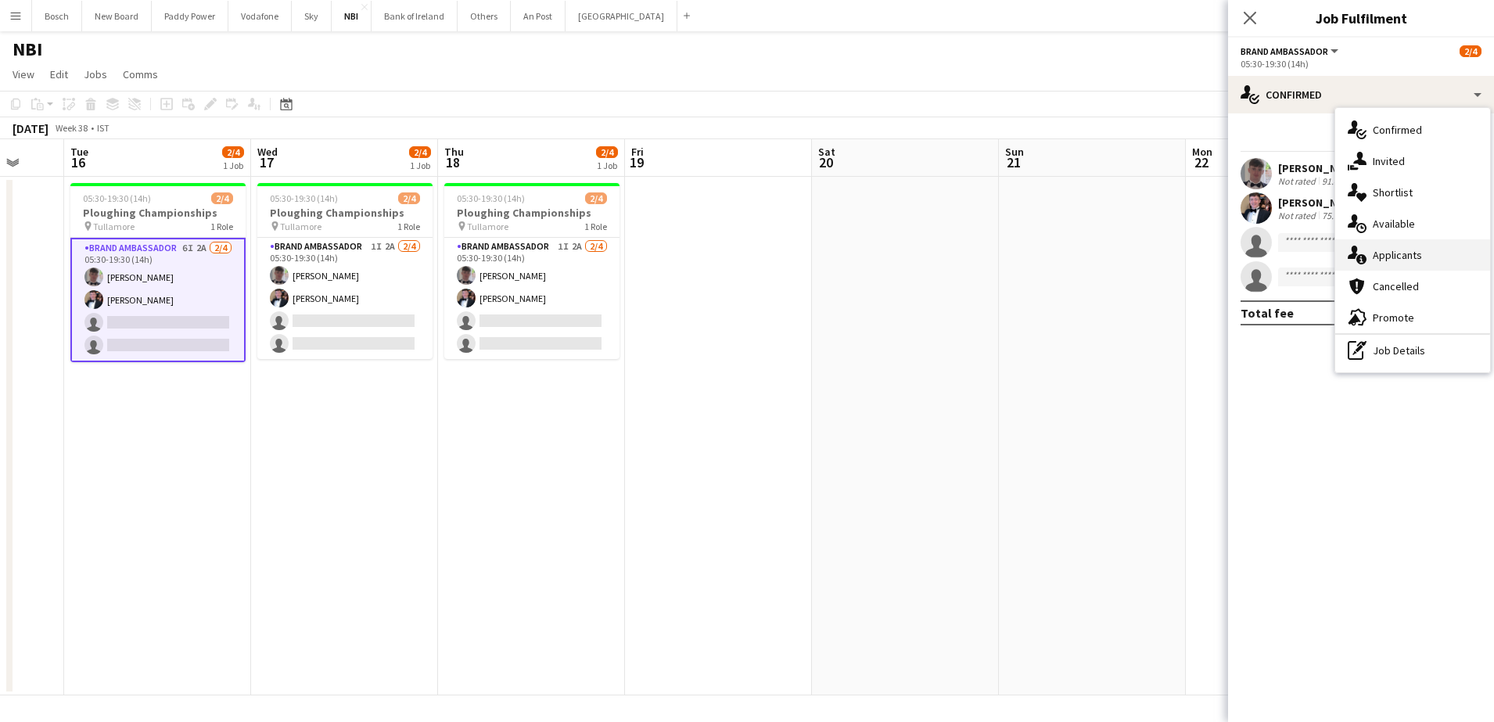
click at [1383, 247] on div "single-neutral-actions-information Applicants" at bounding box center [1412, 254] width 155 height 31
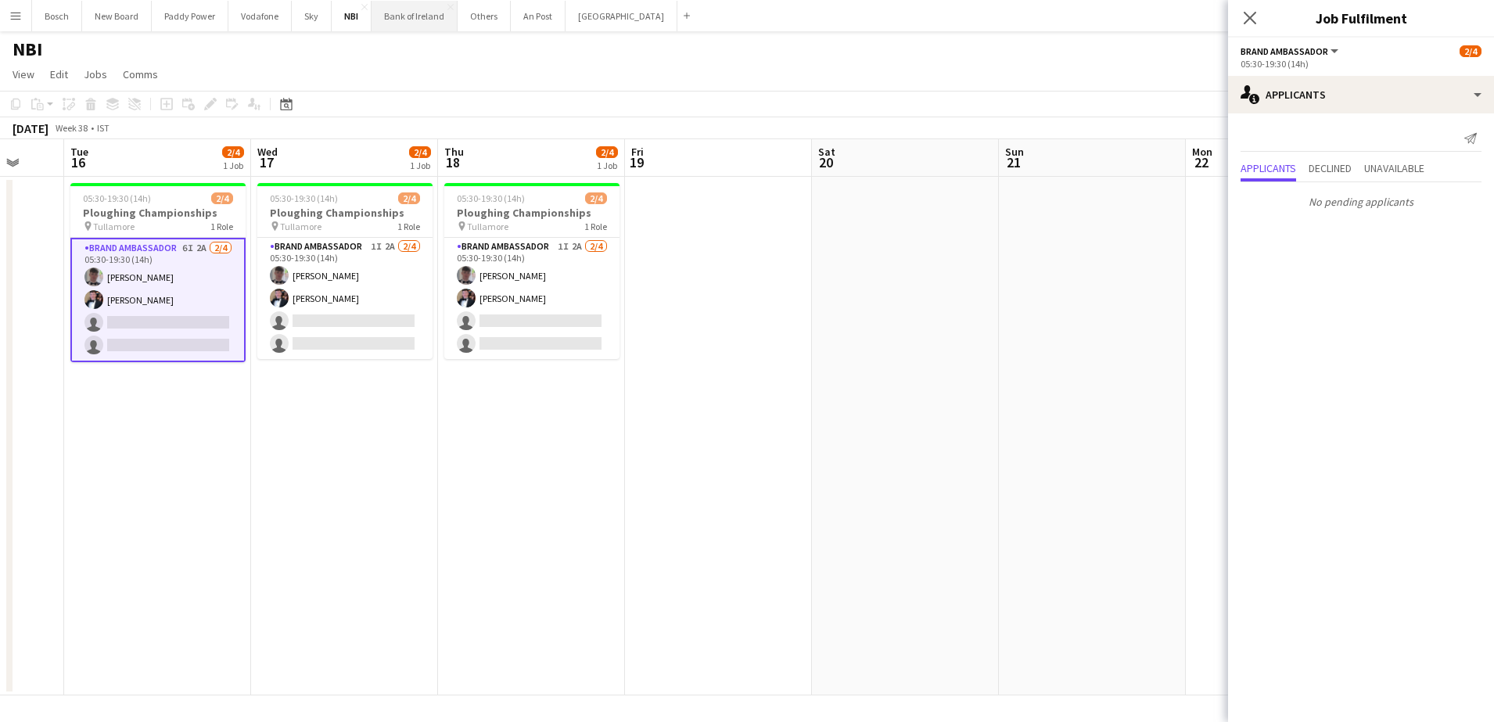
click at [412, 20] on button "Bank of Ireland Close" at bounding box center [415, 16] width 86 height 31
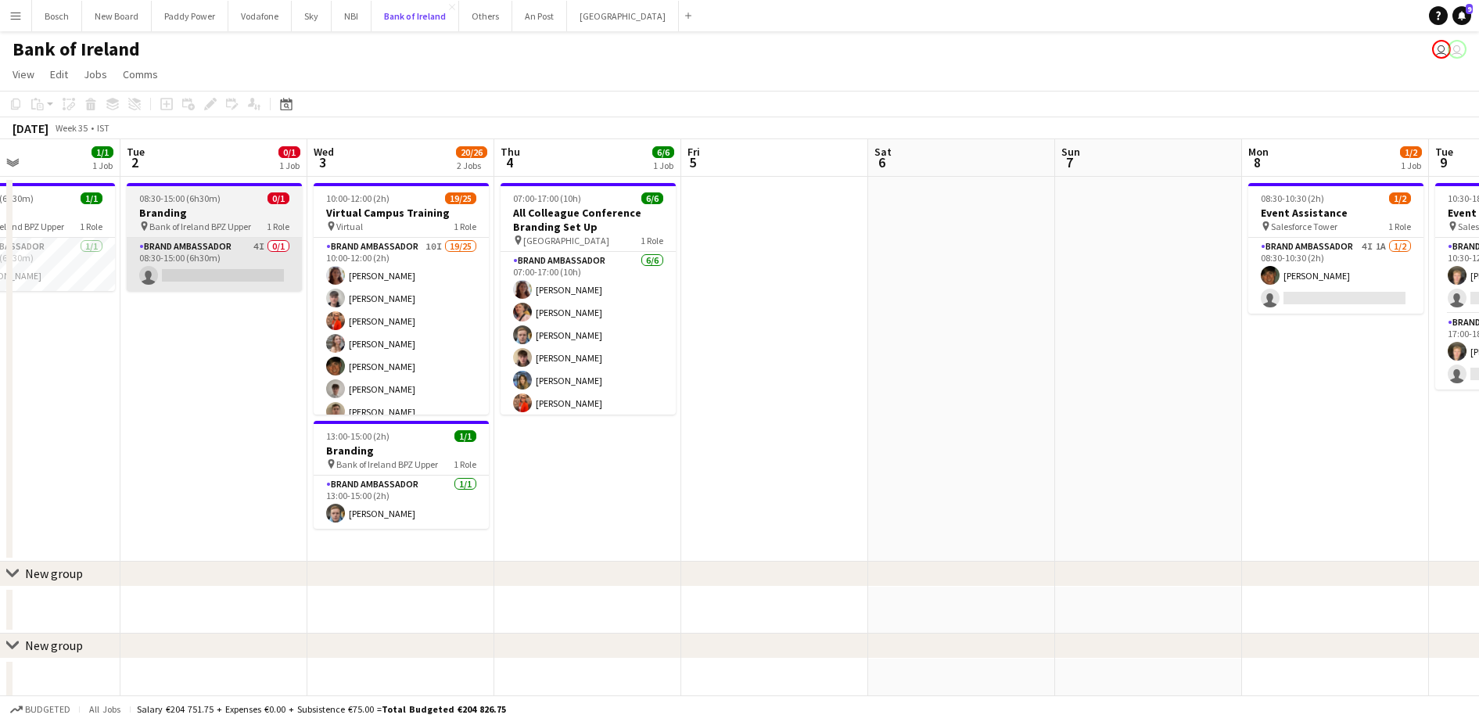
scroll to position [0, 529]
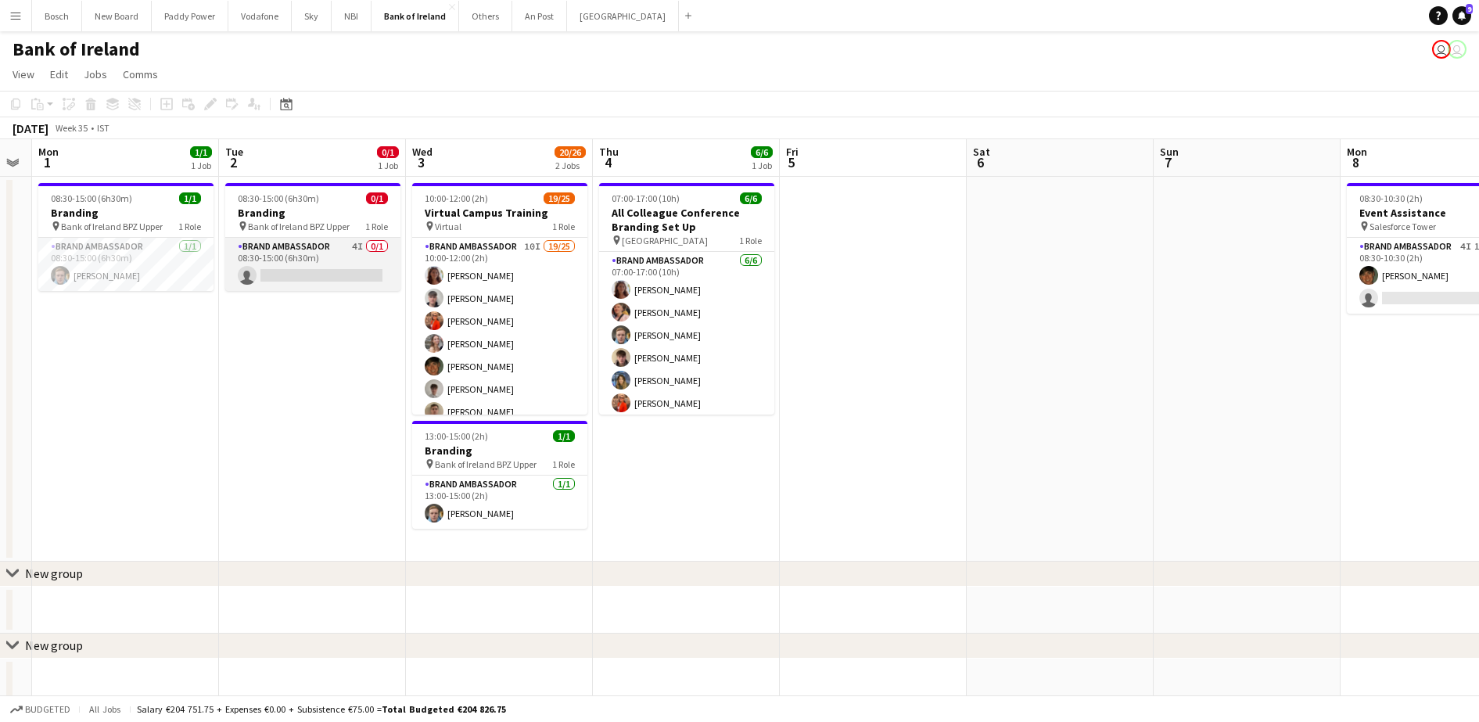
click at [307, 249] on app-card-role "Brand Ambassador 4I 0/1 08:30-15:00 (6h30m) single-neutral-actions" at bounding box center [312, 264] width 175 height 53
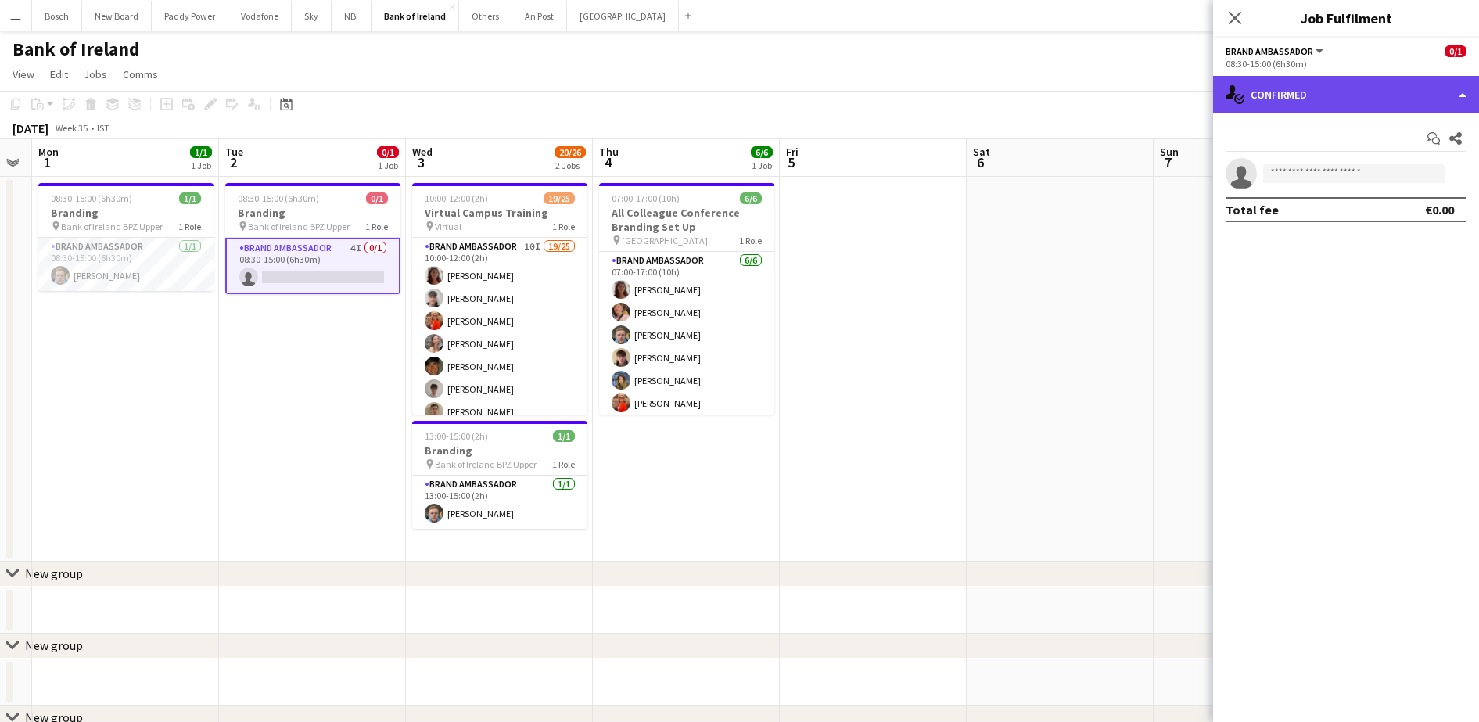
click at [1349, 99] on div "single-neutral-actions-check-2 Confirmed" at bounding box center [1346, 95] width 266 height 38
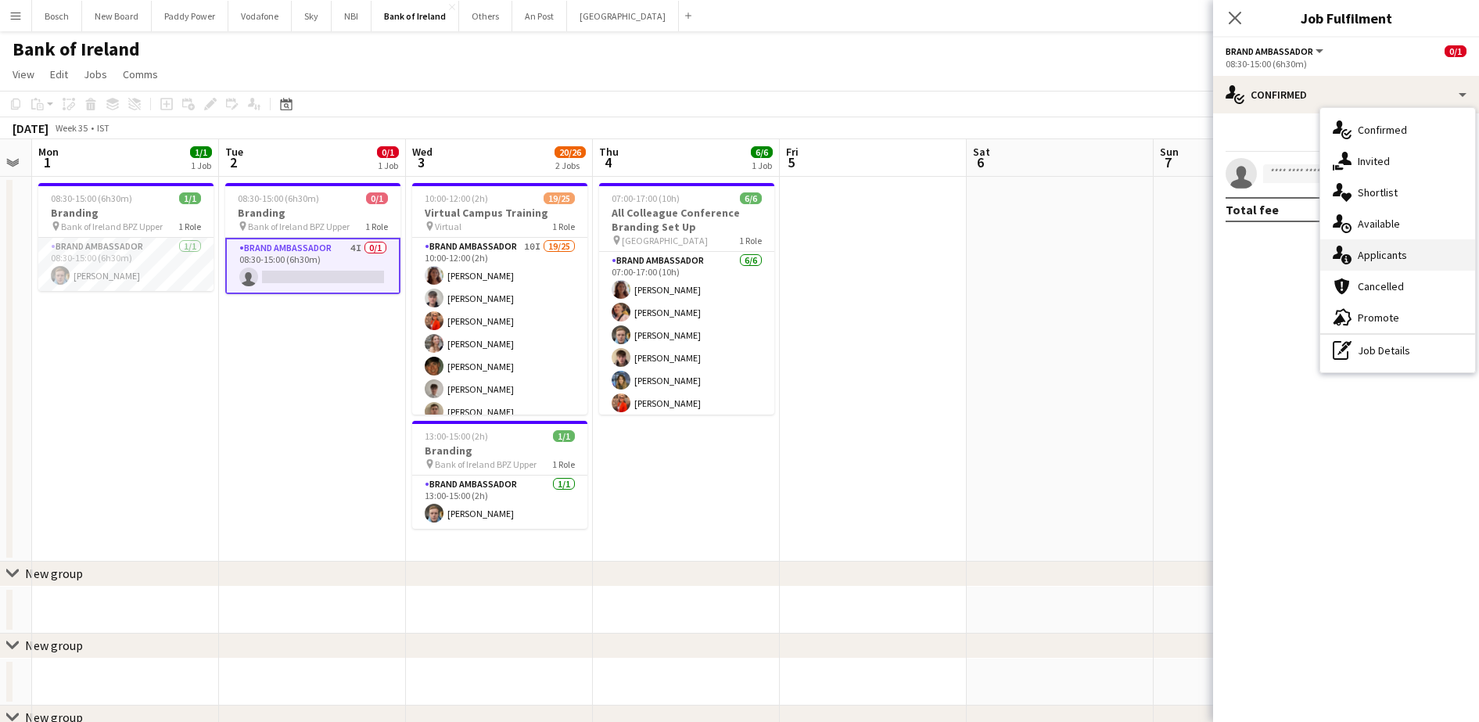
click at [1374, 250] on div "single-neutral-actions-information Applicants" at bounding box center [1397, 254] width 155 height 31
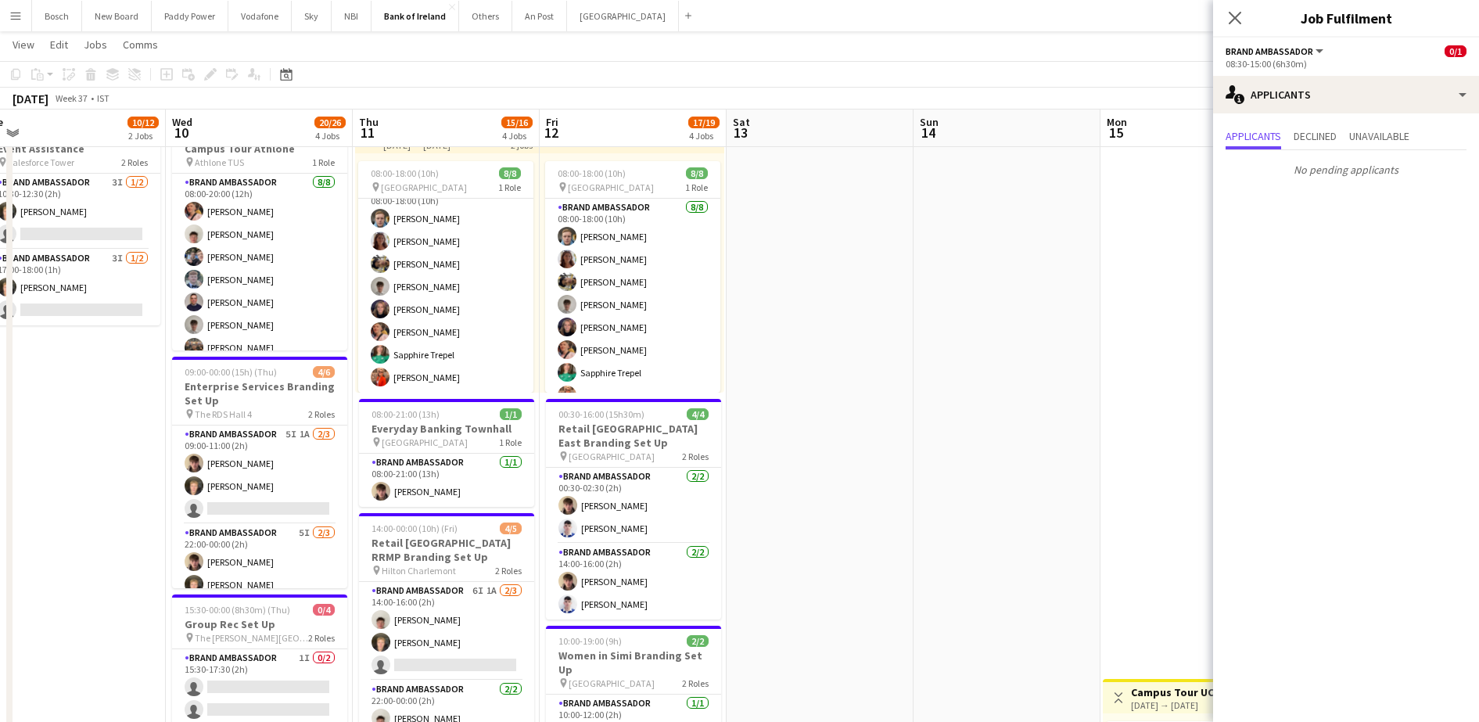
scroll to position [0, 0]
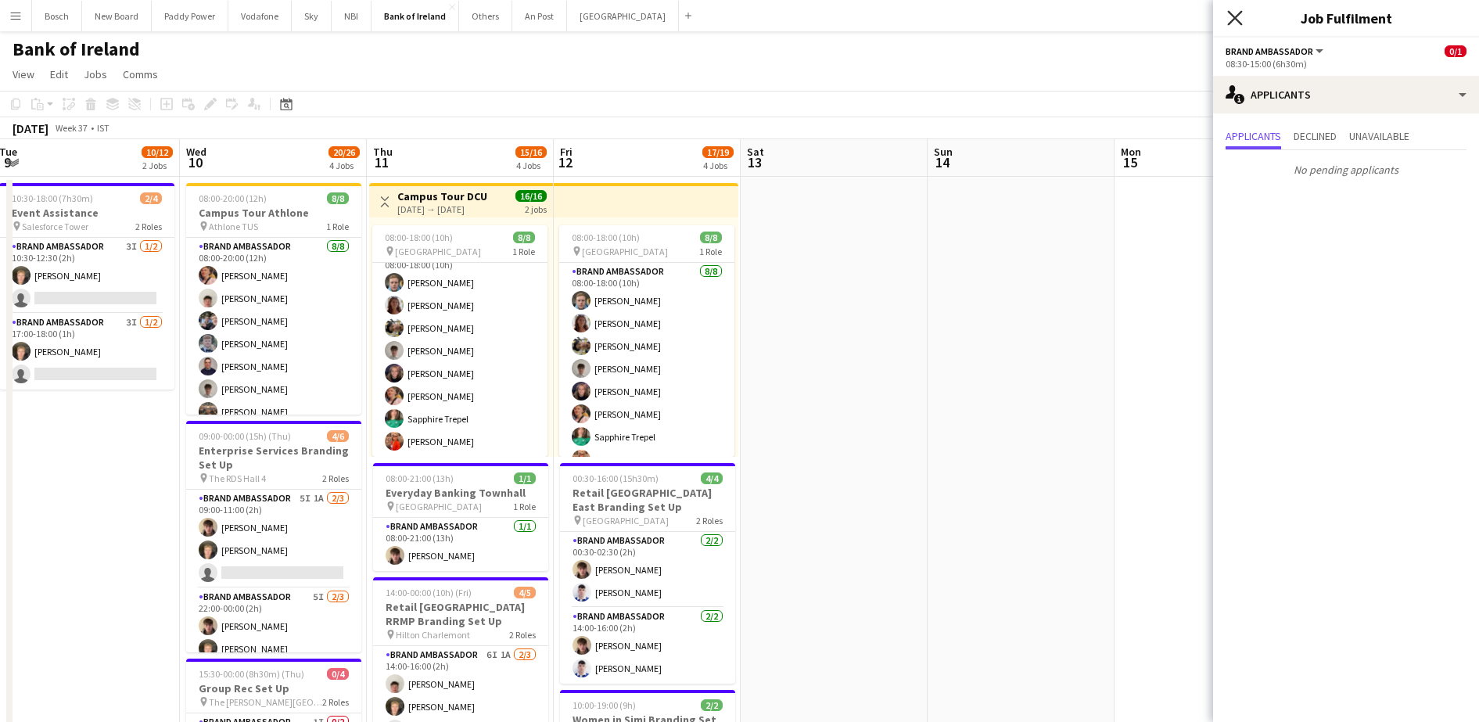
click at [1239, 18] on icon "Close pop-in" at bounding box center [1234, 17] width 15 height 15
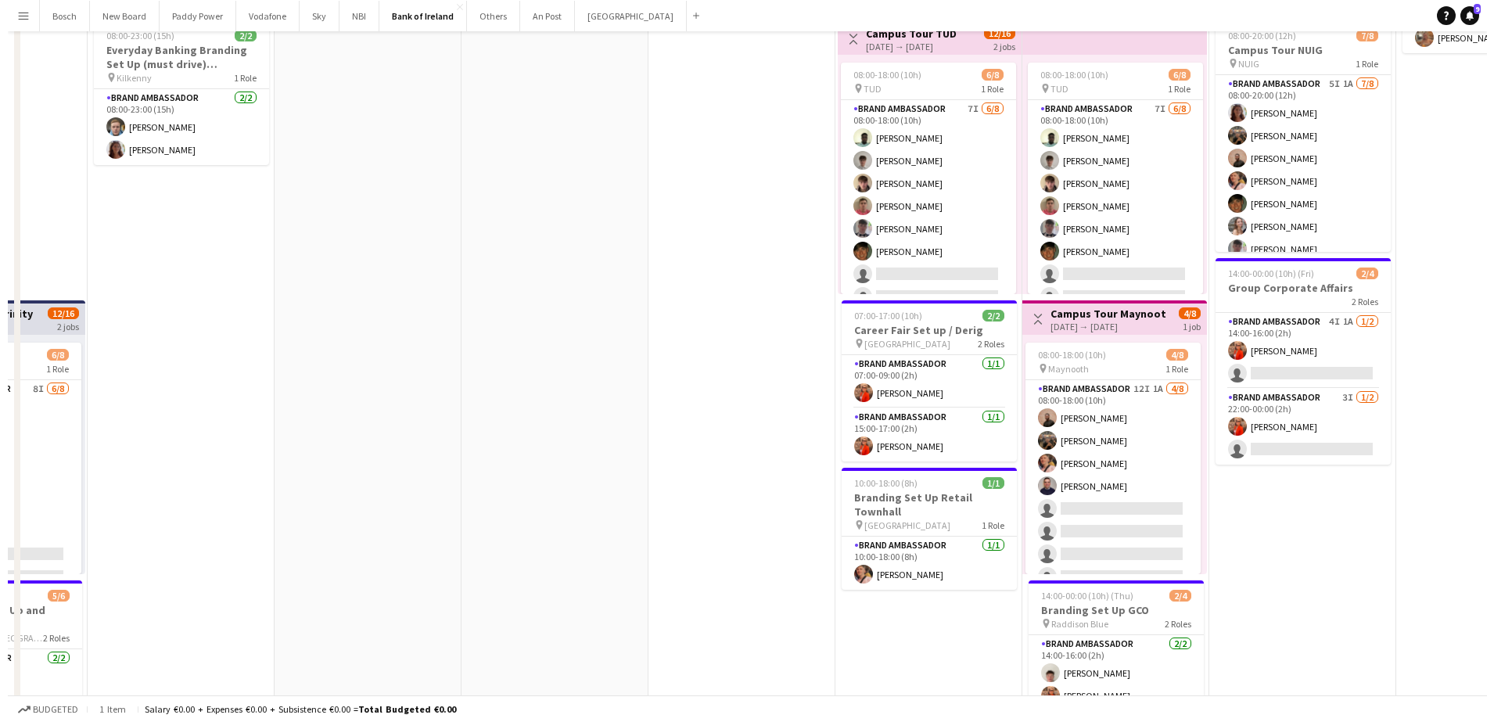
scroll to position [0, 0]
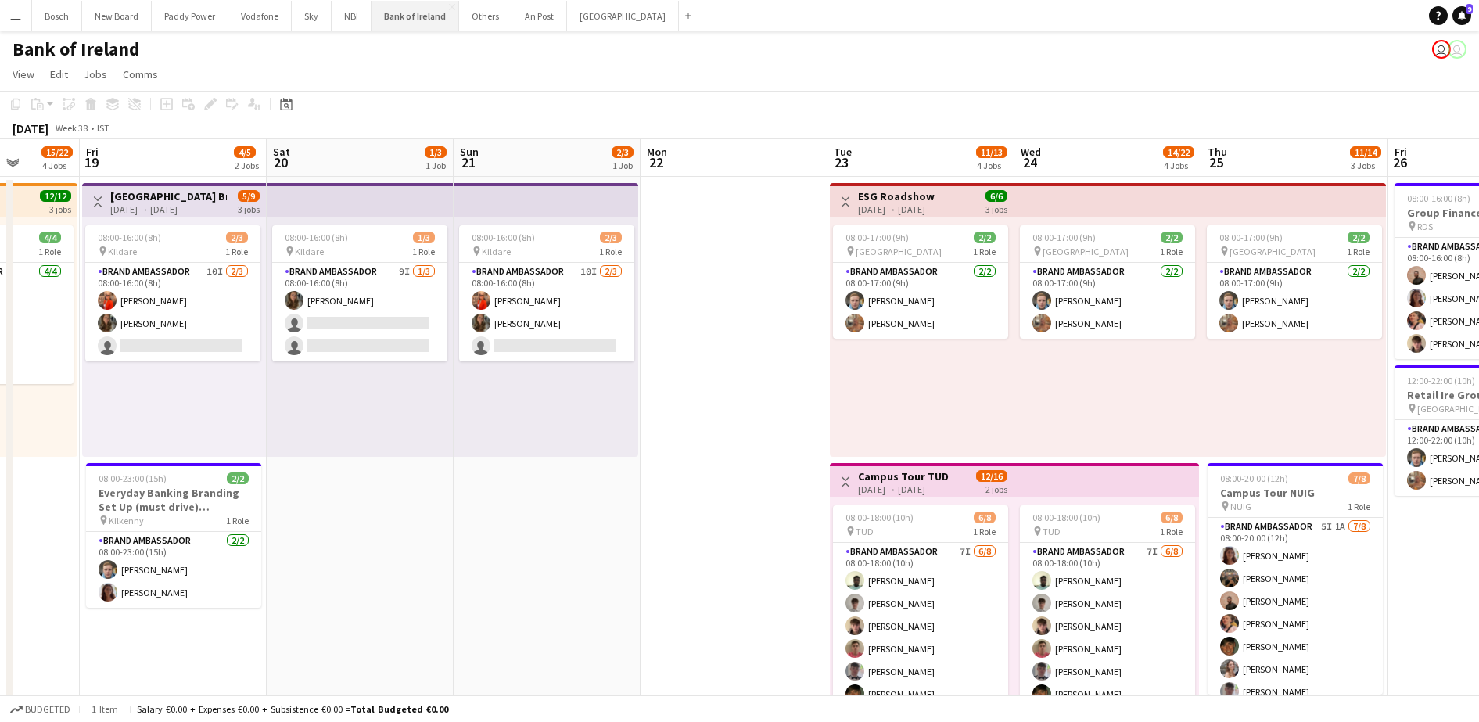
click at [397, 24] on button "Bank of Ireland Close" at bounding box center [416, 16] width 88 height 31
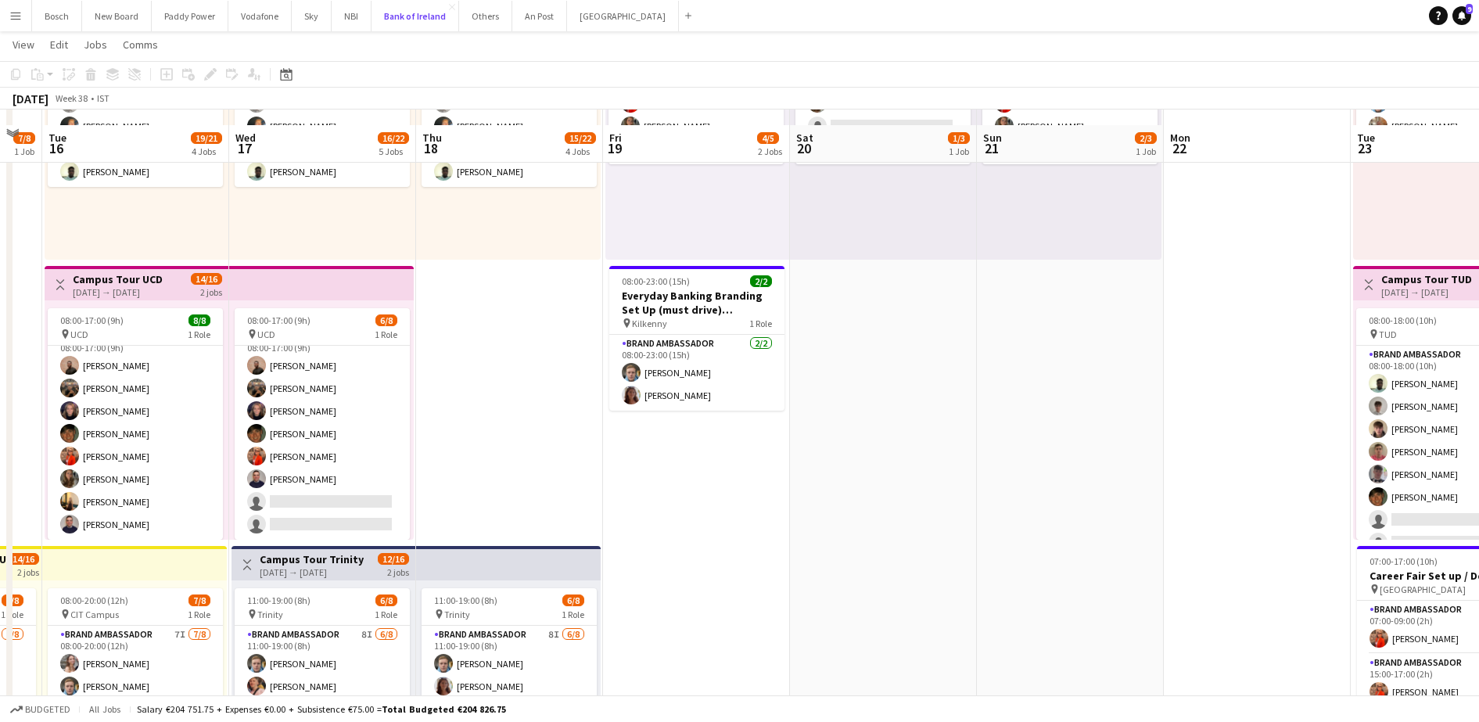
scroll to position [391, 0]
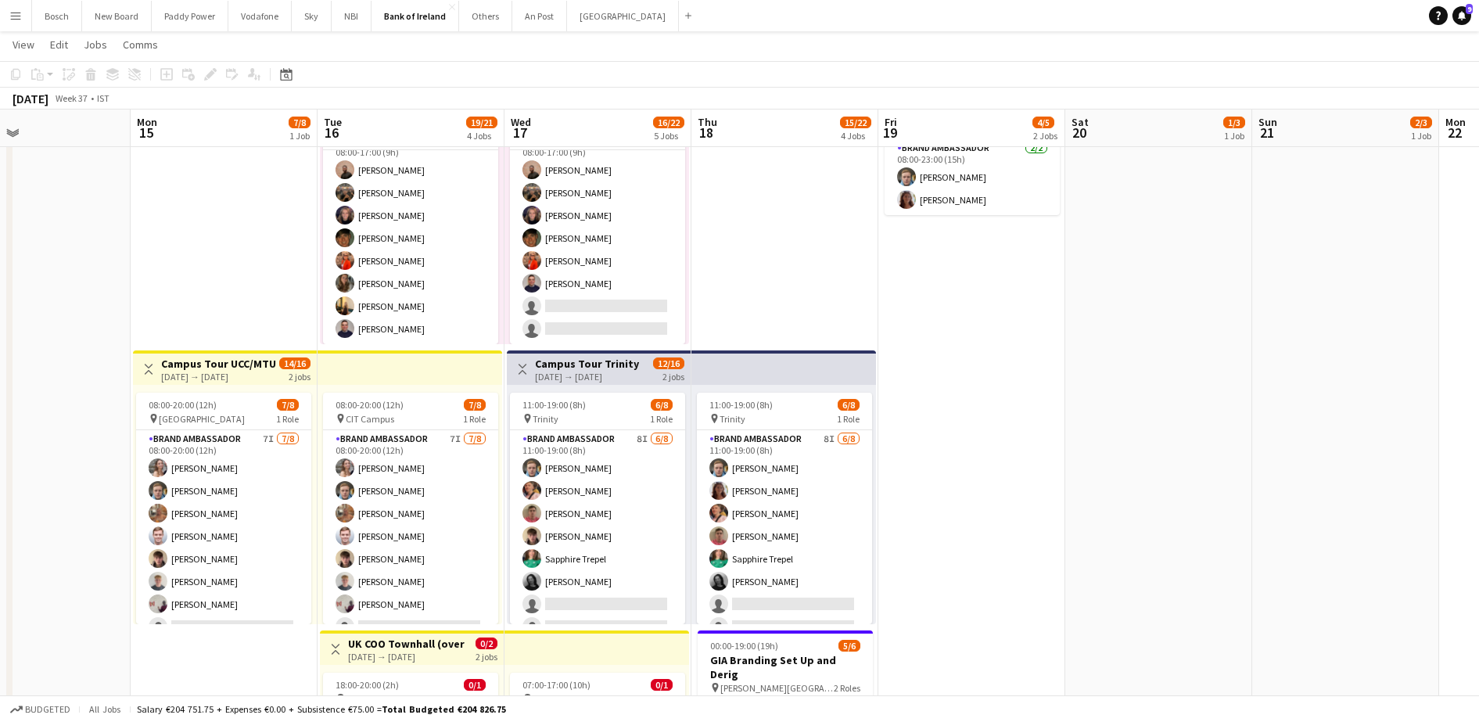
drag, startPoint x: 717, startPoint y: 426, endPoint x: 967, endPoint y: 392, distance: 251.8
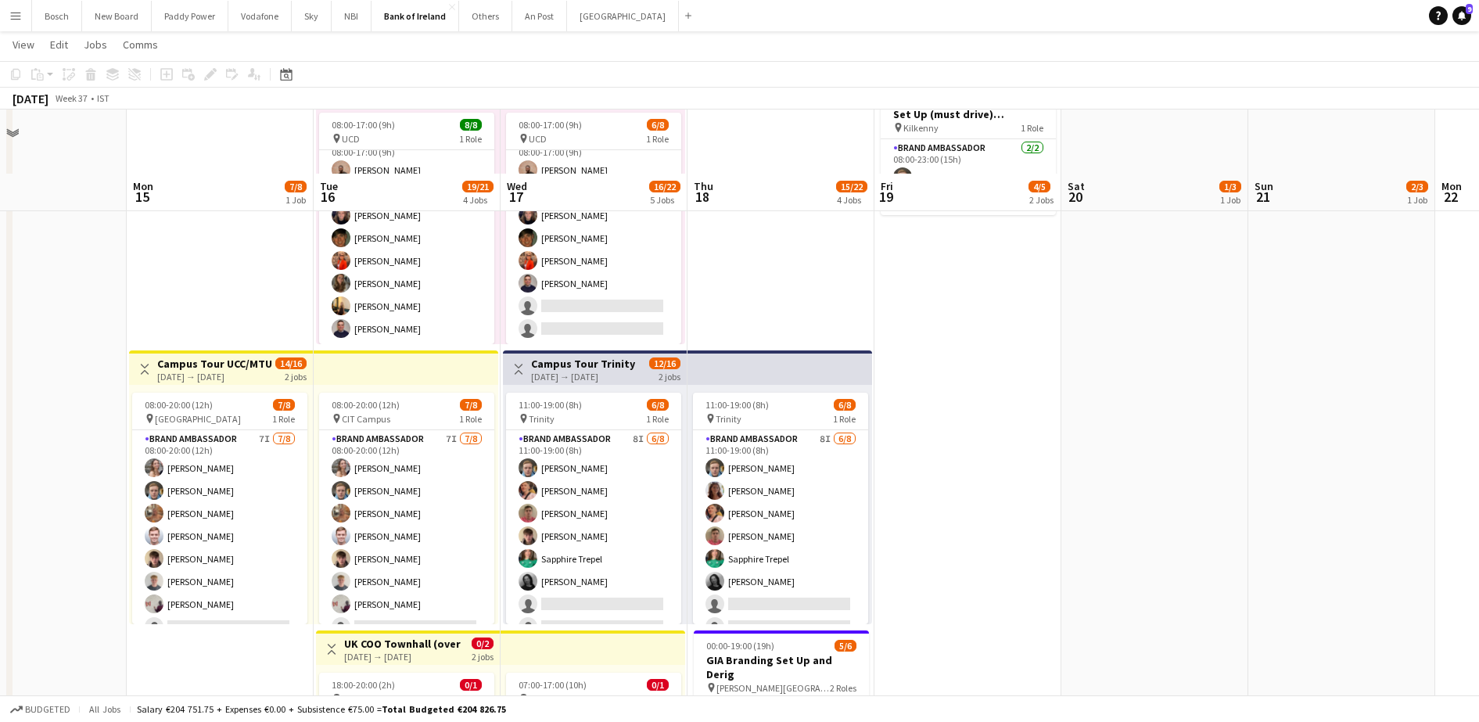
scroll to position [587, 0]
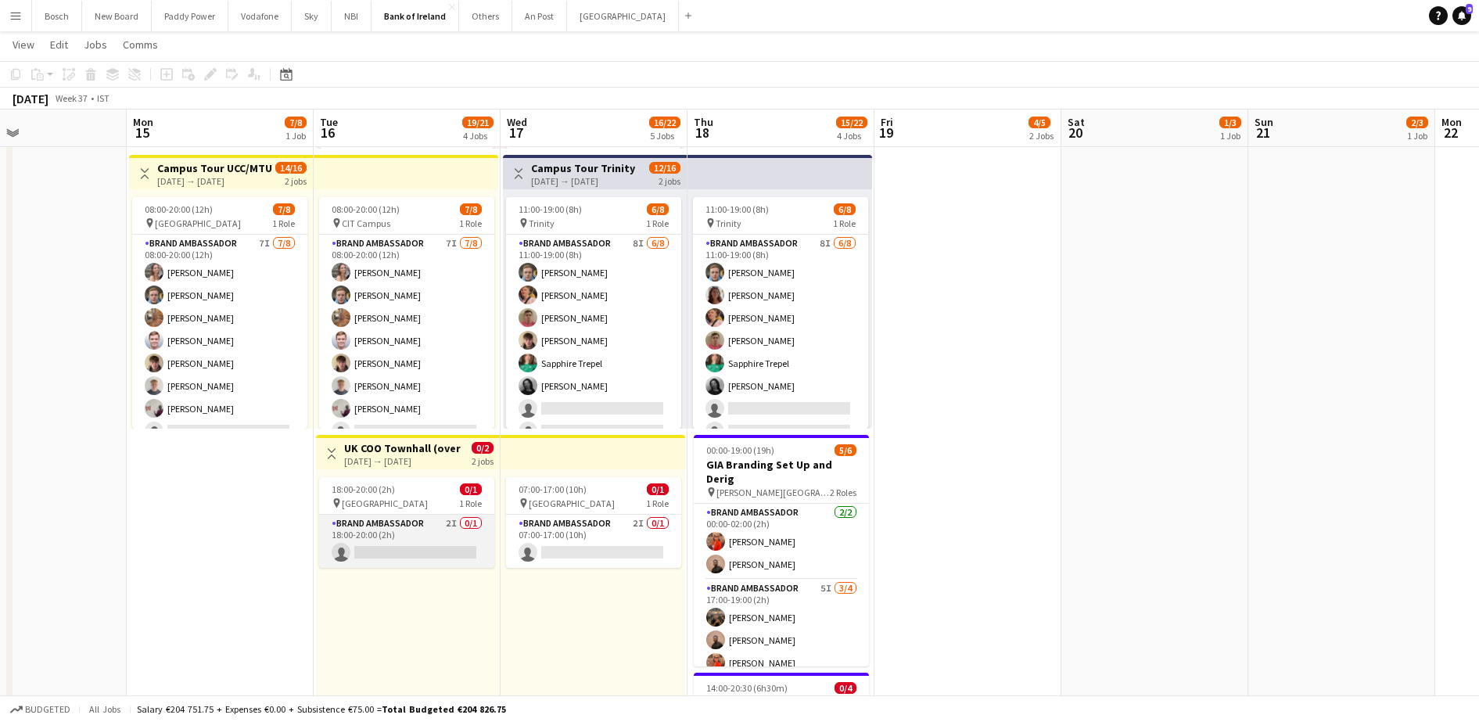
click at [383, 544] on app-card-role "Brand Ambassador 2I 0/1 18:00-20:00 (2h) single-neutral-actions" at bounding box center [406, 541] width 175 height 53
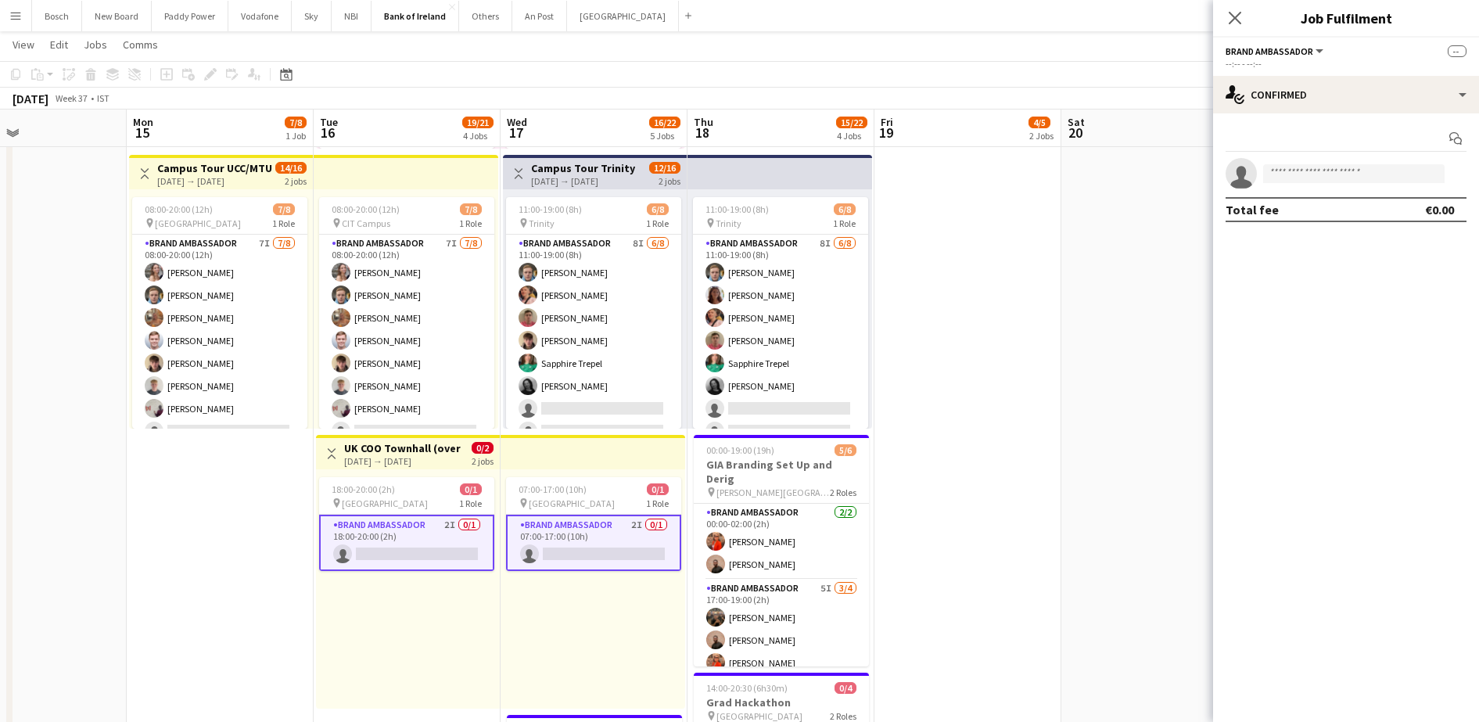
click at [1328, 63] on div "--:-- - --:--" at bounding box center [1346, 64] width 241 height 12
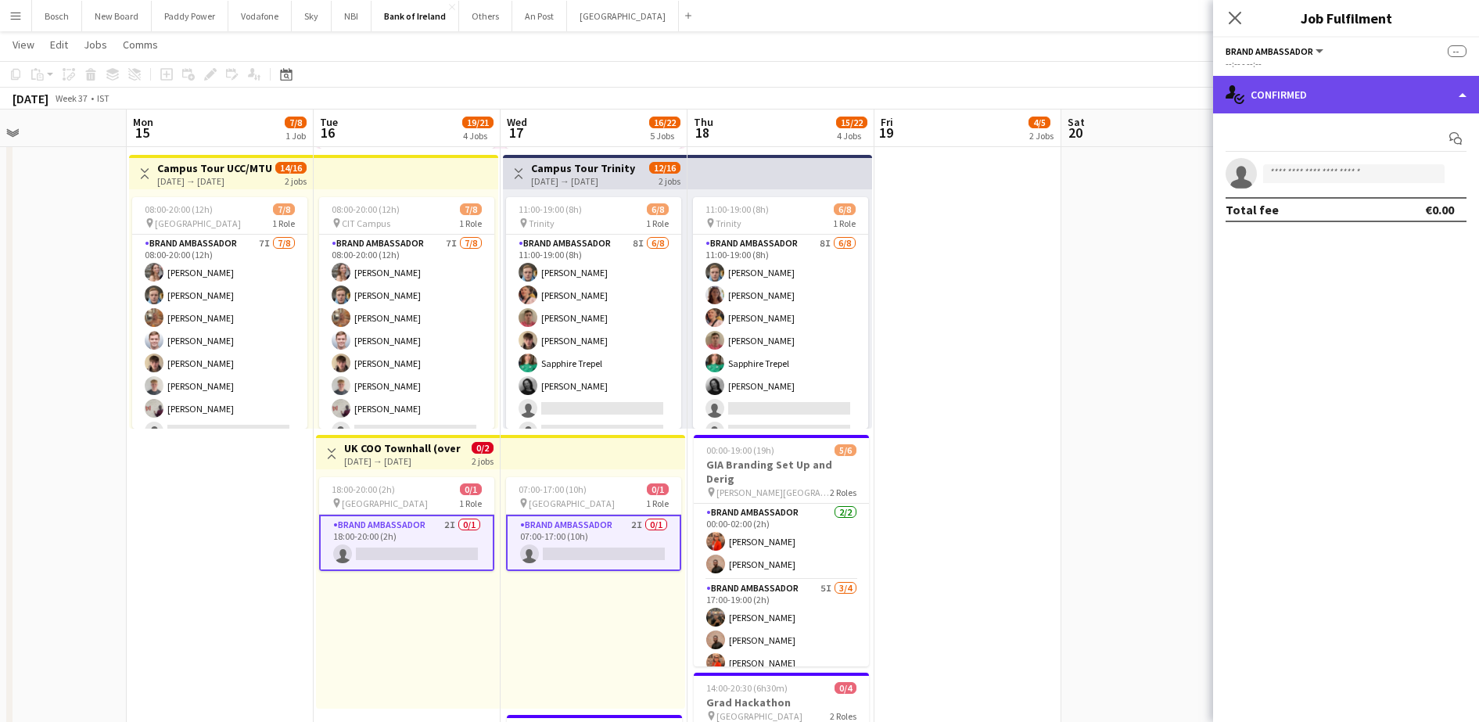
click at [1324, 76] on div "single-neutral-actions-check-2 Confirmed" at bounding box center [1346, 95] width 266 height 38
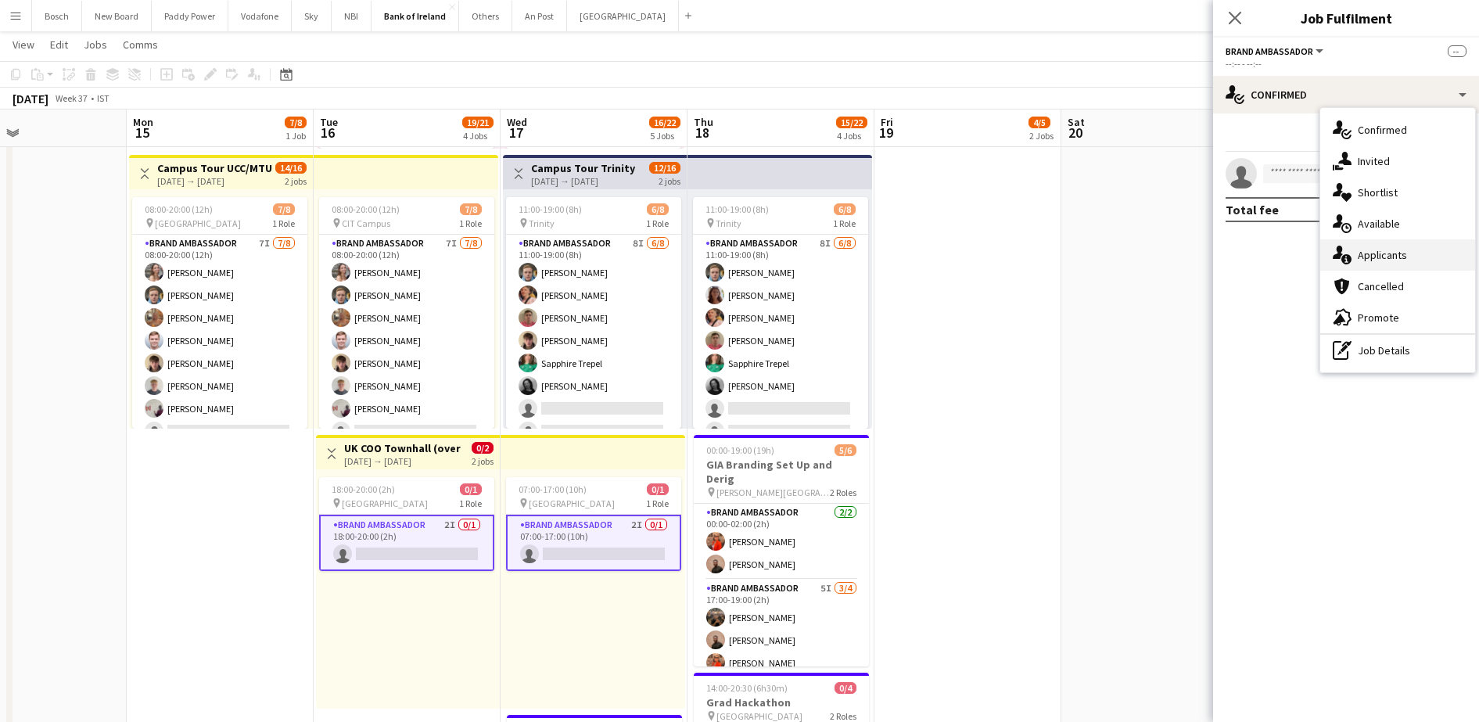
click at [1388, 260] on div "single-neutral-actions-information Applicants" at bounding box center [1397, 254] width 155 height 31
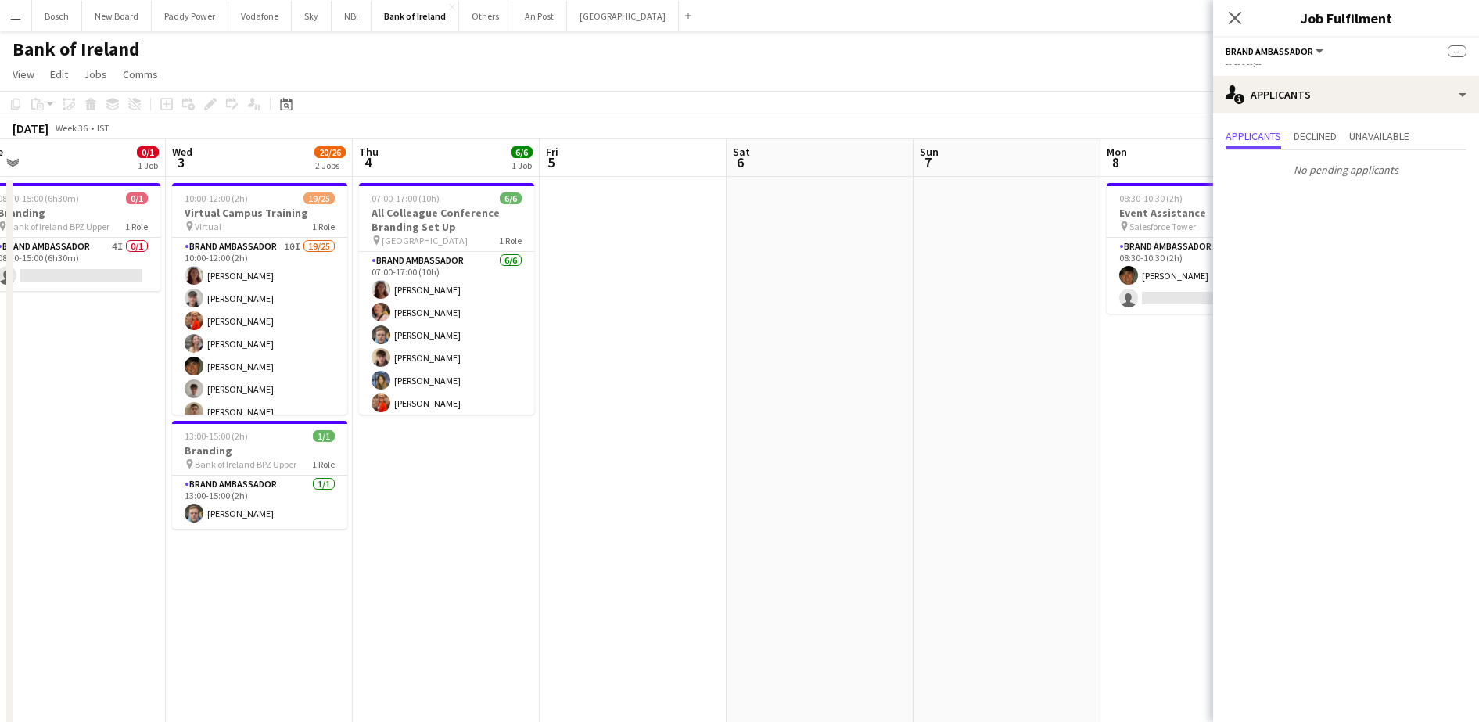
scroll to position [0, 577]
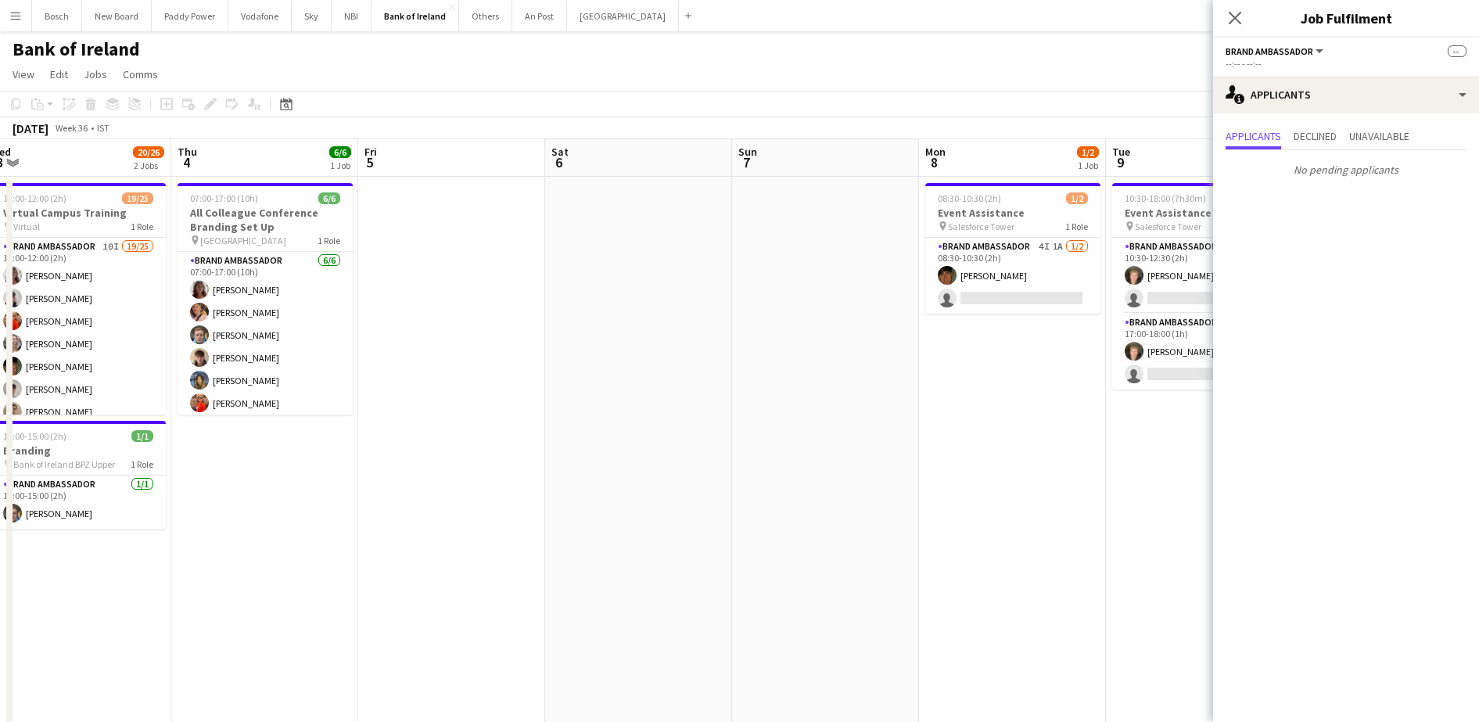
click at [983, 47] on div "Bank of Ireland user user" at bounding box center [739, 46] width 1479 height 30
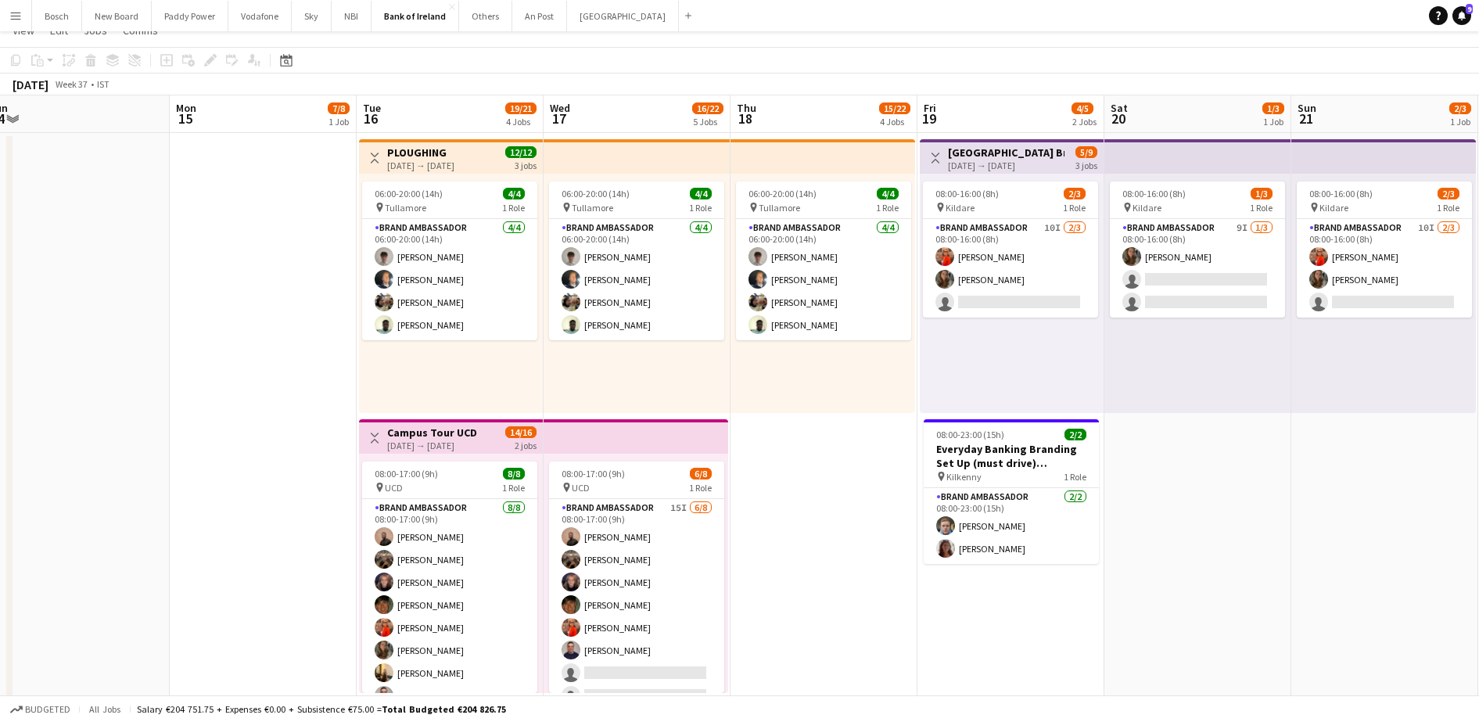
scroll to position [0, 0]
